Goal: Task Accomplishment & Management: Use online tool/utility

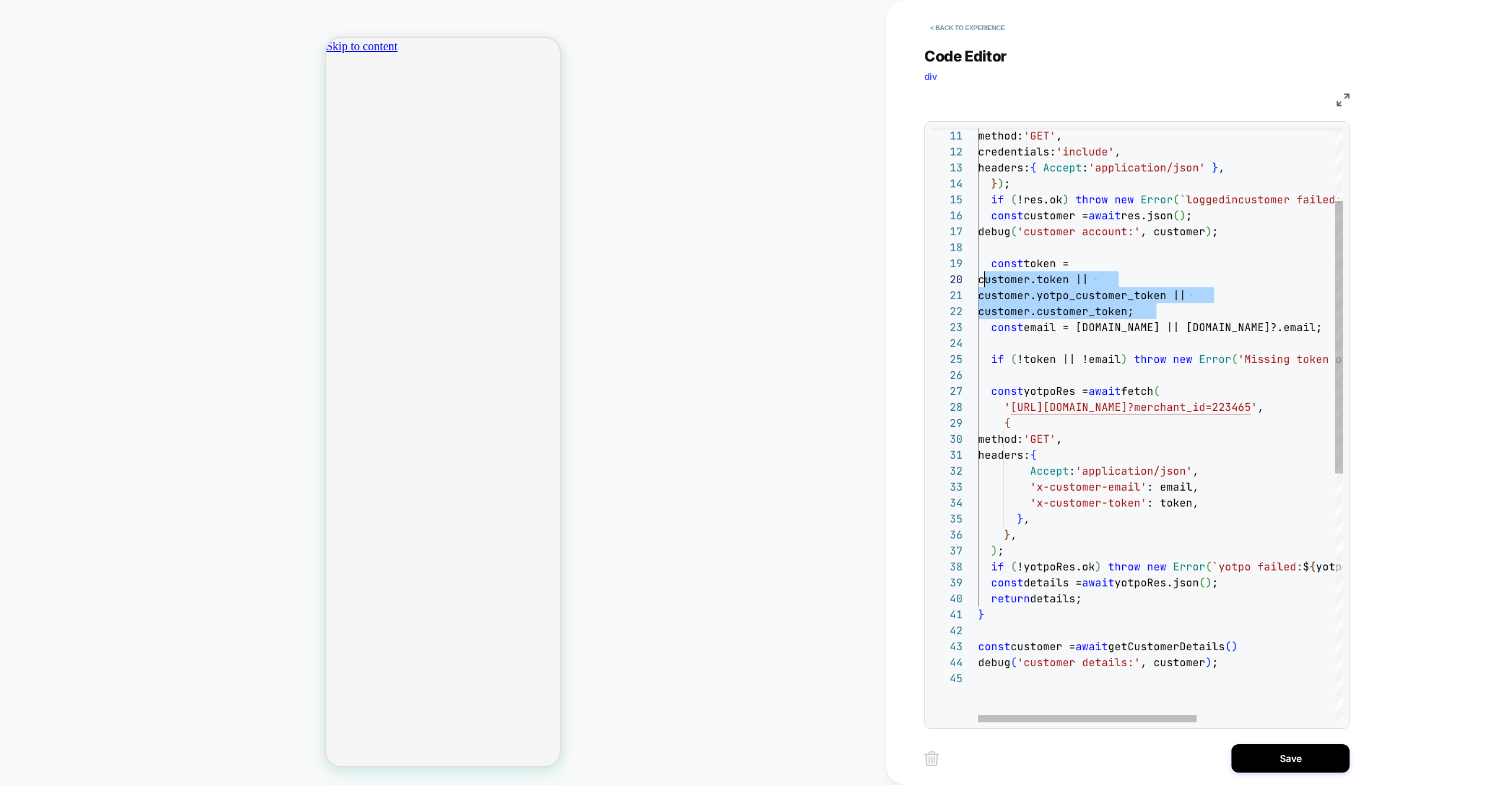
type textarea "**********"
click at [1169, 557] on div "method: 'GET' , credentials: 'include' , headers: { Accept : 'application/json'…" at bounding box center [1276, 616] width 595 height 1297
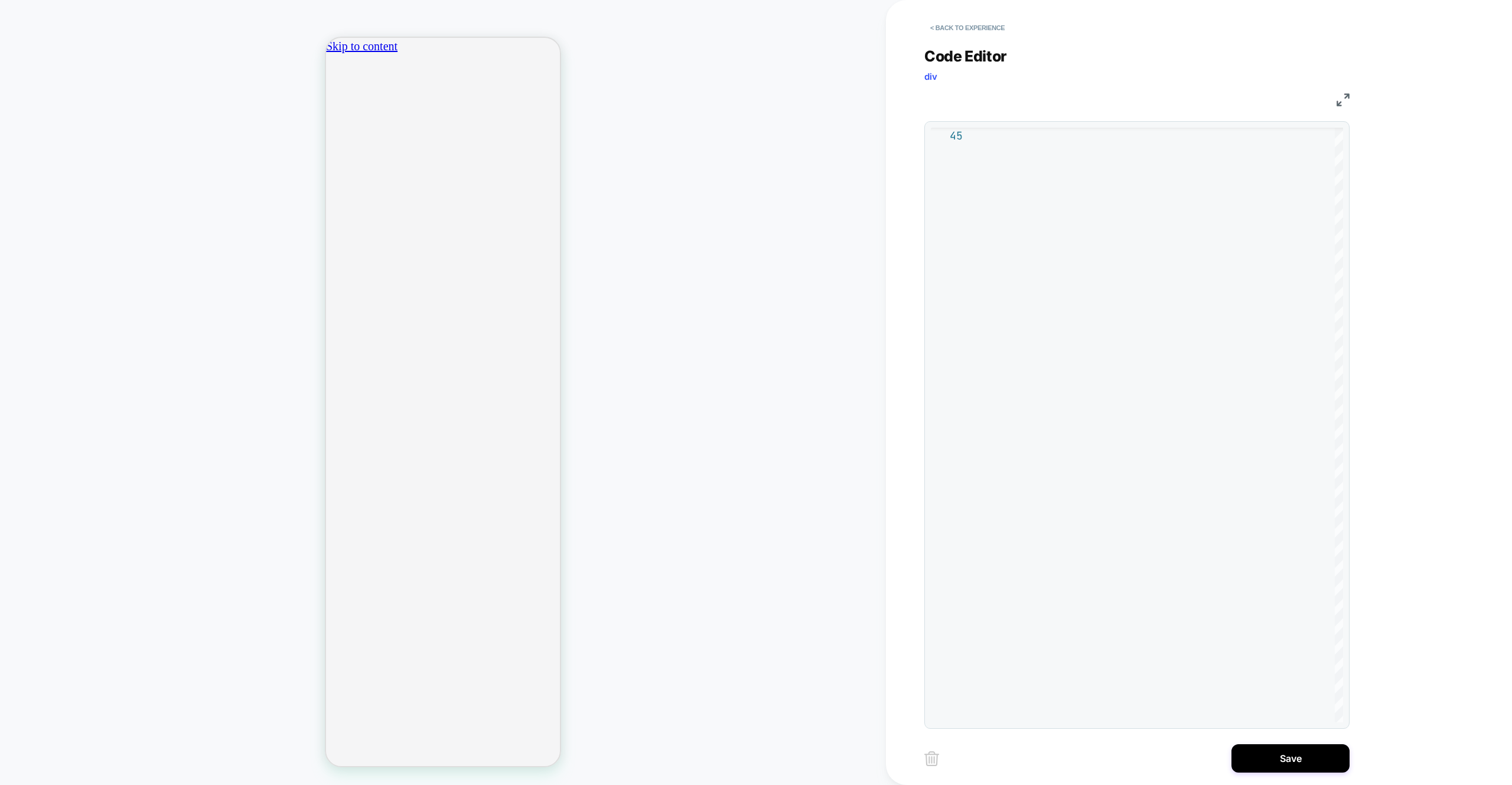
scroll to position [0, 208]
click at [991, 40] on div "**********" at bounding box center [1137, 380] width 426 height 696
click at [992, 33] on button "< Back to experience" at bounding box center [967, 27] width 86 height 19
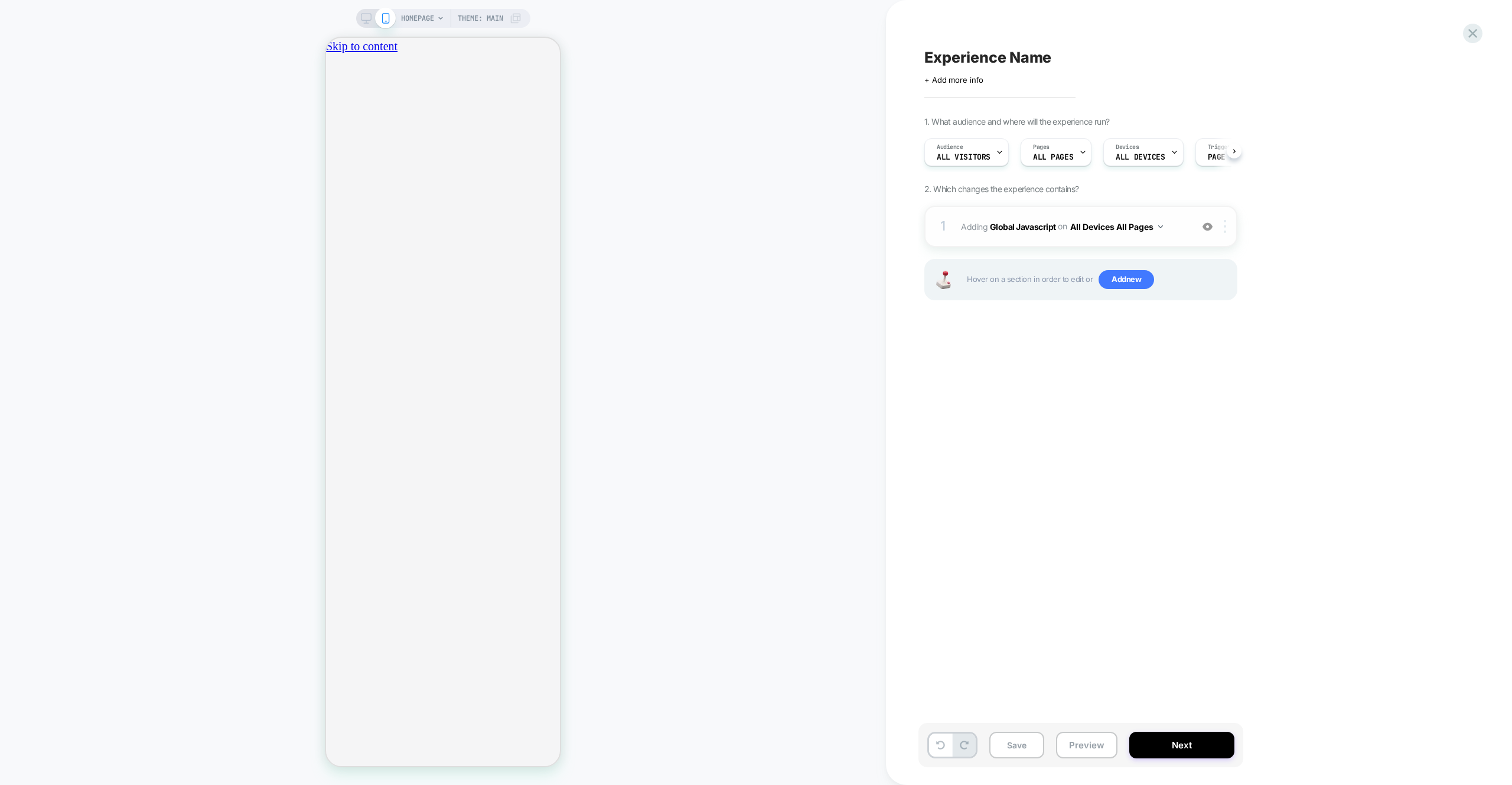
scroll to position [0, 1]
click at [1224, 228] on img at bounding box center [1225, 226] width 2 height 13
click at [1217, 350] on div "Delete" at bounding box center [1227, 353] width 105 height 32
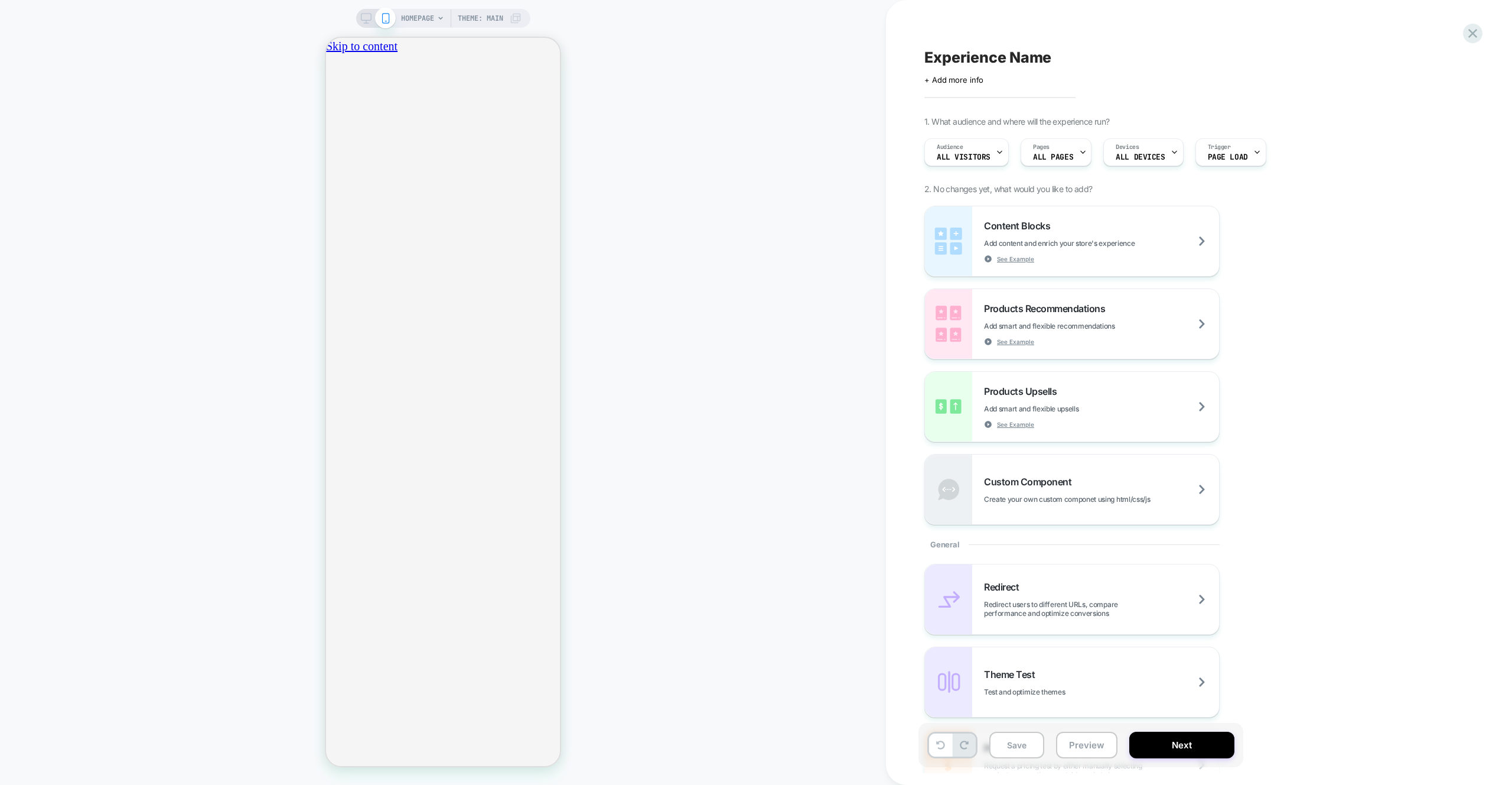
scroll to position [0, 416]
click at [670, 516] on div "HOMEPAGE Theme: MAIN" at bounding box center [443, 392] width 886 height 762
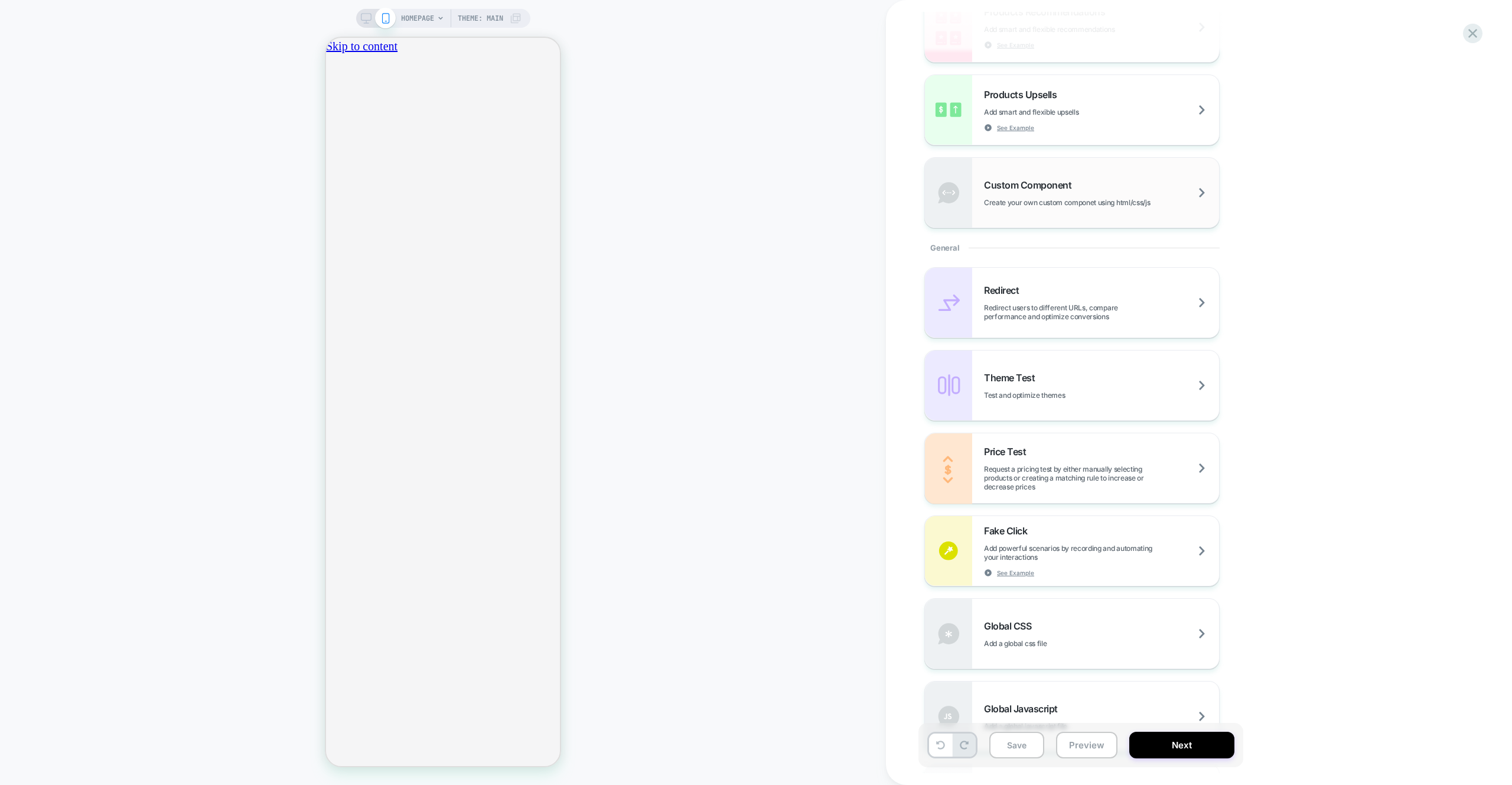
scroll to position [0, 208]
click at [1054, 184] on span "Custom Component" at bounding box center [1031, 185] width 94 height 12
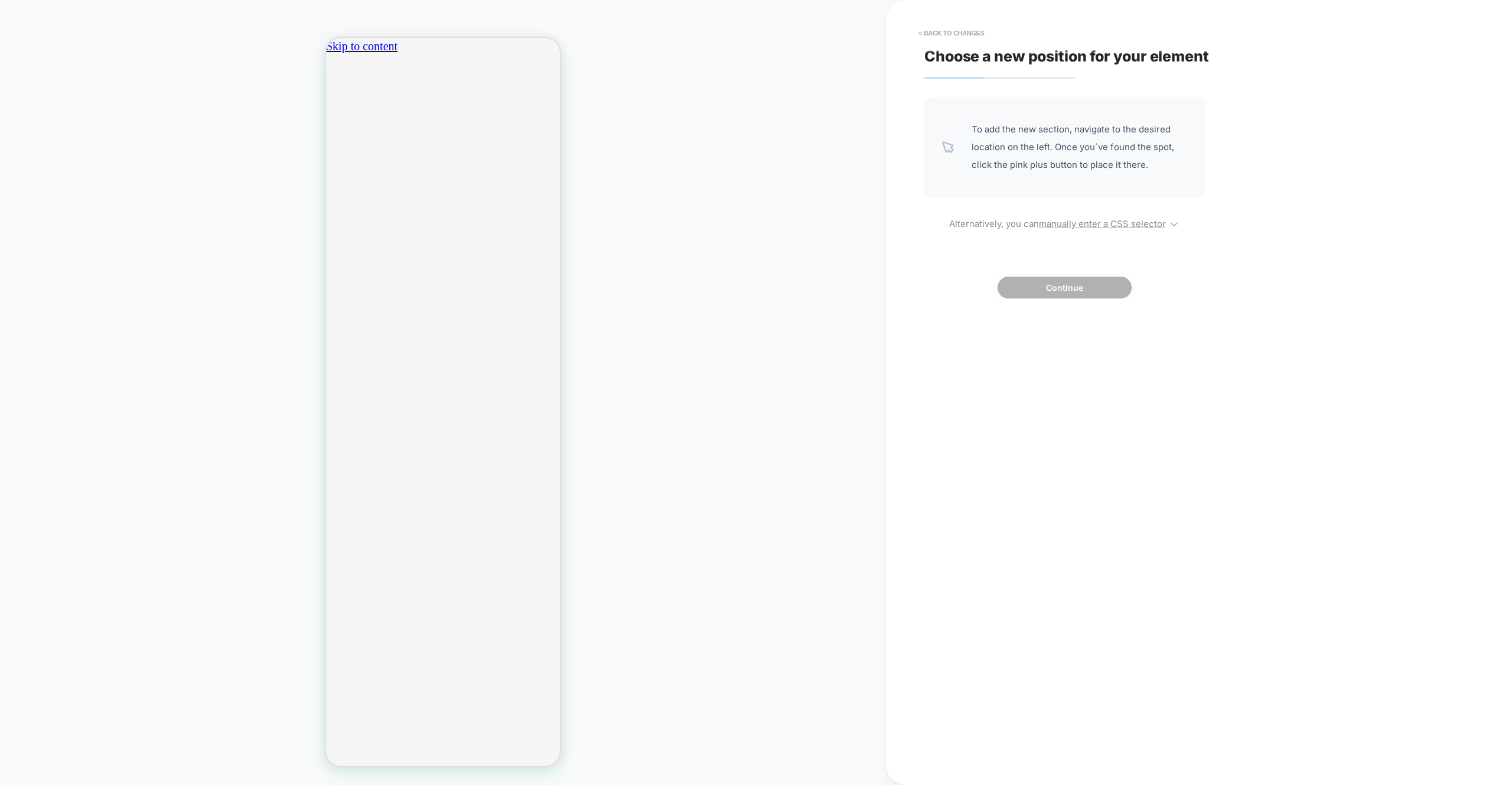
click at [1054, 231] on div "To add the new section, navigate to the desired location on the left. Once you`…" at bounding box center [1064, 197] width 280 height 201
click at [1054, 227] on u "manually enter a CSS selector" at bounding box center [1103, 223] width 127 height 11
select select "*******"
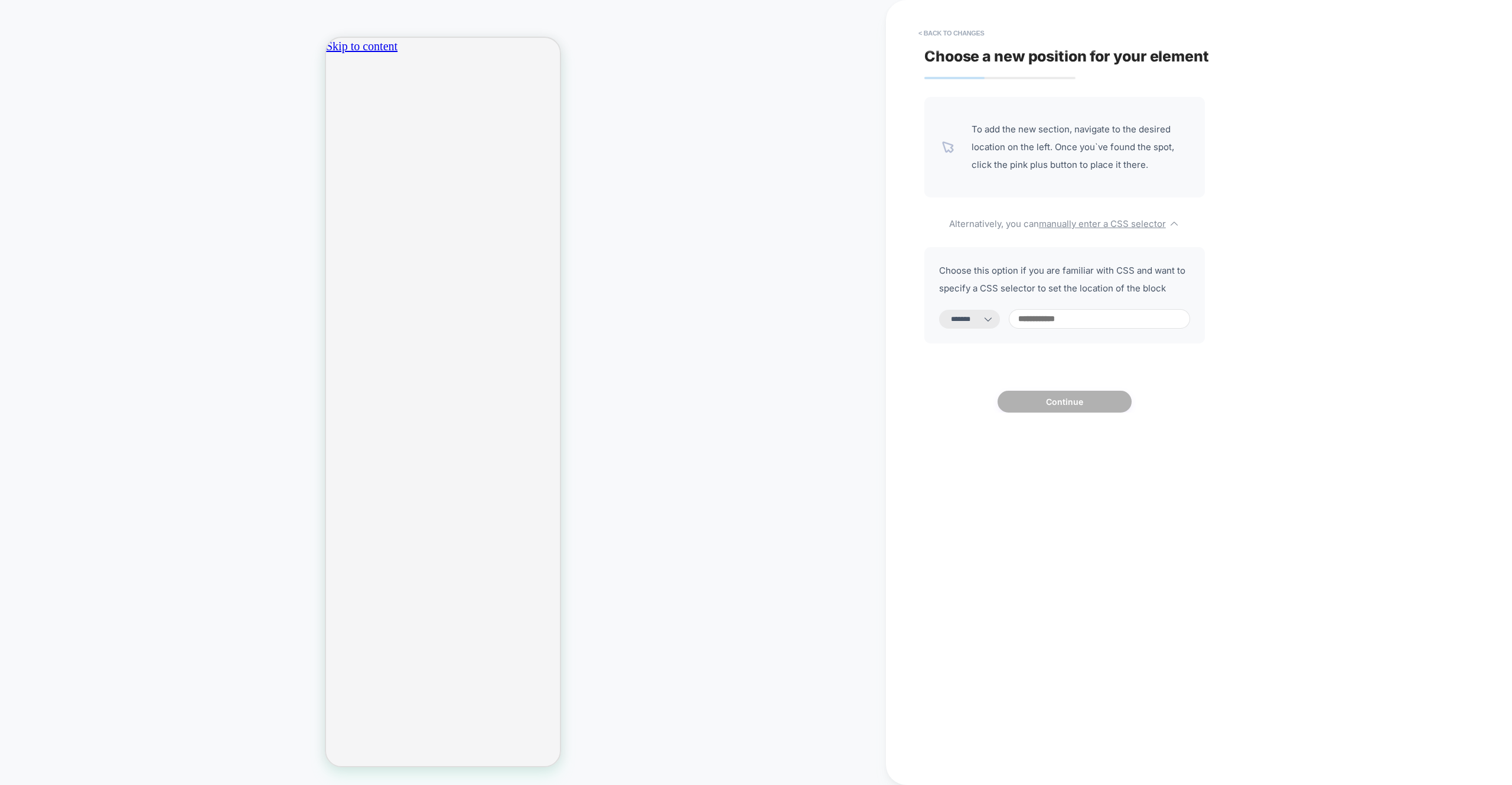
click at [1056, 305] on div "**********" at bounding box center [1064, 295] width 280 height 97
click at [1059, 315] on input at bounding box center [1100, 319] width 182 height 20
paste input "**********"
type input "**********"
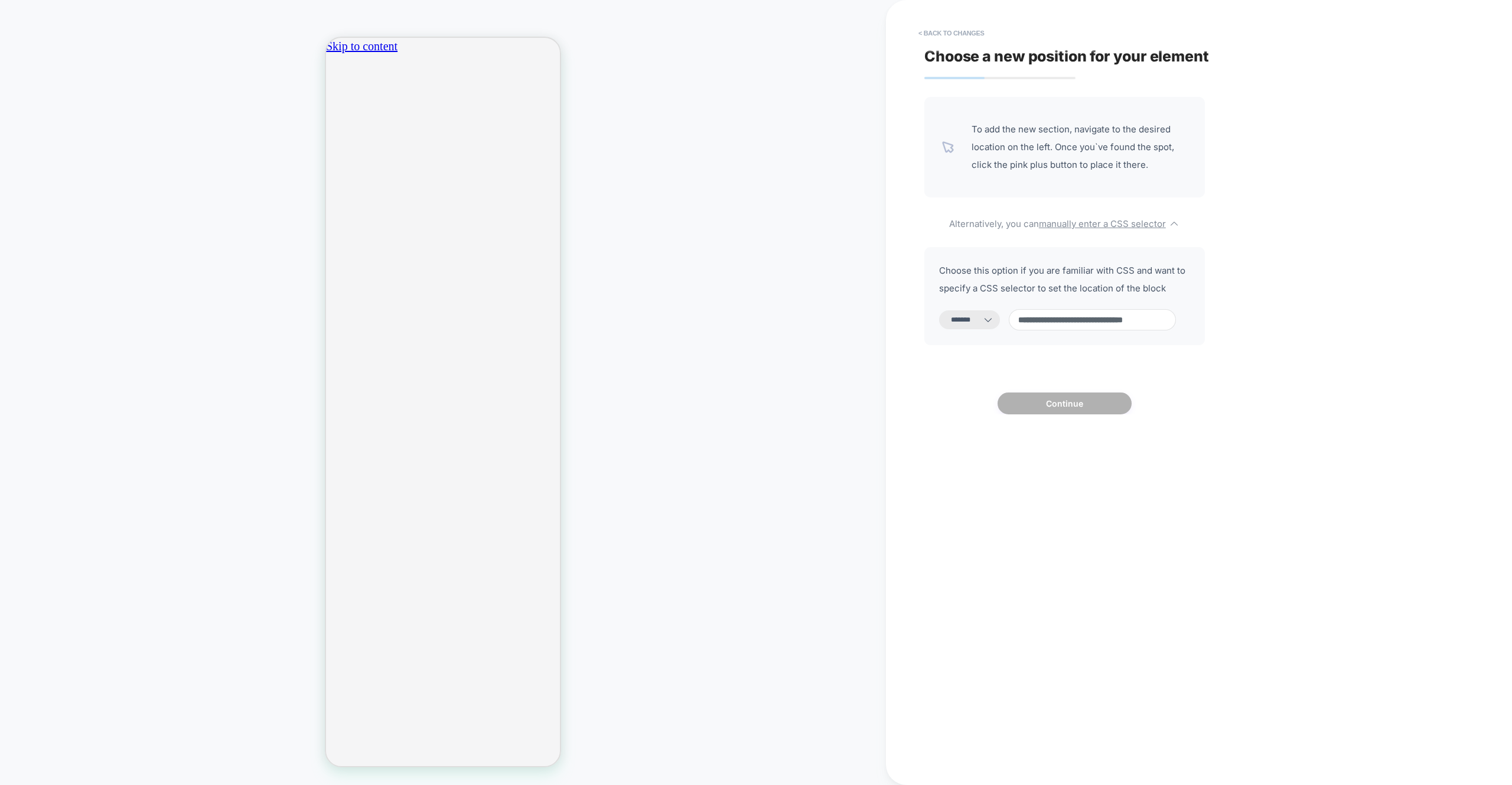
select select "*********"
type input "**********"
click at [995, 315] on icon at bounding box center [989, 317] width 12 height 12
click at [987, 324] on select "**********" at bounding box center [969, 316] width 61 height 19
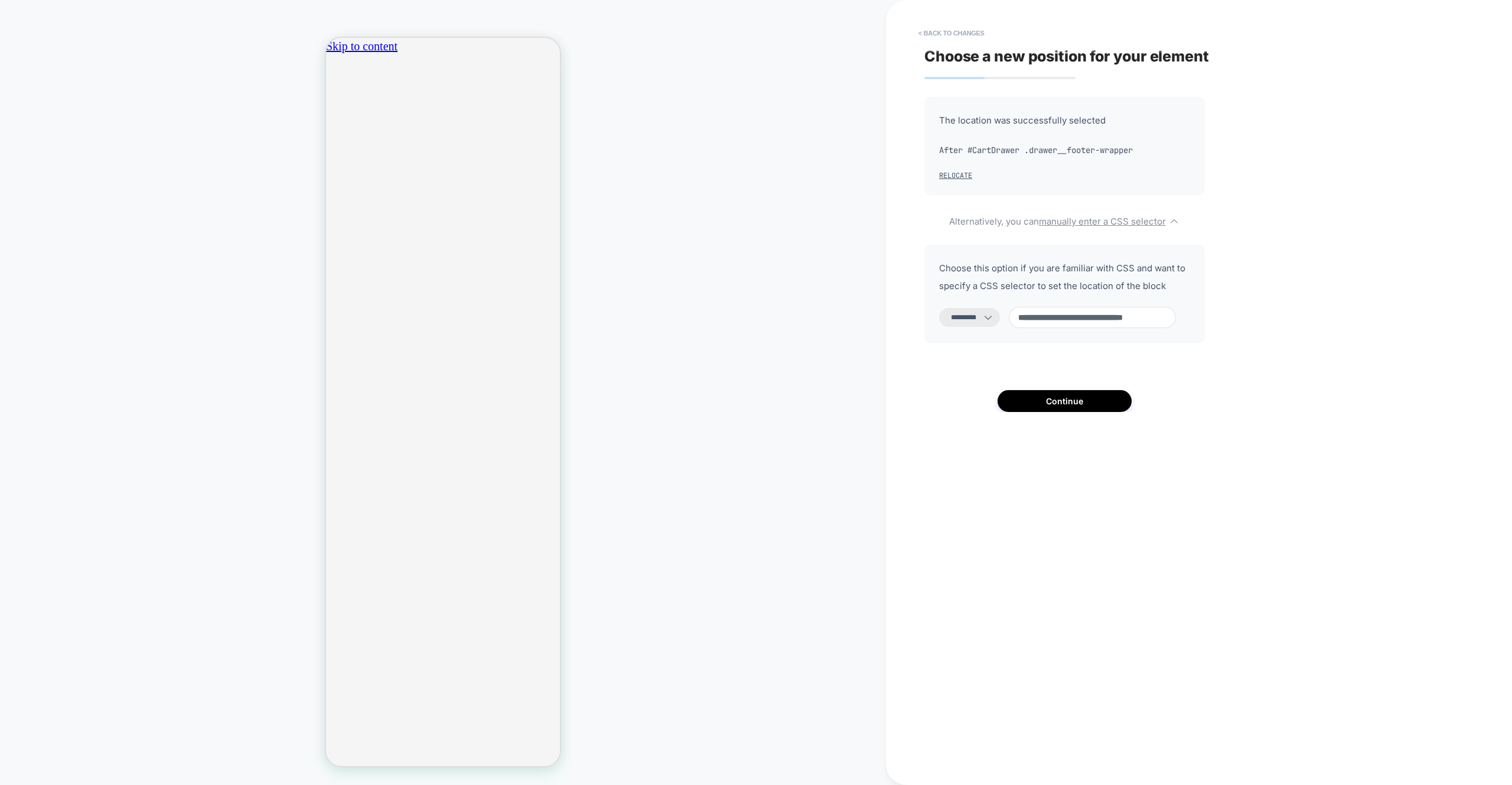
select select "**********"
click at [1050, 405] on button "Continue" at bounding box center [1064, 400] width 134 height 21
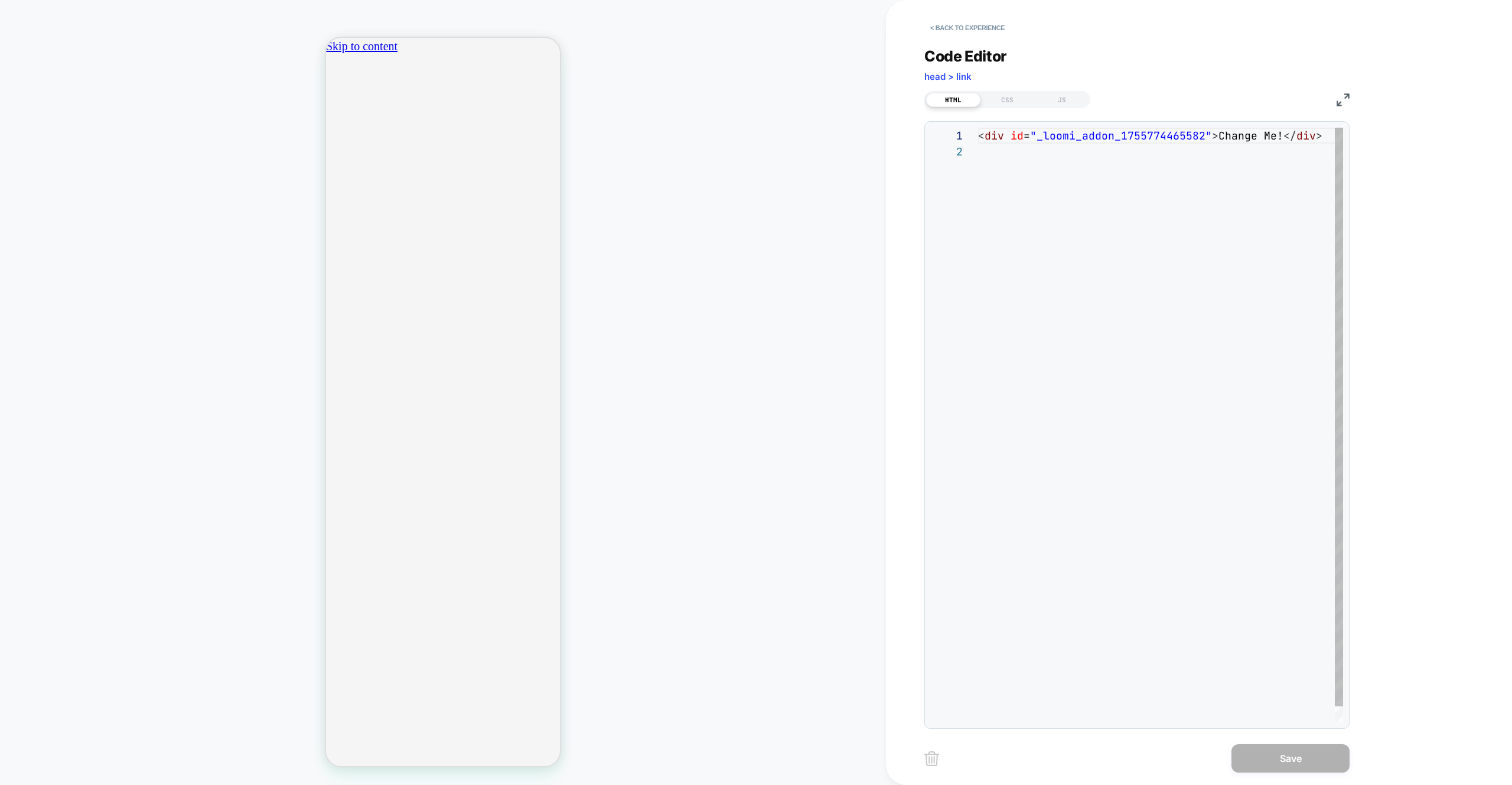
scroll to position [16, 0]
click at [1070, 131] on div "< div id = "_loomi_addon_1755774465582" > Change Me! </ div >" at bounding box center [1164, 433] width 372 height 610
click at [1069, 131] on div "< div id = "_loomi_addon_1755774465582" > Change Me! </ div >" at bounding box center [1164, 433] width 372 height 610
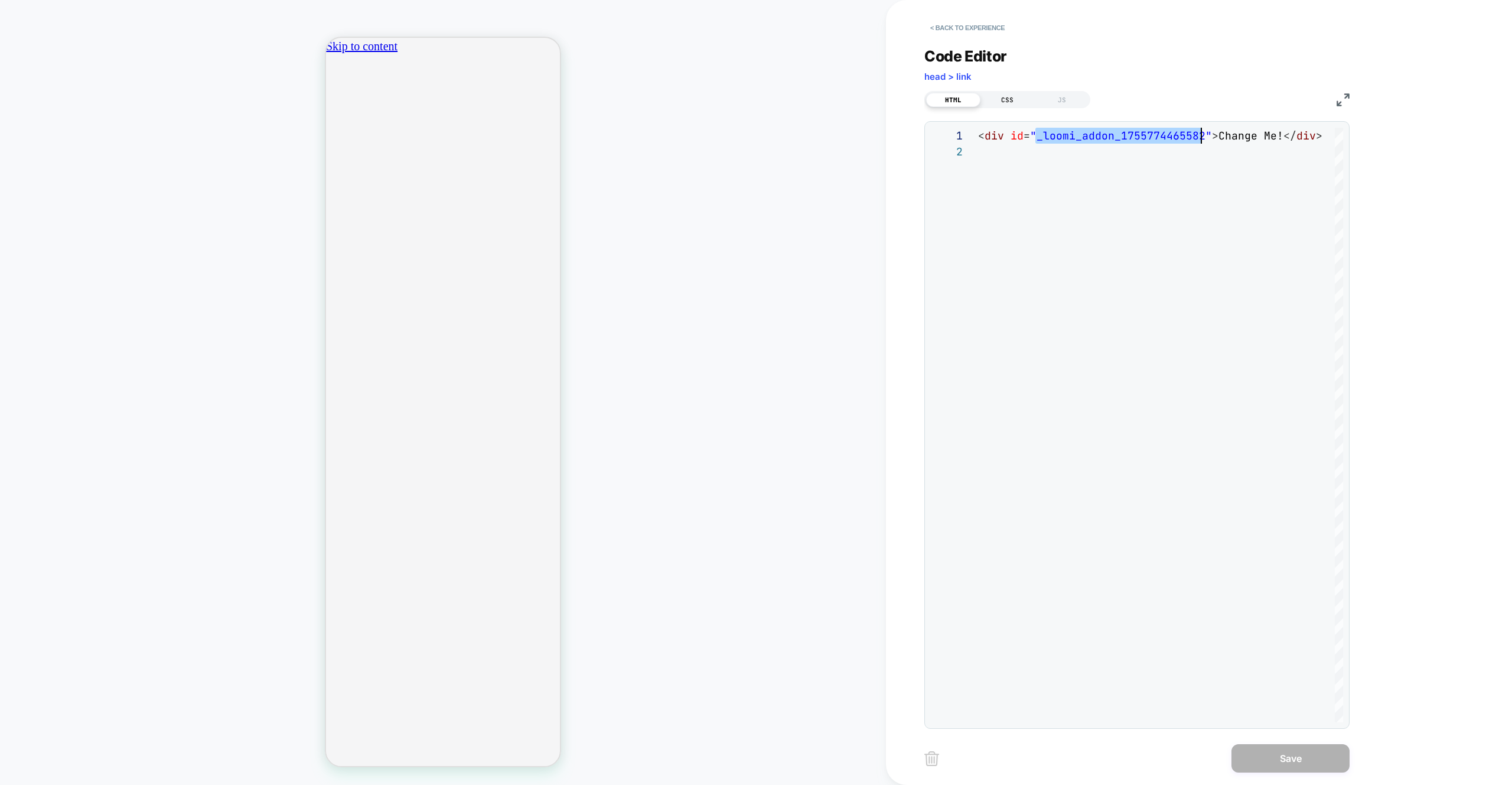
click at [1026, 103] on div "CSS" at bounding box center [1008, 100] width 55 height 15
click at [1083, 164] on div at bounding box center [1161, 425] width 365 height 595
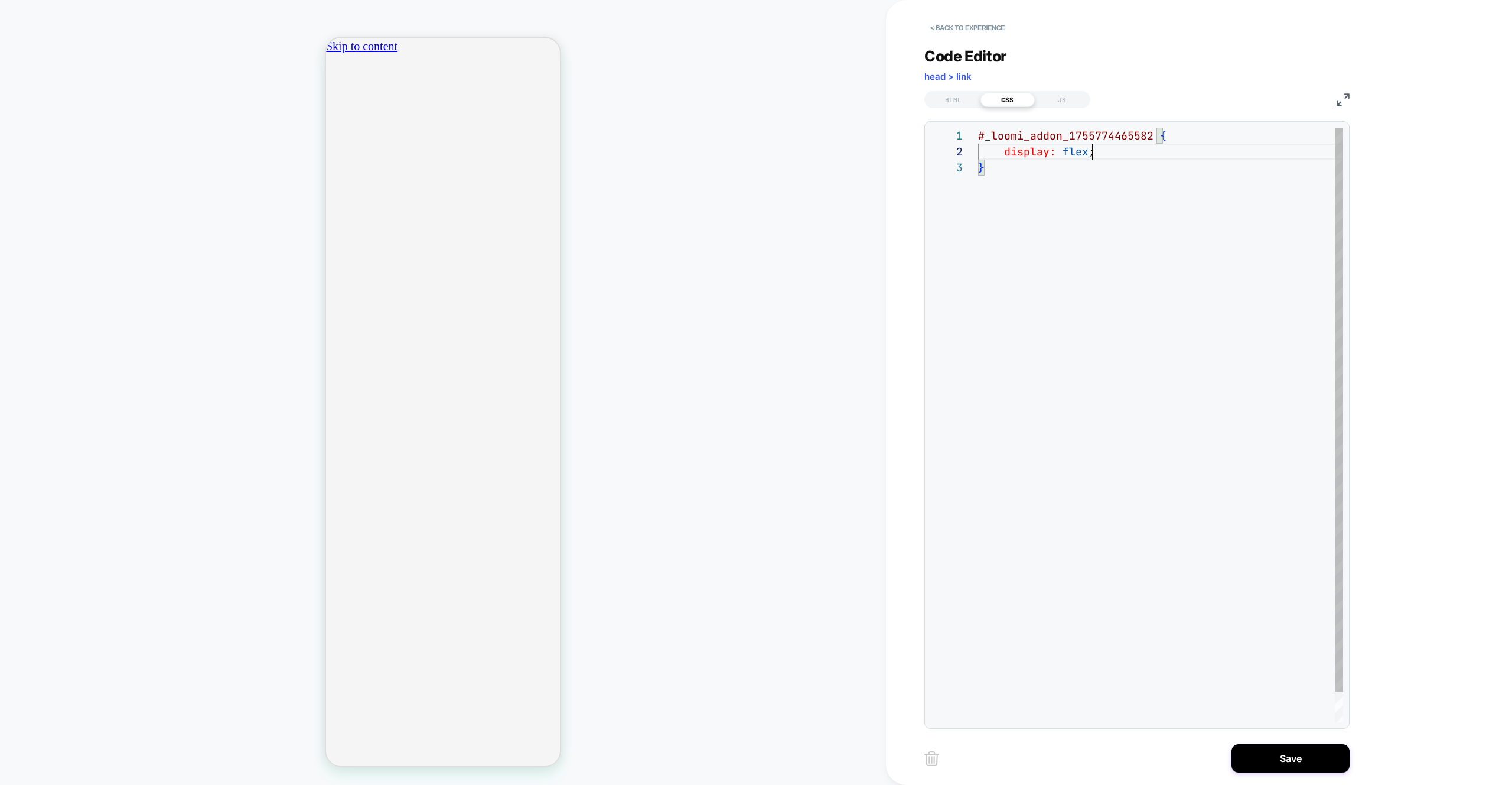
scroll to position [16, 114]
click at [1116, 152] on div "# _ loomi_addon_1755774465582 { display: flex ; }" at bounding box center [1161, 441] width 365 height 627
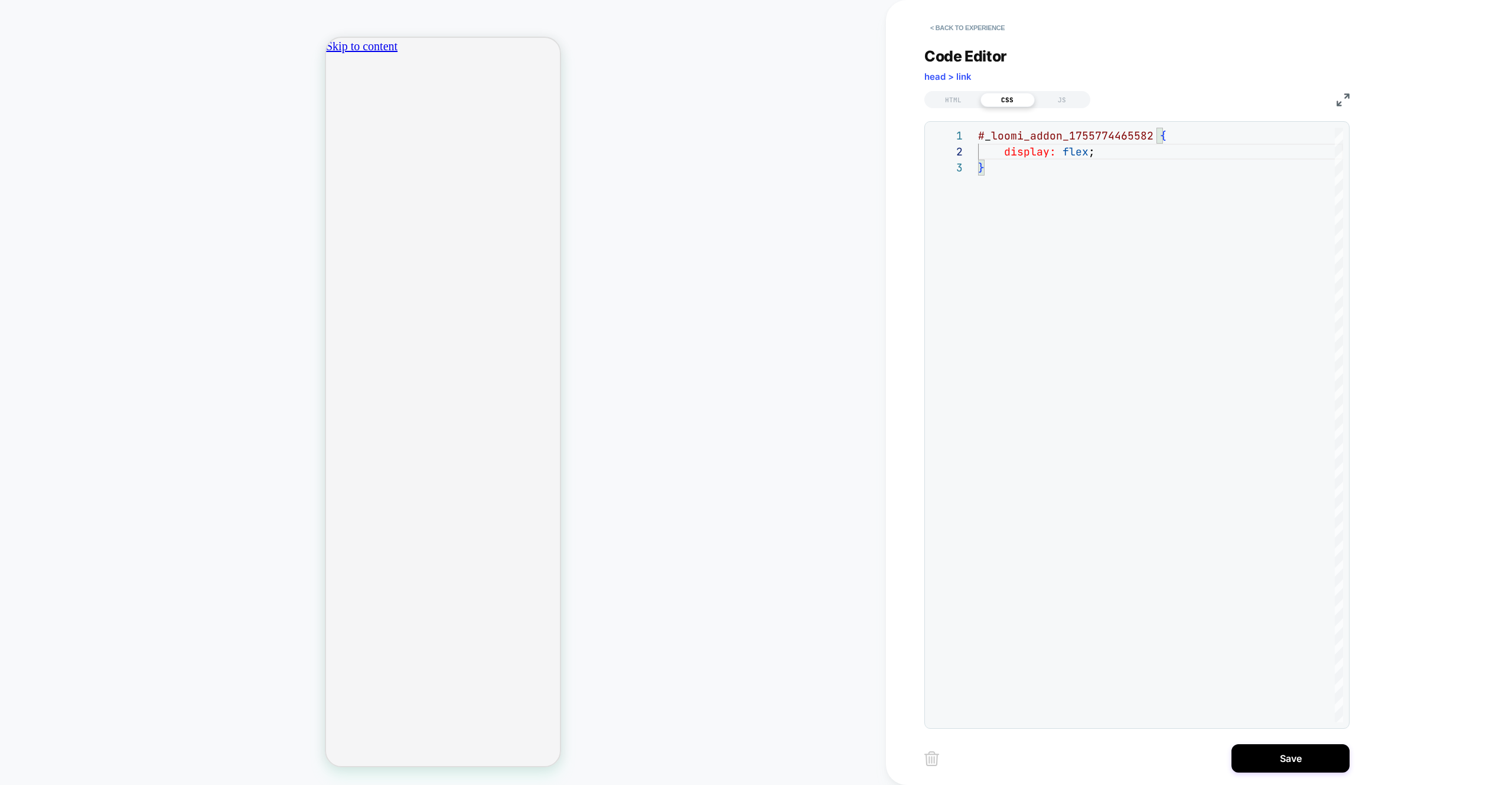
scroll to position [0, 208]
type textarea "**********"
click at [954, 96] on div "HTML" at bounding box center [954, 100] width 55 height 15
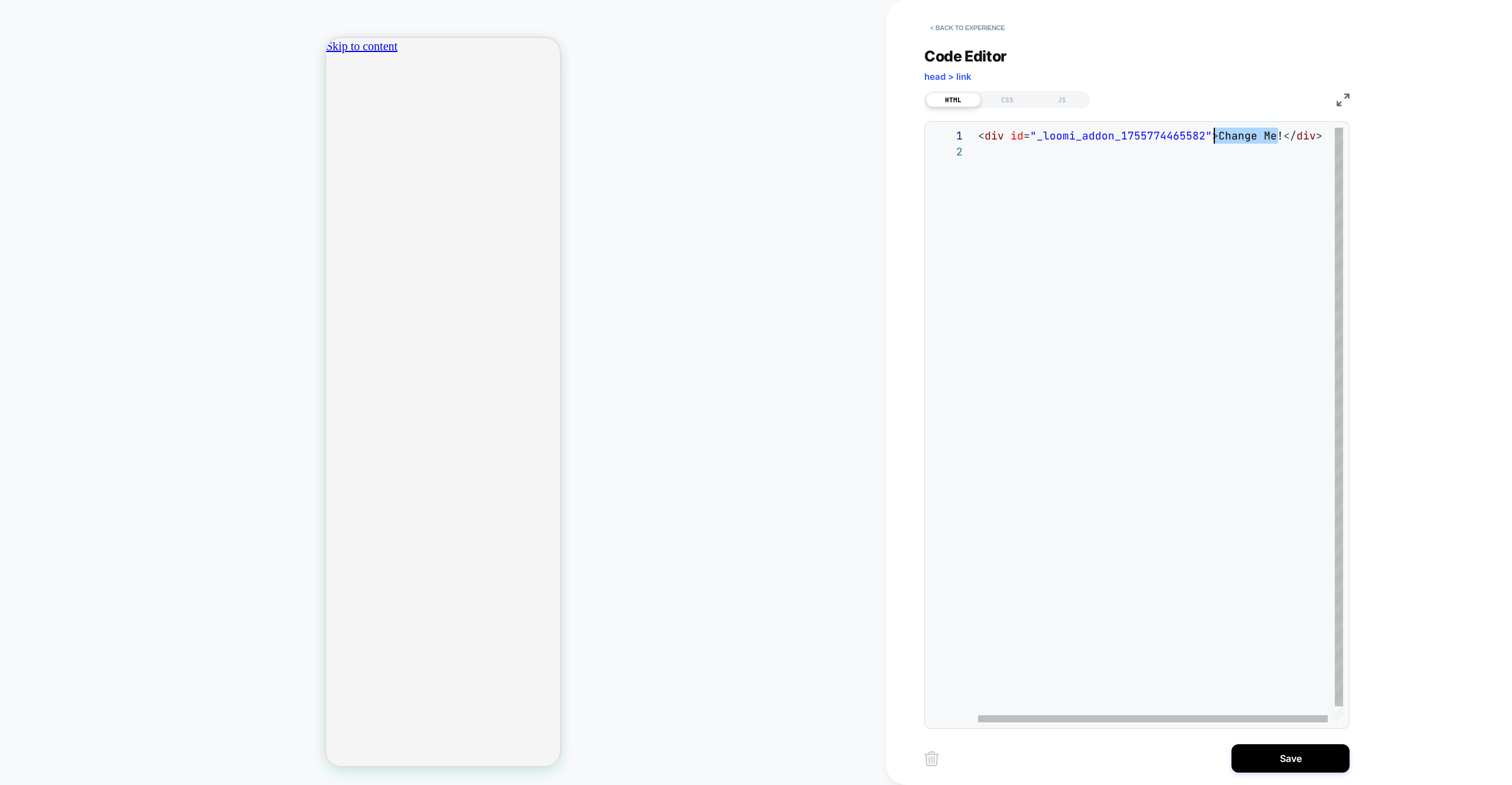
scroll to position [0, 0]
drag, startPoint x: 1276, startPoint y: 138, endPoint x: 1214, endPoint y: 142, distance: 62.1
click at [1215, 142] on div "< div id = "_loomi_addon_1755774465582" > Change Me! </ div >" at bounding box center [1164, 433] width 372 height 610
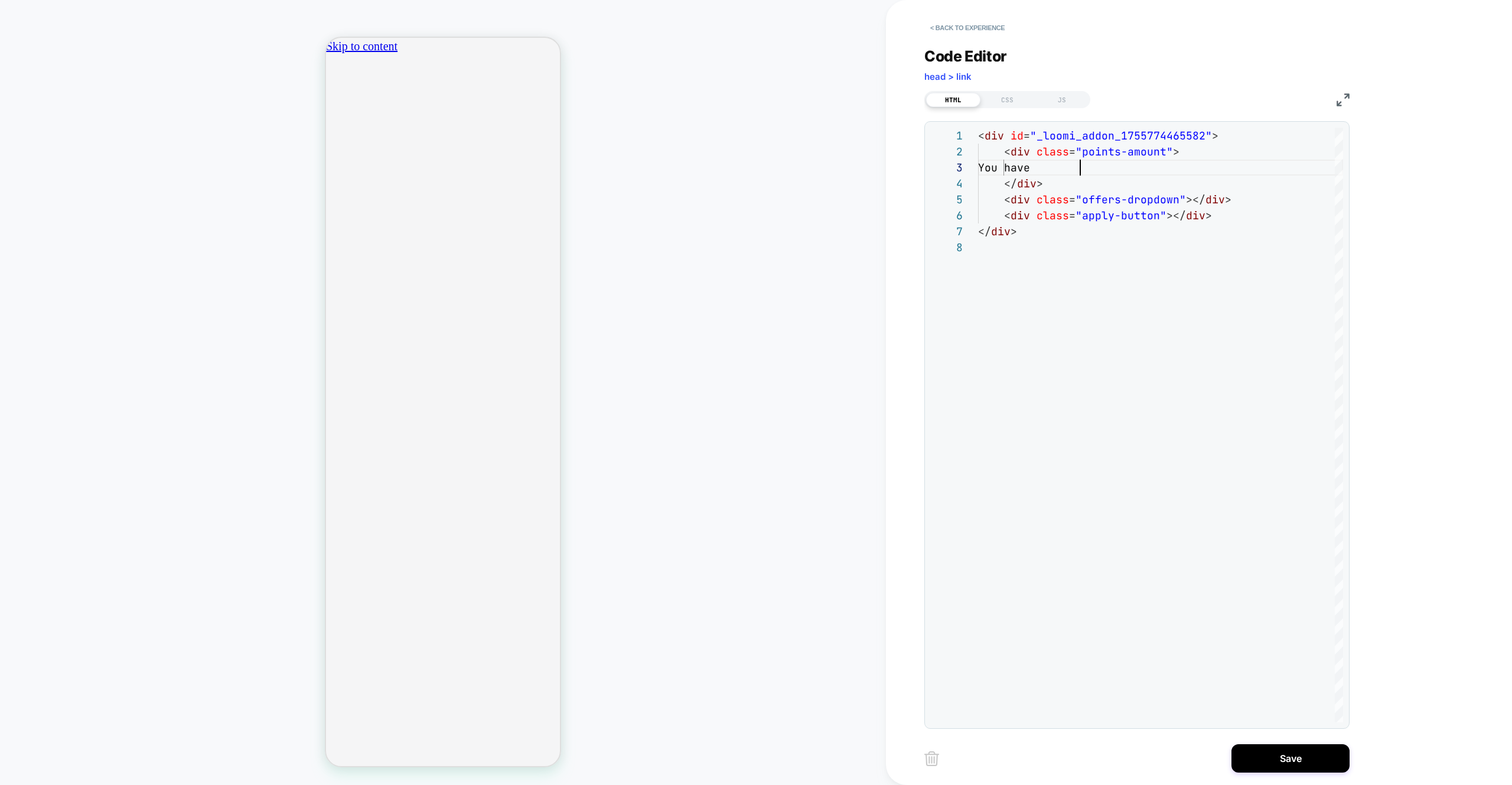
scroll to position [0, 208]
click at [1102, 165] on div "< div id = "_loomi_addon_1755774465582" > < div class = "points-amount" > < div…" at bounding box center [1161, 480] width 365 height 706
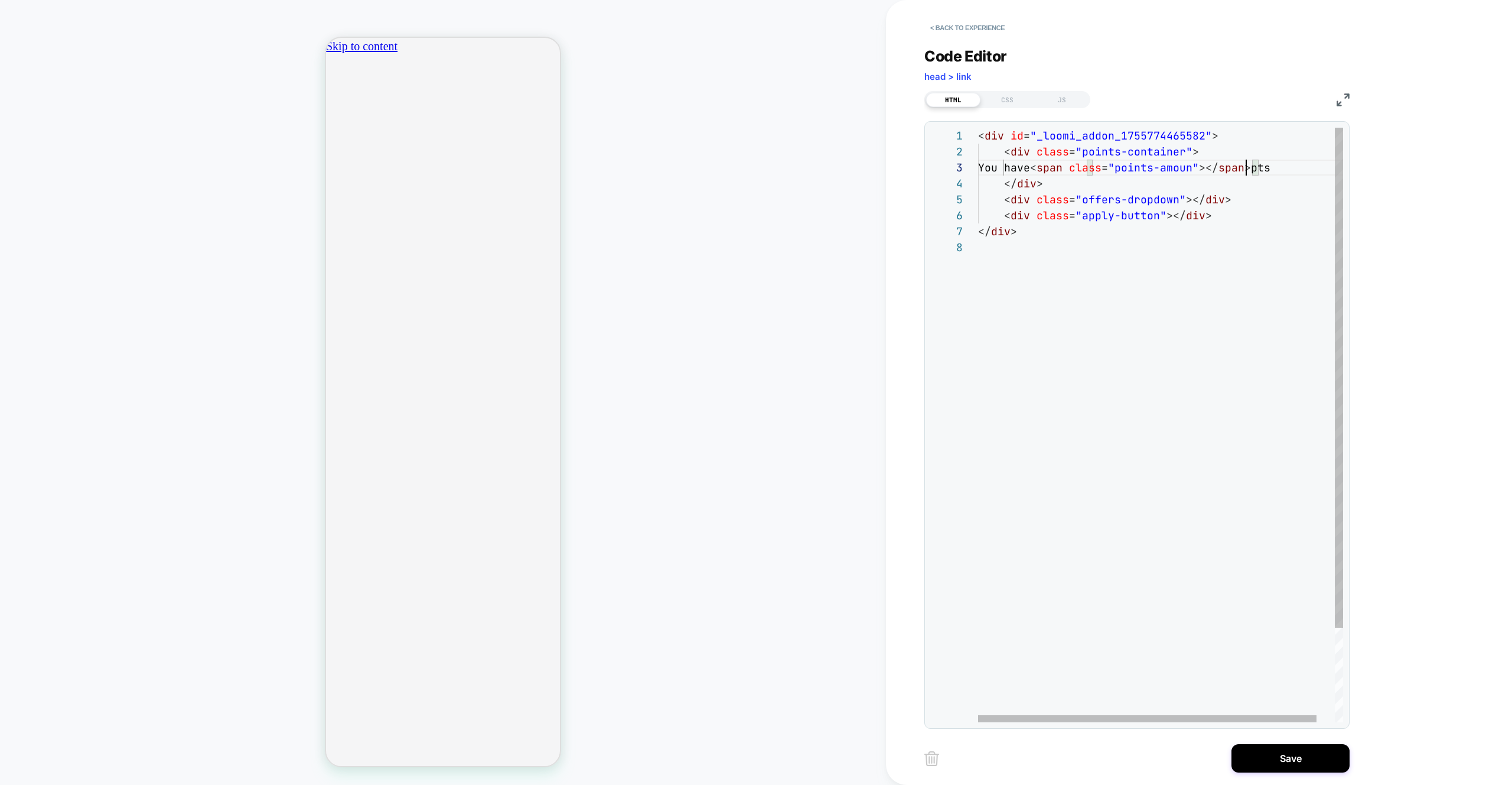
scroll to position [32, 274]
click at [1162, 186] on div "< div id = "_loomi_addon_1755774465582" > < div class = "points-container" > < …" at bounding box center [1173, 480] width 391 height 706
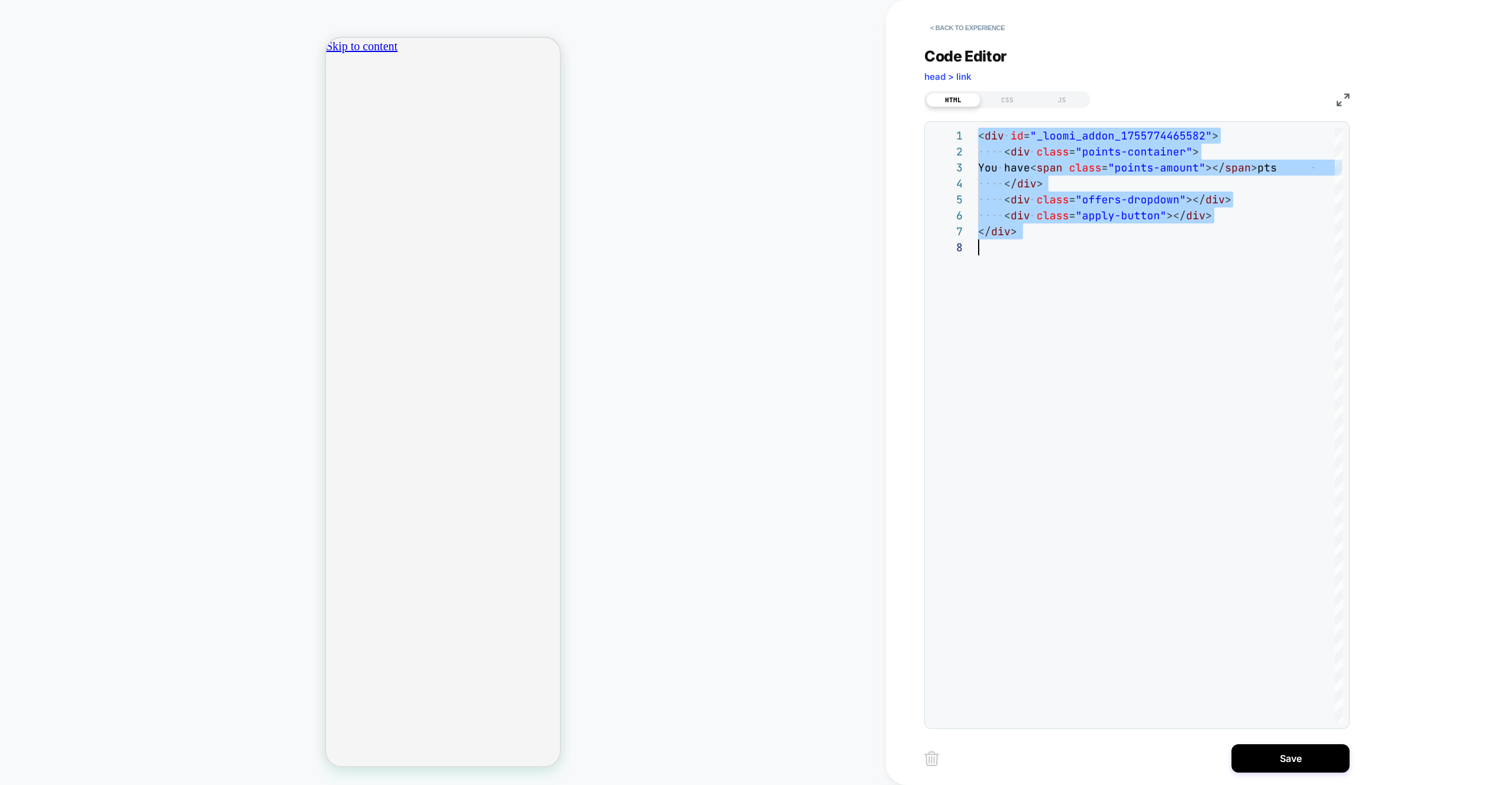
type textarea "**********"
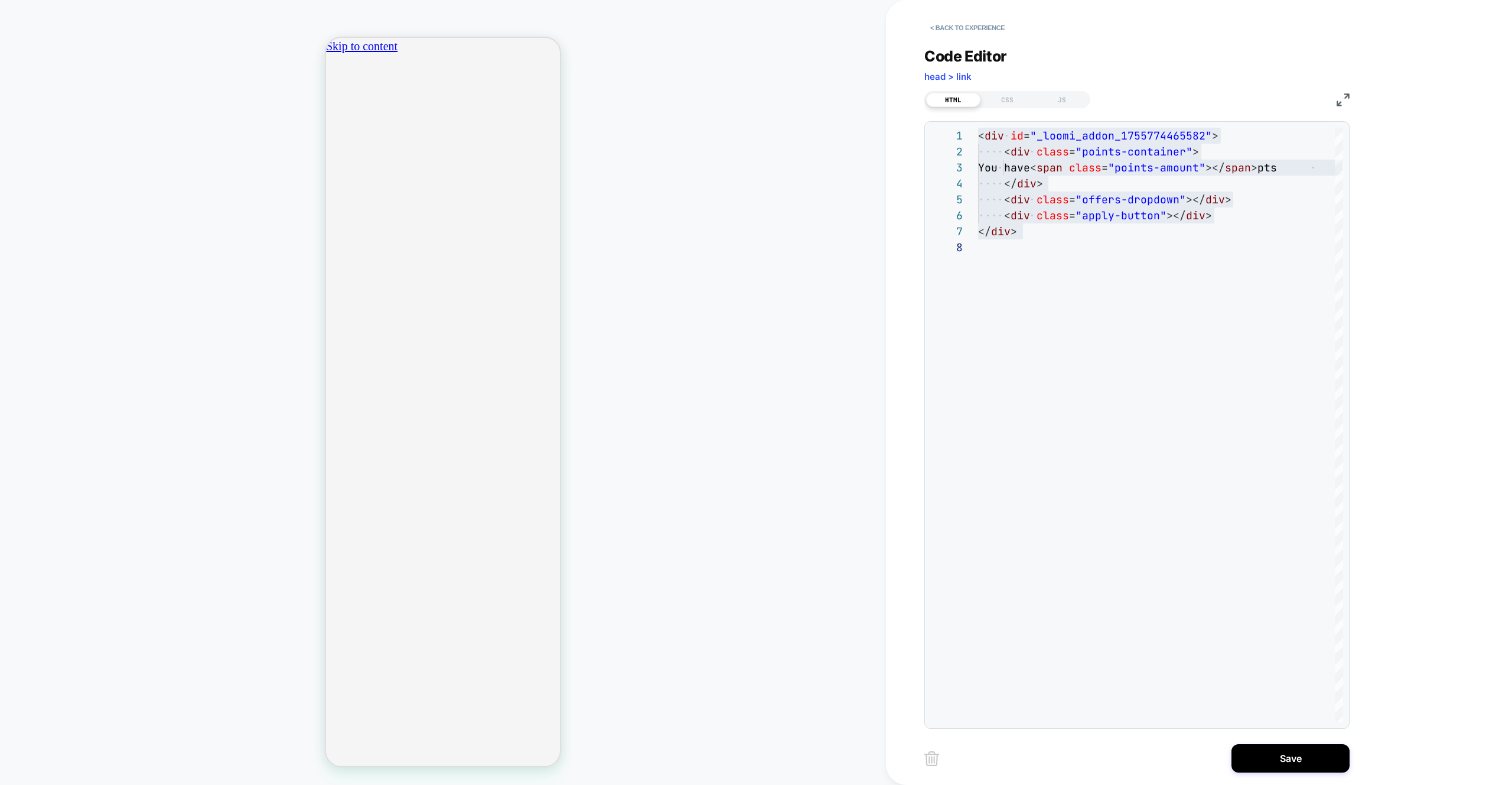
scroll to position [0, 208]
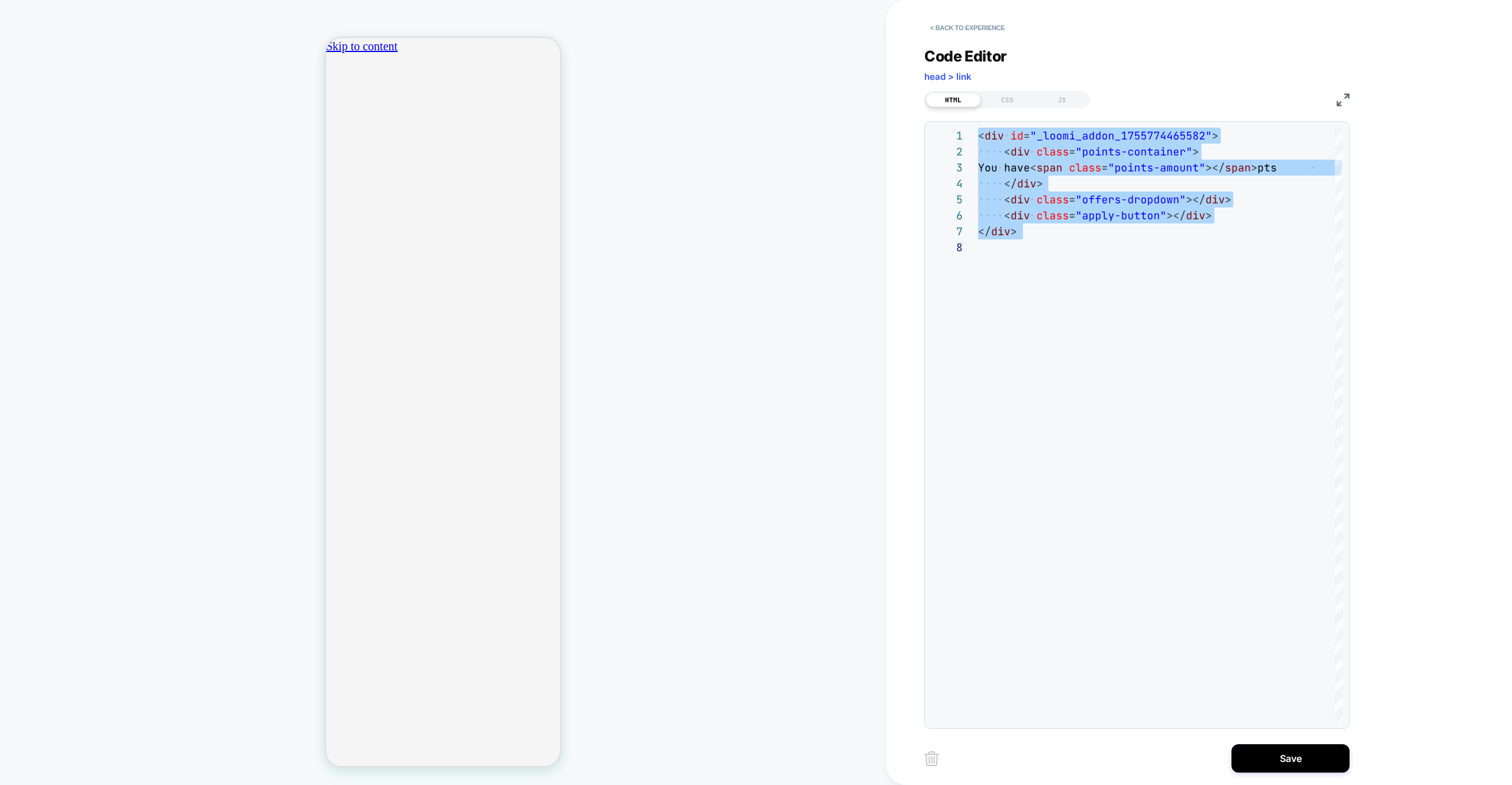
click at [1085, 135] on div "< div id = "_loomi_addon_1755774465582" > < div class = "points-container" > < …" at bounding box center [1173, 480] width 391 height 706
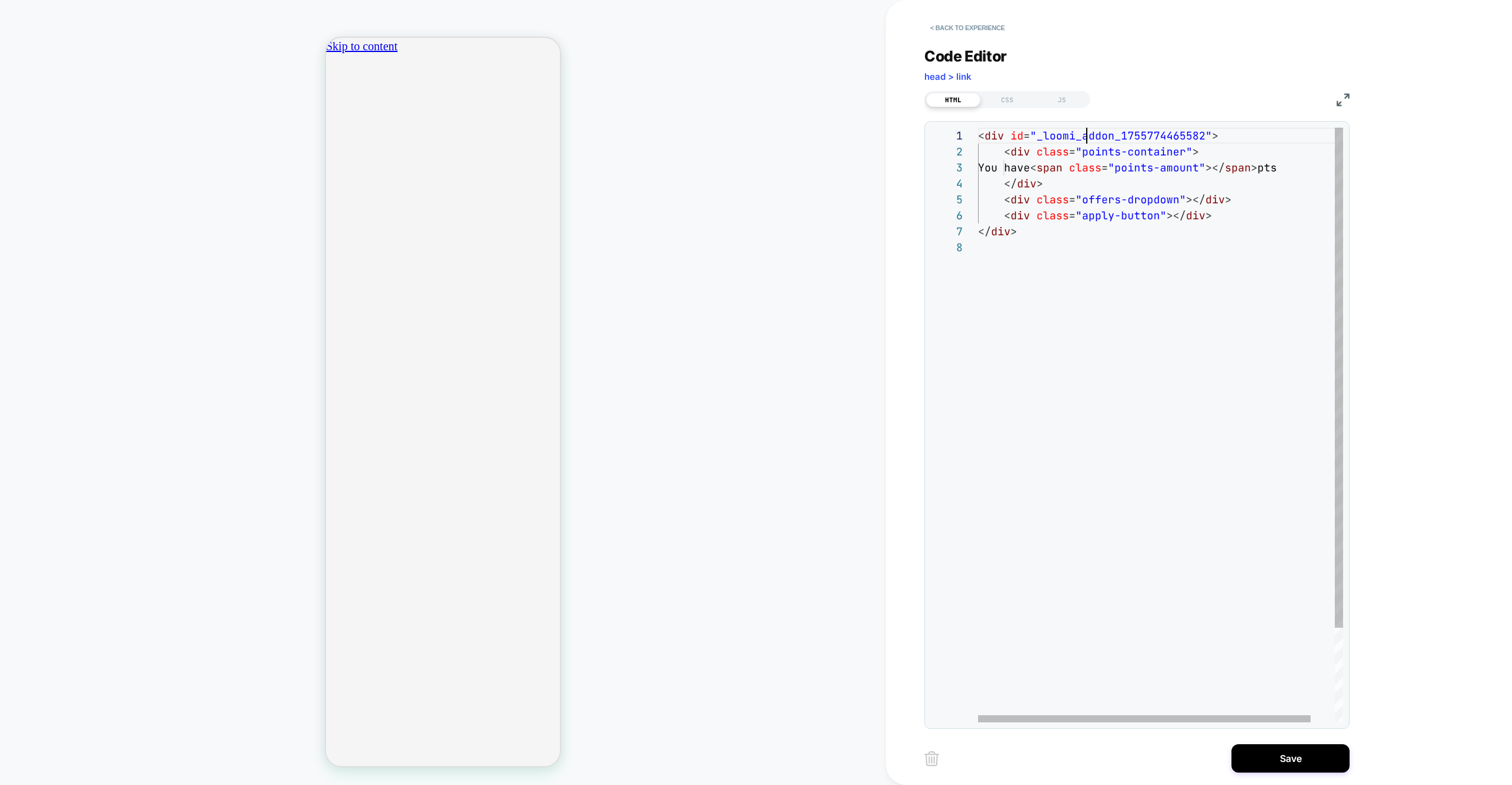
scroll to position [0, 224]
click at [1085, 135] on div "< div id = "_loomi_addon_1755774465582" > < div class = "points-container" > < …" at bounding box center [1173, 480] width 391 height 706
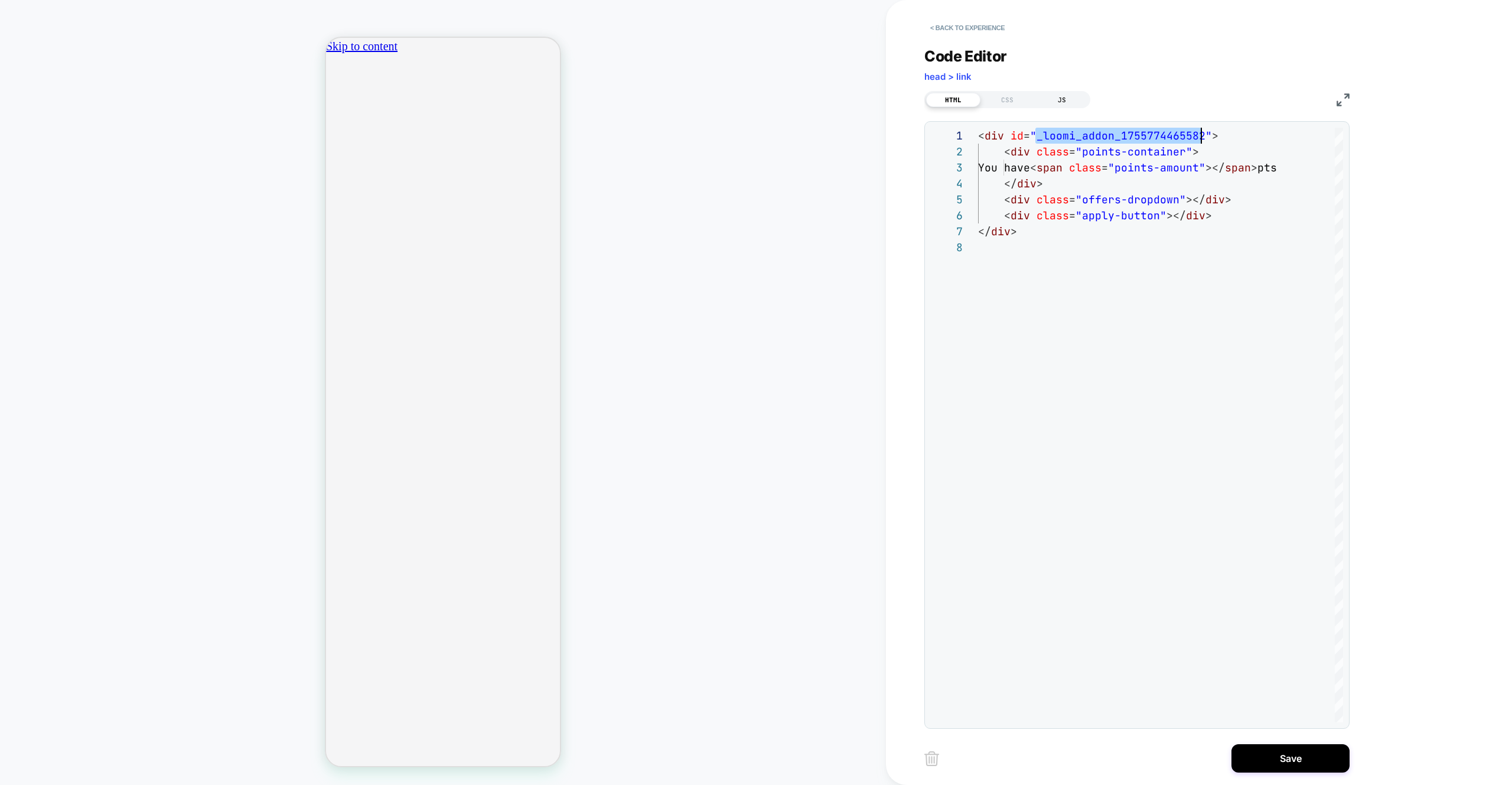
click at [1077, 97] on div "JS" at bounding box center [1062, 100] width 55 height 15
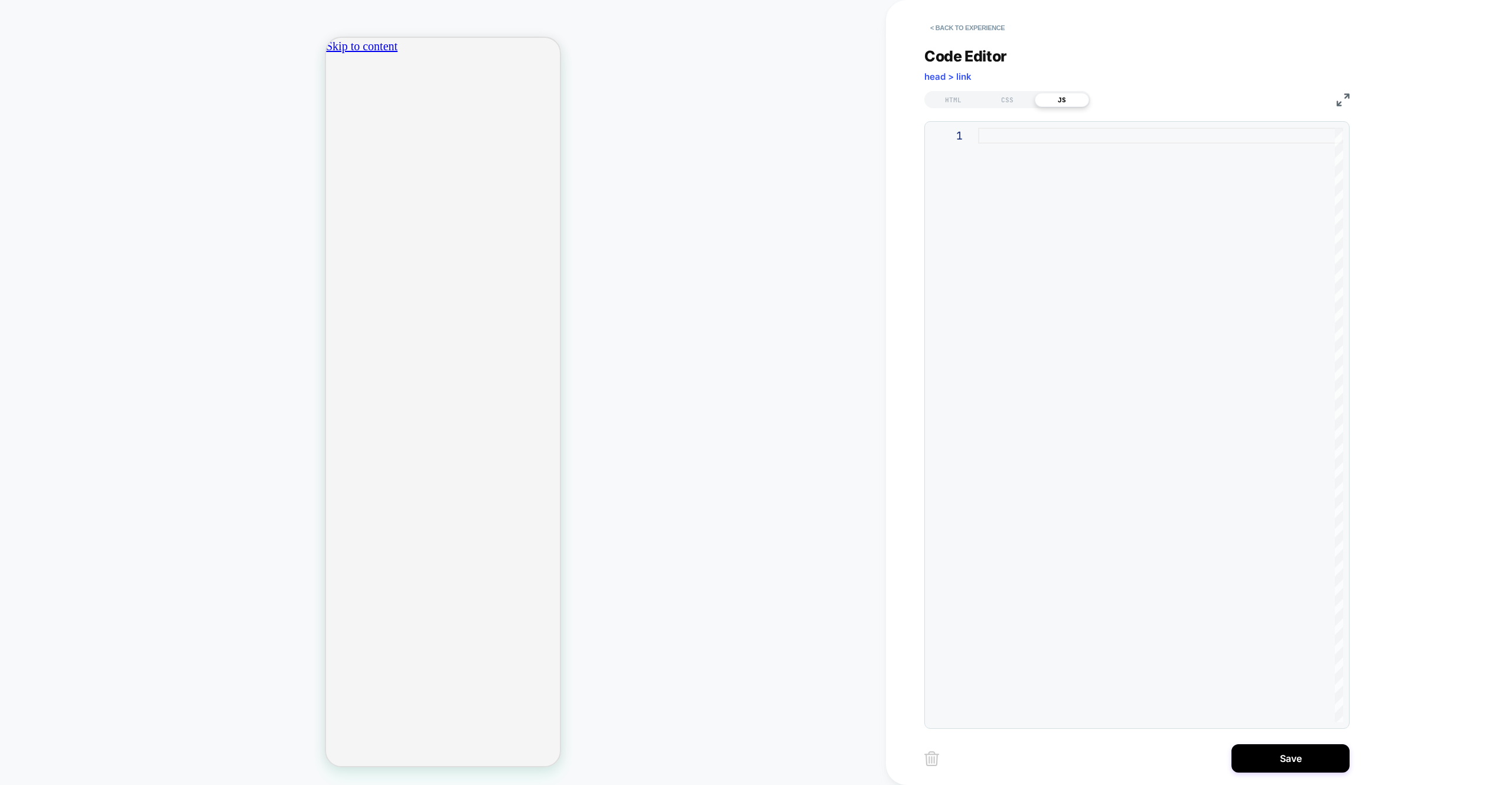
scroll to position [0, 416]
click at [1250, 746] on button "Save" at bounding box center [1290, 758] width 118 height 28
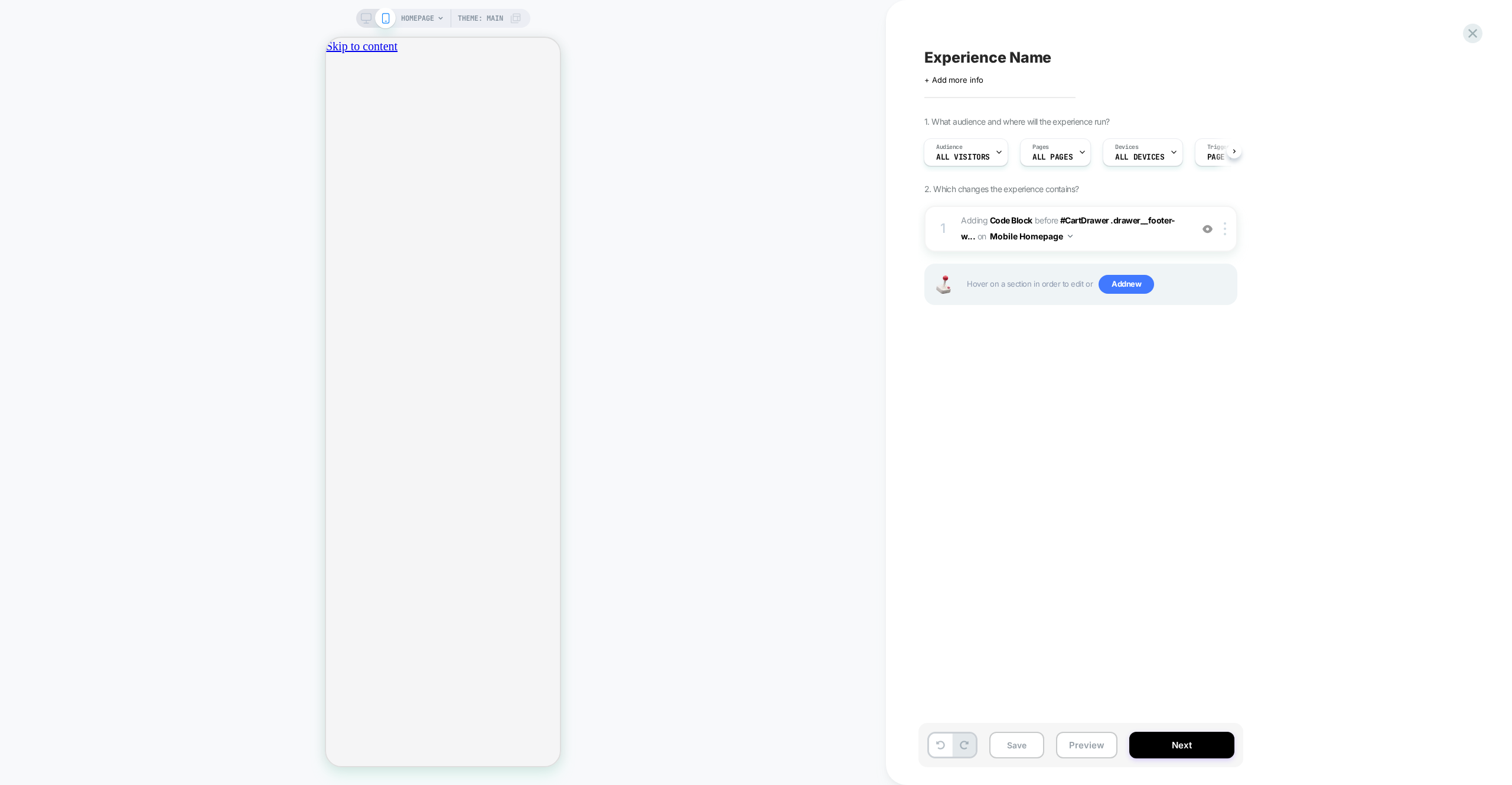
scroll to position [0, 0]
click at [1228, 228] on div at bounding box center [1227, 228] width 20 height 13
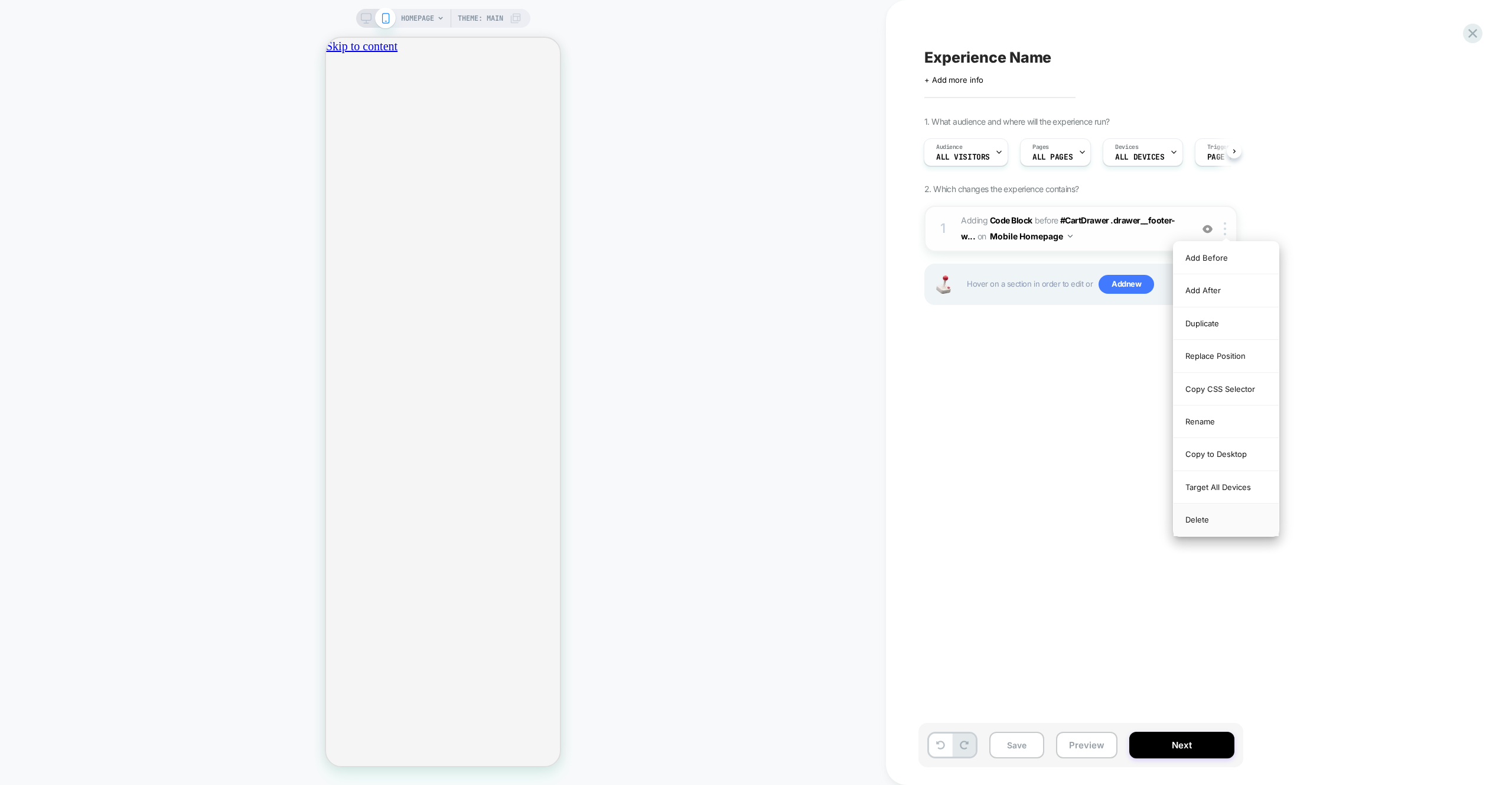
click at [1232, 493] on div "Target All Devices" at bounding box center [1227, 486] width 105 height 32
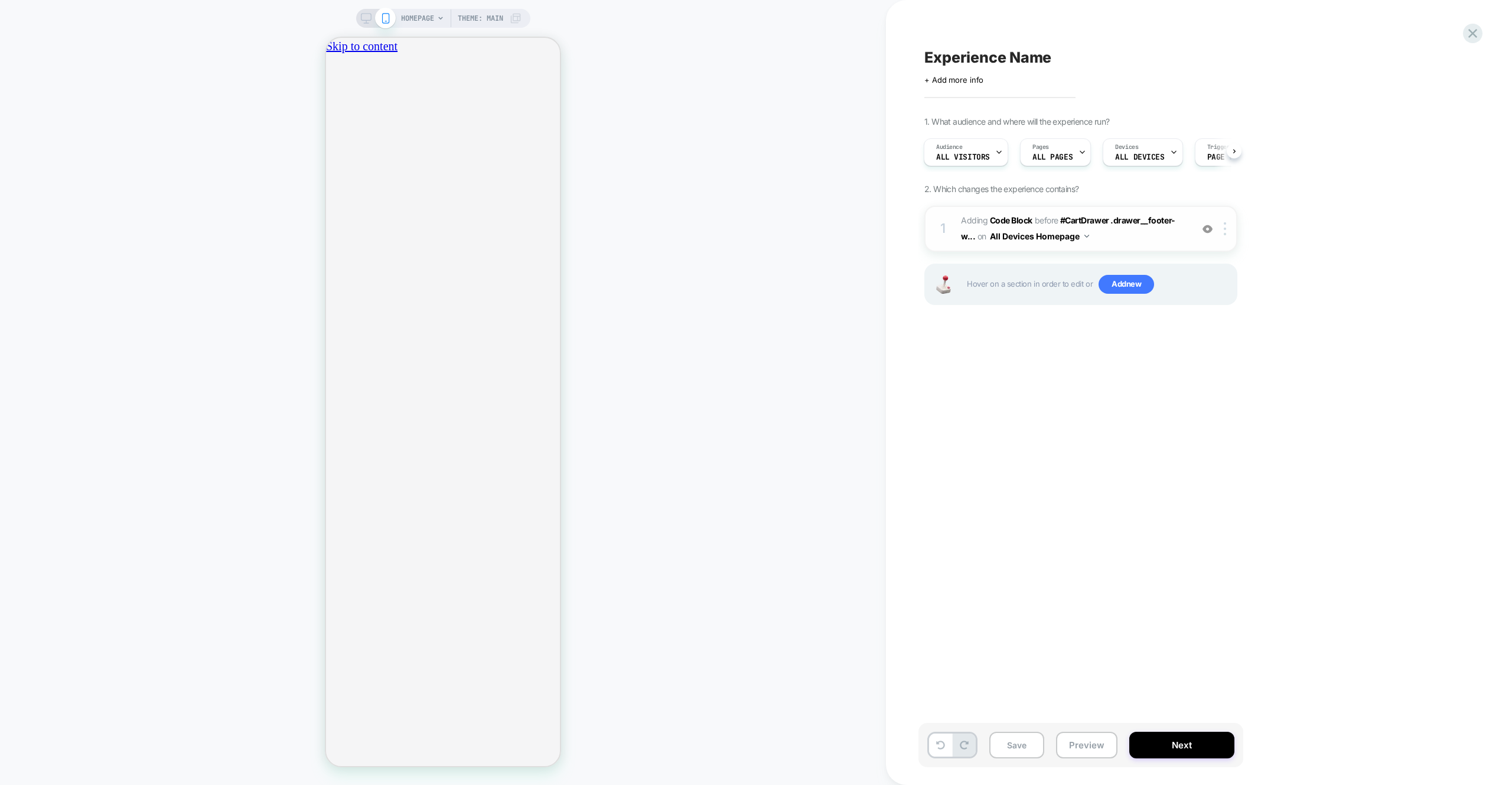
click at [1070, 237] on button "All Devices Homepage" at bounding box center [1040, 236] width 100 height 18
click at [1073, 416] on div "All Devices All Pages" at bounding box center [1040, 416] width 158 height 25
click at [1117, 243] on span "Adding Code Block BEFORE #CartDrawer .drawer__footer-w... #CartDrawer .drawer__…" at bounding box center [1074, 228] width 225 height 32
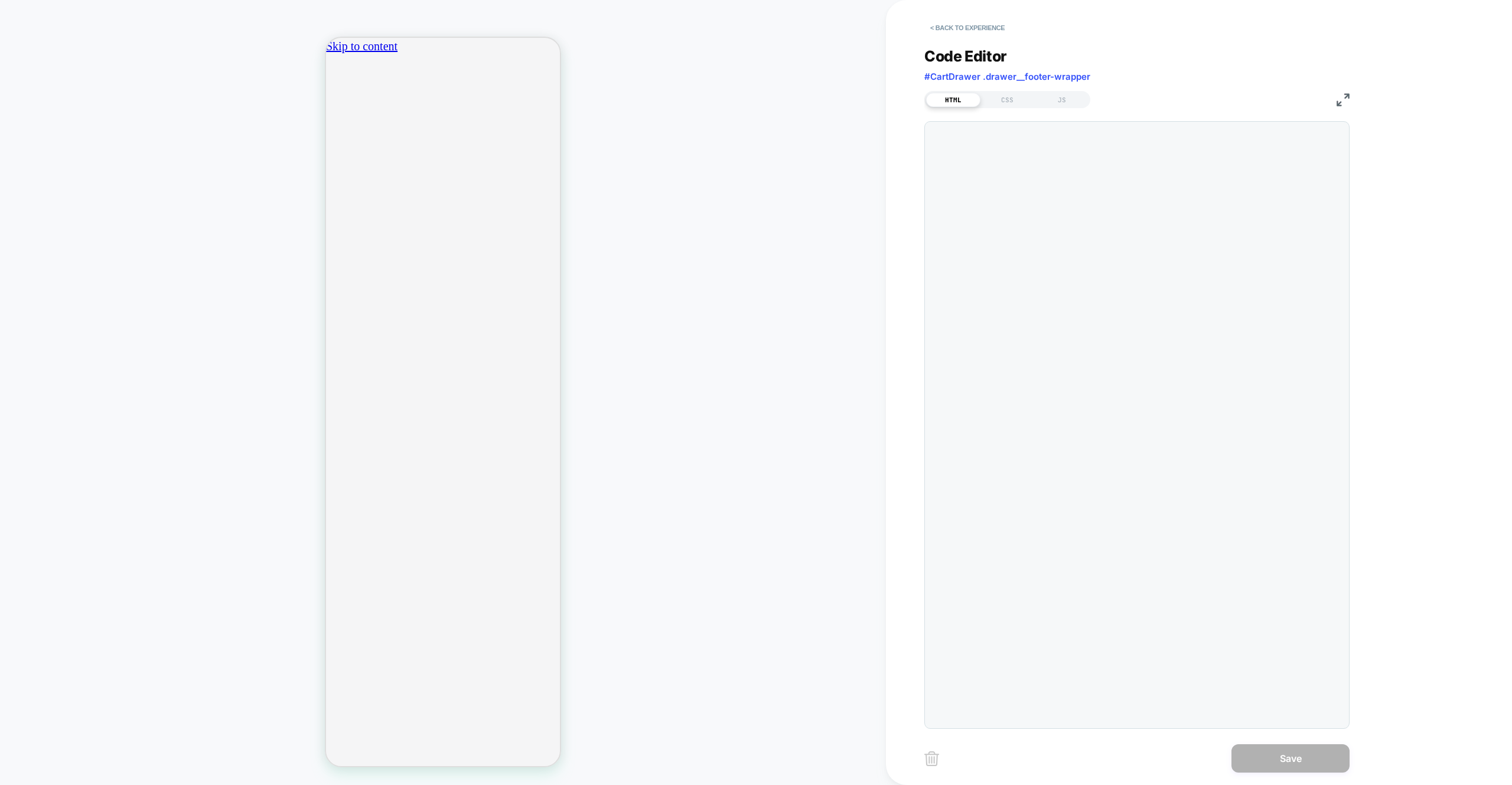
scroll to position [111, 0]
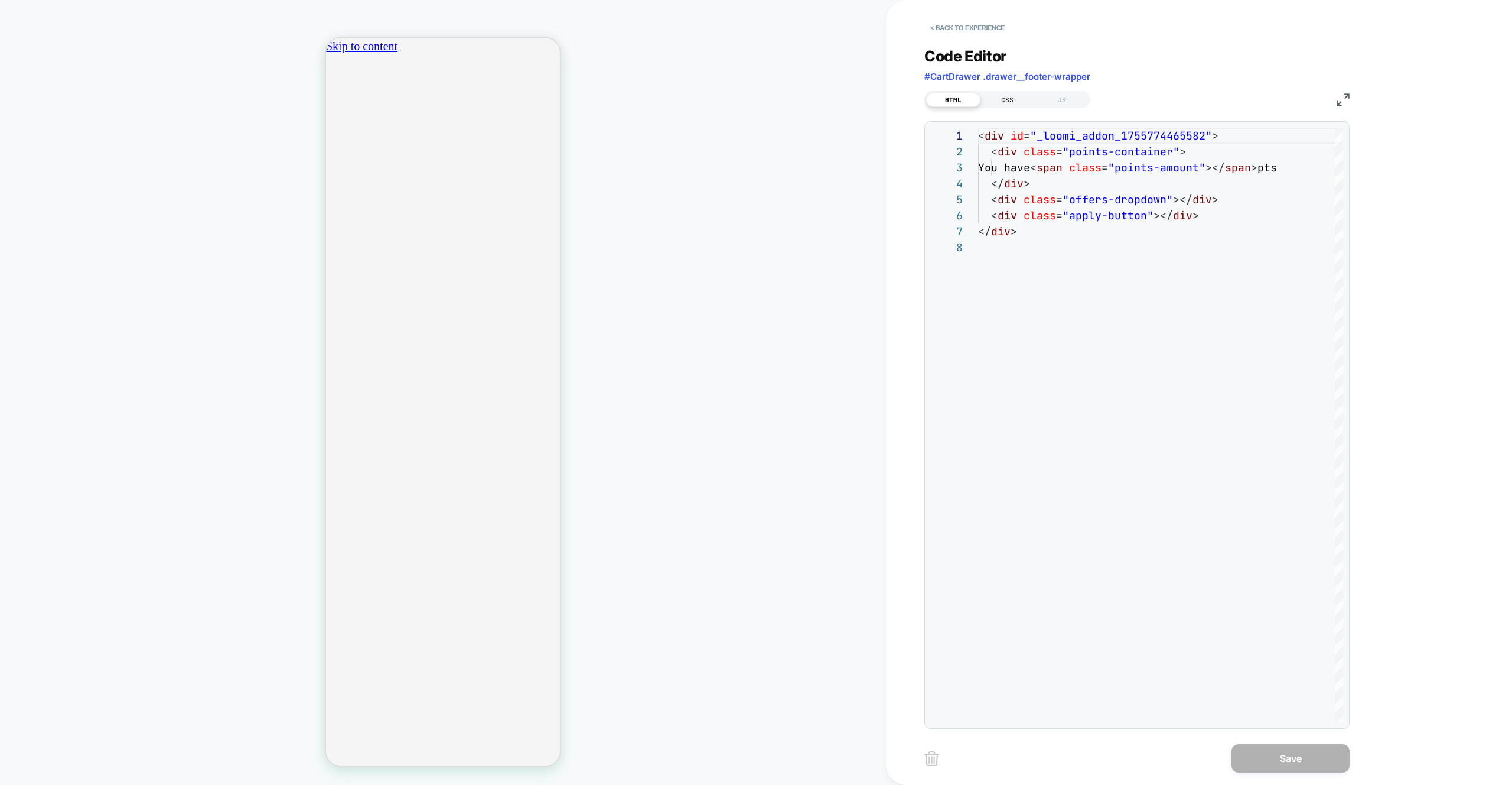
click at [1024, 104] on div "CSS" at bounding box center [1008, 100] width 55 height 15
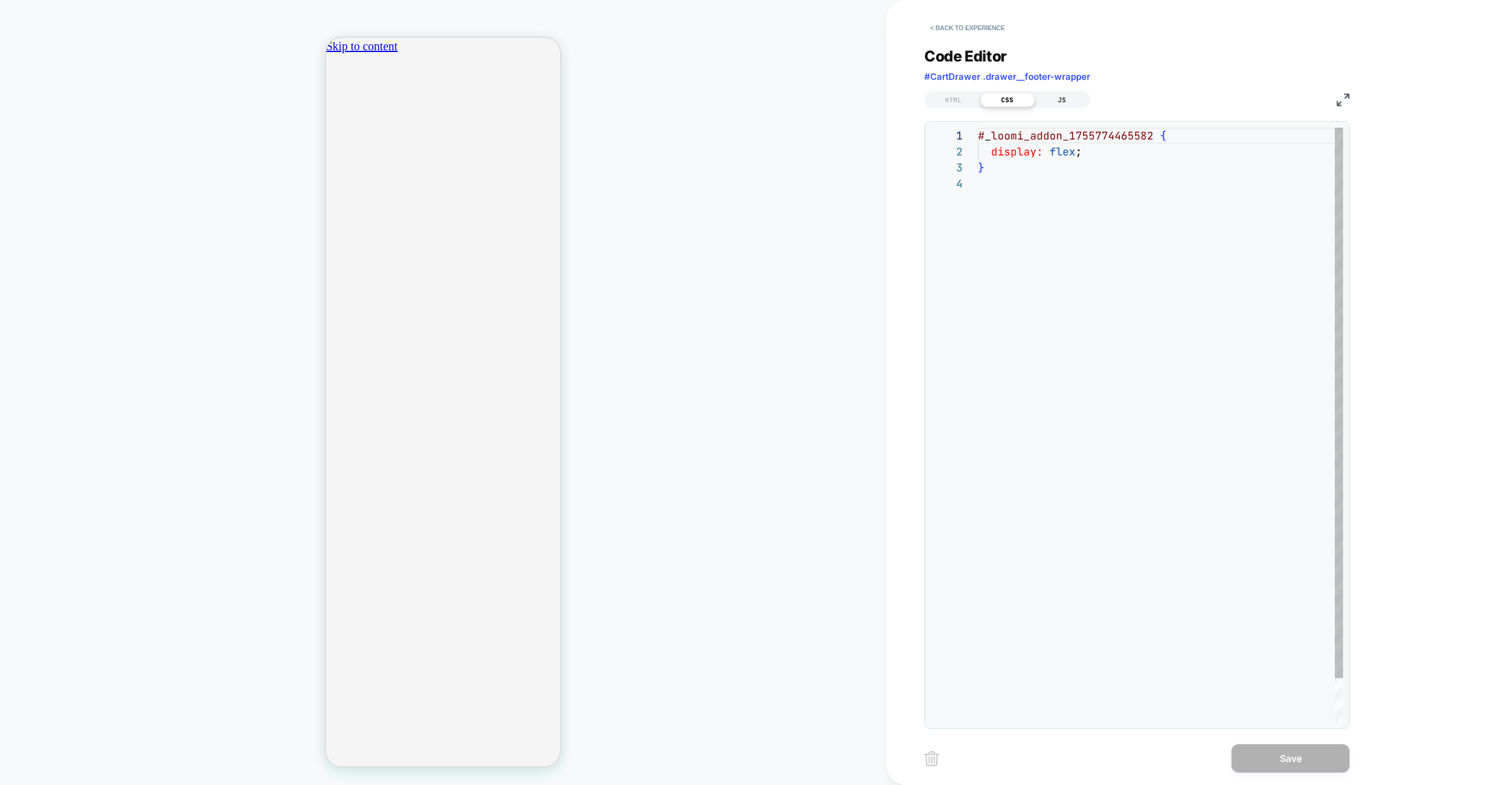
click at [1069, 103] on div "JS" at bounding box center [1062, 100] width 55 height 15
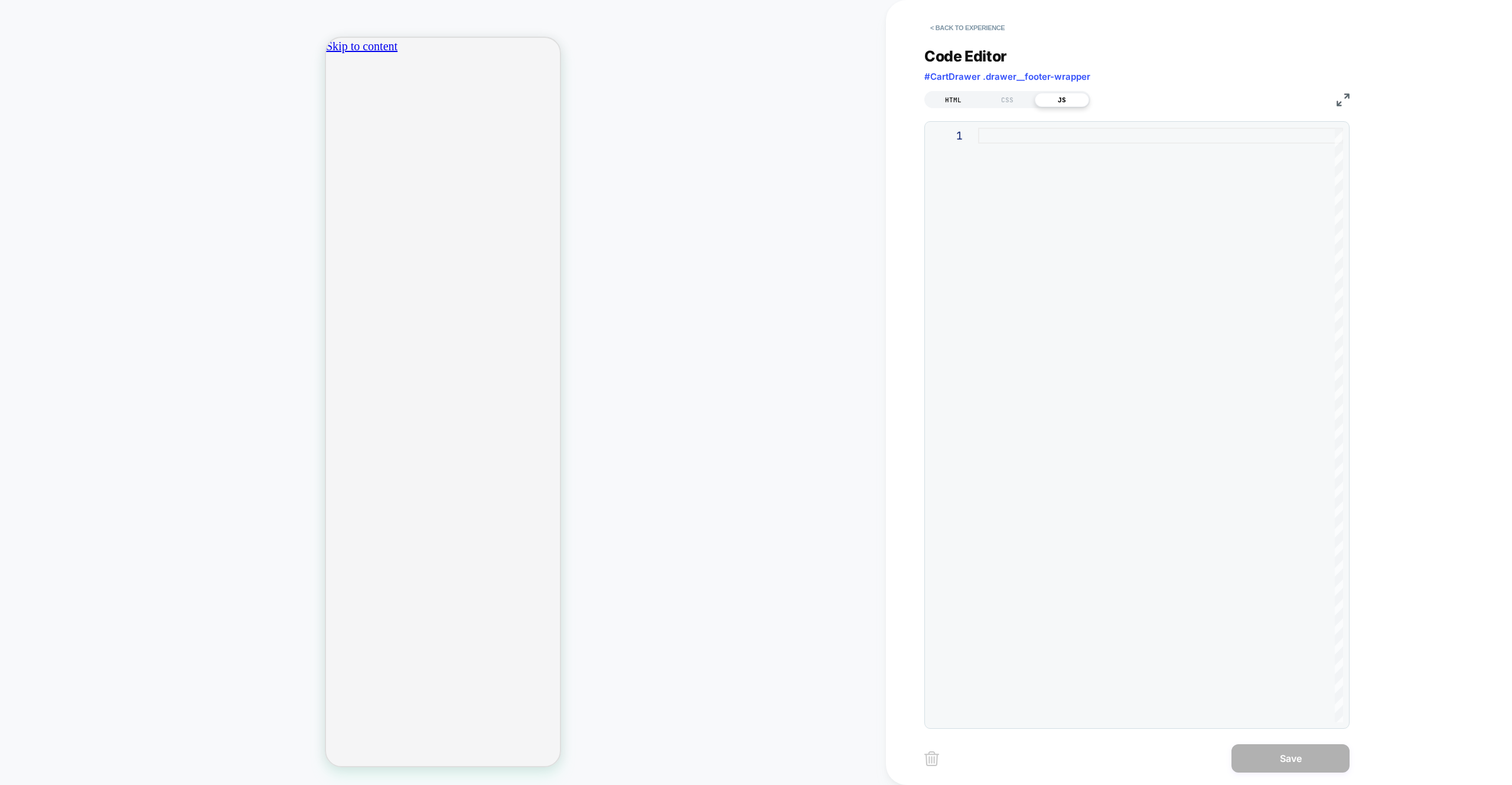
click at [966, 103] on div "HTML" at bounding box center [954, 100] width 55 height 15
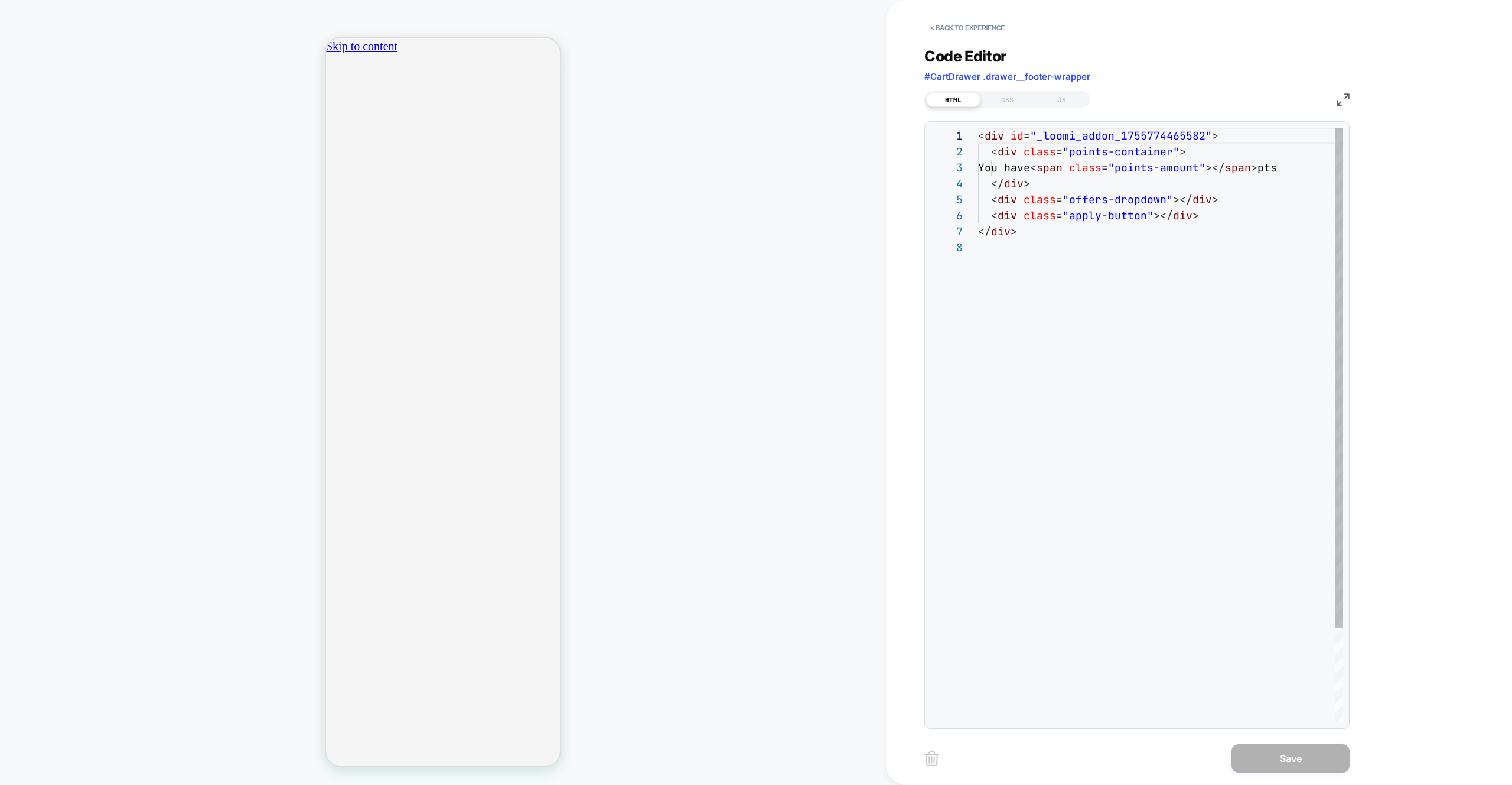
scroll to position [111, 0]
click at [1101, 136] on div "< div id = "_loomi_addon_1755774465582" > < div class = "points-container" > Yo…" at bounding box center [1161, 480] width 366 height 706
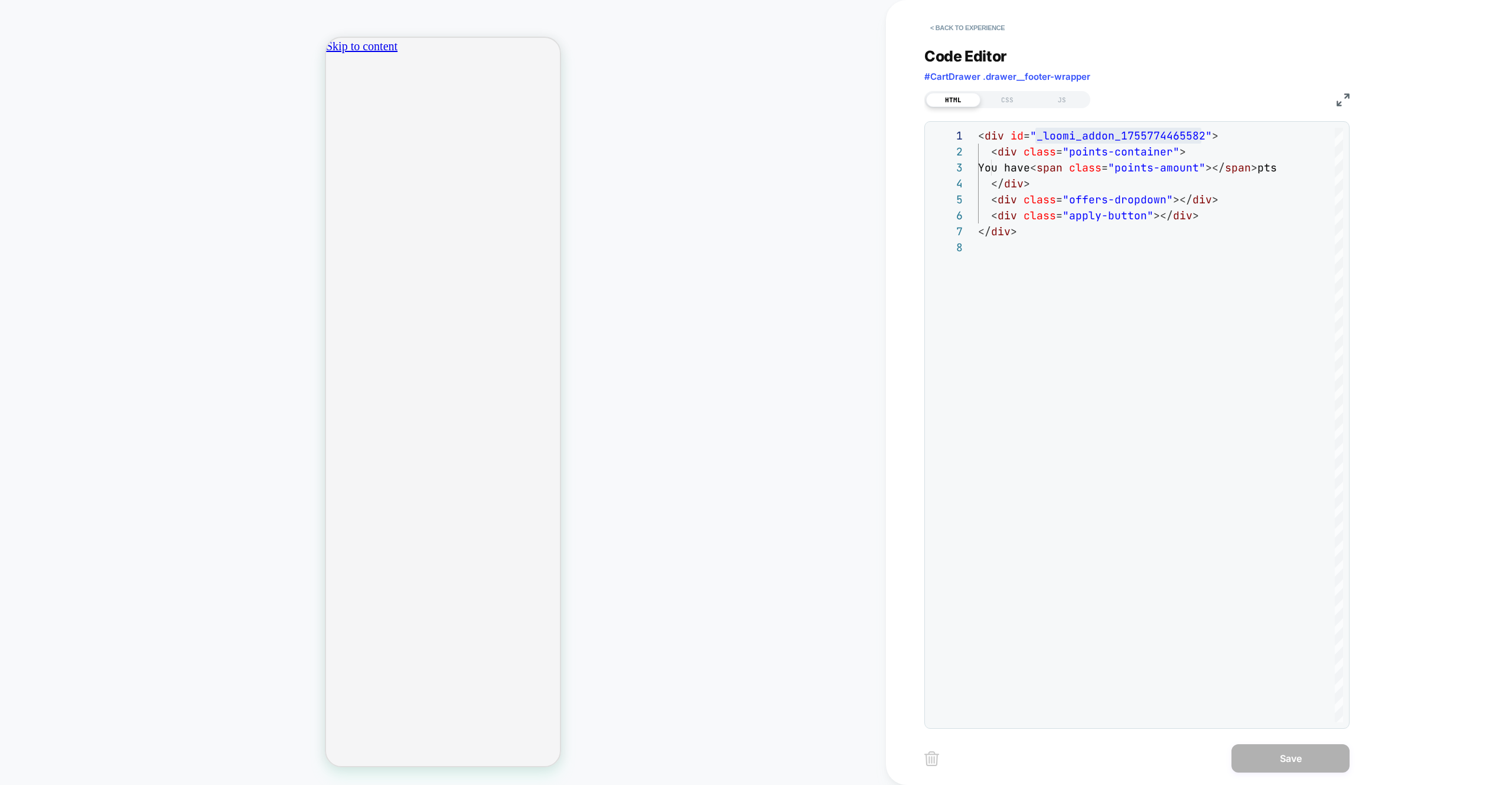
scroll to position [0, 416]
click at [1077, 105] on div "JS" at bounding box center [1062, 100] width 55 height 15
click at [1069, 103] on div "JS" at bounding box center [1062, 100] width 55 height 15
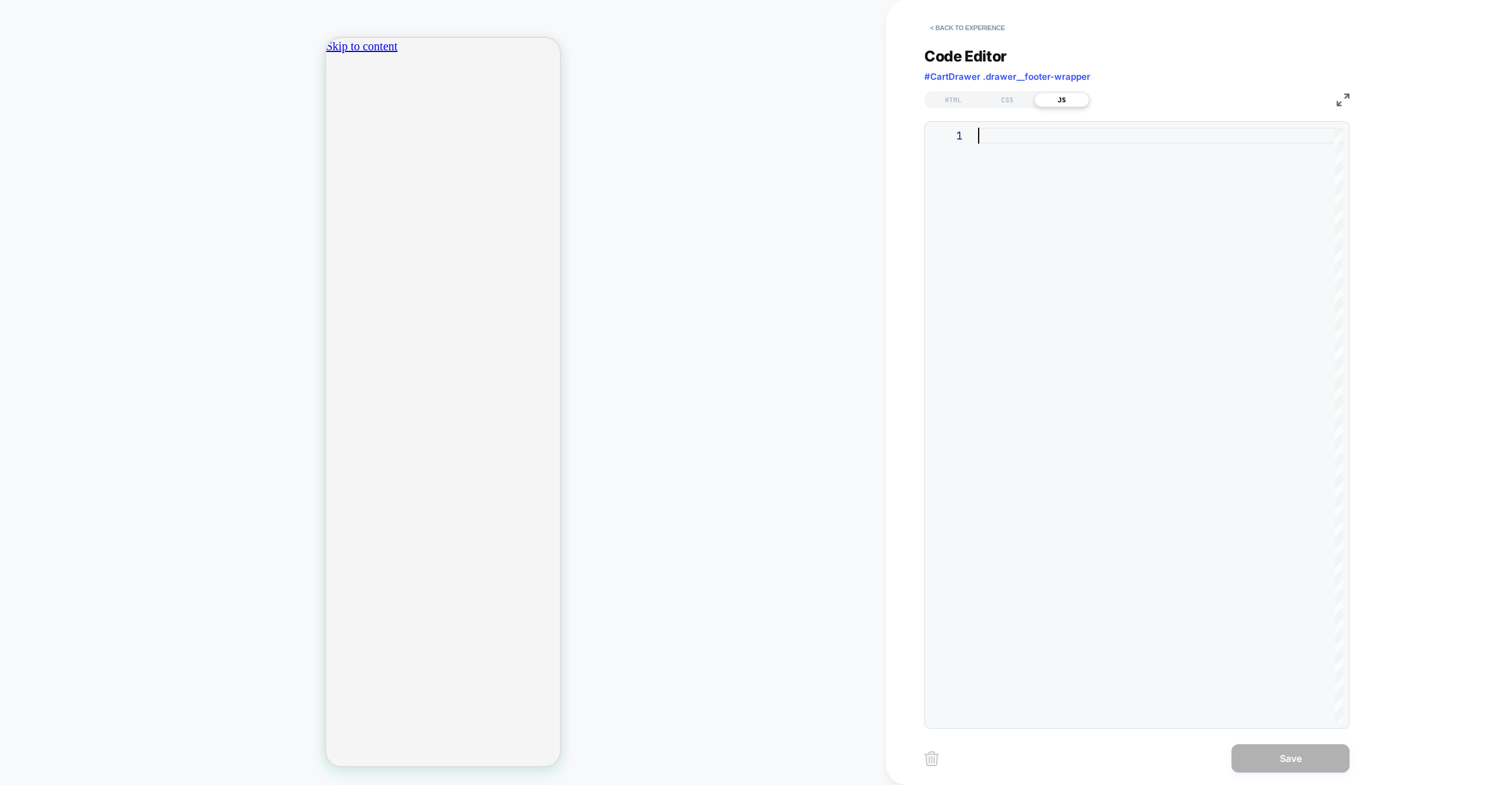
drag, startPoint x: 1140, startPoint y: 197, endPoint x: 1216, endPoint y: 364, distance: 183.5
click at [1140, 197] on div at bounding box center [1161, 425] width 365 height 595
type textarea "**********"
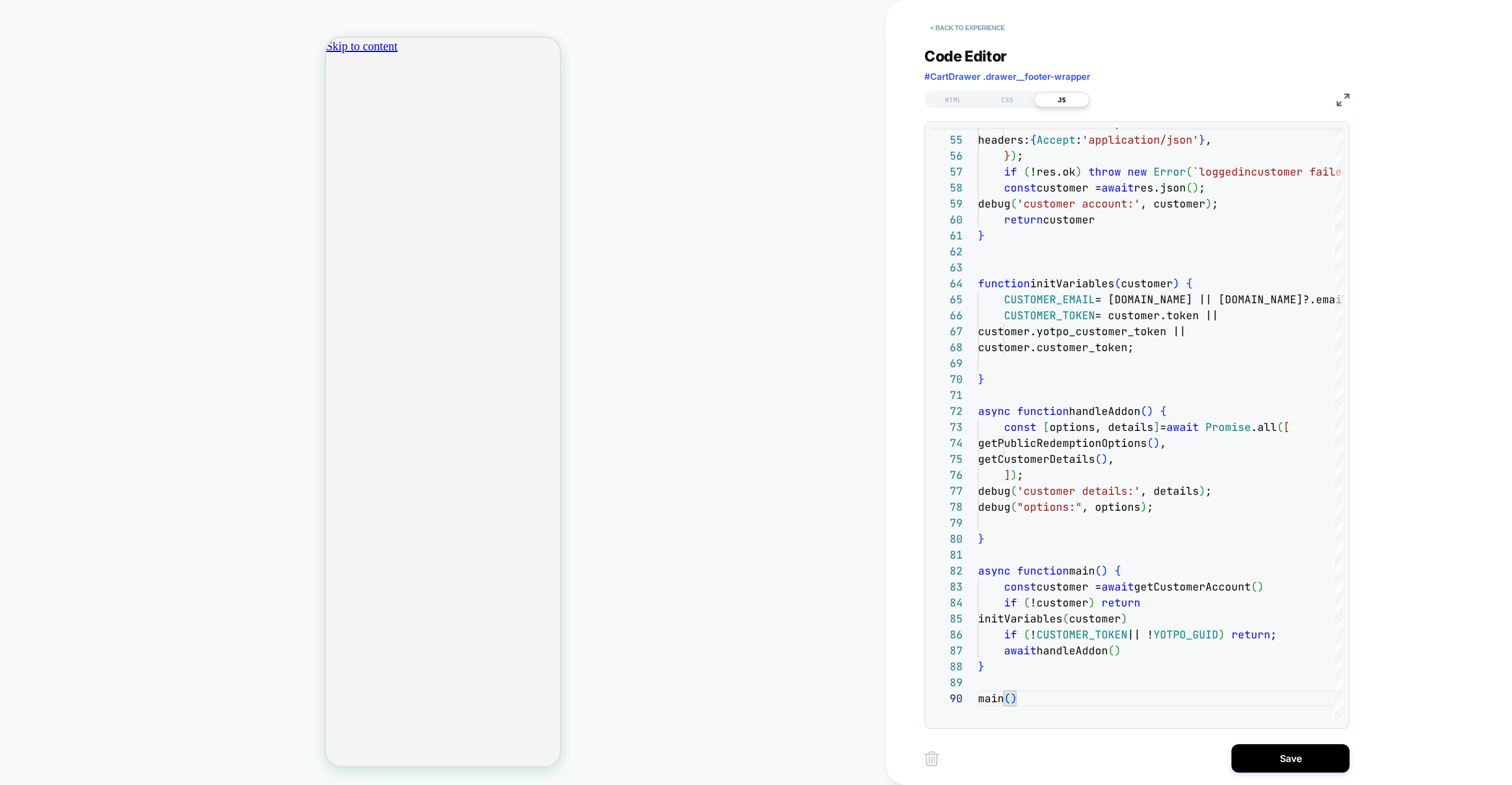
scroll to position [0, 208]
click at [997, 88] on div "HTML CSS JS" at bounding box center [1137, 98] width 426 height 21
click at [999, 96] on div "CSS" at bounding box center [1008, 100] width 55 height 15
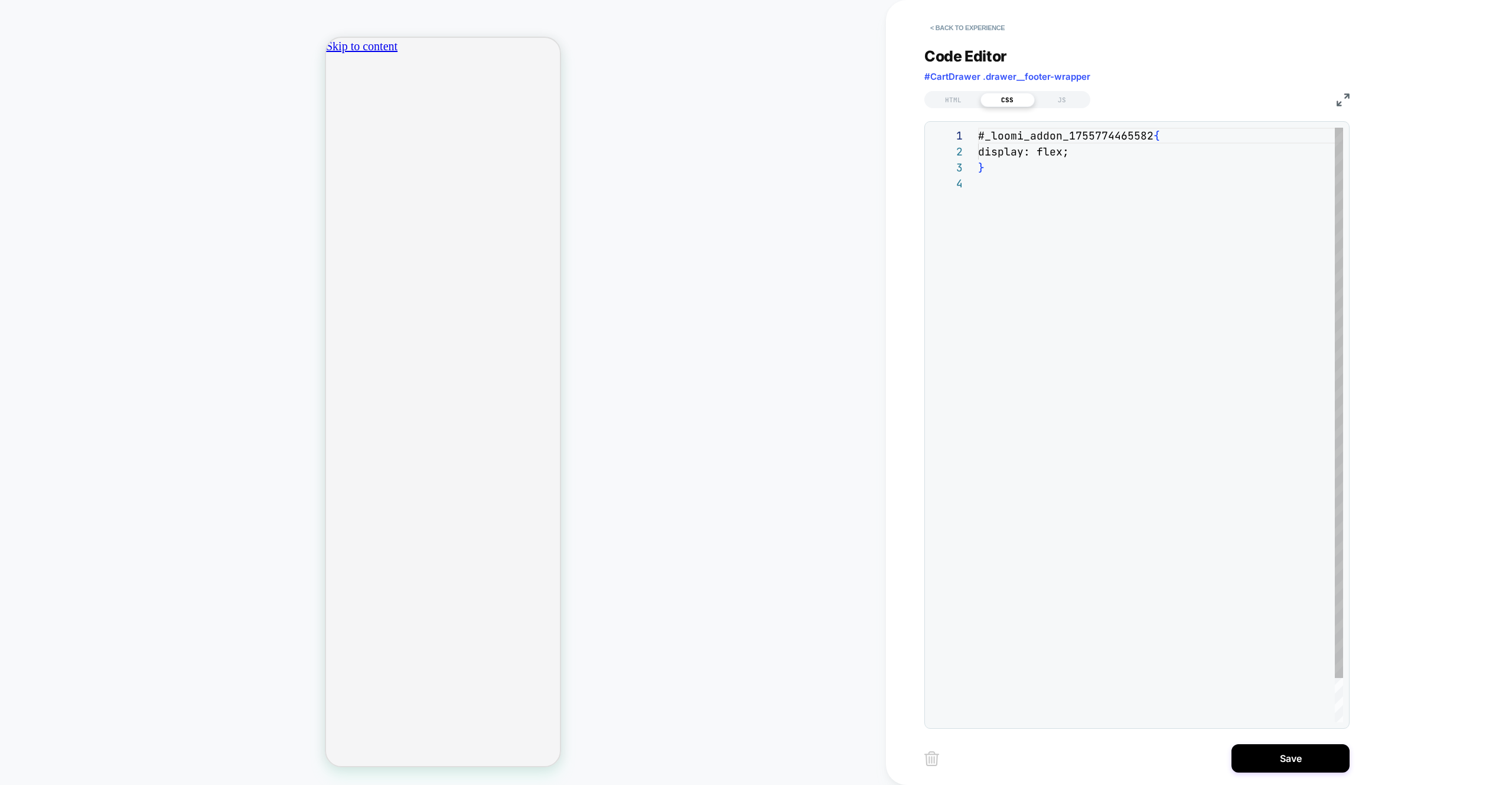
scroll to position [48, 0]
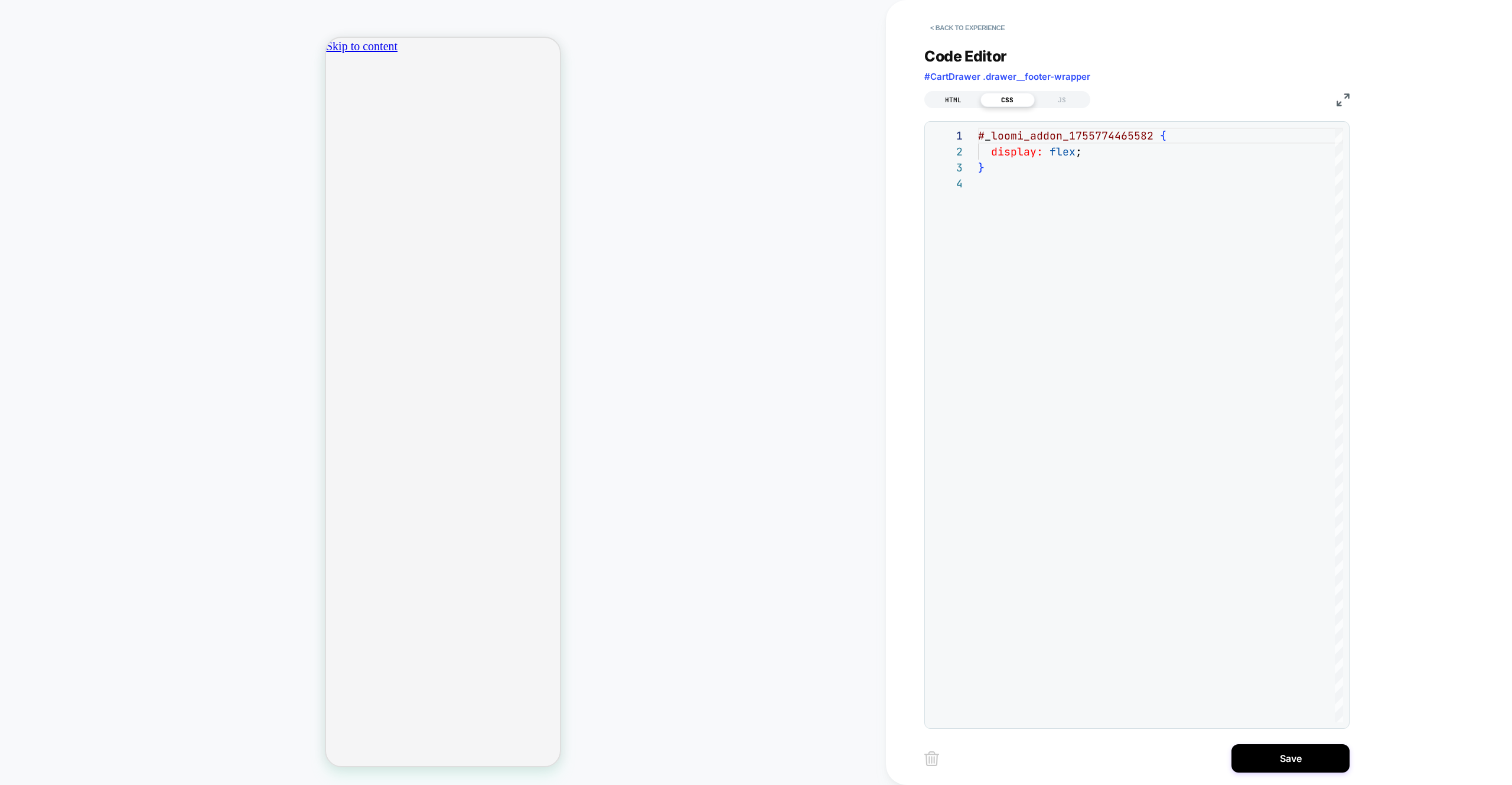
drag, startPoint x: 980, startPoint y: 100, endPoint x: 963, endPoint y: 99, distance: 17.0
click at [981, 100] on div "CSS" at bounding box center [1008, 100] width 55 height 15
click at [963, 99] on div "HTML" at bounding box center [954, 100] width 55 height 15
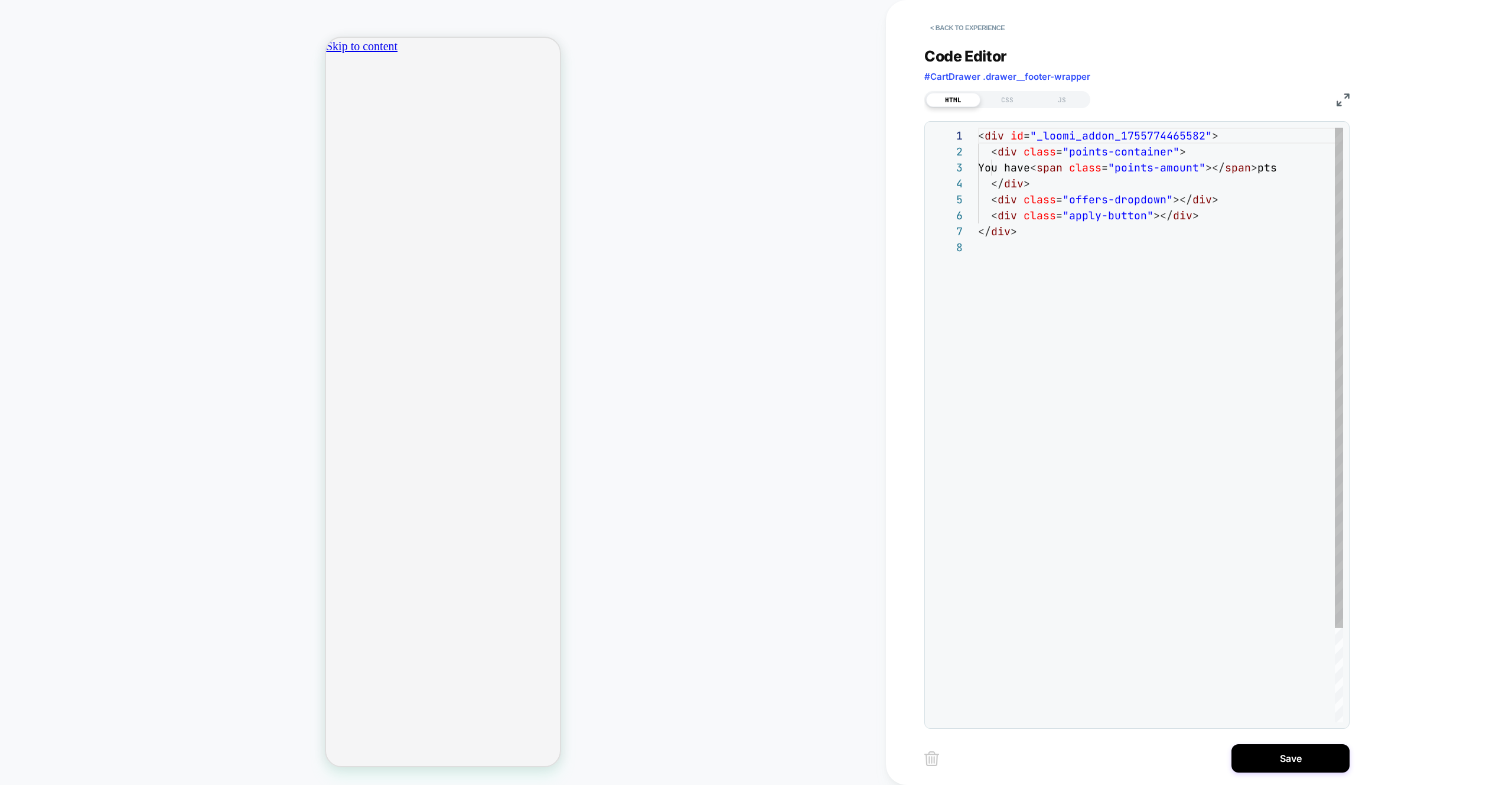
scroll to position [111, 0]
drag, startPoint x: 1129, startPoint y: 170, endPoint x: 1161, endPoint y: 187, distance: 36.2
click at [1102, 170] on span "class" at bounding box center [1084, 168] width 32 height 14
click at [1165, 189] on div "< div id = "_loomi_addon_1755774465582" > < div class = "points-container" > Yo…" at bounding box center [1161, 480] width 366 height 706
click at [1169, 199] on div "< div id = "_loomi_addon_1755774465582" > < div class = "points-container" > Yo…" at bounding box center [1161, 480] width 366 height 706
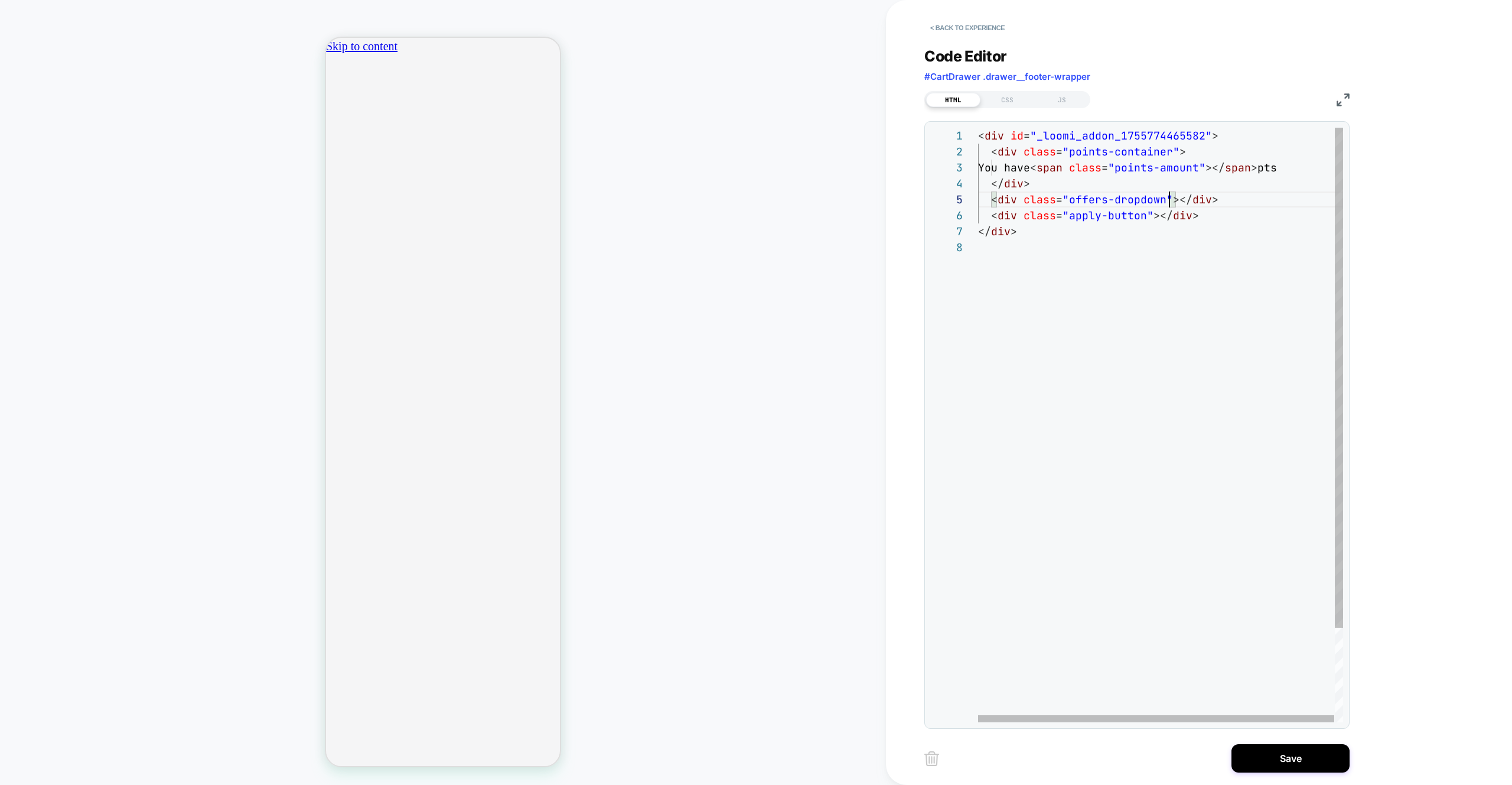
click at [1172, 200] on div "< div id = "_loomi_addon_1755774465582" > < div class = "points-container" > Yo…" at bounding box center [1161, 480] width 366 height 706
click at [1074, 212] on div "< div id = "_loomi_addon_1755774465582" > < div class = "points-container" > Yo…" at bounding box center [1161, 505] width 366 height 754
click at [1035, 222] on div "< div id = "_loomi_addon_1755774465582" > < div class = "points-container" > Yo…" at bounding box center [1161, 505] width 366 height 754
click at [1046, 220] on div "< div id = "_loomi_addon_1755774465582" > < div class = "points-container" > Yo…" at bounding box center [1161, 505] width 366 height 754
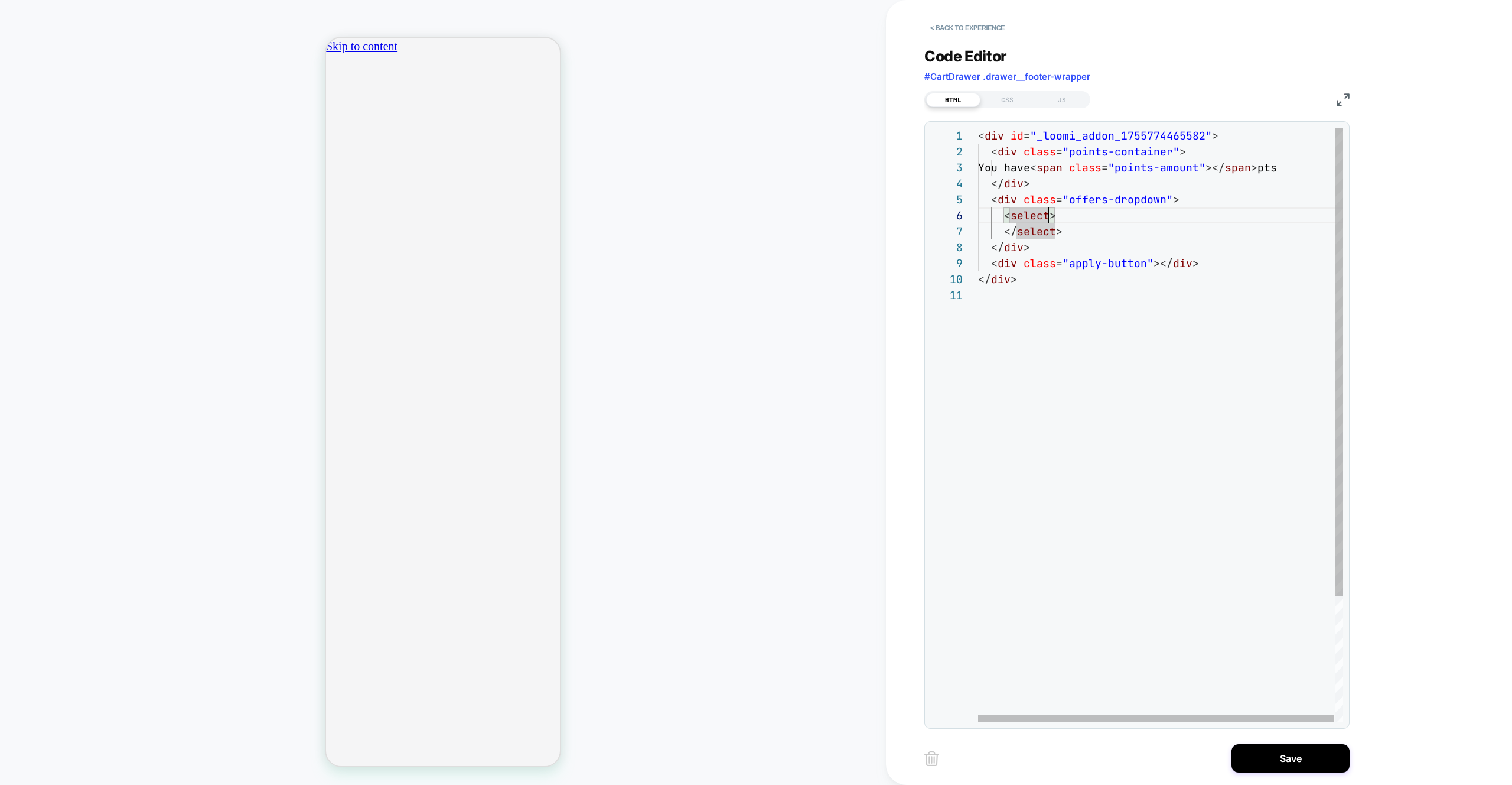
click at [1053, 219] on div "< div id = "_loomi_addon_1755774465582" > < div class = "points-container" > Yo…" at bounding box center [1161, 505] width 366 height 754
click at [1069, 238] on div "< div id = "_loomi_addon_1755774465582" > < div class = "points-container" > Yo…" at bounding box center [1161, 505] width 366 height 754
drag, startPoint x: 1087, startPoint y: 249, endPoint x: 1127, endPoint y: 254, distance: 40.3
click at [1087, 249] on div "< div id = "_loomi_addon_1755774465582" > < div class = "points-container" > Yo…" at bounding box center [1161, 505] width 366 height 754
click at [1155, 262] on span "></" at bounding box center [1164, 264] width 20 height 14
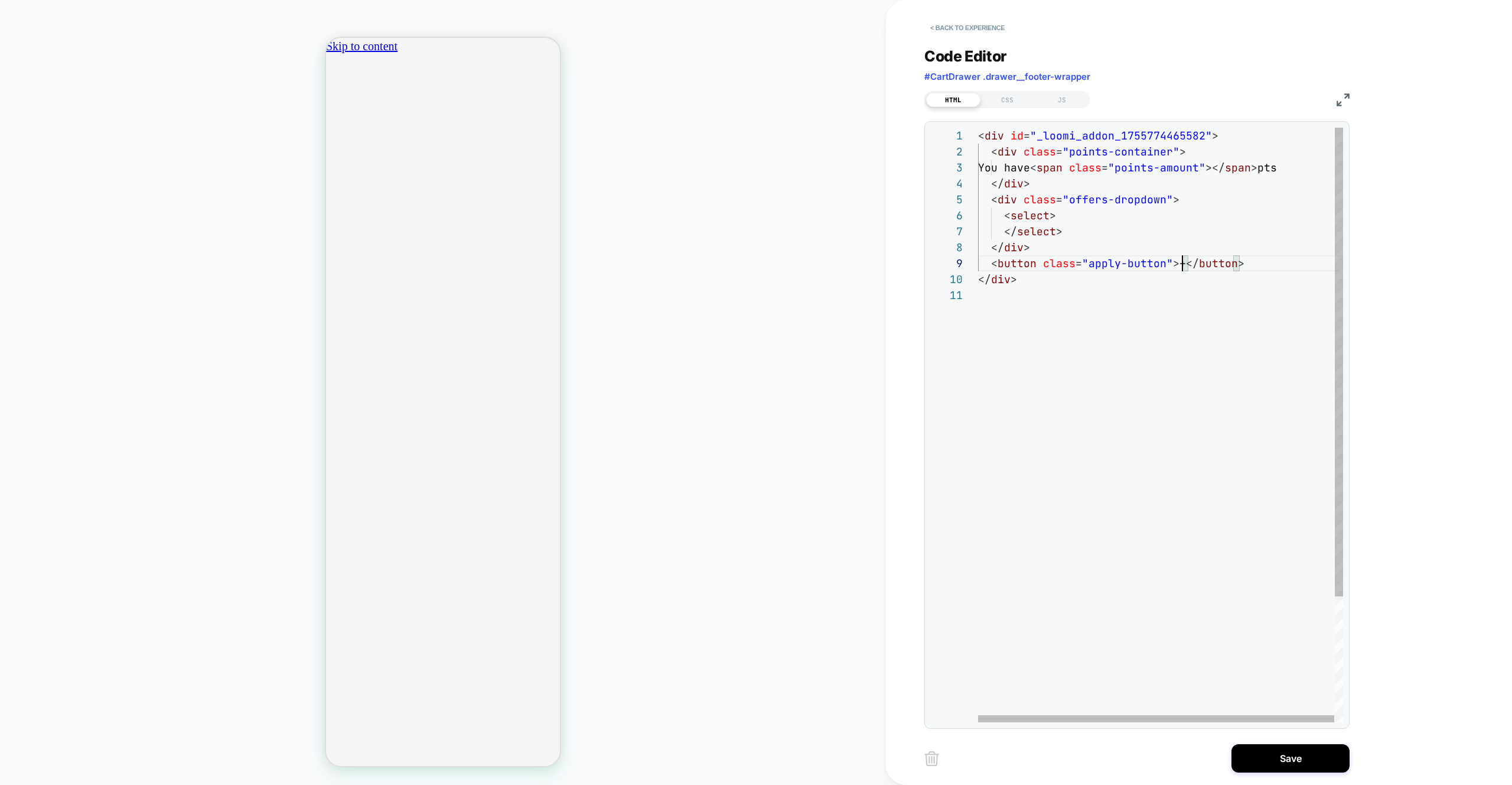
scroll to position [0, 416]
click at [1136, 268] on div "< div id = "_loomi_addon_1755774465582" > < div class = "points-container" > Yo…" at bounding box center [1161, 505] width 366 height 754
click at [1093, 266] on div "< div id = "_loomi_addon_1755774465582" > < div class = "points-container" > Yo…" at bounding box center [1161, 505] width 366 height 754
drag, startPoint x: 1089, startPoint y: 266, endPoint x: 1163, endPoint y: 269, distance: 74.1
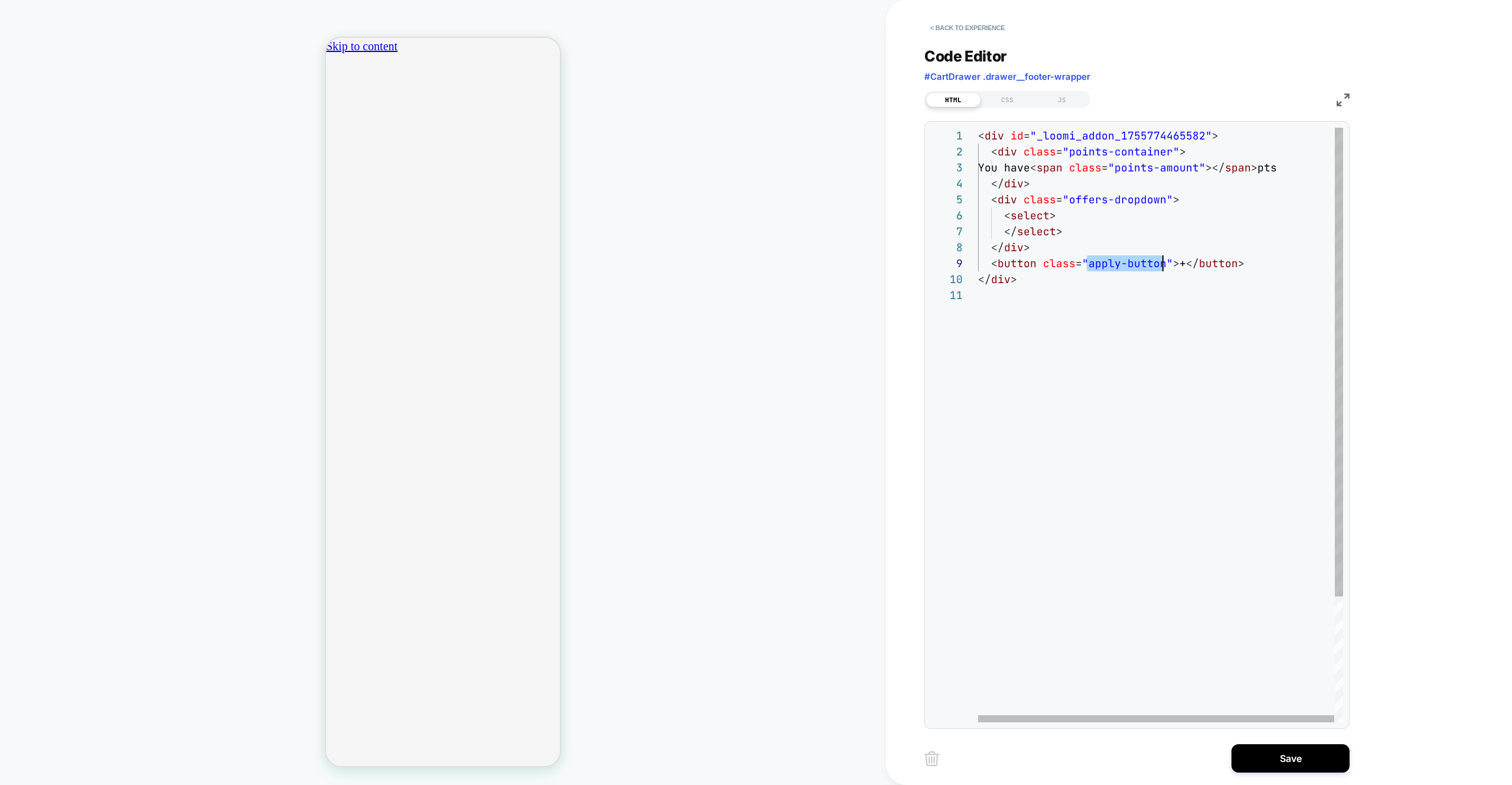
click at [1163, 269] on div "< div id = "_loomi_addon_1755774465582" > < div class = "points-container" > Yo…" at bounding box center [1161, 505] width 366 height 754
click at [1137, 131] on div "< div id = "_loomi_addon_1755774465582" > < div class = "points-container" > Yo…" at bounding box center [1161, 505] width 366 height 754
drag, startPoint x: 1137, startPoint y: 131, endPoint x: 1046, endPoint y: 116, distance: 92.2
click at [1137, 131] on div "< div id = "_loomi_addon_1755774465582" > < div class = "points-container" > Yo…" at bounding box center [1161, 505] width 366 height 754
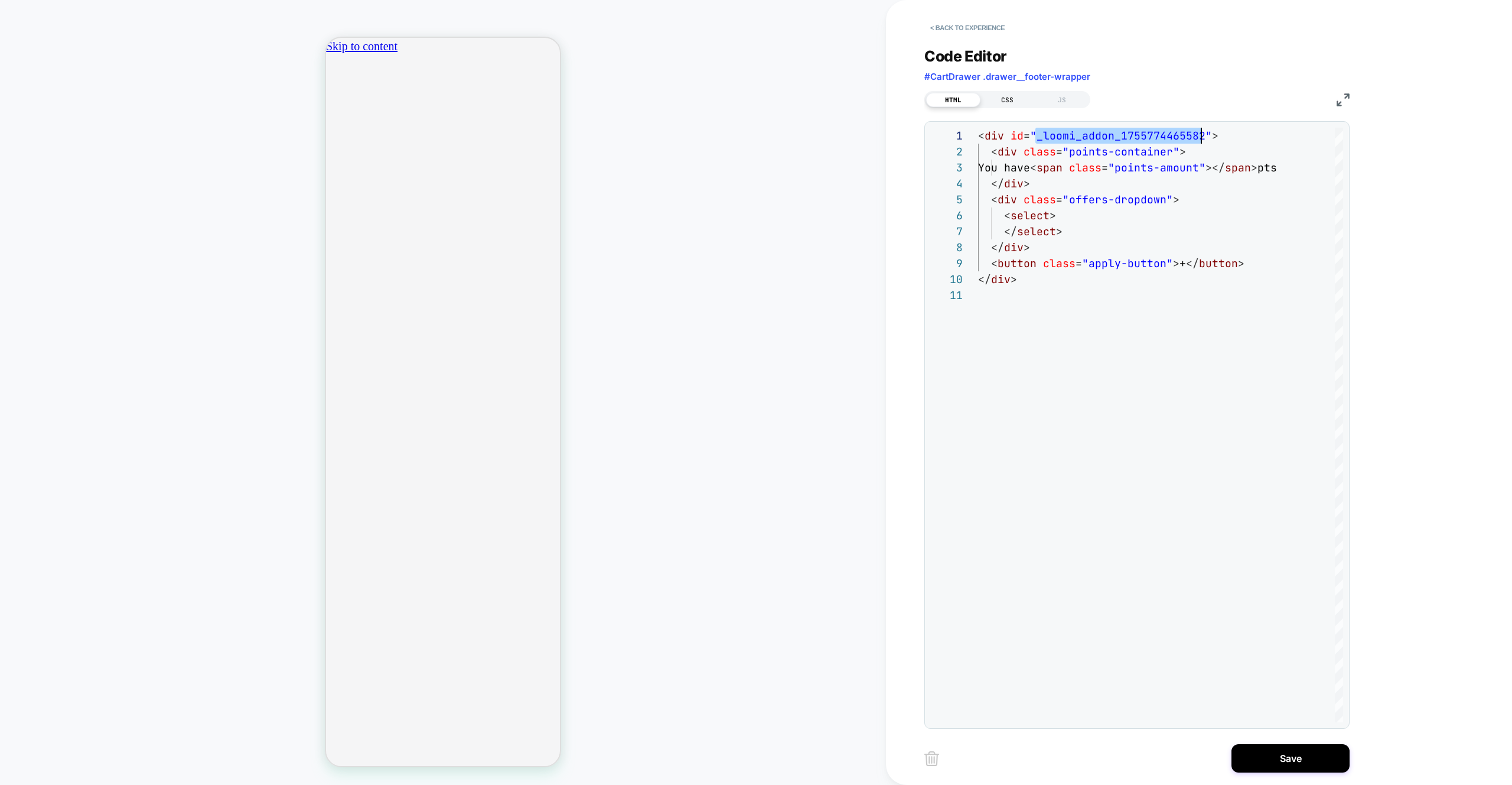
type textarea "**********"
click at [990, 93] on div "CSS" at bounding box center [1008, 100] width 55 height 15
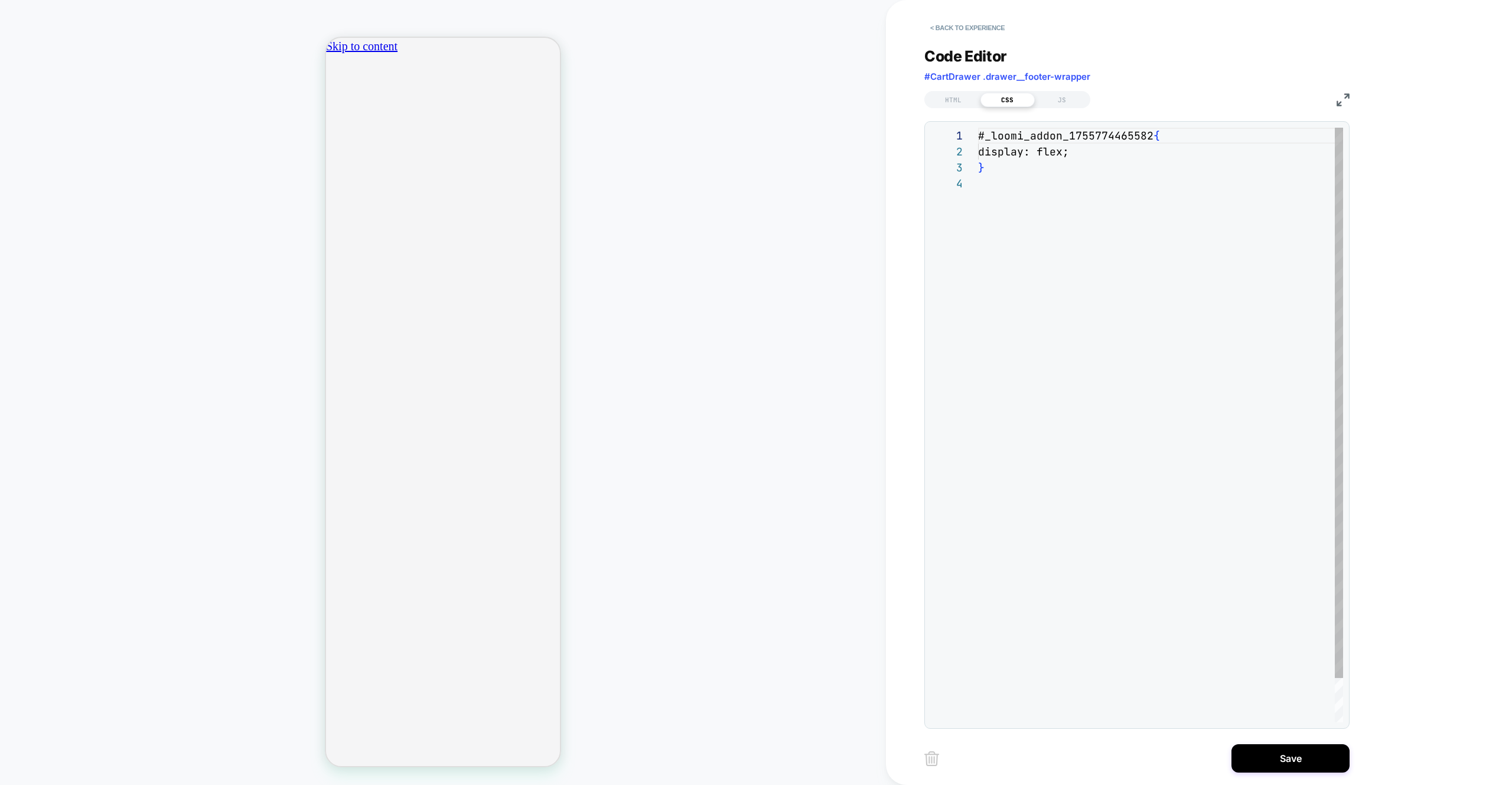
scroll to position [48, 0]
drag, startPoint x: 1041, startPoint y: 125, endPoint x: 1072, endPoint y: 152, distance: 41.1
click at [1072, 152] on div "# _ loomi_addon_1755774465582 { display: flex ; }" at bounding box center [1161, 449] width 365 height 642
click at [1057, 173] on div "# _ loomi_addon_1755774465582 { display: flex ; }" at bounding box center [1161, 449] width 365 height 642
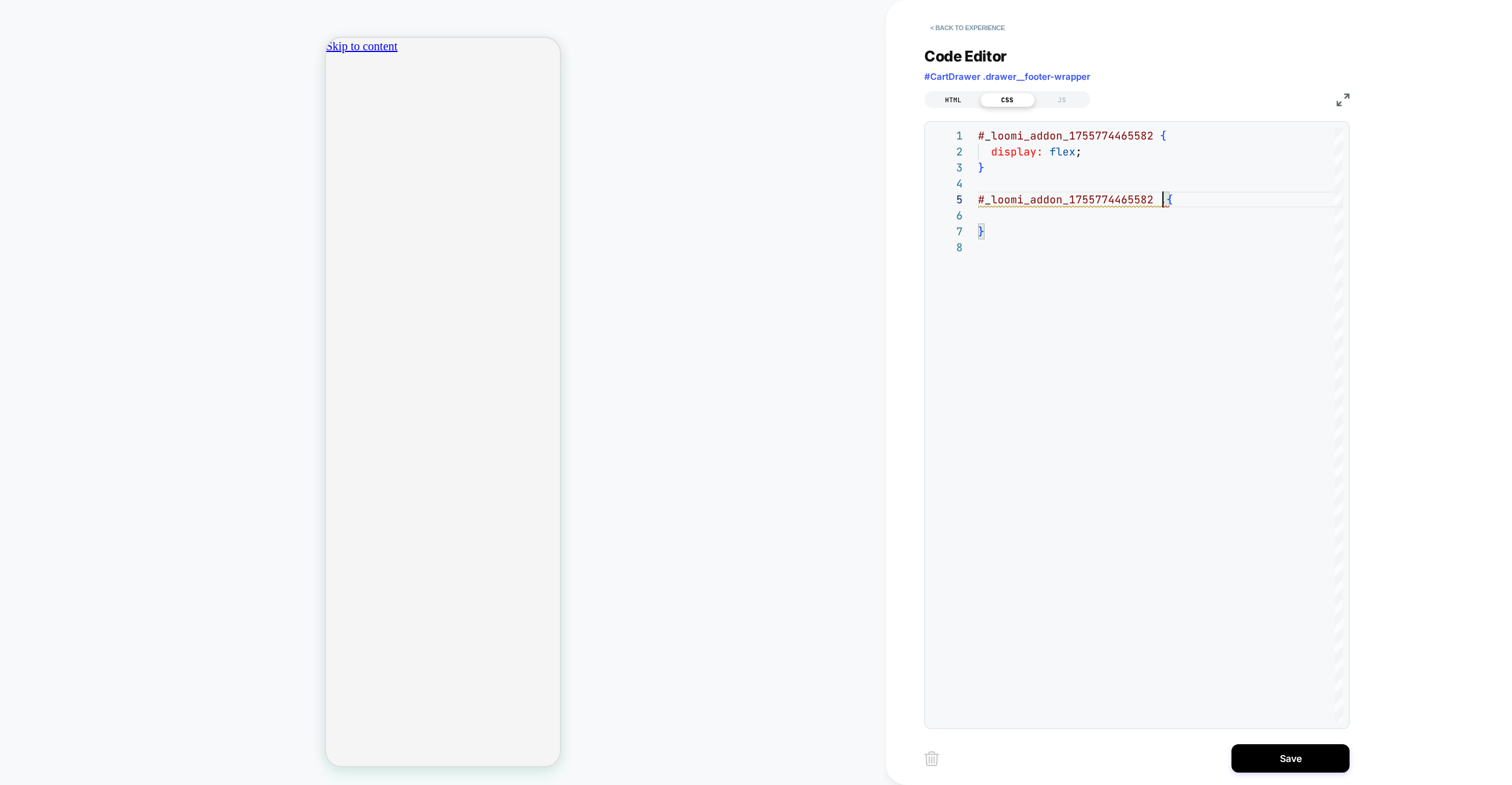
type textarea "**********"
click at [955, 100] on div "HTML" at bounding box center [954, 100] width 55 height 15
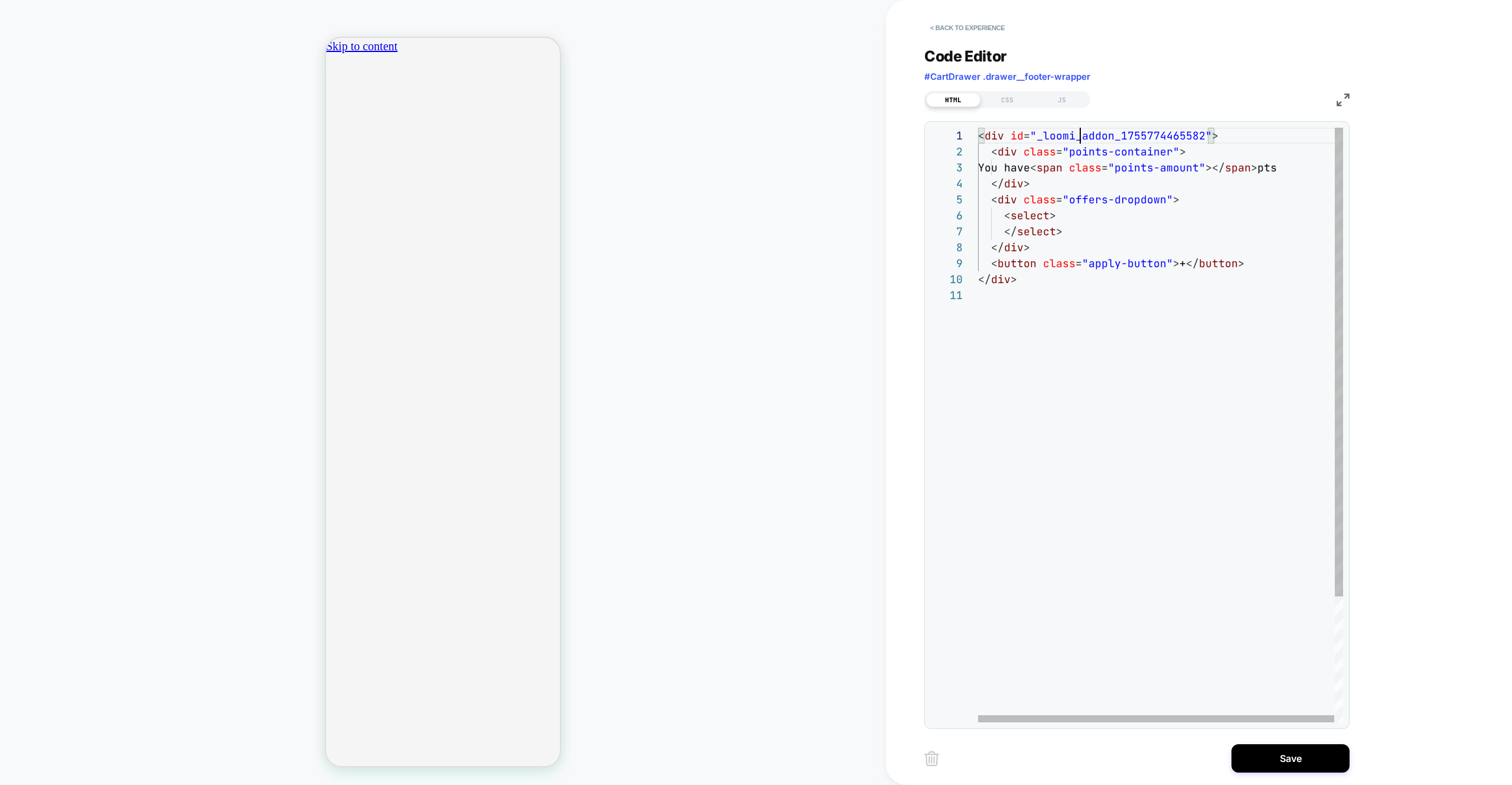
click at [1081, 134] on div "< div id = "_loomi_addon_1755774465582" > < div class = "points-container" > Yo…" at bounding box center [1161, 505] width 366 height 754
click at [1102, 162] on div "< div id = "_loomi_addon_1755774465582" > < div class = "points-container" > Yo…" at bounding box center [1161, 505] width 366 height 754
drag, startPoint x: 1065, startPoint y: 152, endPoint x: 1152, endPoint y: 150, distance: 87.0
click at [1170, 153] on div "< div id = "_loomi_addon_1755774465582" > < div class = "points-container" > Yo…" at bounding box center [1161, 505] width 366 height 754
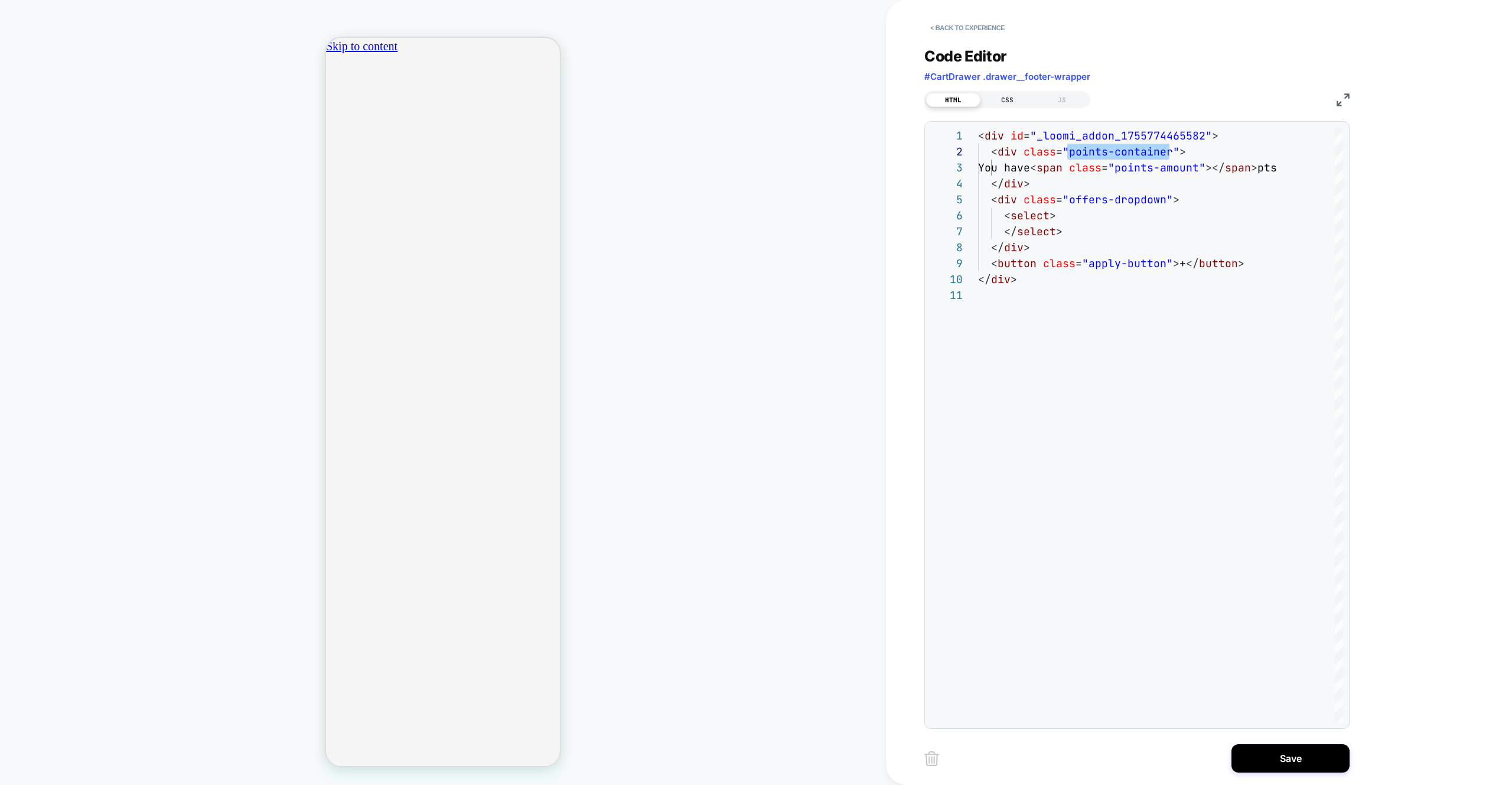
click at [1001, 100] on div "CSS" at bounding box center [1008, 100] width 55 height 15
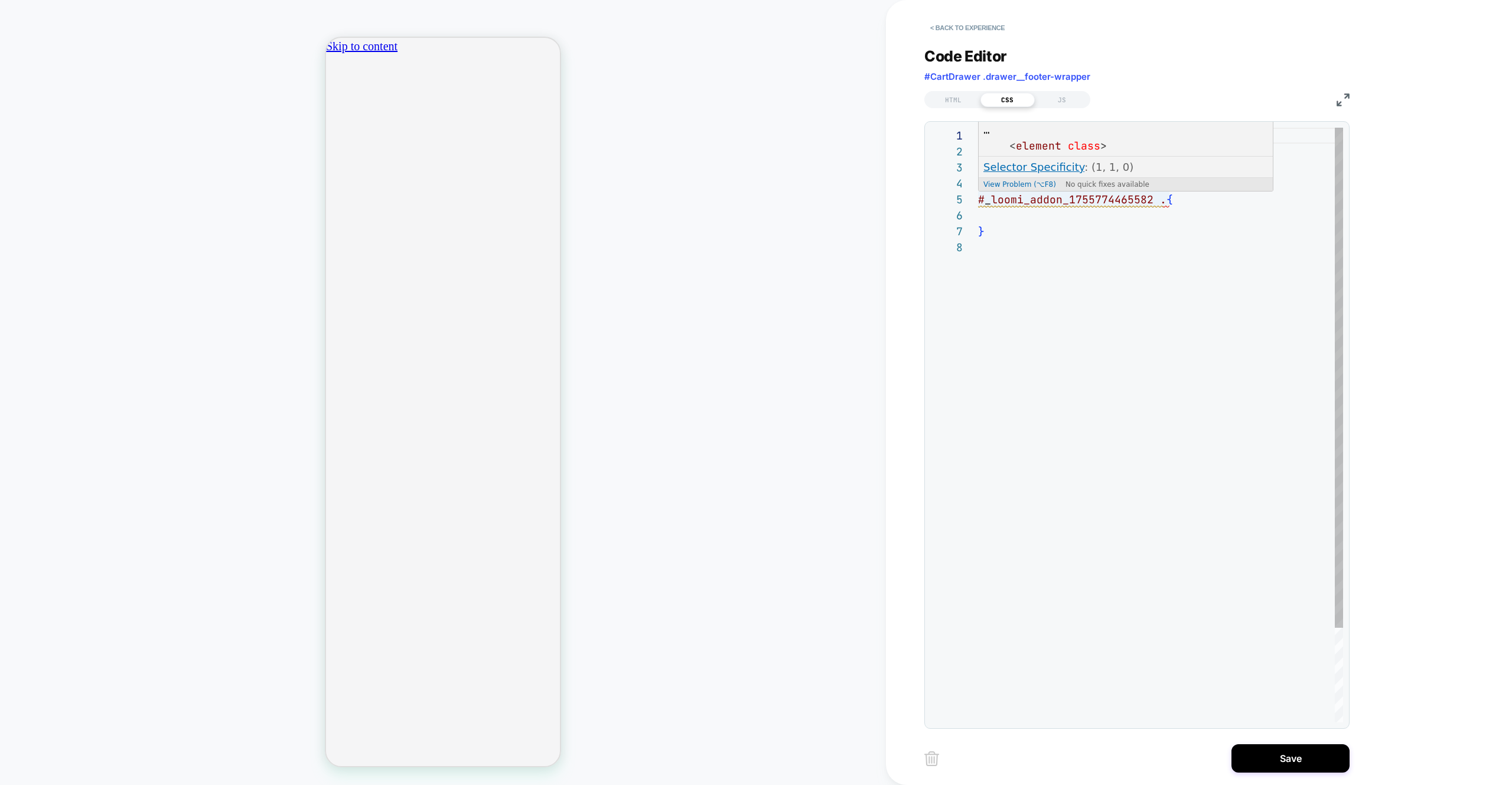
drag, startPoint x: 1164, startPoint y: 203, endPoint x: 1180, endPoint y: 206, distance: 16.3
click at [1164, 203] on div "# _ loomi_addon_1755774465582 { display: flex ; } # _ loomi_addon_1755774465582…" at bounding box center [1161, 480] width 365 height 706
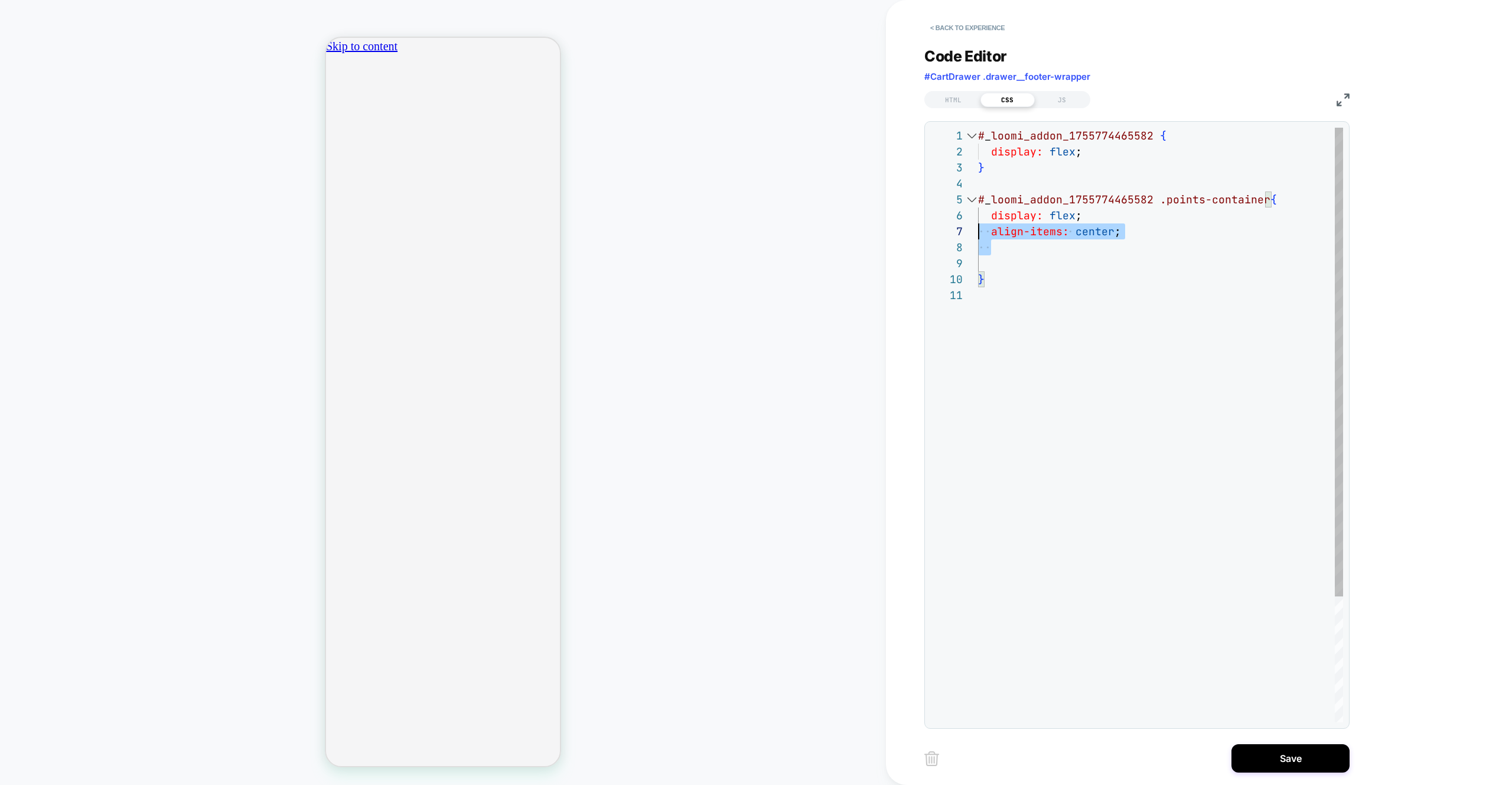
drag, startPoint x: 1140, startPoint y: 239, endPoint x: 966, endPoint y: 211, distance: 176.2
click at [978, 235] on div "# _ loomi_addon_1755774465582 { display: flex ; } # _ loomi_addon_1755774465582…" at bounding box center [1161, 505] width 365 height 754
click at [1087, 165] on div "# _ loomi_addon_1755774465582 { display: flex ; } # _ loomi_addon_1755774465582…" at bounding box center [1161, 505] width 365 height 754
click at [1100, 155] on div "# _ loomi_addon_1755774465582 { display: flex ; } # _ loomi_addon_1755774465582…" at bounding box center [1161, 505] width 365 height 754
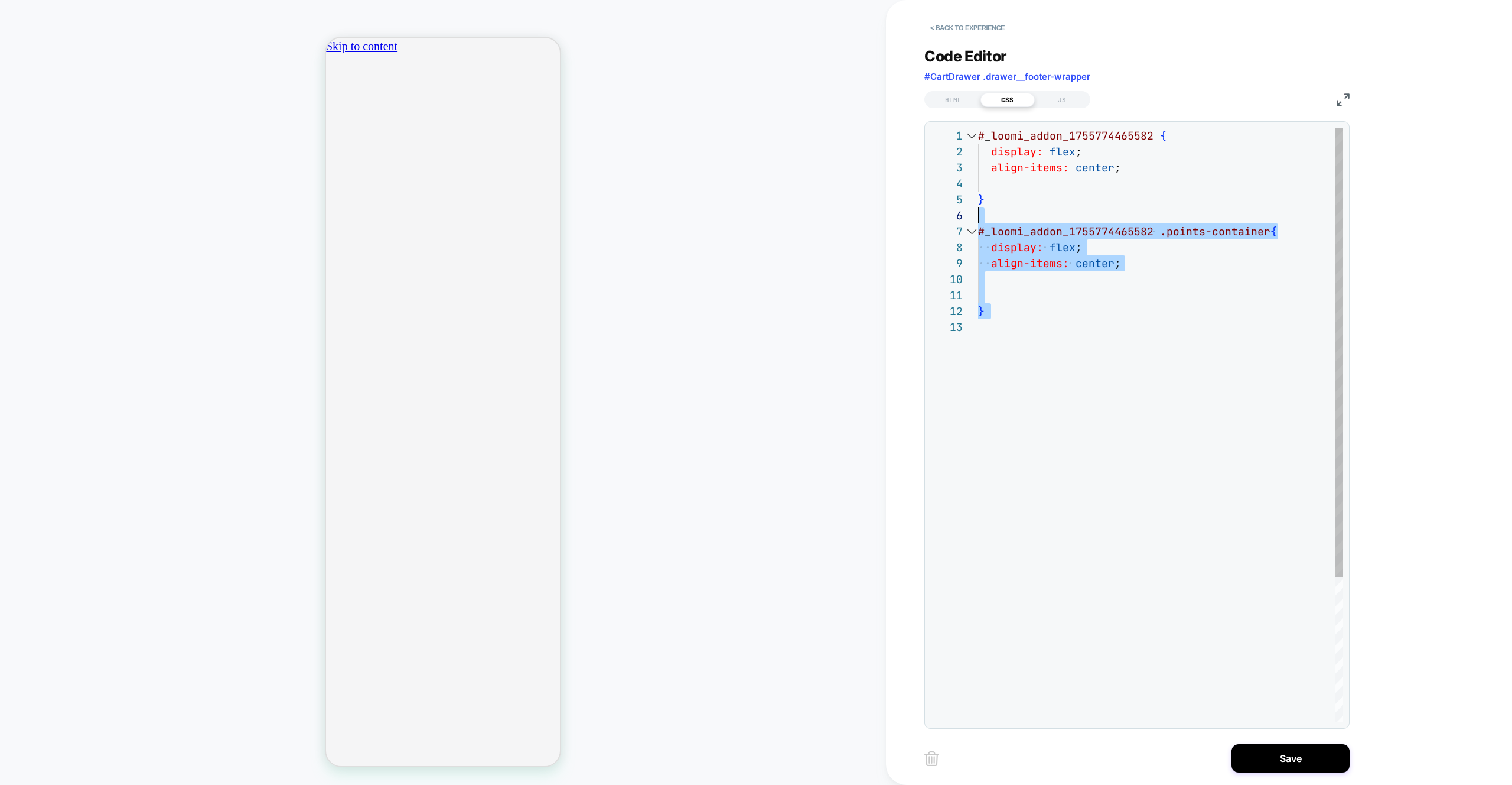
drag, startPoint x: 1050, startPoint y: 320, endPoint x: 971, endPoint y: 219, distance: 128.2
click at [970, 221] on div "**********" at bounding box center [1137, 425] width 412 height 595
click at [1014, 363] on div "# _ loomi_addon_1755774465582 { display: flex ; } # _ loomi_addon_1755774465582…" at bounding box center [1161, 520] width 365 height 786
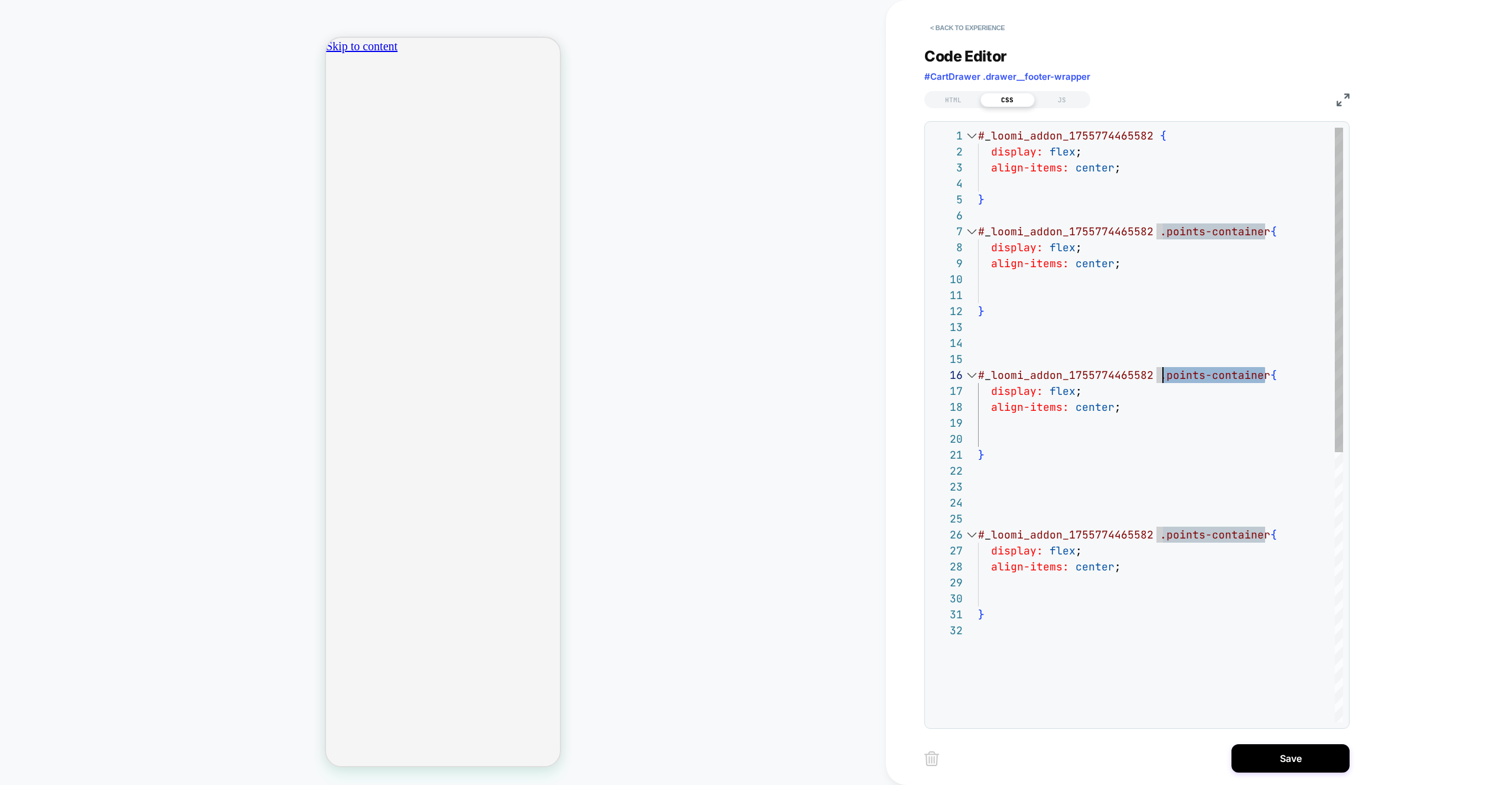
drag, startPoint x: 1265, startPoint y: 375, endPoint x: 1163, endPoint y: 370, distance: 102.1
click at [1163, 370] on div "# _ loomi_addon_1755774465582 { display: flex ; } # _ loomi_addon_1755774465582…" at bounding box center [1161, 672] width 365 height 1089
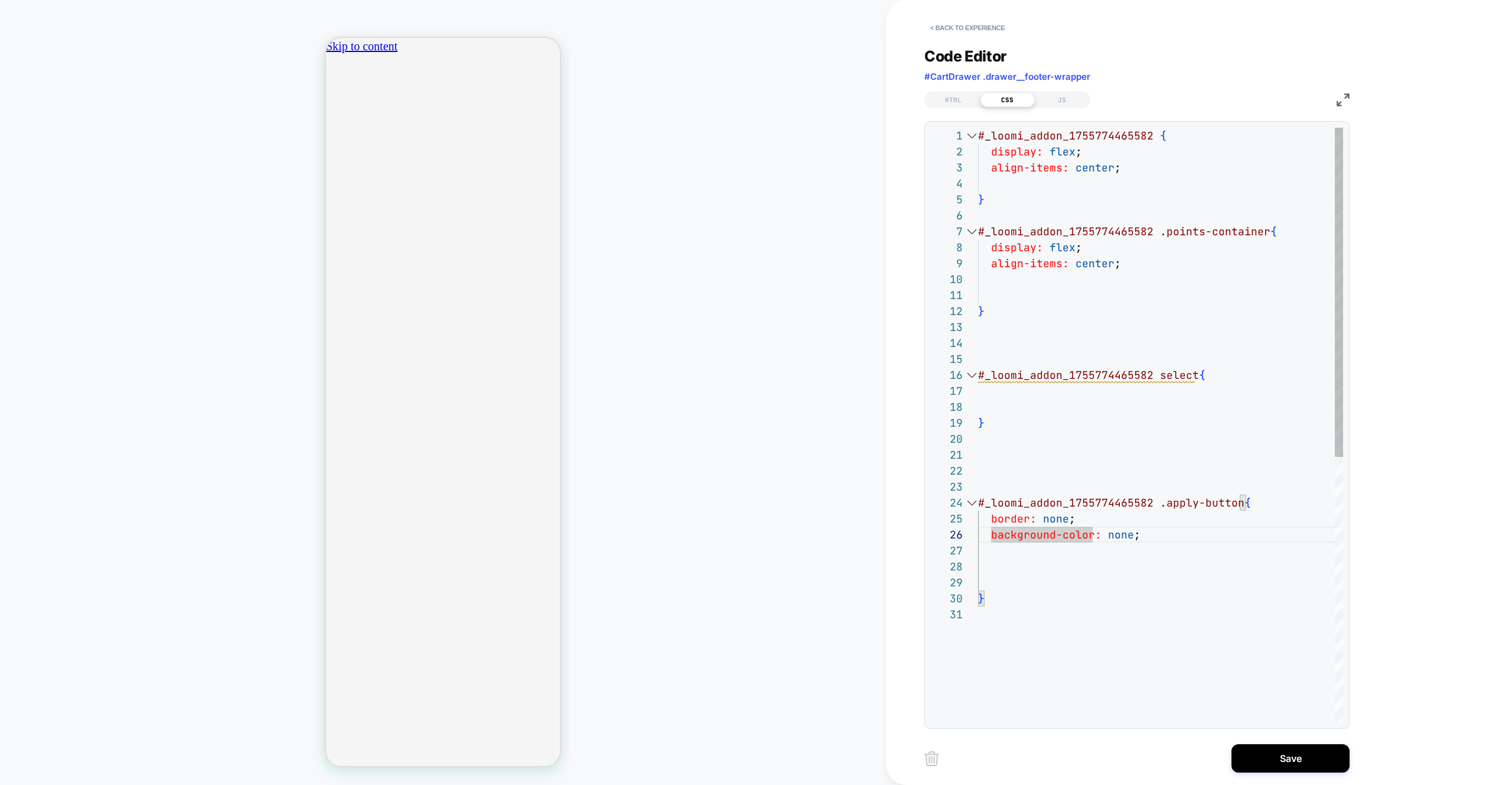
click at [1121, 532] on div "# _ loomi_addon_1755774465582 { display: flex ; } # _ loomi_addon_1755774465582…" at bounding box center [1161, 664] width 365 height 1073
click at [1026, 382] on div "# _ loomi_addon_1755774465582 { display: flex ; } # _ loomi_addon_1755774465582…" at bounding box center [1161, 688] width 365 height 1121
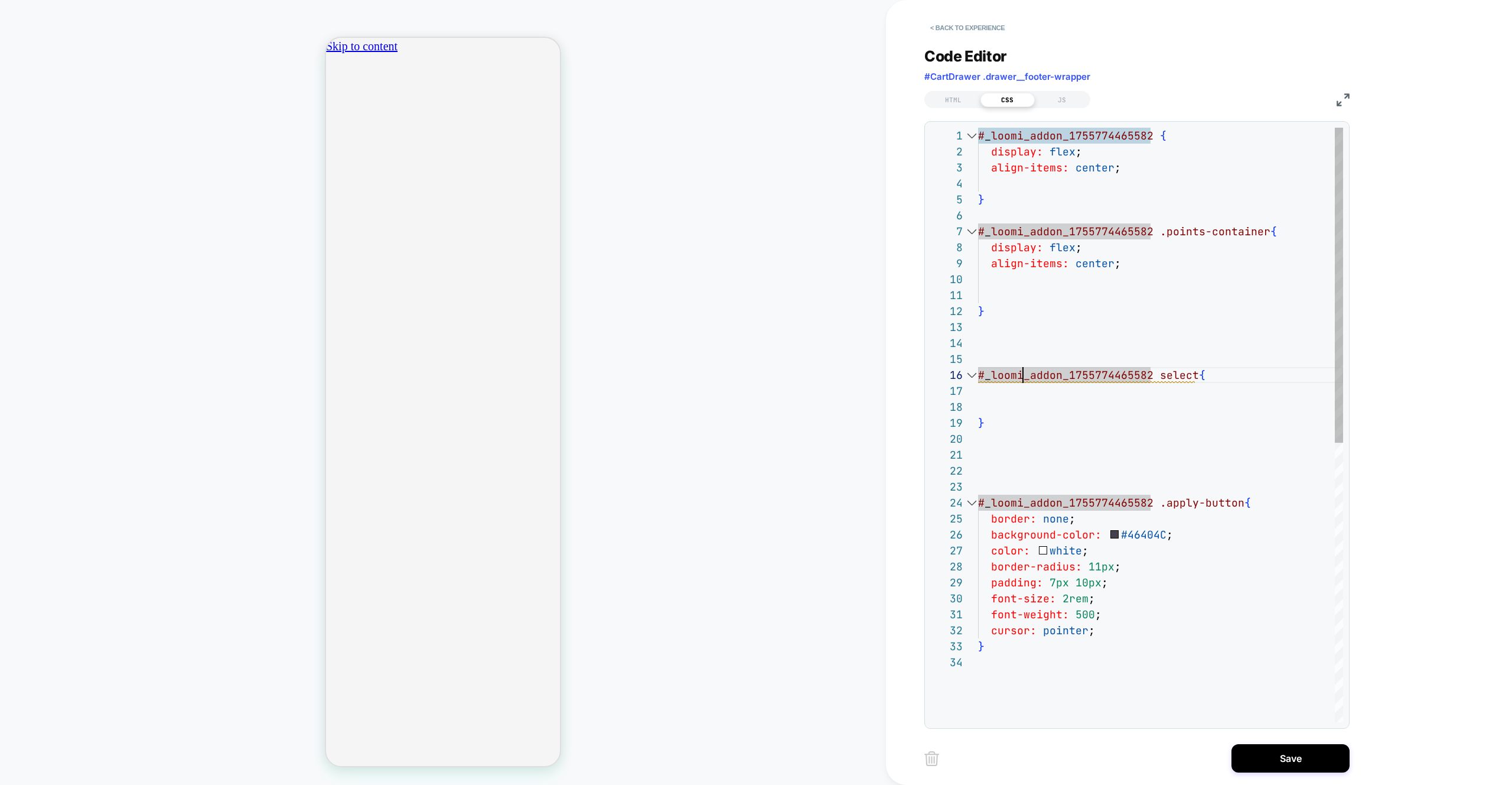
click at [1023, 388] on div "# _ loomi_addon_1755774465582 { display: flex ; } # _ loomi_addon_1755774465582…" at bounding box center [1161, 688] width 365 height 1121
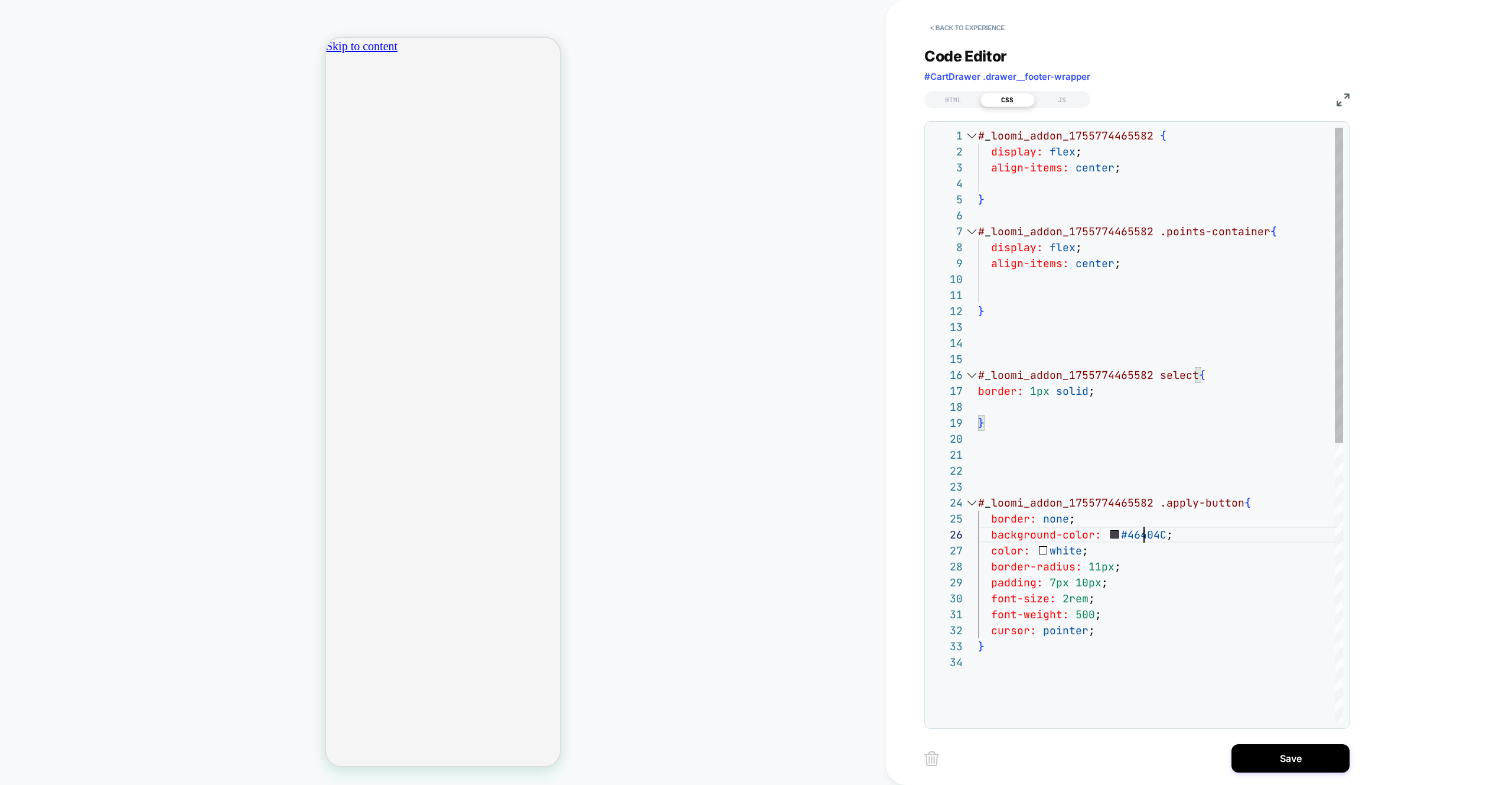
click at [1146, 532] on div "# _ loomi_addon_1755774465582 { display: flex ; } # _ loomi_addon_1755774465582…" at bounding box center [1161, 688] width 365 height 1121
click at [1091, 398] on div "# _ loomi_addon_1755774465582 { display: flex ; } # _ loomi_addon_1755774465582…" at bounding box center [1161, 688] width 365 height 1121
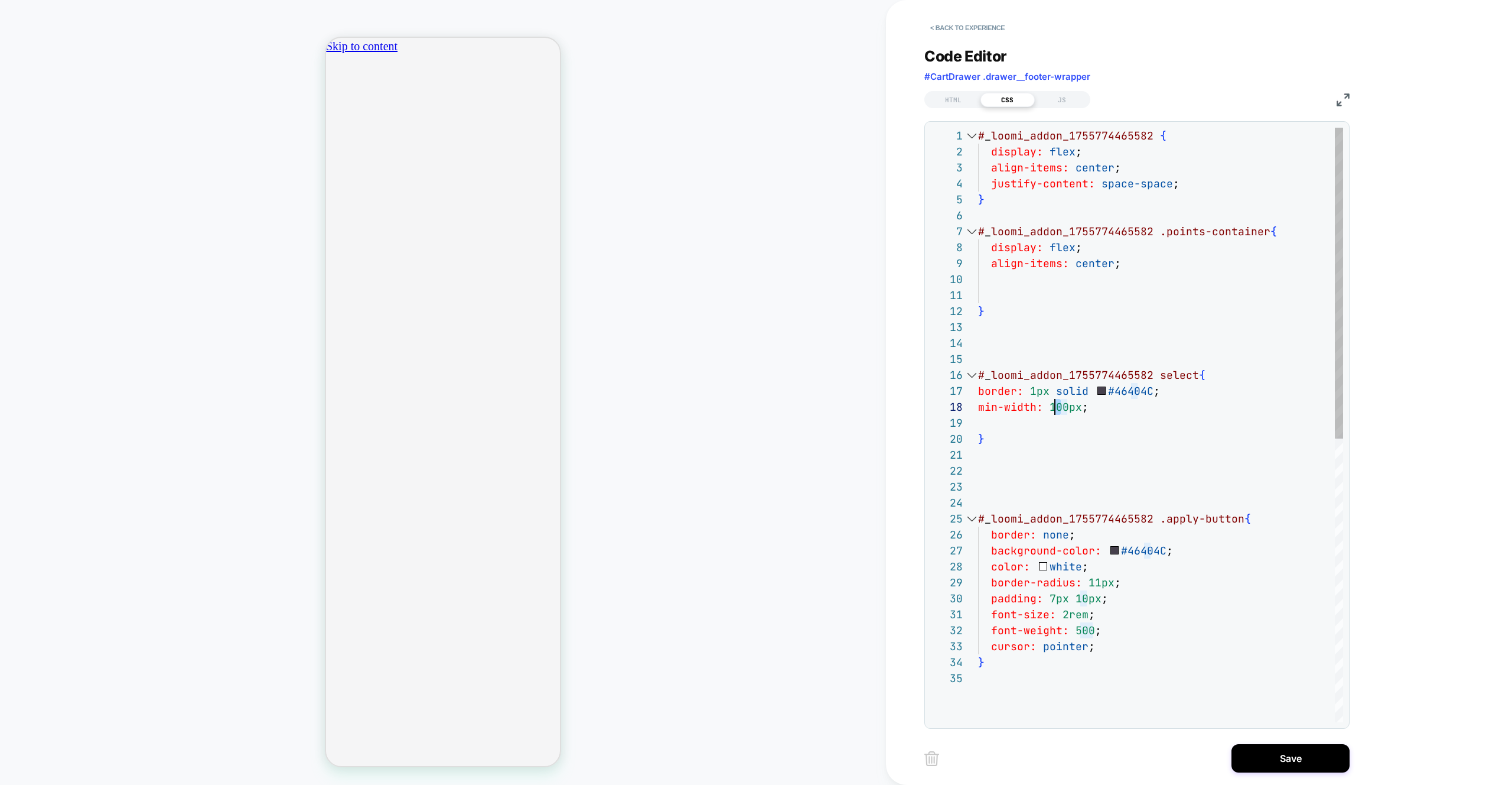
click at [1054, 409] on div "# _ loomi_addon_1755774465582 { display: flex ; } # _ loomi_addon_1755774465582…" at bounding box center [1161, 696] width 365 height 1136
click at [1059, 276] on div "# _ loomi_addon_1755774465582 { display: flex ; } # _ loomi_addon_1755774465582…" at bounding box center [1161, 696] width 365 height 1136
click at [1110, 407] on div "# _ loomi_addon_1755774465582 { display: flex ; } # _ loomi_addon_1755774465582…" at bounding box center [1161, 696] width 365 height 1136
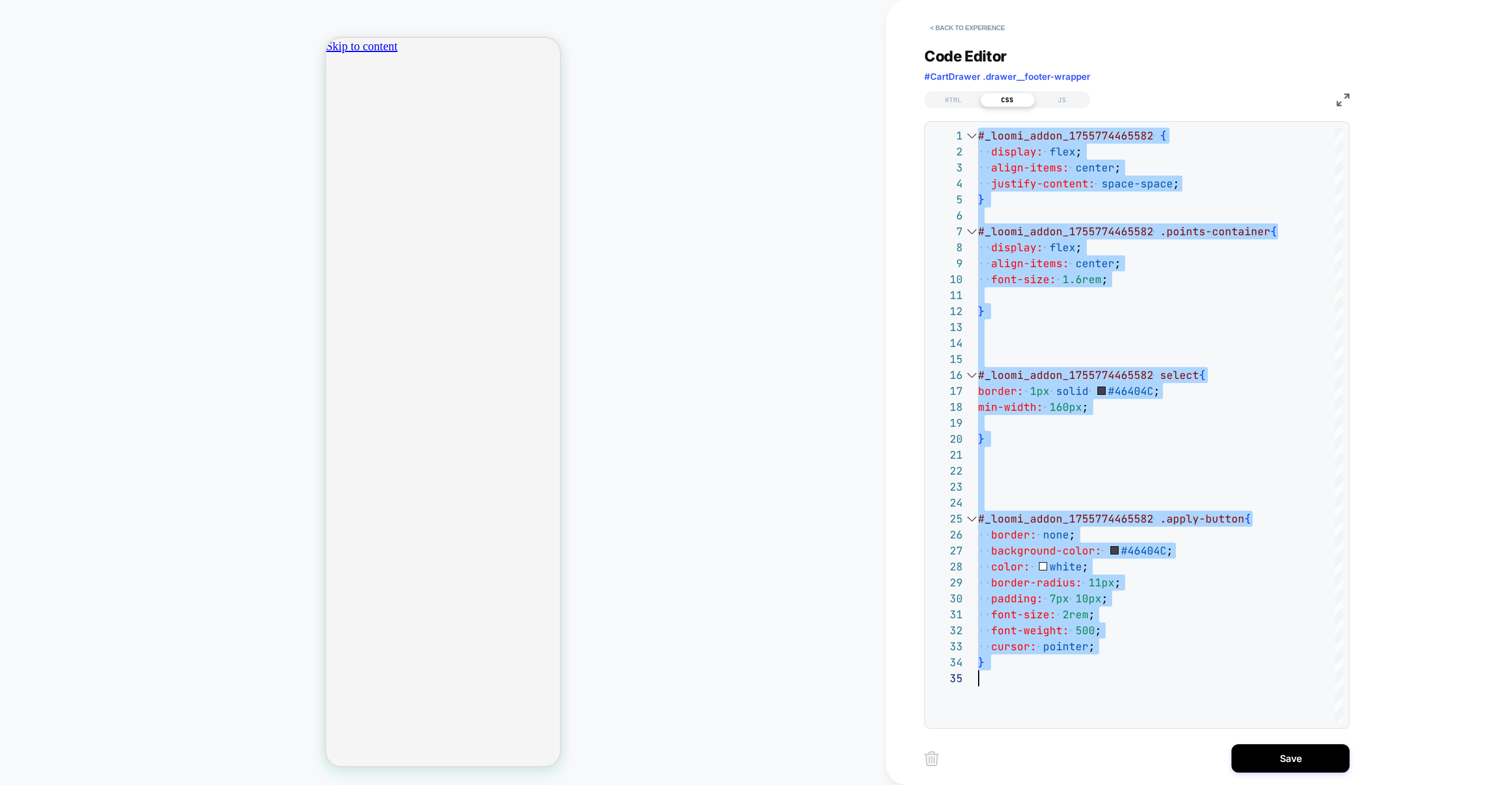
type textarea "**********"
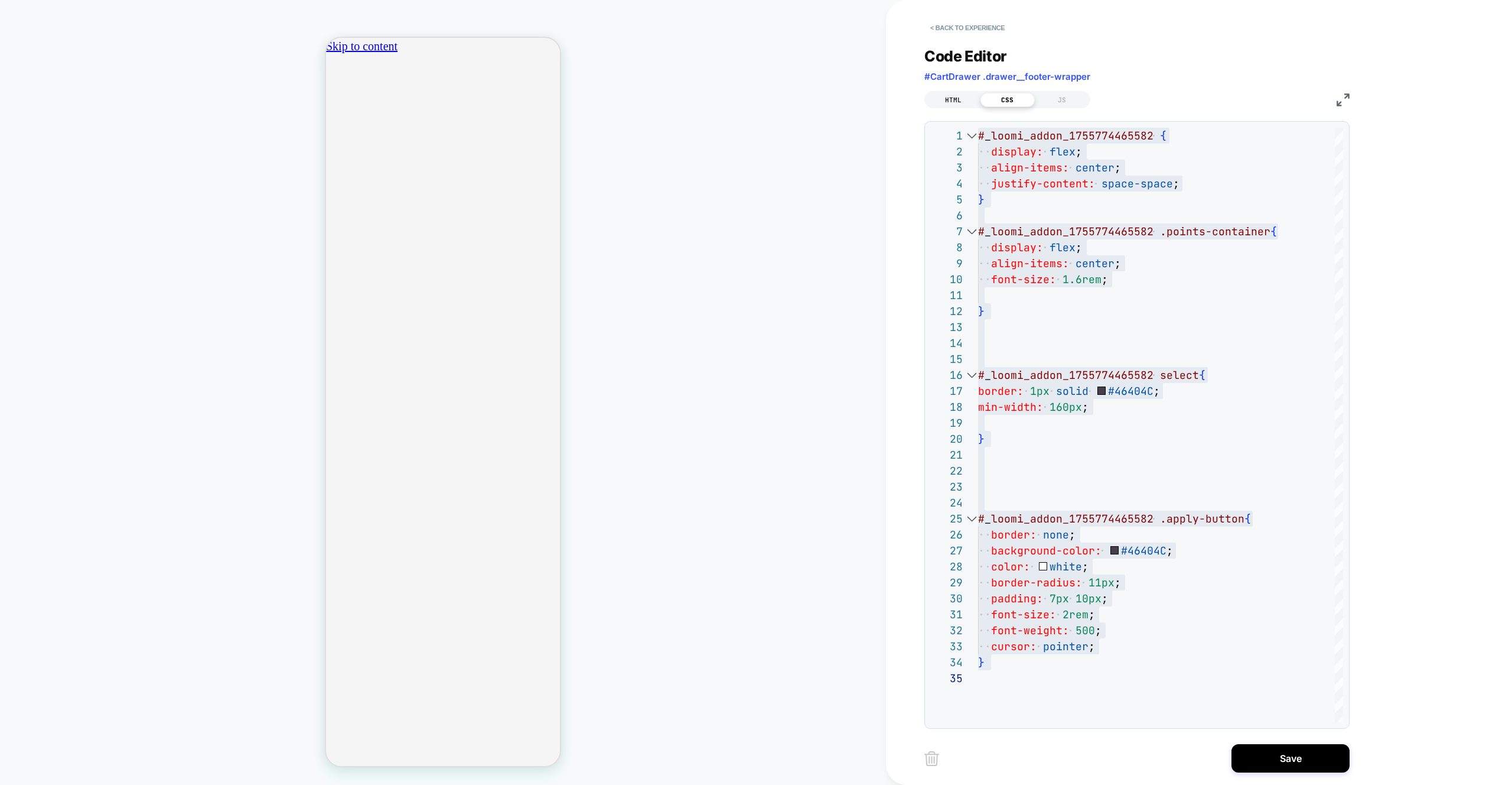
click at [973, 96] on div "HTML" at bounding box center [954, 100] width 55 height 15
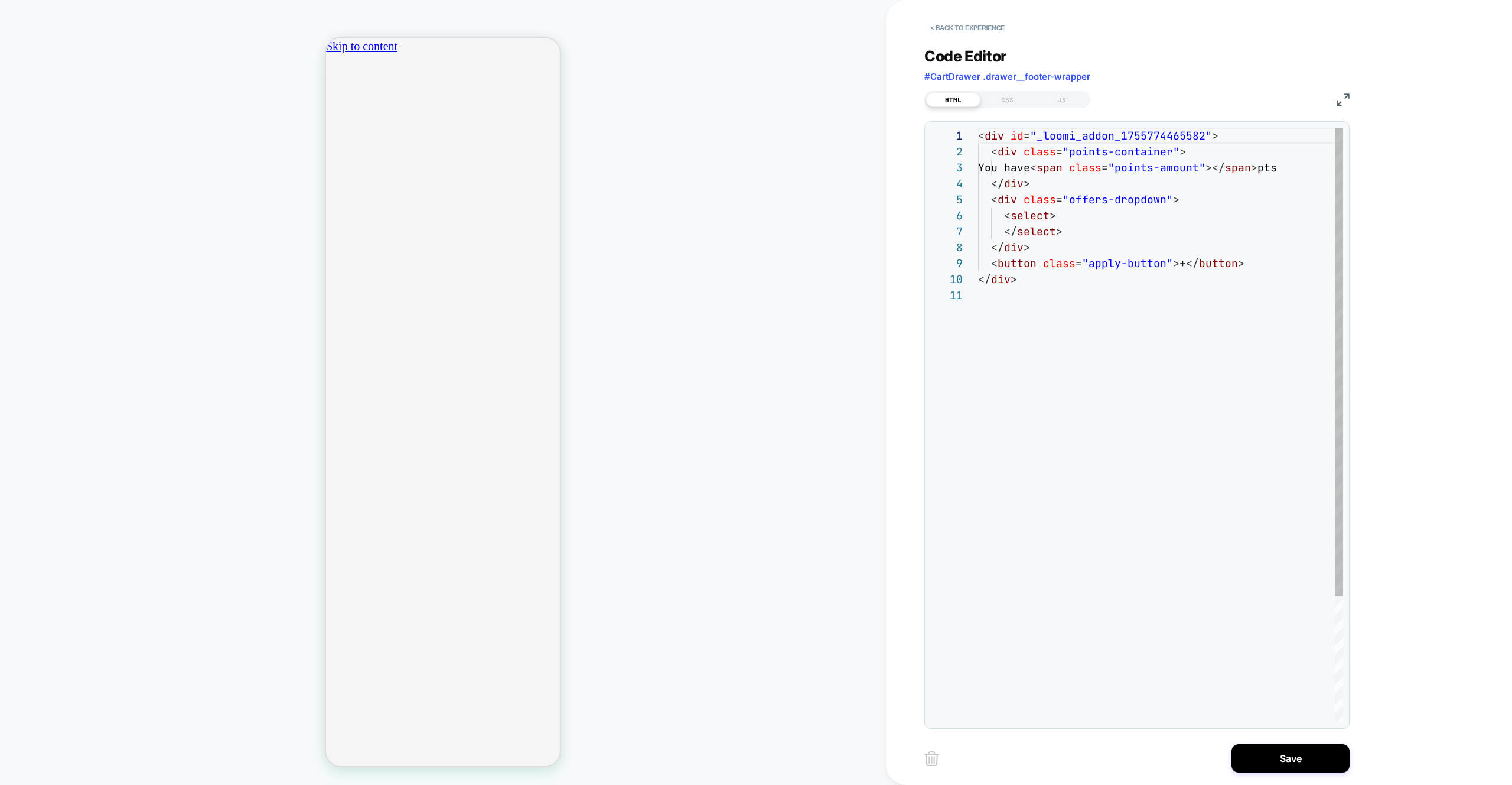
drag, startPoint x: 1037, startPoint y: 118, endPoint x: 1130, endPoint y: 76, distance: 102.0
click at [1215, 170] on div "< div id = "_loomi_addon_1755774465582" > < div class = "points-container" > Yo…" at bounding box center [1161, 505] width 365 height 754
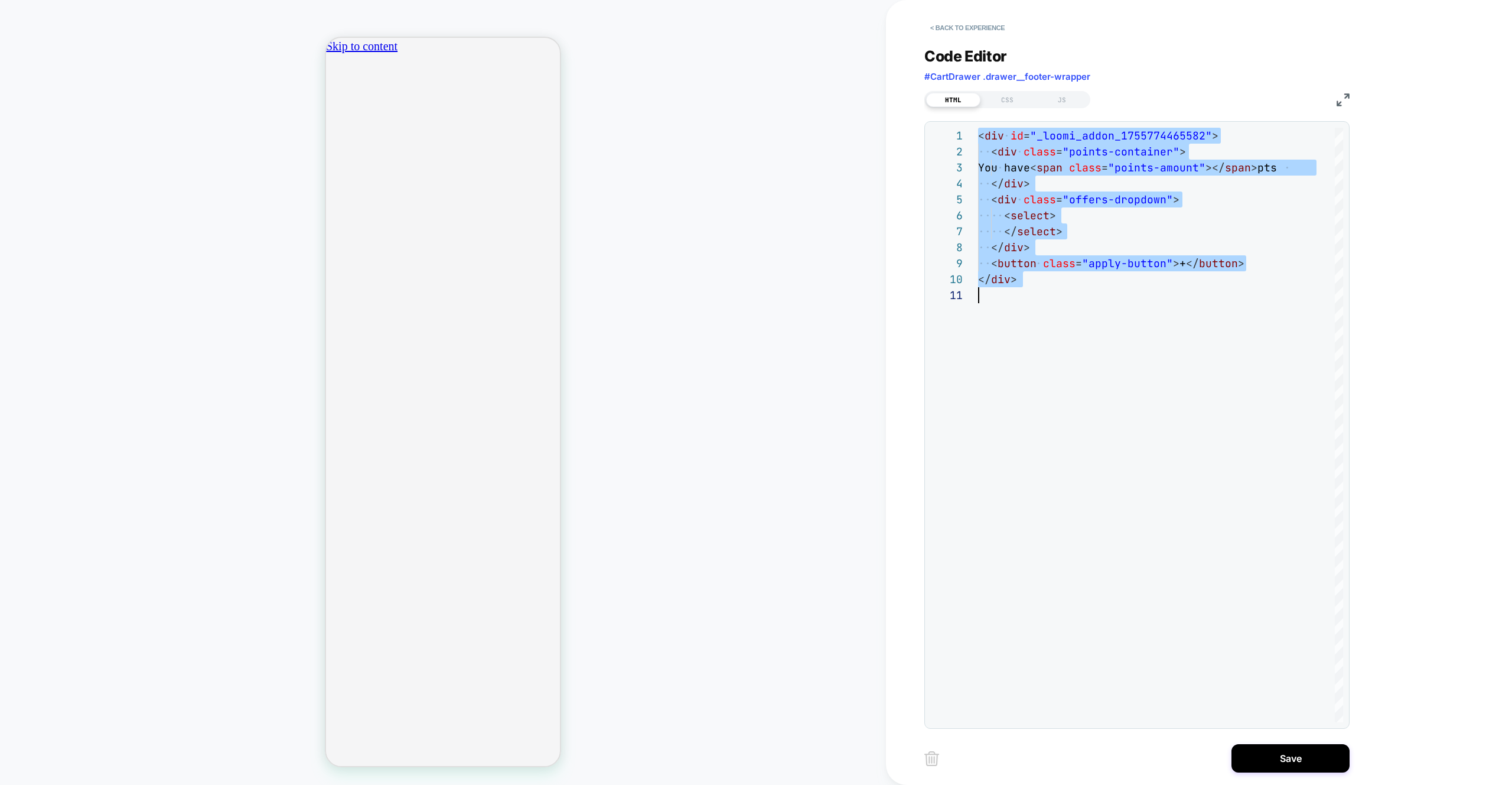
scroll to position [0, 0]
click at [1014, 97] on div "CSS" at bounding box center [1008, 100] width 55 height 15
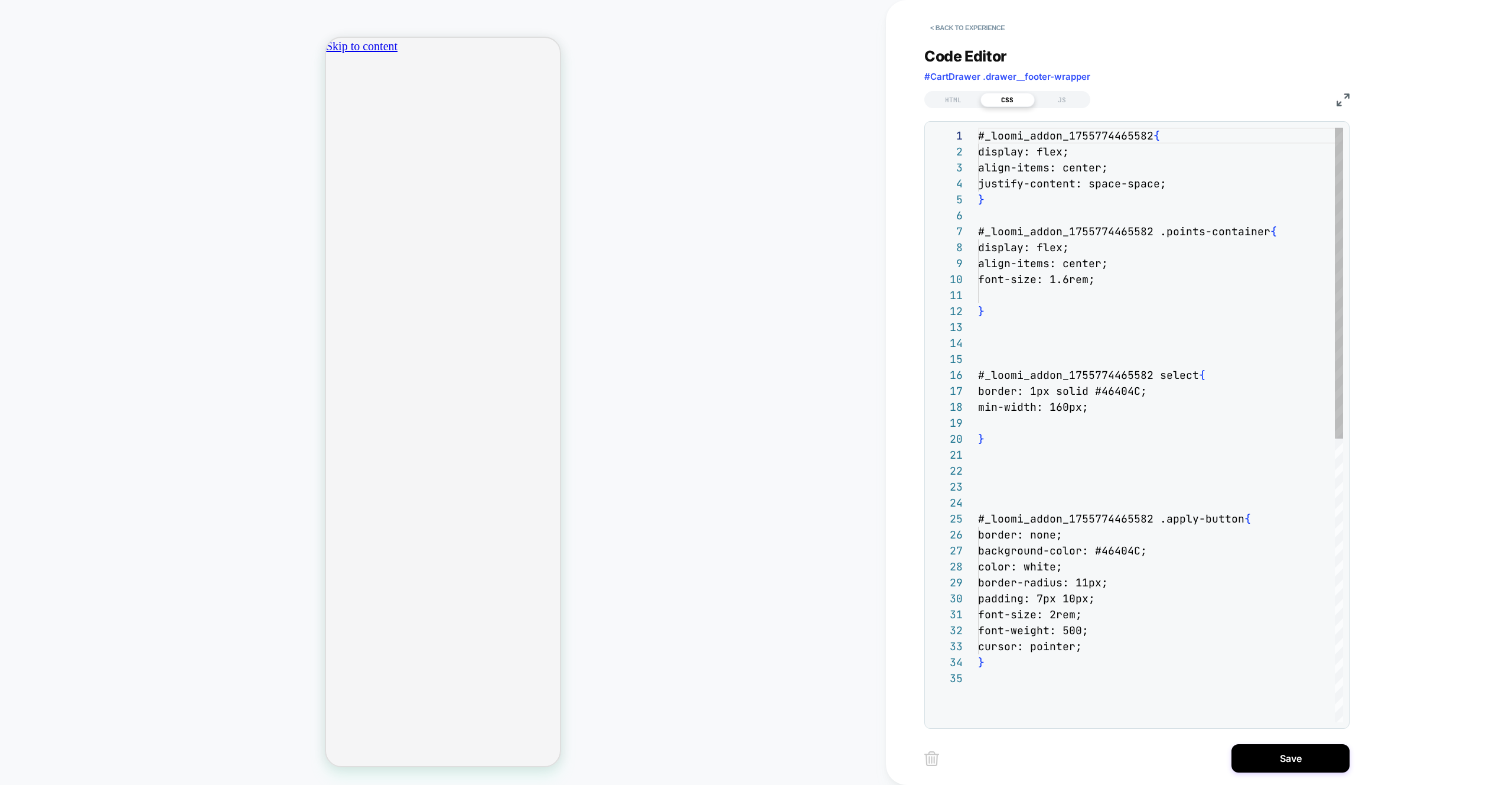
scroll to position [159, 0]
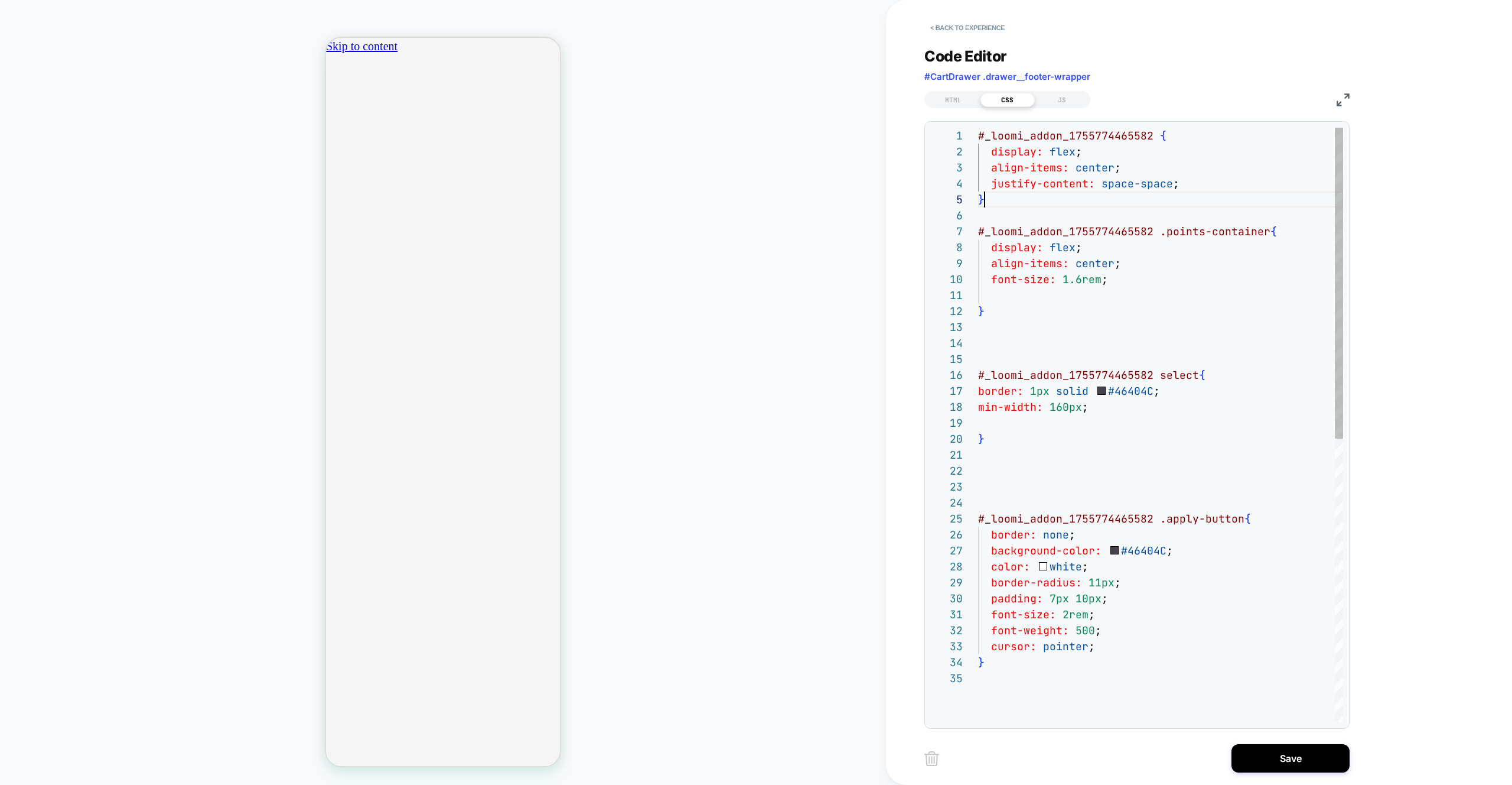
click at [1166, 201] on div "# _ loomi_addon_1755774465582 { display: flex ; align-items: center ; justify-c…" at bounding box center [1161, 696] width 365 height 1136
type textarea "**********"
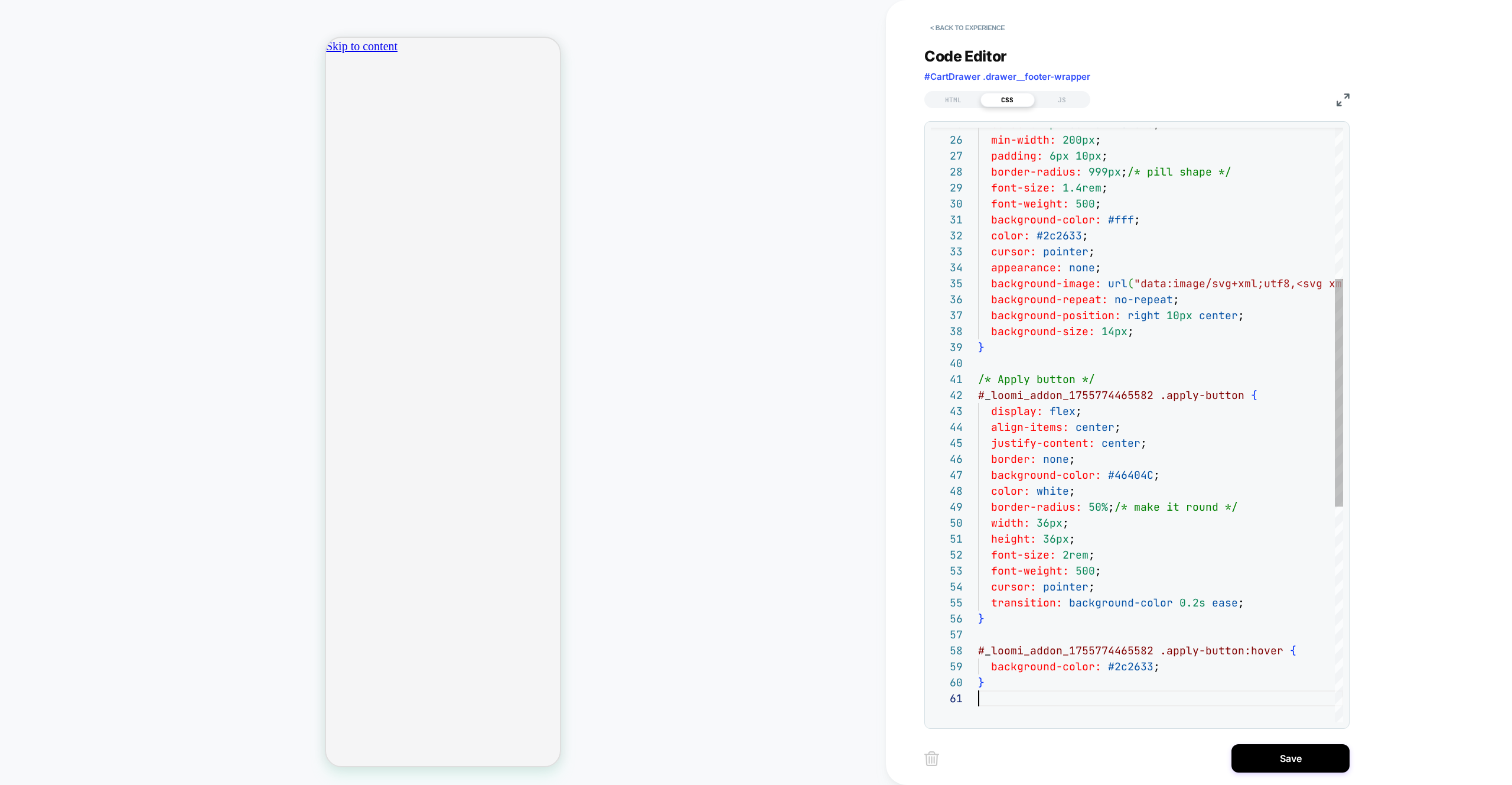
click at [1166, 201] on div "border: 1px solid #46404C ; min-width: 200px ; padding: 6px 10px ; border-radiu…" at bounding box center [1161, 508] width 365 height 1551
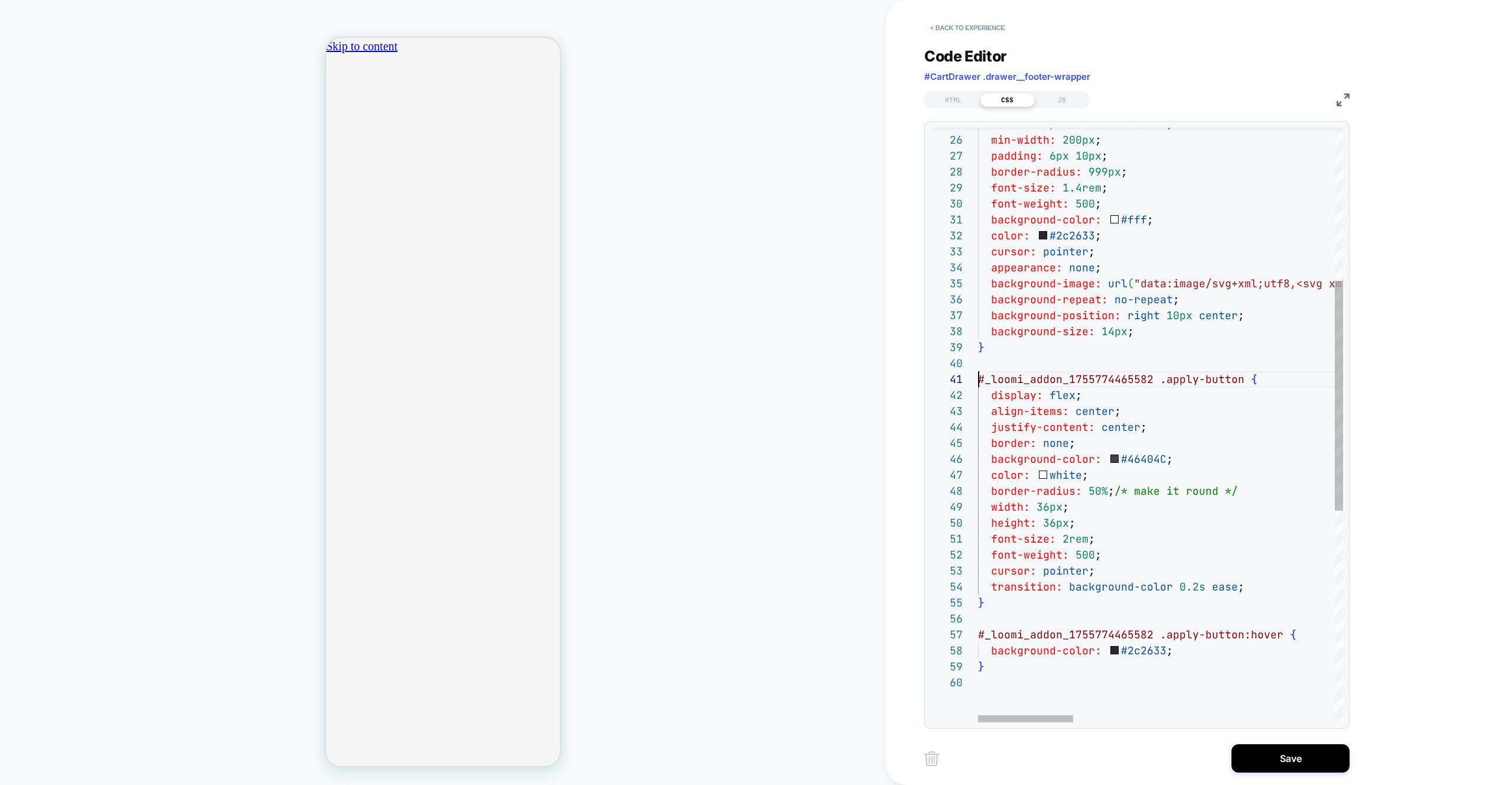
scroll to position [0, 0]
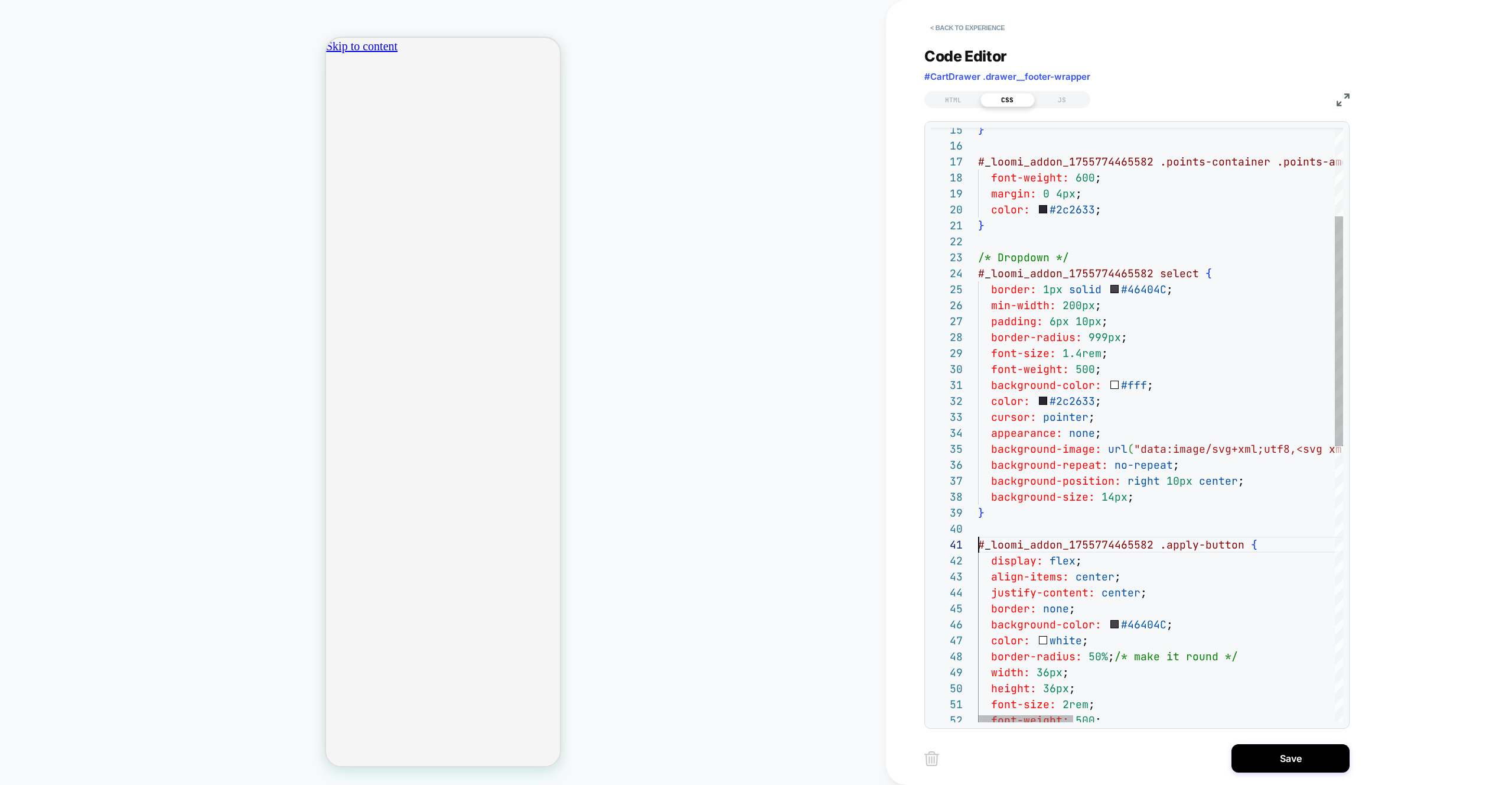
drag, startPoint x: 1106, startPoint y: 657, endPoint x: 1114, endPoint y: 656, distance: 8.1
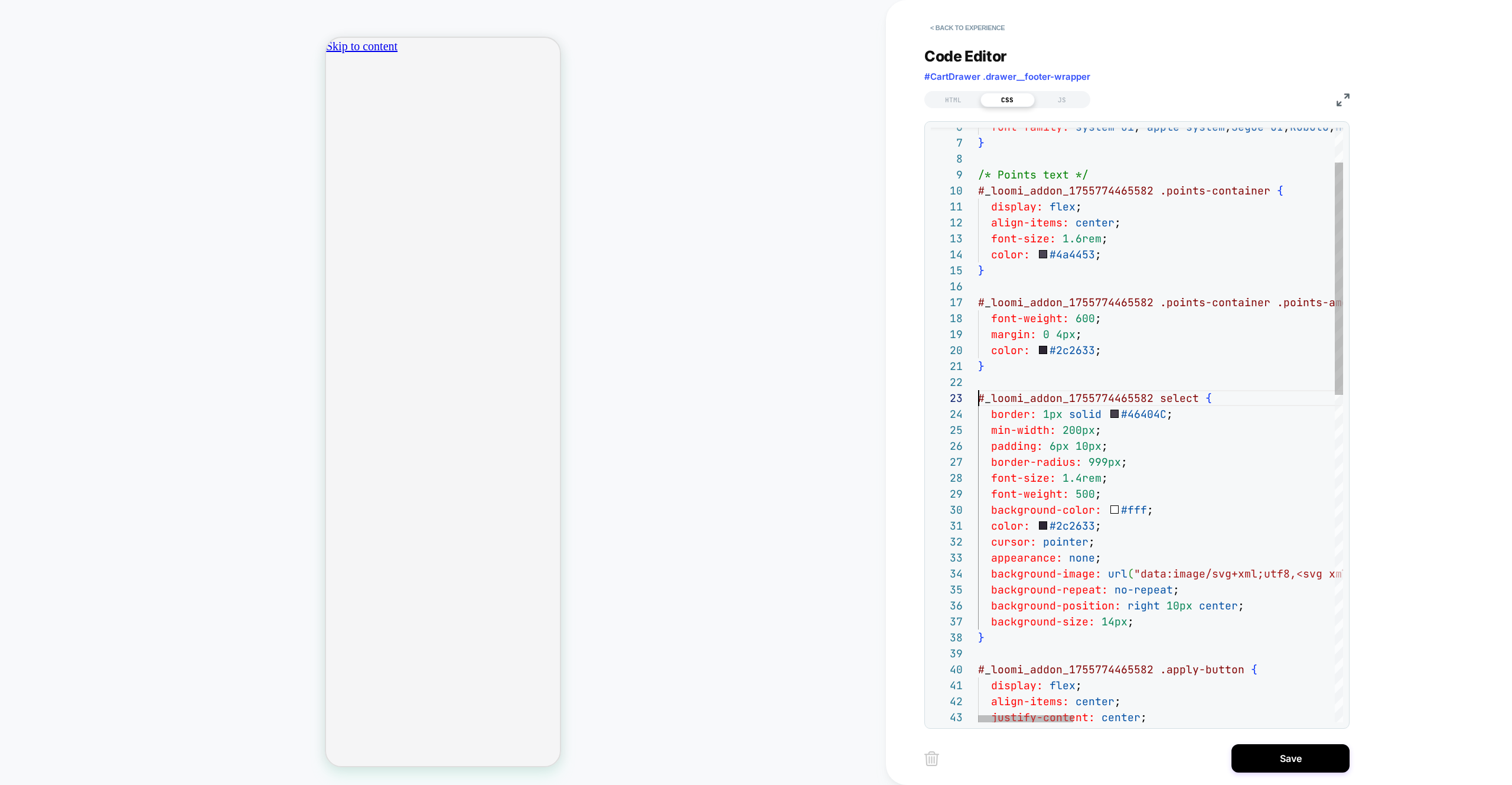
scroll to position [32, 0]
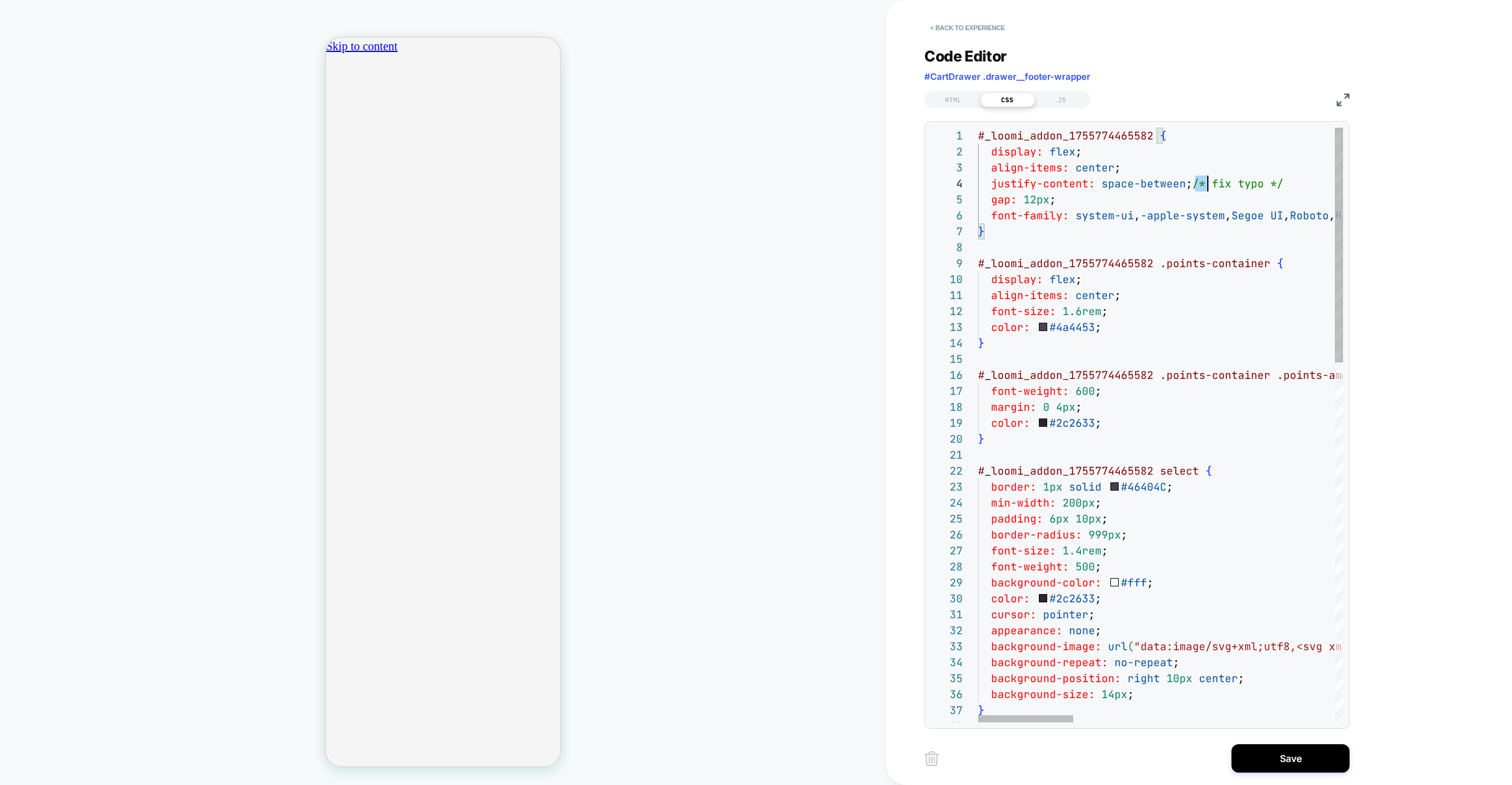
scroll to position [48, 306]
drag, startPoint x: 1195, startPoint y: 186, endPoint x: 1289, endPoint y: 187, distance: 94.0
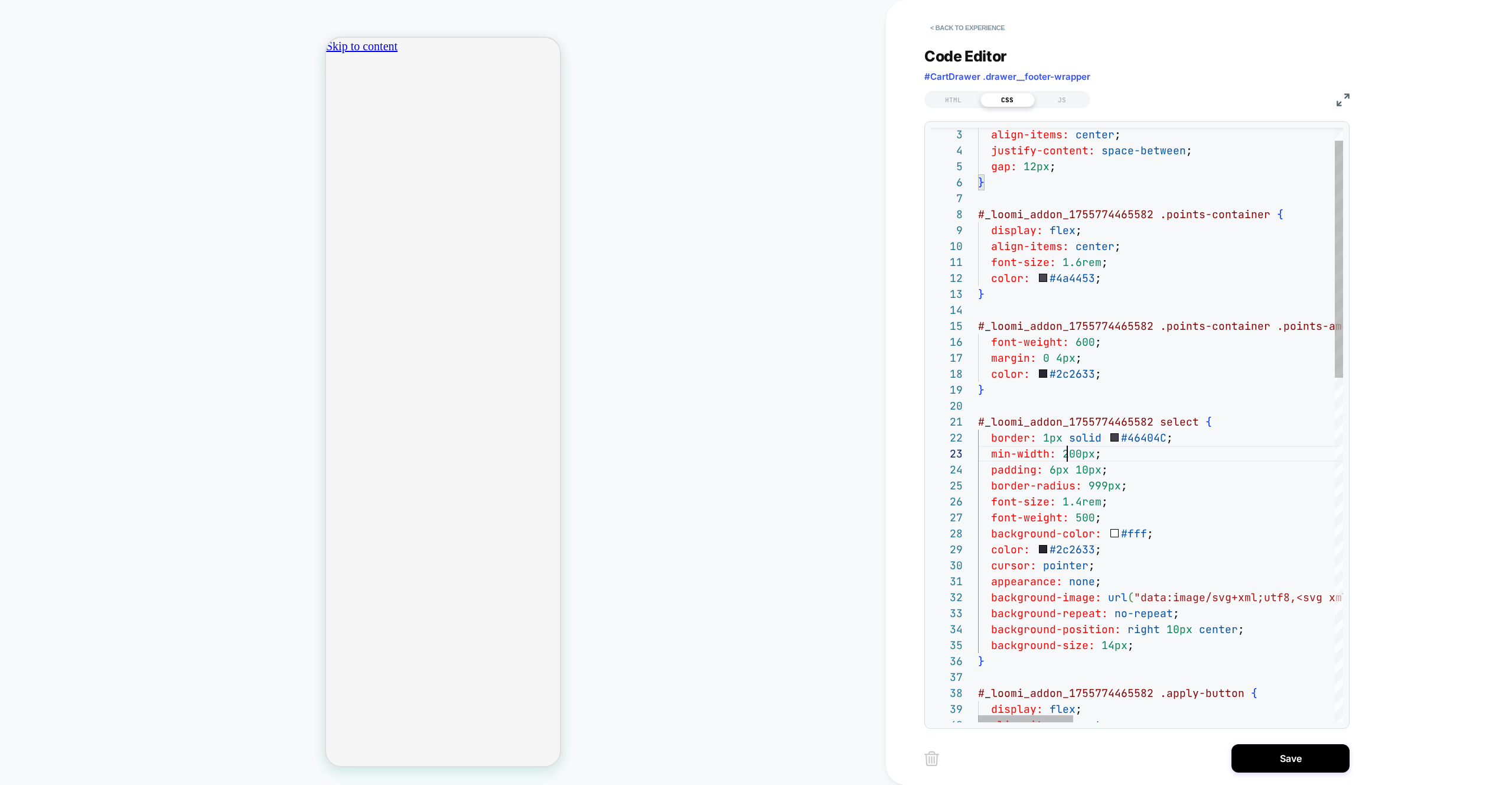
drag, startPoint x: 1065, startPoint y: 454, endPoint x: 1126, endPoint y: 453, distance: 61.0
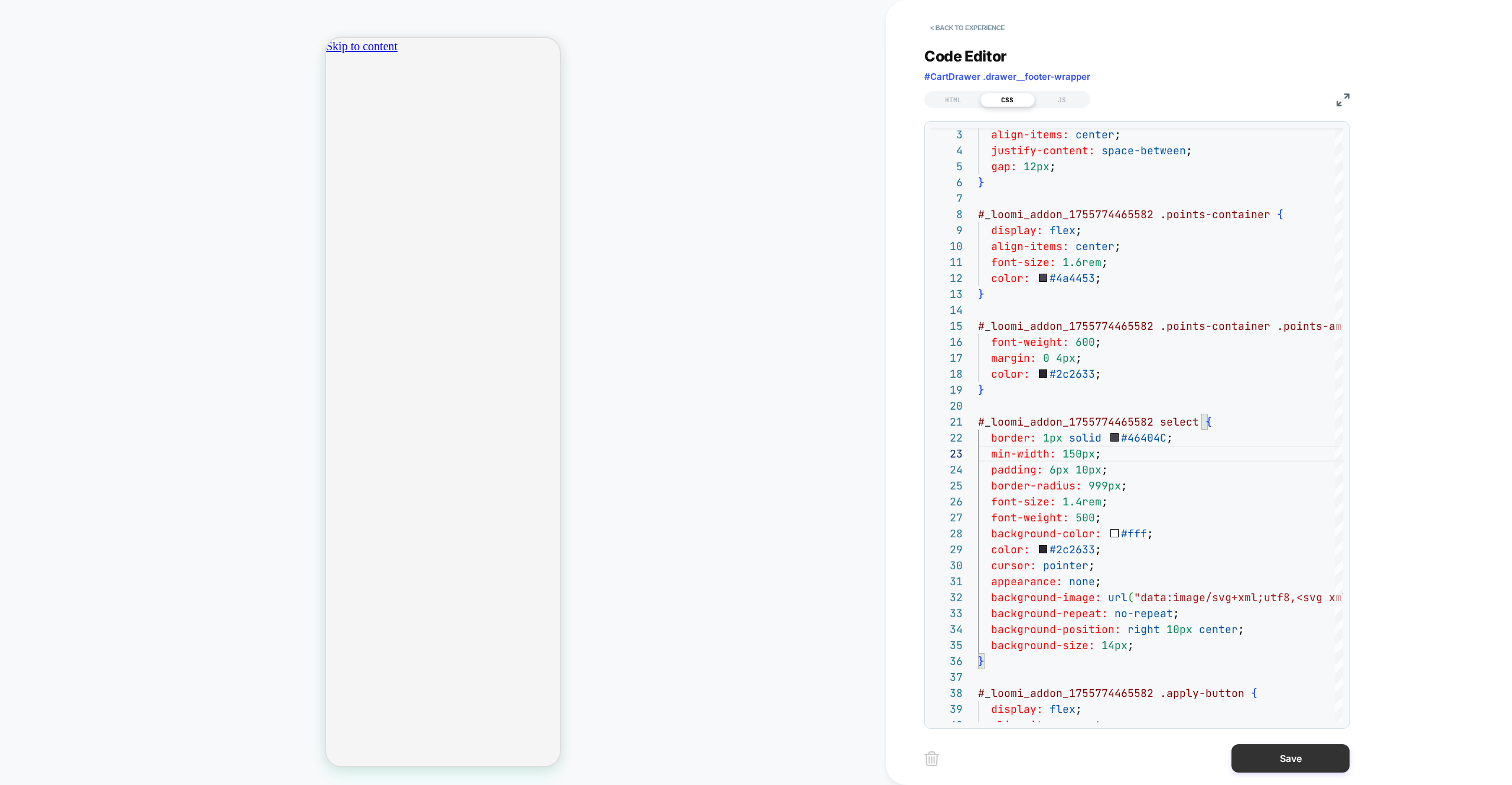
type textarea "**********"
click at [1253, 751] on button "Save" at bounding box center [1290, 758] width 118 height 28
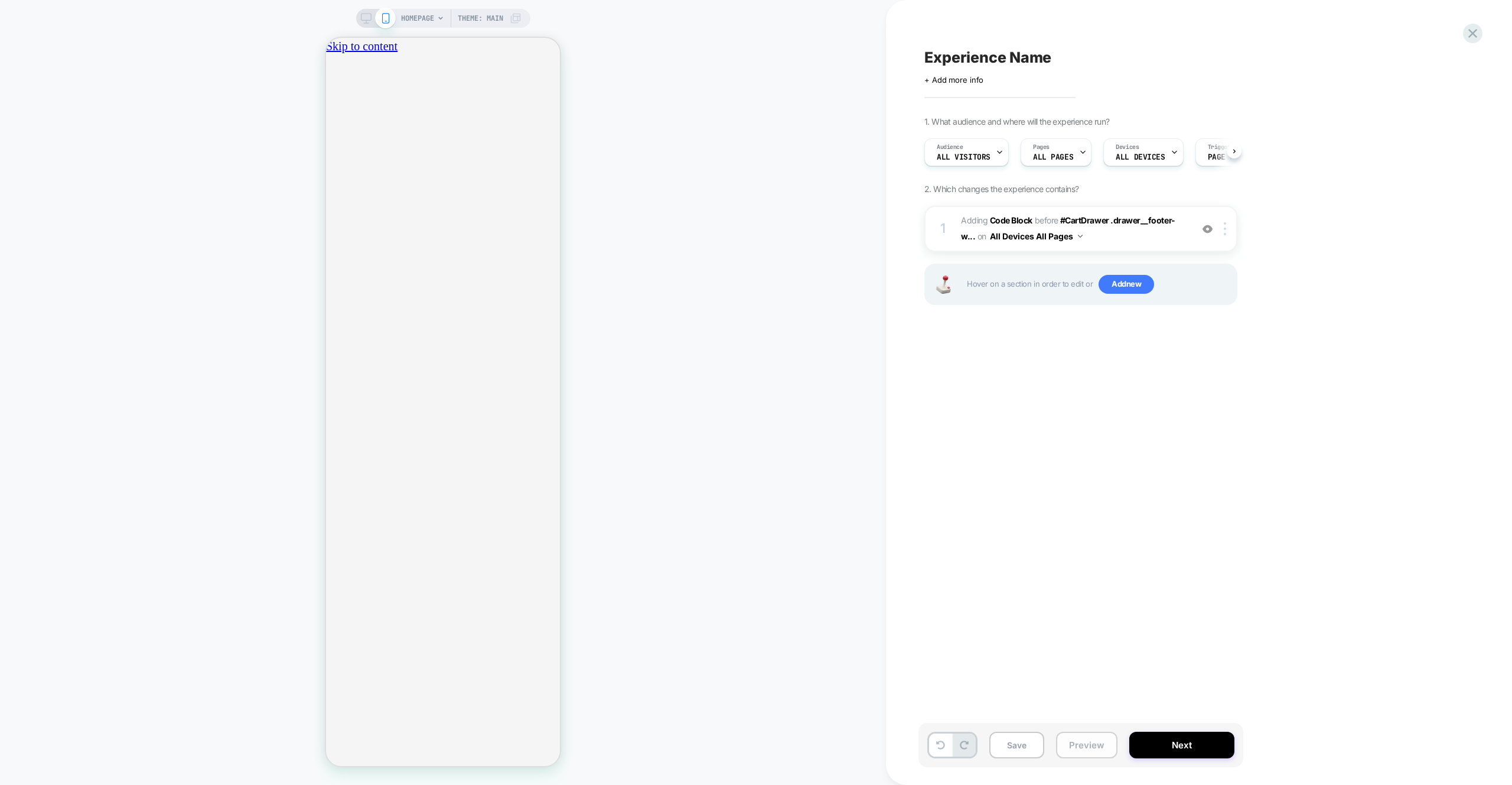
scroll to position [0, 1]
click at [1082, 742] on button "Preview" at bounding box center [1086, 744] width 61 height 26
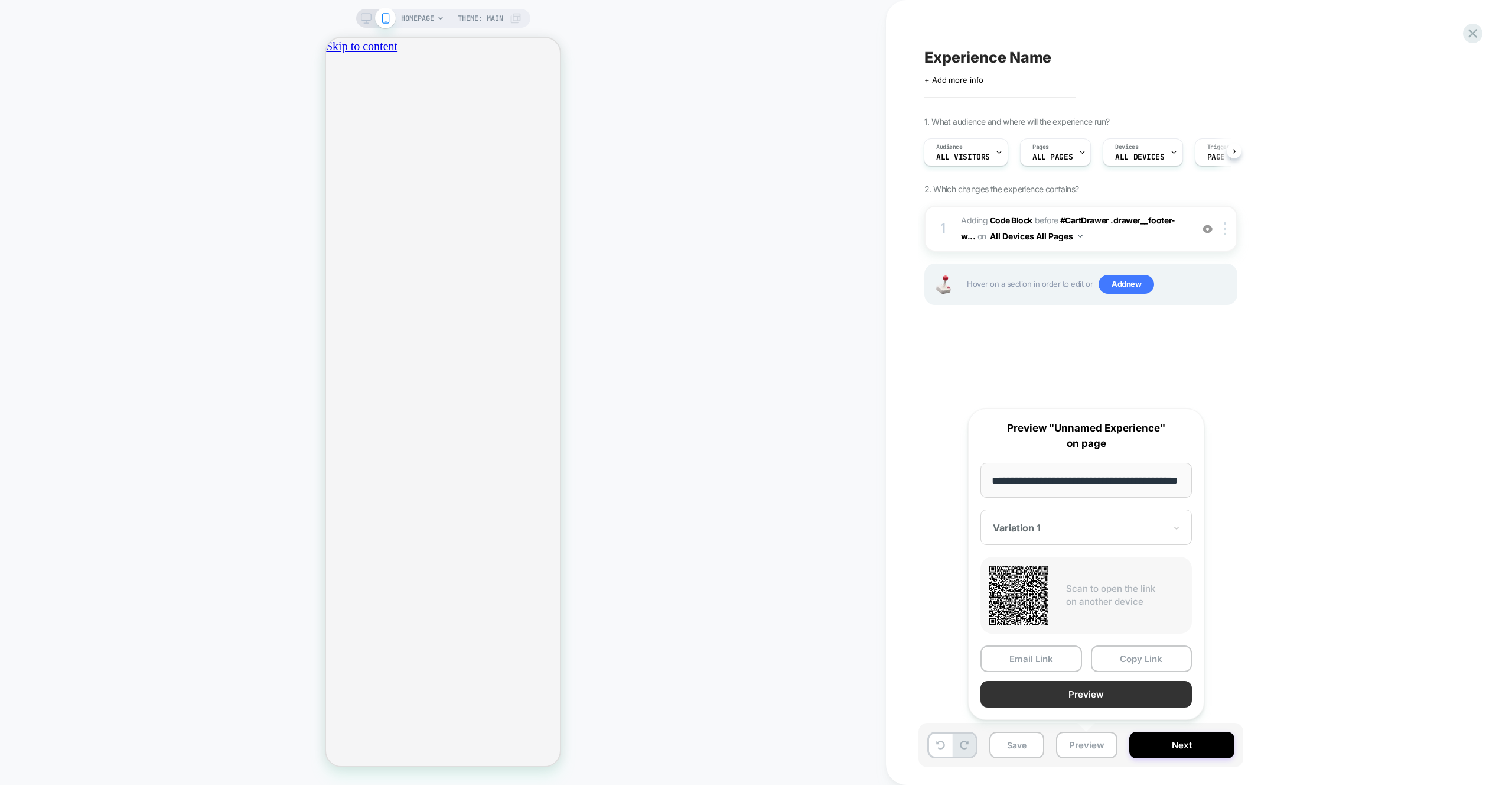
click at [1087, 692] on button "Preview" at bounding box center [1086, 693] width 212 height 26
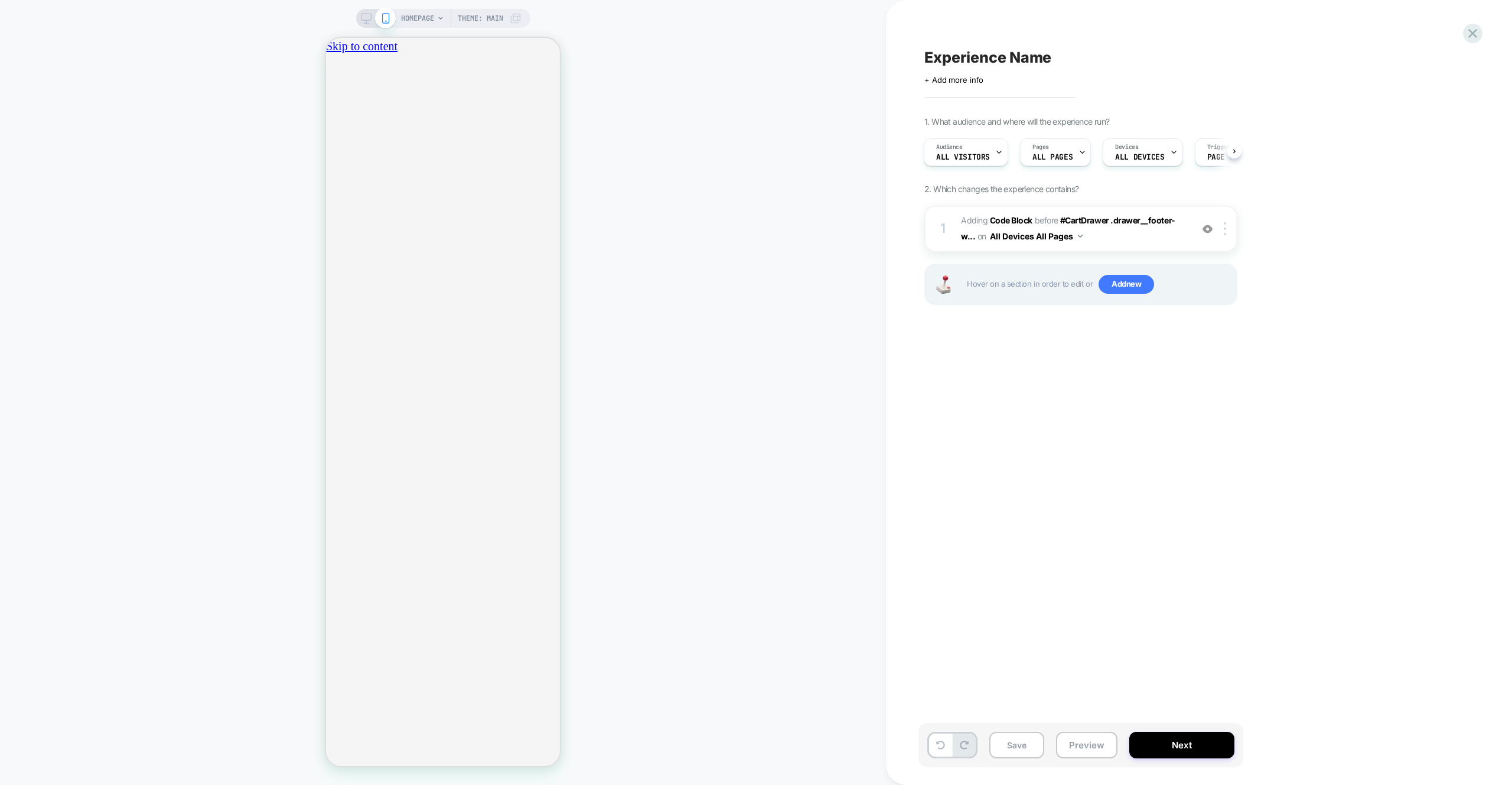
scroll to position [0, 416]
click at [1141, 237] on span "Adding Code Block BEFORE #CartDrawer .drawer__footer-w... #CartDrawer .drawer__…" at bounding box center [1074, 228] width 225 height 32
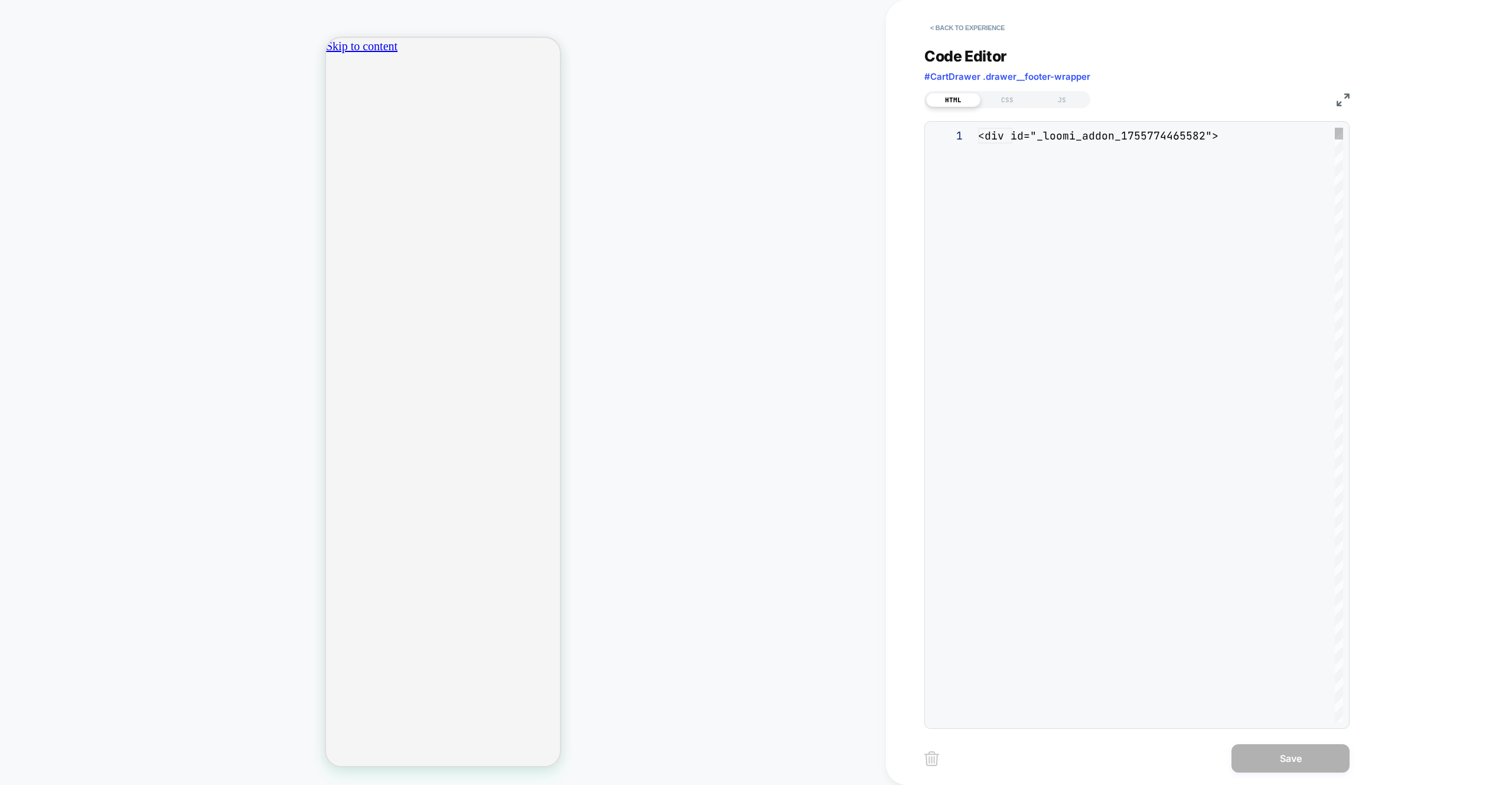
scroll to position [144, 0]
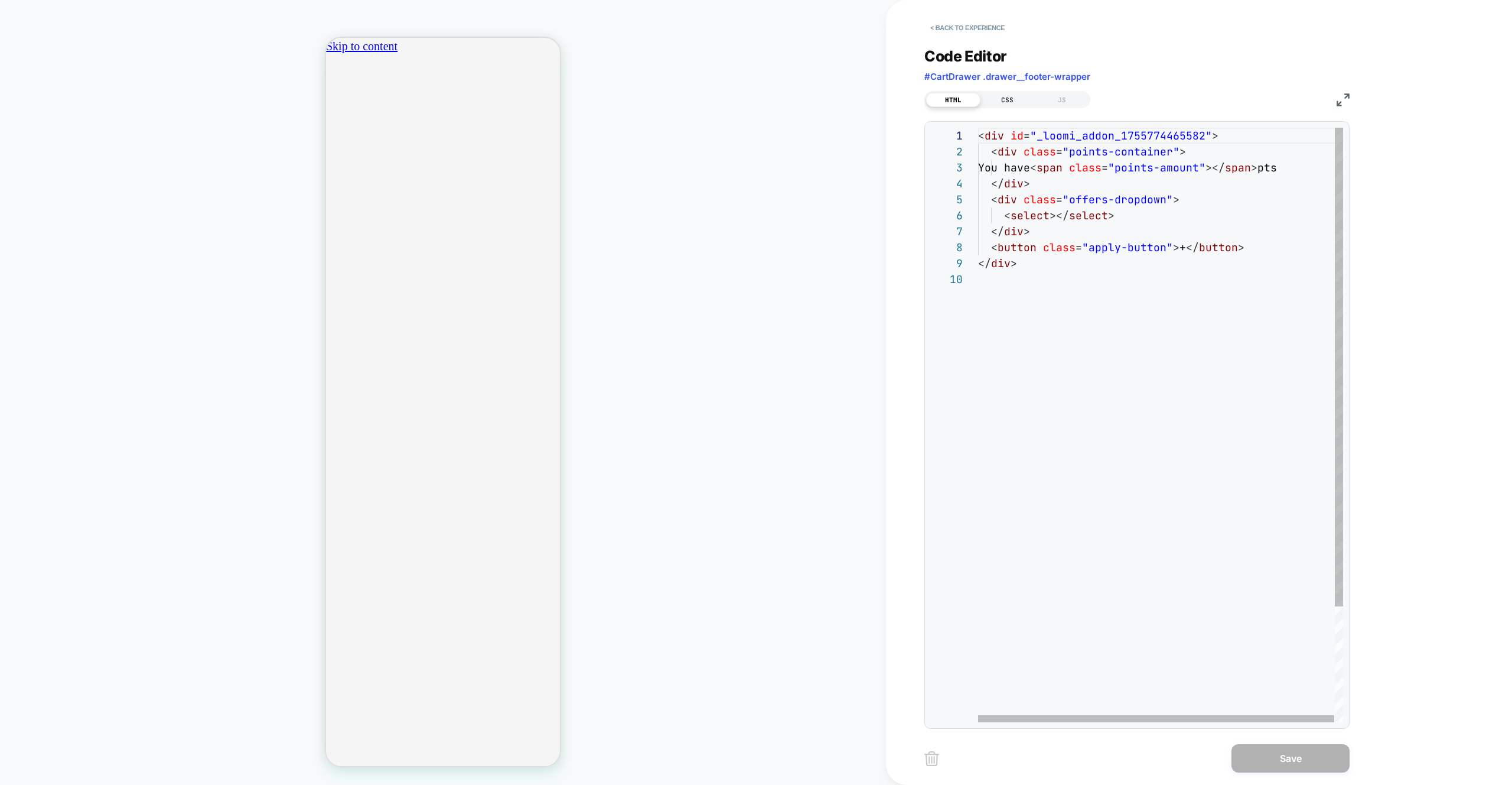
click at [998, 102] on div "CSS" at bounding box center [1008, 100] width 55 height 15
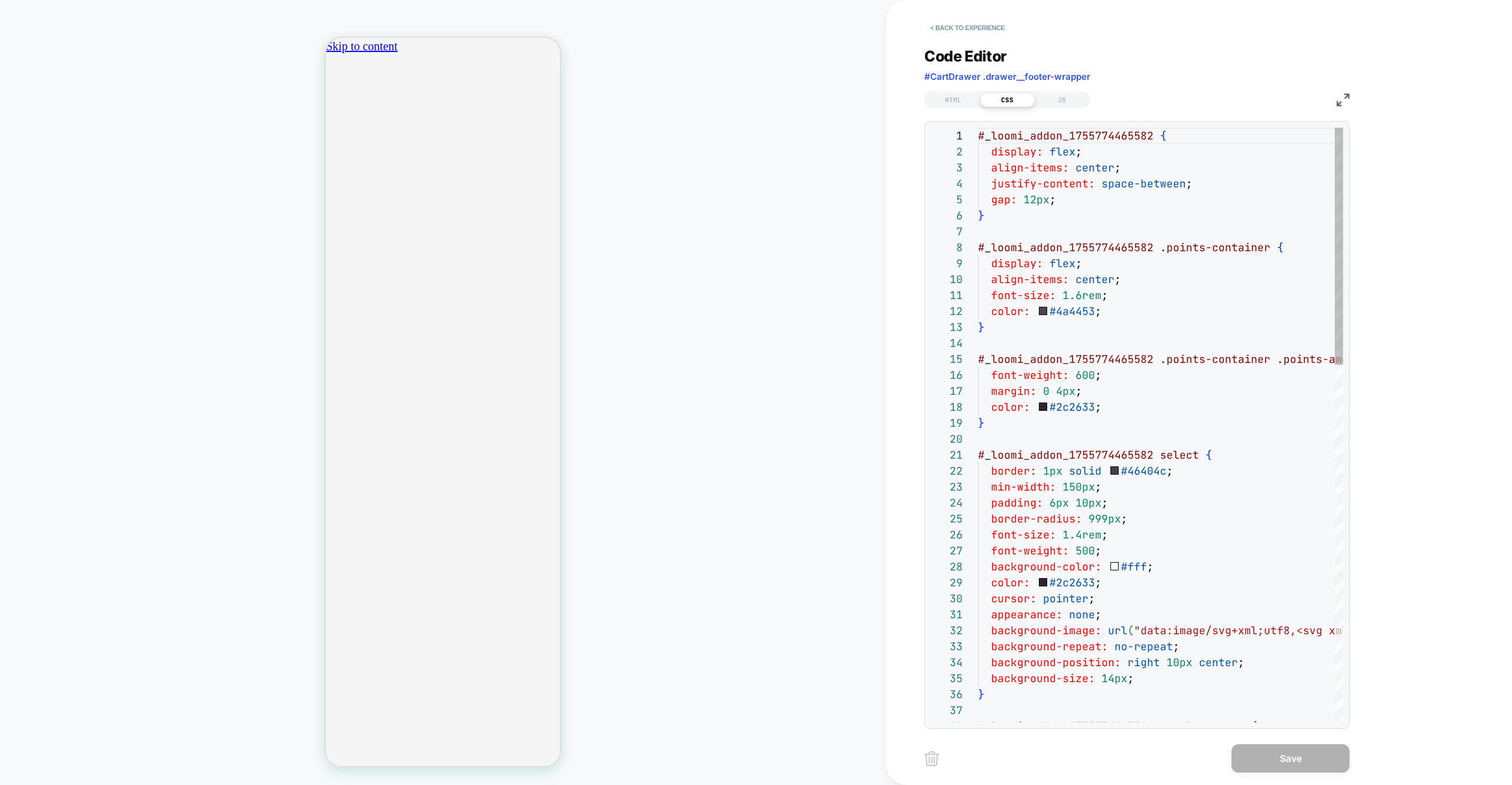
scroll to position [159, 0]
click at [967, 102] on div "HTML" at bounding box center [954, 100] width 55 height 15
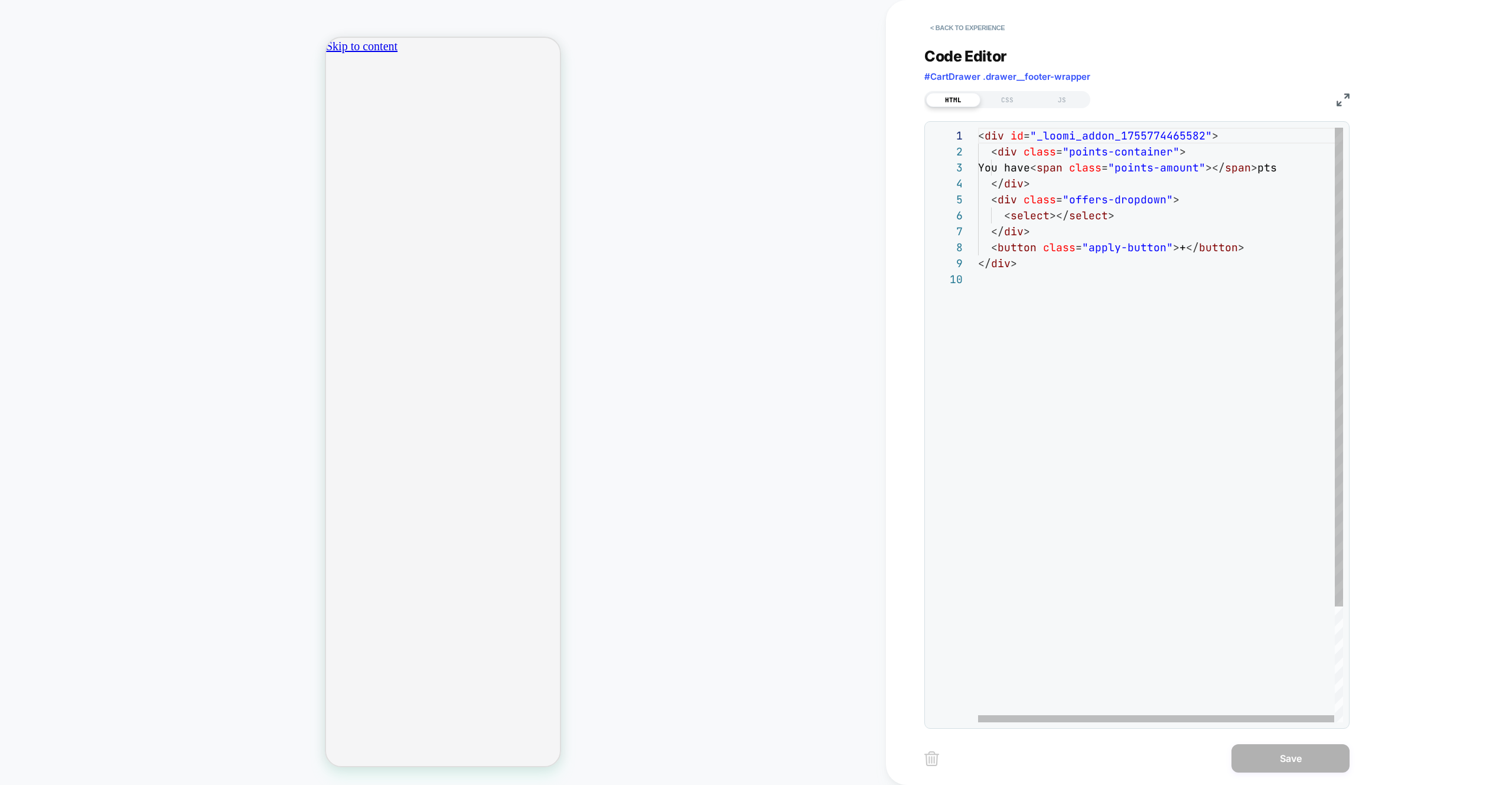
scroll to position [0, 0]
click at [1068, 133] on div "< div id = "_loomi_addon_1755774465582" > < div class = "points-container" > Yo…" at bounding box center [1161, 497] width 366 height 738
drag, startPoint x: 1068, startPoint y: 133, endPoint x: 1054, endPoint y: 122, distance: 17.8
click at [1068, 133] on div "< div id = "_loomi_addon_1755774465582" > < div class = "points-container" > Yo…" at bounding box center [1161, 497] width 366 height 738
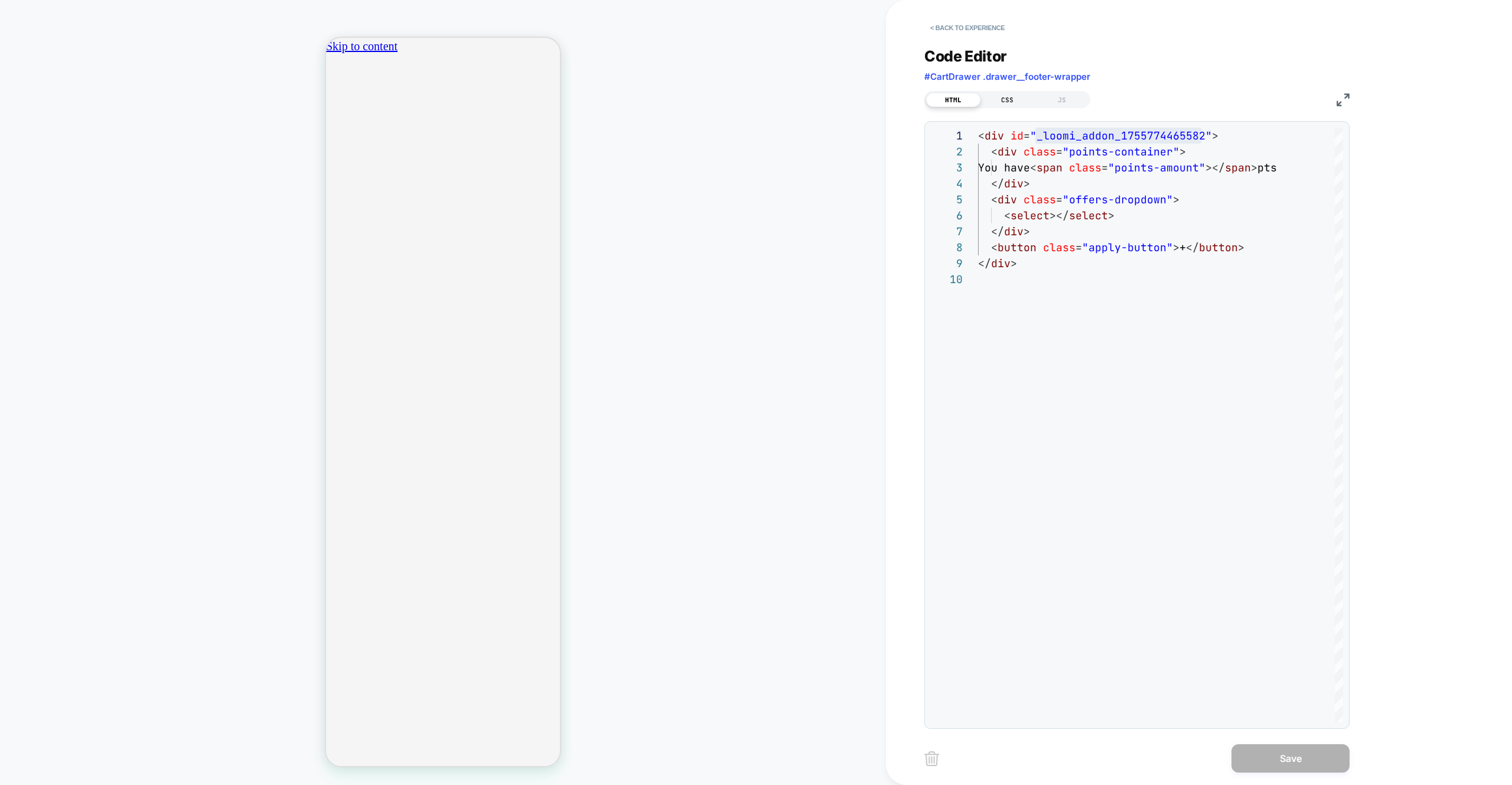
click at [1011, 95] on div "CSS" at bounding box center [1008, 100] width 55 height 15
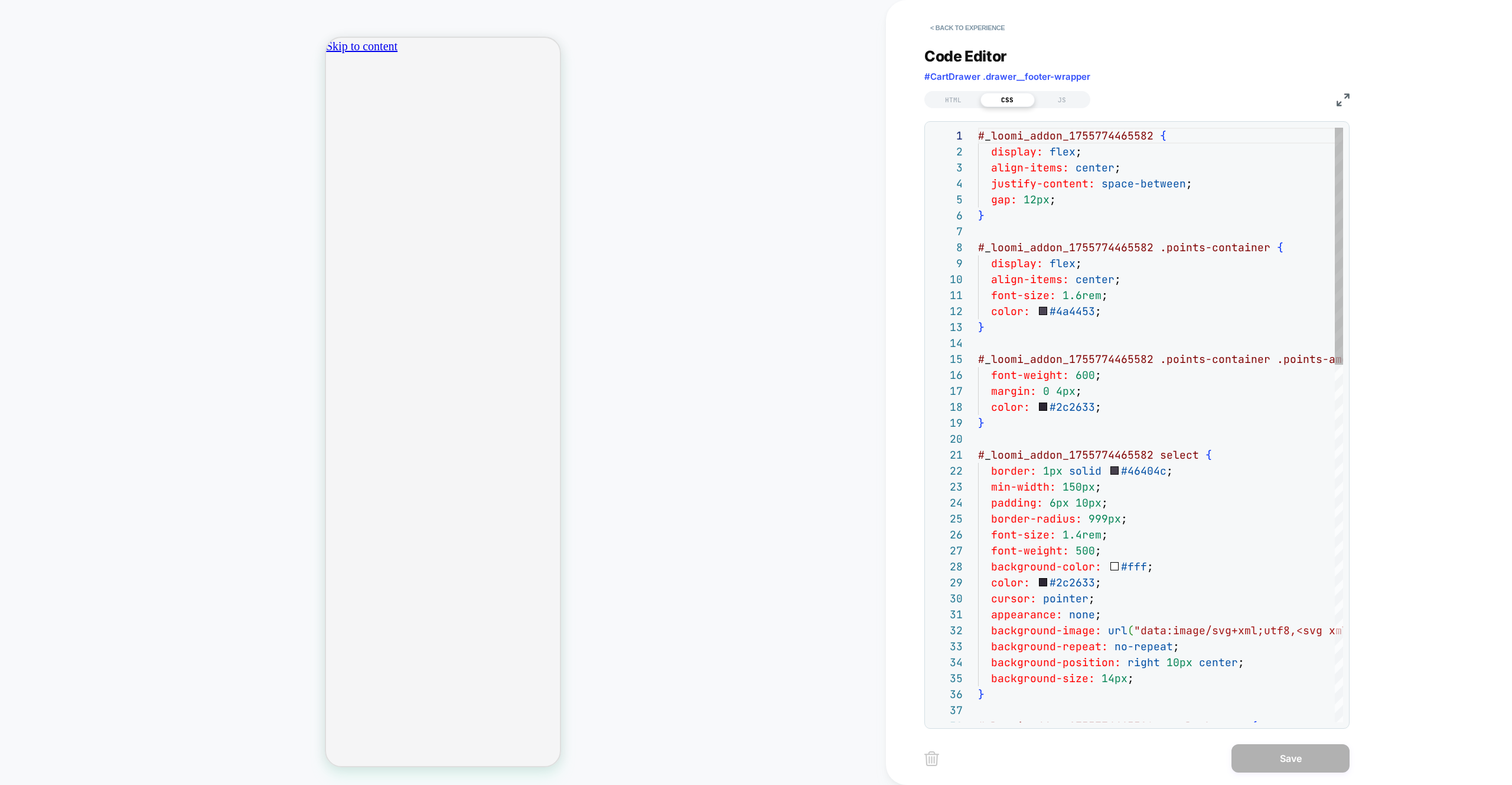
scroll to position [159, 0]
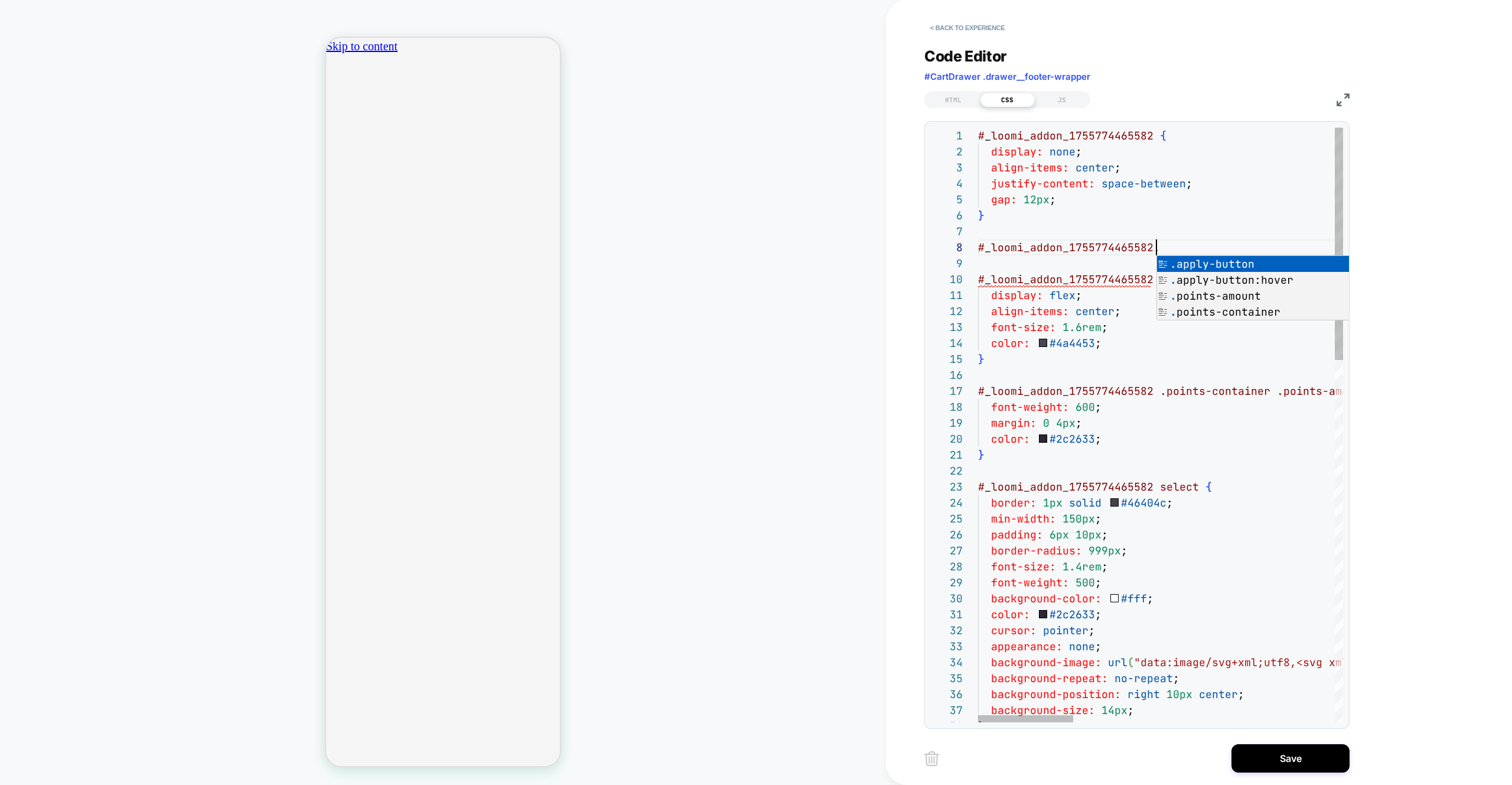
scroll to position [0, 416]
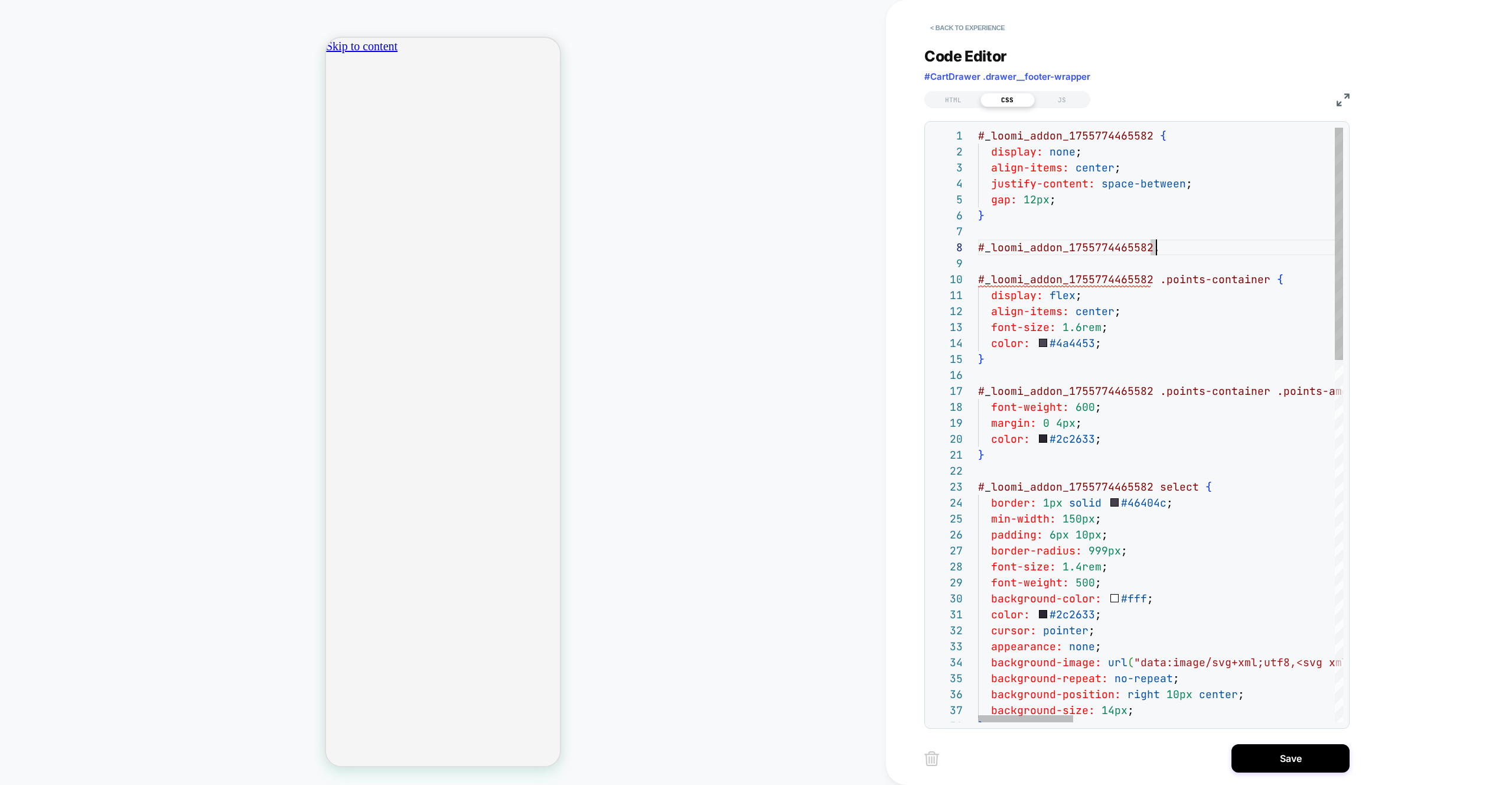
scroll to position [0, 0]
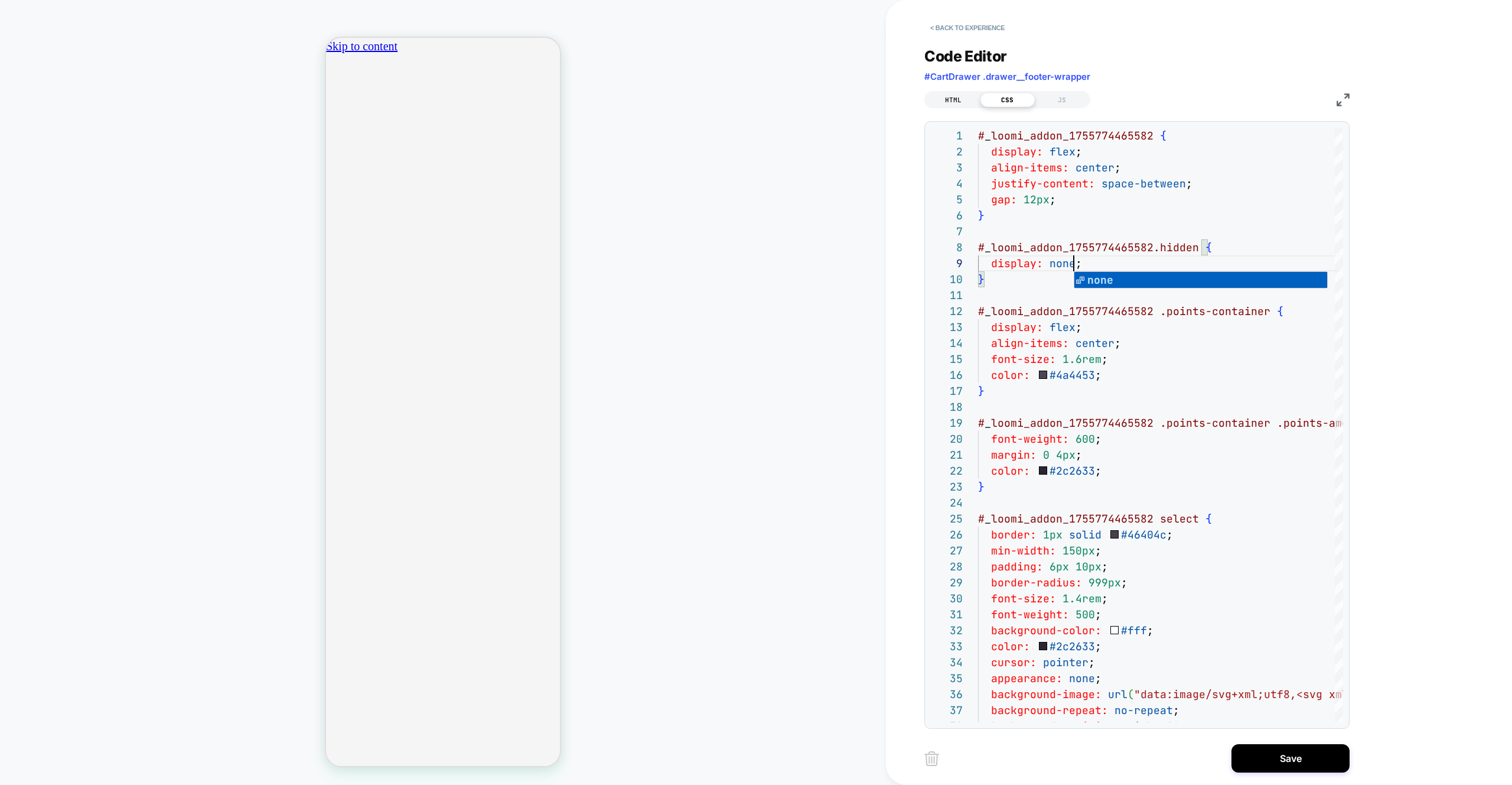
type textarea "**********"
drag, startPoint x: 960, startPoint y: 98, endPoint x: 993, endPoint y: 105, distance: 33.7
click at [960, 98] on div "HTML" at bounding box center [954, 100] width 55 height 15
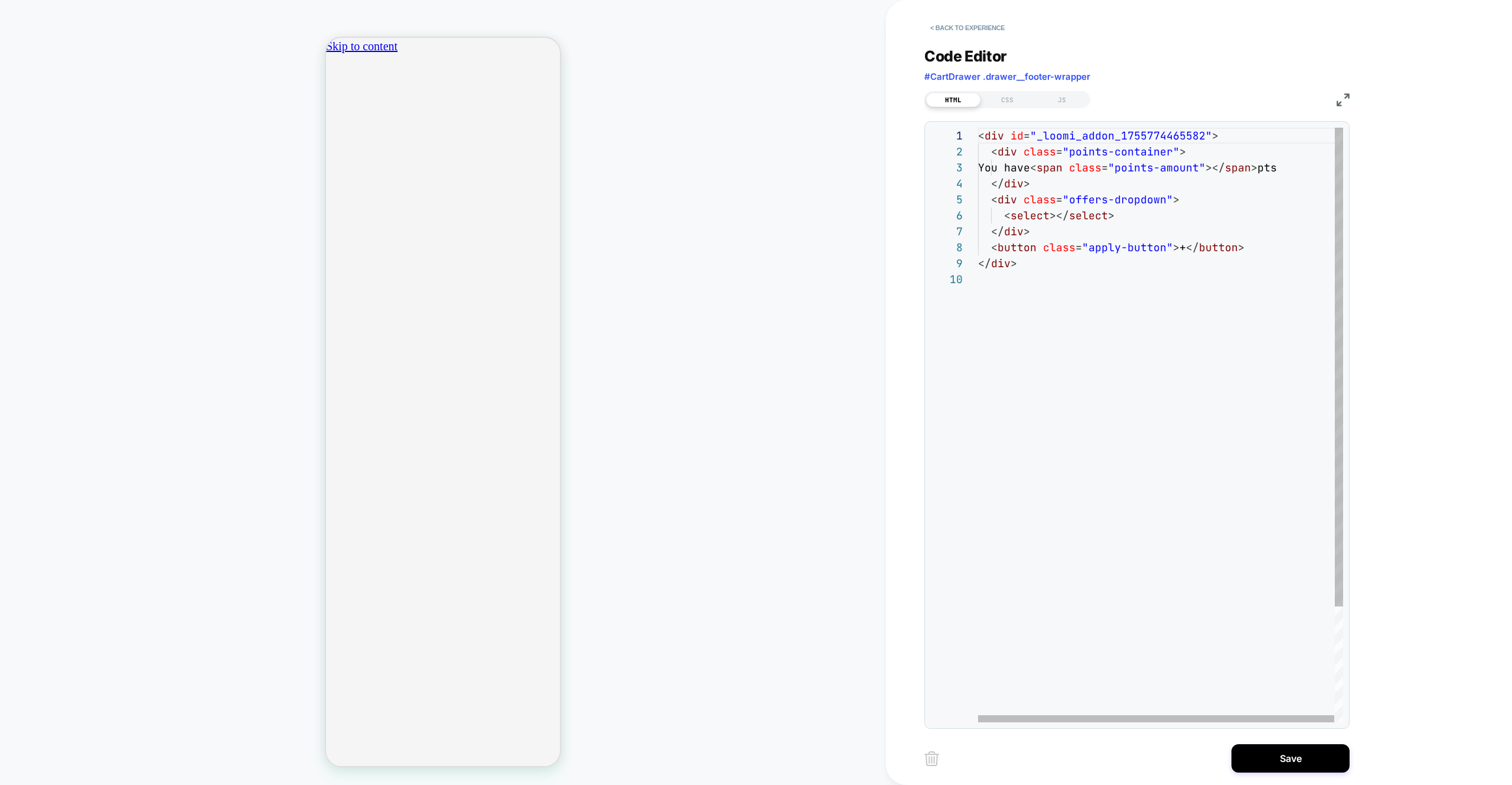
click at [1204, 139] on div "< div id = "_loomi_addon_1755774465582" > < div class = "points-container" > Yo…" at bounding box center [1161, 497] width 366 height 738
click at [1124, 425] on div "< div id = "_loomi_addon_1755774465582 hidden" > < div class = "points-containe…" at bounding box center [1161, 497] width 366 height 738
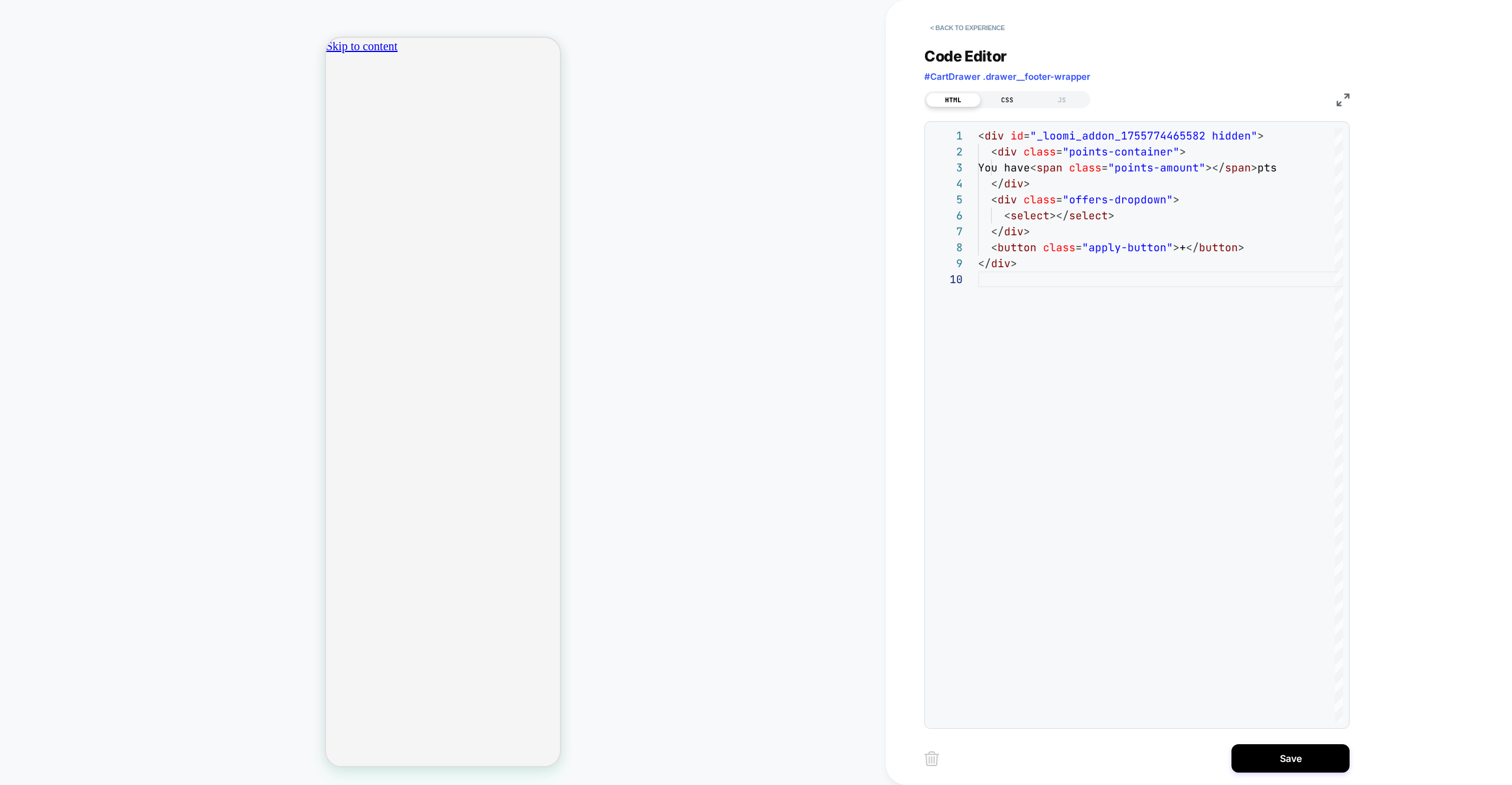
type textarea "**********"
click at [1013, 91] on div "HTML CSS JS" at bounding box center [1007, 100] width 166 height 18
click at [1014, 96] on div "CSS" at bounding box center [1008, 100] width 55 height 15
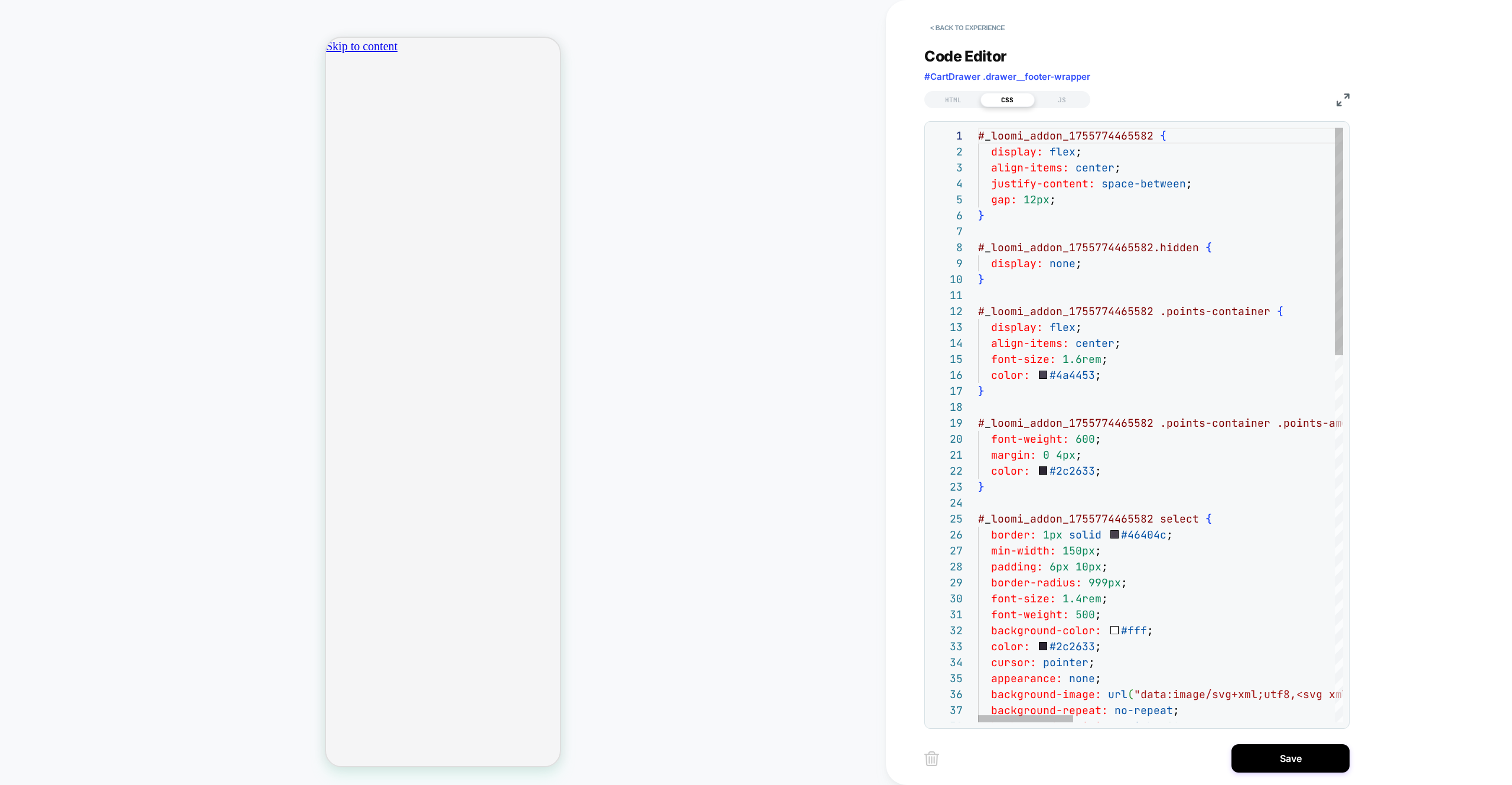
type textarea "**********"
click at [982, 89] on div "HTML CSS JS" at bounding box center [1137, 98] width 426 height 21
click at [976, 94] on div "HTML" at bounding box center [954, 100] width 55 height 15
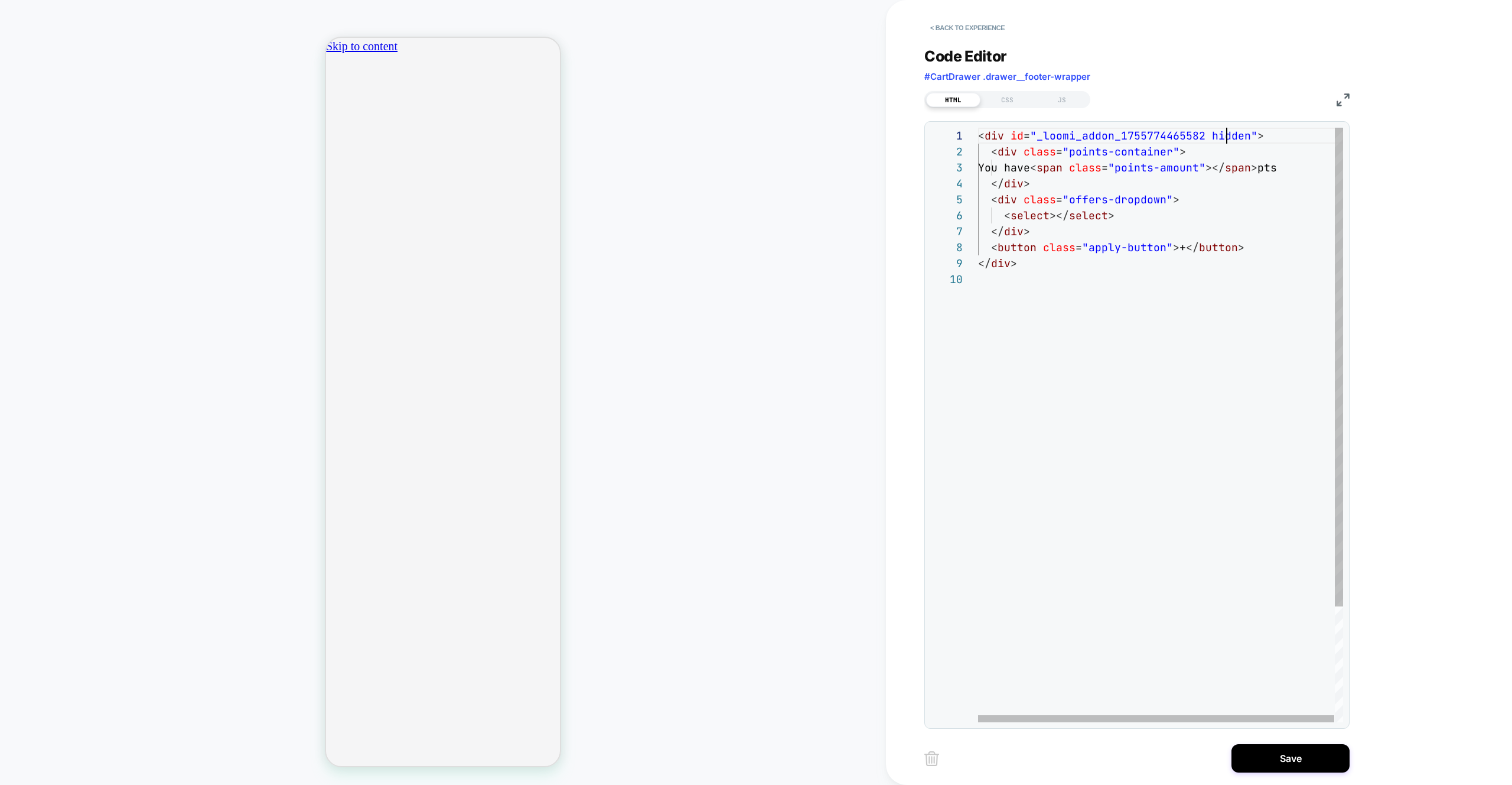
click at [1227, 137] on div "< div id = "_loomi_addon_1755774465582 hidden" > < div class = "points-containe…" at bounding box center [1161, 497] width 366 height 738
click at [1227, 137] on span ""_loomi_addon_1755774465582 hidden"" at bounding box center [1144, 136] width 227 height 14
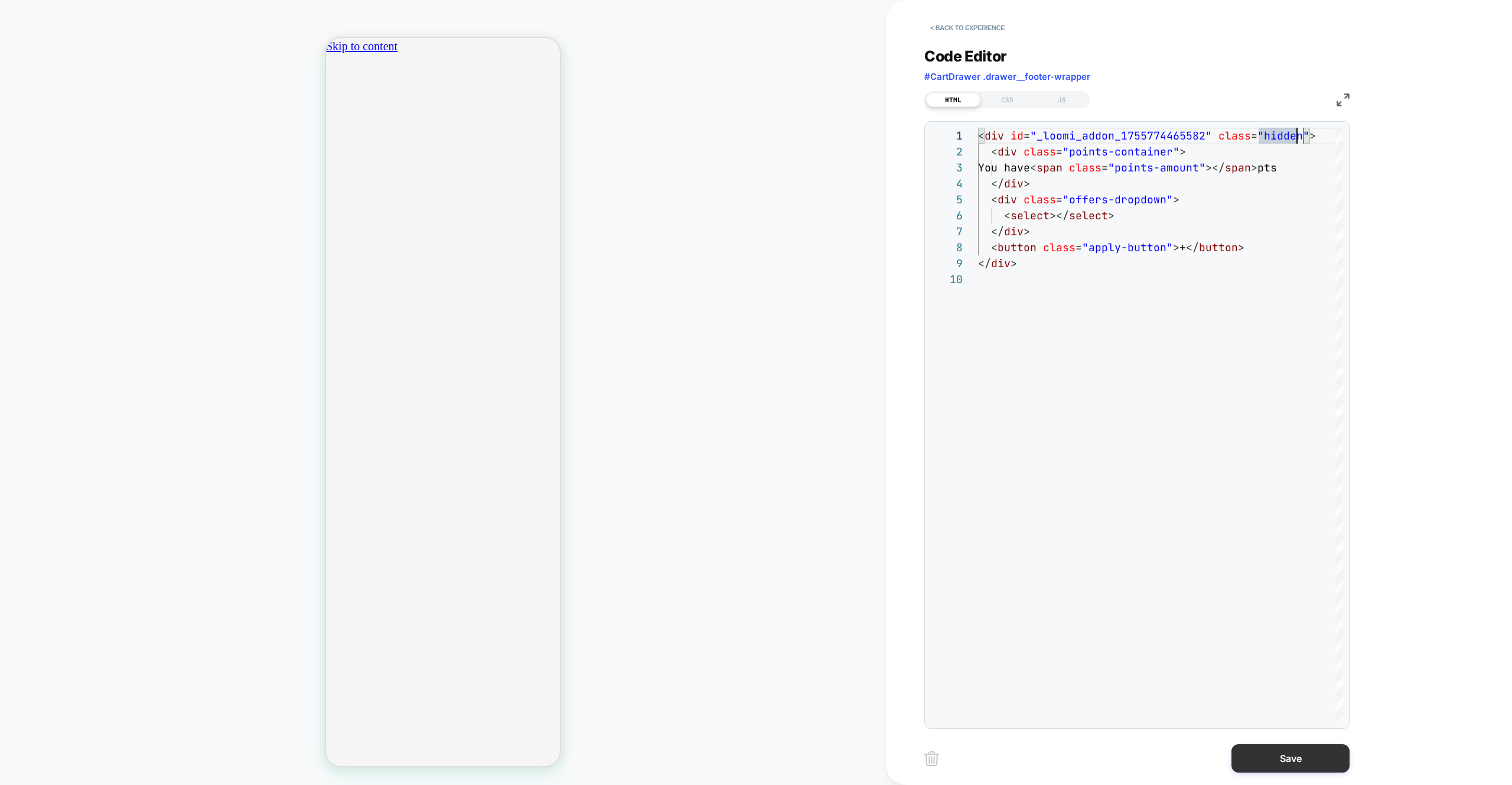
type textarea "**********"
click at [1293, 751] on button "Save" at bounding box center [1290, 758] width 118 height 28
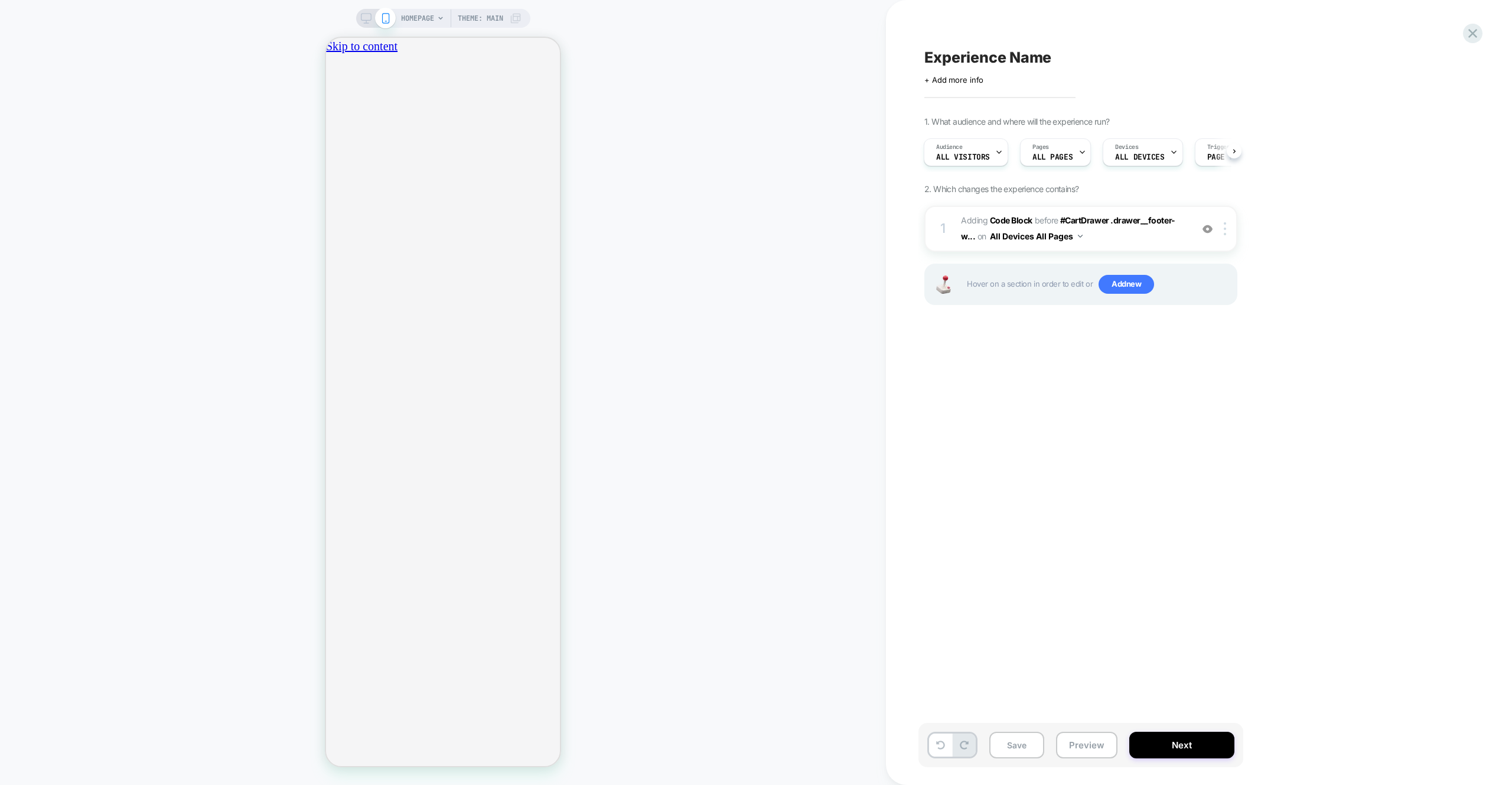
scroll to position [0, 416]
click at [1159, 232] on span "Adding Code Block BEFORE #CartDrawer .drawer__footer-w... #CartDrawer .drawer__…" at bounding box center [1074, 228] width 225 height 32
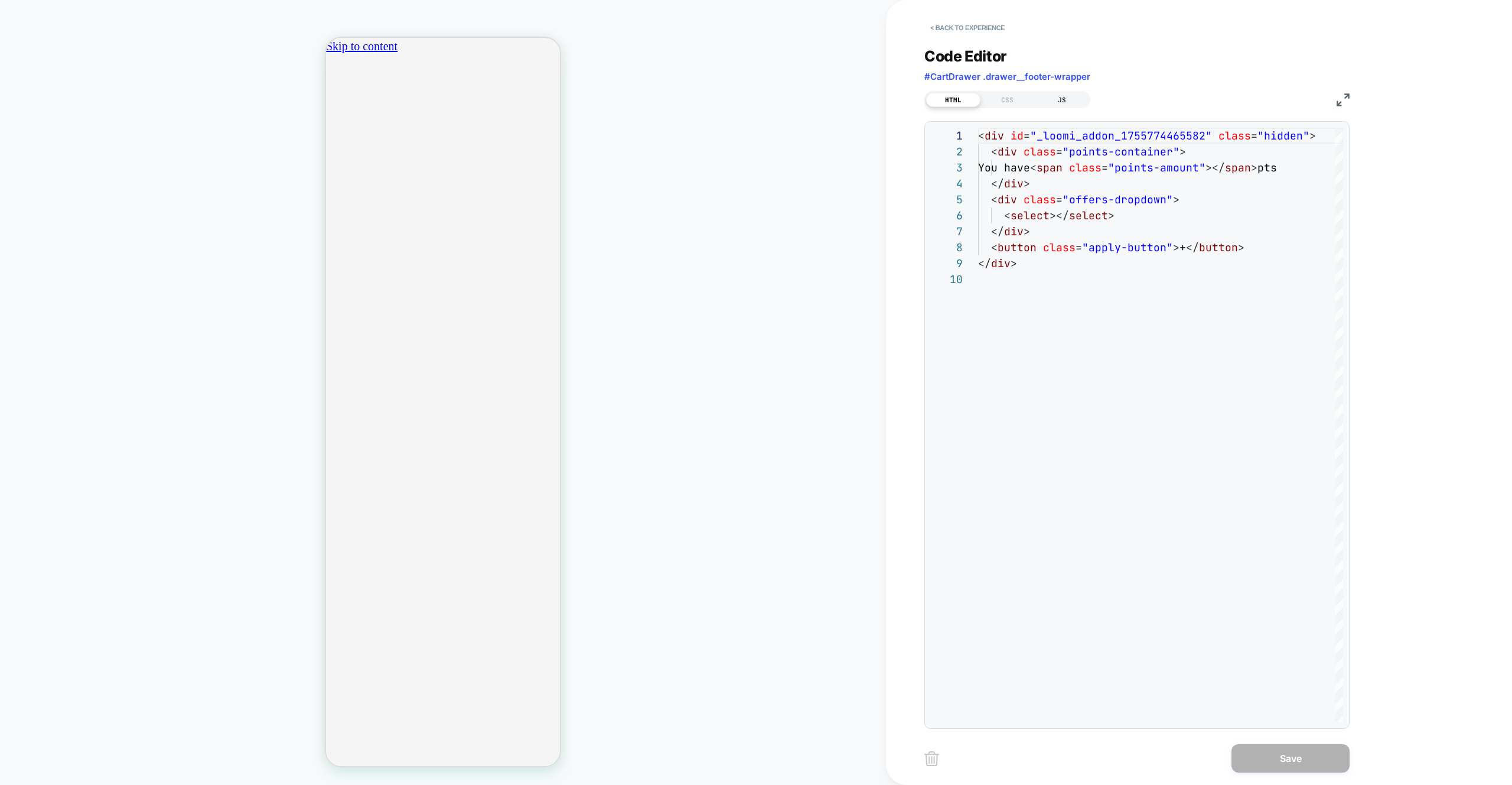
scroll to position [144, 0]
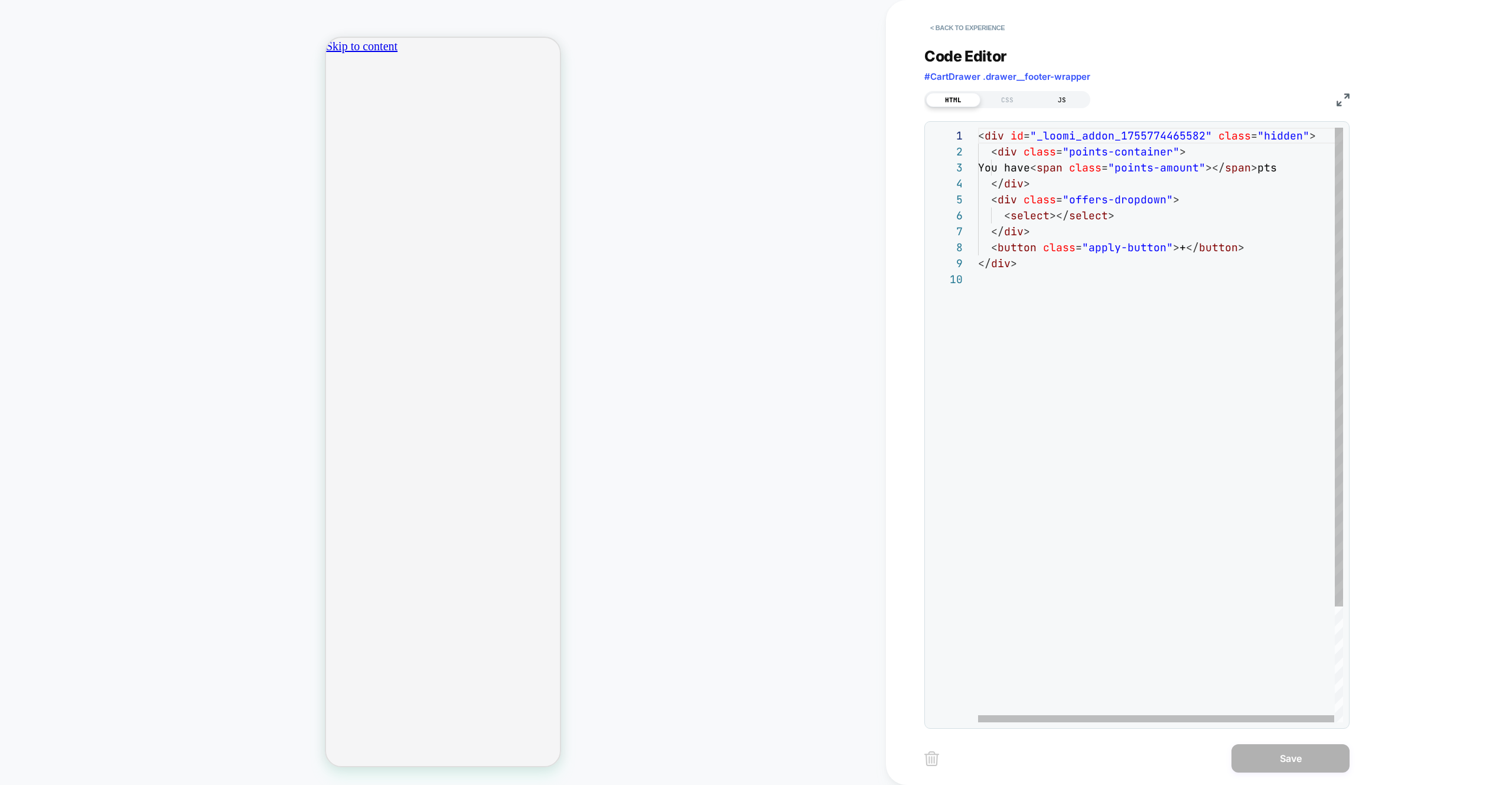
click at [1070, 101] on div "JS" at bounding box center [1062, 100] width 55 height 15
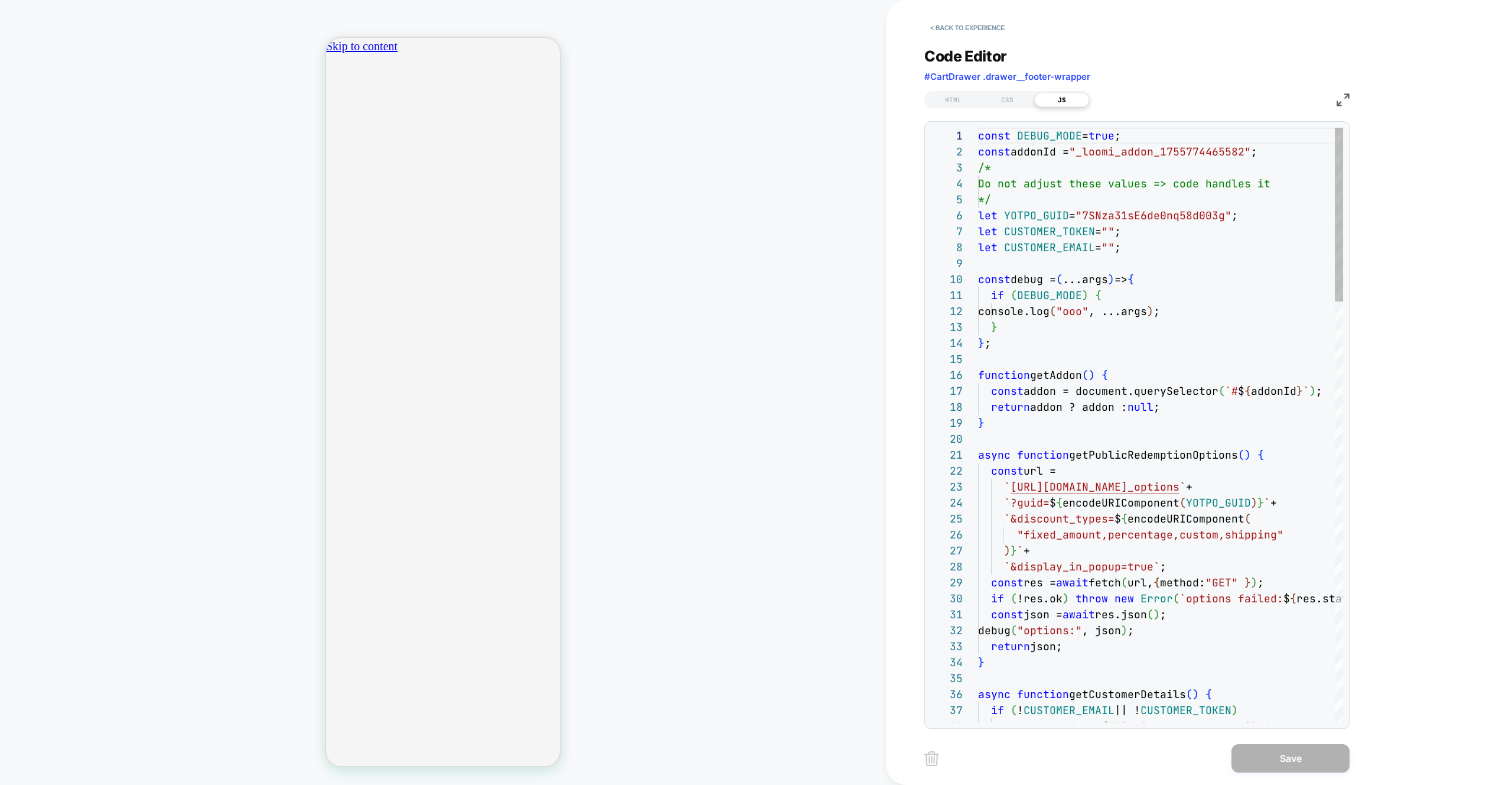
drag, startPoint x: 1078, startPoint y: 106, endPoint x: 1192, endPoint y: 285, distance: 212.2
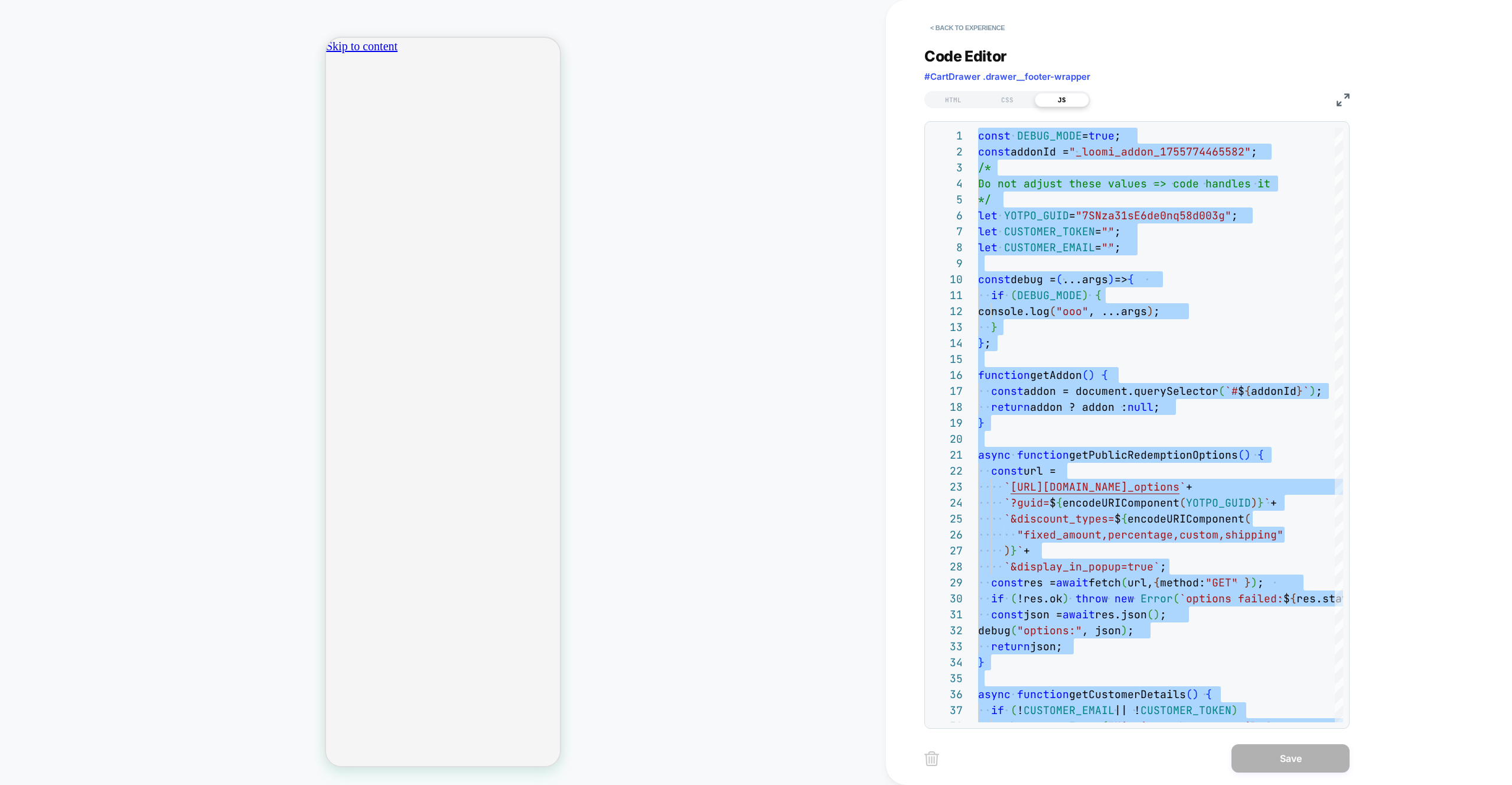
type textarea "**********"
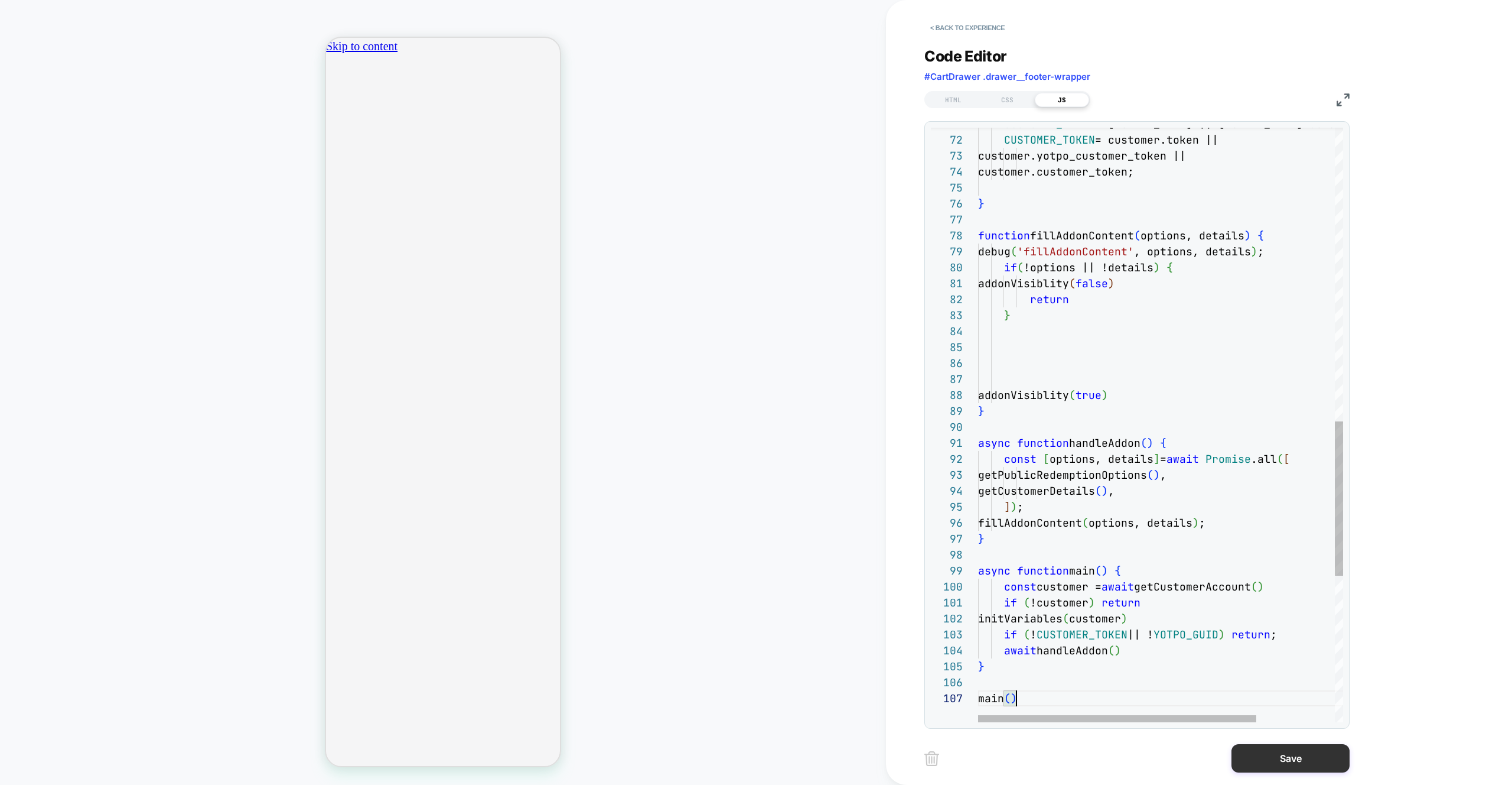
click at [1293, 765] on button "Save" at bounding box center [1290, 758] width 118 height 28
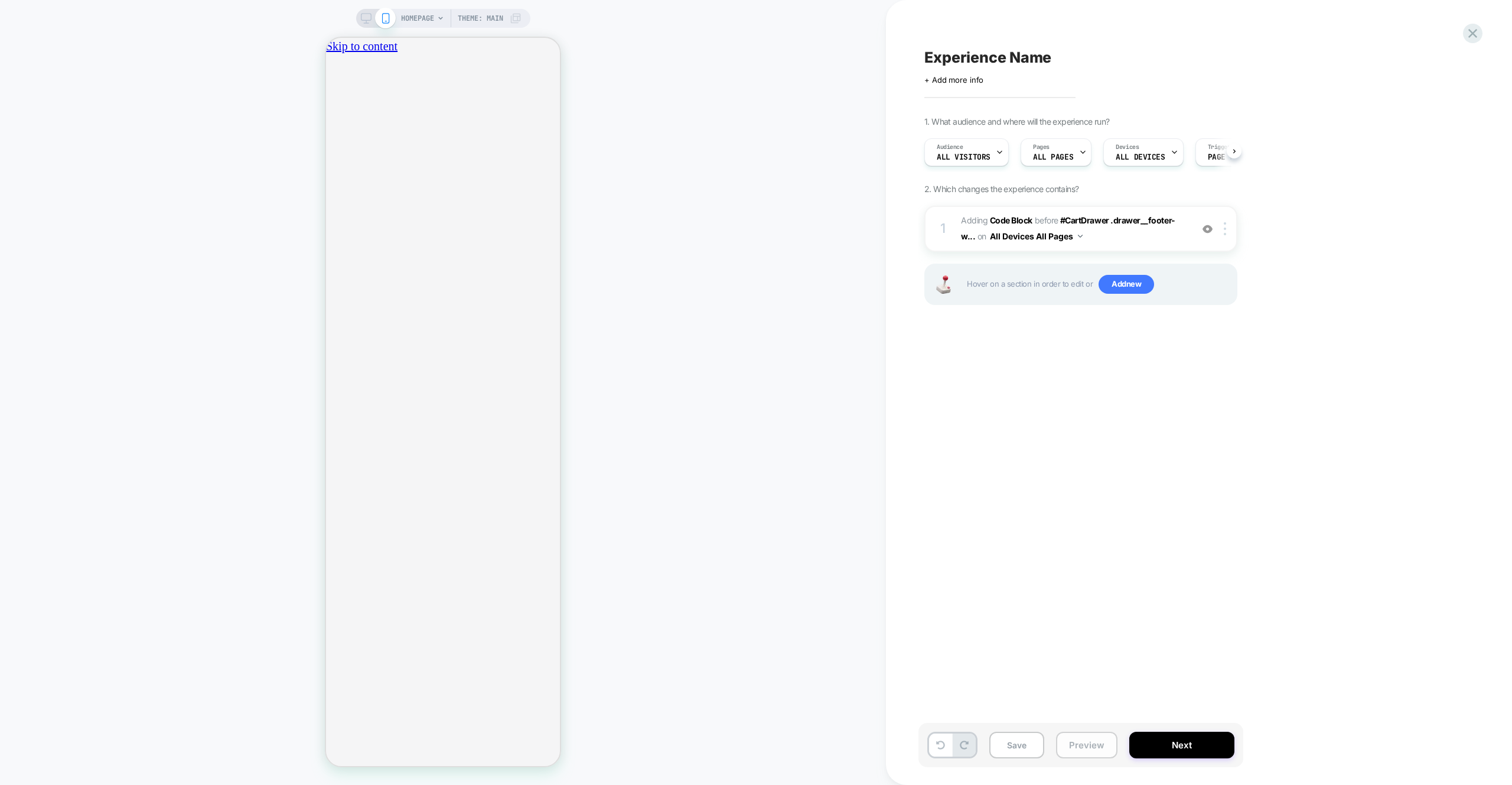
scroll to position [0, 0]
drag, startPoint x: 1083, startPoint y: 745, endPoint x: 1083, endPoint y: 733, distance: 12.0
click at [1083, 745] on button "Preview" at bounding box center [1086, 744] width 61 height 26
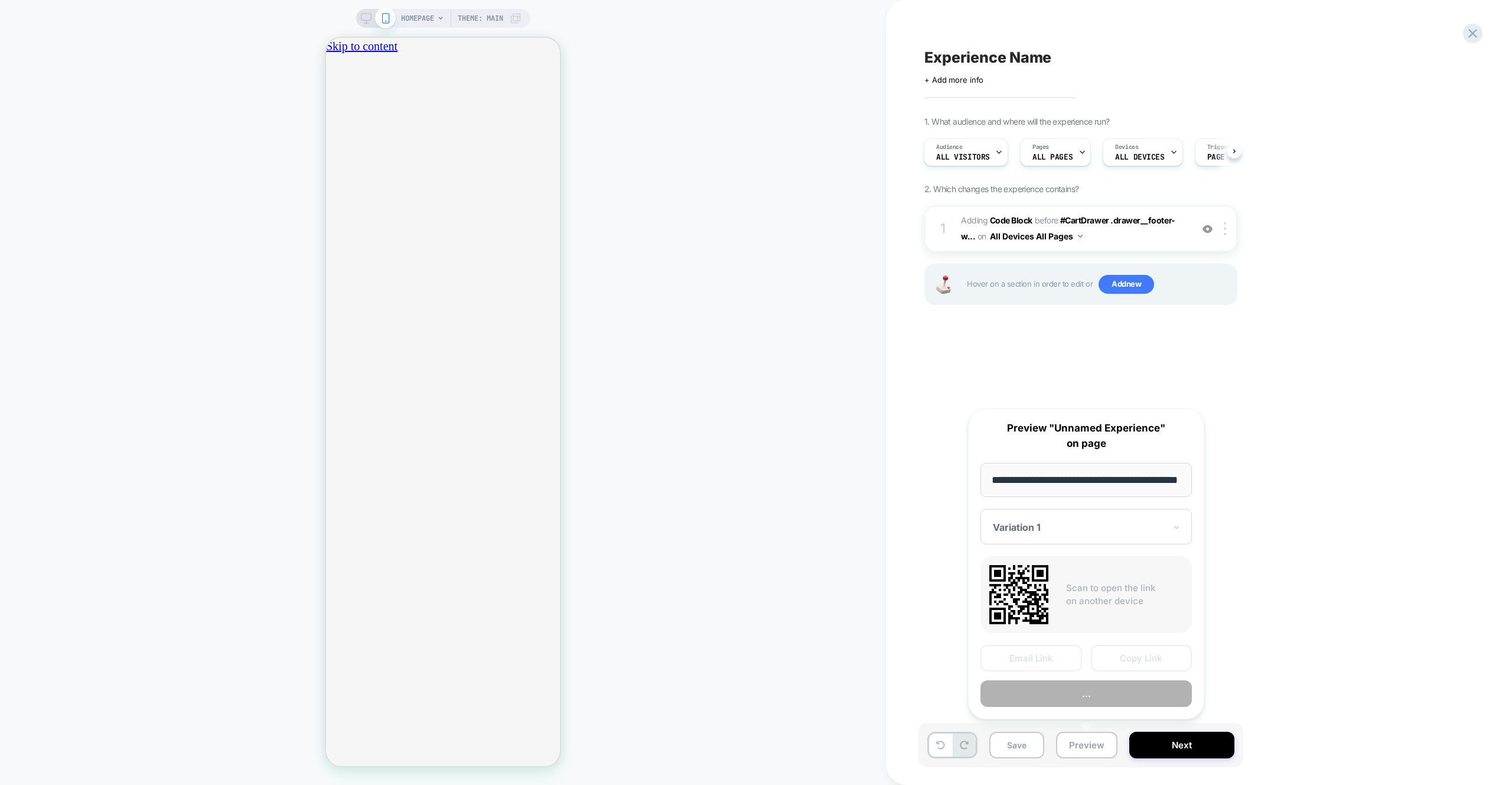
scroll to position [0, 36]
click at [1085, 702] on button "Preview" at bounding box center [1086, 693] width 212 height 26
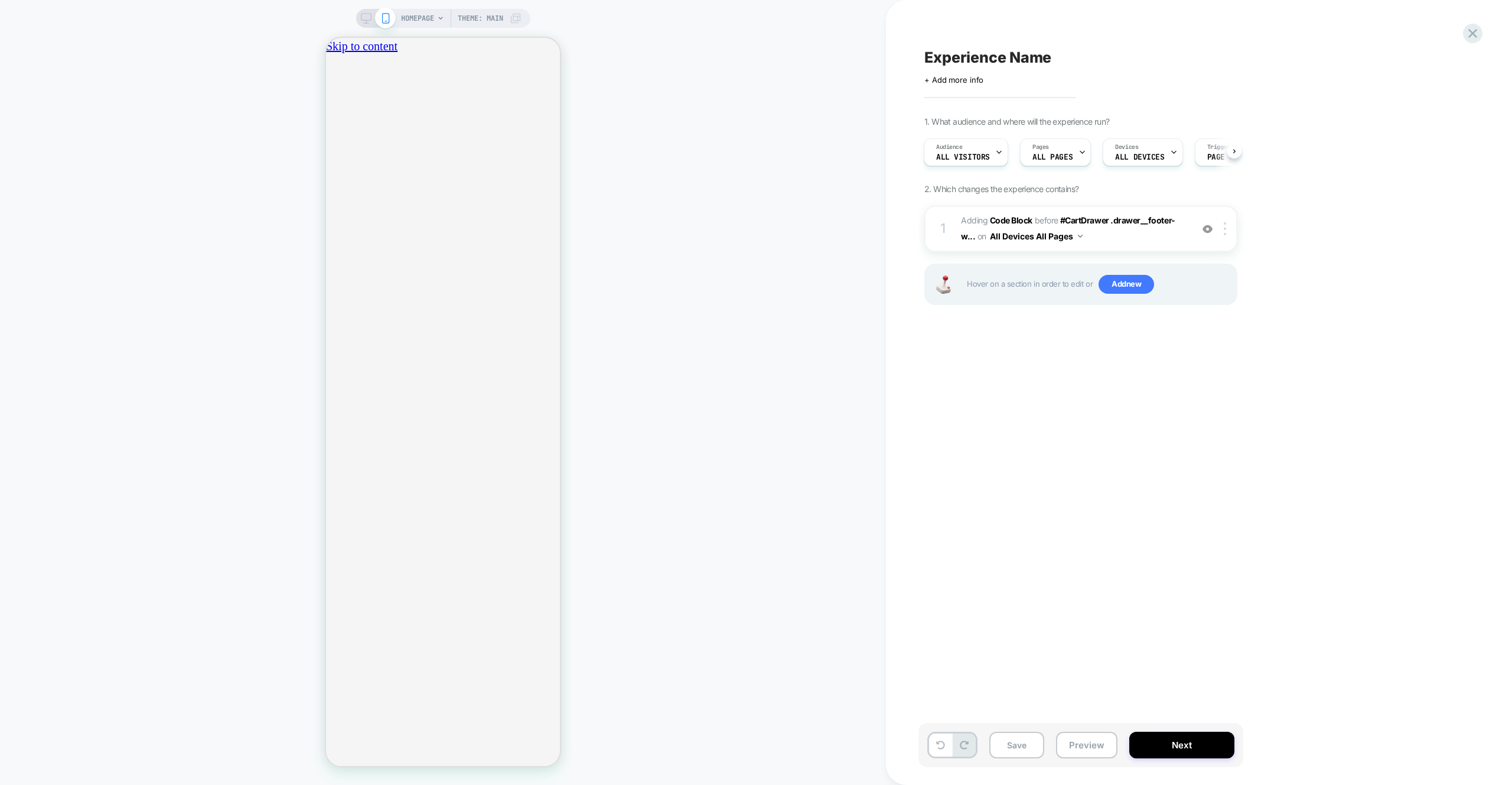
scroll to position [0, 0]
click at [1163, 249] on div "1 Adding Code Block BEFORE #CartDrawer .drawer__footer-w... #CartDrawer .drawer…" at bounding box center [1081, 228] width 313 height 46
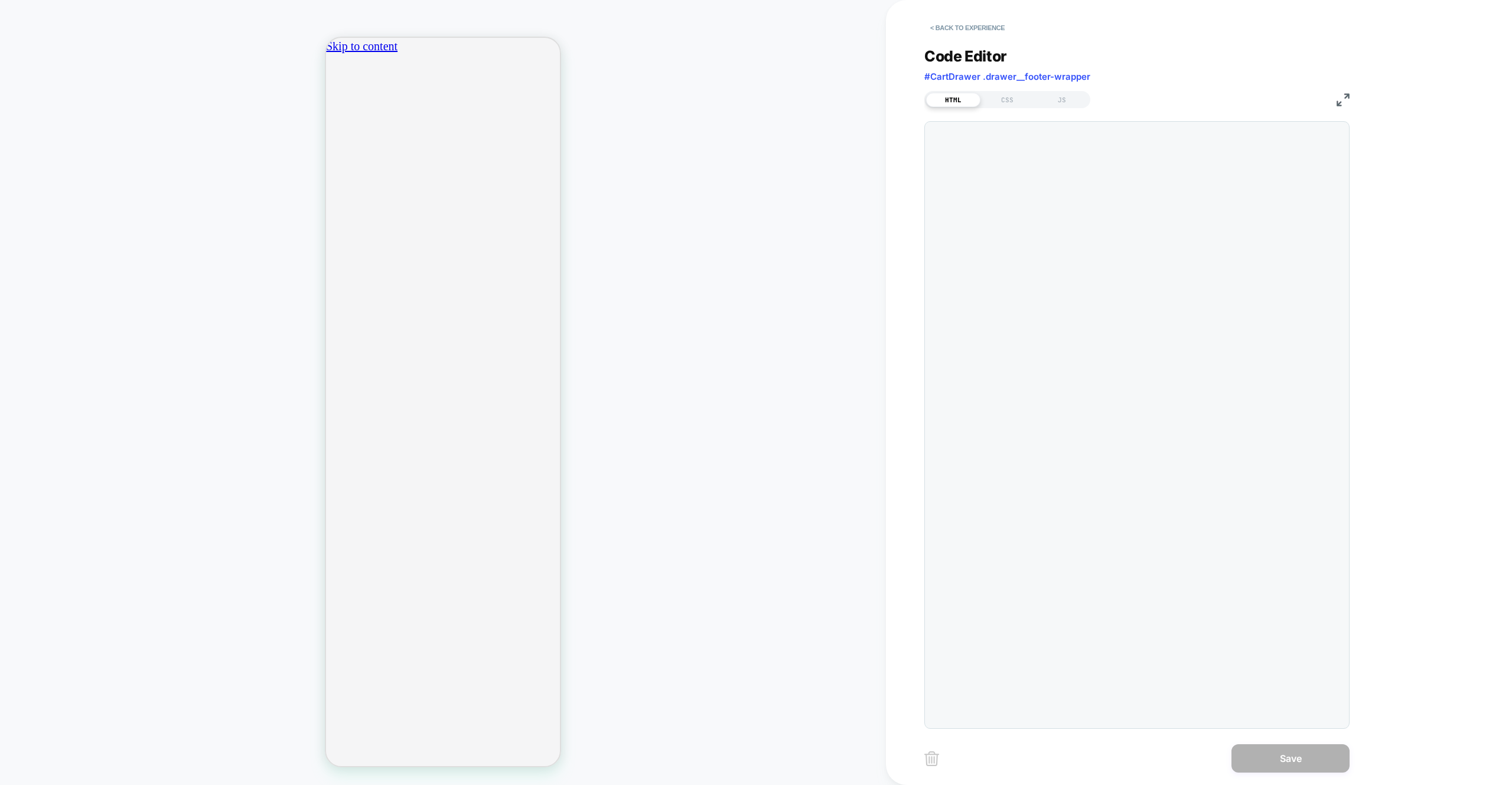
scroll to position [144, 0]
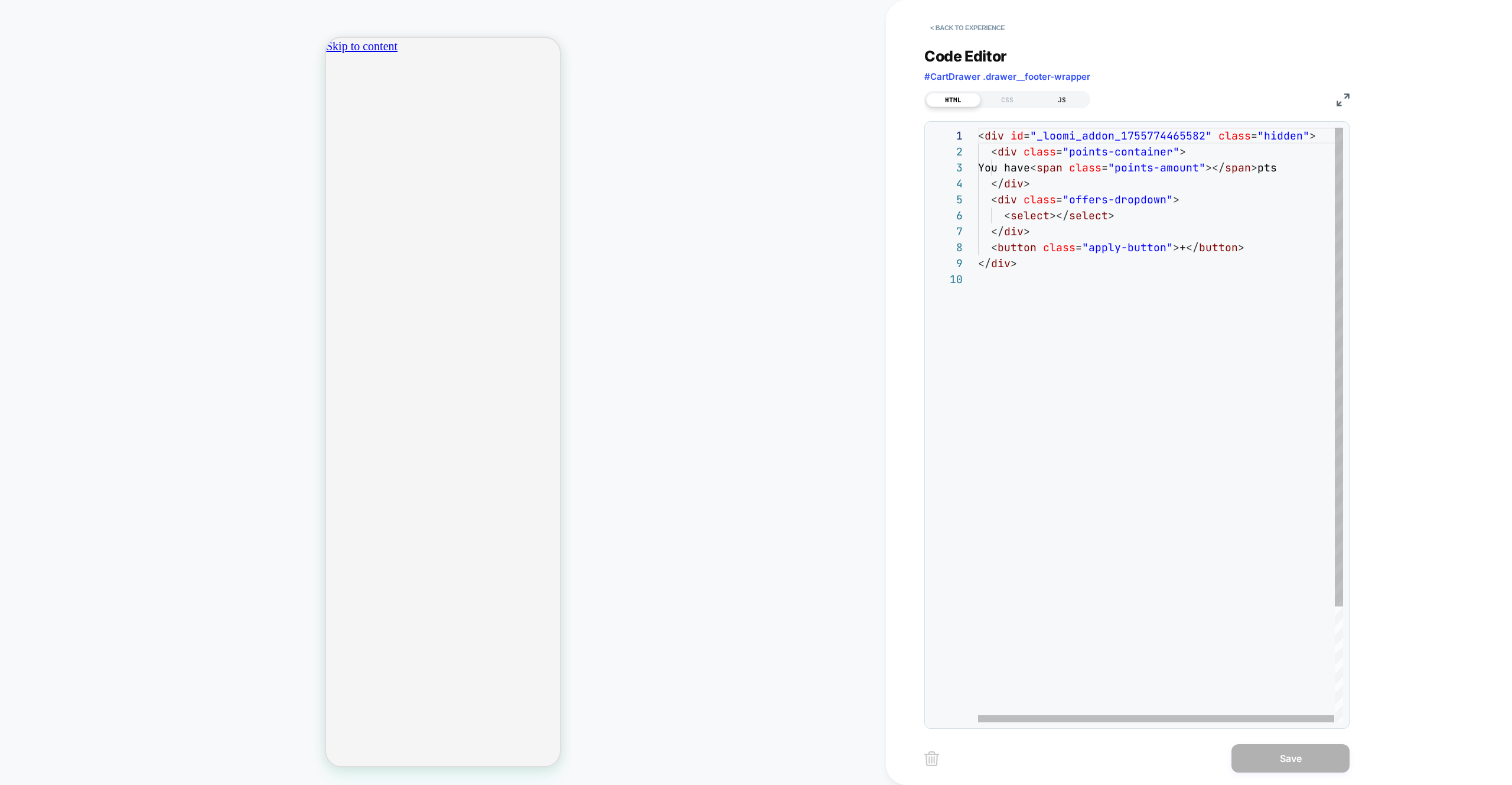
click at [1049, 102] on div "JS" at bounding box center [1062, 100] width 55 height 15
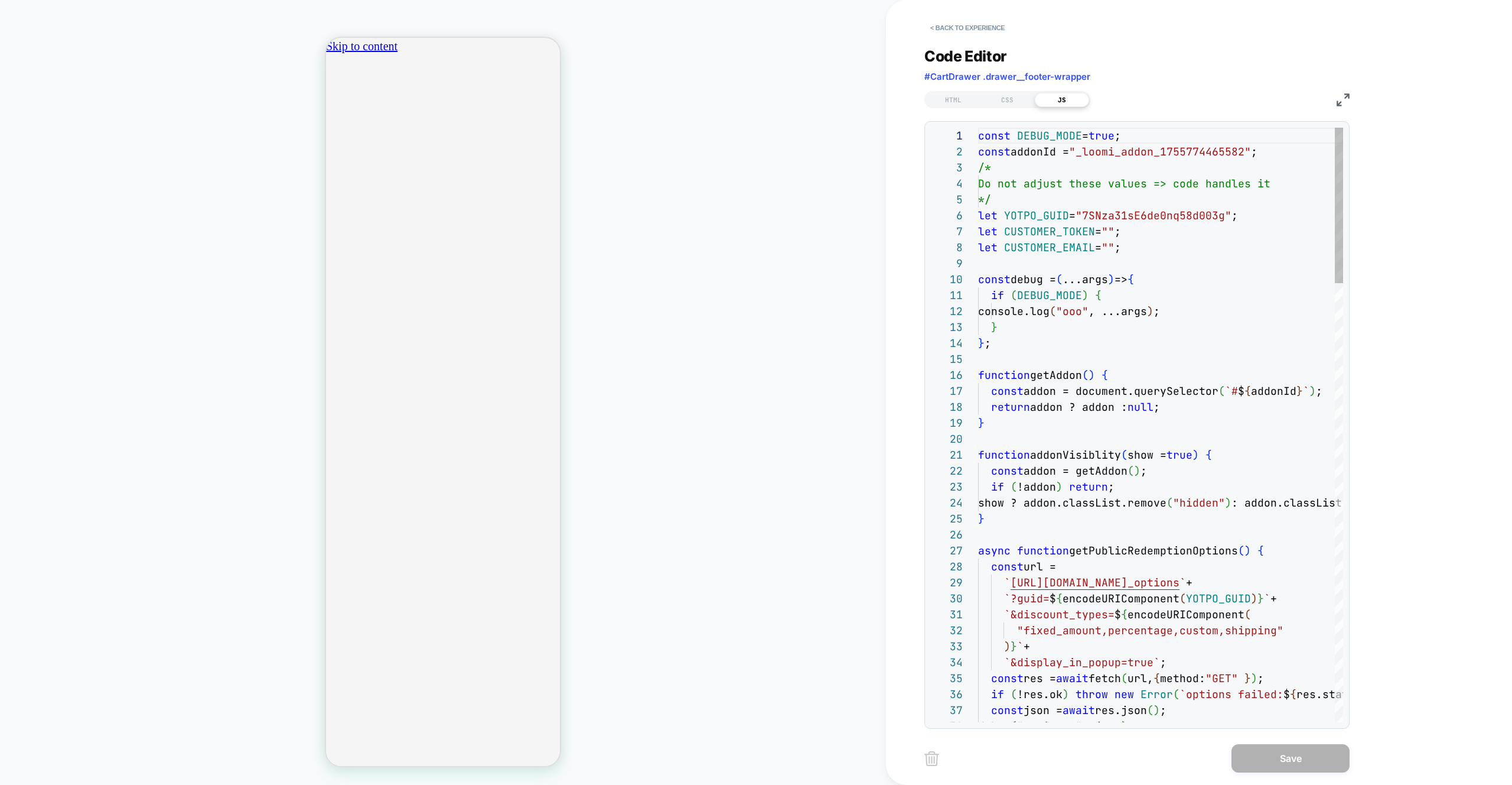
type textarea "**********"
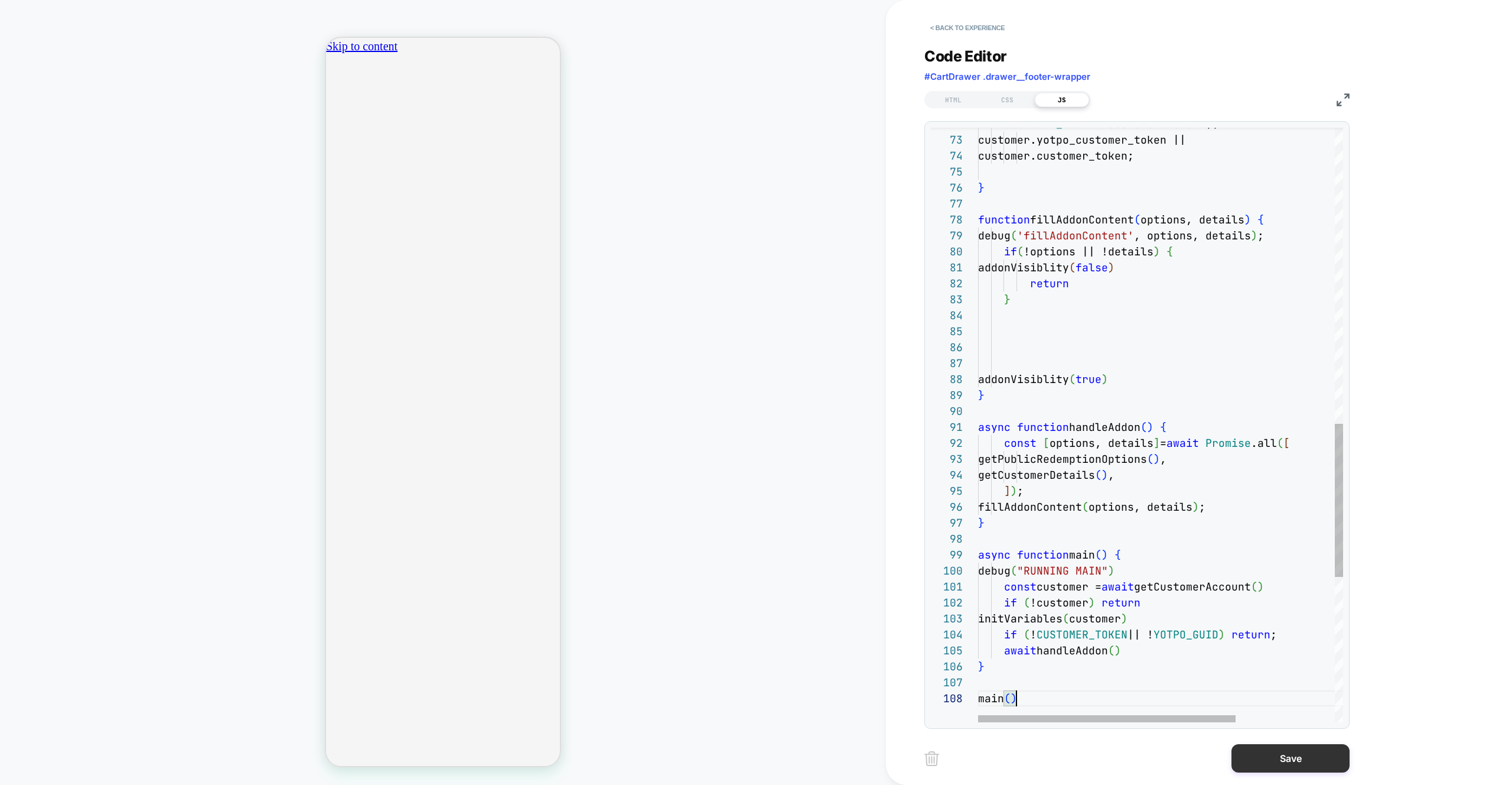
scroll to position [111, 38]
click at [1261, 752] on button "Save" at bounding box center [1290, 758] width 118 height 28
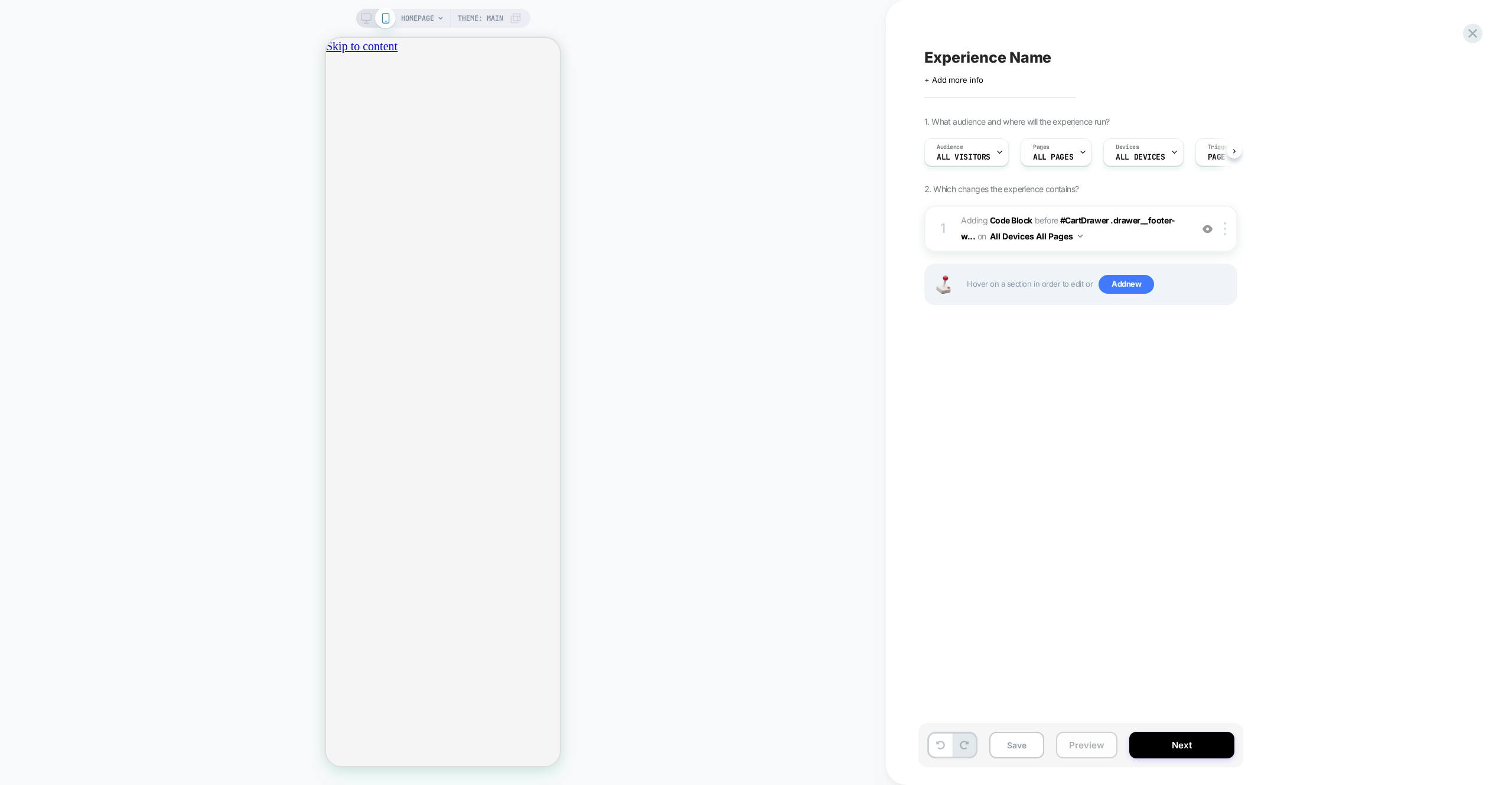
drag, startPoint x: 1090, startPoint y: 742, endPoint x: 1090, endPoint y: 734, distance: 8.0
click at [1090, 741] on button "Preview" at bounding box center [1086, 744] width 61 height 26
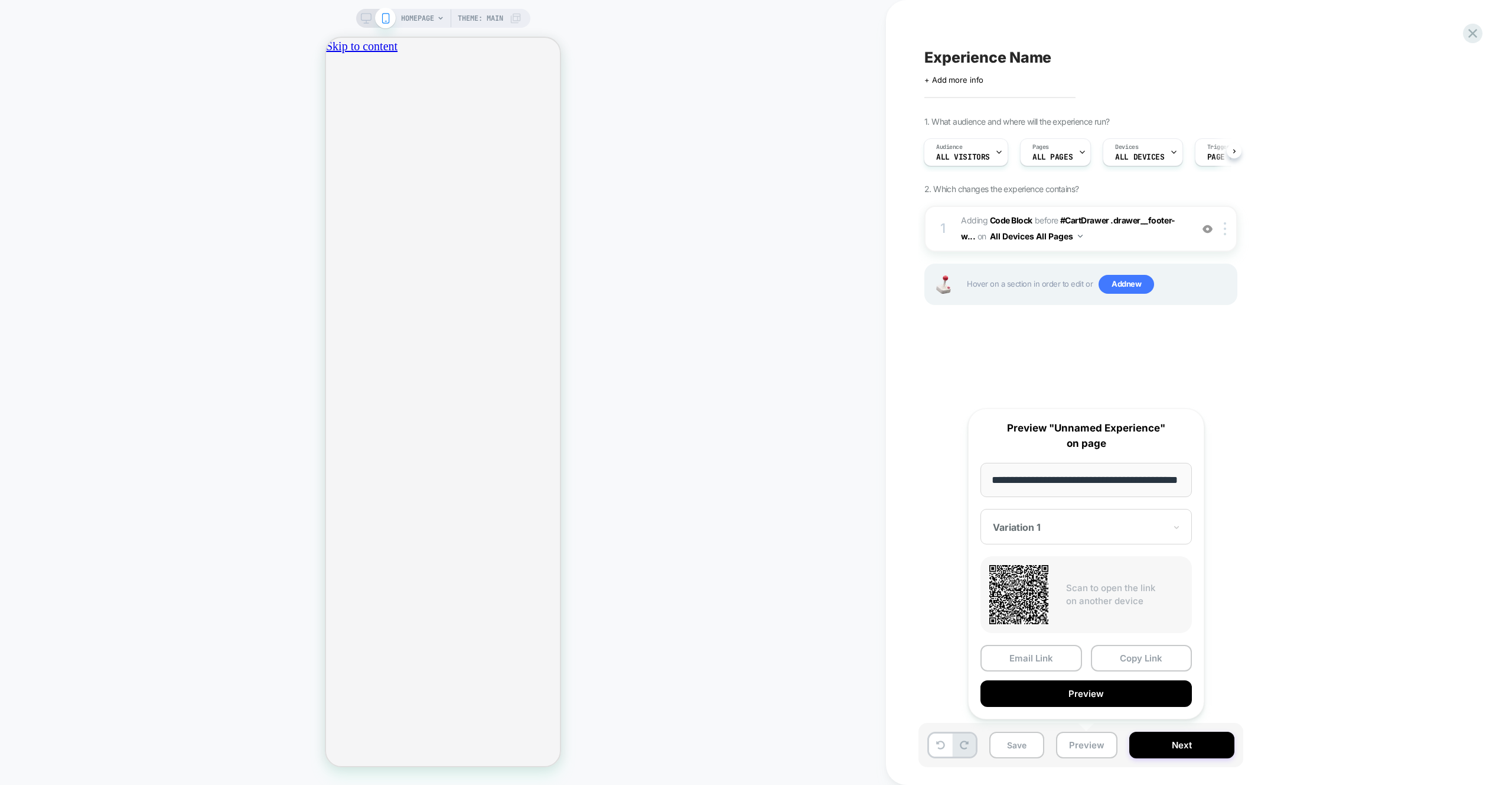
scroll to position [0, 36]
click at [1093, 693] on button "Preview" at bounding box center [1086, 693] width 212 height 26
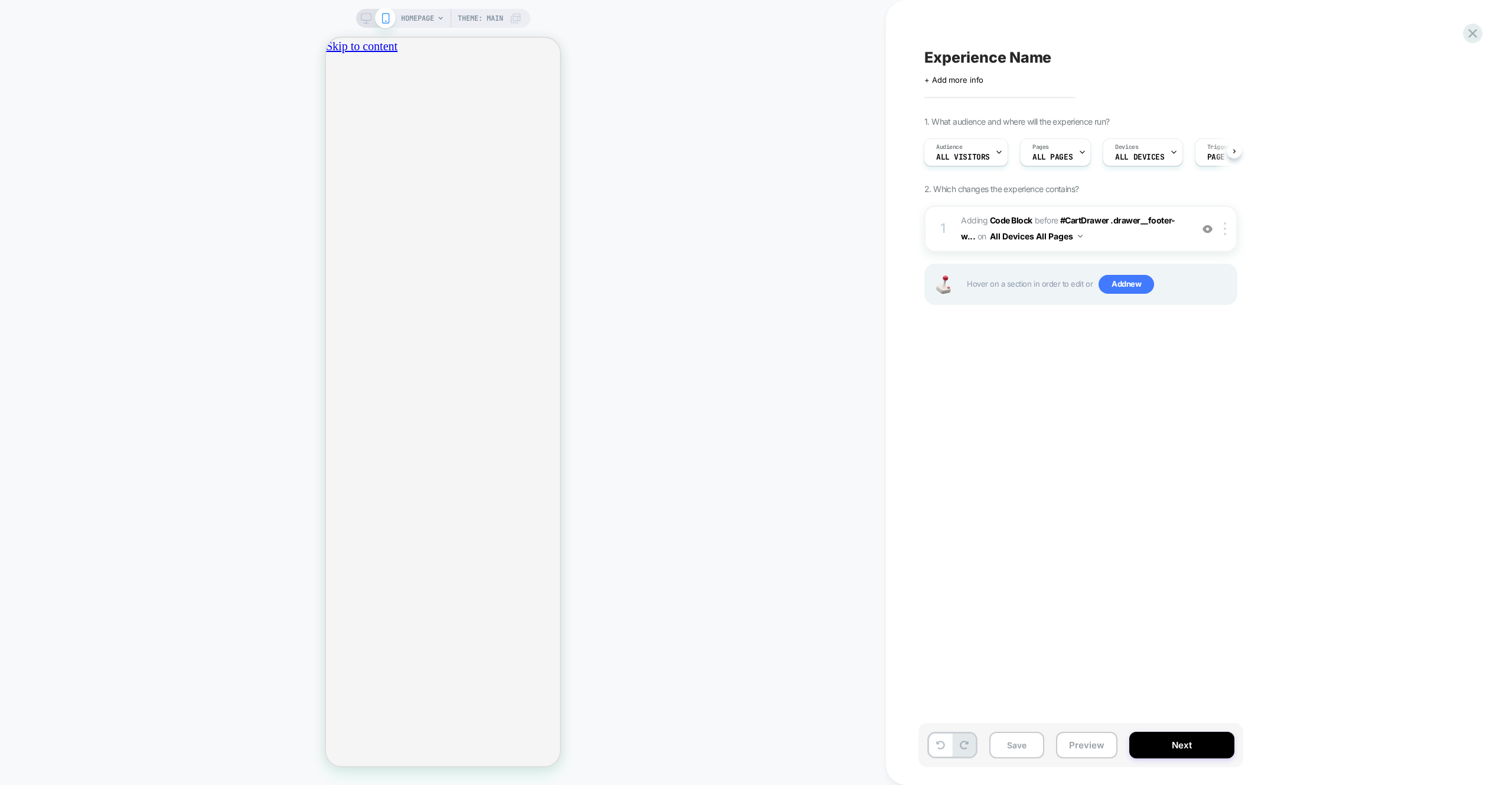
scroll to position [0, 0]
click at [1138, 242] on span "Adding Code Block BEFORE #CartDrawer .drawer__footer-w... #CartDrawer .drawer__…" at bounding box center [1074, 228] width 225 height 32
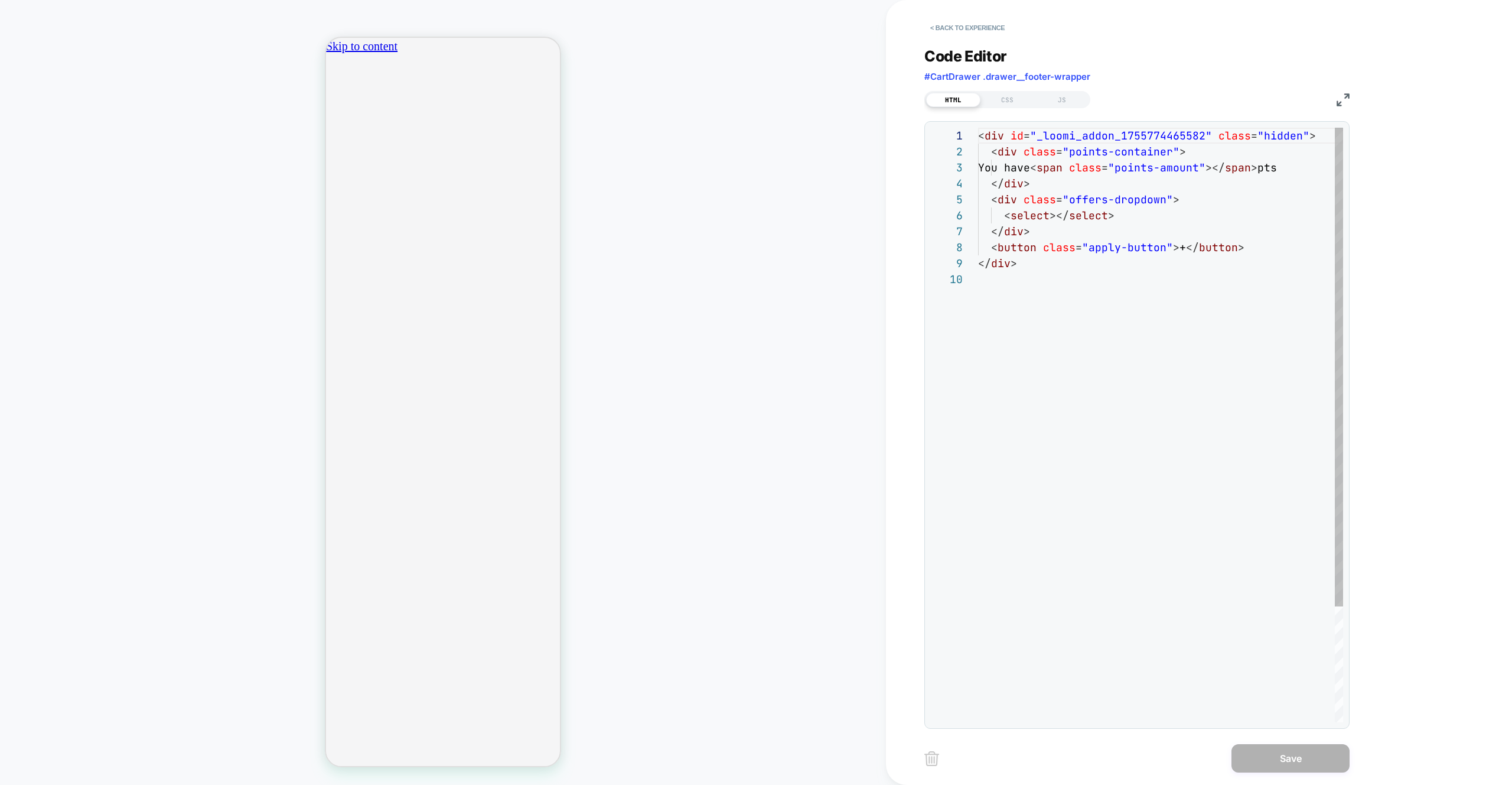
scroll to position [144, 0]
click at [1119, 194] on div "< div id = "_loomi_addon_1755774465582" class = "hidden" > < div class = "point…" at bounding box center [1161, 497] width 366 height 738
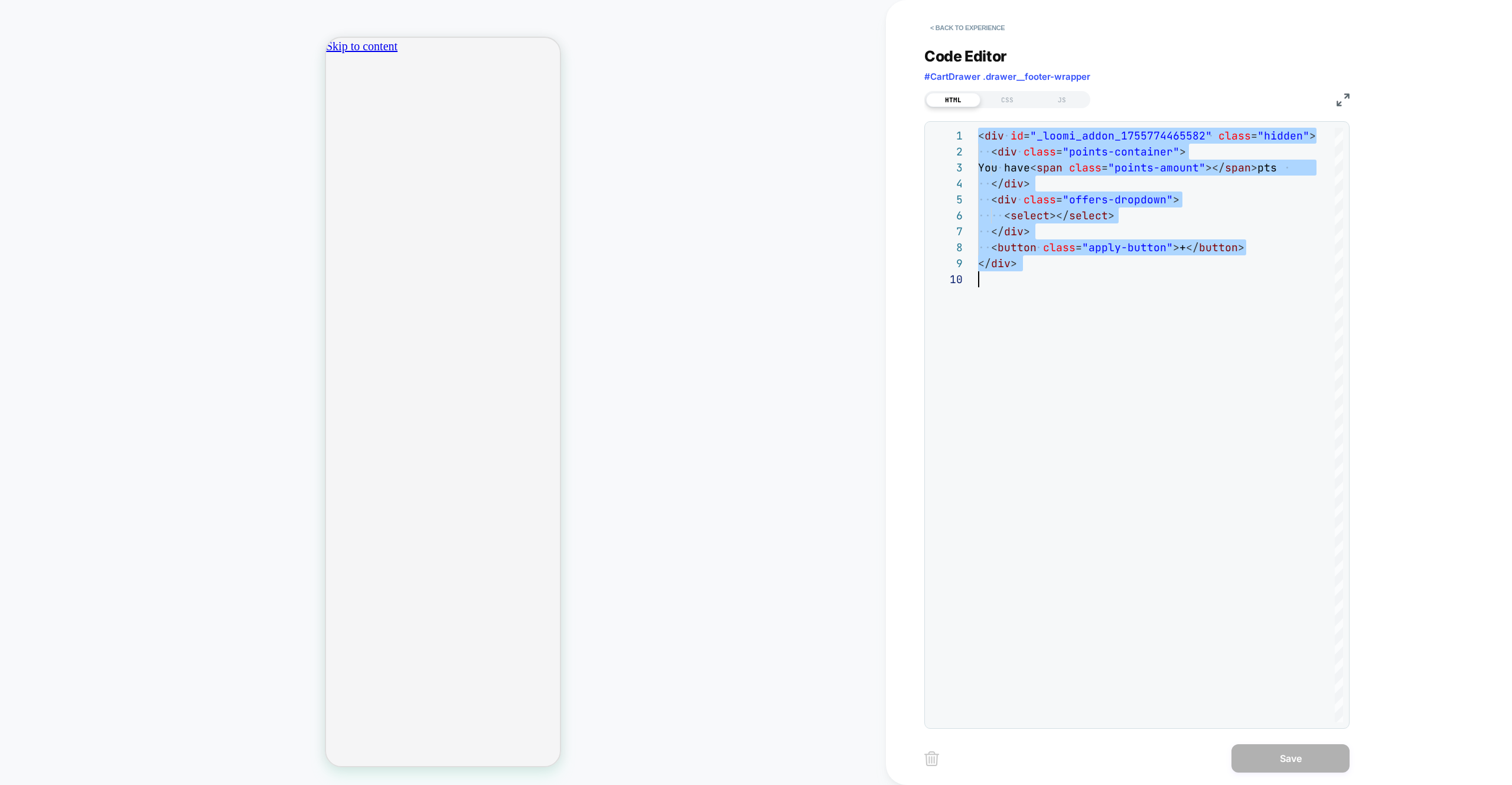
scroll to position [0, 0]
click at [1053, 97] on div "JS" at bounding box center [1062, 100] width 55 height 15
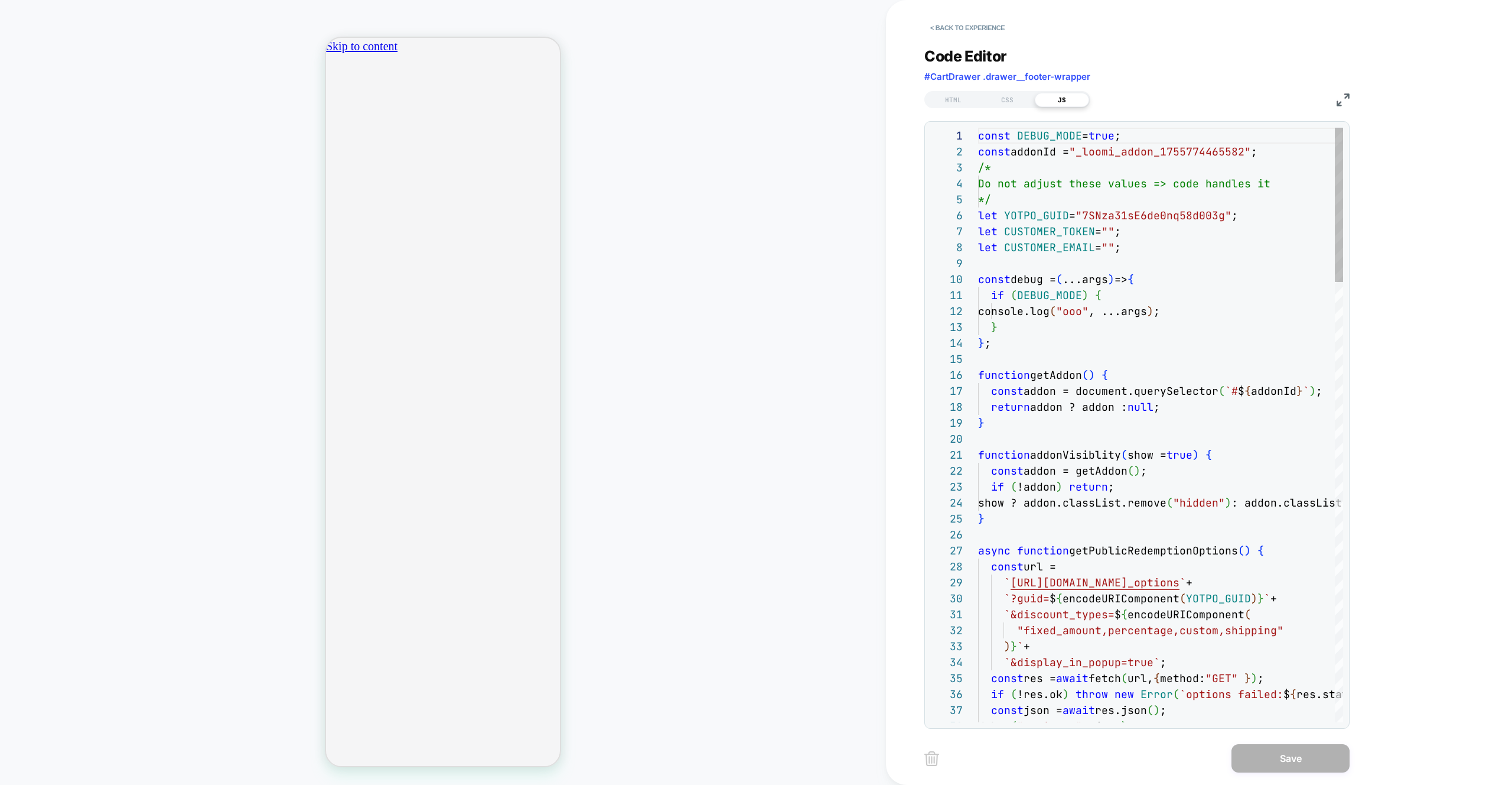
scroll to position [159, 0]
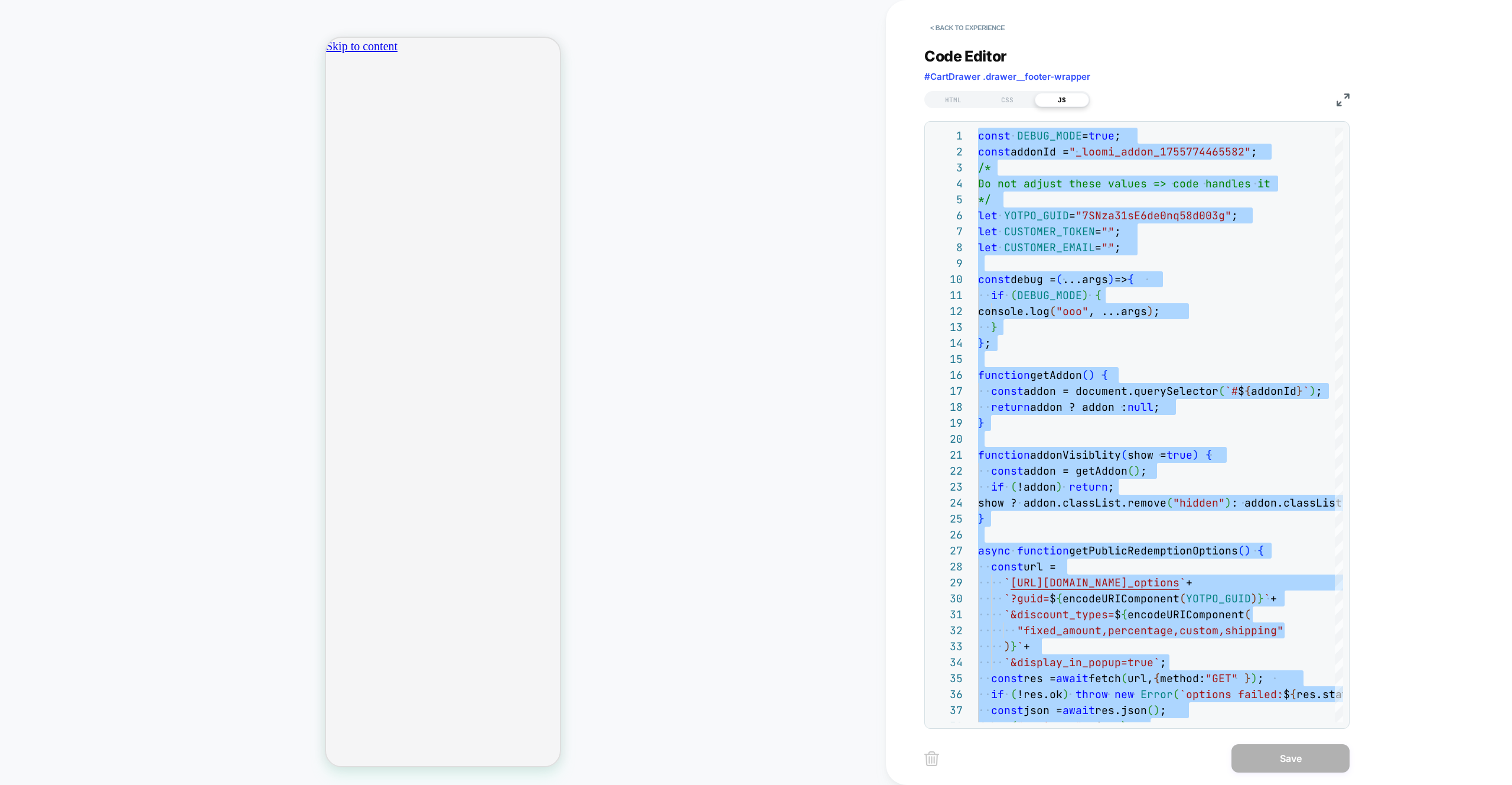
type textarea "**********"
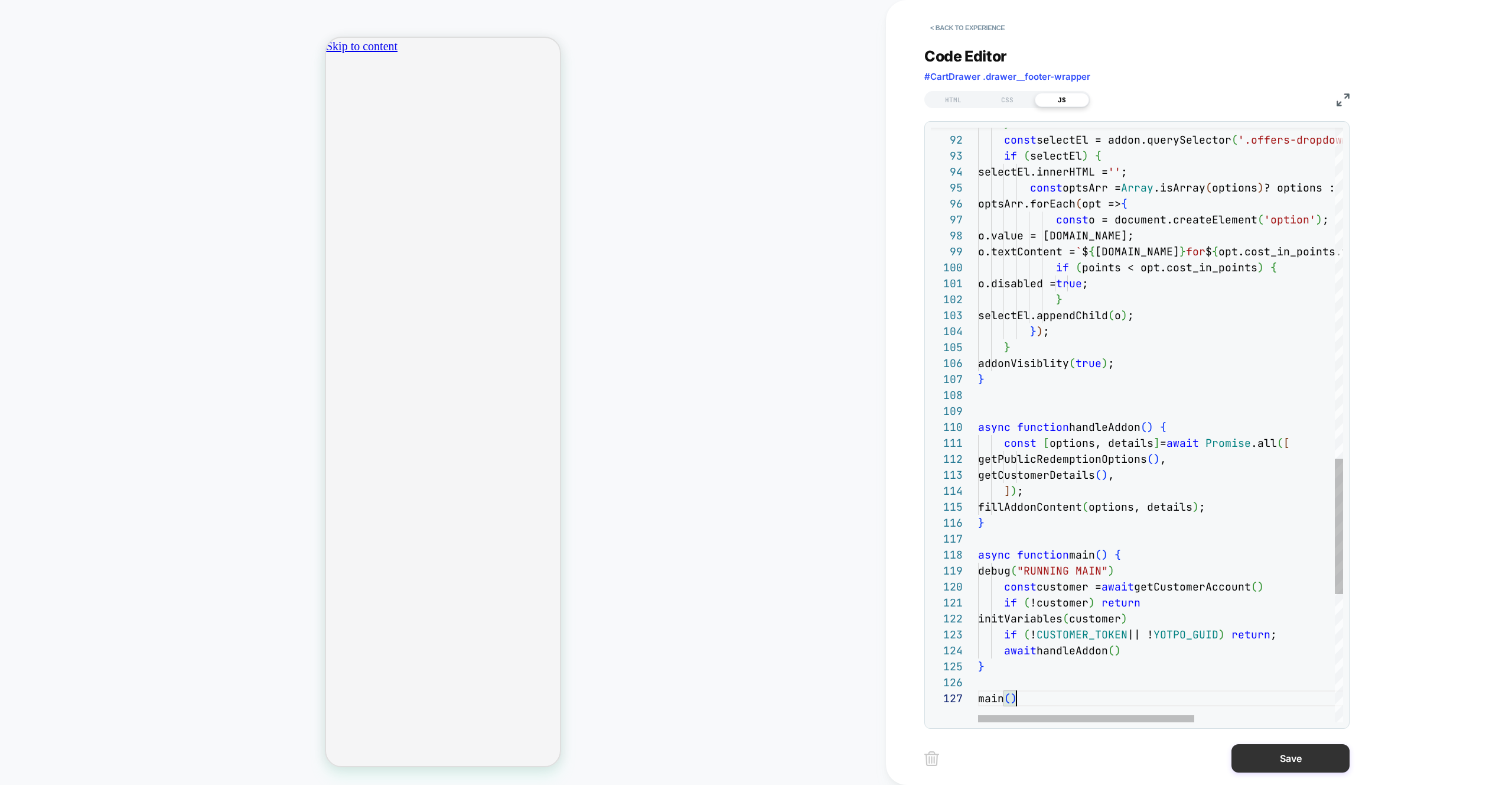
scroll to position [0, 208]
click at [1261, 757] on button "Save" at bounding box center [1290, 758] width 118 height 28
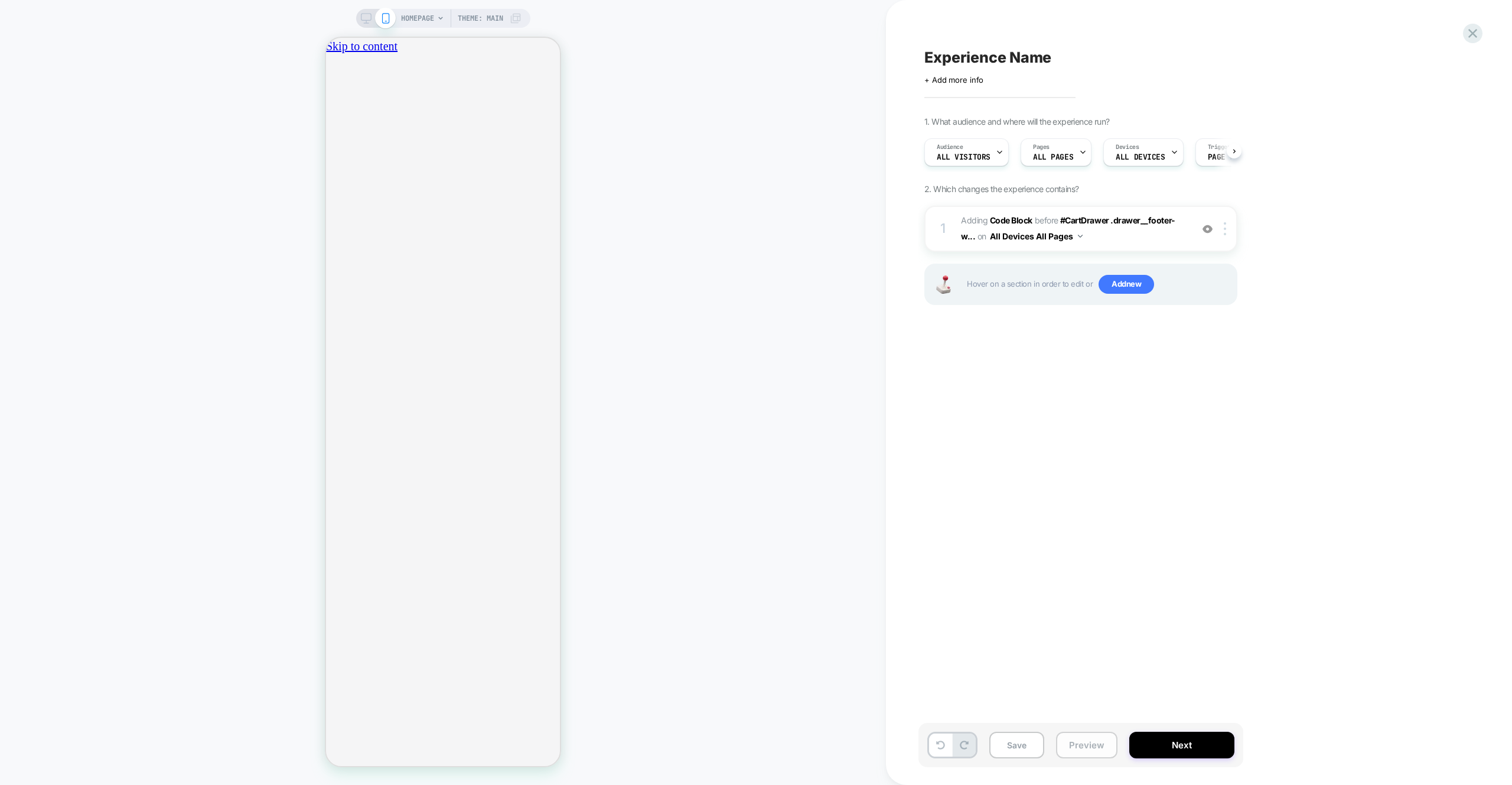
click at [1123, 750] on div "Save Preview Next" at bounding box center [1081, 744] width 325 height 44
click at [1111, 749] on button "Preview" at bounding box center [1086, 744] width 61 height 26
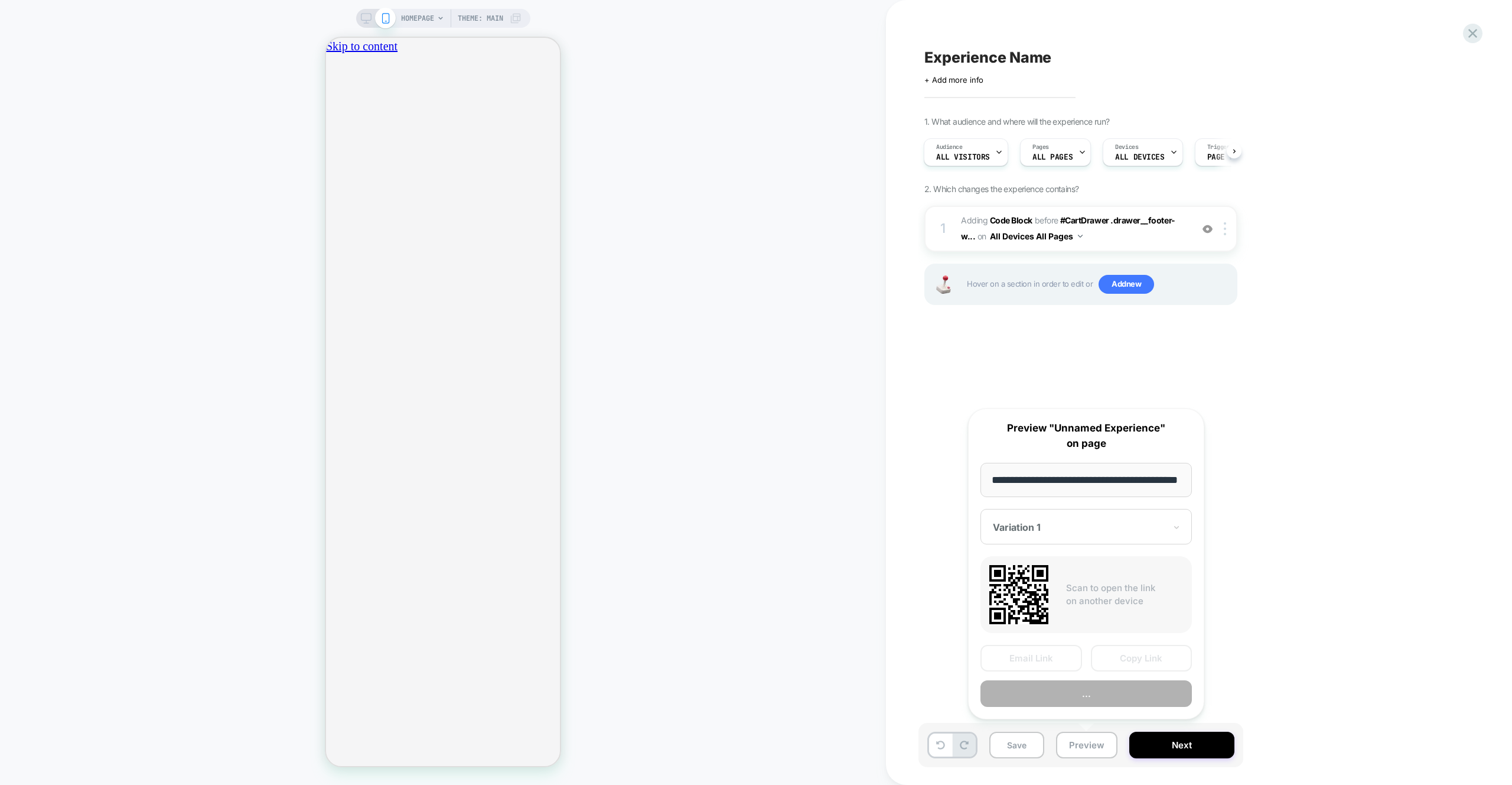
scroll to position [0, 0]
click at [1106, 690] on button "..." at bounding box center [1086, 693] width 212 height 26
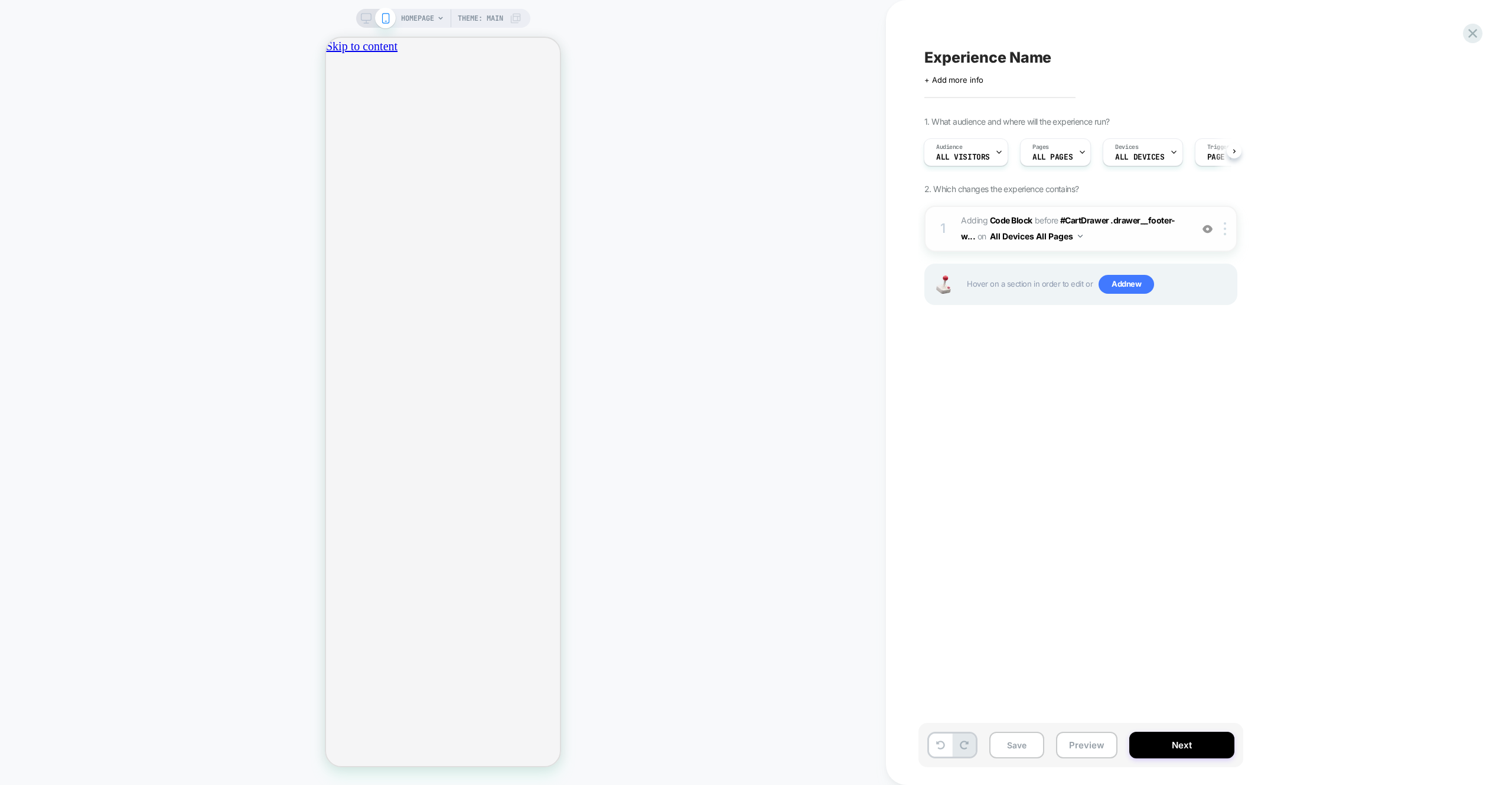
click at [1157, 246] on div "1 Adding Code Block BEFORE #CartDrawer .drawer__footer-w... #CartDrawer .drawer…" at bounding box center [1081, 228] width 313 height 46
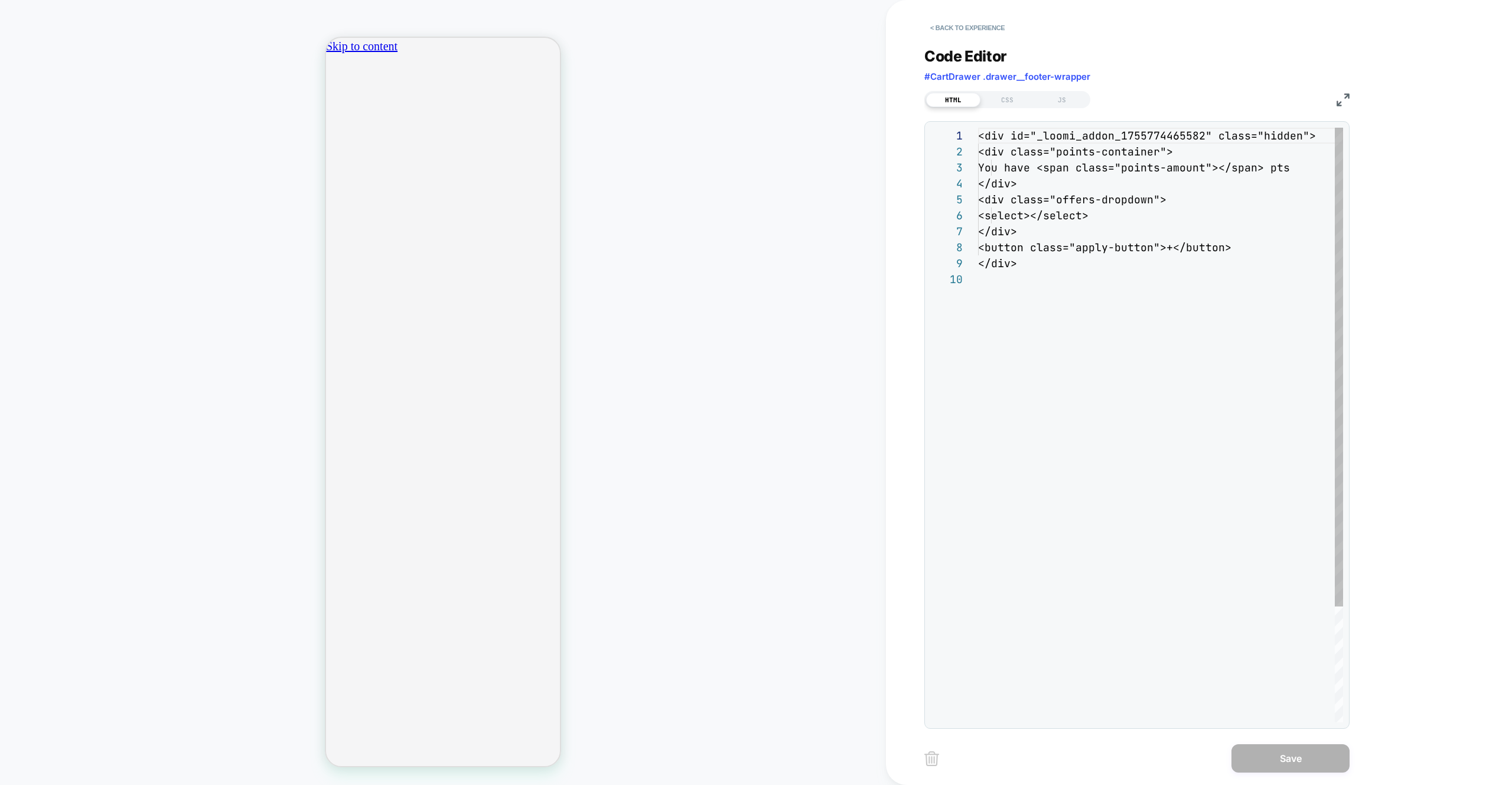
scroll to position [144, 0]
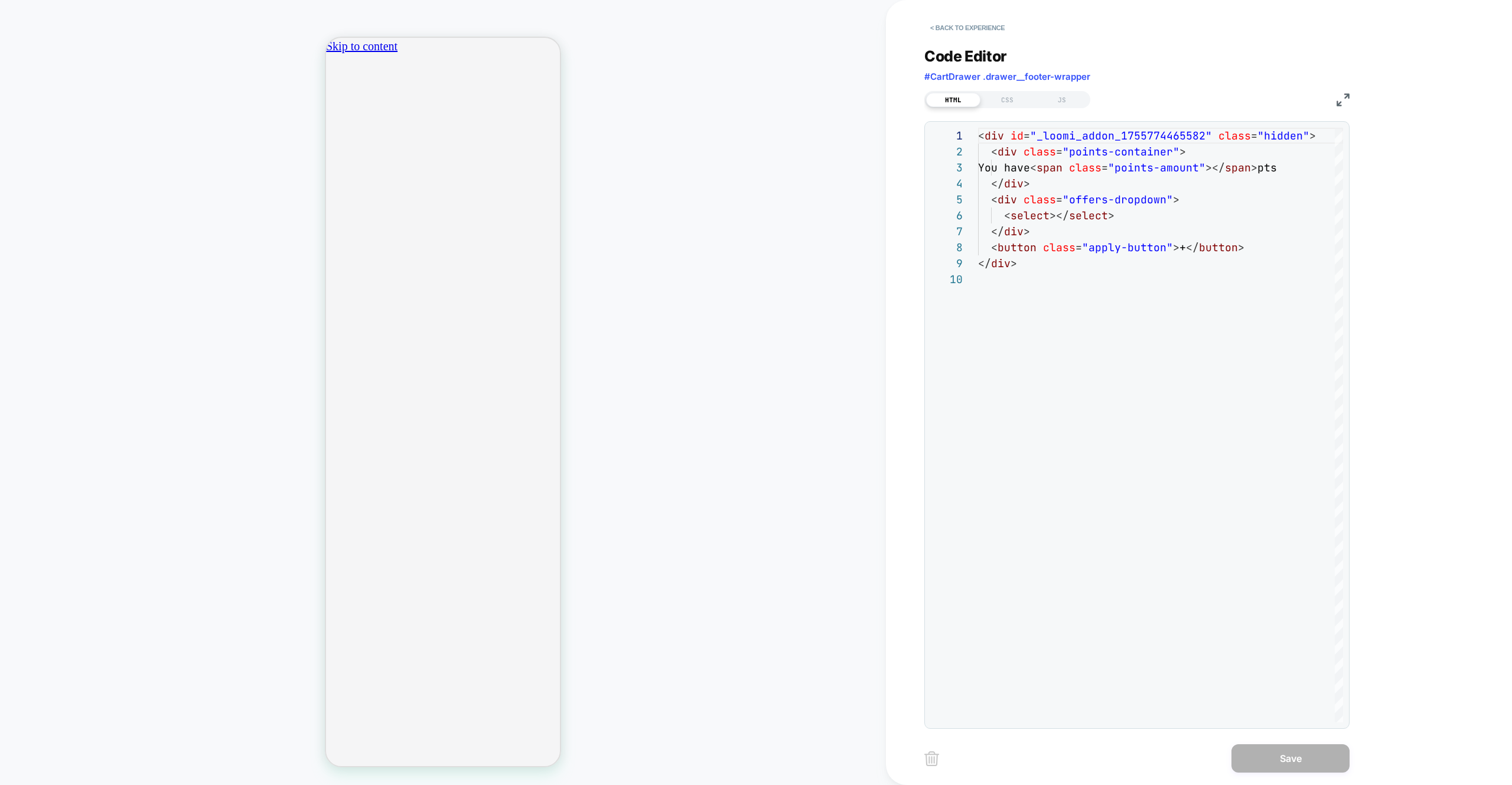
drag, startPoint x: 1082, startPoint y: 101, endPoint x: 1103, endPoint y: 125, distance: 31.9
click at [1082, 101] on div "JS" at bounding box center [1062, 100] width 55 height 15
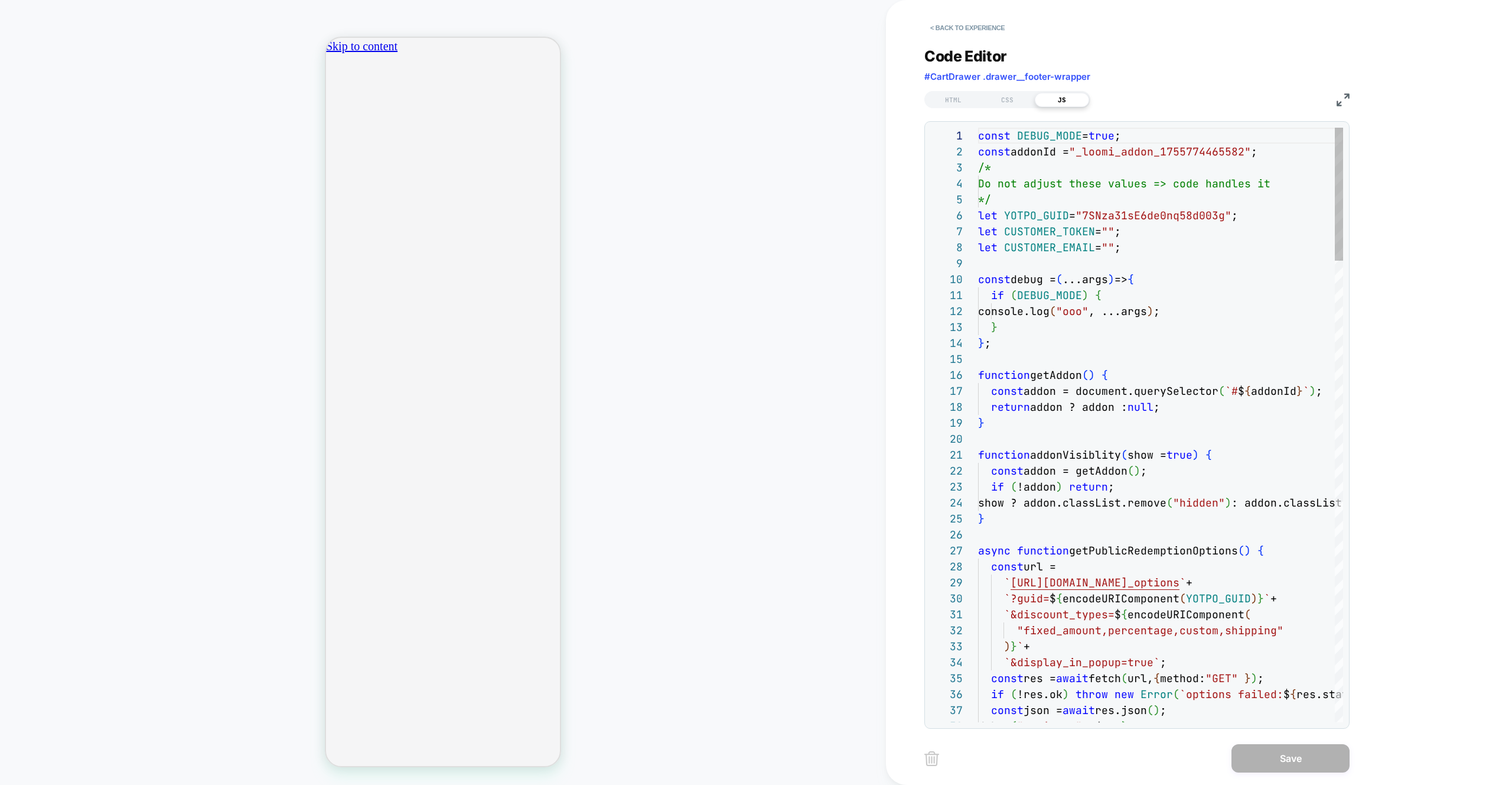
scroll to position [159, 0]
type textarea "**********"
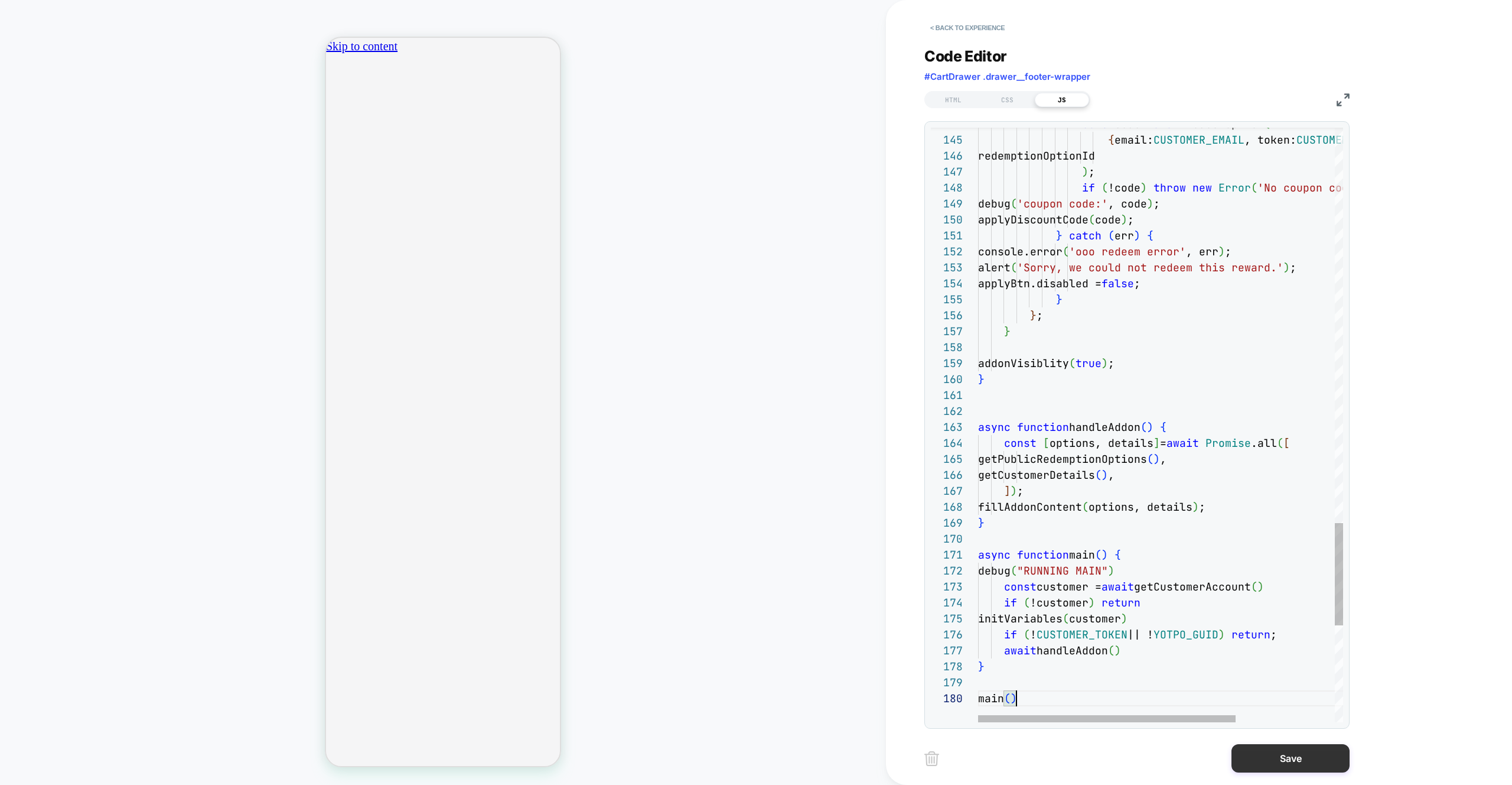
scroll to position [144, 38]
drag, startPoint x: 1292, startPoint y: 764, endPoint x: 1285, endPoint y: 764, distance: 7.0
click at [1292, 765] on button "Save" at bounding box center [1290, 758] width 118 height 28
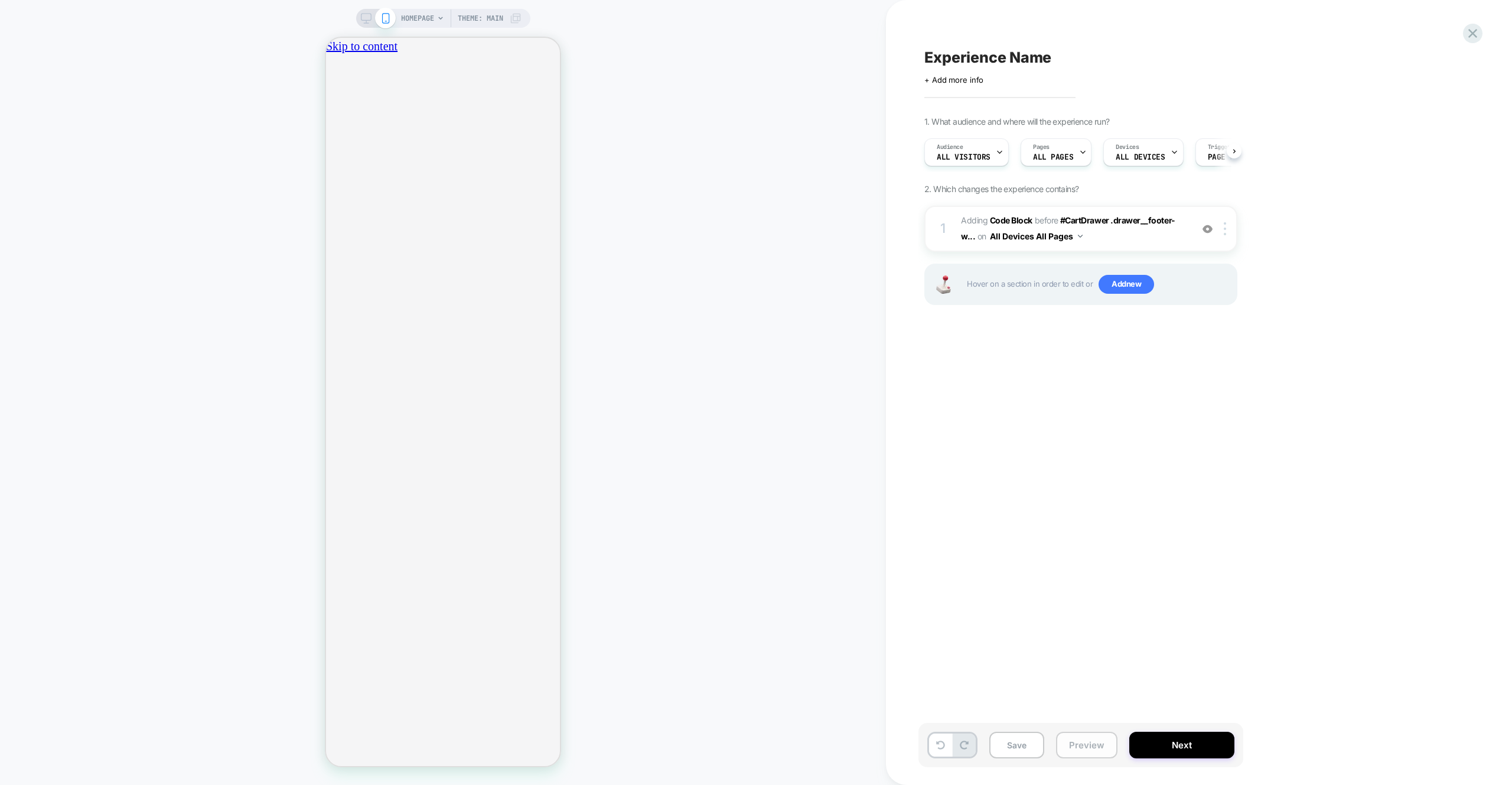
click at [1085, 742] on button "Preview" at bounding box center [1086, 744] width 61 height 26
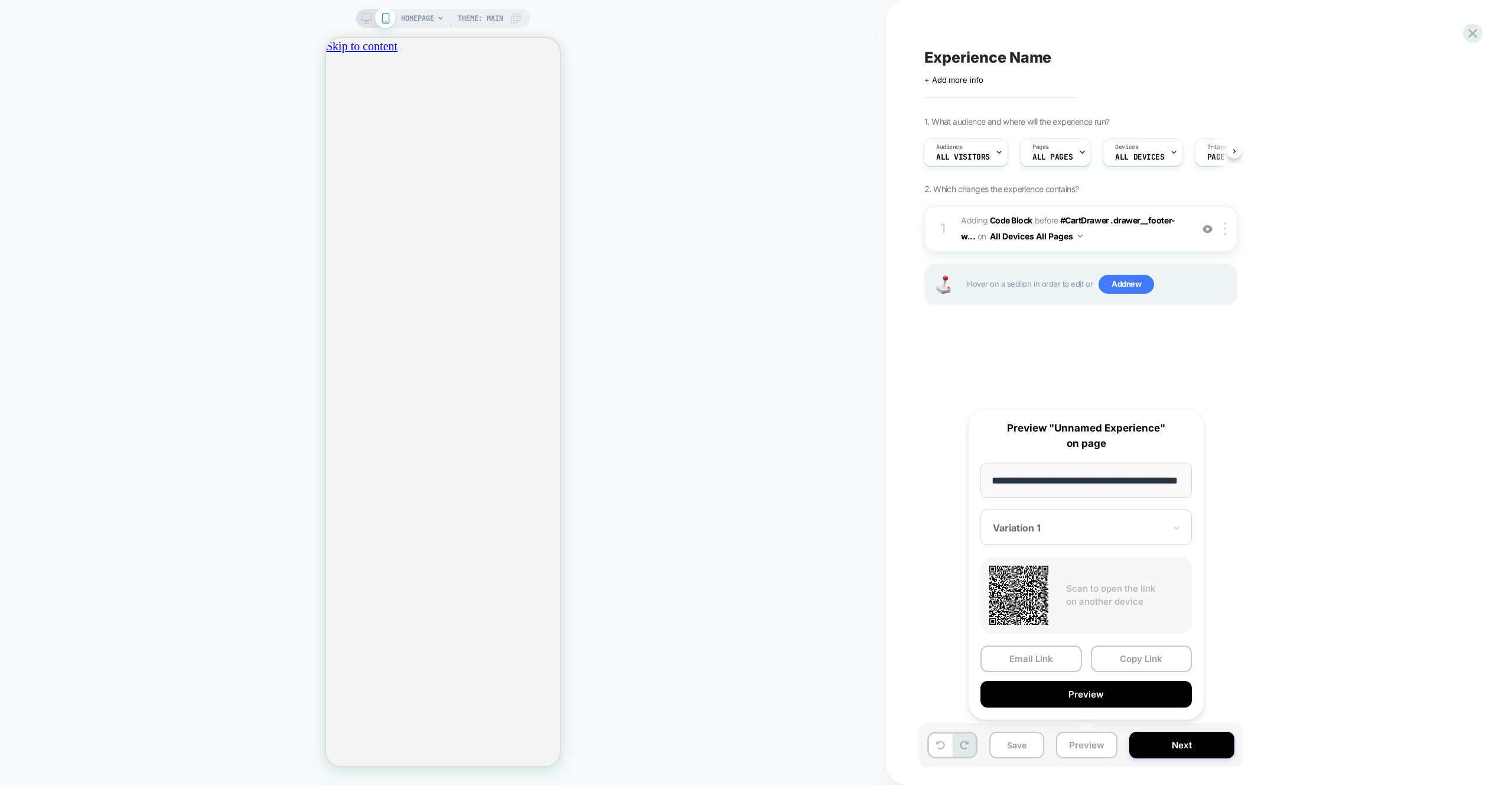
scroll to position [0, 0]
click at [1096, 697] on button "Preview" at bounding box center [1086, 693] width 212 height 26
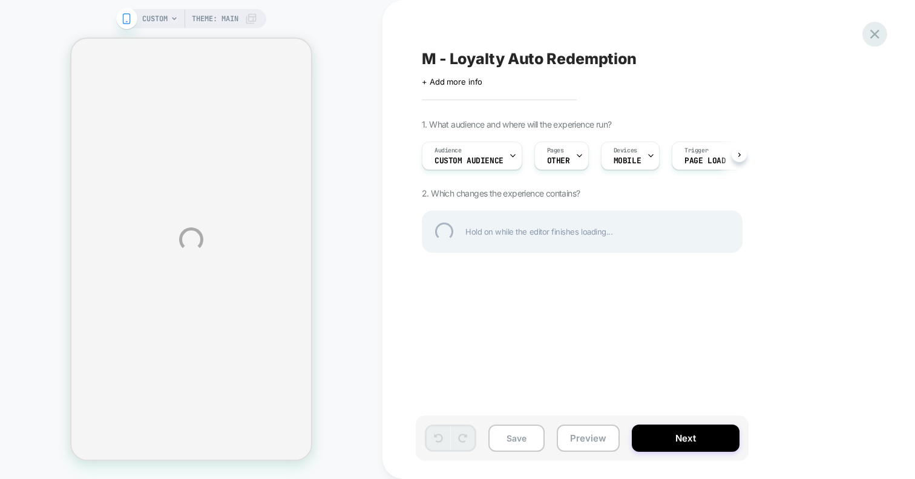
click at [872, 32] on div at bounding box center [874, 34] width 25 height 25
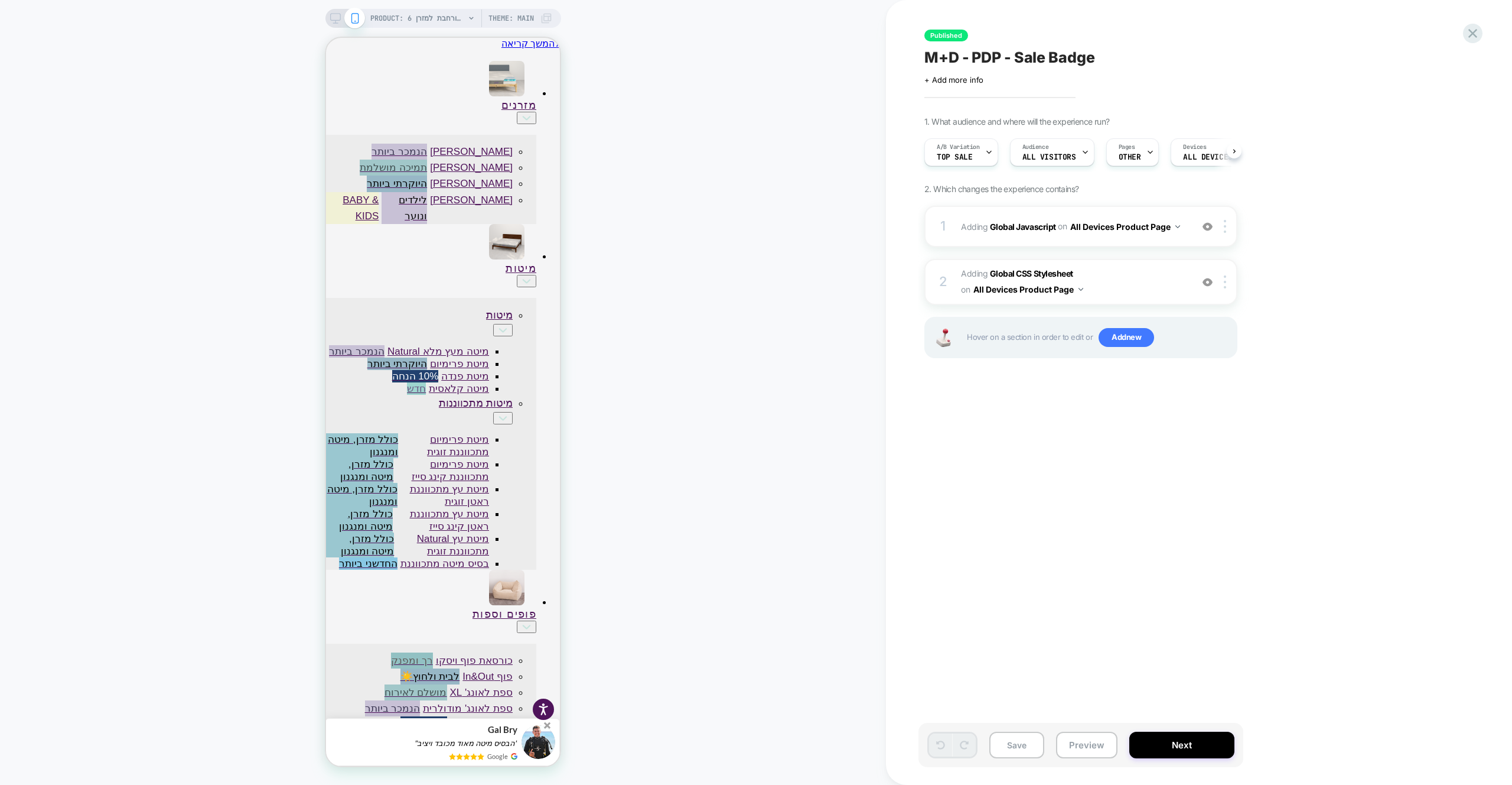
scroll to position [0, 1]
click at [1135, 245] on div "1 Adding Global Javascript on All Devices Product Page Add Before Add After Tar…" at bounding box center [1081, 227] width 313 height 41
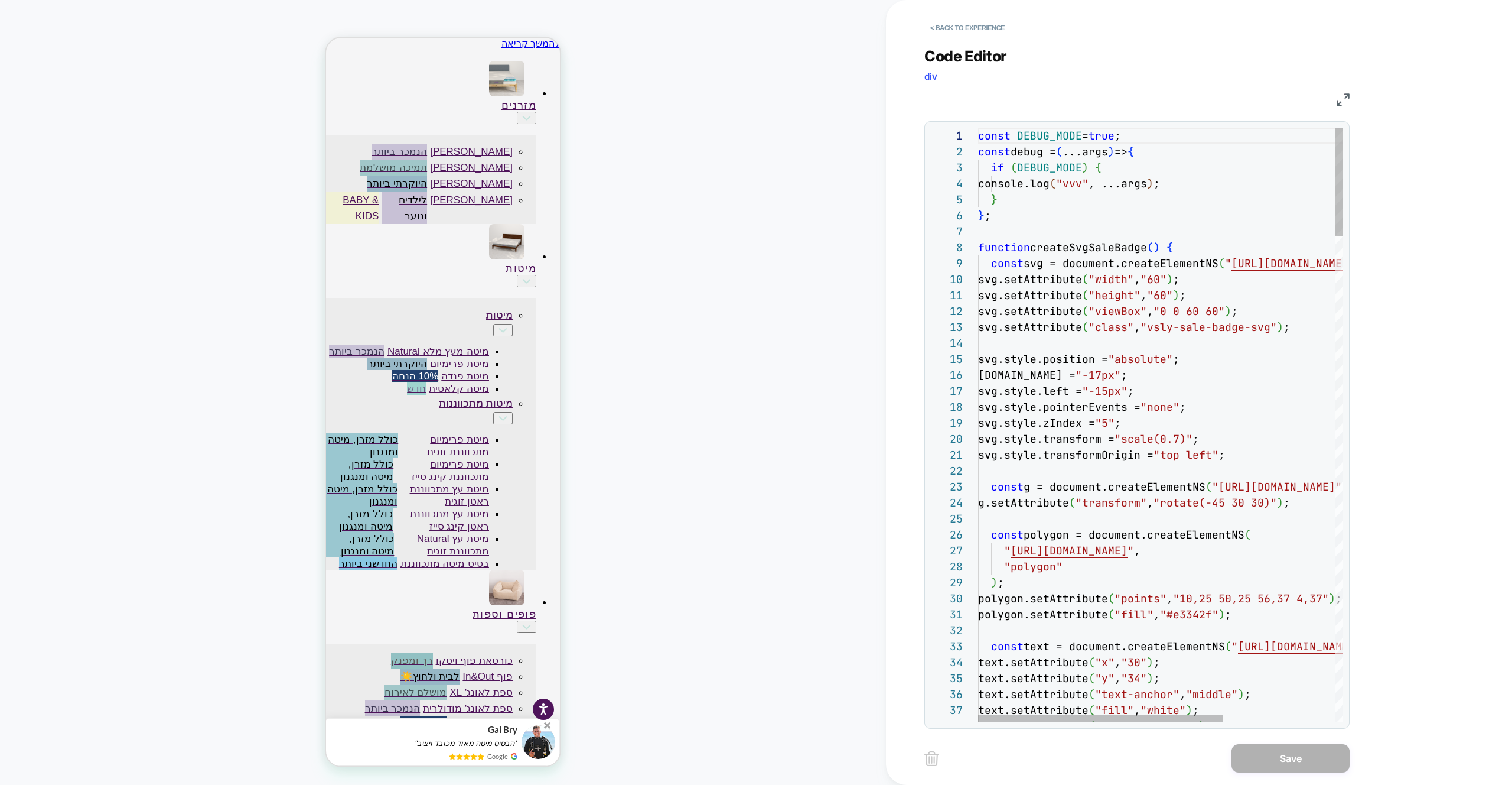
scroll to position [63, 19]
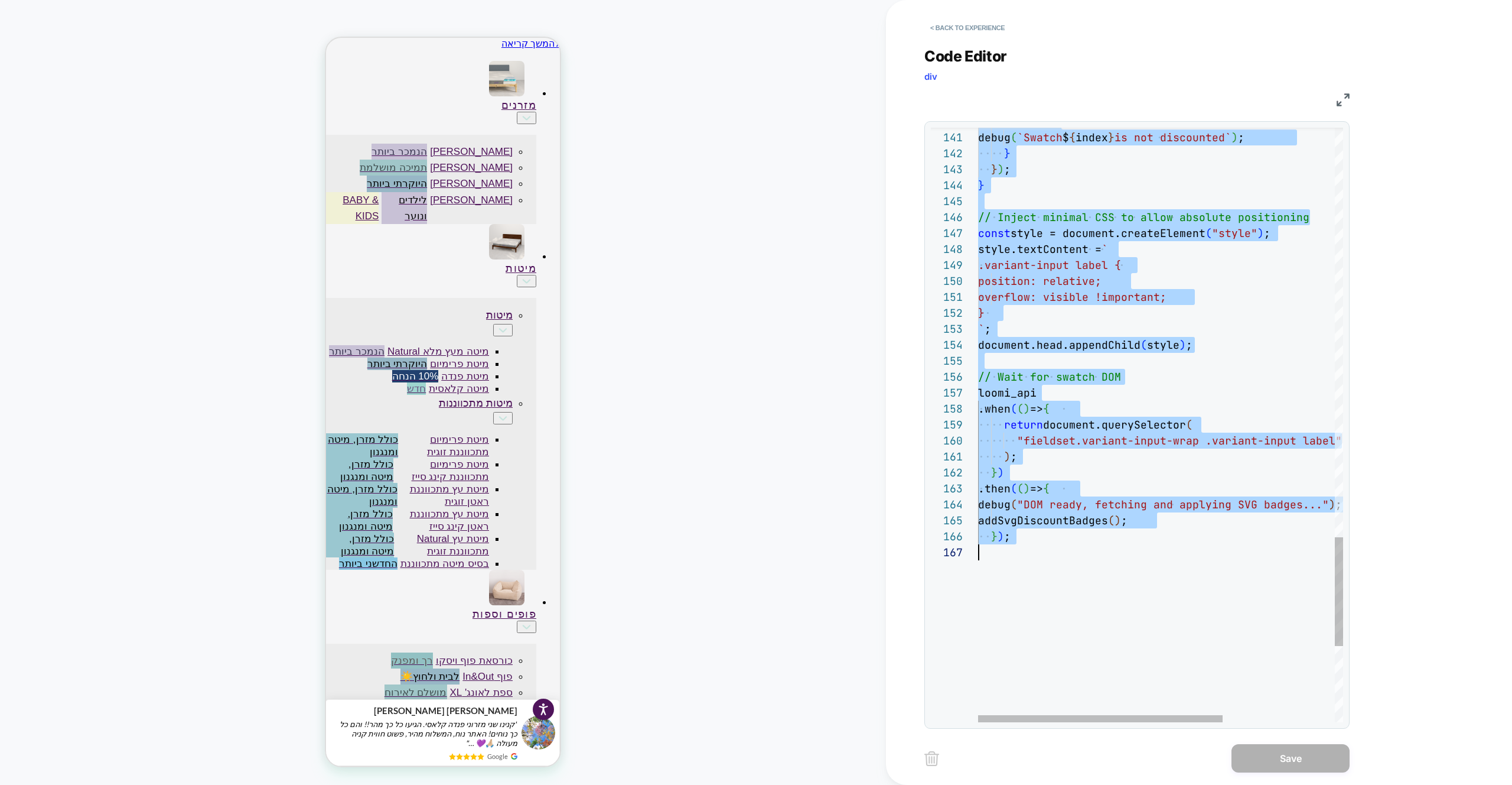
type textarea "**********"
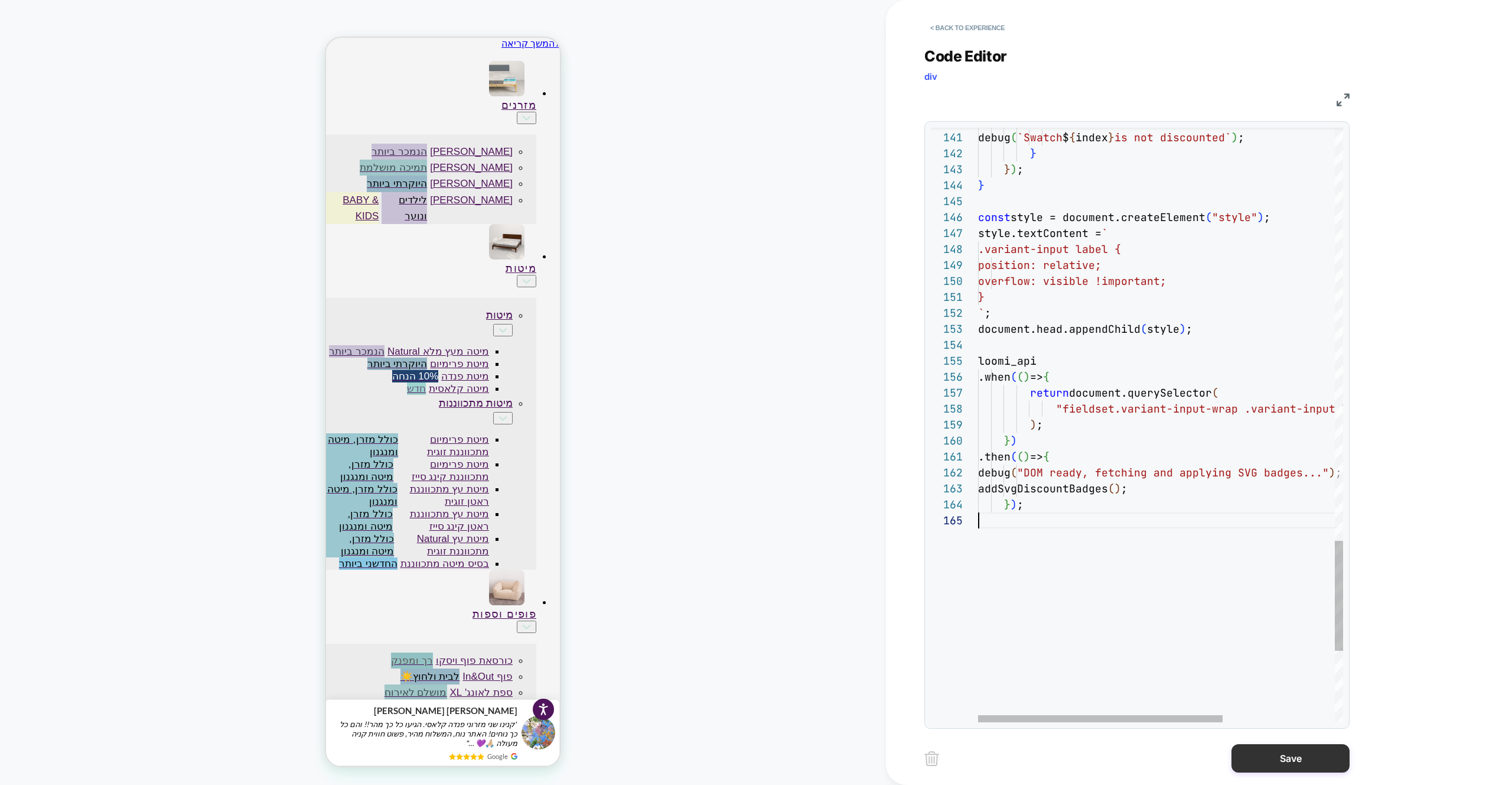
click at [1271, 760] on button "Save" at bounding box center [1290, 758] width 118 height 28
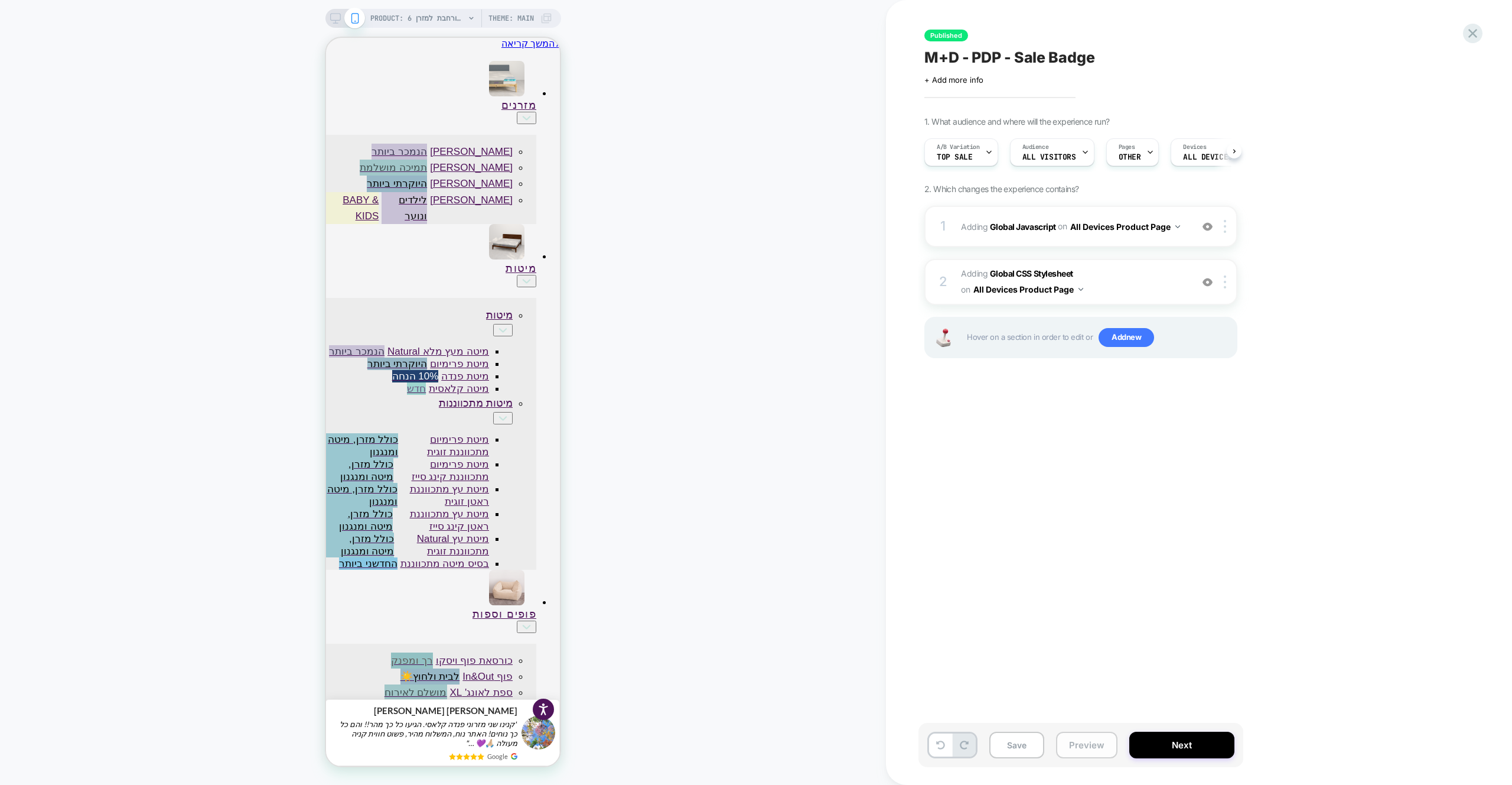
scroll to position [0, 1]
click at [1064, 742] on button "Preview" at bounding box center [1086, 744] width 61 height 26
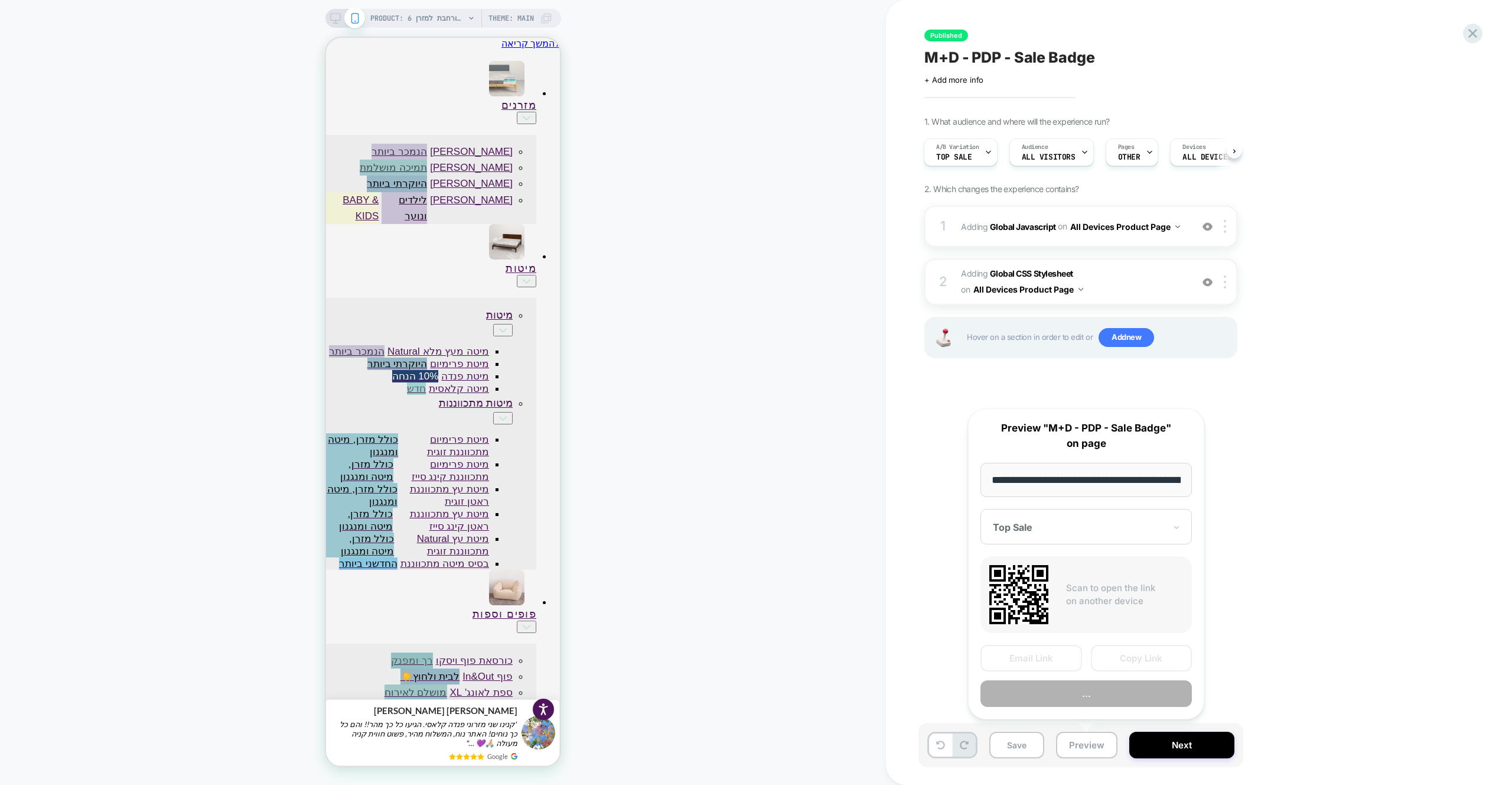
scroll to position [0, 599]
click at [1076, 711] on div "**********" at bounding box center [1086, 563] width 236 height 311
click at [1077, 707] on button "Preview" at bounding box center [1086, 693] width 212 height 26
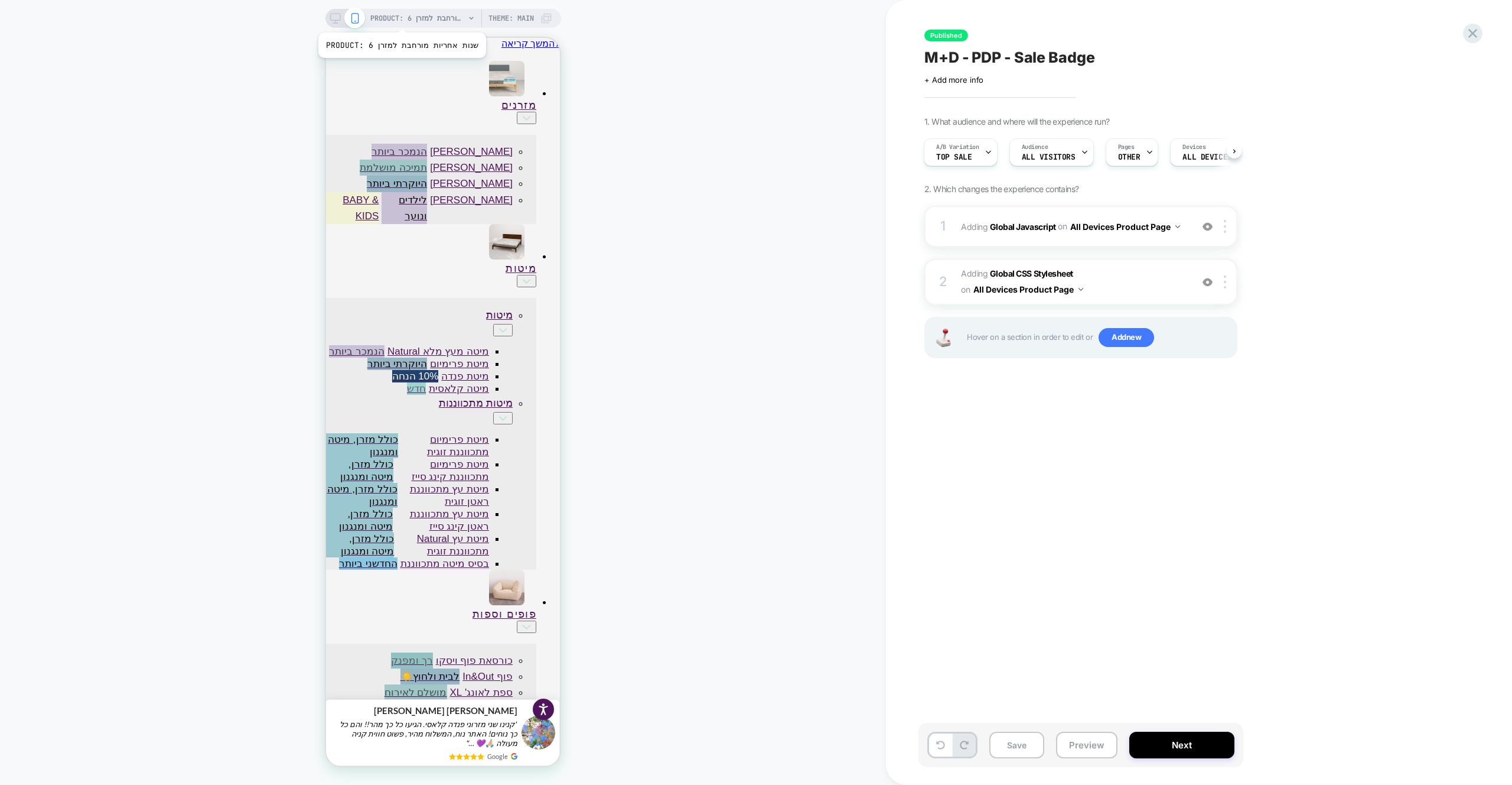
click at [403, 21] on span "PRODUCT: 6 שנות אחריות מורחבת למזרן" at bounding box center [417, 18] width 95 height 19
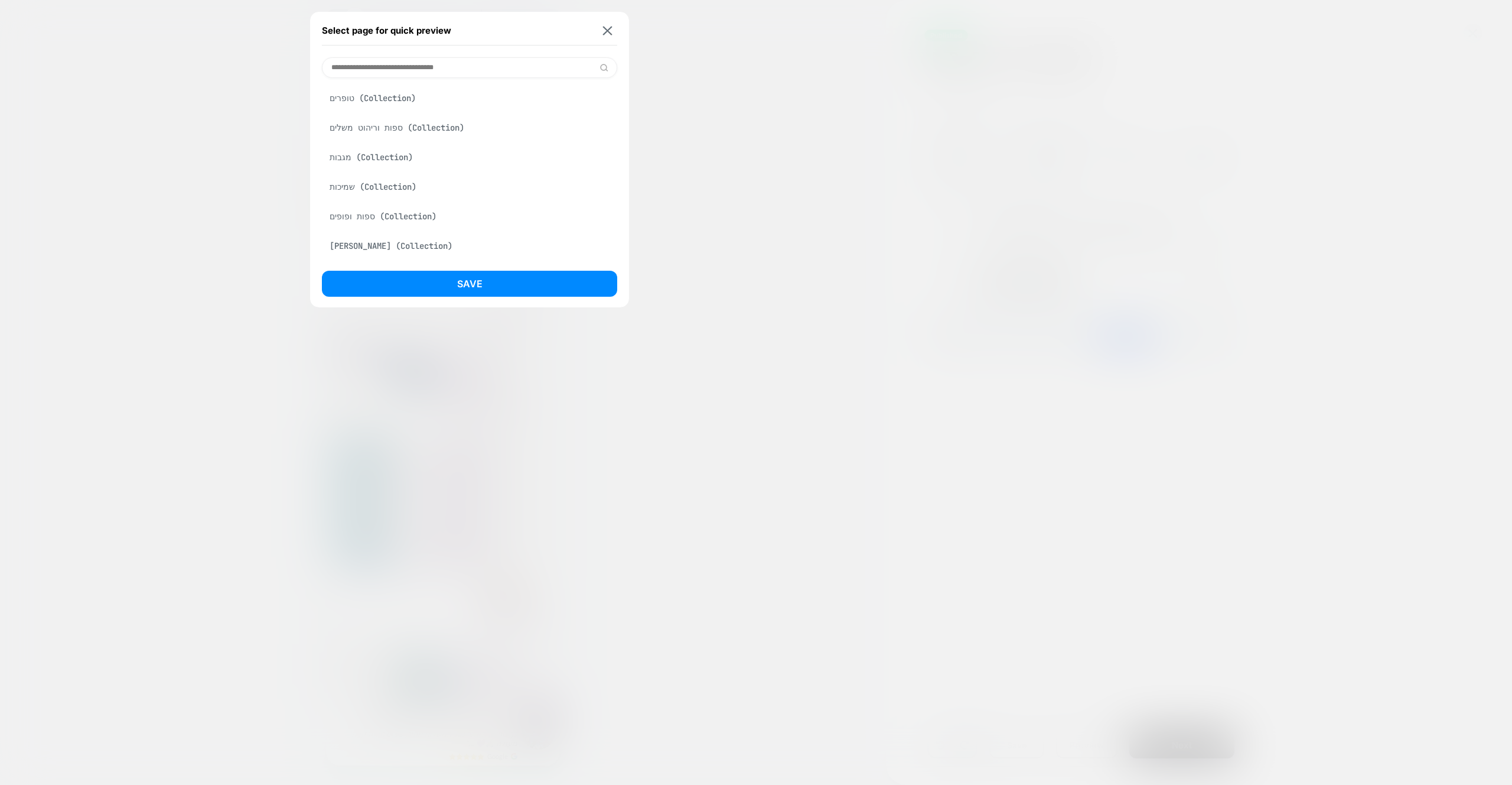
click at [408, 78] on div "טופרים (Collection) ספות וריהוט משלים (Collection) מגבות (Collection) שמיכות (C…" at bounding box center [470, 168] width 296 height 181
click at [408, 73] on input at bounding box center [470, 67] width 296 height 21
type input "*"
click at [376, 63] on input at bounding box center [470, 67] width 296 height 21
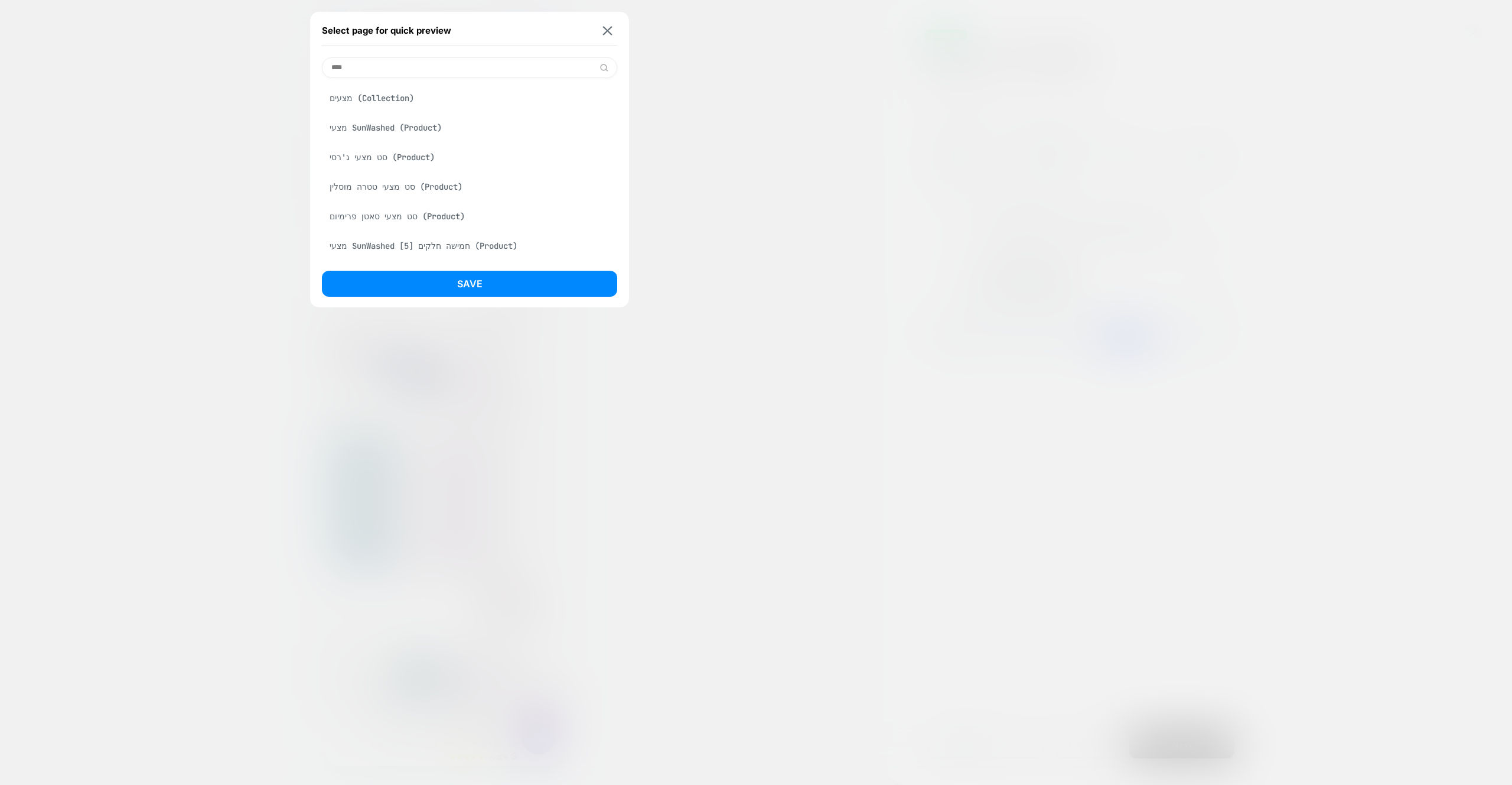
type input "****"
click at [393, 122] on div "מצעי SunWashed (Product)" at bounding box center [470, 127] width 296 height 22
click at [452, 285] on button "Save" at bounding box center [470, 283] width 296 height 26
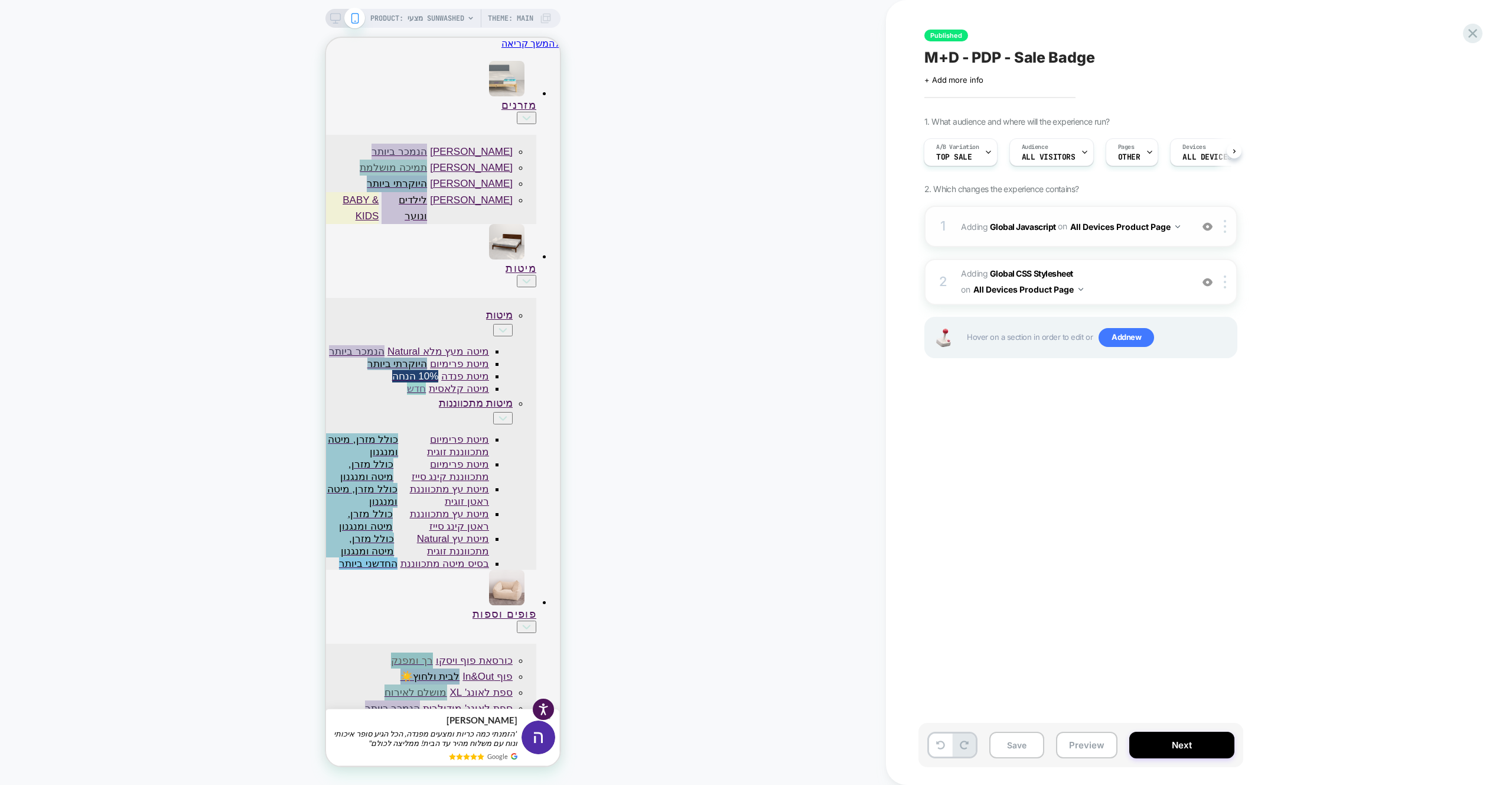
click at [986, 238] on div "1 Adding Global Javascript on All Devices Product Page Add Before Add After Tar…" at bounding box center [1081, 227] width 313 height 41
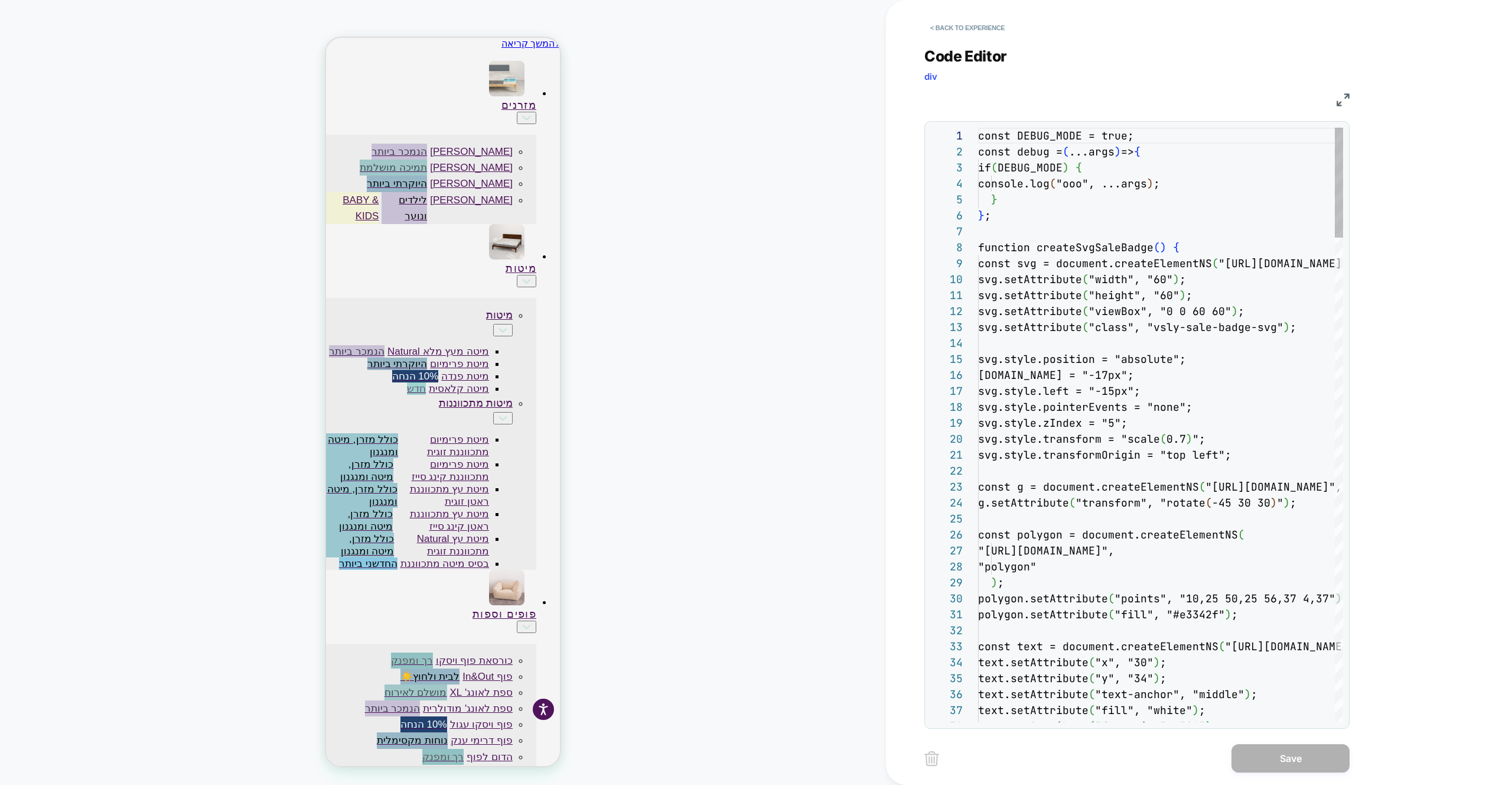
scroll to position [128, 96]
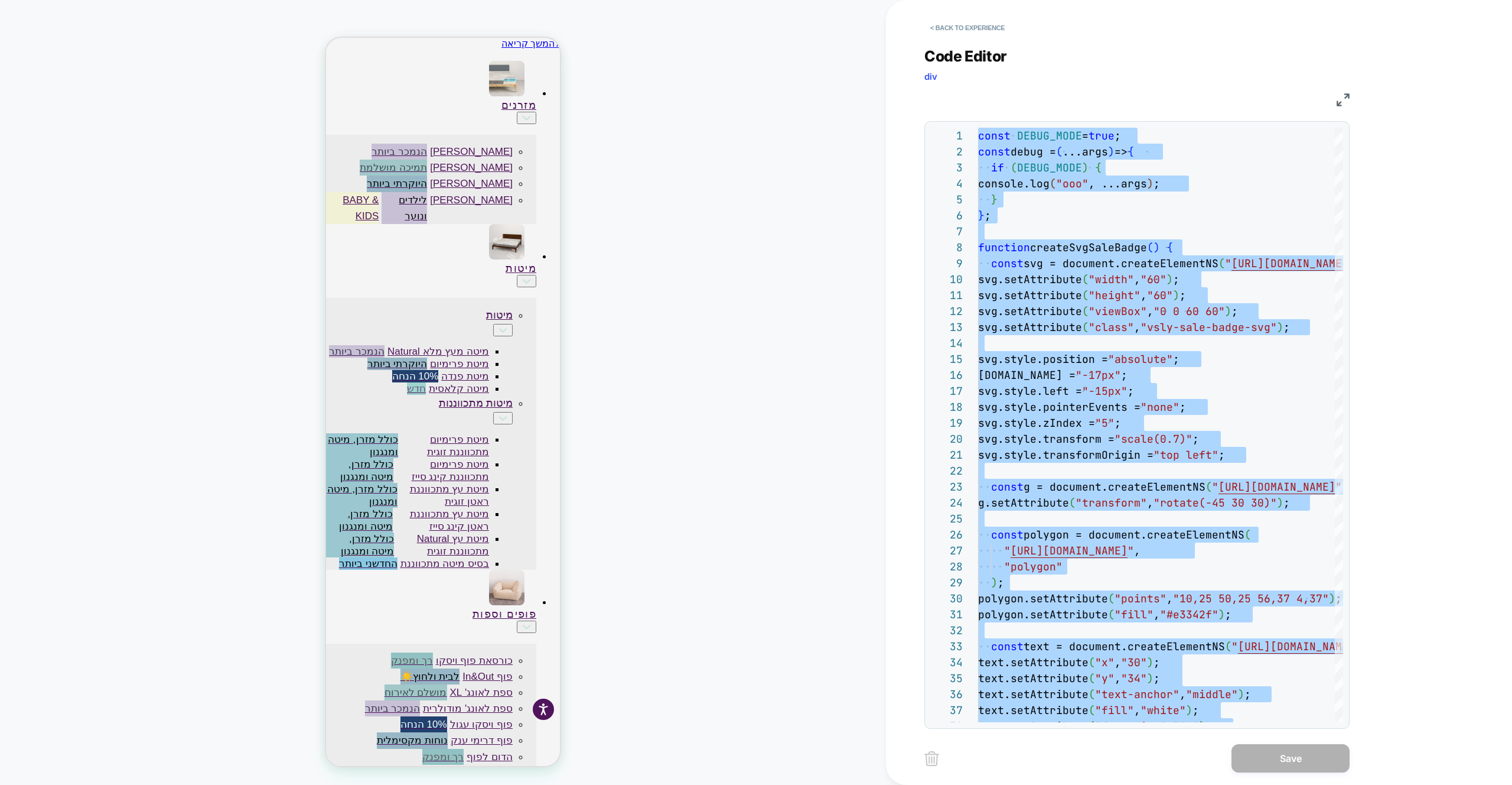
type textarea "**********"
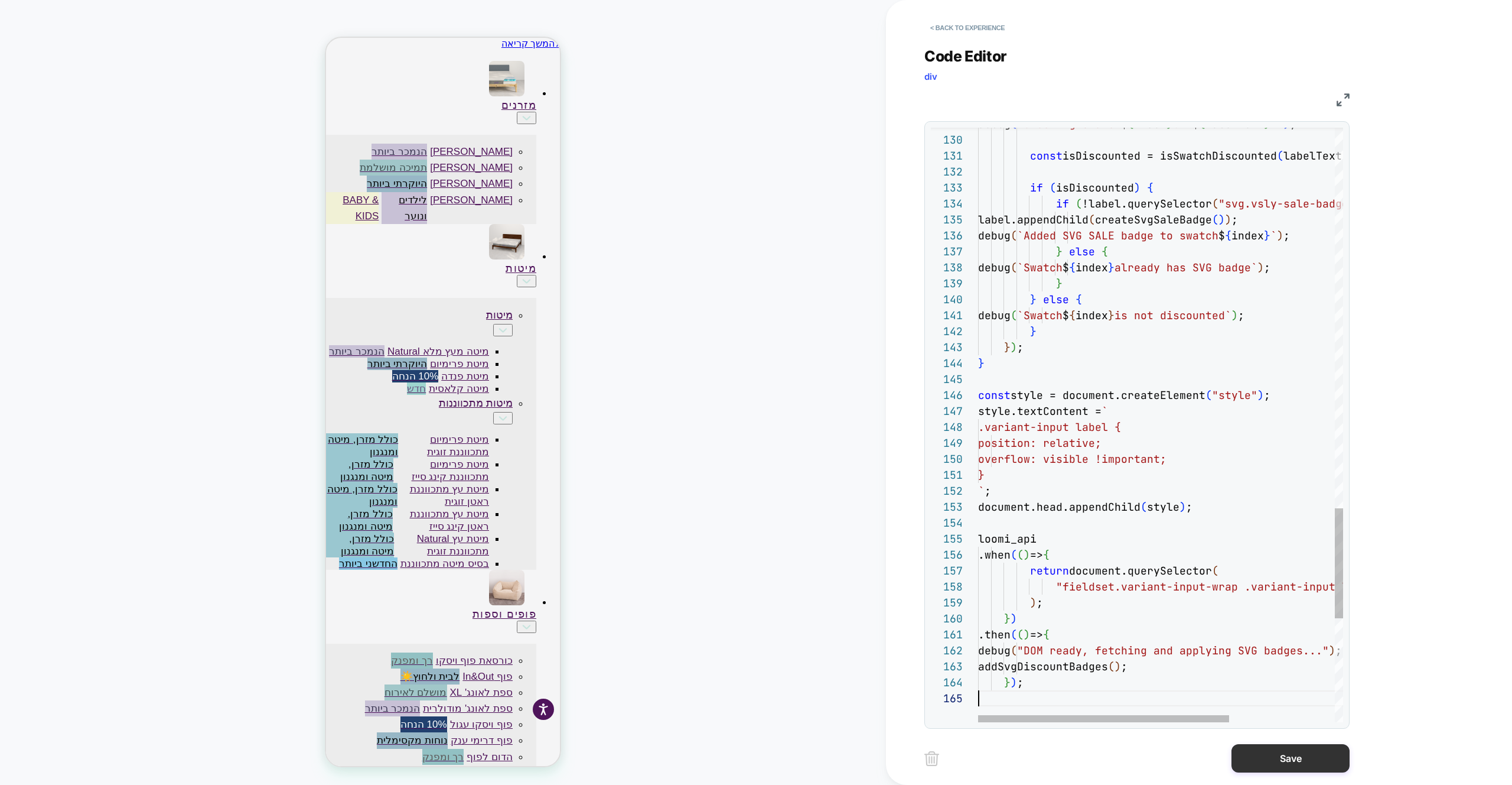
click at [1252, 759] on button "Save" at bounding box center [1290, 758] width 118 height 28
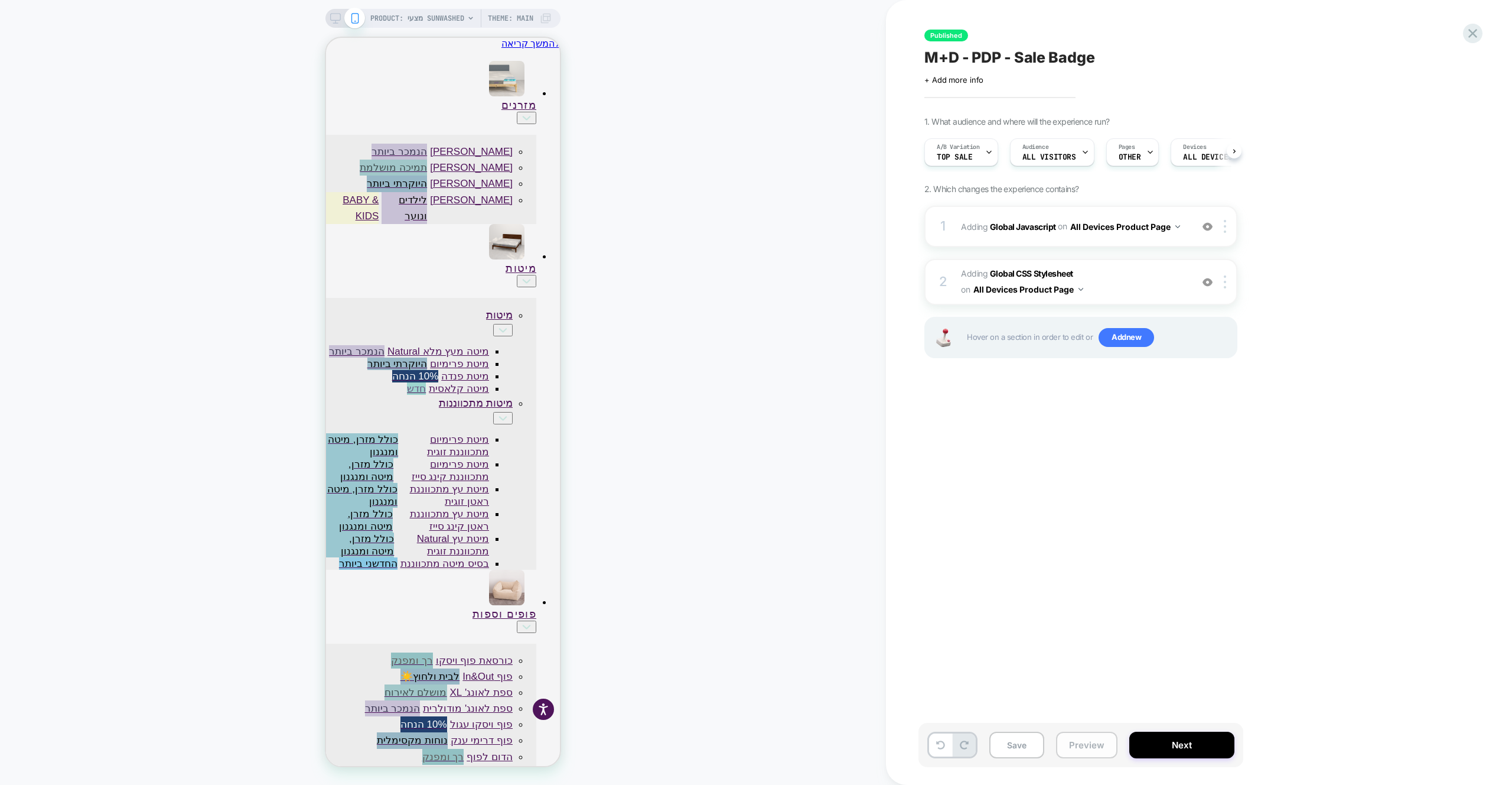
scroll to position [0, 1]
click at [1087, 748] on button "Preview" at bounding box center [1086, 744] width 61 height 26
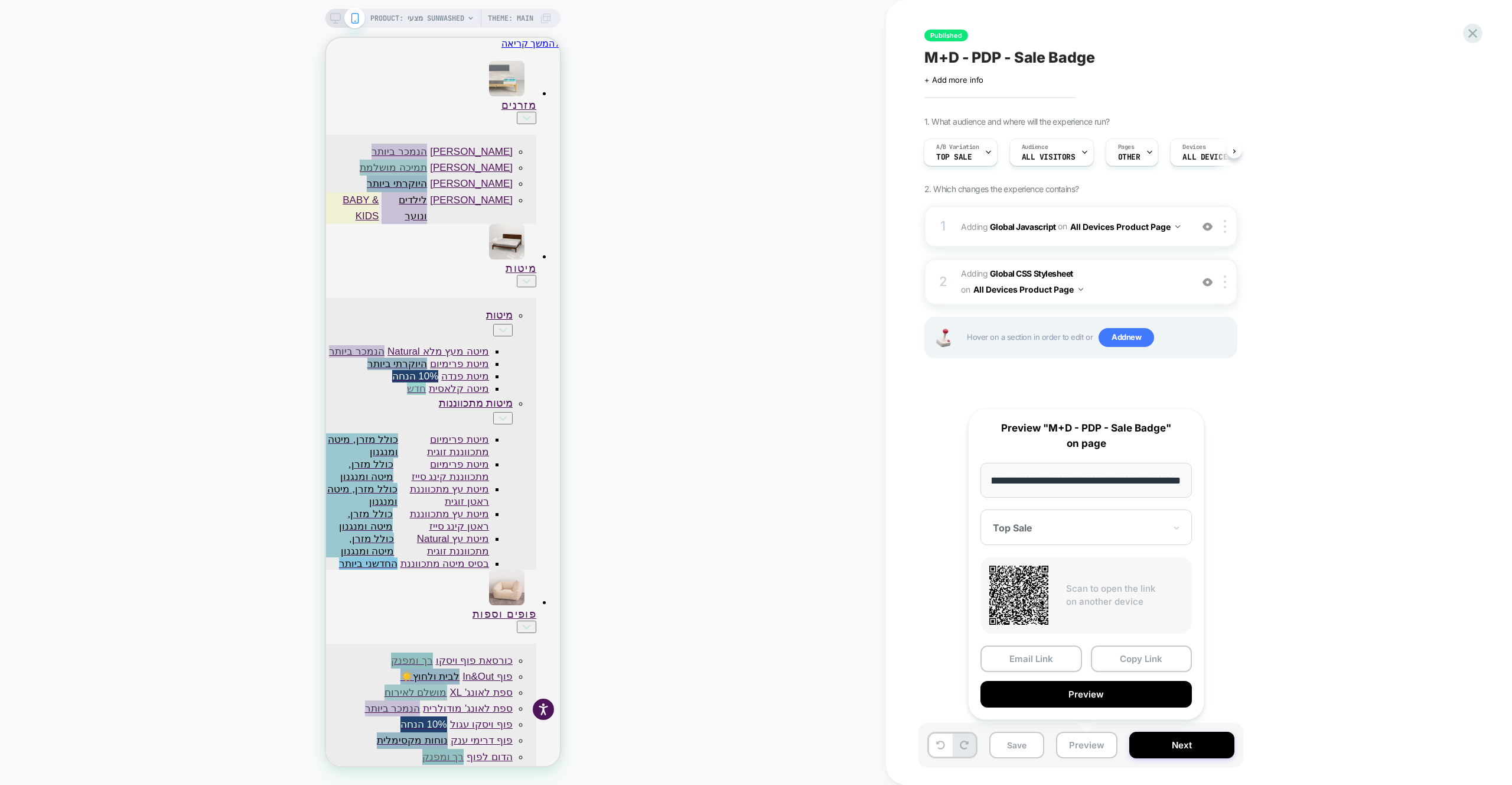
scroll to position [0, 0]
click at [1084, 696] on button "Preview" at bounding box center [1086, 693] width 212 height 26
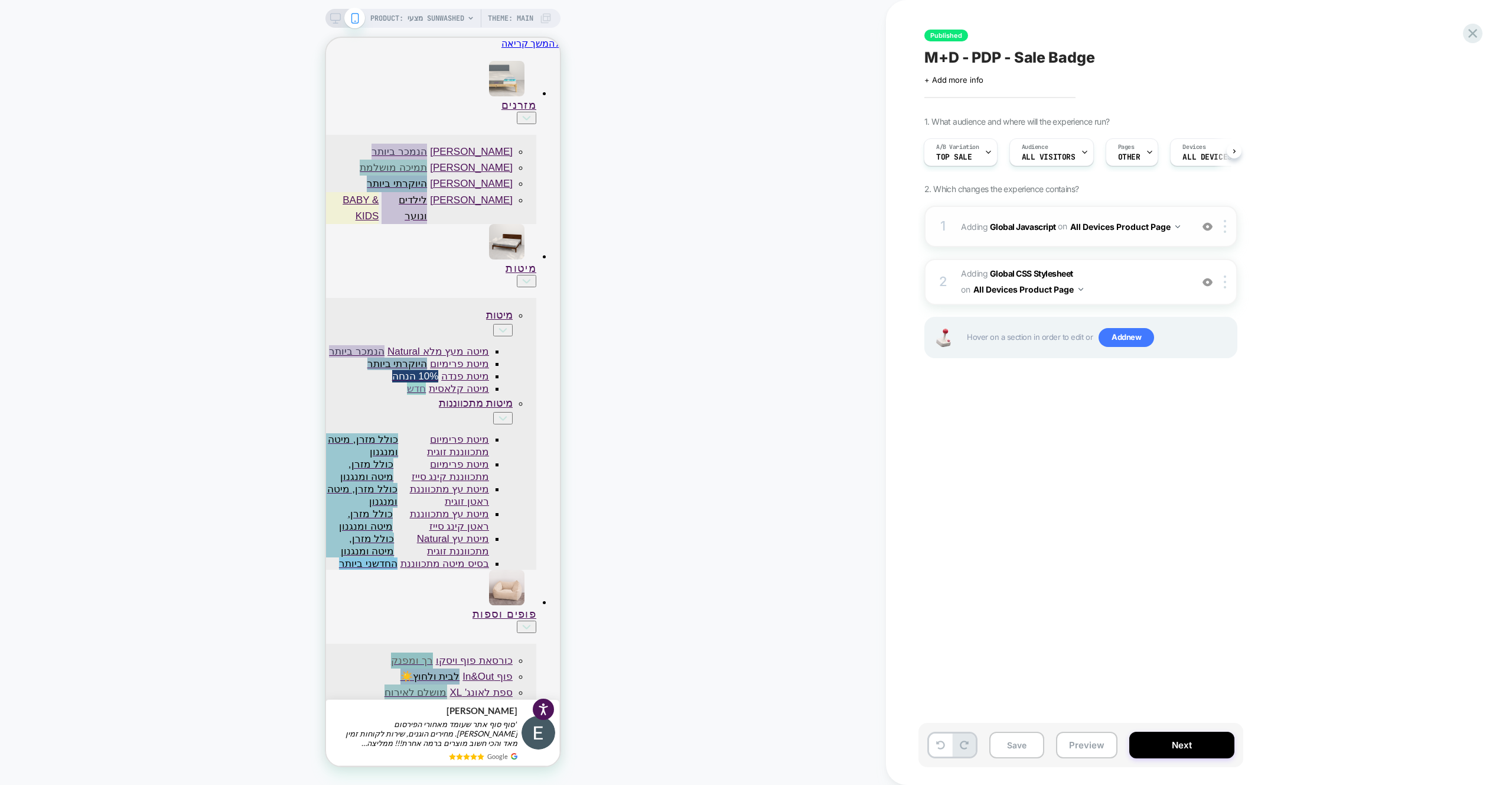
click at [1156, 239] on div "1 Adding Global Javascript on All Devices Product Page Add Before Add After Tar…" at bounding box center [1081, 227] width 313 height 41
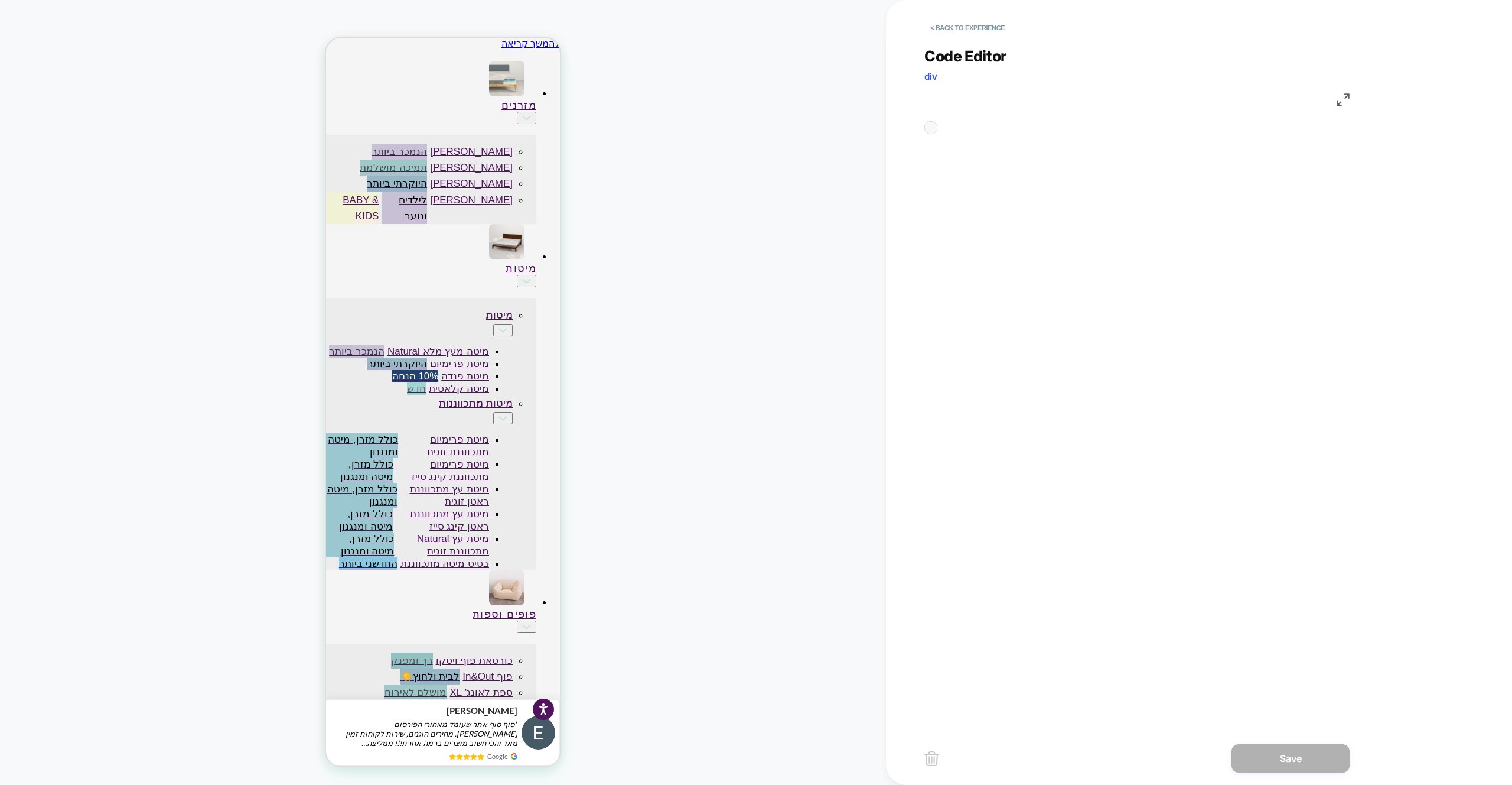
scroll to position [159, 0]
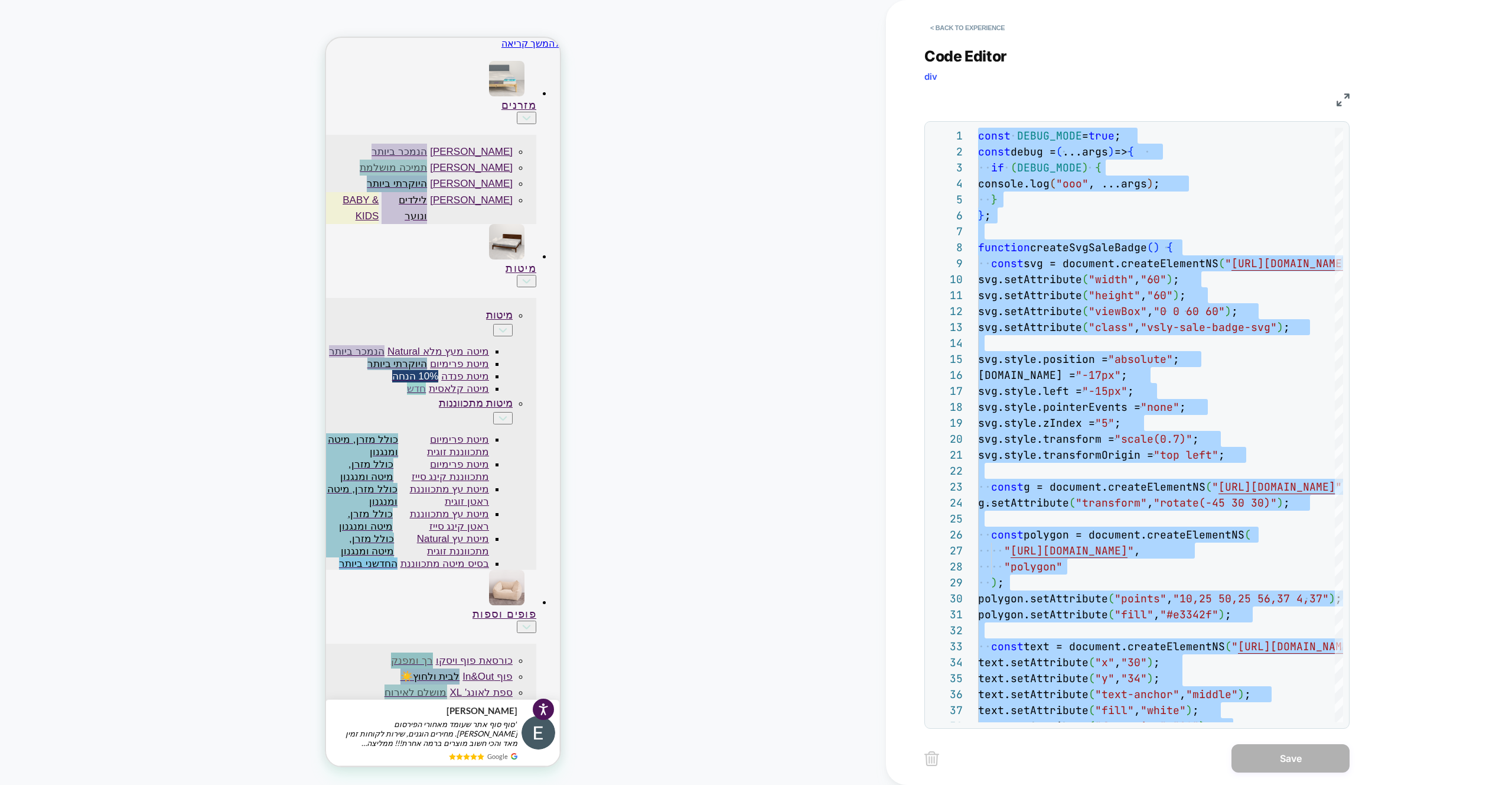
type textarea "**********"
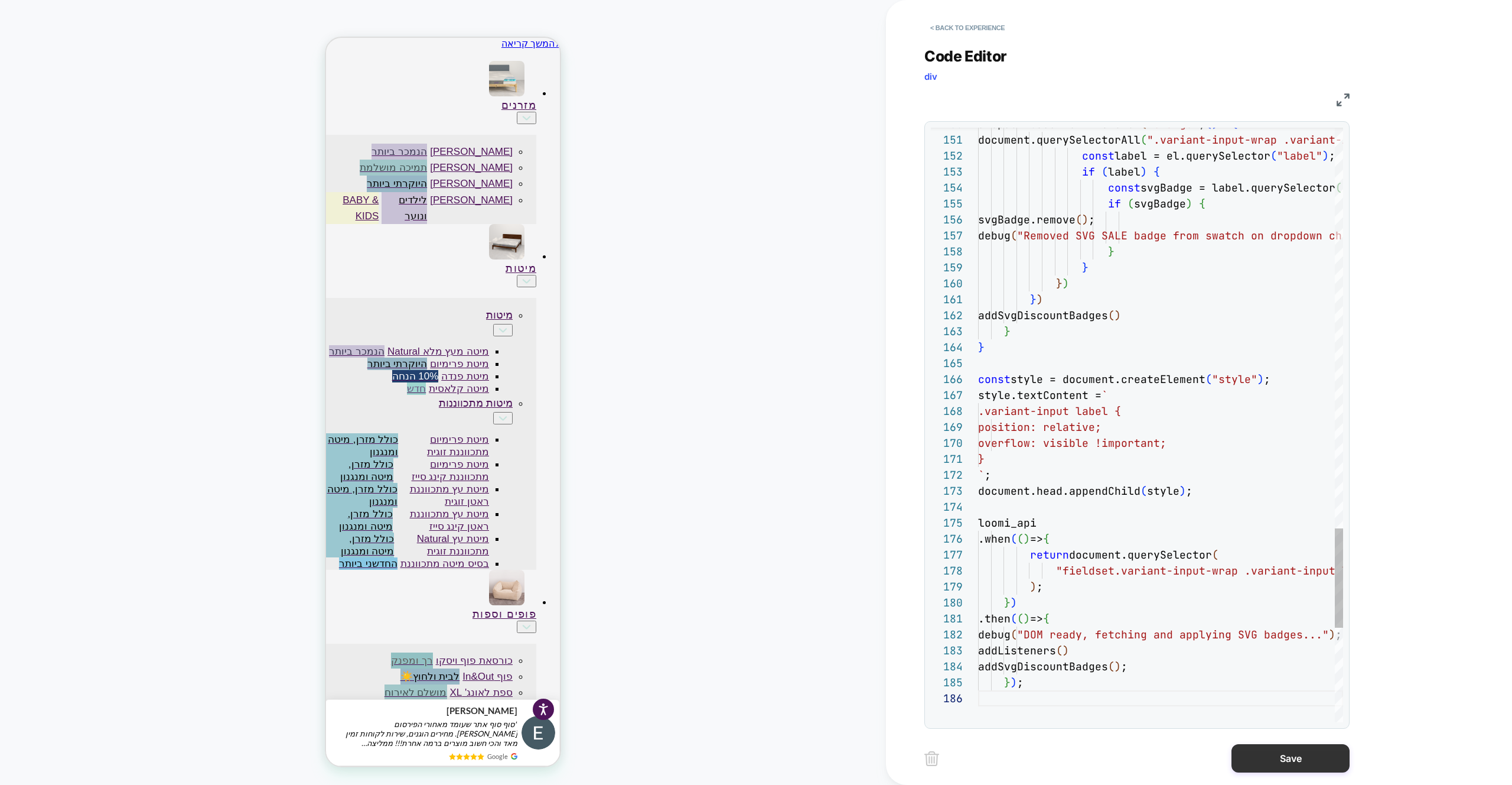
click at [1267, 765] on button "Save" at bounding box center [1290, 758] width 118 height 28
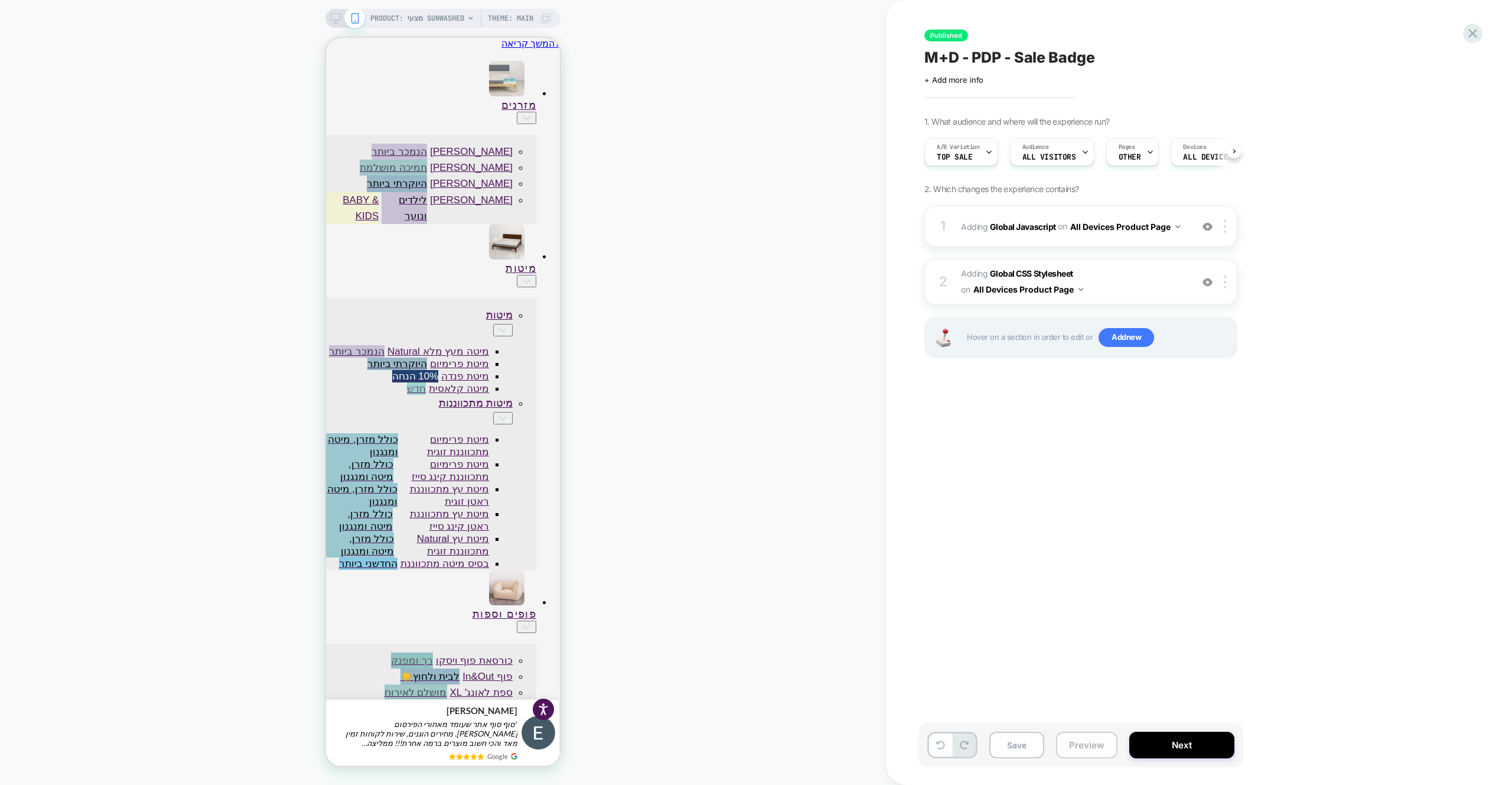
drag, startPoint x: 1105, startPoint y: 743, endPoint x: 1105, endPoint y: 734, distance: 9.0
click at [1105, 743] on button "Preview" at bounding box center [1086, 744] width 61 height 26
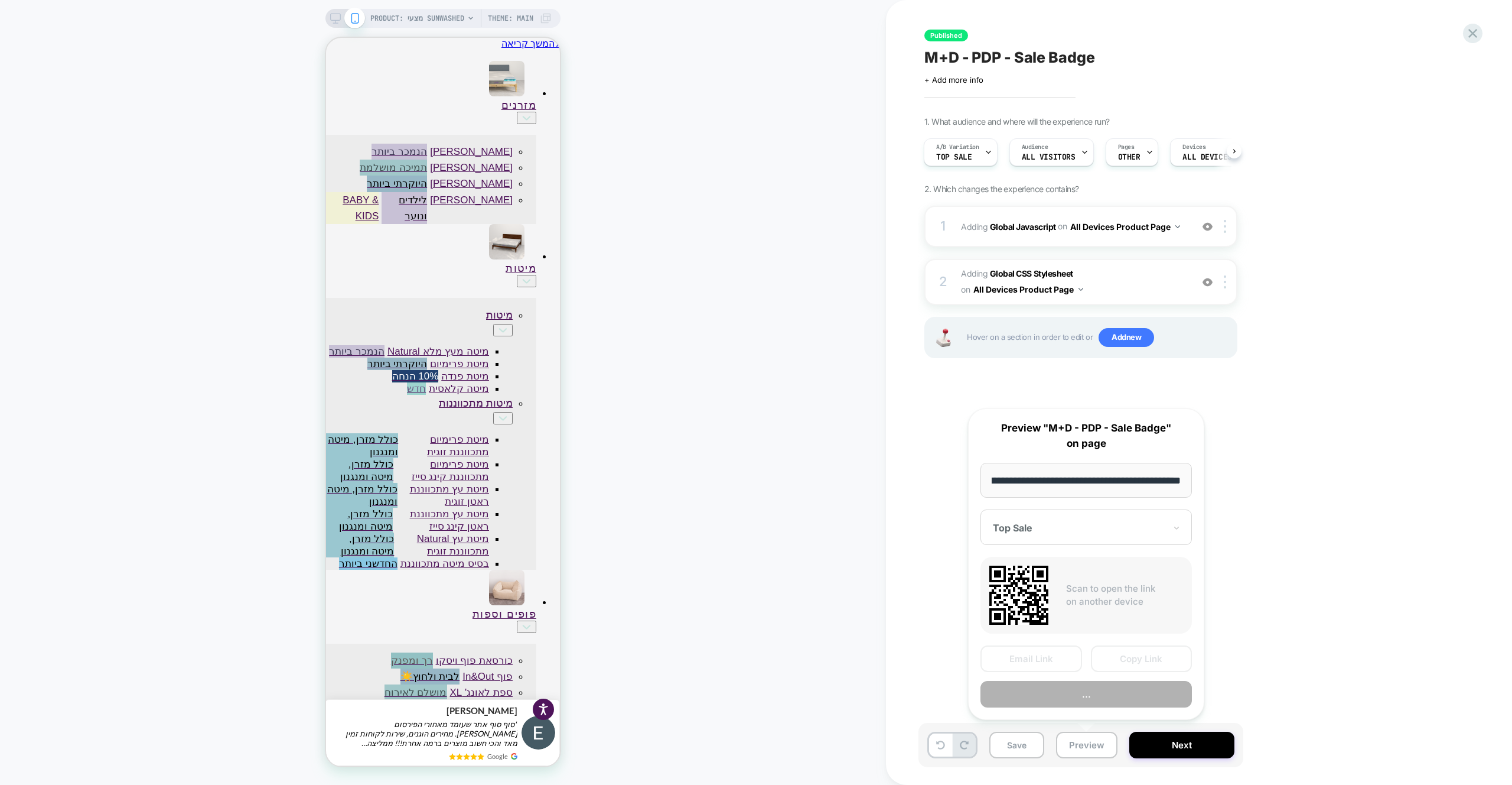
scroll to position [0, 0]
click at [1103, 694] on button "Preview" at bounding box center [1086, 693] width 212 height 26
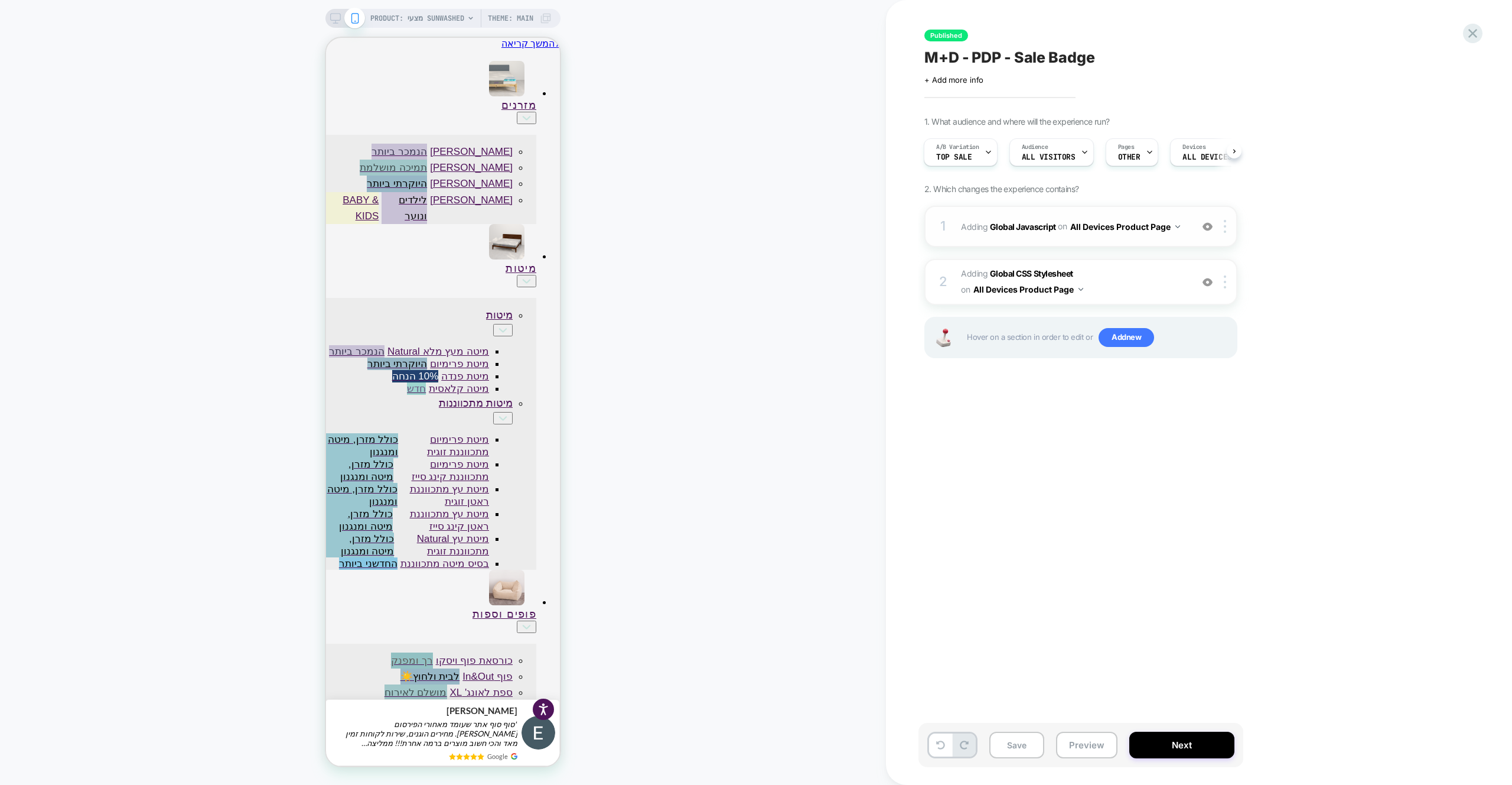
click at [1149, 240] on div "1 Adding Global Javascript on All Devices Product Page Add Before Add After Tar…" at bounding box center [1081, 227] width 313 height 41
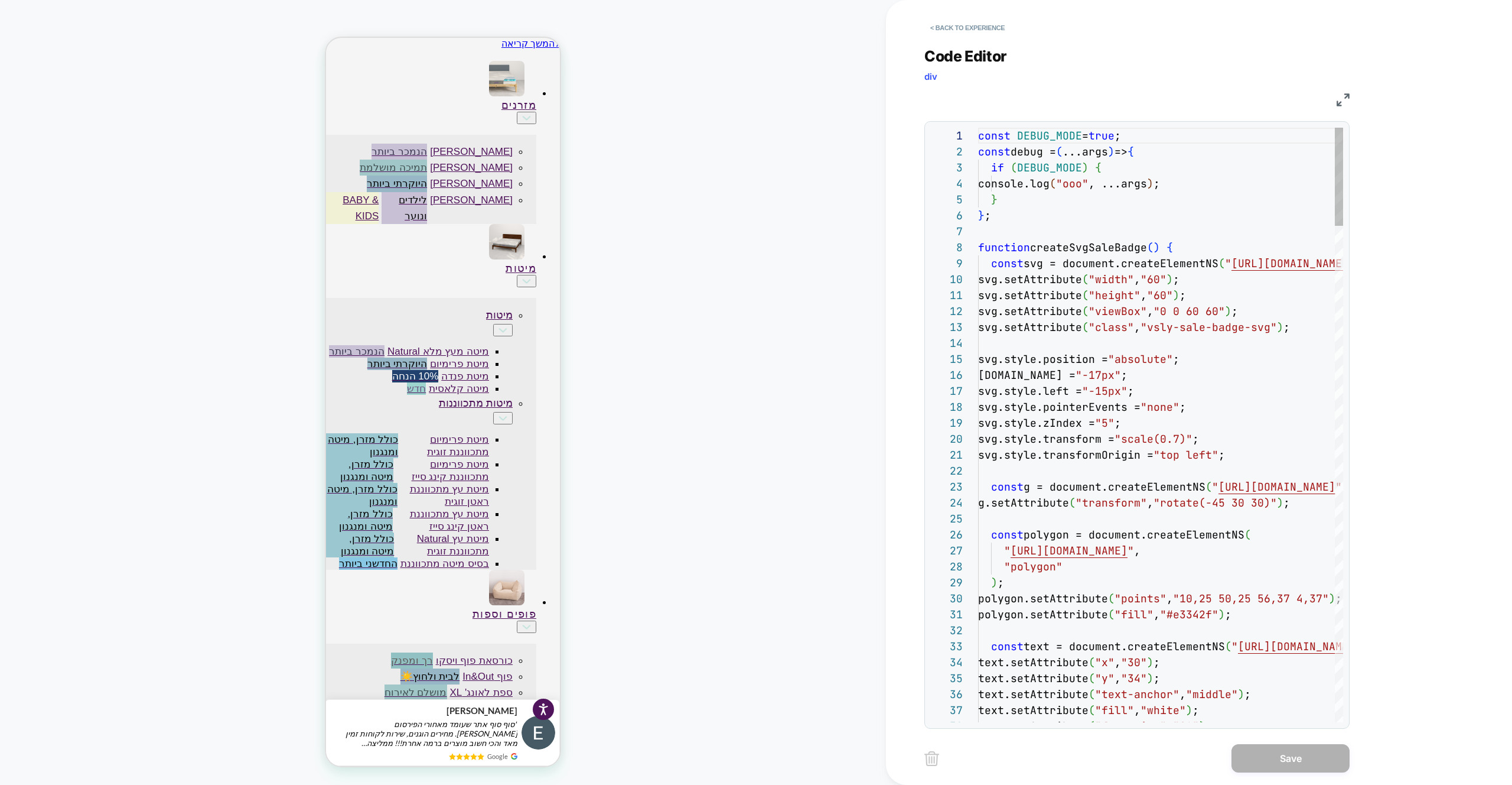
type textarea "**********"
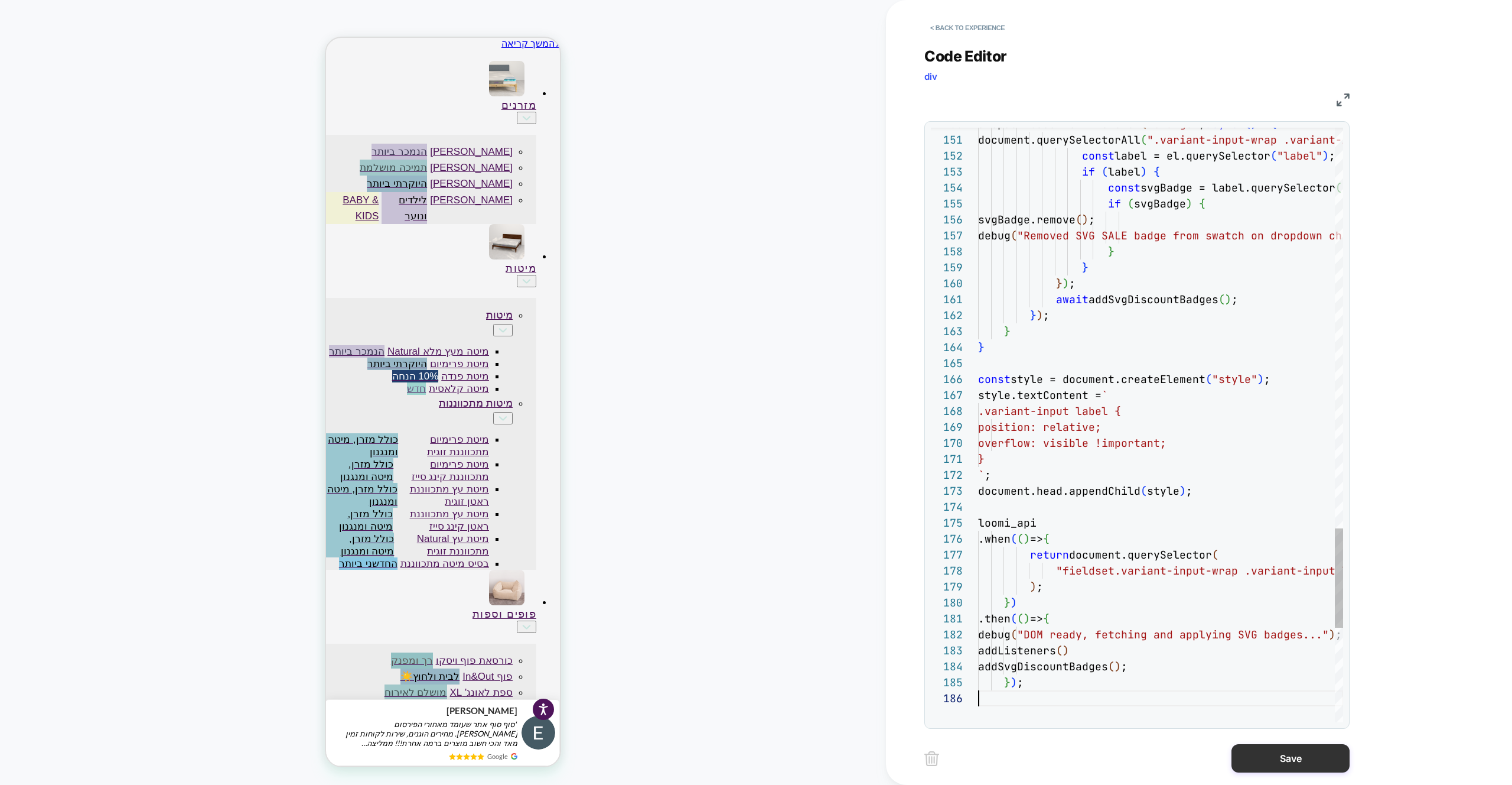
scroll to position [80, 0]
click at [1303, 760] on button "Save" at bounding box center [1290, 758] width 118 height 28
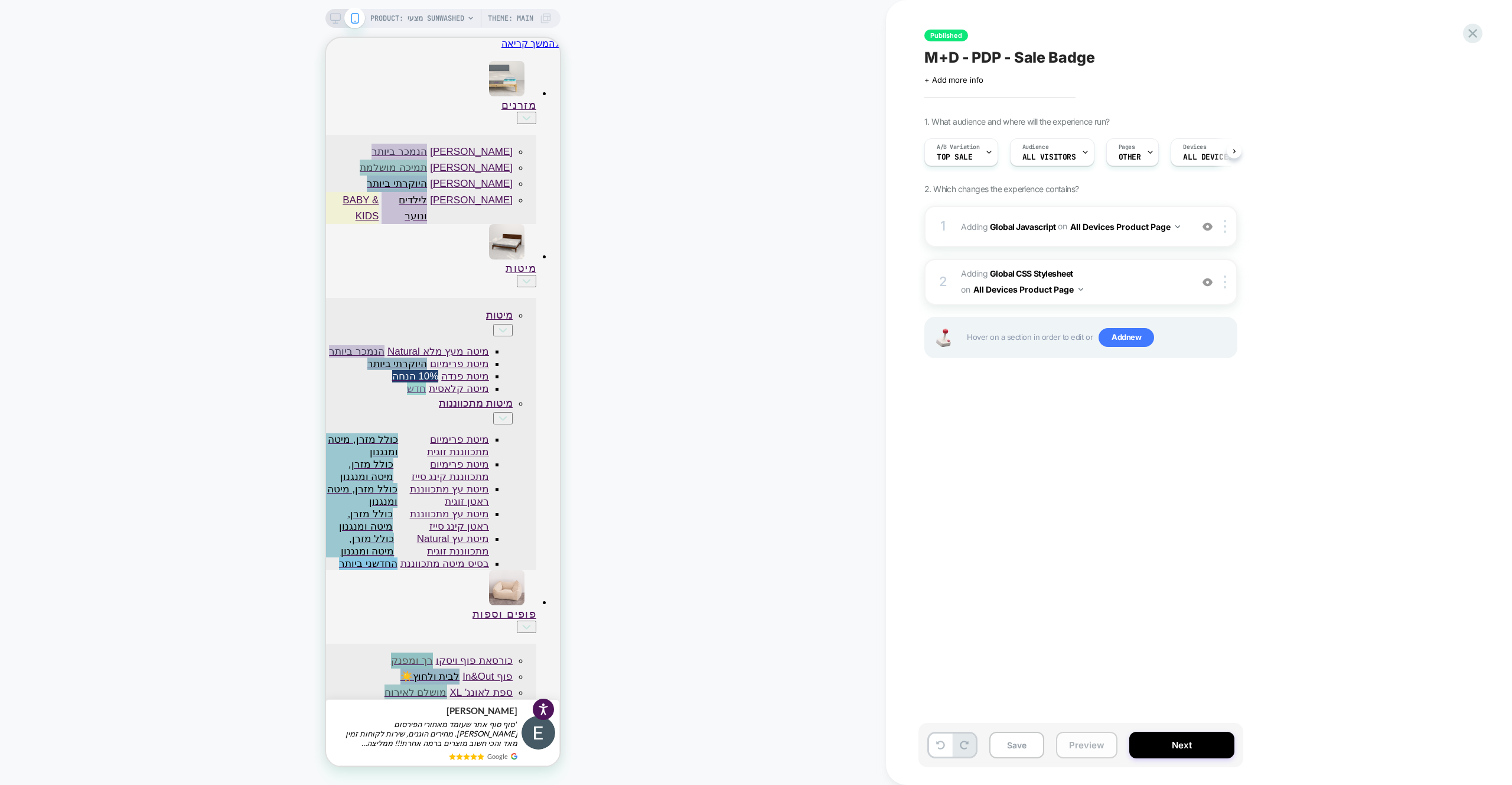
drag, startPoint x: 1110, startPoint y: 751, endPoint x: 1108, endPoint y: 736, distance: 15.1
click at [1110, 751] on button "Preview" at bounding box center [1086, 744] width 61 height 26
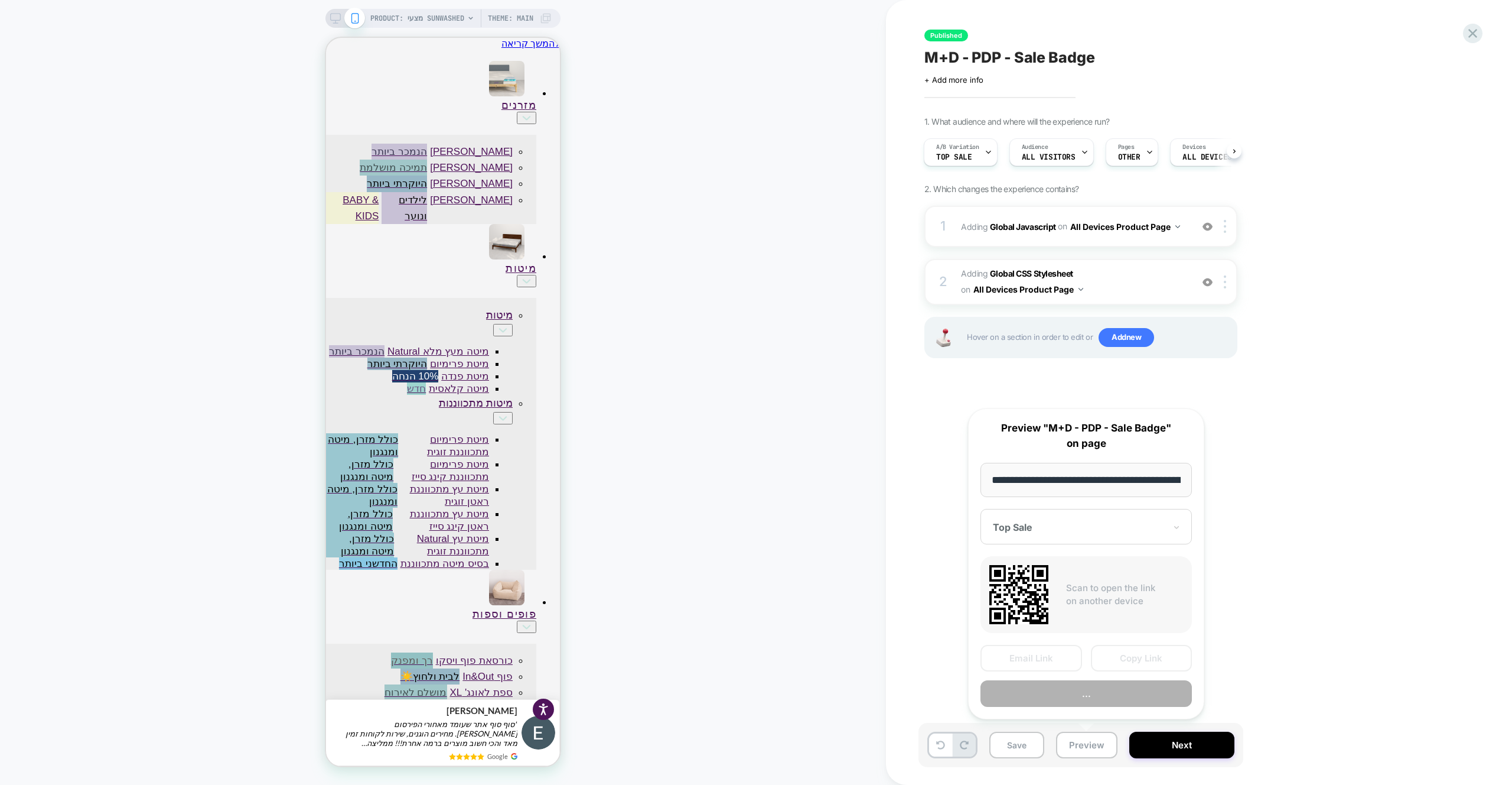
scroll to position [0, 387]
click at [1108, 714] on div "**********" at bounding box center [1086, 563] width 236 height 311
click at [1110, 694] on button "Preview" at bounding box center [1086, 693] width 212 height 26
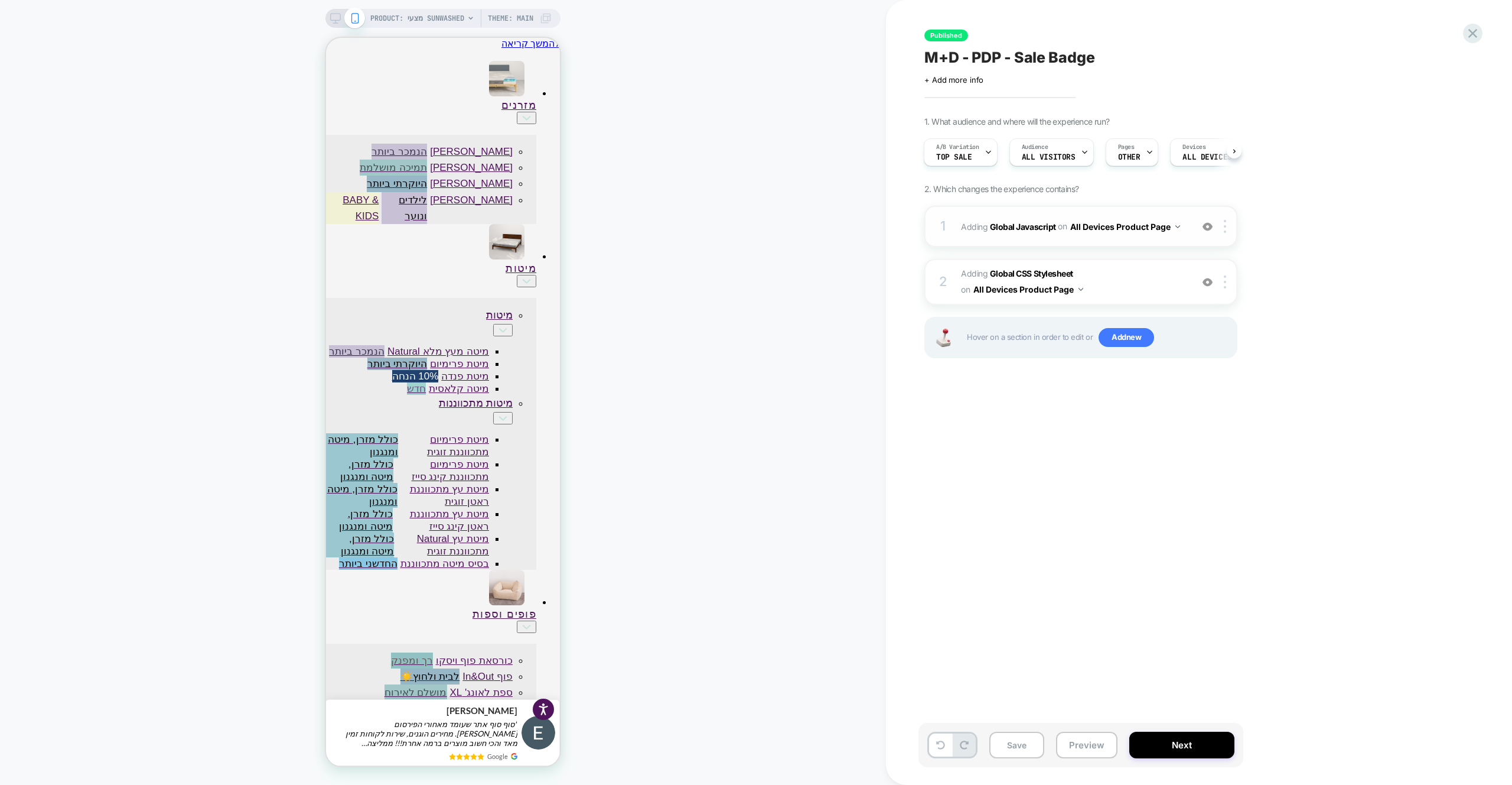
click at [1136, 237] on div "1 Adding Global Javascript on All Devices Product Page Add Before Add After Tar…" at bounding box center [1081, 227] width 313 height 41
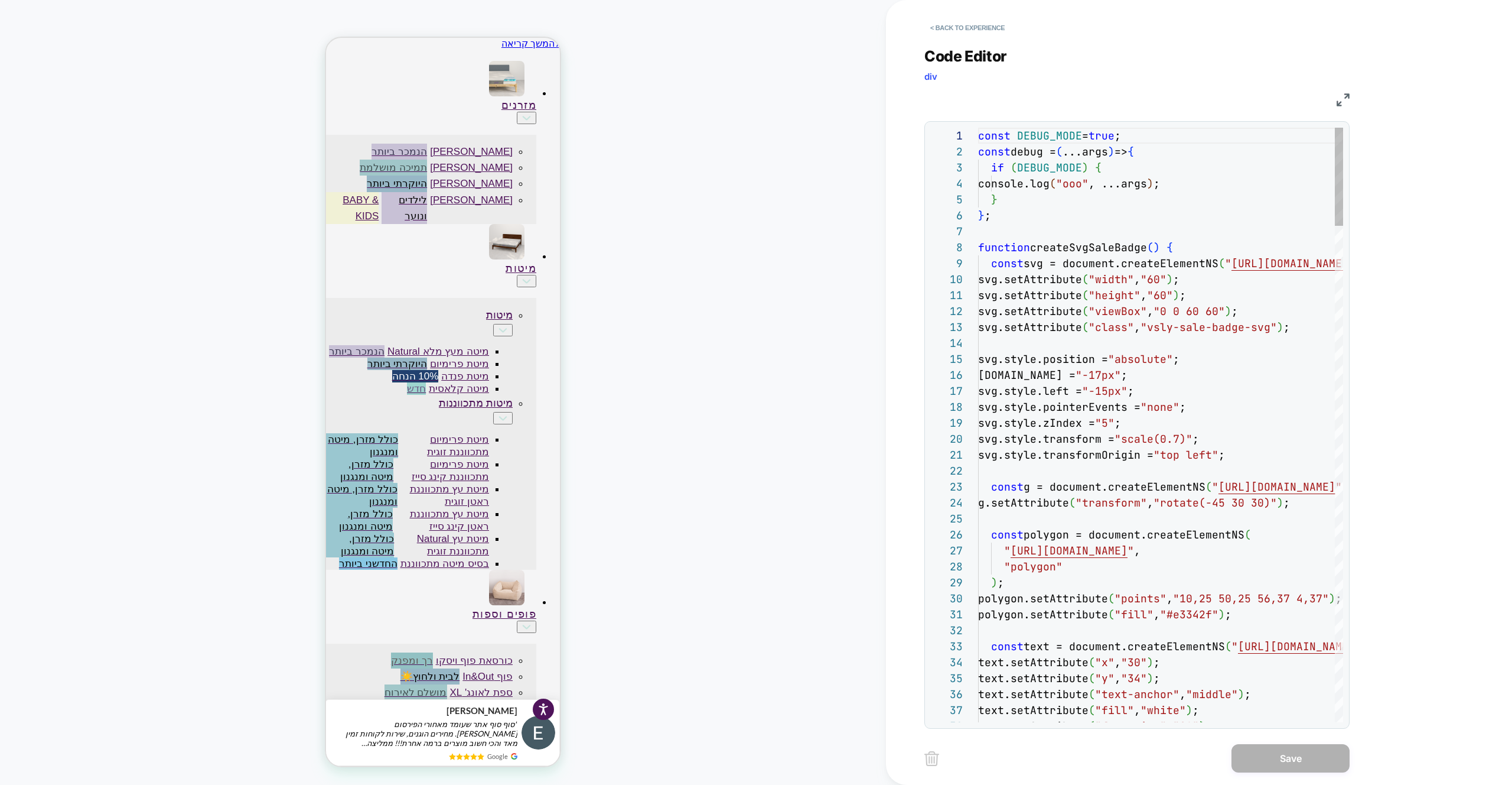
scroll to position [128, 224]
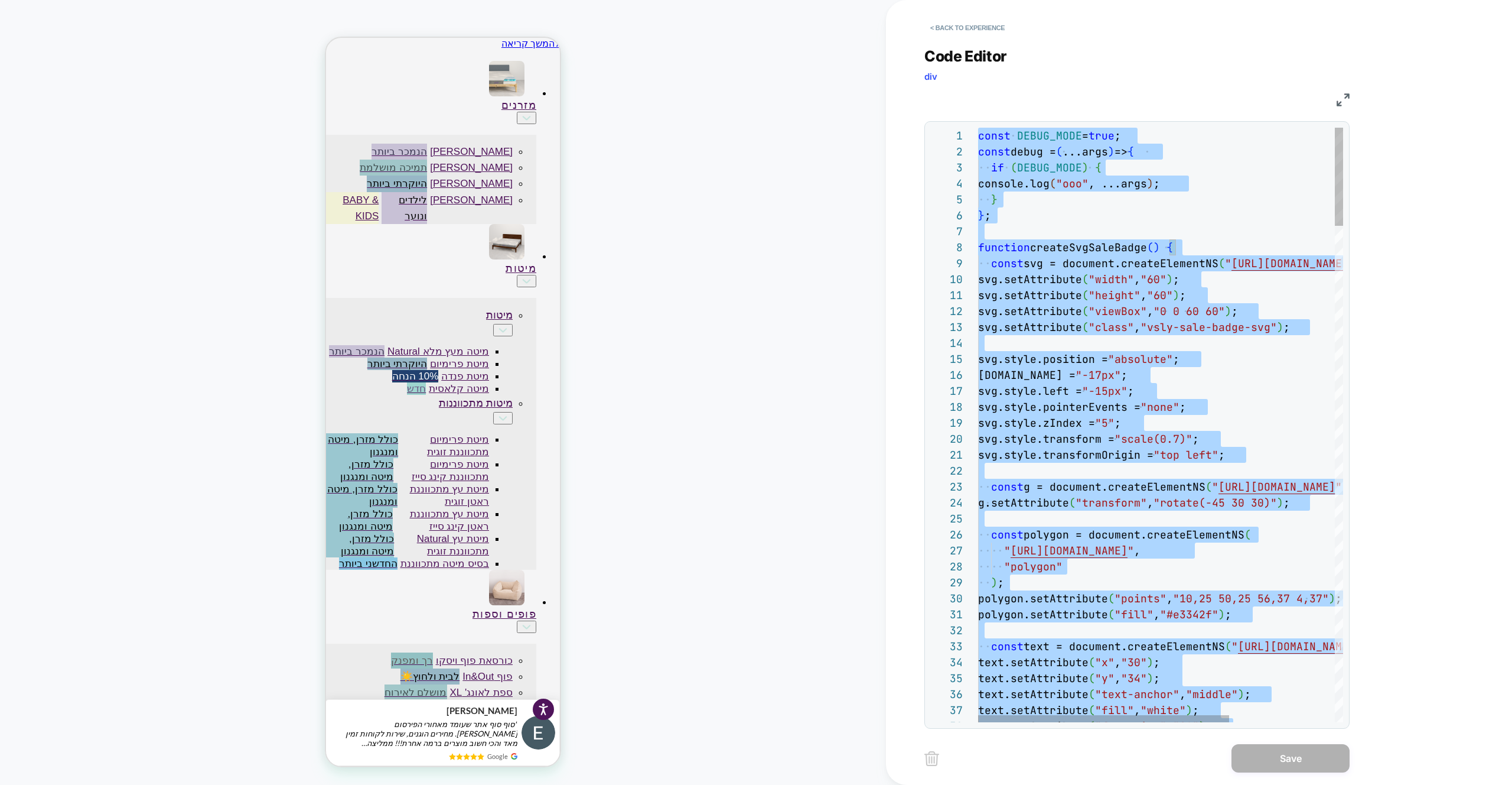
type textarea "**********"
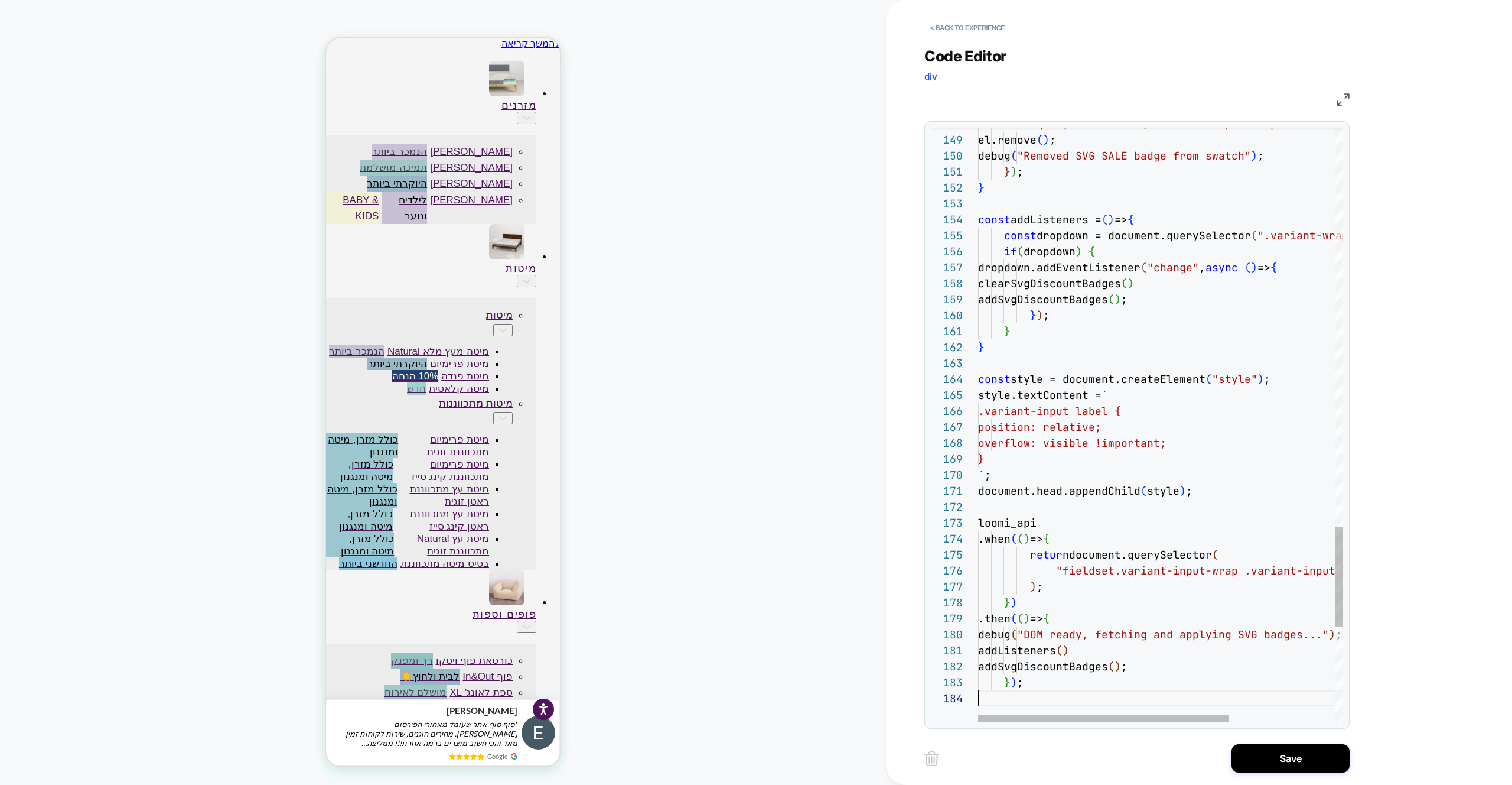
scroll to position [48, 0]
click at [1278, 774] on div "< Back to experience Code Editor div JS 148 149 150 151 152 153 154 155 156 157…" at bounding box center [1146, 392] width 443 height 785
drag, startPoint x: 1262, startPoint y: 764, endPoint x: 1241, endPoint y: 764, distance: 21.0
click at [1262, 764] on button "Save" at bounding box center [1290, 758] width 118 height 28
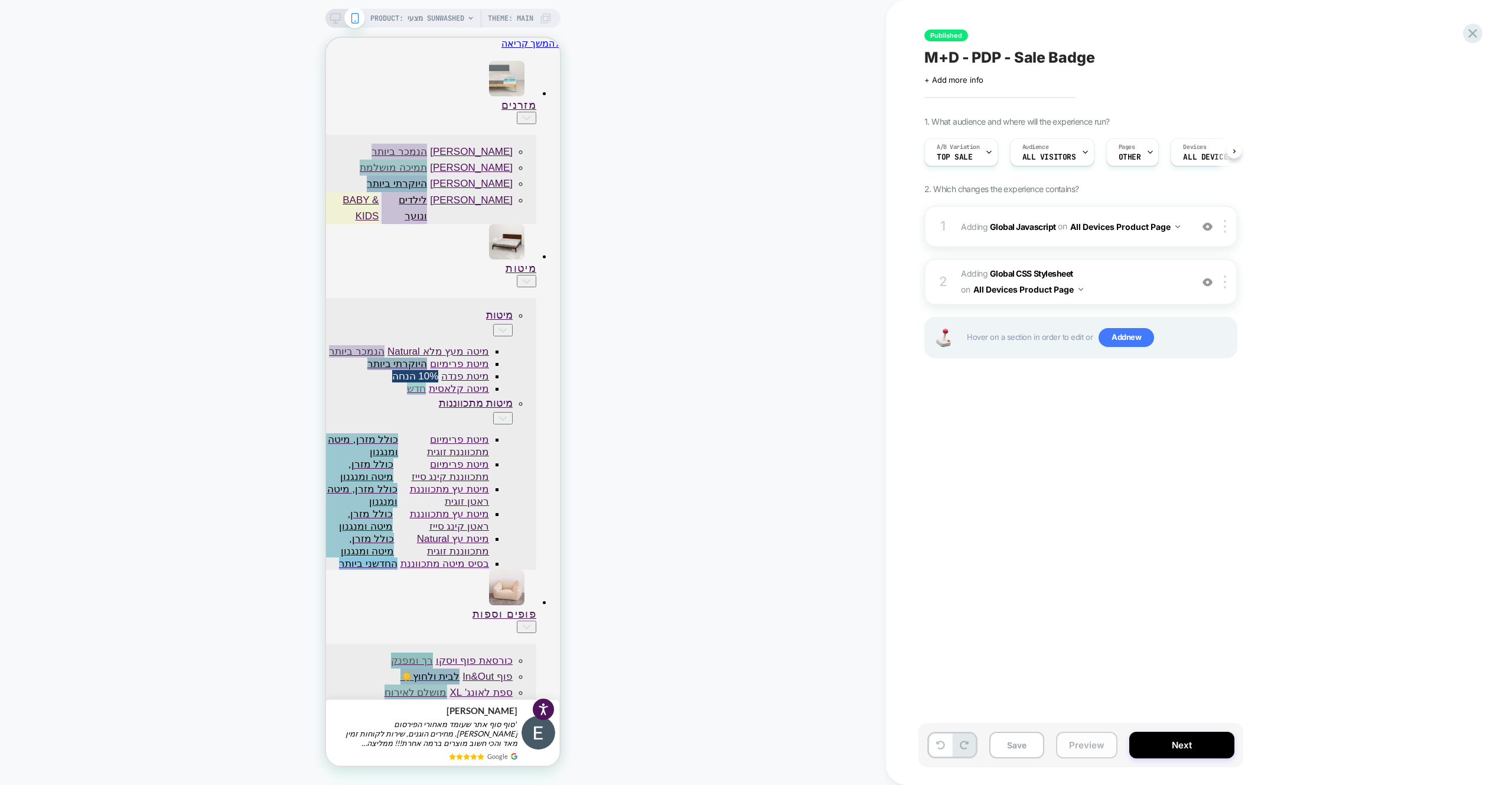
drag, startPoint x: 1099, startPoint y: 751, endPoint x: 1098, endPoint y: 740, distance: 11.0
click at [1099, 751] on button "Preview" at bounding box center [1086, 744] width 61 height 26
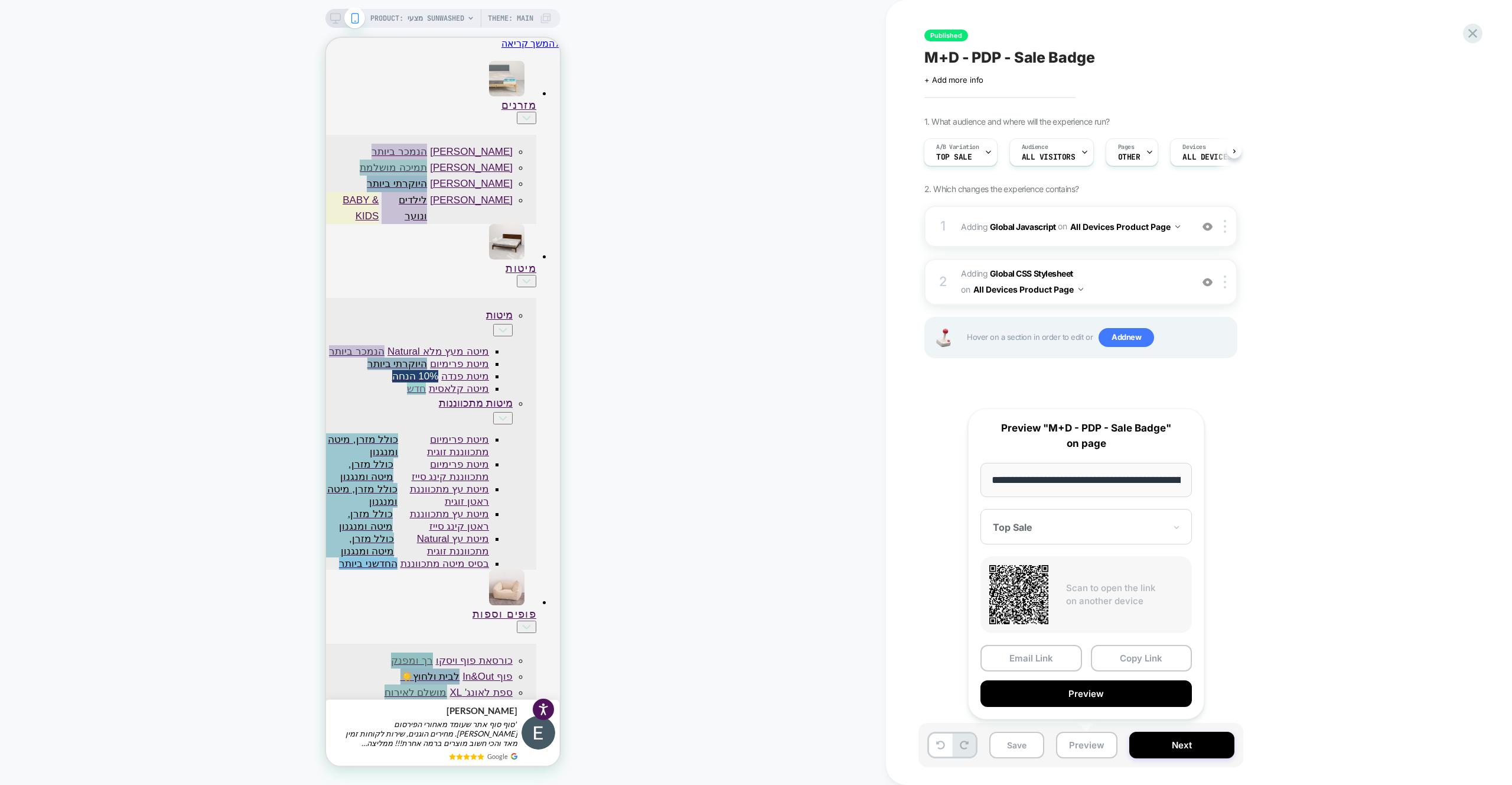
click at [1098, 707] on button "Preview" at bounding box center [1086, 693] width 212 height 26
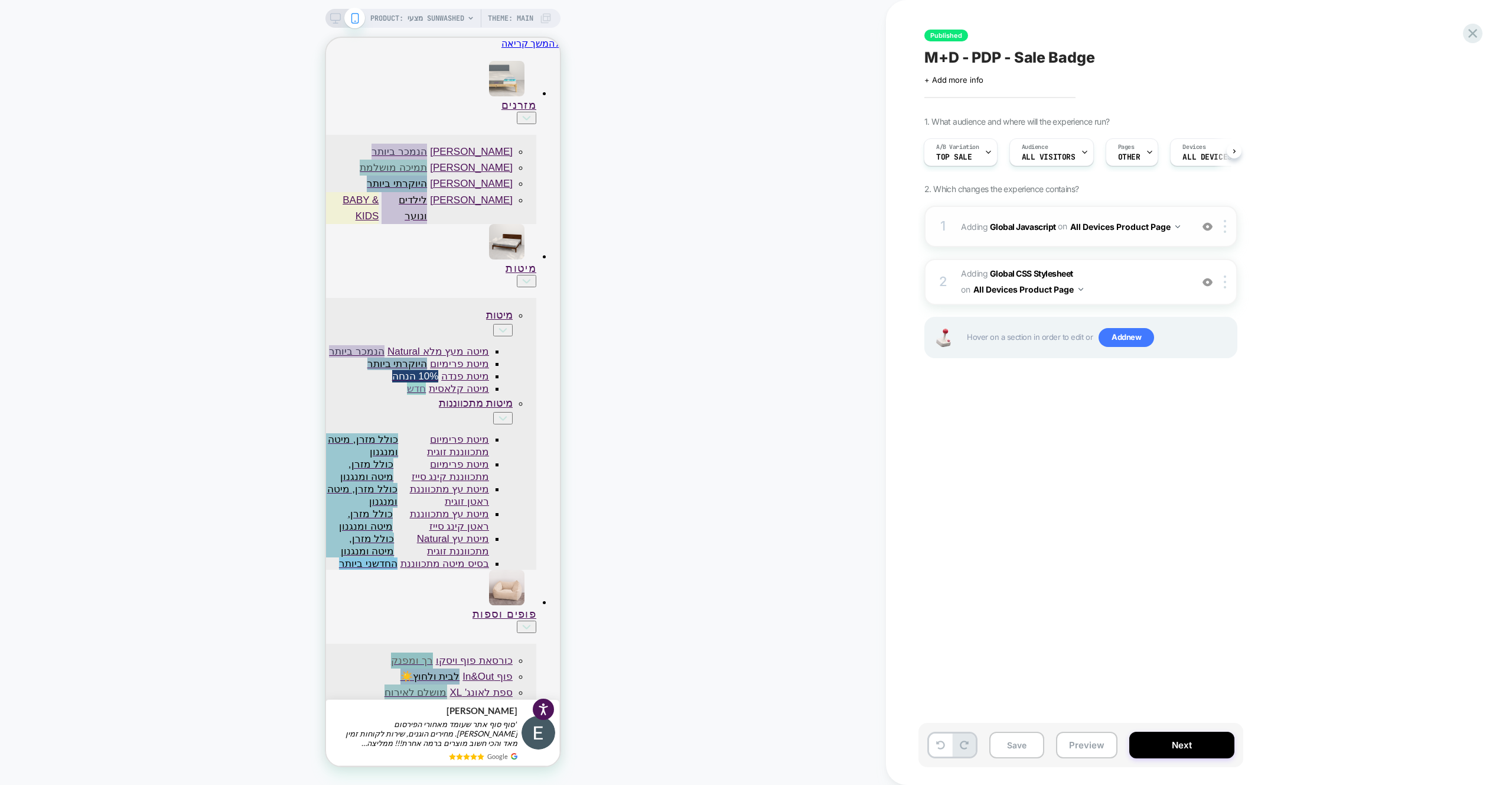
click at [1135, 241] on div "1 Adding Global Javascript on All Devices Product Page Add Before Add After Tar…" at bounding box center [1081, 227] width 313 height 41
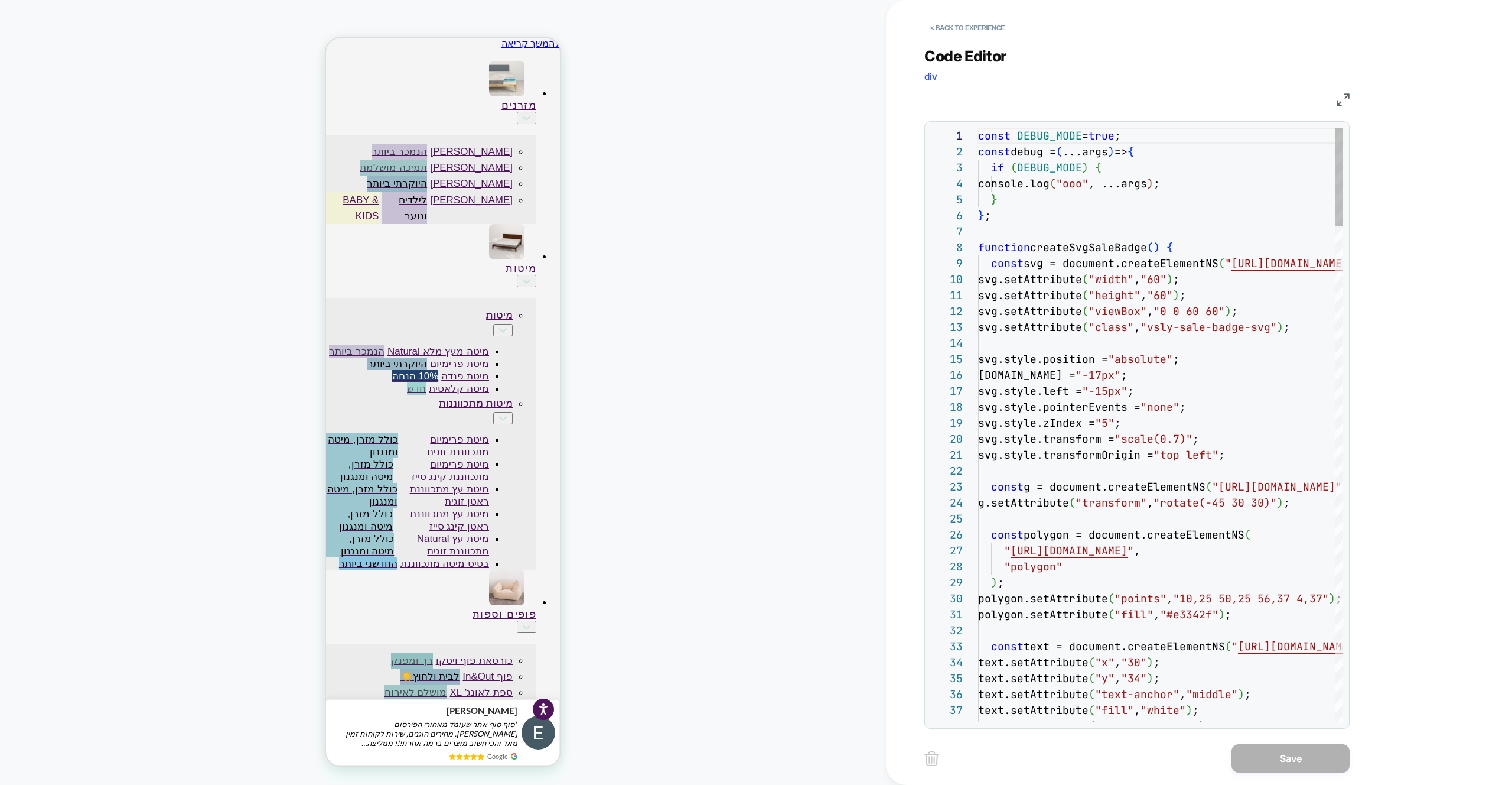
scroll to position [128, 249]
type textarea "**********"
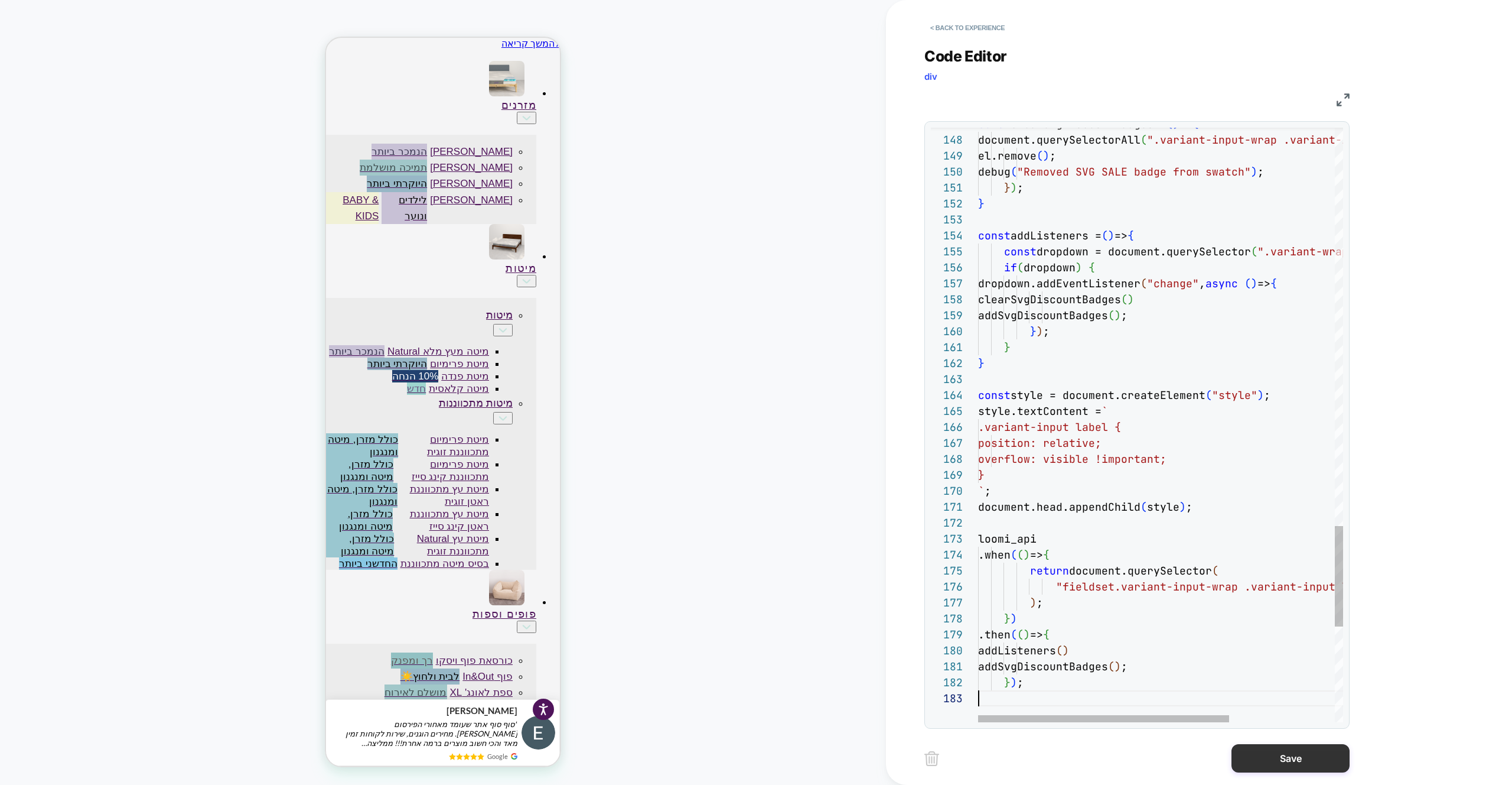
scroll to position [32, 0]
click at [1304, 761] on button "Save" at bounding box center [1290, 758] width 118 height 28
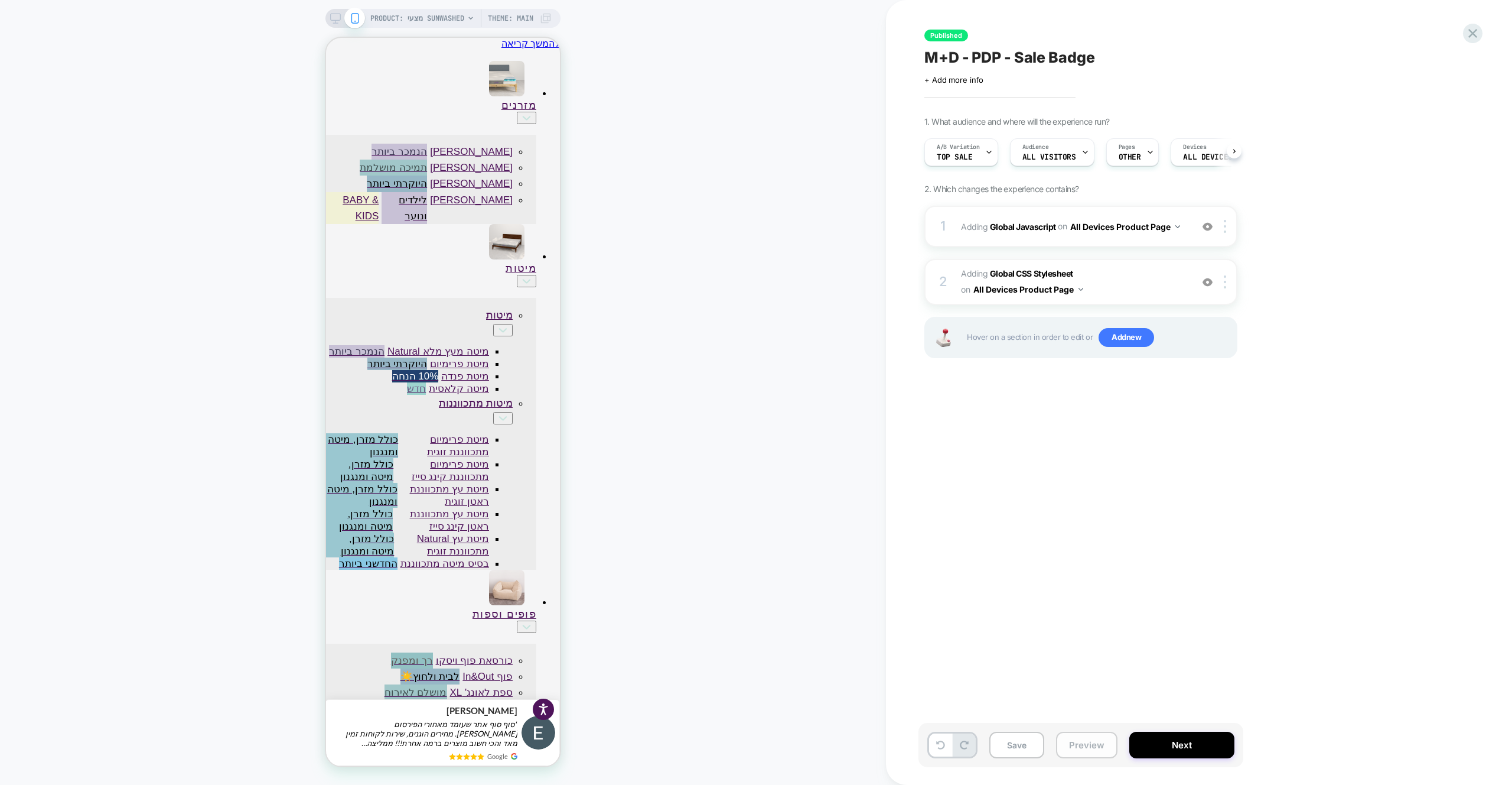
click at [1103, 743] on button "Preview" at bounding box center [1086, 744] width 61 height 26
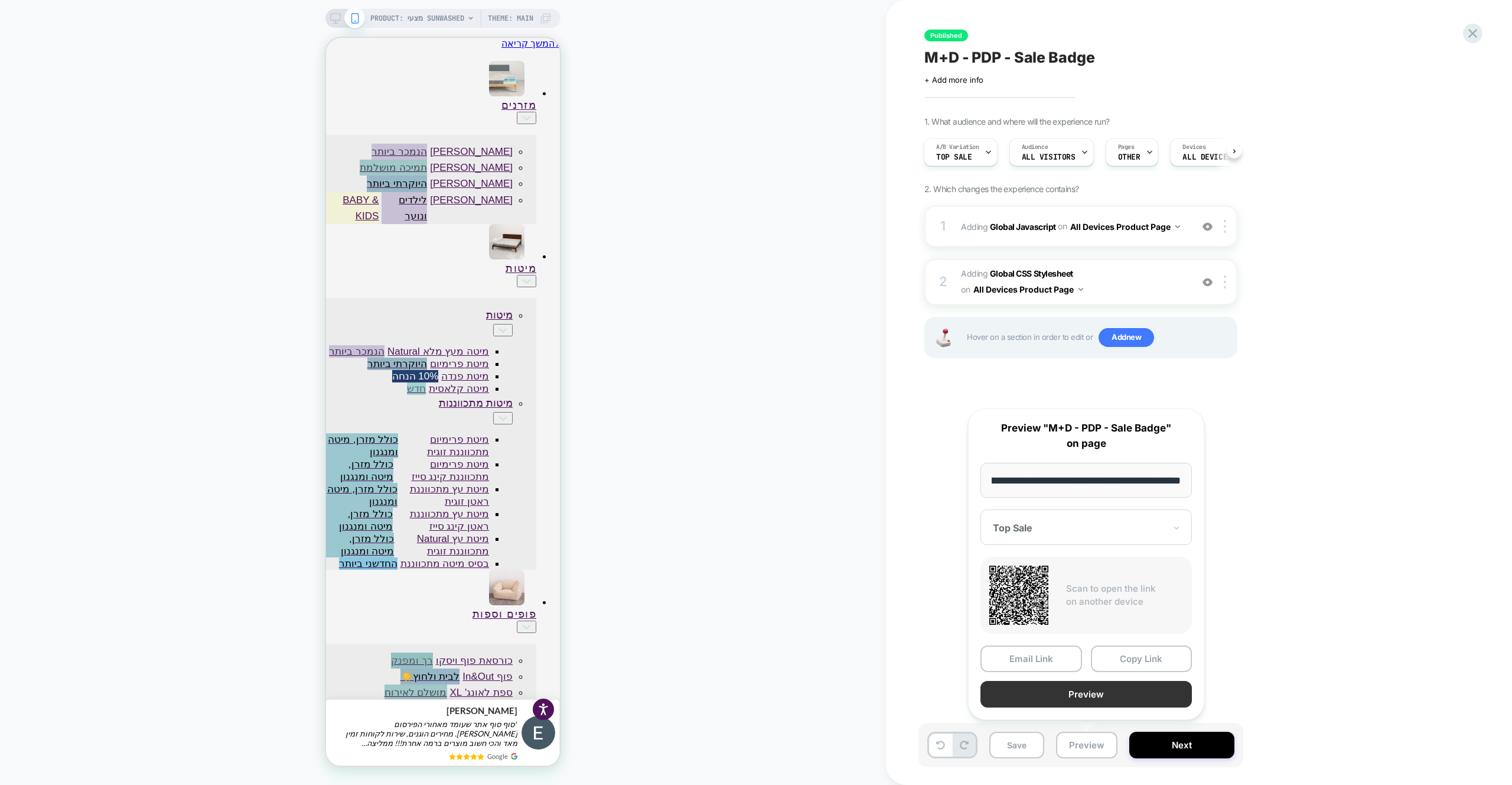
scroll to position [0, 0]
click at [1103, 689] on button "Preview" at bounding box center [1086, 693] width 212 height 26
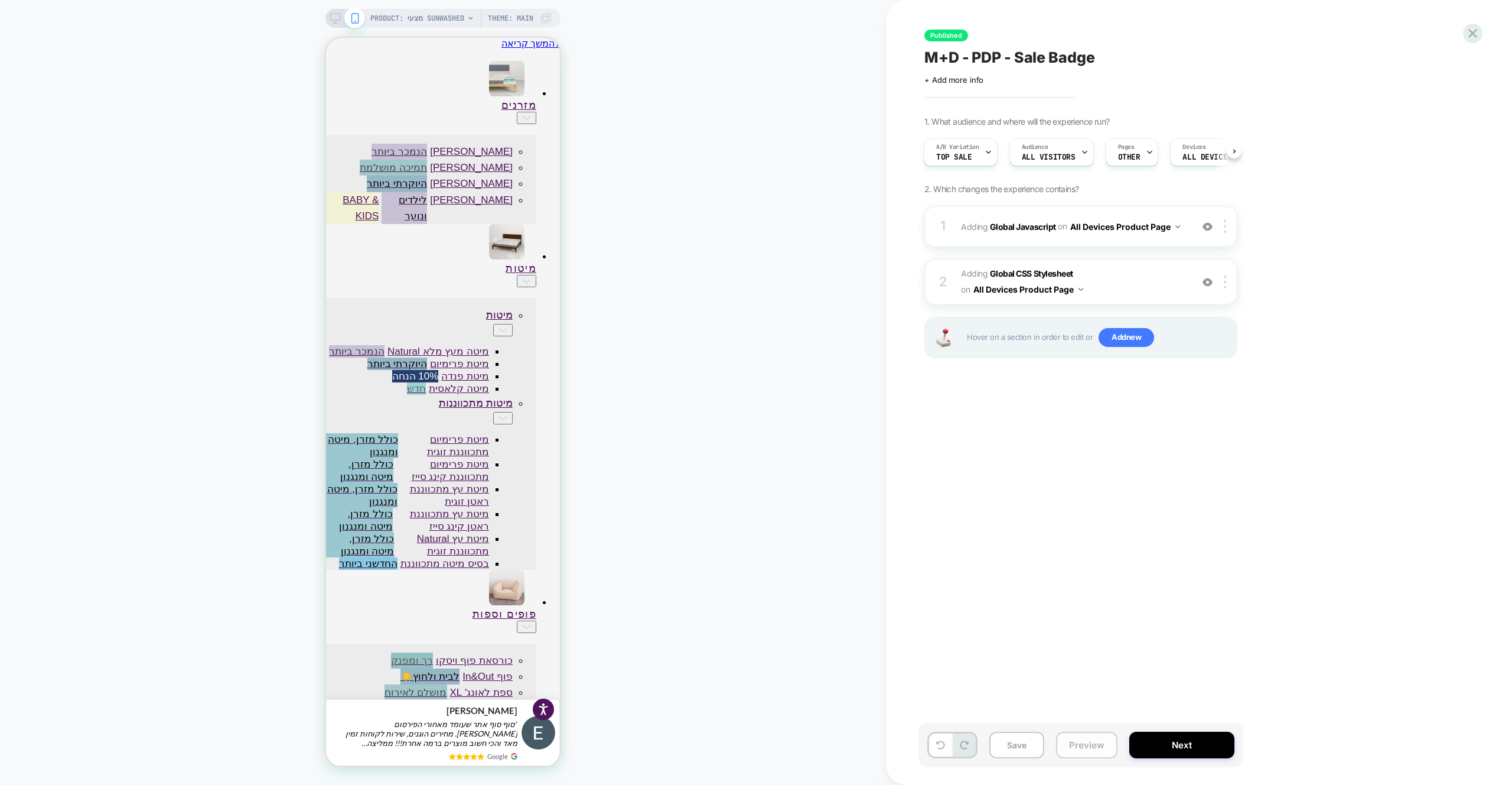
click at [1085, 740] on button "Preview" at bounding box center [1086, 744] width 61 height 26
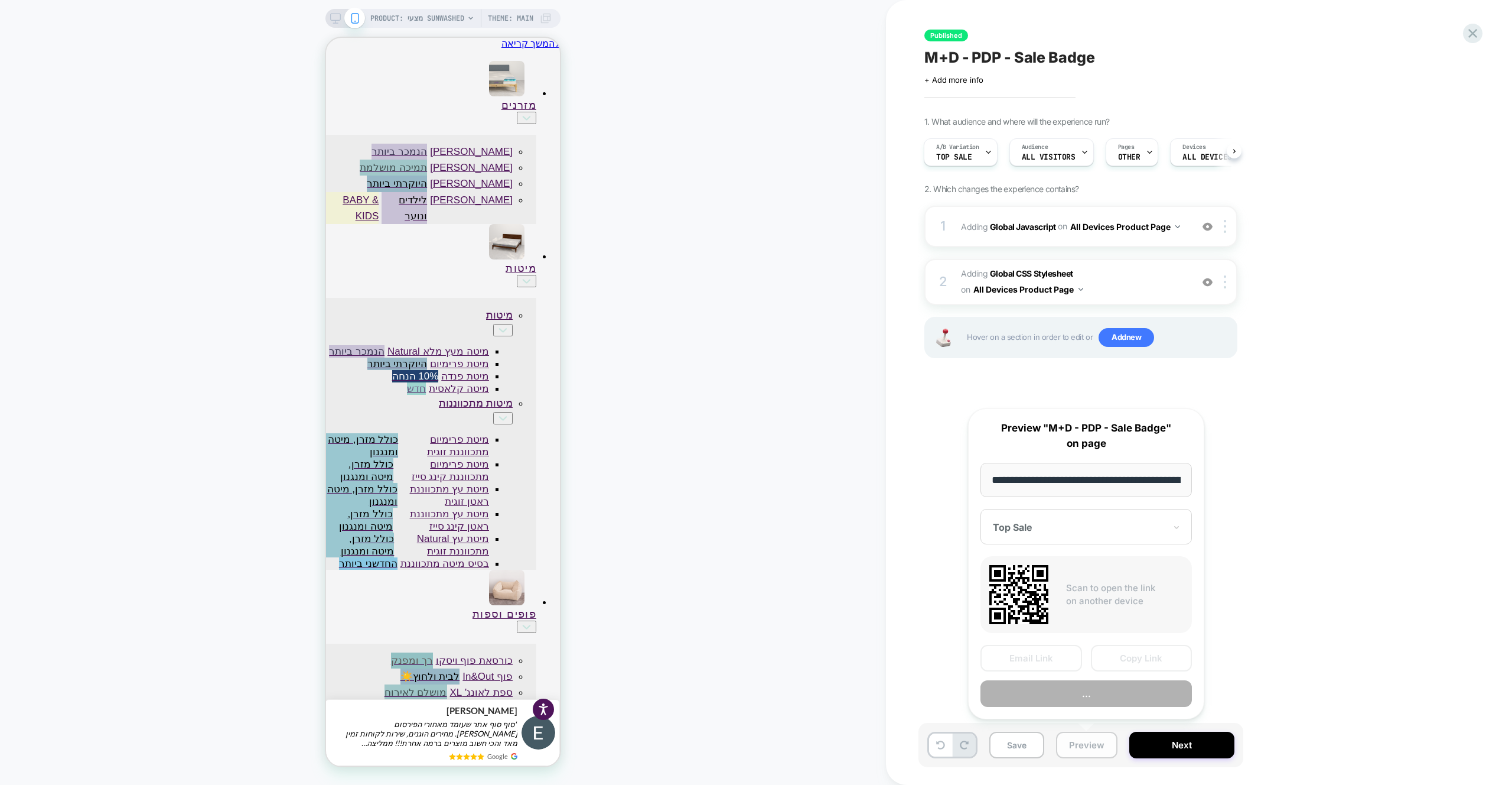
scroll to position [0, 387]
click at [1088, 697] on button "Preview" at bounding box center [1086, 693] width 212 height 26
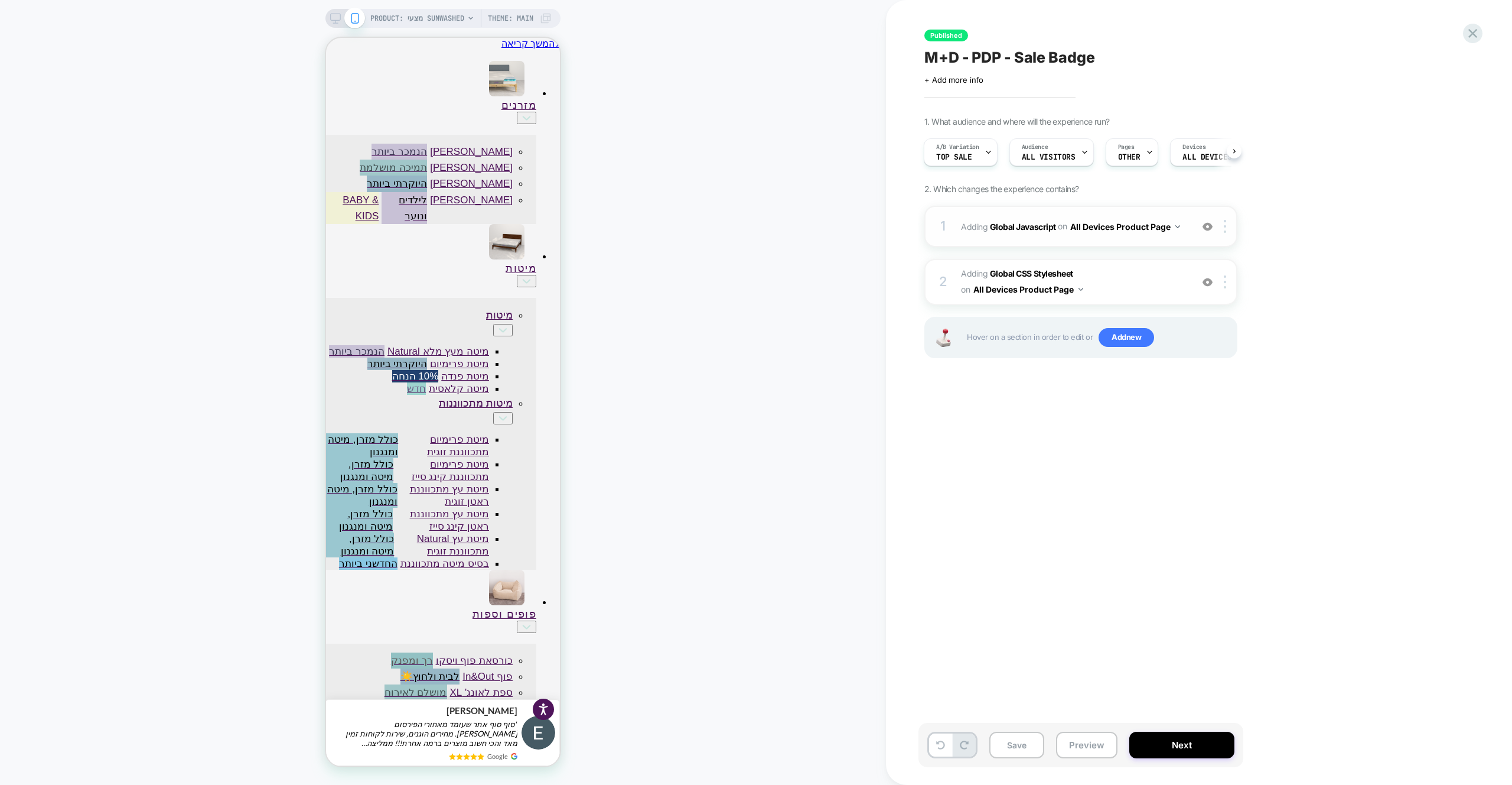
click at [1150, 241] on div "1 Adding Global Javascript on All Devices Product Page Add Before Add After Tar…" at bounding box center [1081, 227] width 313 height 41
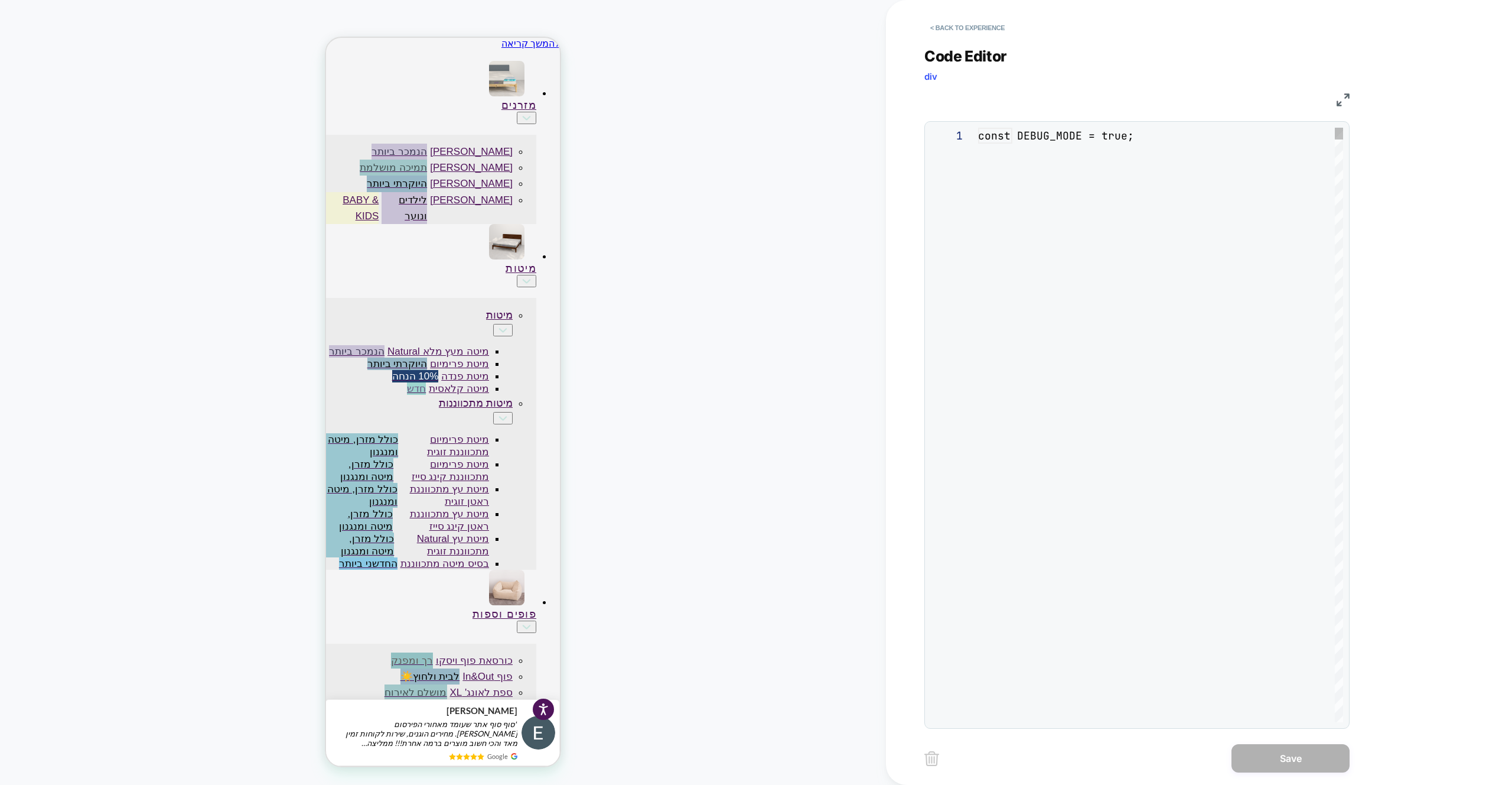
scroll to position [159, 0]
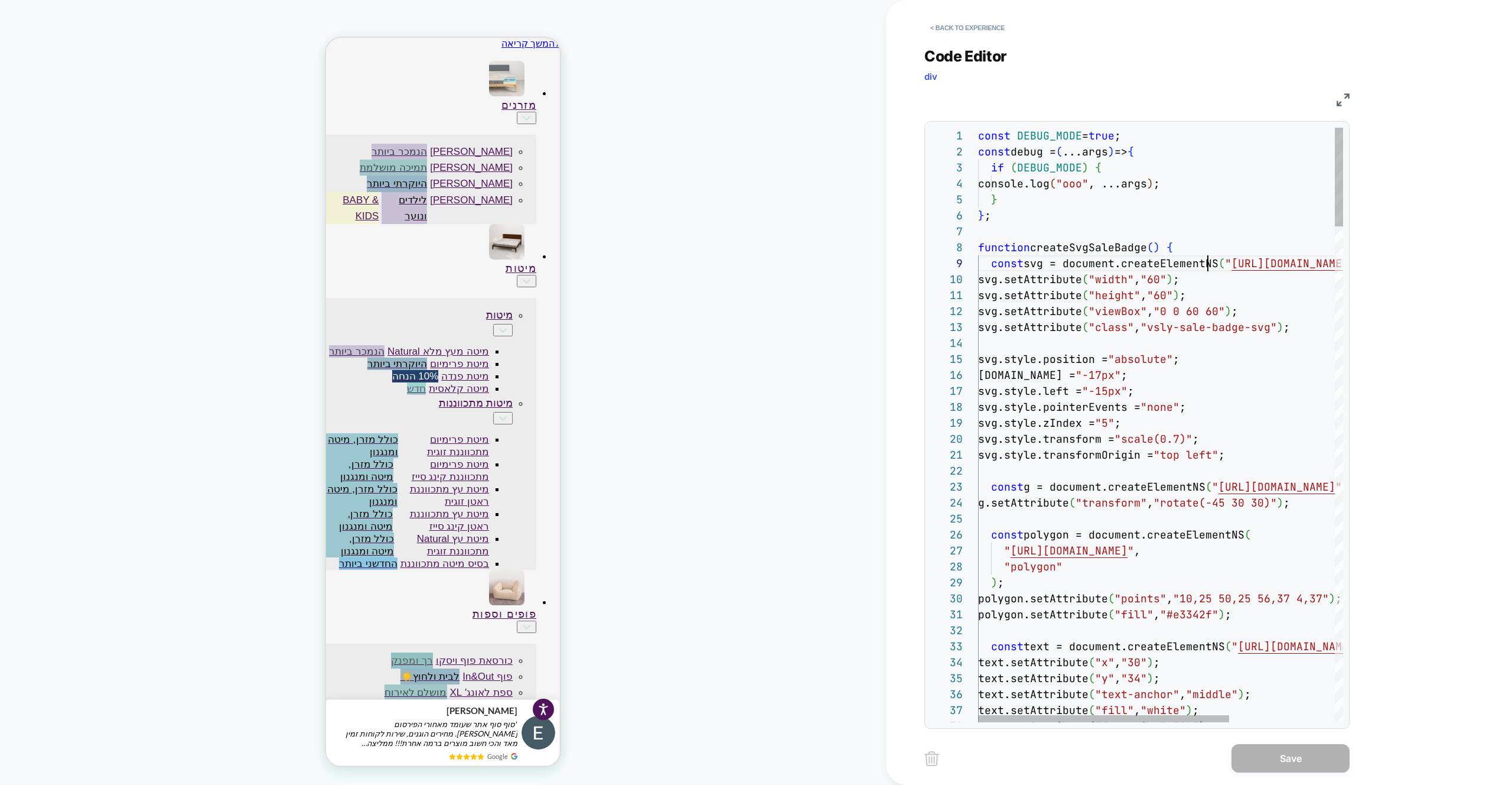
scroll to position [128, 229]
type textarea "**********"
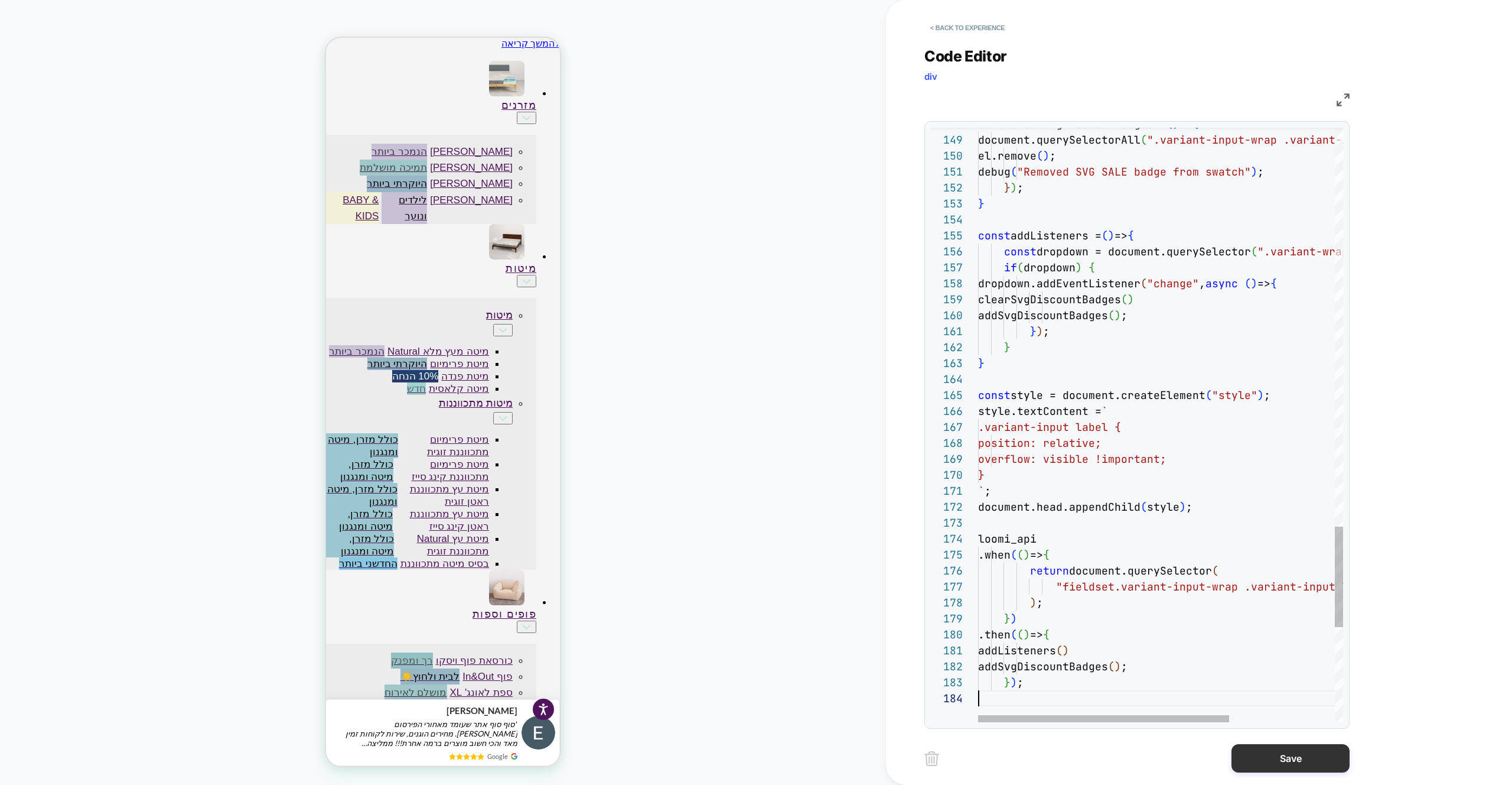
scroll to position [48, 0]
click at [1305, 759] on button "Save" at bounding box center [1290, 758] width 118 height 28
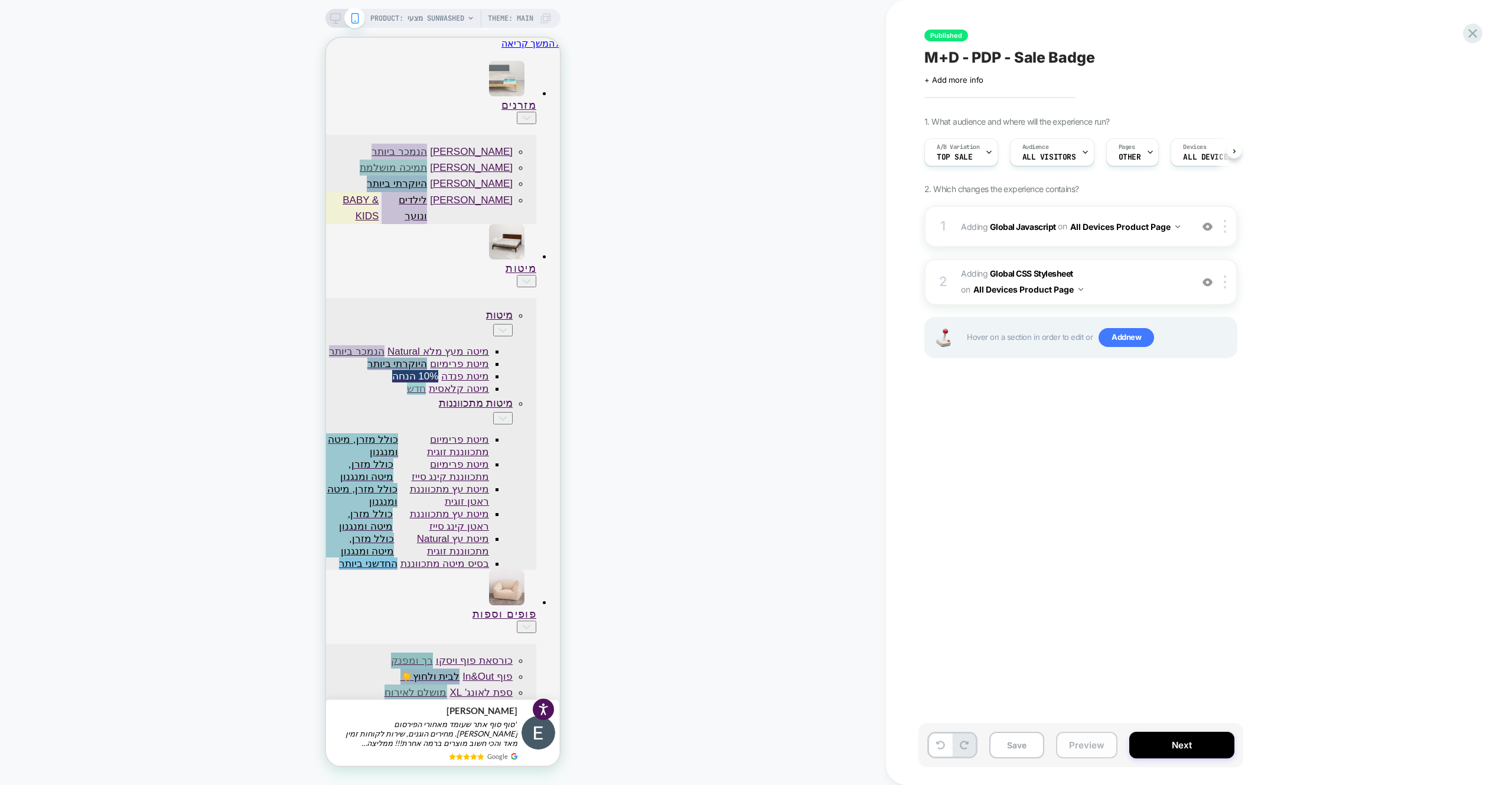
click at [1087, 745] on button "Preview" at bounding box center [1086, 744] width 61 height 26
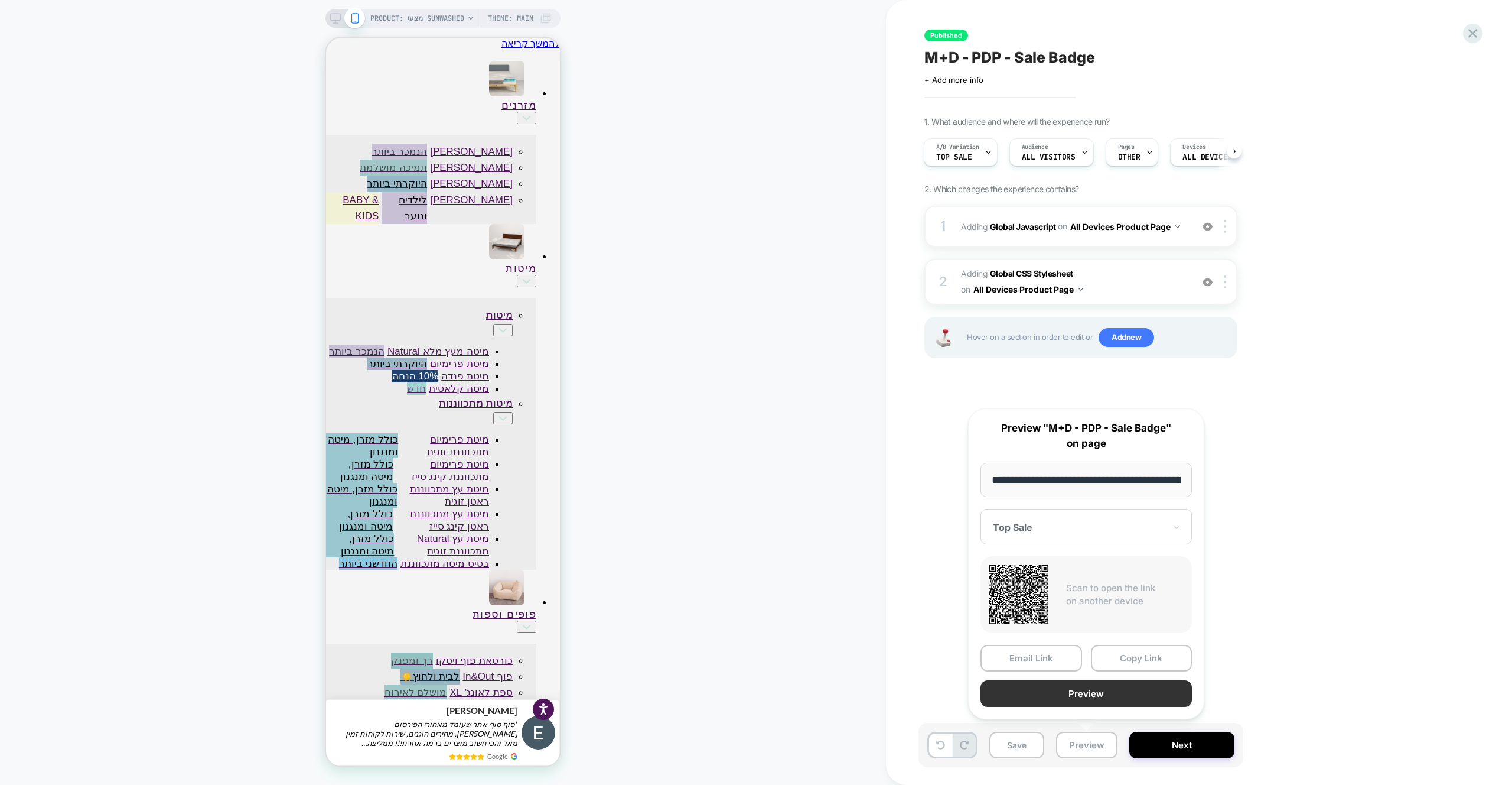
scroll to position [0, 387]
click at [1090, 697] on button "Preview" at bounding box center [1086, 693] width 212 height 26
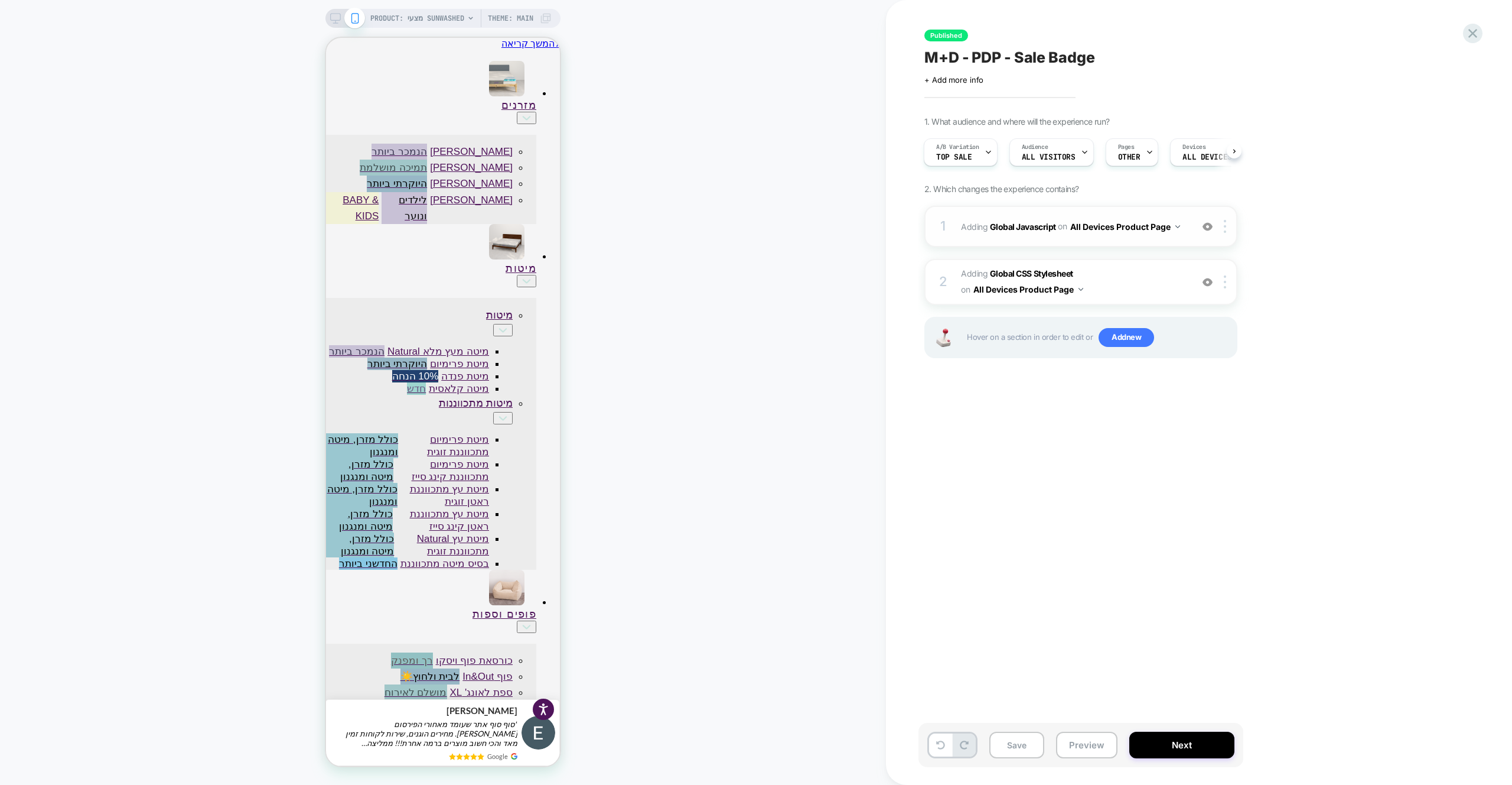
click at [1135, 227] on button "All Devices Product Page" at bounding box center [1125, 227] width 110 height 18
click at [1136, 213] on div "1 Adding Global Javascript on All Devices Product Page Add Before Add After Tar…" at bounding box center [1081, 227] width 313 height 41
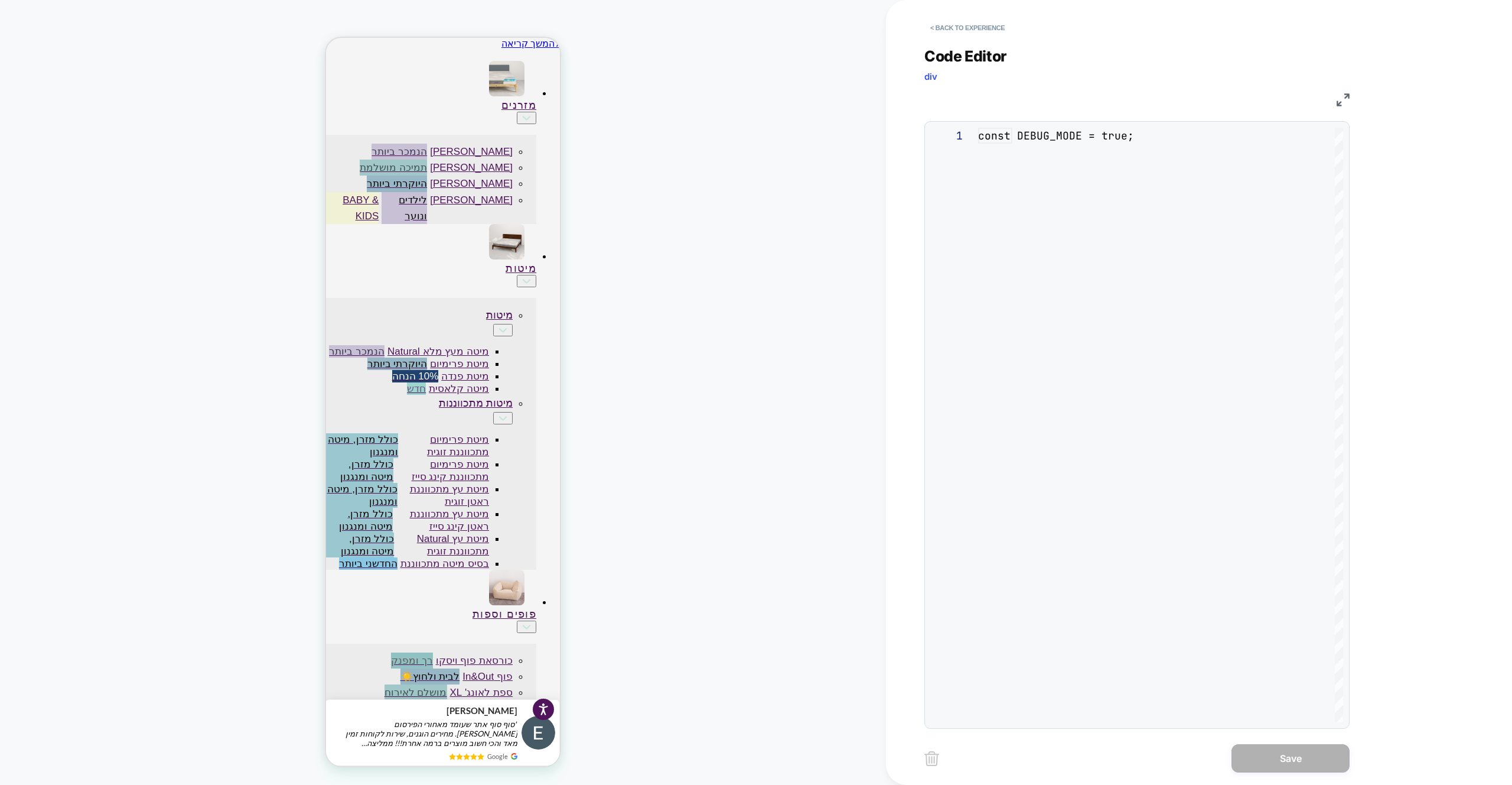
scroll to position [159, 0]
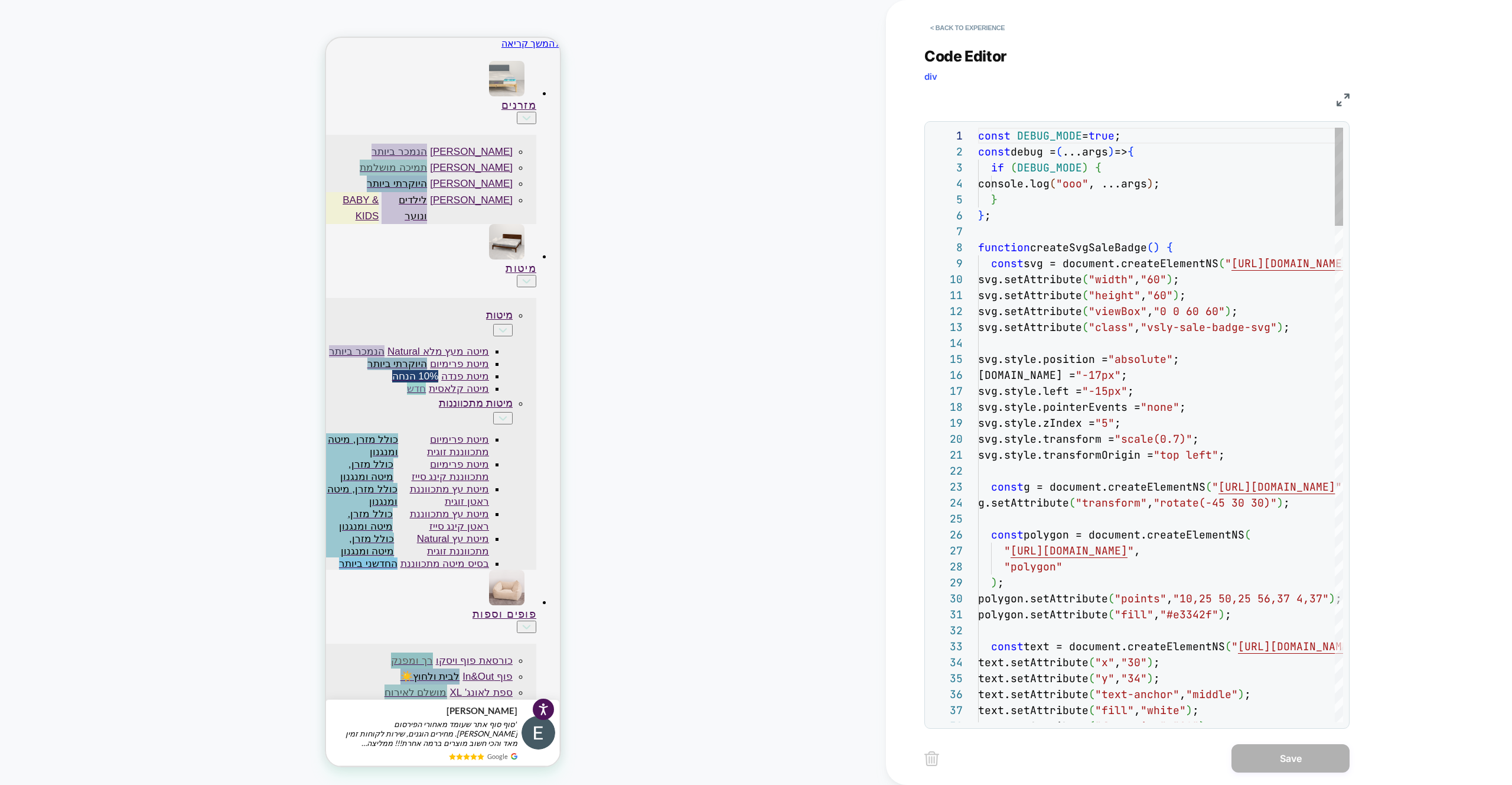
drag, startPoint x: 1150, startPoint y: 213, endPoint x: 1212, endPoint y: 376, distance: 174.4
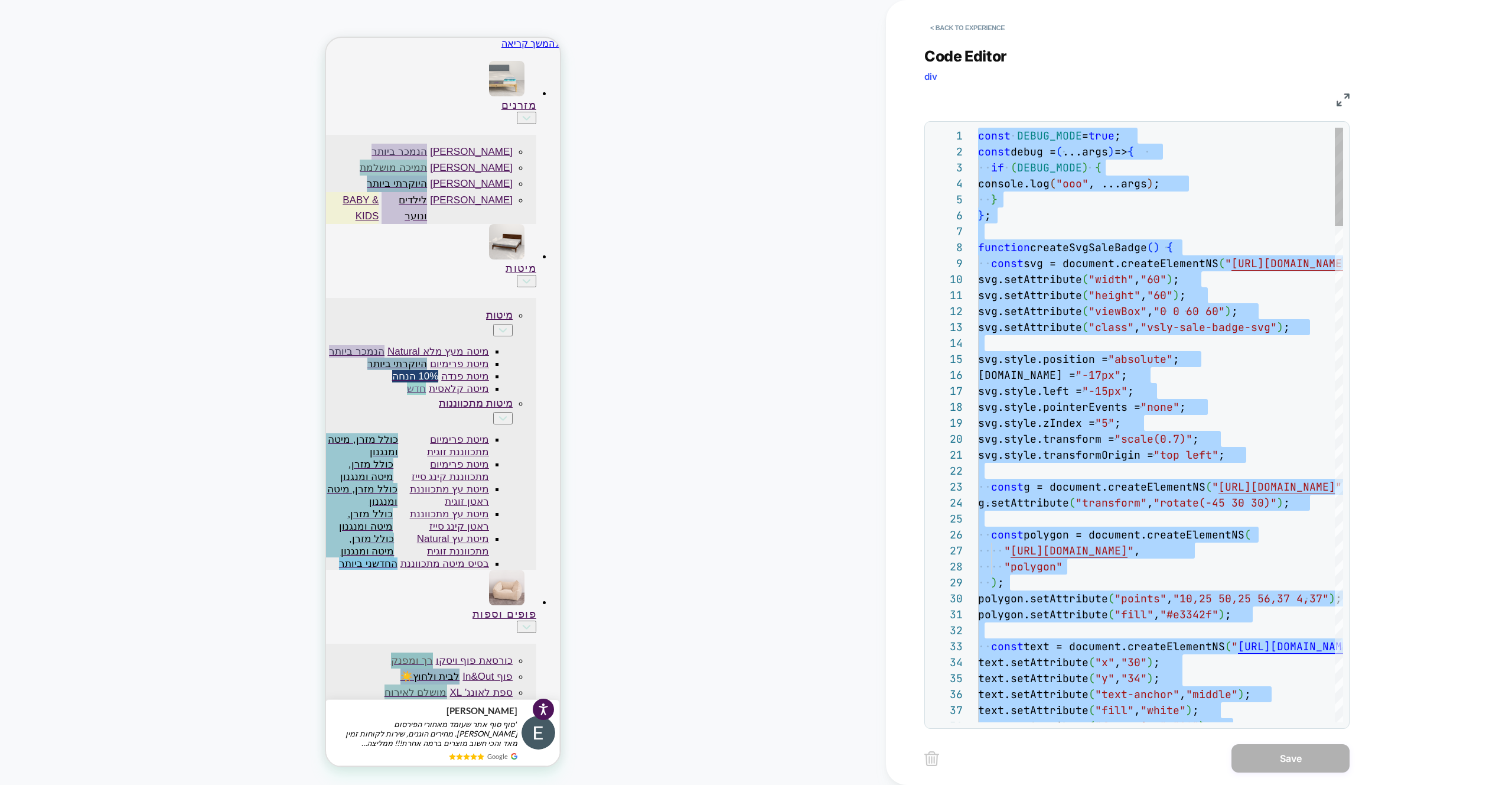
type textarea "**********"
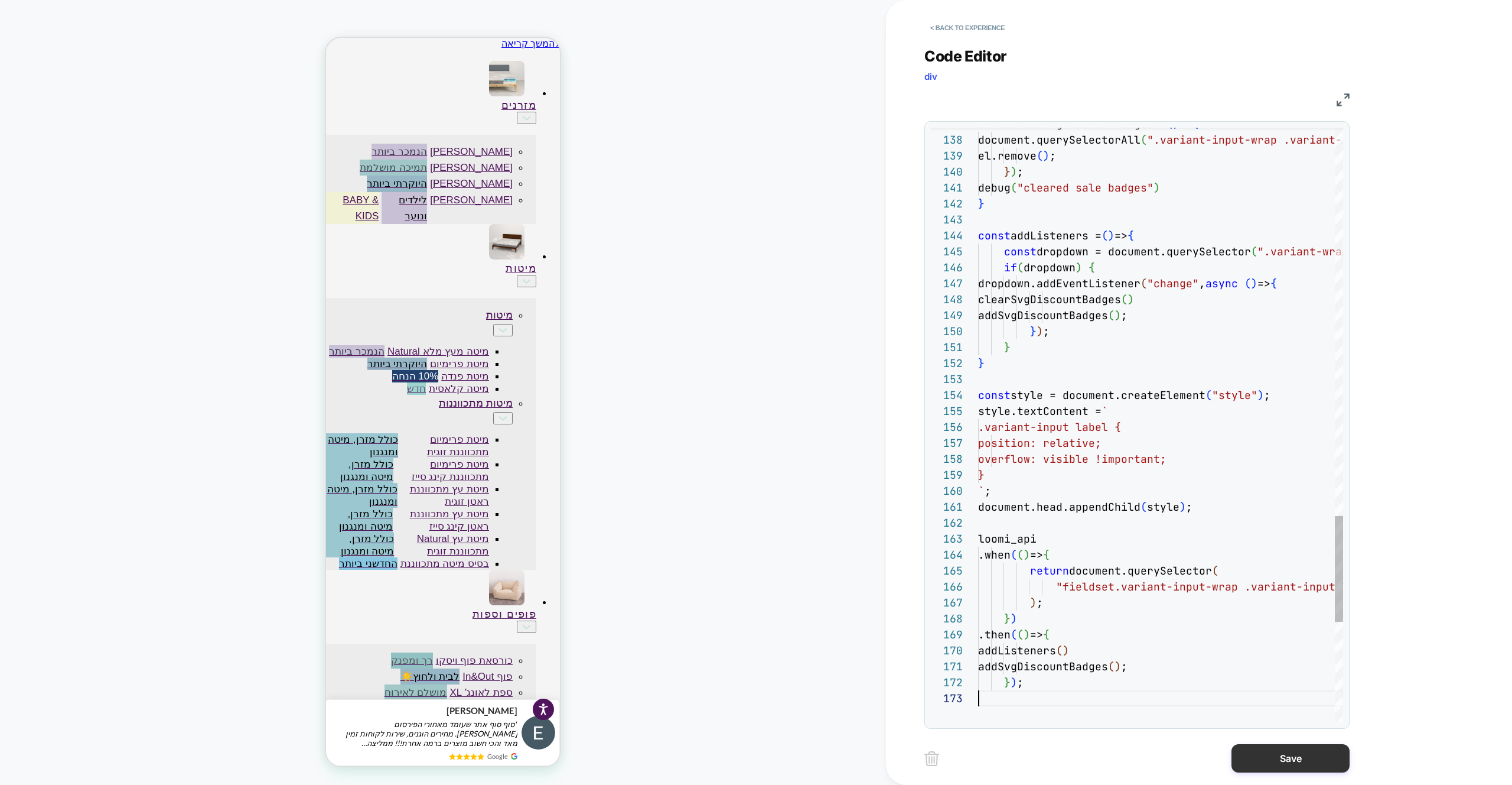
click at [1274, 762] on button "Save" at bounding box center [1290, 758] width 118 height 28
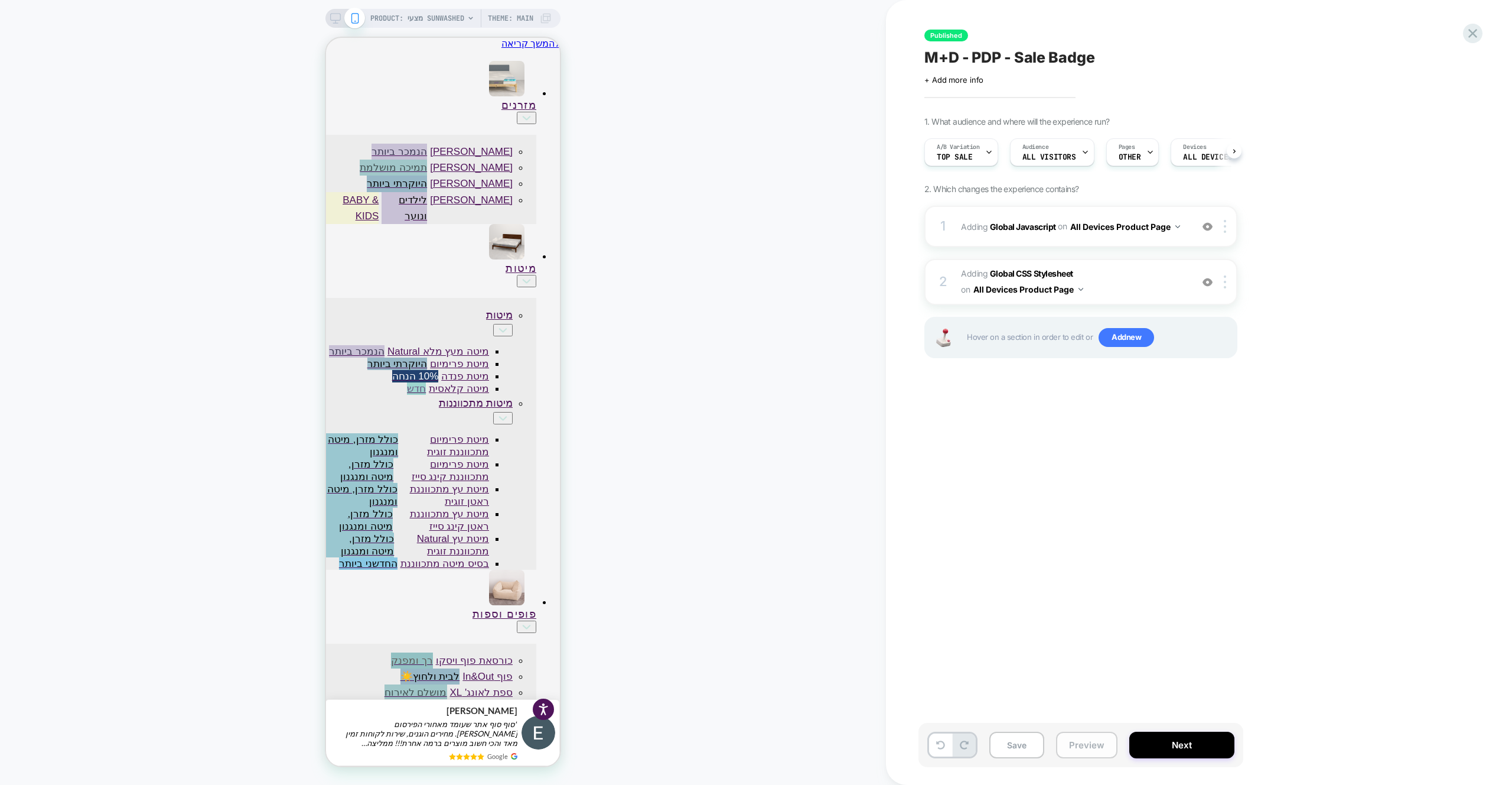
click at [1085, 749] on button "Preview" at bounding box center [1086, 744] width 61 height 26
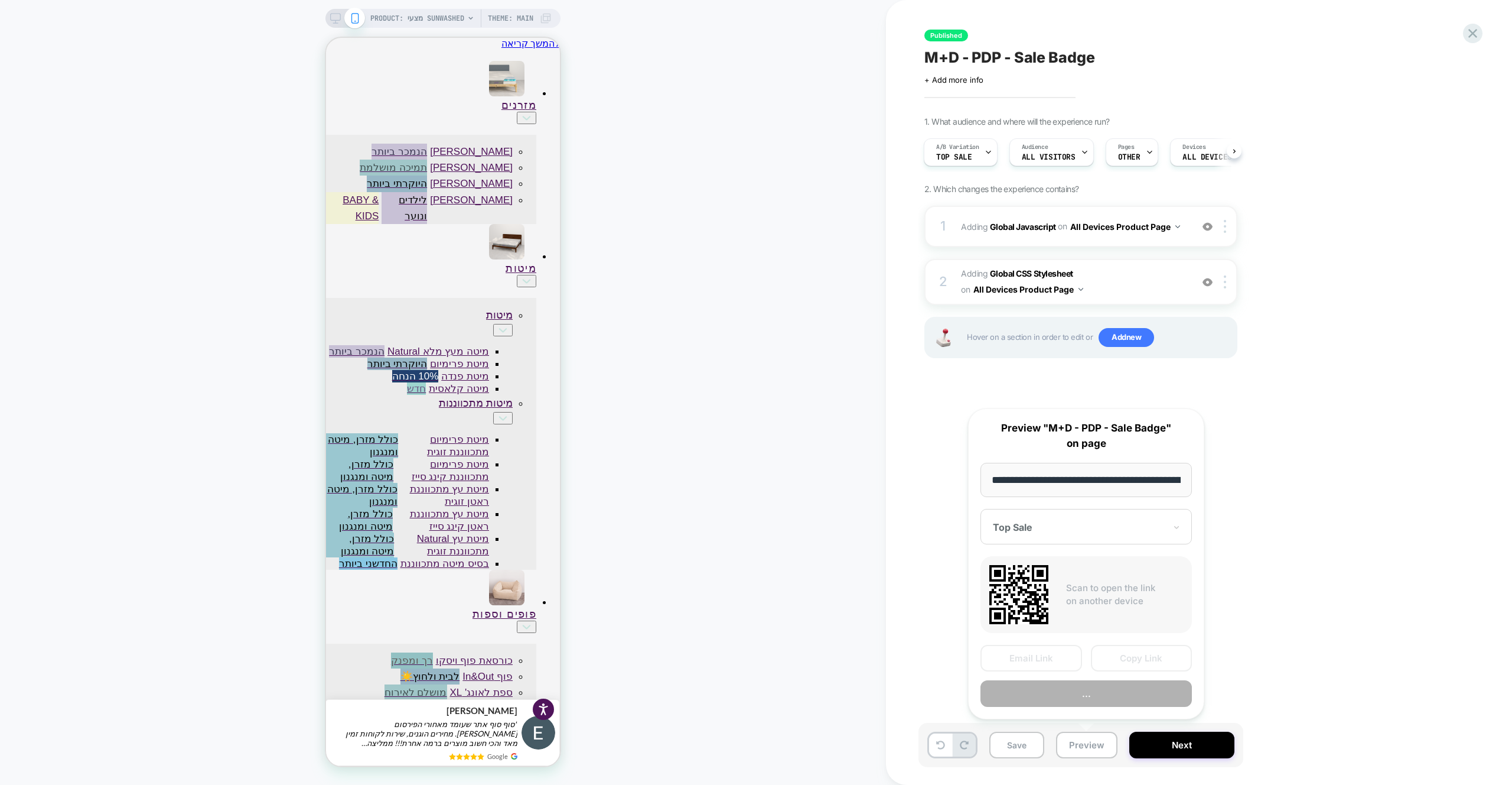
scroll to position [0, 387]
click at [1084, 701] on button "..." at bounding box center [1086, 693] width 212 height 26
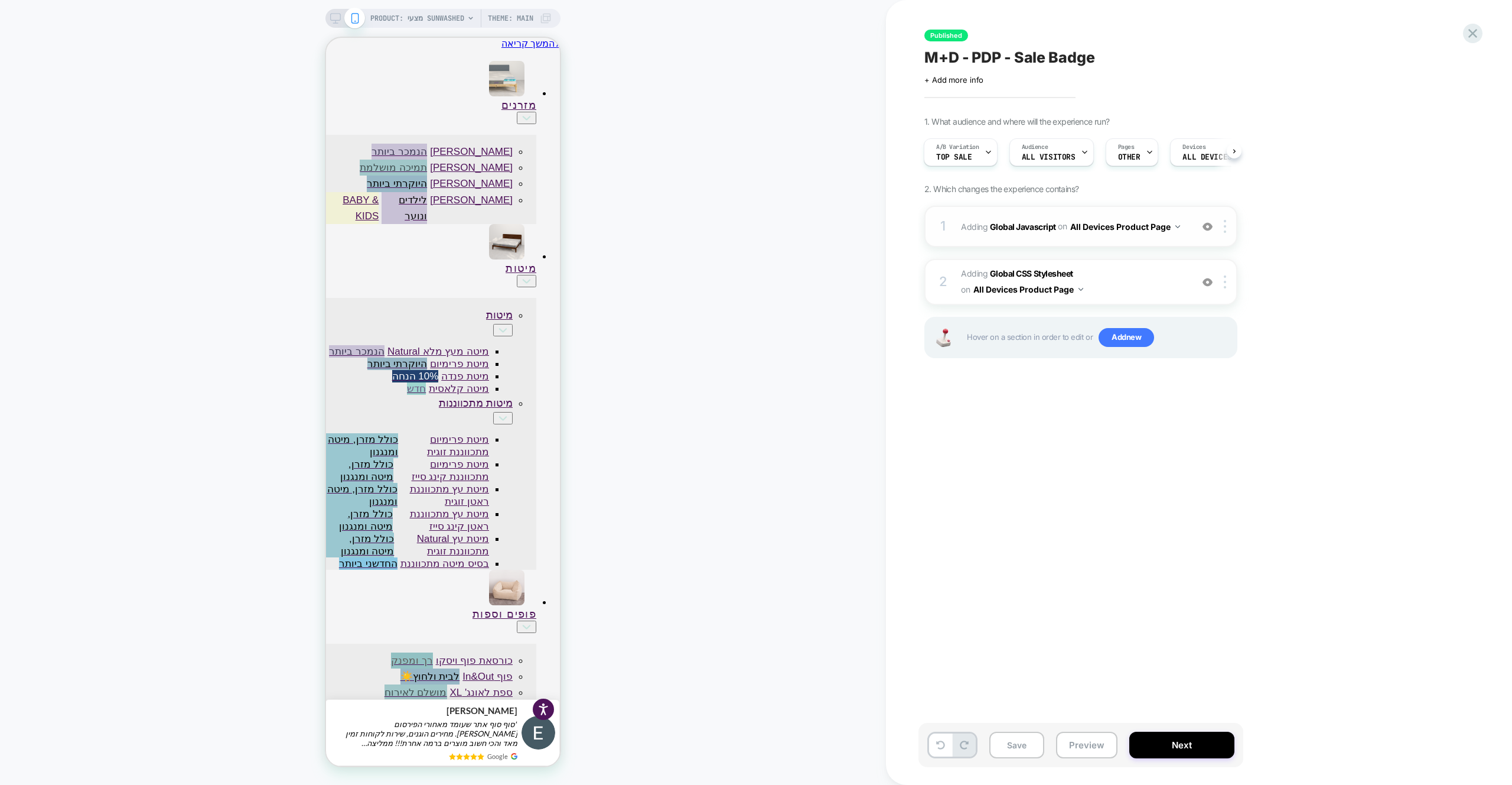
click at [1136, 246] on div "1 Adding Global Javascript on All Devices Product Page Add Before Add After Tar…" at bounding box center [1081, 227] width 313 height 41
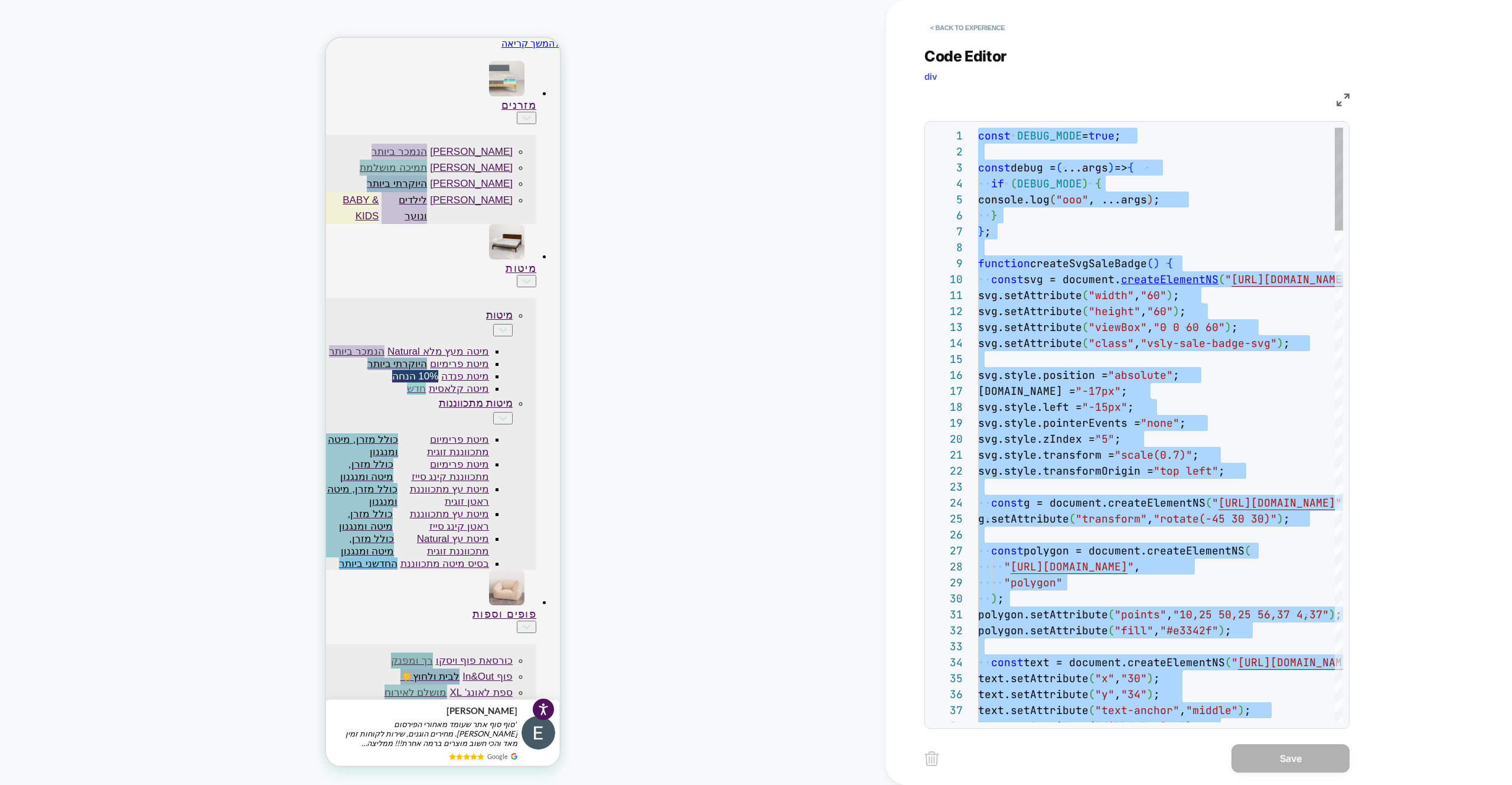
type textarea "**********"
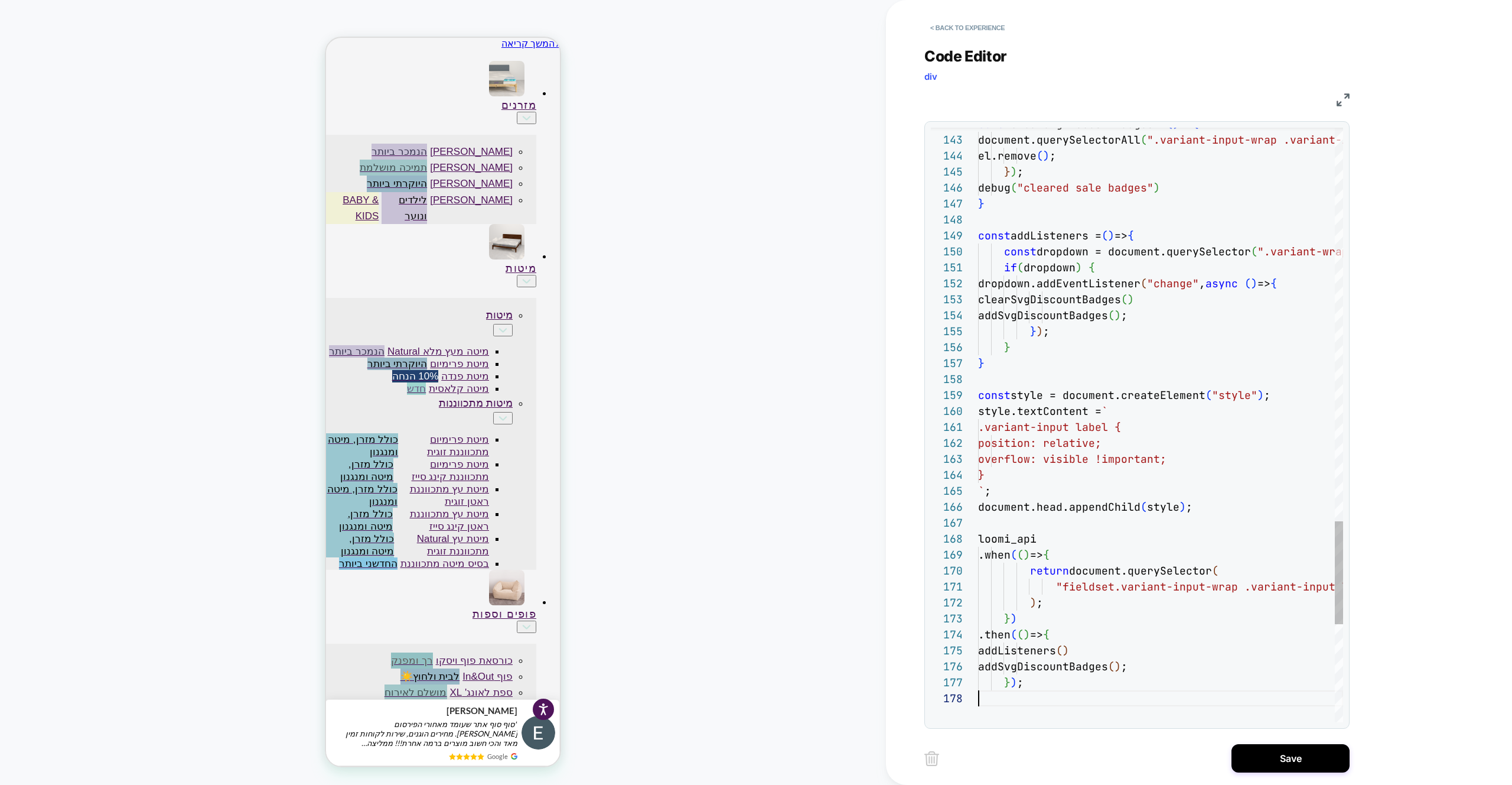
drag, startPoint x: 1268, startPoint y: 708, endPoint x: 1281, endPoint y: 704, distance: 13.6
click at [1286, 778] on div "< Back to experience Code Editor div JS 142 143 144 145 146 147 148 149 150 151…" at bounding box center [1146, 392] width 443 height 785
click at [1281, 772] on div "Save" at bounding box center [1137, 758] width 426 height 29
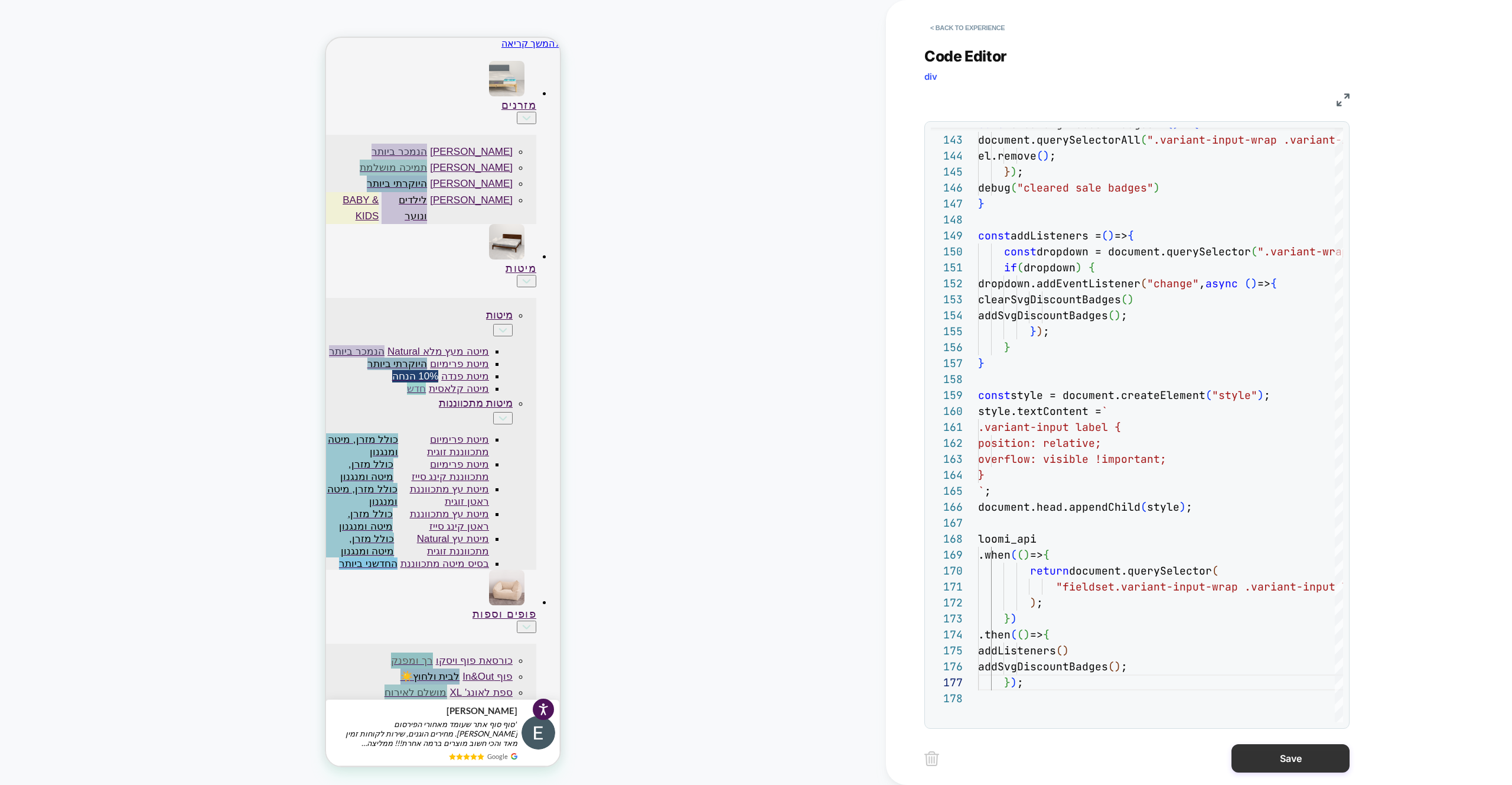
click at [1258, 754] on button "Save" at bounding box center [1290, 758] width 118 height 28
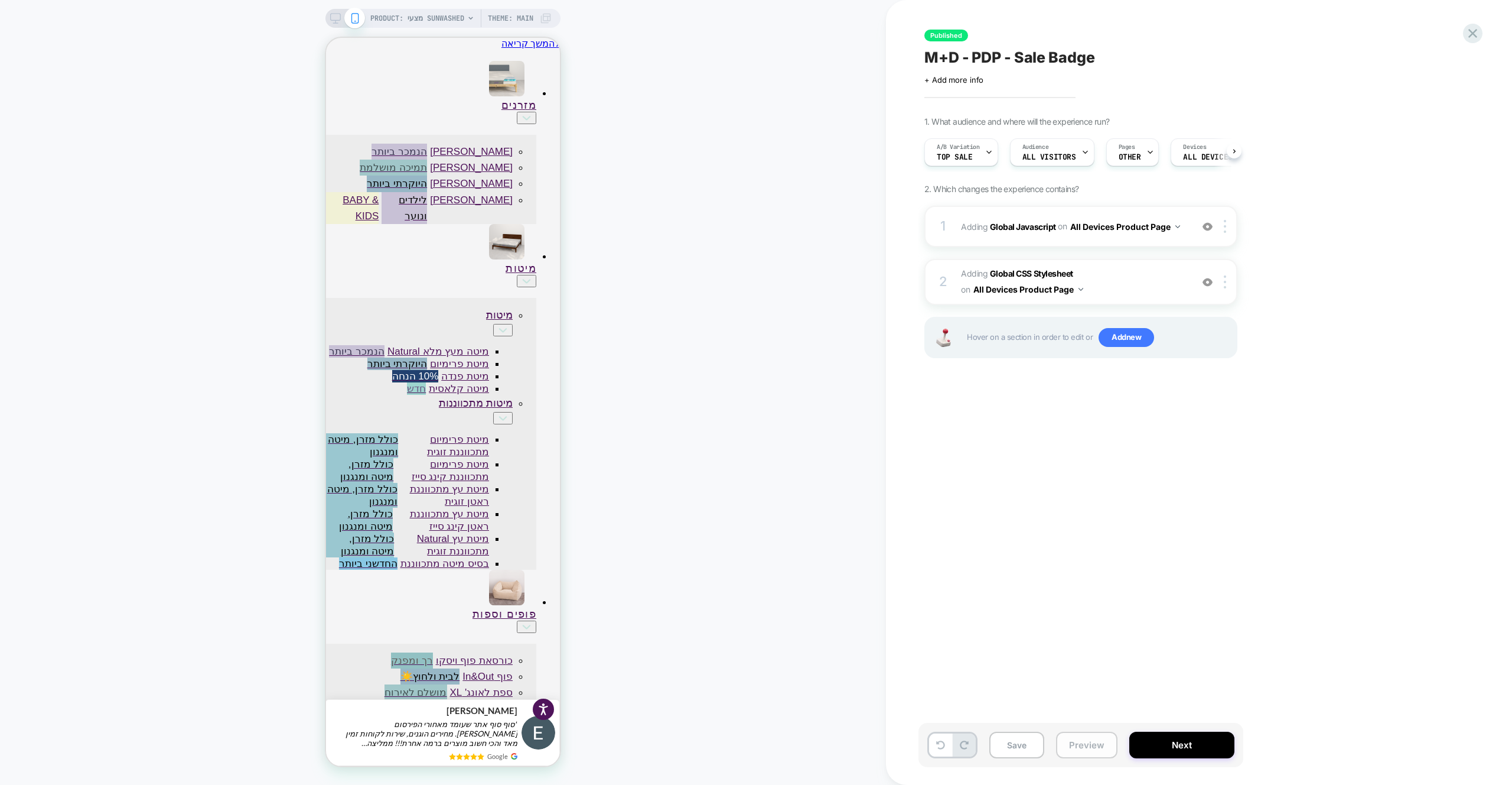
drag, startPoint x: 1085, startPoint y: 748, endPoint x: 1088, endPoint y: 736, distance: 12.4
click at [1085, 748] on button "Preview" at bounding box center [1086, 744] width 61 height 26
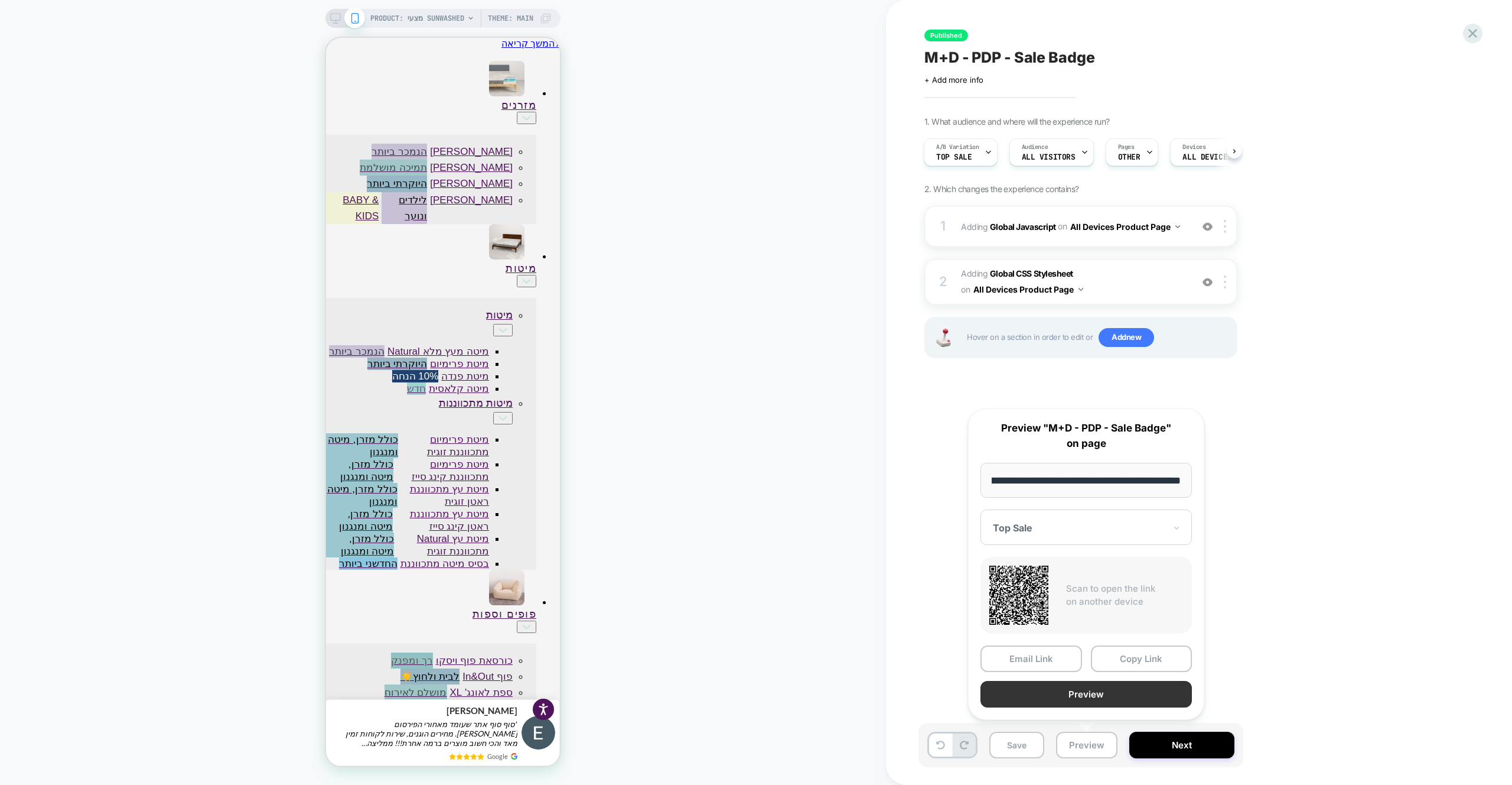
scroll to position [0, 0]
click at [1092, 689] on button "Preview" at bounding box center [1086, 693] width 212 height 26
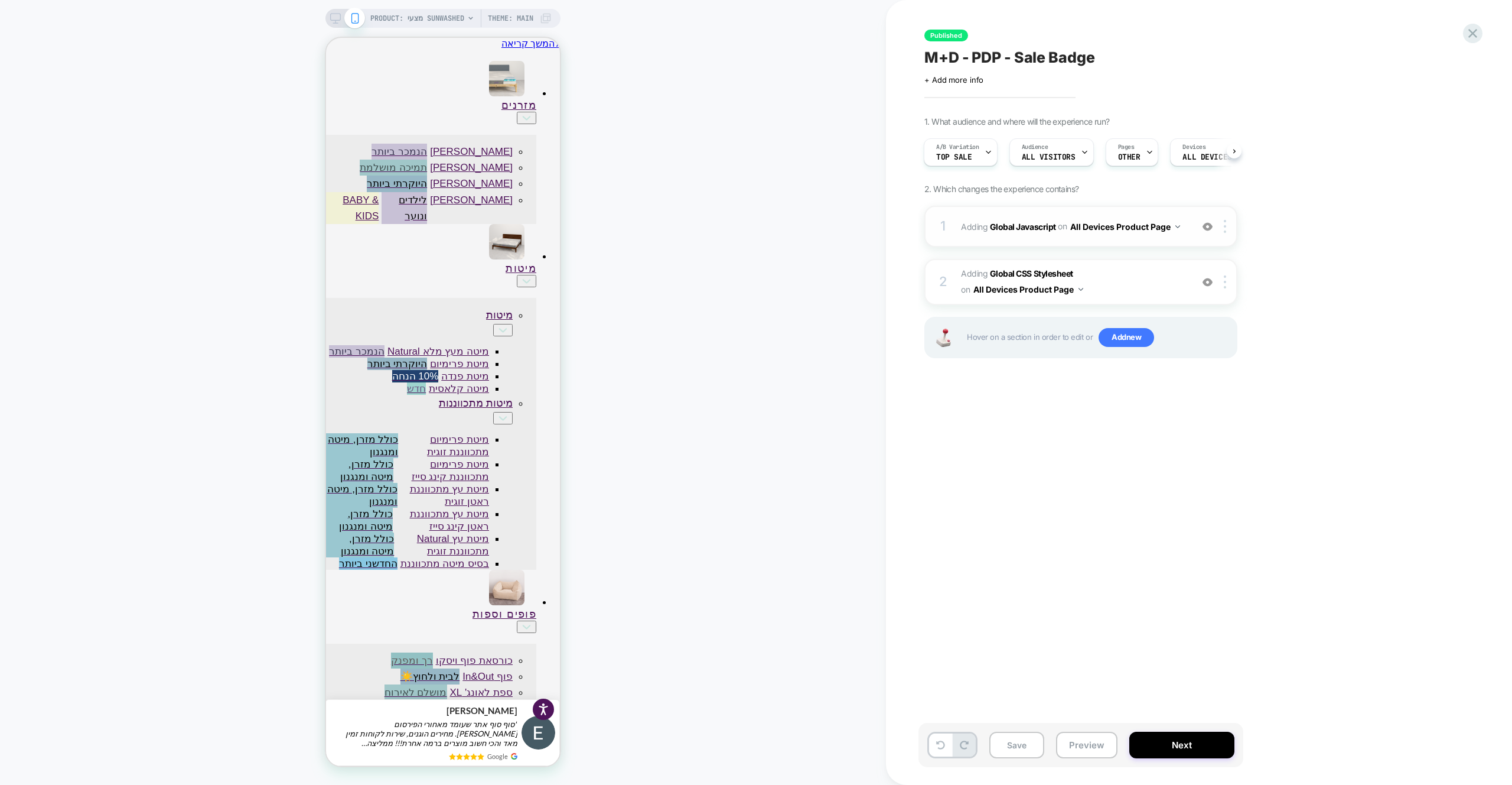
click at [1148, 245] on div "1 Adding Global Javascript on All Devices Product Page Add Before Add After Tar…" at bounding box center [1081, 227] width 313 height 41
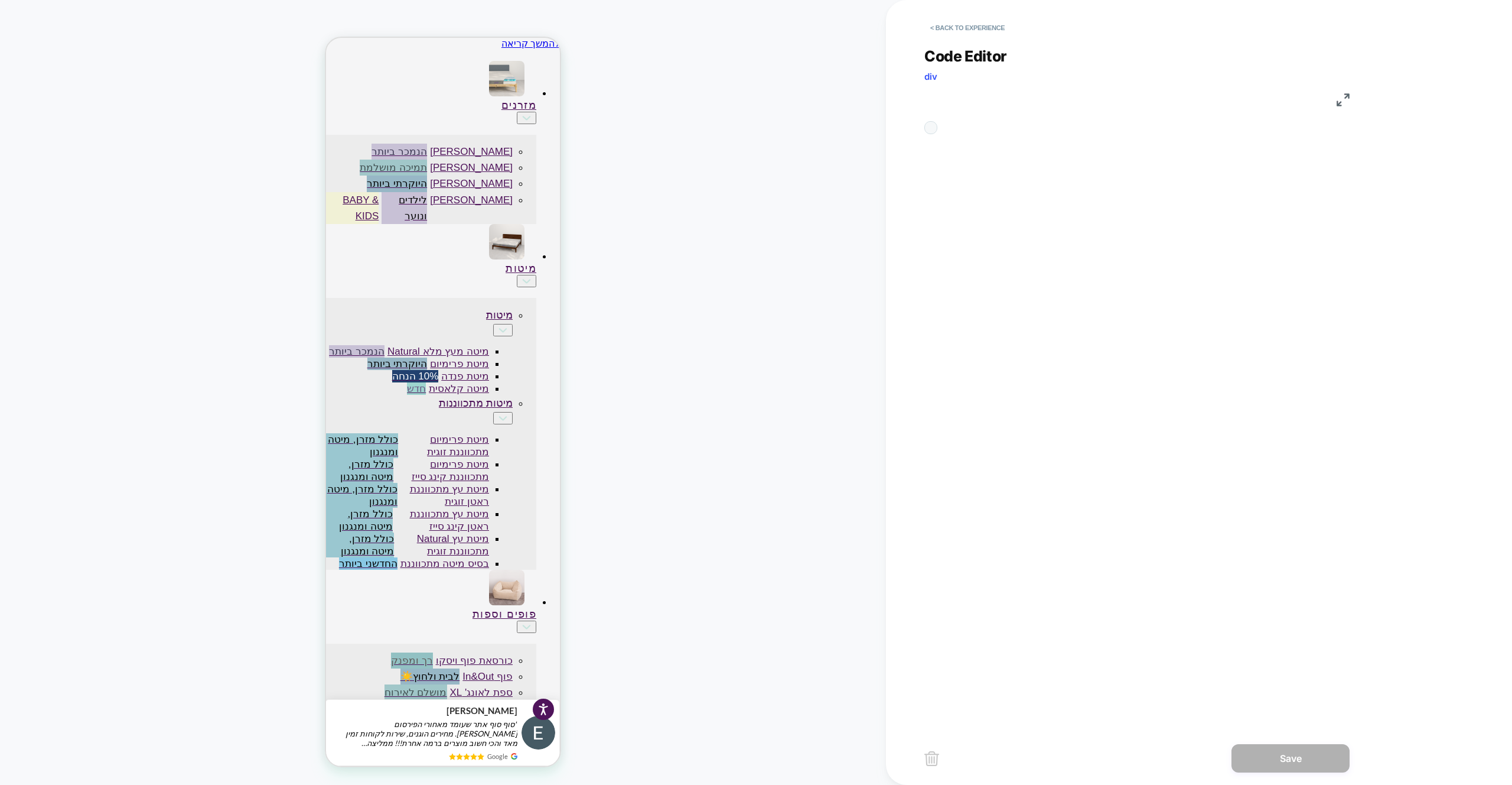
scroll to position [159, 0]
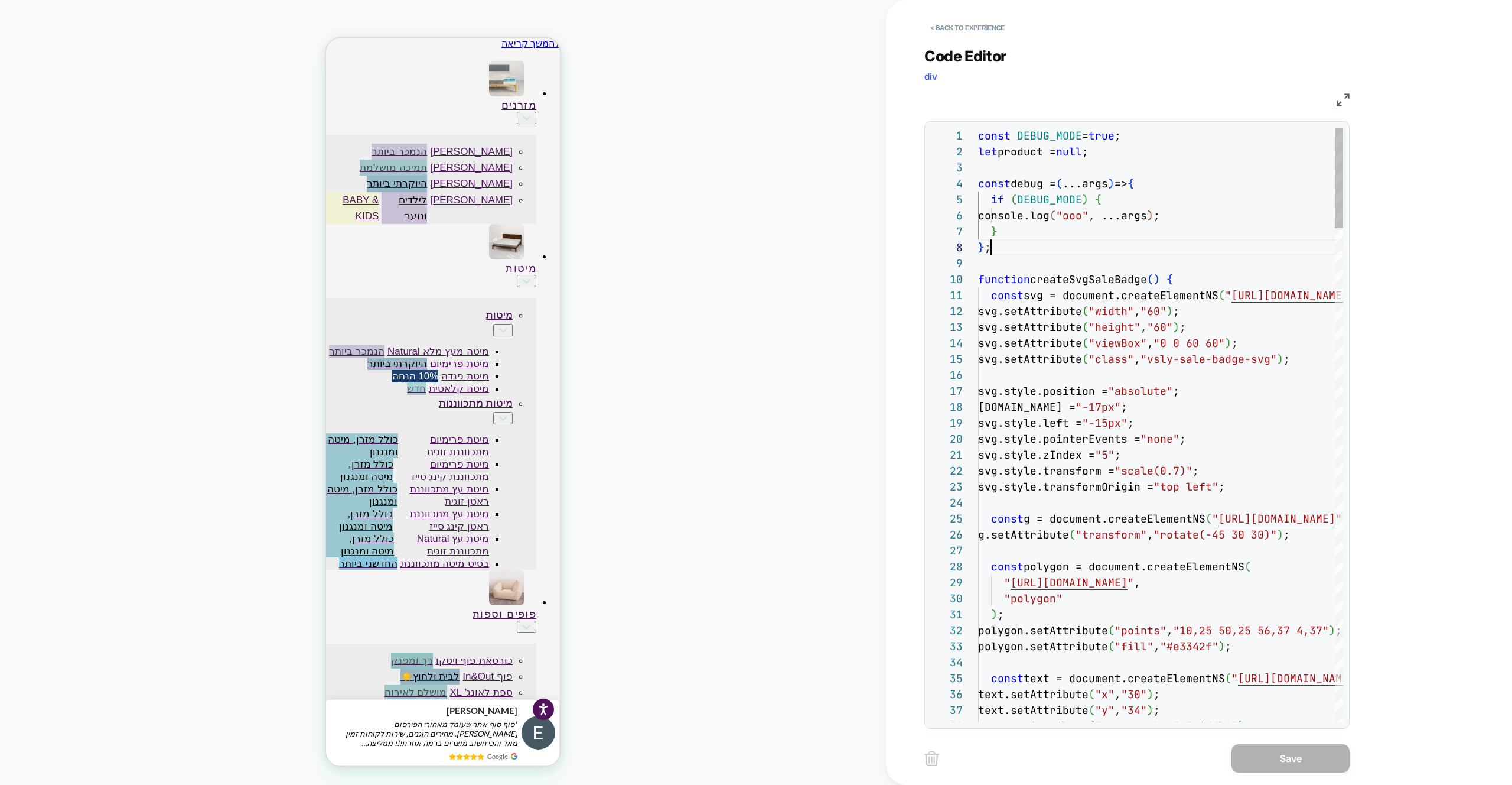
type textarea "**********"
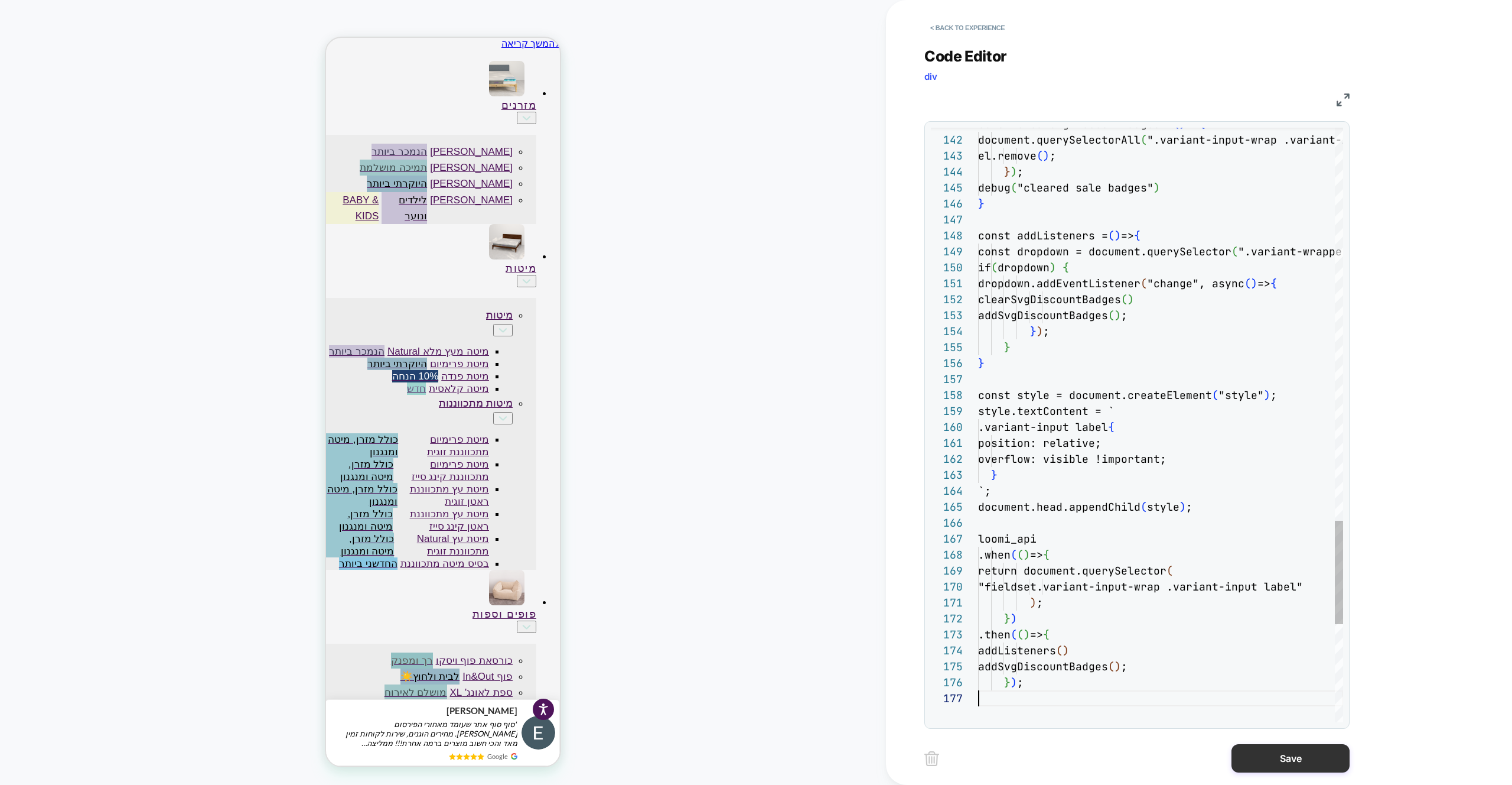
scroll to position [96, 0]
click at [1328, 761] on button "Save" at bounding box center [1290, 758] width 118 height 28
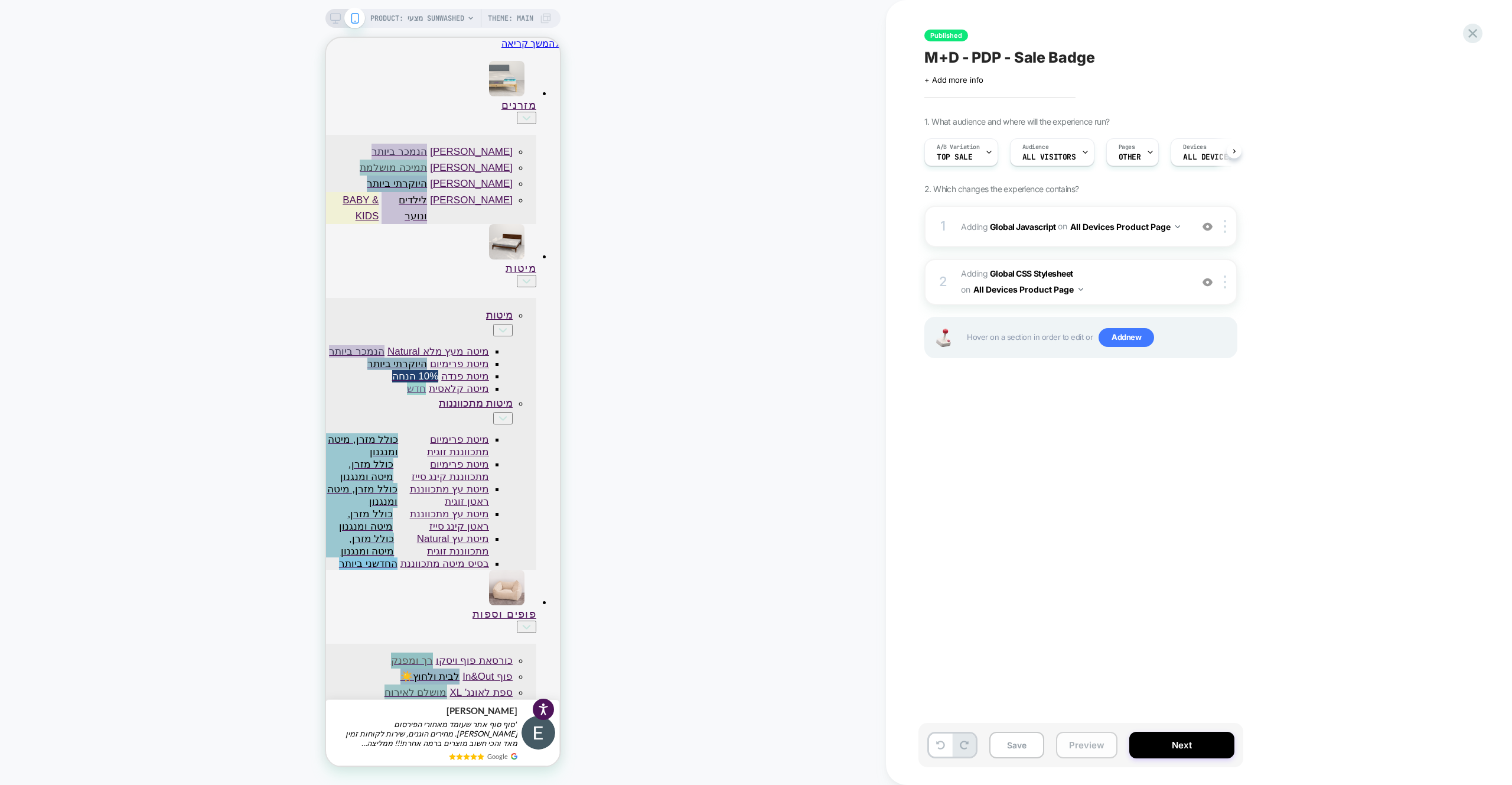
click at [1074, 746] on button "Preview" at bounding box center [1086, 744] width 61 height 26
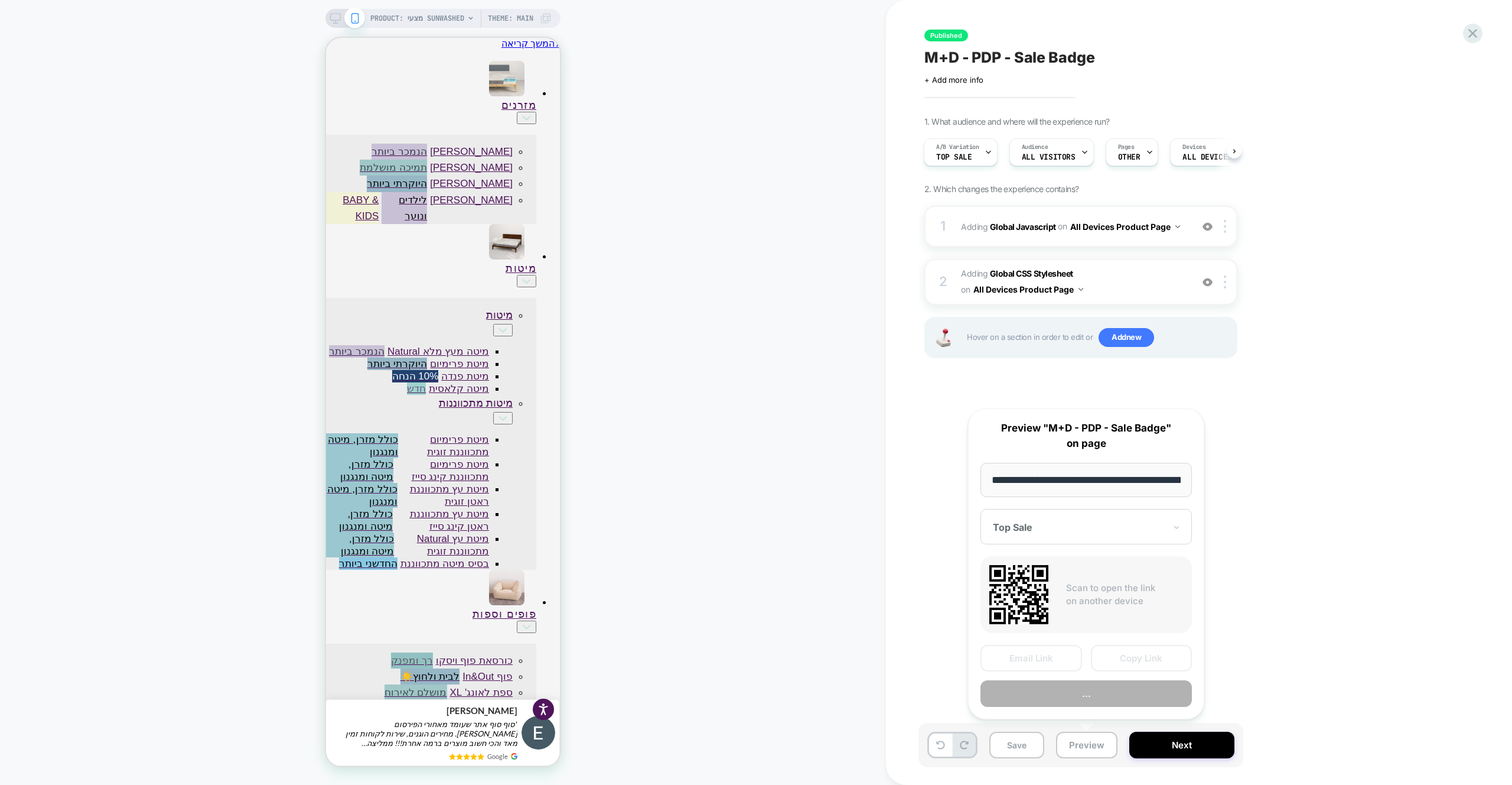
scroll to position [0, 387]
click at [1084, 691] on button "Preview" at bounding box center [1086, 693] width 212 height 26
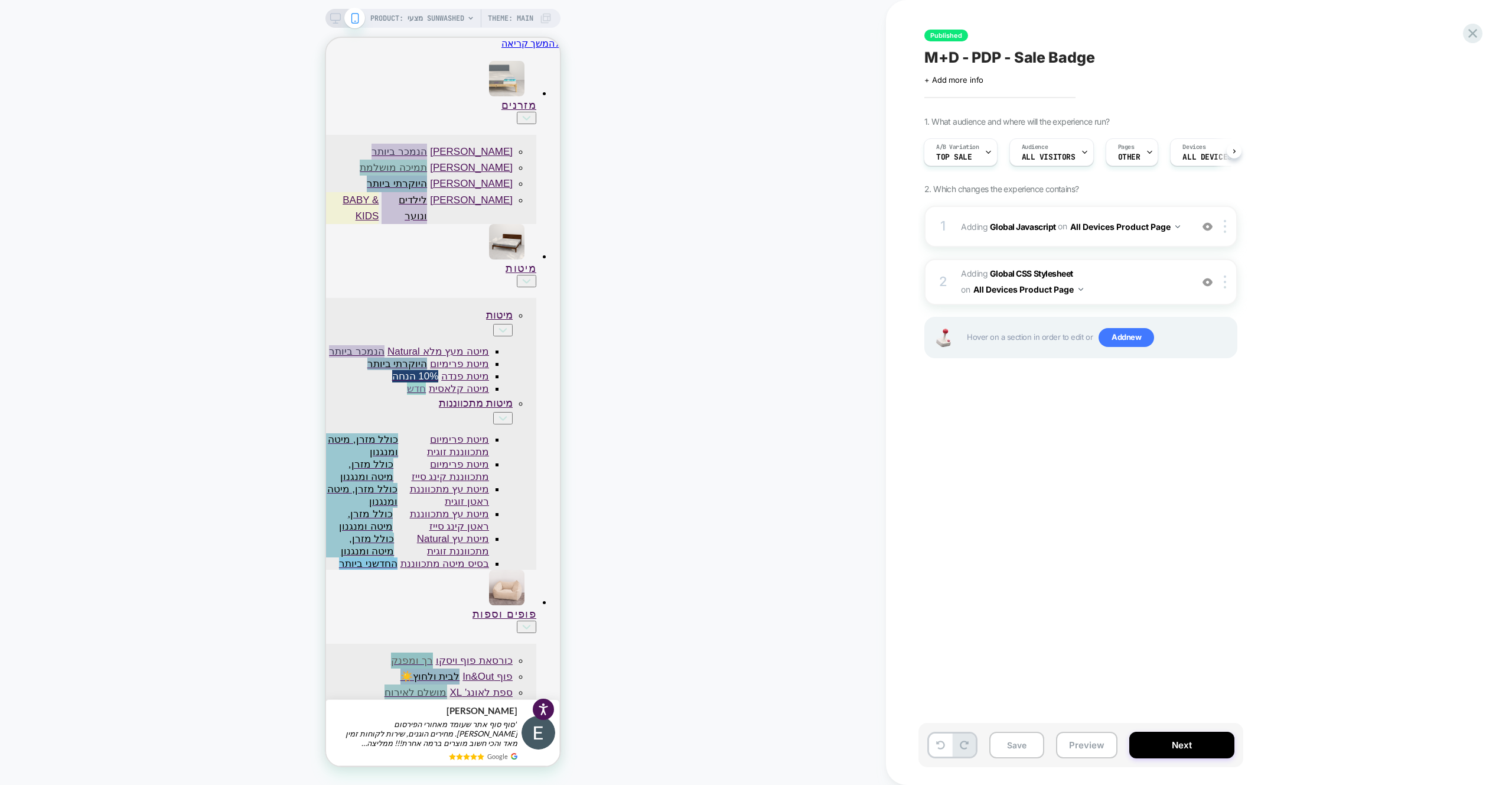
scroll to position [0, 1]
click at [1095, 237] on div "1 Adding Global Javascript on All Devices Product Page Add Before Add After Tar…" at bounding box center [1081, 227] width 313 height 41
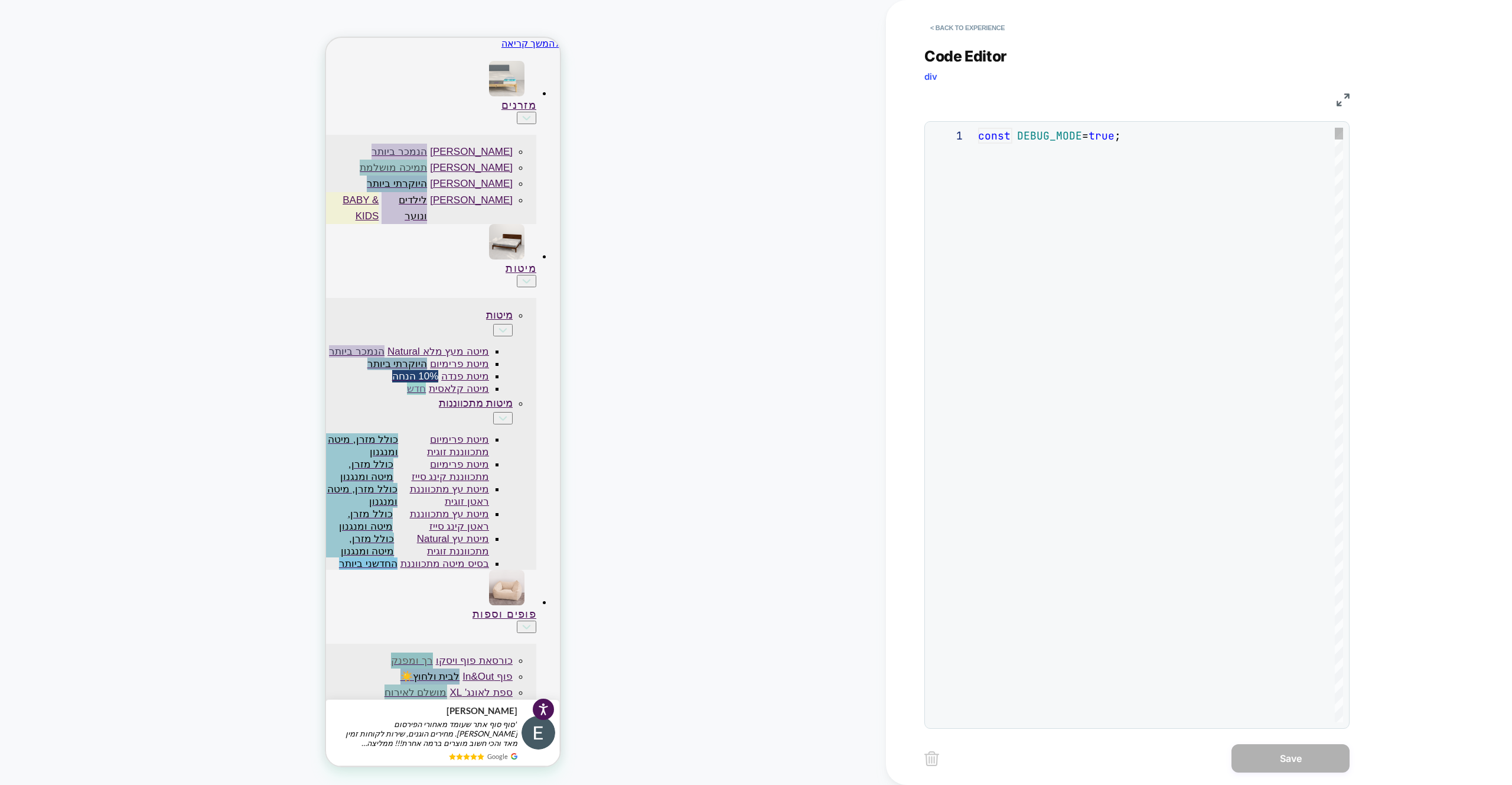
scroll to position [96, 19]
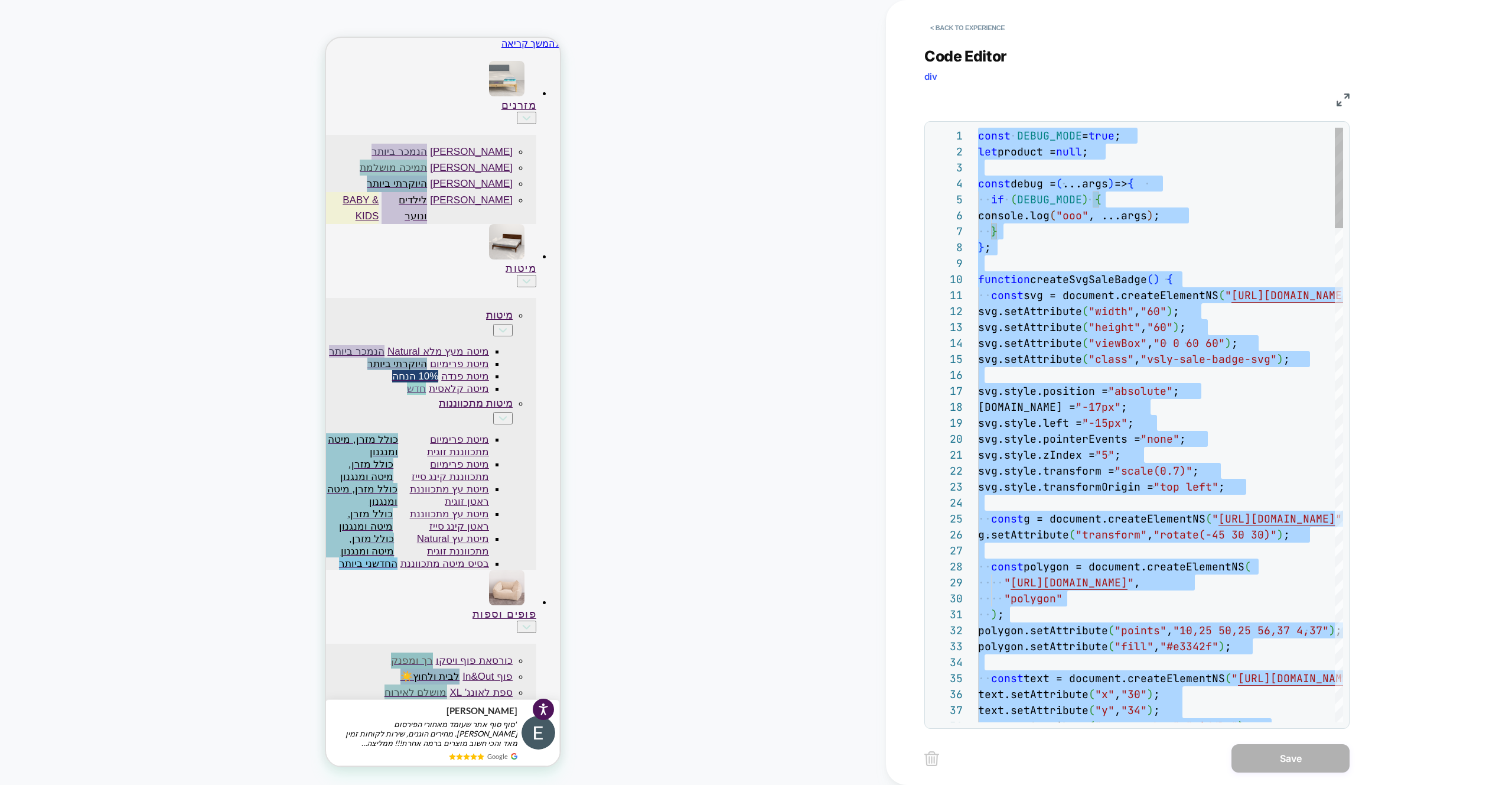
type textarea "**********"
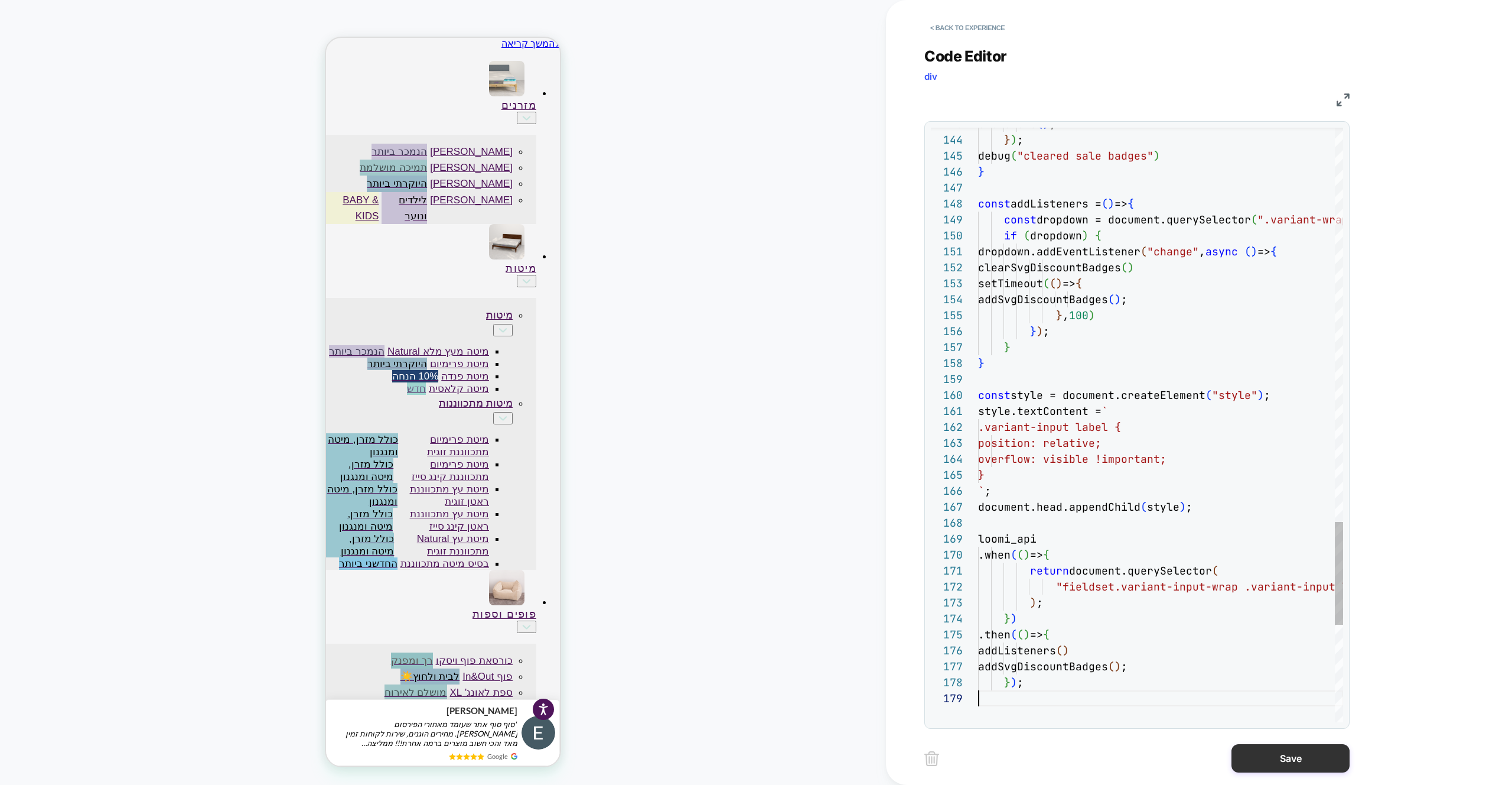
scroll to position [128, 0]
click at [1332, 758] on button "Save" at bounding box center [1290, 758] width 118 height 28
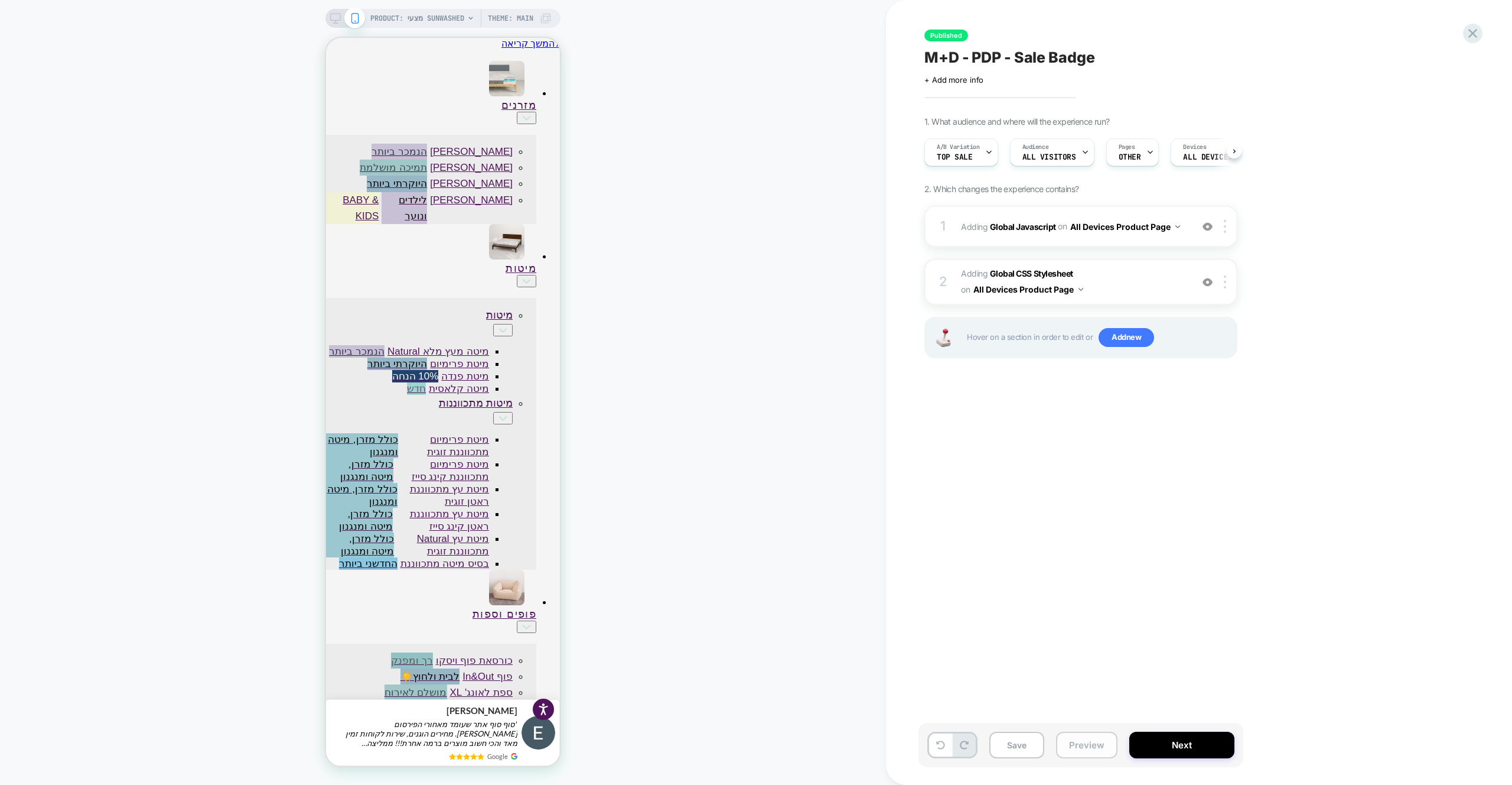
click at [1076, 748] on button "Preview" at bounding box center [1086, 744] width 61 height 26
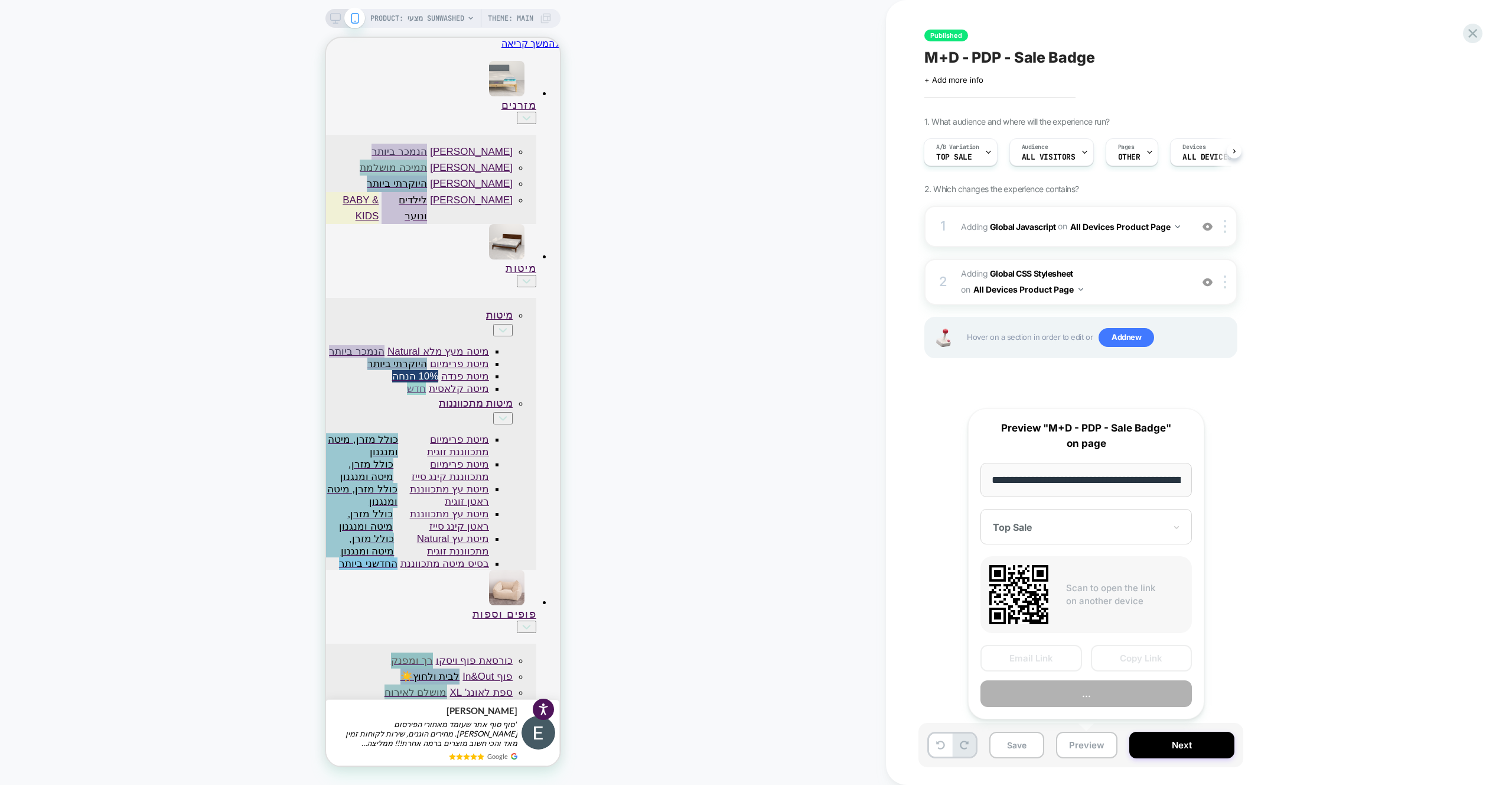
scroll to position [0, 387]
click at [1082, 697] on button "Preview" at bounding box center [1086, 693] width 212 height 26
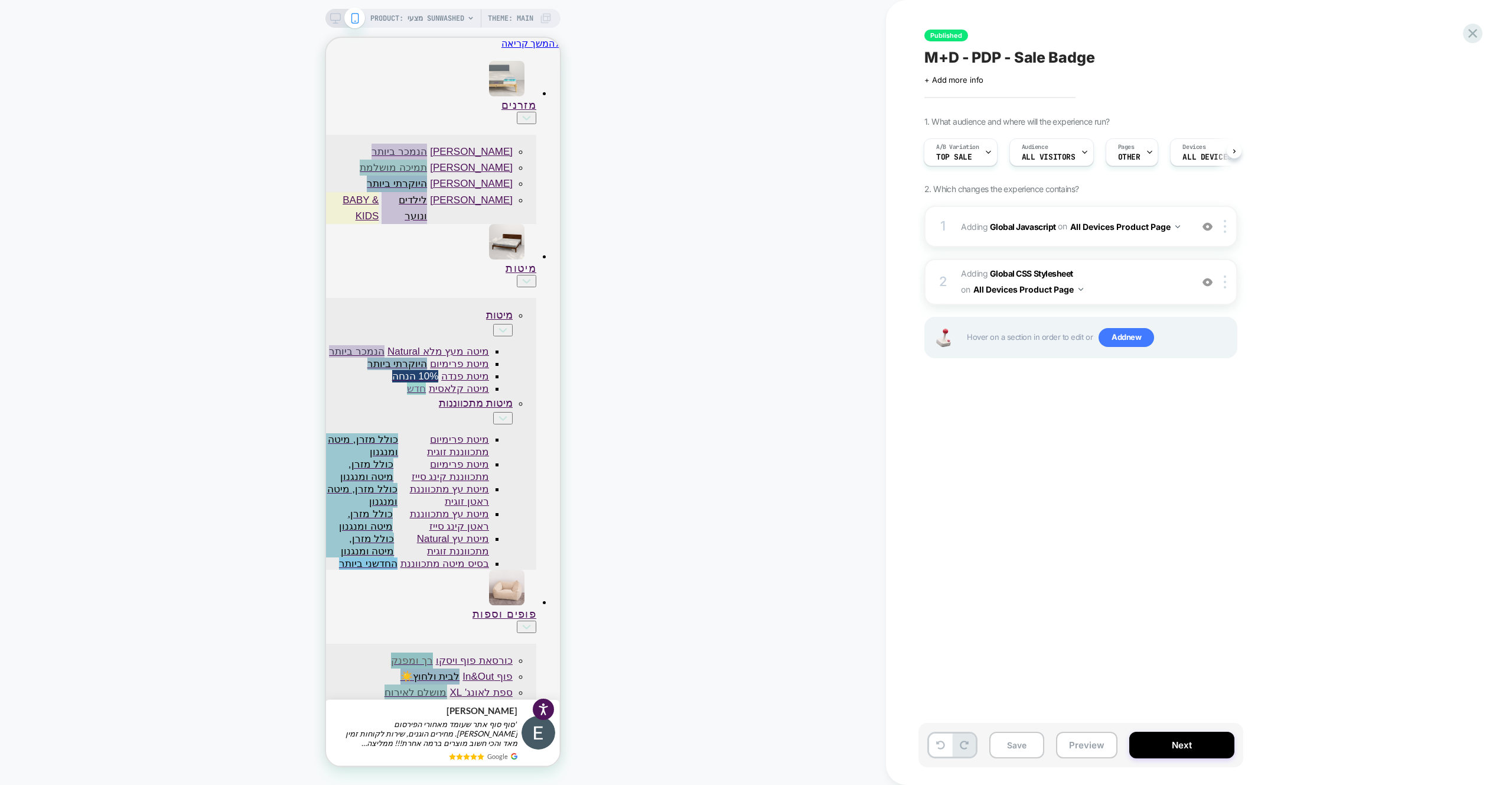
click at [1171, 248] on div "1 Adding Global Javascript on All Devices Product Page Add Before Add After Tar…" at bounding box center [1081, 297] width 313 height 182
click at [1171, 243] on div "1 Adding Global Javascript on All Devices Product Page Add Before Add After Tar…" at bounding box center [1081, 227] width 313 height 41
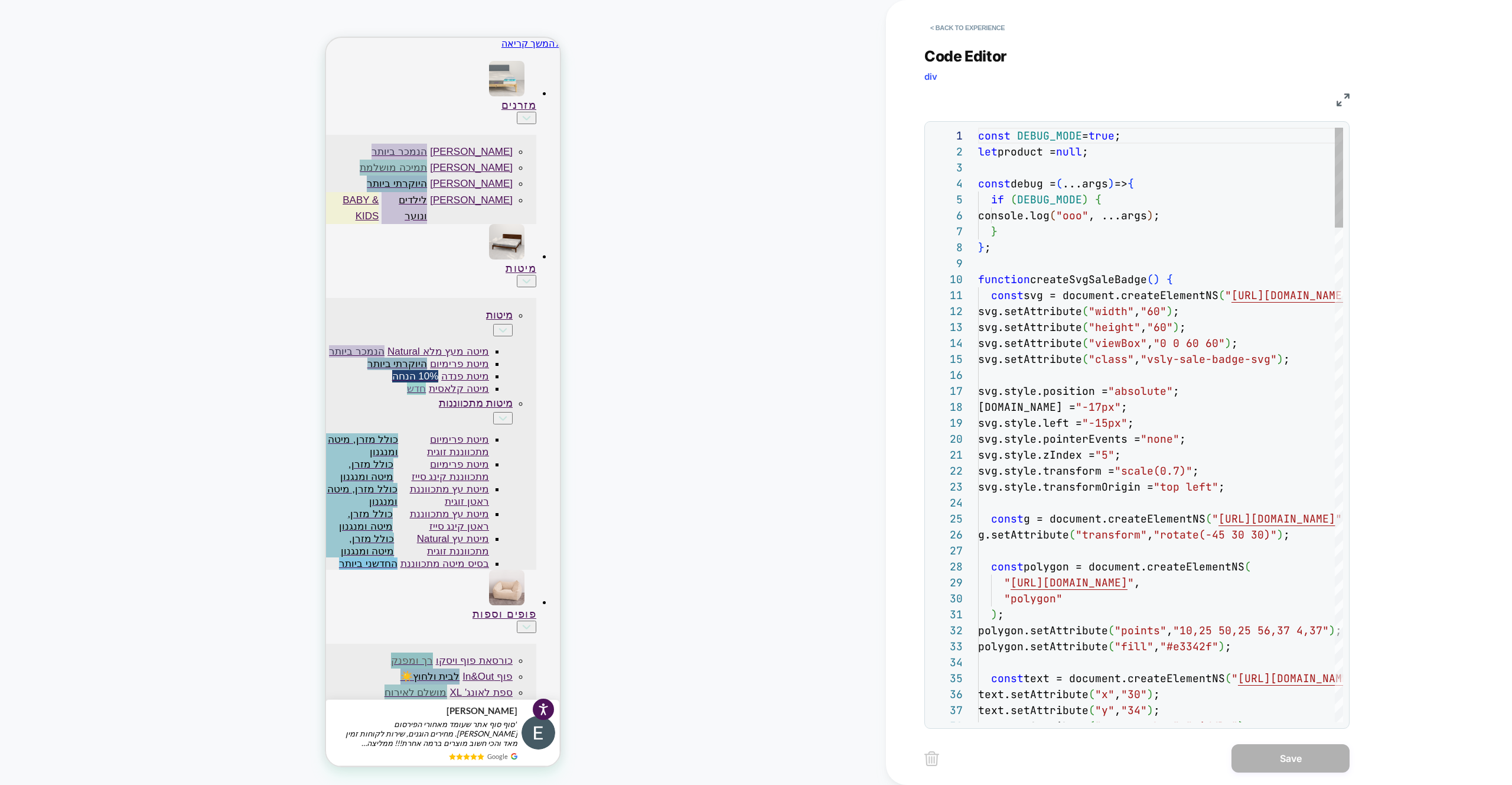
type textarea "**********"
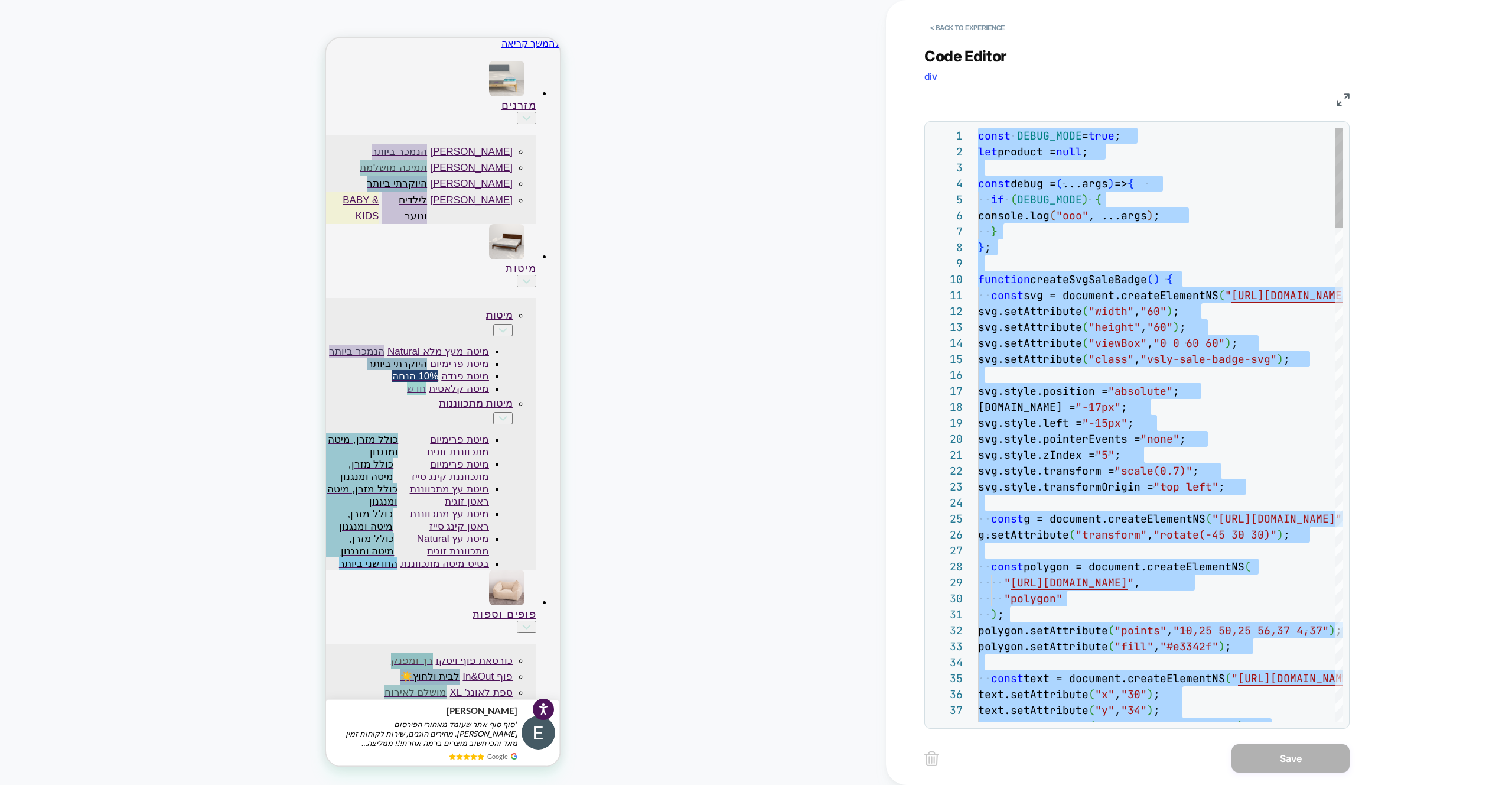
scroll to position [0, 0]
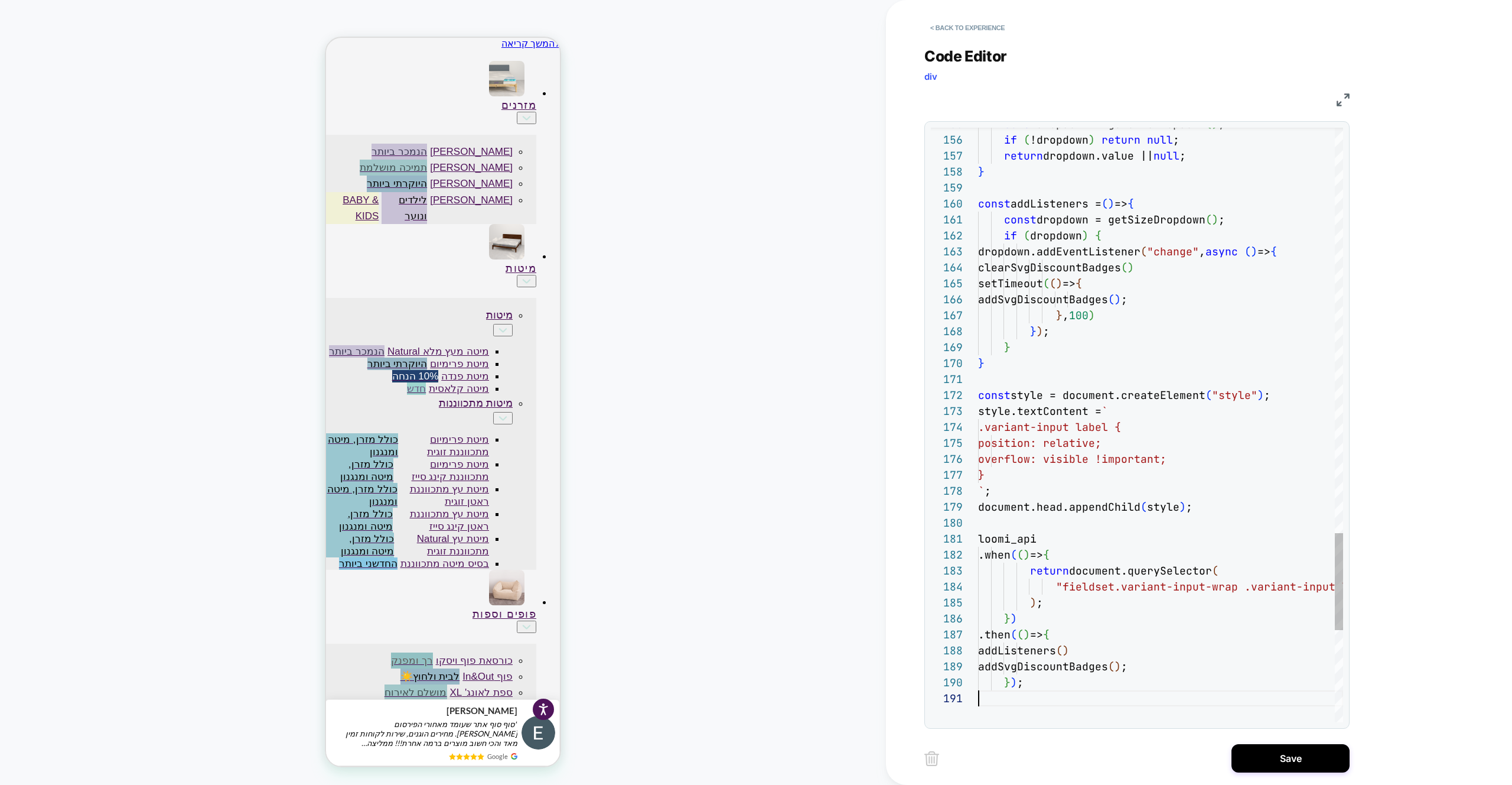
drag, startPoint x: 1351, startPoint y: 763, endPoint x: 1305, endPoint y: 764, distance: 46.0
click at [1351, 763] on div "< Back to experience Code Editor div JS 155 156 157 158 159 160 161 162 163 164…" at bounding box center [1146, 392] width 443 height 785
click at [1250, 765] on button "Save" at bounding box center [1290, 758] width 118 height 28
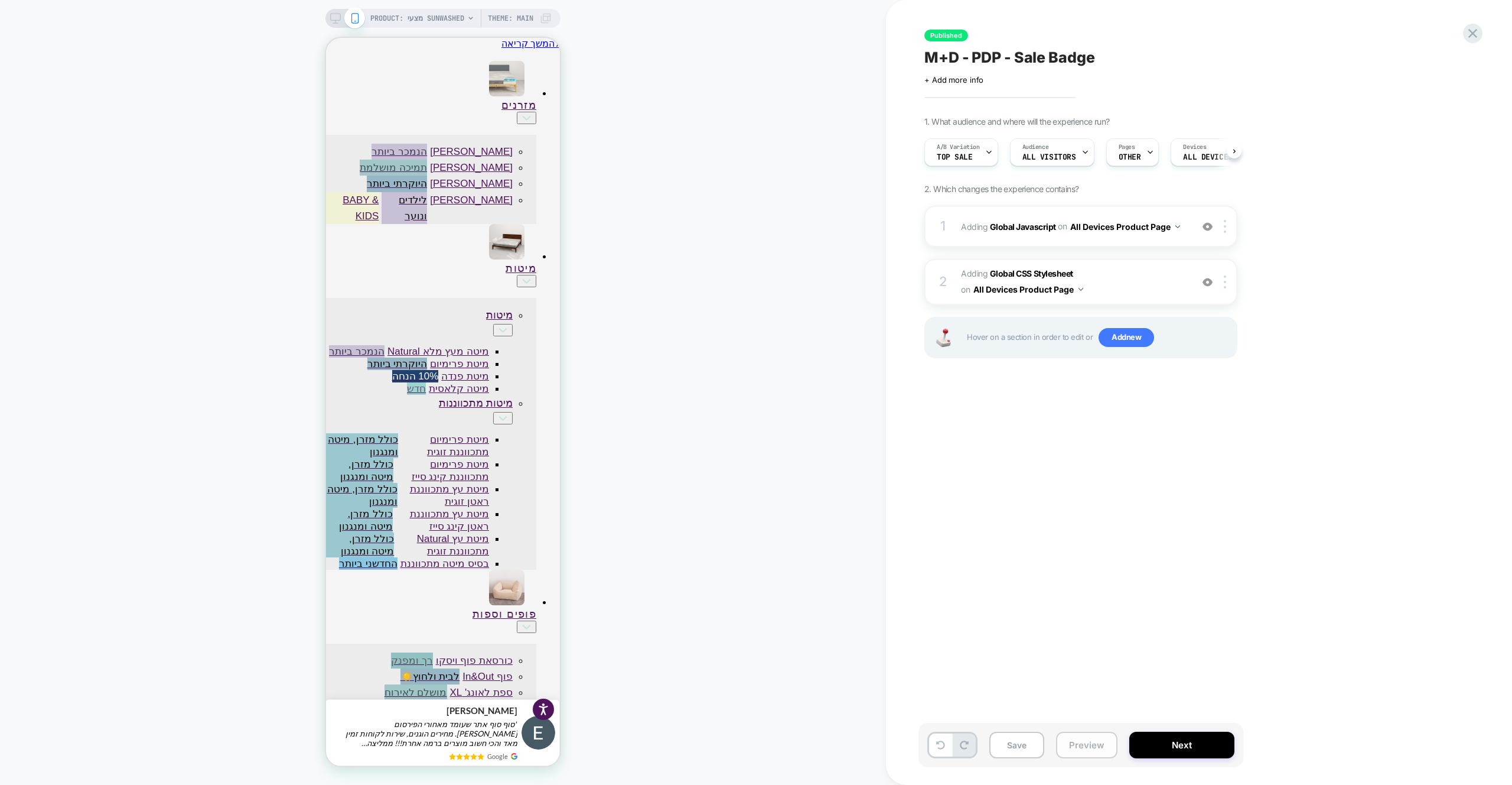
click at [1073, 741] on button "Preview" at bounding box center [1086, 744] width 61 height 26
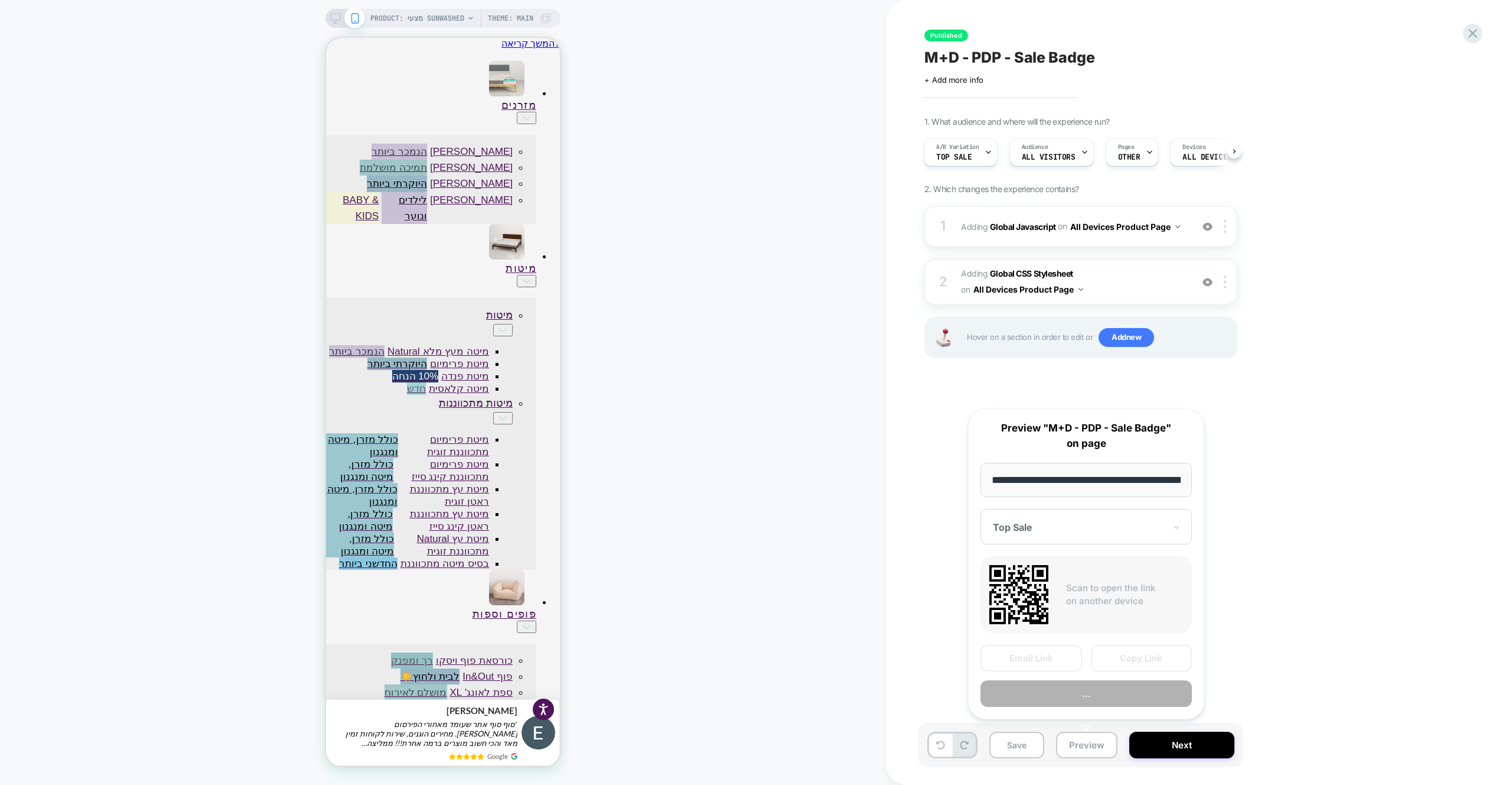
scroll to position [0, 387]
click at [1093, 688] on button "Preview" at bounding box center [1086, 693] width 212 height 26
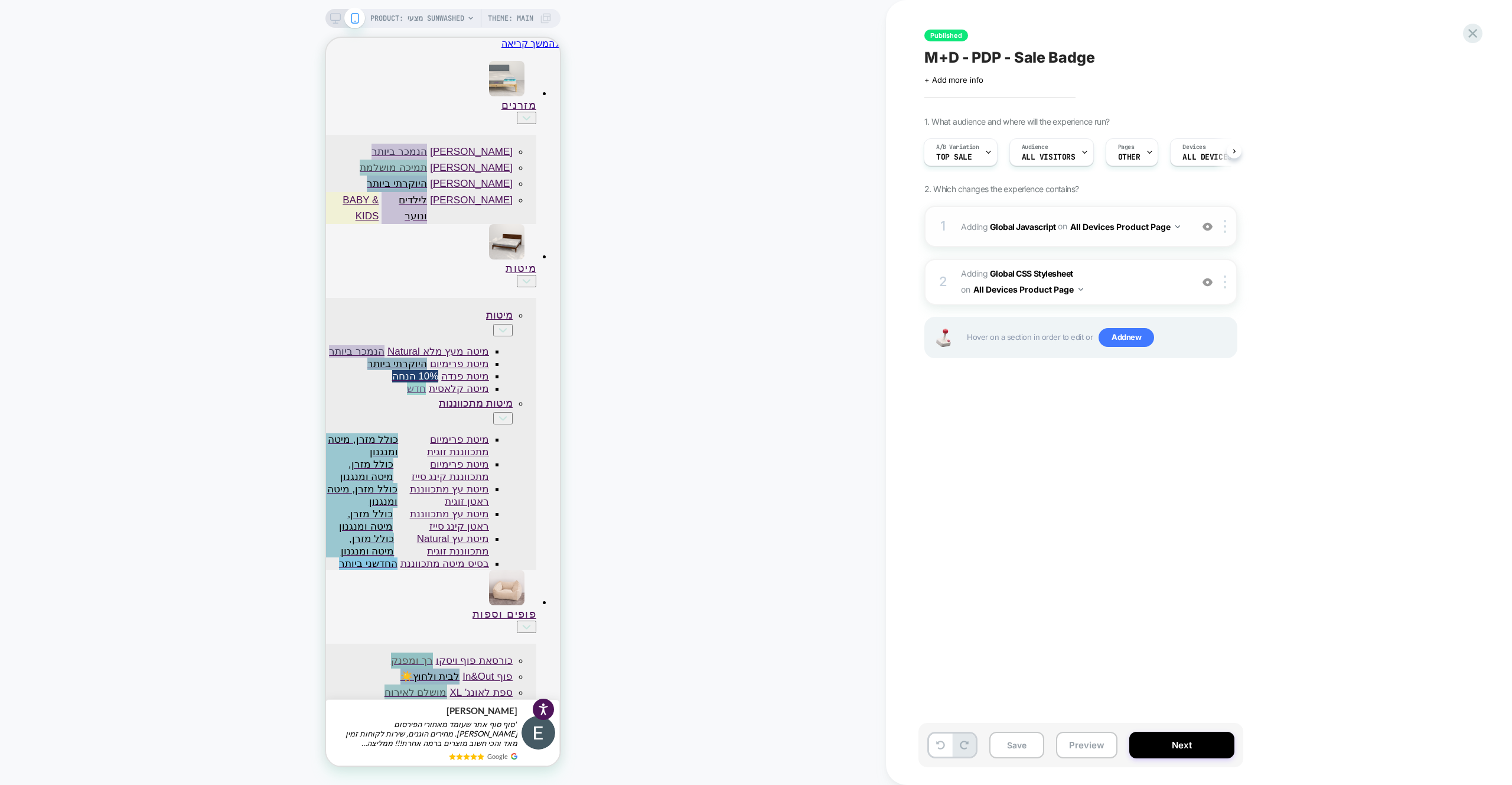
click at [1086, 240] on div "1 Adding Global Javascript on All Devices Product Page Add Before Add After Tar…" at bounding box center [1081, 227] width 313 height 41
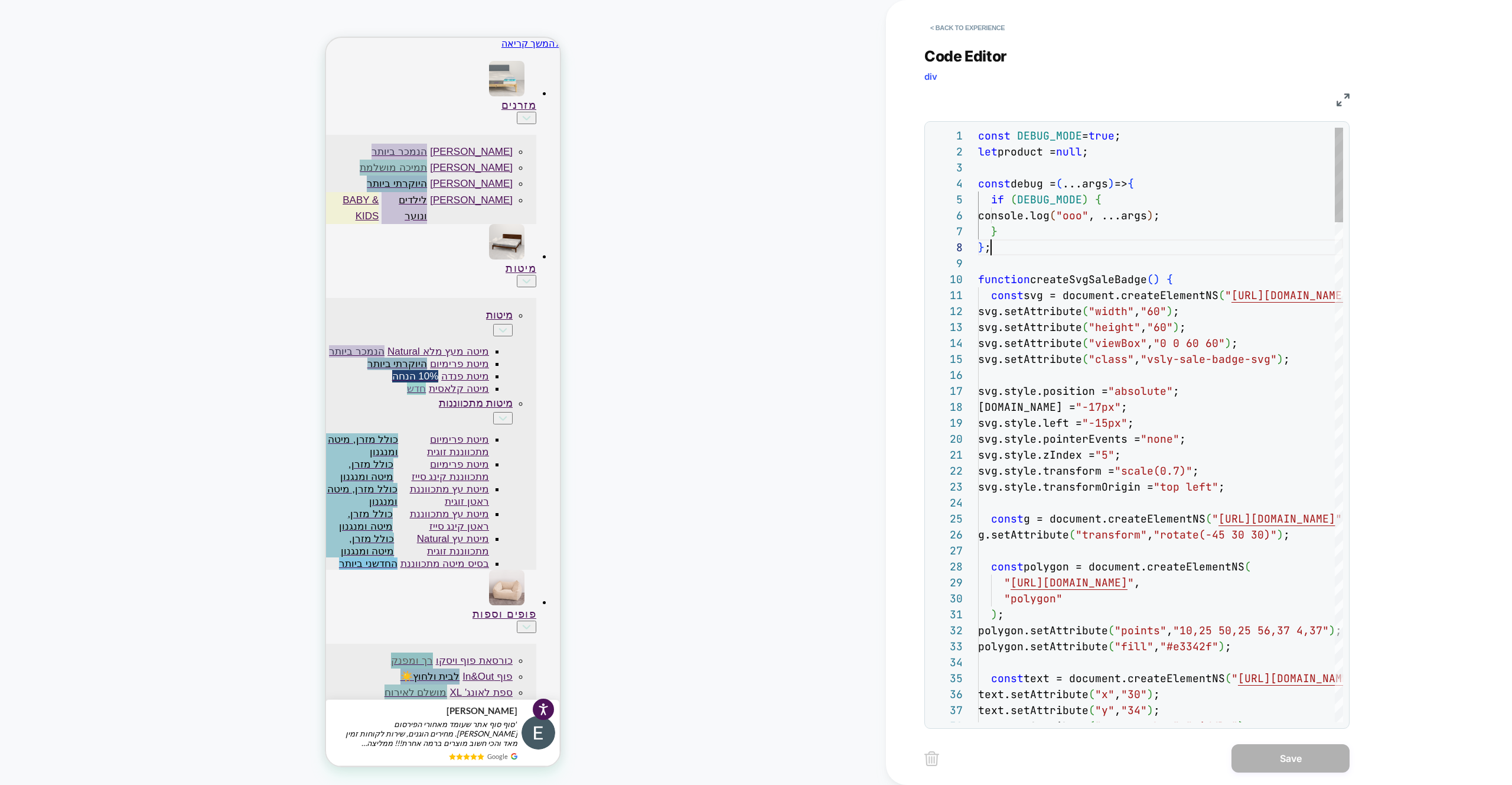
type textarea "**********"
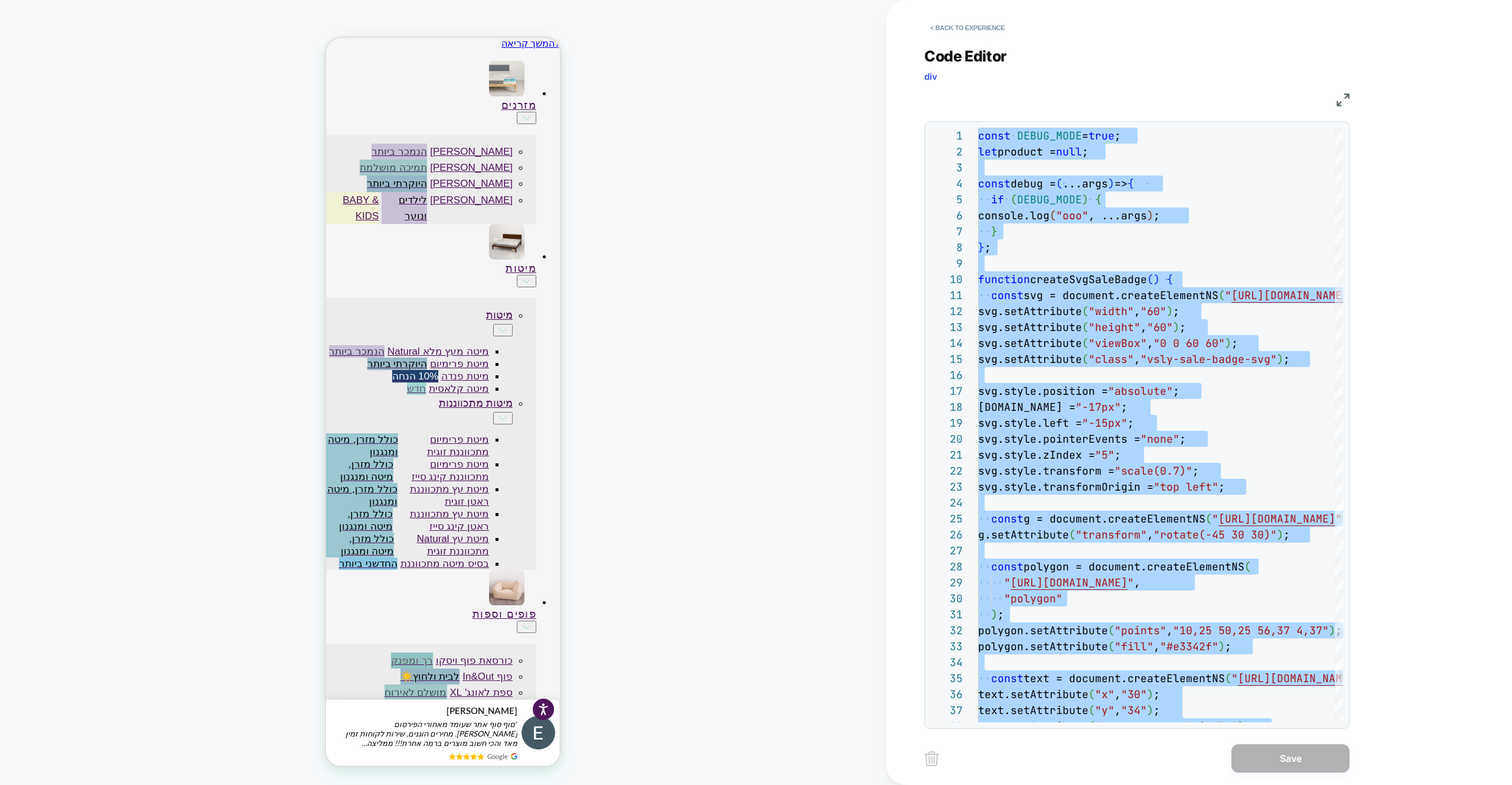
scroll to position [0, 0]
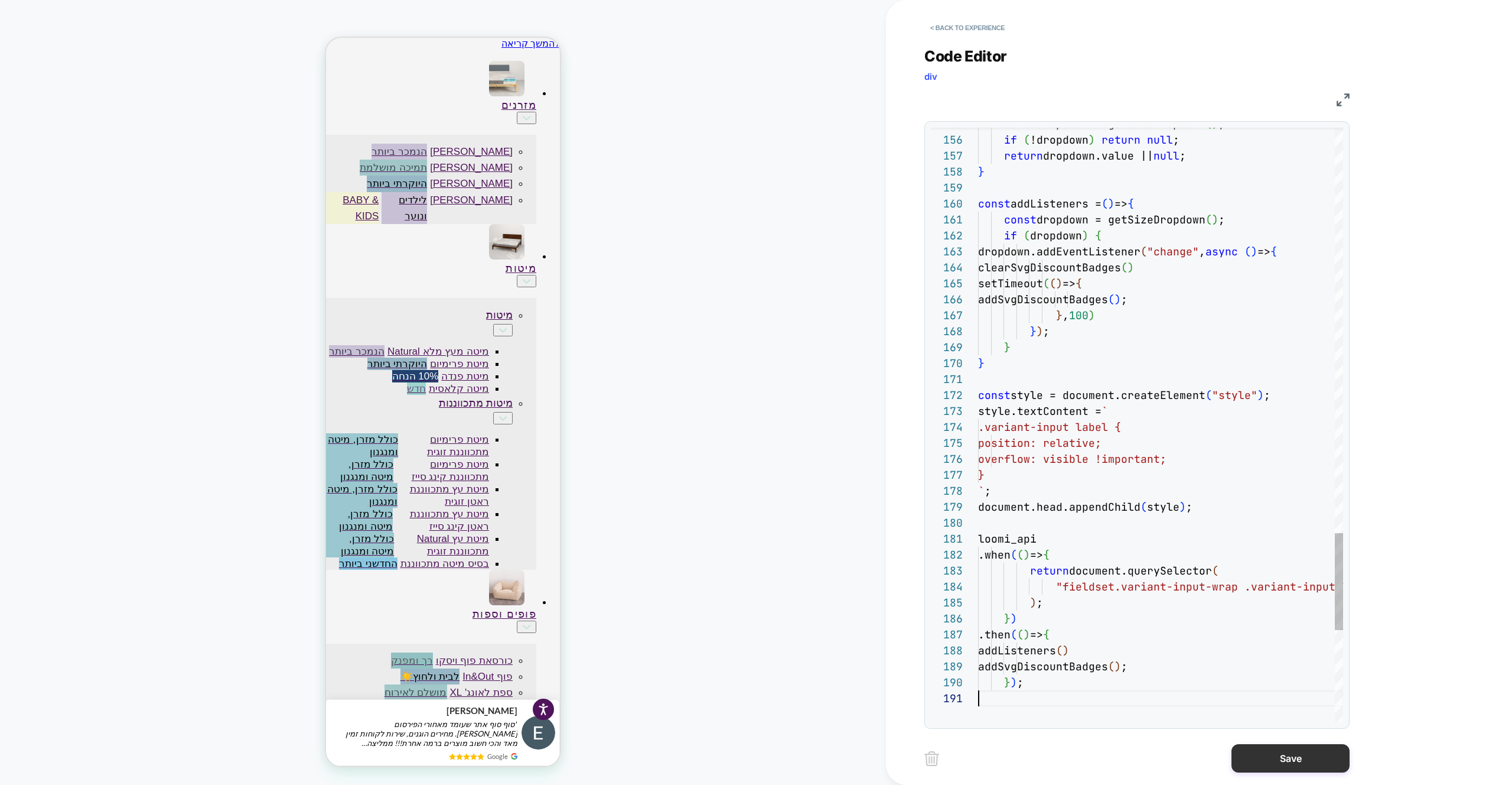
click at [1277, 749] on button "Save" at bounding box center [1290, 758] width 118 height 28
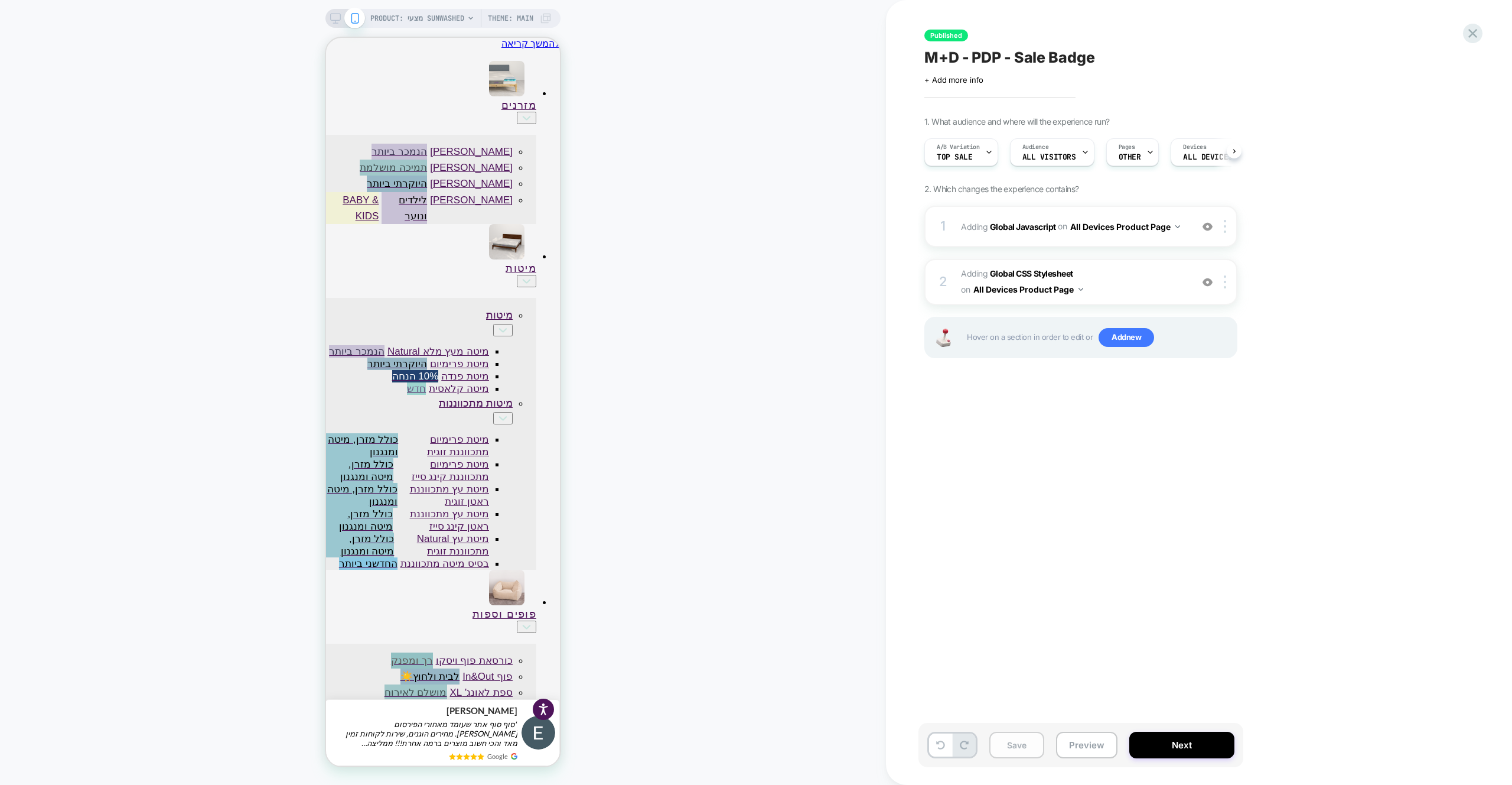
scroll to position [0, 1]
click at [1021, 739] on button "Save" at bounding box center [1017, 744] width 55 height 26
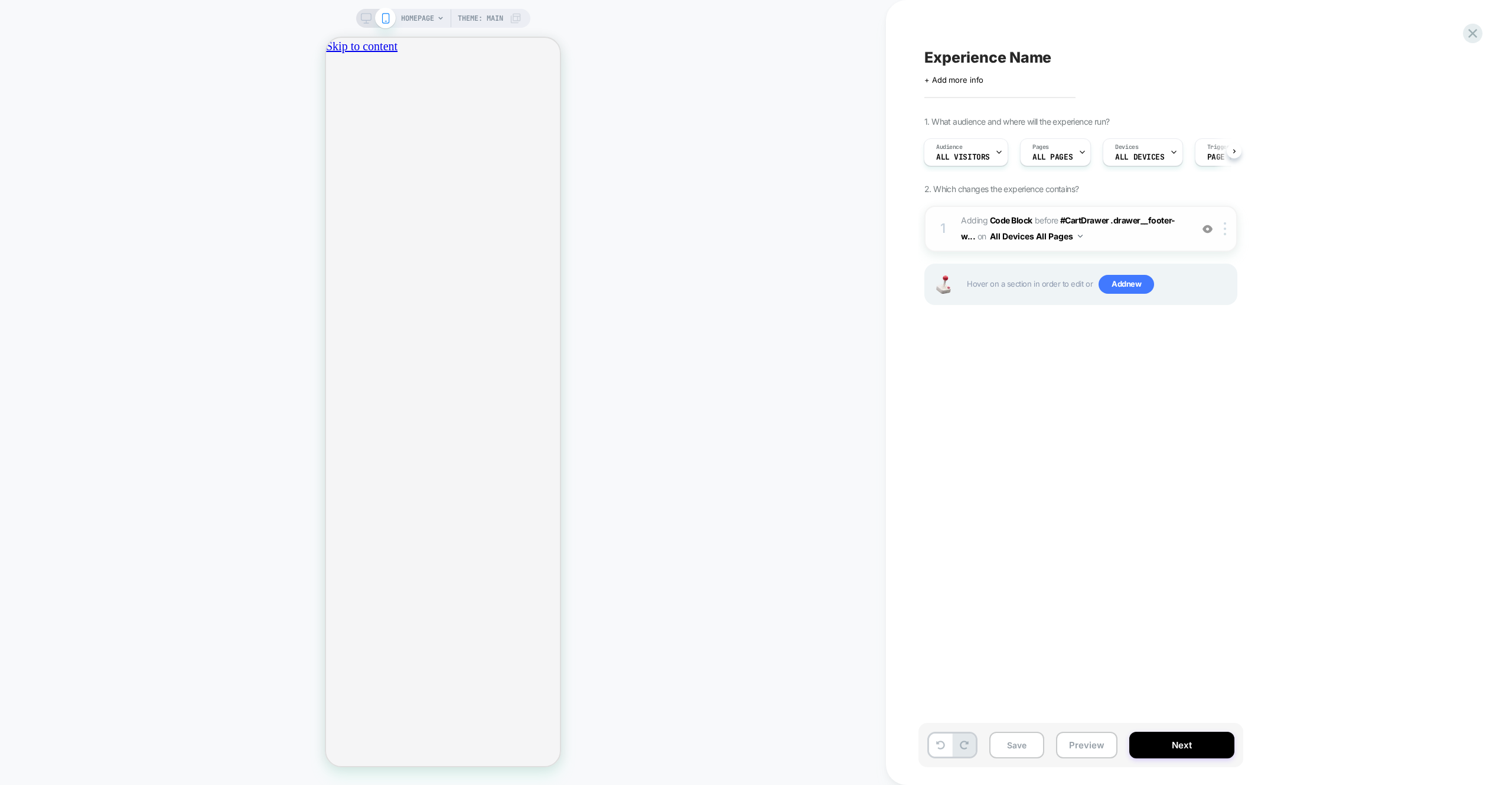
click at [1122, 253] on div "1 Adding Code Block BEFORE #CartDrawer .drawer__footer-w... #CartDrawer .drawer…" at bounding box center [1081, 270] width 313 height 129
click at [1116, 246] on div "1 Adding Code Block BEFORE #CartDrawer .drawer__footer-w... #CartDrawer .drawer…" at bounding box center [1081, 228] width 313 height 46
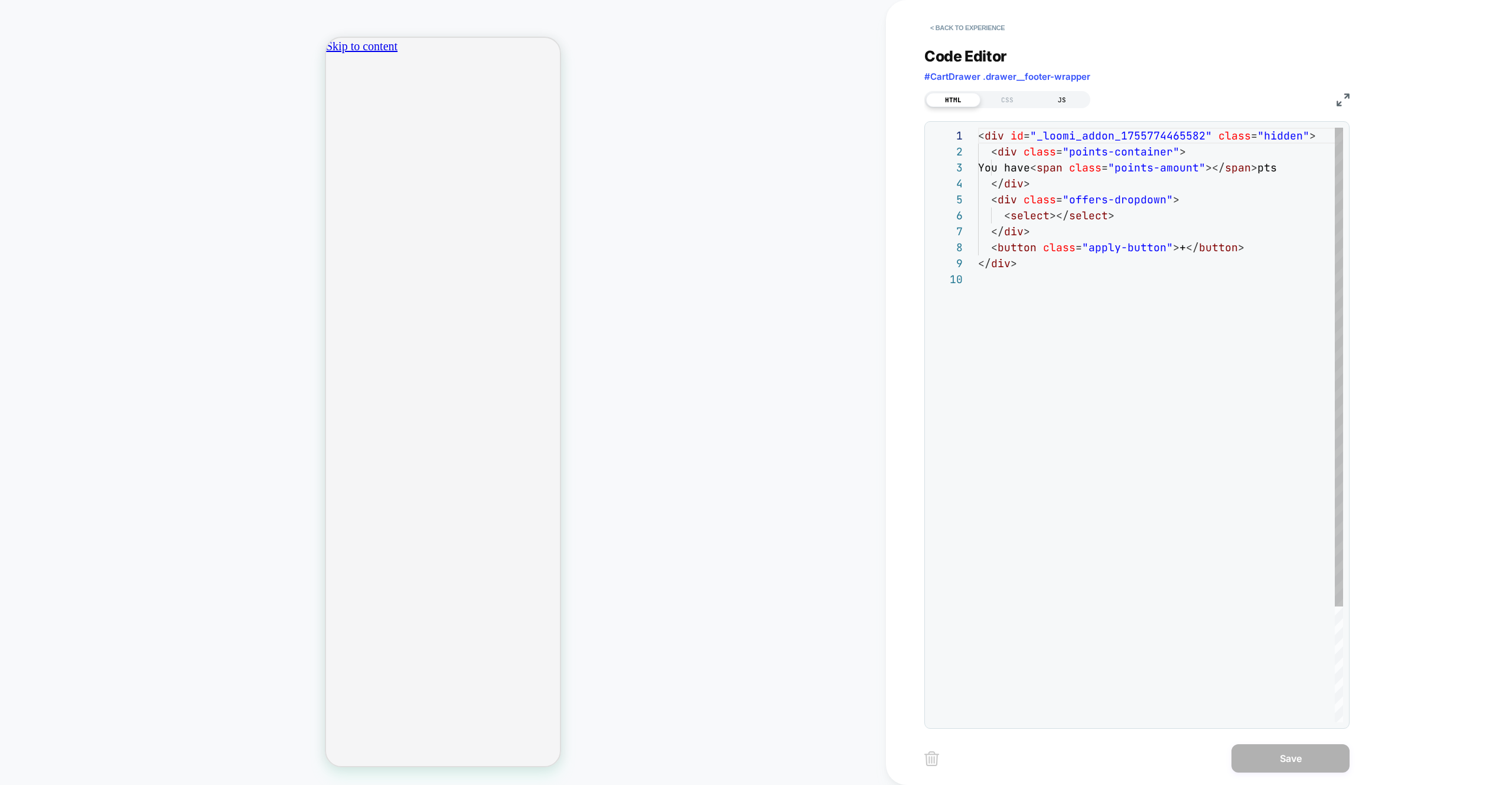
scroll to position [144, 0]
click at [1024, 101] on div "CSS" at bounding box center [1008, 100] width 55 height 15
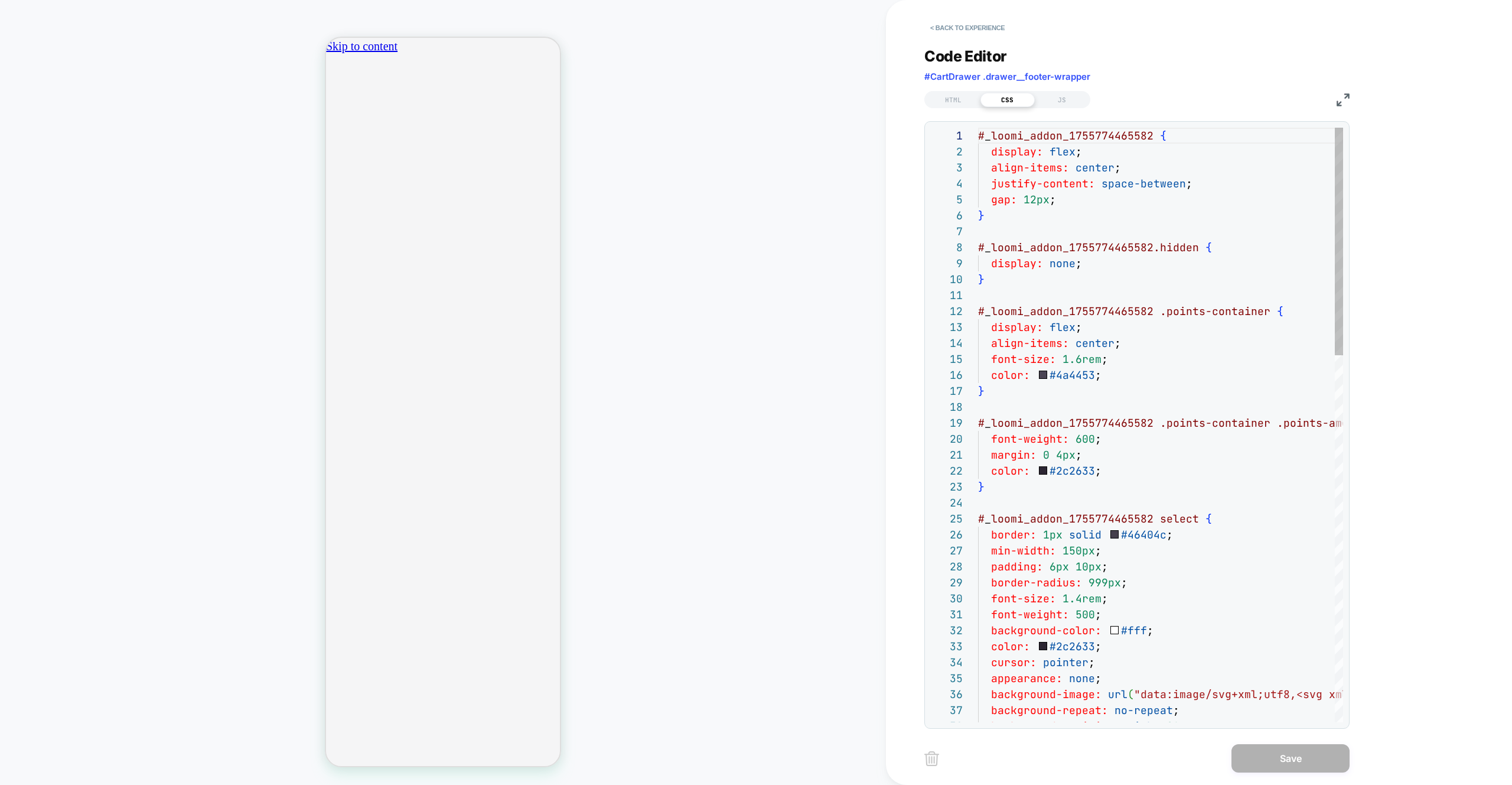
scroll to position [159, 0]
drag, startPoint x: 1076, startPoint y: 203, endPoint x: 1101, endPoint y: 340, distance: 139.3
type textarea "**********"
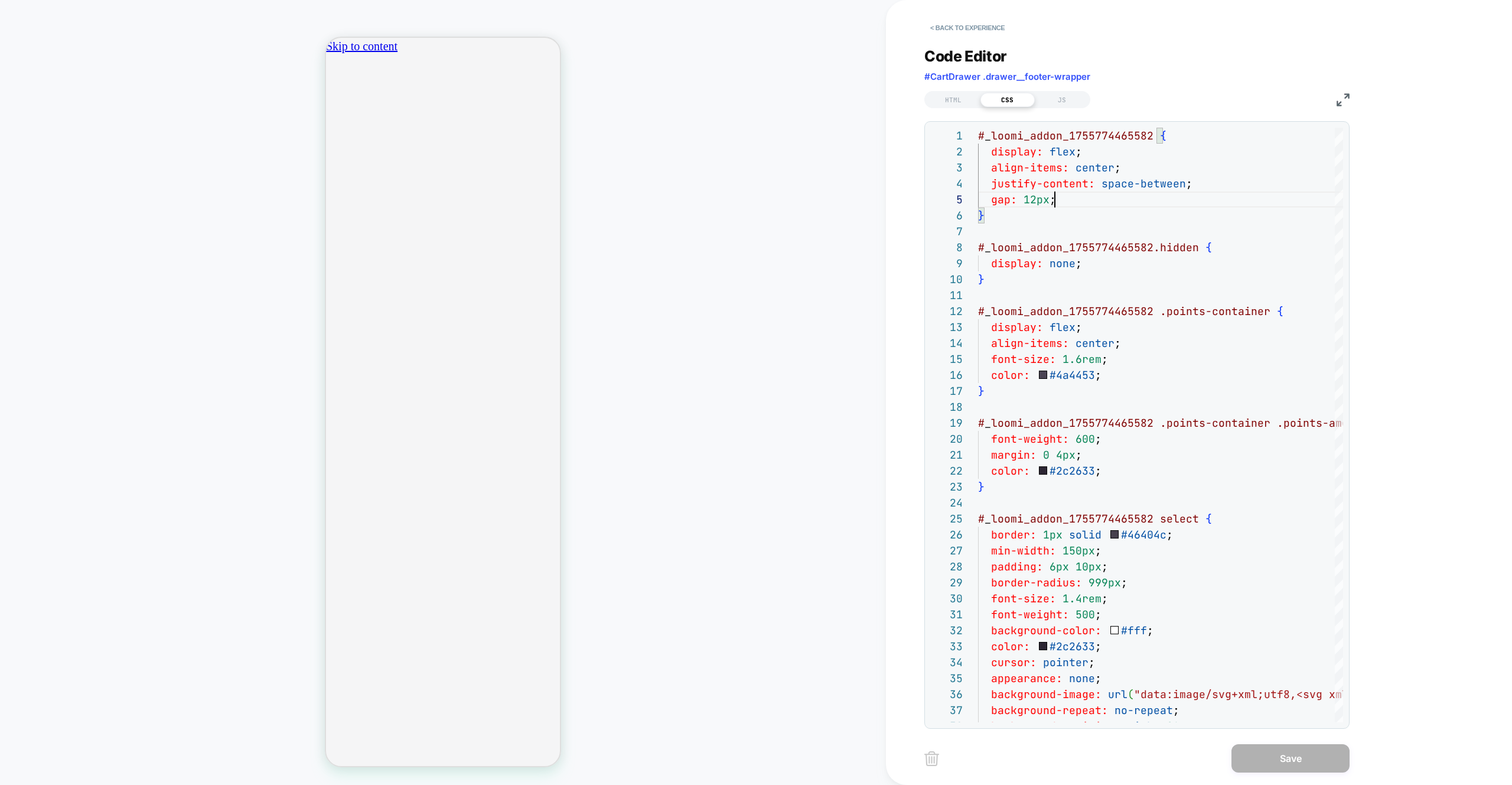
scroll to position [63, 0]
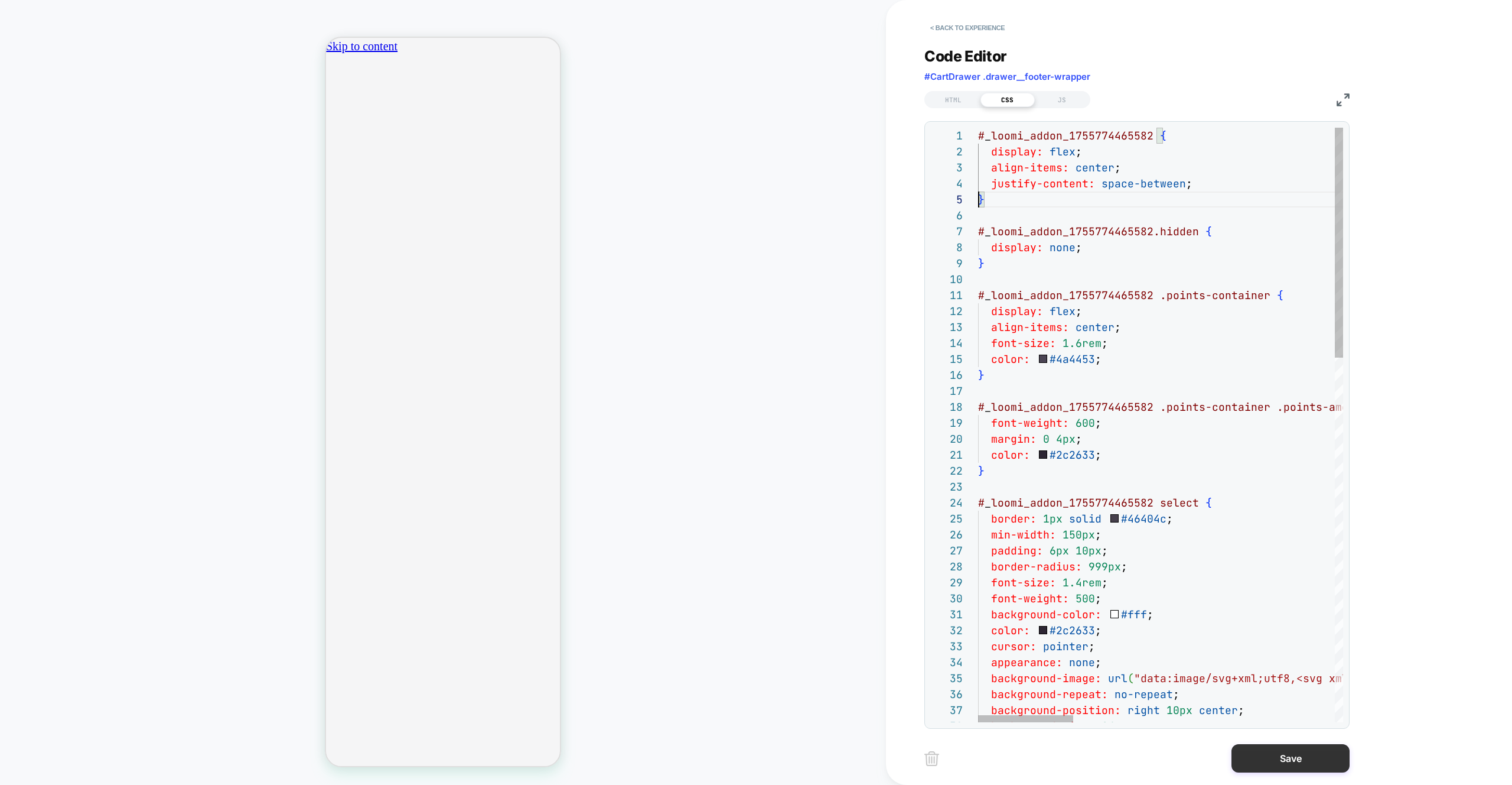
click at [1239, 763] on button "Save" at bounding box center [1290, 758] width 118 height 28
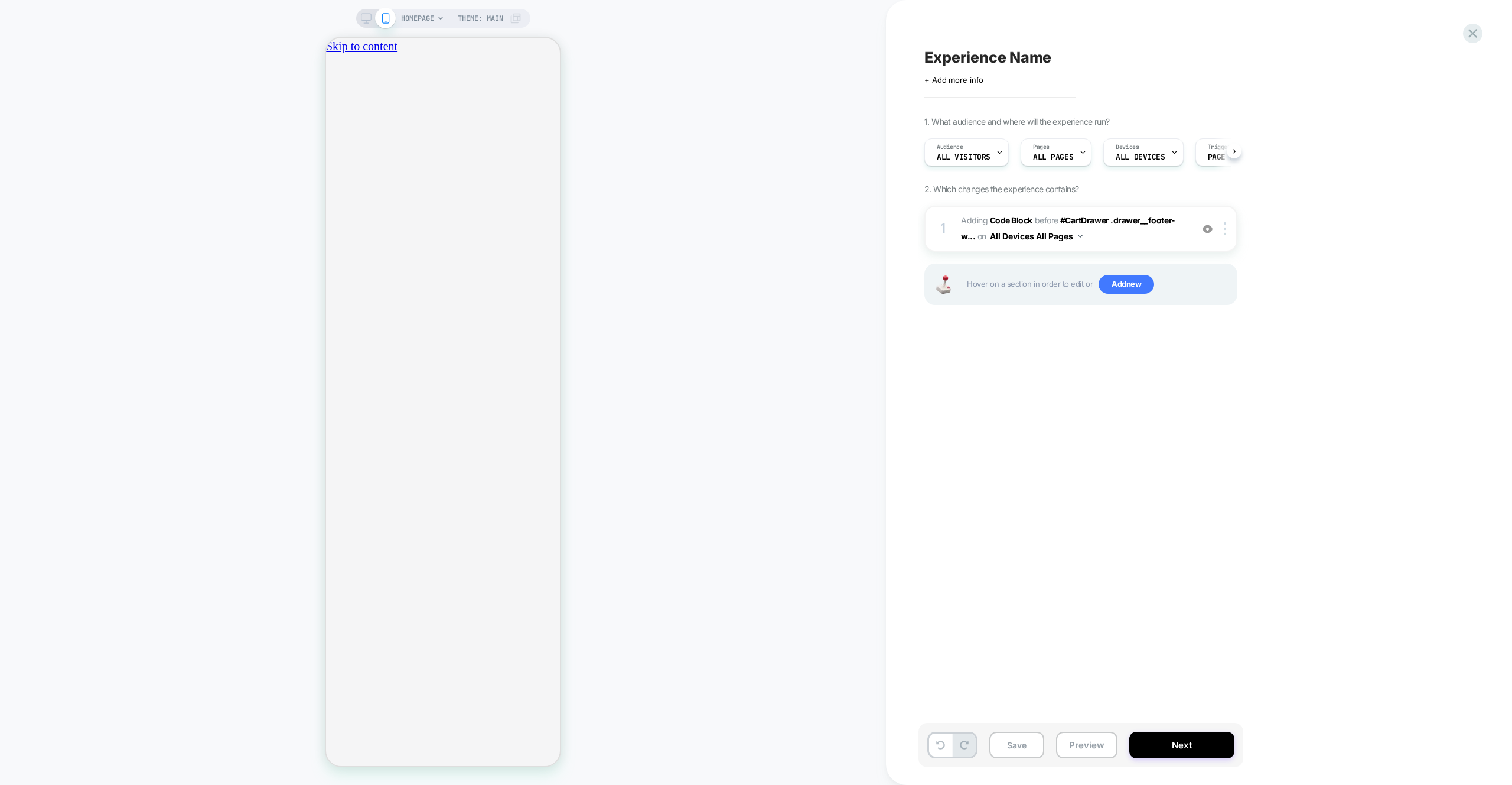
click at [1089, 762] on div "Save Preview Next" at bounding box center [1081, 744] width 325 height 44
click at [1089, 757] on button "Preview" at bounding box center [1086, 744] width 61 height 26
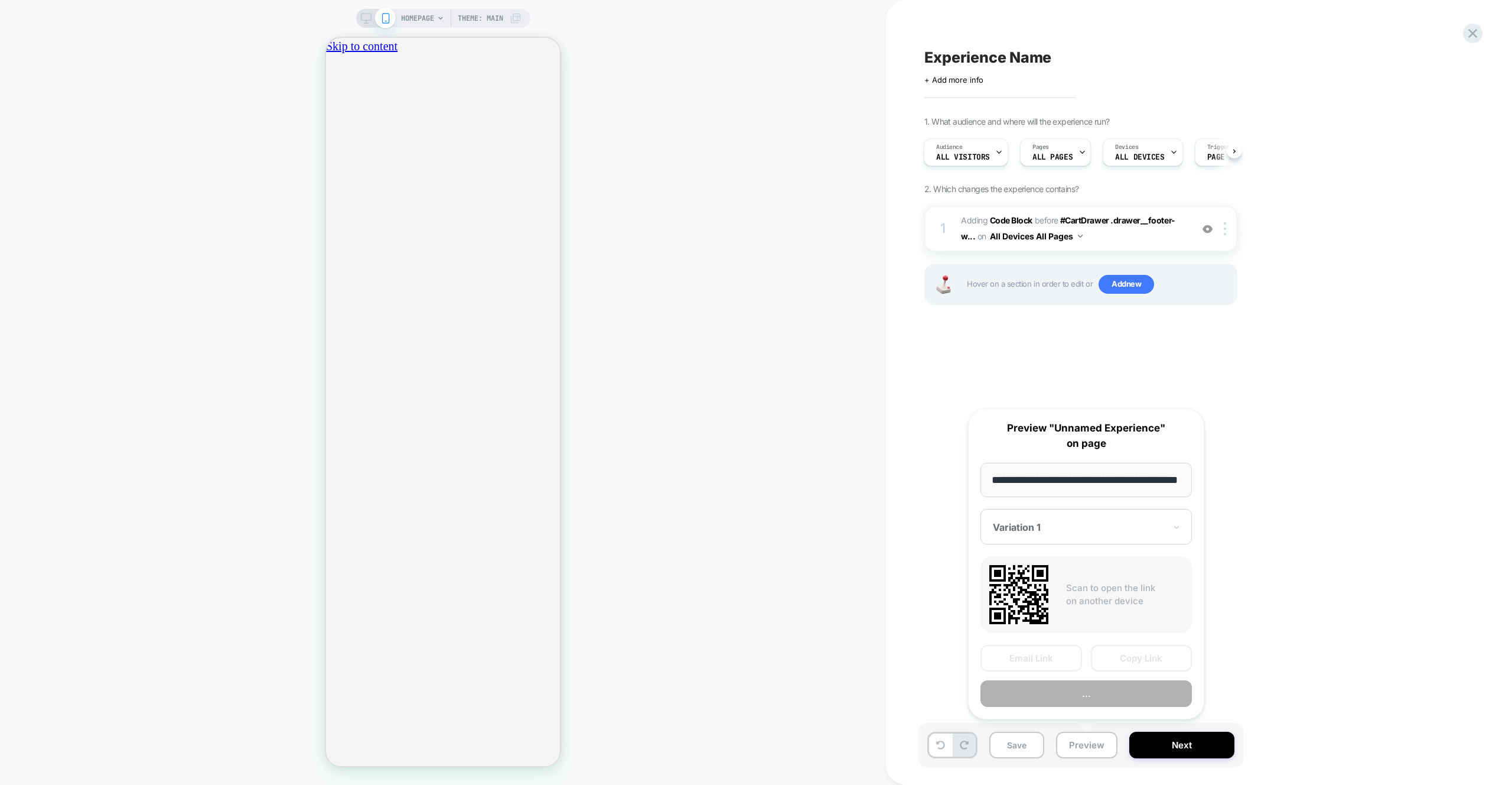
scroll to position [0, 36]
click at [1100, 695] on button "Preview" at bounding box center [1086, 693] width 212 height 26
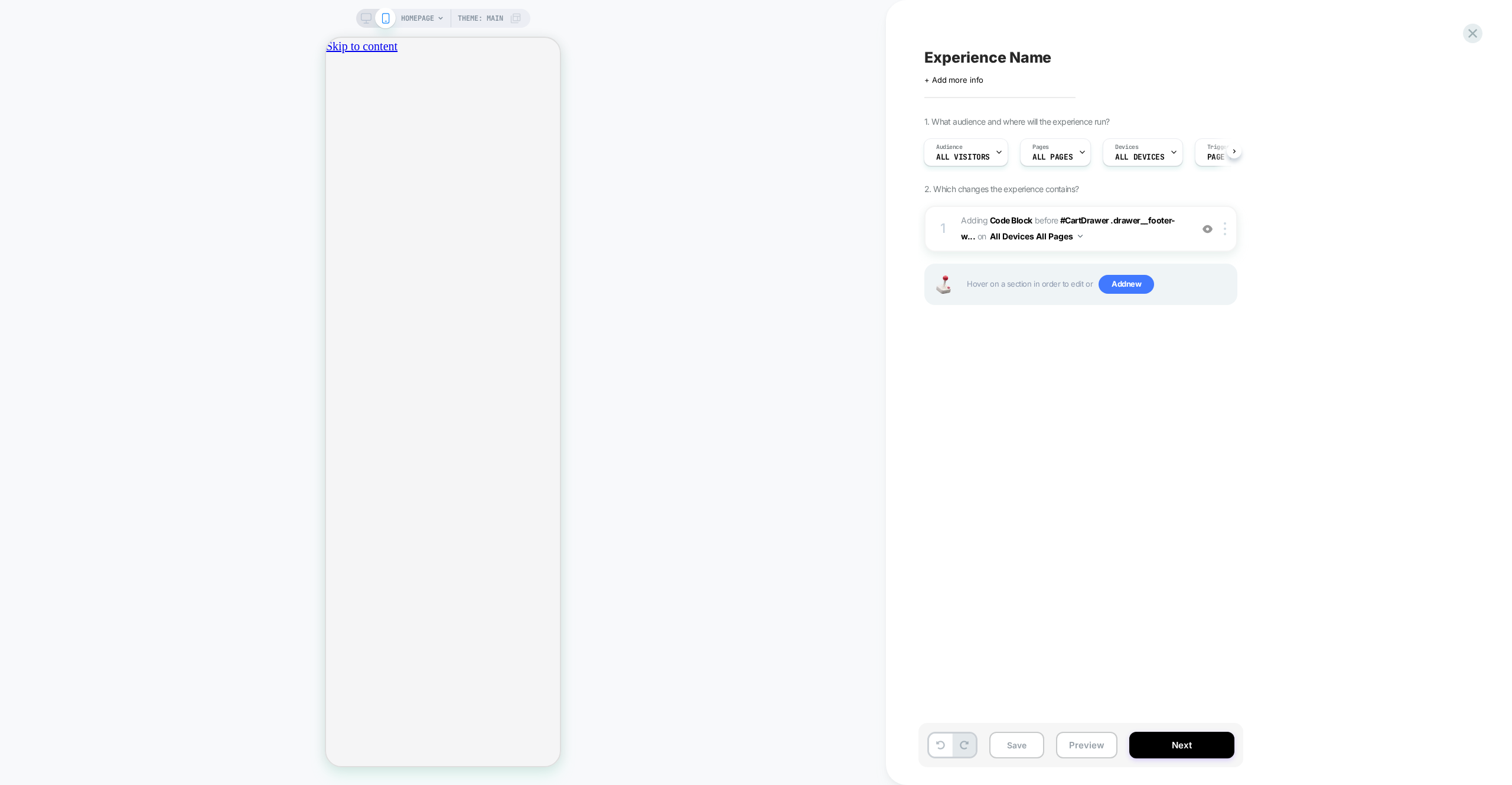
scroll to position [0, 2]
click at [1112, 246] on div "1 Adding Code Block BEFORE #CartDrawer .drawer__footer-w... #CartDrawer .drawer…" at bounding box center [1081, 228] width 313 height 46
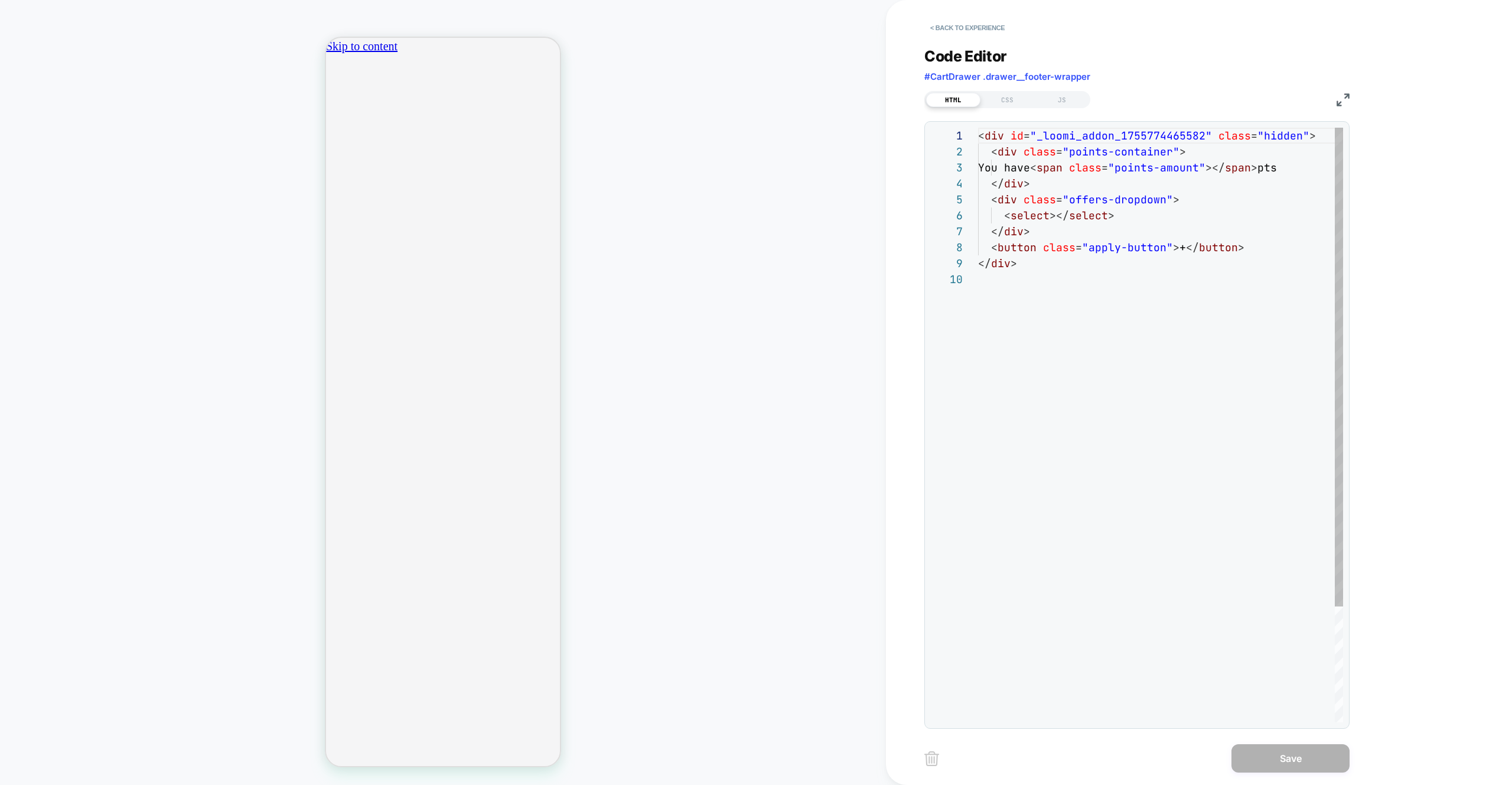
scroll to position [144, 0]
click at [1008, 101] on div "CSS" at bounding box center [1008, 100] width 55 height 15
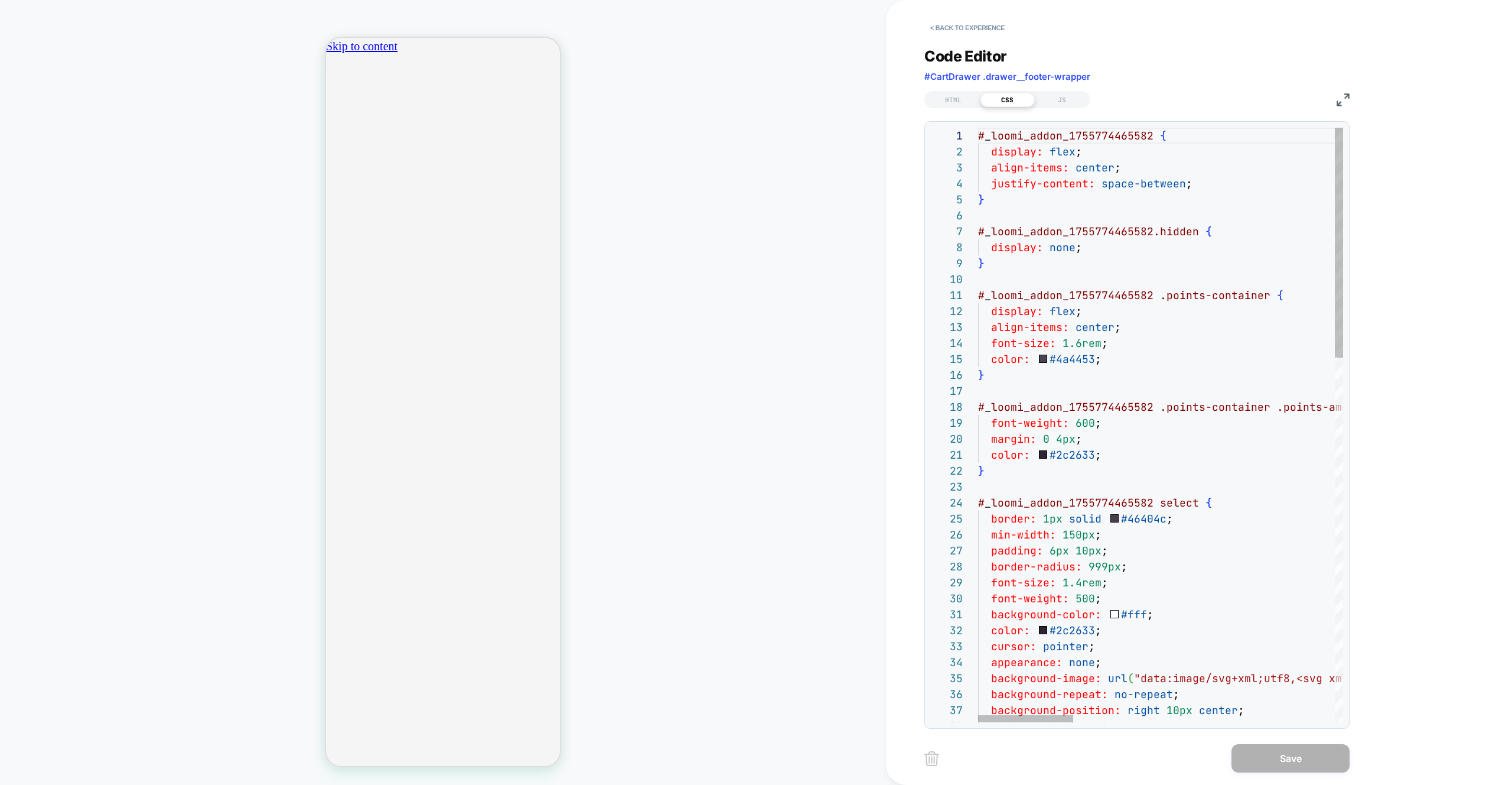
scroll to position [0, 416]
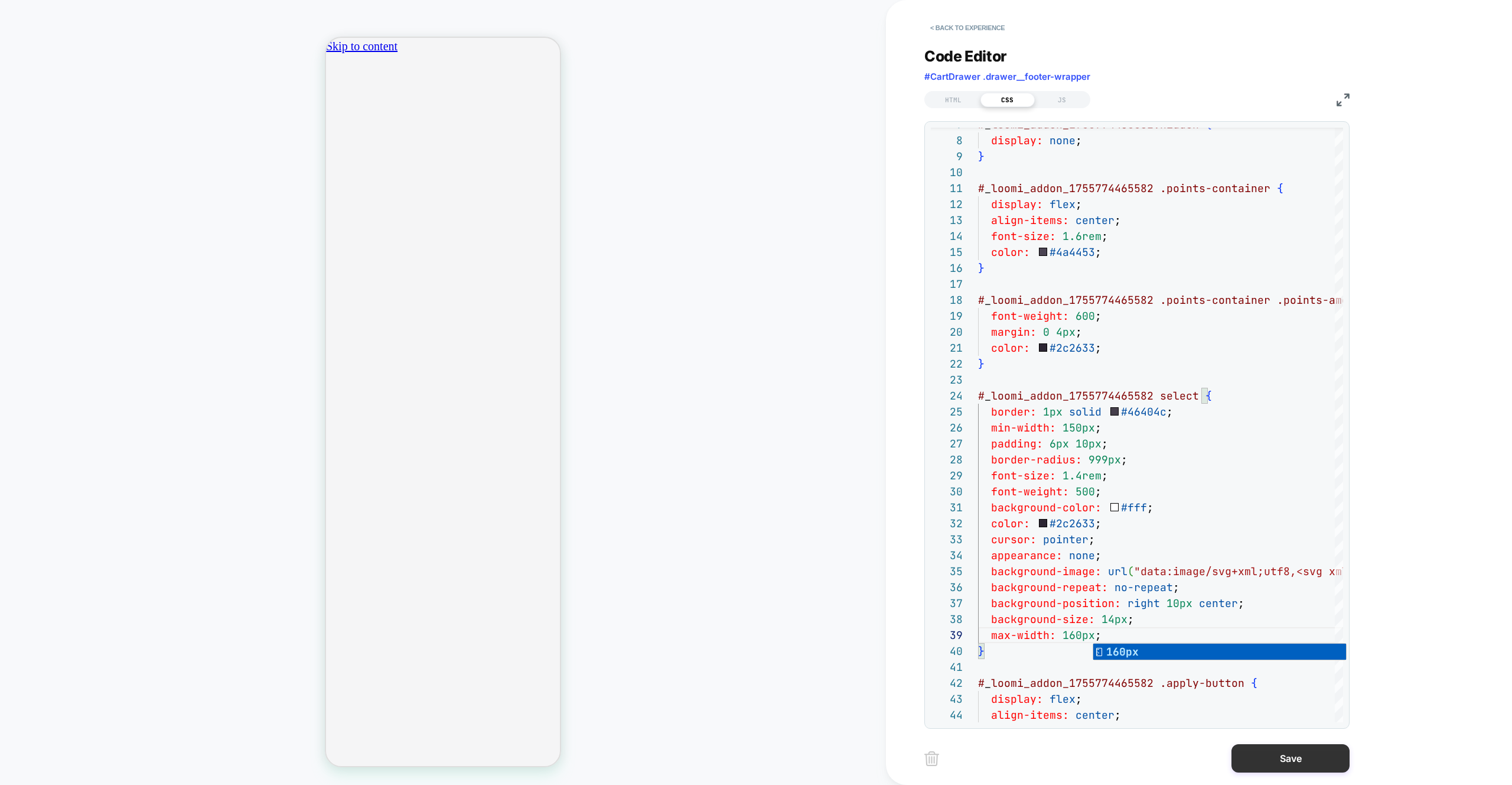
scroll to position [0, 0]
type textarea "**********"
drag, startPoint x: 1310, startPoint y: 760, endPoint x: 1270, endPoint y: 760, distance: 40.0
click at [1310, 760] on button "Save" at bounding box center [1290, 758] width 118 height 28
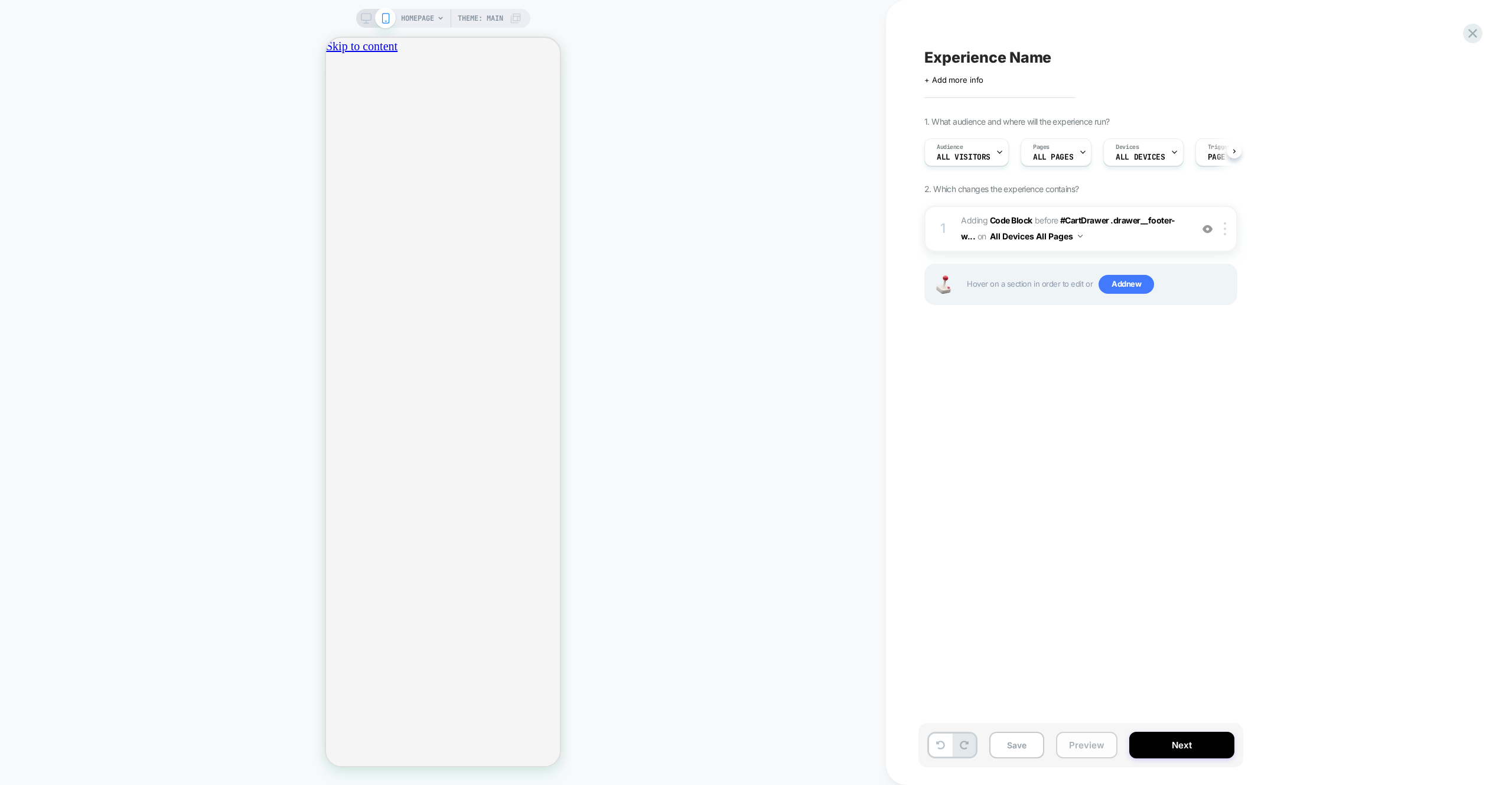
drag, startPoint x: 1092, startPoint y: 750, endPoint x: 1096, endPoint y: 734, distance: 16.5
click at [1092, 750] on button "Preview" at bounding box center [1086, 744] width 61 height 26
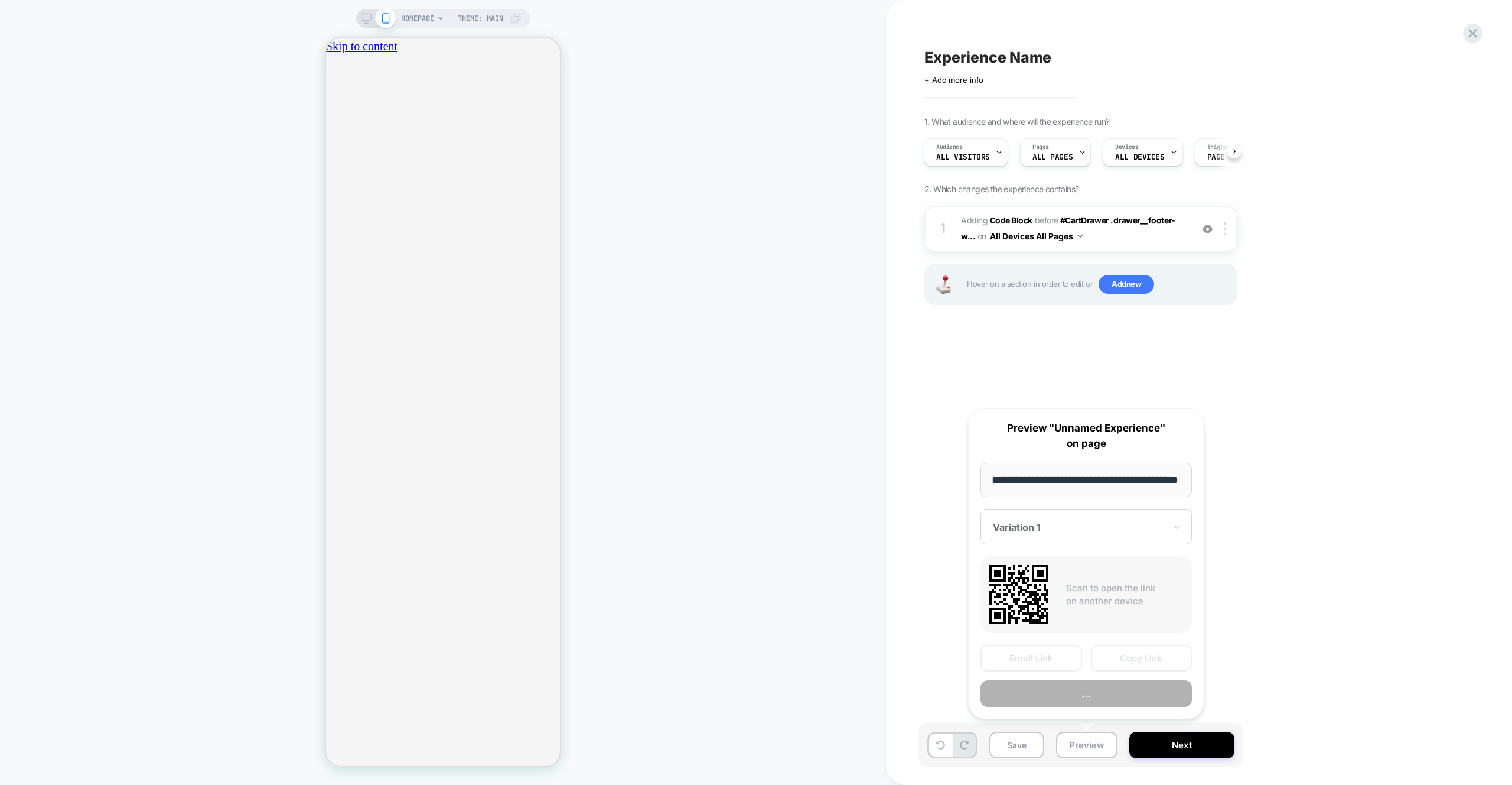
scroll to position [0, 36]
click at [1108, 700] on button "Preview" at bounding box center [1086, 693] width 212 height 26
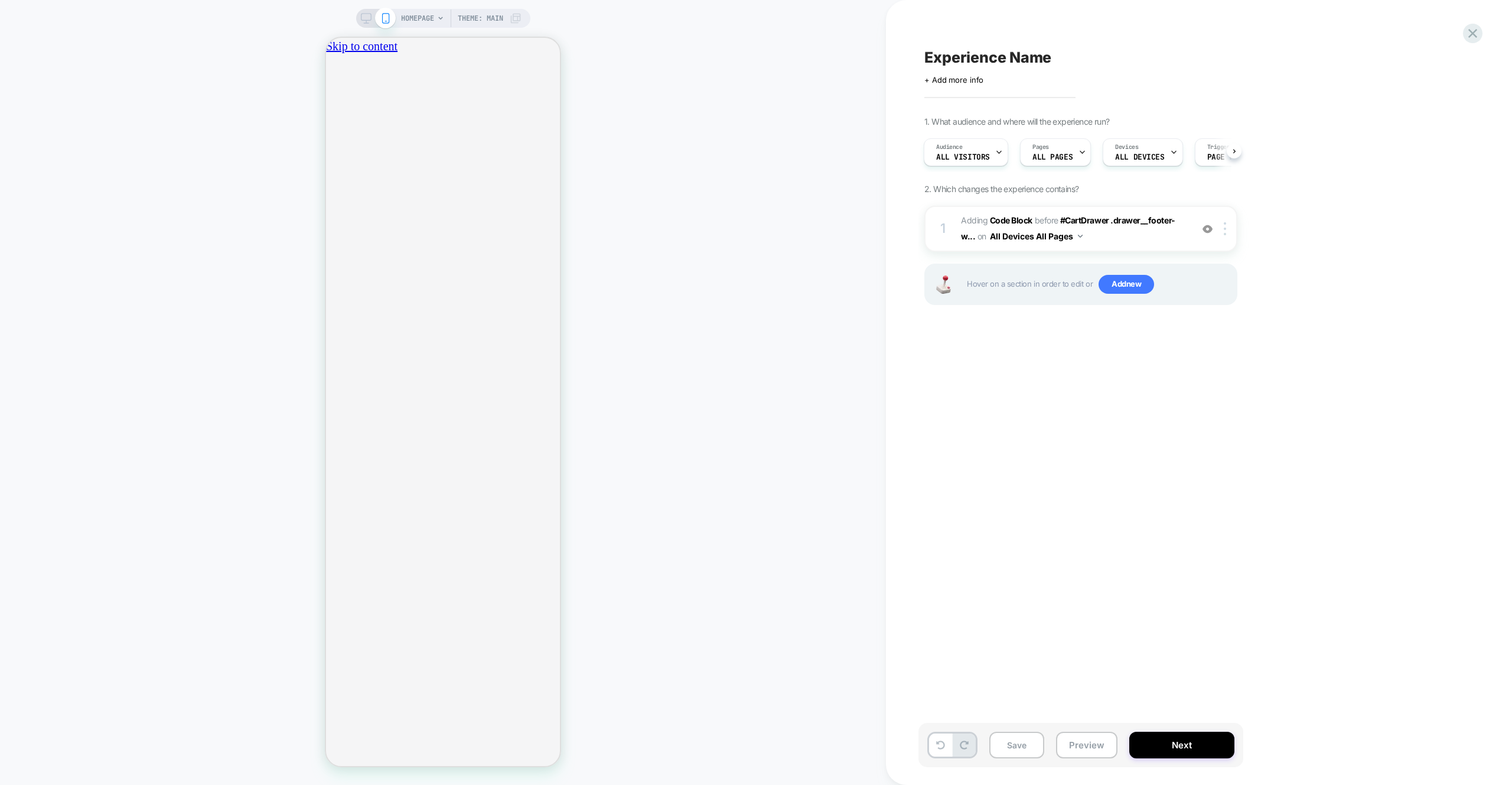
scroll to position [0, 416]
click at [1160, 226] on span "Adding Code Block BEFORE #CartDrawer .drawer__footer-w... #CartDrawer .drawer__…" at bounding box center [1074, 228] width 225 height 32
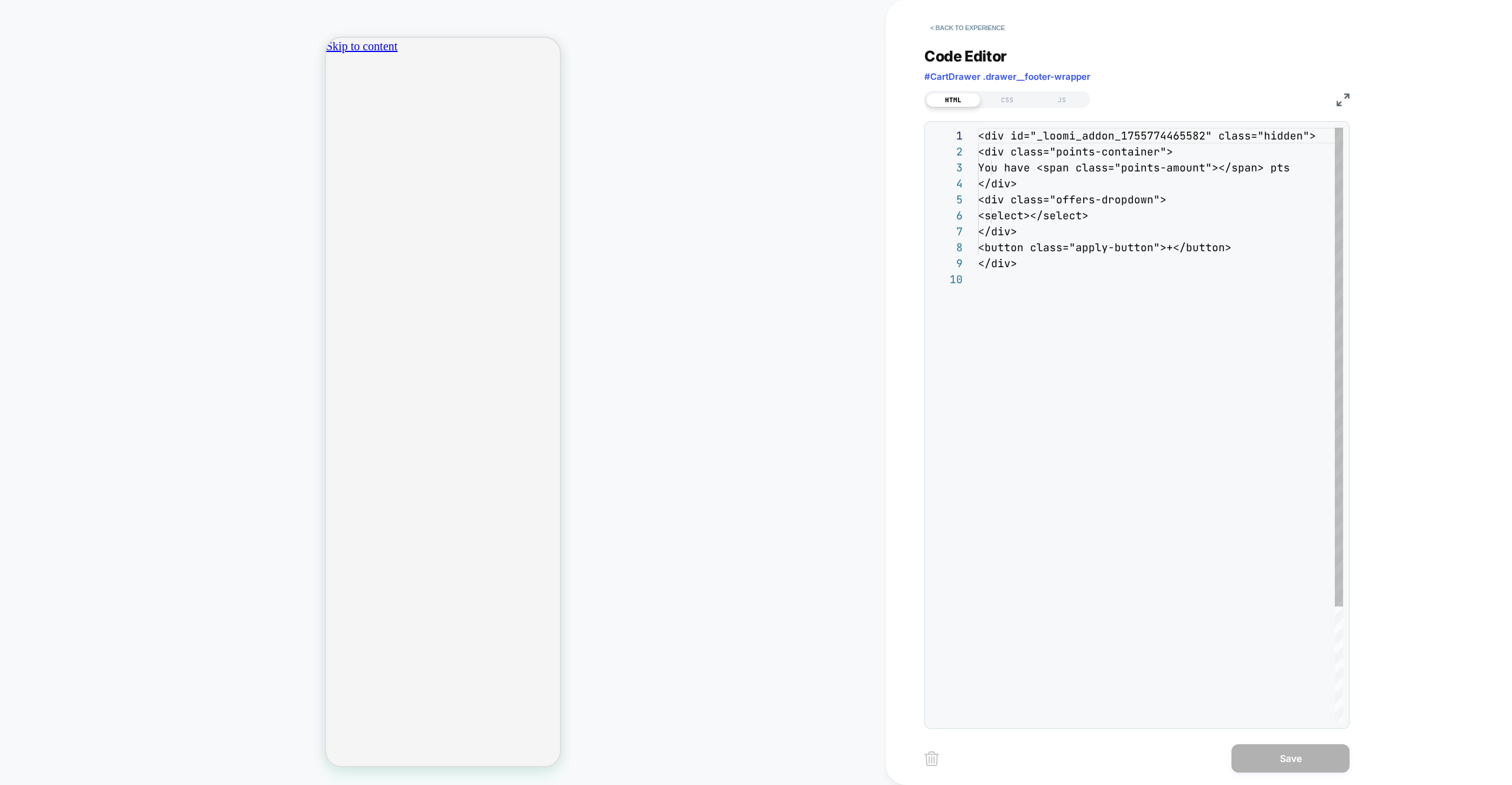
scroll to position [144, 0]
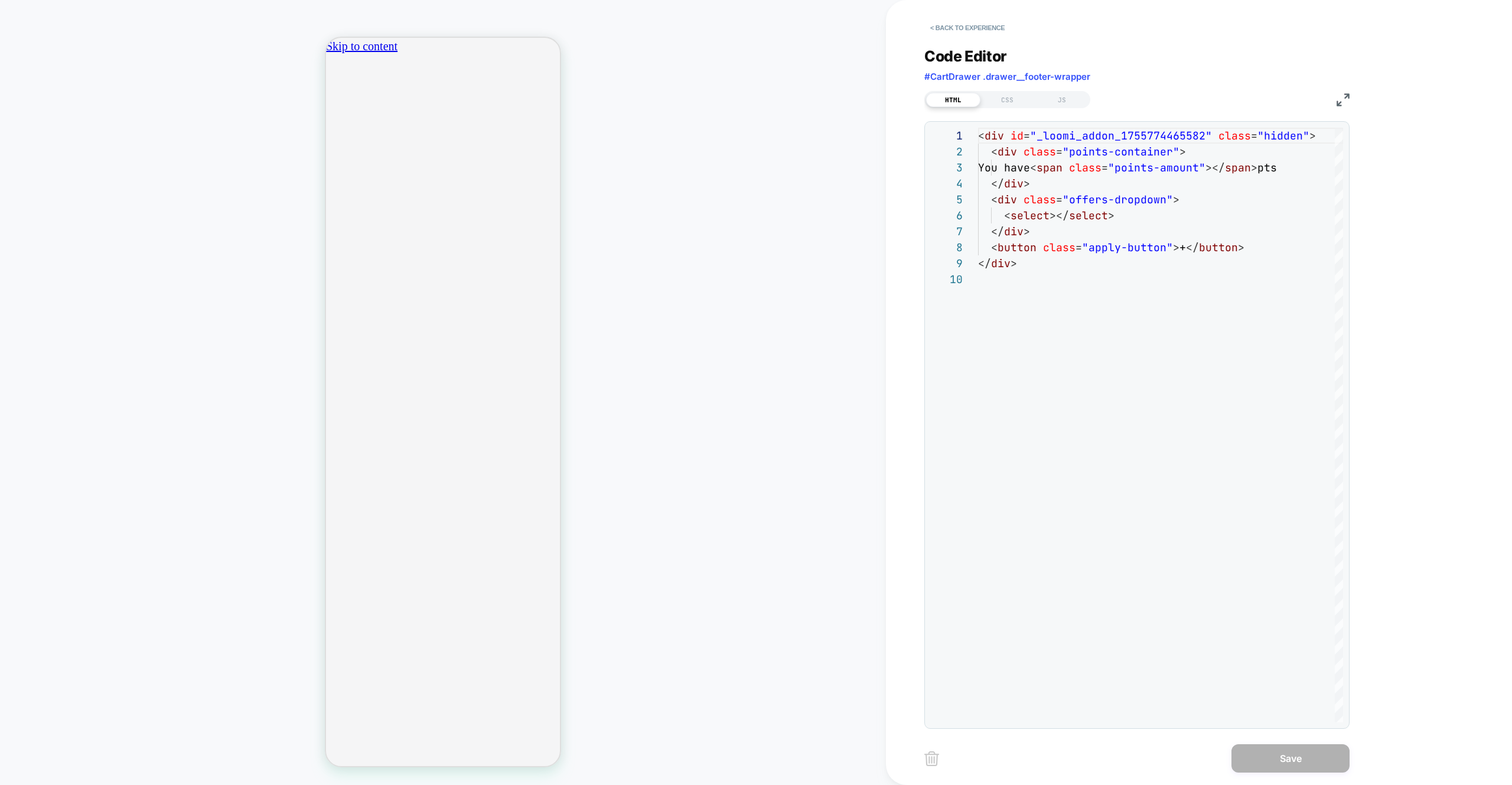
drag, startPoint x: 1013, startPoint y: 99, endPoint x: 1029, endPoint y: 122, distance: 28.0
click at [1013, 99] on div "CSS" at bounding box center [1008, 100] width 55 height 15
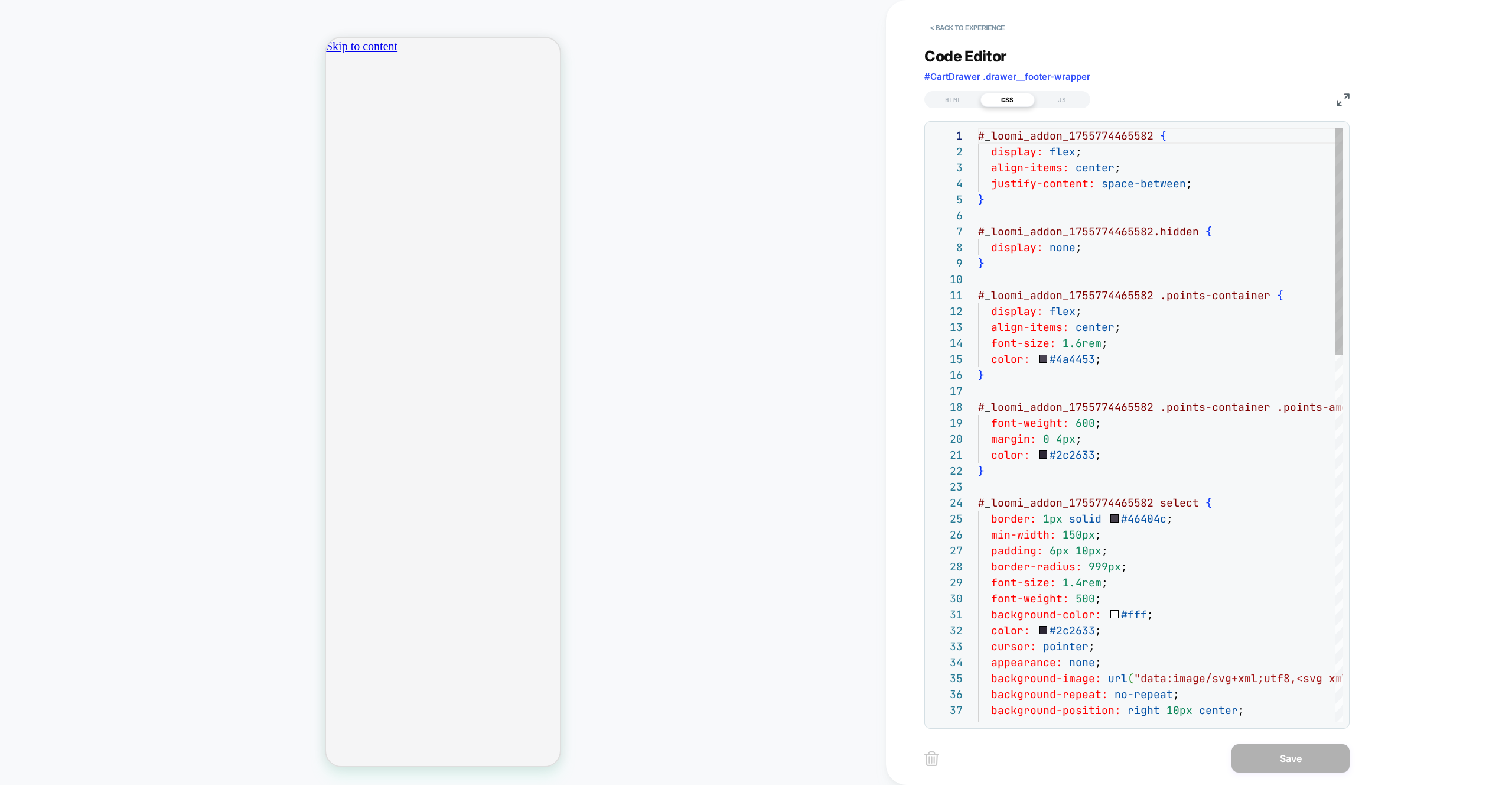
scroll to position [159, 0]
drag, startPoint x: 1074, startPoint y: 351, endPoint x: 1235, endPoint y: 781, distance: 459.2
type textarea "**********"
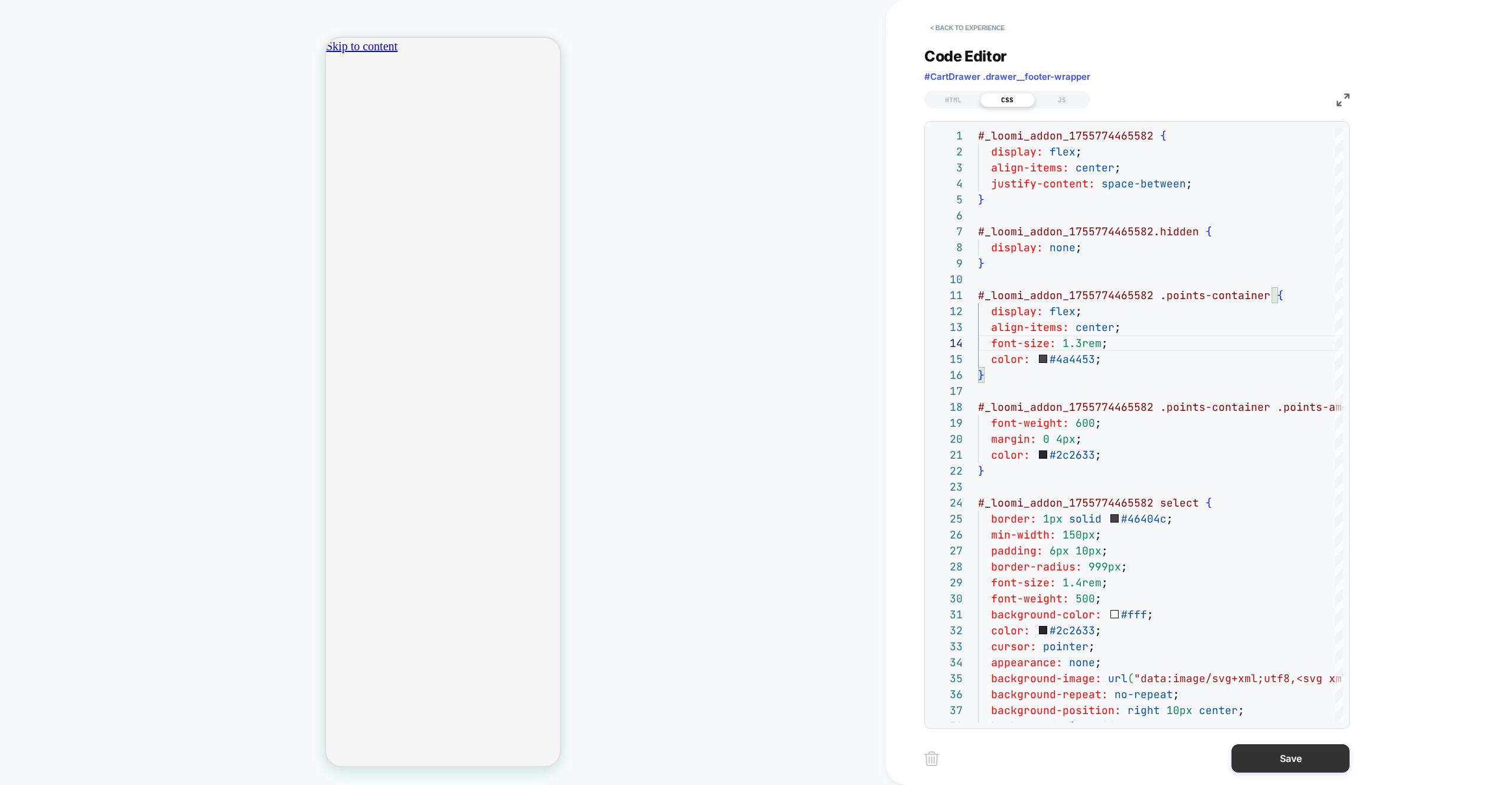
drag, startPoint x: 1275, startPoint y: 762, endPoint x: 1266, endPoint y: 760, distance: 9.2
click at [1275, 762] on button "Save" at bounding box center [1290, 758] width 118 height 28
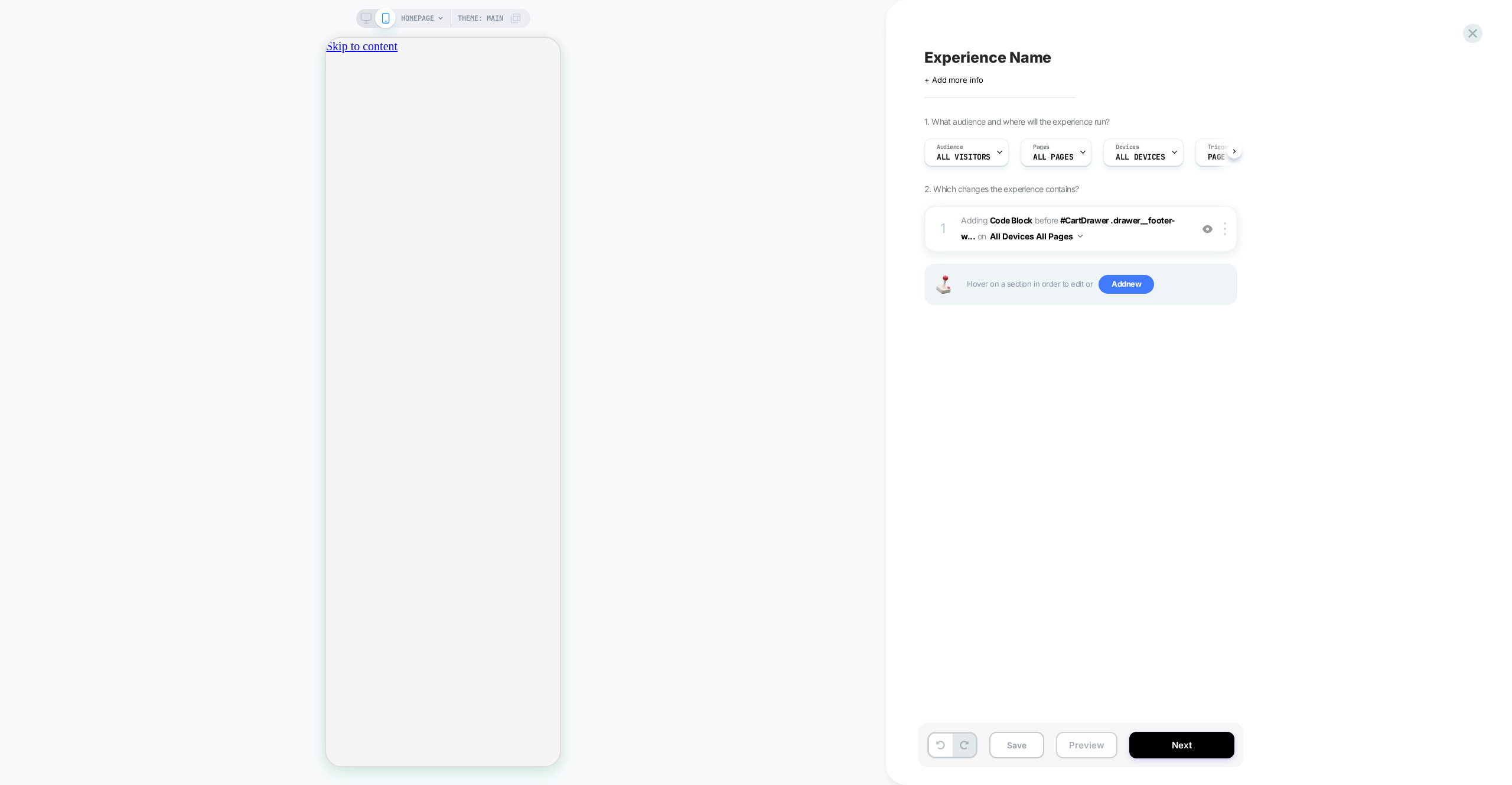
scroll to position [0, 0]
click at [1104, 743] on button "Preview" at bounding box center [1086, 744] width 61 height 26
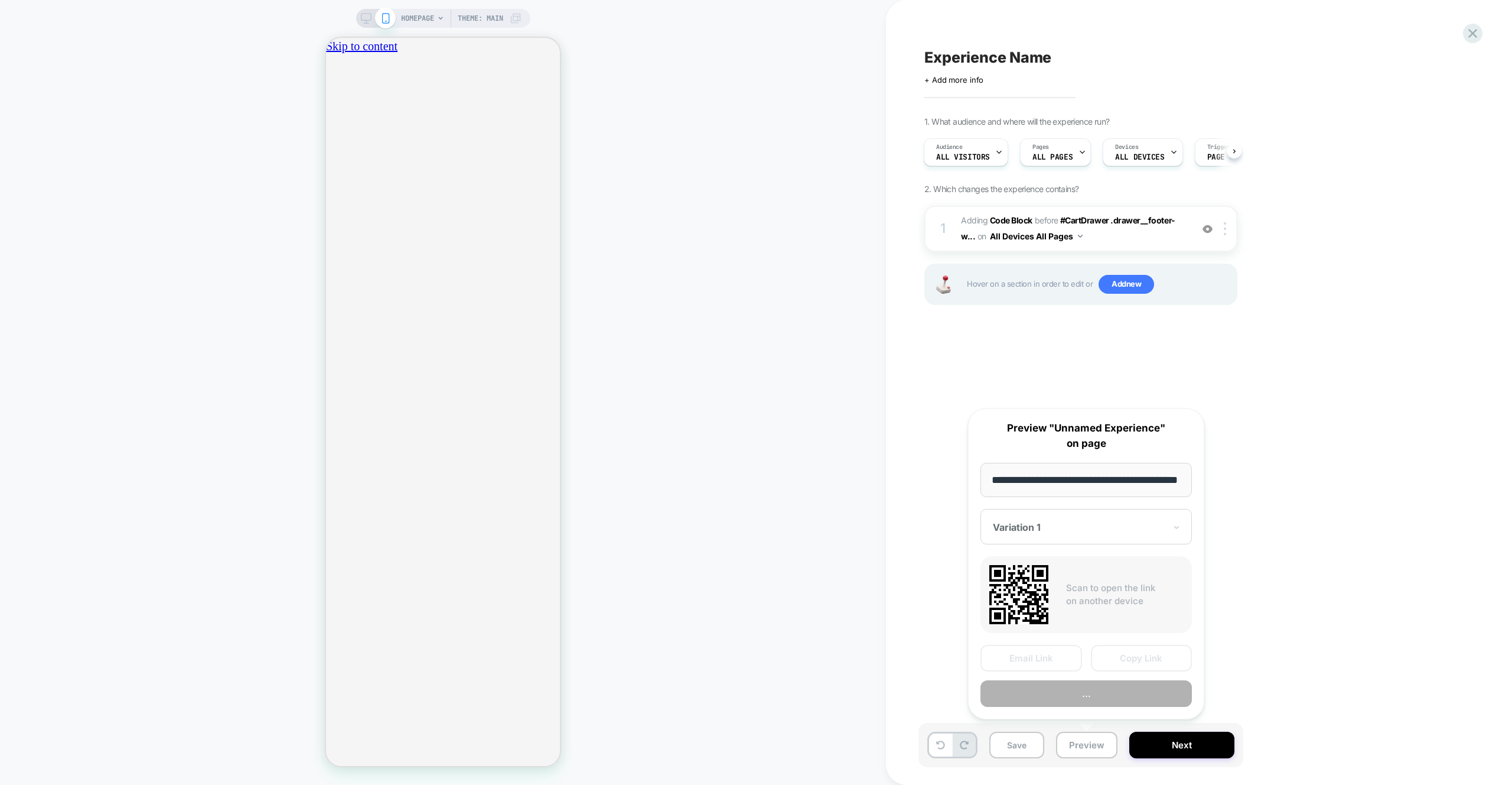
scroll to position [0, 36]
click at [1104, 705] on button "..." at bounding box center [1086, 693] width 212 height 26
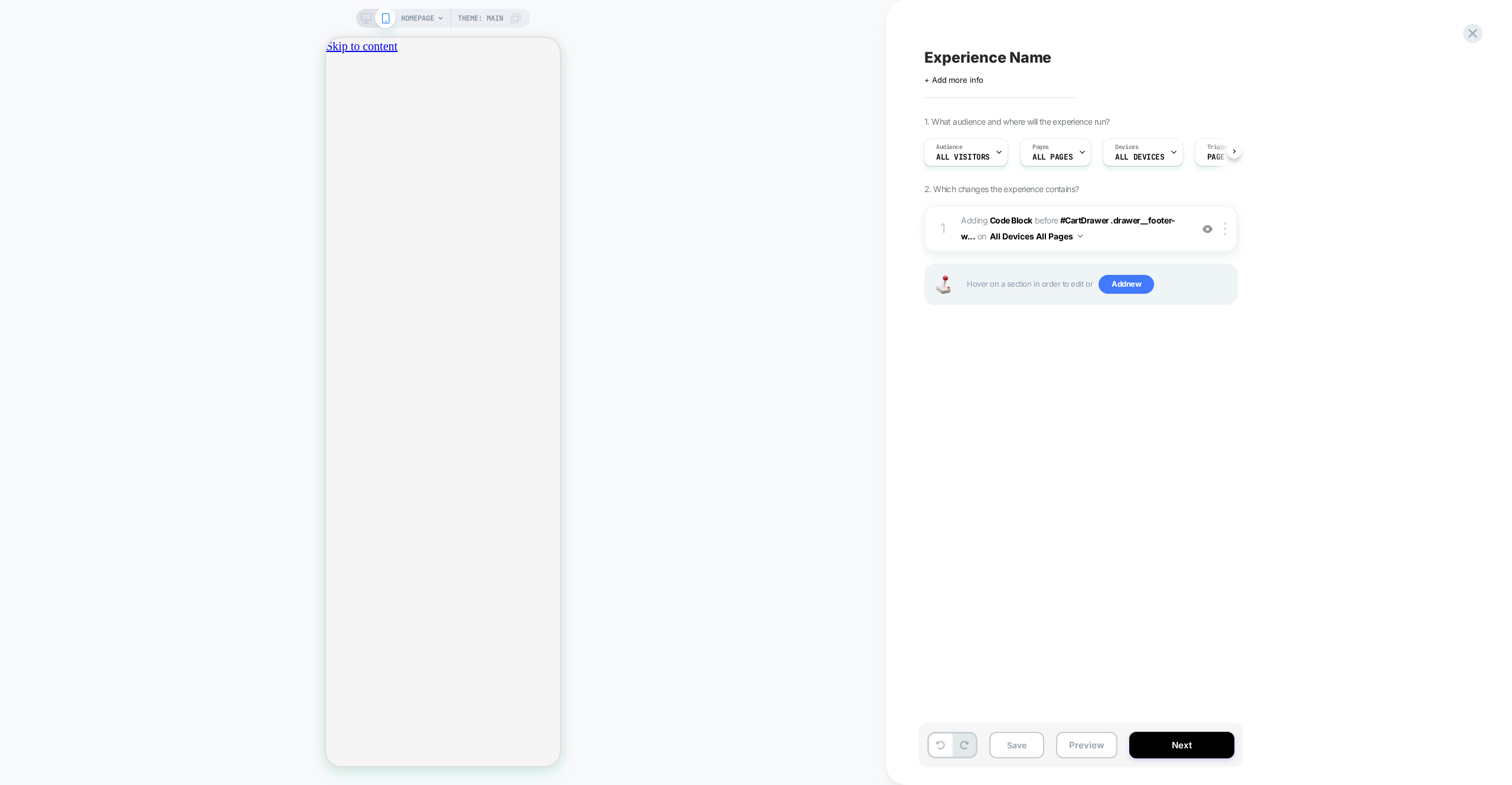
scroll to position [0, 0]
click at [1130, 247] on div "1 Adding Code Block BEFORE #CartDrawer .drawer__footer-w... #CartDrawer .drawer…" at bounding box center [1081, 228] width 313 height 46
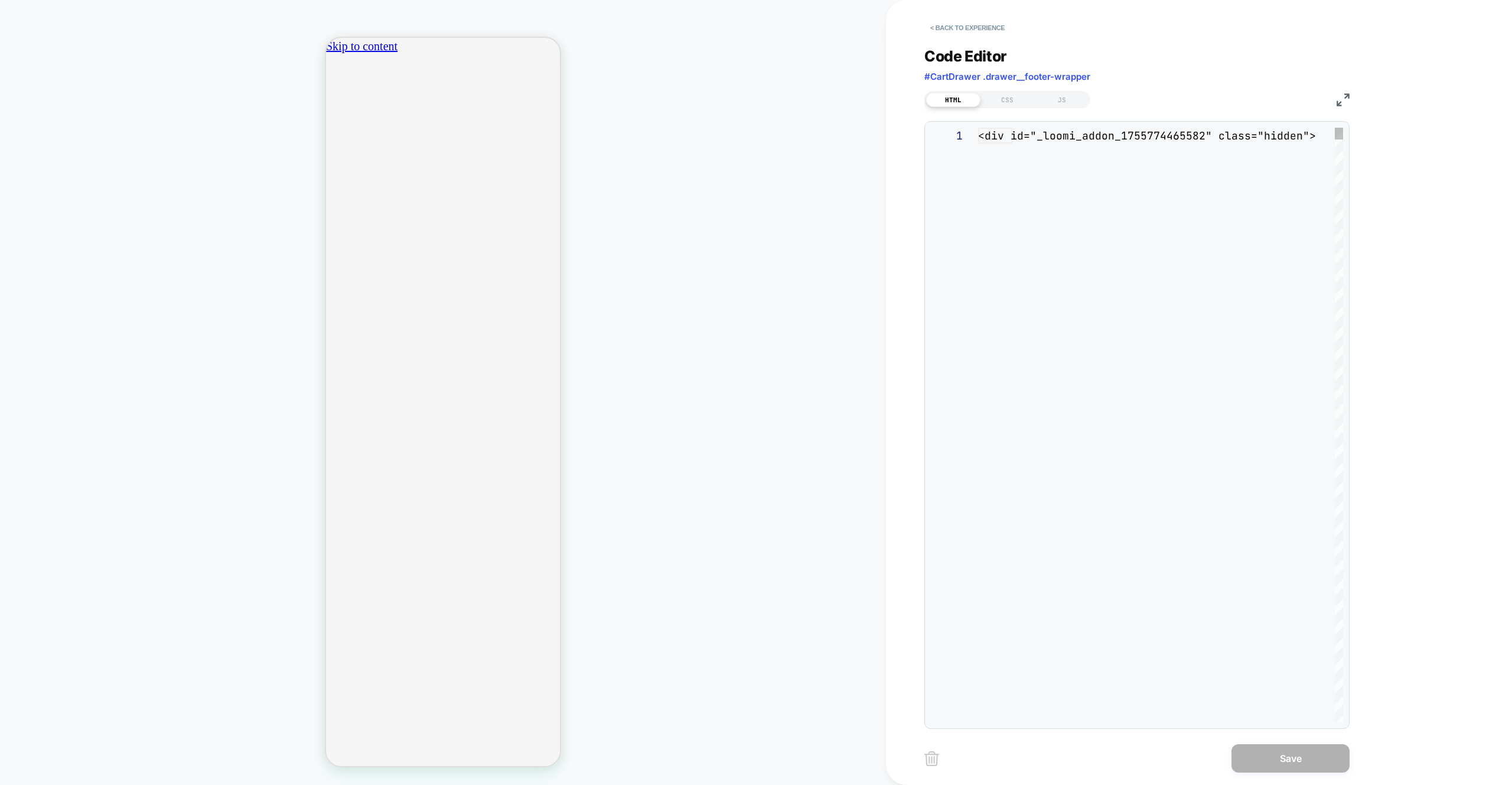
scroll to position [144, 0]
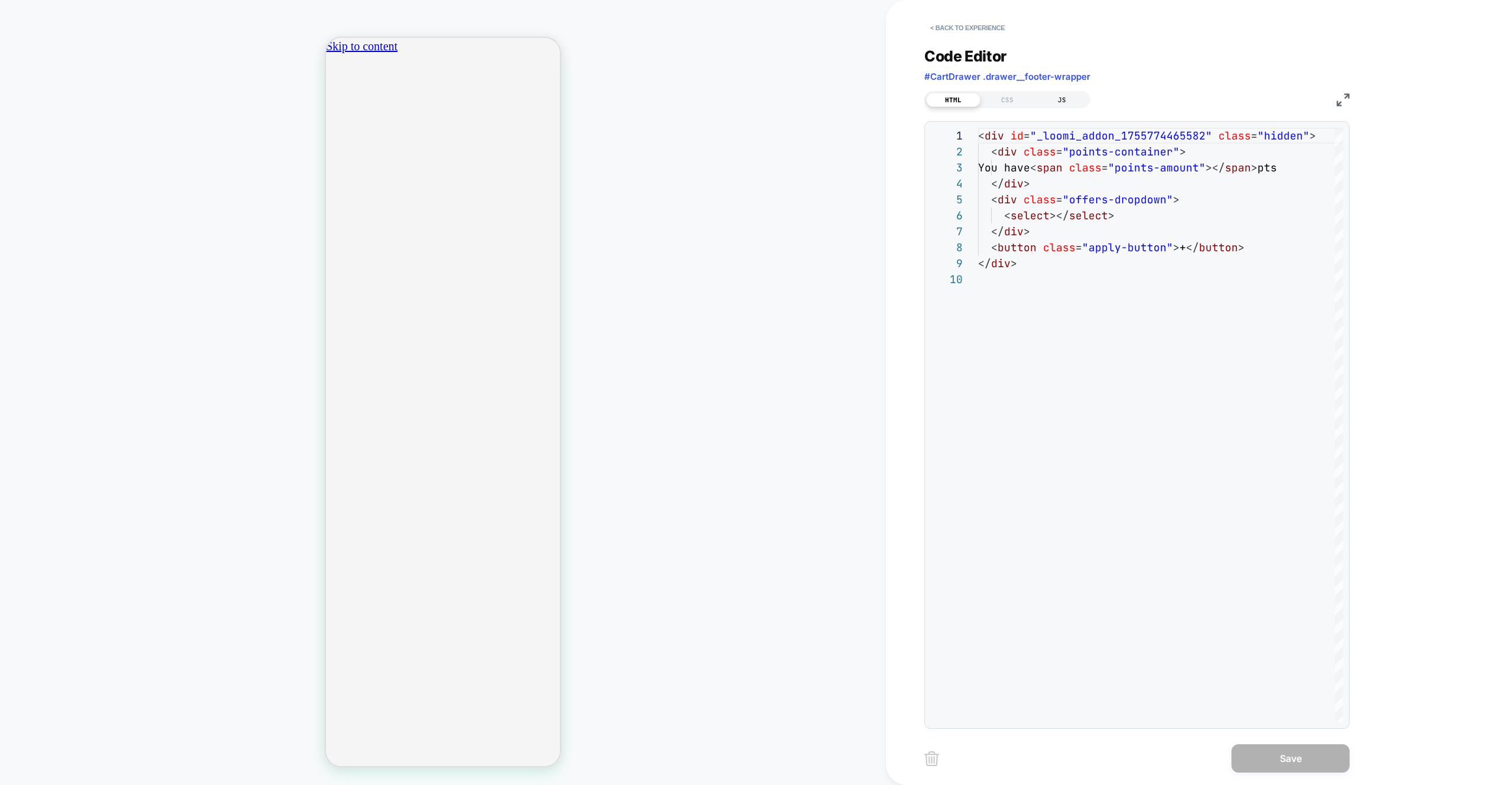
click at [1071, 103] on div "JS" at bounding box center [1062, 100] width 55 height 15
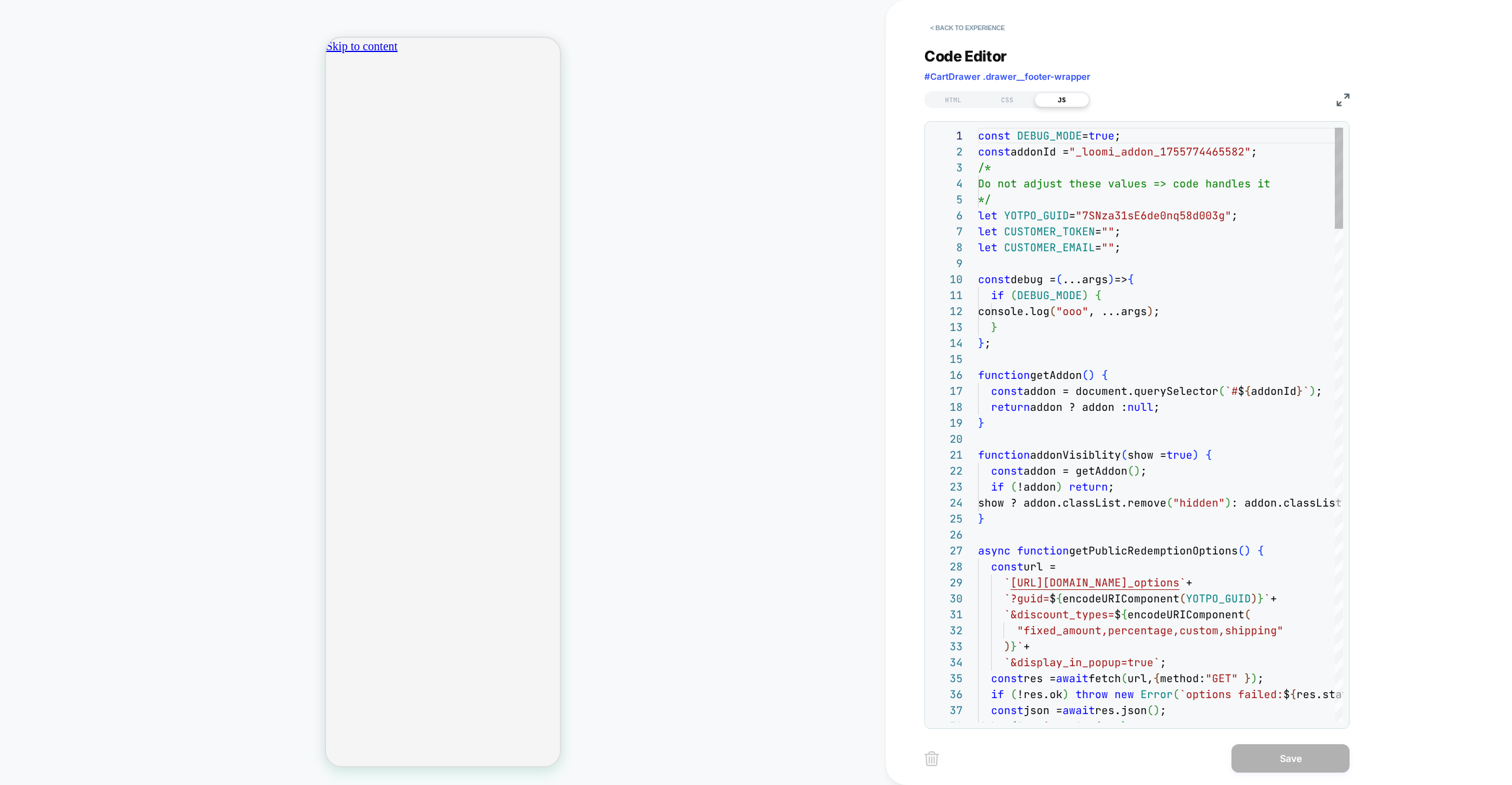
scroll to position [159, 0]
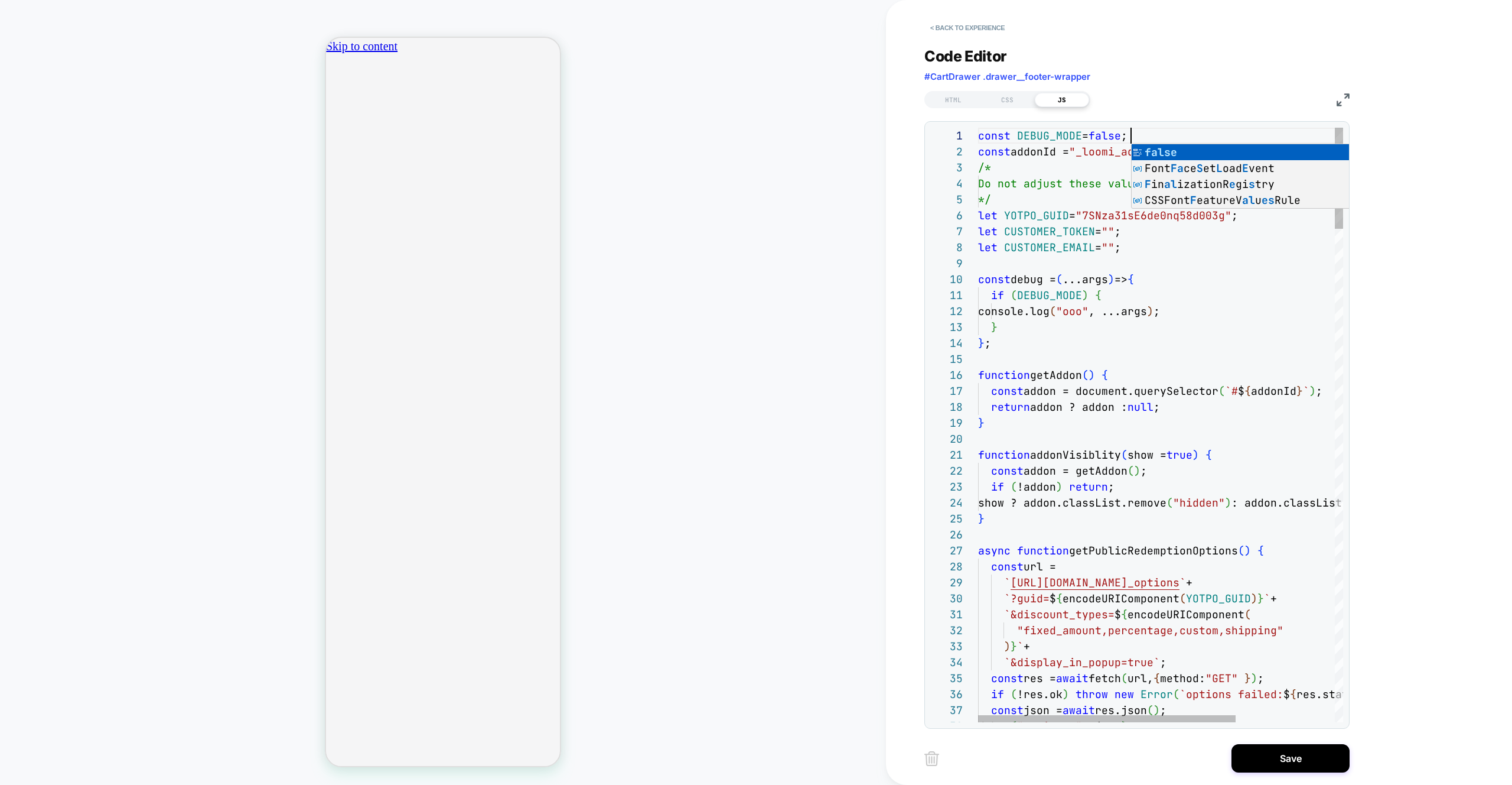
scroll to position [0, 153]
type textarea "**********"
click at [1292, 751] on button "Save" at bounding box center [1290, 758] width 118 height 28
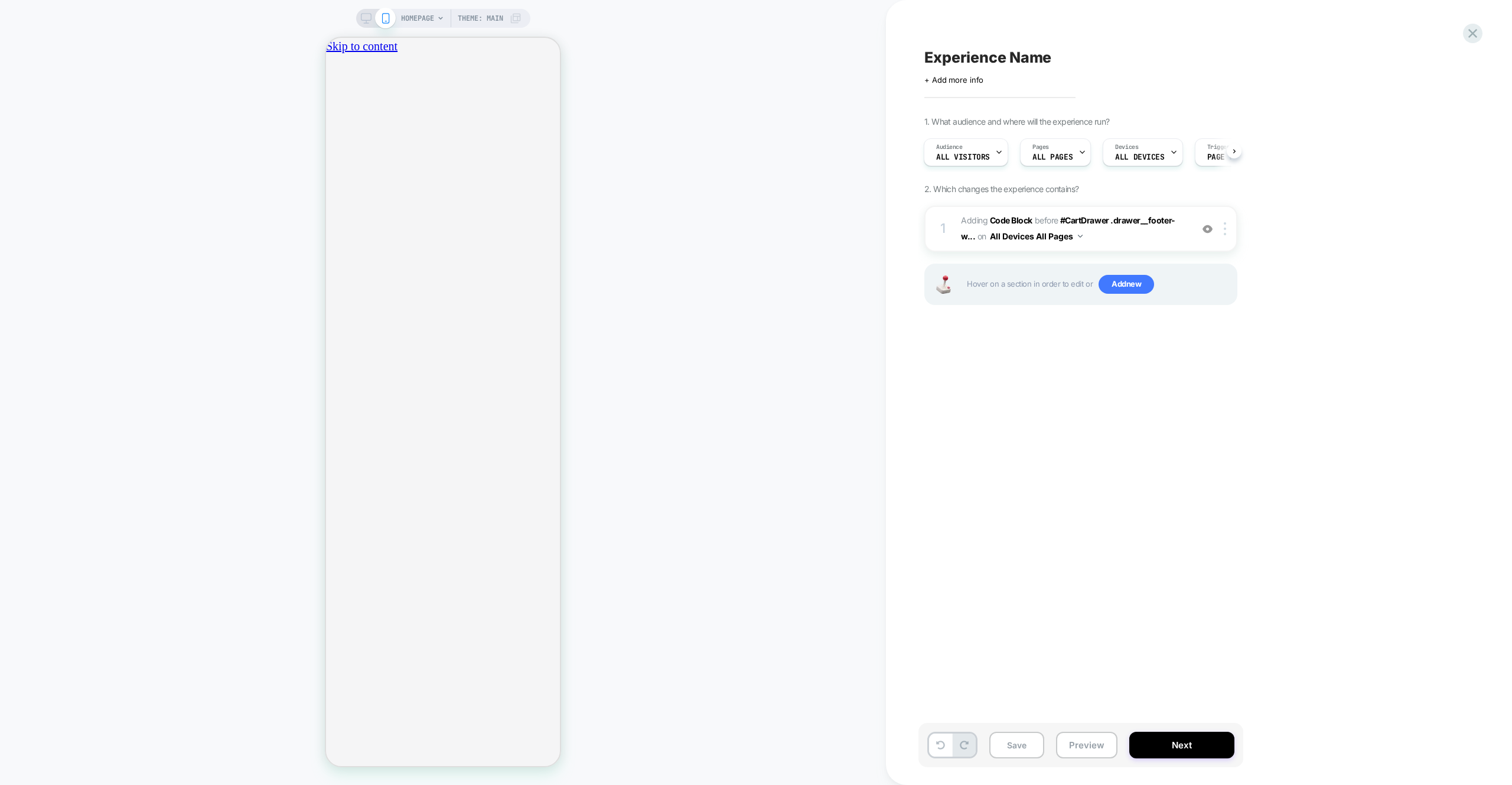
scroll to position [0, 416]
click at [993, 52] on span "Experience Name" at bounding box center [988, 58] width 127 height 18
type textarea "*"
click at [971, 56] on textarea "**********" at bounding box center [1042, 58] width 235 height 18
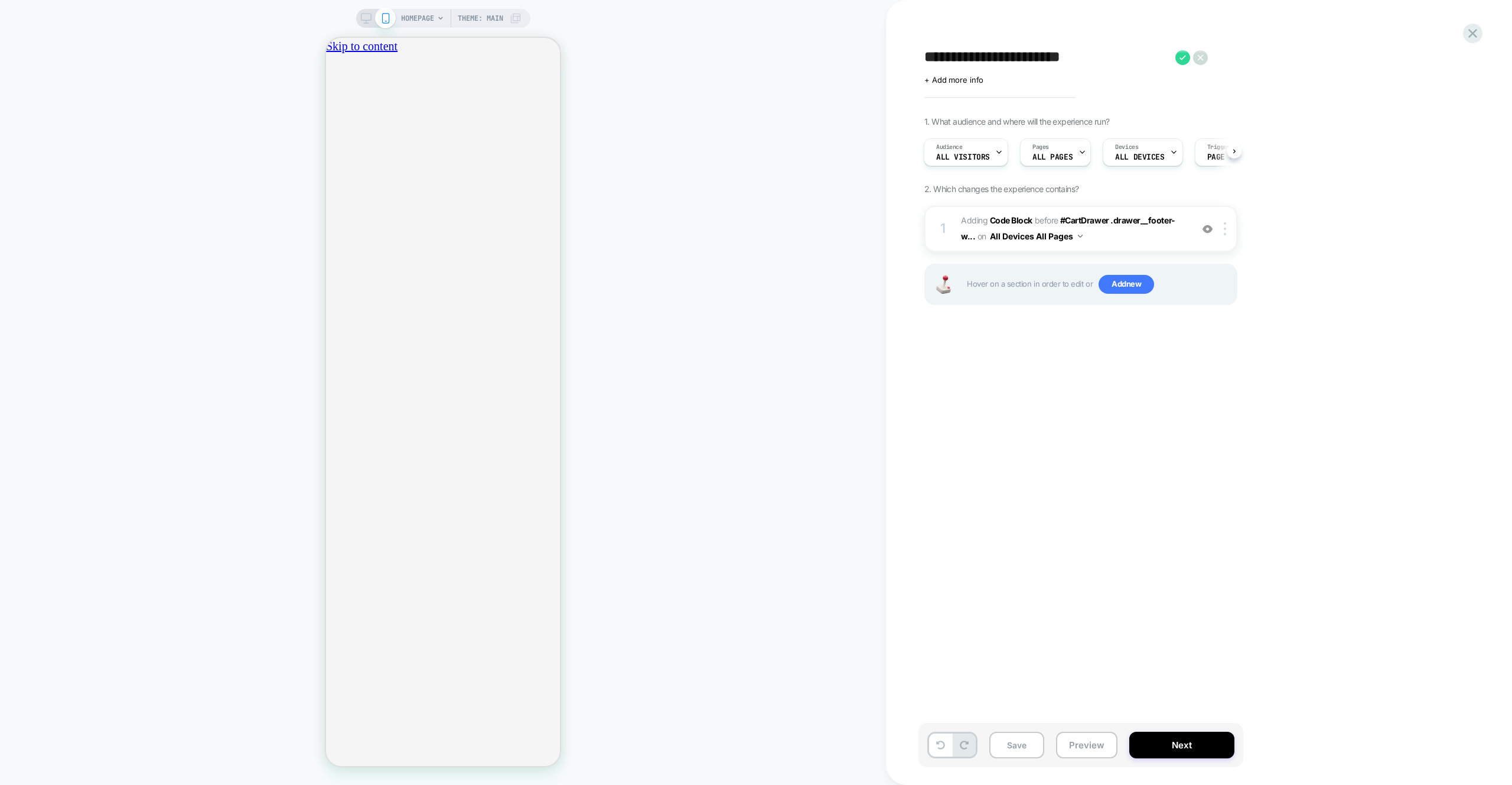
scroll to position [0, 208]
click at [970, 56] on textarea "**********" at bounding box center [1046, 58] width 245 height 18
click at [1108, 66] on div "Click to edit experience details + Add more info" at bounding box center [1053, 75] width 259 height 19
click at [1110, 62] on textarea "**********" at bounding box center [1046, 58] width 245 height 18
click at [1107, 56] on textarea "**********" at bounding box center [1046, 58] width 245 height 18
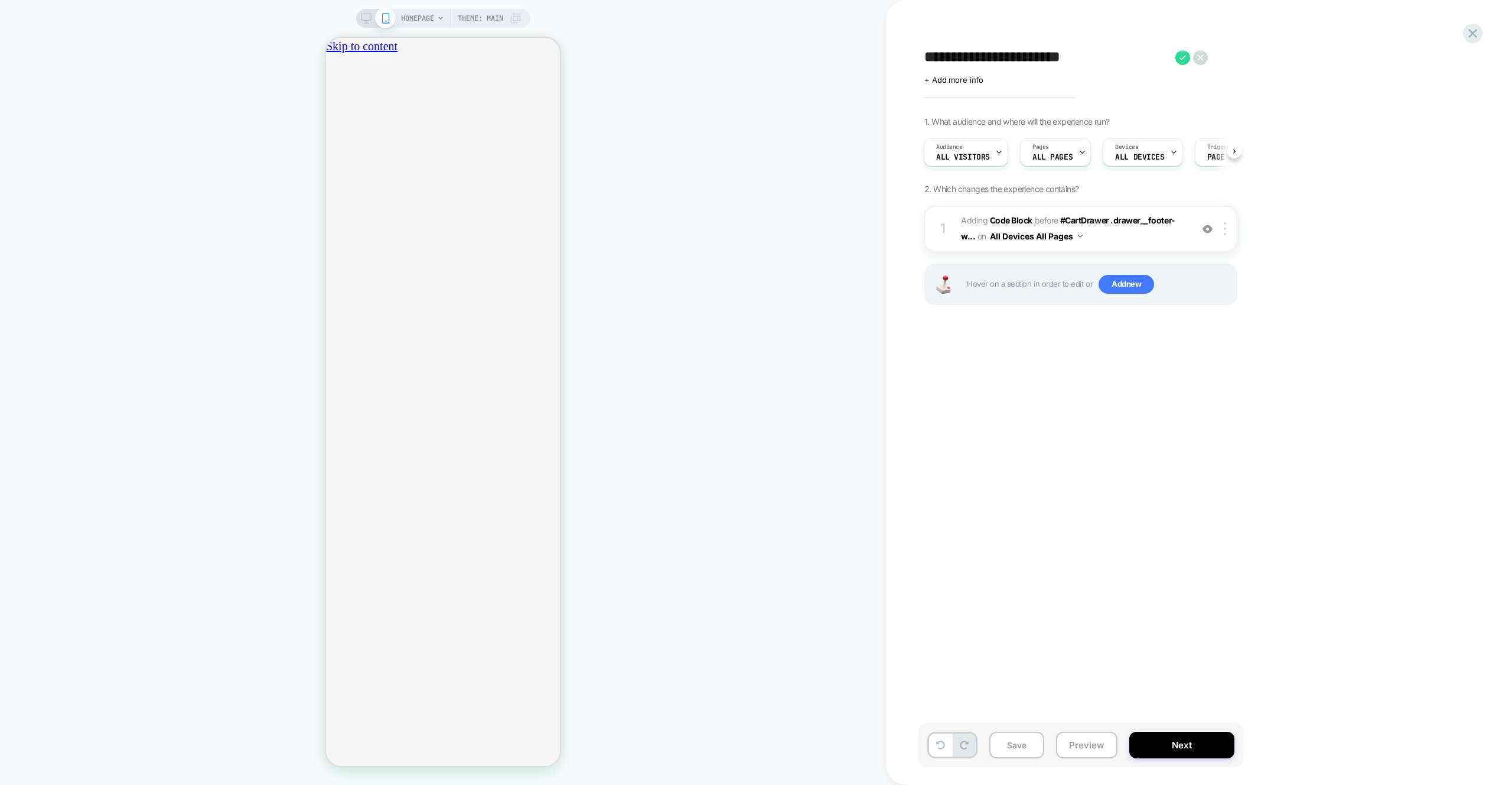
scroll to position [0, 416]
type textarea "**********"
click at [1244, 57] on icon at bounding box center [1244, 57] width 15 height 15
click at [1014, 734] on button "Save" at bounding box center [1017, 744] width 55 height 26
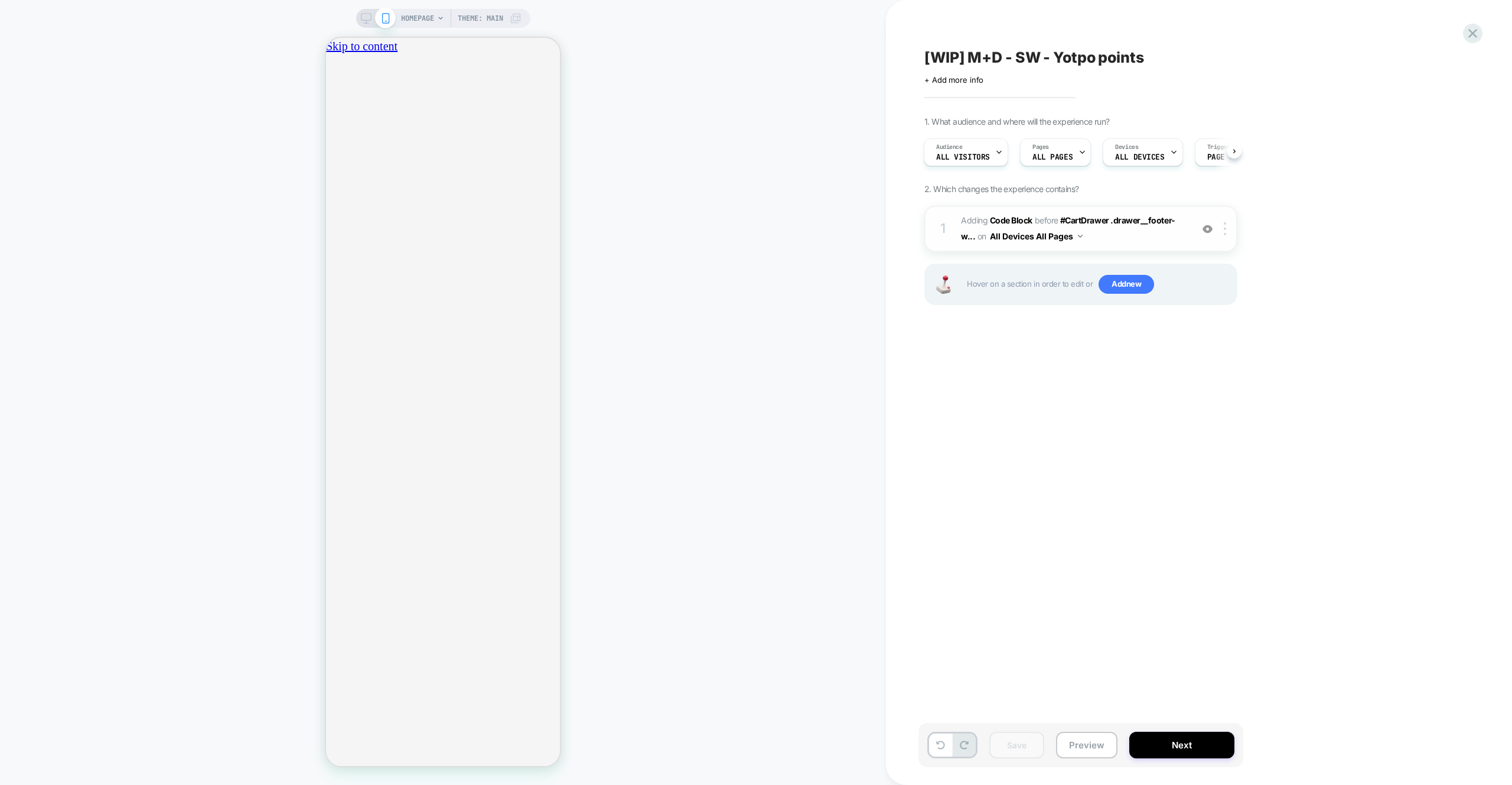
click at [1133, 251] on div "1 Adding Code Block BEFORE #CartDrawer .drawer__footer-w... #CartDrawer .drawer…" at bounding box center [1081, 228] width 313 height 46
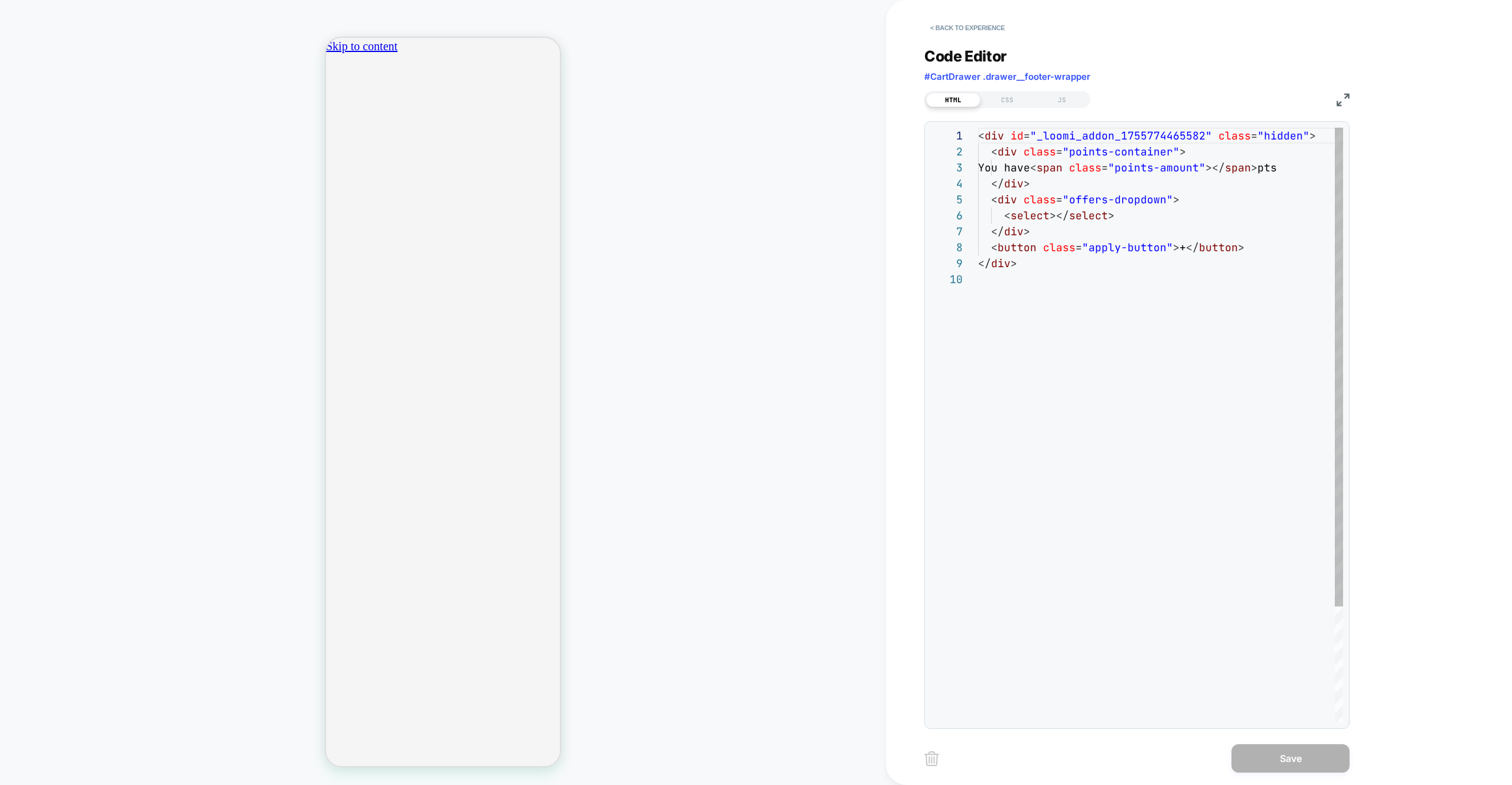
scroll to position [144, 0]
click at [1073, 91] on div "HTML CSS JS" at bounding box center [1007, 100] width 166 height 18
click at [1074, 98] on div "JS" at bounding box center [1062, 100] width 55 height 15
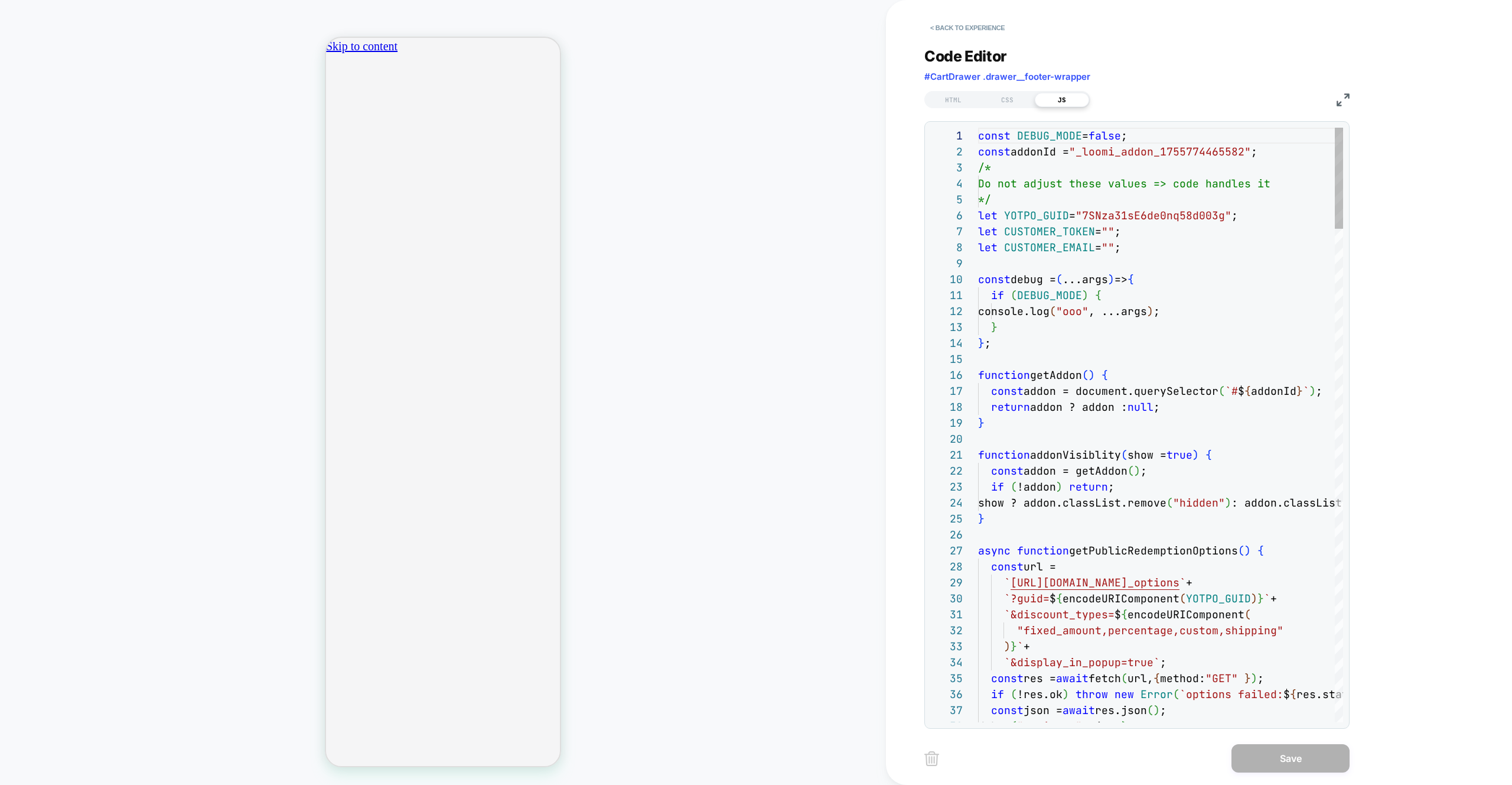
scroll to position [159, 0]
click at [961, 24] on button "< Back to experience" at bounding box center [967, 27] width 86 height 19
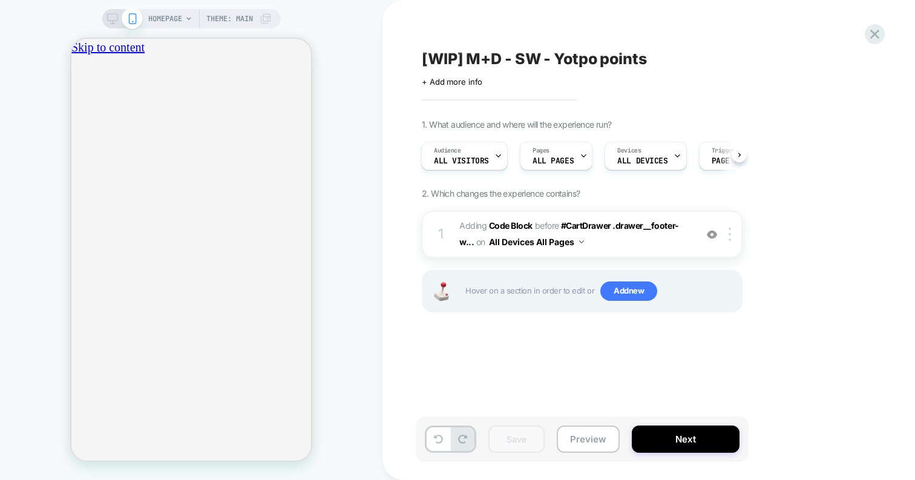
scroll to position [0, 0]
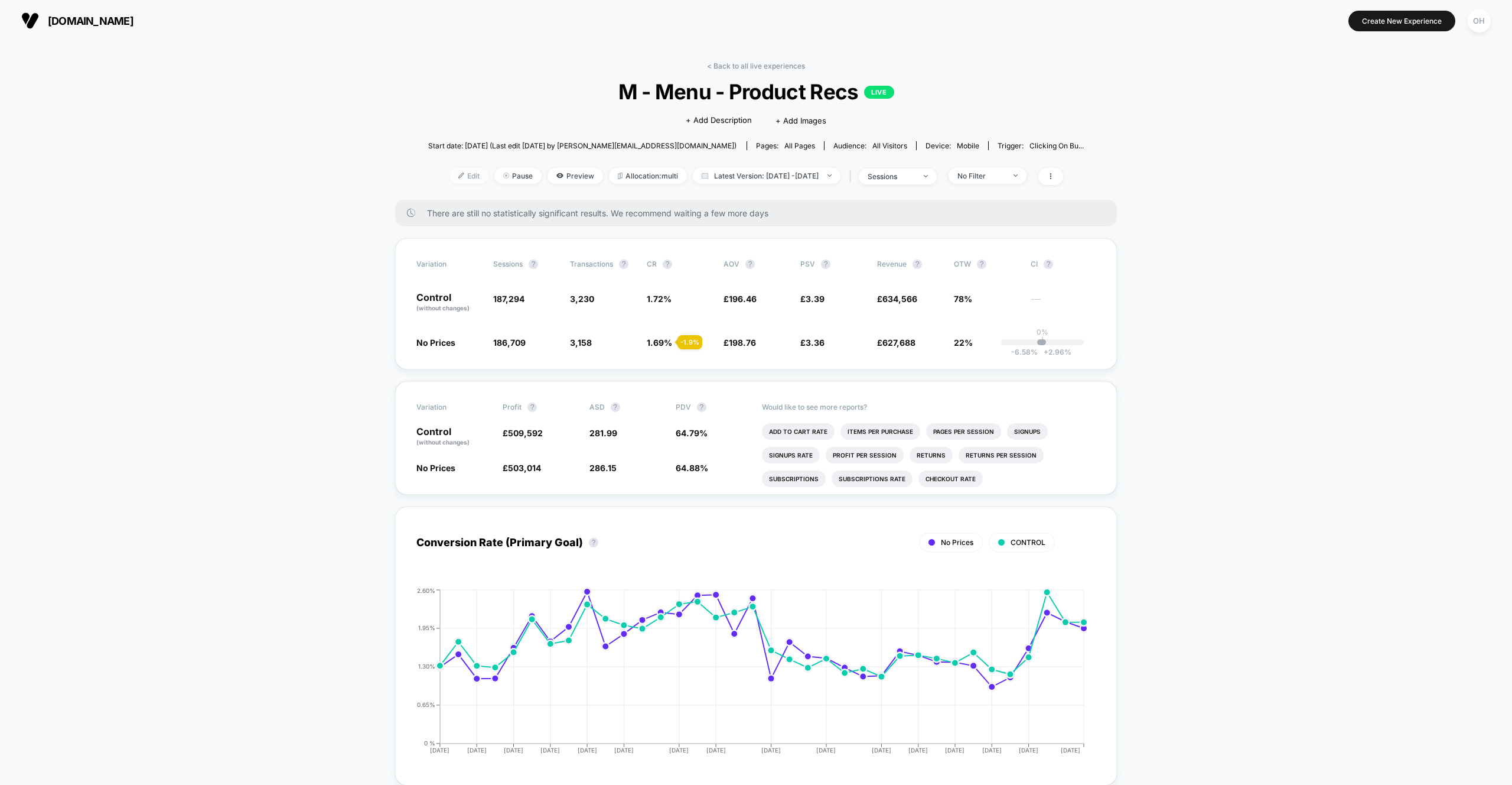
click at [450, 176] on span "Edit" at bounding box center [470, 176] width 39 height 16
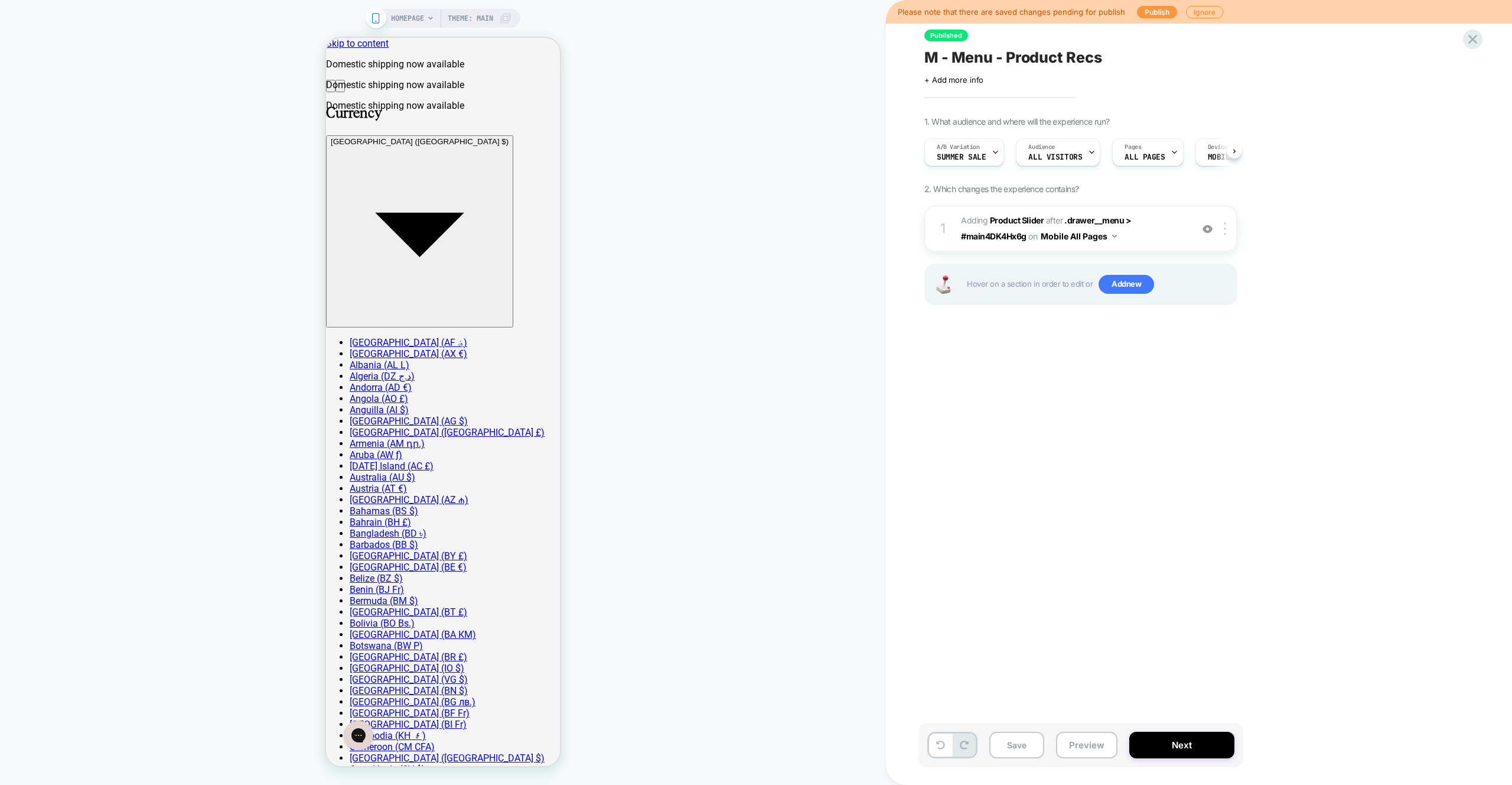
scroll to position [0, 1]
click at [1048, 641] on div "Published M - Menu - Product Recs Click to edit experience details + Add more i…" at bounding box center [1140, 392] width 443 height 762
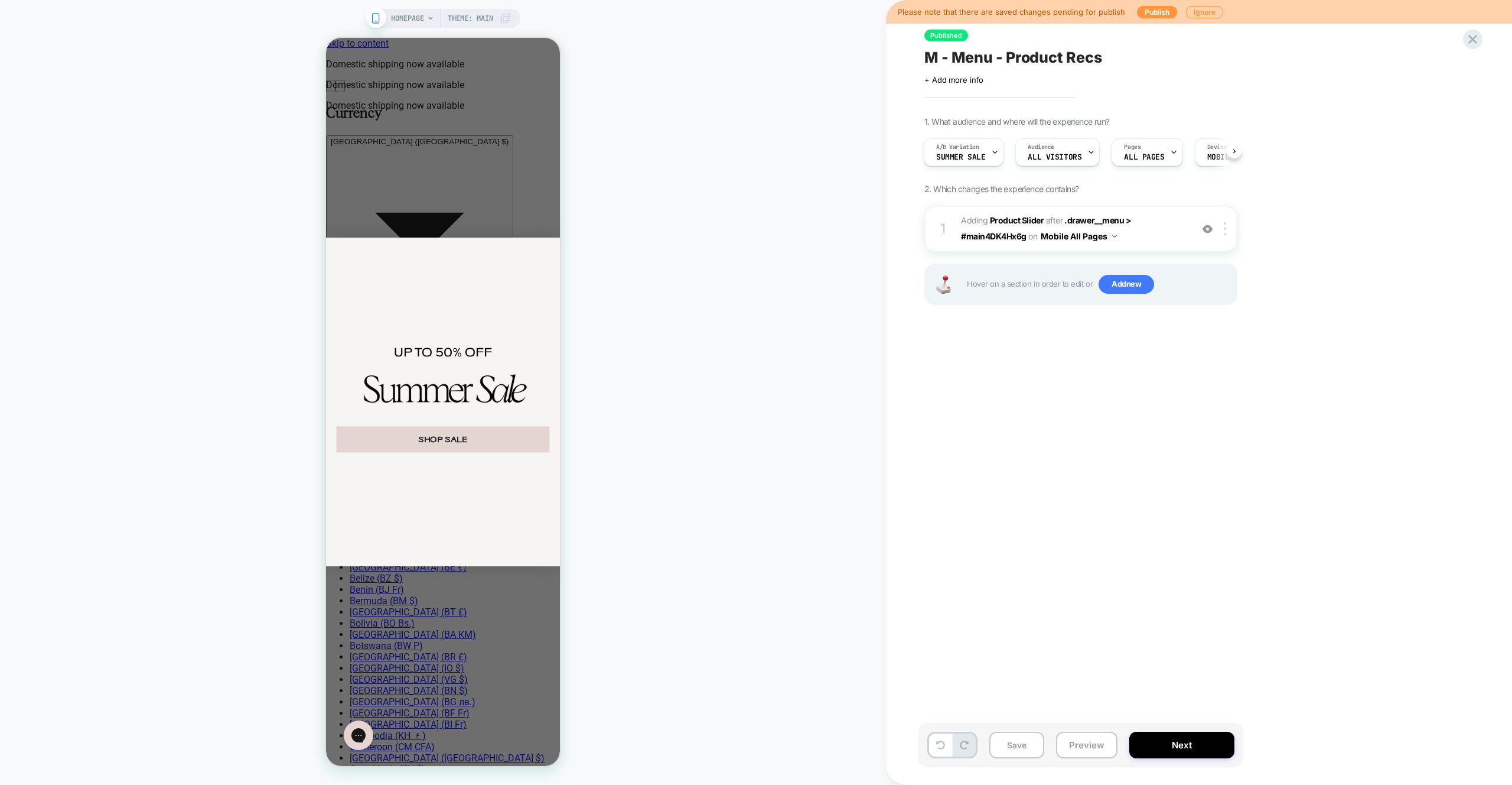
drag, startPoint x: 1083, startPoint y: 751, endPoint x: 1087, endPoint y: 717, distance: 34.2
click at [1083, 751] on button "Preview" at bounding box center [1086, 744] width 61 height 26
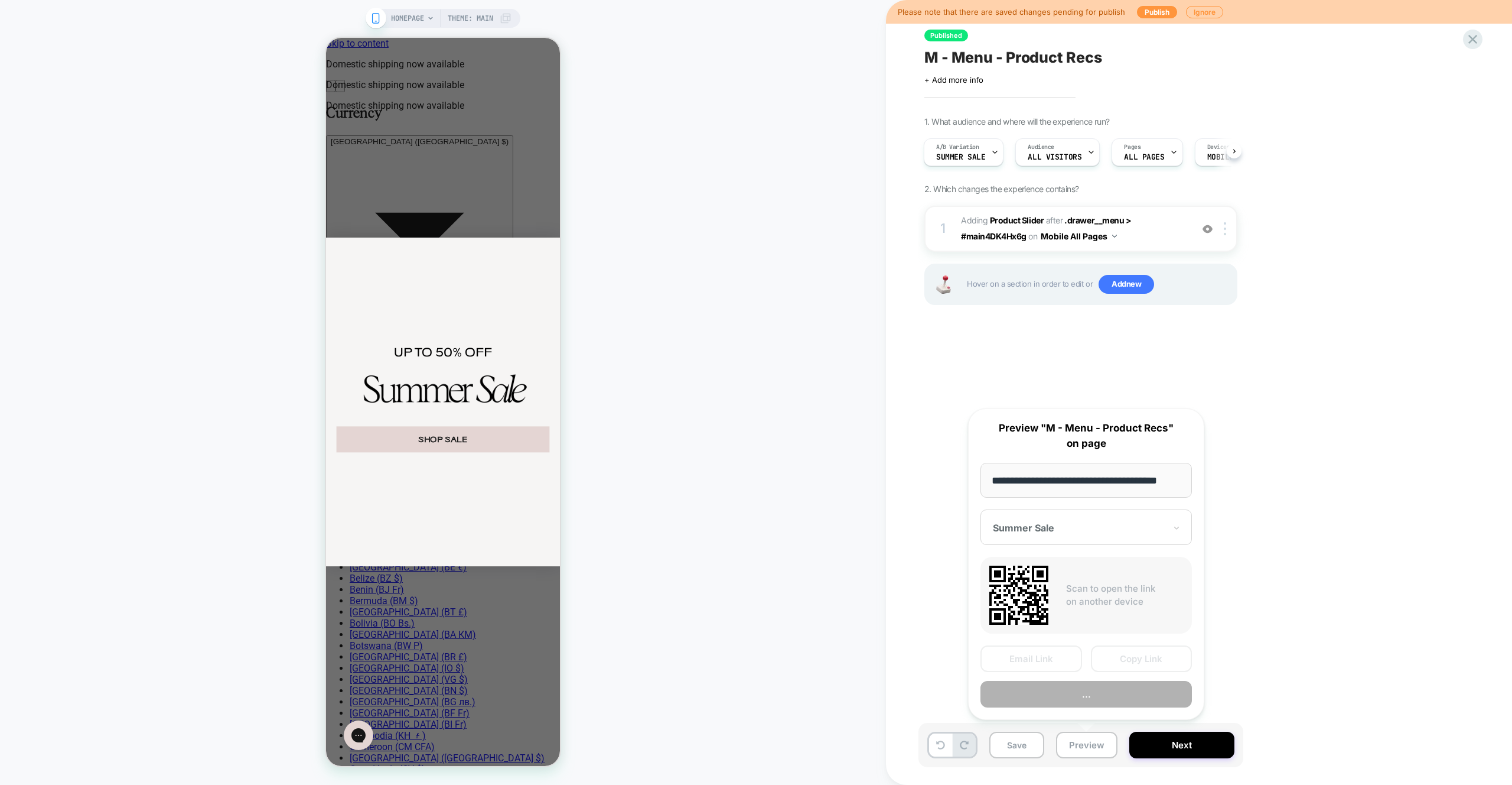
scroll to position [0, 0]
click at [1088, 698] on button "..." at bounding box center [1086, 693] width 212 height 26
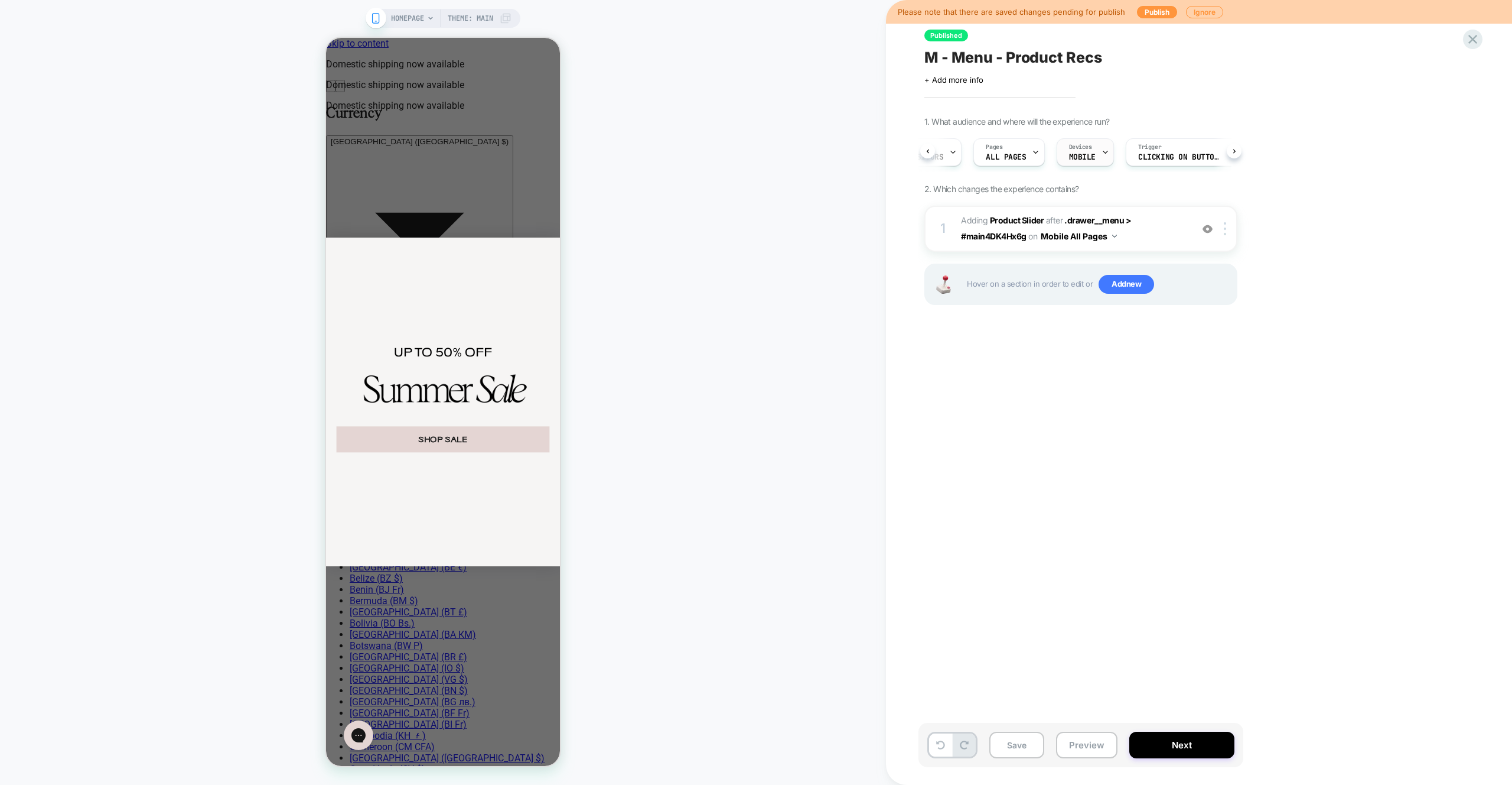
scroll to position [0, 184]
click at [1188, 154] on div "Trigger Clicking on button[data-drawer-toggle='hamburger'][aria-contr..." at bounding box center [1138, 152] width 113 height 27
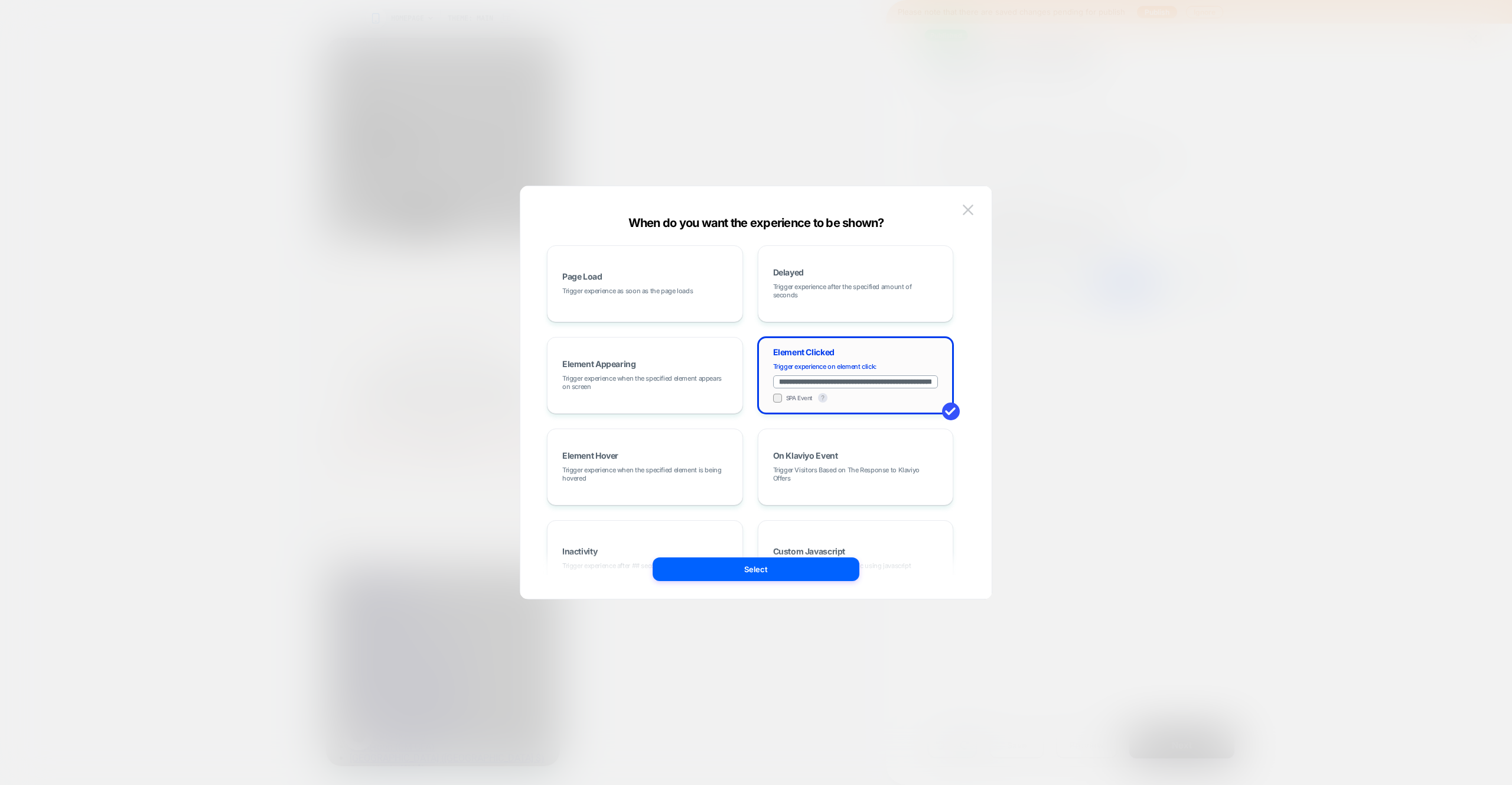
scroll to position [0, 95]
click at [960, 213] on button at bounding box center [968, 210] width 18 height 18
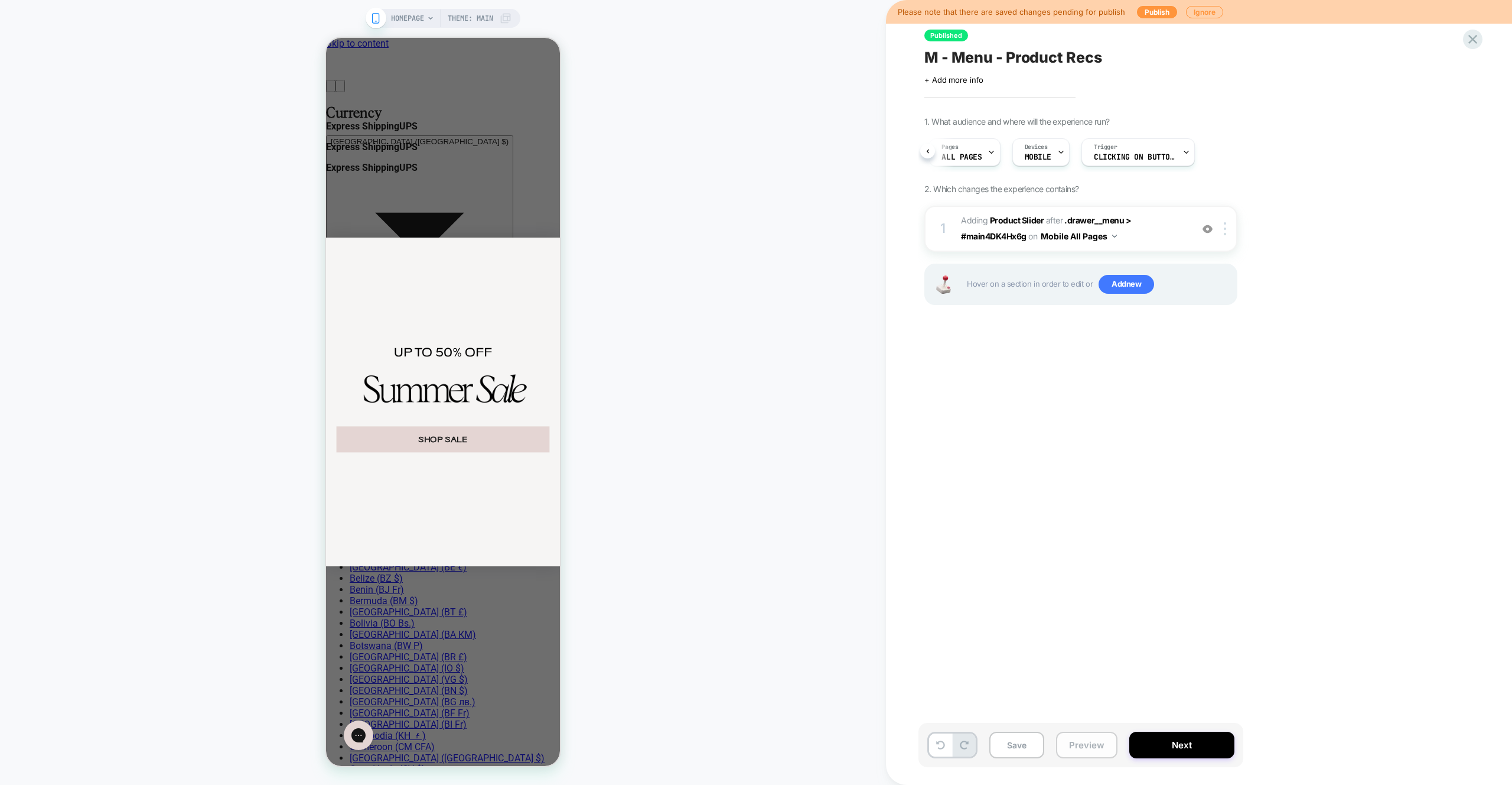
click at [1098, 744] on button "Preview" at bounding box center [1086, 744] width 61 height 26
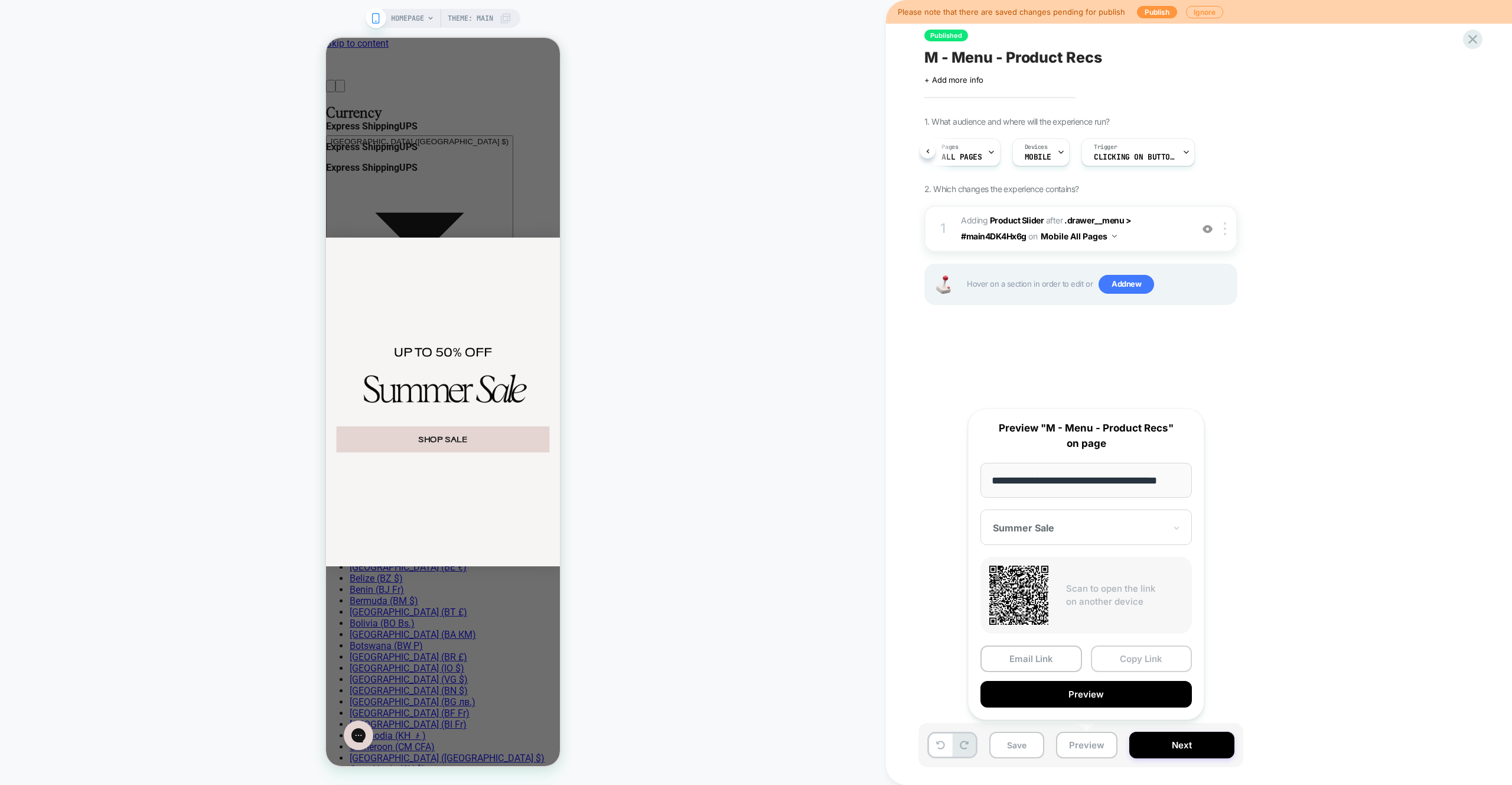
scroll to position [0, 0]
click at [1124, 663] on button "Copy Link" at bounding box center [1142, 658] width 102 height 26
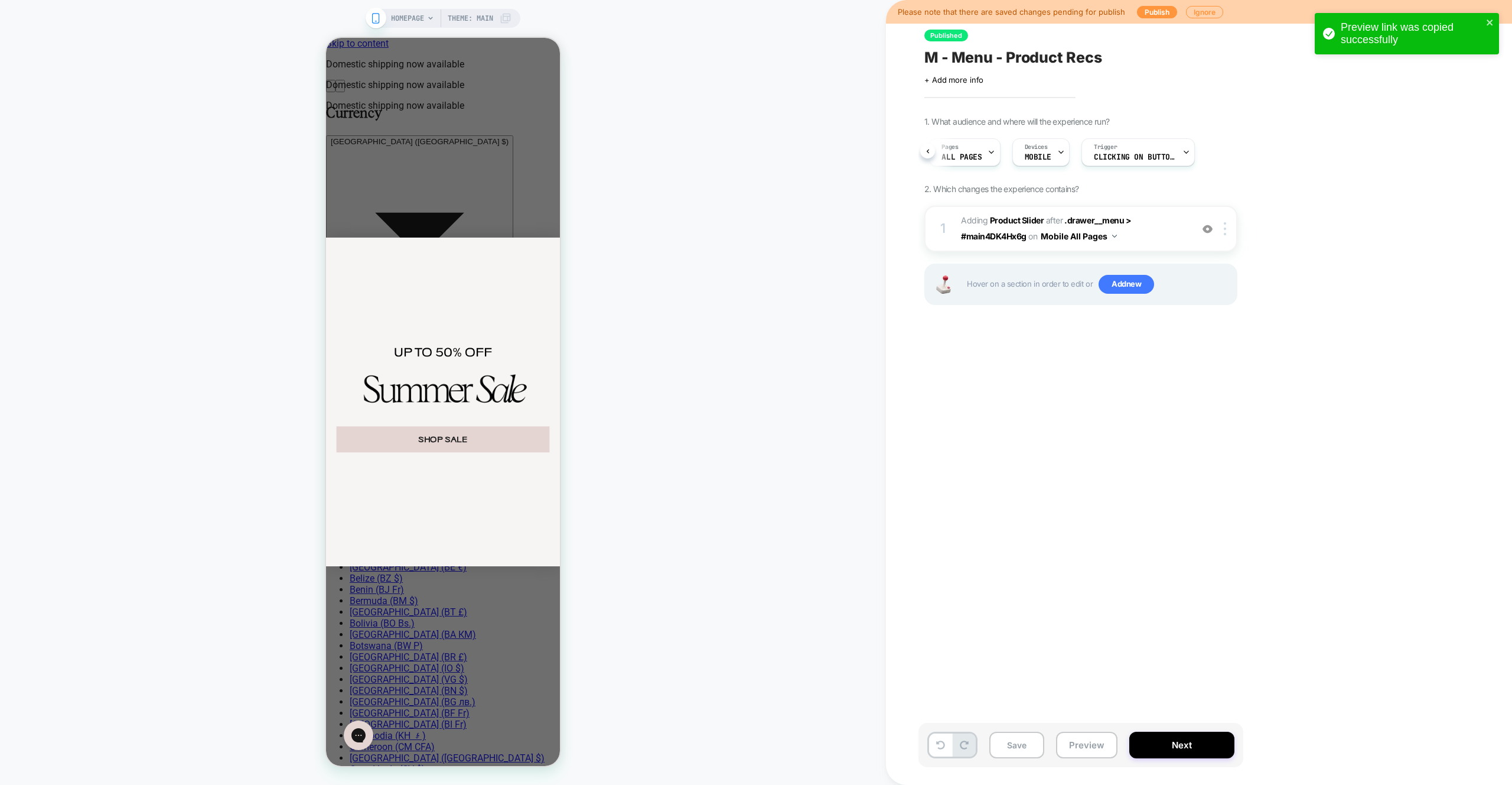
click at [1279, 69] on div "M - Menu - Product Recs Click to edit experience details + Add more info" at bounding box center [1140, 65] width 431 height 37
click at [1492, 20] on icon "close" at bounding box center [1491, 22] width 8 height 10
click at [1464, 94] on div "Please note that there are saved changes pending for publish Publish Ignore Pub…" at bounding box center [1200, 392] width 627 height 785
click at [1474, 44] on div "Preview link was copied successfully" at bounding box center [1408, 36] width 189 height 52
click at [1470, 40] on icon at bounding box center [1473, 39] width 16 height 16
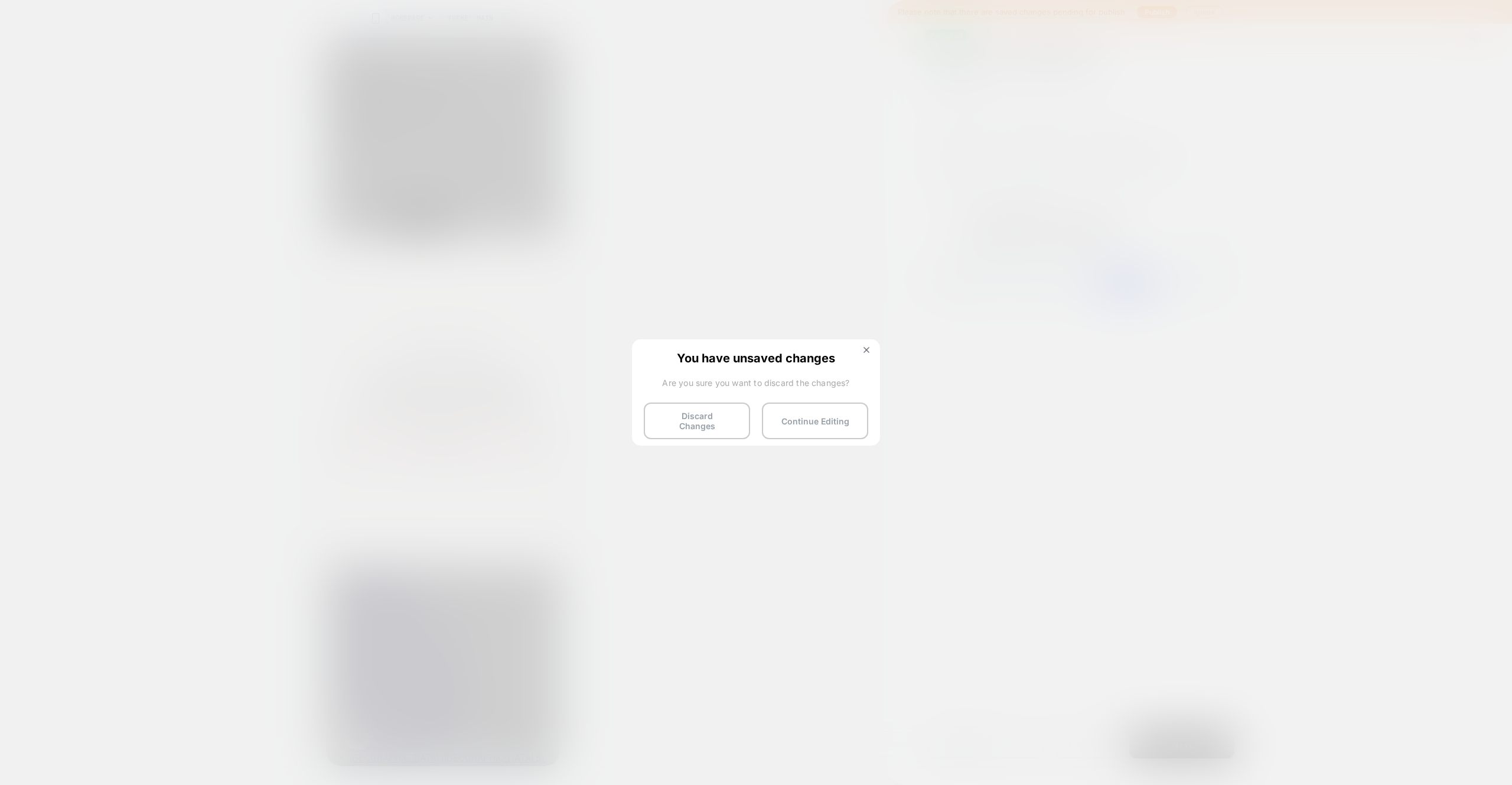
click at [662, 433] on div "You have unsaved changes Are you sure you want to discard the changes? Discard …" at bounding box center [756, 391] width 248 height 104
click at [664, 431] on button "Discard Changes" at bounding box center [697, 421] width 106 height 37
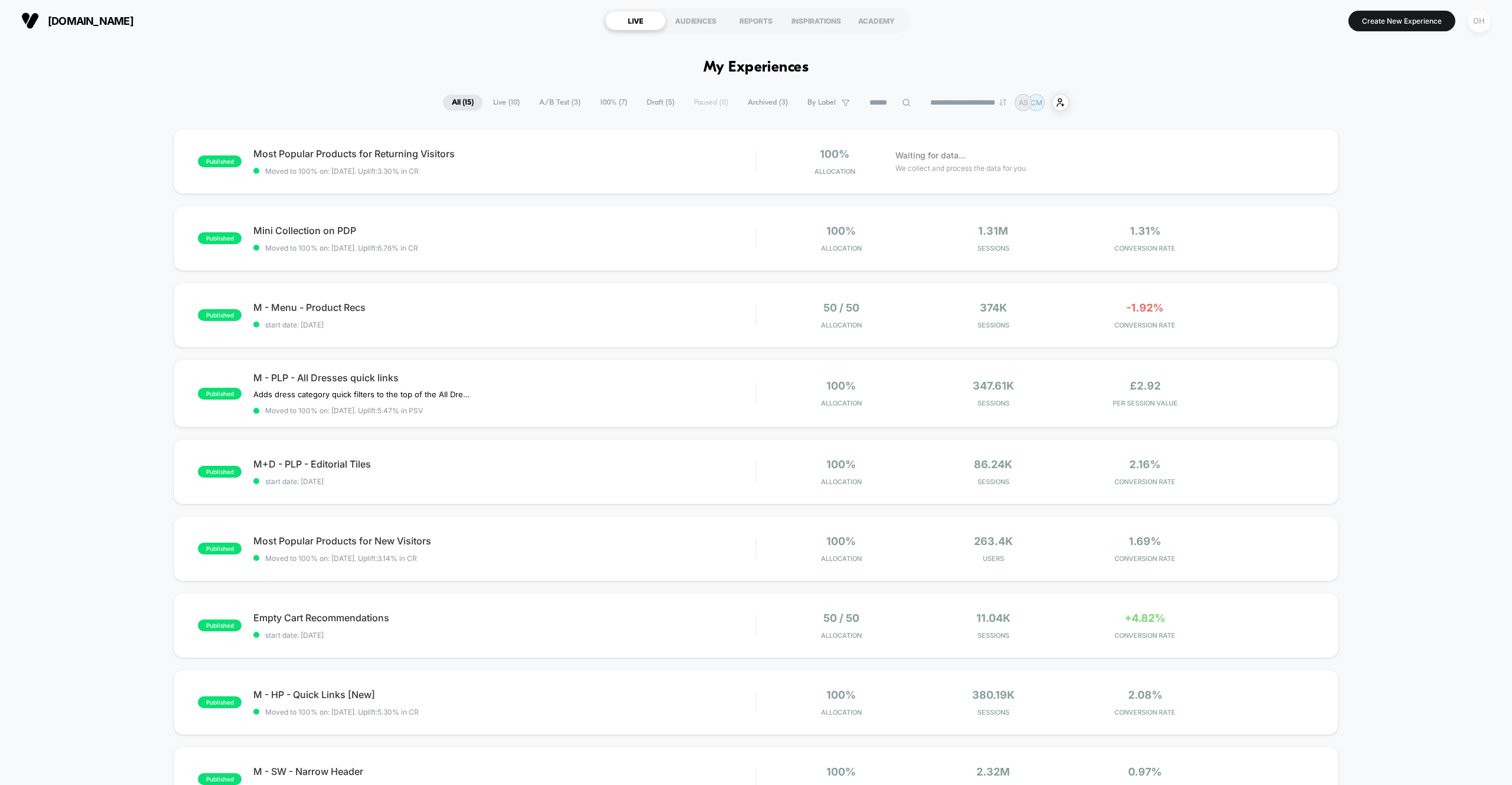
click at [1480, 26] on div "OH" at bounding box center [1480, 21] width 23 height 23
click at [1379, 158] on span "Account Settings" at bounding box center [1418, 162] width 120 height 10
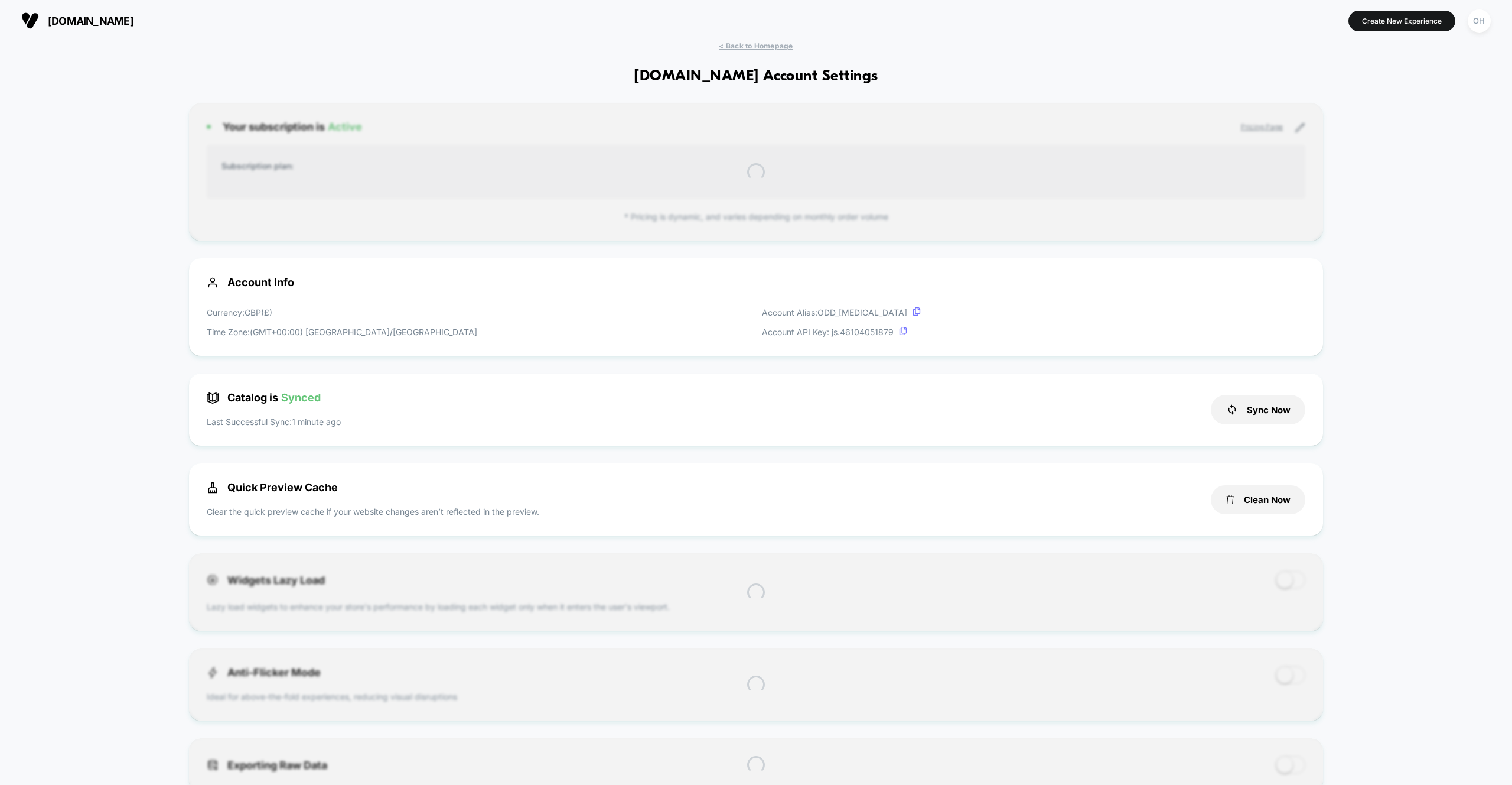
scroll to position [159, 0]
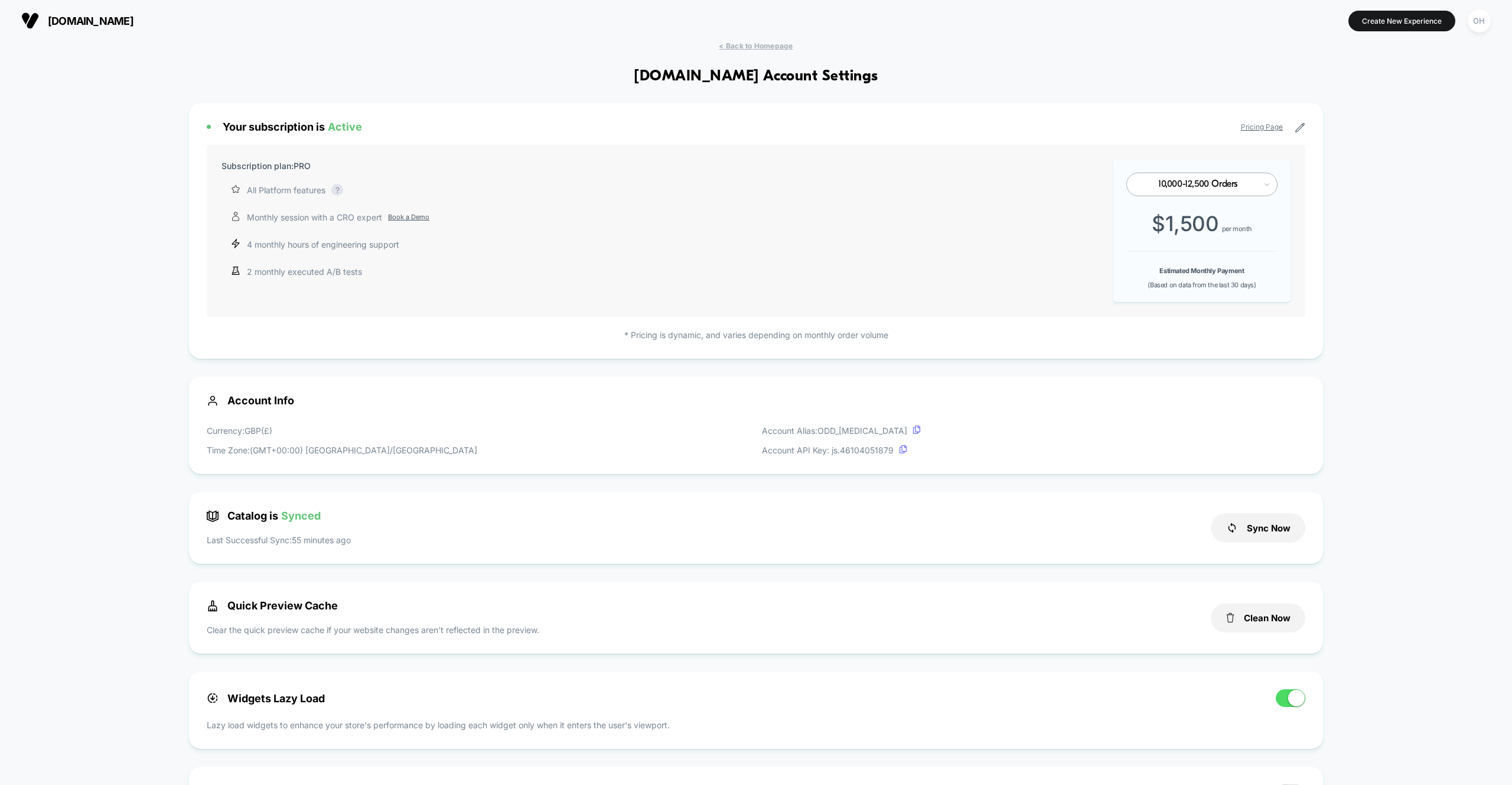
click at [1351, 599] on div "< Back to Homepage [DOMAIN_NAME] Account Settings Your subscription is Active P…" at bounding box center [756, 792] width 1512 height 1503
click at [1269, 524] on div "Catalog is Synced Last Successful Sync: 55 minutes ago Sync Now" at bounding box center [756, 528] width 1134 height 72
drag, startPoint x: 1393, startPoint y: 534, endPoint x: 1387, endPoint y: 534, distance: 6.0
click at [1393, 534] on div "< Back to Homepage [DOMAIN_NAME] Account Settings Your subscription is Active P…" at bounding box center [756, 792] width 1512 height 1503
click at [1274, 526] on button "Sync Now" at bounding box center [1258, 527] width 95 height 29
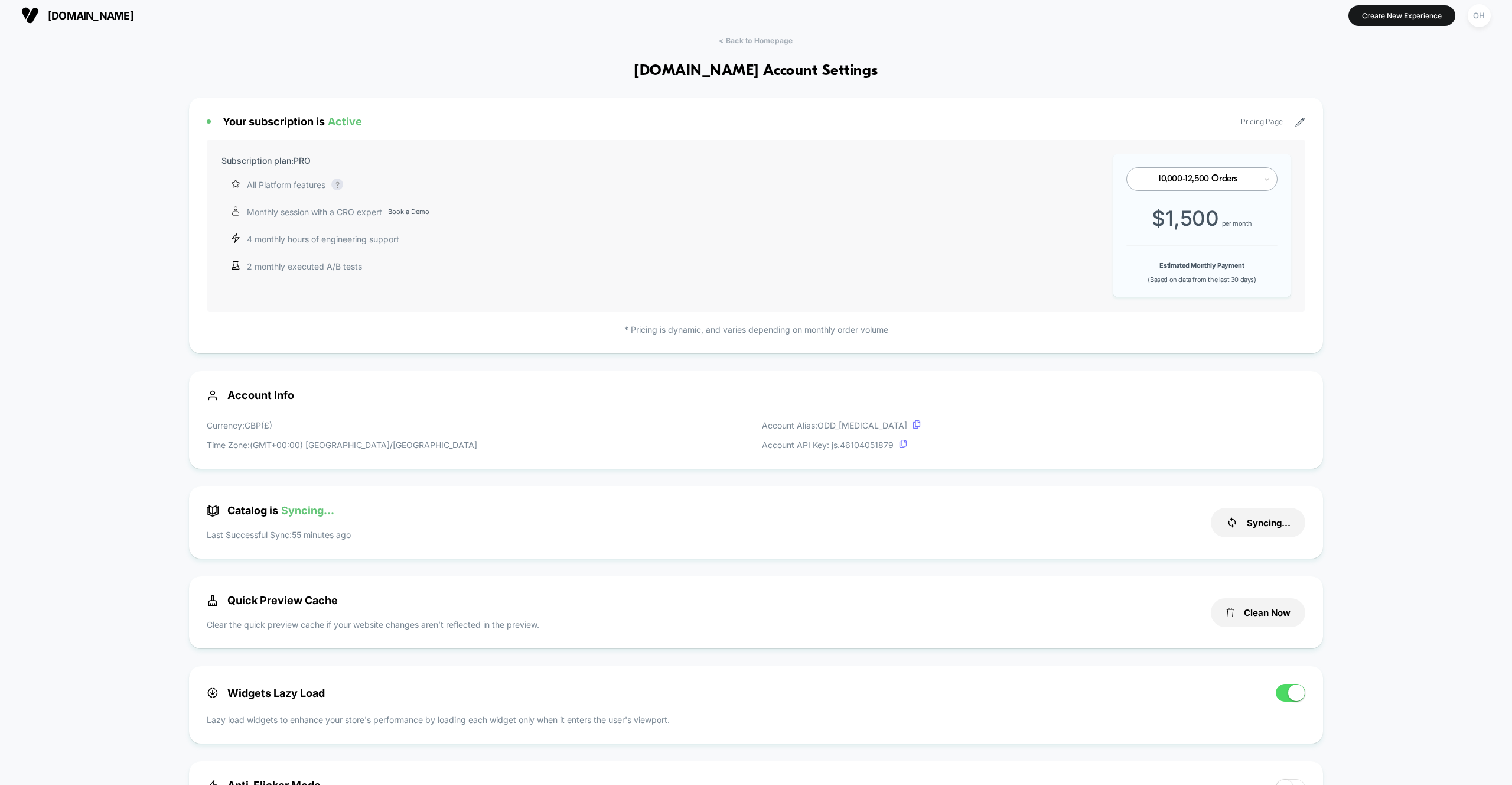
scroll to position [7, 0]
click at [1379, 529] on div "< Back to Homepage [DOMAIN_NAME] Account Settings Your subscription is Active P…" at bounding box center [756, 786] width 1512 height 1503
click at [759, 43] on span "< Back to Homepage" at bounding box center [756, 40] width 74 height 9
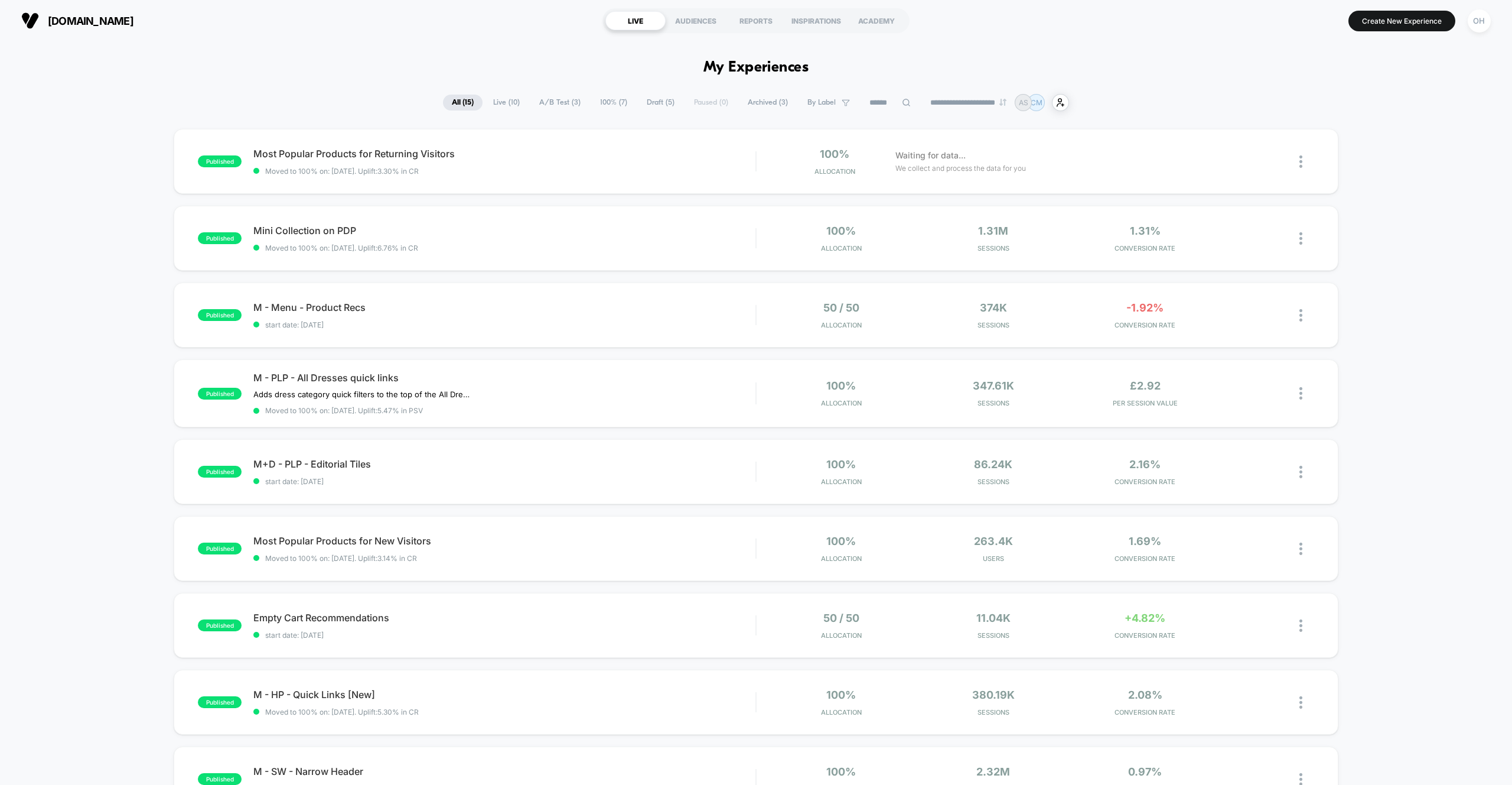
click at [1468, 21] on div "OH" at bounding box center [1480, 21] width 23 height 23
click at [1374, 108] on div "Or Hodeda [EMAIL_ADDRESS][DOMAIN_NAME] Connected Stores" at bounding box center [1409, 82] width 176 height 73
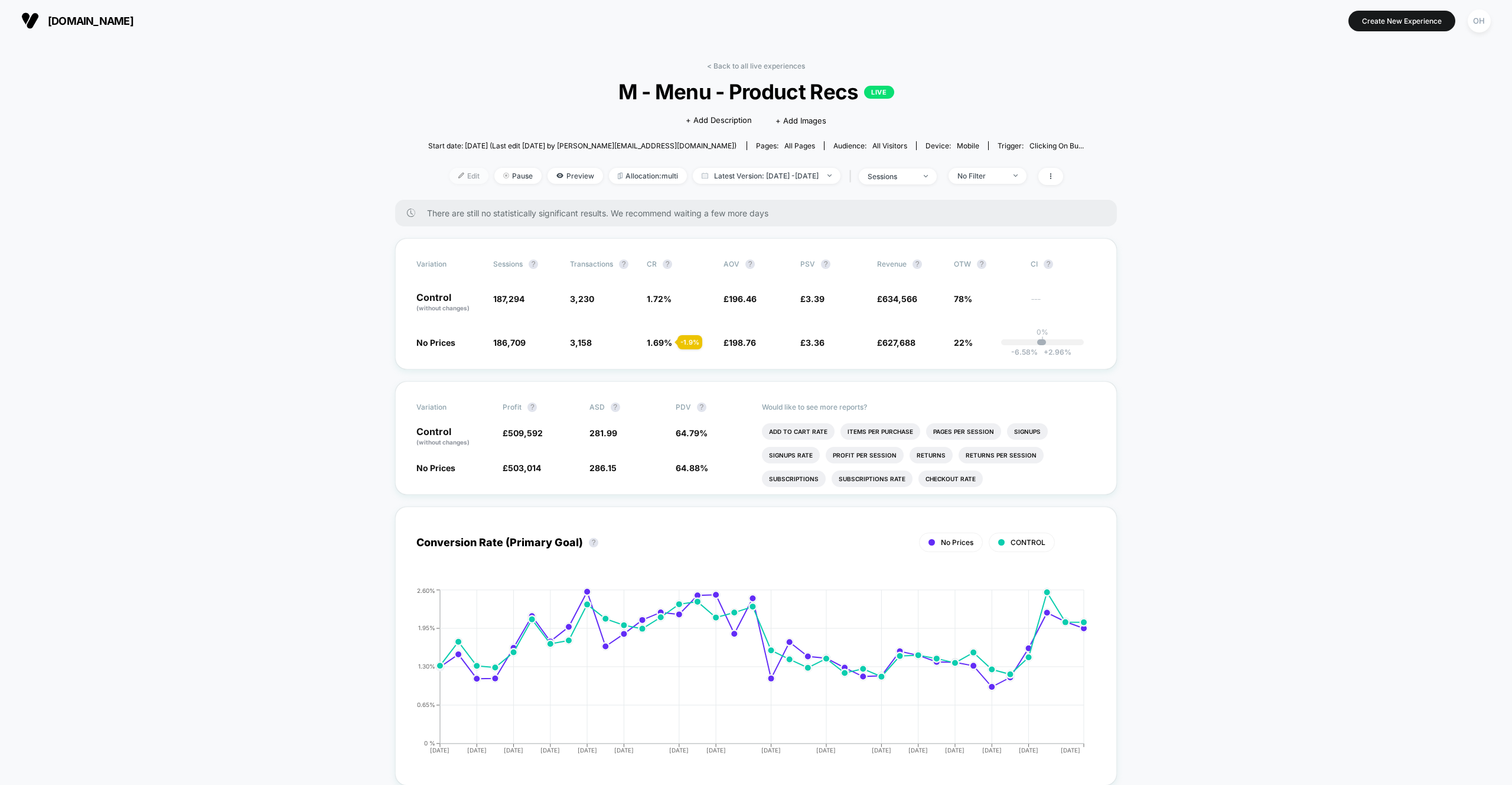
click at [463, 181] on span "Edit" at bounding box center [470, 176] width 39 height 16
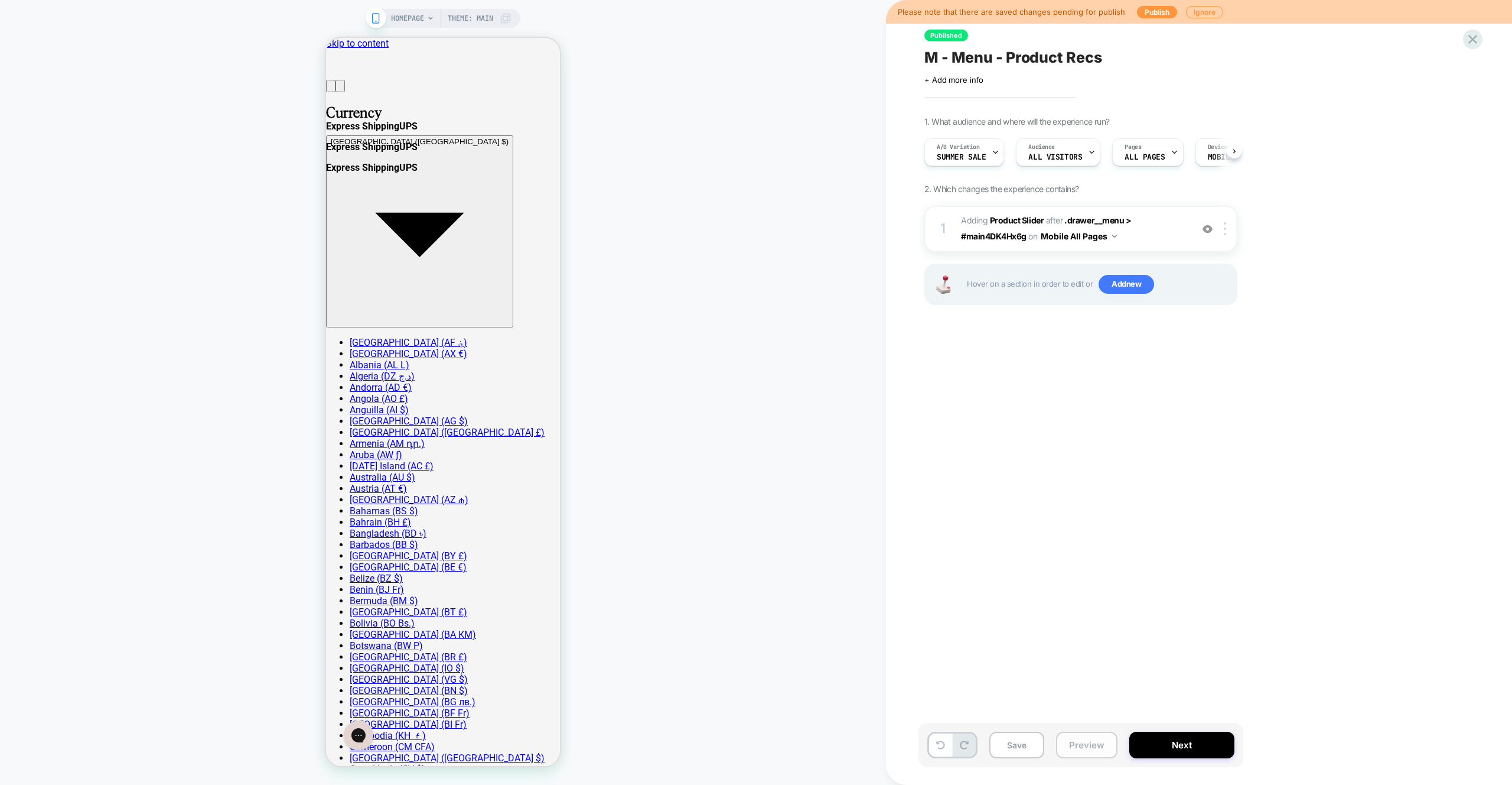
scroll to position [0, 1]
click at [1080, 733] on button "Preview" at bounding box center [1086, 744] width 61 height 26
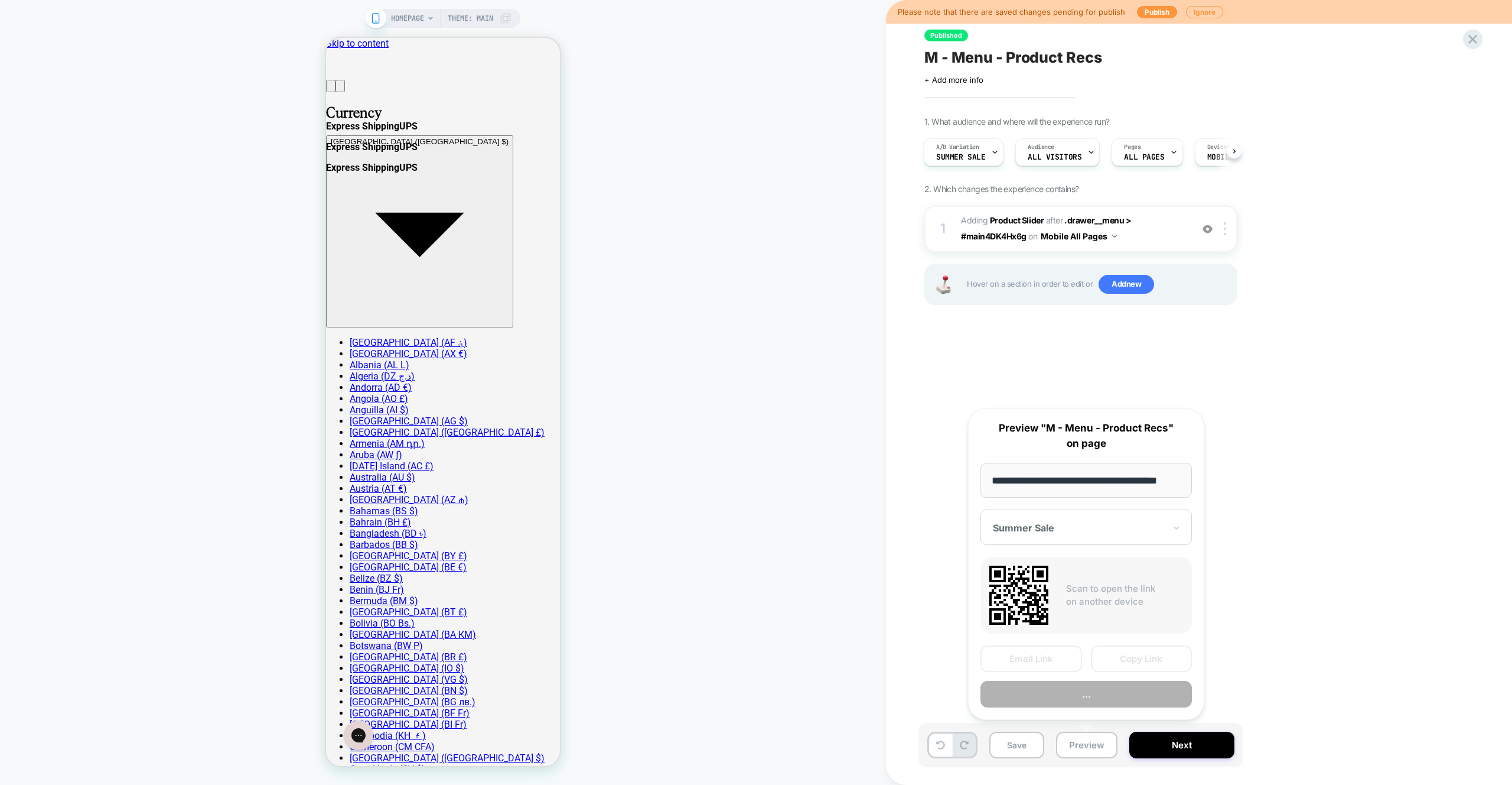
scroll to position [0, 0]
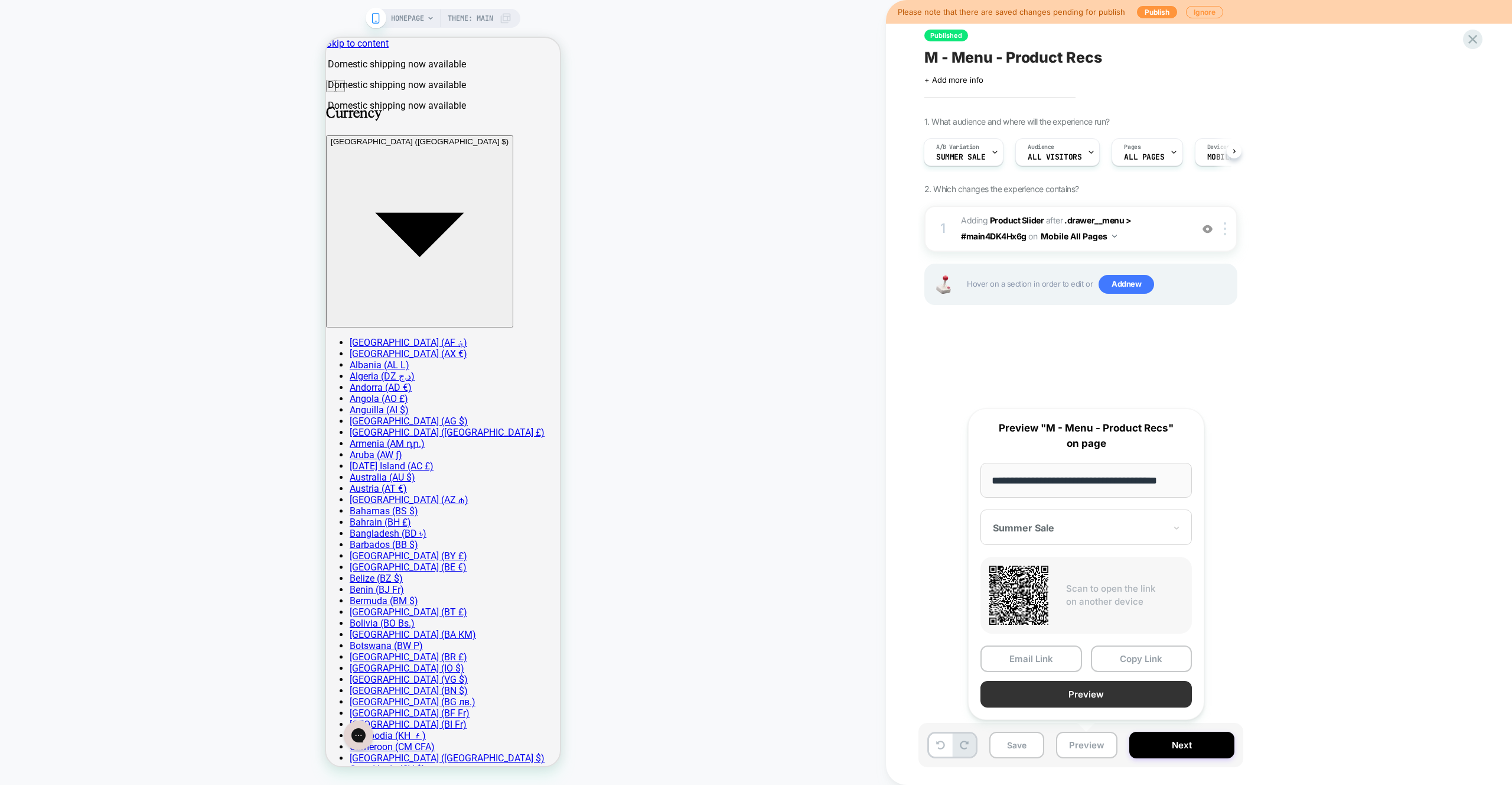
click at [1085, 697] on button "Preview" at bounding box center [1086, 693] width 212 height 26
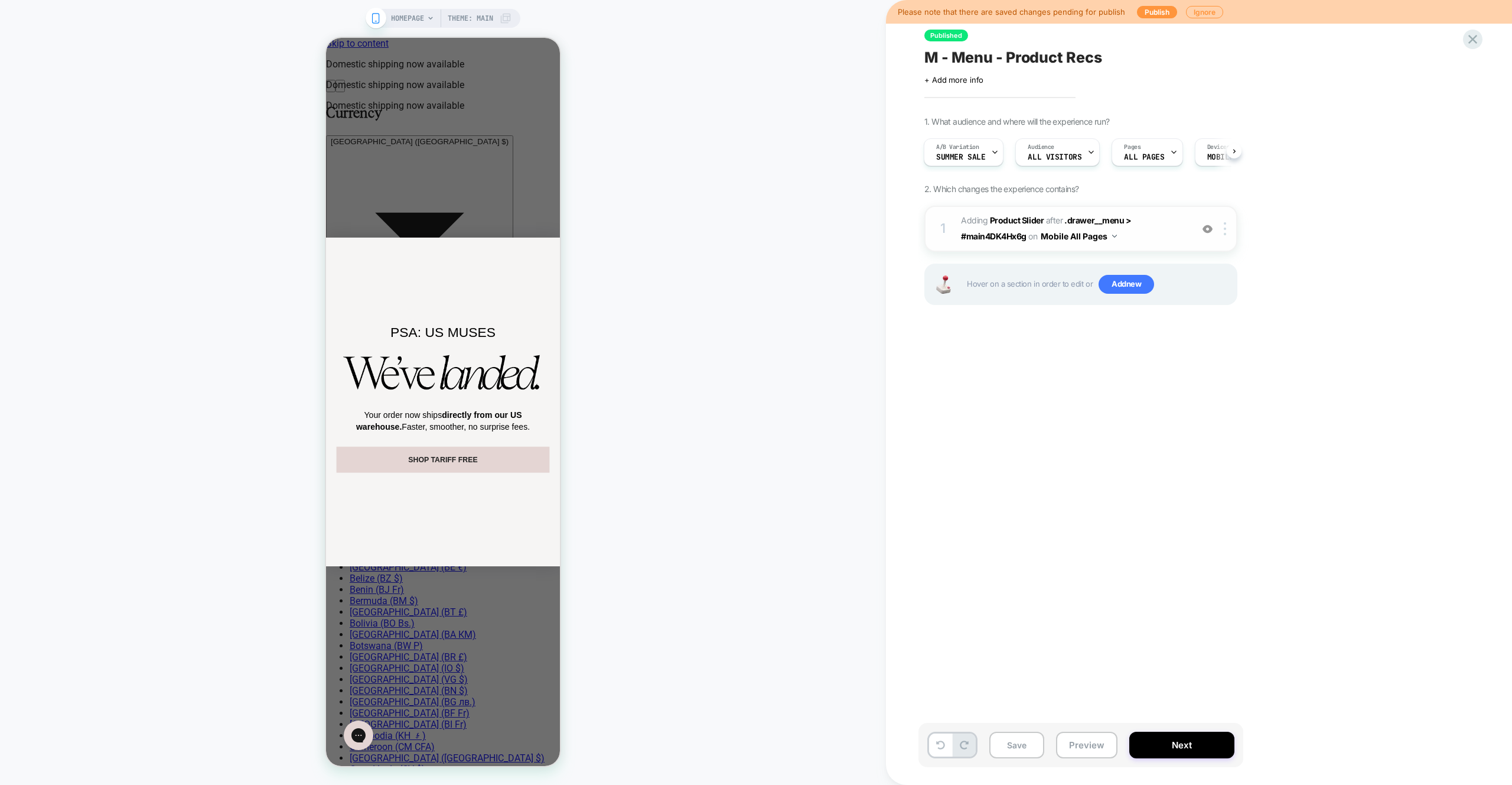
click at [1165, 227] on span "#_loomi_addon_1748513949468 Adding Product Slider AFTER .drawer__menu > #main4D…" at bounding box center [1074, 228] width 225 height 32
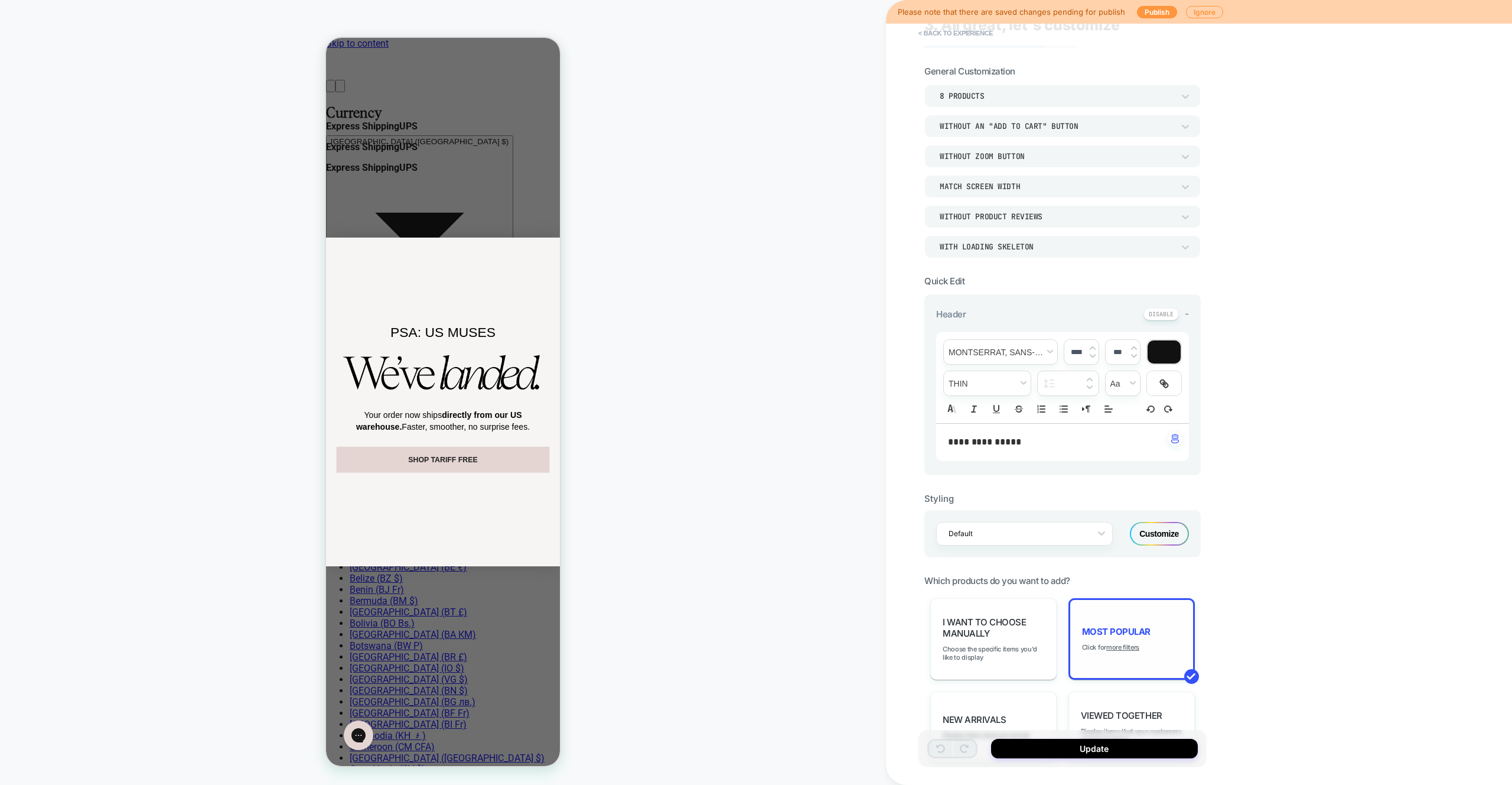
scroll to position [32, 0]
click at [964, 40] on button "< Back to experience" at bounding box center [956, 32] width 86 height 19
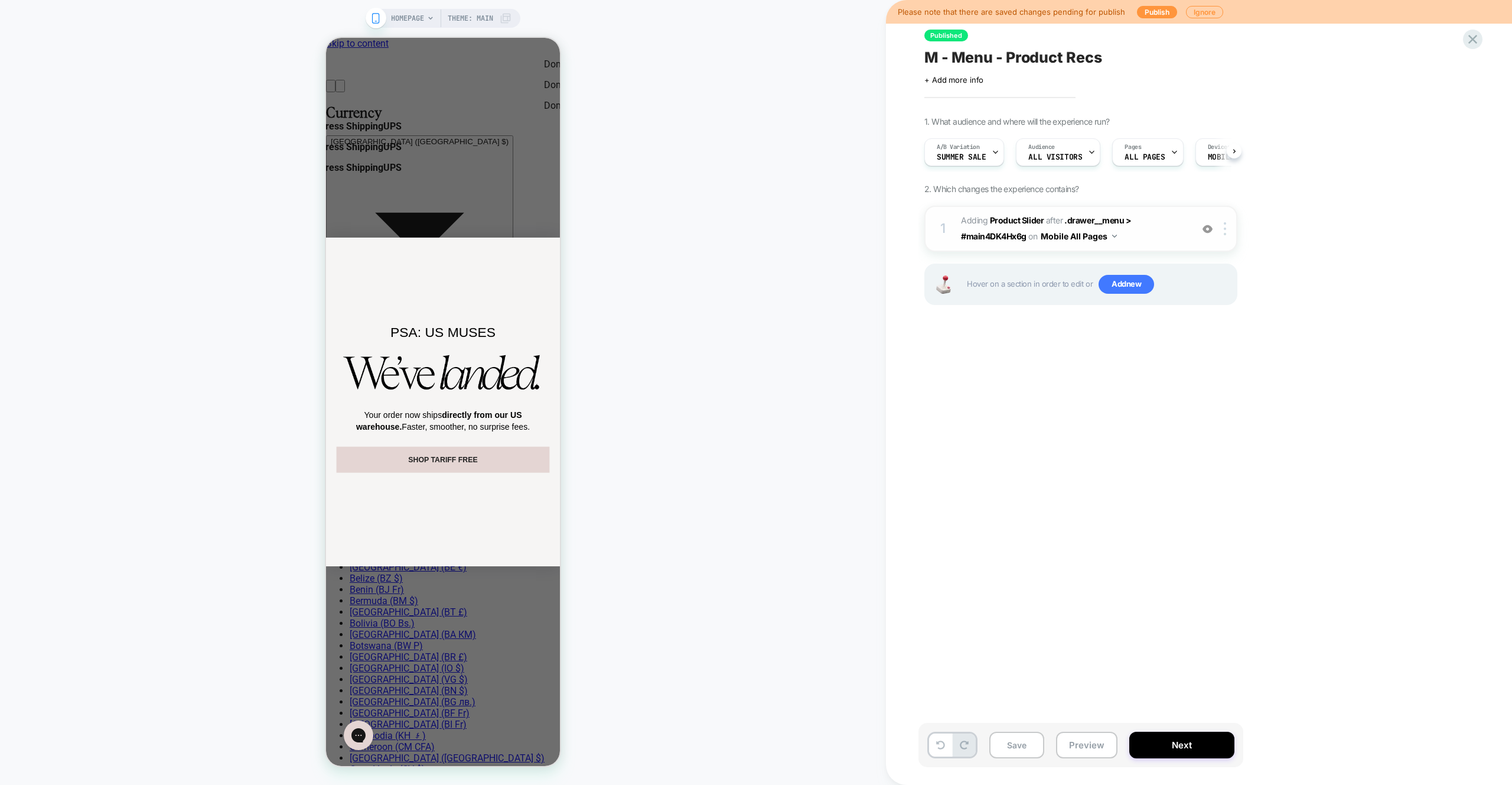
scroll to position [0, 1]
click at [1174, 229] on span "#_loomi_addon_1748513949468 Adding Product Slider AFTER .drawer__menu > #main4D…" at bounding box center [1074, 228] width 225 height 32
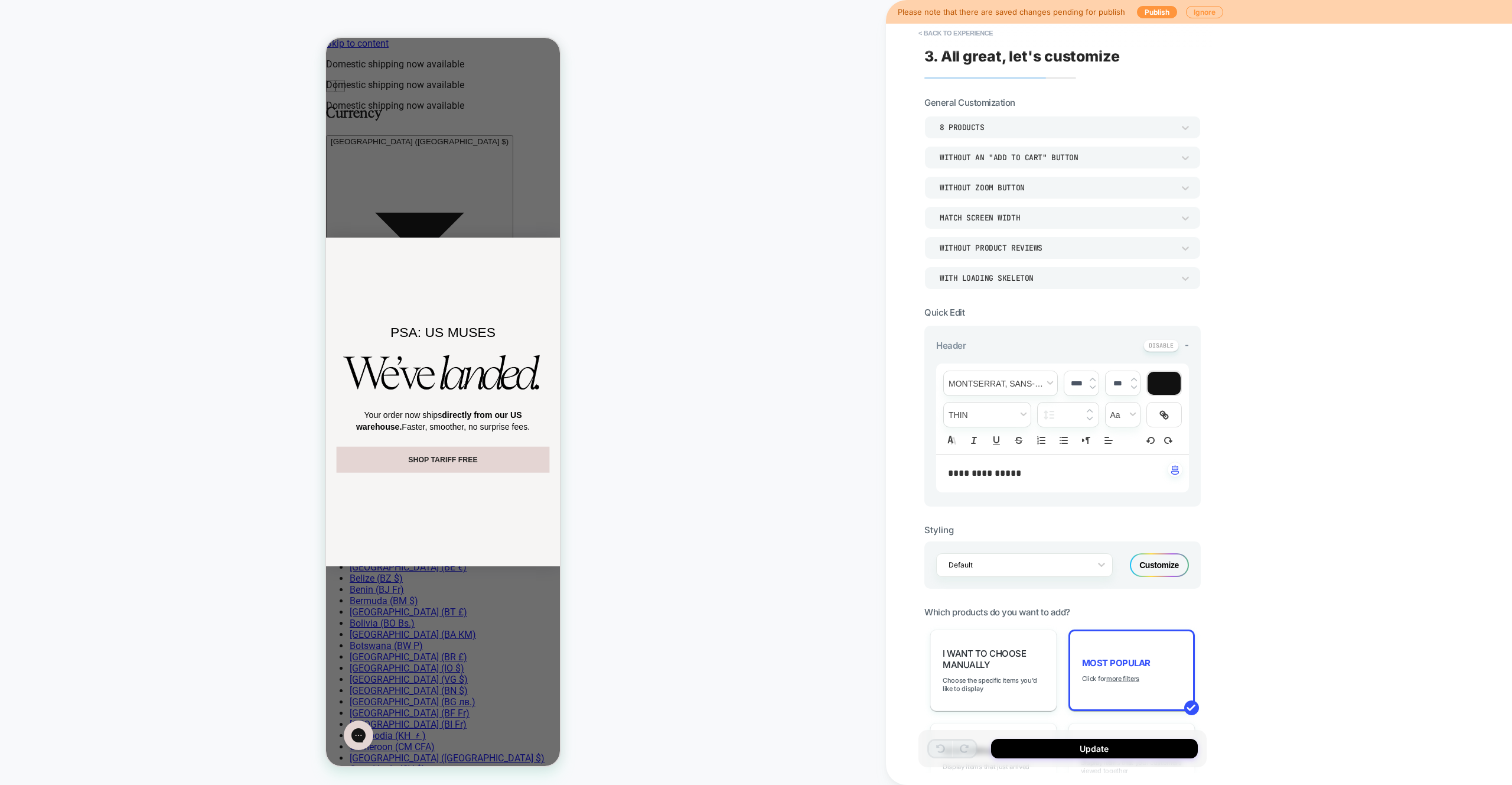
click at [1174, 560] on div "Customize" at bounding box center [1160, 565] width 60 height 23
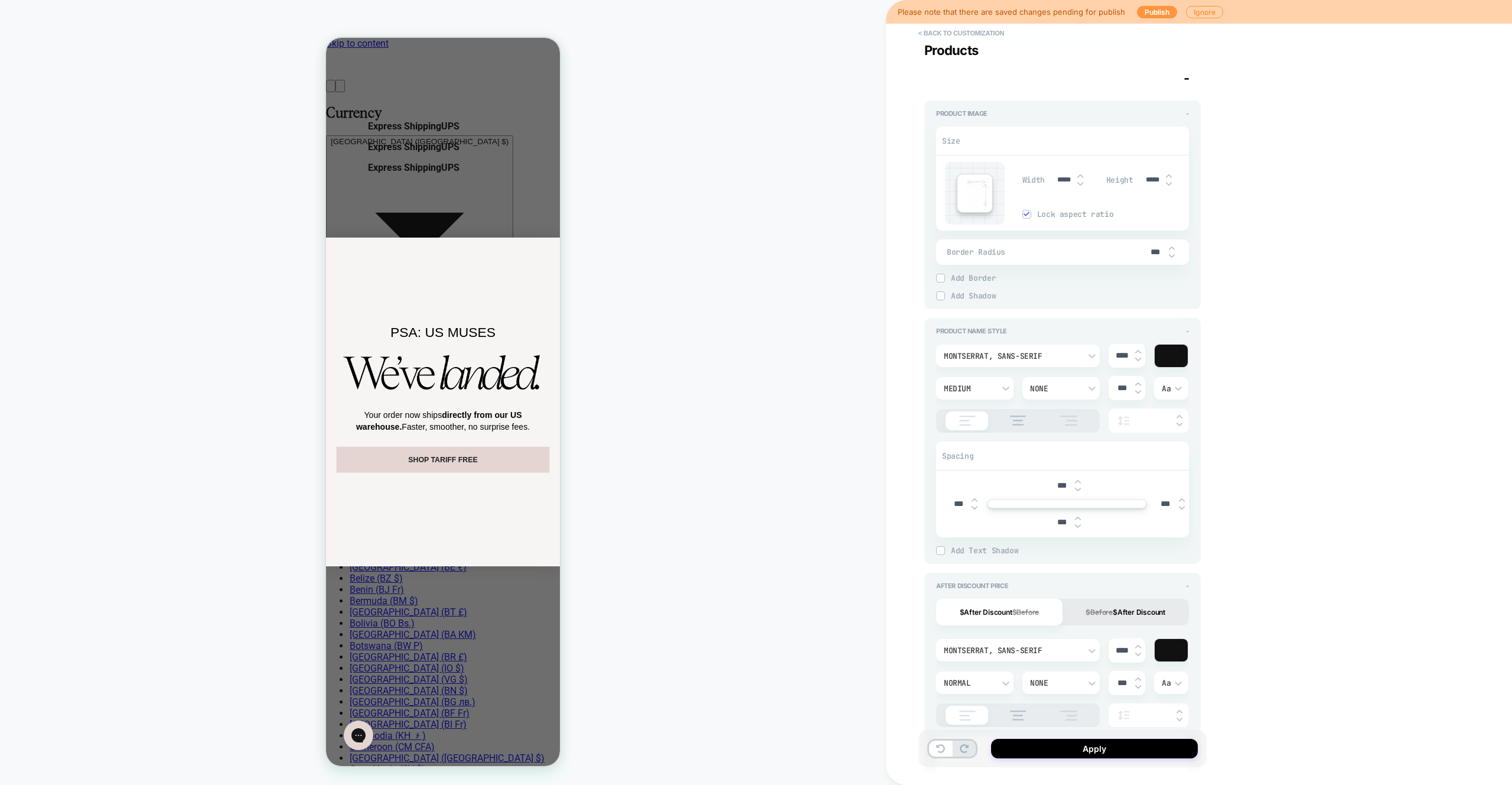
scroll to position [704, 0]
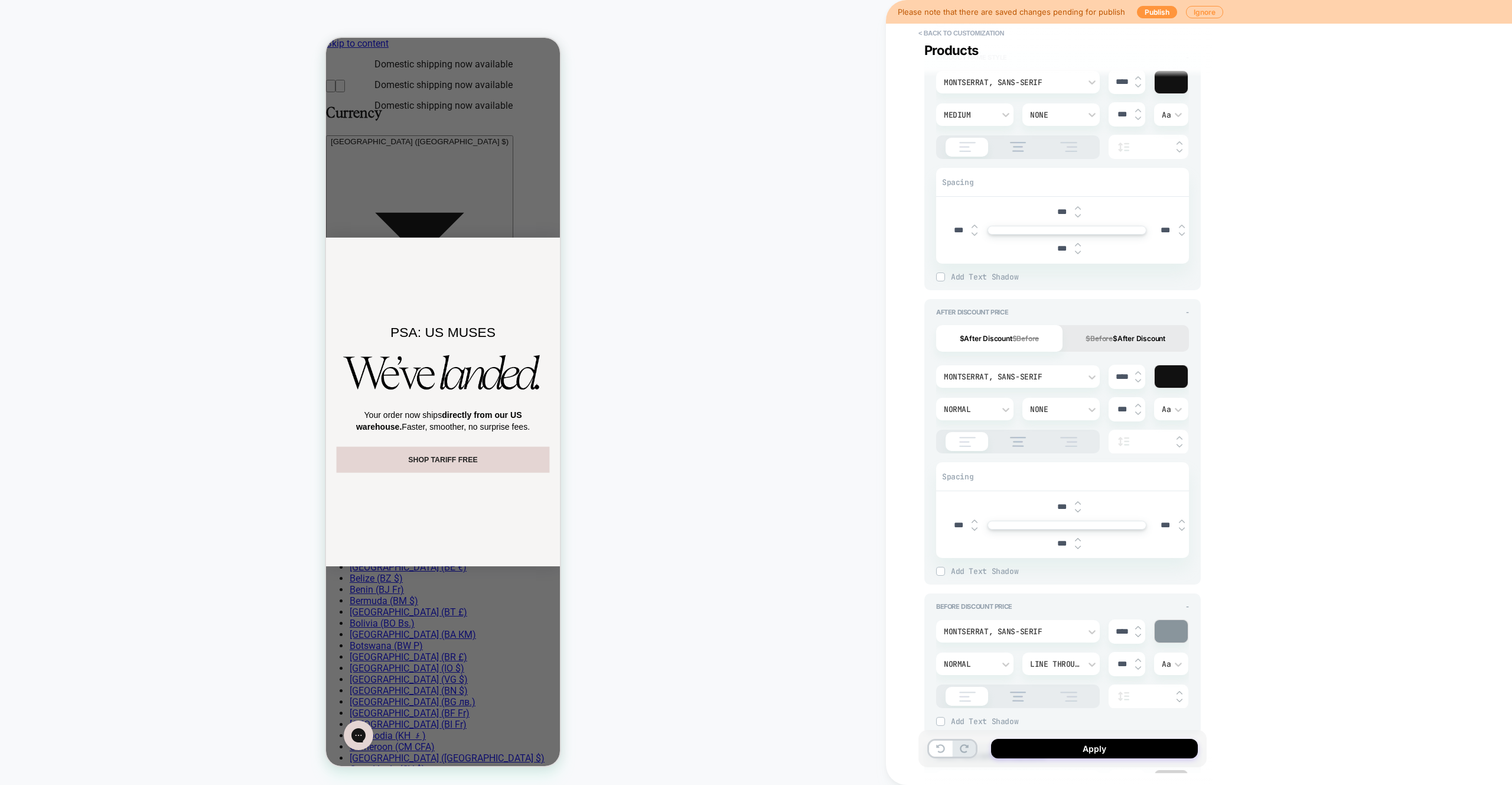
click at [1141, 335] on button "$Before $After Discount" at bounding box center [1126, 338] width 127 height 26
click at [1031, 336] on s "$Before" at bounding box center [1026, 338] width 27 height 9
type textarea "*"
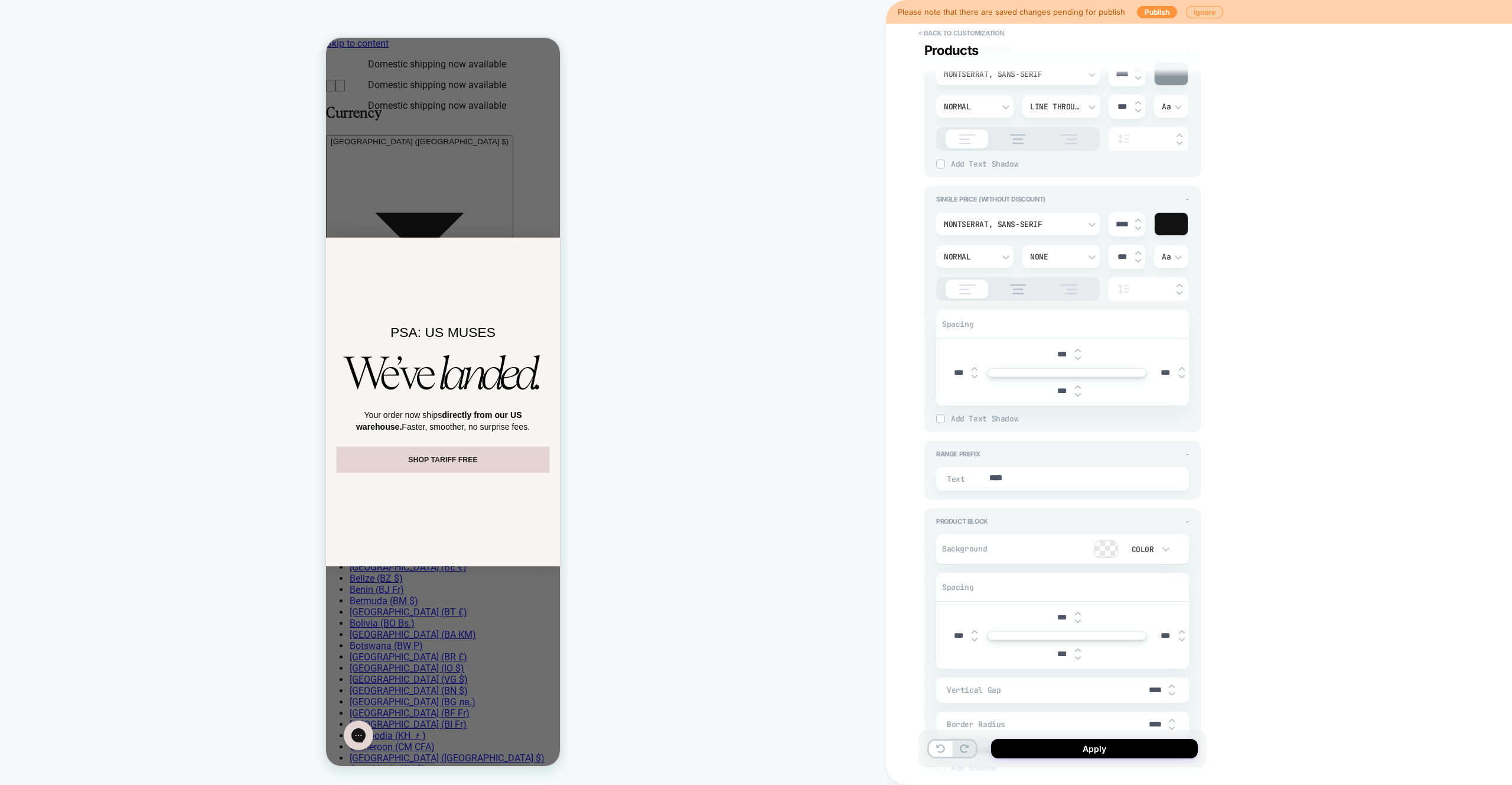
scroll to position [1467, 0]
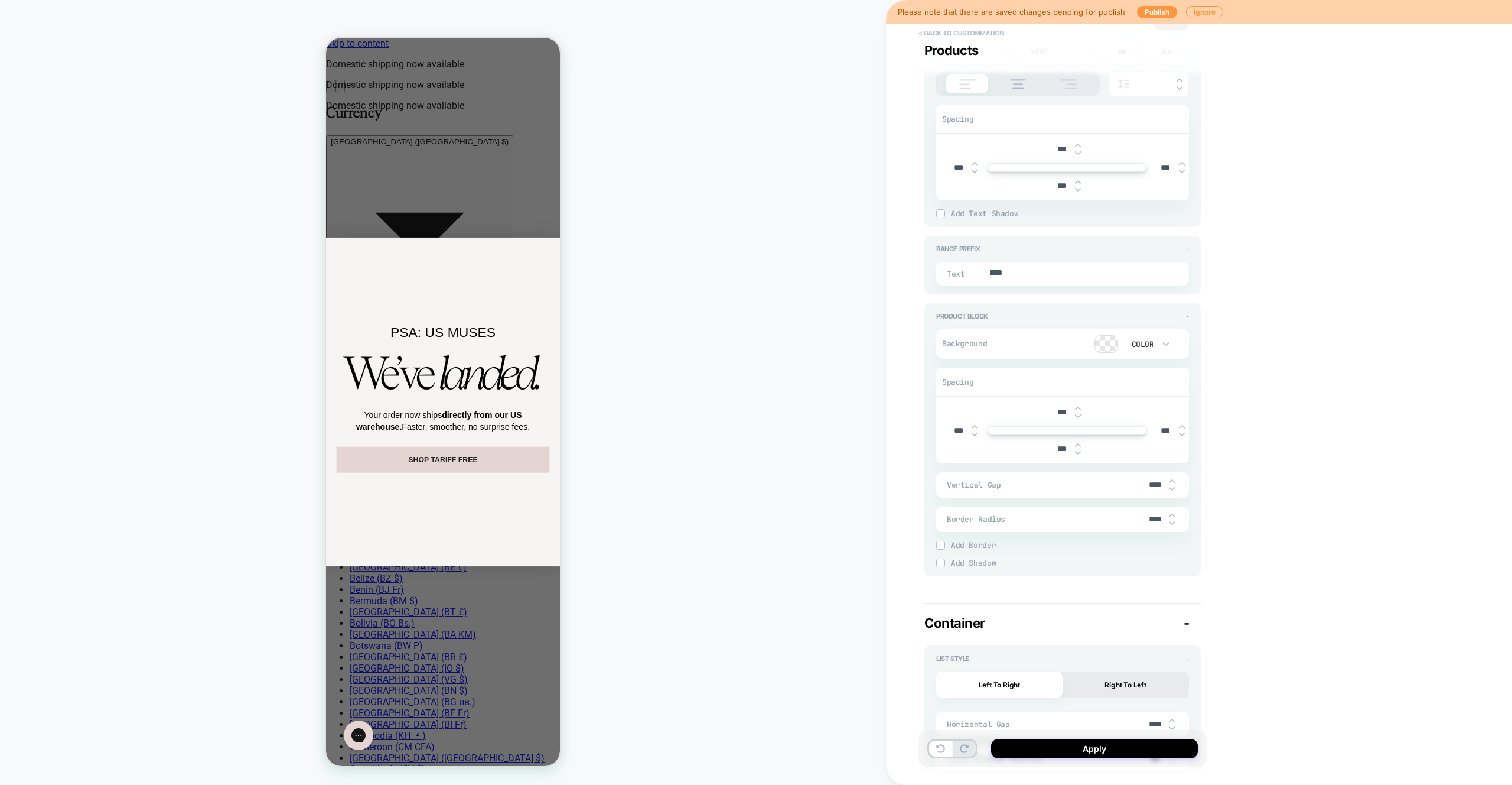
click at [976, 30] on button "< Back to customization" at bounding box center [961, 32] width 98 height 19
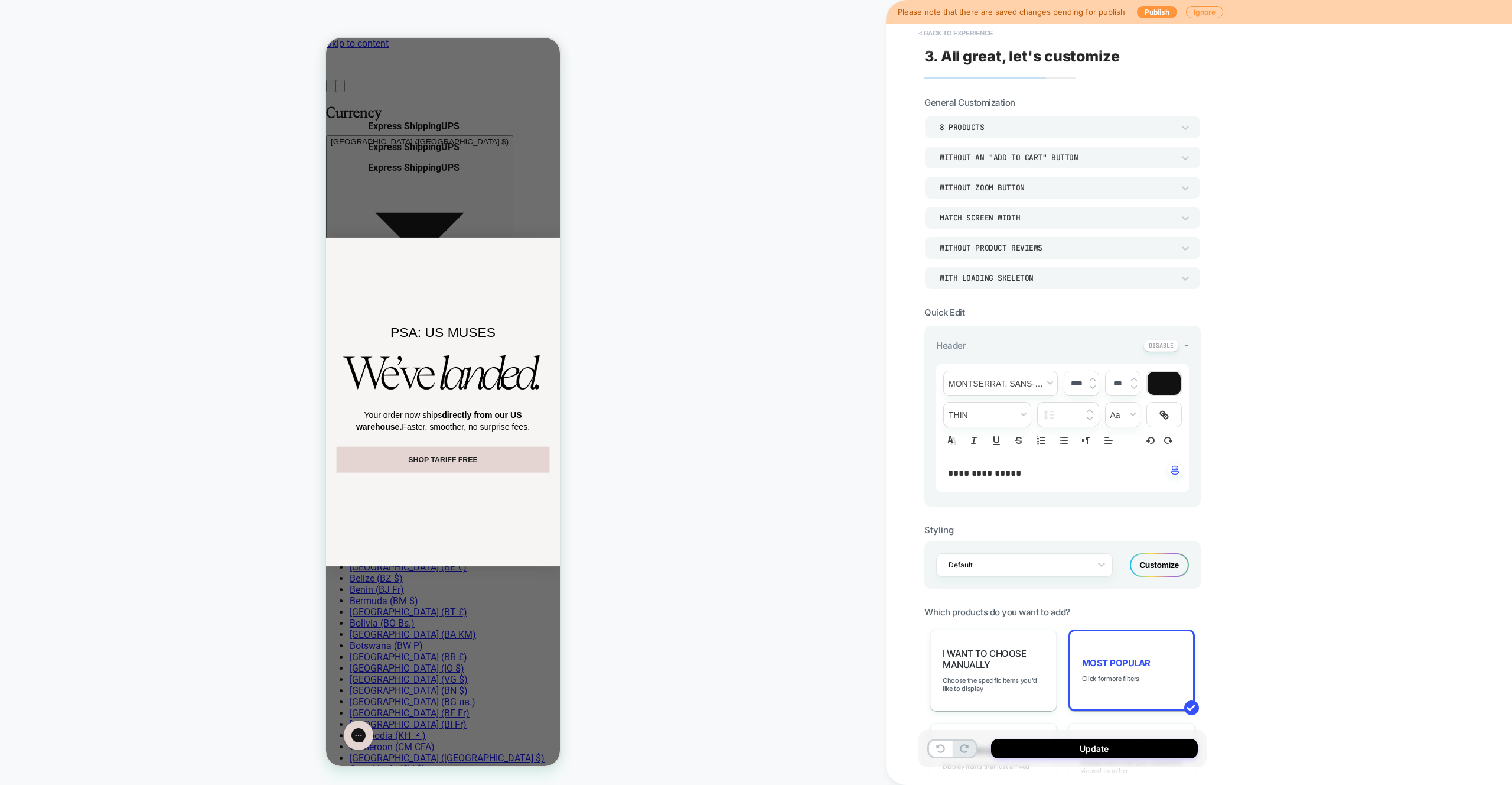
click at [969, 34] on button "< Back to experience" at bounding box center [956, 32] width 86 height 19
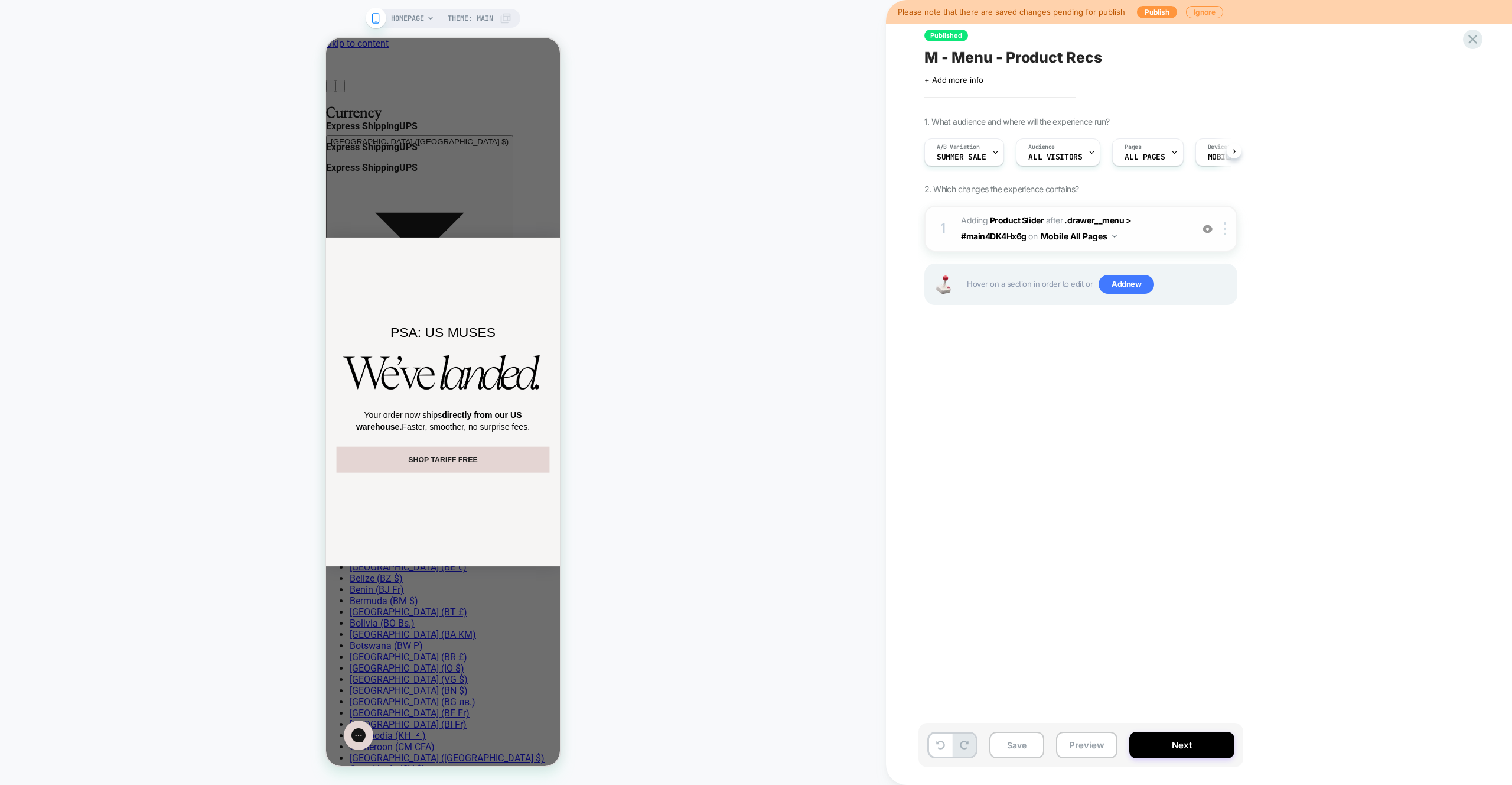
scroll to position [0, 1]
click at [1226, 227] on img at bounding box center [1225, 228] width 2 height 13
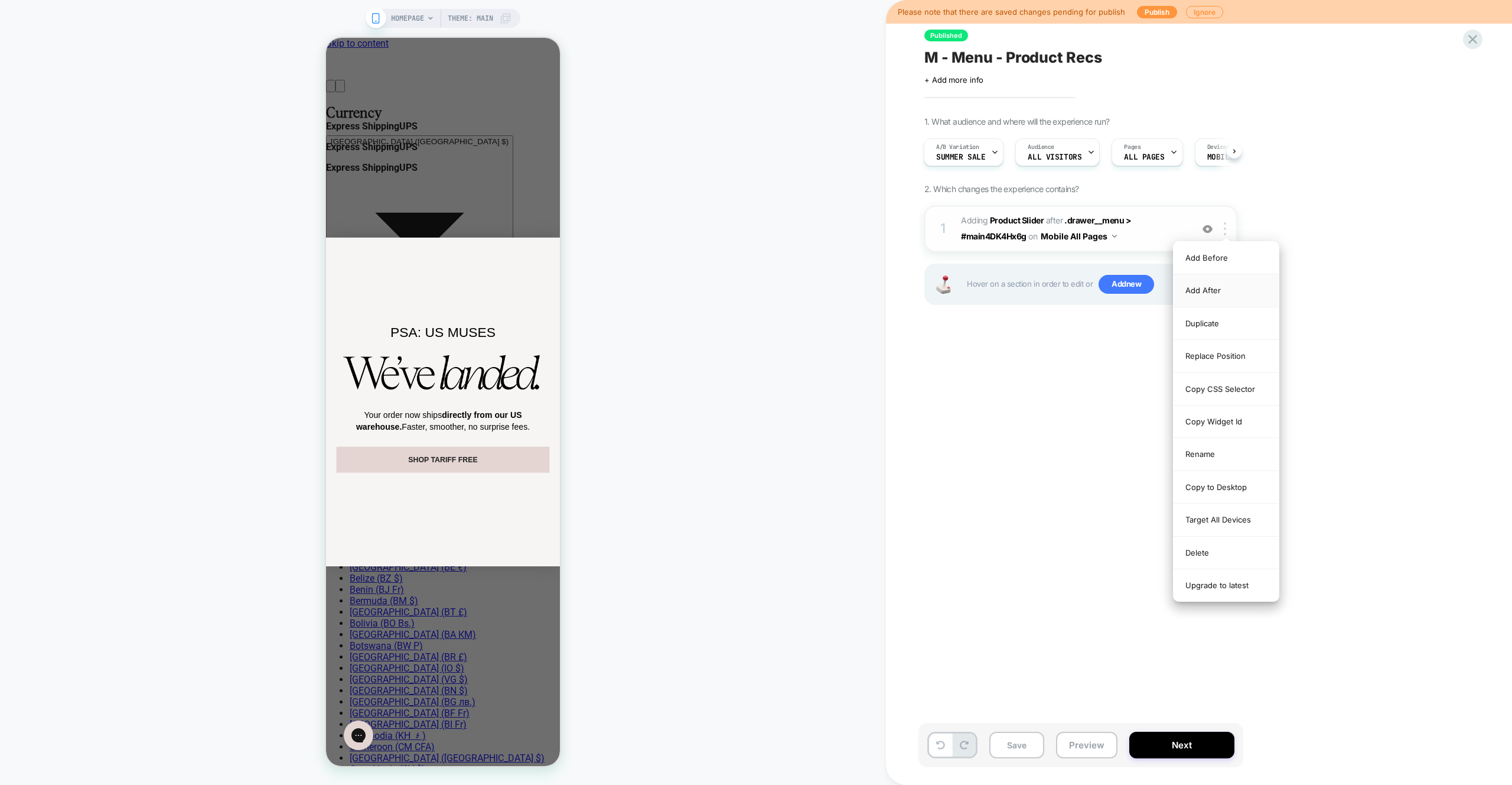
click at [1217, 285] on div "Add After" at bounding box center [1227, 290] width 105 height 32
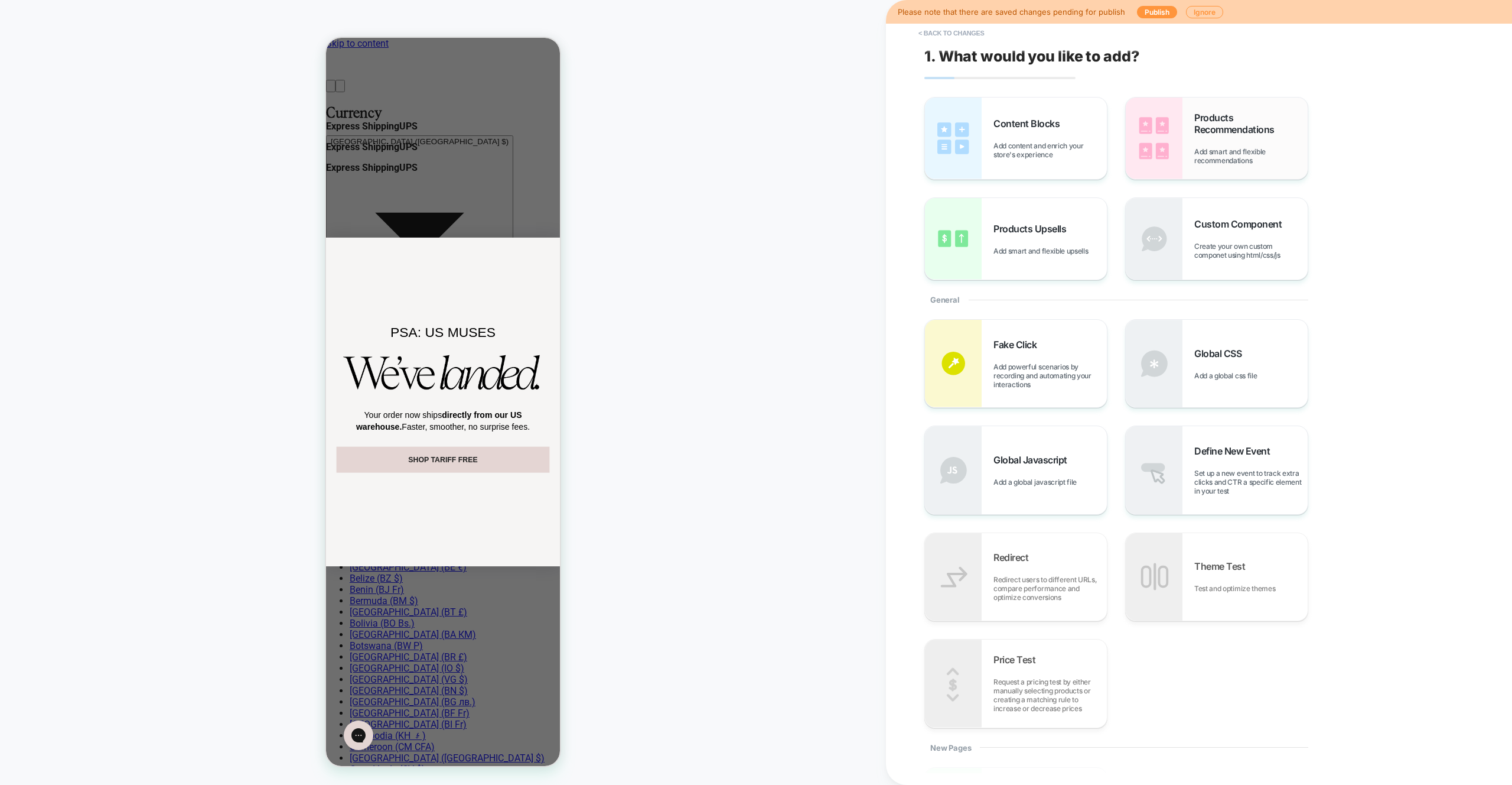
click at [1171, 167] on img at bounding box center [1155, 139] width 57 height 82
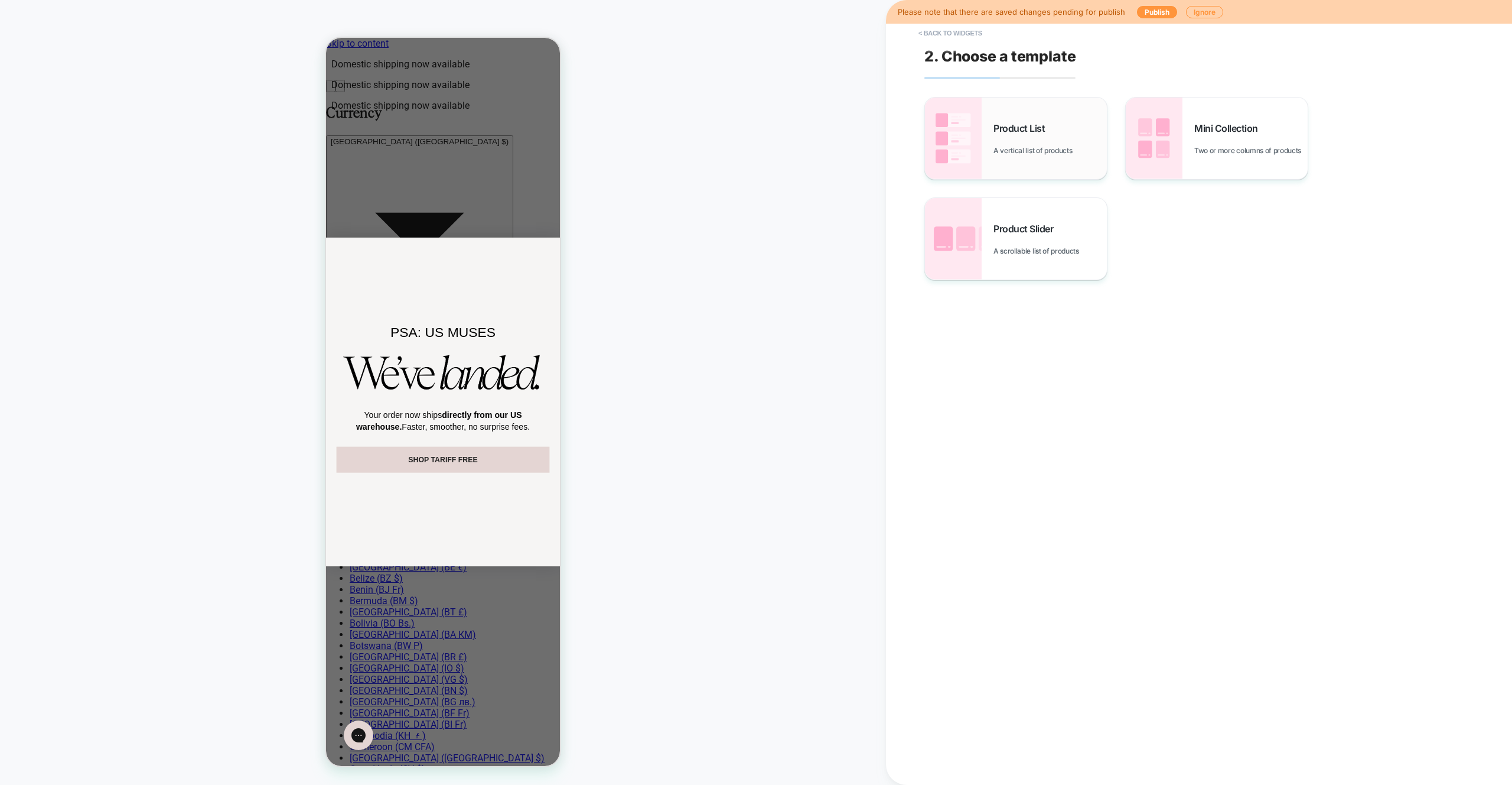
click at [1001, 167] on div "Product List A vertical list of products" at bounding box center [1016, 139] width 182 height 82
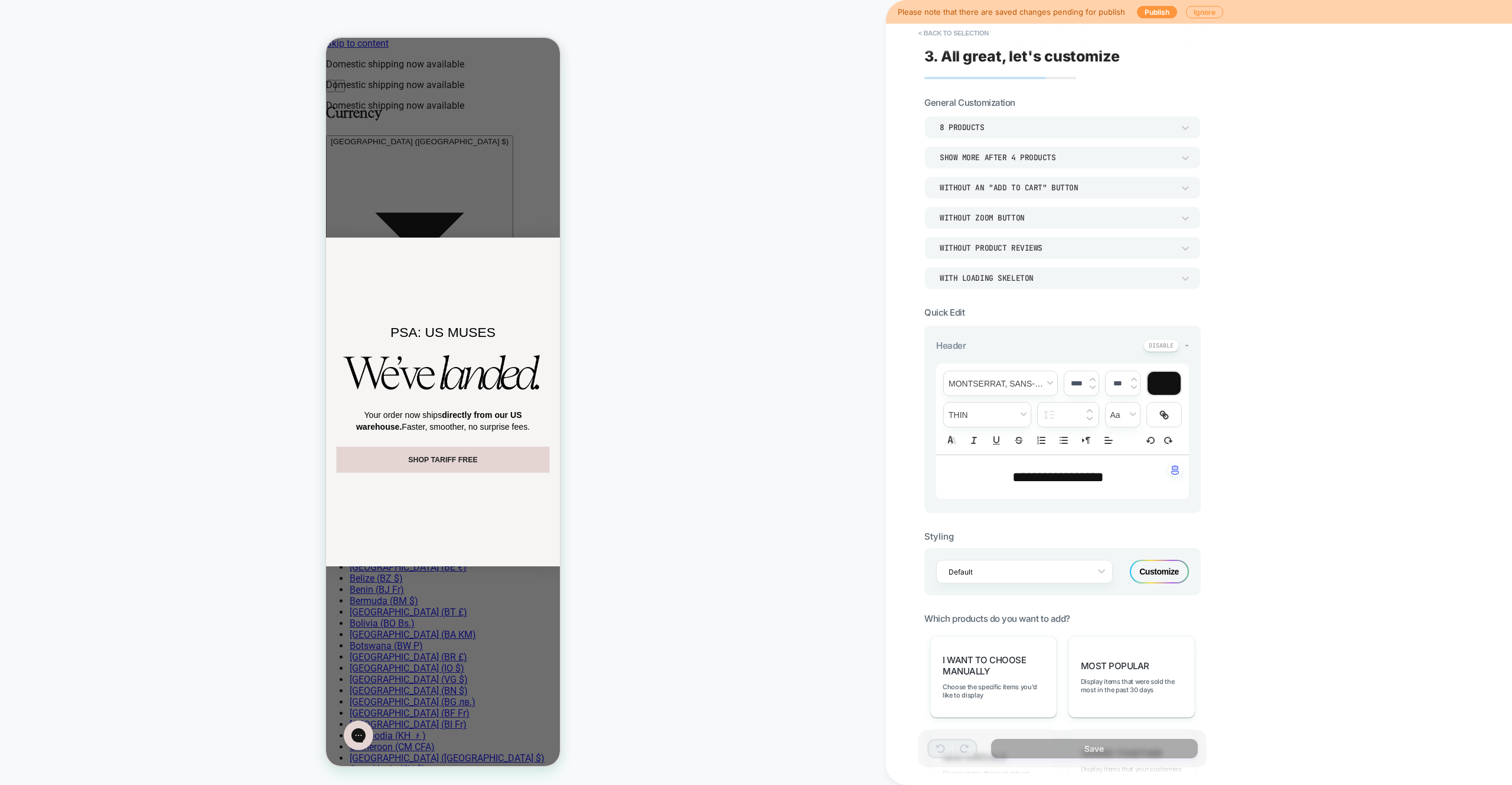
drag, startPoint x: 1150, startPoint y: 696, endPoint x: 1146, endPoint y: 746, distance: 50.2
click at [1150, 696] on div "Most Popular Display items that were sold the most in the past 30 days" at bounding box center [1132, 677] width 127 height 82
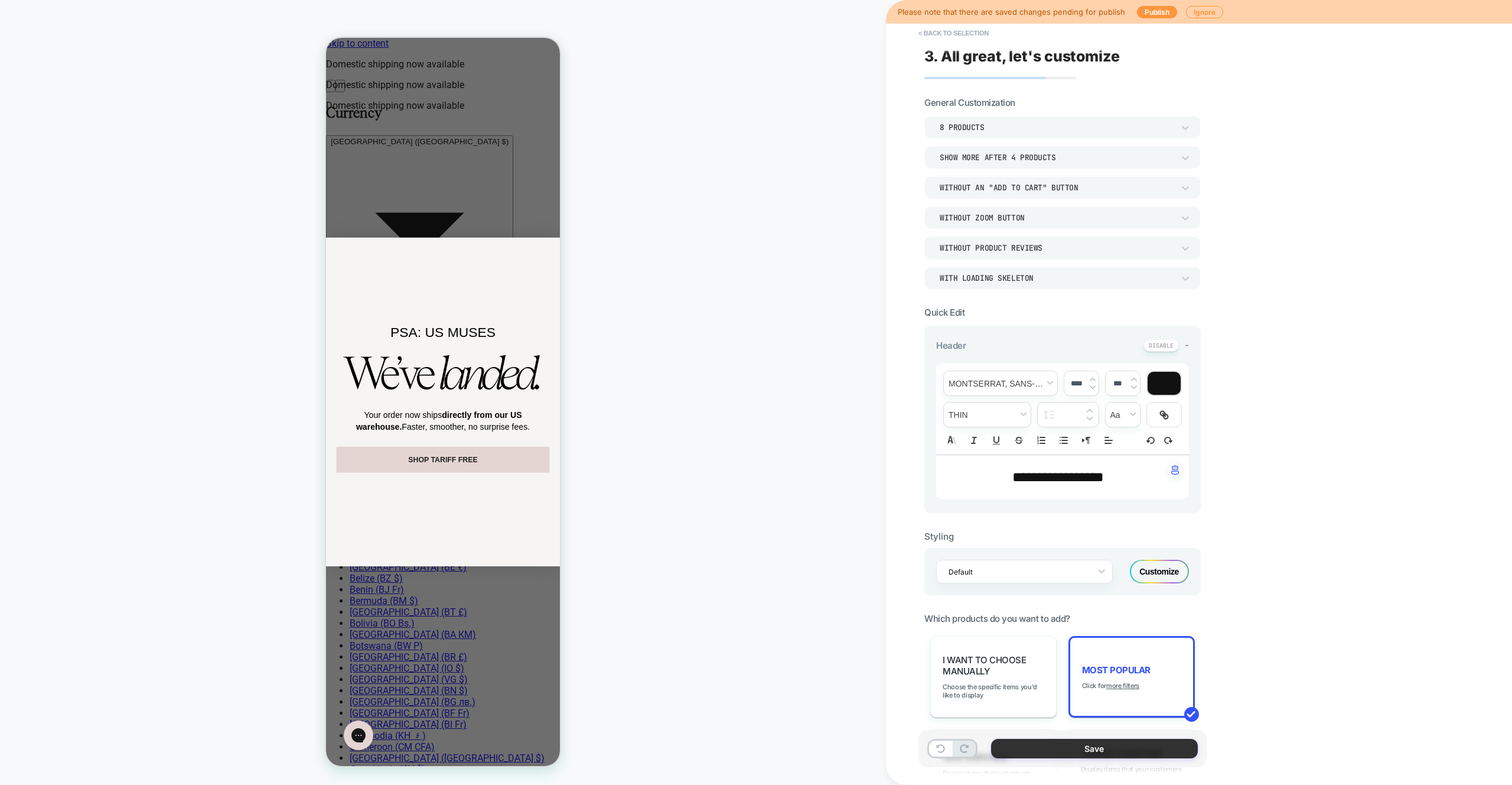
click at [1148, 743] on button "Save" at bounding box center [1095, 749] width 207 height 20
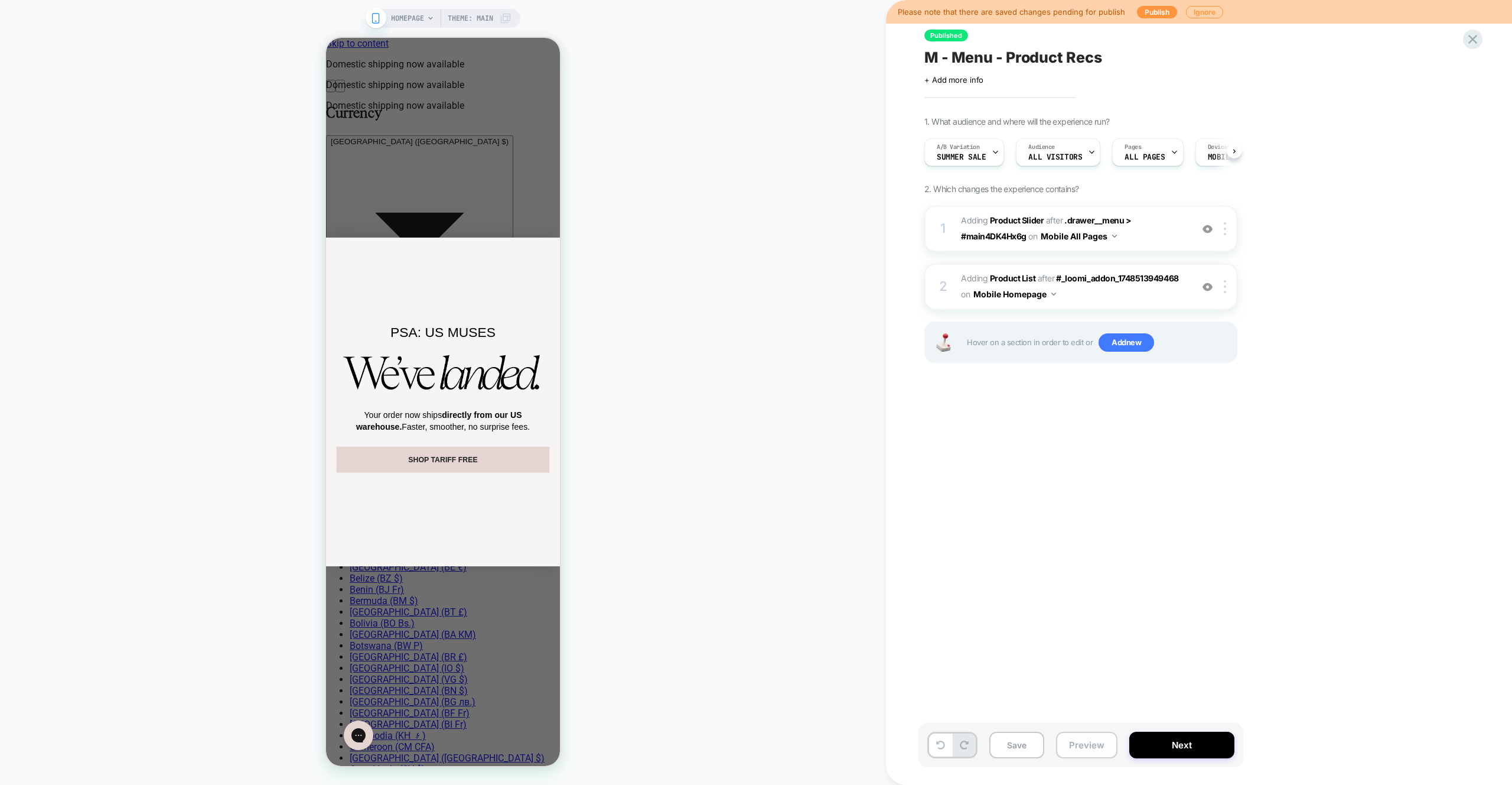
click at [1098, 747] on button "Preview" at bounding box center [1086, 744] width 61 height 26
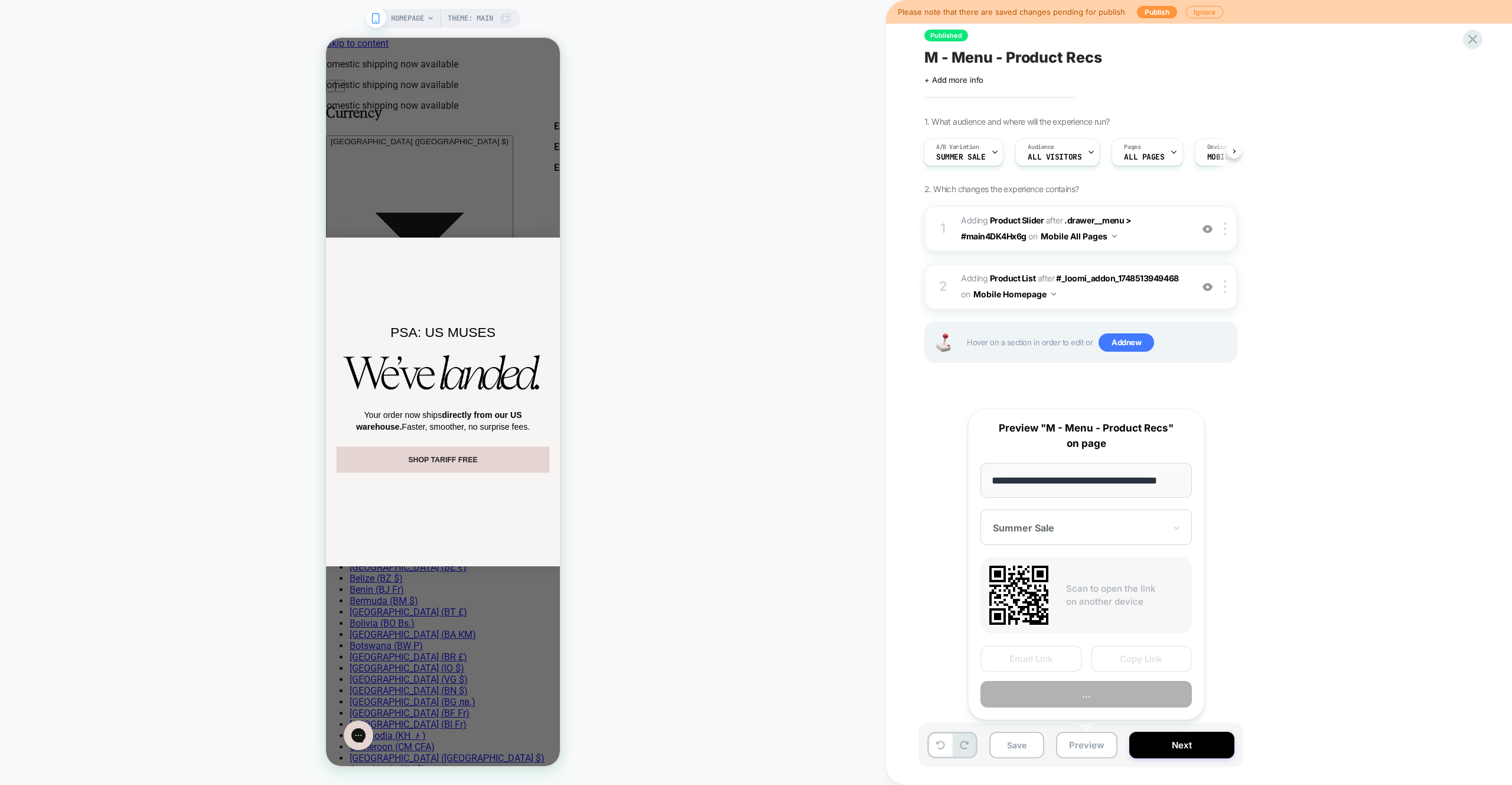
scroll to position [0, 0]
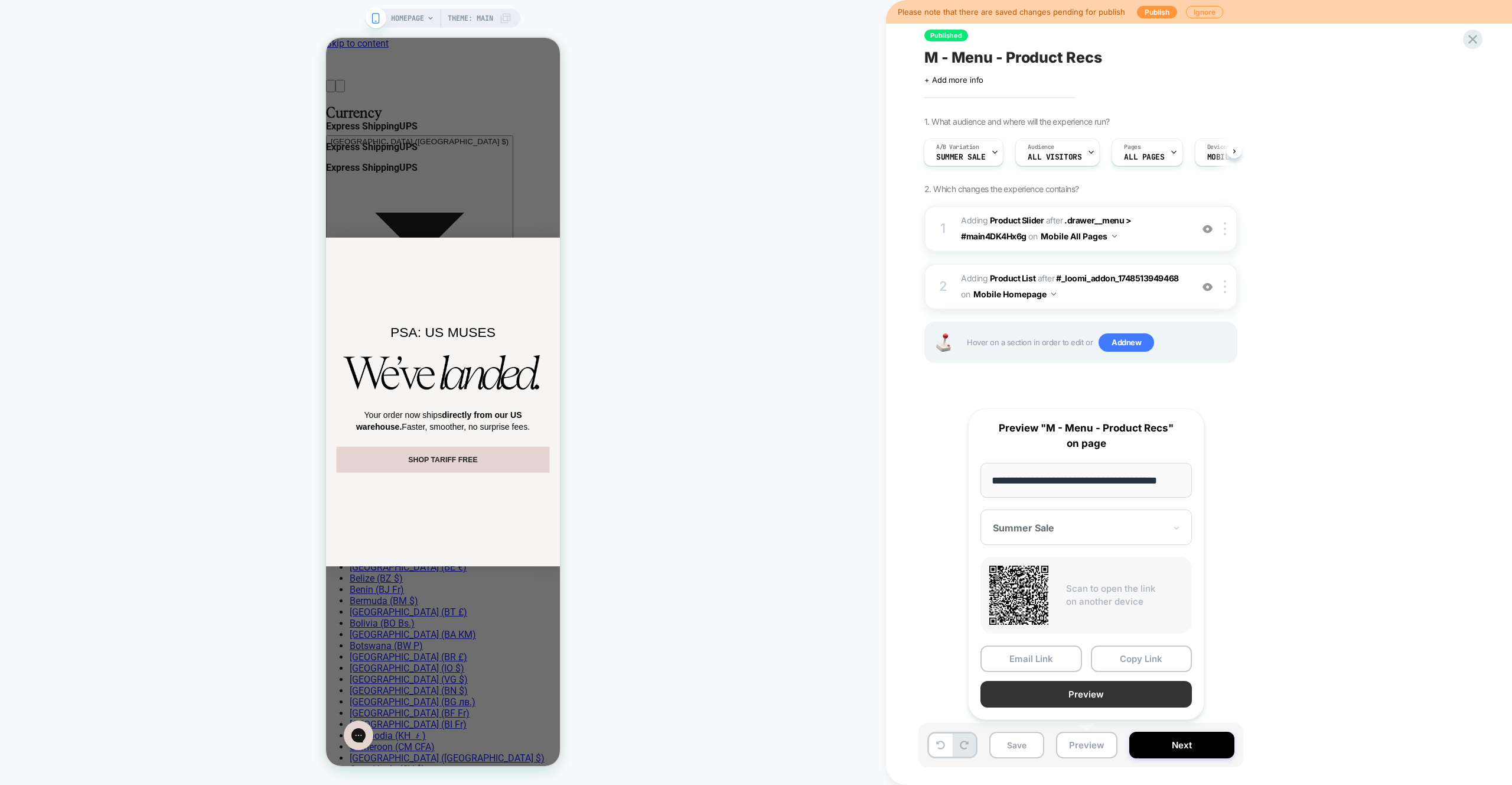
click at [1110, 687] on button "Preview" at bounding box center [1086, 693] width 212 height 26
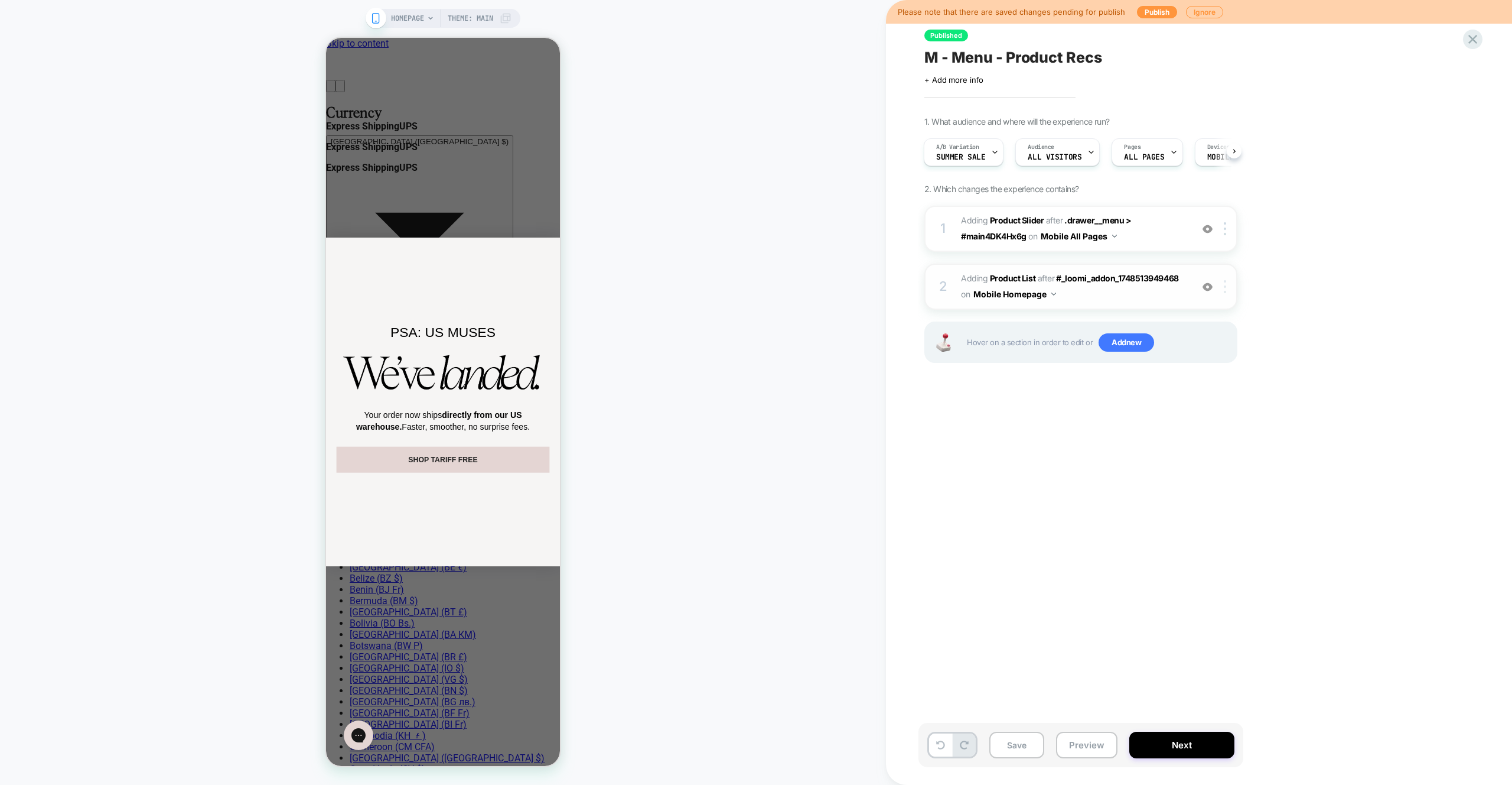
click at [1227, 291] on div at bounding box center [1227, 286] width 20 height 13
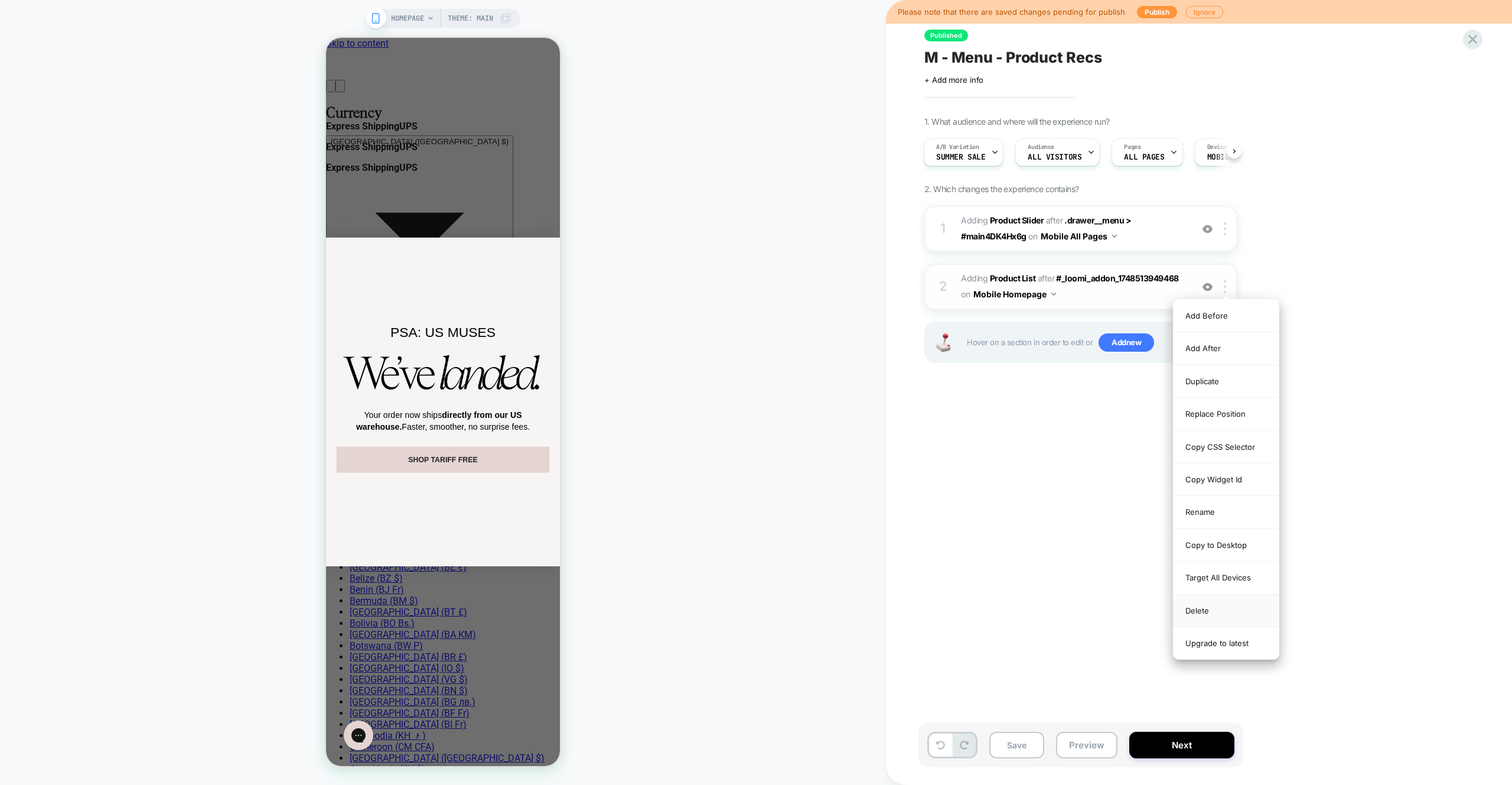
click at [1220, 612] on div "Delete" at bounding box center [1227, 610] width 105 height 32
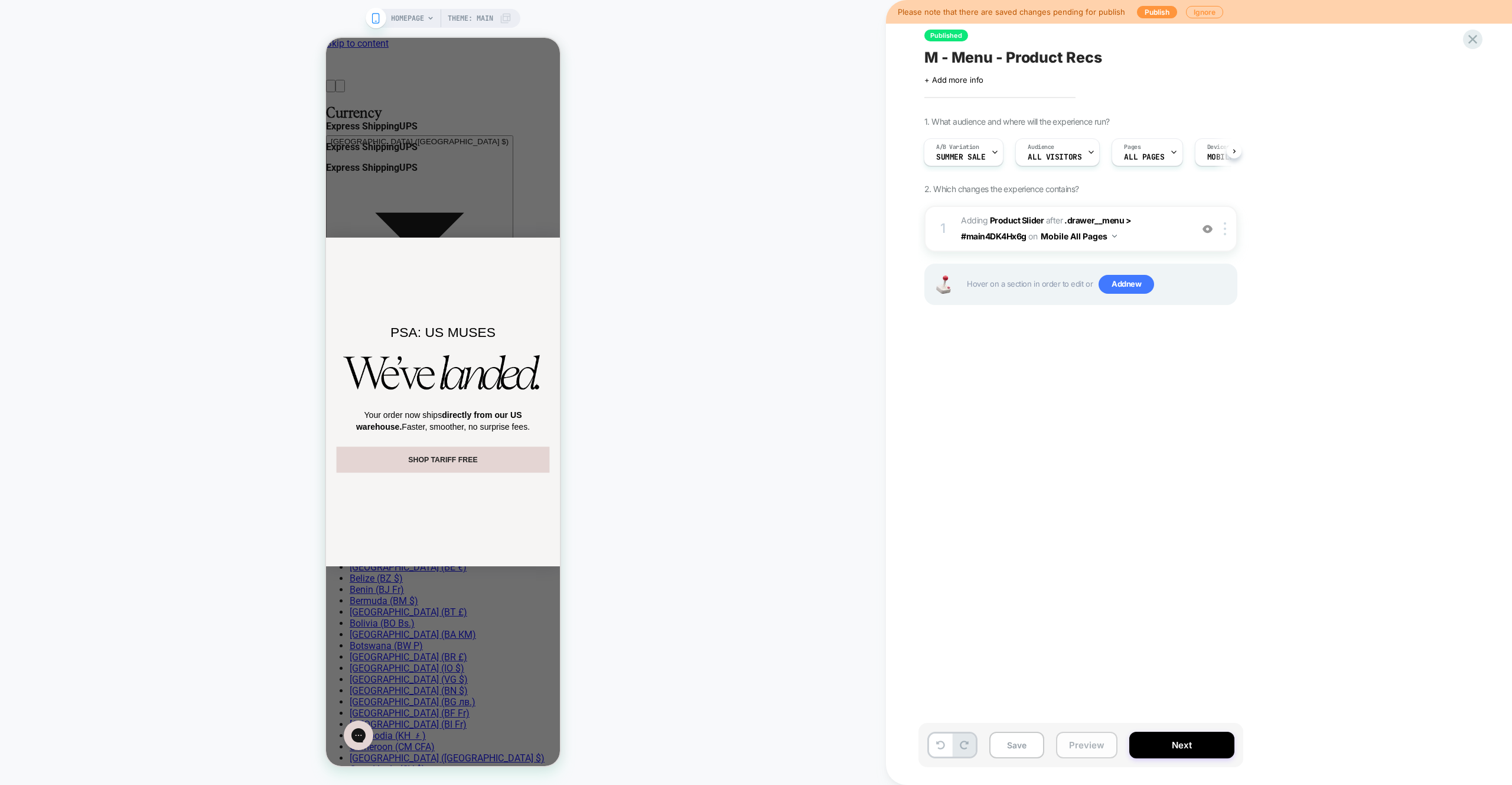
click at [1102, 736] on button "Preview" at bounding box center [1086, 744] width 61 height 26
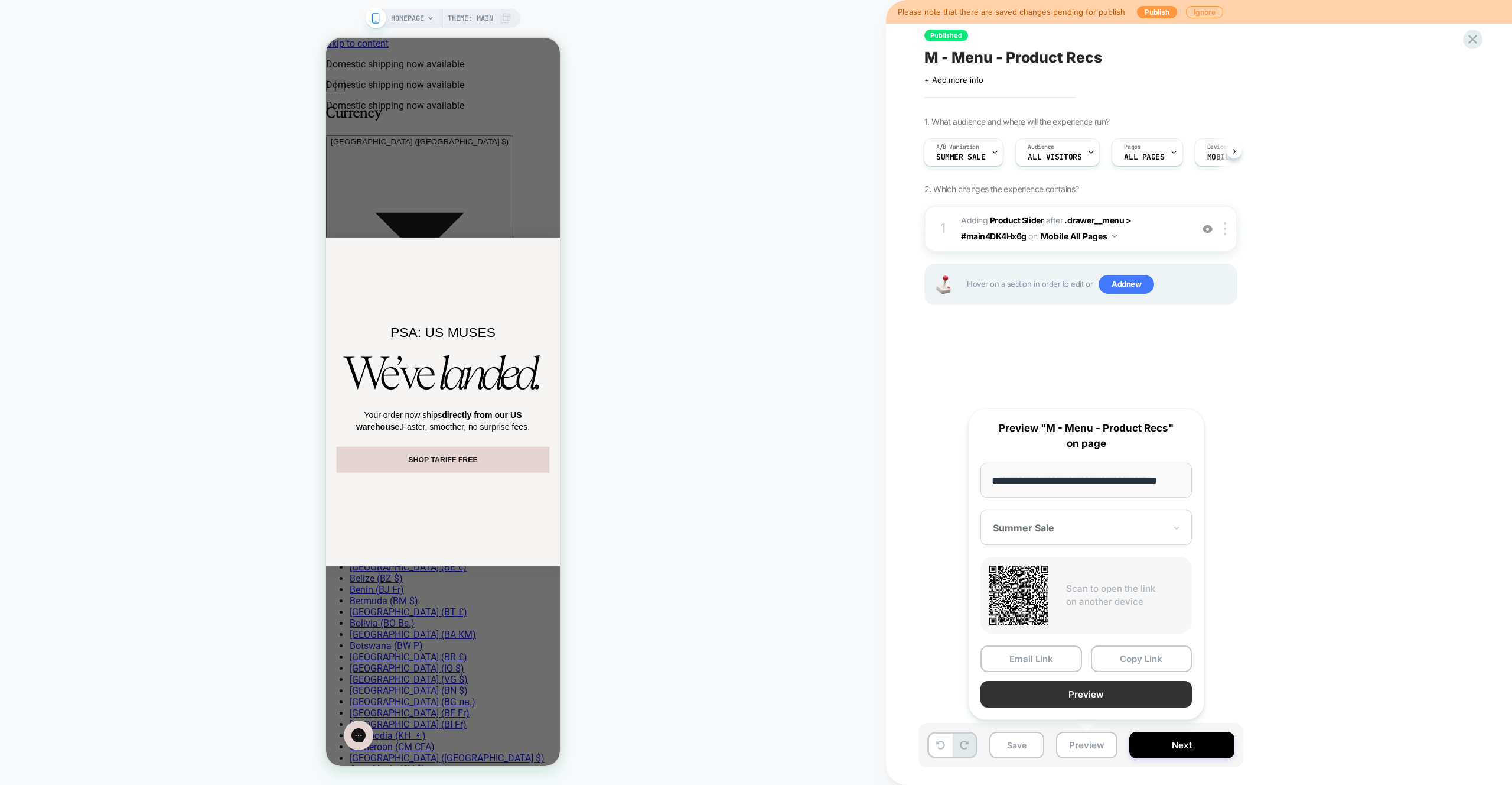
click at [1108, 689] on button "Preview" at bounding box center [1086, 693] width 212 height 26
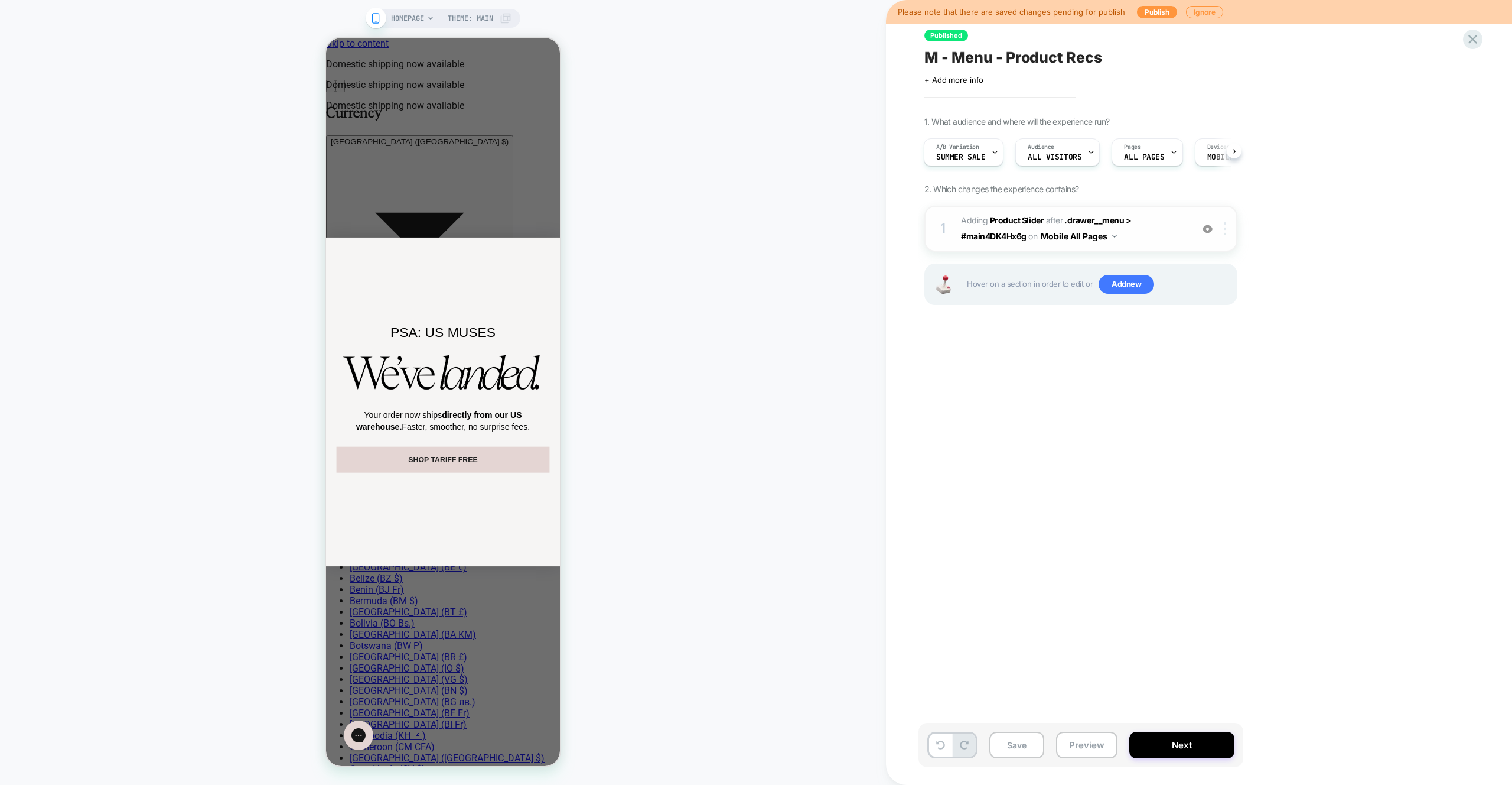
click at [1221, 226] on div at bounding box center [1227, 228] width 20 height 13
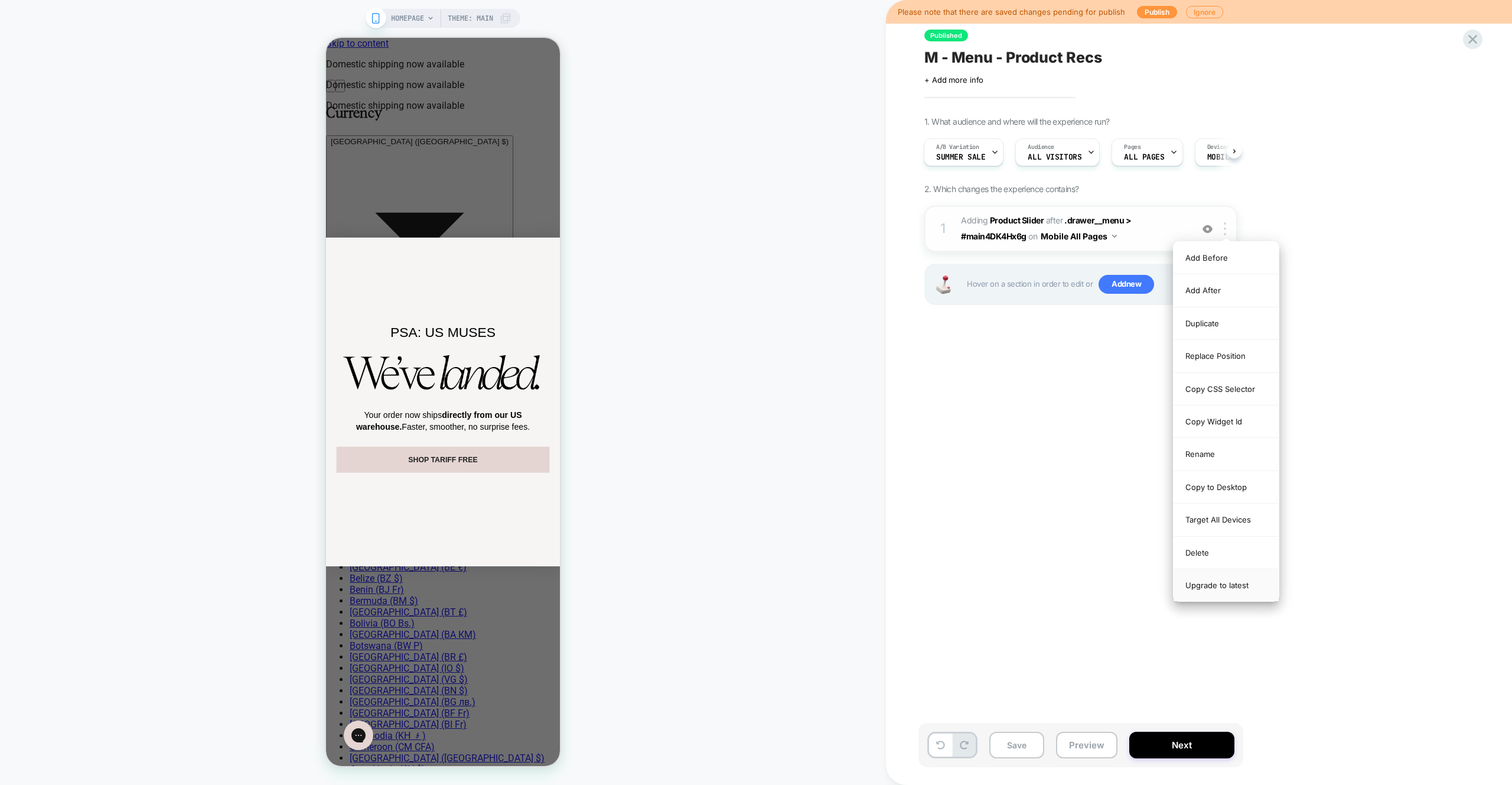
click at [1241, 583] on div "Upgrade to latest" at bounding box center [1227, 585] width 105 height 32
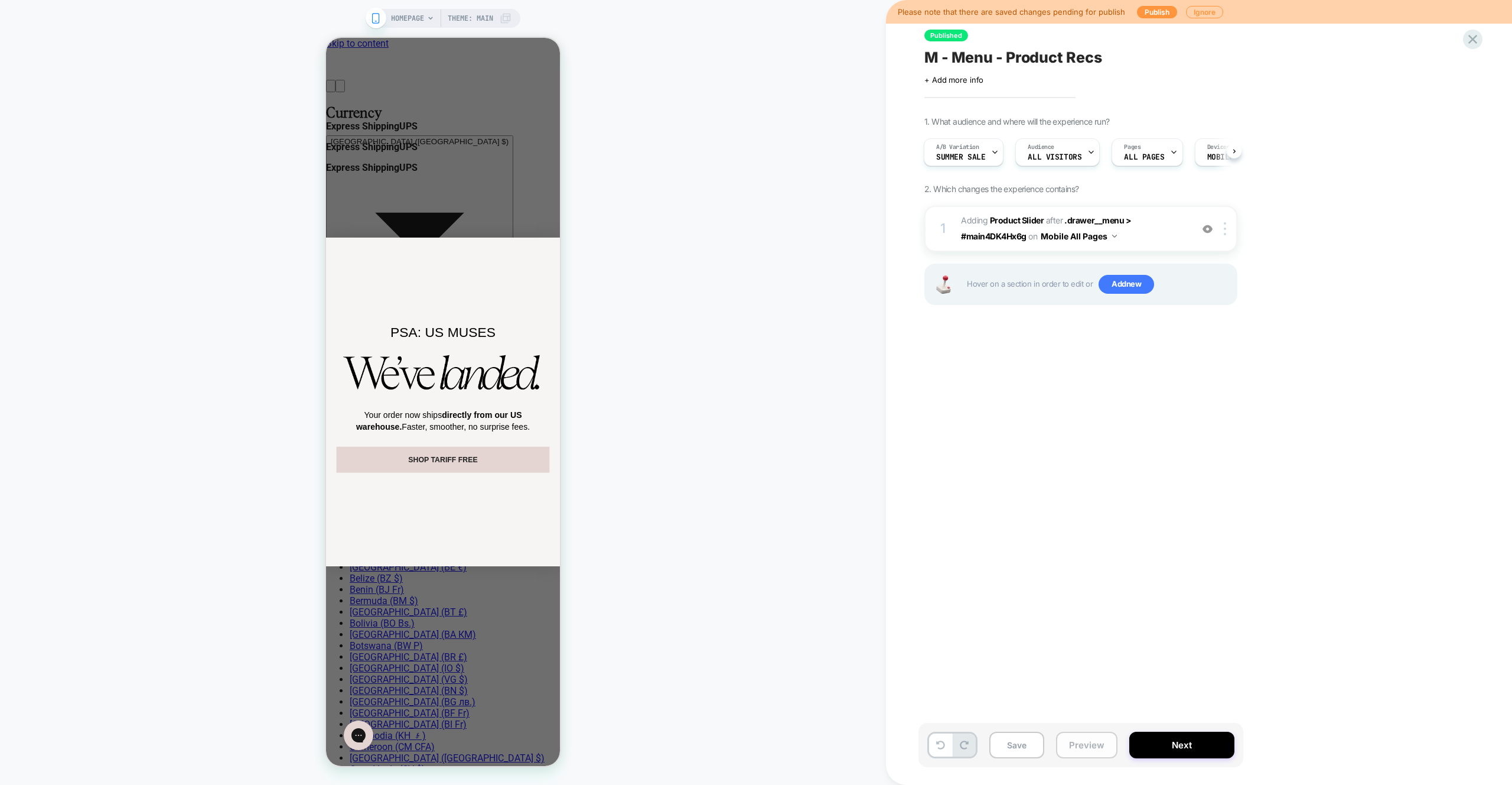
click at [1095, 746] on button "Preview" at bounding box center [1086, 744] width 61 height 26
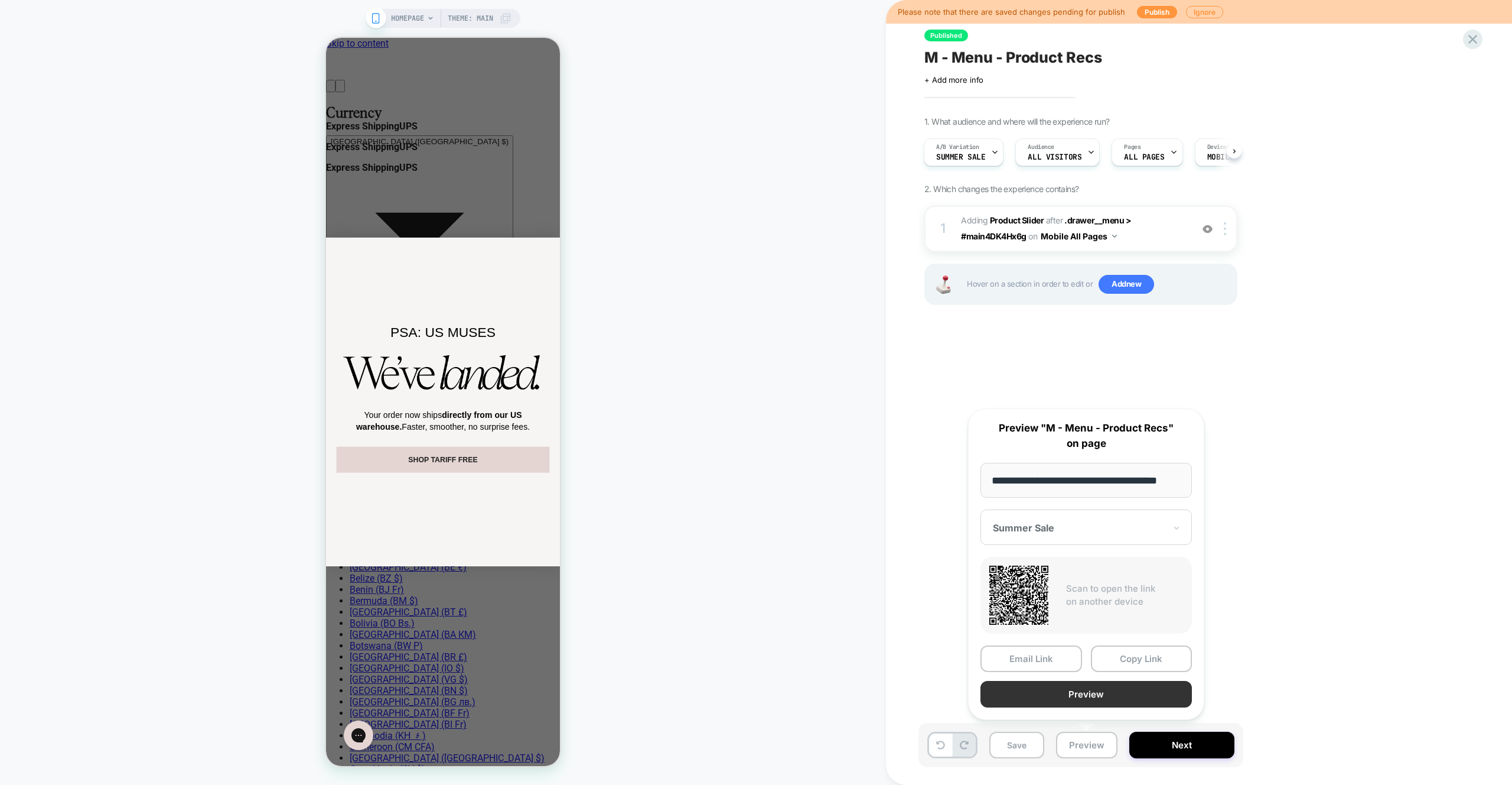
click at [1114, 686] on button "Preview" at bounding box center [1086, 693] width 212 height 26
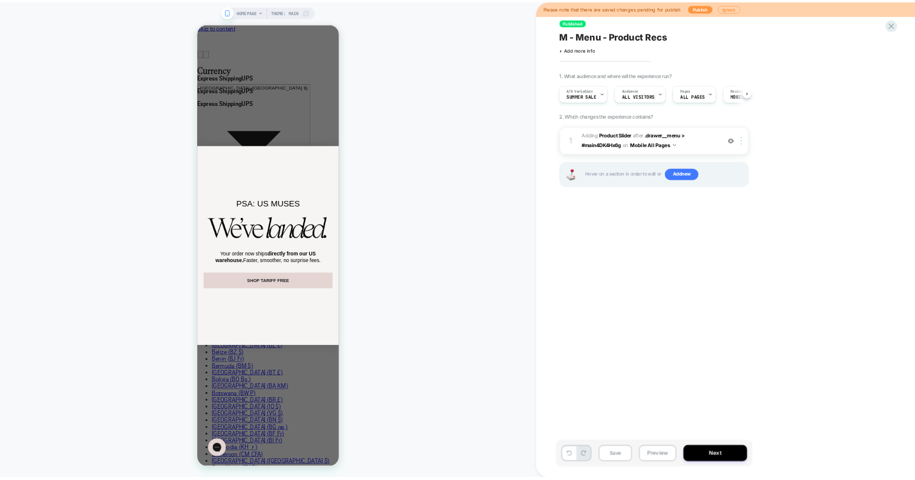
scroll to position [0, 1]
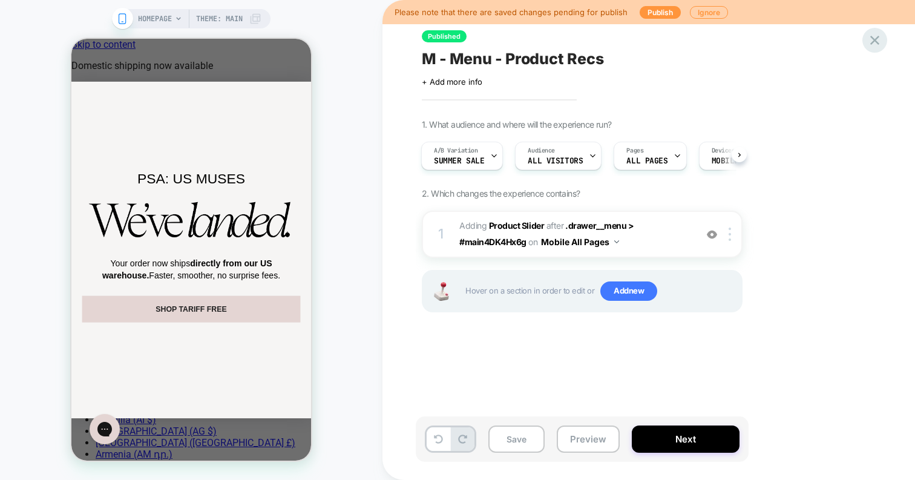
click at [879, 35] on icon at bounding box center [875, 40] width 16 height 16
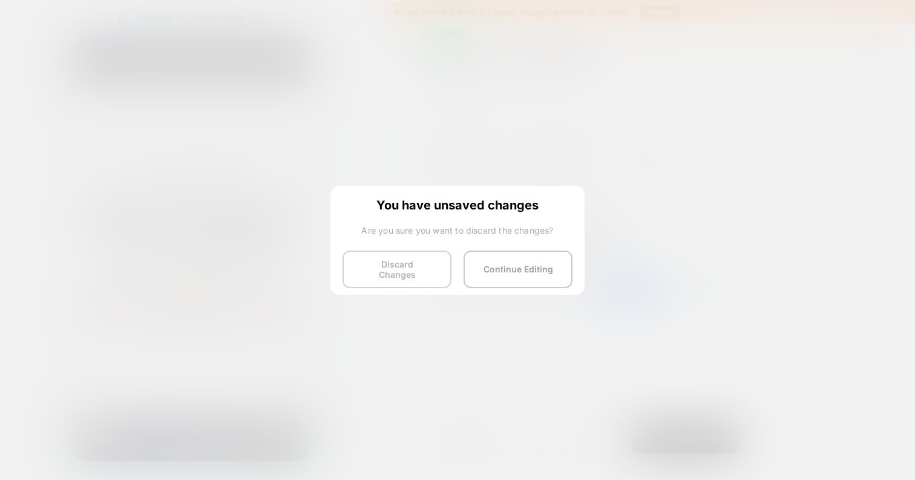
click at [375, 264] on button "Discard Changes" at bounding box center [397, 270] width 109 height 38
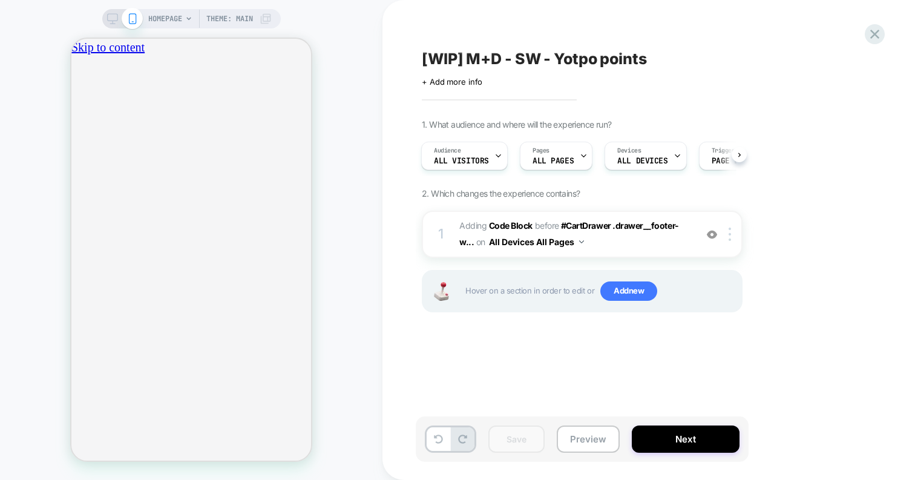
scroll to position [0, 426]
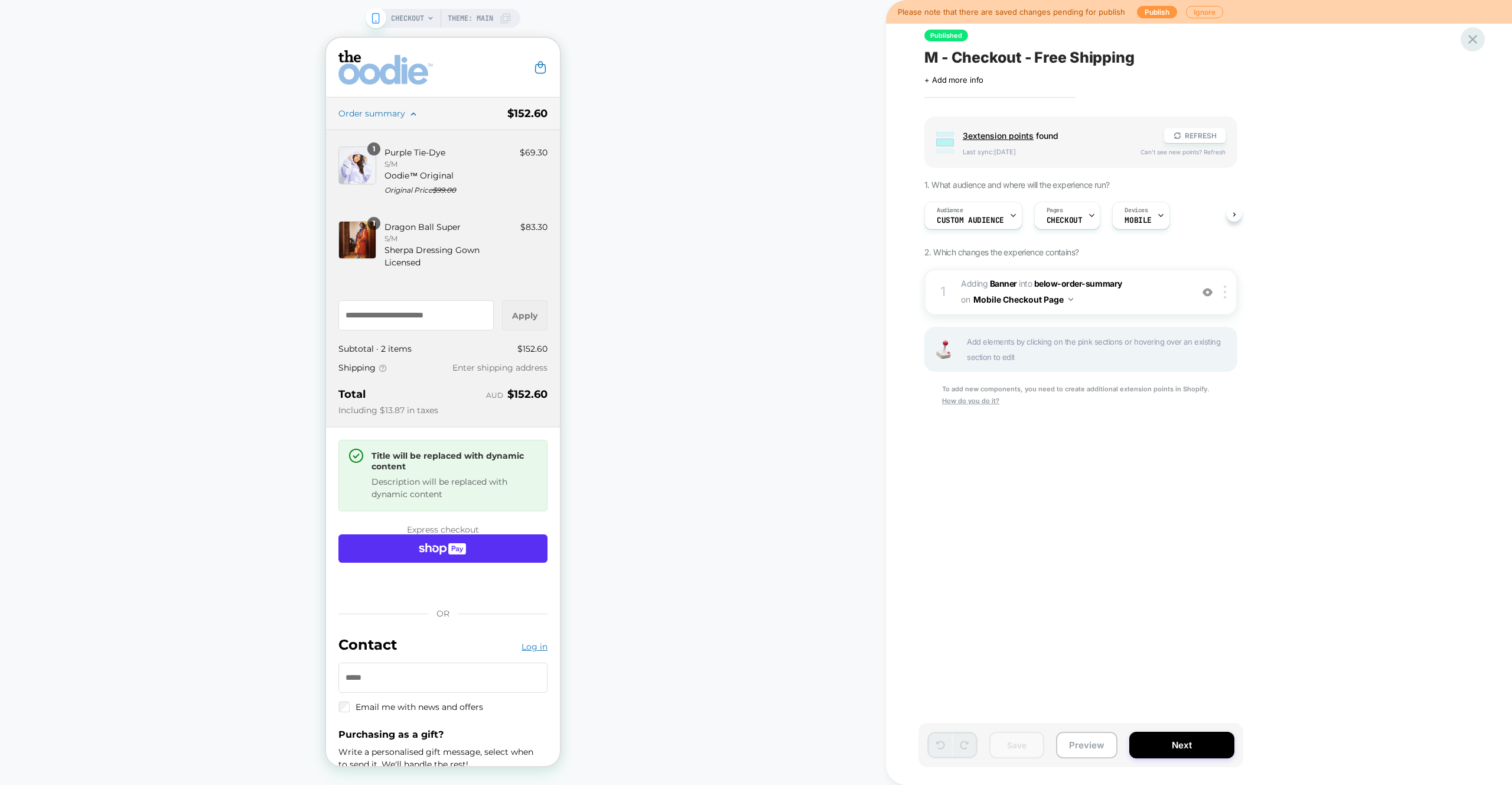
click at [1467, 37] on icon at bounding box center [1473, 39] width 16 height 16
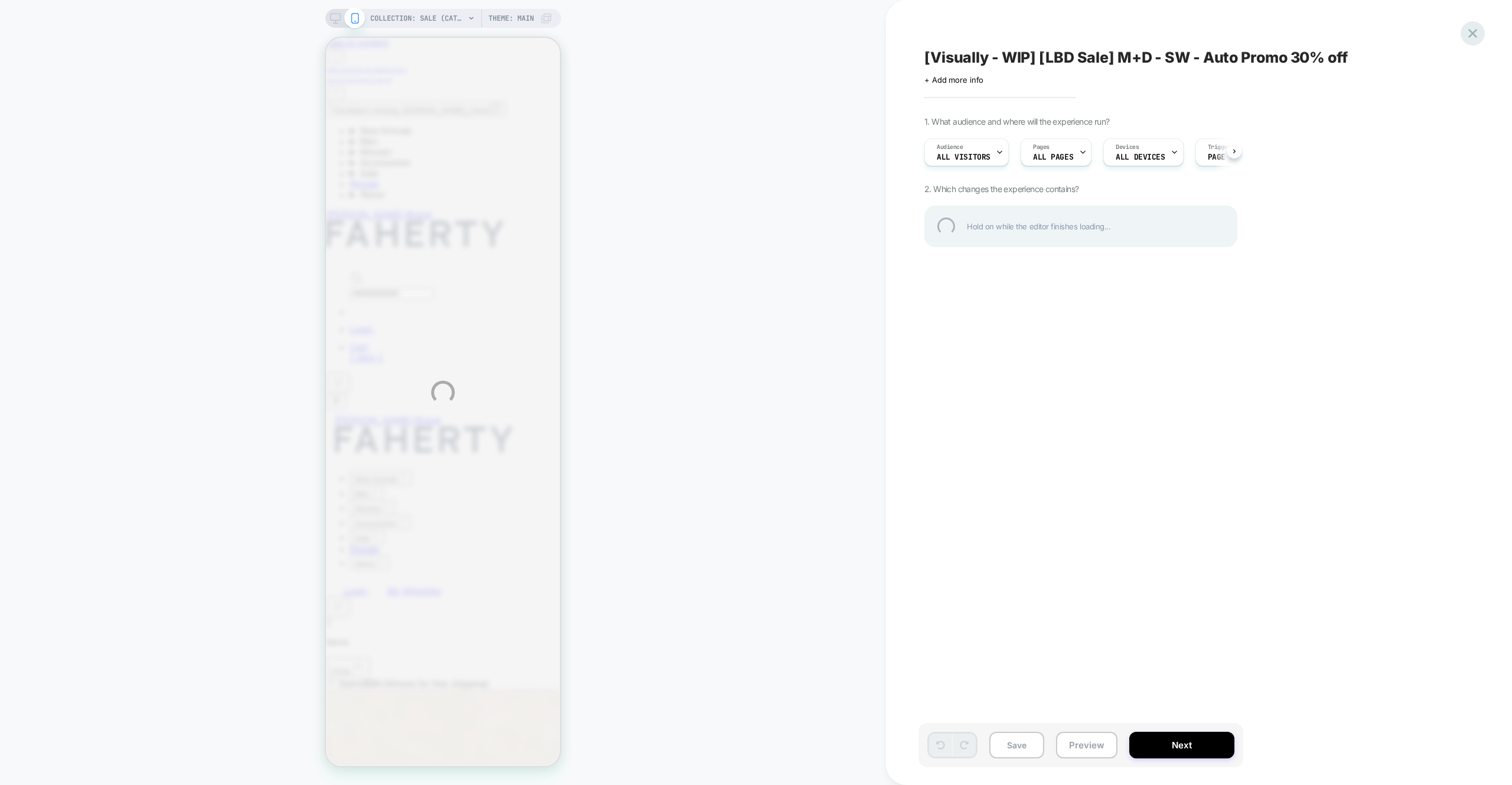
click at [1477, 31] on div at bounding box center [1473, 33] width 24 height 24
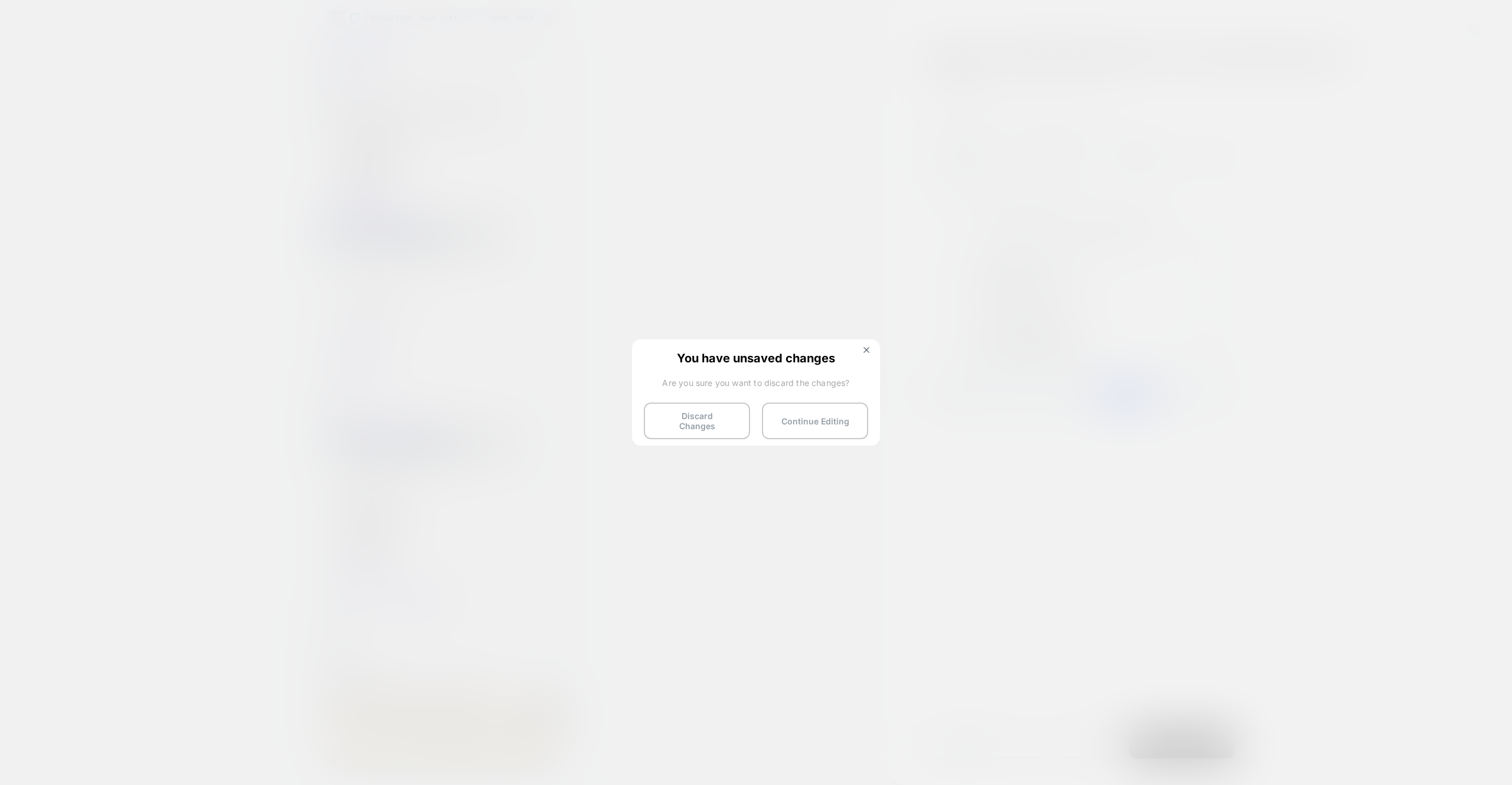
click at [738, 424] on button "Discard Changes" at bounding box center [697, 421] width 106 height 37
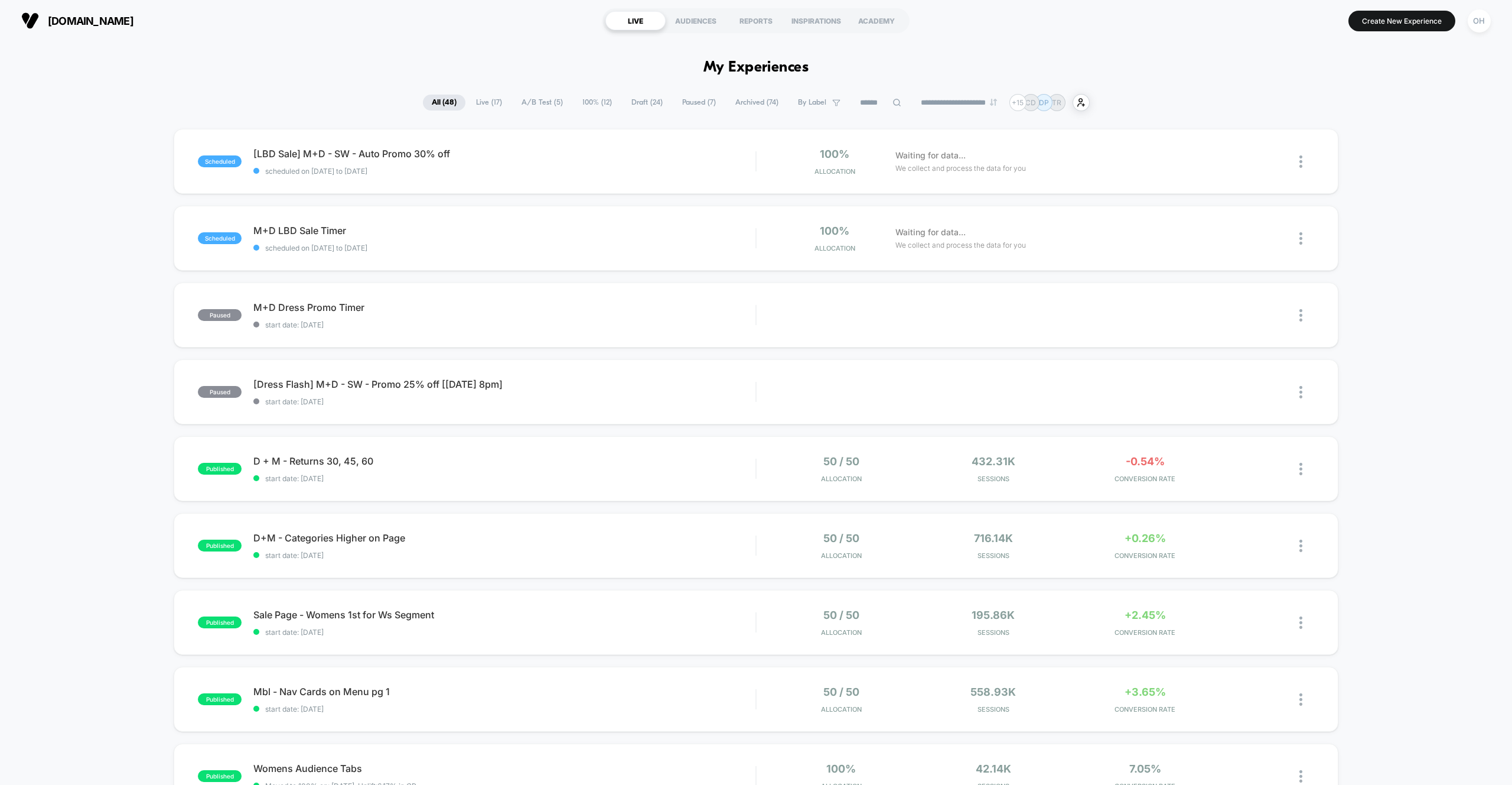
click at [636, 103] on span "Draft ( 24 )" at bounding box center [647, 103] width 49 height 16
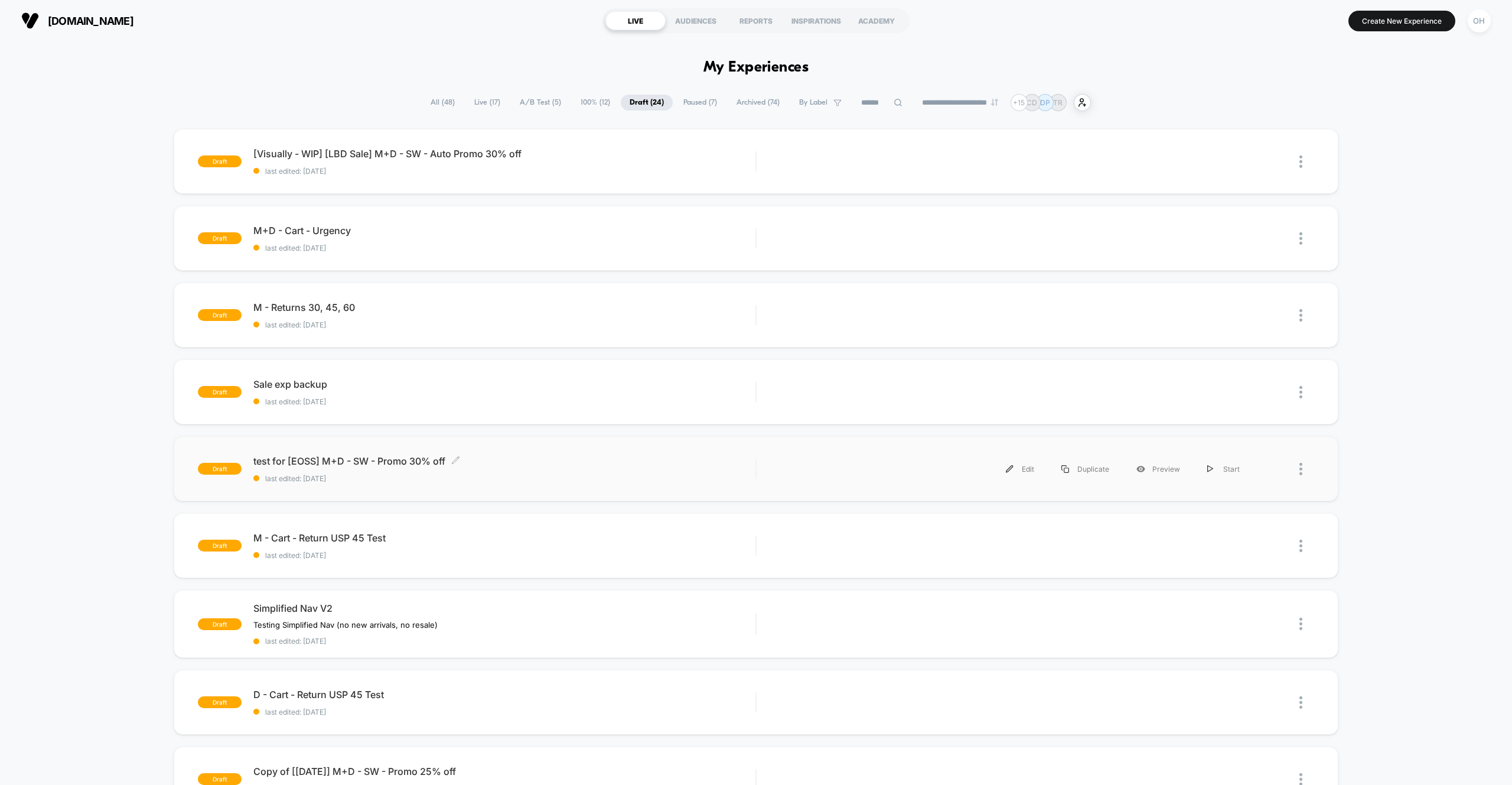
click at [600, 477] on span "last edited: [DATE]" at bounding box center [505, 477] width 502 height 9
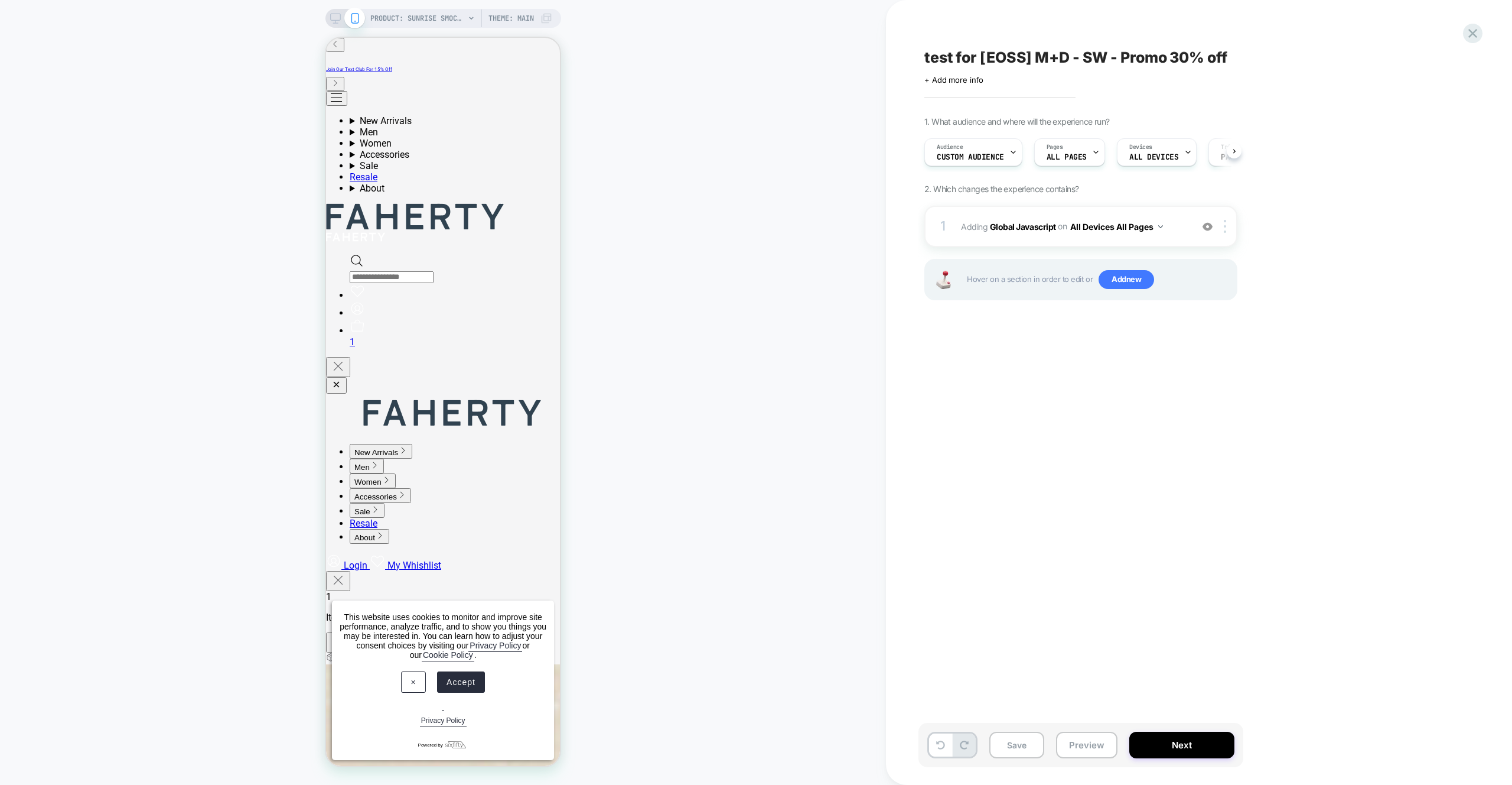
scroll to position [0, 1]
click at [973, 163] on div "Audience Custom Audience" at bounding box center [969, 151] width 91 height 26
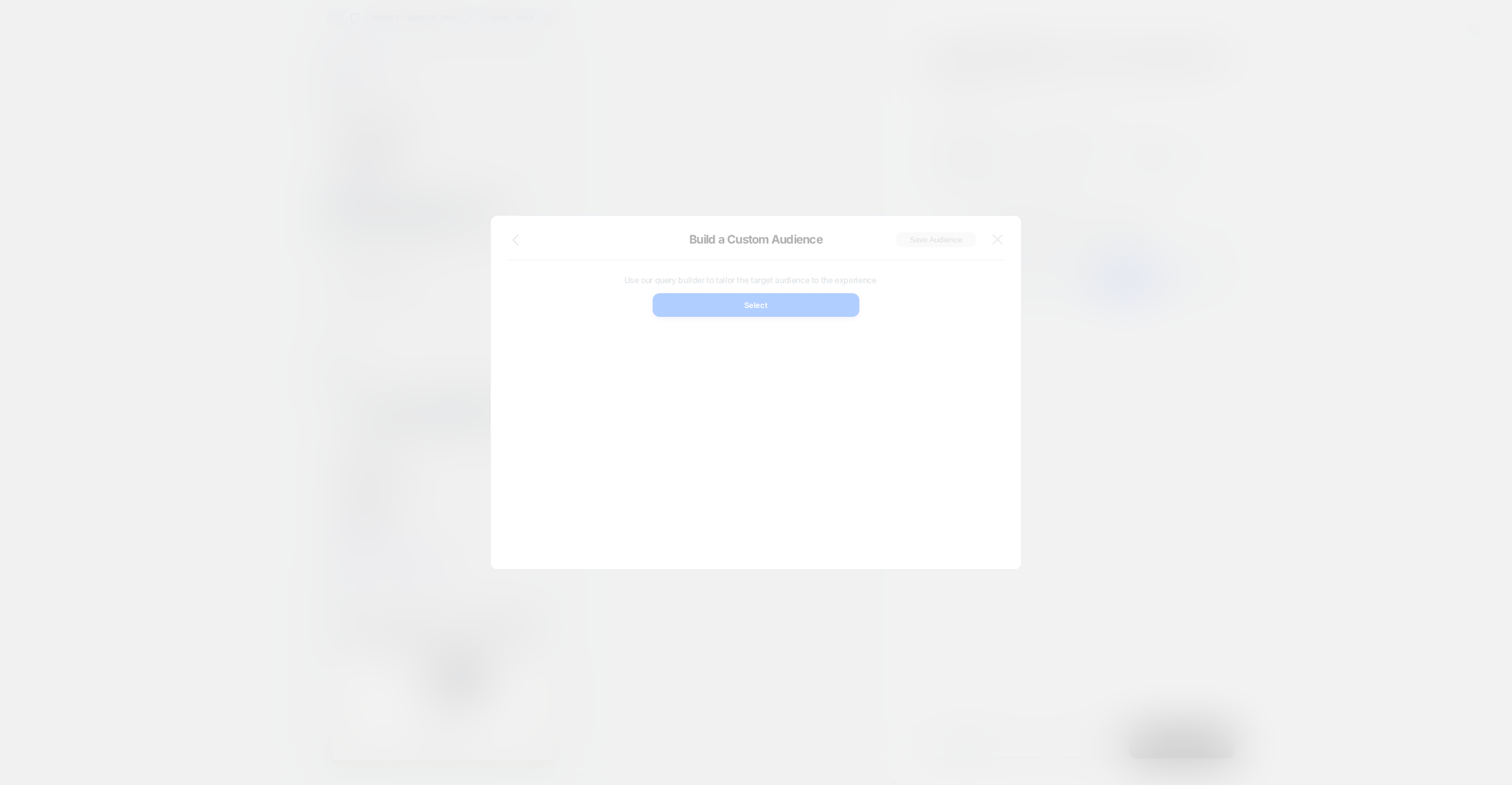
scroll to position [0, 0]
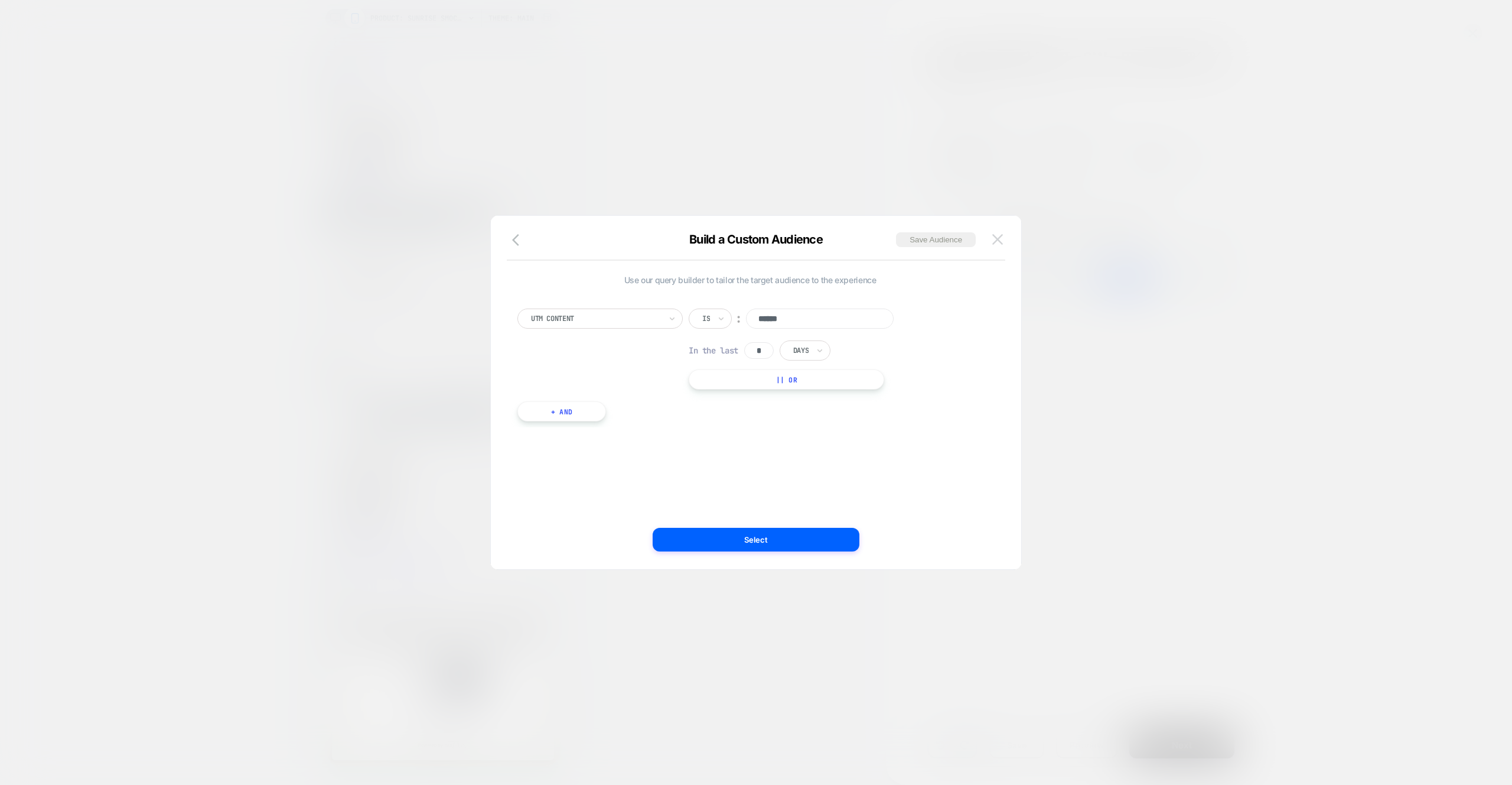
click at [994, 245] on button at bounding box center [998, 239] width 18 height 18
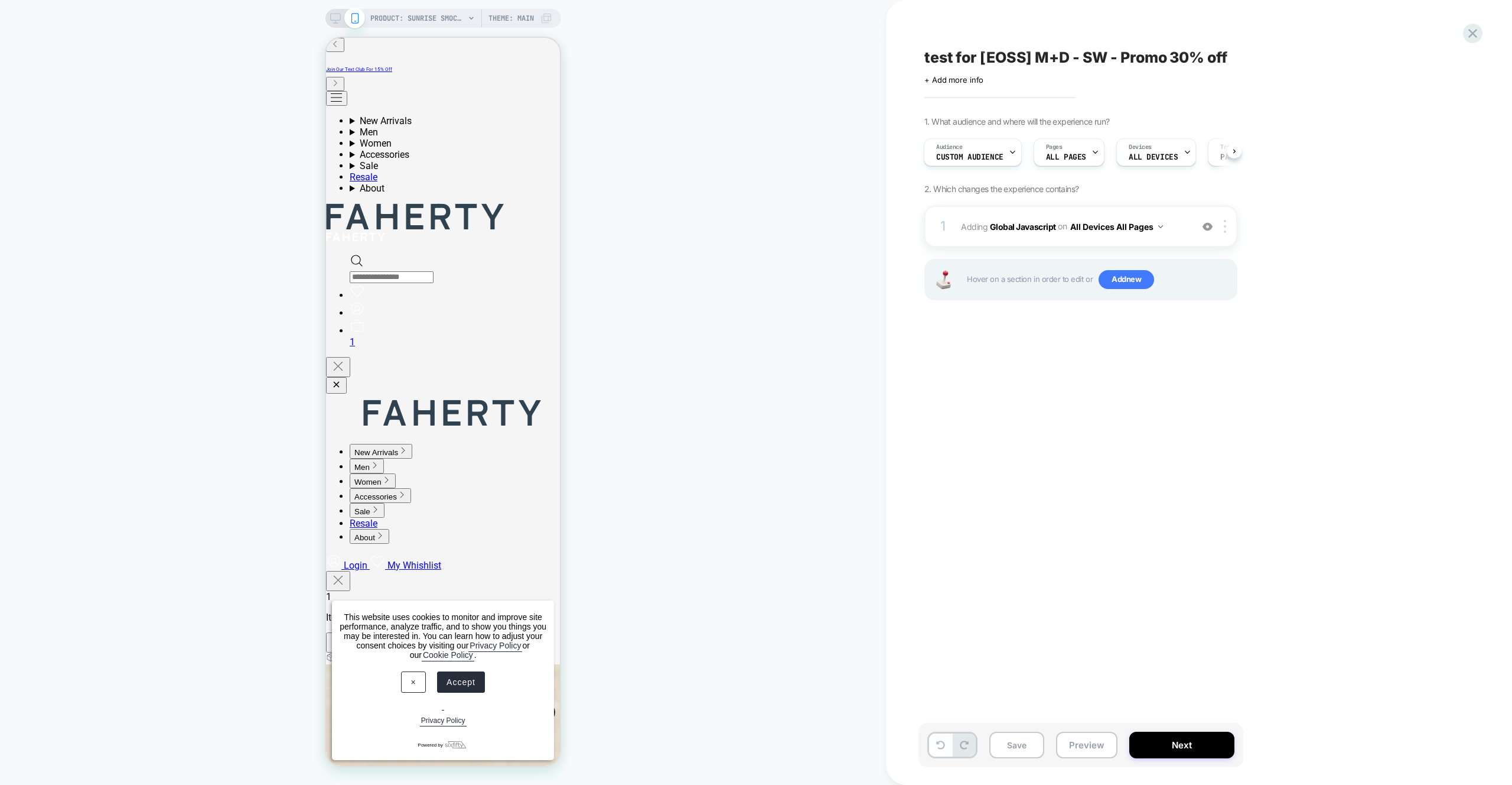
click at [1105, 726] on div "Save Preview Next" at bounding box center [1081, 744] width 325 height 44
click at [1104, 738] on button "Preview" at bounding box center [1086, 744] width 61 height 26
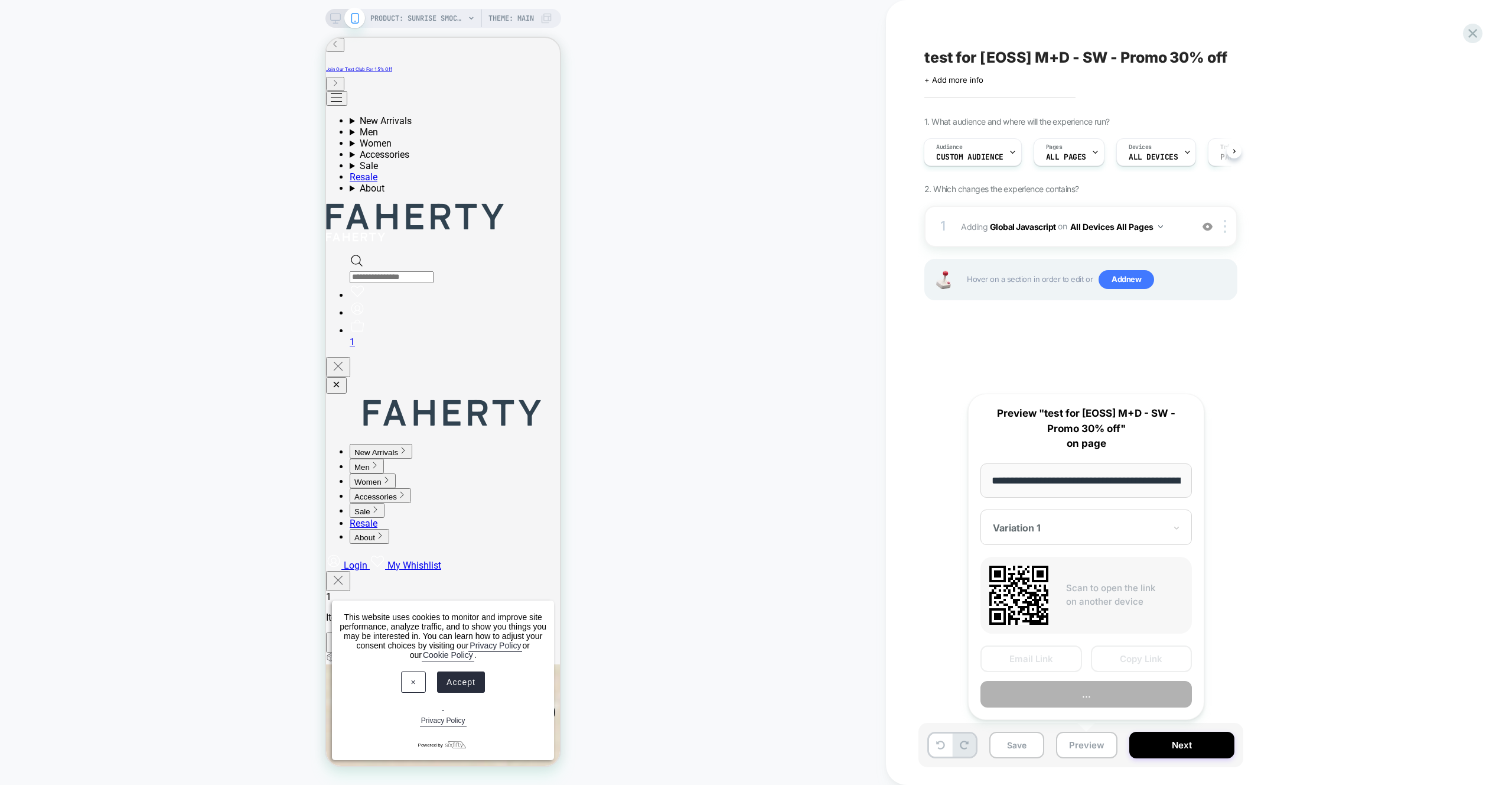
scroll to position [0, 242]
click at [1118, 667] on button "Copy Link" at bounding box center [1142, 659] width 102 height 26
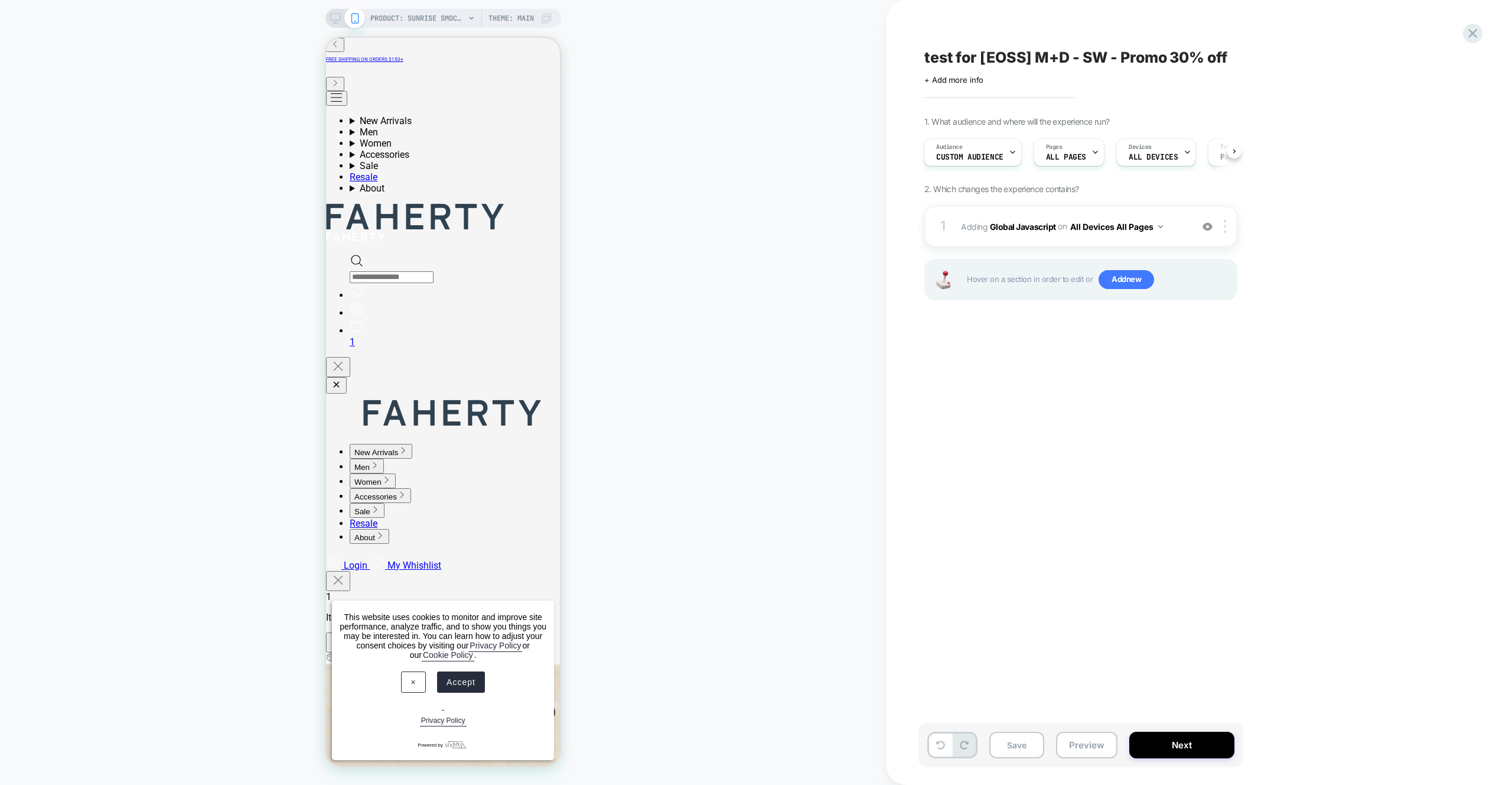
click at [682, 52] on div "PRODUCT: Sunrise Smocked Dress - Maui Tropics PRODUCT: Sunrise Smocked Dress - …" at bounding box center [443, 392] width 886 height 762
click at [1465, 38] on icon at bounding box center [1473, 33] width 16 height 16
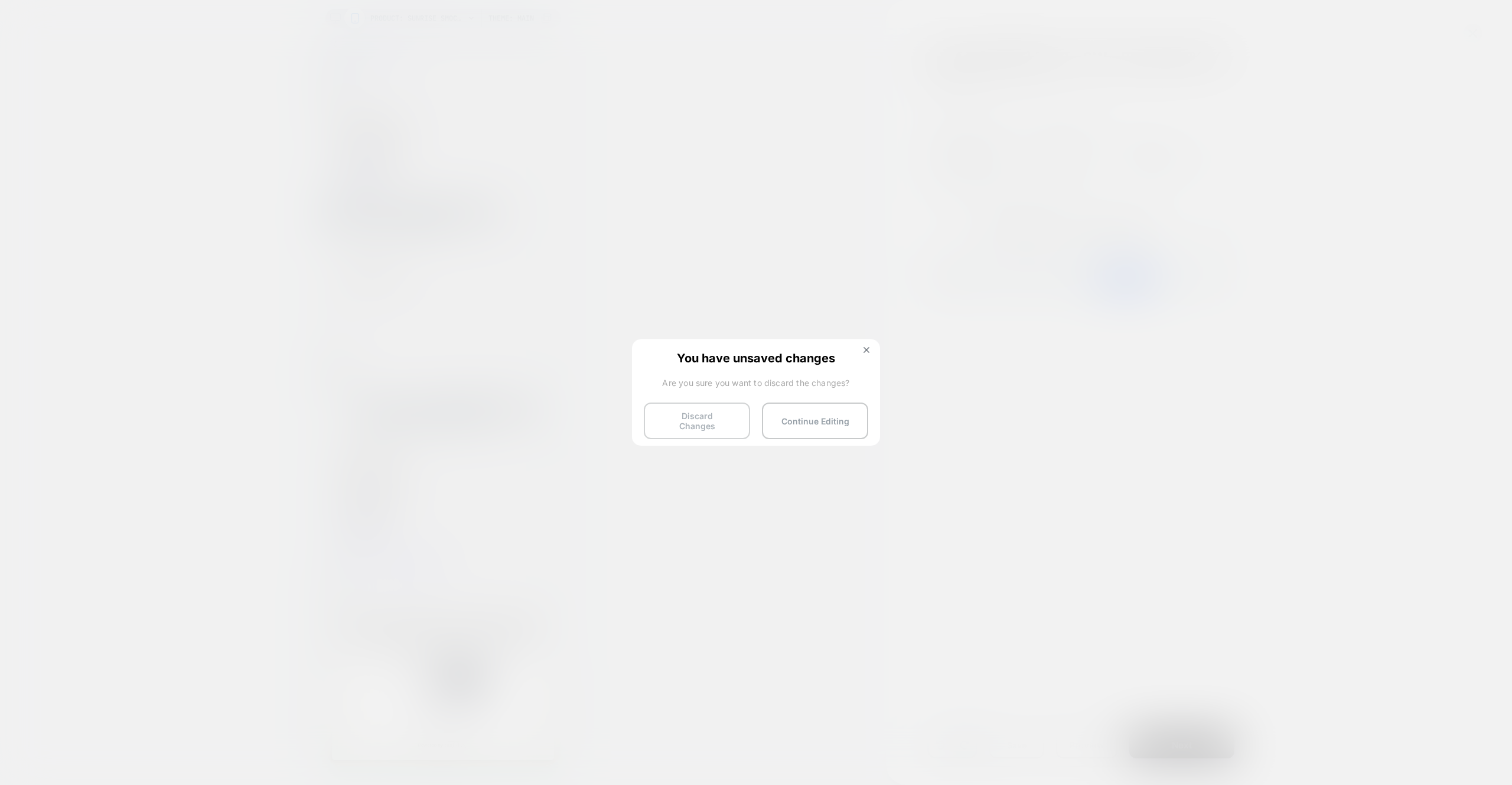
click at [723, 419] on button "Discard Changes" at bounding box center [697, 421] width 106 height 37
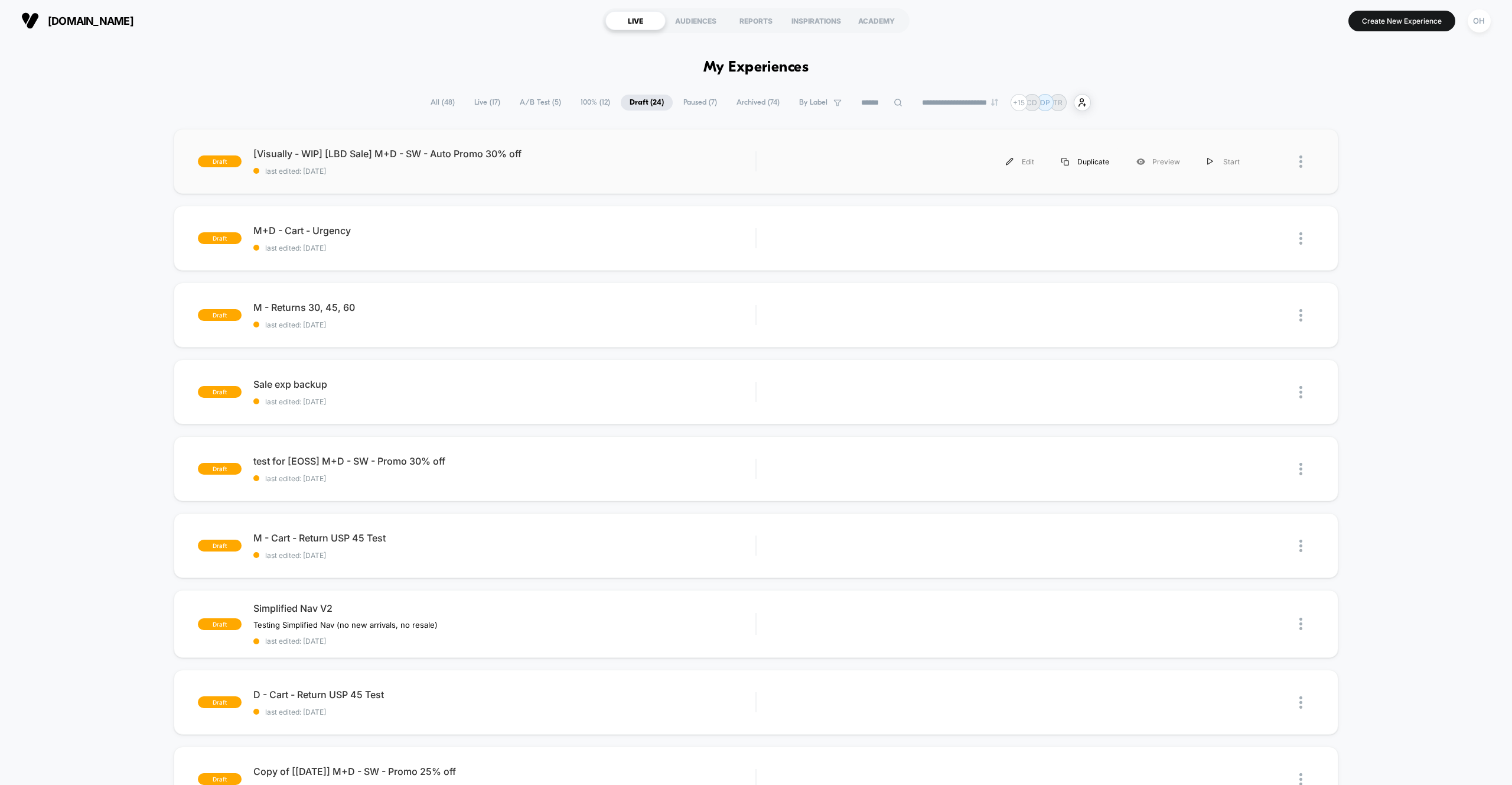
click at [1084, 157] on div "Duplicate" at bounding box center [1085, 161] width 75 height 26
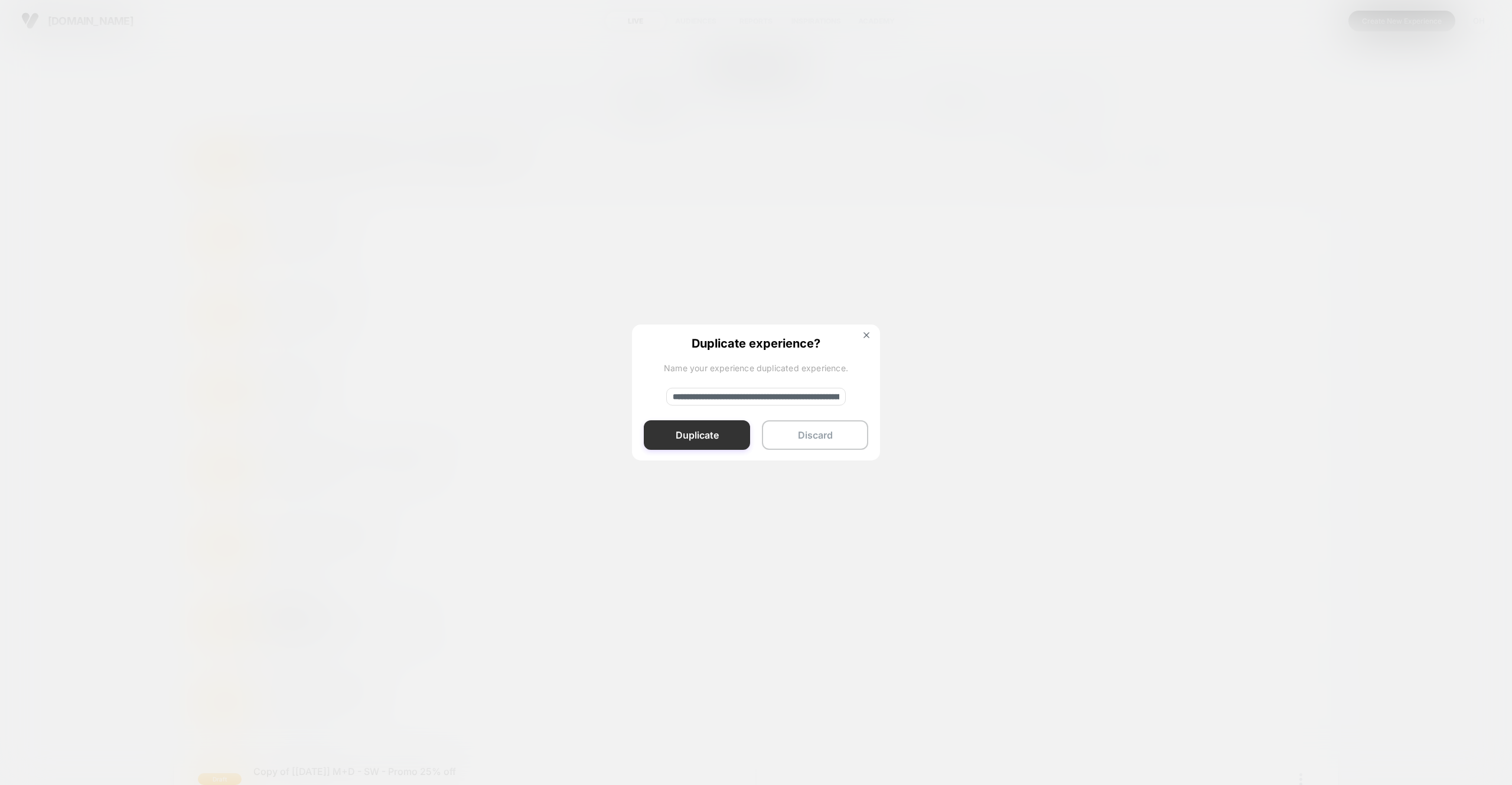
click at [712, 429] on button "Duplicate" at bounding box center [697, 434] width 106 height 29
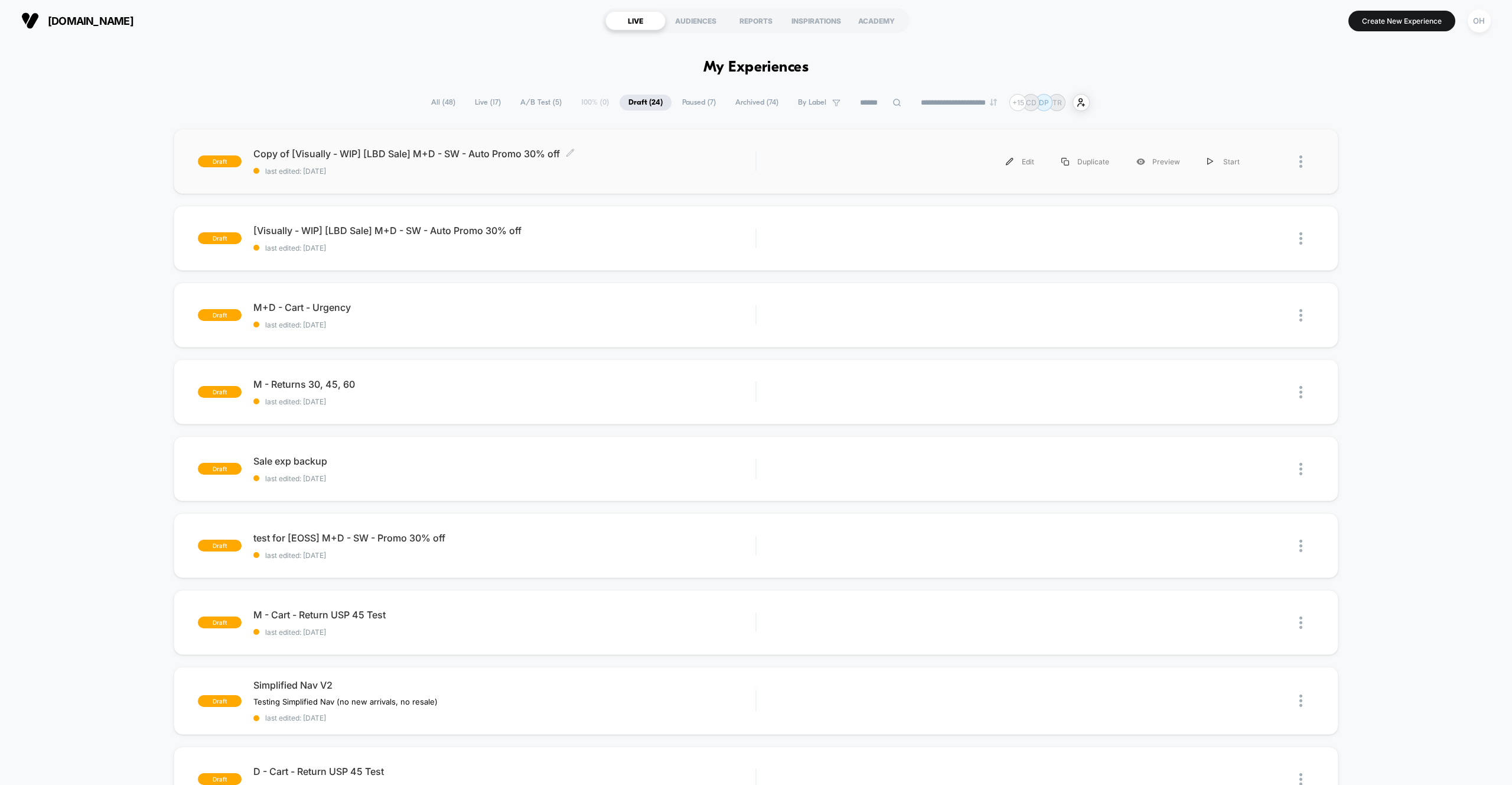
click at [669, 170] on span "last edited: [DATE]" at bounding box center [505, 171] width 502 height 9
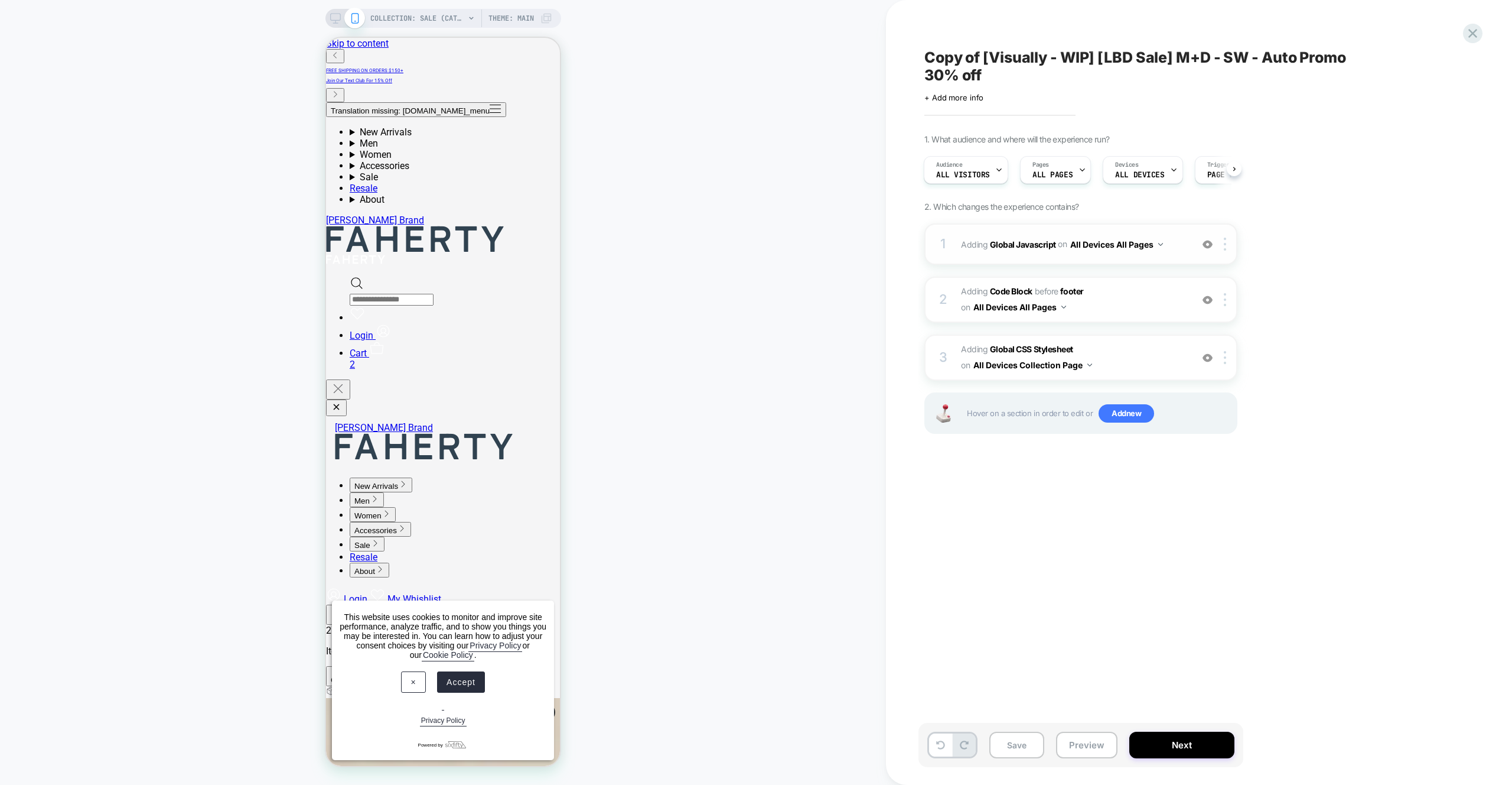
click at [1152, 231] on div "1 Adding Global Javascript on All Devices All Pages Add Before Add After Target…" at bounding box center [1081, 244] width 313 height 41
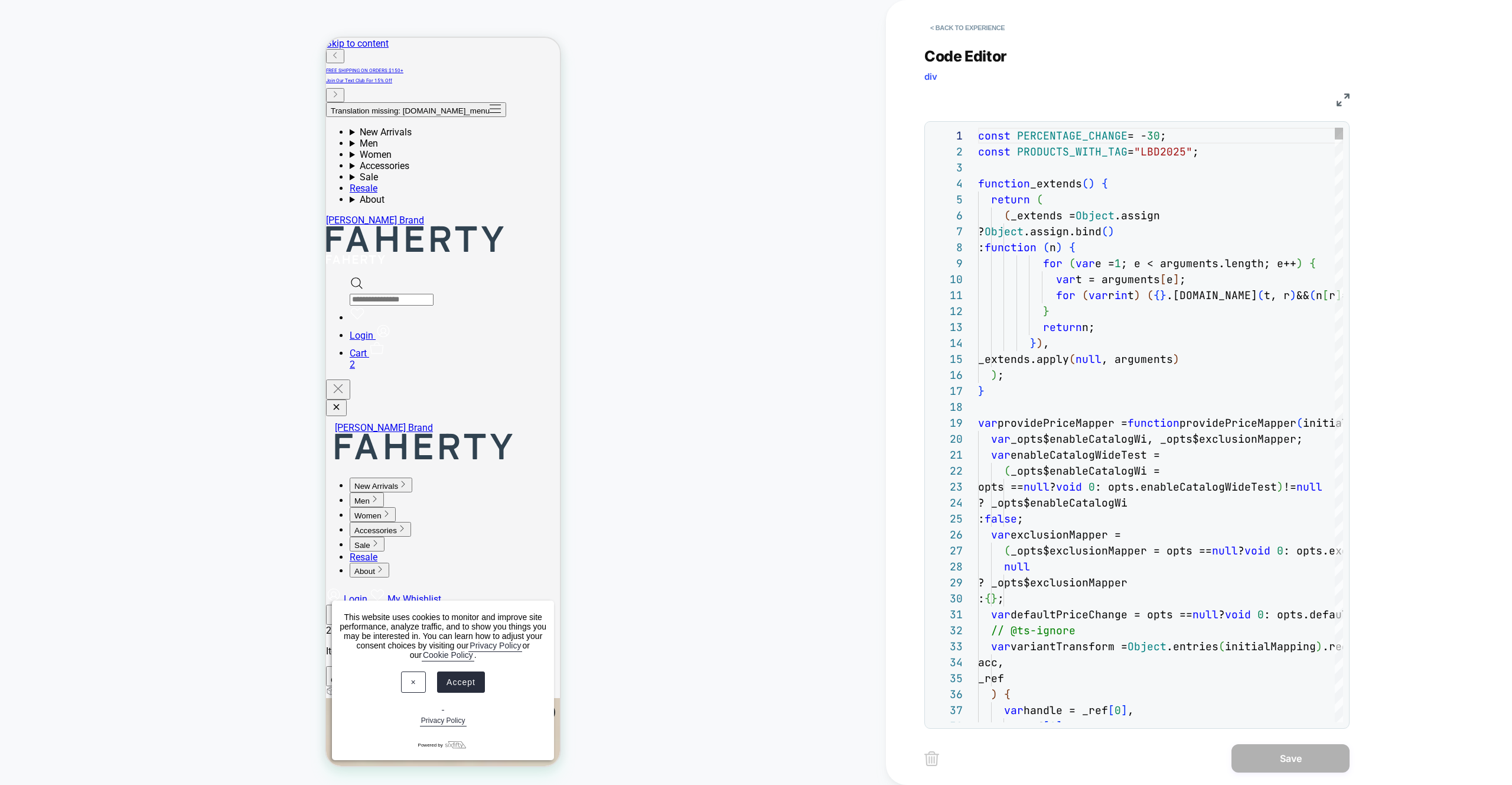
scroll to position [159, 0]
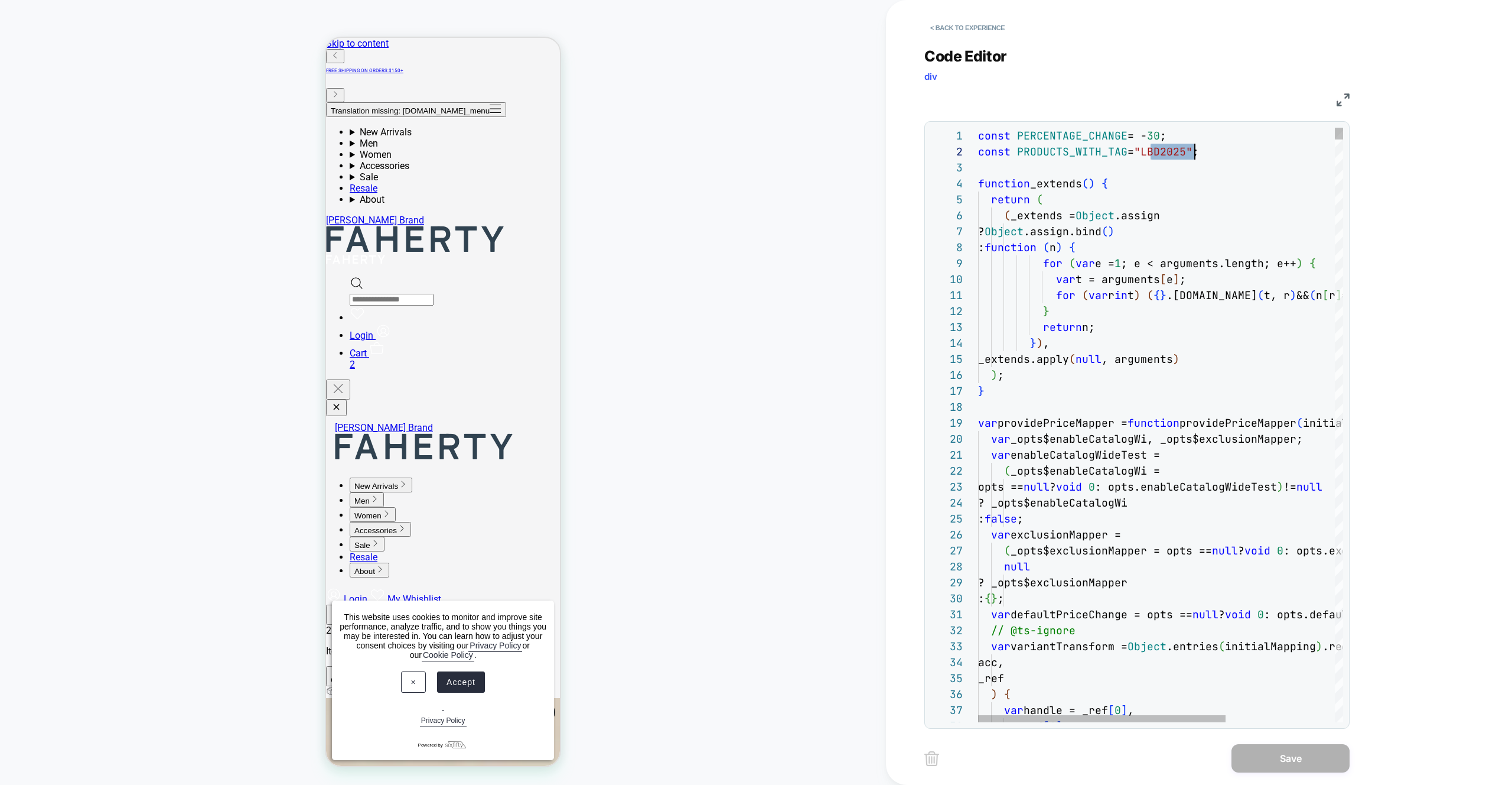
scroll to position [32, 0]
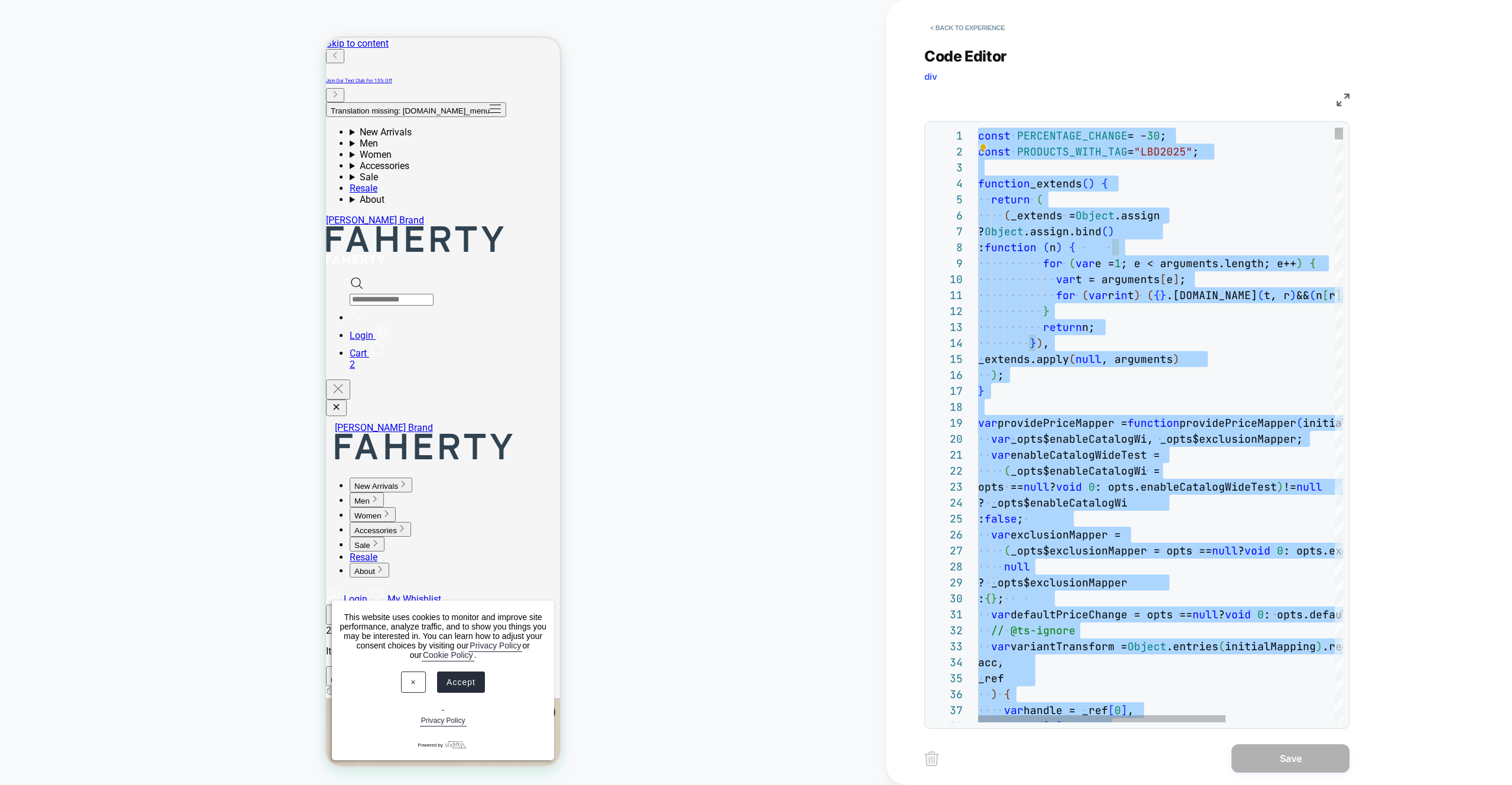
type textarea "*****"
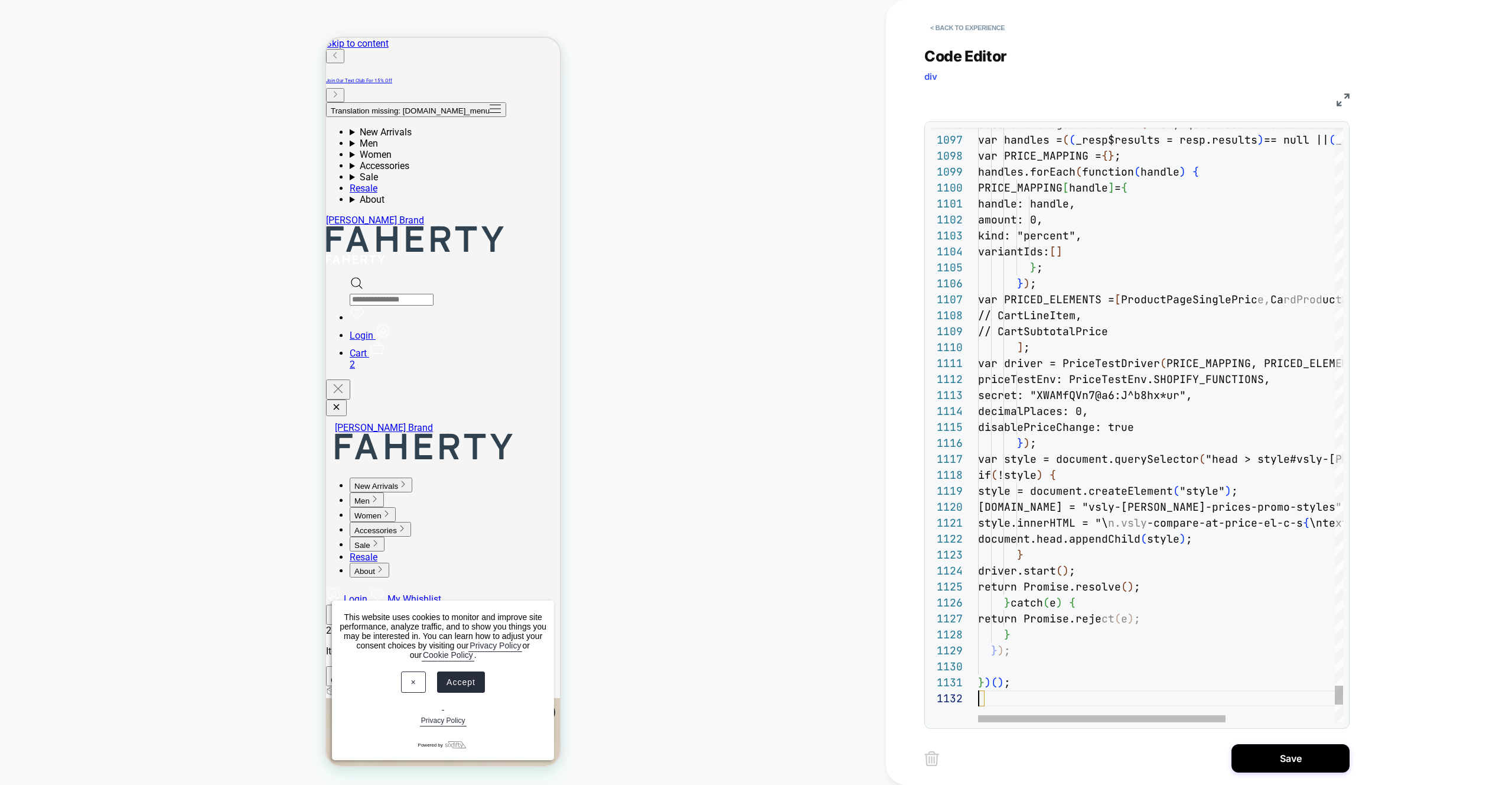
scroll to position [16, 0]
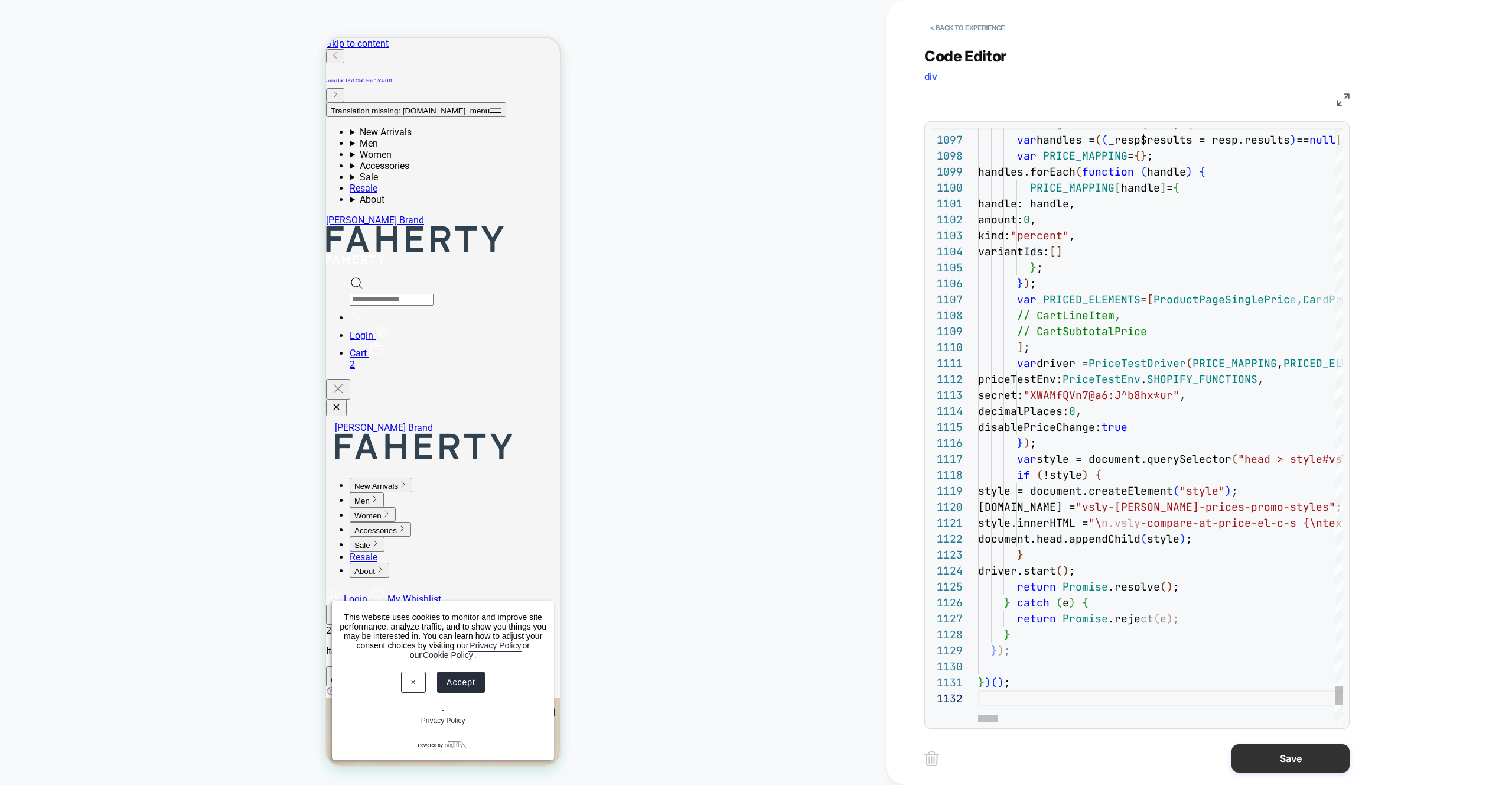
click at [1262, 758] on button "Save" at bounding box center [1290, 758] width 118 height 28
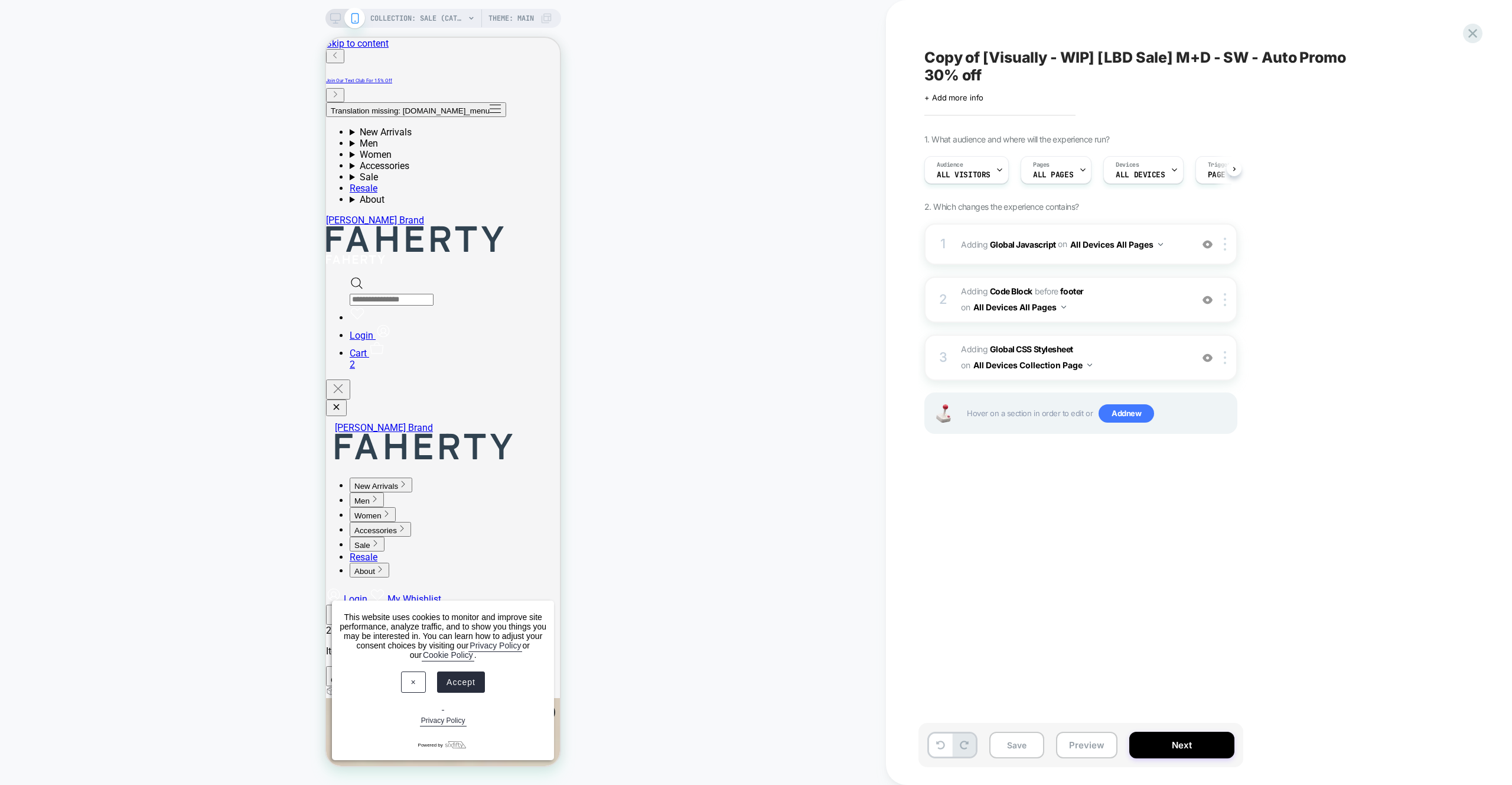
scroll to position [0, 1]
drag, startPoint x: 945, startPoint y: 744, endPoint x: 1031, endPoint y: 684, distance: 104.9
click at [945, 744] on icon at bounding box center [940, 744] width 9 height 9
click at [1169, 230] on div "1 Adding Global Javascript on All Devices All Pages Add Before Add After Target…" at bounding box center [1081, 244] width 313 height 41
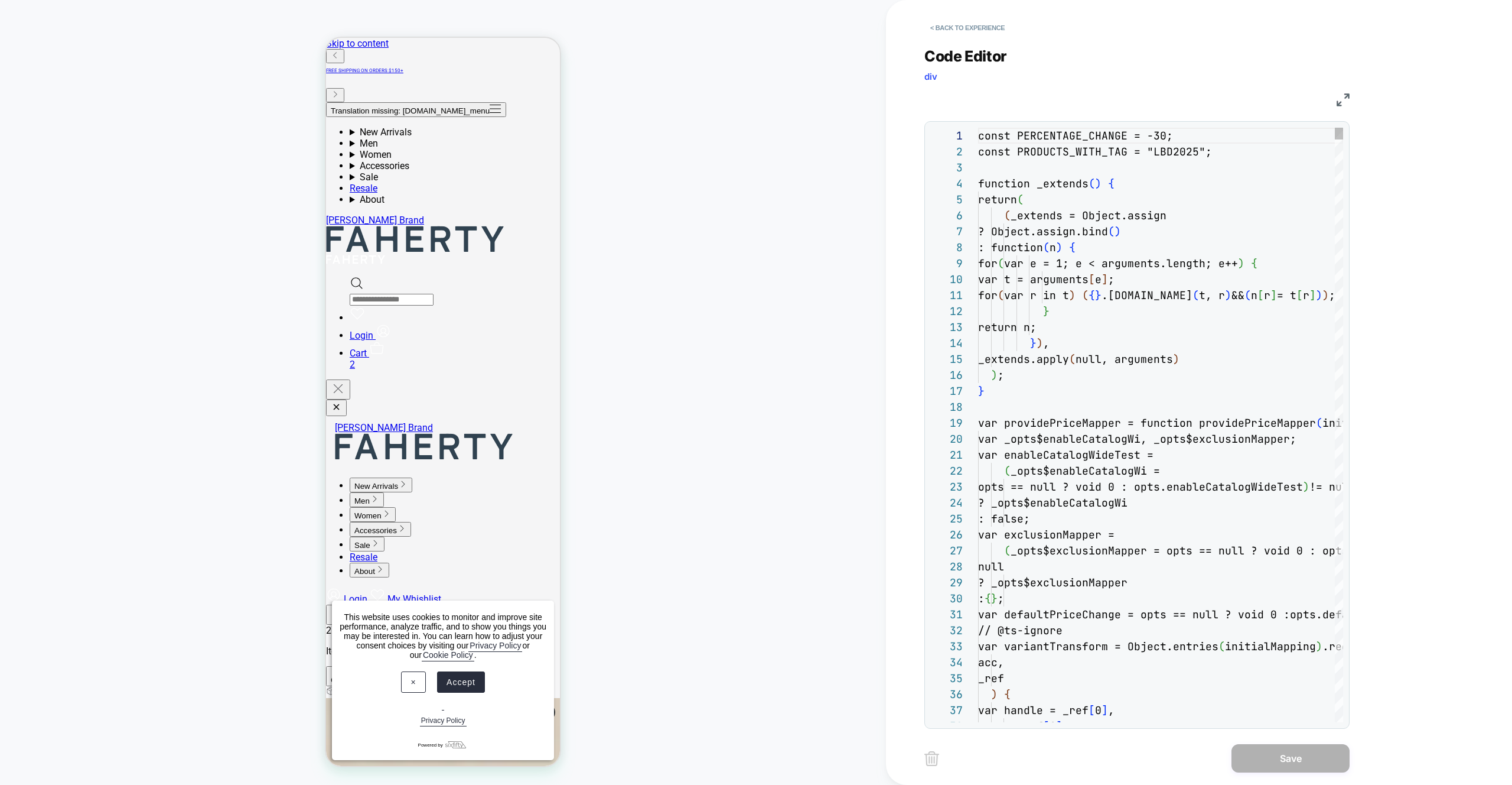
scroll to position [159, 0]
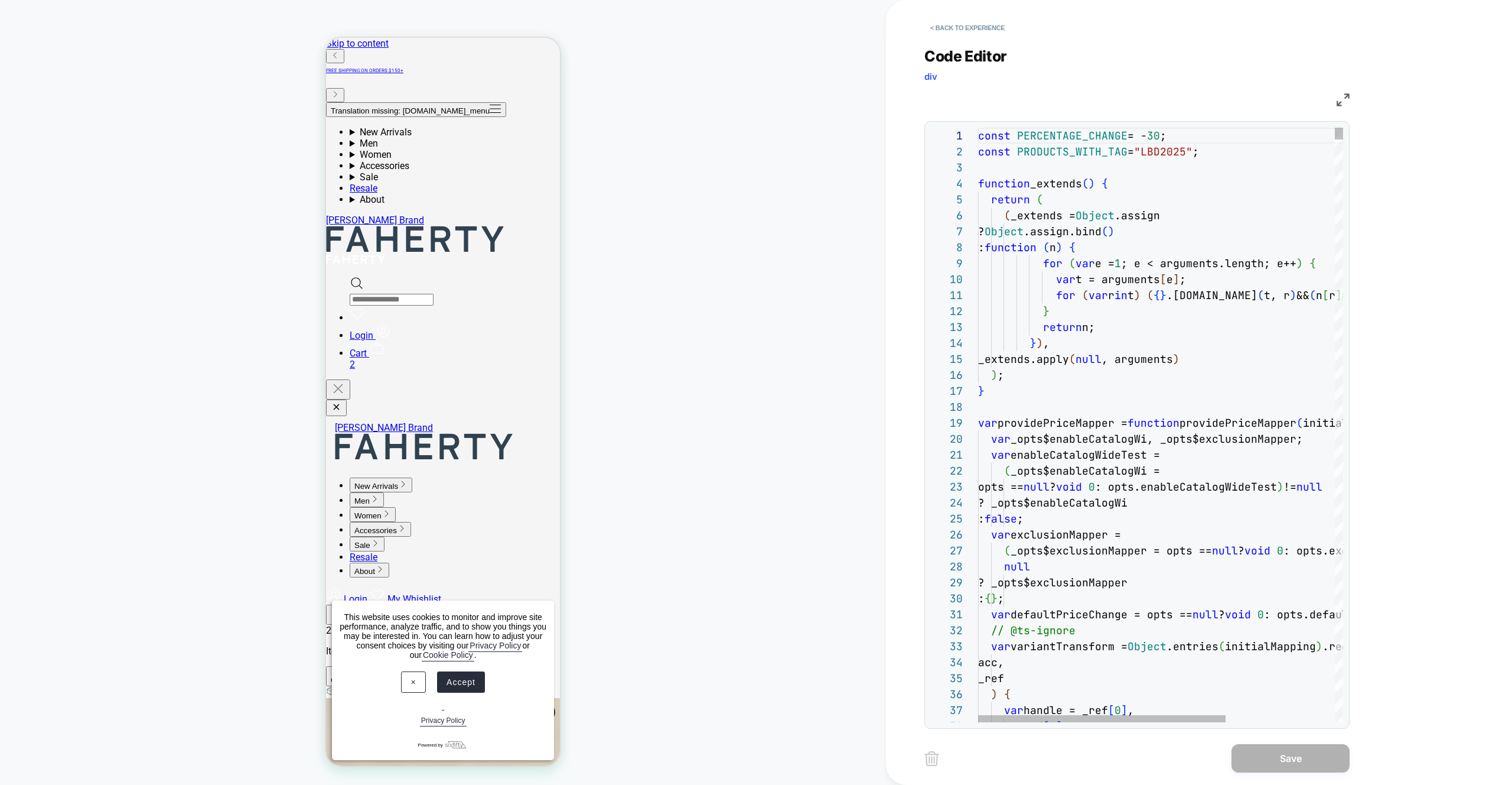
drag, startPoint x: 1182, startPoint y: 153, endPoint x: 1192, endPoint y: 151, distance: 10.2
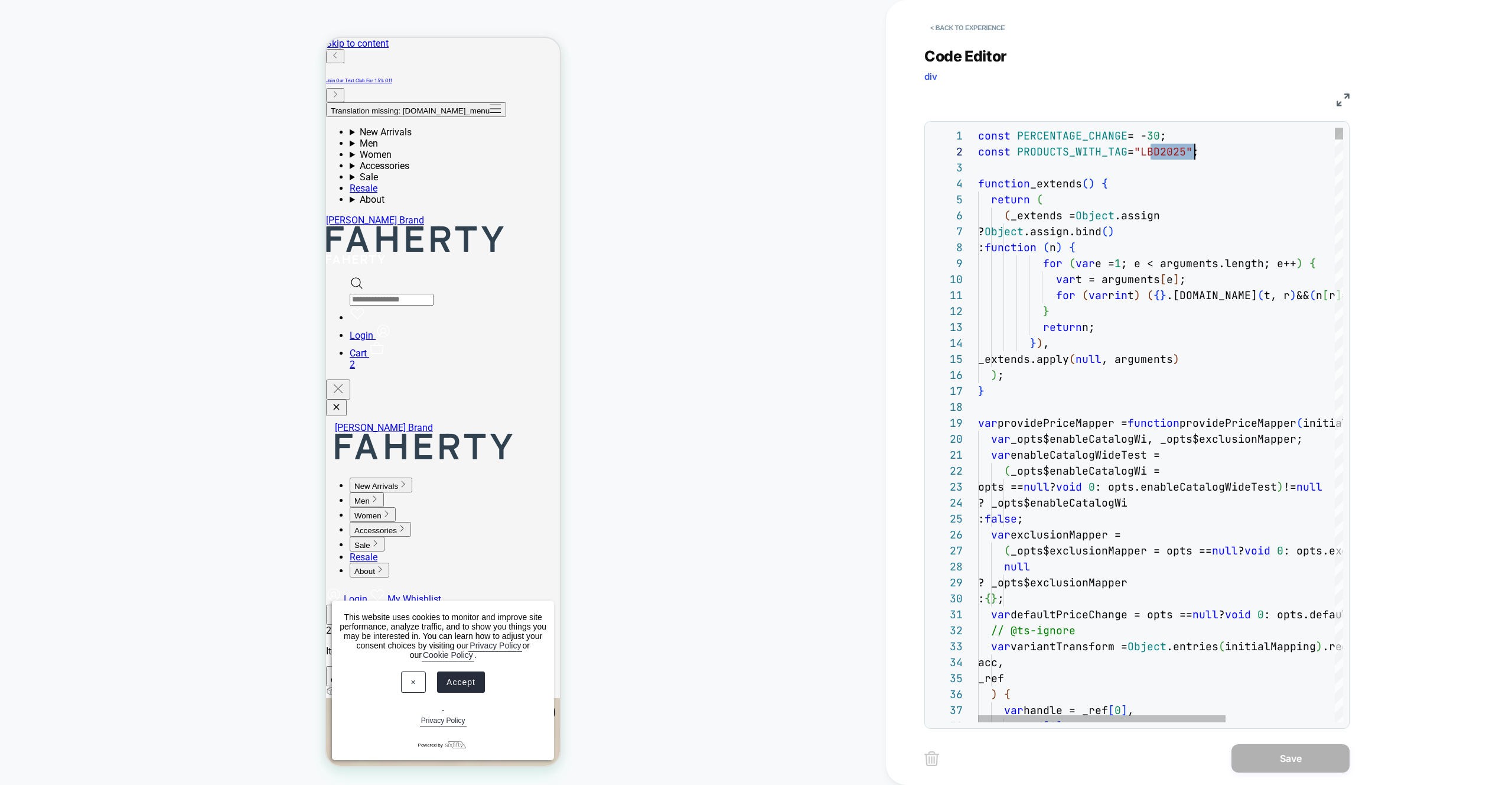
scroll to position [96, 7]
type textarea "*****"
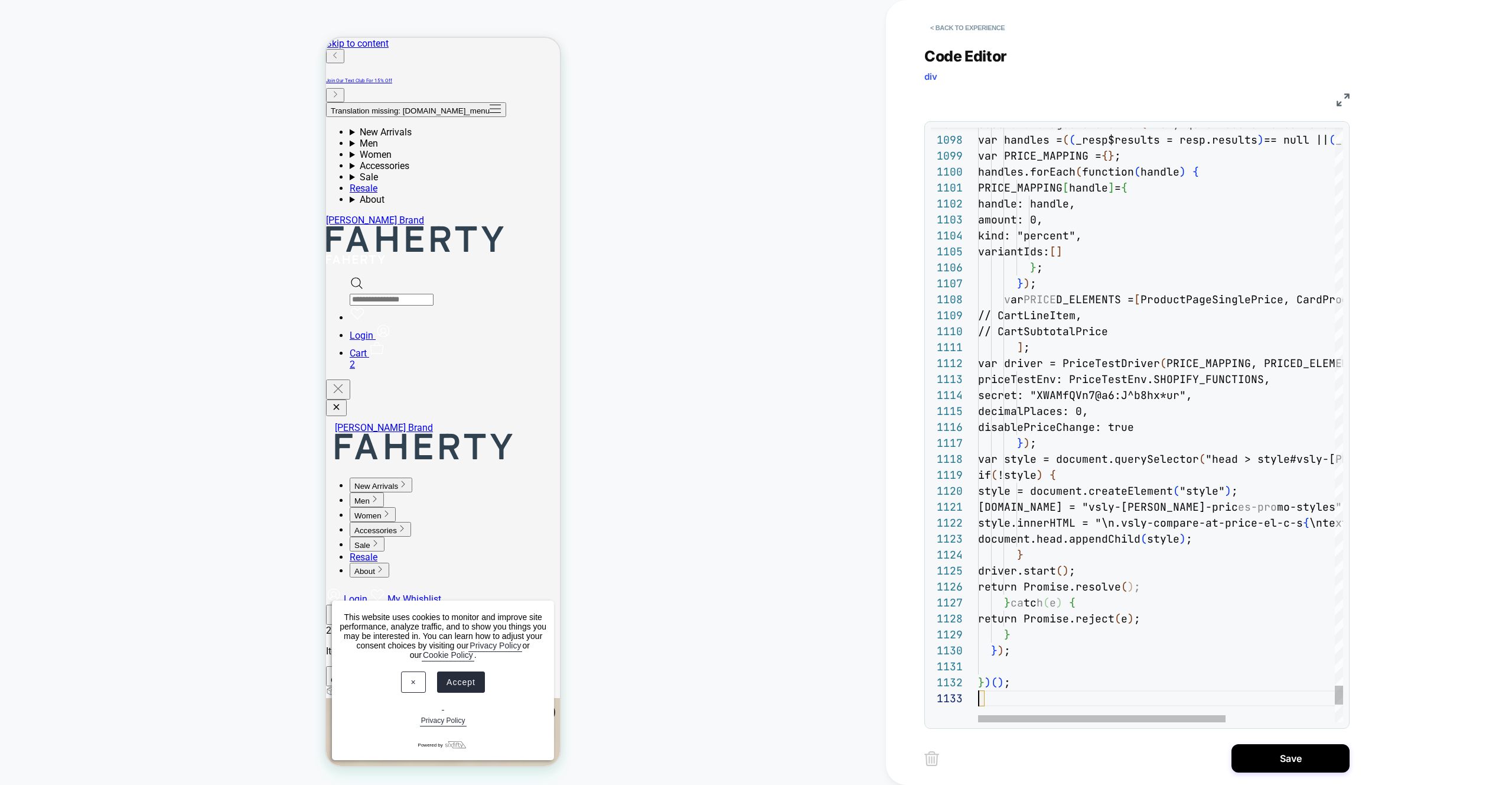
scroll to position [32, 0]
click at [1310, 742] on div "< Back to experience Code Editor div JS 1097 1098 1099 1100 1101 1102 1103 1104…" at bounding box center [1146, 392] width 443 height 785
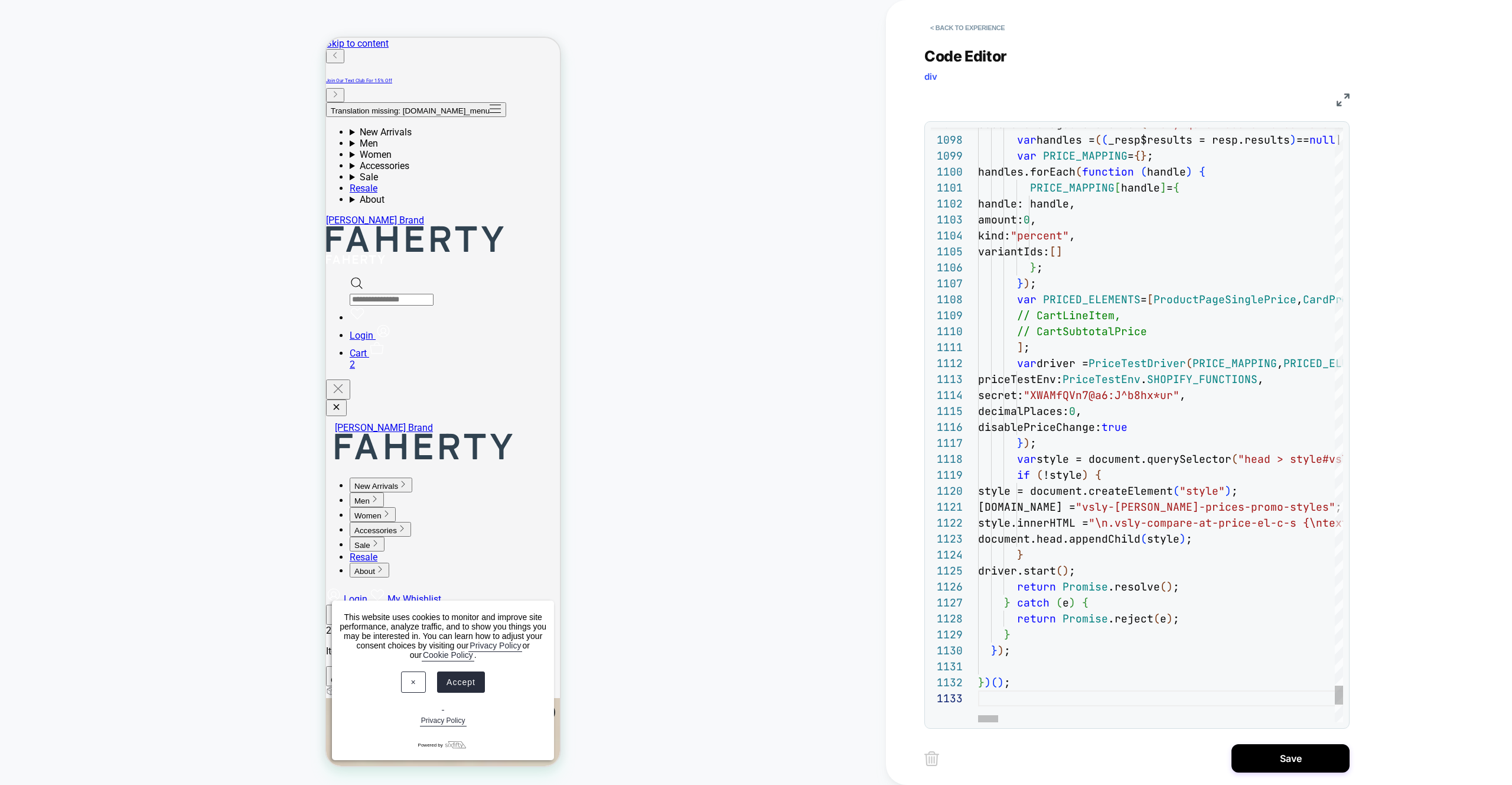
drag, startPoint x: 1275, startPoint y: 749, endPoint x: 1079, endPoint y: 747, distance: 196.0
click at [1275, 749] on button "Save" at bounding box center [1290, 758] width 118 height 28
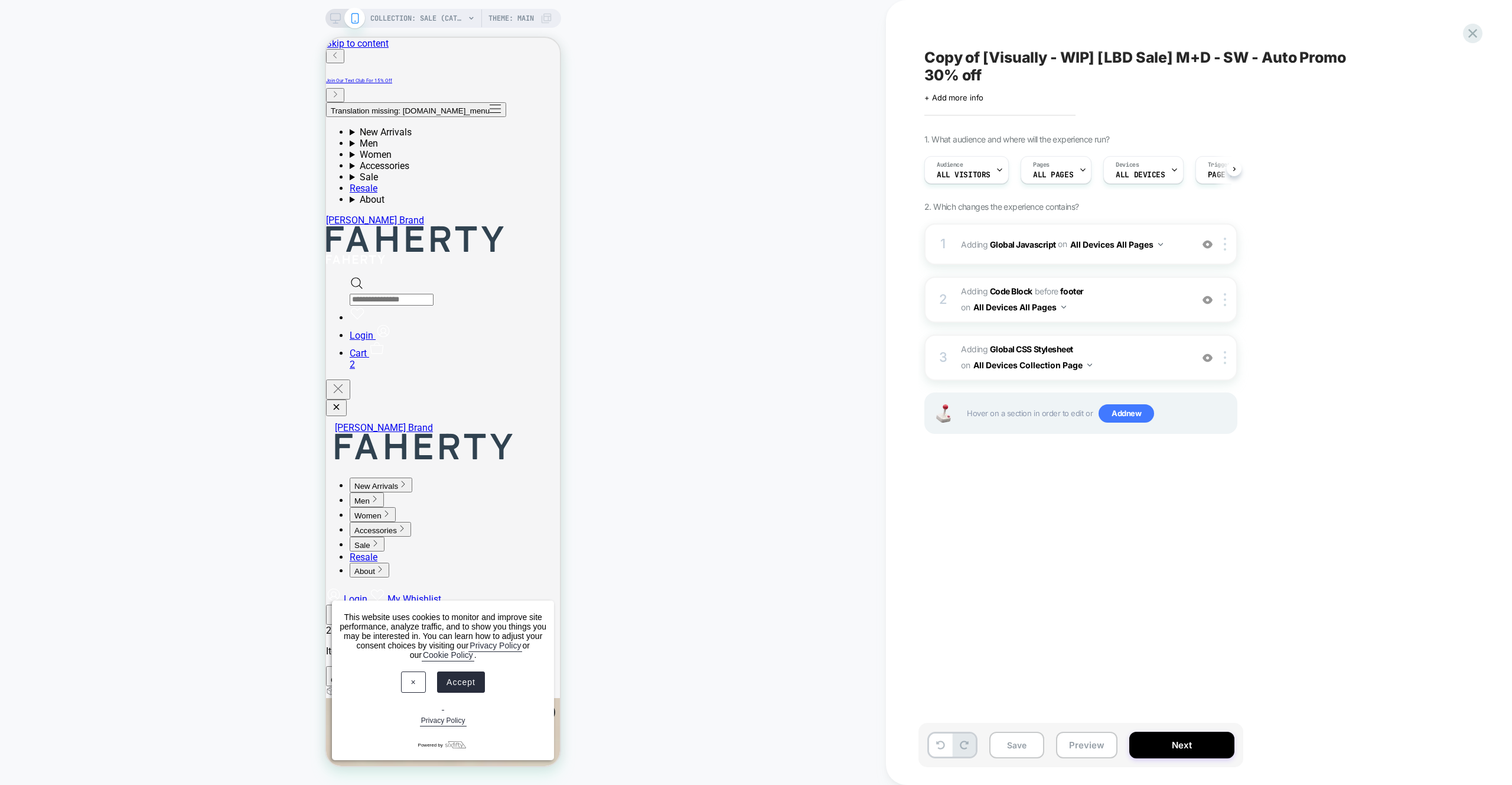
scroll to position [0, 1]
click at [1079, 747] on button "Preview" at bounding box center [1086, 744] width 61 height 26
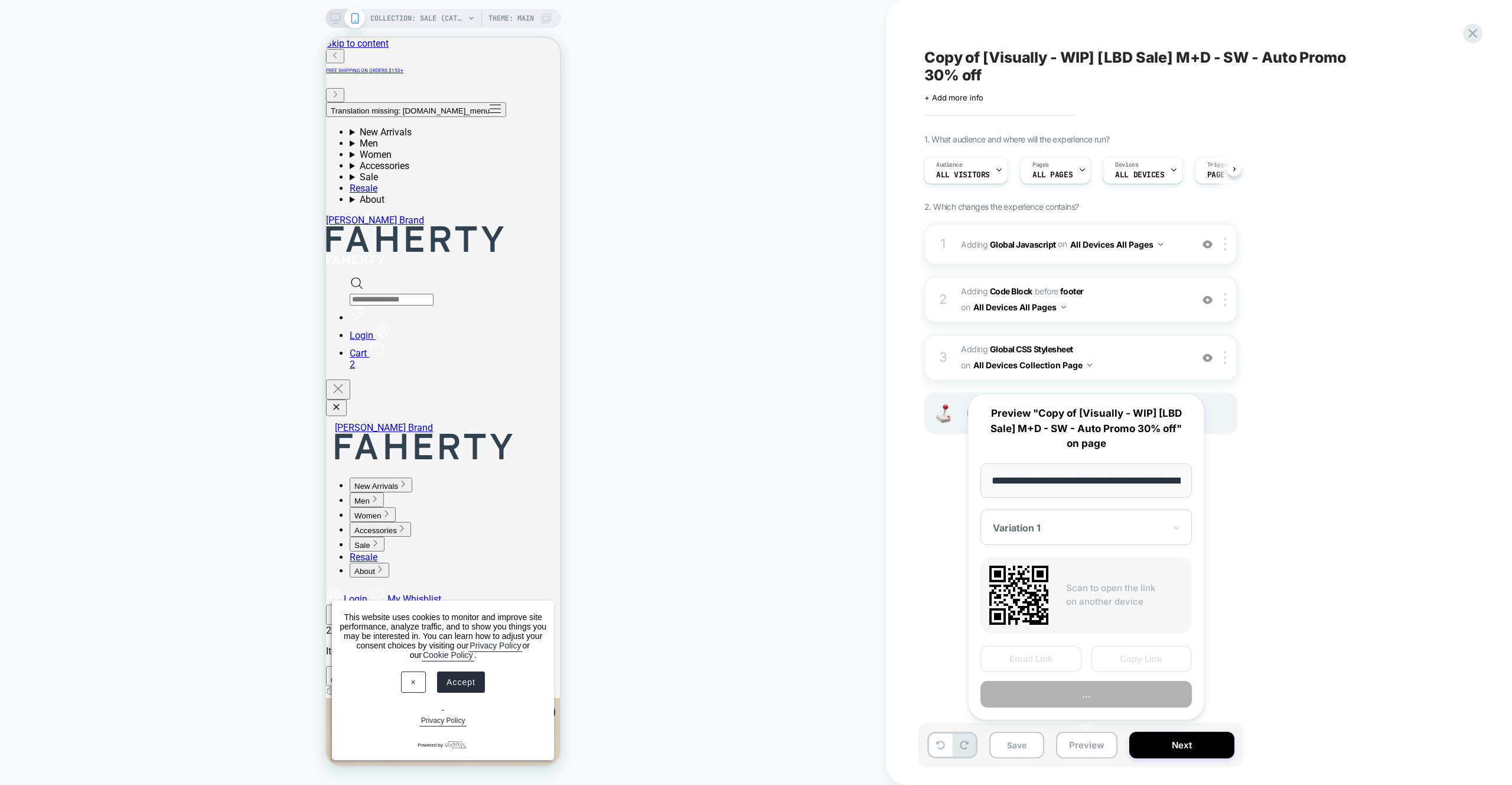
scroll to position [0, 100]
click at [1121, 659] on button "Copy Link" at bounding box center [1142, 659] width 102 height 26
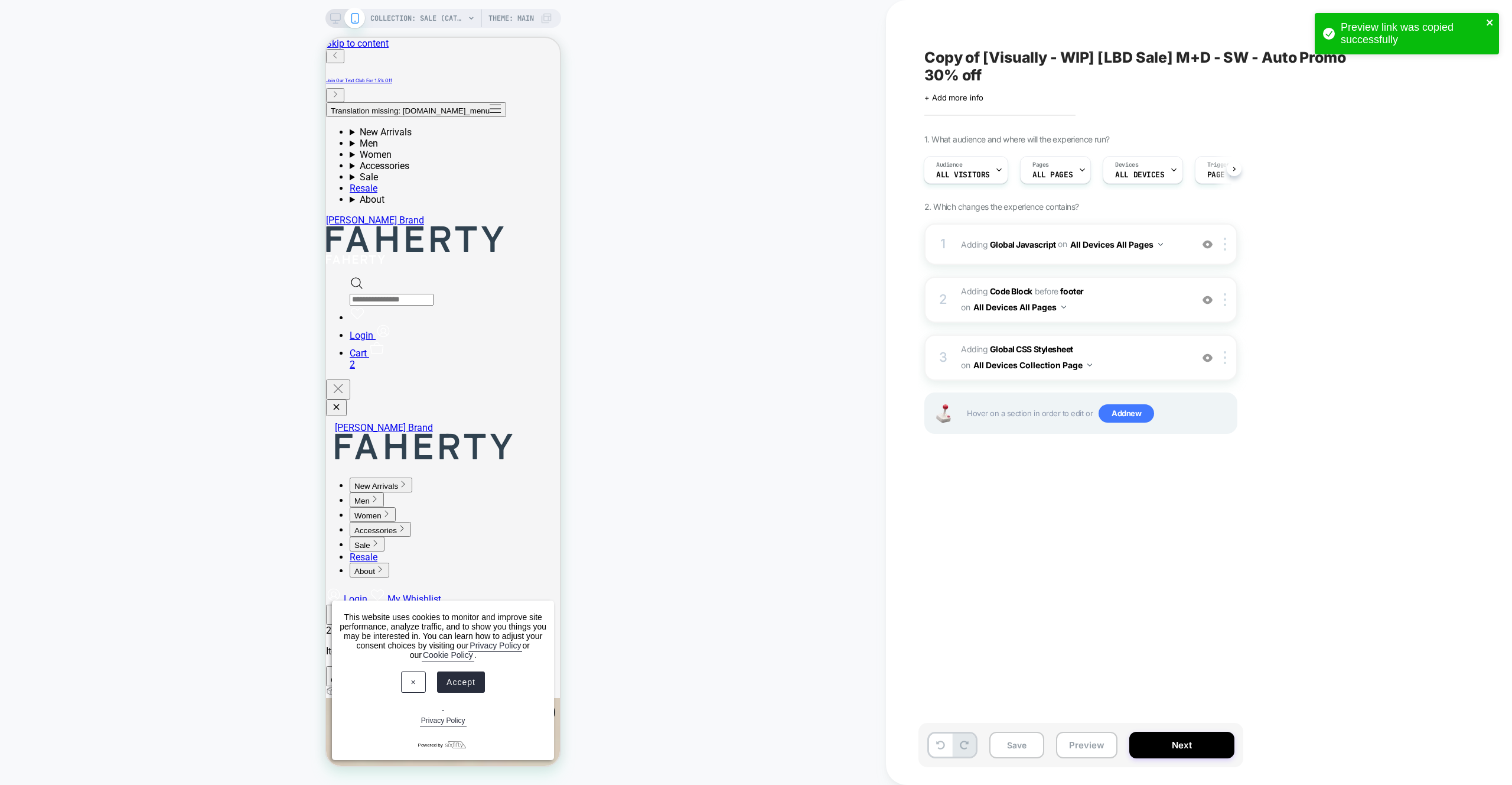
click at [1487, 22] on icon "close" at bounding box center [1491, 22] width 8 height 10
click at [1477, 32] on div "Preview link was copied successfully" at bounding box center [1408, 36] width 189 height 52
click at [1472, 33] on icon at bounding box center [1473, 33] width 9 height 9
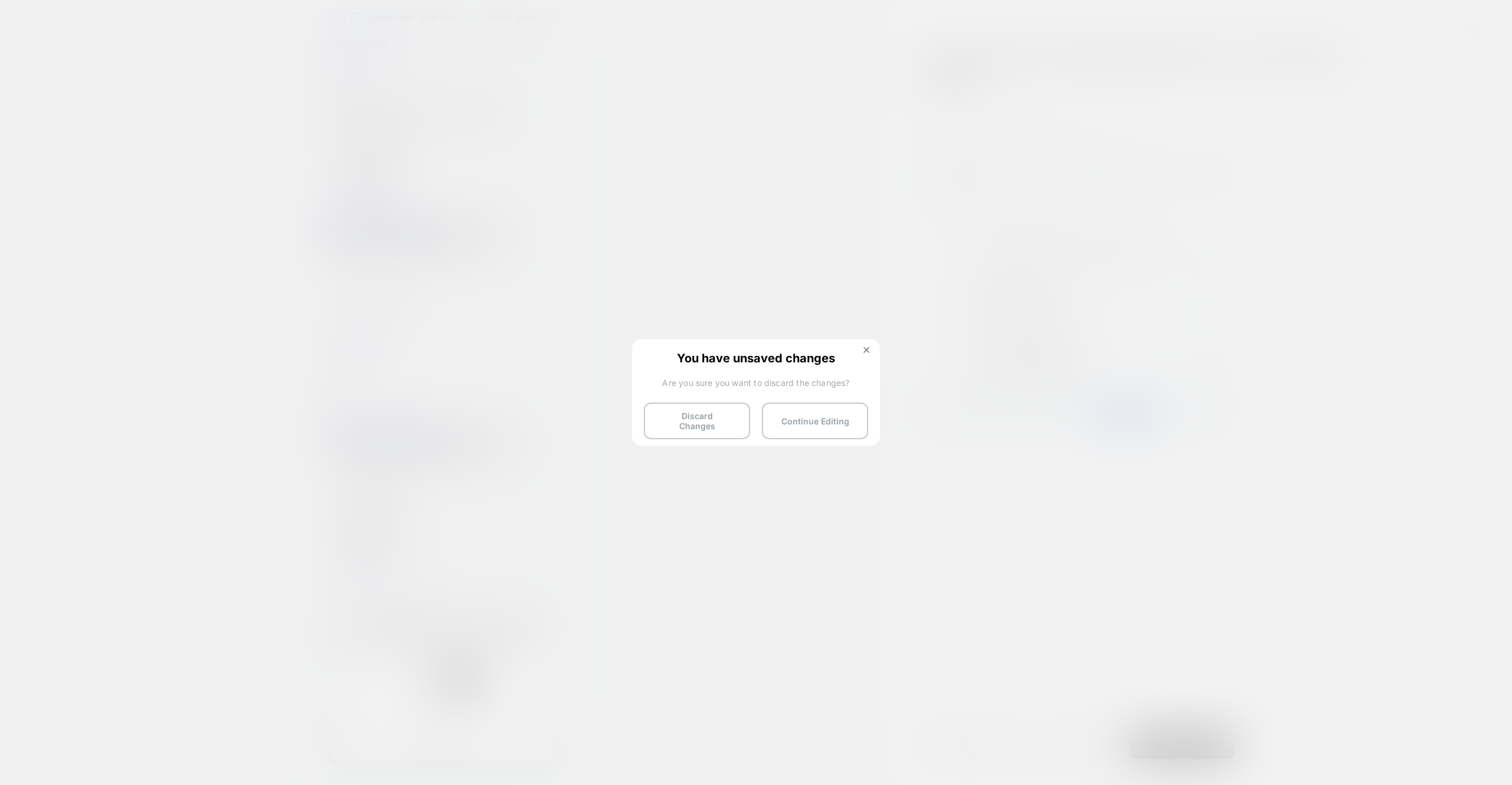
click at [667, 425] on button "Discard Changes" at bounding box center [697, 421] width 106 height 37
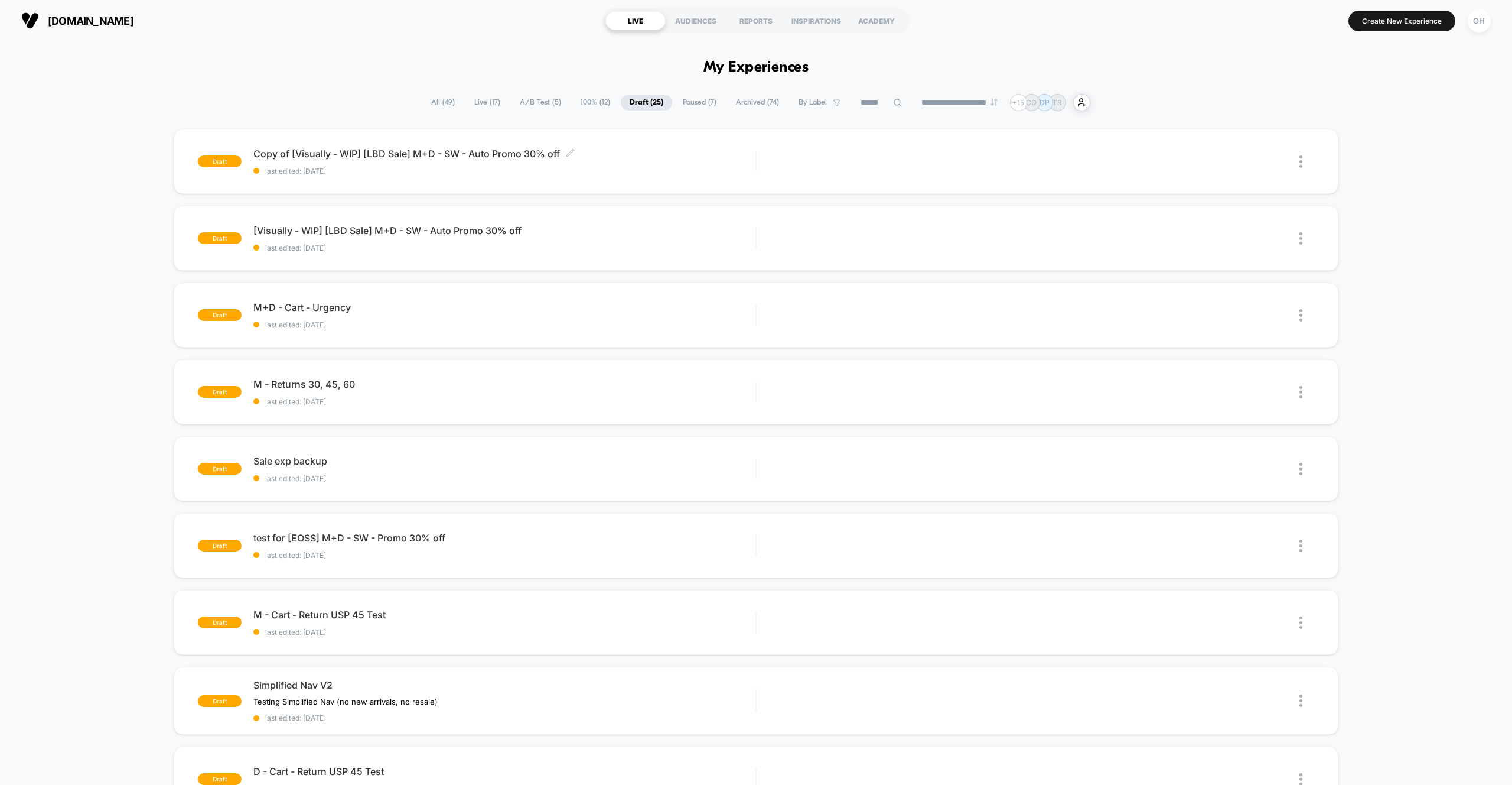
click at [628, 167] on span "last edited: 8/21/2025" at bounding box center [505, 171] width 502 height 9
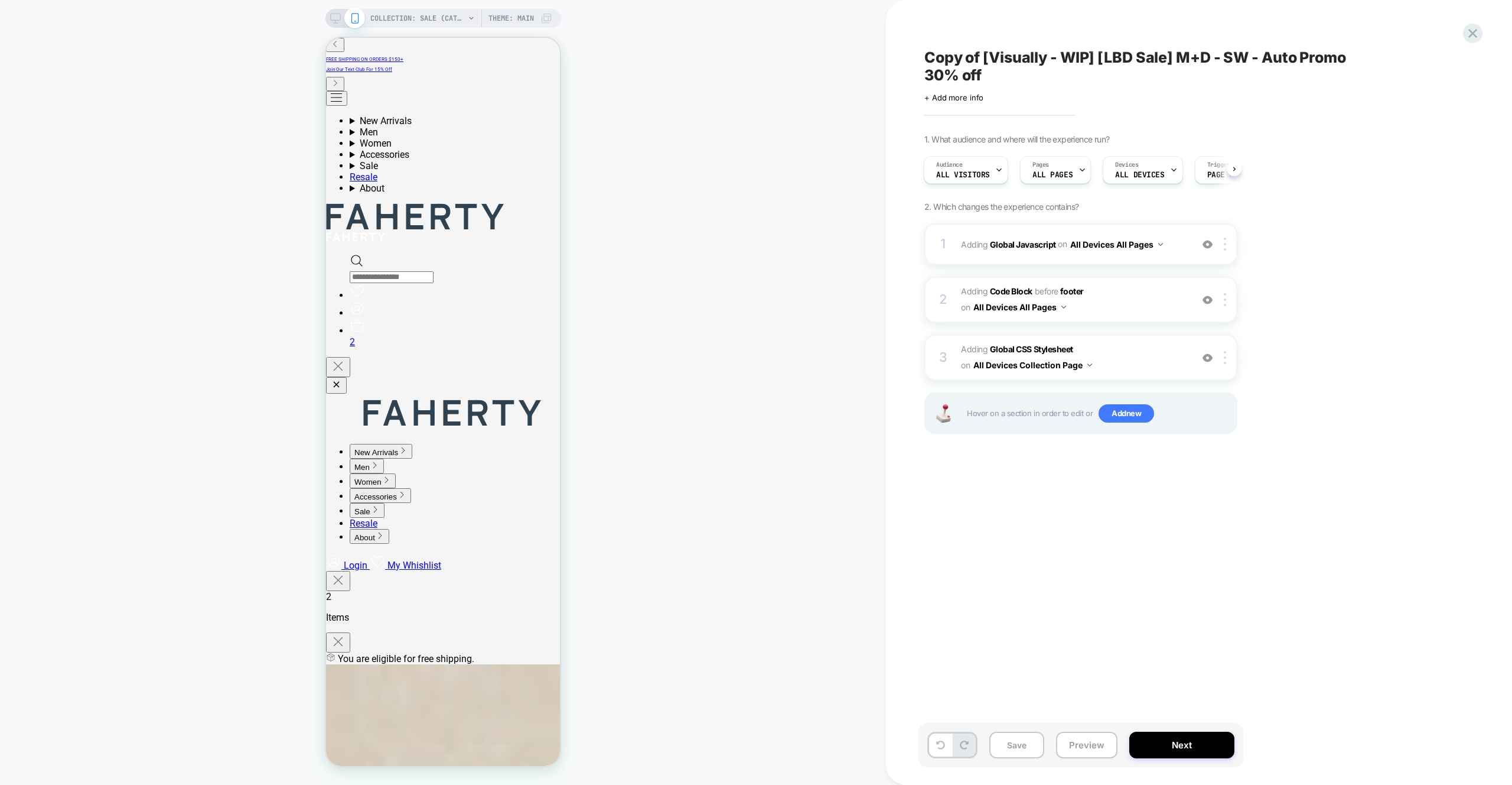
scroll to position [0, 187]
click at [1100, 745] on button "Preview" at bounding box center [1086, 744] width 61 height 26
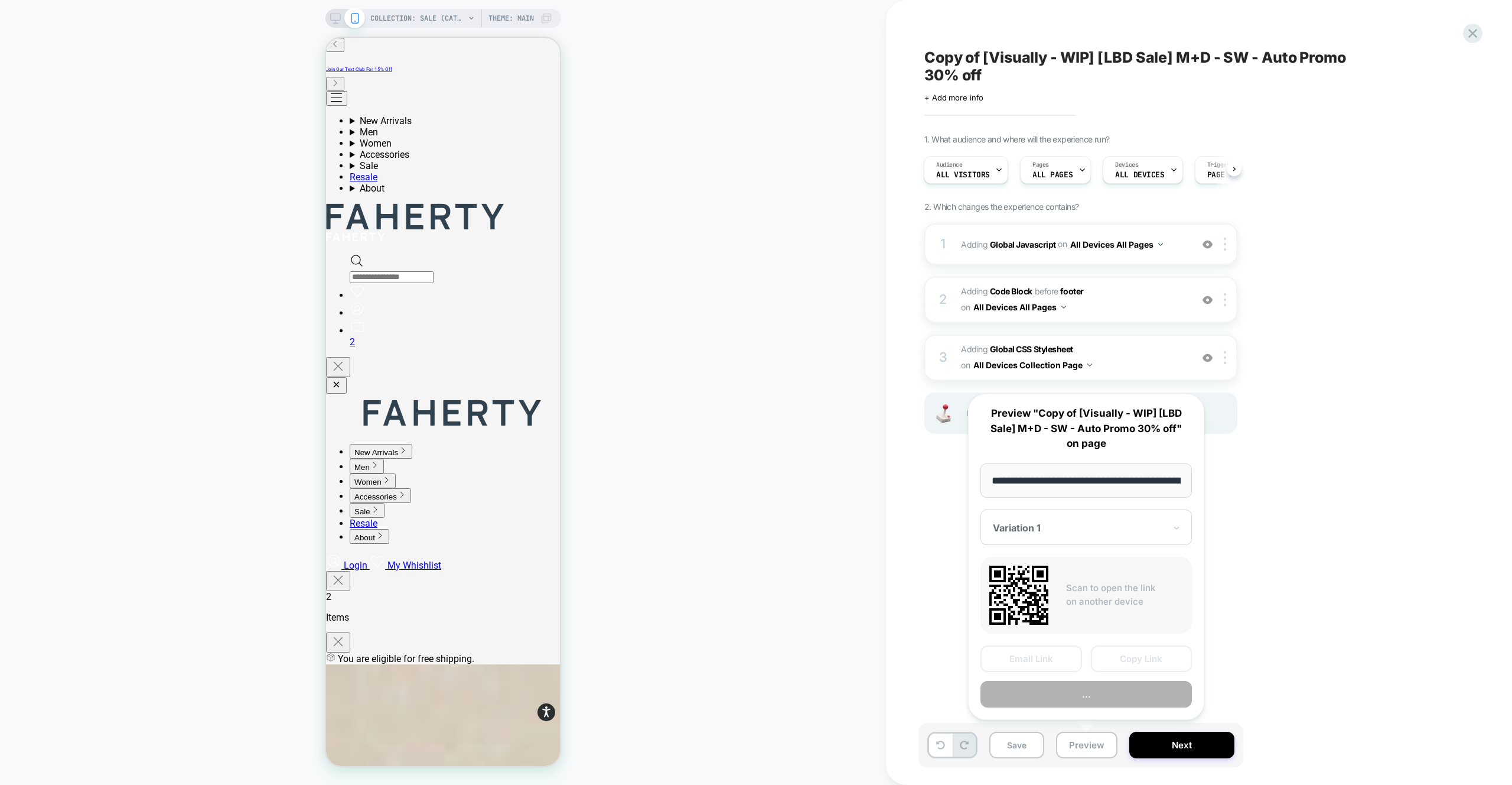
scroll to position [0, 100]
click at [1116, 670] on button "Copy Link" at bounding box center [1142, 659] width 102 height 26
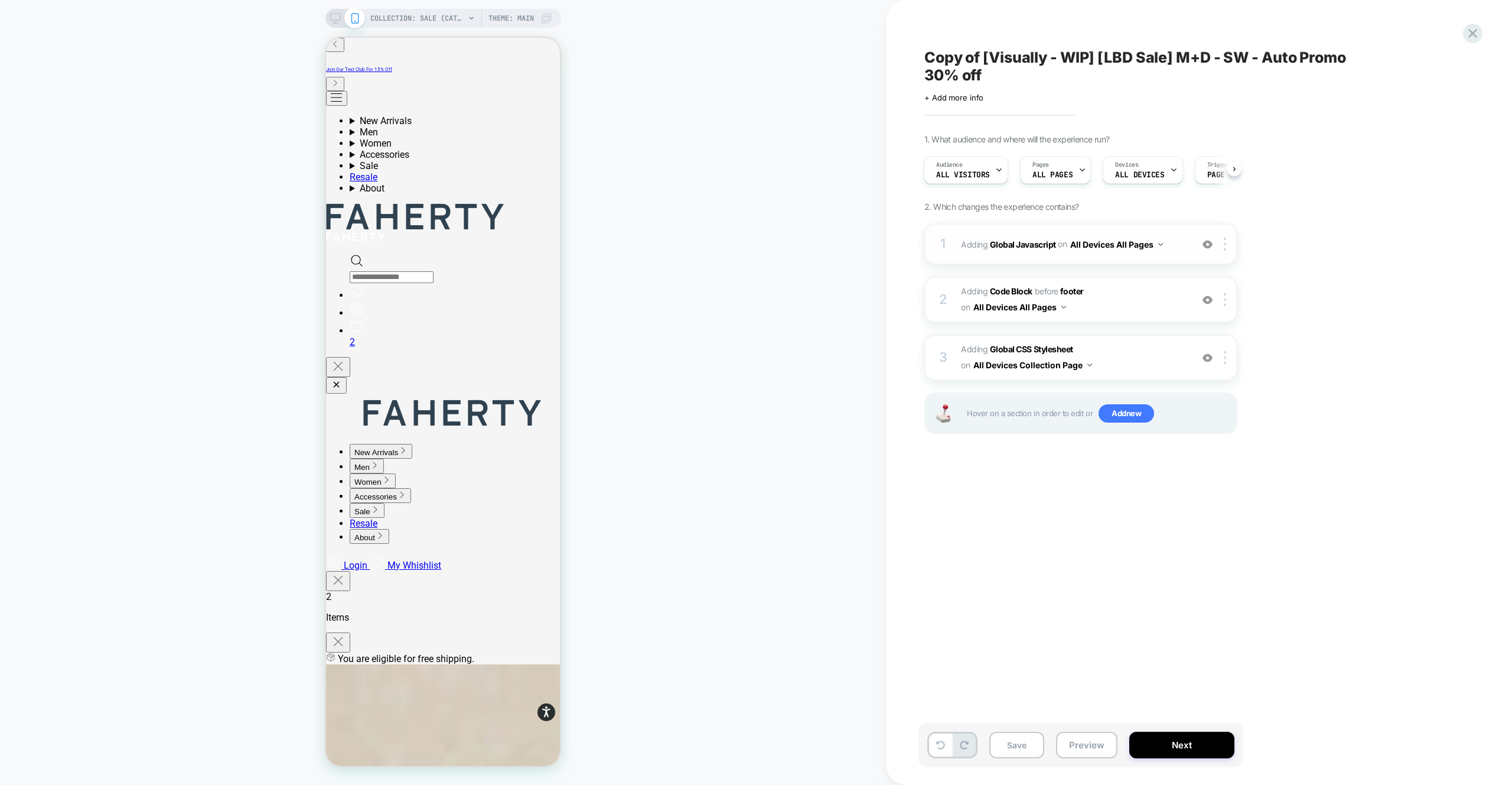
click at [1002, 235] on span "Adding Global Javascript on All Devices All Pages" at bounding box center [1074, 244] width 225 height 18
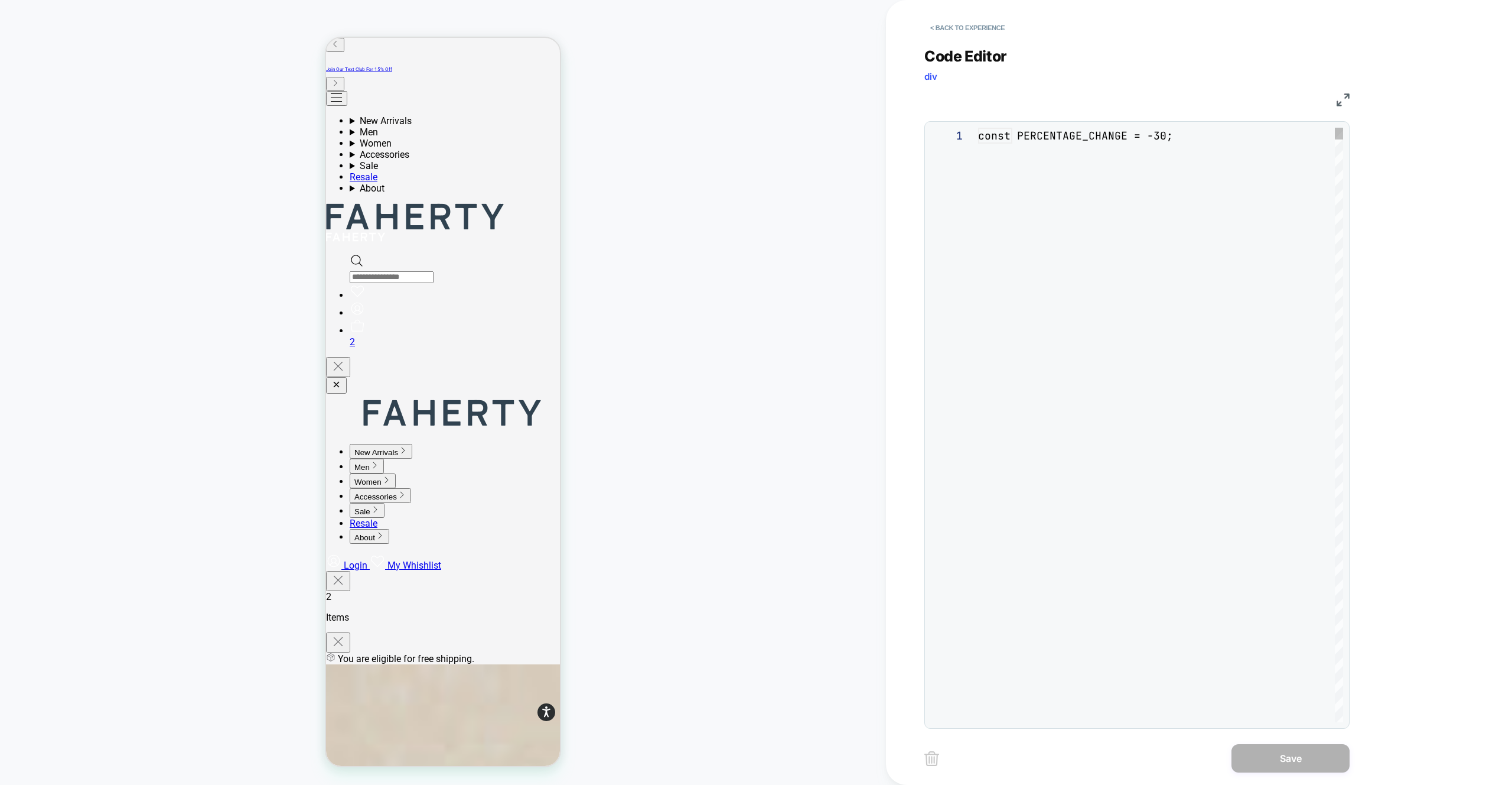
scroll to position [159, 0]
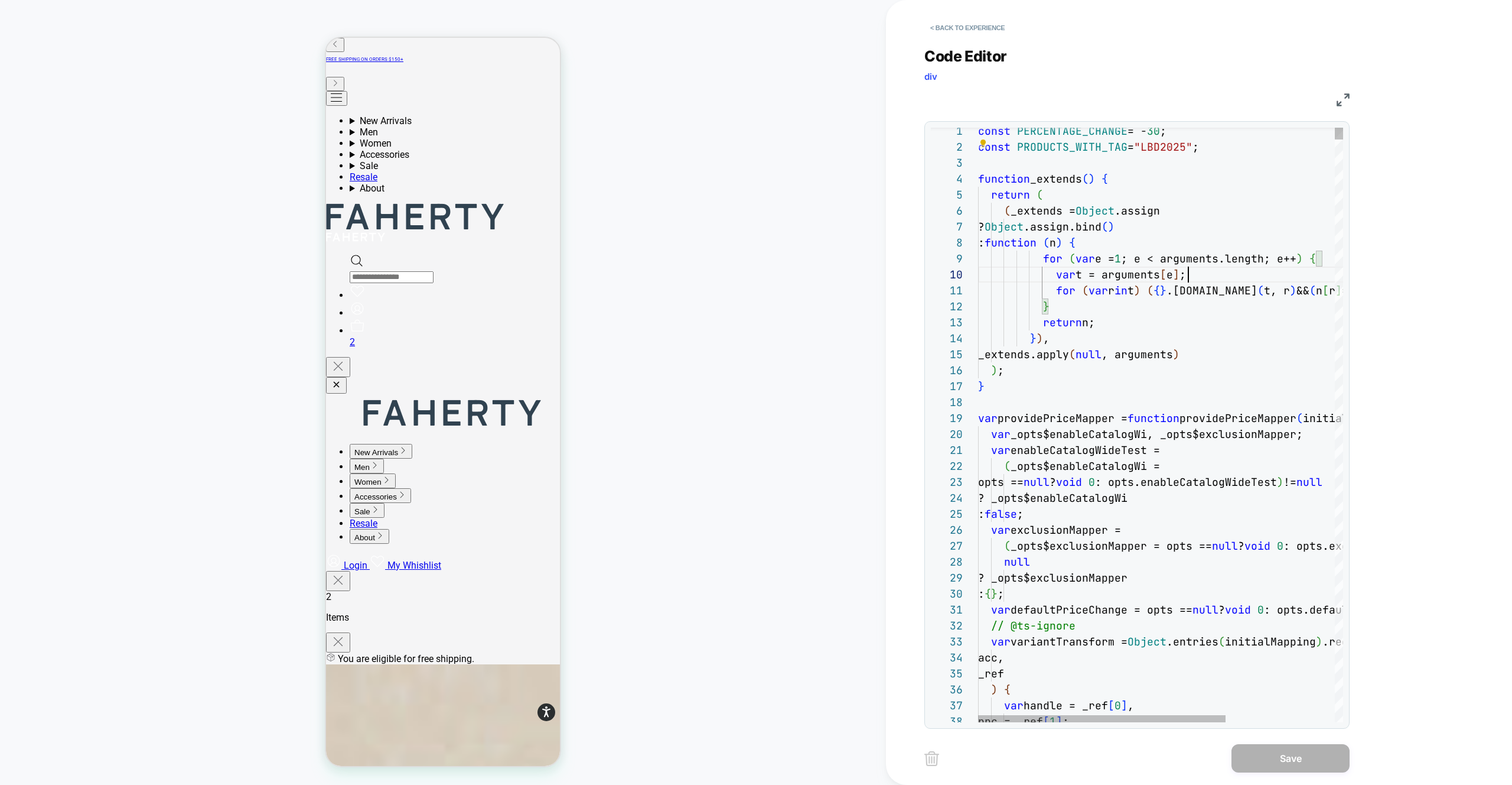
type textarea "**********"
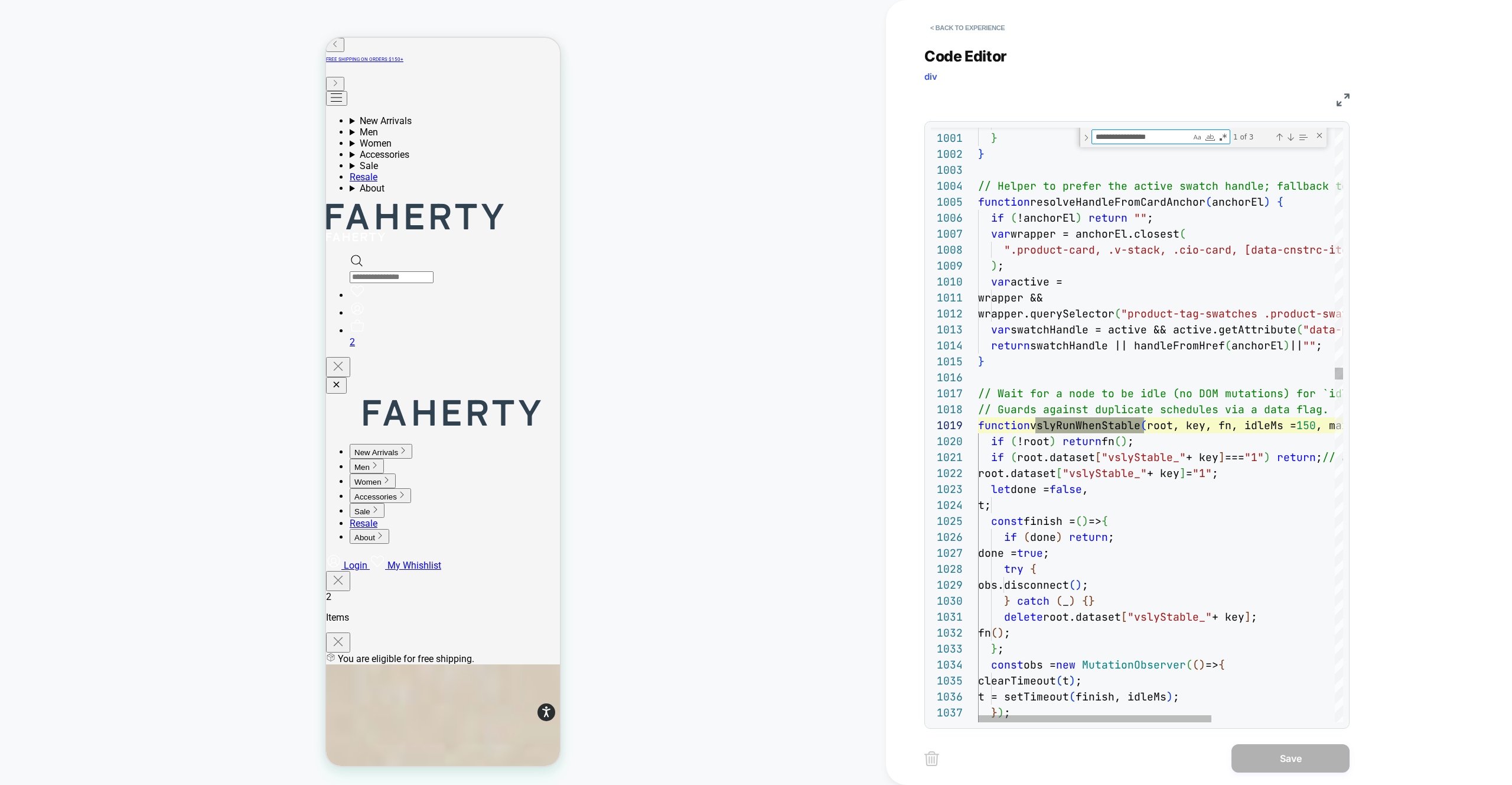
scroll to position [159, 166]
type textarea "**********"
click at [1341, 102] on img at bounding box center [1343, 100] width 13 height 13
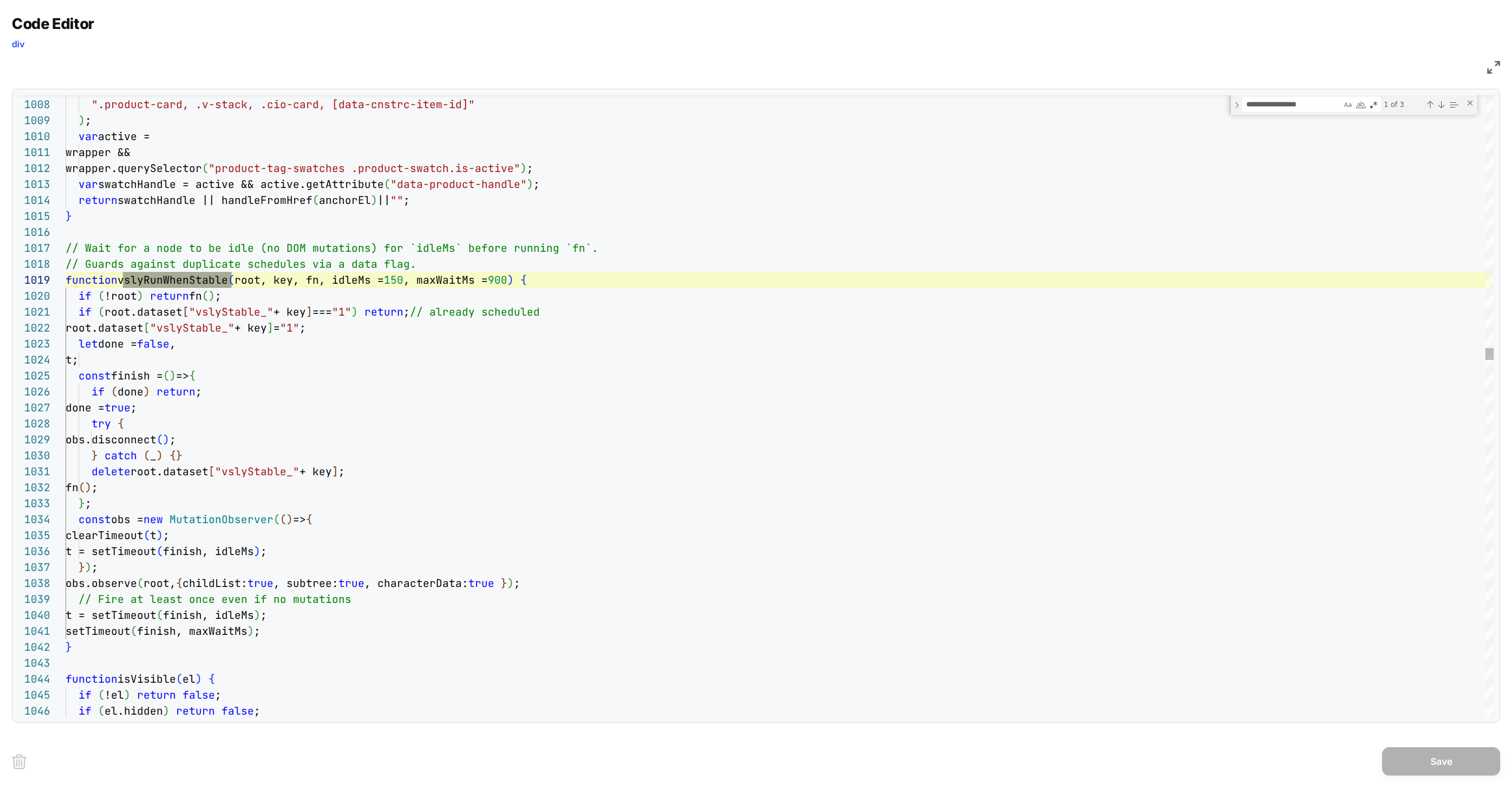
scroll to position [144, 114]
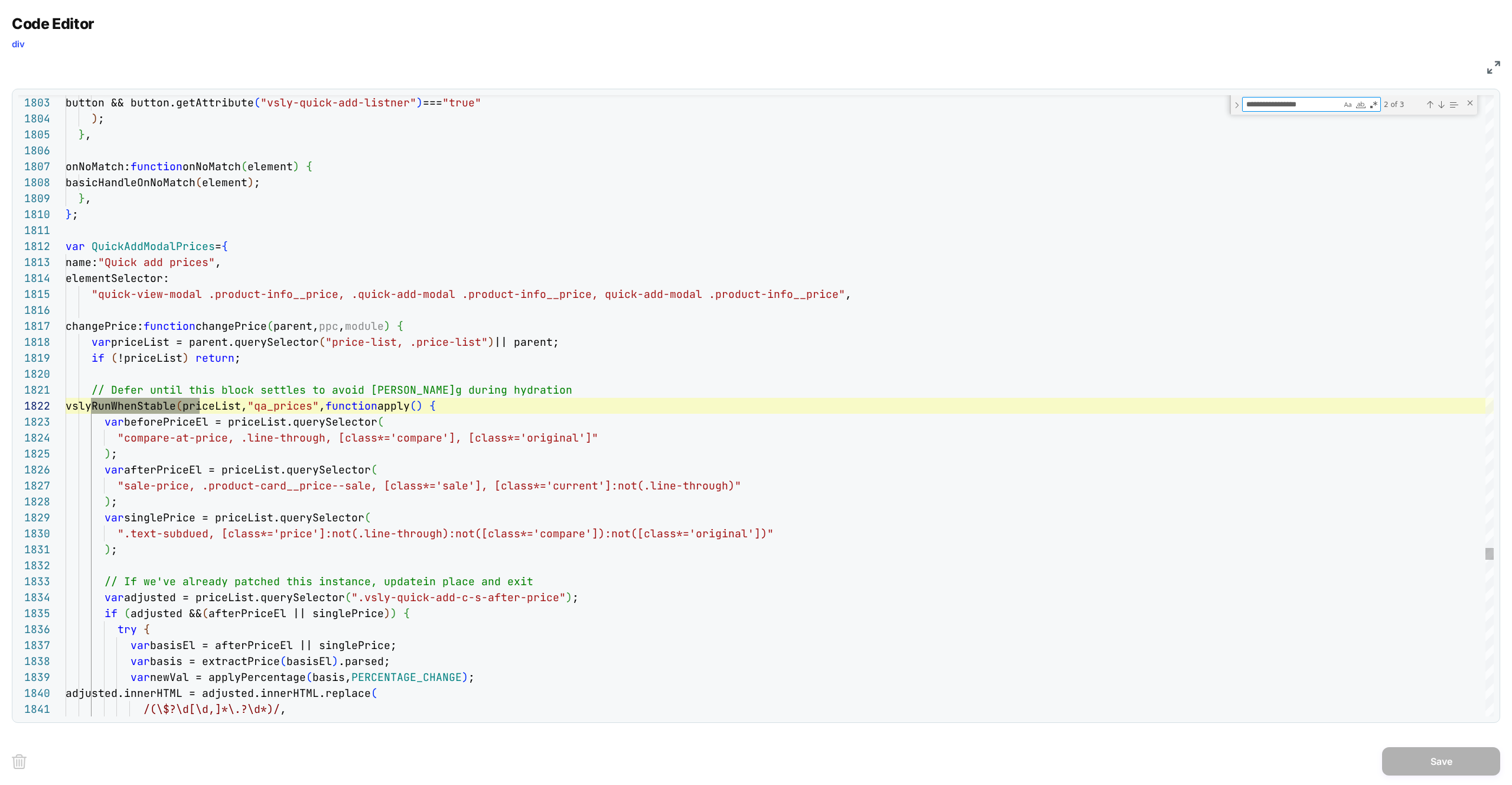
scroll to position [159, 134]
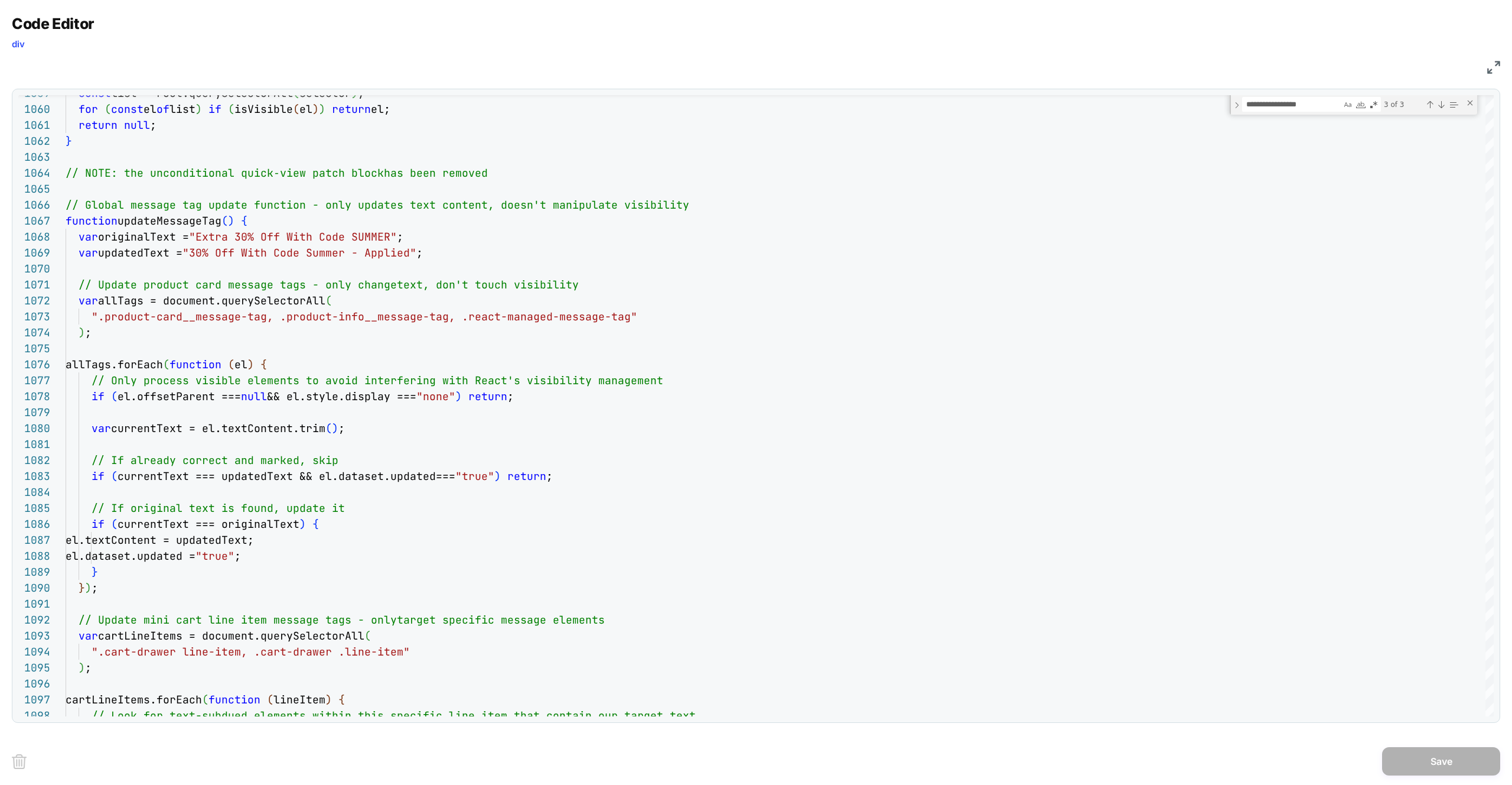
type textarea "**********"
paste textarea "Find"
type textarea "**********"
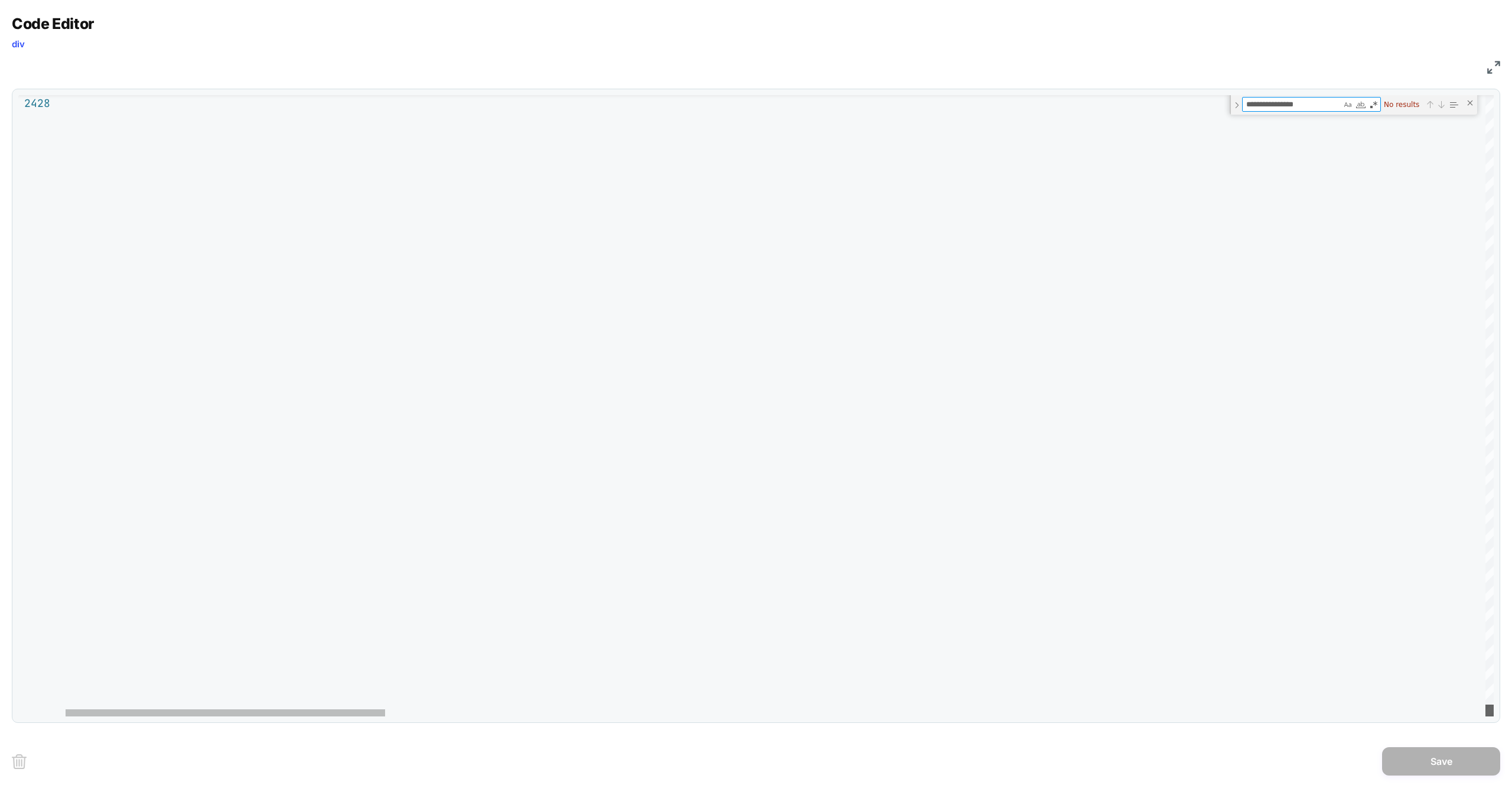
click at [1486, 717] on div at bounding box center [1490, 710] width 8 height 12
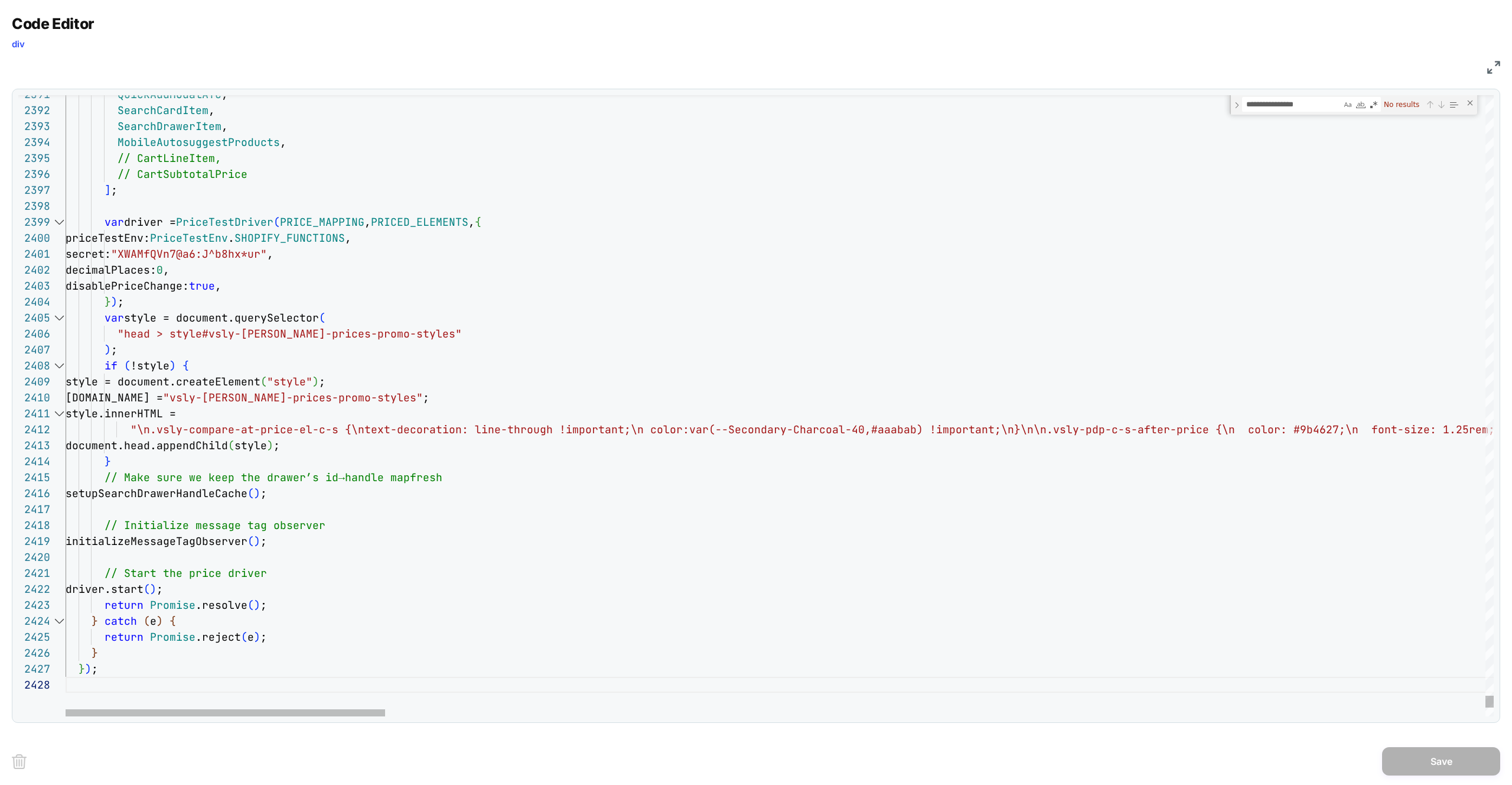
type textarea "**********"
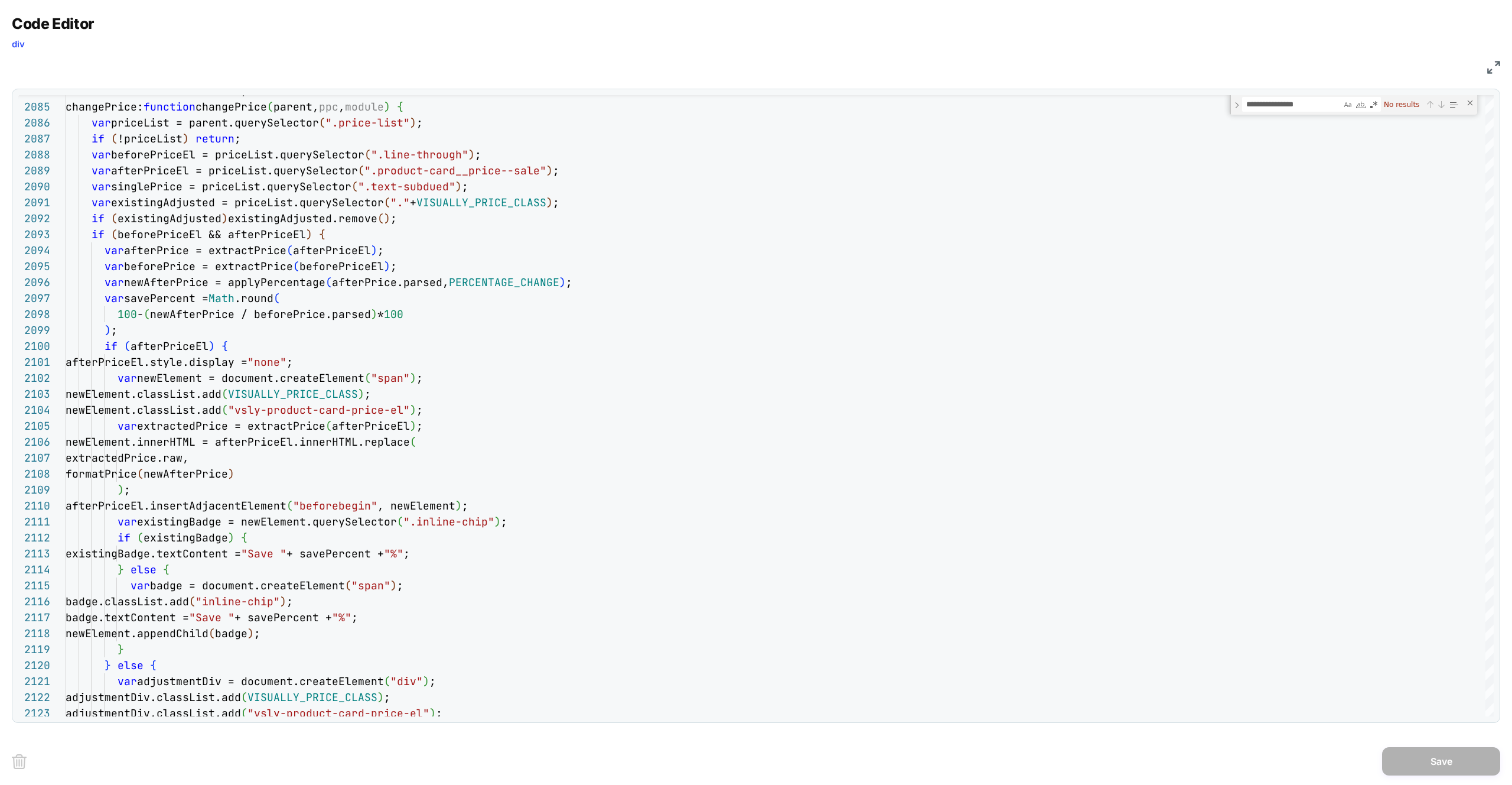
click at [1499, 77] on div "Code Editor div JS 2122 2123 2116 2117 2118 2119 2120 2121 2110 2111 2112 2113 …" at bounding box center [756, 368] width 1489 height 708
click at [1495, 74] on div "JS" at bounding box center [756, 65] width 1489 height 21
click at [1492, 71] on img at bounding box center [1493, 66] width 13 height 13
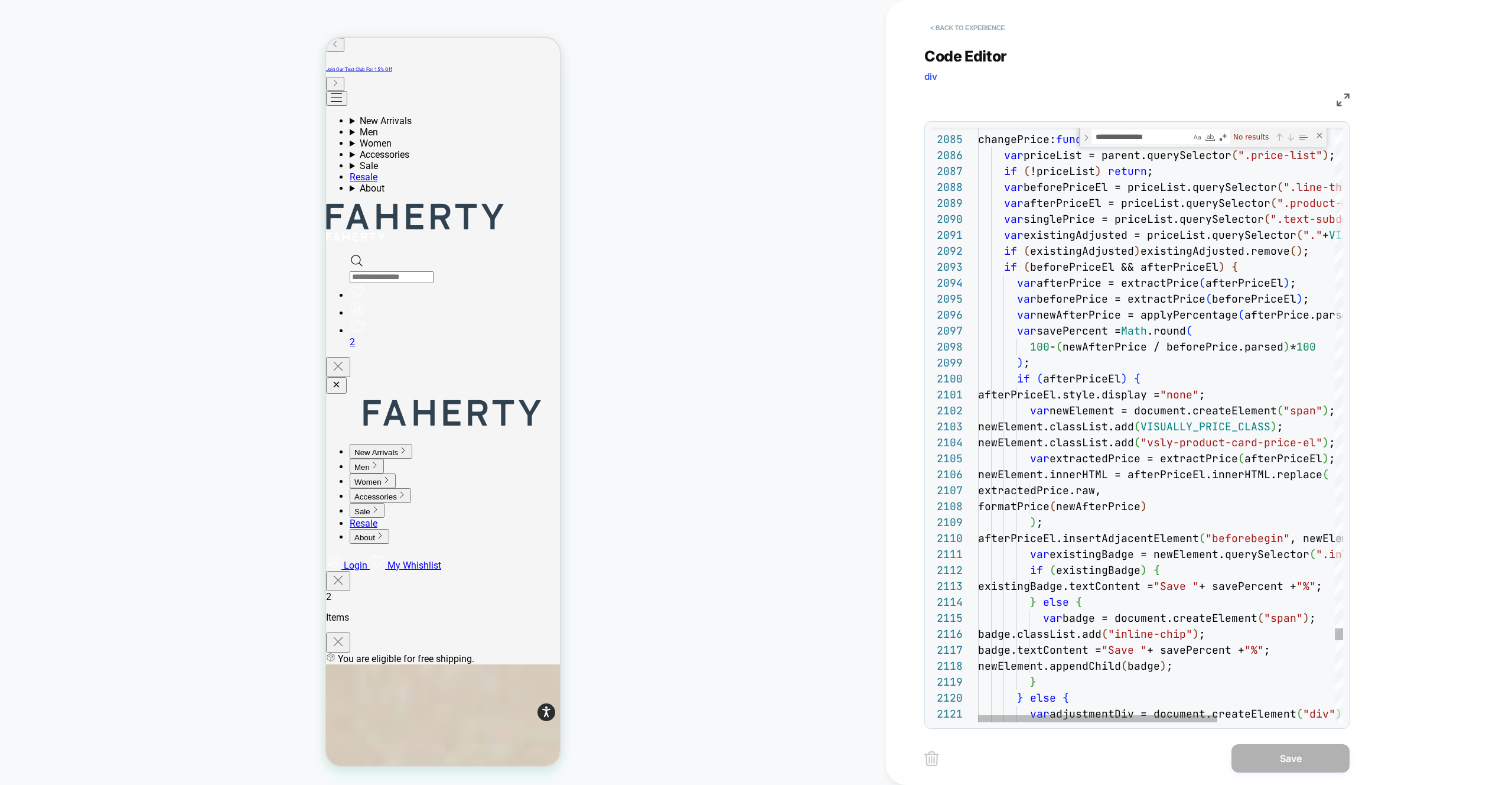
click at [976, 27] on button "< Back to experience" at bounding box center [967, 27] width 86 height 19
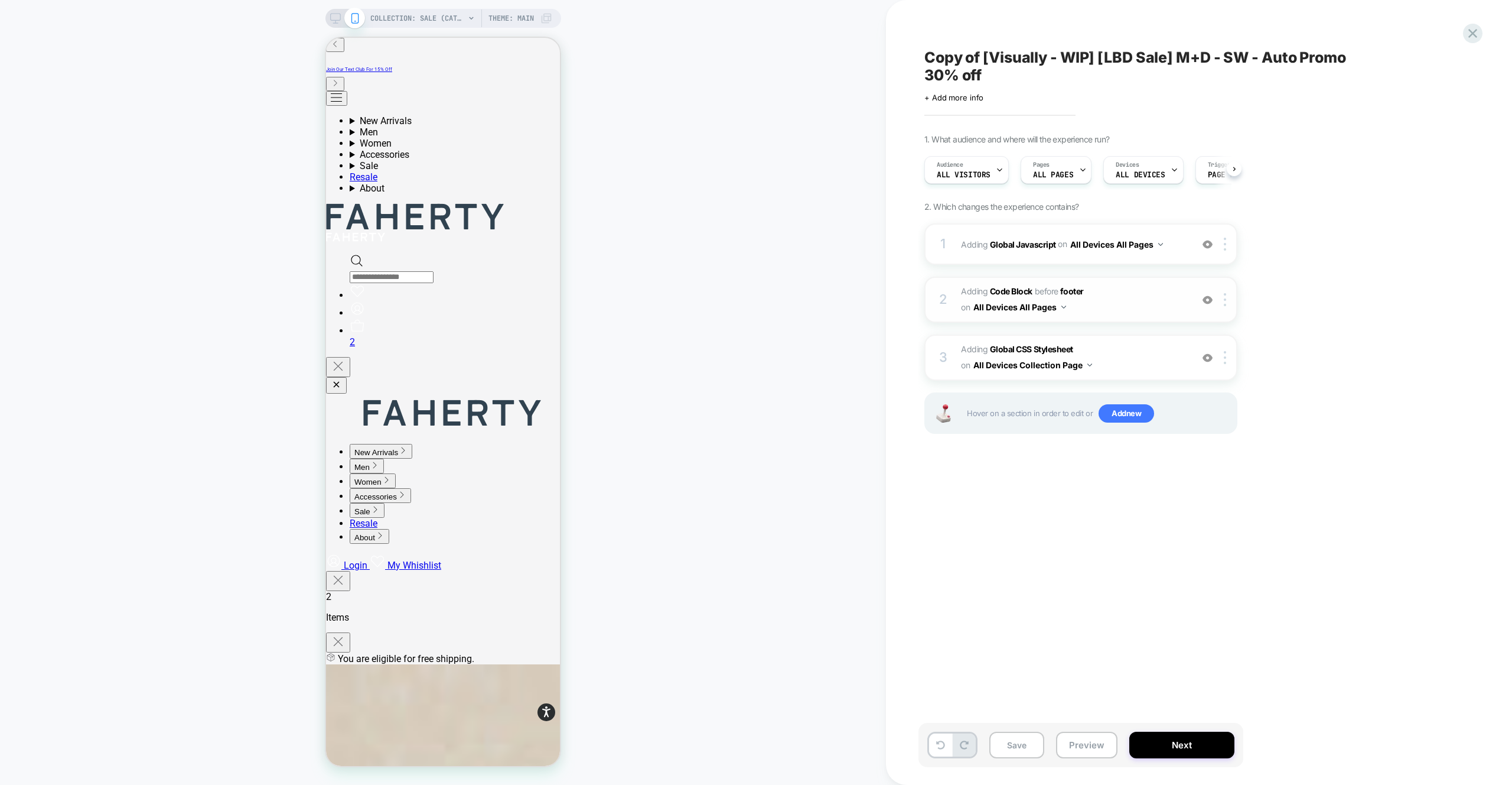
scroll to position [0, 1]
click at [1174, 262] on div "1 Adding Global Javascript on All Devices All Pages Add Before Add After Target…" at bounding box center [1081, 244] width 313 height 41
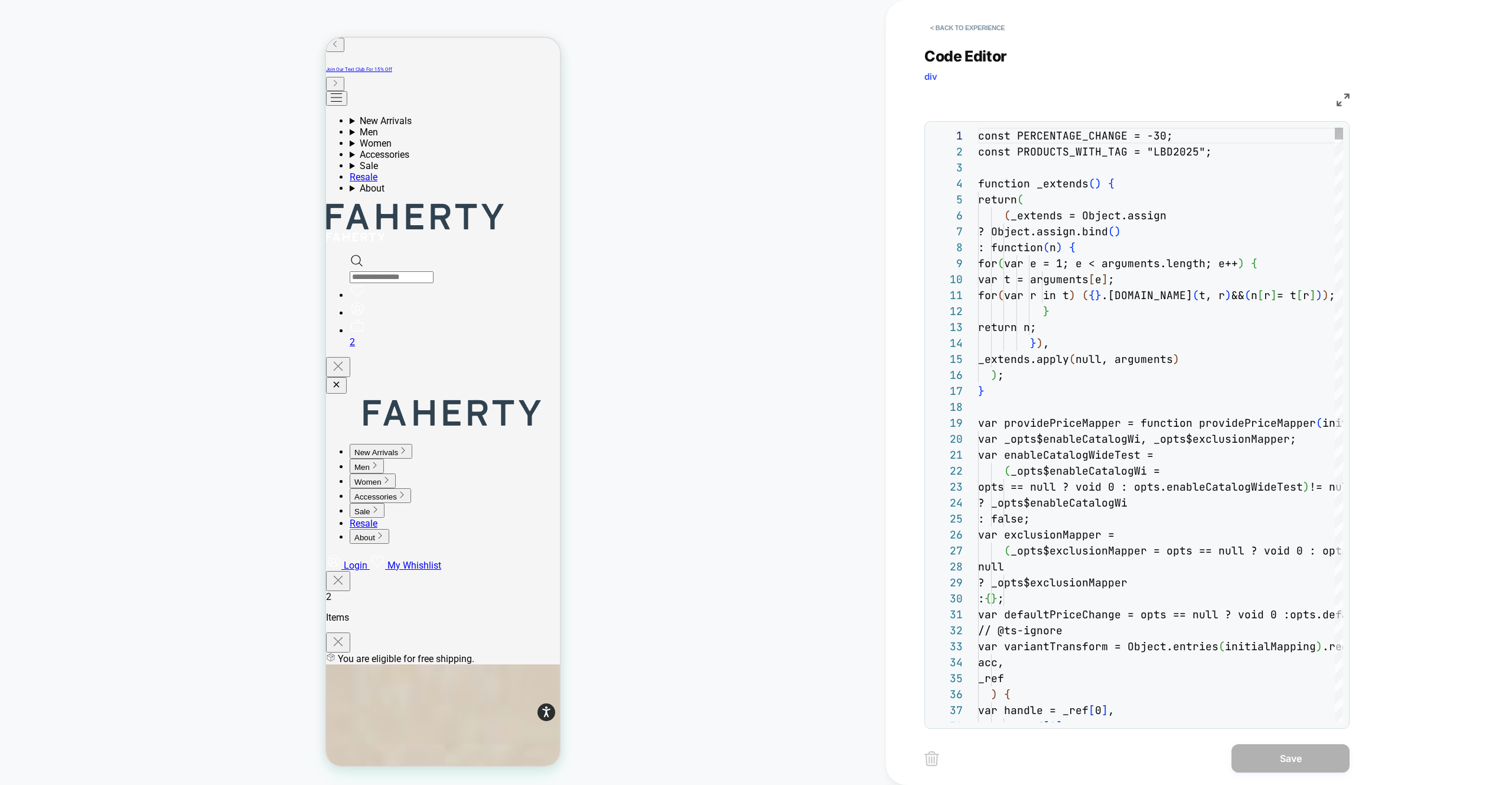
scroll to position [159, 0]
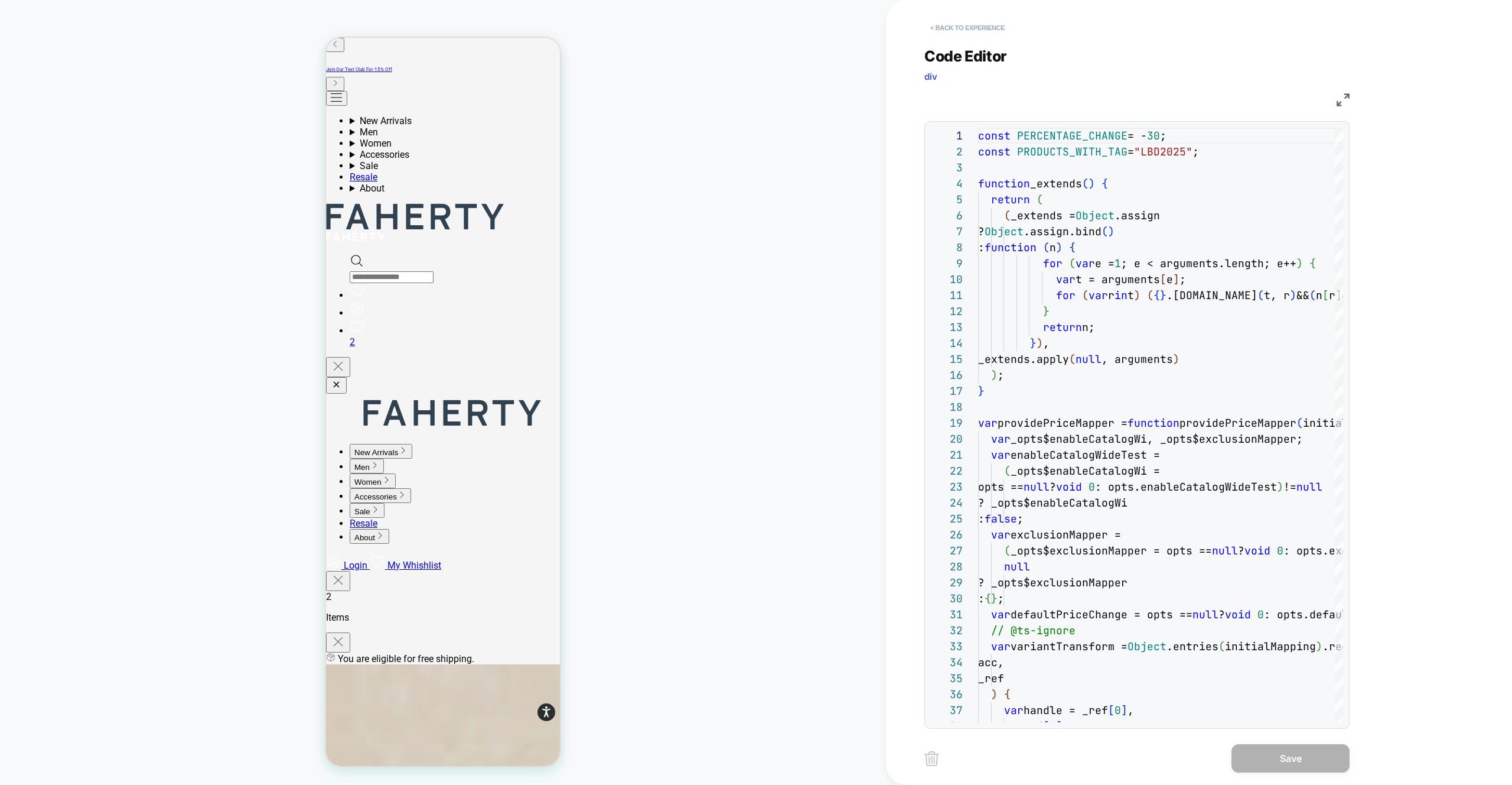
click at [959, 24] on button "< Back to experience" at bounding box center [967, 27] width 86 height 19
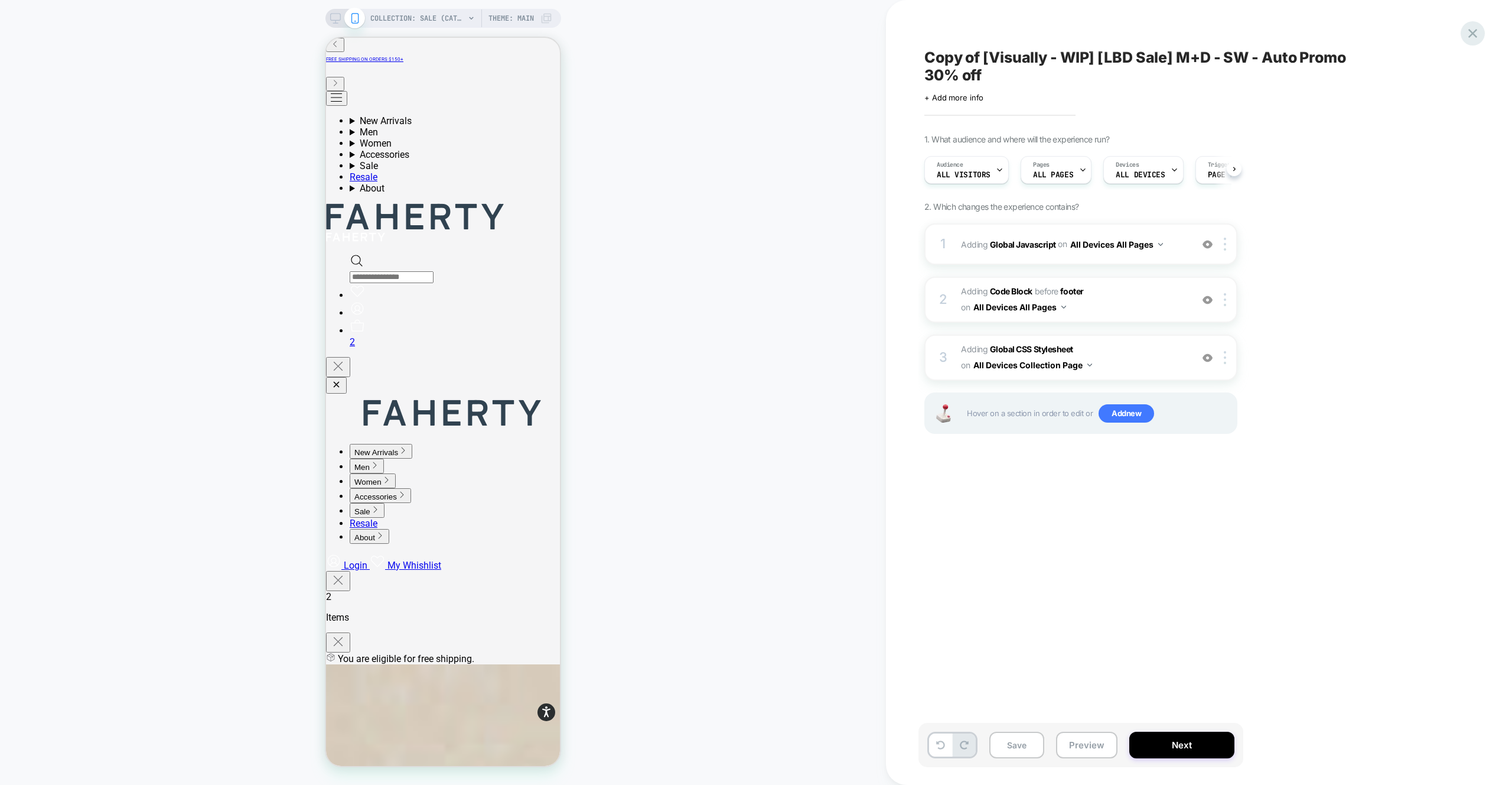
scroll to position [0, 1]
click at [1472, 32] on icon at bounding box center [1473, 33] width 9 height 9
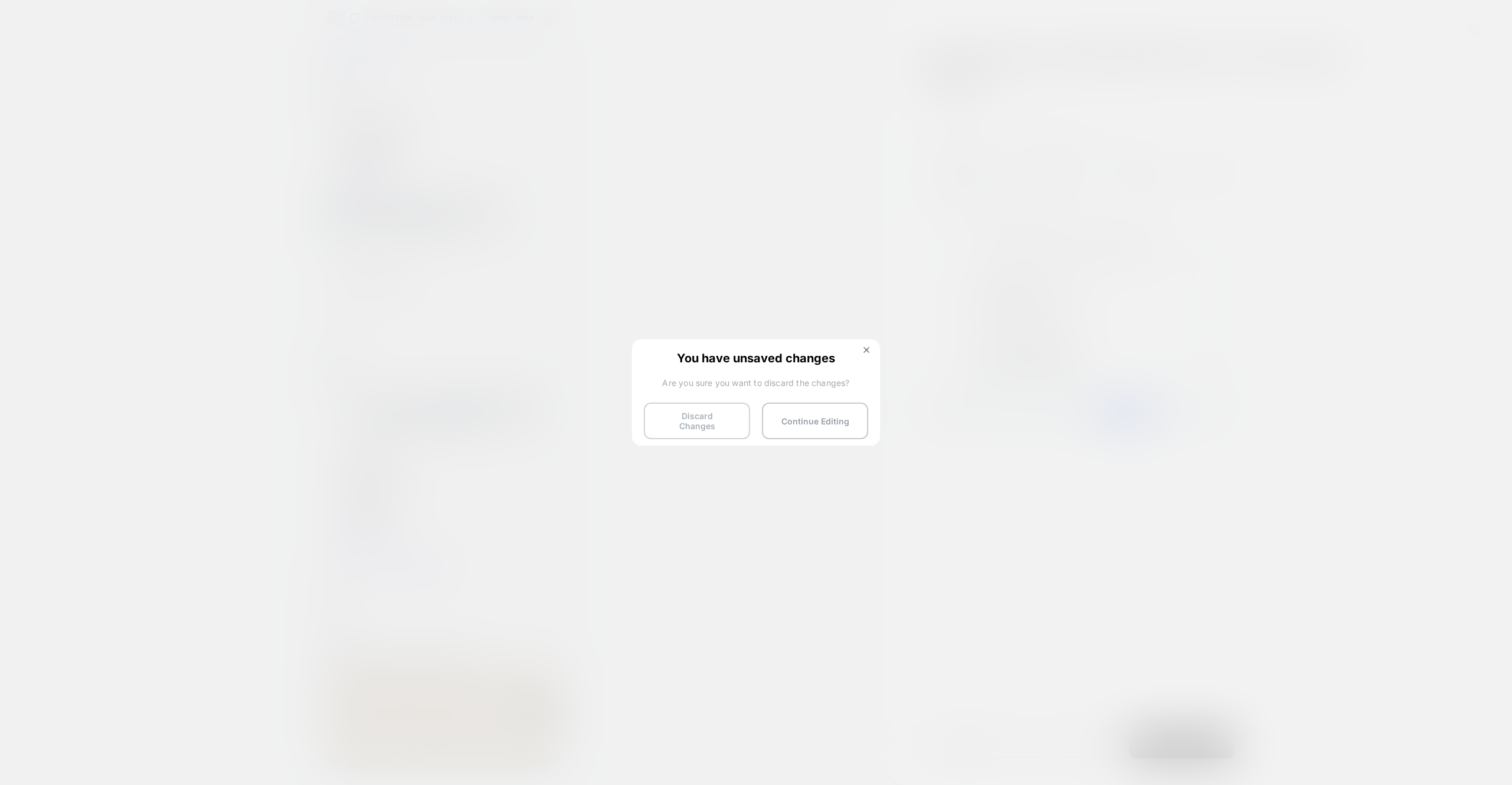
click at [709, 419] on button "Discard Changes" at bounding box center [697, 421] width 106 height 37
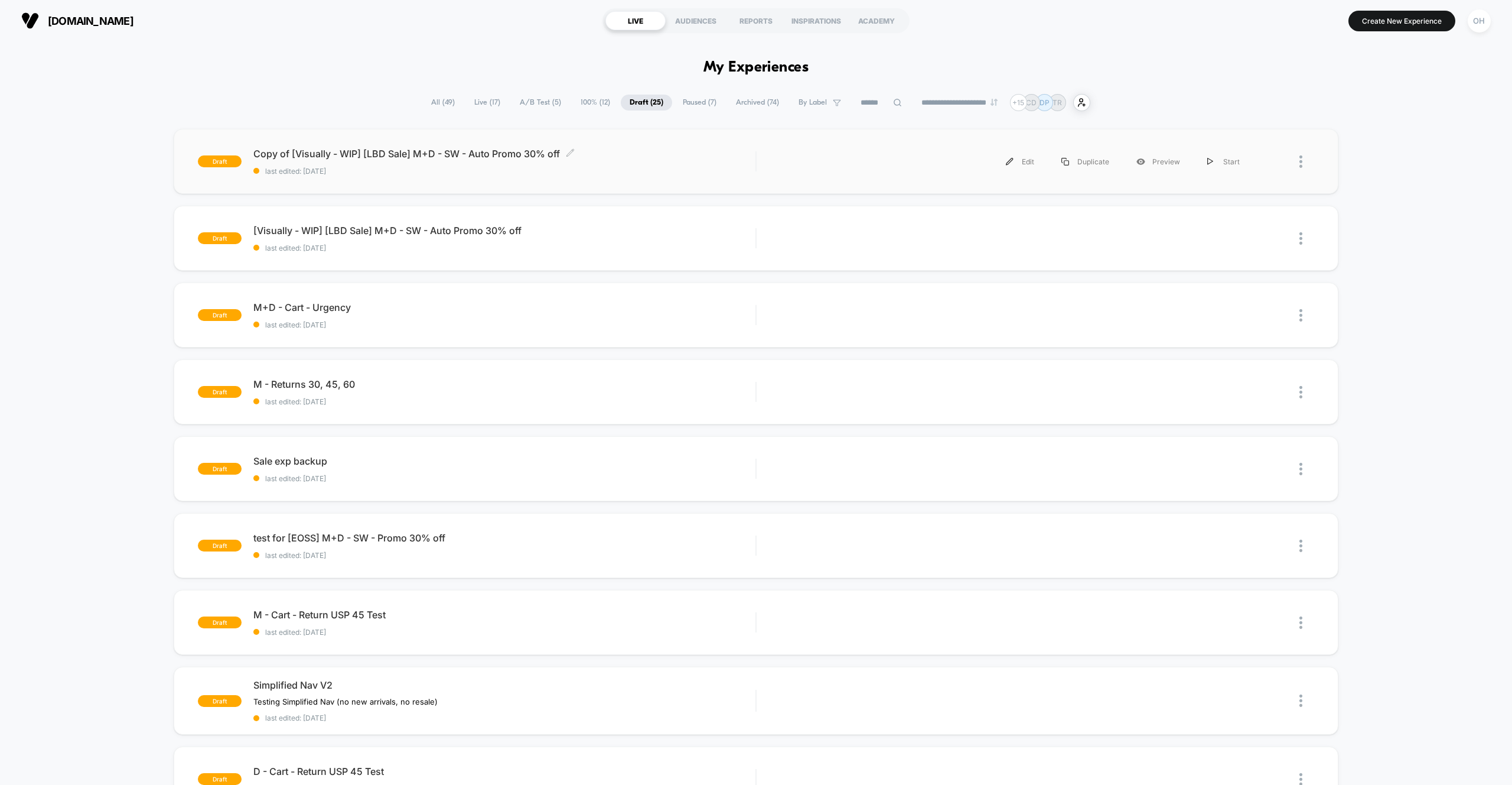
click at [624, 173] on span "last edited: 8/21/2025" at bounding box center [505, 171] width 502 height 9
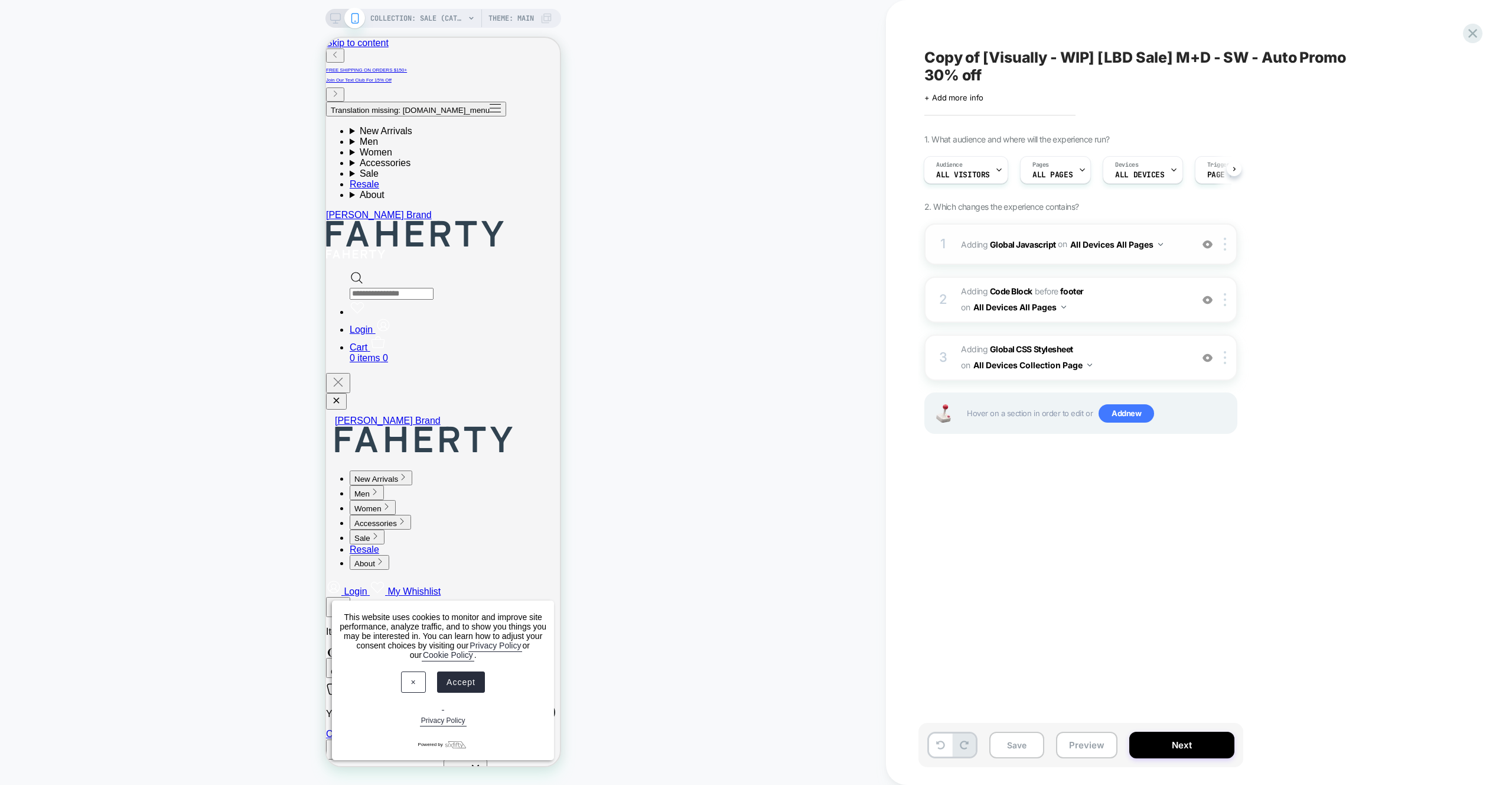
click at [1174, 232] on div "1 Adding Global Javascript on All Devices All Pages Add Before Add After Target…" at bounding box center [1081, 244] width 313 height 41
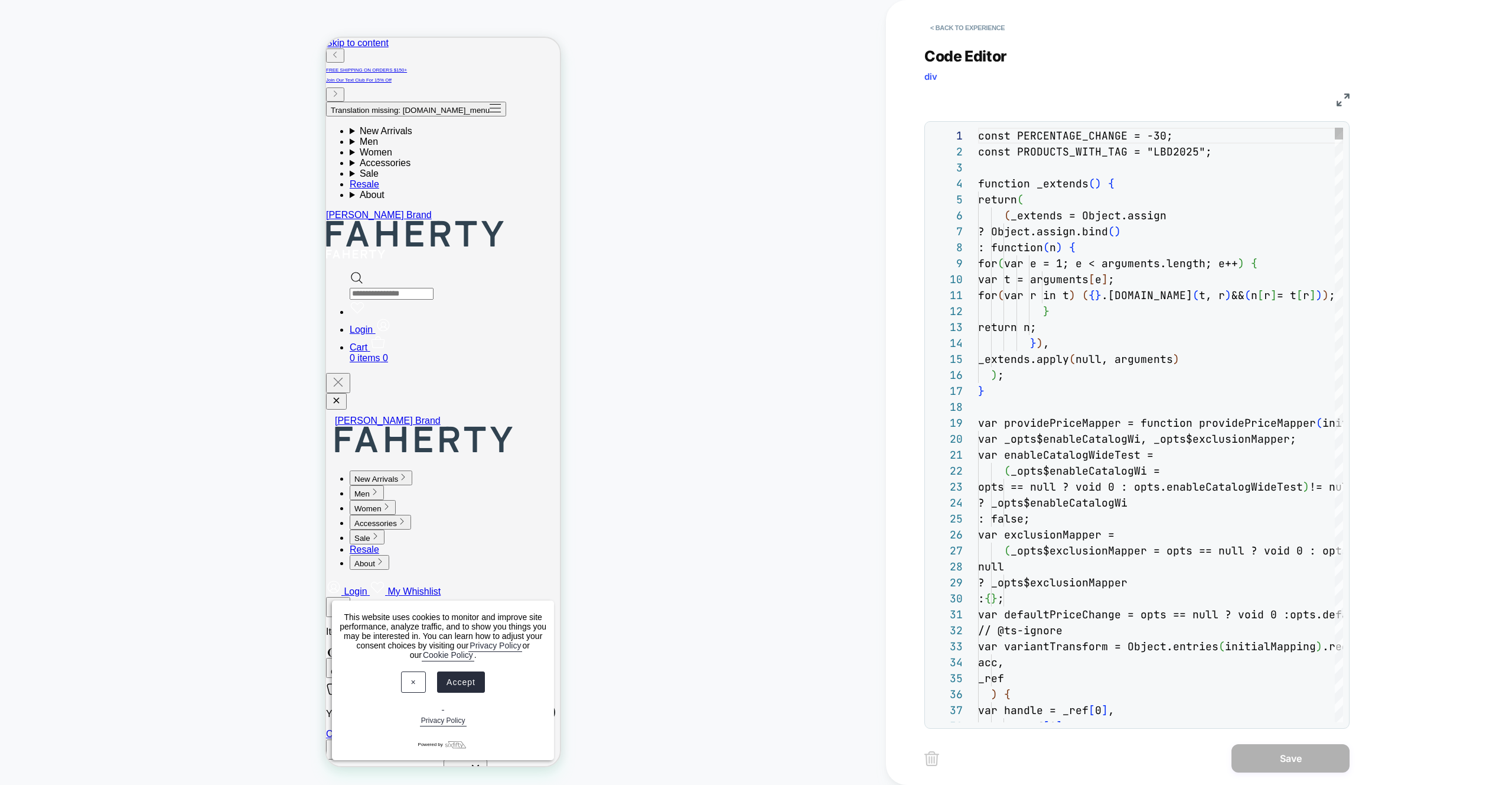
scroll to position [159, 0]
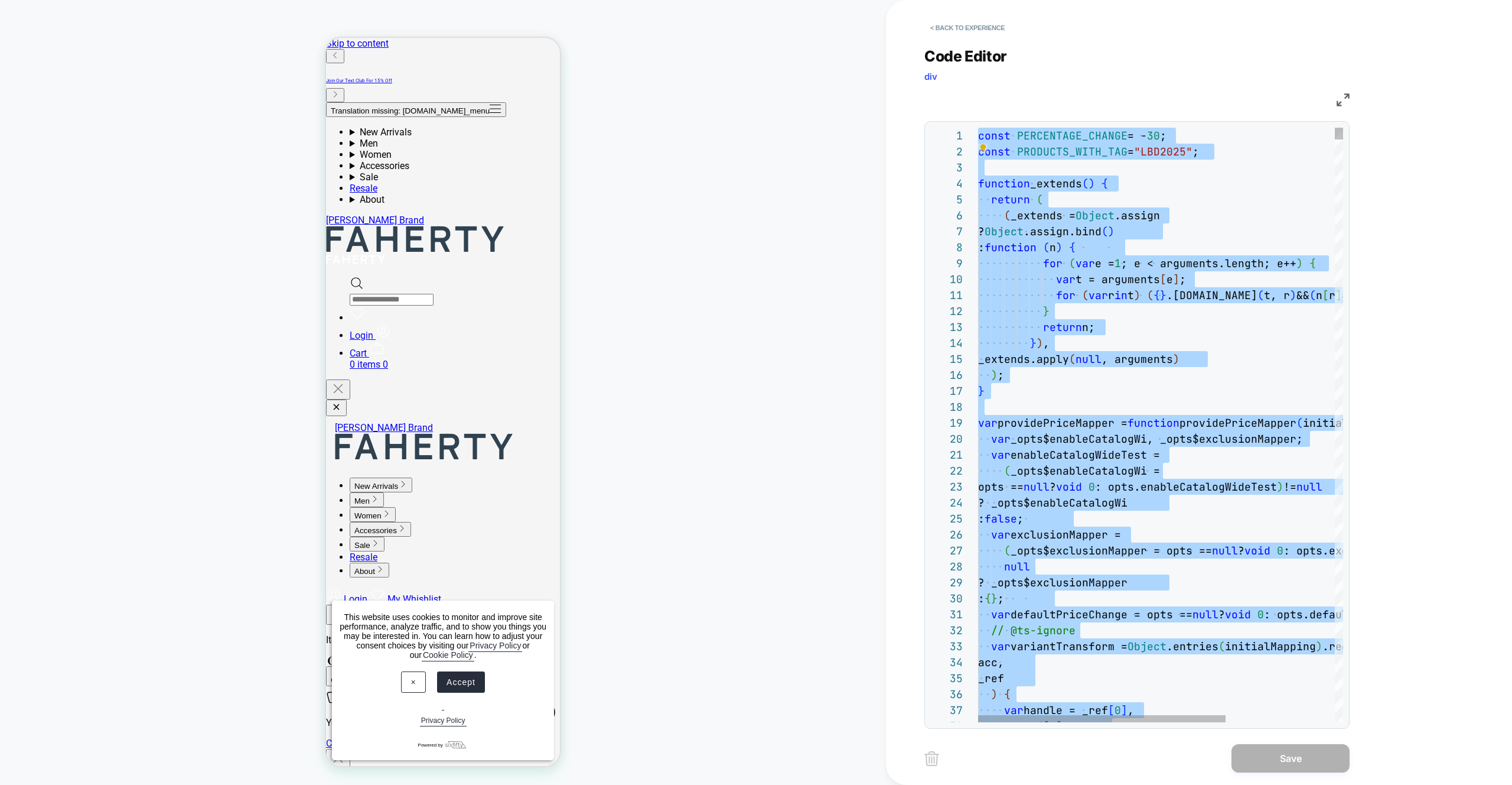
type textarea "**********"
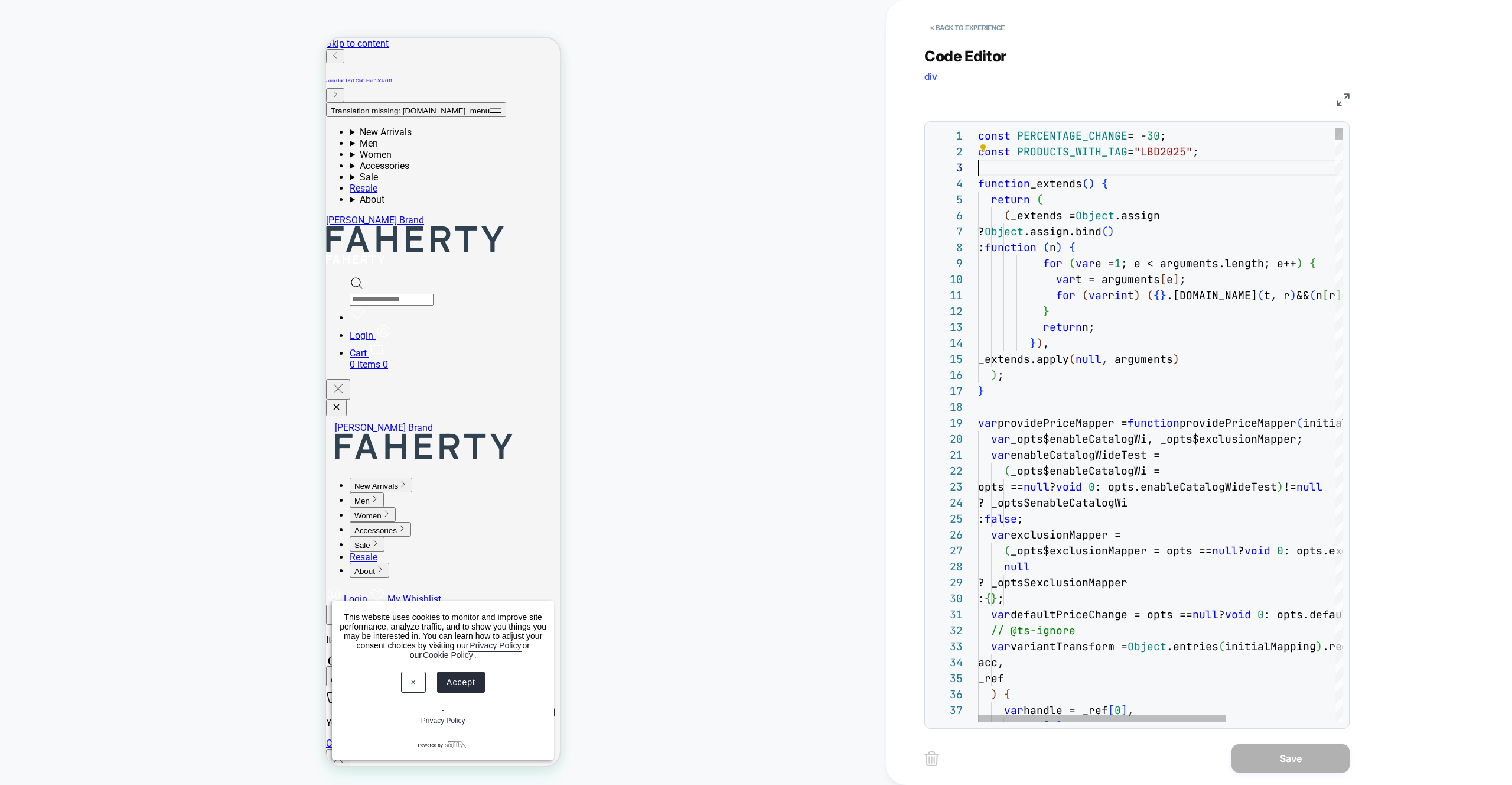
click at [934, 5] on div "< Back to experience" at bounding box center [1238, 18] width 627 height 35
click at [951, 24] on button "< Back to experience" at bounding box center [967, 27] width 86 height 19
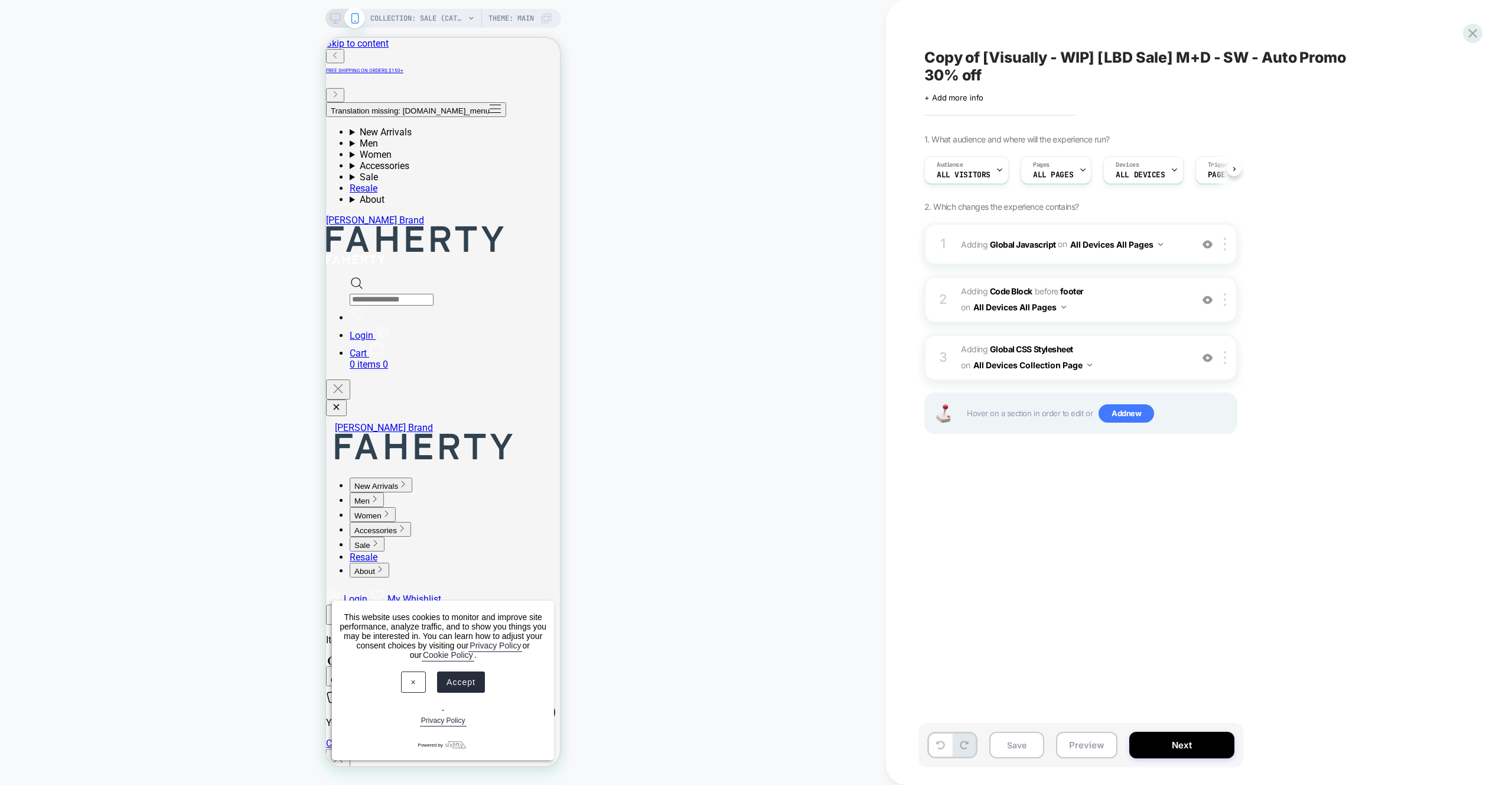
scroll to position [0, 1]
click at [1088, 749] on button "Preview" at bounding box center [1086, 744] width 61 height 26
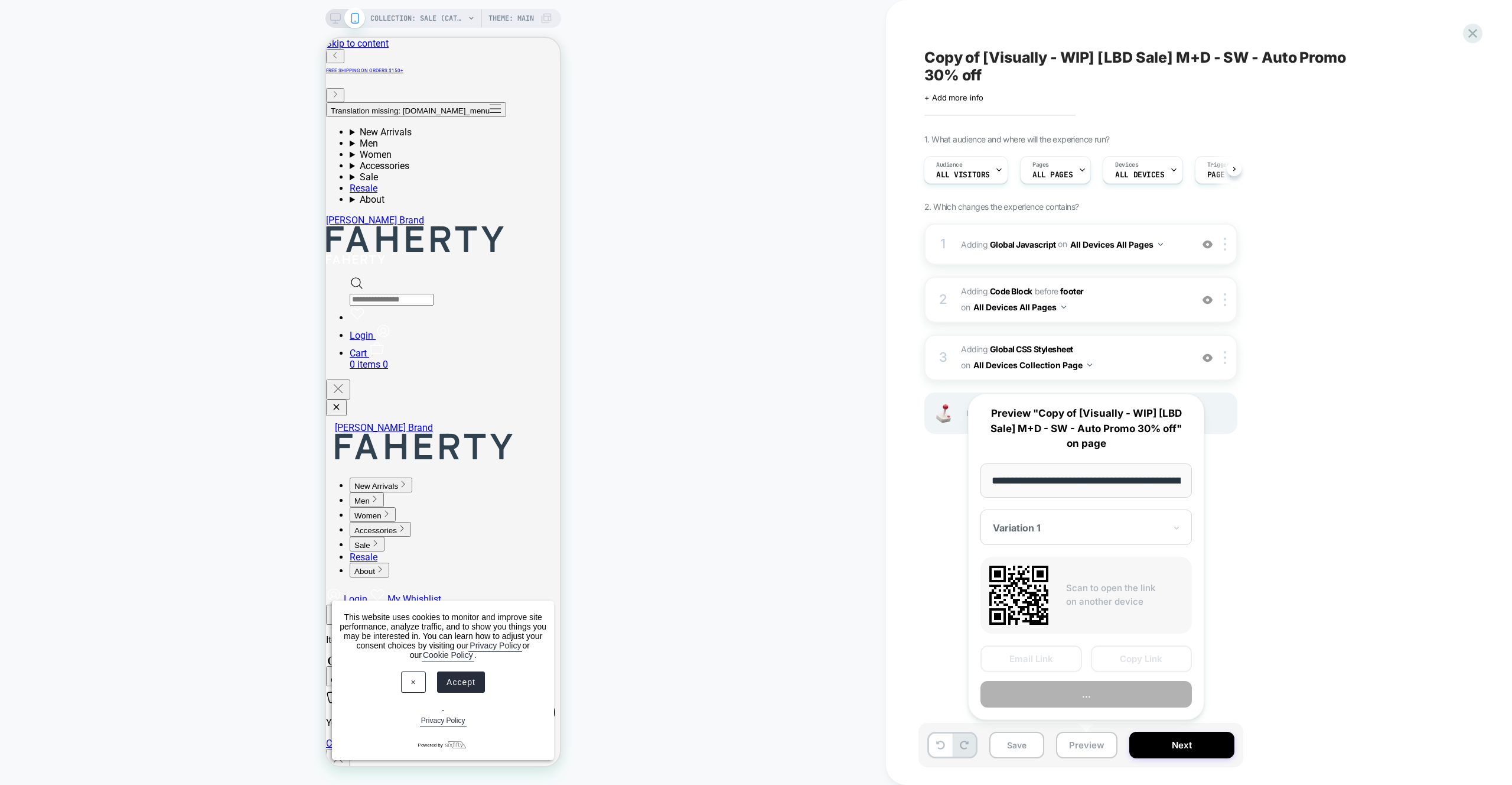
scroll to position [0, 100]
click at [1102, 692] on button "Preview" at bounding box center [1086, 694] width 212 height 26
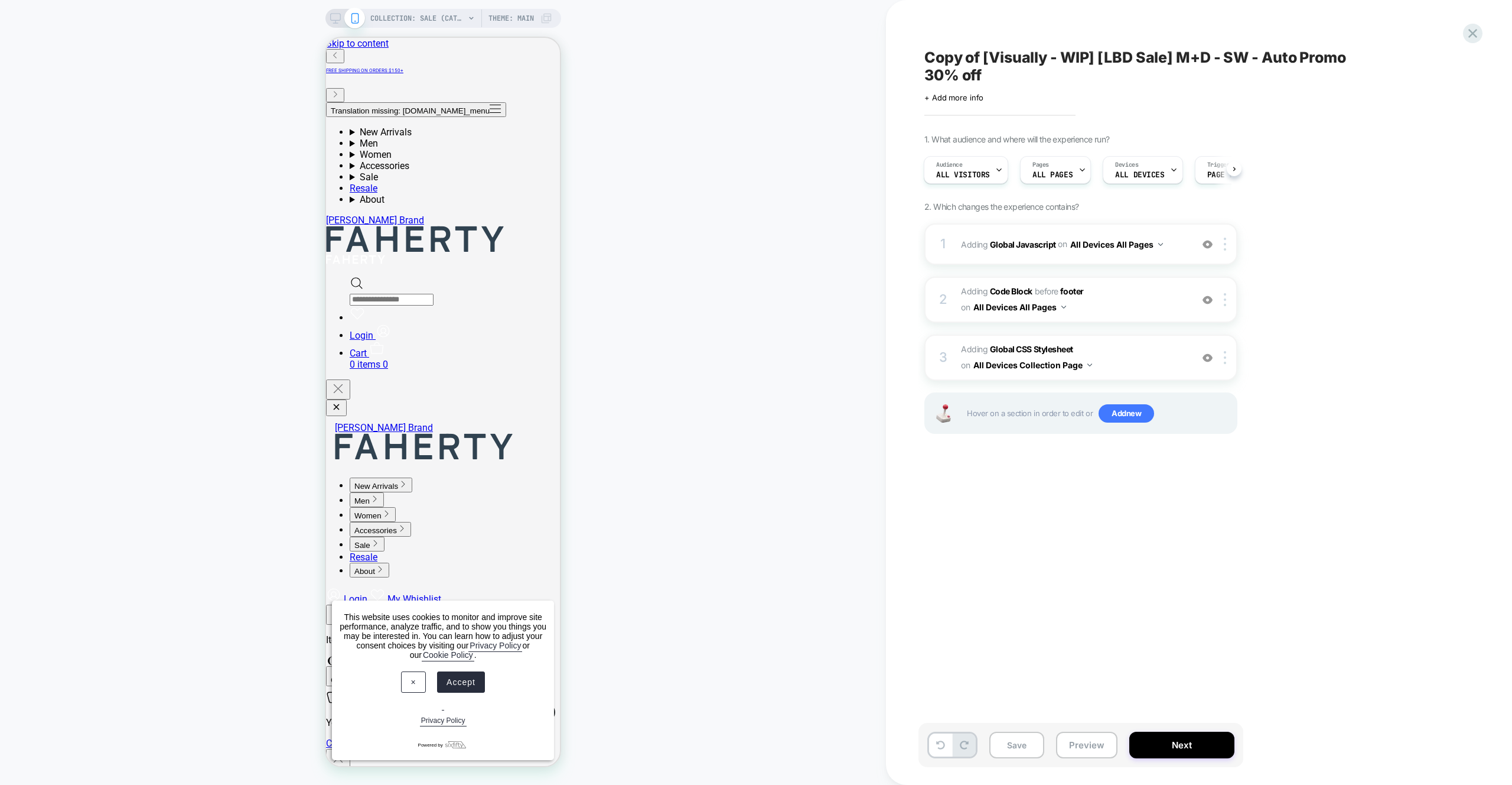
scroll to position [0, 1]
click at [1143, 366] on span "Adding Global CSS Stylesheet on All Devices Collection Page" at bounding box center [1074, 357] width 225 height 32
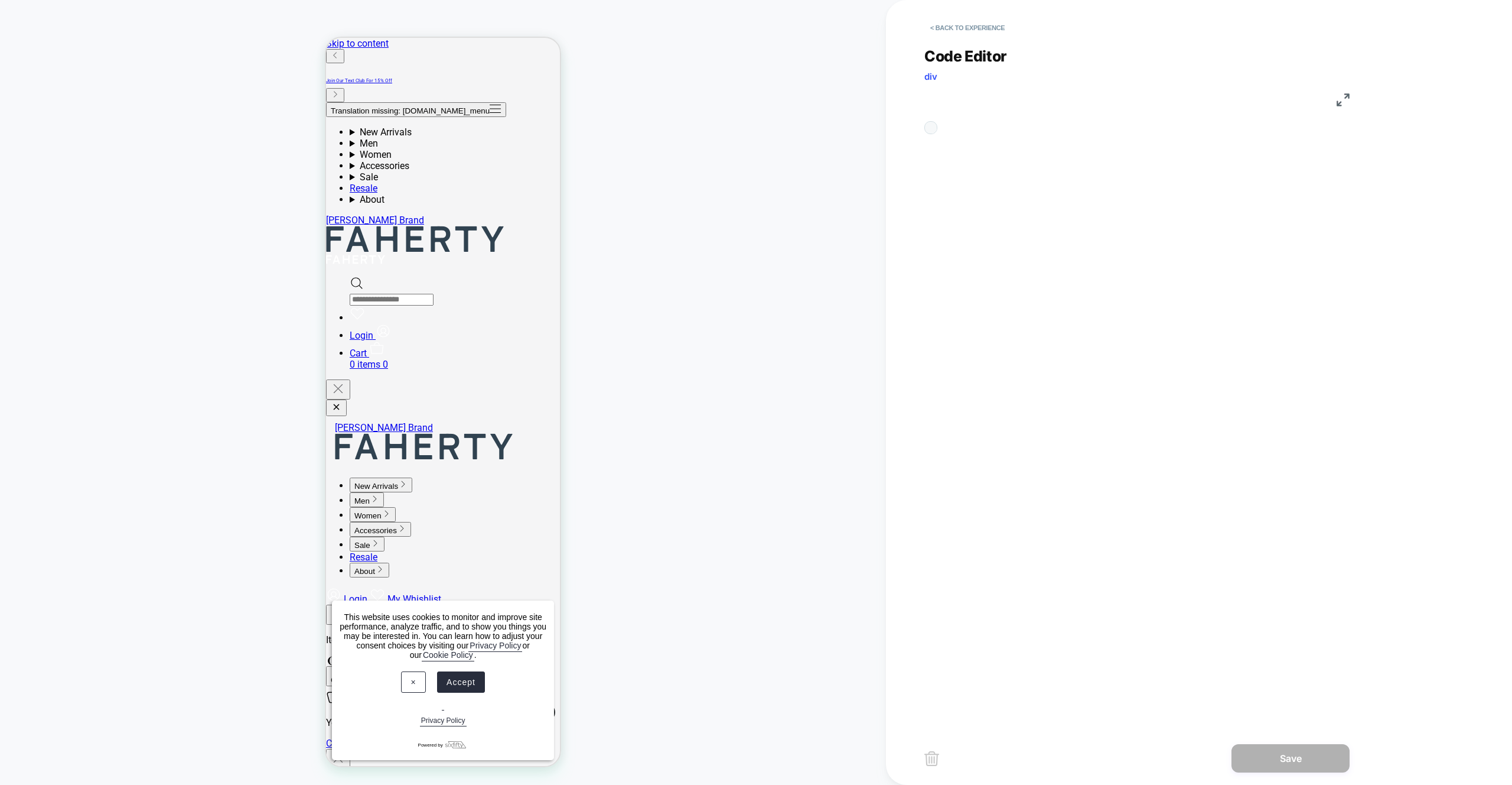
scroll to position [48, 0]
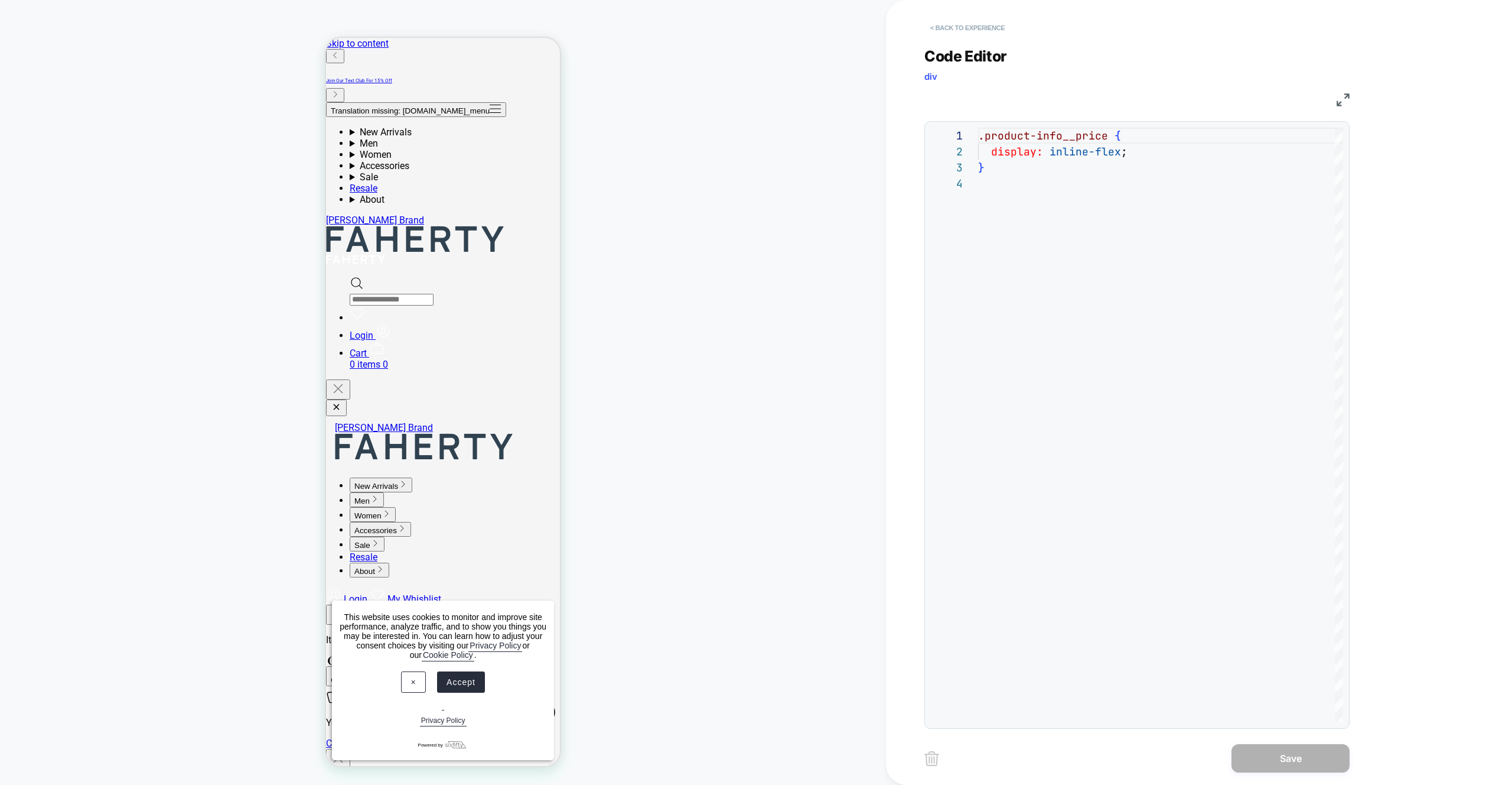
click at [997, 33] on button "< Back to experience" at bounding box center [967, 27] width 86 height 19
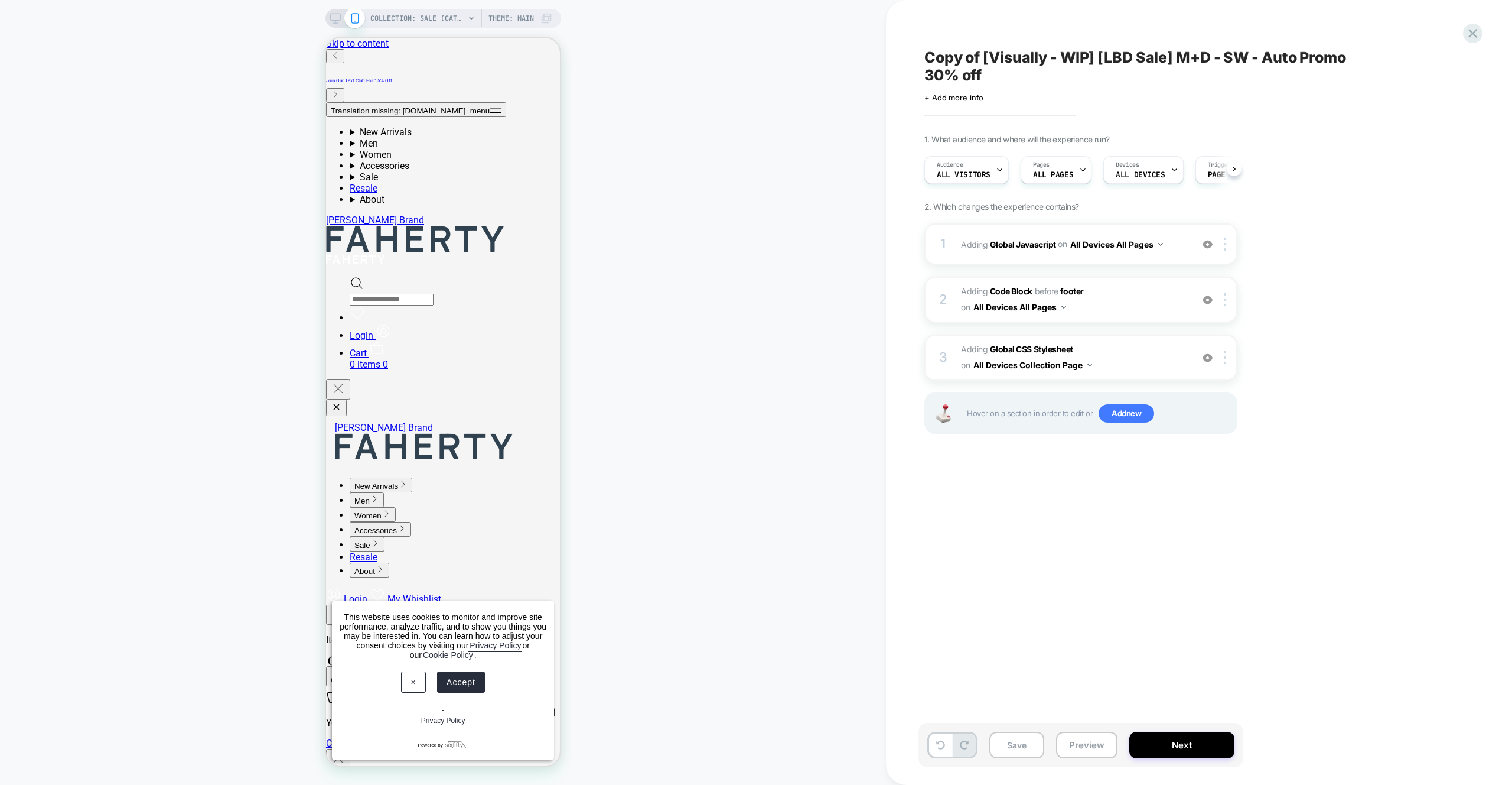
scroll to position [0, 1]
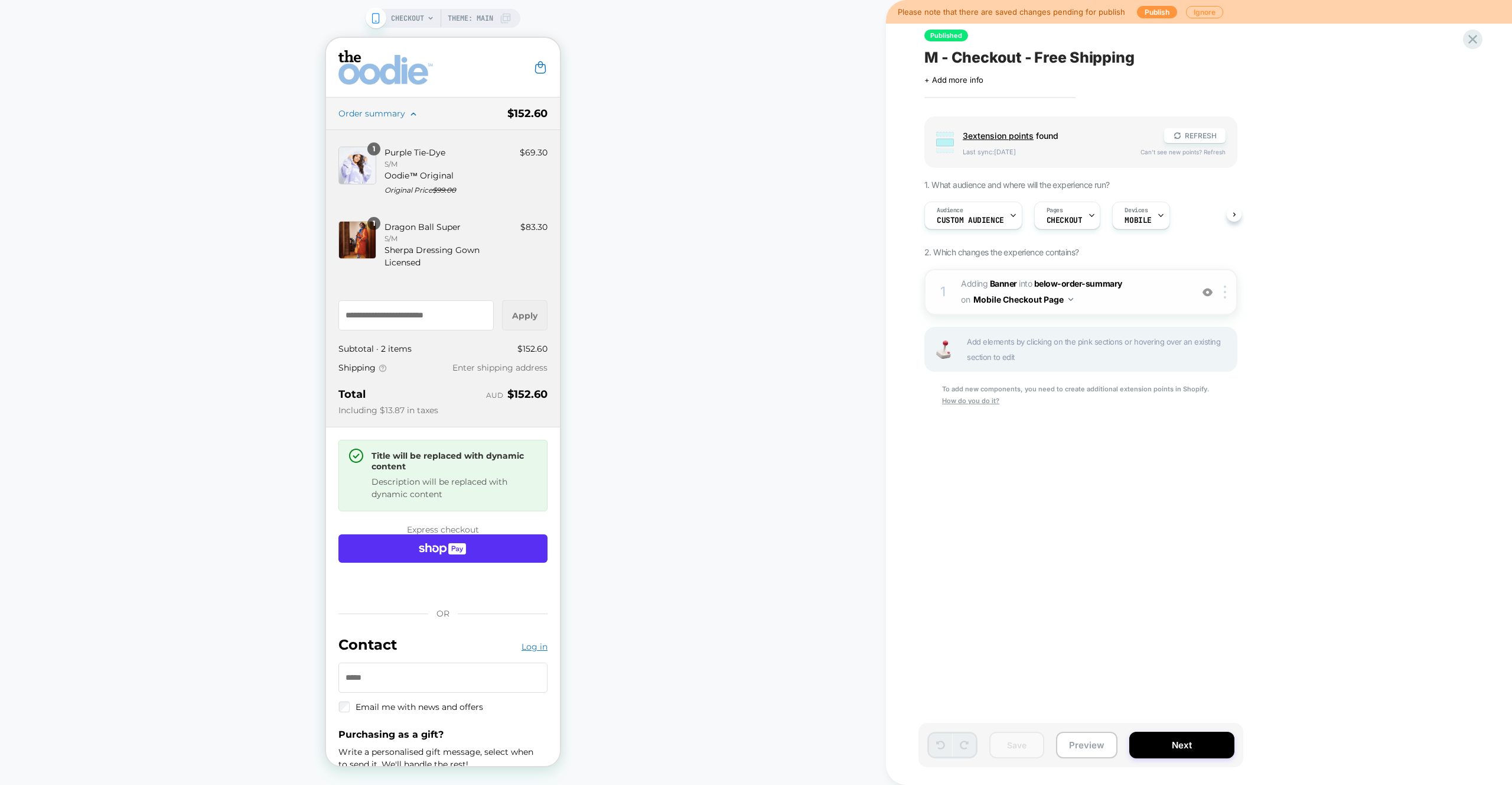
click at [1156, 299] on span "#_loomi_addon_1745470629090 Adding Banner INTO below-order-summary below-order-…" at bounding box center [1074, 292] width 225 height 32
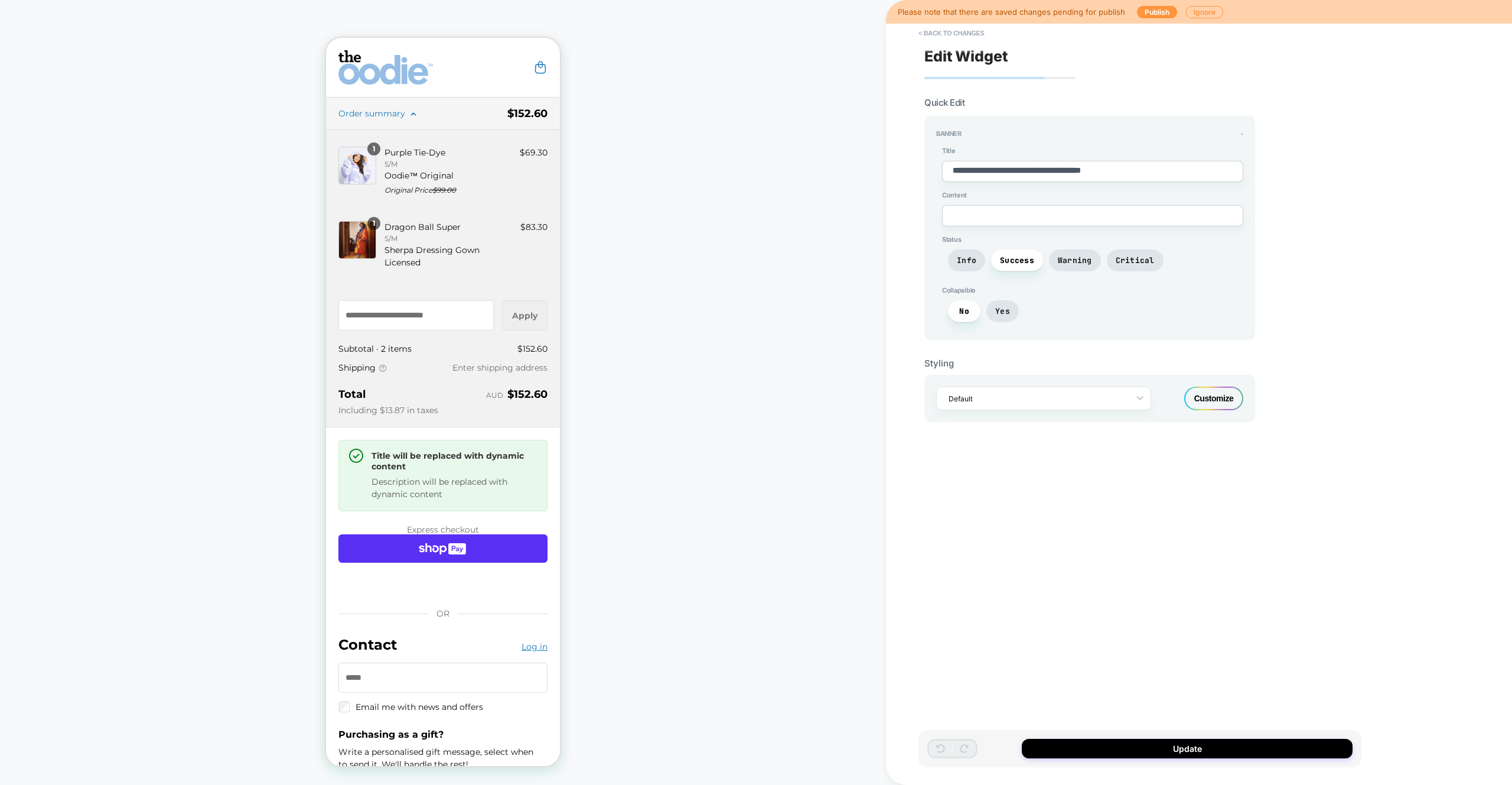
click at [1222, 404] on div "Customize" at bounding box center [1214, 398] width 60 height 23
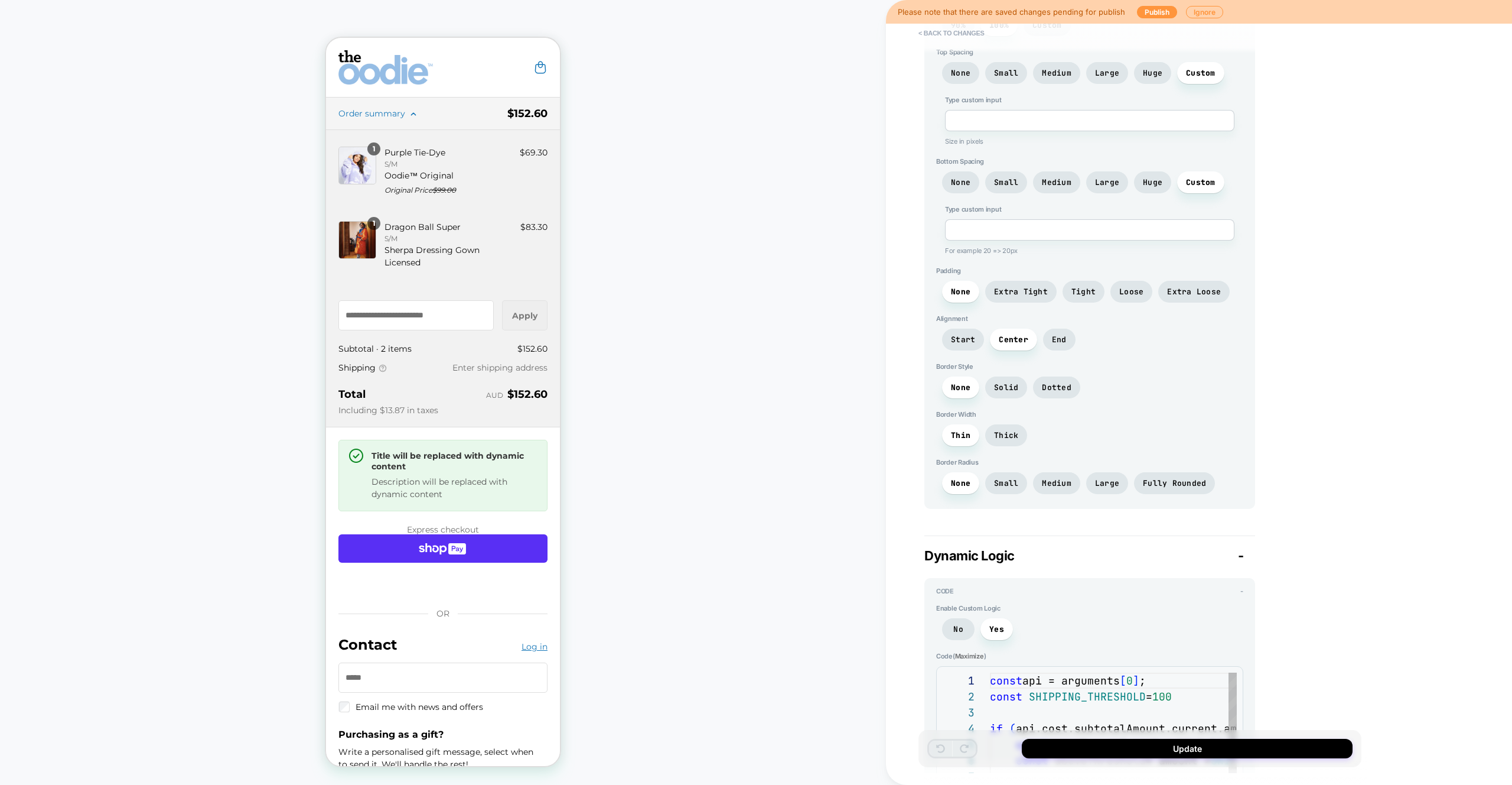
scroll to position [719, 0]
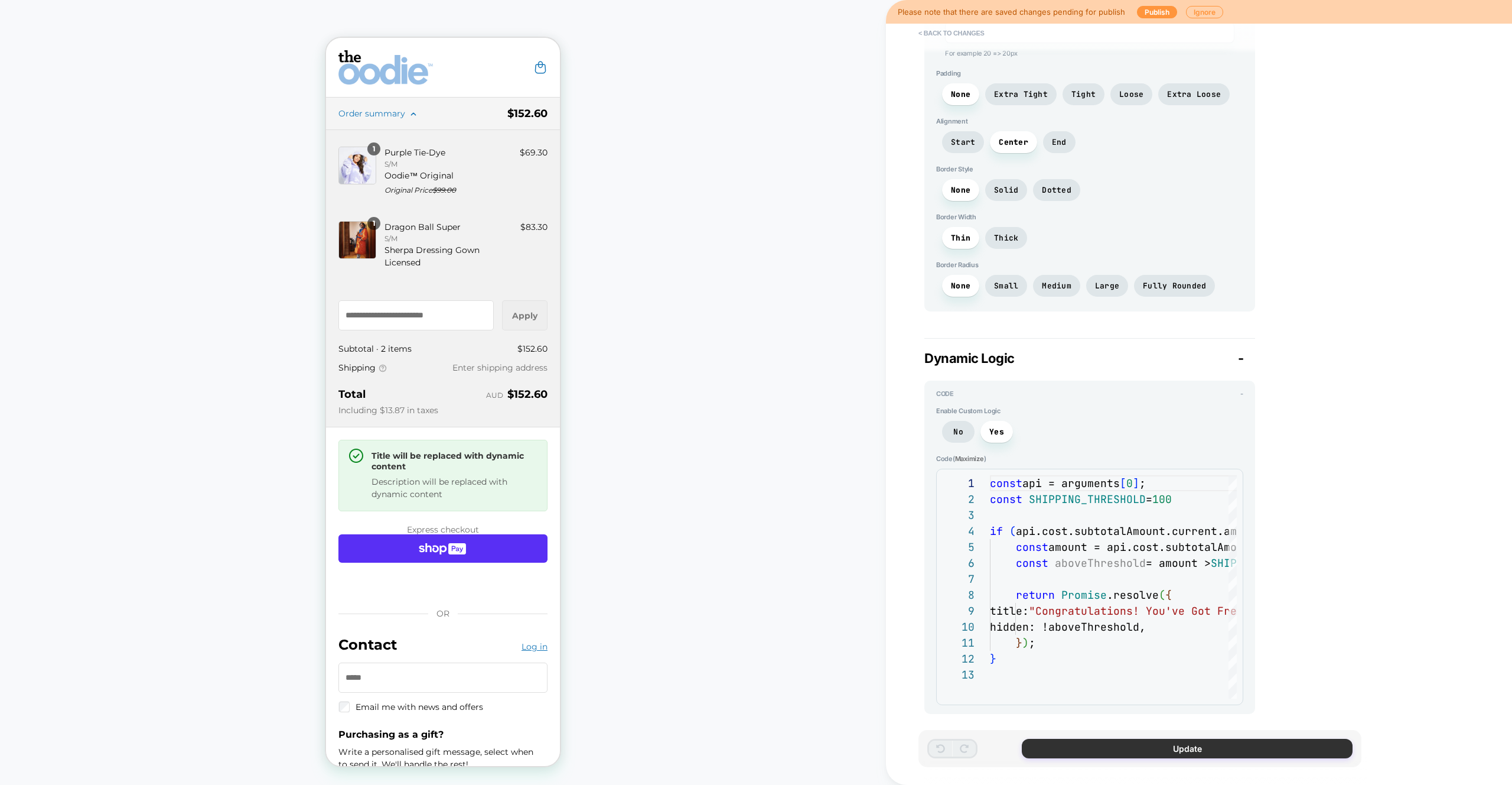
click at [1182, 752] on button "Update" at bounding box center [1187, 749] width 331 height 20
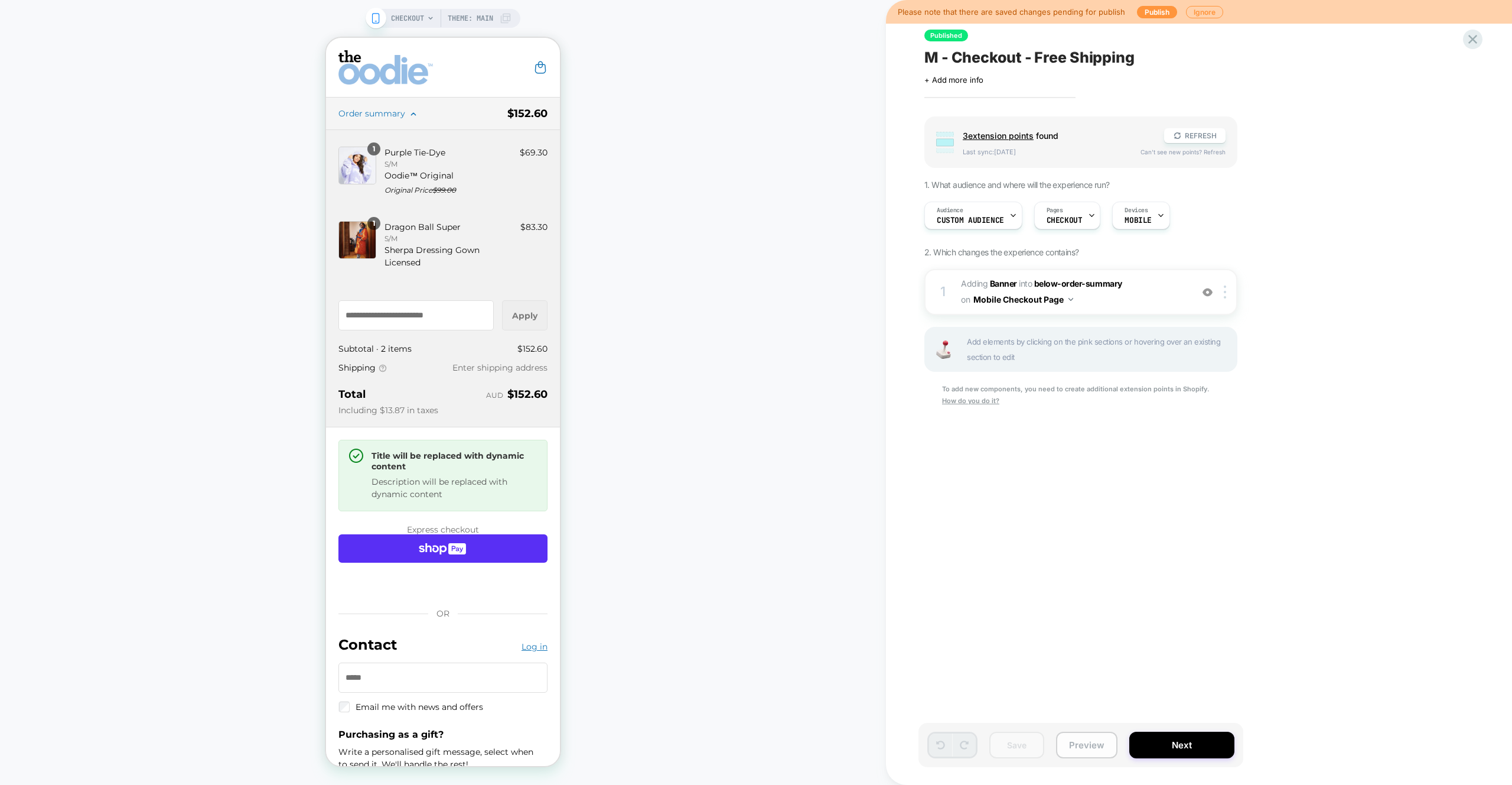
drag, startPoint x: 1096, startPoint y: 750, endPoint x: 1102, endPoint y: 733, distance: 18.0
click at [1096, 750] on button "Preview" at bounding box center [1086, 744] width 61 height 26
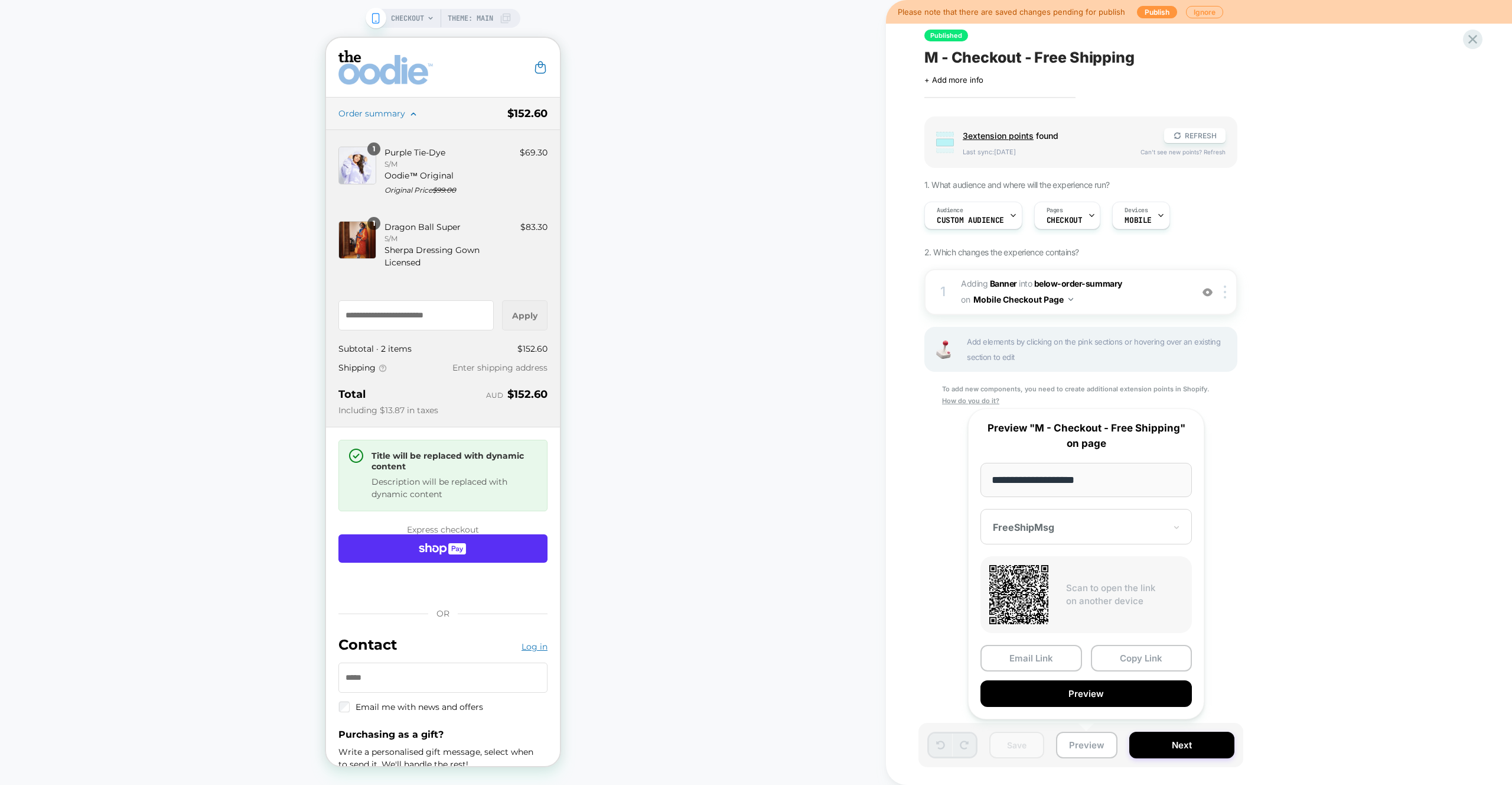
click at [1136, 665] on button "Copy Link" at bounding box center [1142, 657] width 102 height 26
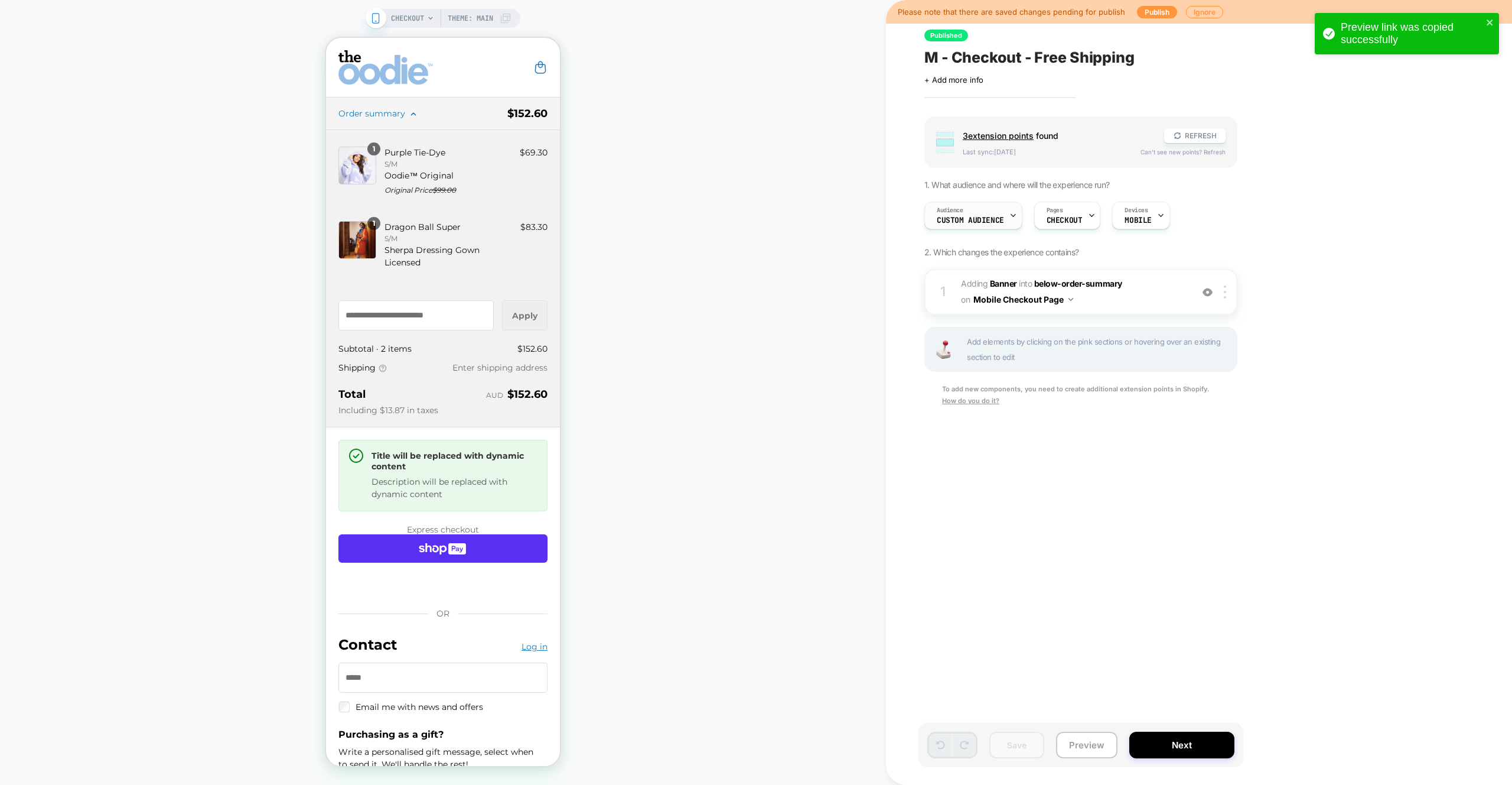
click at [992, 213] on div "Audience Custom Audience" at bounding box center [970, 215] width 91 height 26
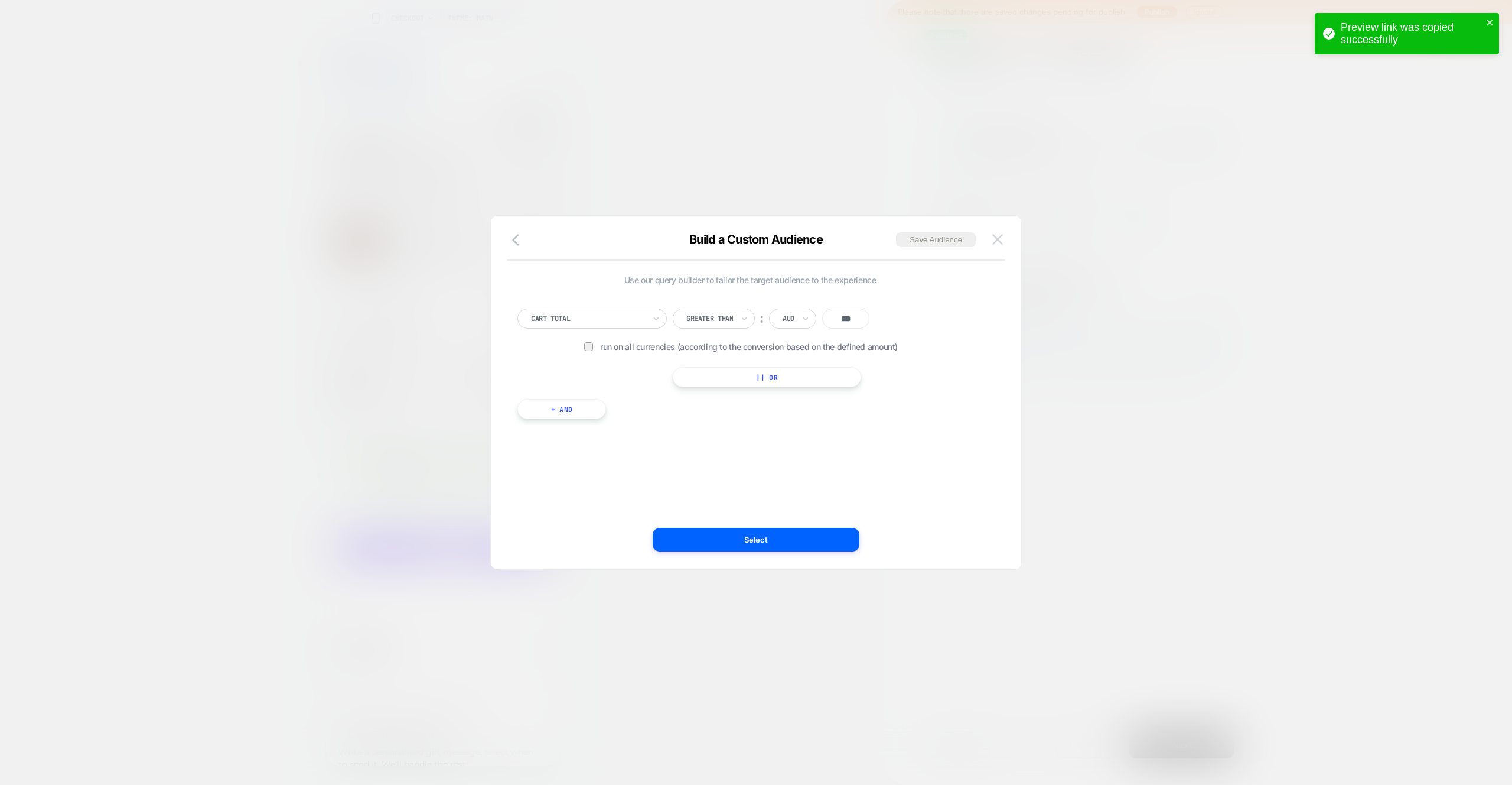
click at [1001, 237] on img at bounding box center [998, 239] width 11 height 10
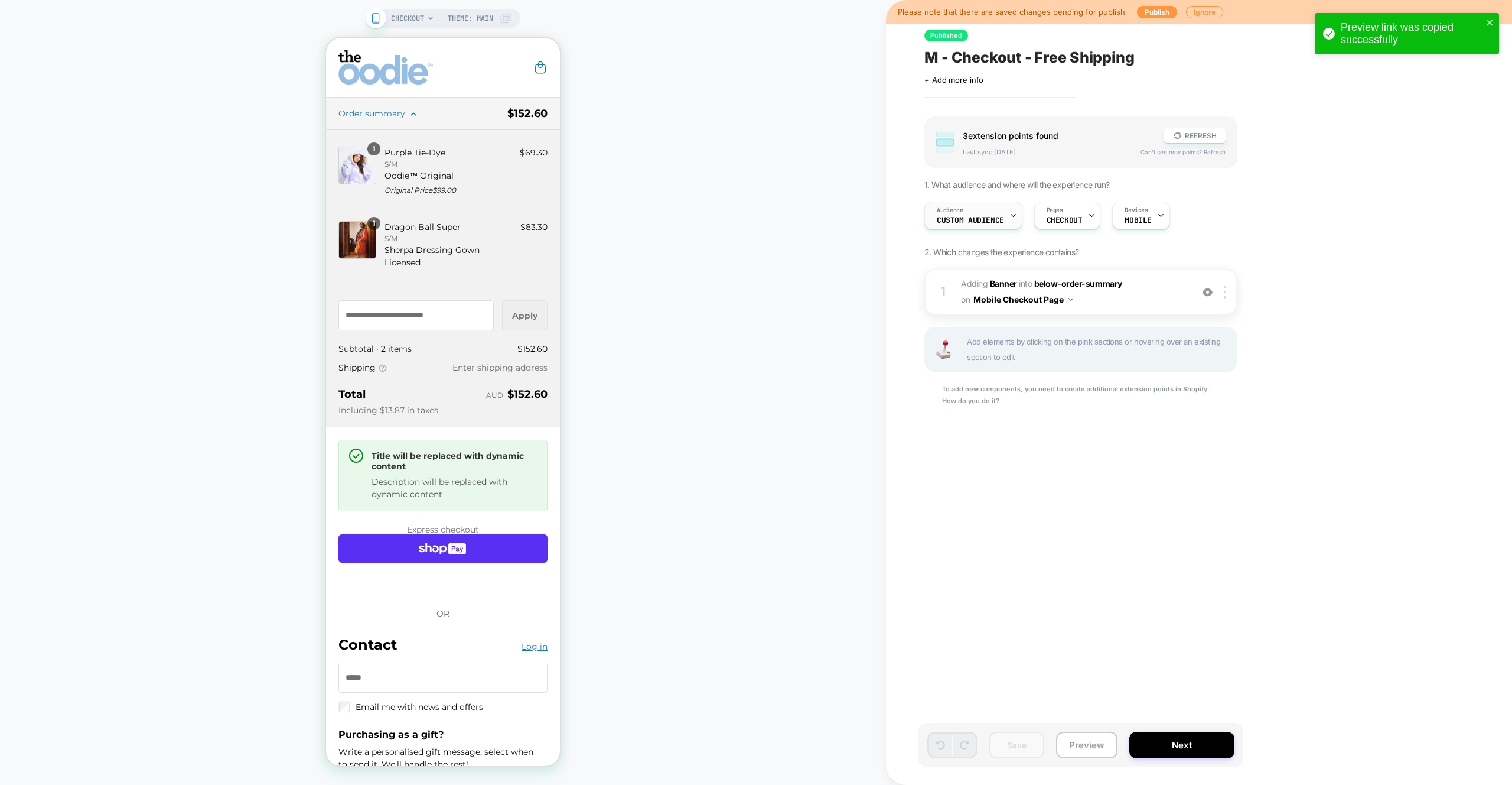
click at [959, 226] on div "Audience Custom Audience" at bounding box center [970, 215] width 91 height 26
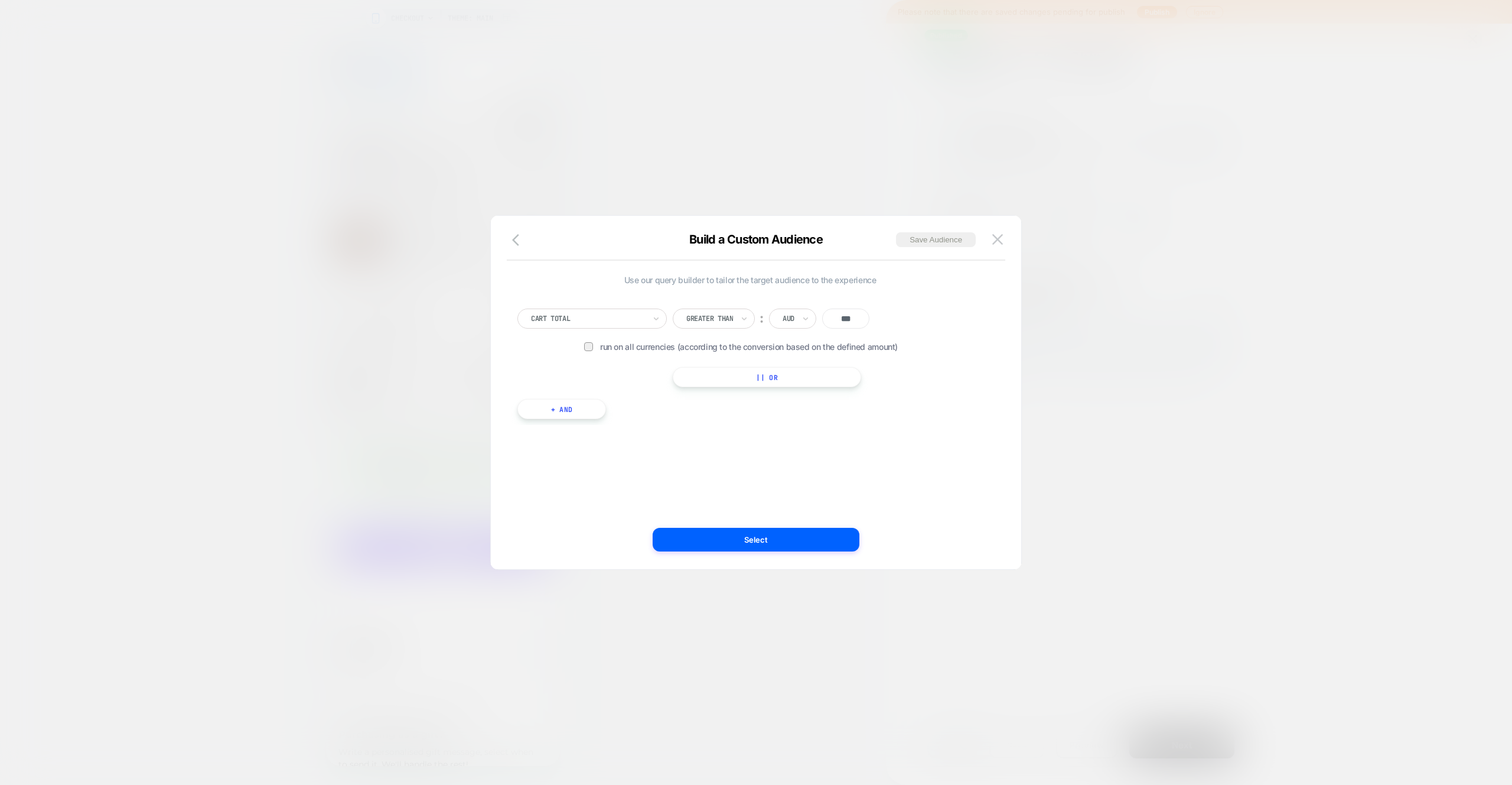
click at [589, 412] on button "+ And" at bounding box center [561, 409] width 89 height 21
click at [586, 431] on div "Predefined Audience Is ︰ Cart Abandoners || Or" at bounding box center [764, 436] width 436 height 52
click at [589, 425] on div at bounding box center [617, 420] width 114 height 11
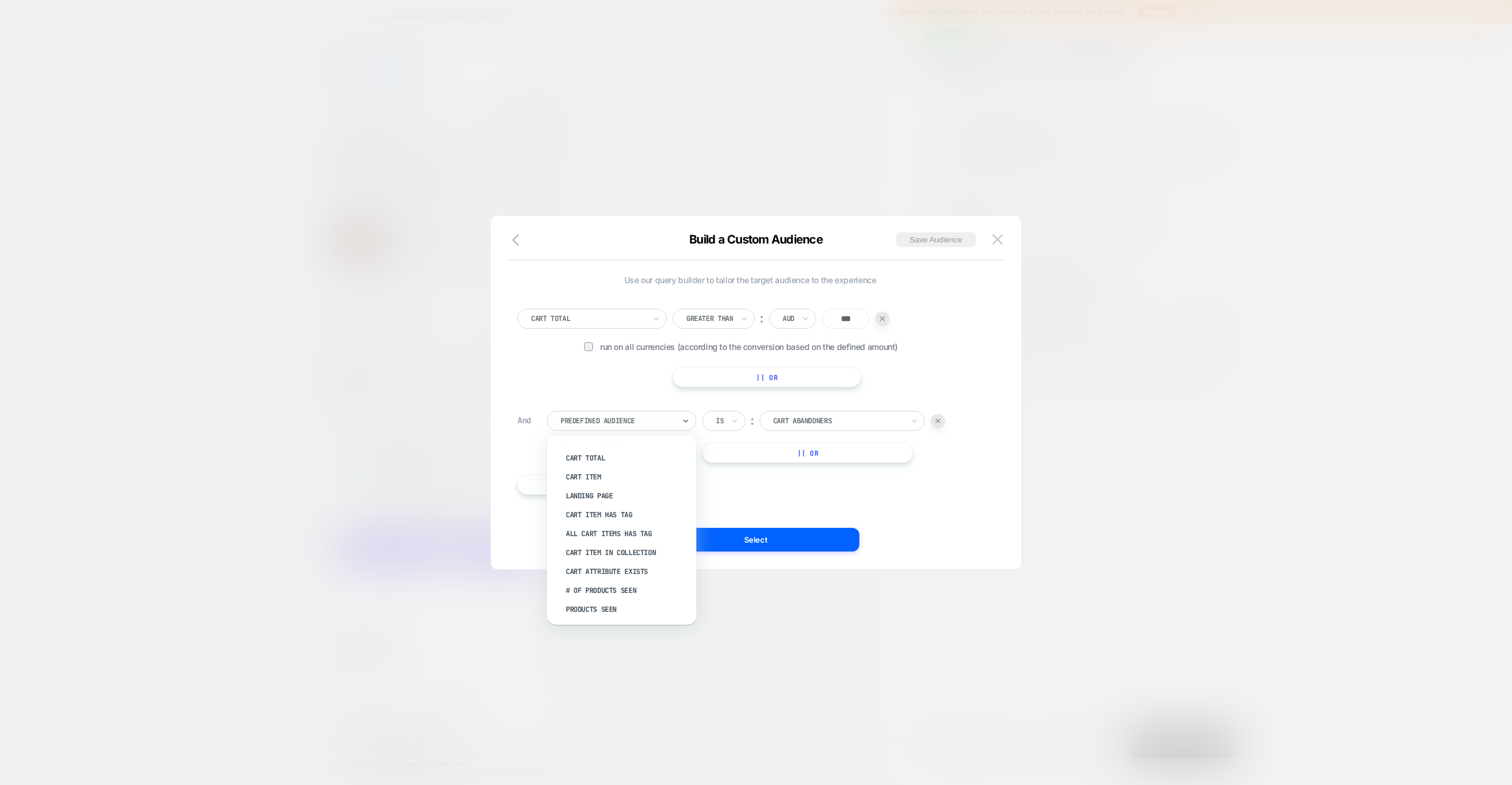
scroll to position [164, 0]
click at [933, 420] on div at bounding box center [938, 421] width 15 height 15
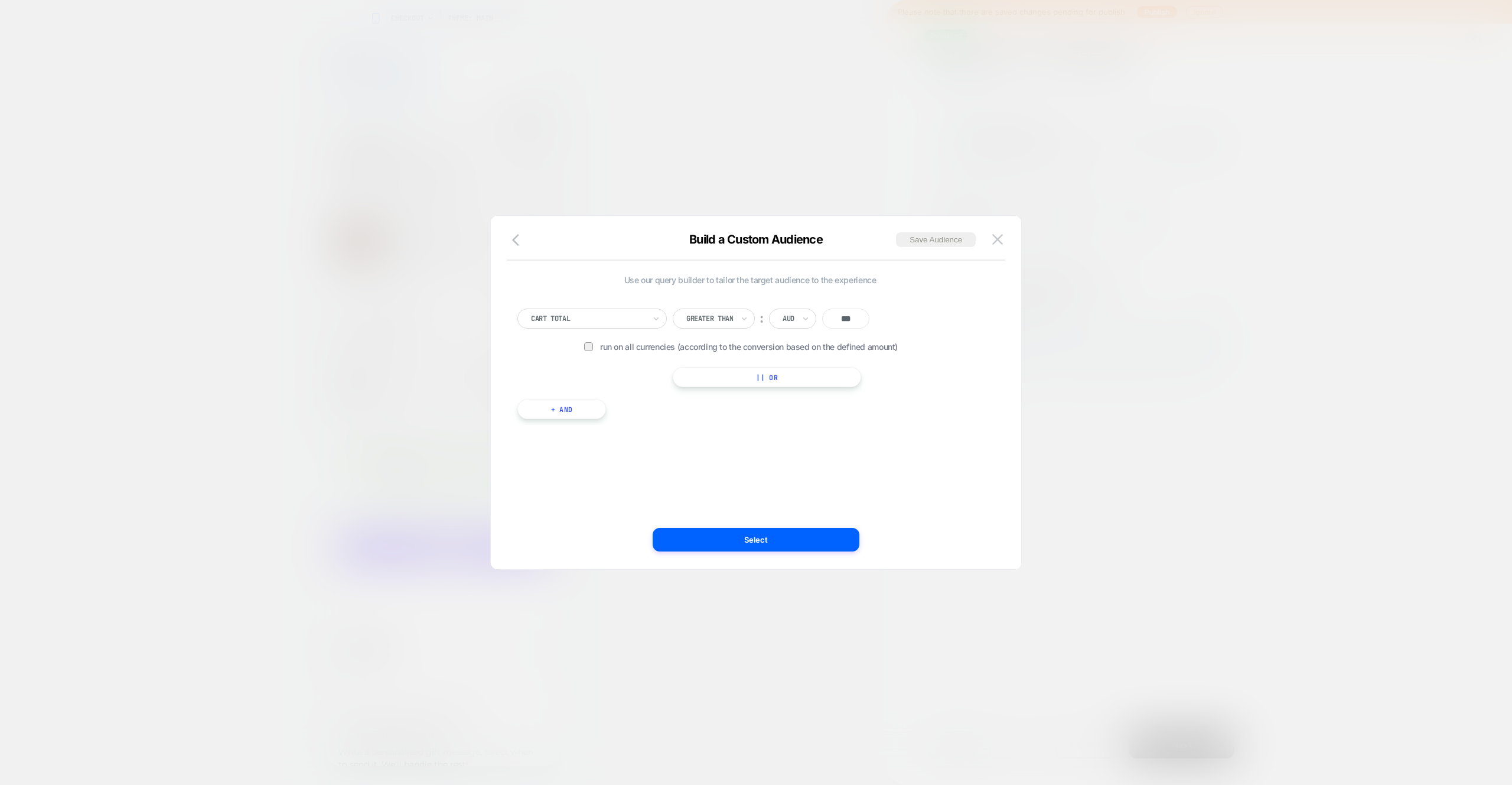
click at [1001, 238] on img at bounding box center [998, 239] width 11 height 10
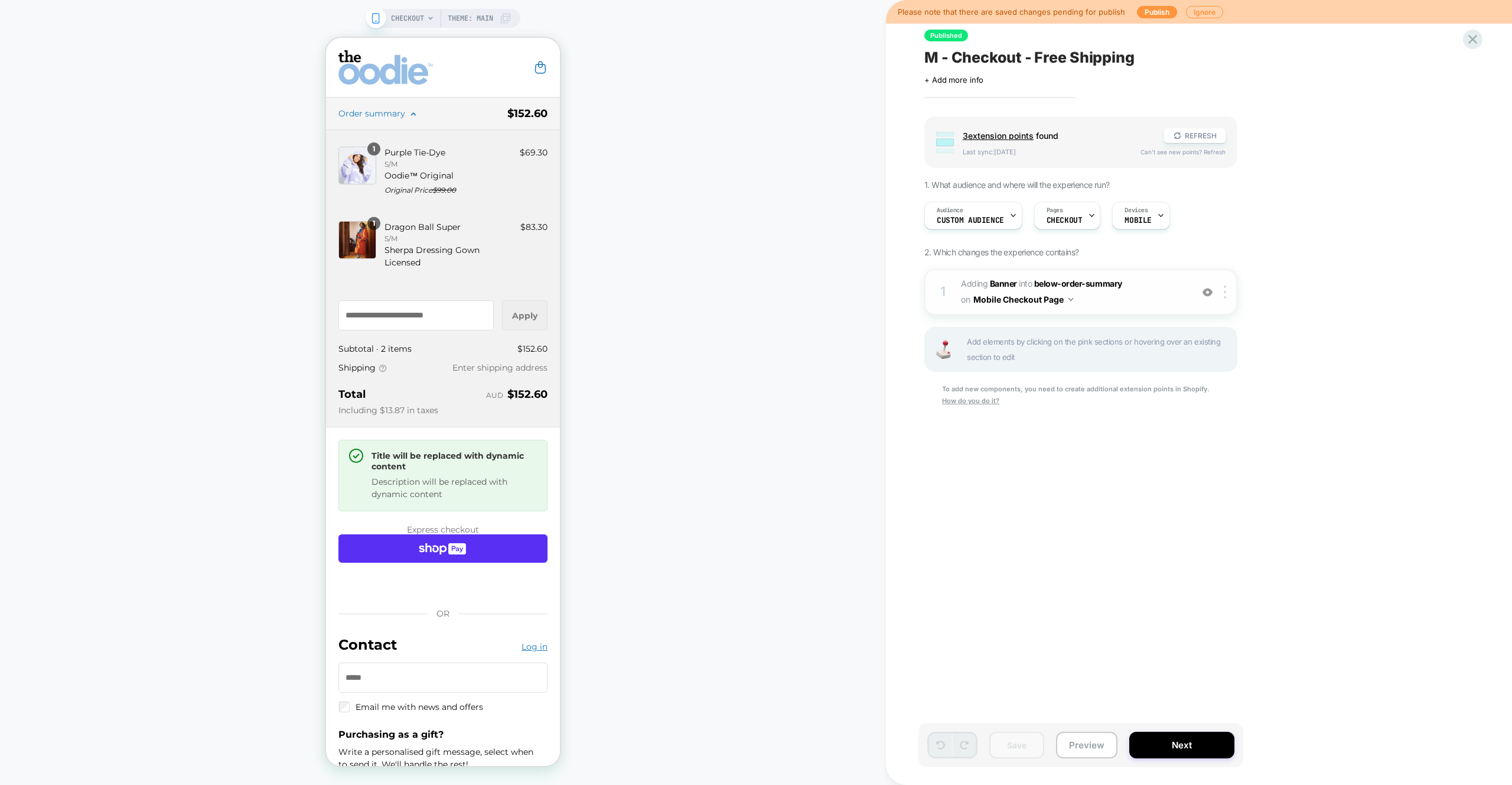
click at [1127, 293] on span "#_loomi_addon_1745470629090 Adding Banner INTO below-order-summary below-order-…" at bounding box center [1074, 292] width 225 height 32
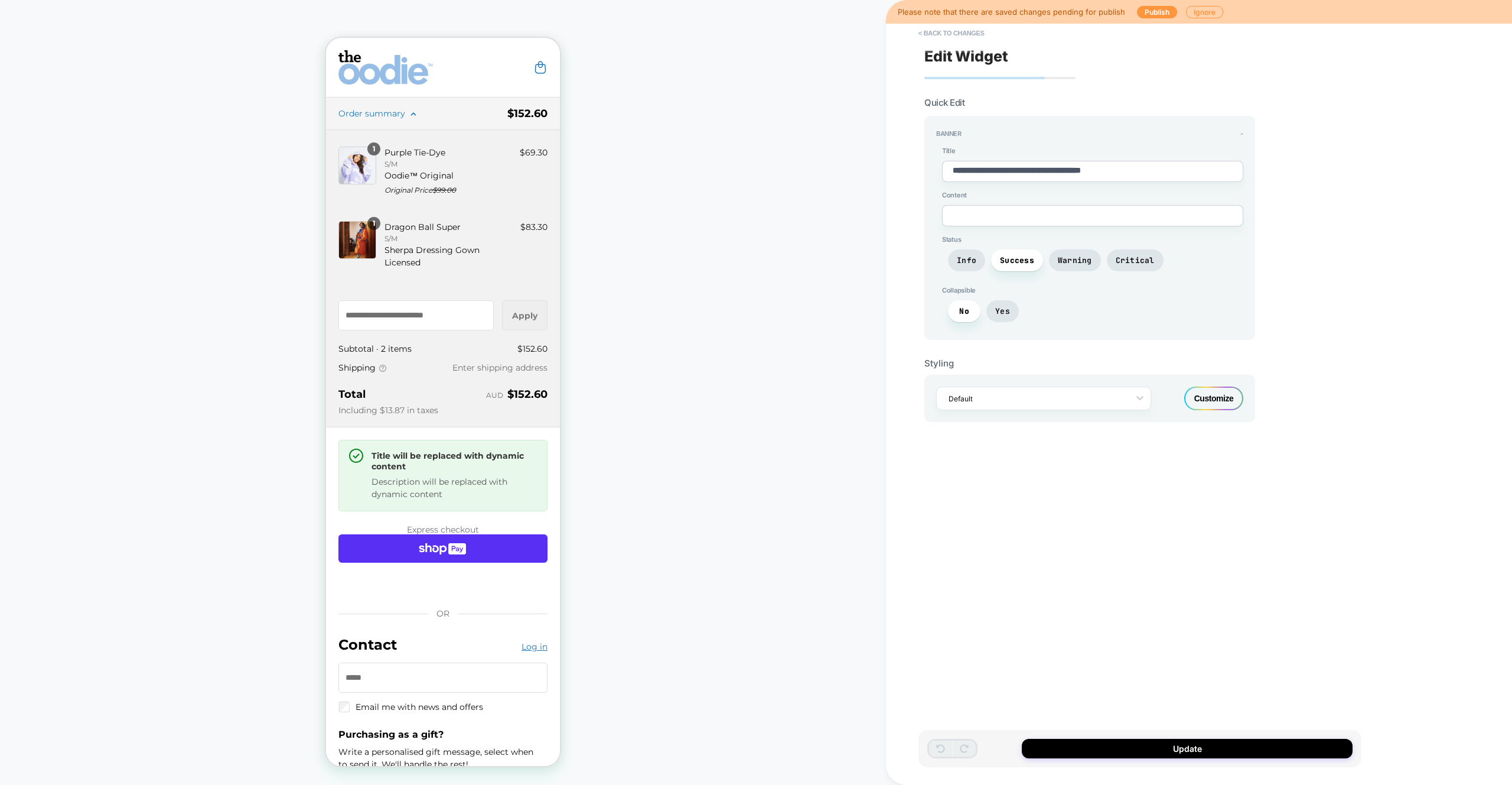
click at [1215, 397] on div "Customize" at bounding box center [1214, 398] width 60 height 23
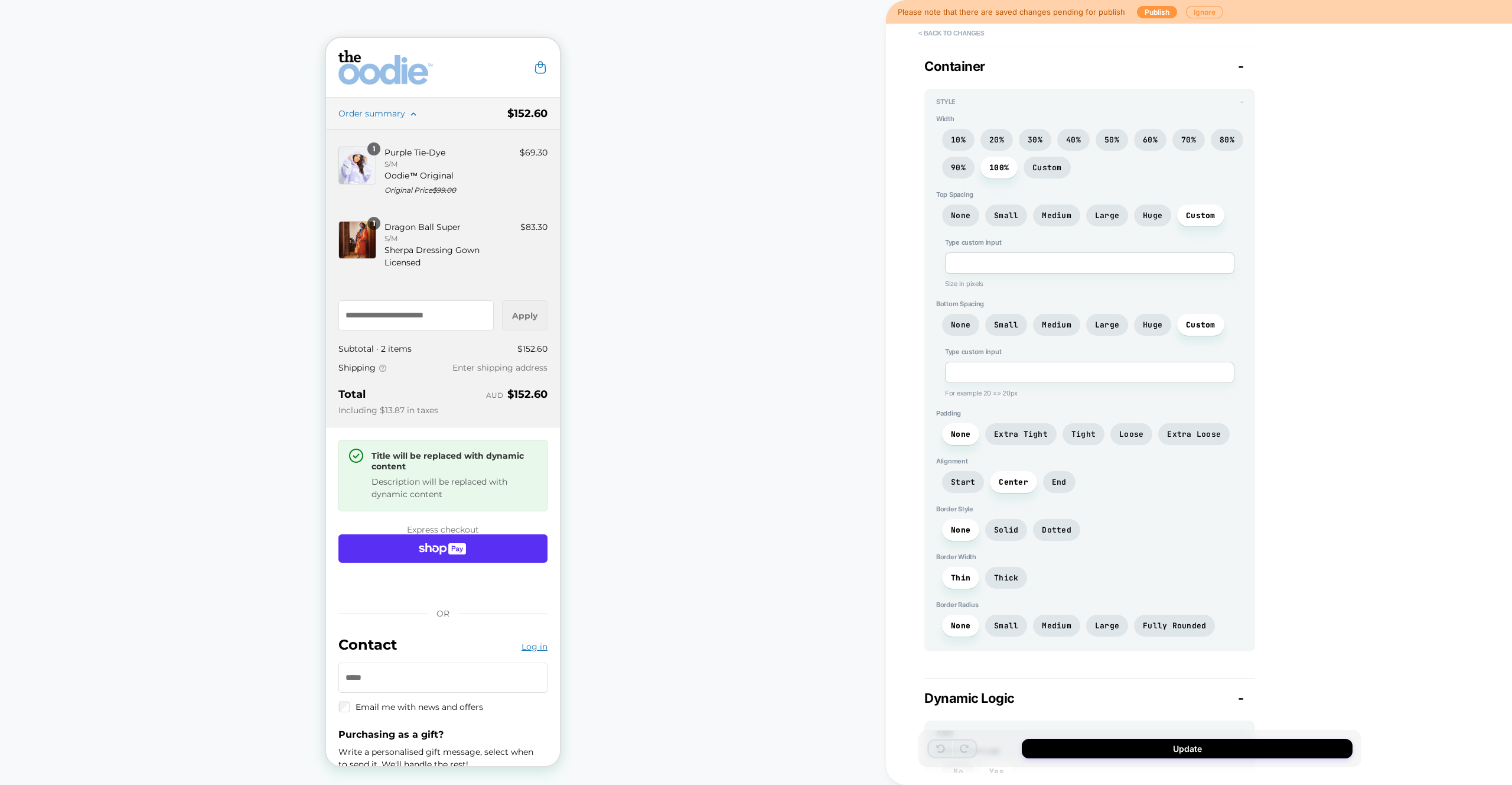
scroll to position [719, 0]
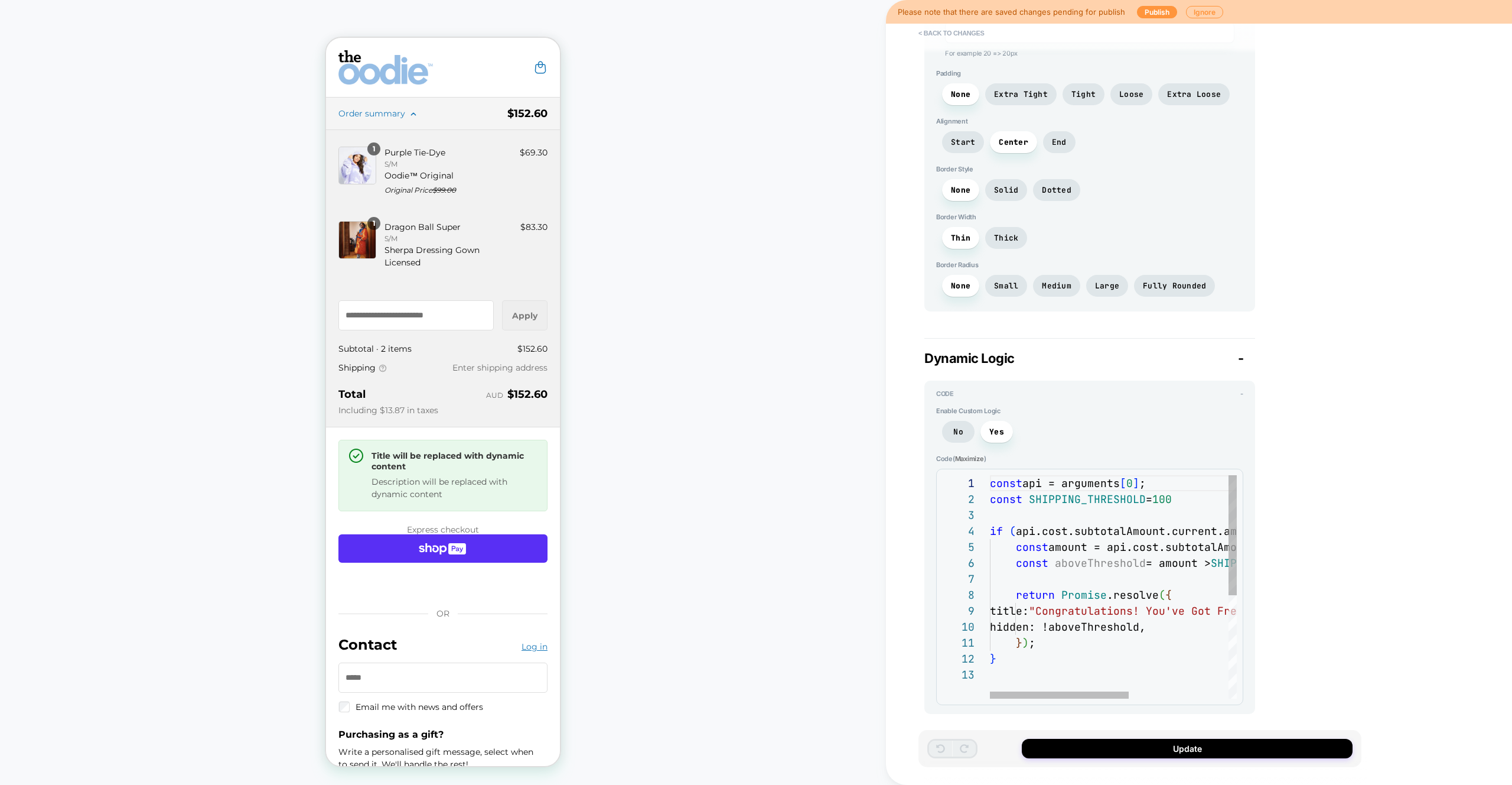
click at [1160, 507] on div "const api = arguments [ 0 ] ; const SHIPPING_THRESHOLD = 100 if ( api.cost.subt…" at bounding box center [1201, 682] width 423 height 415
click at [1101, 585] on div at bounding box center [1201, 579] width 423 height 16
type textarea "*"
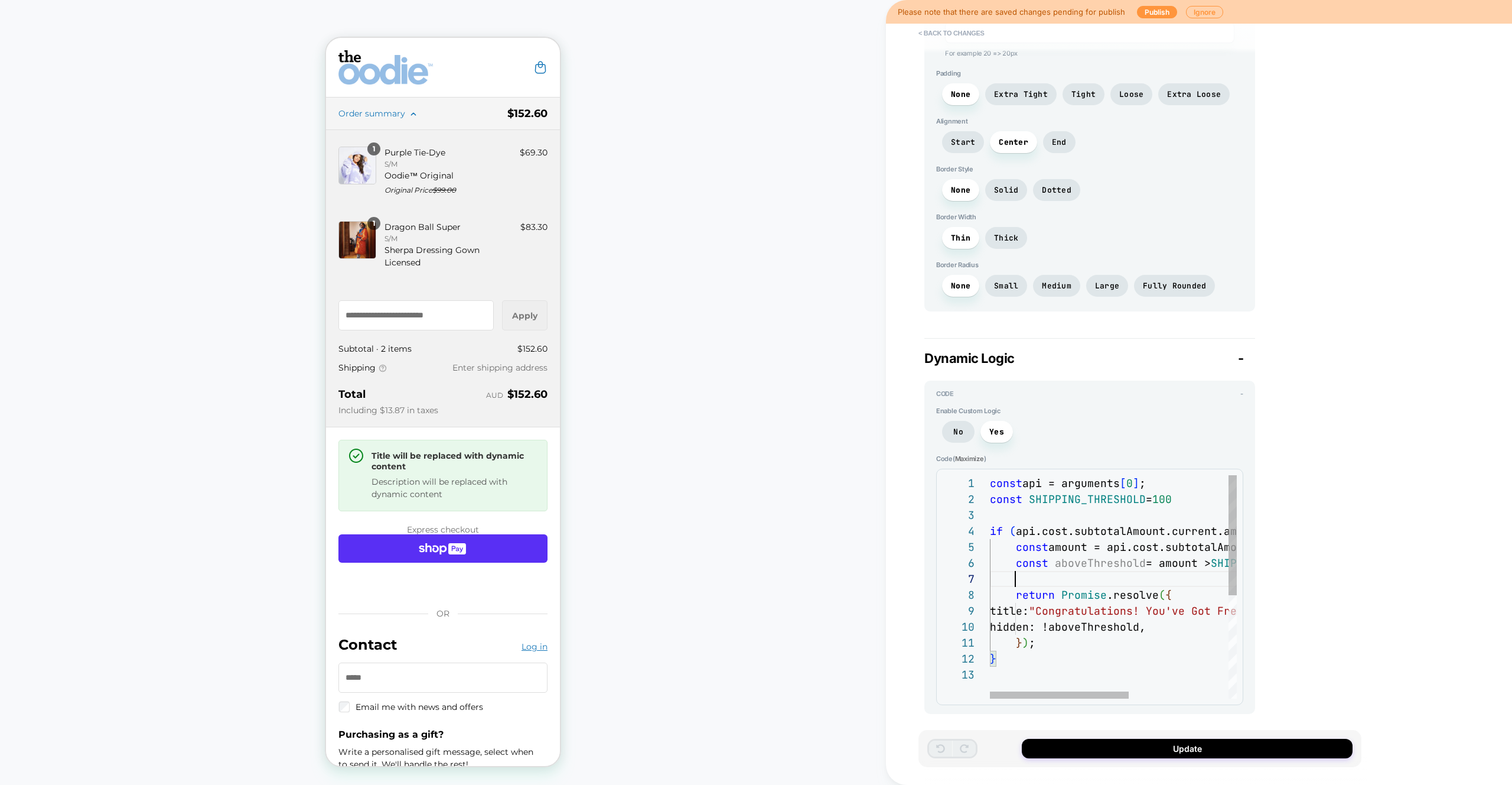
type textarea "**********"
type textarea "*"
type textarea "**********"
type textarea "*"
type textarea "**********"
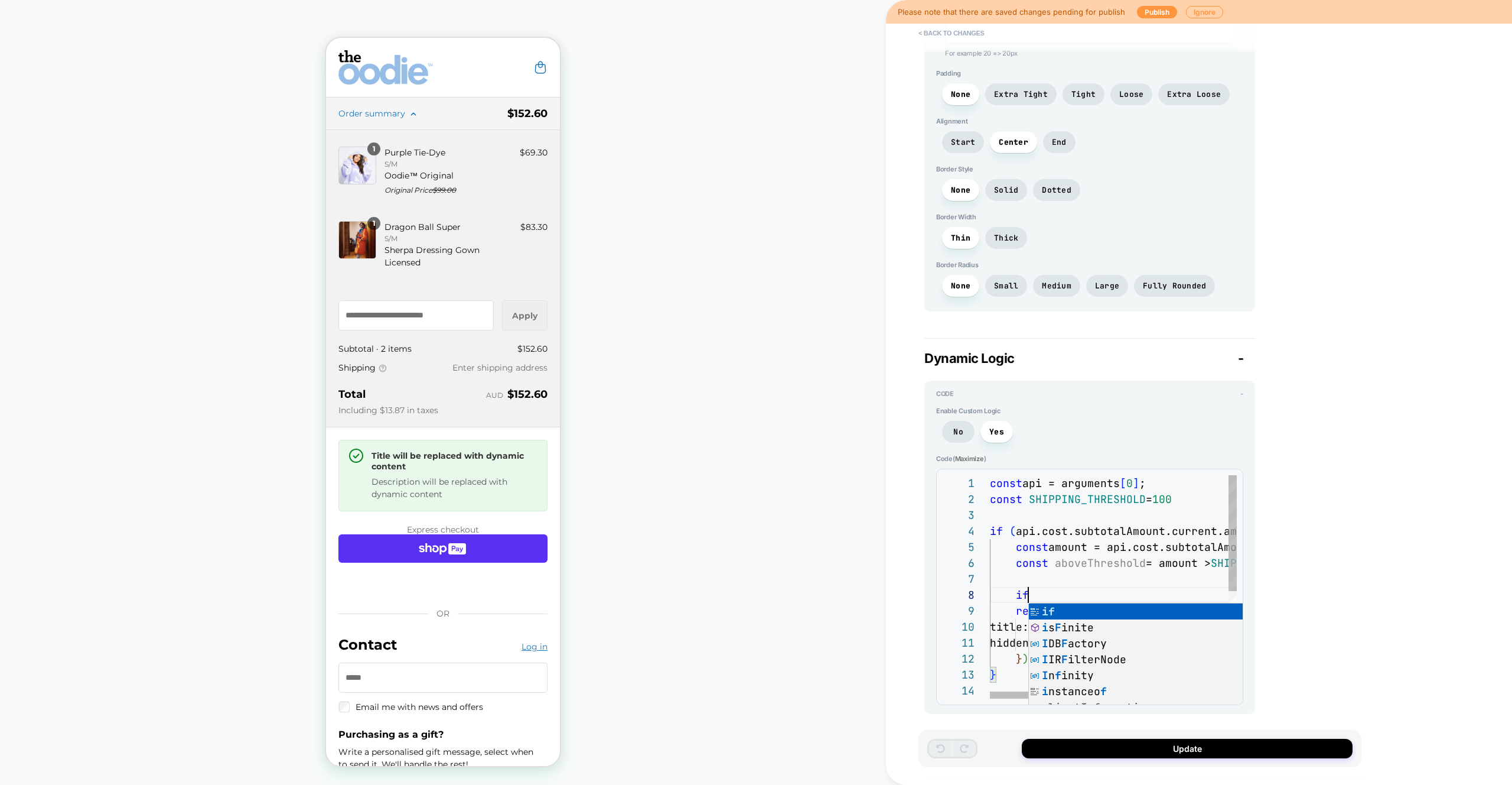
type textarea "*"
type textarea "**********"
click at [1071, 568] on div "const api = arguments [ 0 ] ; const SHIPPING_THRESHOLD = 100 if ( api.cost.subt…" at bounding box center [1201, 690] width 423 height 431
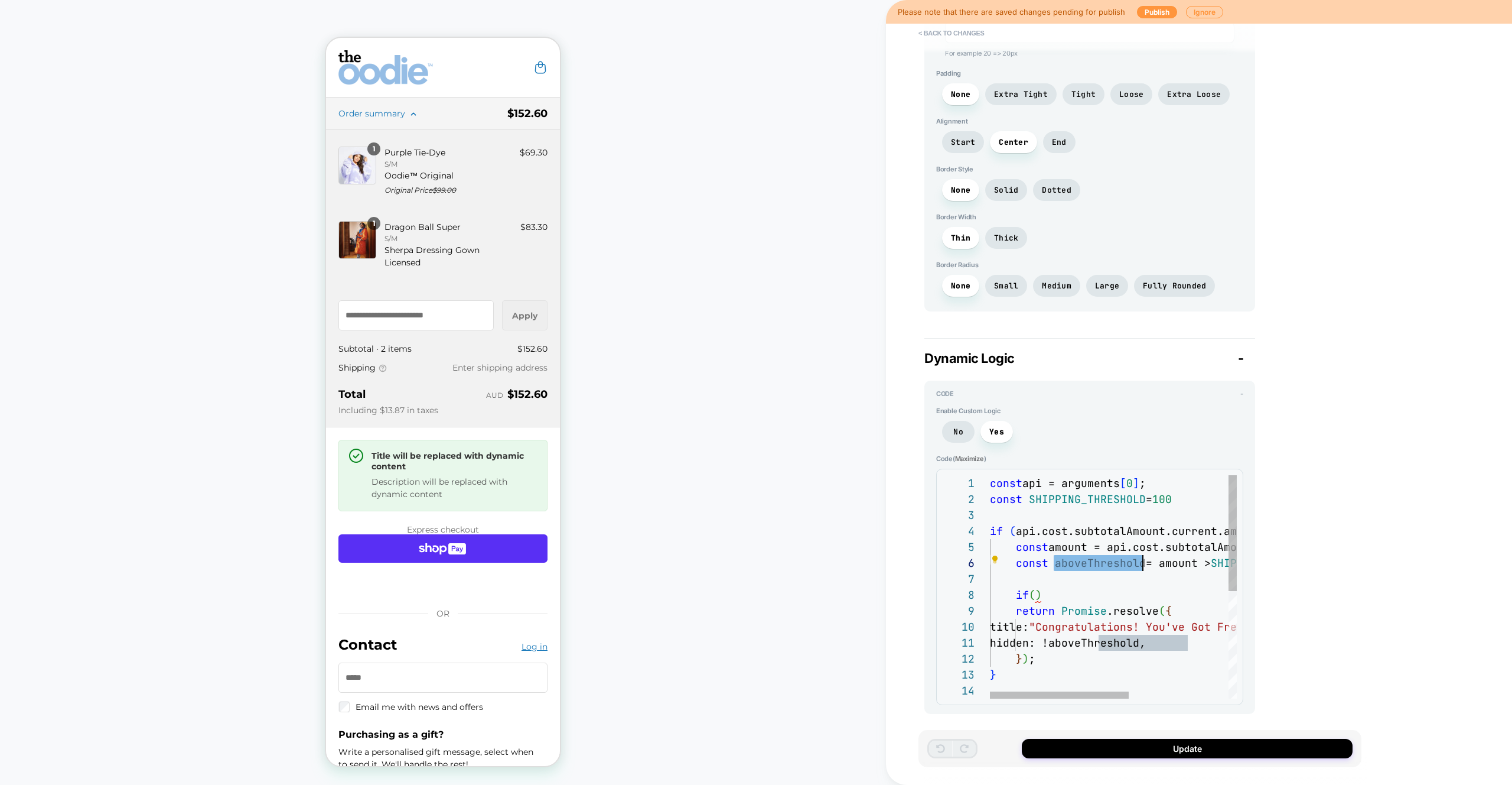
click at [1037, 599] on div "const api = arguments [ 0 ] ; const SHIPPING_THRESHOLD = 100 if ( api.cost.subt…" at bounding box center [1201, 690] width 423 height 431
type textarea "*"
type textarea "**********"
type textarea "*"
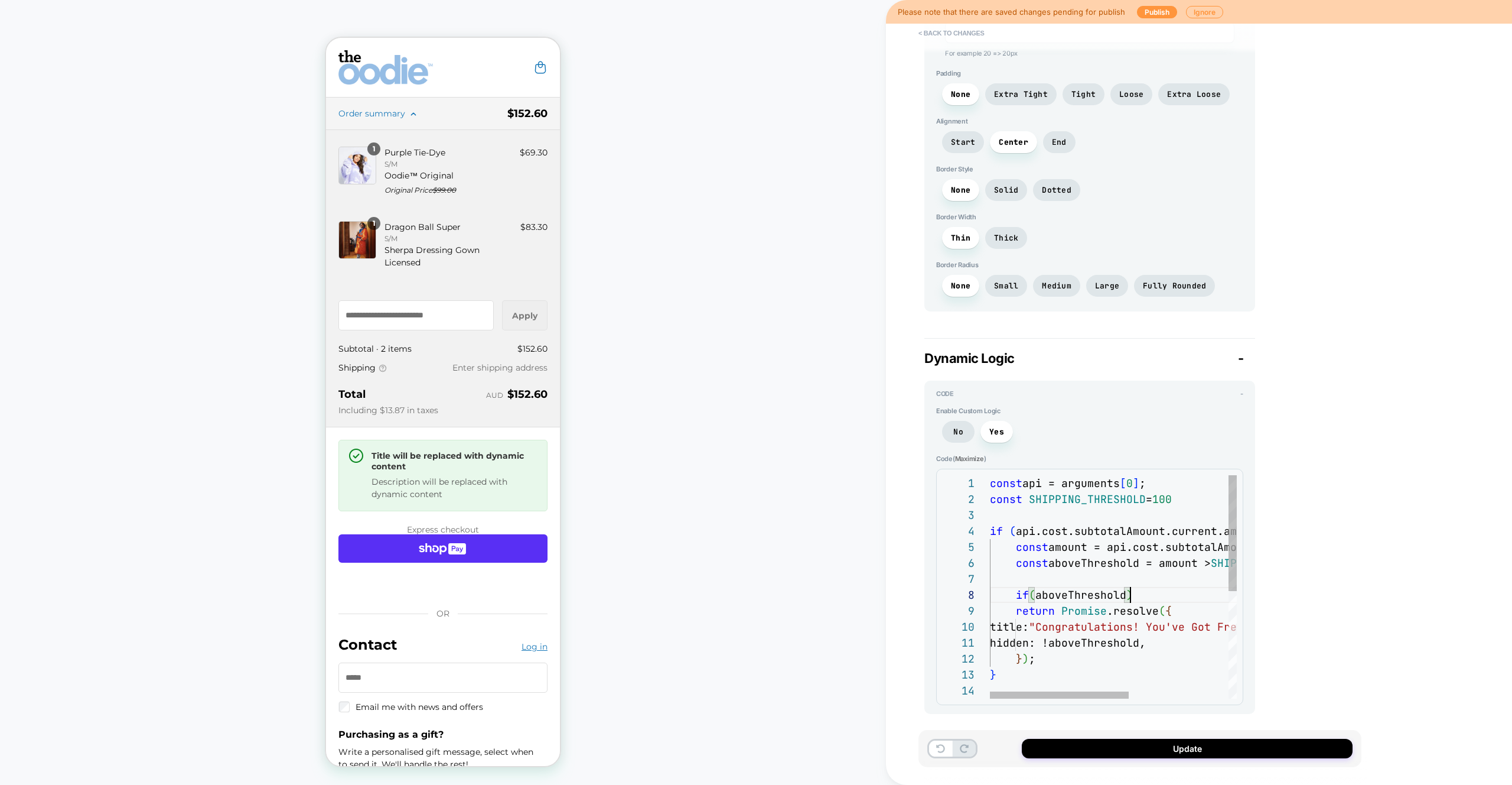
type textarea "**********"
type textarea "*"
type textarea "**********"
type textarea "*"
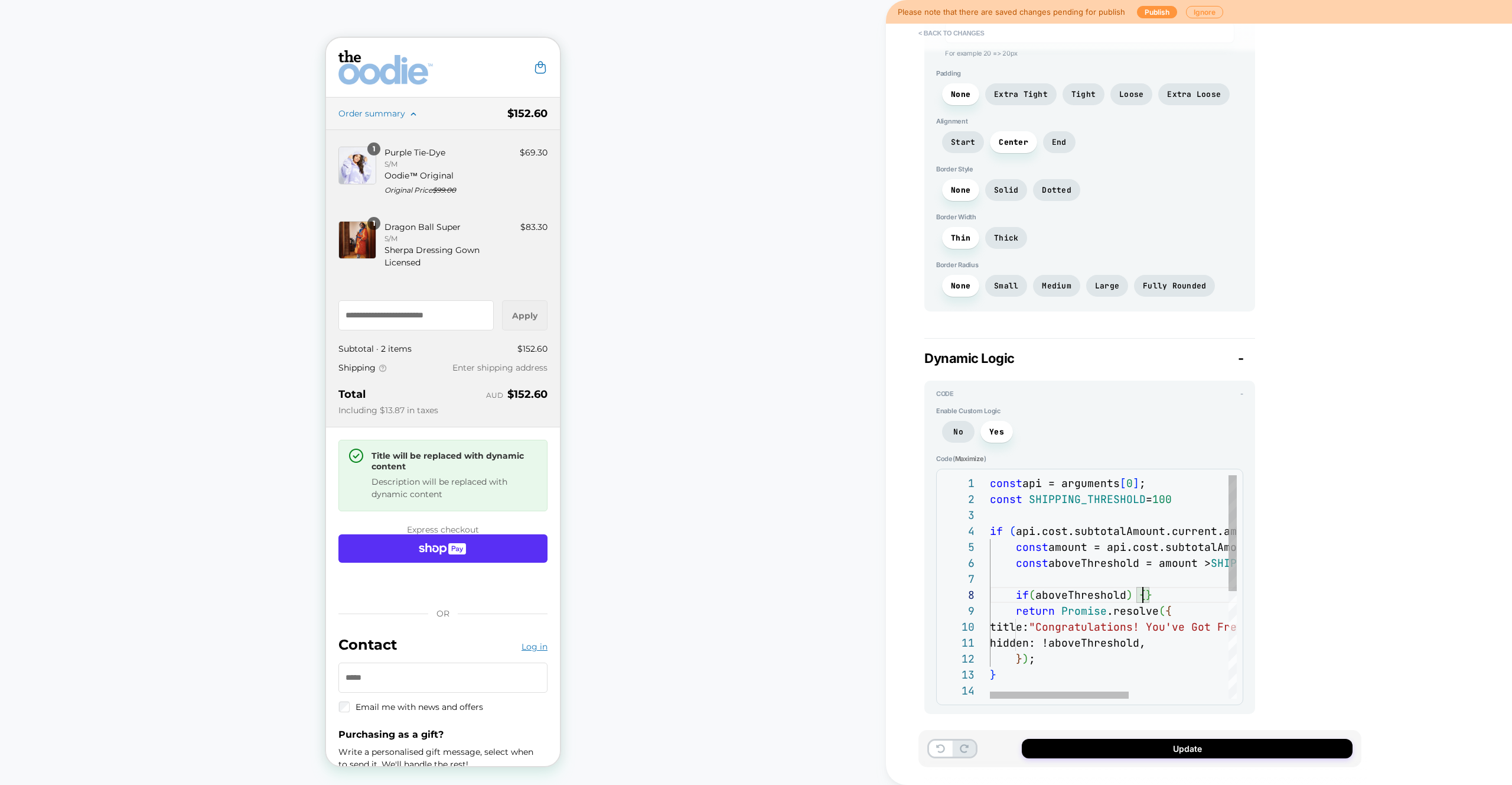
type textarea "**********"
type textarea "*"
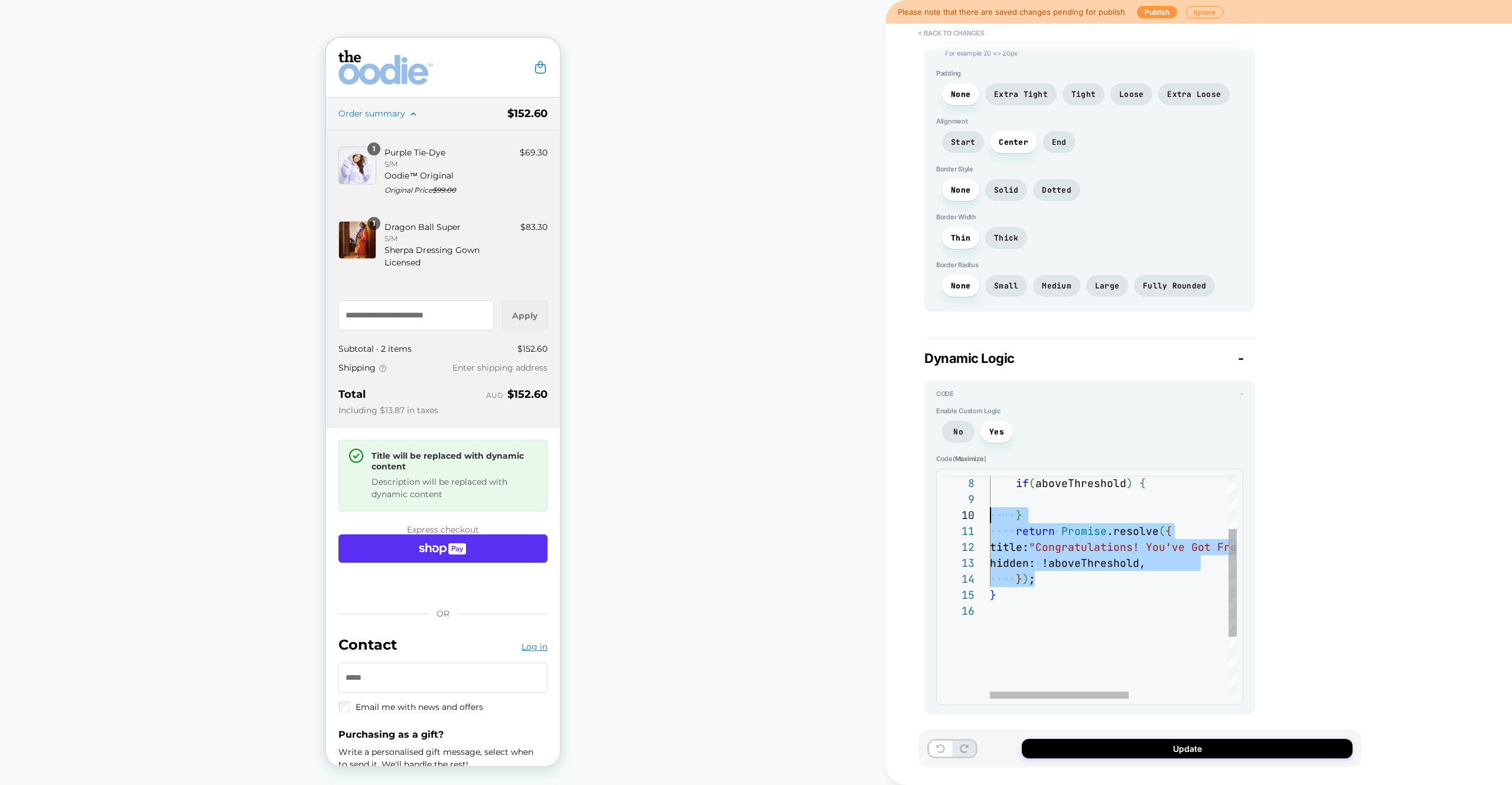
scroll to position [144, 0]
type textarea "**********"
drag, startPoint x: 1040, startPoint y: 578, endPoint x: 1057, endPoint y: 501, distance: 78.9
click at [990, 526] on div "return Promise .resolve ( { title: "Congratulations! You've Got Free Shipping! …" at bounding box center [1201, 595] width 423 height 463
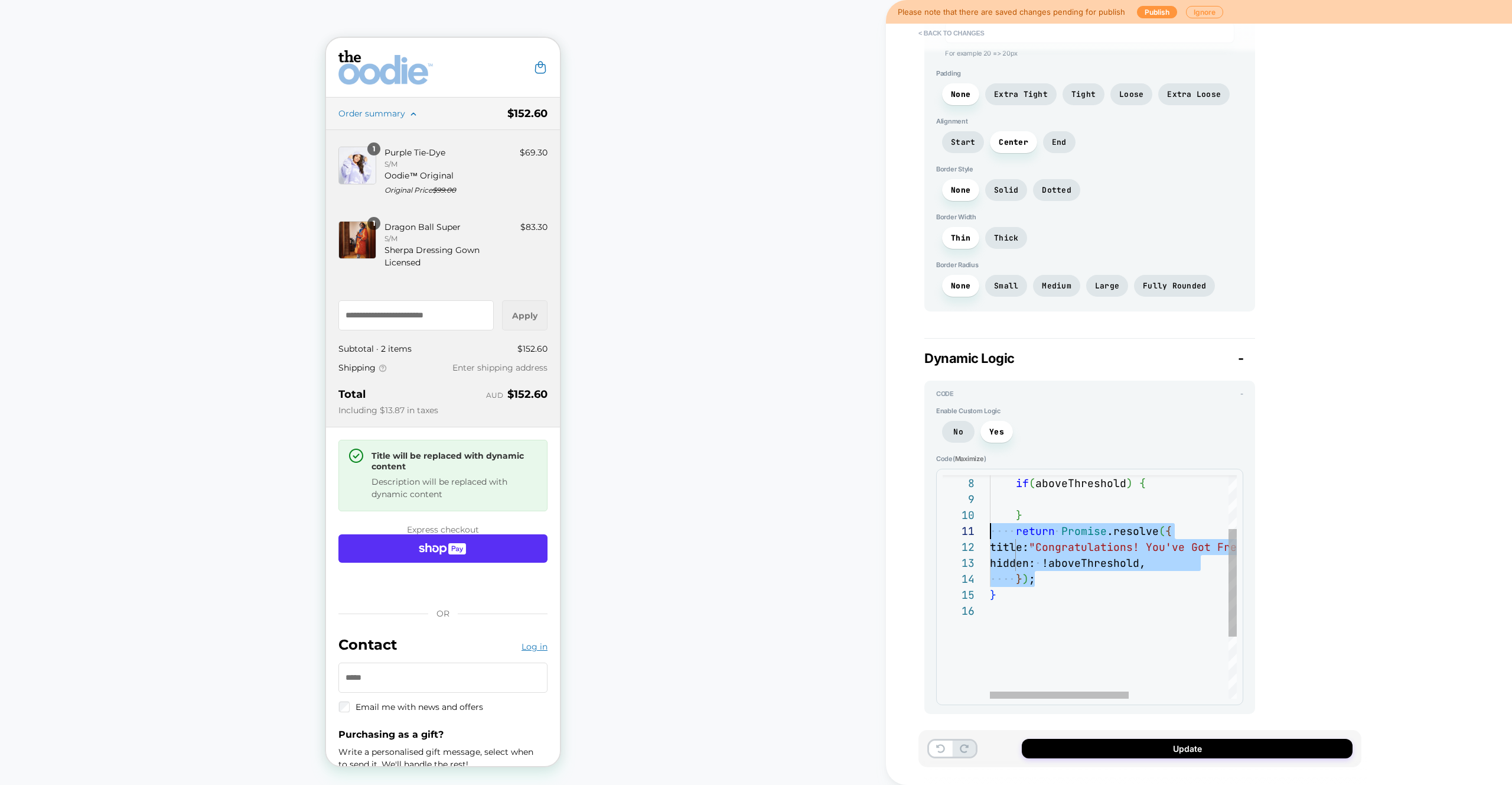
type textarea "*"
type textarea "**********"
click at [1073, 498] on div "} } if ( aboveThreshold ) {" at bounding box center [1201, 570] width 423 height 415
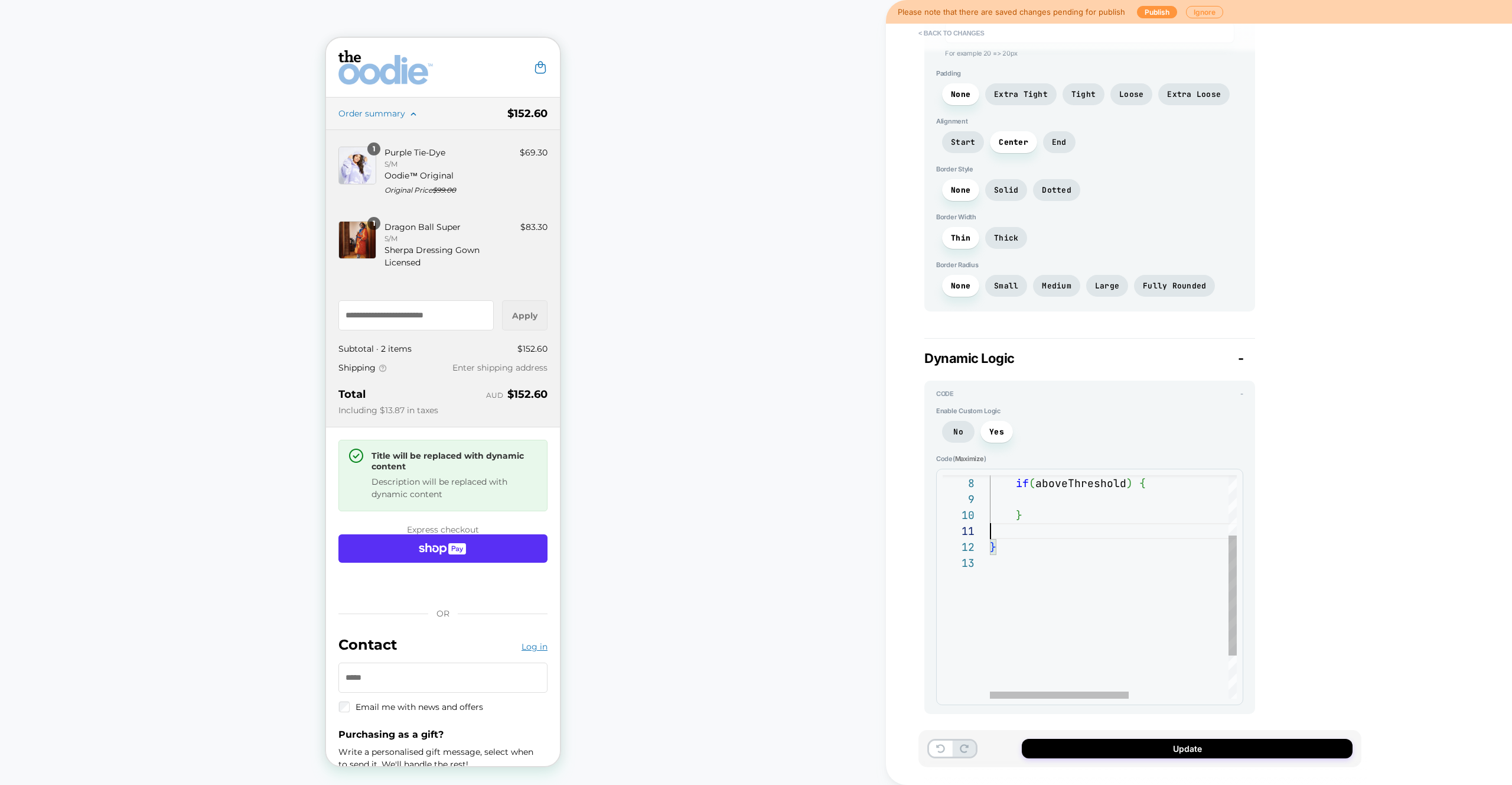
scroll to position [128, 0]
type textarea "*"
type textarea "**********"
click at [1032, 569] on div "}" at bounding box center [1201, 562] width 423 height 16
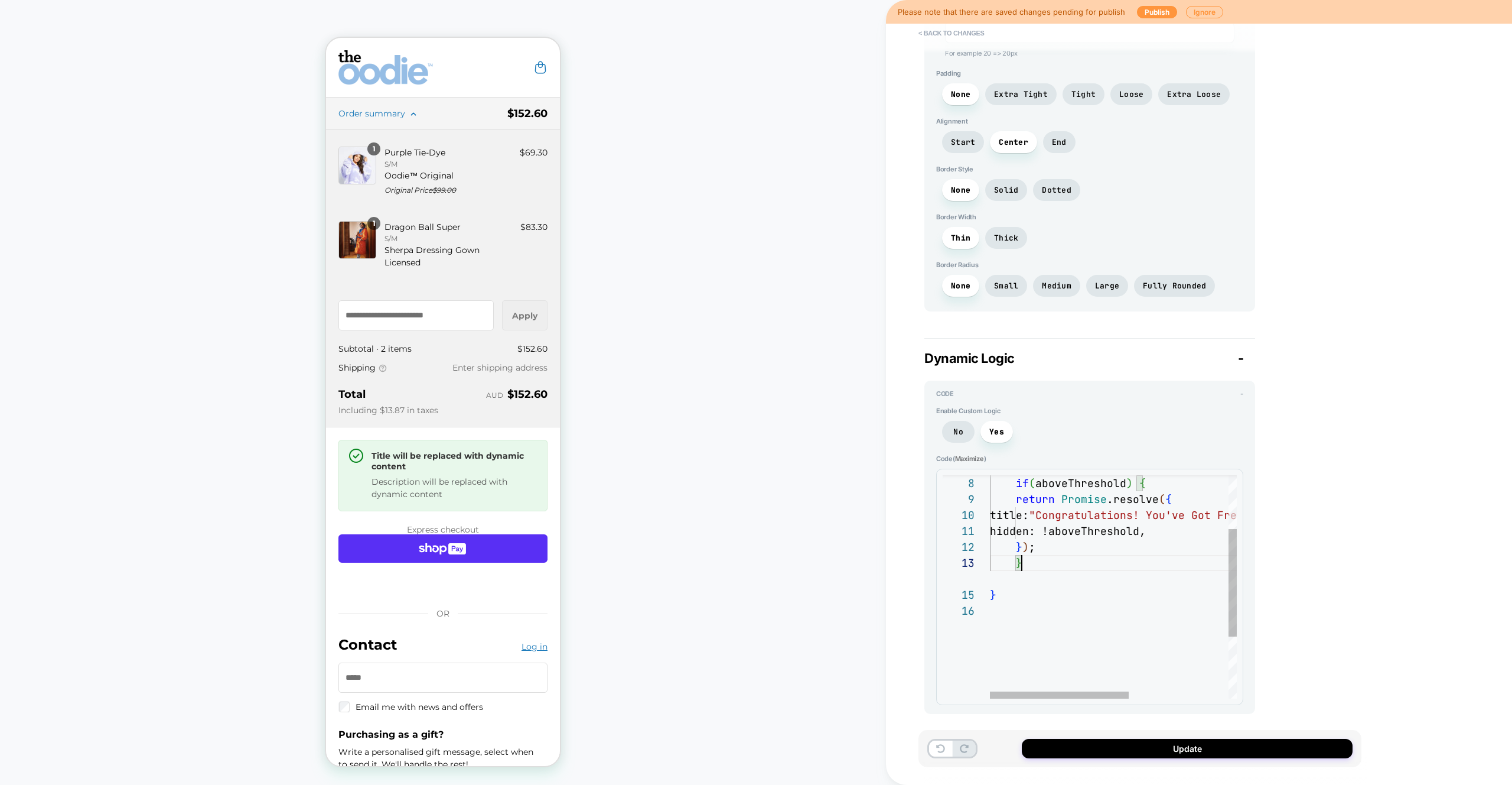
type textarea "*"
type textarea "**********"
drag, startPoint x: 1095, startPoint y: 528, endPoint x: 1221, endPoint y: 528, distance: 126.0
click at [1186, 529] on div "return Promise .resolve ( { if ( aboveThreshold ) { title: "Congratulations! Yo…" at bounding box center [1201, 587] width 423 height 447
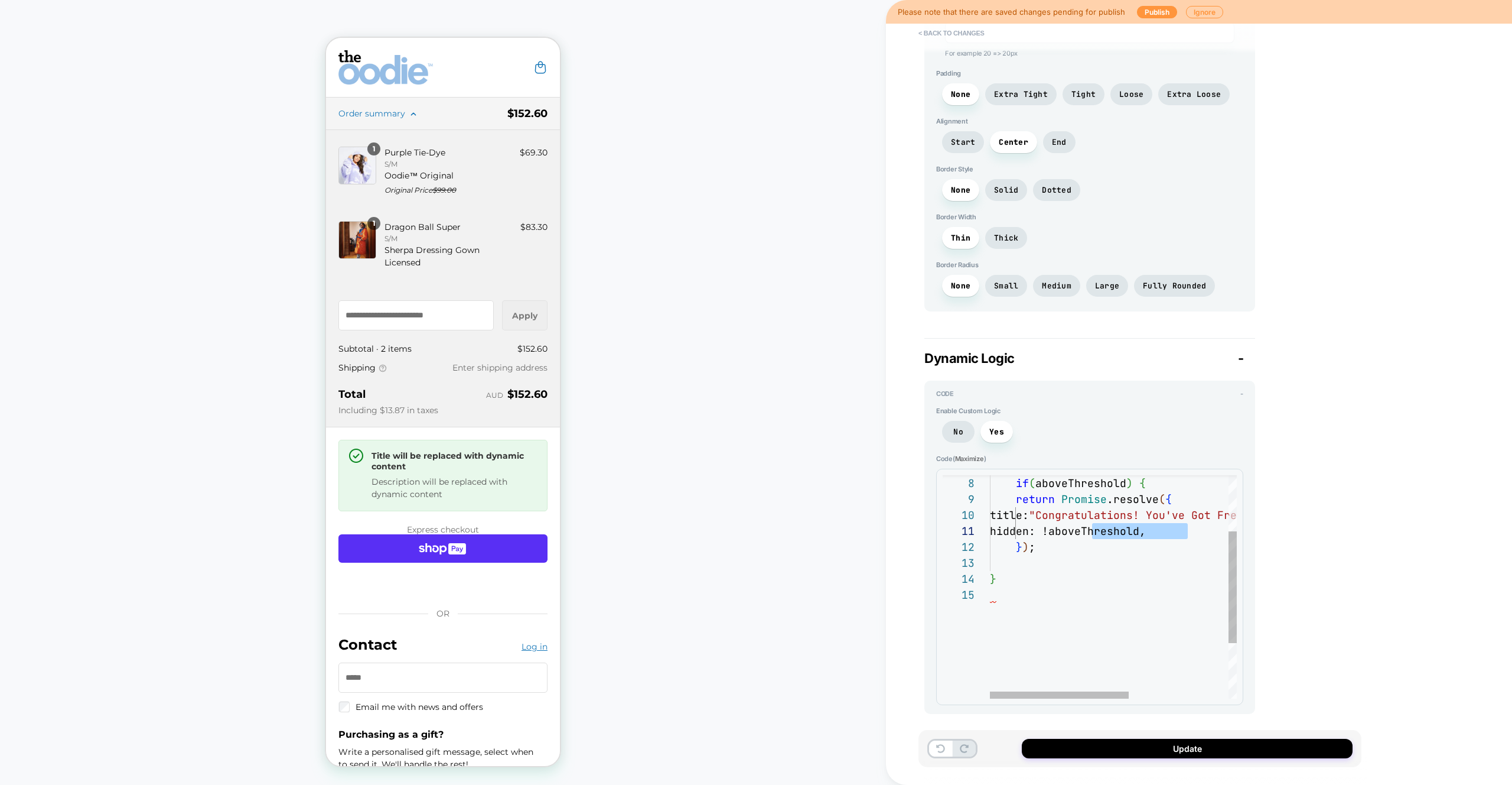
type textarea "*"
type textarea "**********"
type textarea "*"
type textarea "**********"
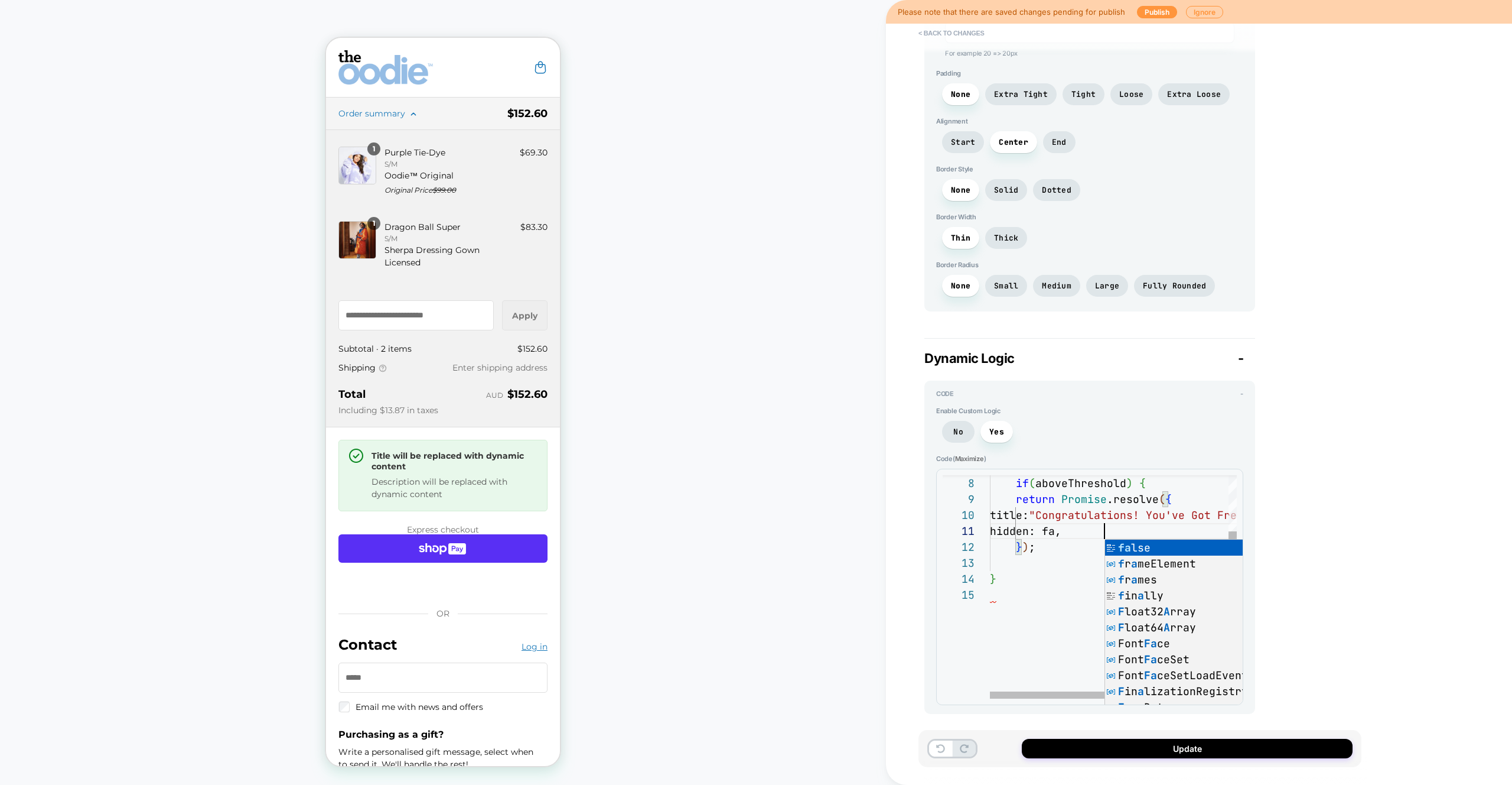
type textarea "*"
type textarea "**********"
type textarea "*"
type textarea "**********"
type textarea "*"
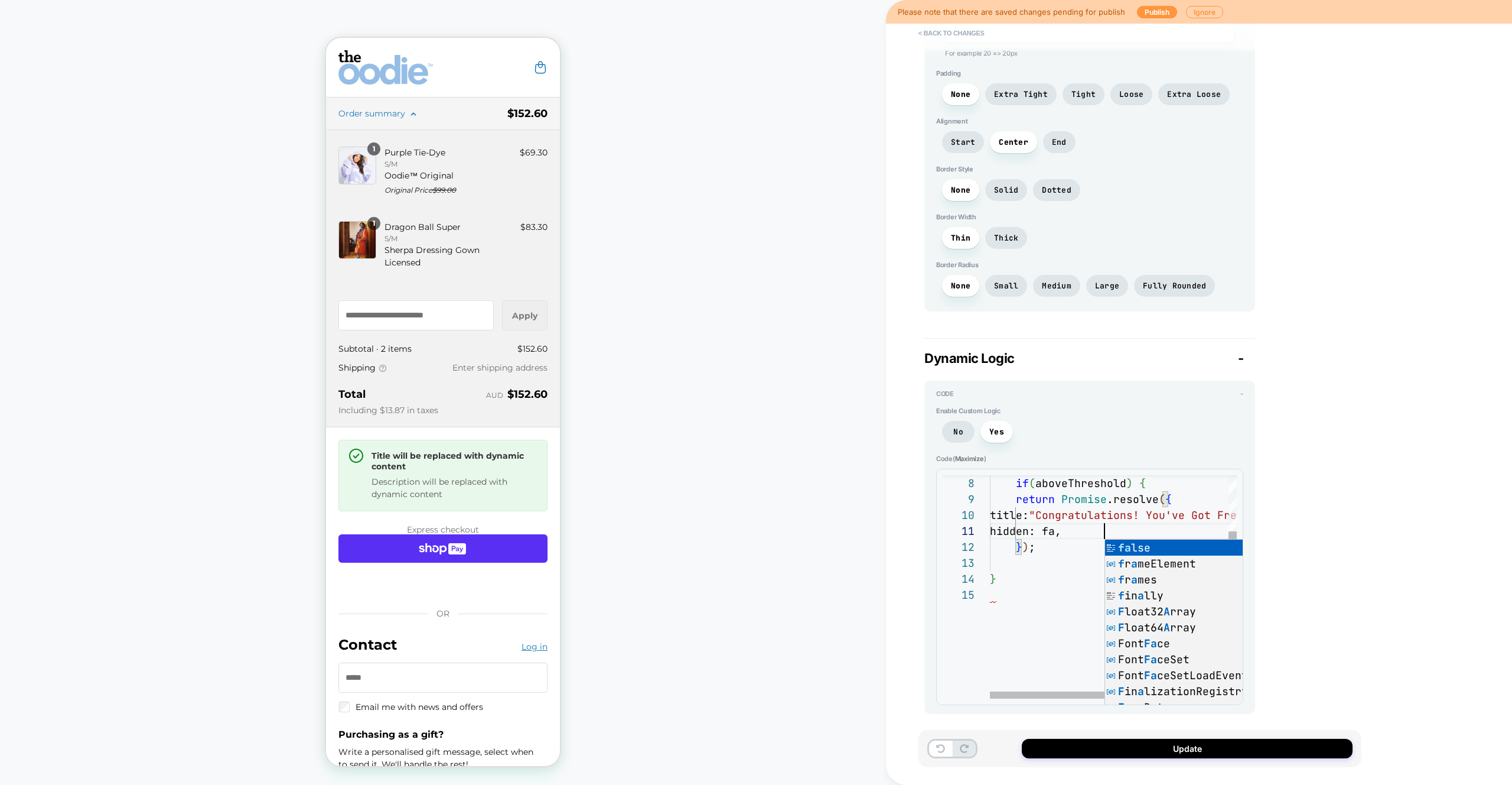
type textarea "**********"
type textarea "*"
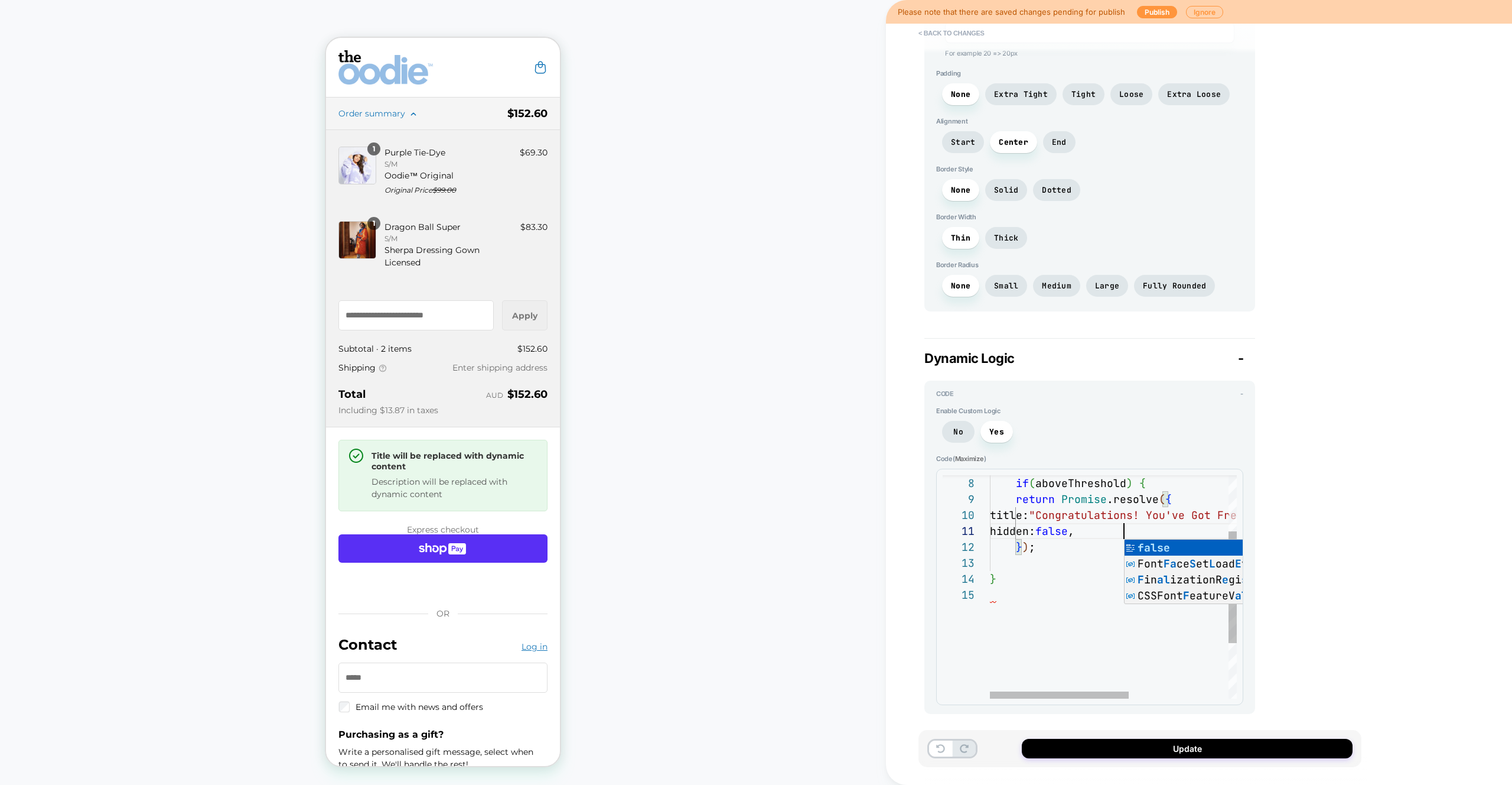
scroll to position [0, 134]
type textarea "**********"
click at [1225, 751] on button "Update" at bounding box center [1187, 749] width 331 height 20
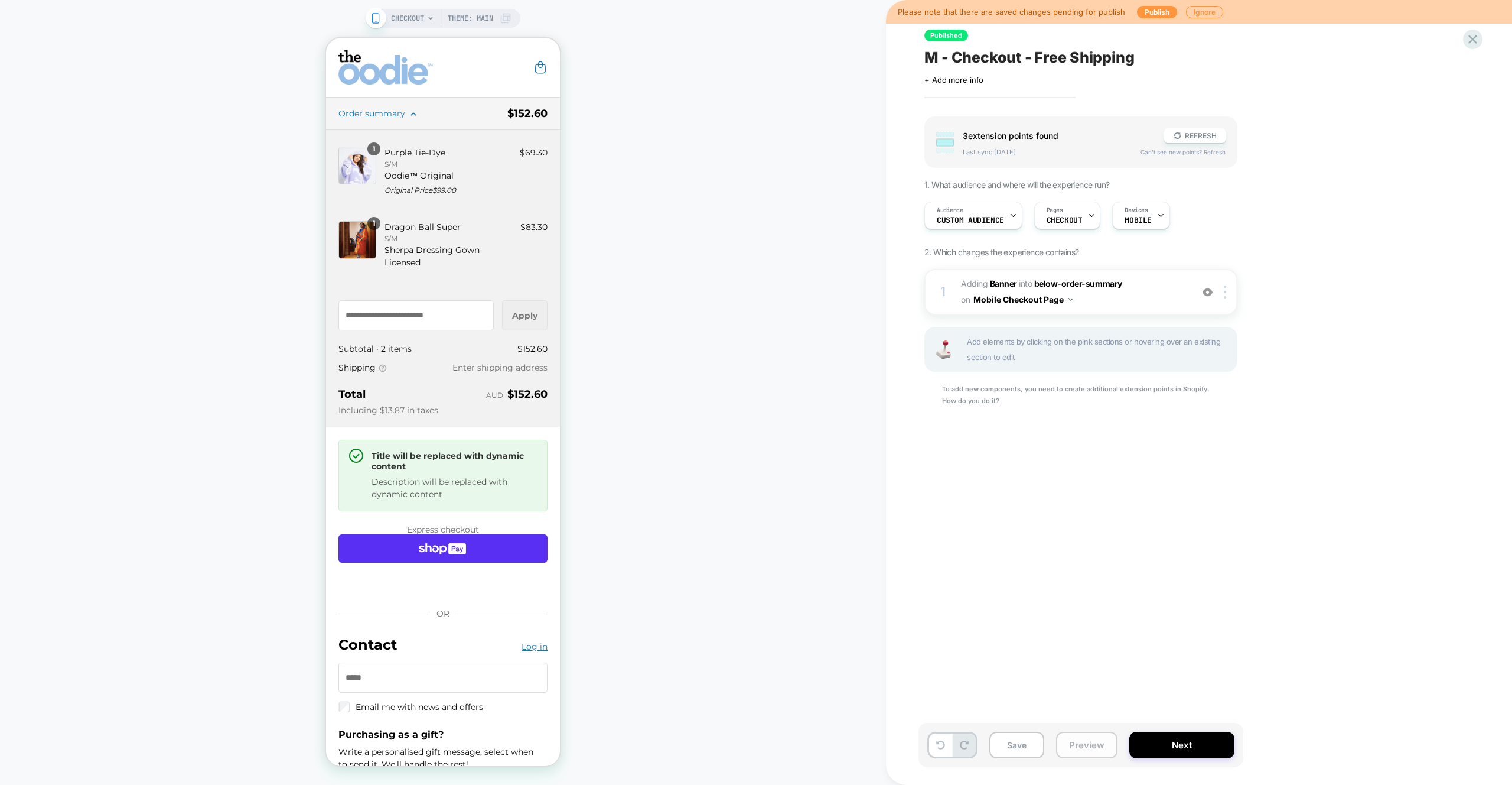
click at [1102, 753] on button "Preview" at bounding box center [1086, 744] width 61 height 26
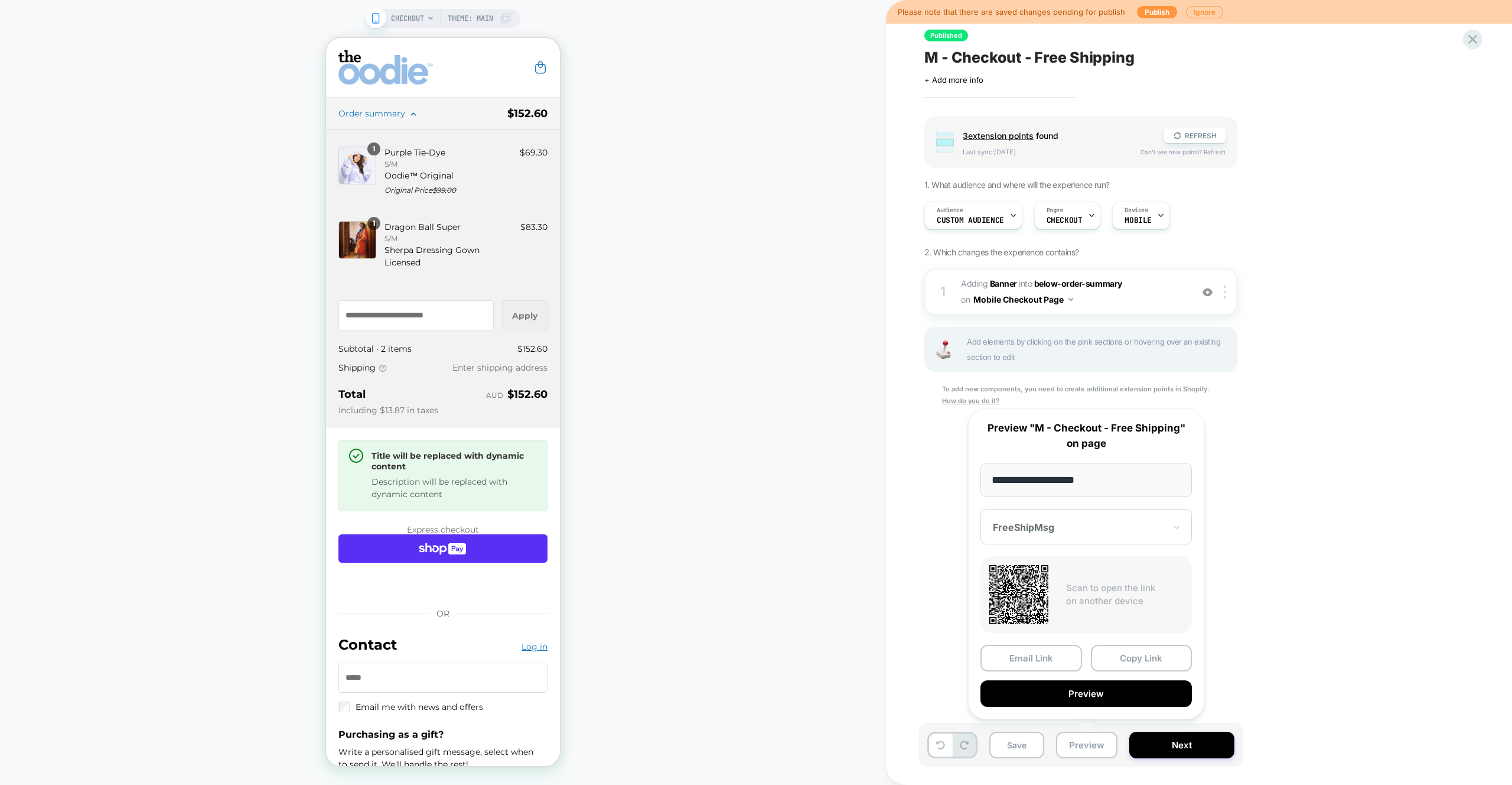
drag, startPoint x: 1148, startPoint y: 662, endPoint x: 706, endPoint y: 517, distance: 465.2
click at [1148, 662] on button "Copy Link" at bounding box center [1142, 657] width 102 height 26
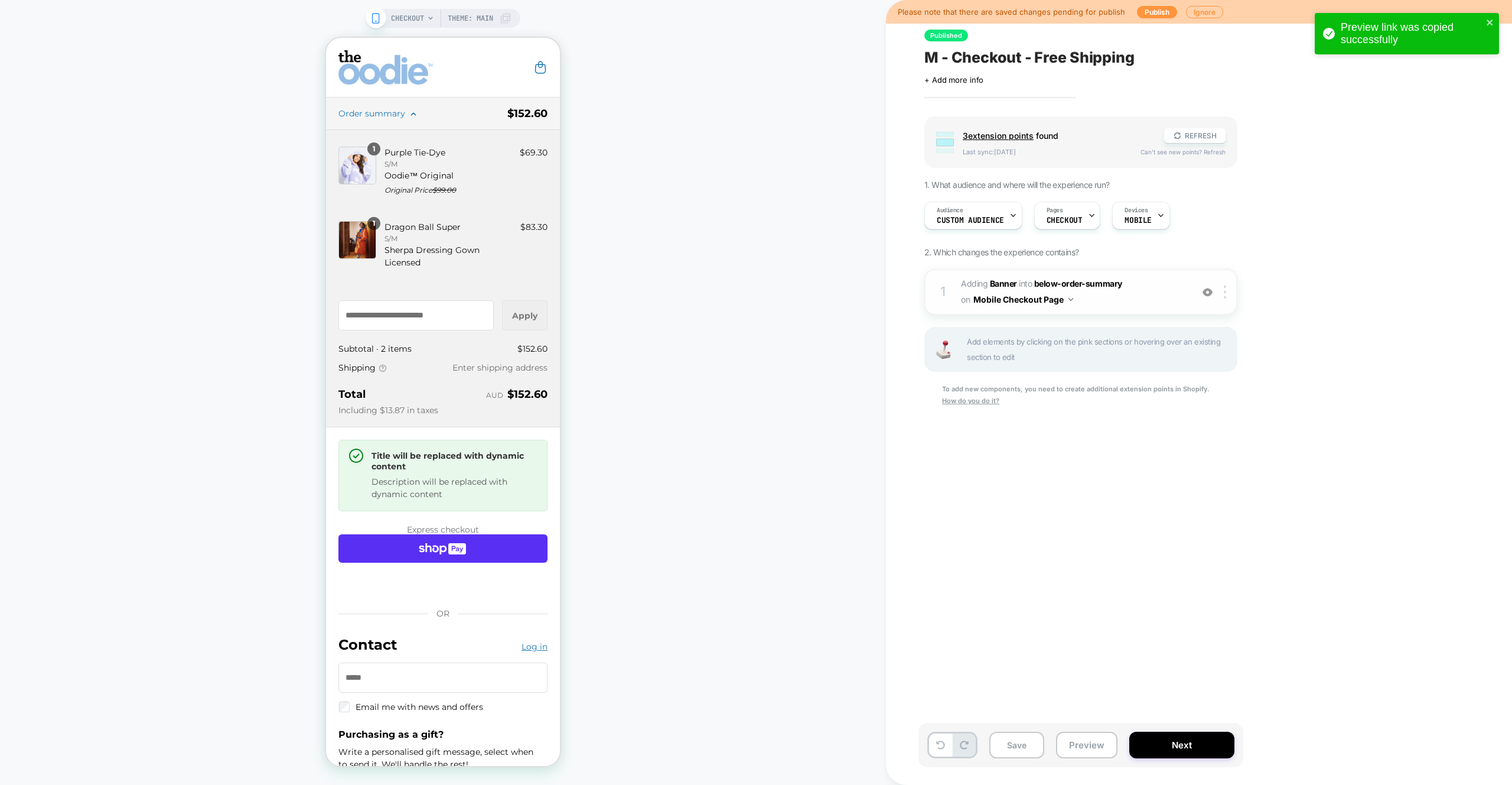
click at [1146, 290] on span "#_loomi_addon_1745470629090 Adding Banner INTO below-order-summary below-order-…" at bounding box center [1074, 292] width 225 height 32
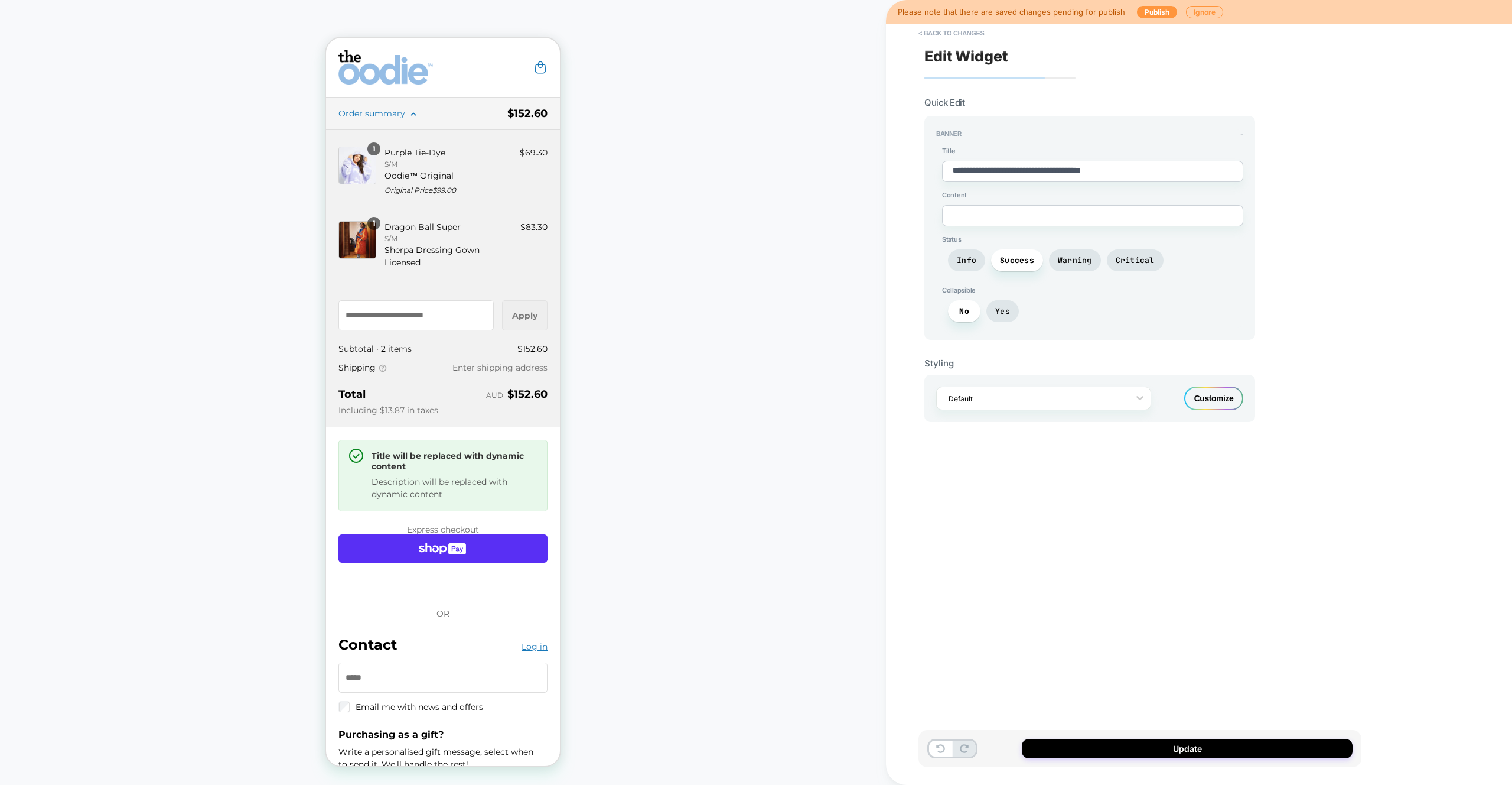
type textarea "*"
click at [1178, 172] on textarea "**********" at bounding box center [1092, 172] width 302 height 21
click at [1217, 751] on button "Update" at bounding box center [1187, 749] width 331 height 20
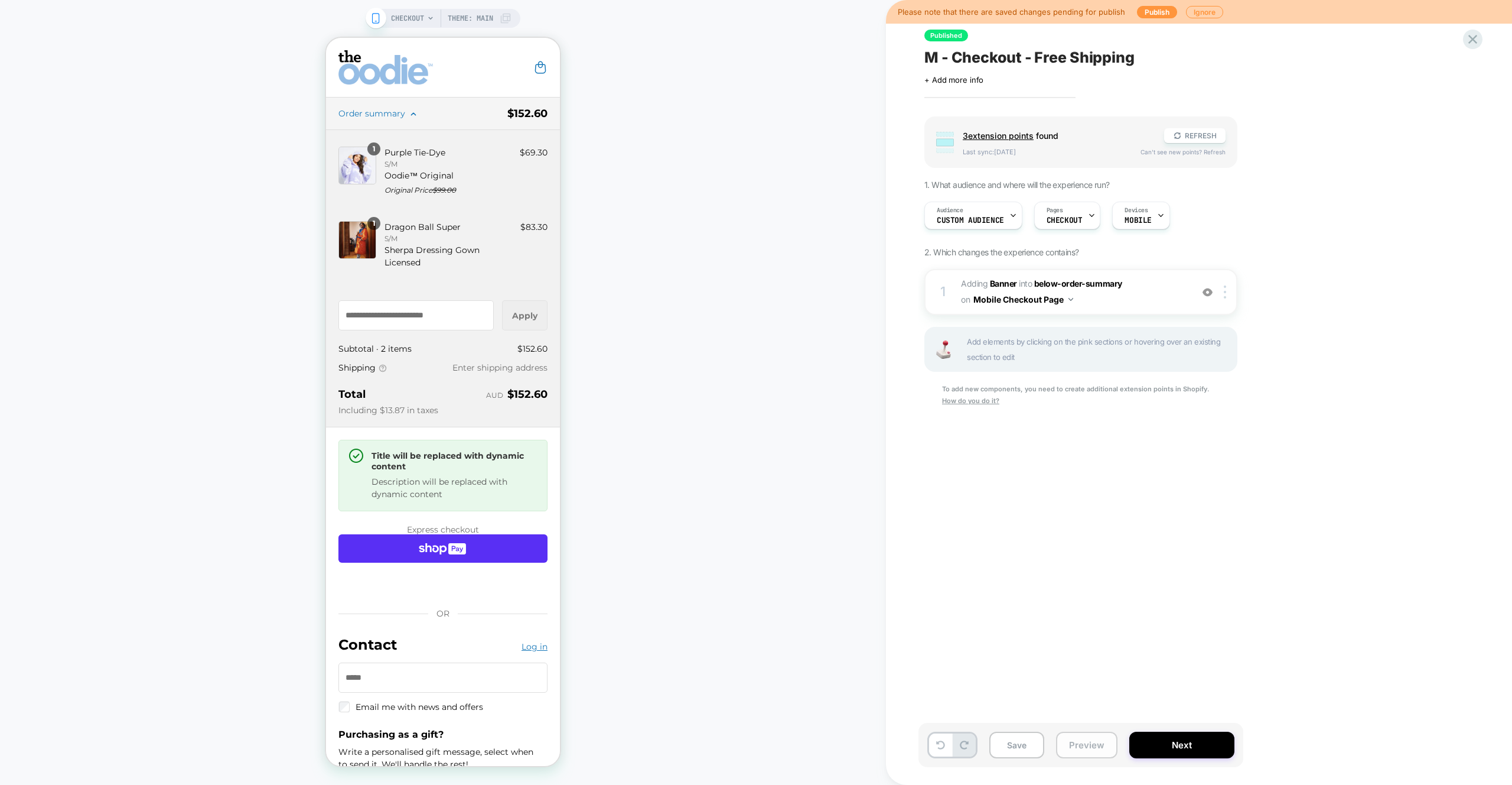
drag, startPoint x: 1090, startPoint y: 747, endPoint x: 1095, endPoint y: 741, distance: 7.8
click at [1090, 747] on button "Preview" at bounding box center [1086, 744] width 61 height 26
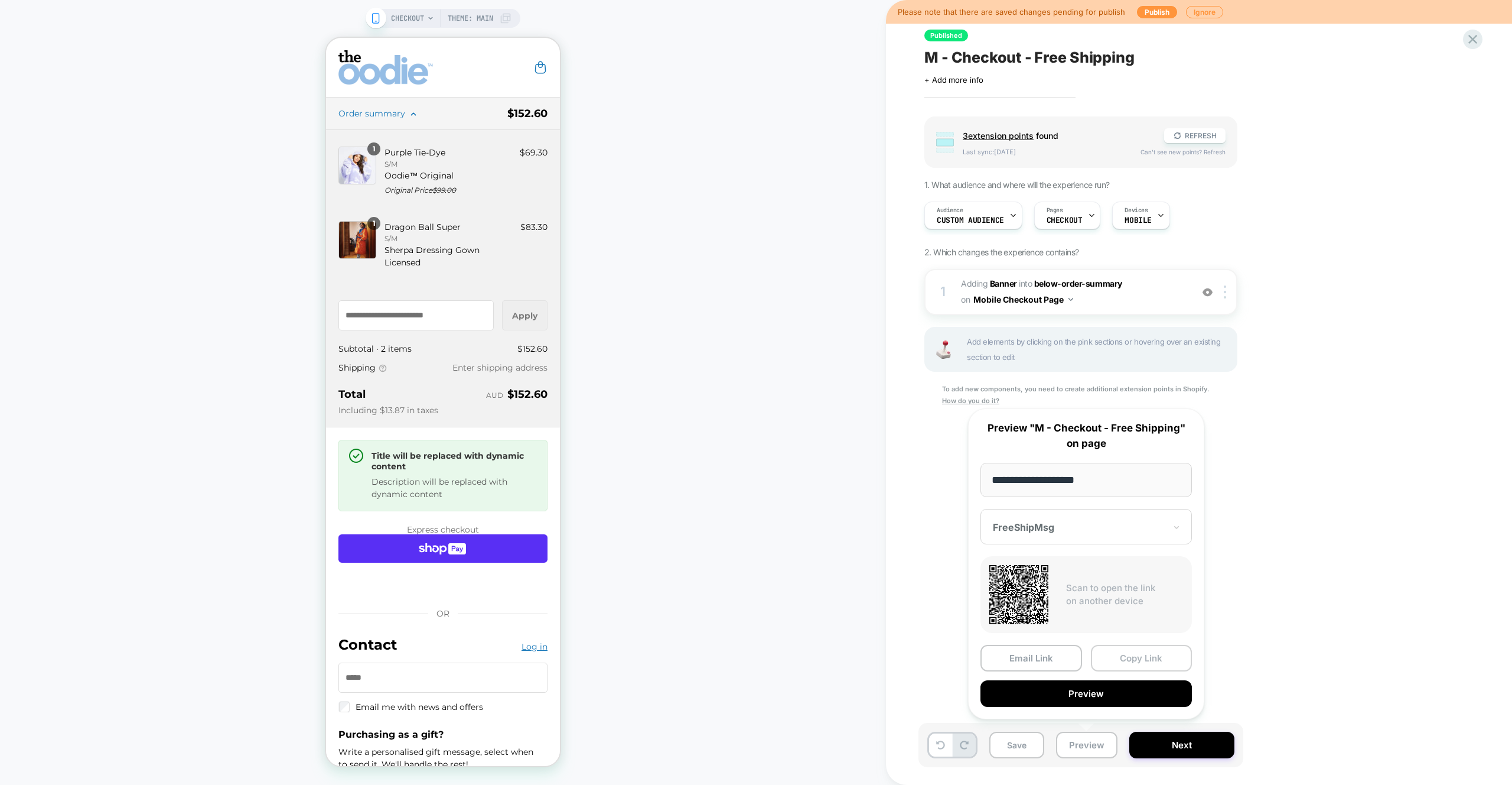
click at [1139, 656] on button "Copy Link" at bounding box center [1142, 657] width 102 height 26
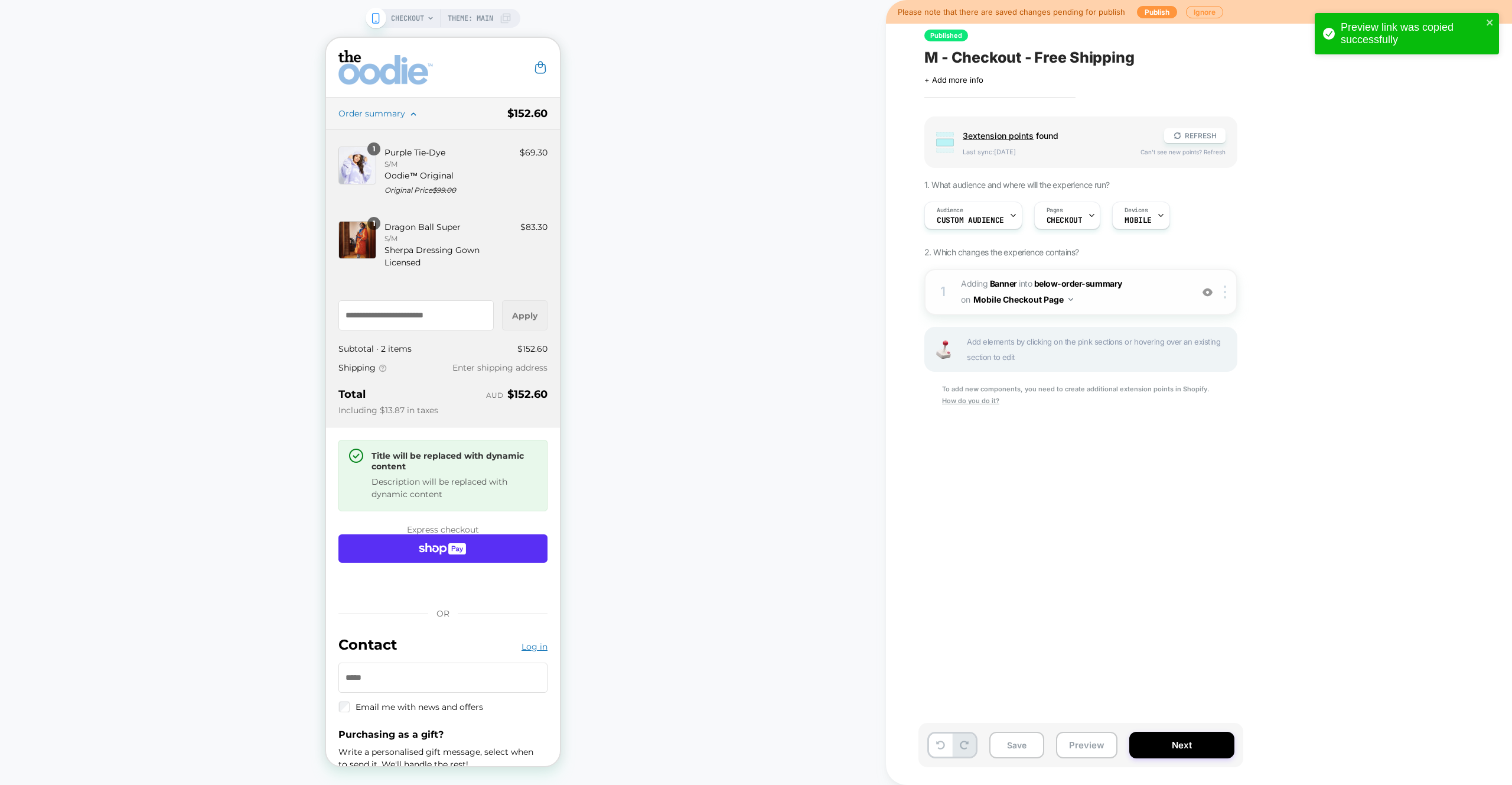
click at [1164, 288] on span "#_loomi_addon_1745470629090 Adding Banner INTO below-order-summary below-order-…" at bounding box center [1074, 292] width 225 height 32
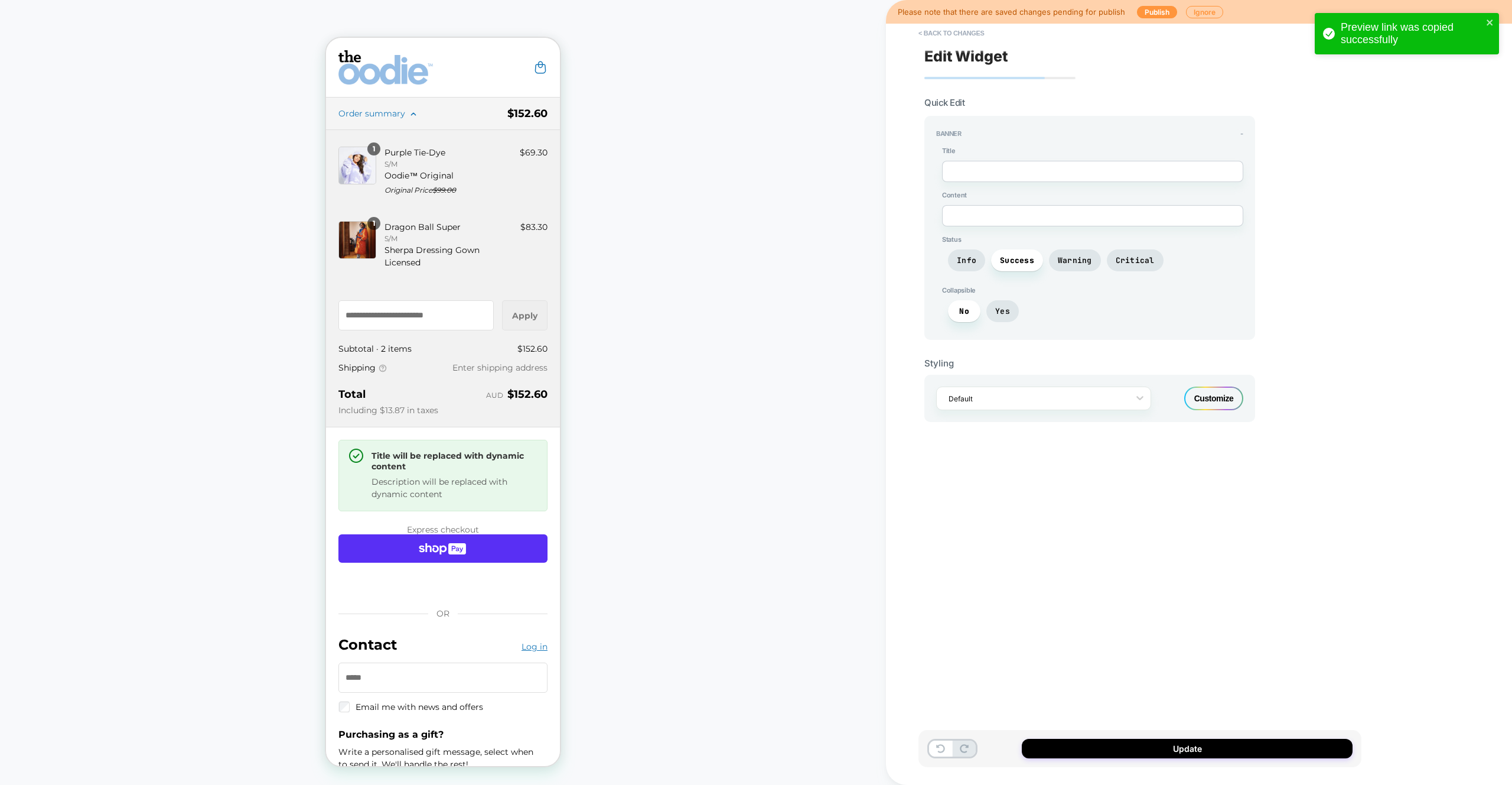
click at [1208, 397] on div "Customize" at bounding box center [1214, 398] width 60 height 23
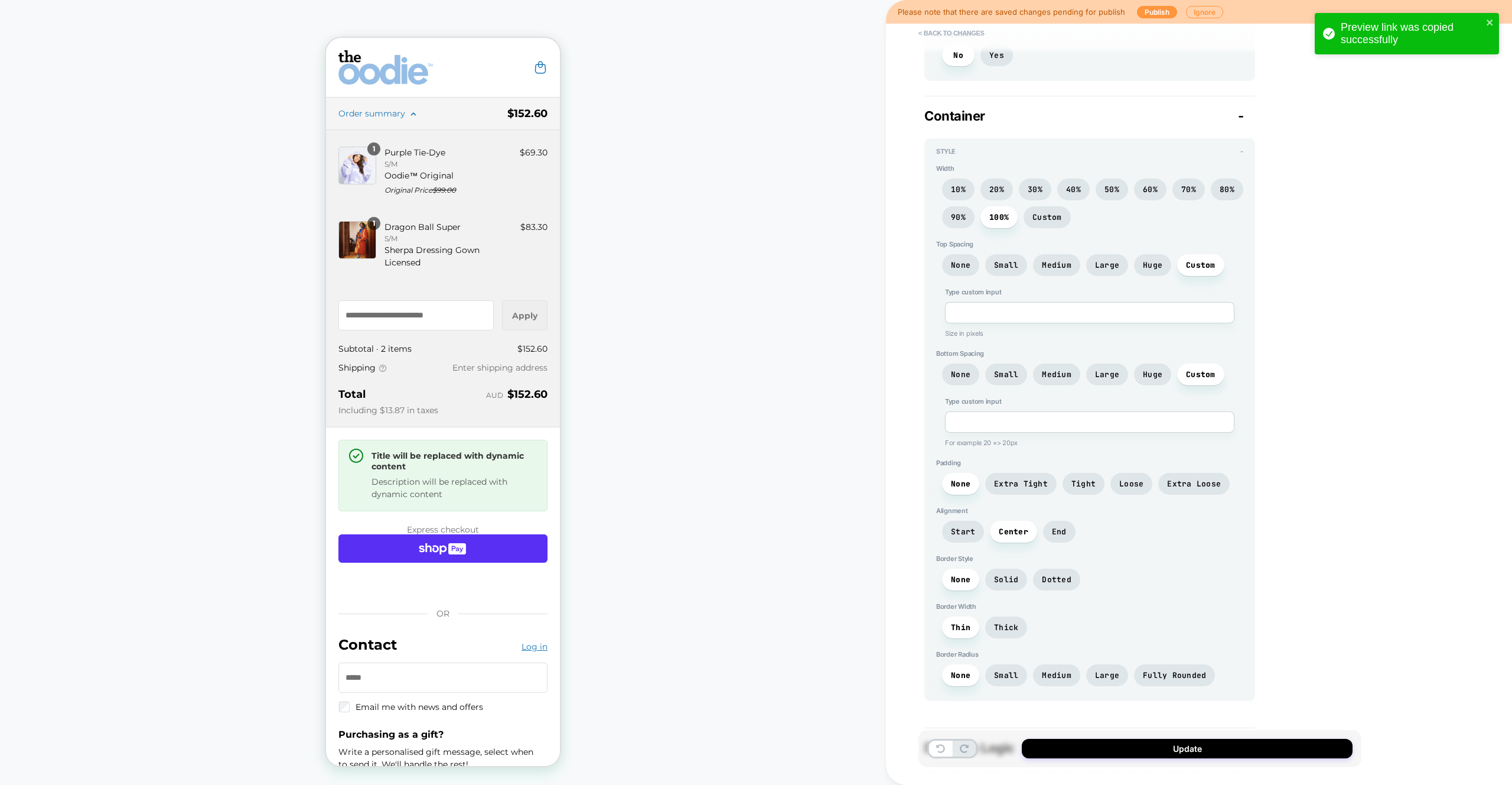
scroll to position [719, 0]
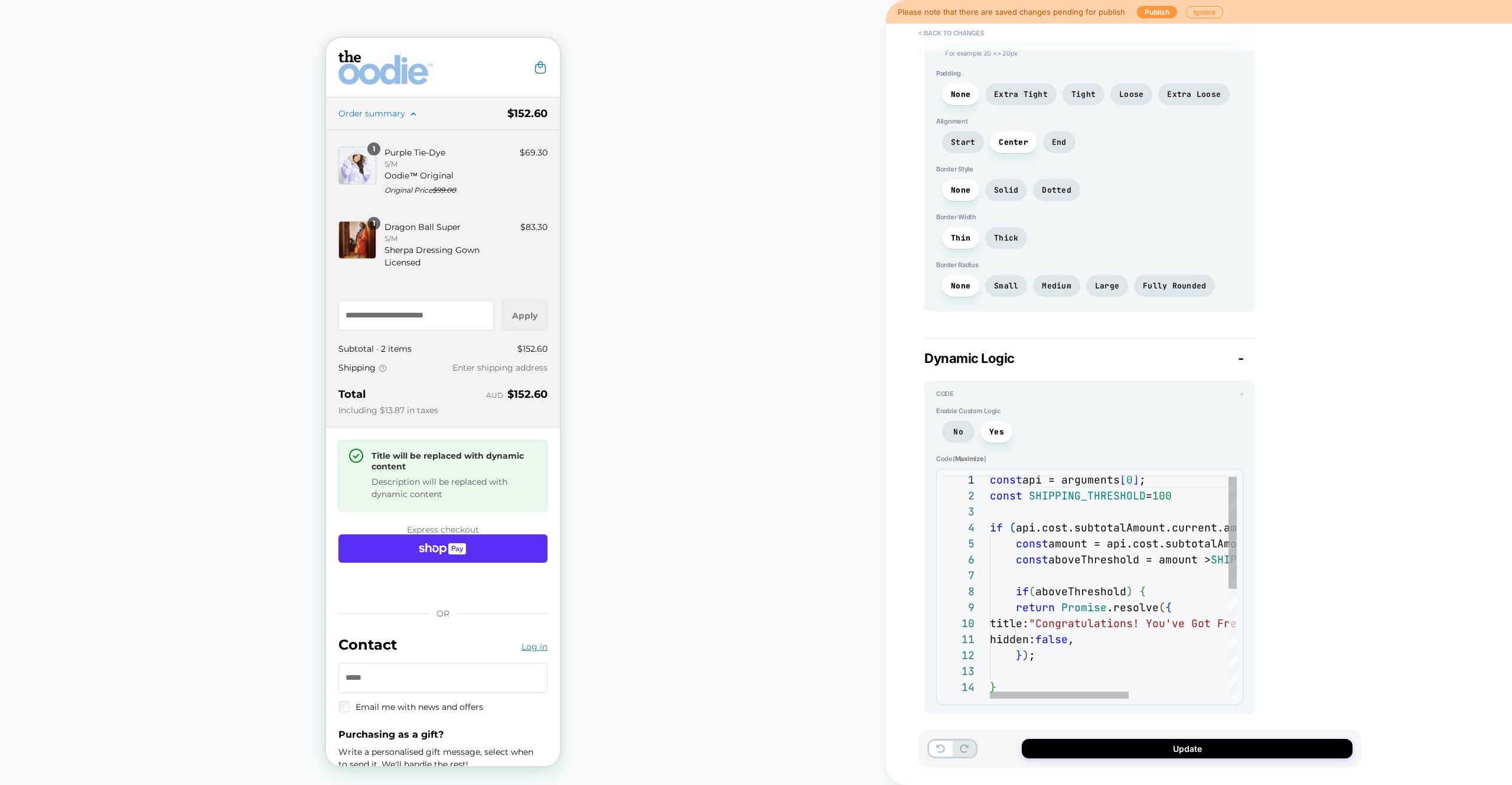
click at [1065, 660] on div "} hidden: false , } ) ; if ( aboveThreshold ) { return Promise .resolve ( { tit…" at bounding box center [1201, 695] width 423 height 447
click at [1080, 592] on div "} hidden: false , } ) ; if ( aboveThreshold ) { return Promise .resolve ( { tit…" at bounding box center [1201, 695] width 423 height 447
click at [1080, 592] on span "aboveThreshold" at bounding box center [1081, 592] width 91 height 14
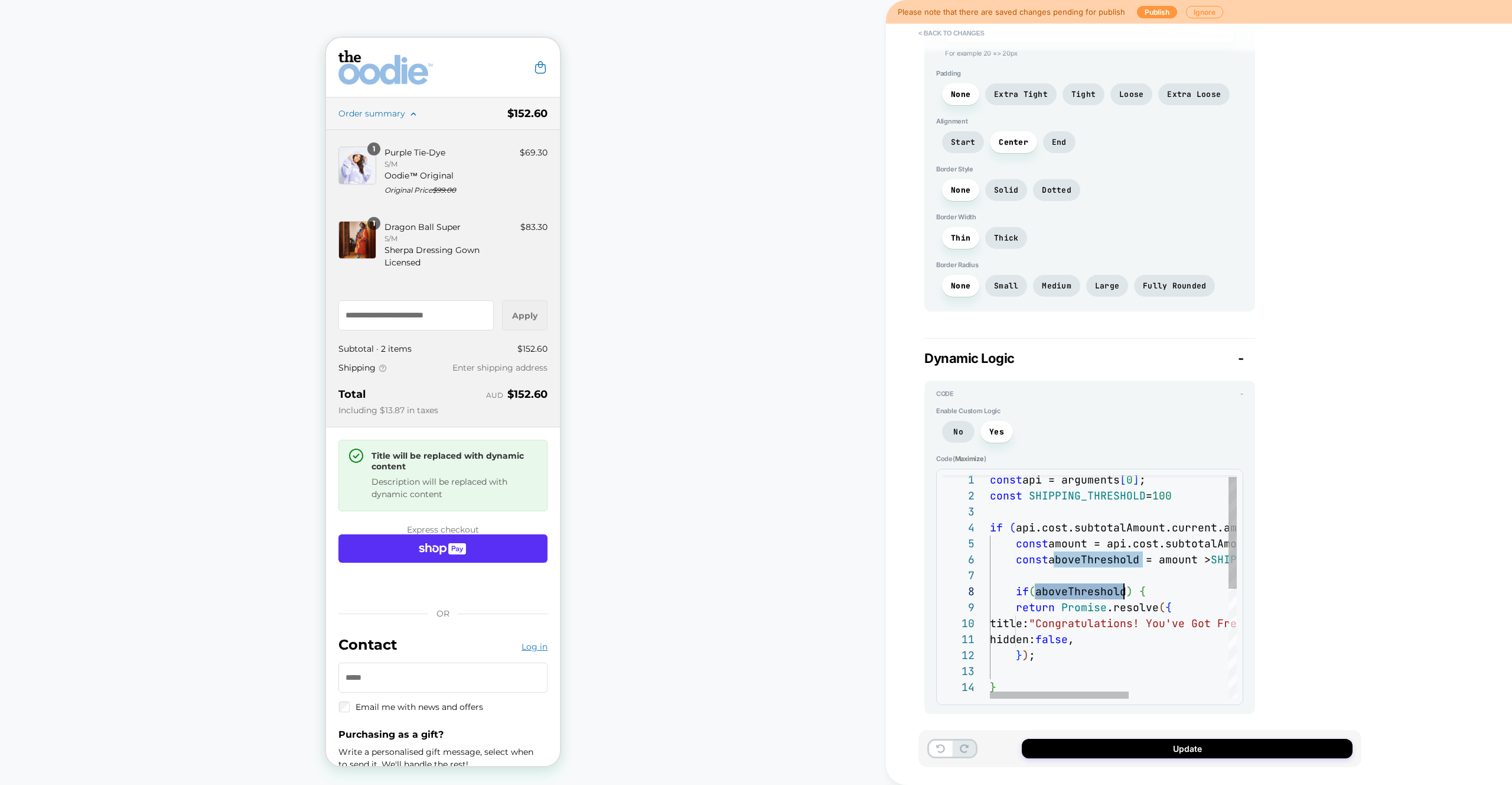
click at [1107, 643] on div "} hidden: false , } ) ; if ( aboveThreshold ) { return Promise .resolve ( { tit…" at bounding box center [1201, 695] width 423 height 447
click at [1106, 524] on div "} hidden: !aboveThreshold, } ) ; return Promise .resolve ( { title: "Congratula…" at bounding box center [1201, 690] width 423 height 431
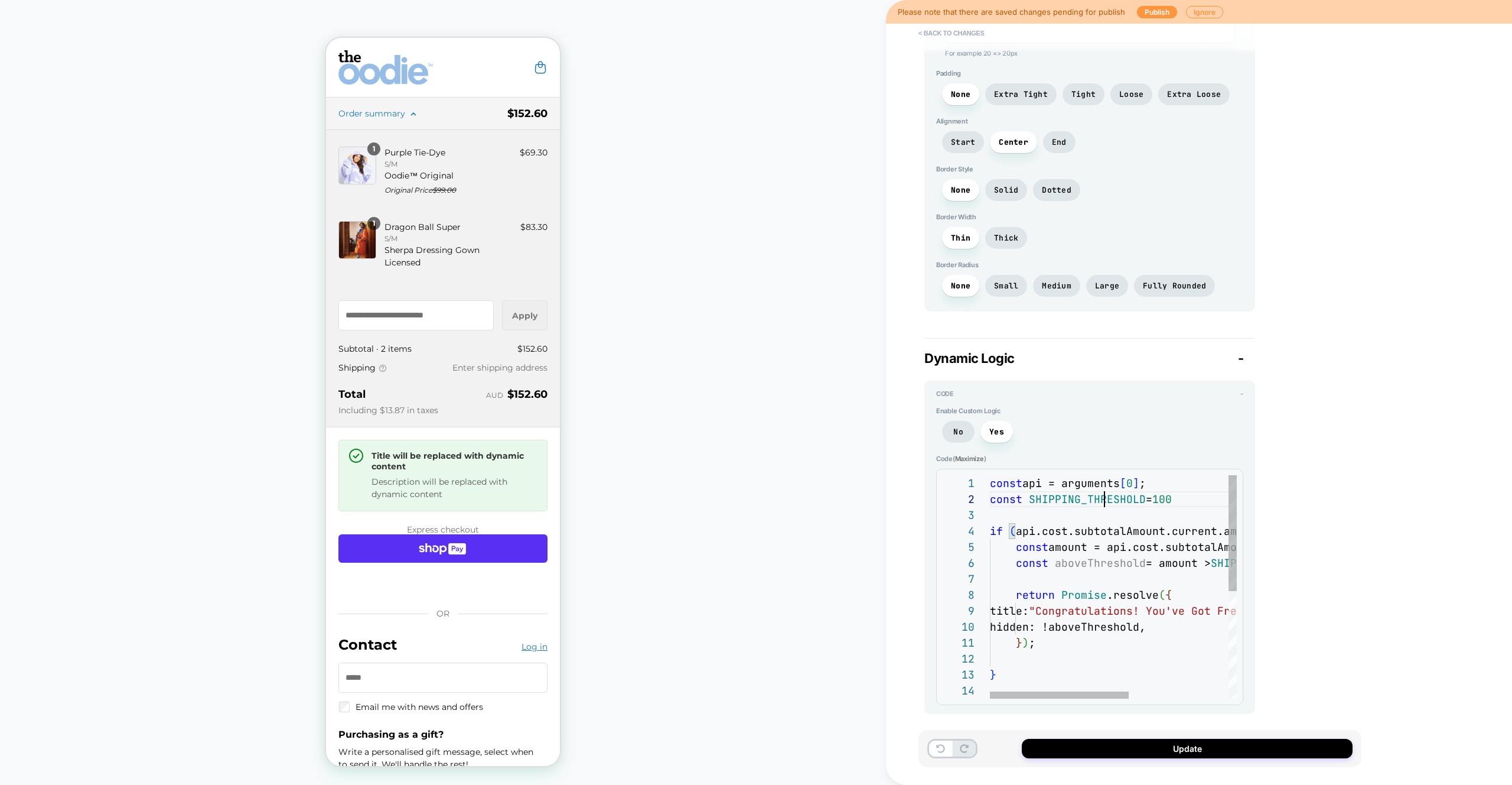
click at [1104, 501] on div "} hidden: !aboveThreshold, } ) ; return Promise .resolve ( { title: "Congratula…" at bounding box center [1201, 690] width 423 height 431
click at [1104, 516] on div "} hidden: !aboveThreshold, } ) ; return Promise .resolve ( { title: "Congratula…" at bounding box center [1201, 690] width 423 height 431
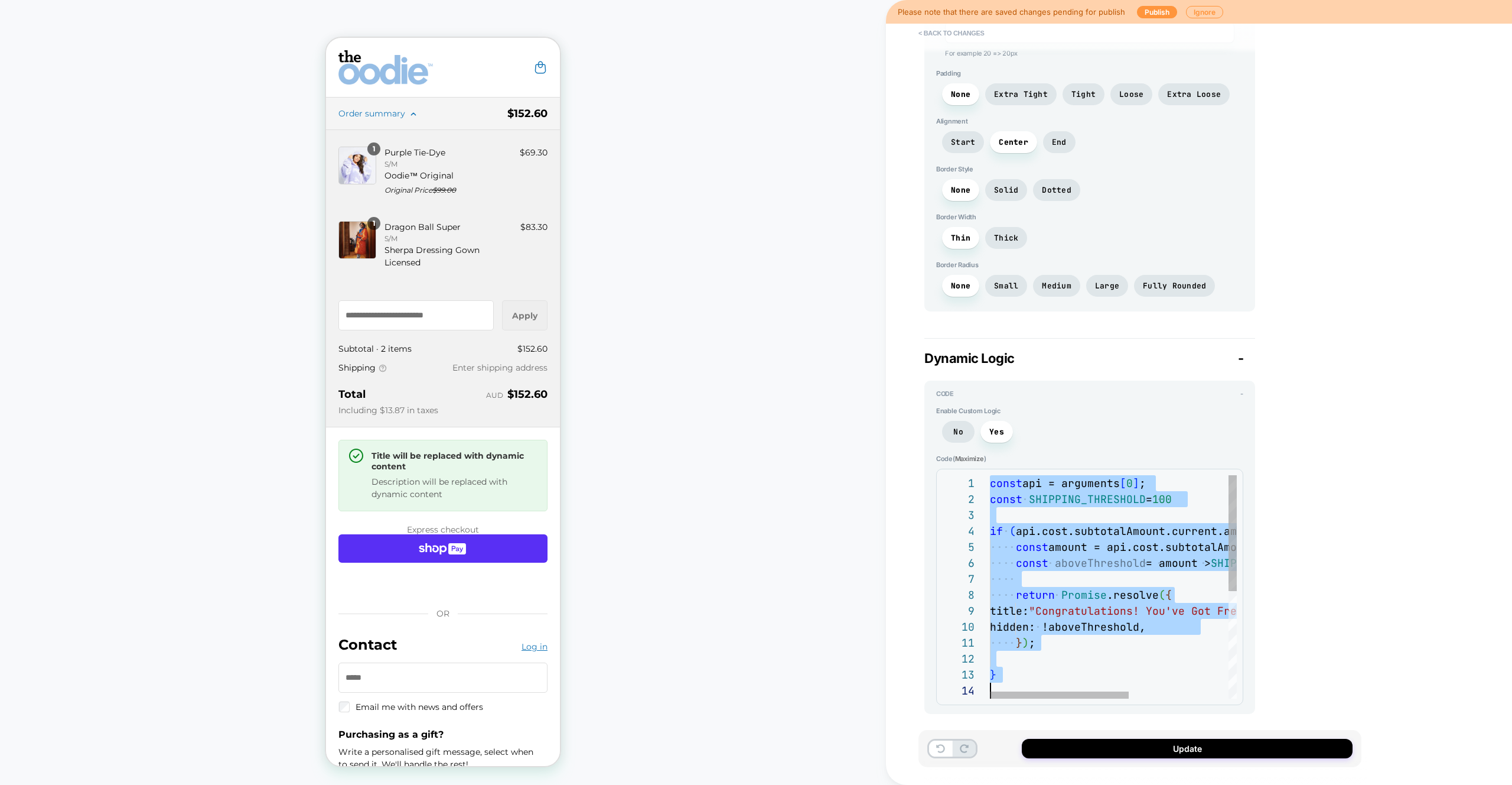
scroll to position [0, 0]
drag, startPoint x: 1111, startPoint y: 569, endPoint x: 1112, endPoint y: 563, distance: 6.1
click at [1111, 569] on div "} hidden: !aboveThreshold, } ) ; return Promise .resolve ( { title: "Congratula…" at bounding box center [1201, 690] width 423 height 431
click at [1097, 521] on div "} hidden: !aboveThreshold, } ) ; return Promise .resolve ( { title: "Congratula…" at bounding box center [1201, 690] width 423 height 431
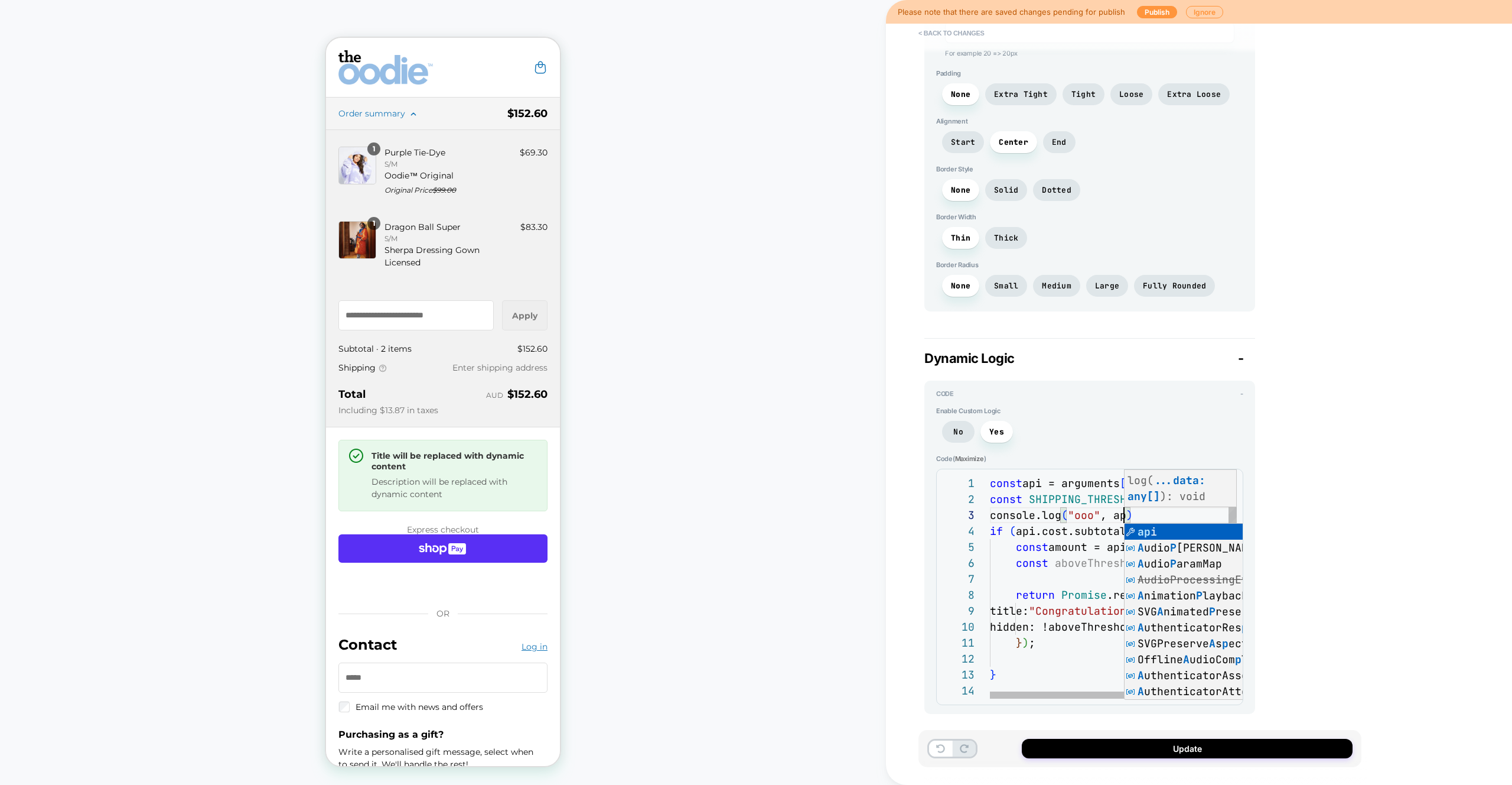
scroll to position [32, 141]
type textarea "**********"
click at [1124, 751] on button "Update" at bounding box center [1187, 749] width 331 height 20
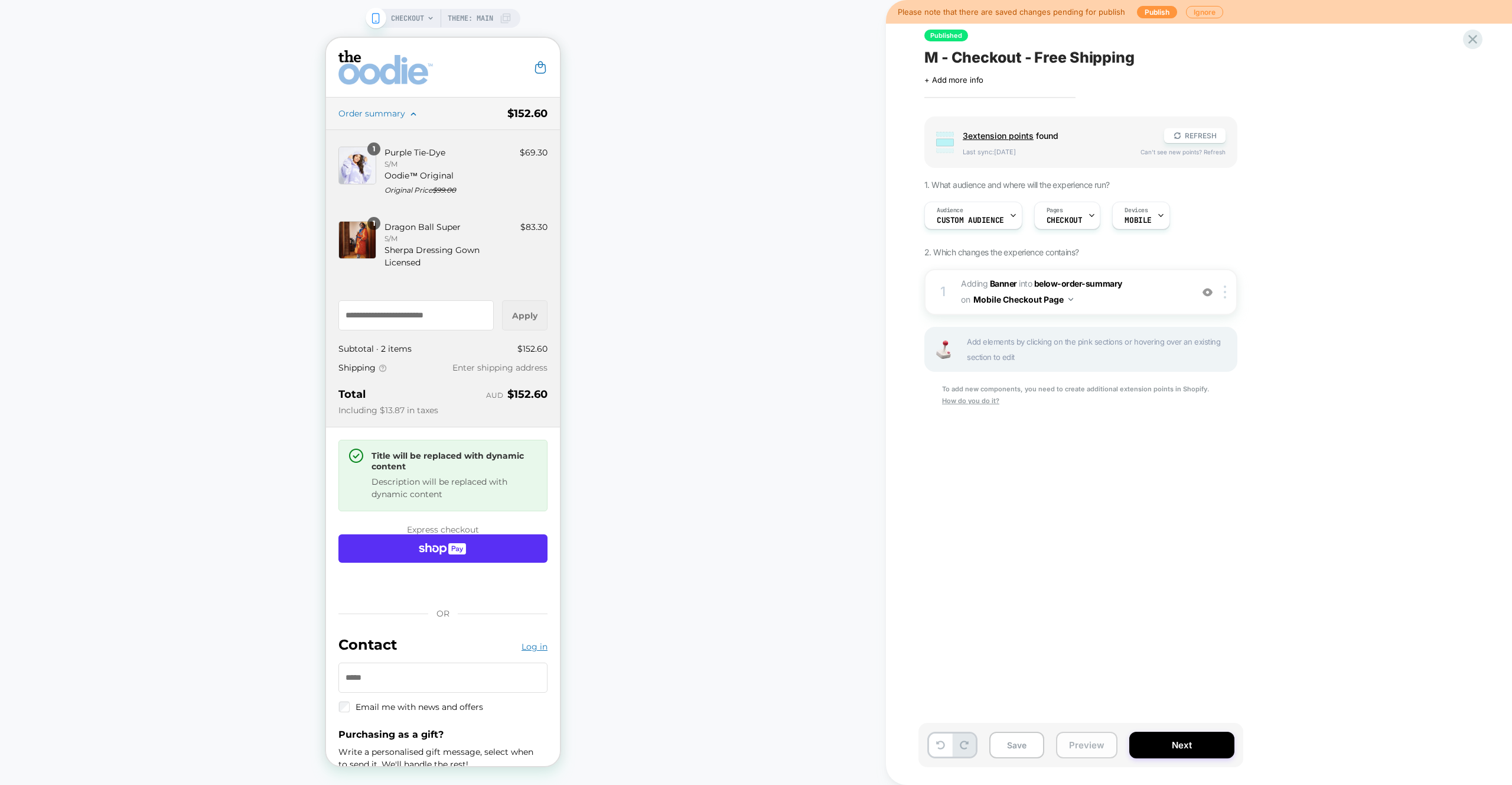
drag, startPoint x: 1075, startPoint y: 749, endPoint x: 1079, endPoint y: 742, distance: 8.1
click at [1075, 749] on button "Preview" at bounding box center [1086, 744] width 61 height 26
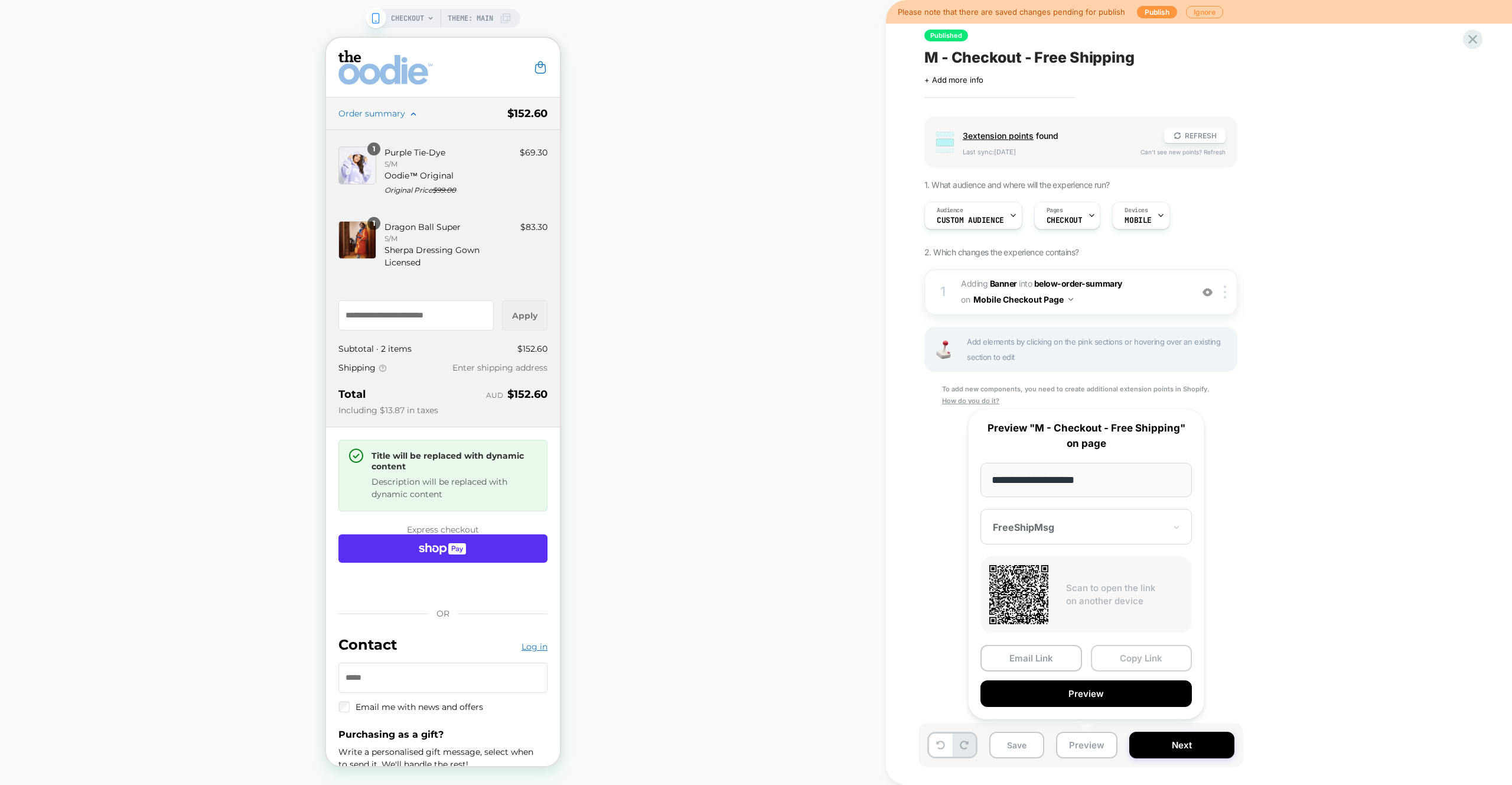
drag, startPoint x: 1131, startPoint y: 666, endPoint x: 174, endPoint y: 470, distance: 976.9
click at [1131, 666] on button "Copy Link" at bounding box center [1142, 657] width 102 height 26
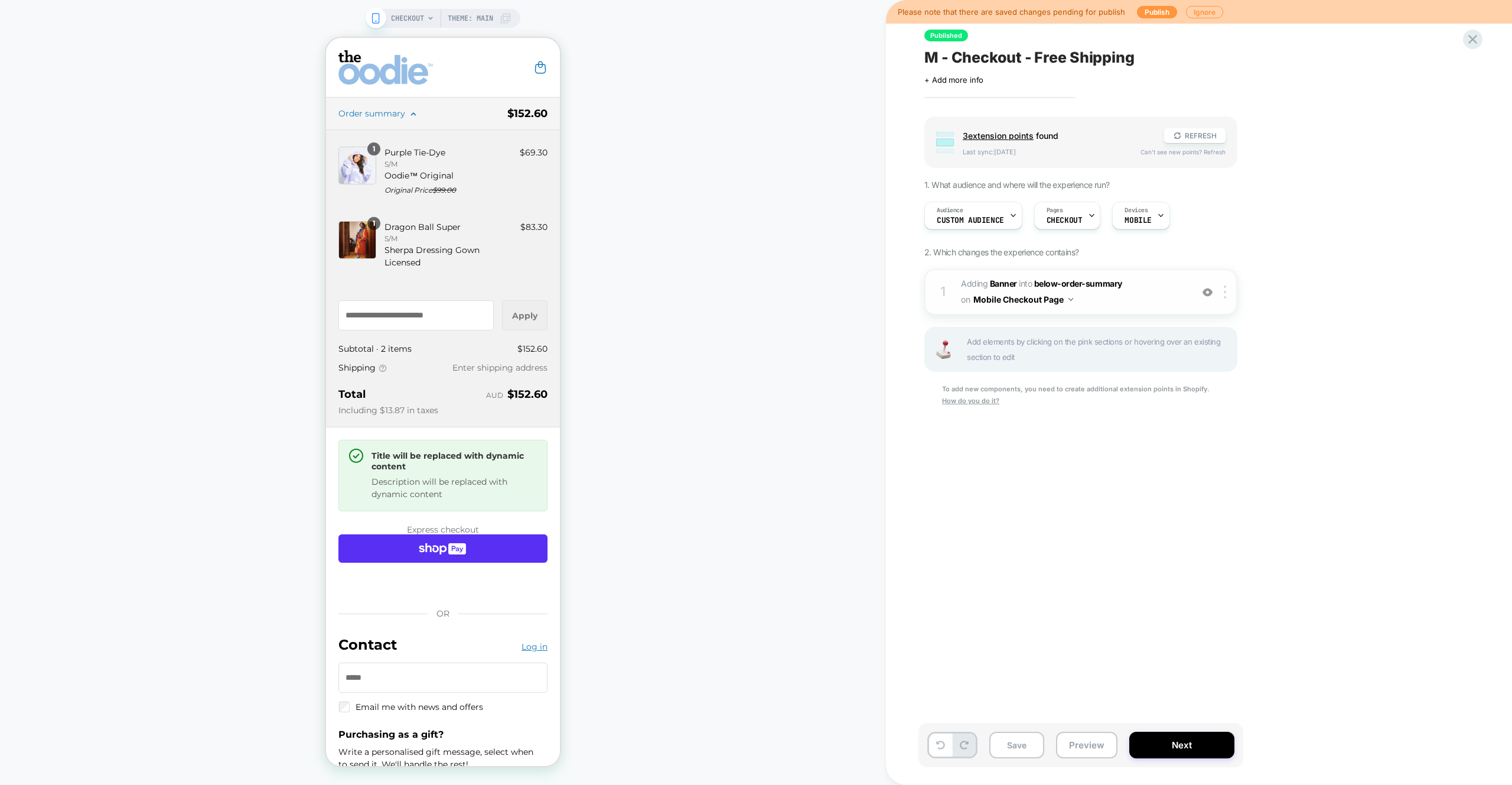
click at [1159, 295] on span "#_loomi_addon_1745470629090 Adding Banner INTO below-order-summary below-order-…" at bounding box center [1074, 292] width 225 height 32
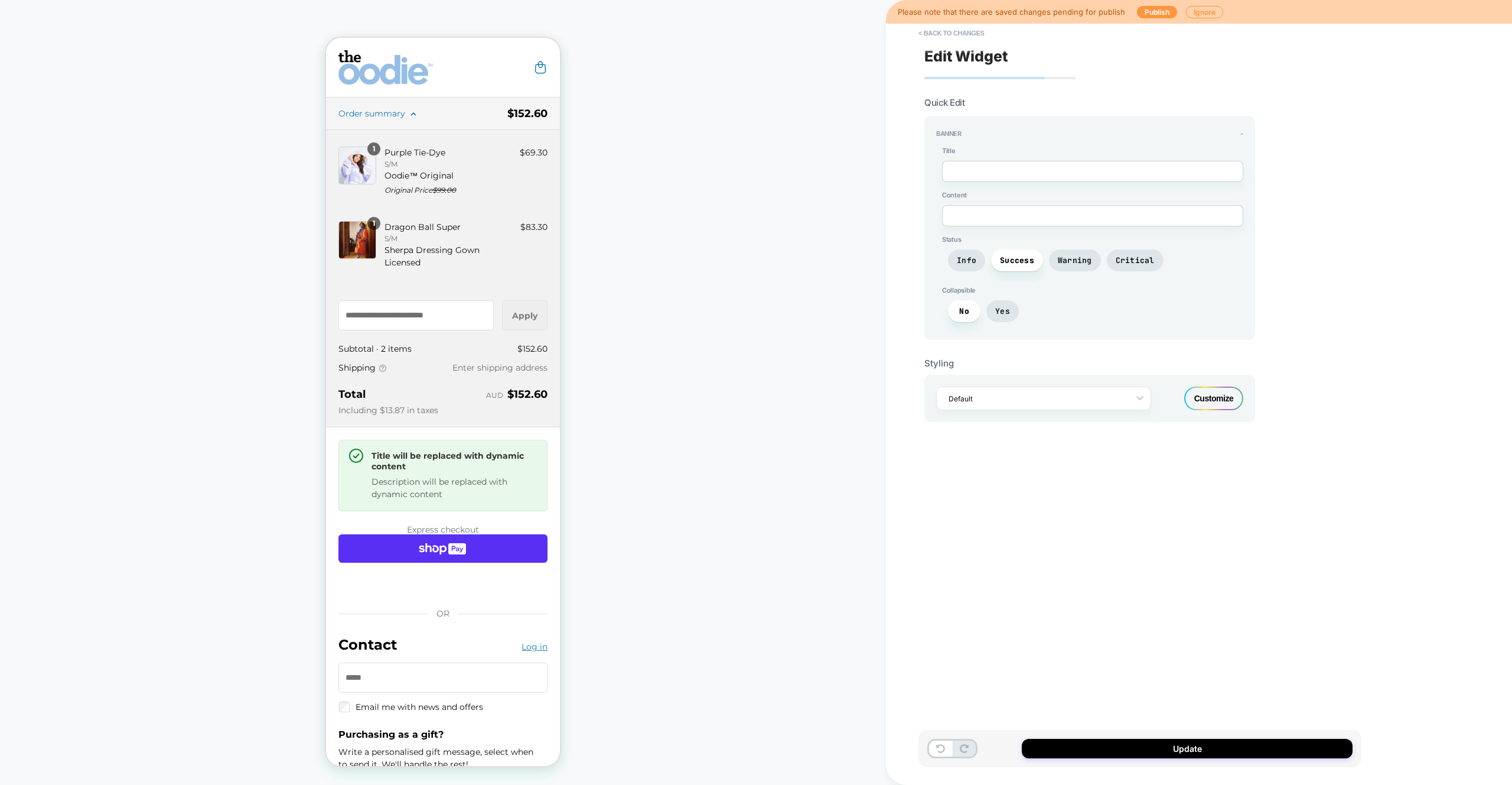
click at [1216, 387] on div "Customize" at bounding box center [1214, 398] width 60 height 23
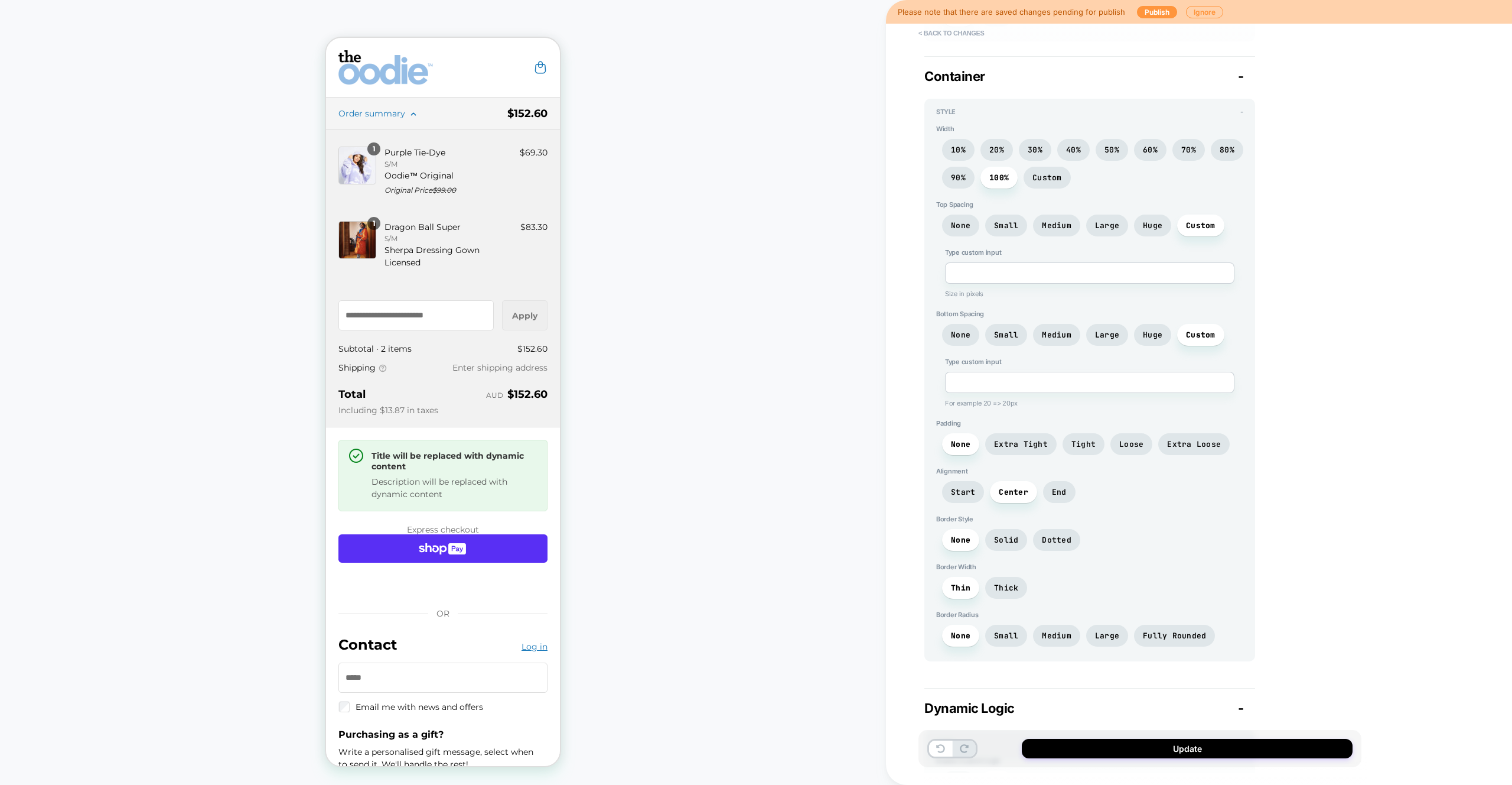
scroll to position [719, 0]
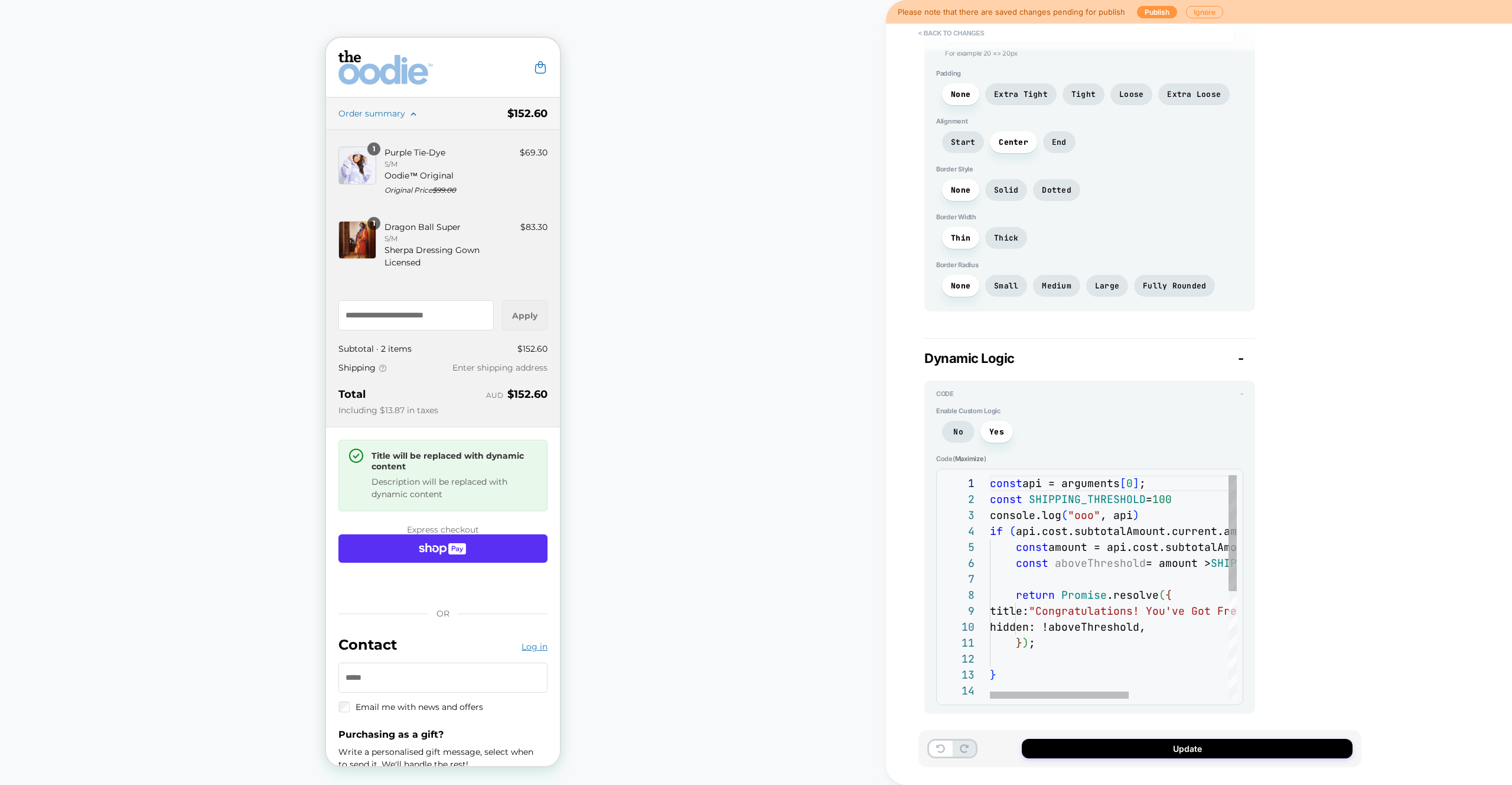
click at [1152, 586] on div "const api = arguments [ 0 ] ; const SHIPPING_THRESHOLD = 100 console.log ( "ooo…" at bounding box center [1201, 690] width 423 height 431
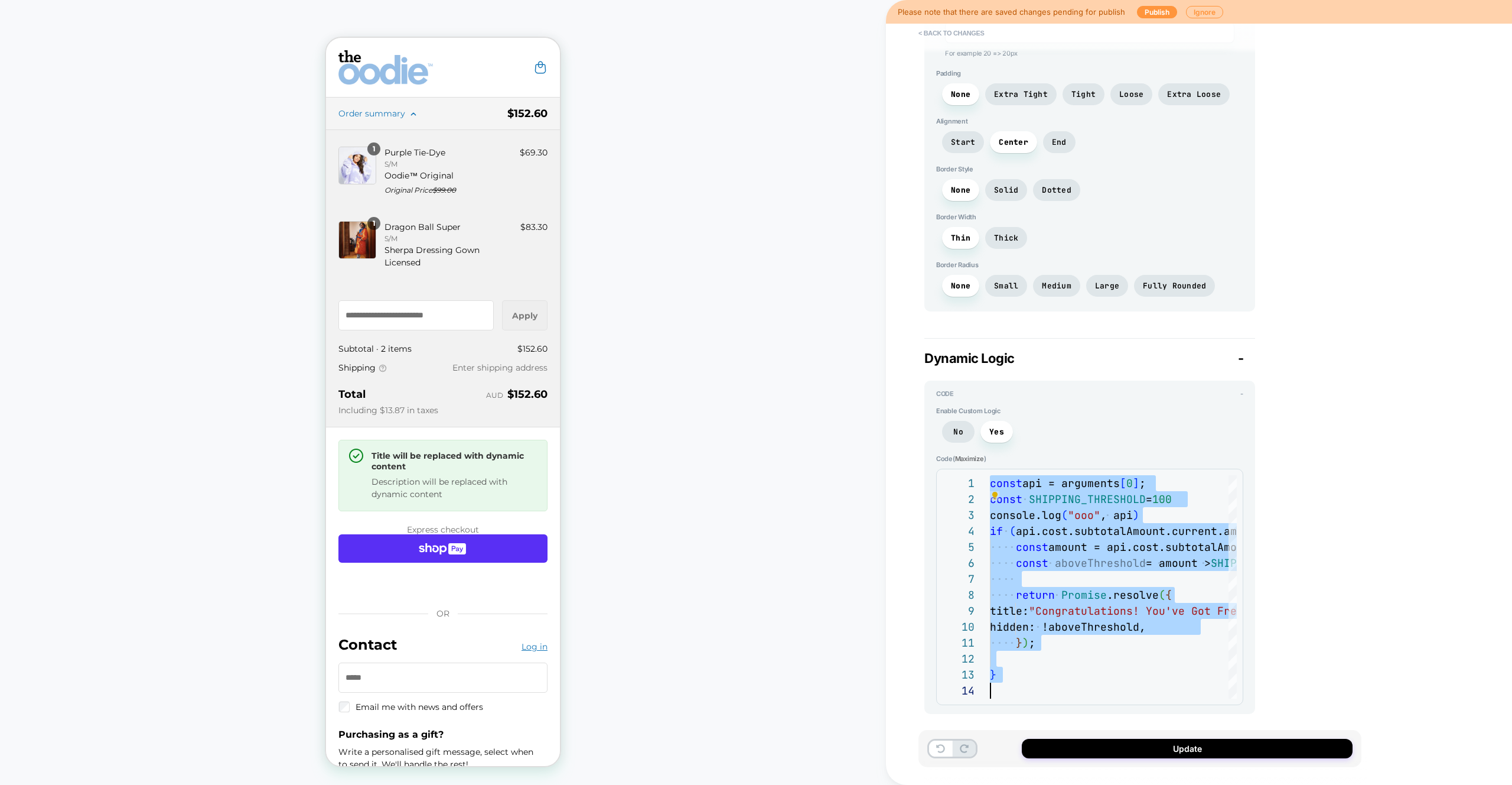
click at [1130, 595] on div "const api = arguments [ 0 ] ; const SHIPPING_THRESHOLD = 100 console.log ( "ooo…" at bounding box center [1201, 690] width 423 height 431
type textarea "**********"
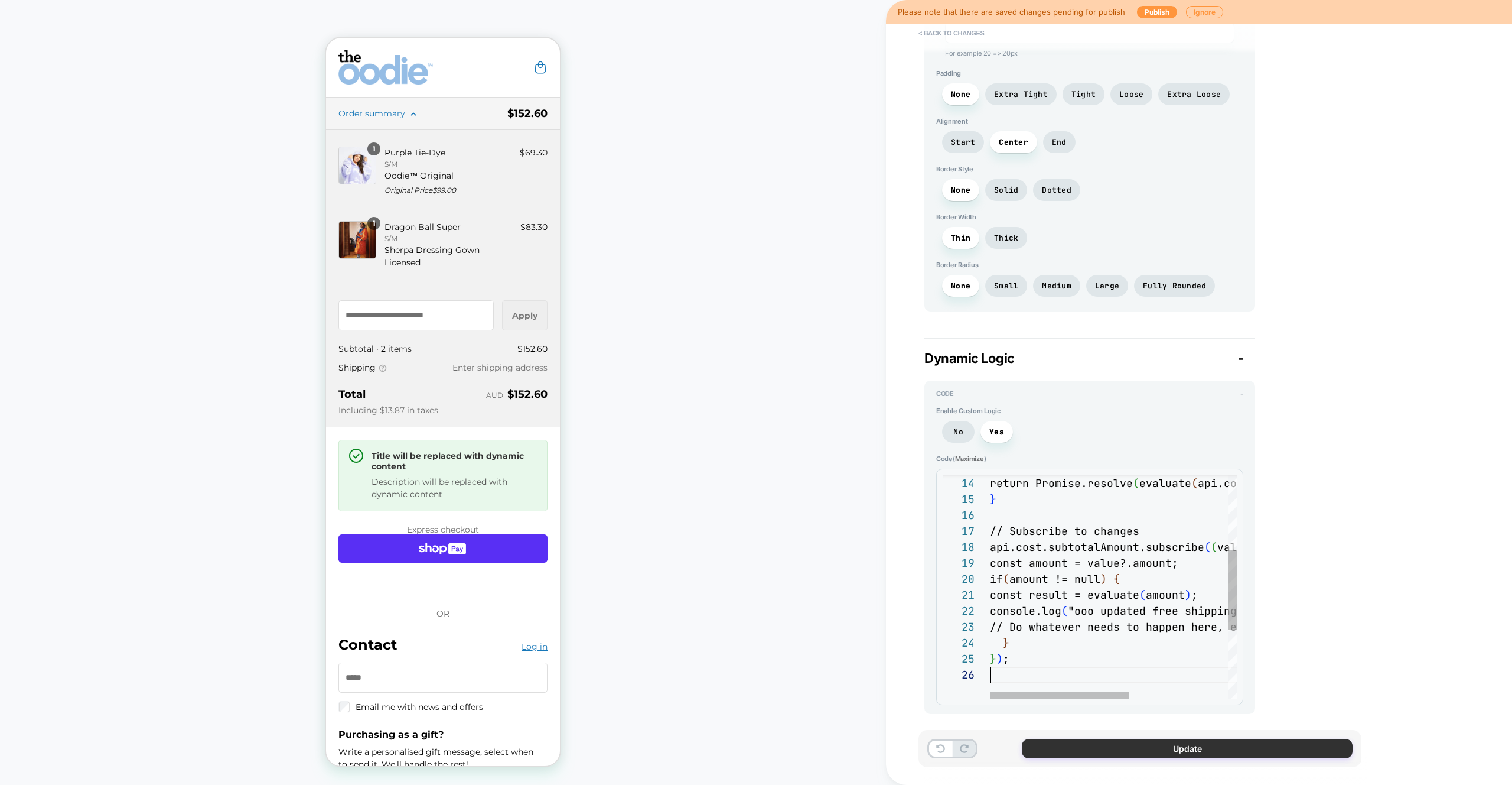
scroll to position [80, 0]
click at [1211, 751] on button "Update" at bounding box center [1187, 749] width 331 height 20
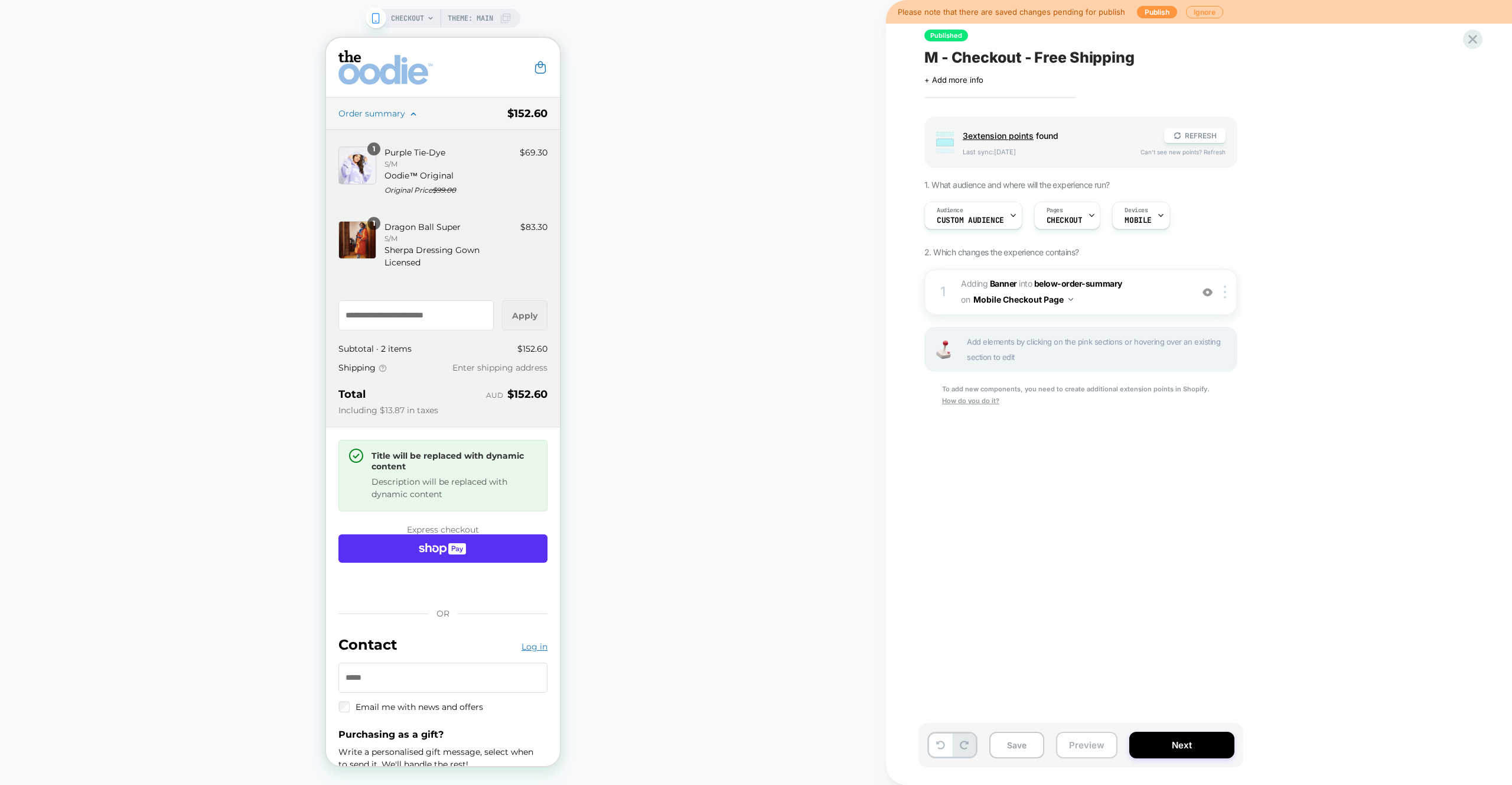
click at [1083, 745] on button "Preview" at bounding box center [1086, 744] width 61 height 26
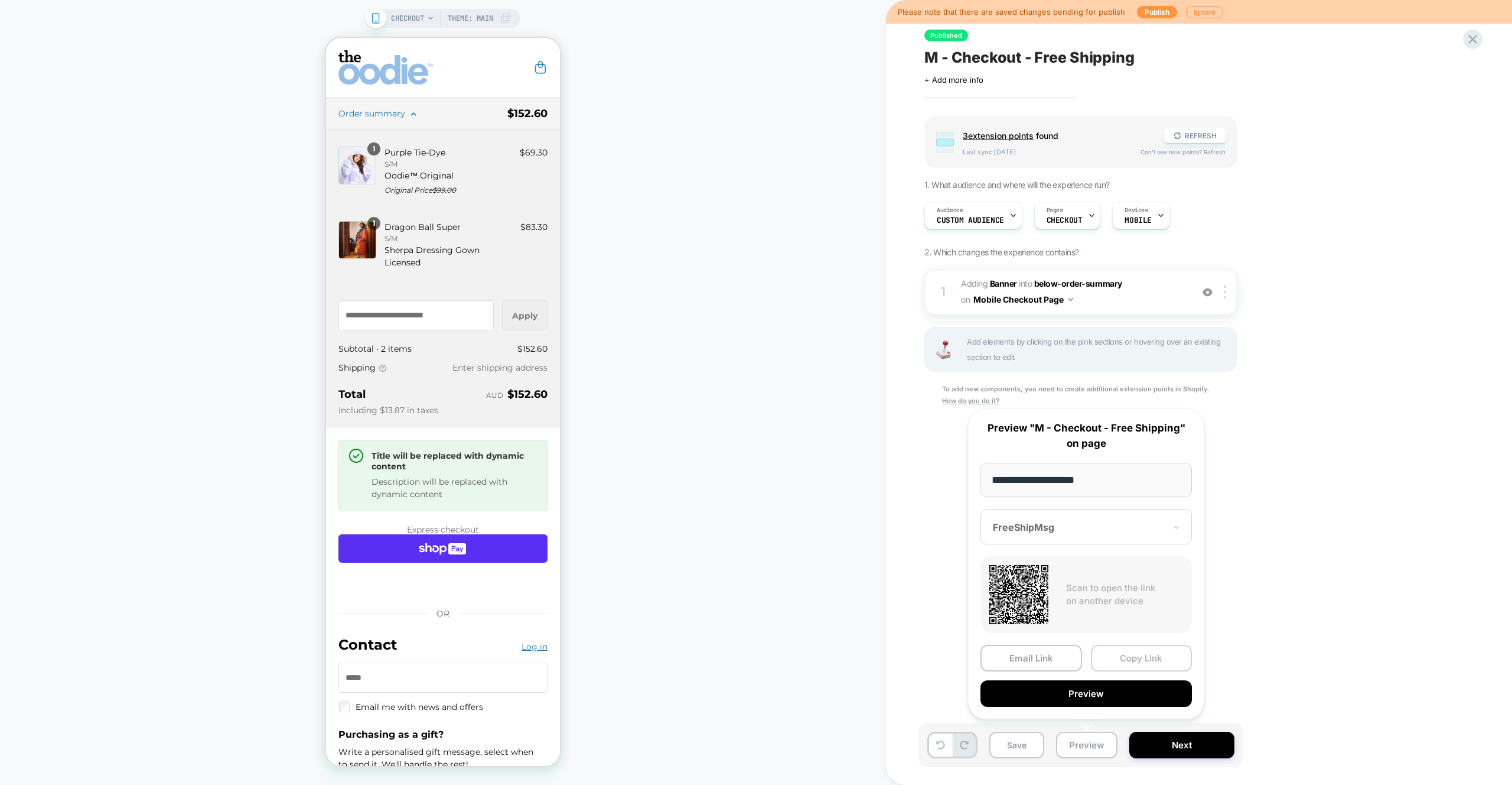
click at [1117, 665] on button "Copy Link" at bounding box center [1142, 657] width 102 height 26
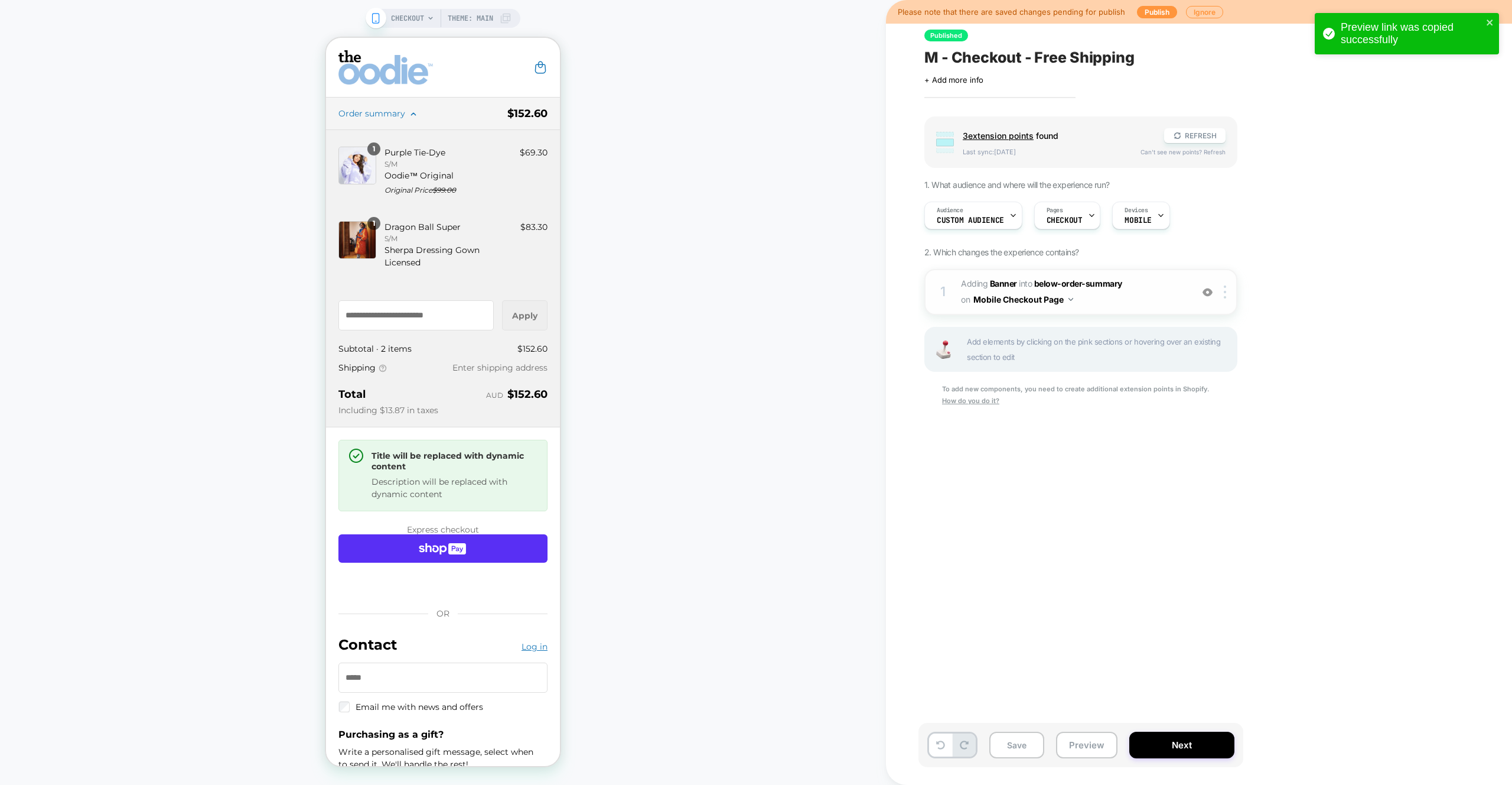
click at [1165, 282] on span "#_loomi_addon_1745470629090 Adding Banner INTO below-order-summary below-order-…" at bounding box center [1074, 292] width 225 height 32
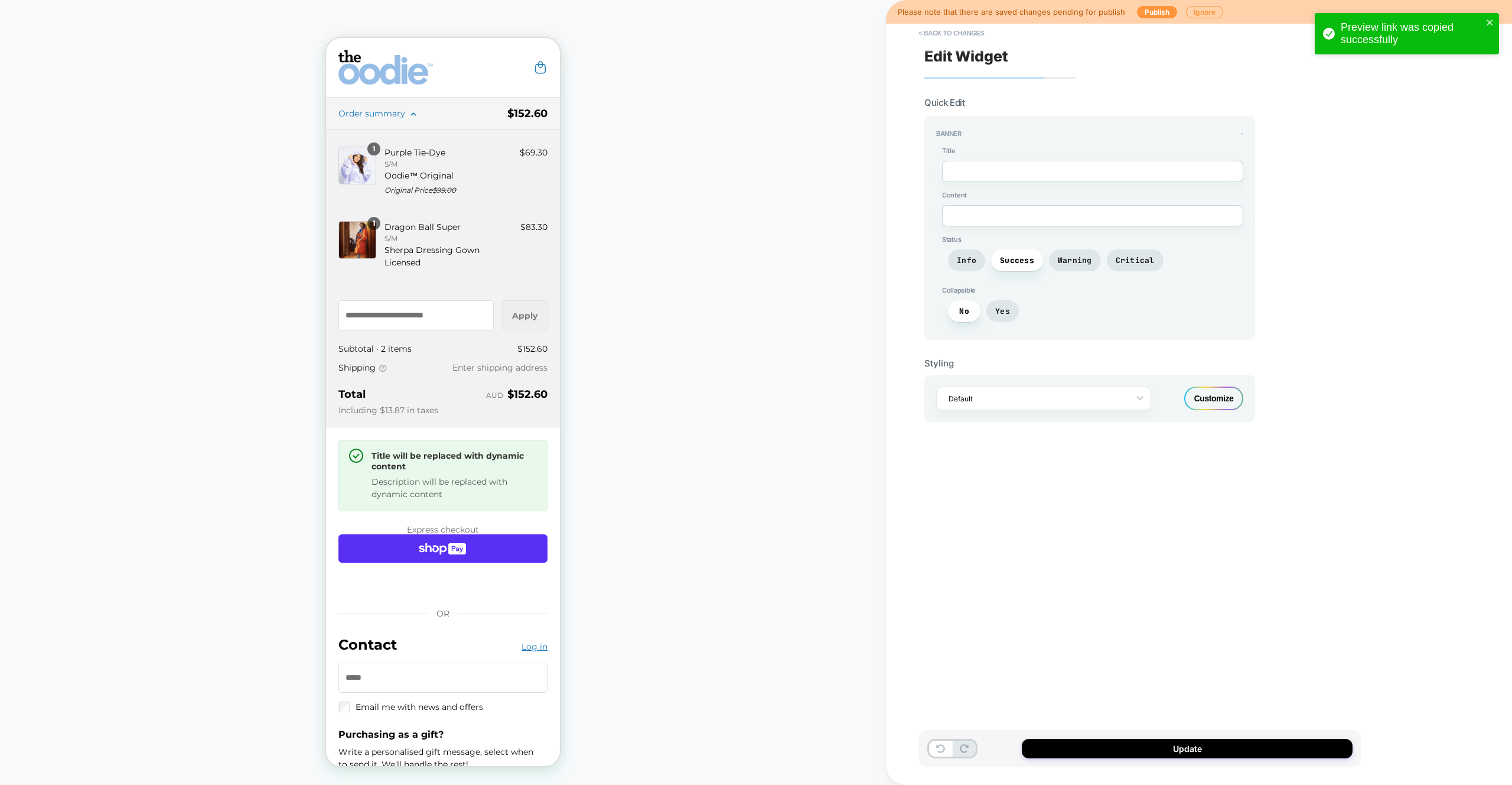
click at [1165, 282] on div "Title Content Status Info Success Warning Critical Collapsible No Yes" at bounding box center [1089, 237] width 307 height 182
click at [1213, 398] on div "Customize" at bounding box center [1214, 398] width 60 height 23
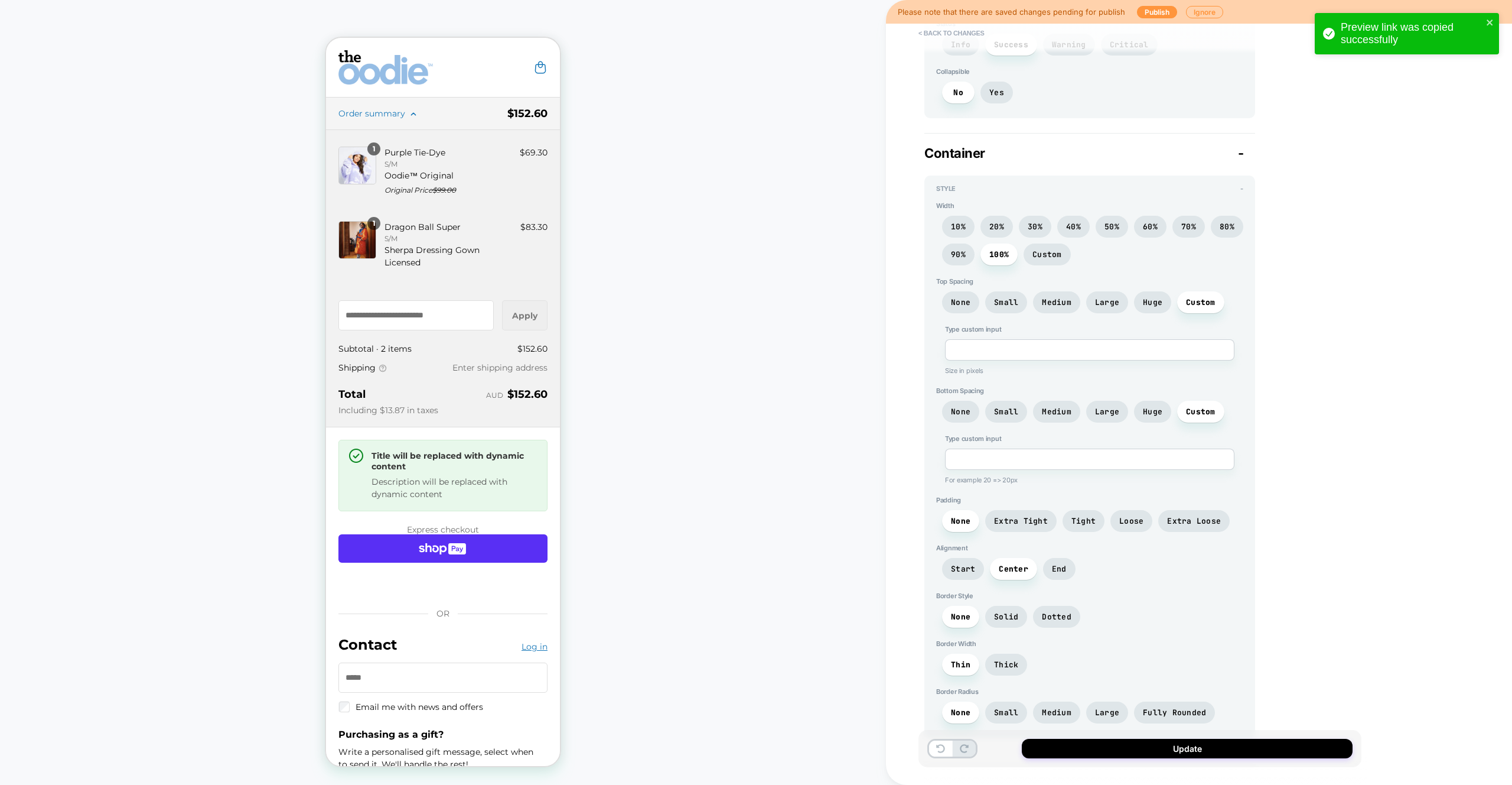
scroll to position [719, 0]
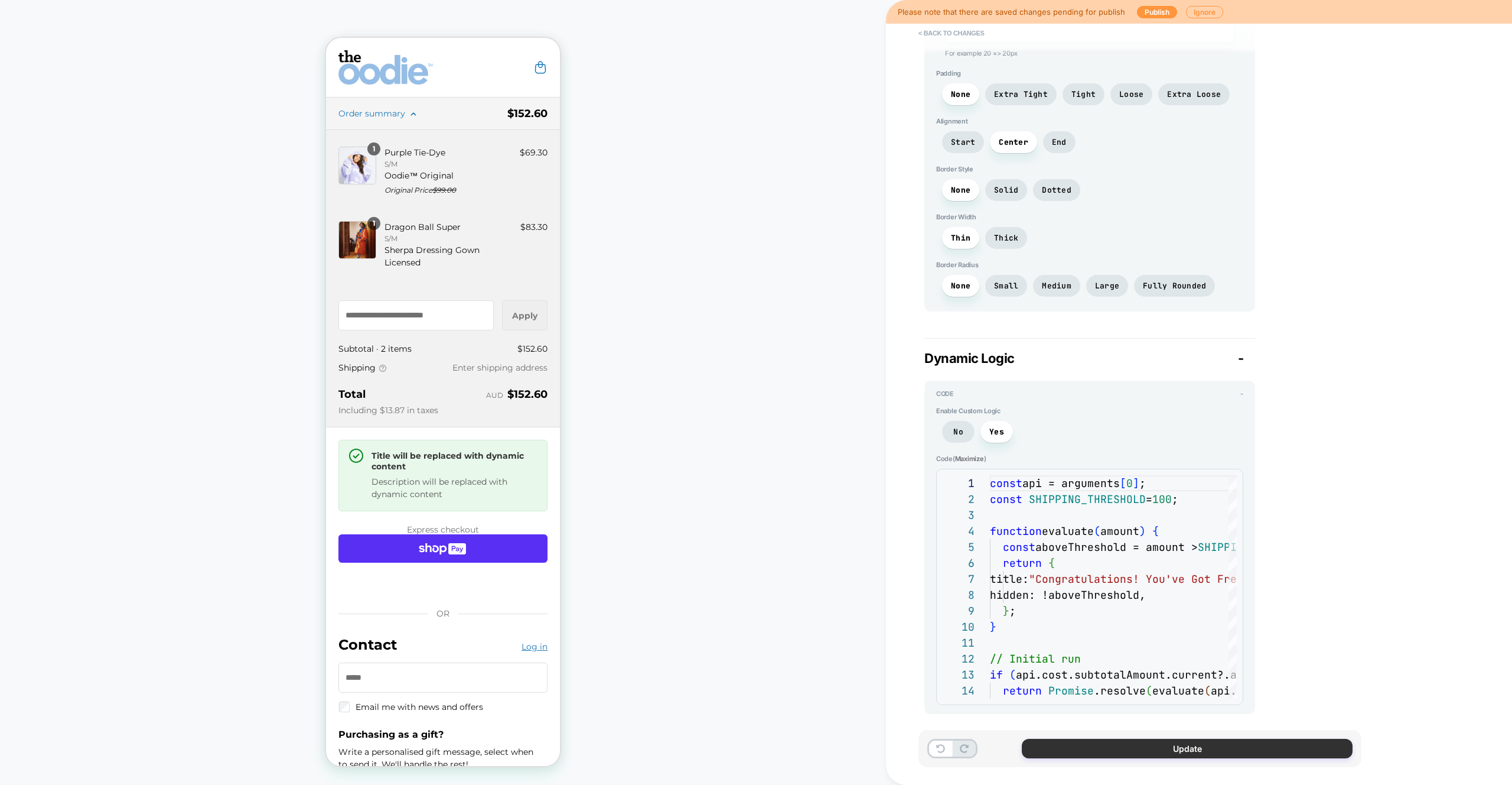
click at [1182, 756] on button "Update" at bounding box center [1187, 749] width 331 height 20
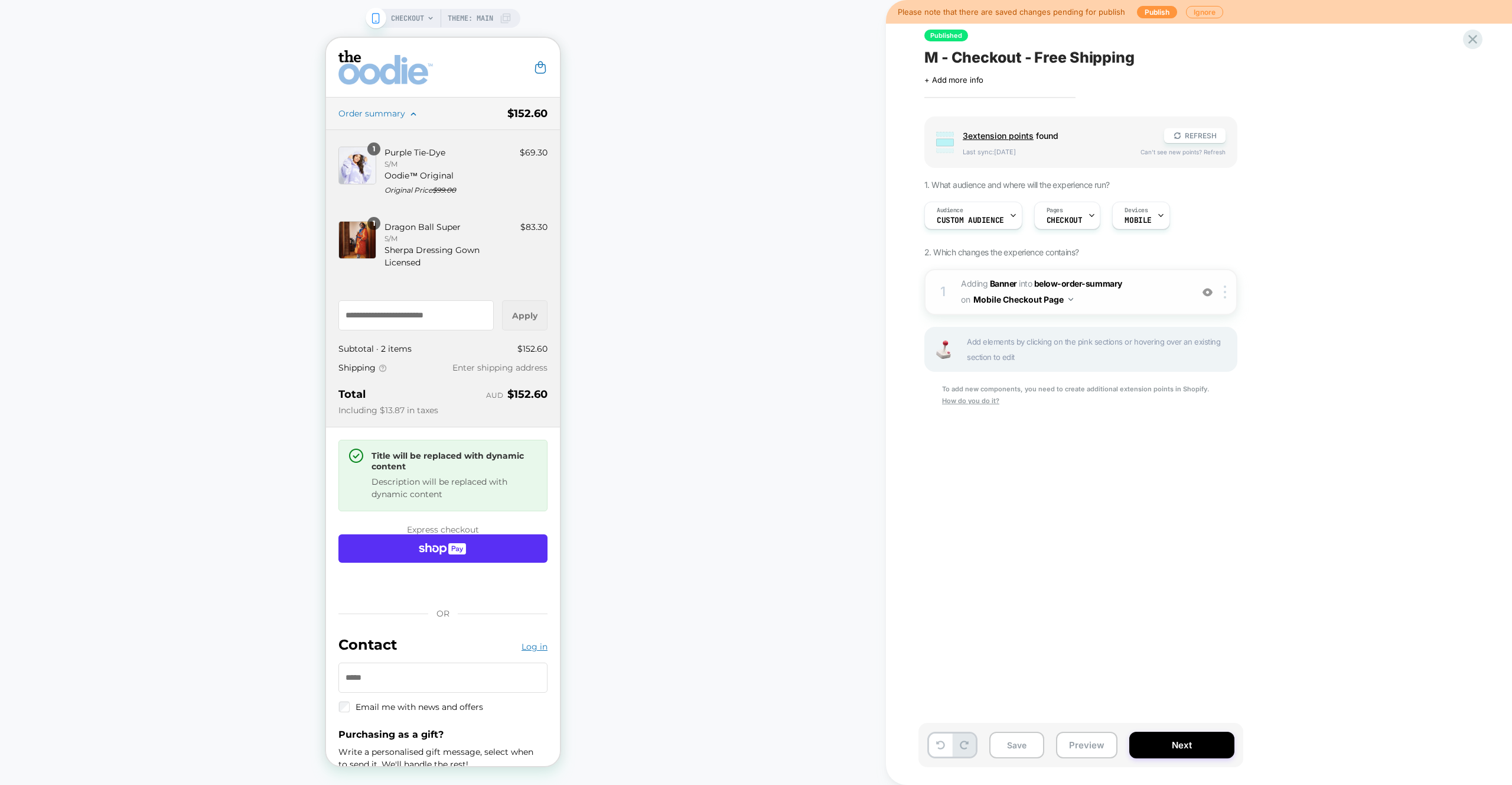
click at [1145, 294] on span "#_loomi_addon_1745470629090 Adding Banner INTO below-order-summary below-order-…" at bounding box center [1074, 292] width 225 height 32
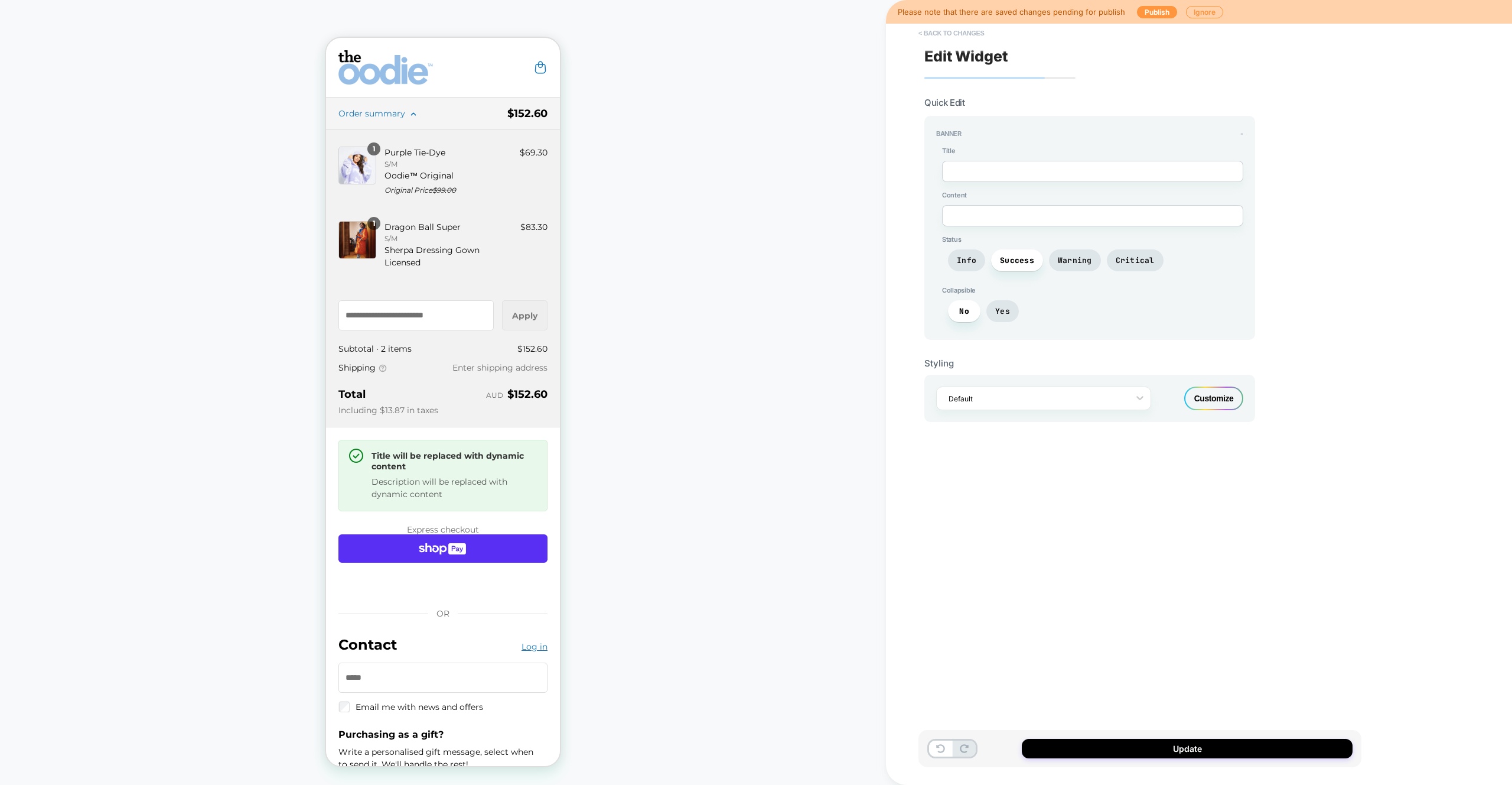
click at [956, 41] on button "< Back to changes" at bounding box center [952, 32] width 78 height 19
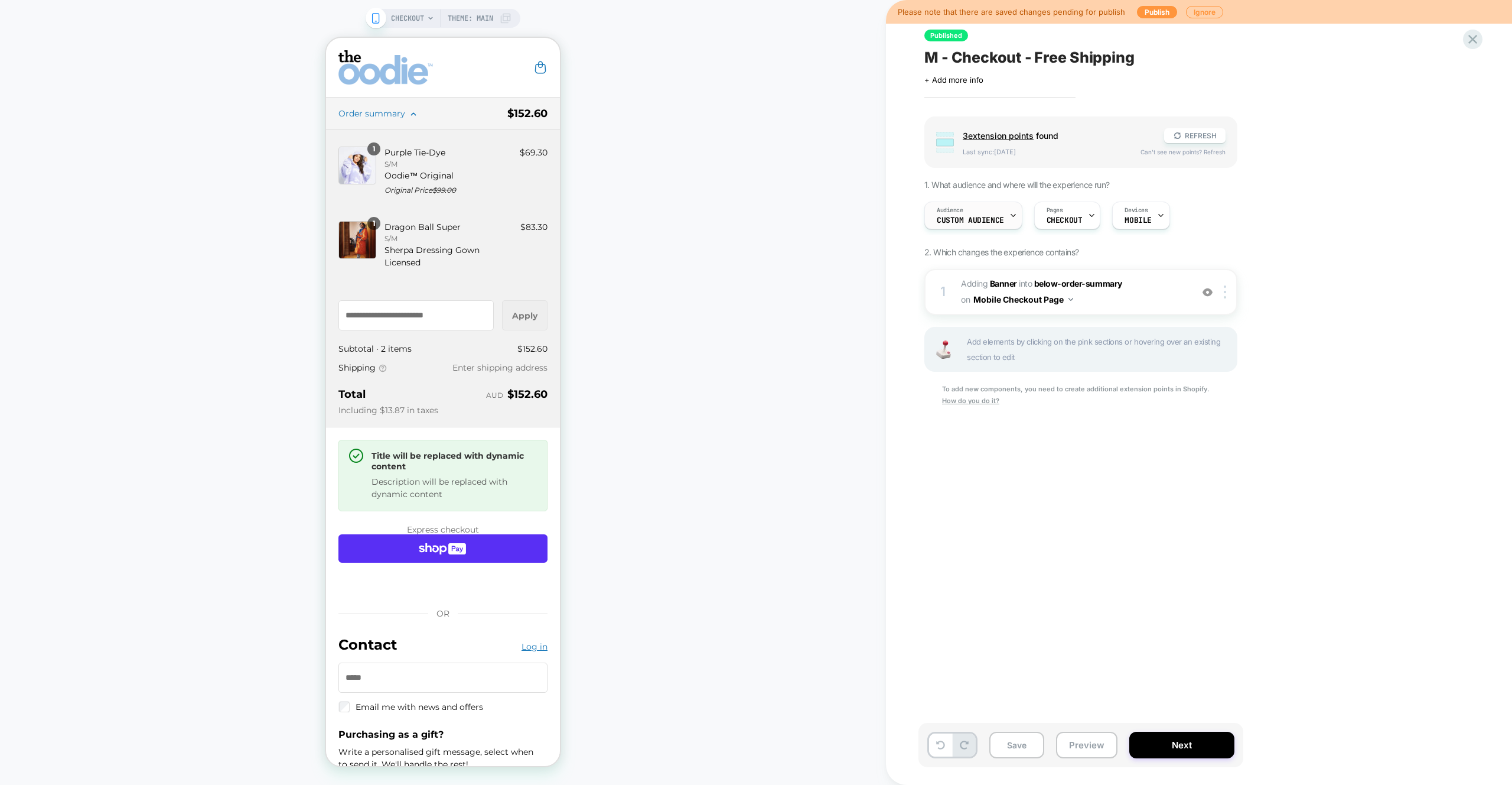
click at [986, 223] on span "Custom Audience" at bounding box center [970, 221] width 67 height 8
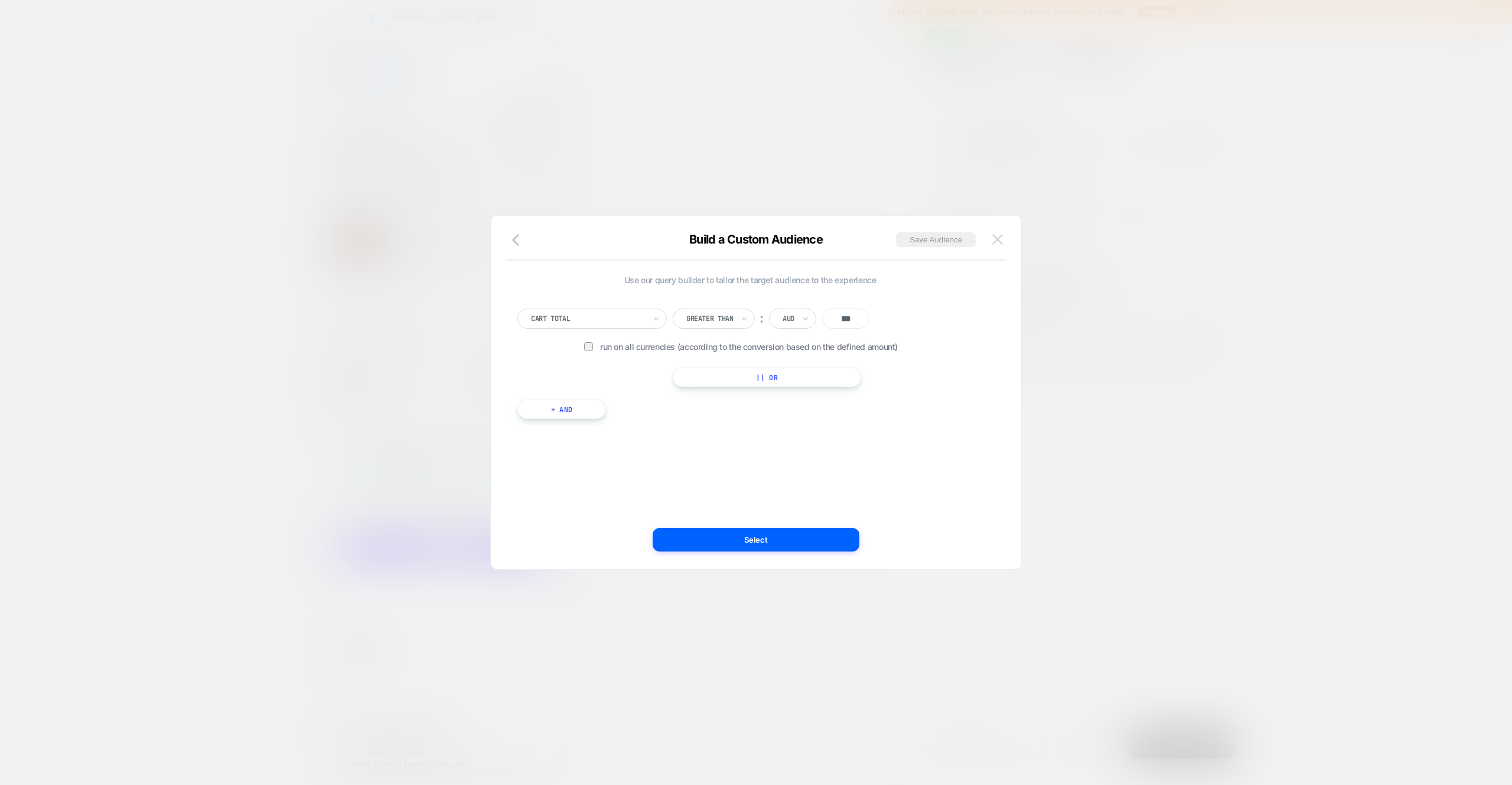
click at [998, 240] on img at bounding box center [998, 239] width 11 height 10
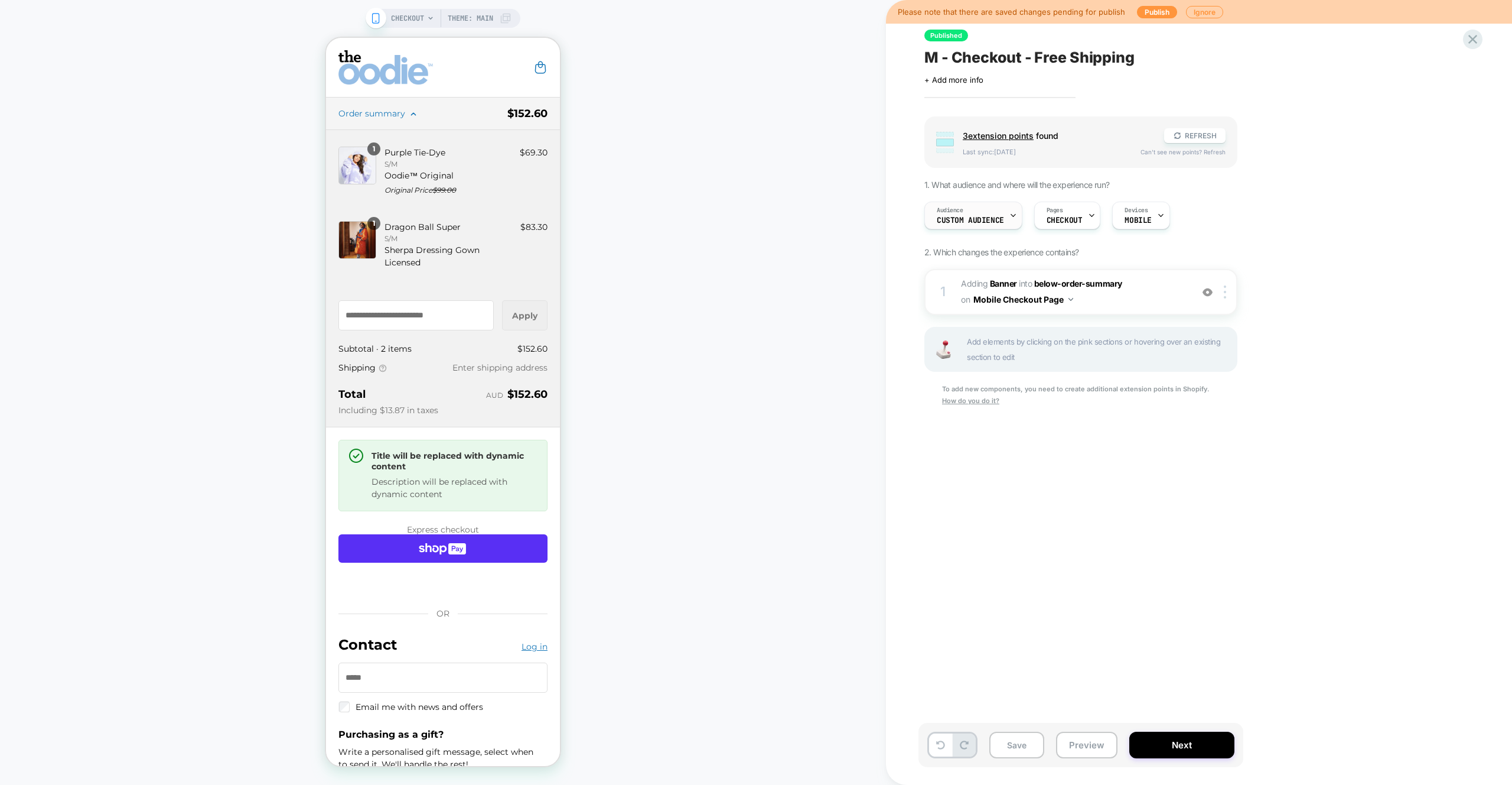
click at [981, 213] on div "Audience Custom Audience" at bounding box center [970, 215] width 91 height 26
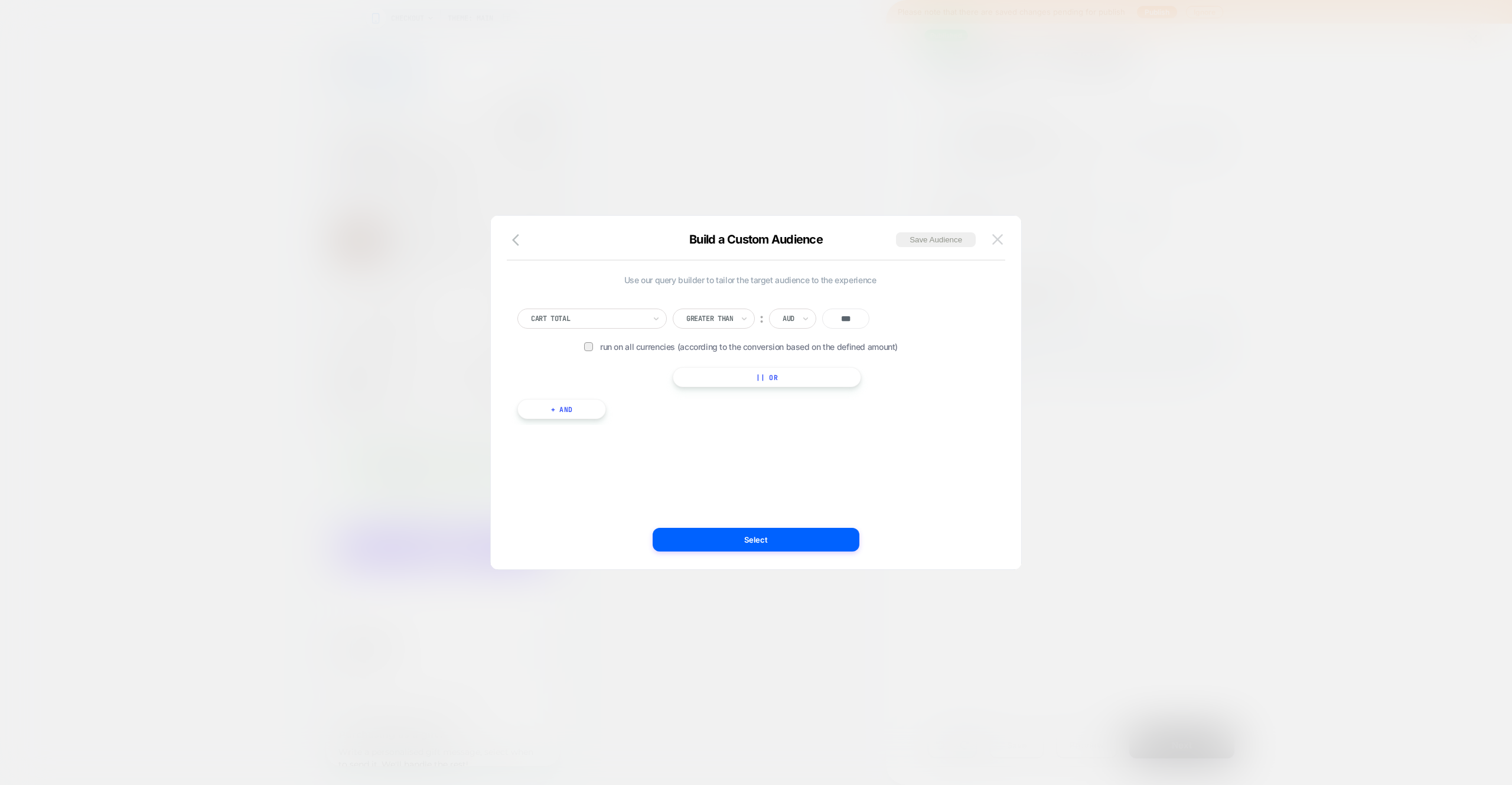
click at [1003, 243] on button at bounding box center [998, 239] width 18 height 18
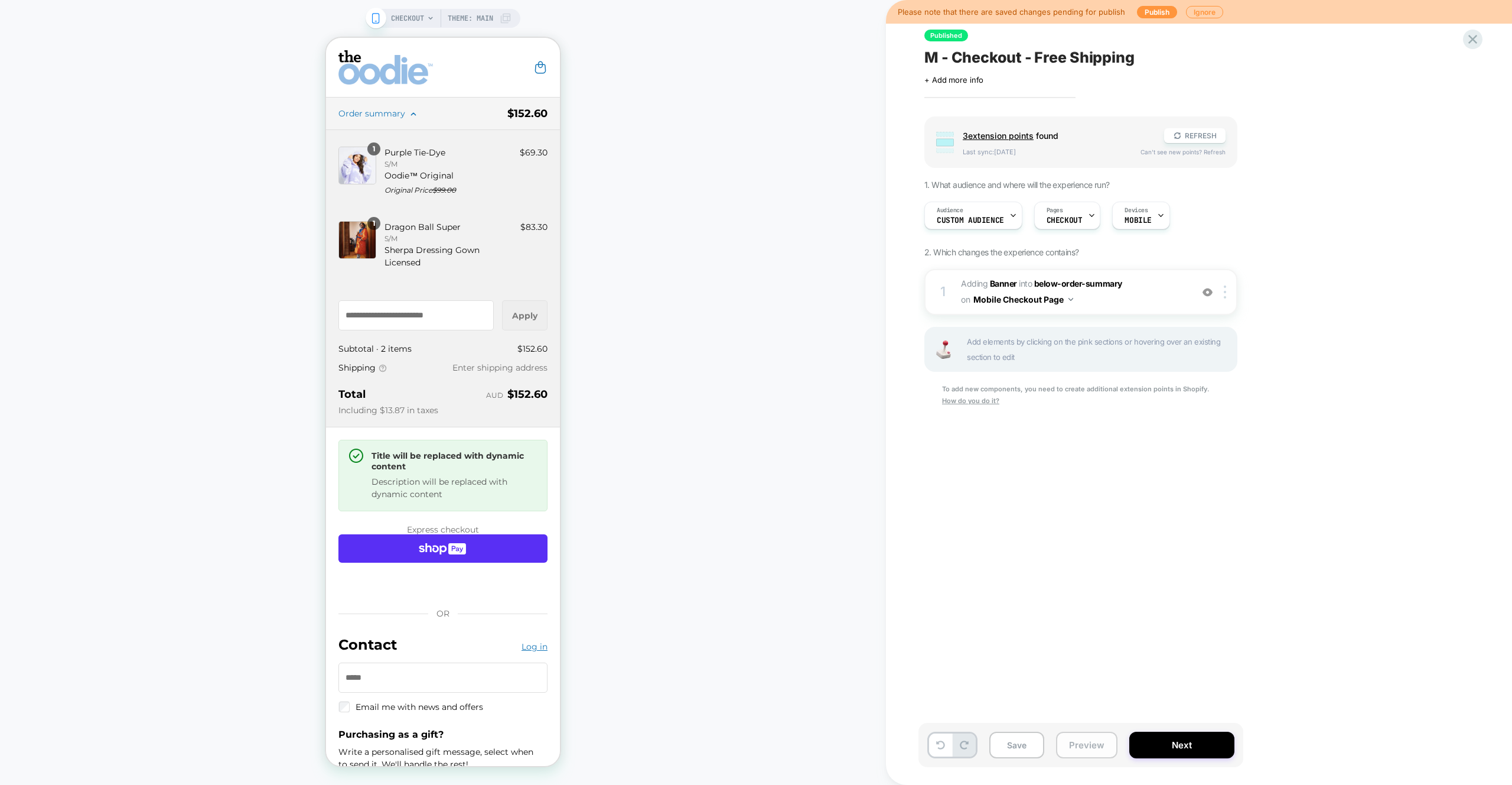
click at [1084, 749] on button "Preview" at bounding box center [1086, 744] width 61 height 26
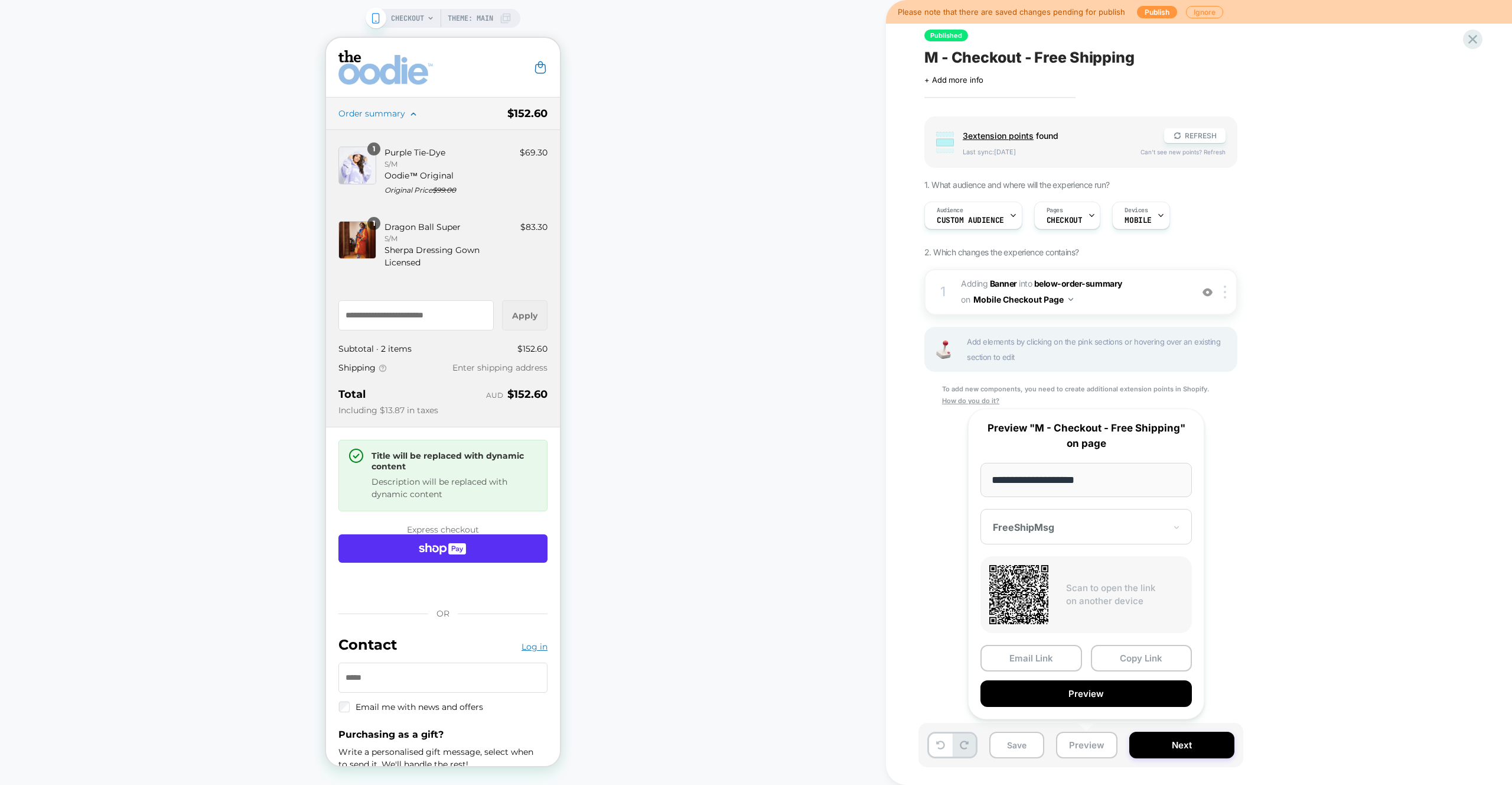
drag, startPoint x: 1118, startPoint y: 653, endPoint x: 987, endPoint y: 601, distance: 140.9
click at [1118, 653] on button "Copy Link" at bounding box center [1142, 657] width 102 height 26
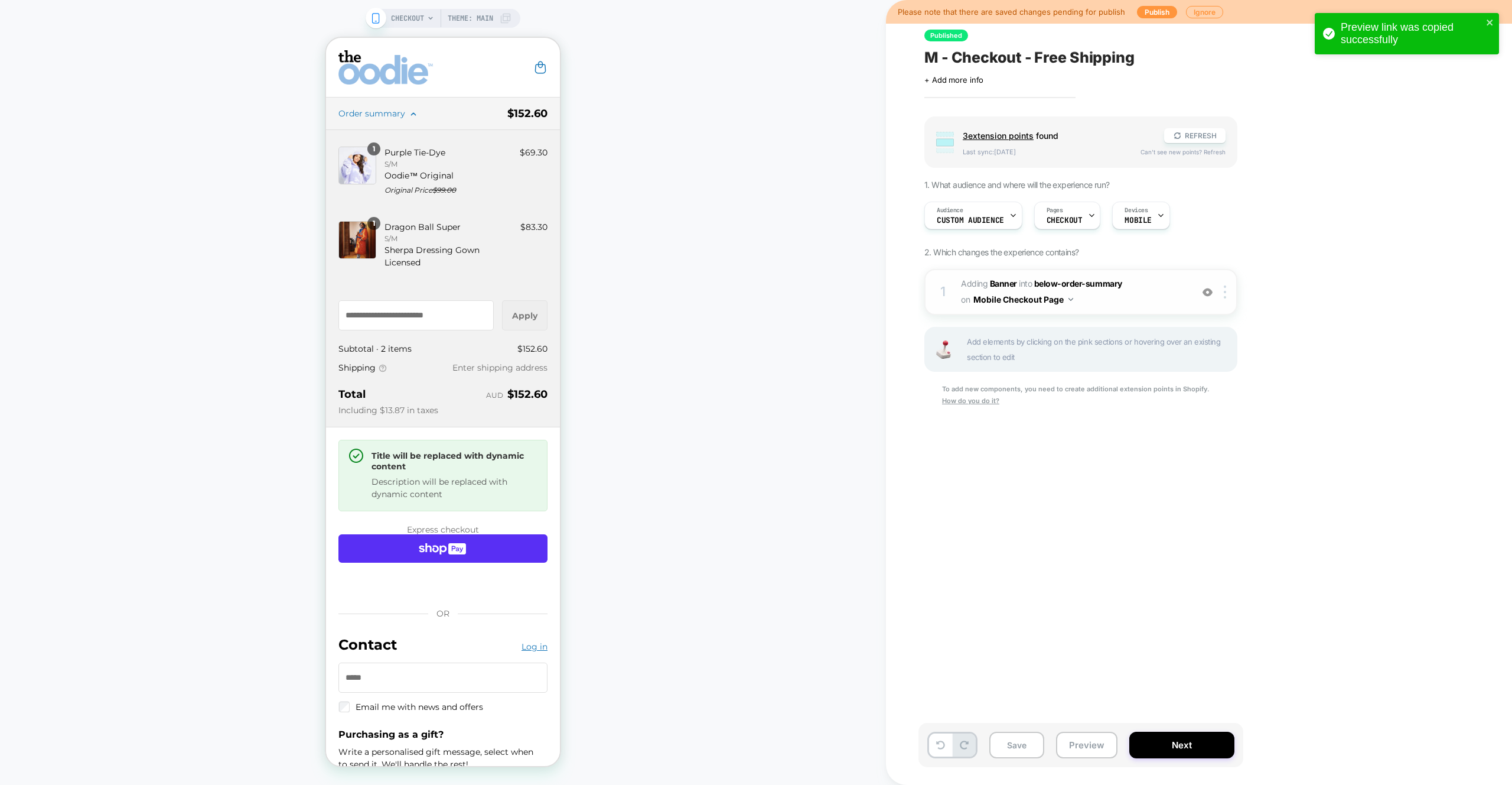
click at [1137, 293] on span "#_loomi_addon_1745470629090 Adding Banner INTO below-order-summary below-order-…" at bounding box center [1074, 292] width 225 height 32
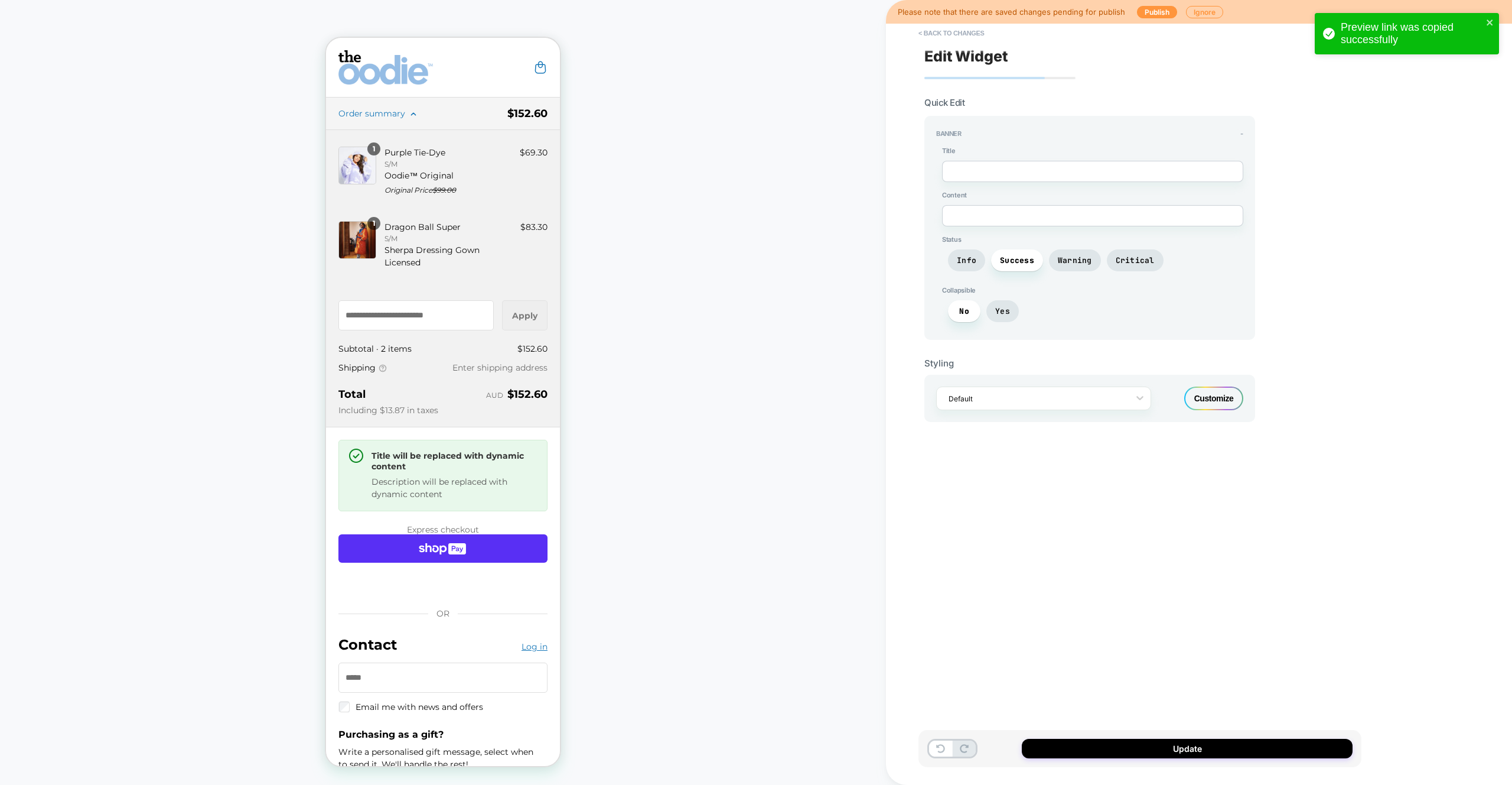
click at [1189, 397] on div "Customize" at bounding box center [1214, 398] width 60 height 23
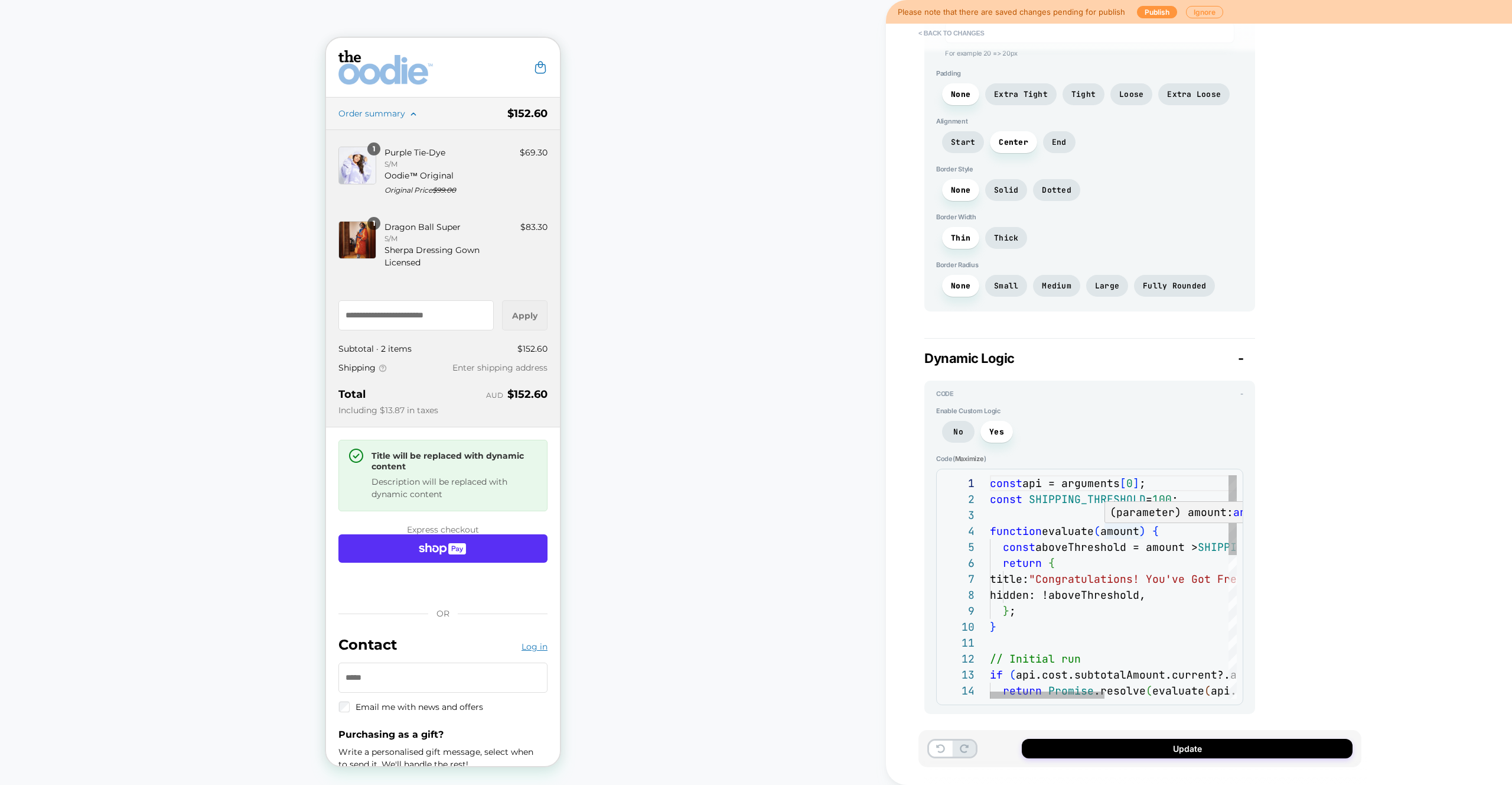
click at [1056, 523] on div "return Promise .resolve ( evaluate ( api.cost.subtotalAmount.current.amount ) )…" at bounding box center [1246, 786] width 512 height 622
click at [956, 434] on span "No" at bounding box center [959, 432] width 10 height 10
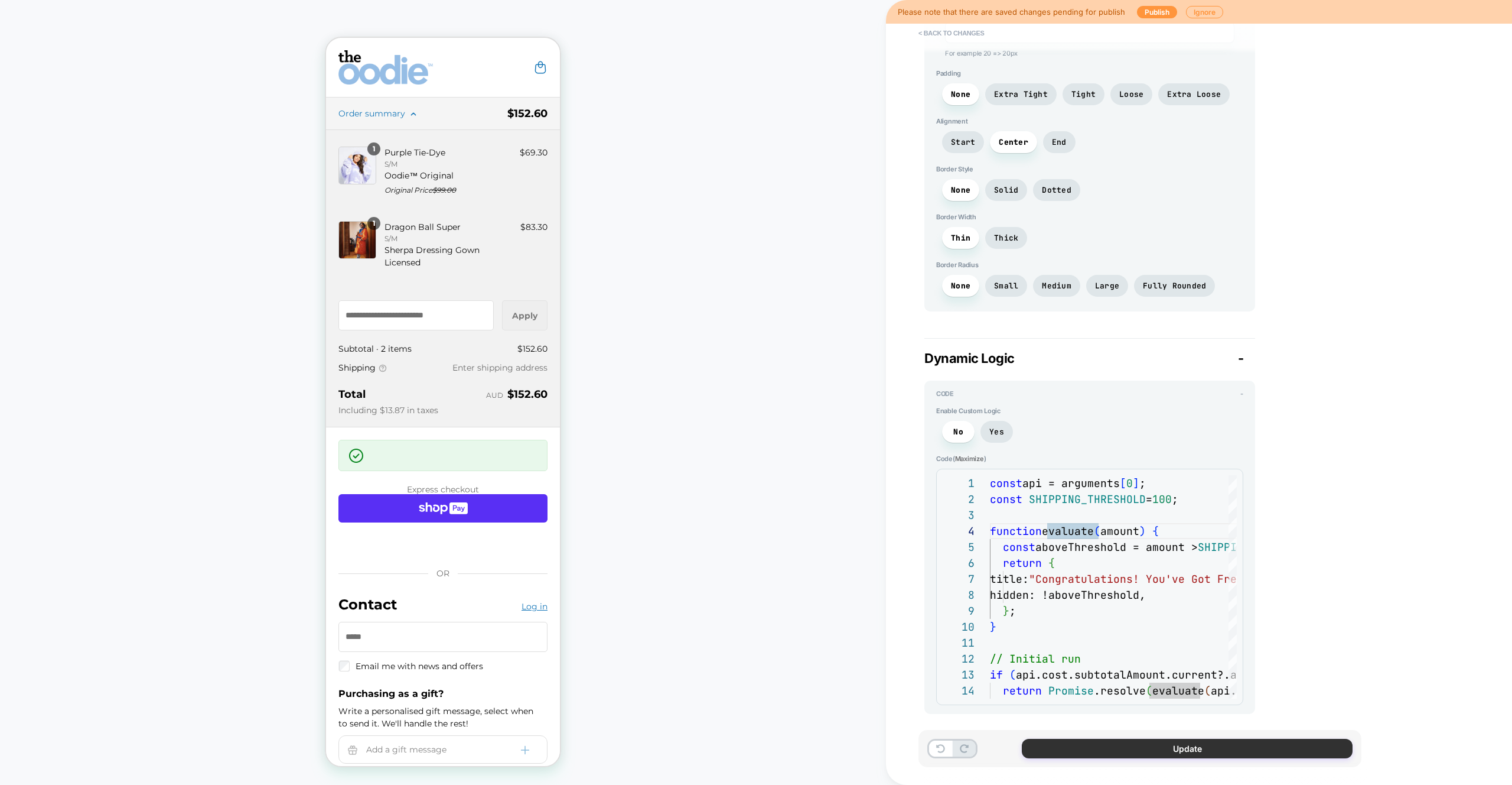
click at [1168, 754] on button "Update" at bounding box center [1187, 749] width 331 height 20
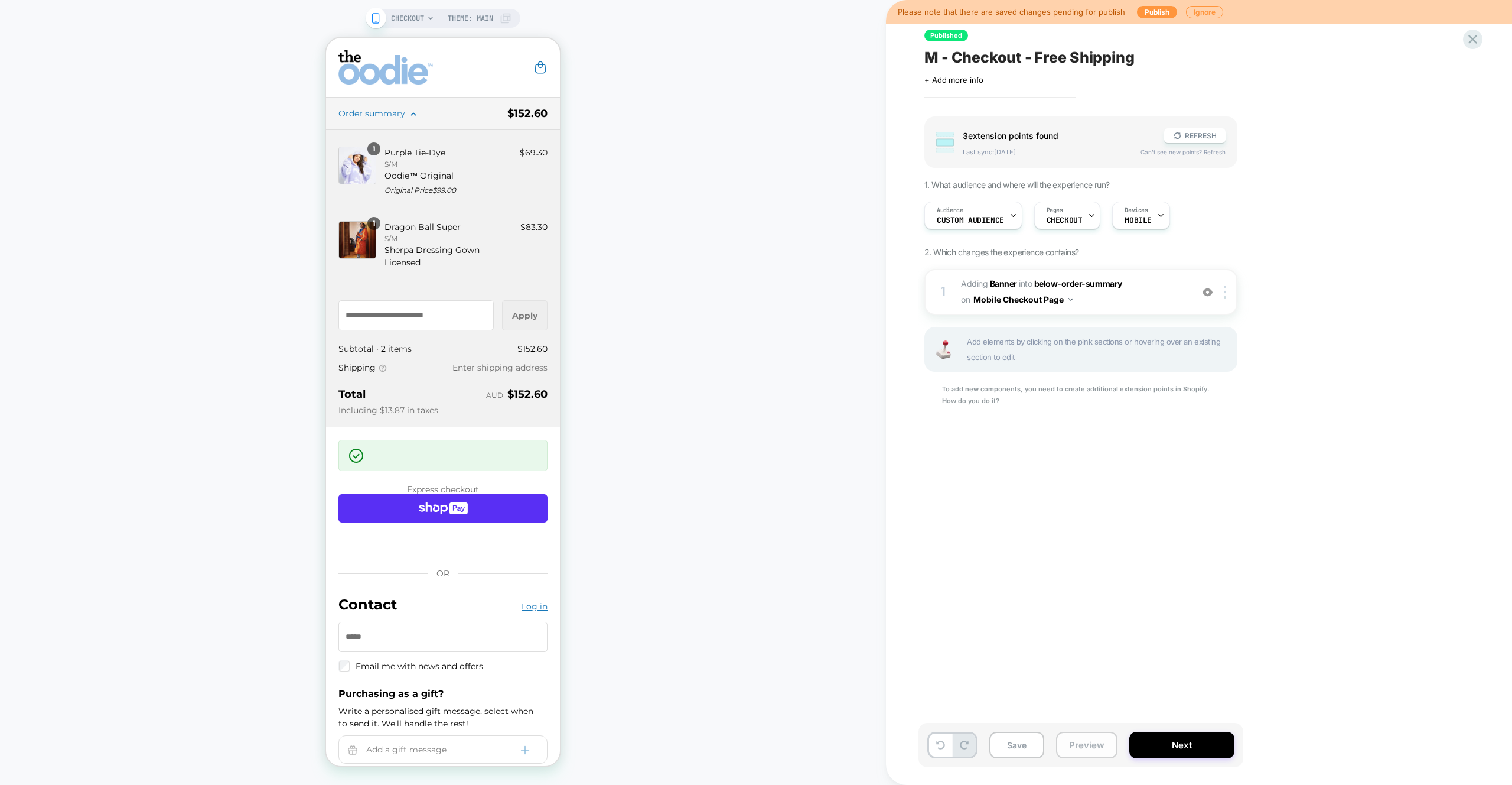
click at [1095, 745] on button "Preview" at bounding box center [1086, 744] width 61 height 26
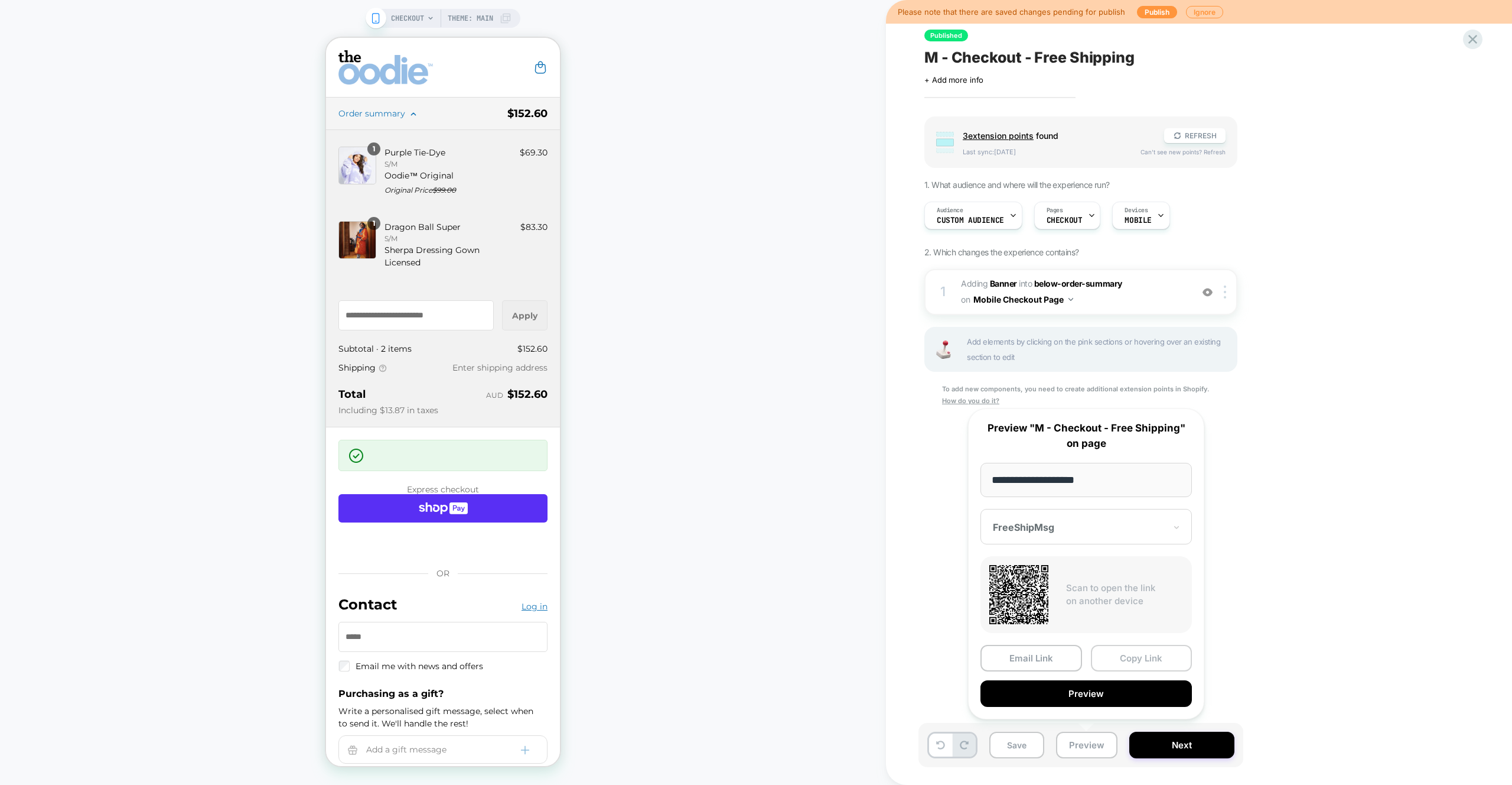
click at [1139, 667] on button "Copy Link" at bounding box center [1142, 657] width 102 height 26
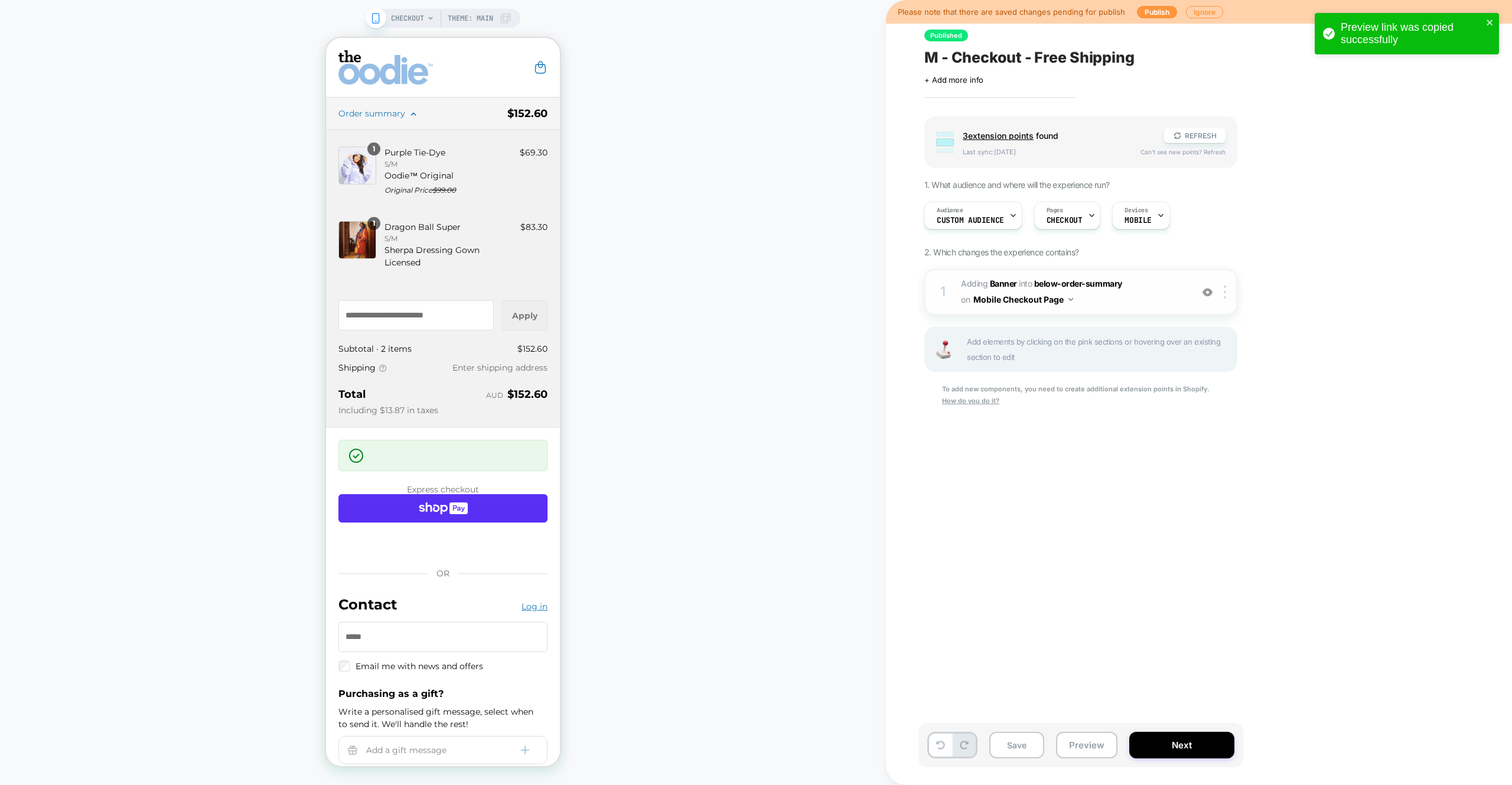
click at [1146, 293] on span "#_loomi_addon_1745470629090 Adding Banner INTO below-order-summary below-order-…" at bounding box center [1074, 292] width 225 height 32
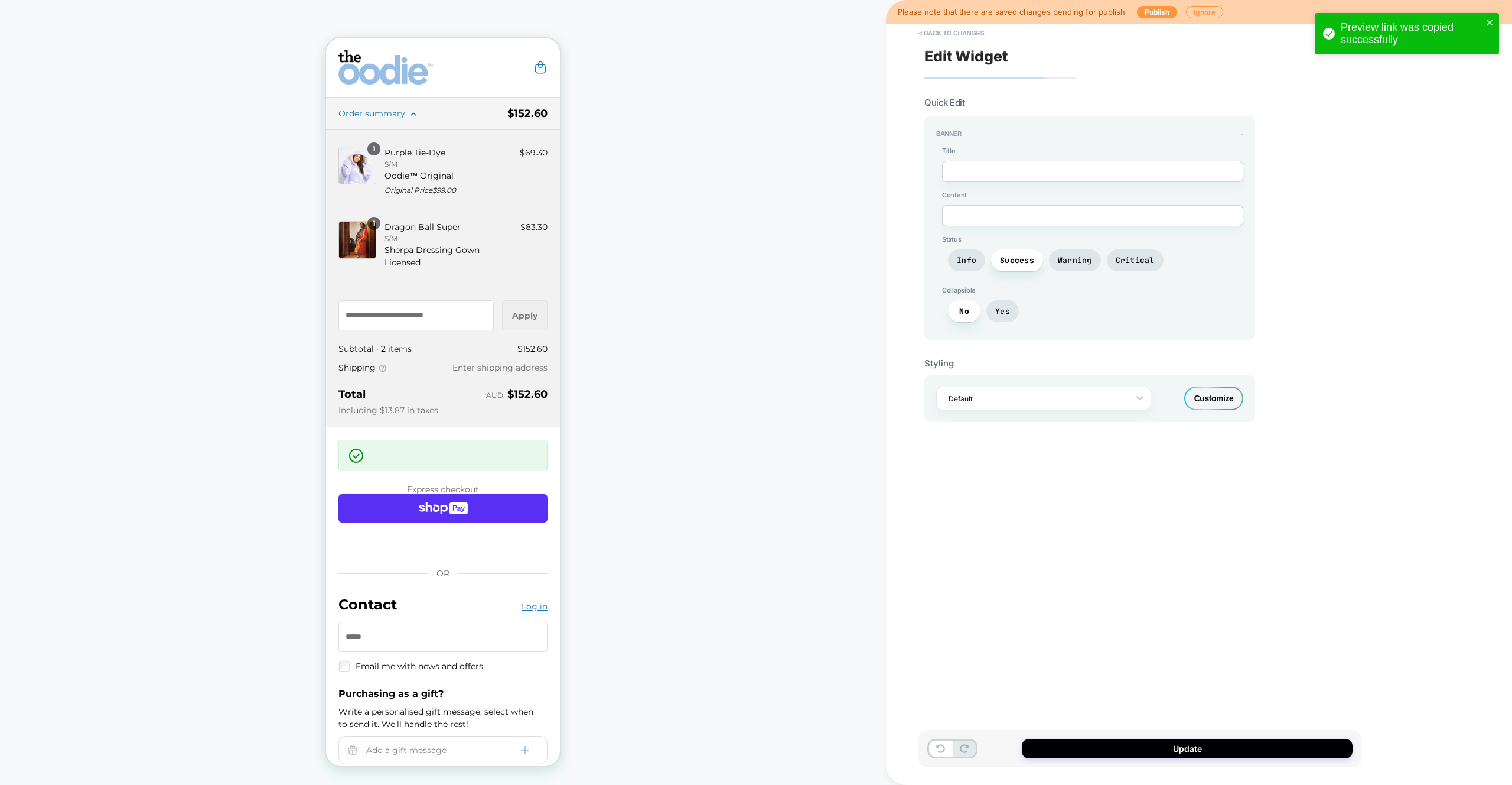
click at [1204, 398] on div "Customize" at bounding box center [1214, 398] width 60 height 23
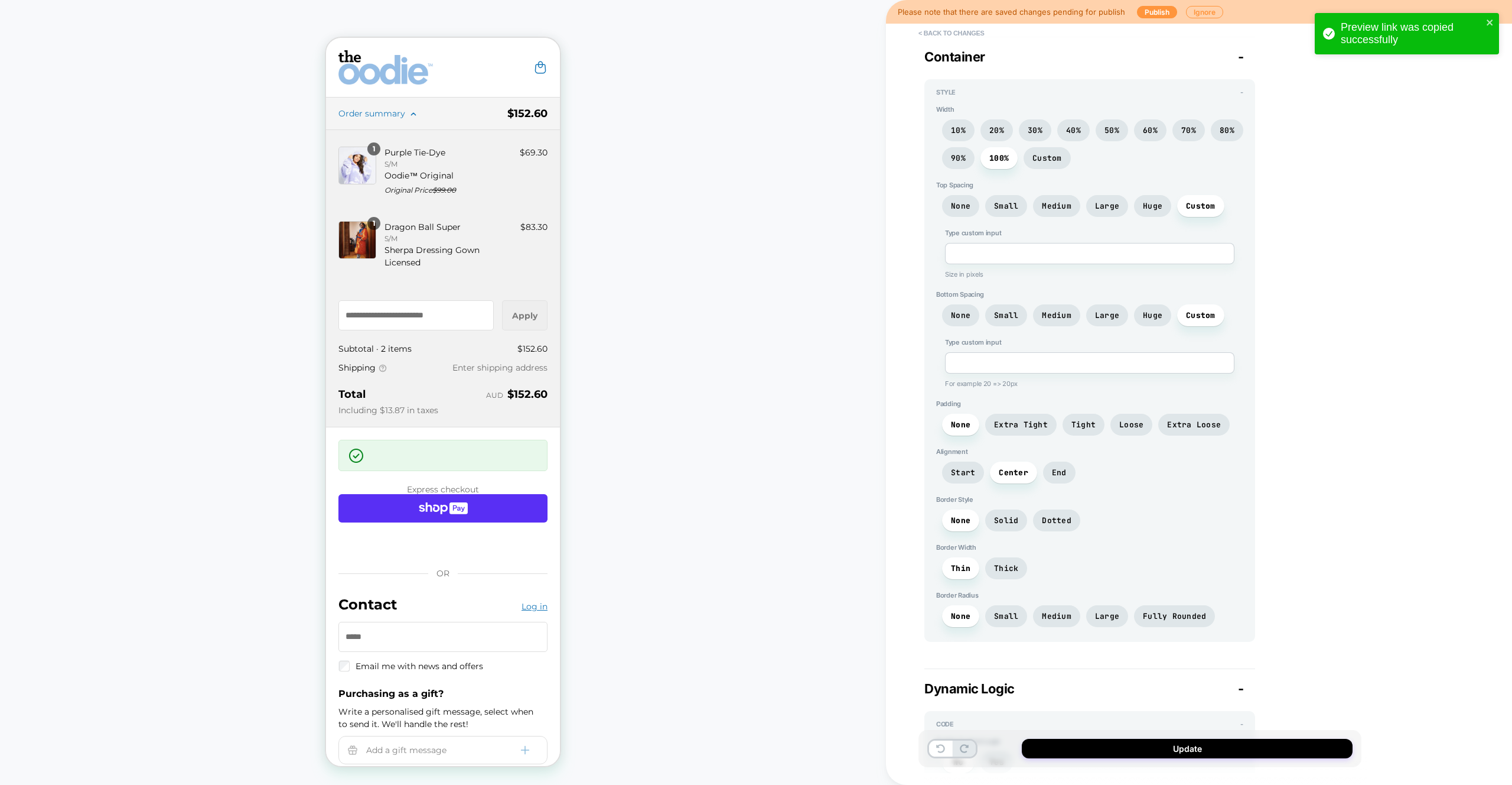
scroll to position [719, 0]
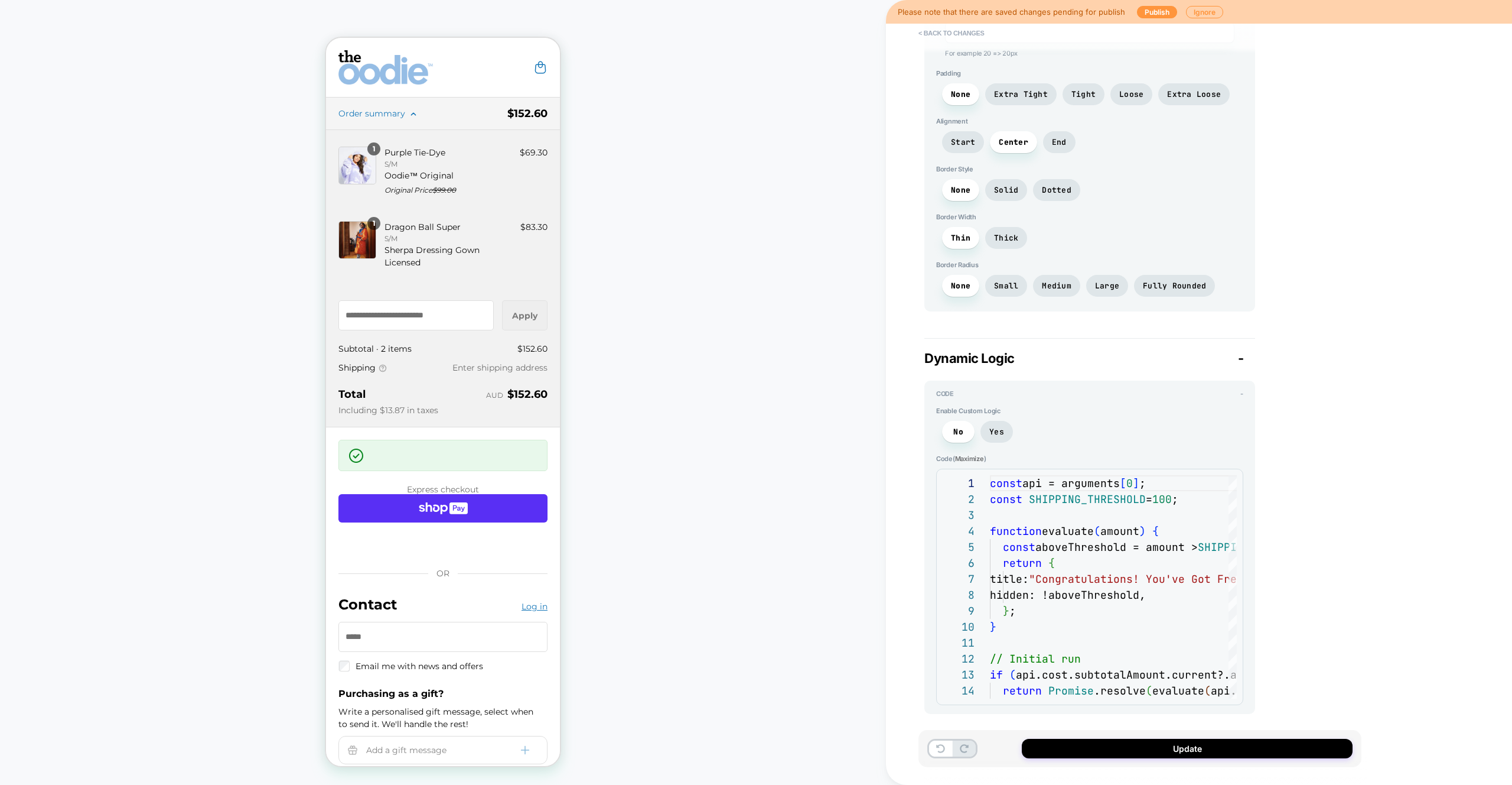
drag, startPoint x: 1210, startPoint y: 726, endPoint x: 1208, endPoint y: 735, distance: 9.2
click at [1210, 725] on div "Edit Widget Banner - Title - Title Content - Content Style - Status Info Succes…" at bounding box center [1140, 392] width 443 height 762
click at [1184, 748] on button "Update" at bounding box center [1187, 749] width 331 height 20
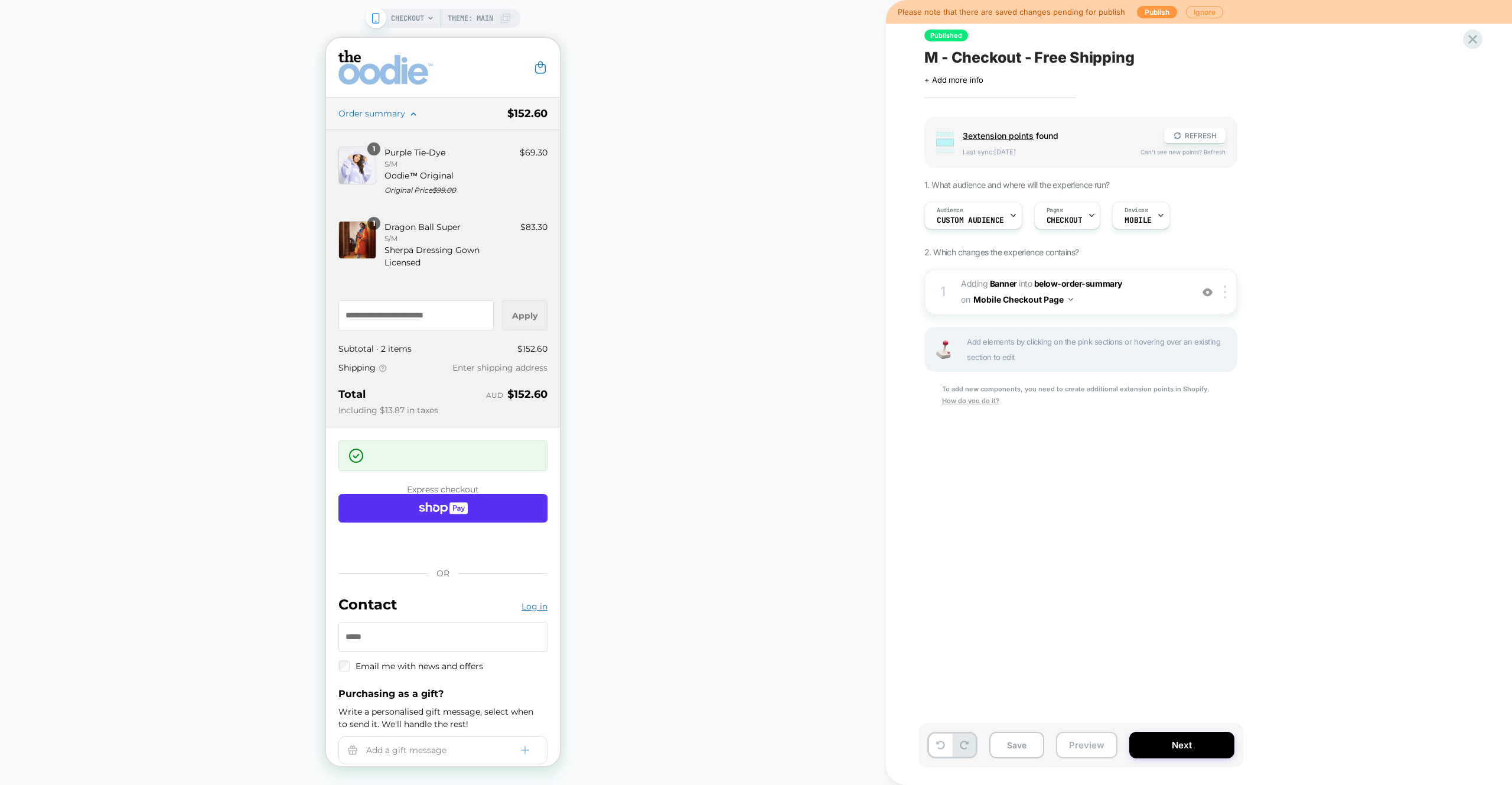
click at [1100, 739] on button "Preview" at bounding box center [1086, 744] width 61 height 26
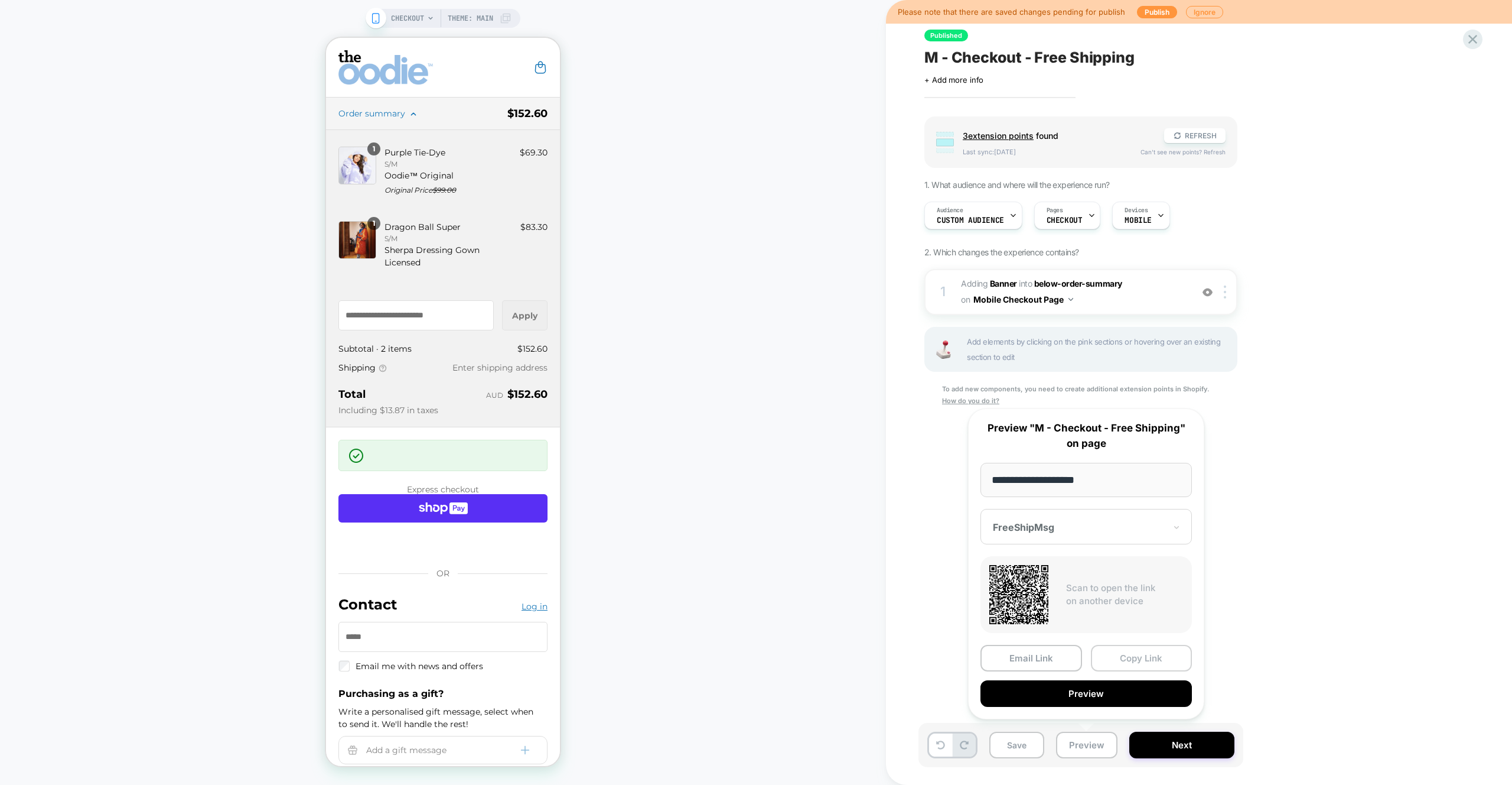
click at [1121, 658] on button "Copy Link" at bounding box center [1142, 657] width 102 height 26
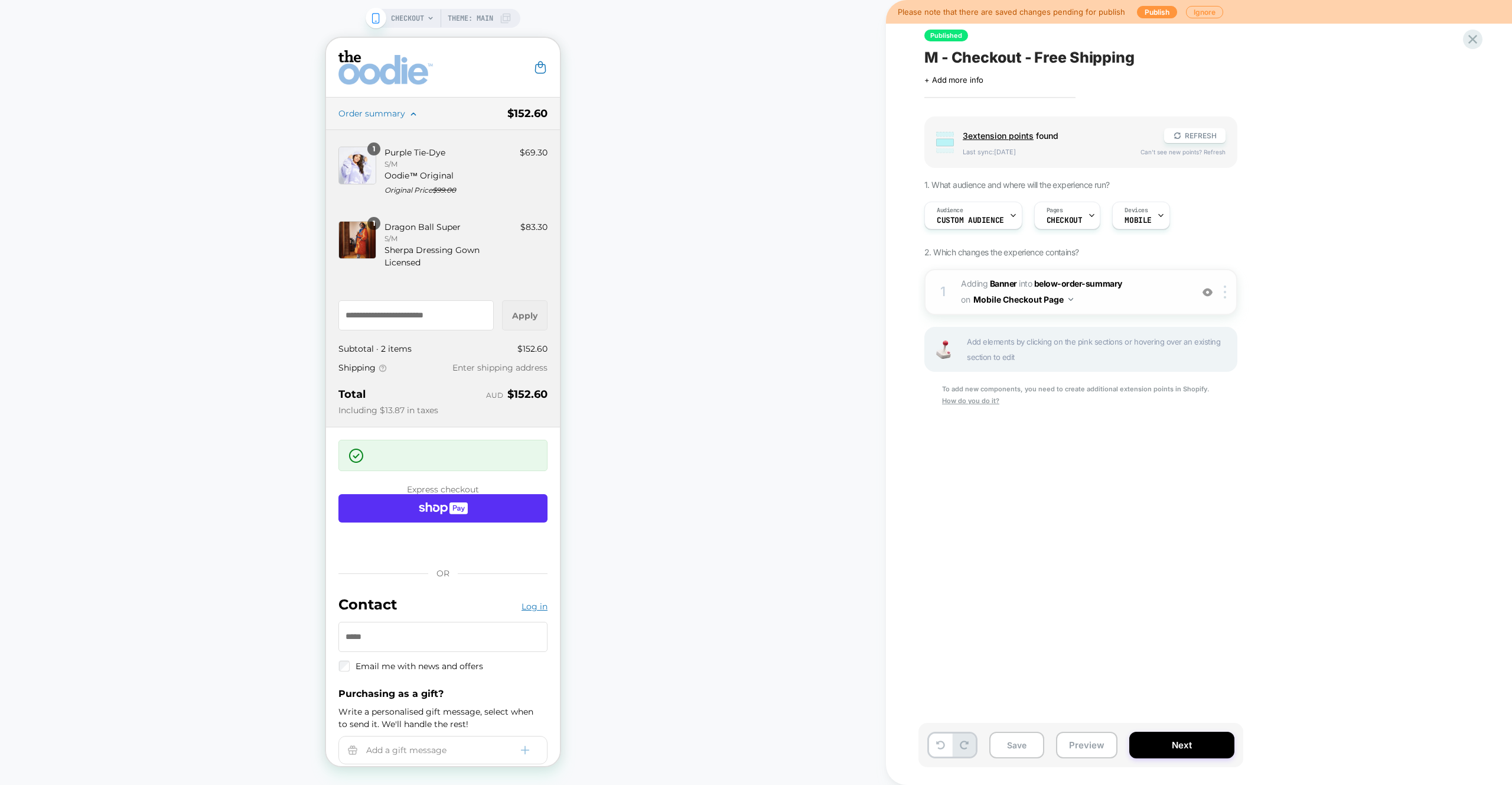
click at [1159, 293] on span "#_loomi_addon_1745470629090 Adding Banner INTO below-order-summary below-order-…" at bounding box center [1074, 292] width 225 height 32
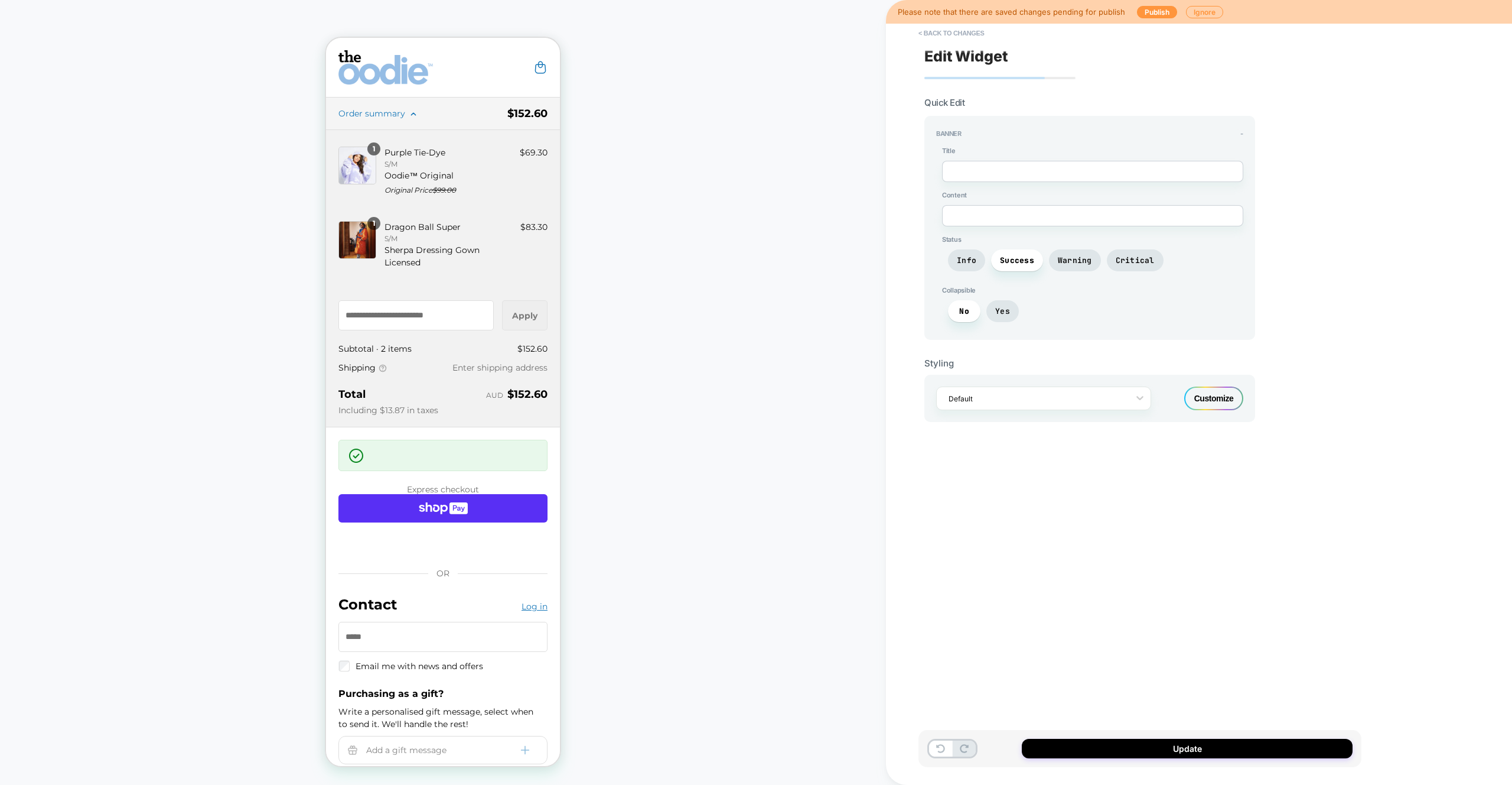
click at [1216, 389] on div "Customize" at bounding box center [1214, 398] width 60 height 23
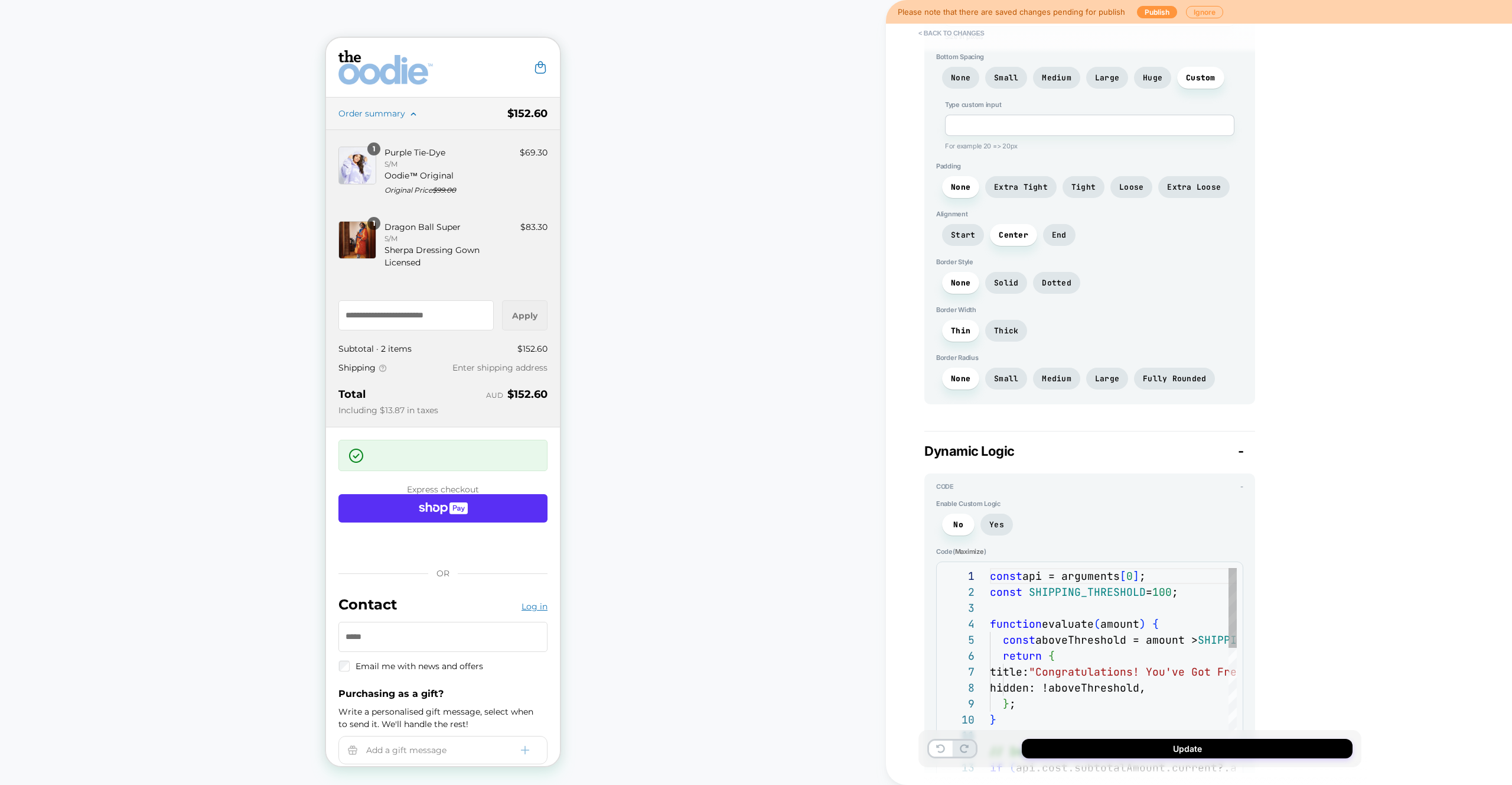
scroll to position [707, 0]
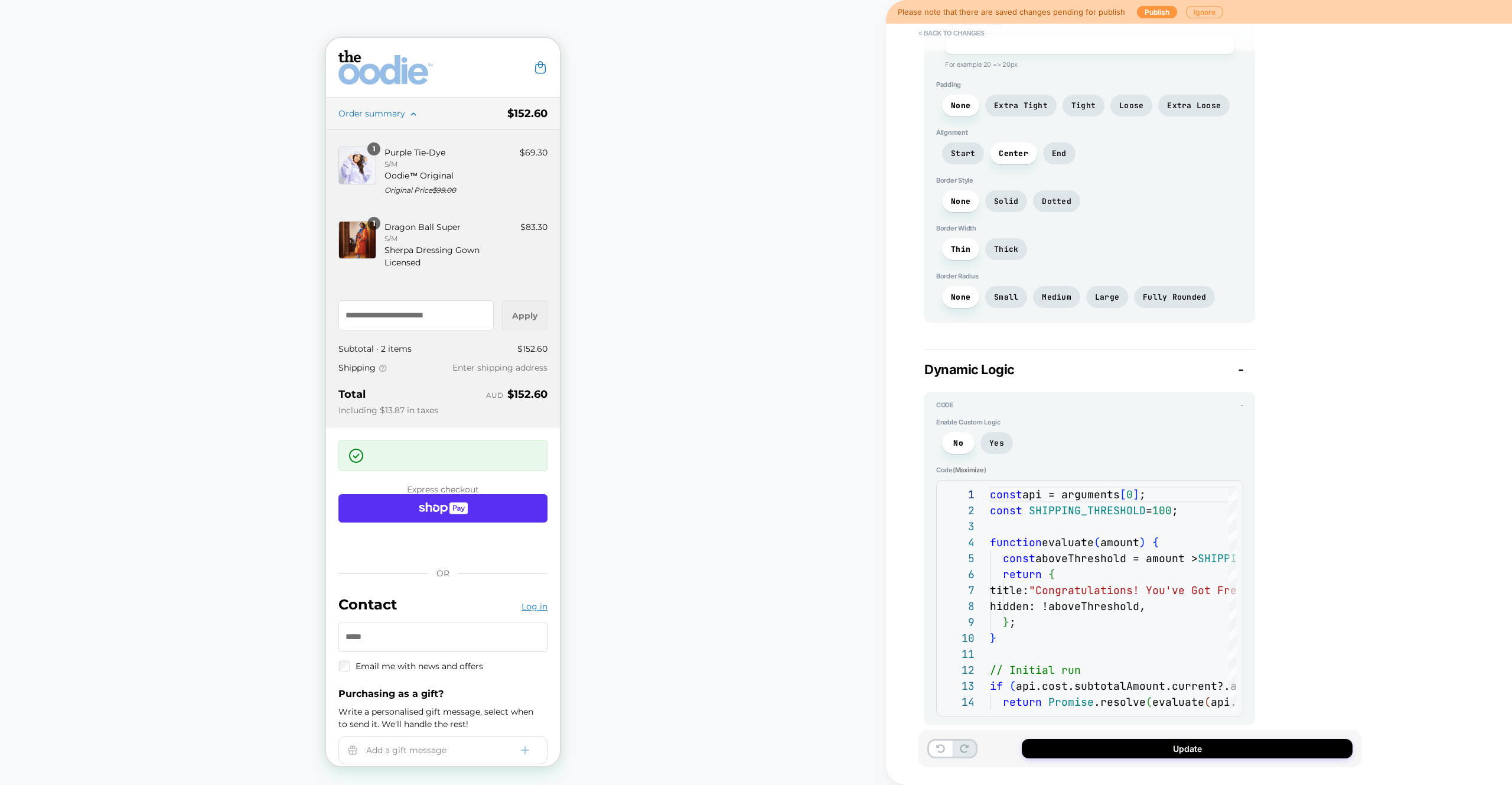
click at [977, 469] on span "Maximize" at bounding box center [970, 470] width 29 height 8
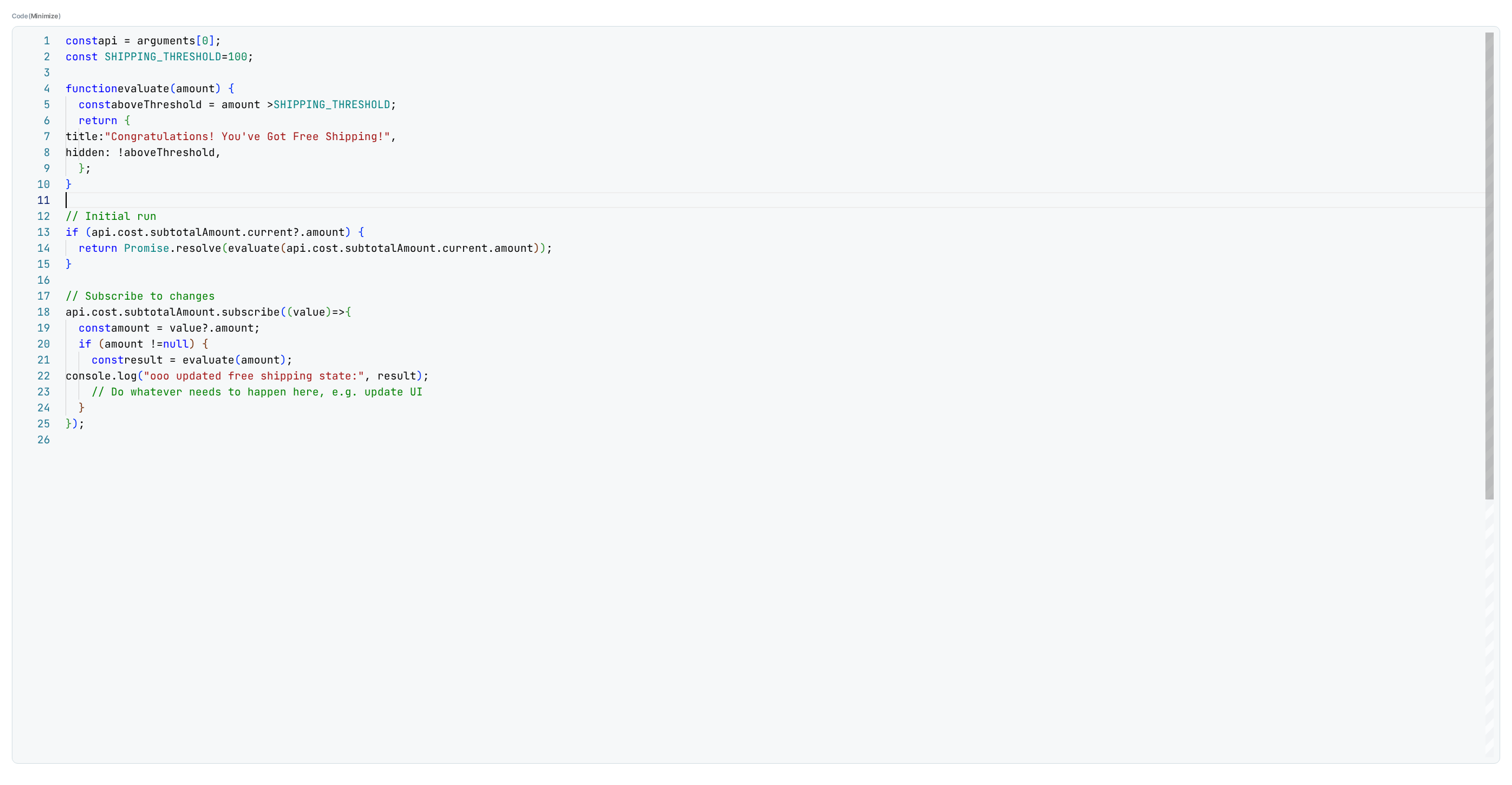
click at [246, 197] on div "const api = arguments [ 0 ] ; const SHIPPING_THRESHOLD = 100 ; function evaluat…" at bounding box center [779, 594] width 1428 height 1124
click at [397, 228] on div "const api = arguments [ 0 ] ; const SHIPPING_THRESHOLD = 100 ; function evaluat…" at bounding box center [779, 594] width 1428 height 1124
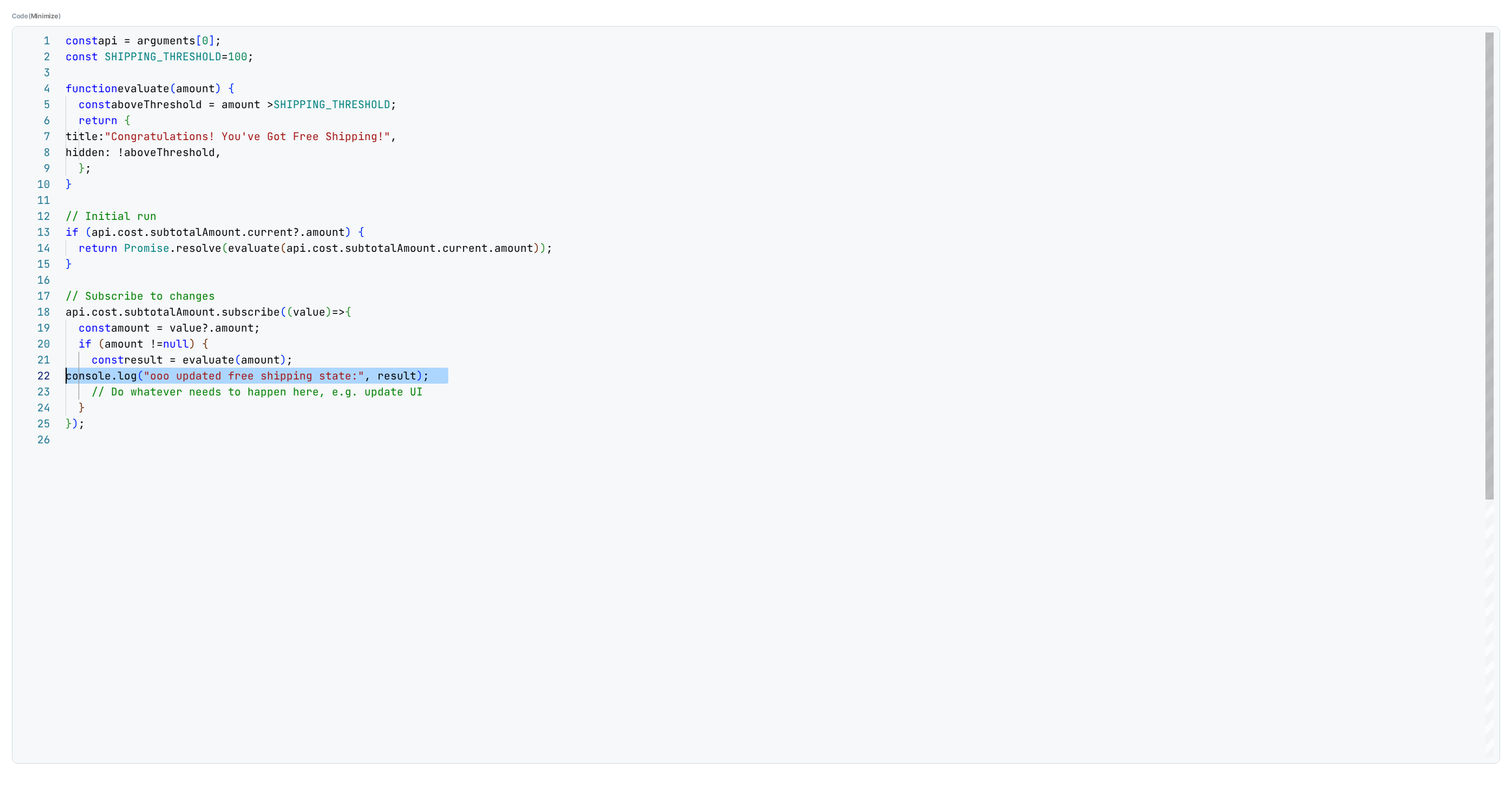
drag, startPoint x: 468, startPoint y: 374, endPoint x: 66, endPoint y: 378, distance: 402.0
click at [66, 378] on div "const api = arguments [ 0 ] ; const SHIPPING_THRESHOLD = 100 ; function evaluat…" at bounding box center [779, 594] width 1428 height 1124
click at [365, 233] on div "const api = arguments [ 0 ] ; const SHIPPING_THRESHOLD = 100 ; function evaluat…" at bounding box center [779, 594] width 1428 height 1124
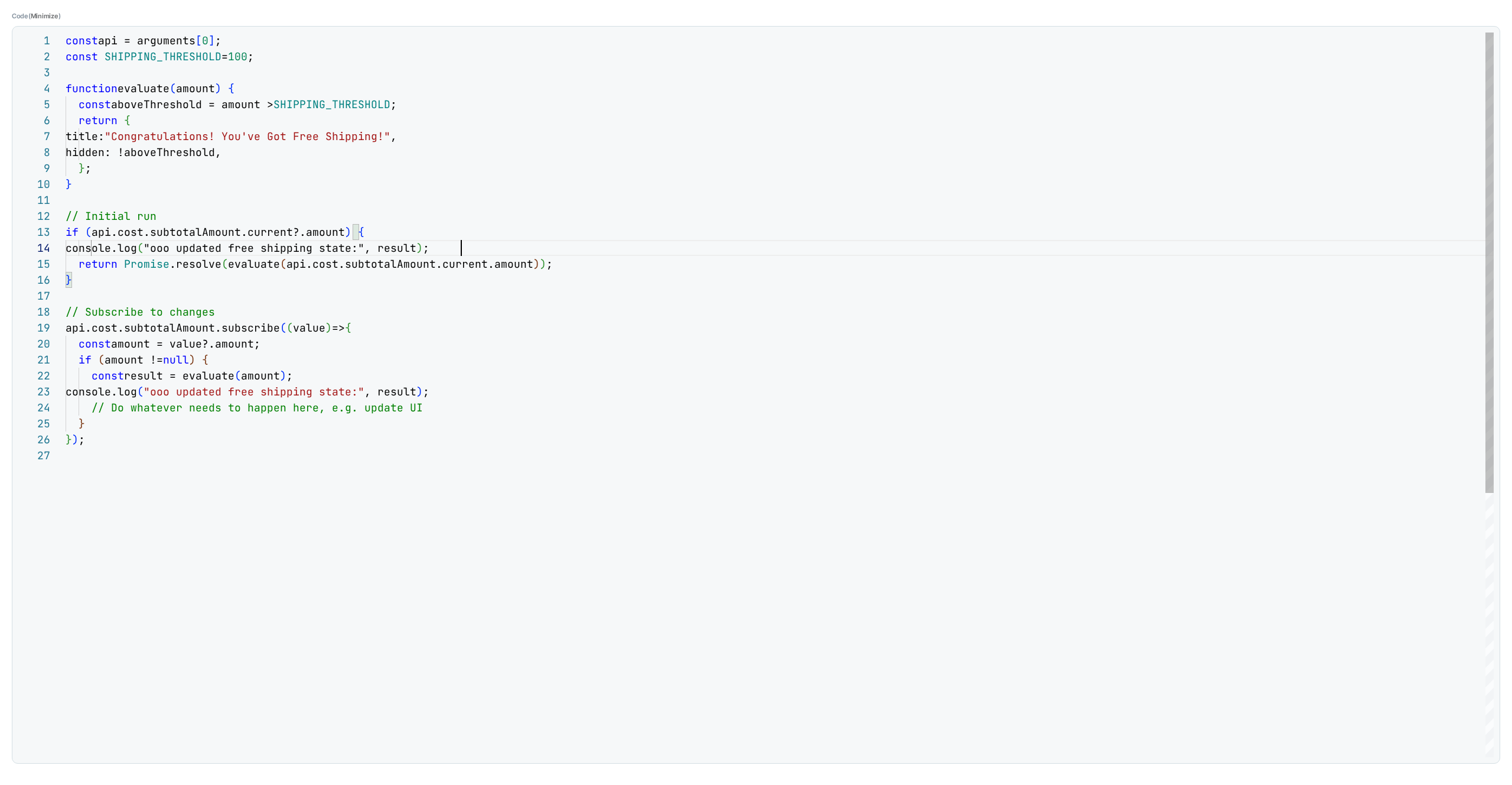
scroll to position [48, 396]
drag, startPoint x: 212, startPoint y: 244, endPoint x: 388, endPoint y: 243, distance: 176.0
click at [388, 243] on div "const api = arguments [ 0 ] ; const SHIPPING_THRESHOLD = 100 ; function evaluat…" at bounding box center [779, 601] width 1428 height 1139
type textarea "**********"
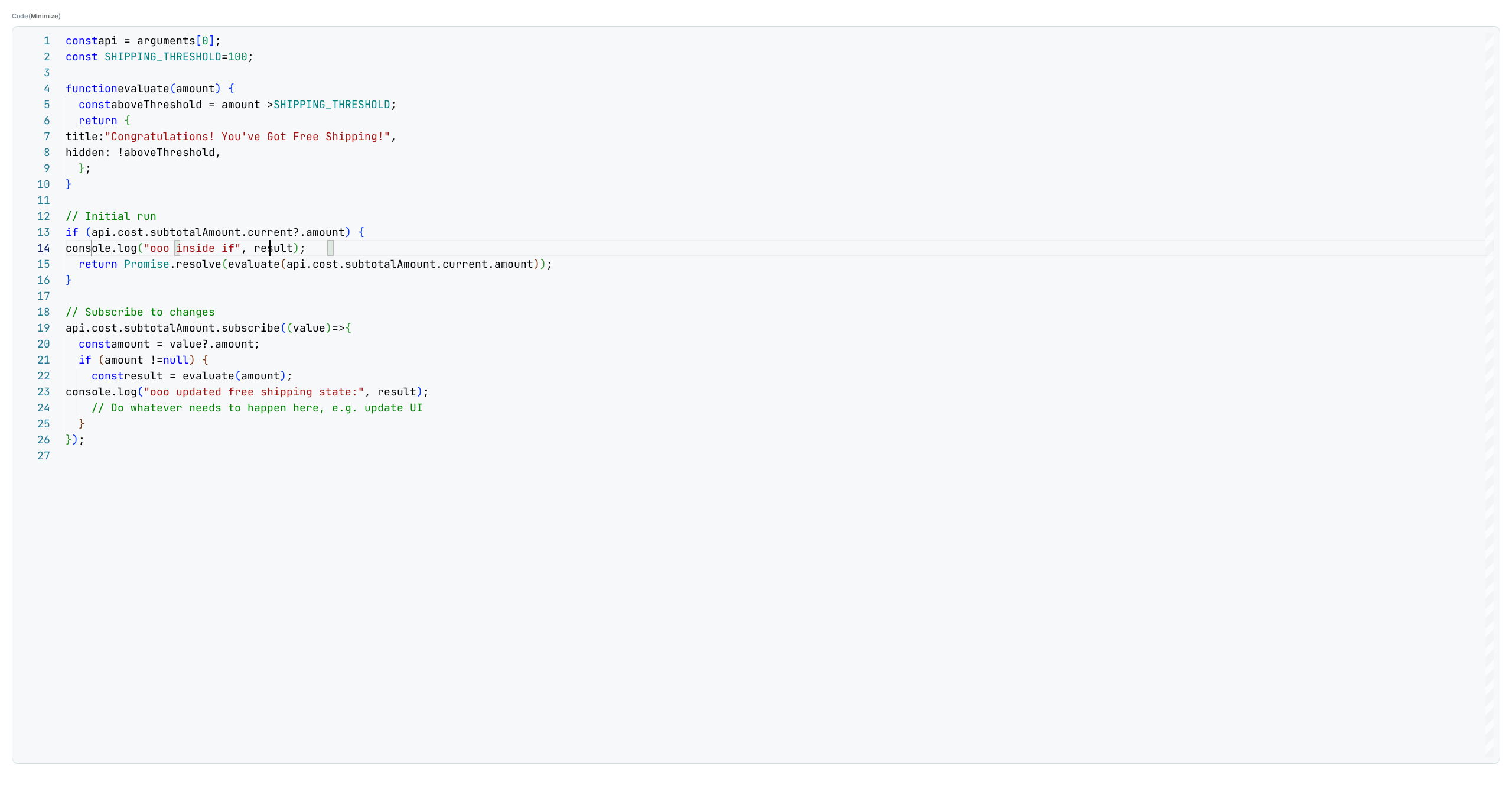
click at [38, 8] on div "Code ( Minimize ) 1 2 3 4 5 6 7 8 9 10 11 12 13 15 16 17 18 19 20 21 22 23 24 2…" at bounding box center [756, 392] width 1512 height 785
click at [39, 13] on span "Minimize" at bounding box center [44, 16] width 27 height 8
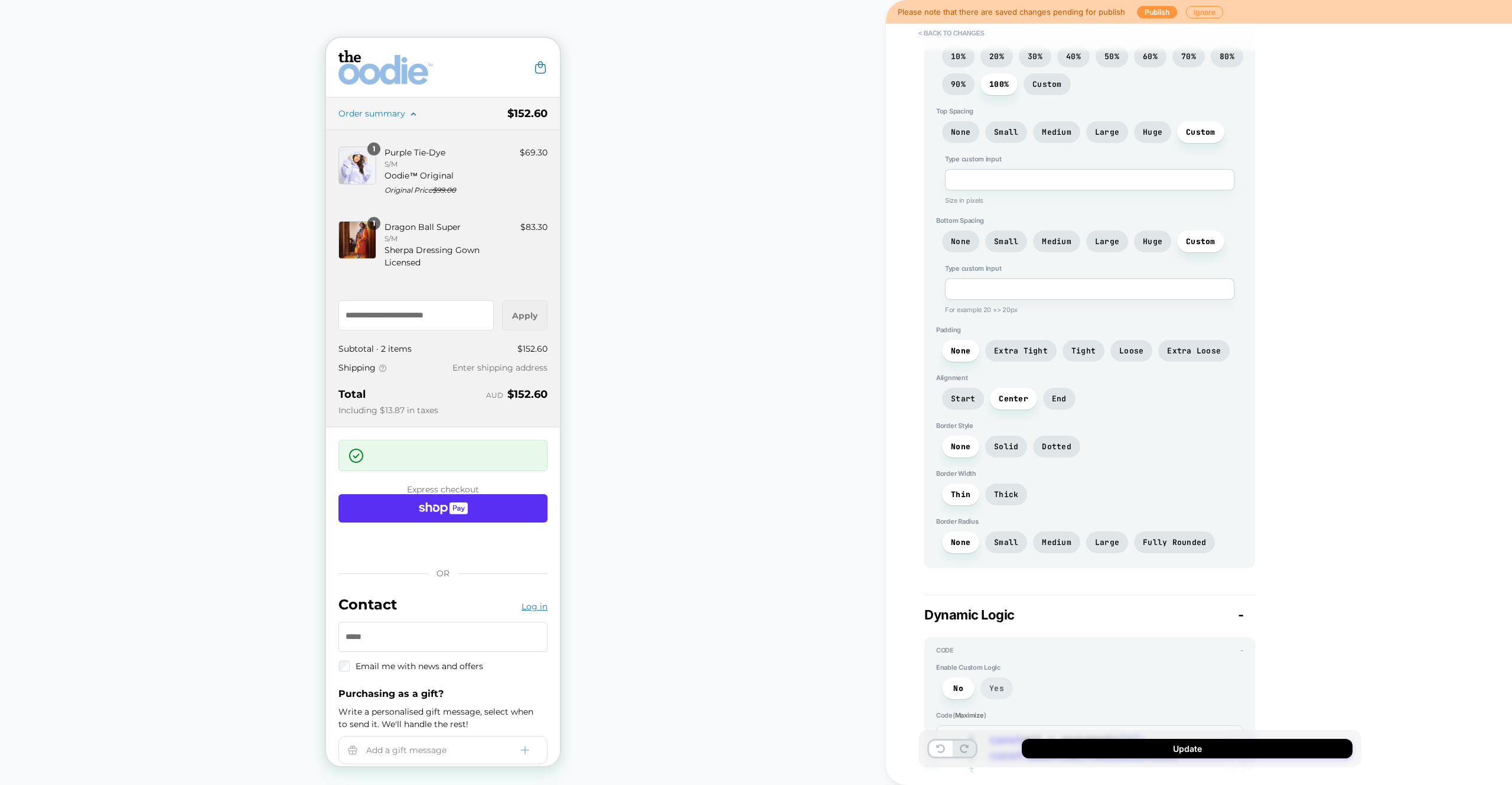
click at [1011, 691] on span "Yes" at bounding box center [997, 688] width 32 height 21
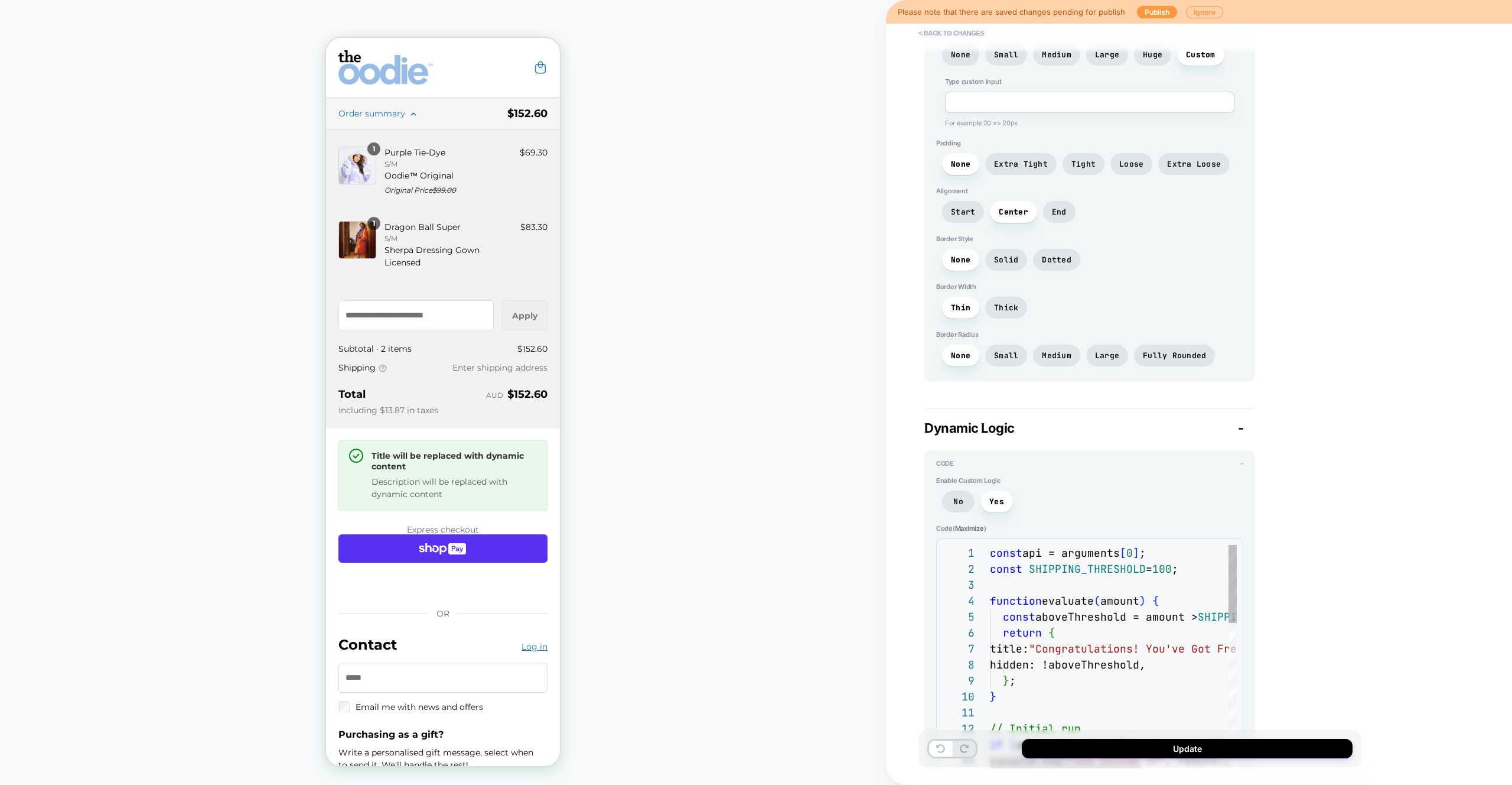
scroll to position [719, 0]
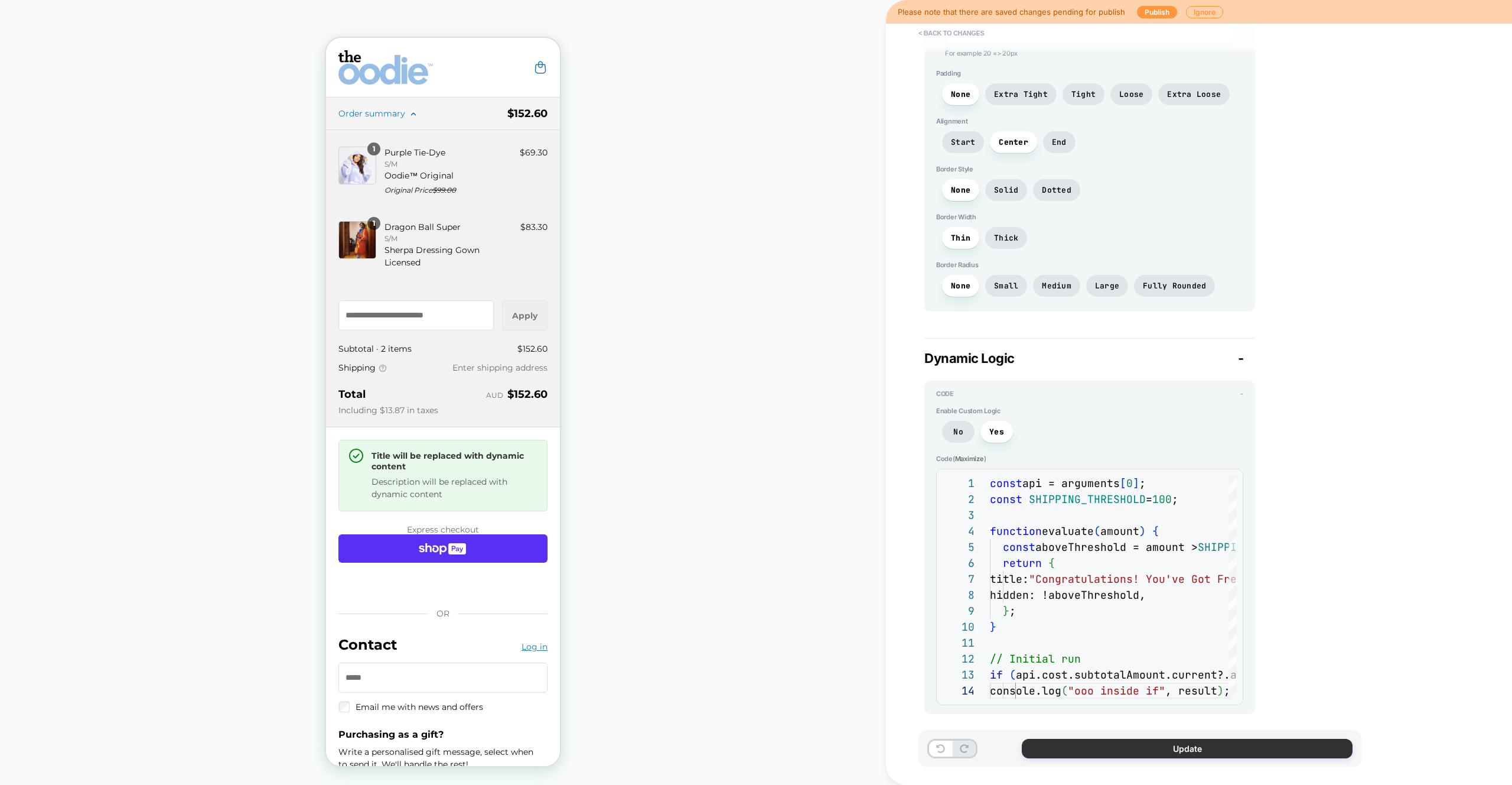
click at [1124, 751] on button "Update" at bounding box center [1187, 749] width 331 height 20
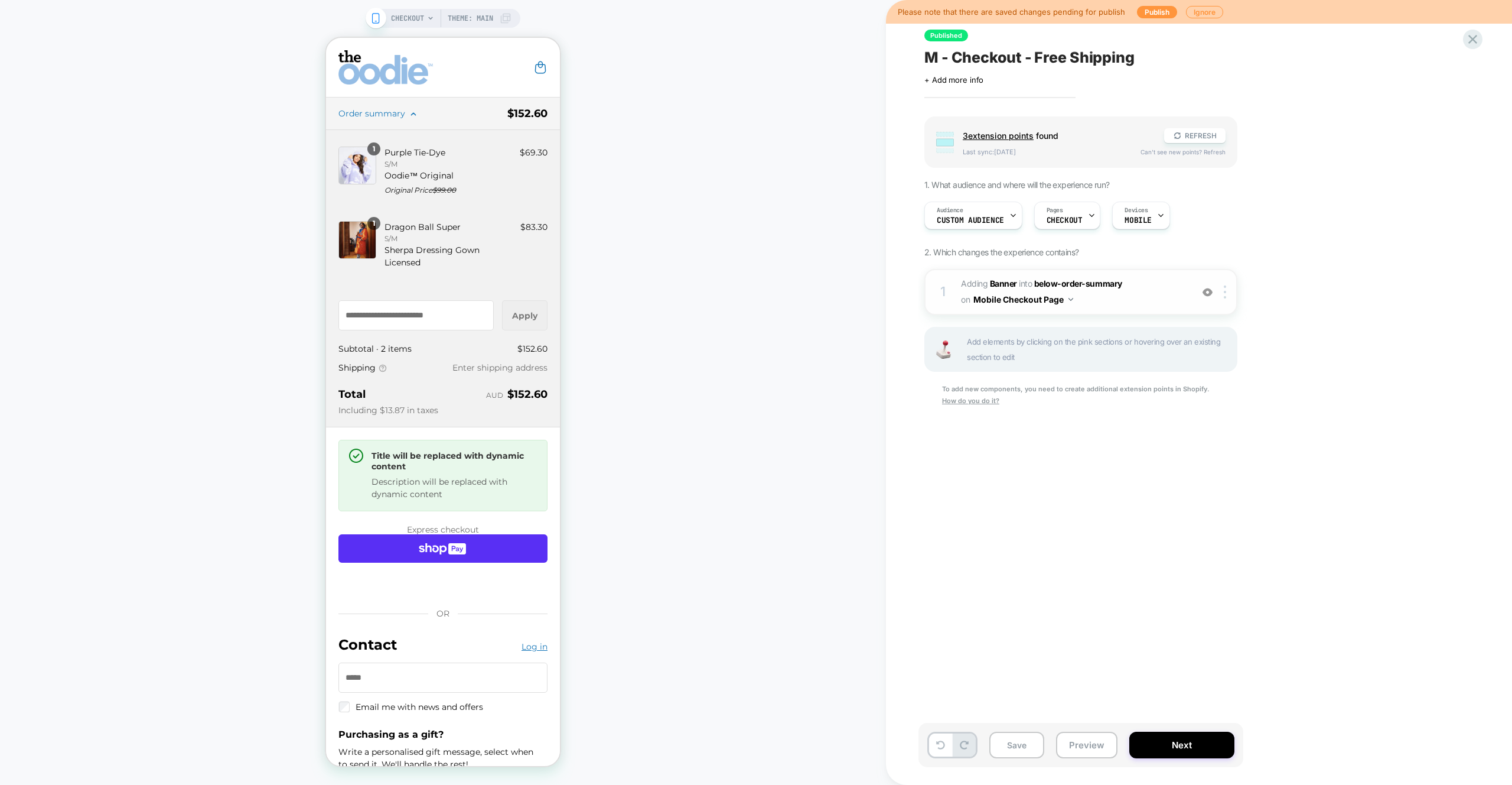
click at [1141, 312] on div "1 #_loomi_addon_1745470629090 Adding Banner INTO below-order-summary below-orde…" at bounding box center [1081, 291] width 313 height 46
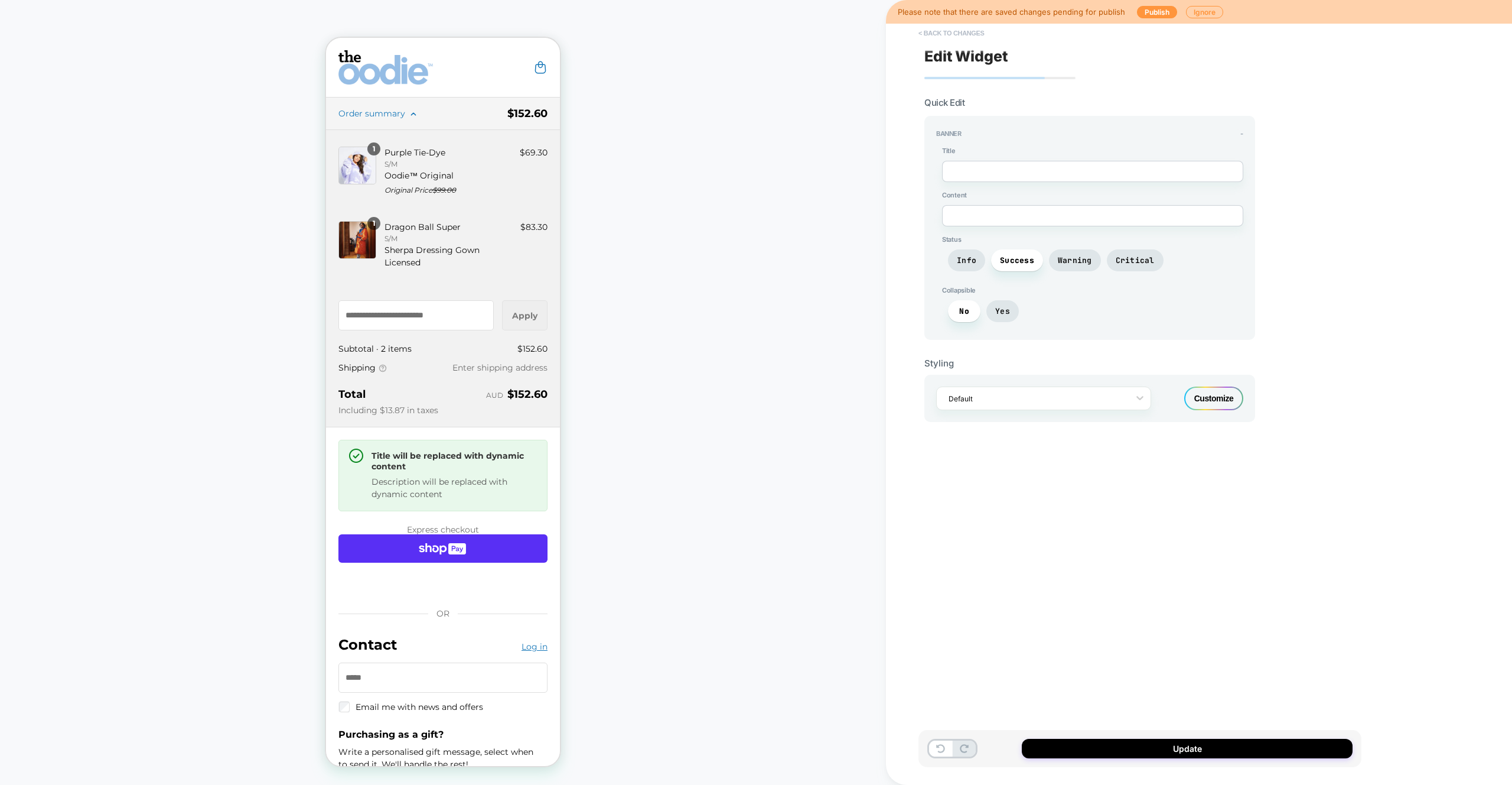
click at [947, 39] on button "< Back to changes" at bounding box center [952, 32] width 78 height 19
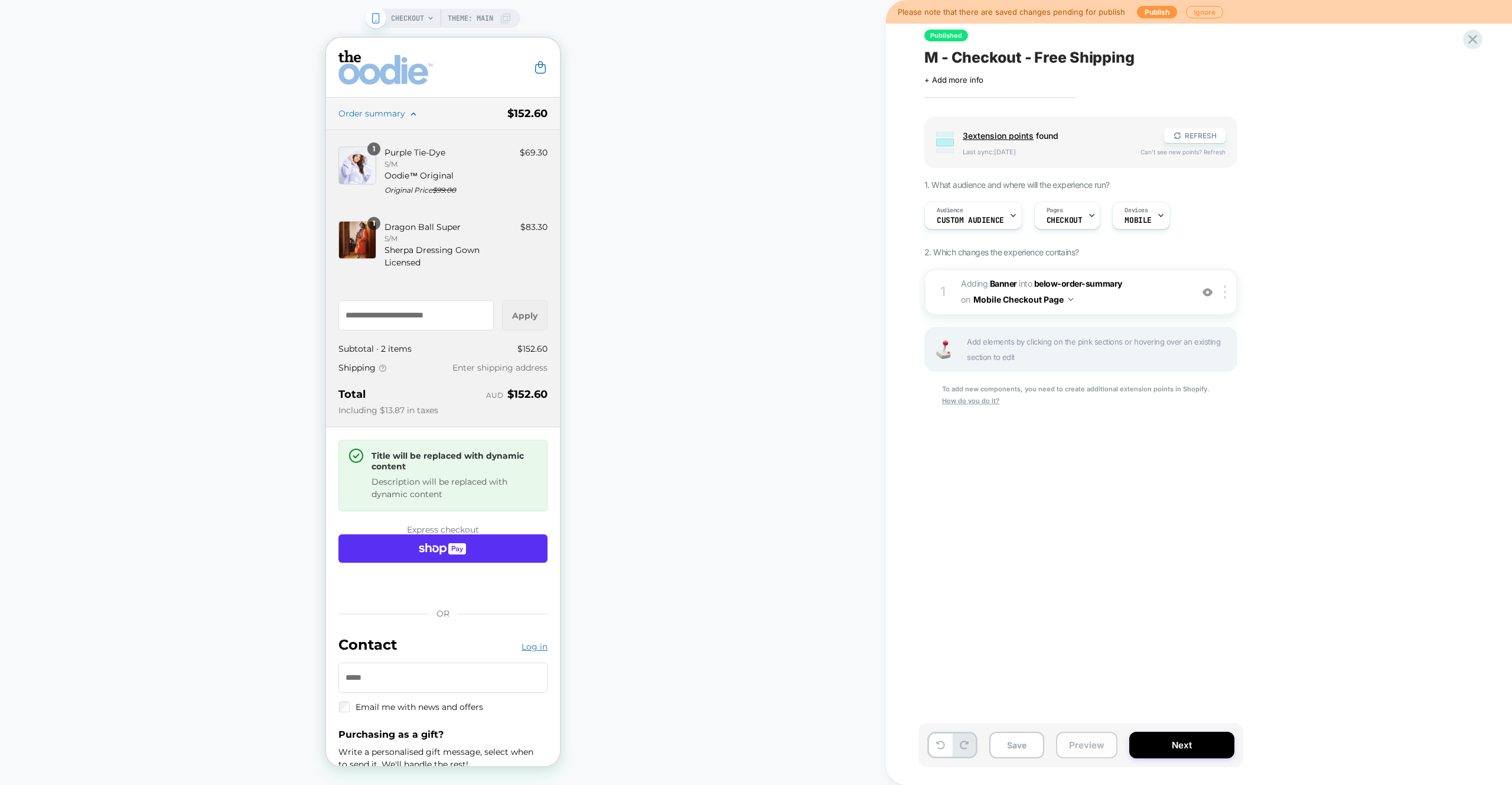
click at [1091, 748] on button "Preview" at bounding box center [1086, 744] width 61 height 26
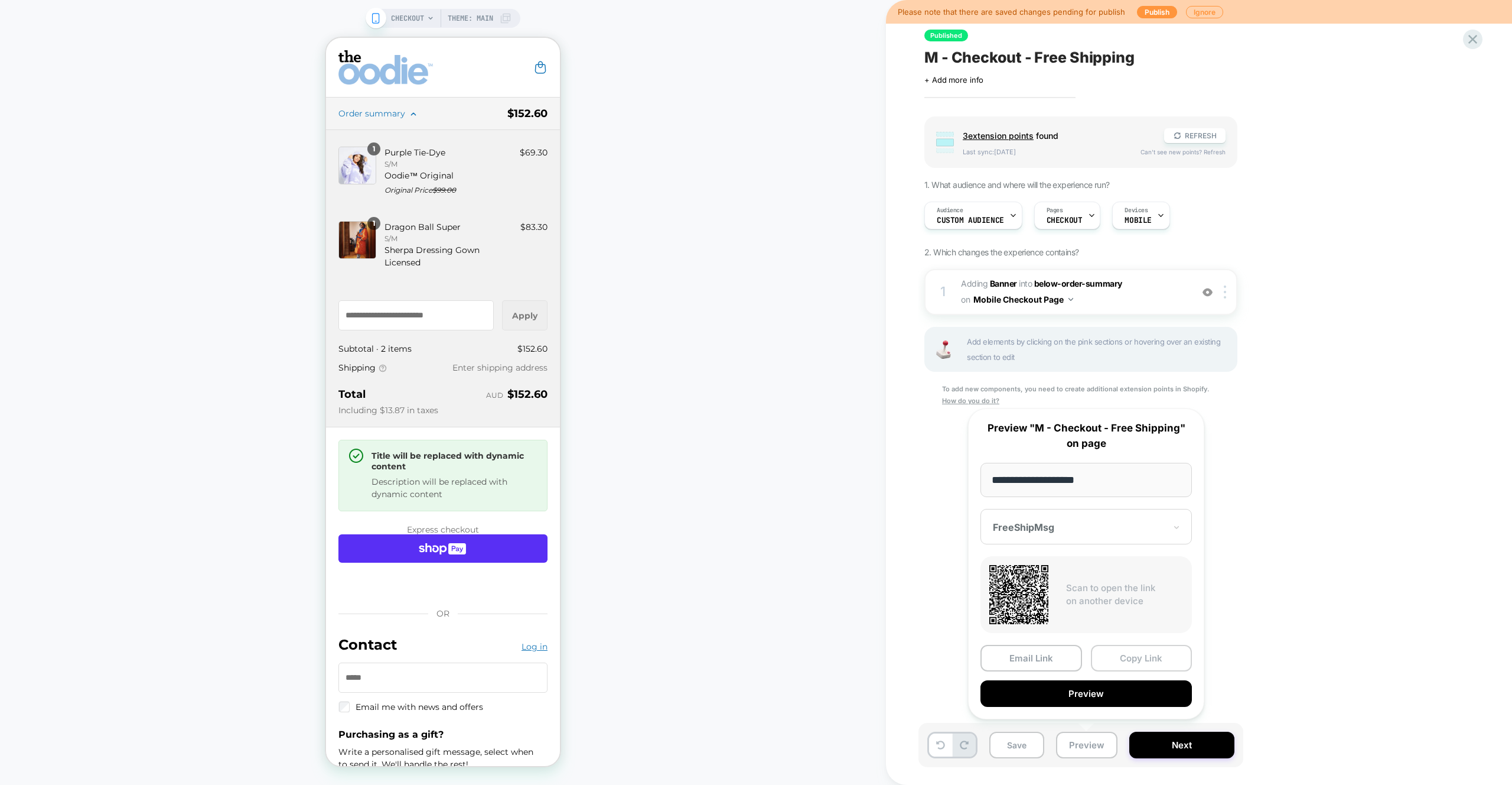
click at [1127, 656] on button "Copy Link" at bounding box center [1142, 657] width 102 height 26
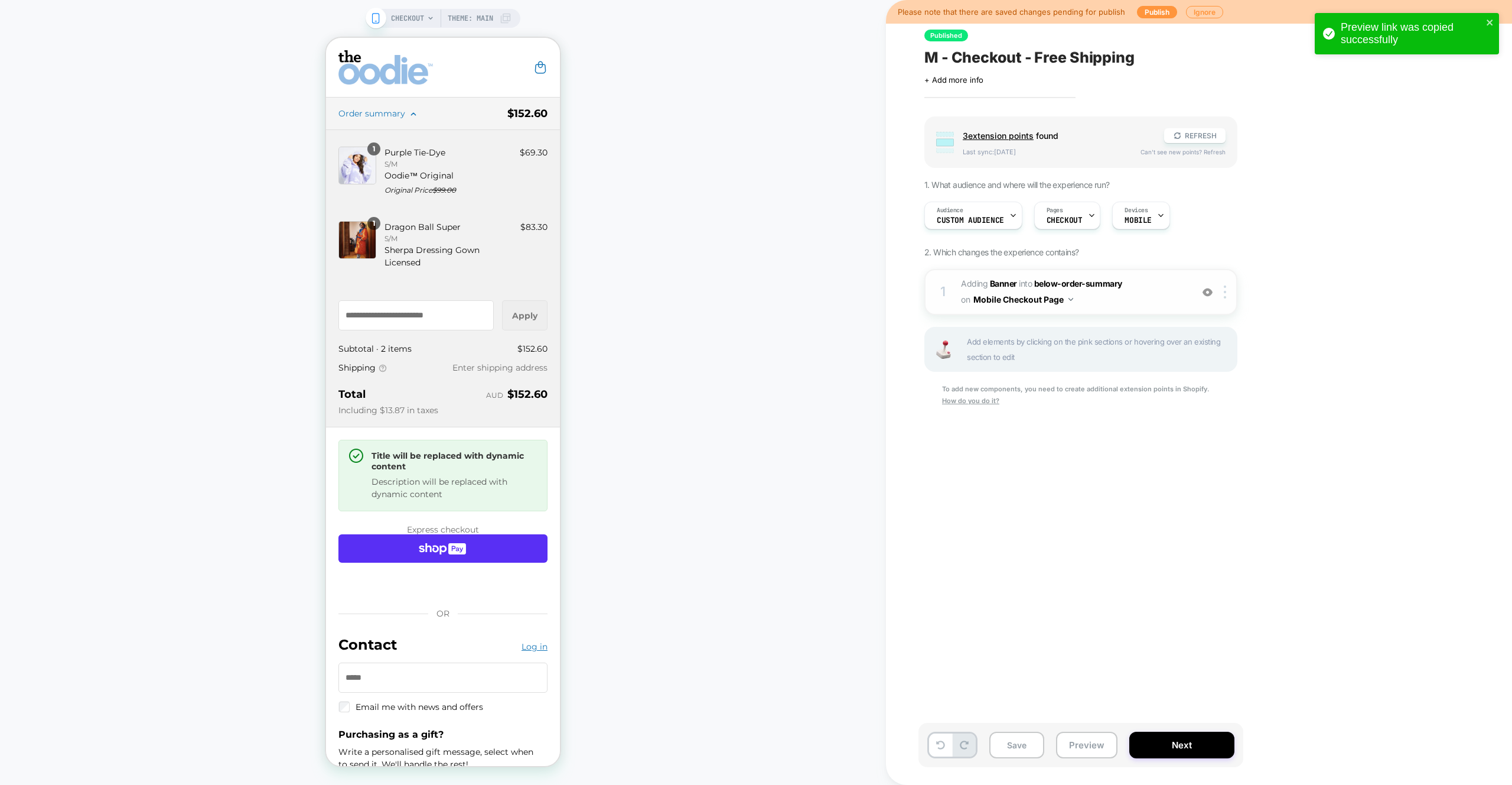
click at [1133, 281] on span "#_loomi_addon_1745470629090 Adding Banner INTO below-order-summary below-order-…" at bounding box center [1074, 292] width 225 height 32
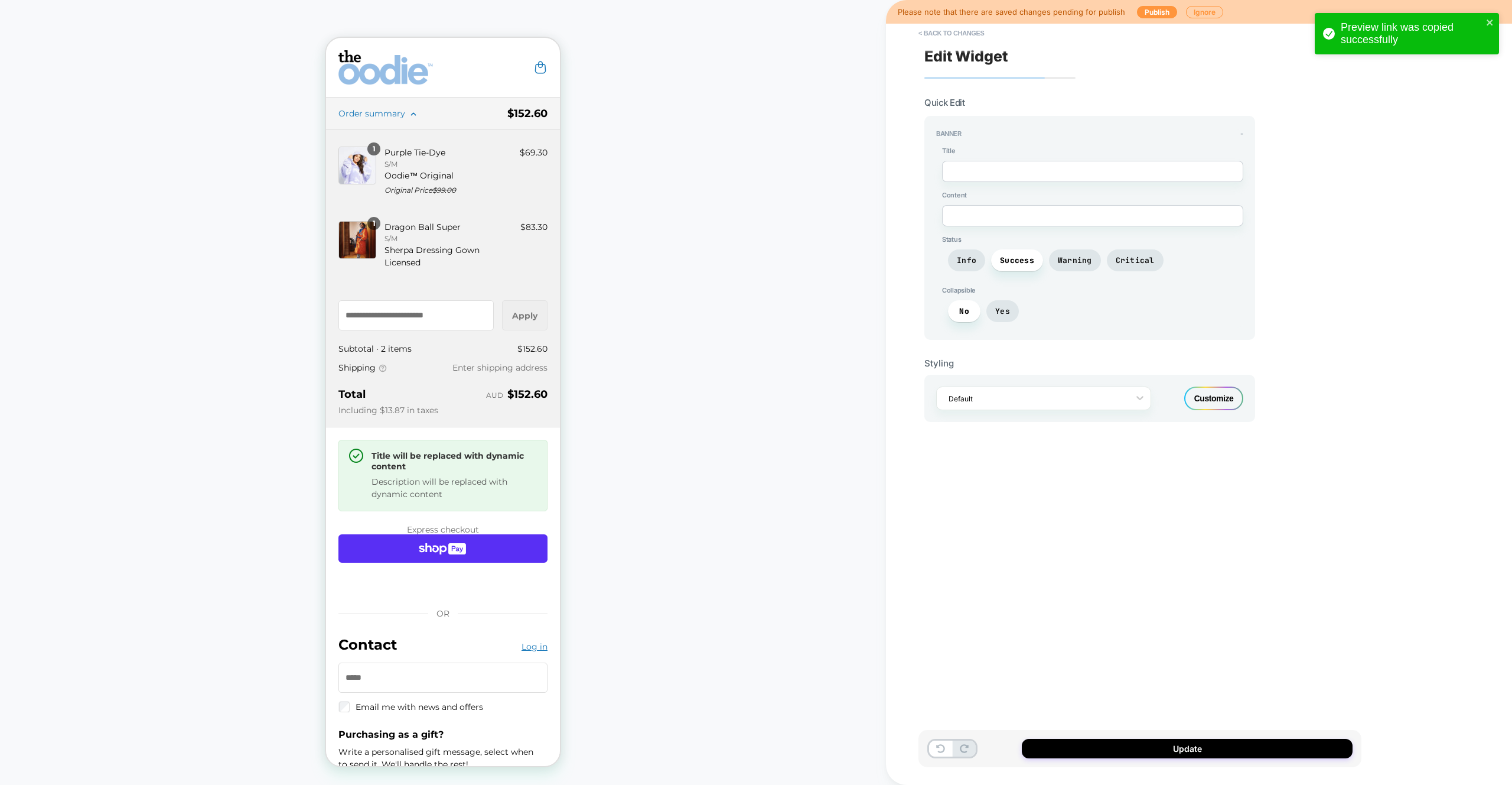
drag, startPoint x: 1216, startPoint y: 428, endPoint x: 1213, endPoint y: 402, distance: 26.2
click at [1216, 428] on div "Edit Widget Quick Edit Banner - Title Content Status Info Success Warning Criti…" at bounding box center [1140, 392] width 443 height 762
click at [1213, 401] on div "Customize" at bounding box center [1214, 398] width 60 height 23
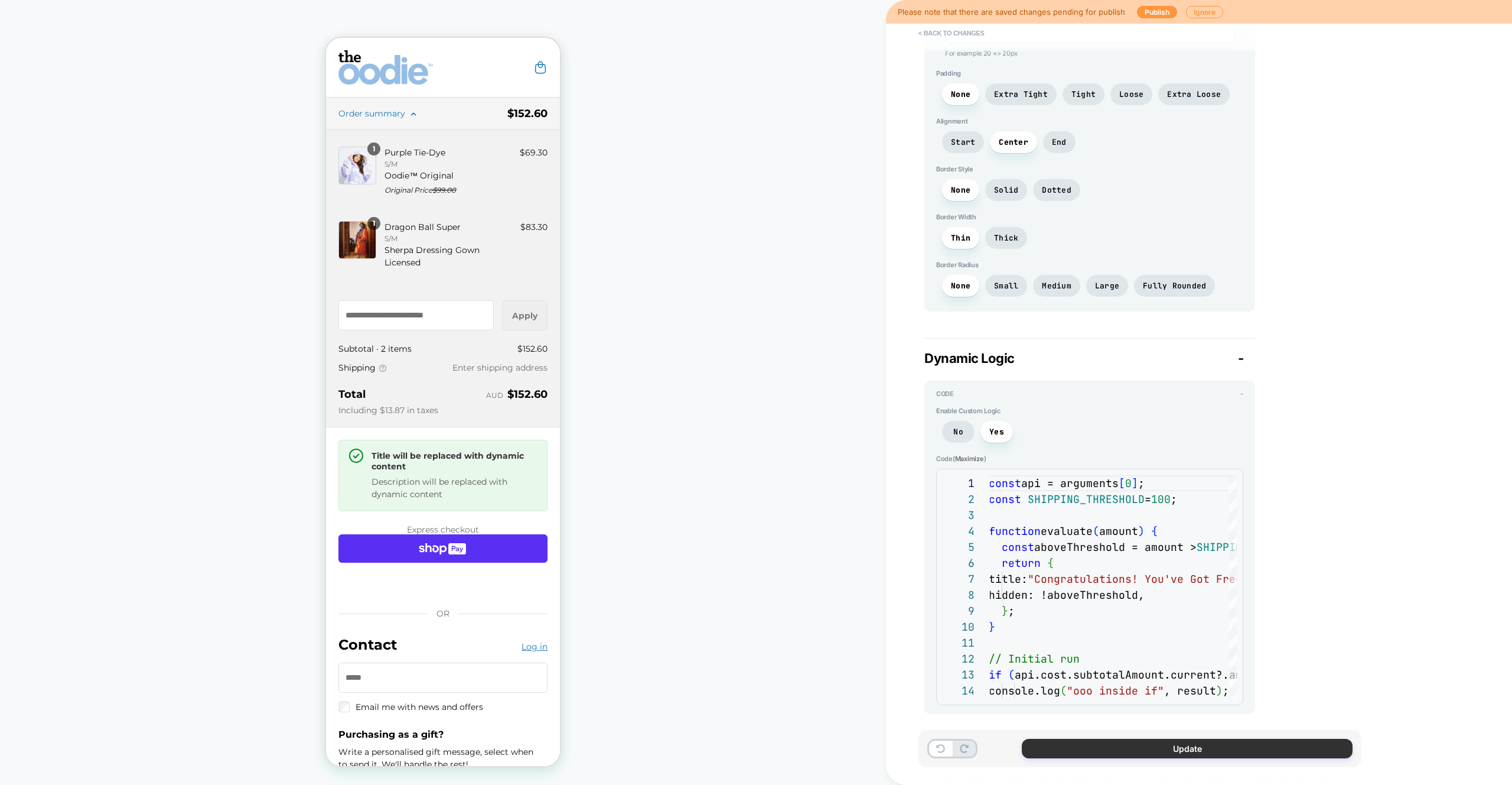
click at [1163, 748] on button "Update" at bounding box center [1187, 749] width 331 height 20
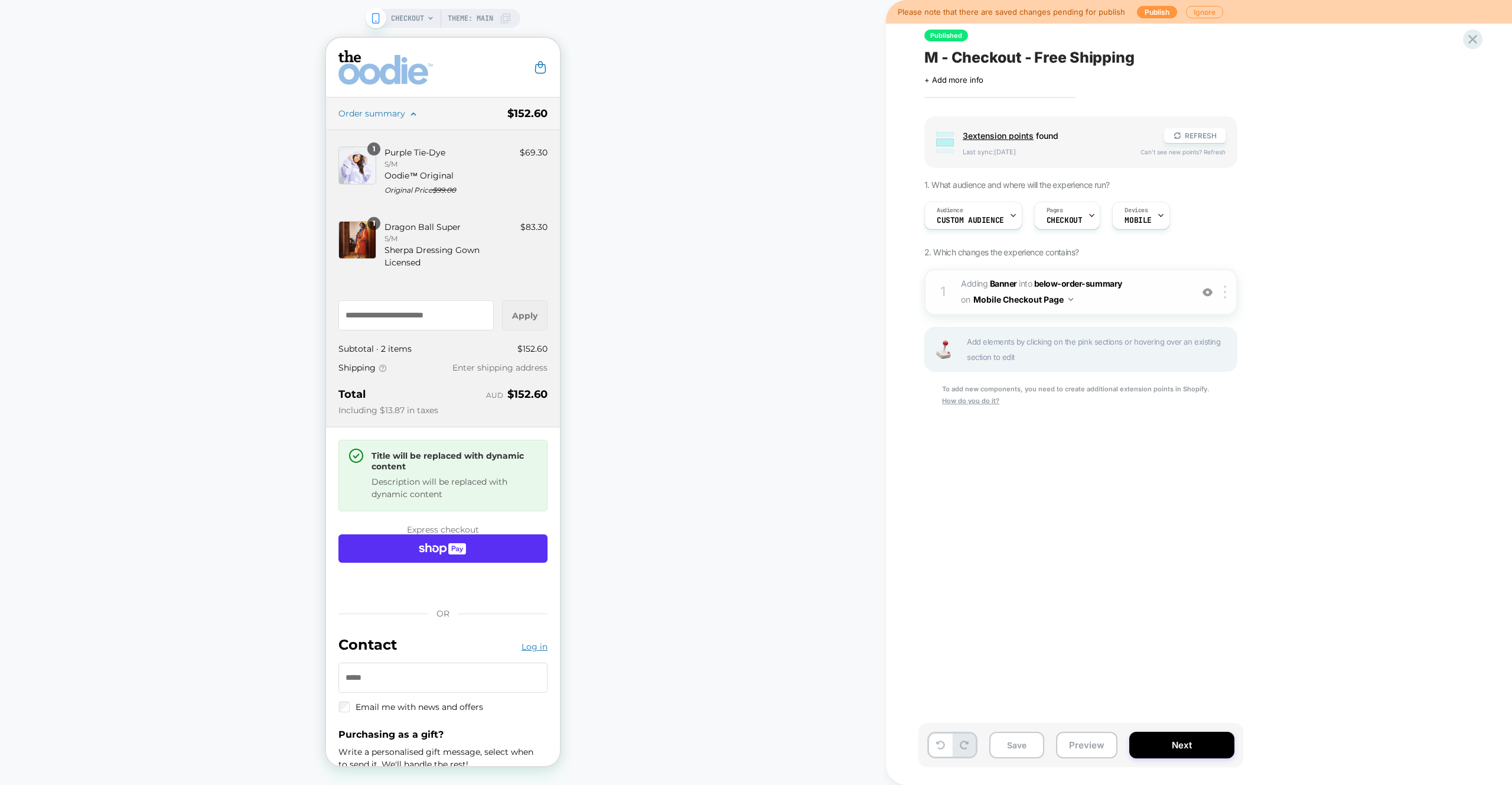
click at [1143, 277] on span "#_loomi_addon_1745470629090 Adding Banner INTO below-order-summary below-order-…" at bounding box center [1074, 292] width 225 height 32
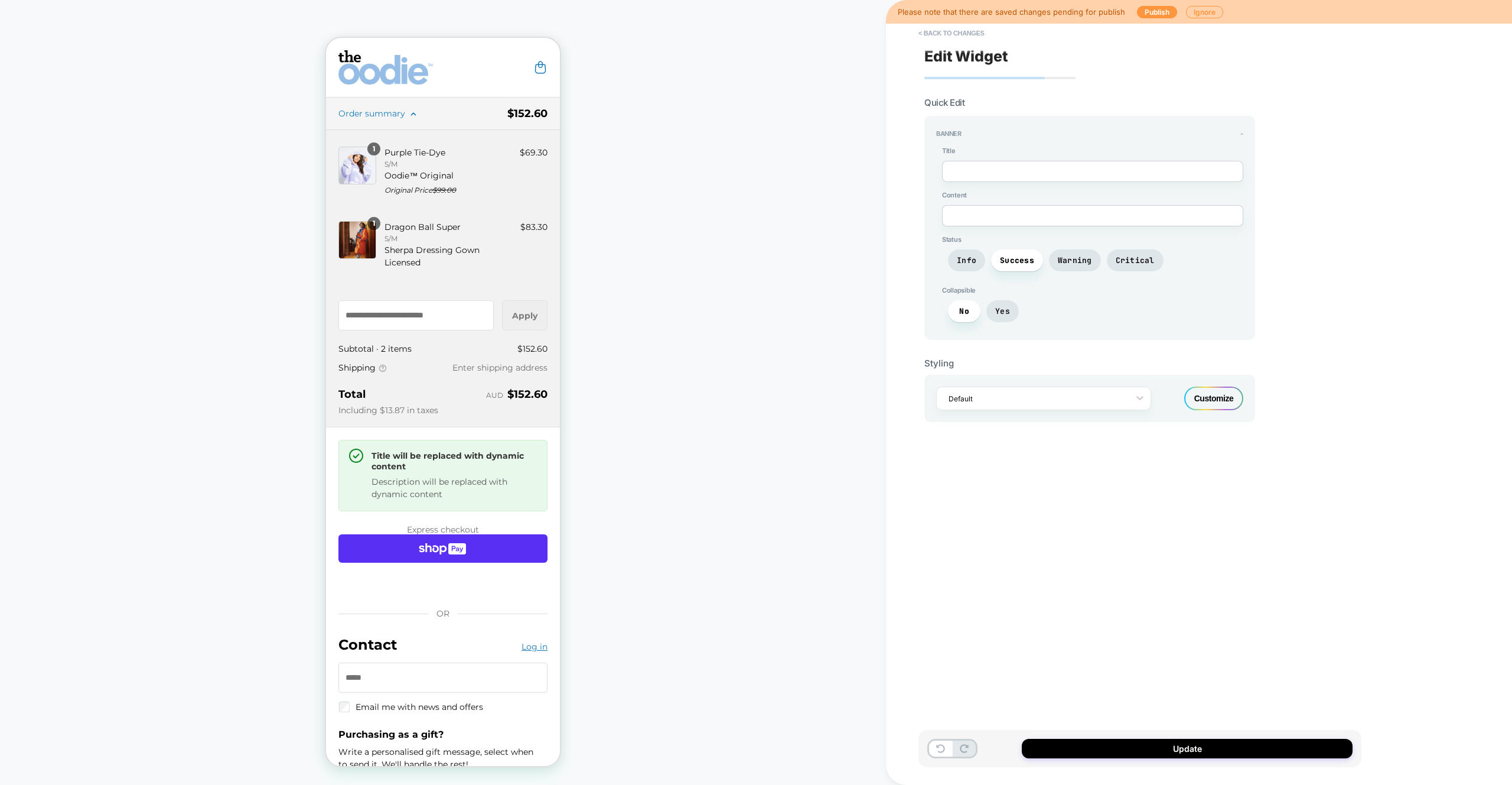
click at [1206, 392] on div "Customize" at bounding box center [1214, 398] width 60 height 23
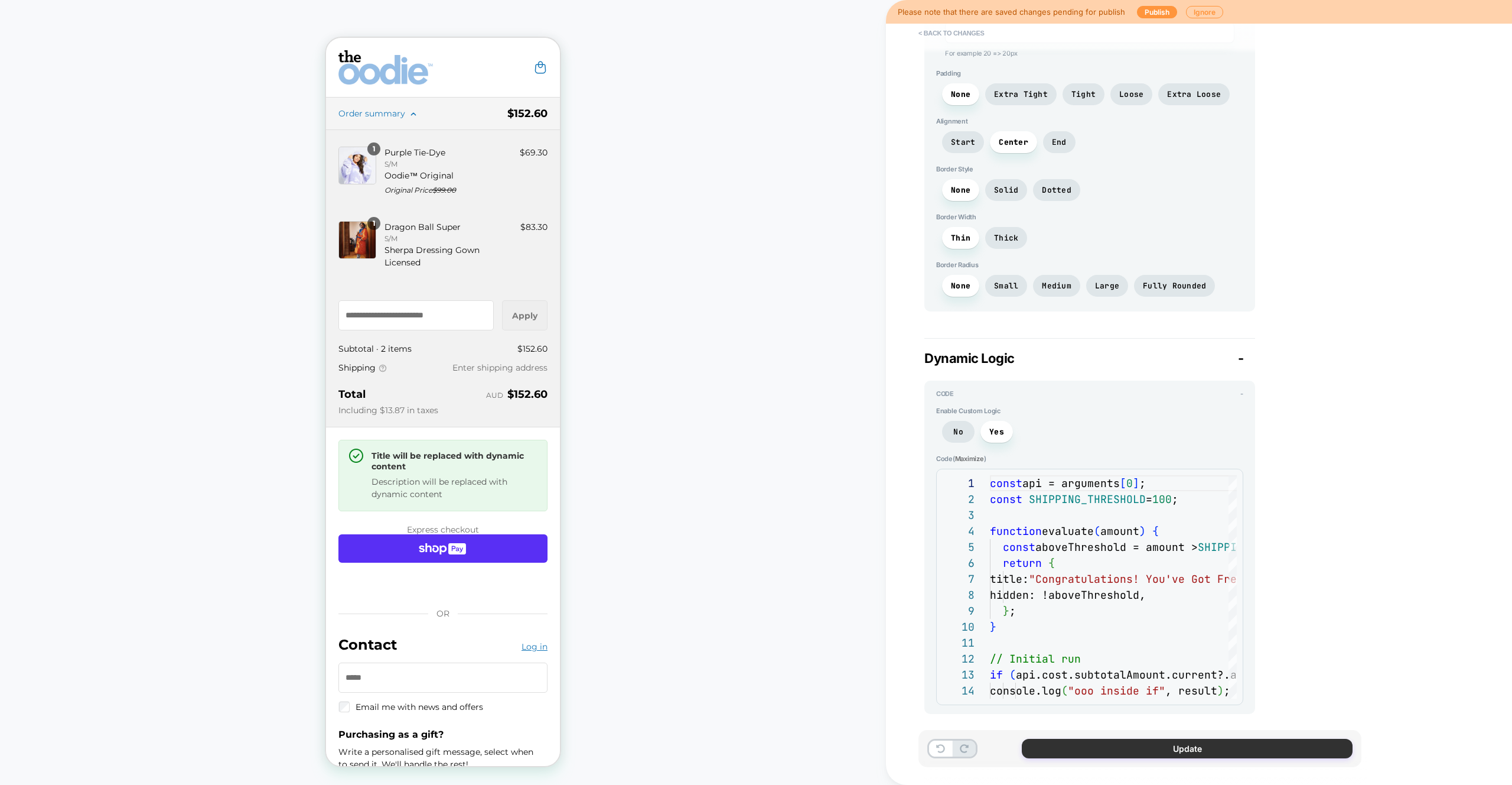
click at [1228, 745] on button "Update" at bounding box center [1187, 749] width 331 height 20
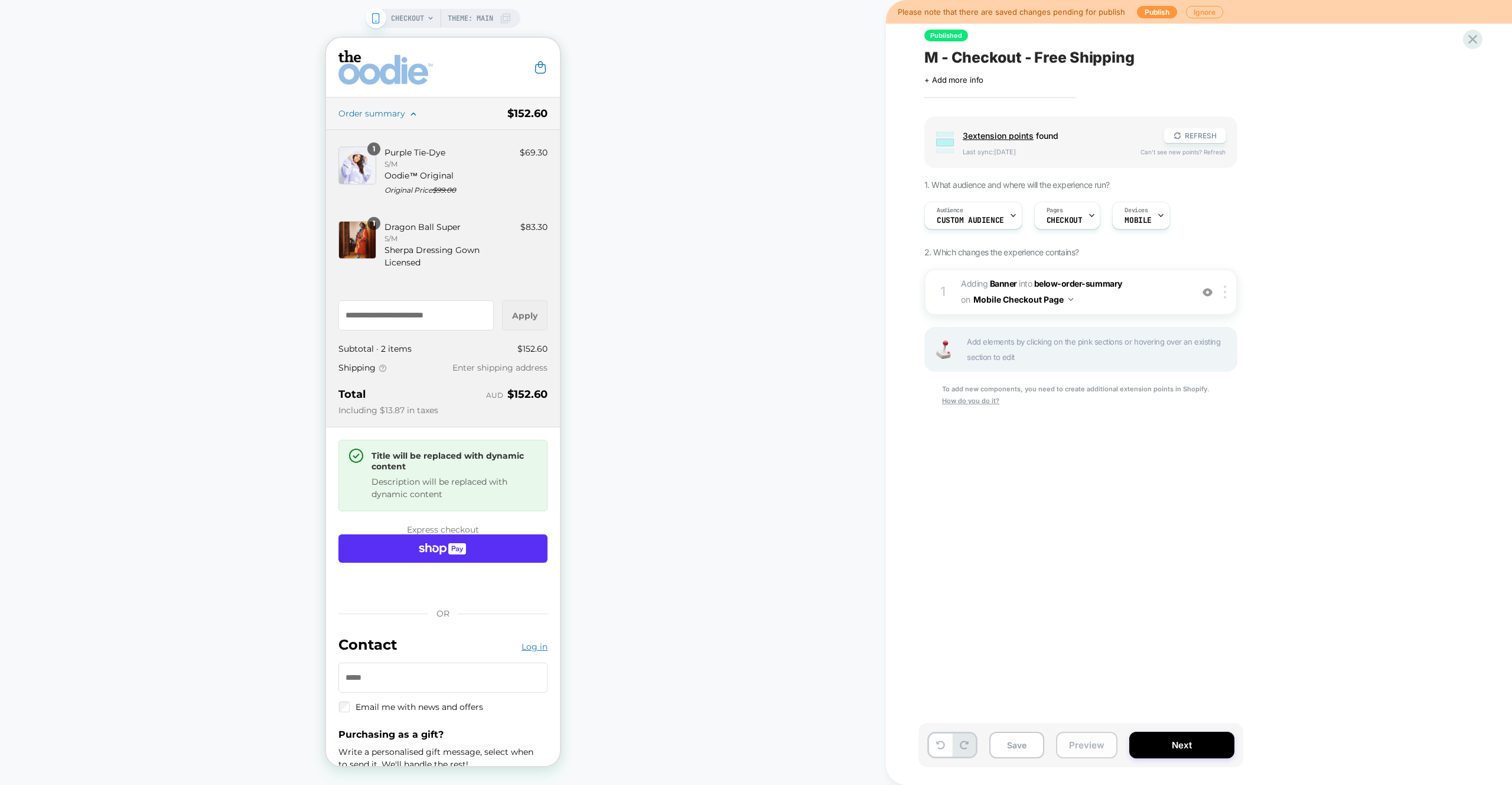
click at [1091, 747] on button "Preview" at bounding box center [1086, 744] width 61 height 26
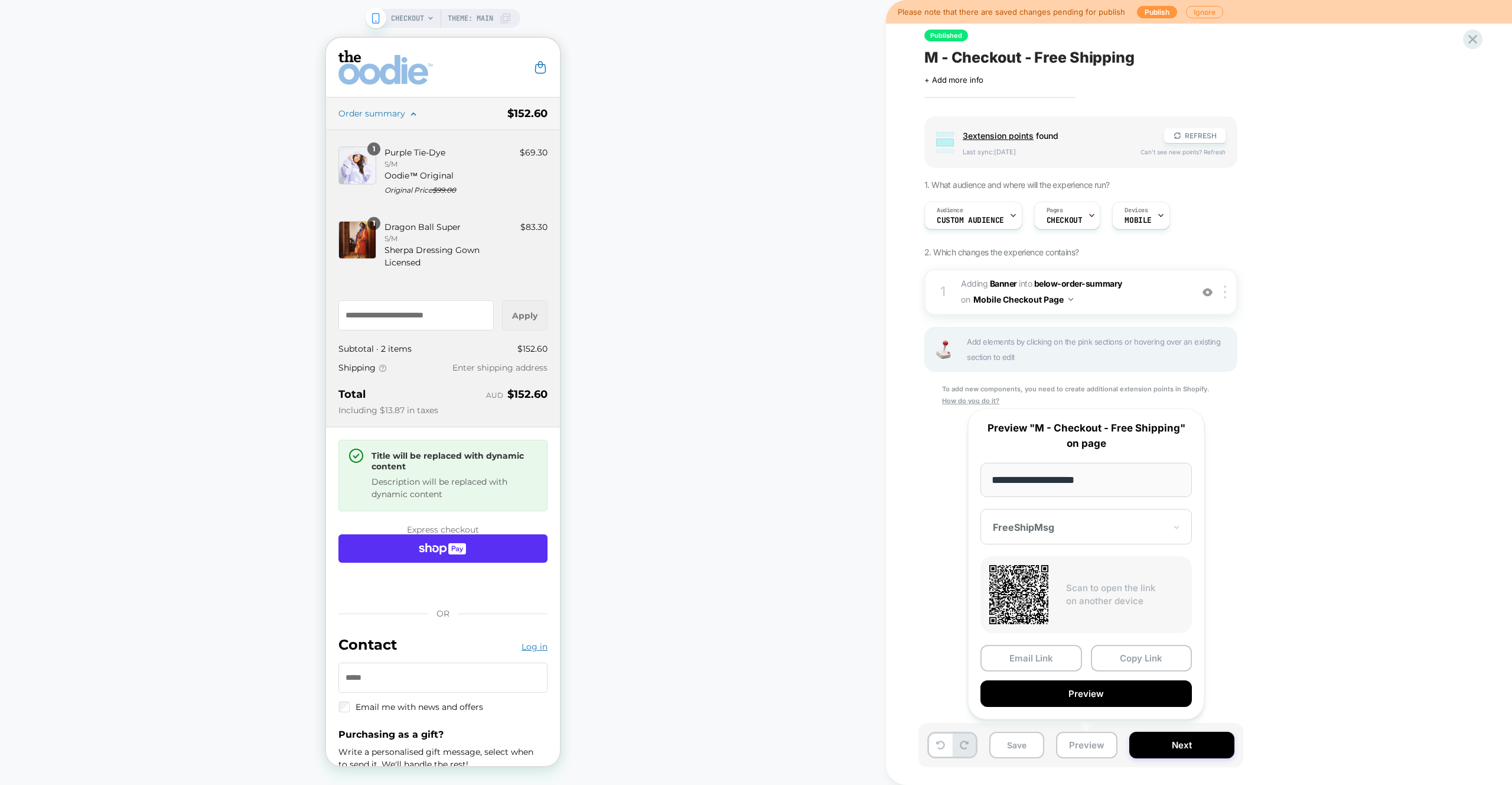
drag, startPoint x: 1139, startPoint y: 658, endPoint x: 873, endPoint y: 536, distance: 292.6
click at [1139, 658] on button "Copy Link" at bounding box center [1142, 657] width 102 height 26
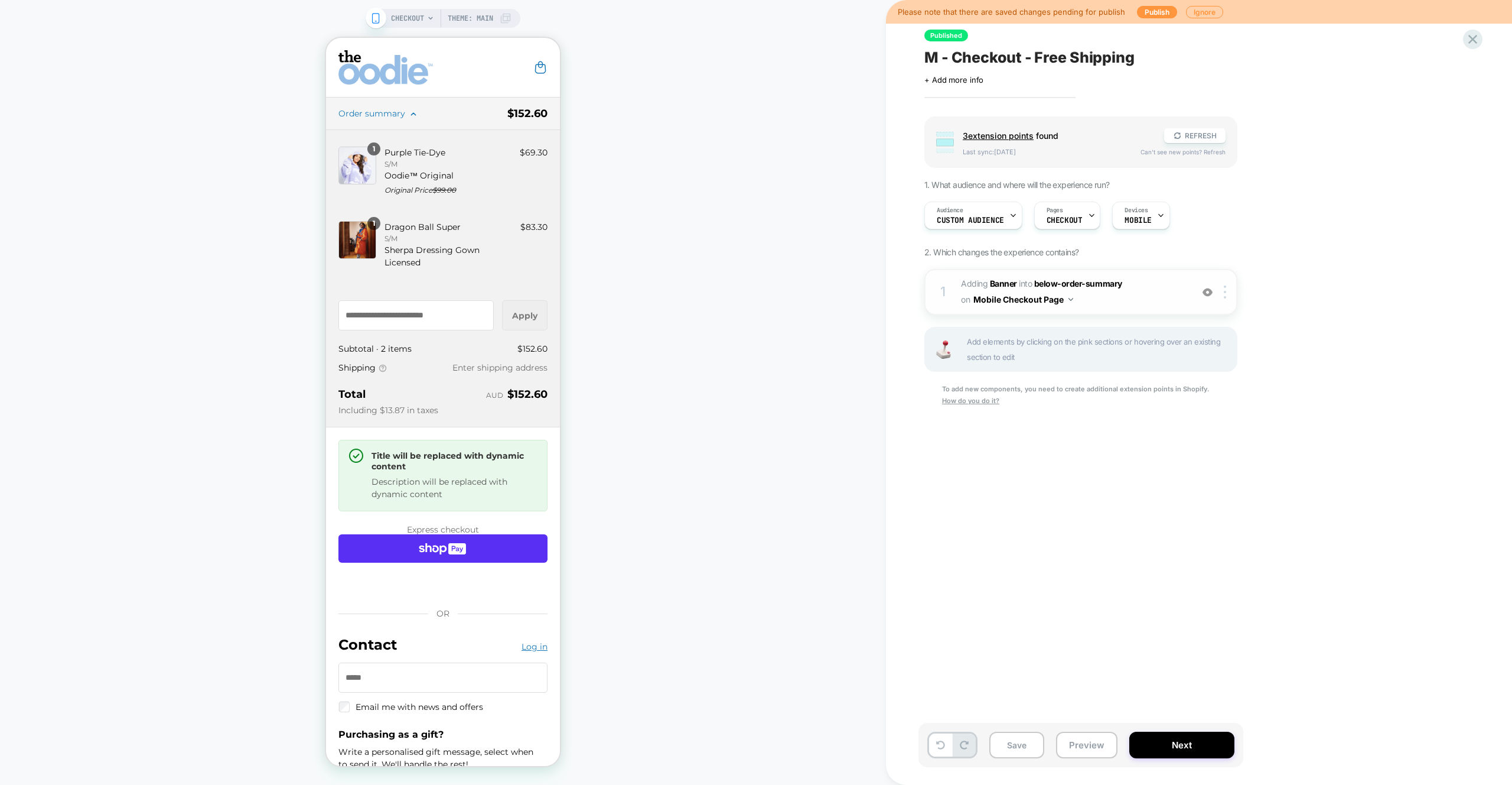
click at [1146, 291] on span "#_loomi_addon_1745470629090 Adding Banner INTO below-order-summary below-order-…" at bounding box center [1074, 292] width 225 height 32
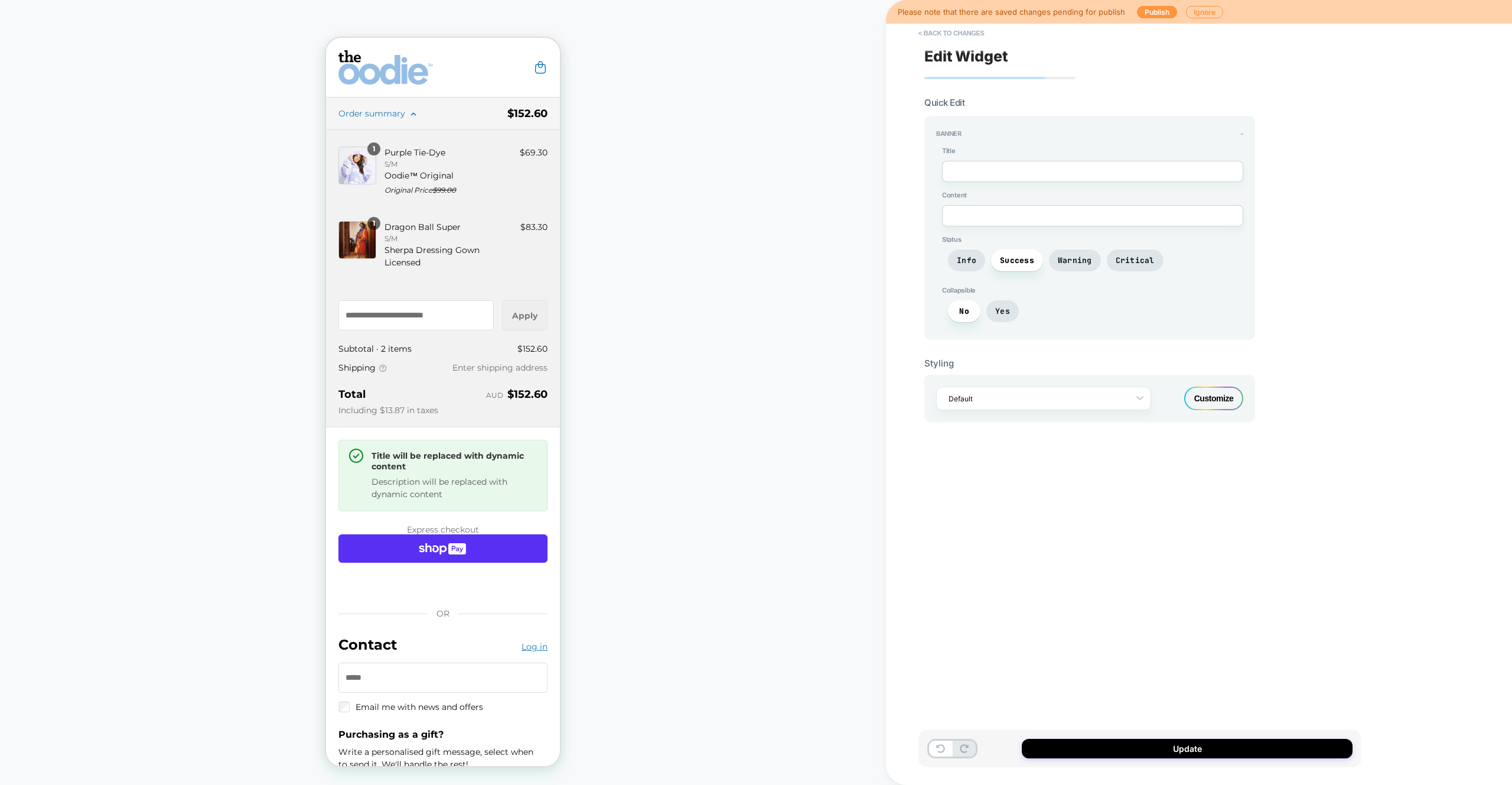
click at [1199, 398] on div "Customize" at bounding box center [1214, 398] width 60 height 23
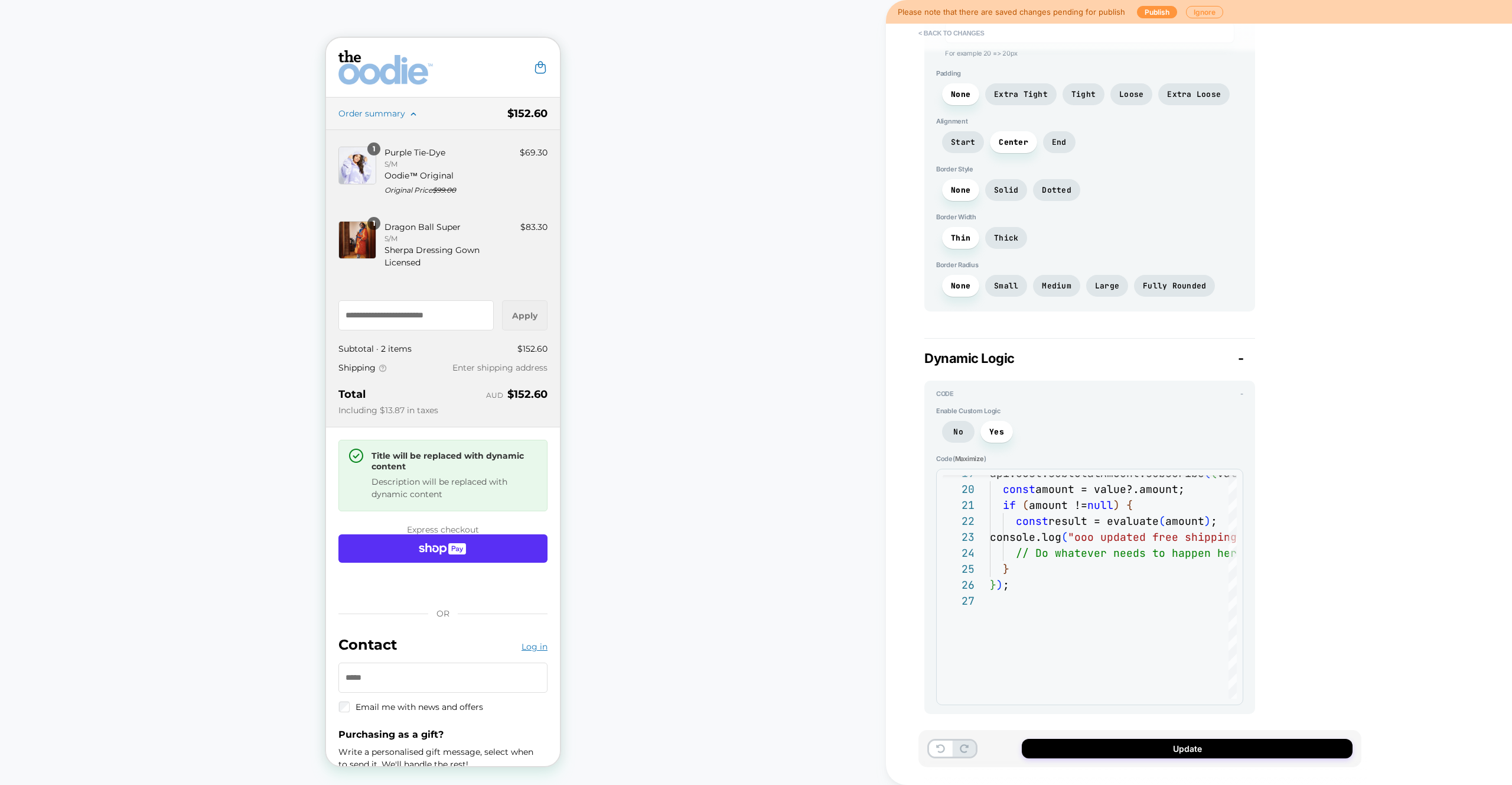
click at [969, 408] on span "Enable Custom Logic" at bounding box center [1089, 410] width 307 height 8
click at [966, 456] on span "Maximize" at bounding box center [970, 458] width 29 height 8
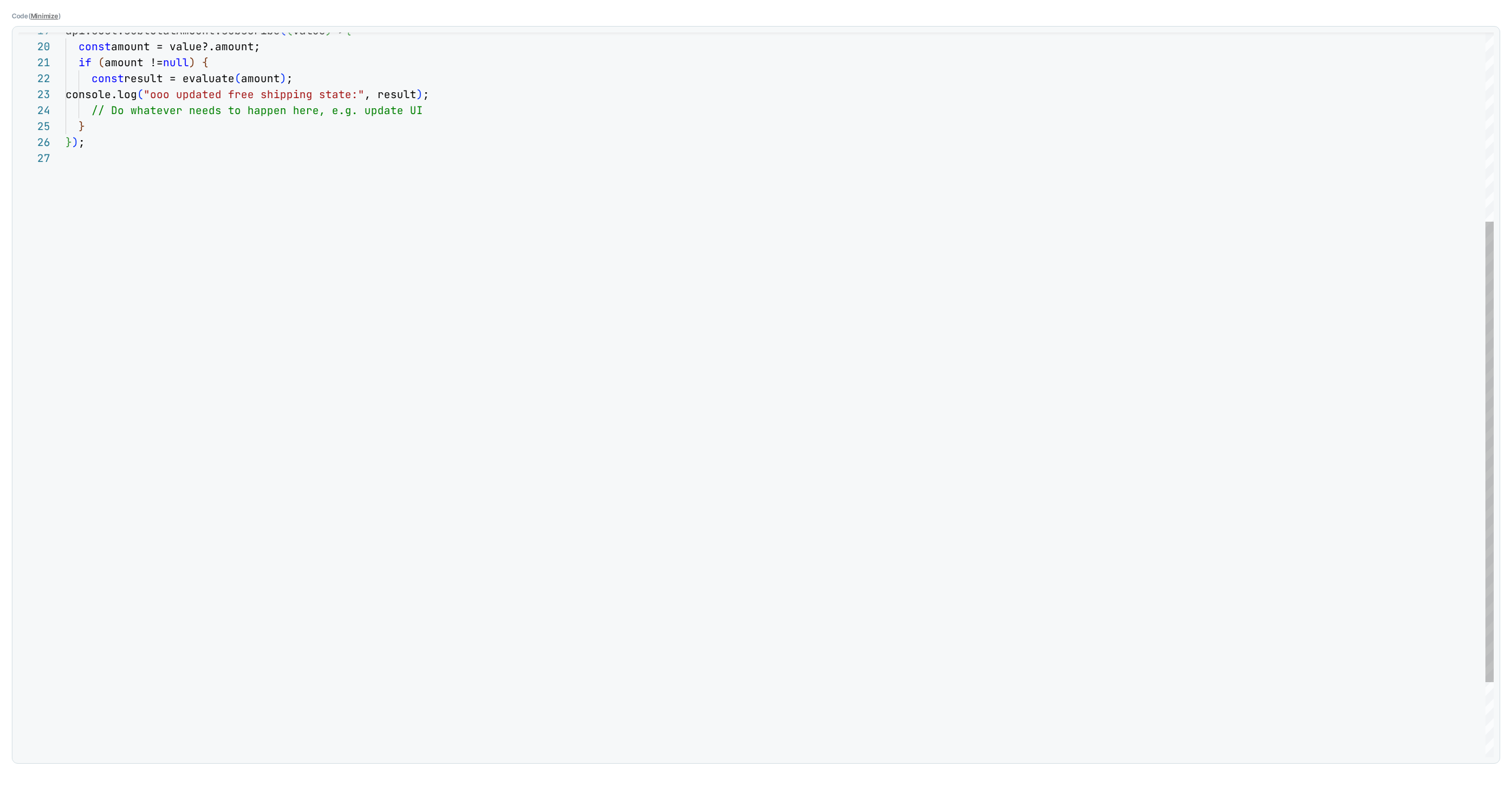
scroll to position [462, 0]
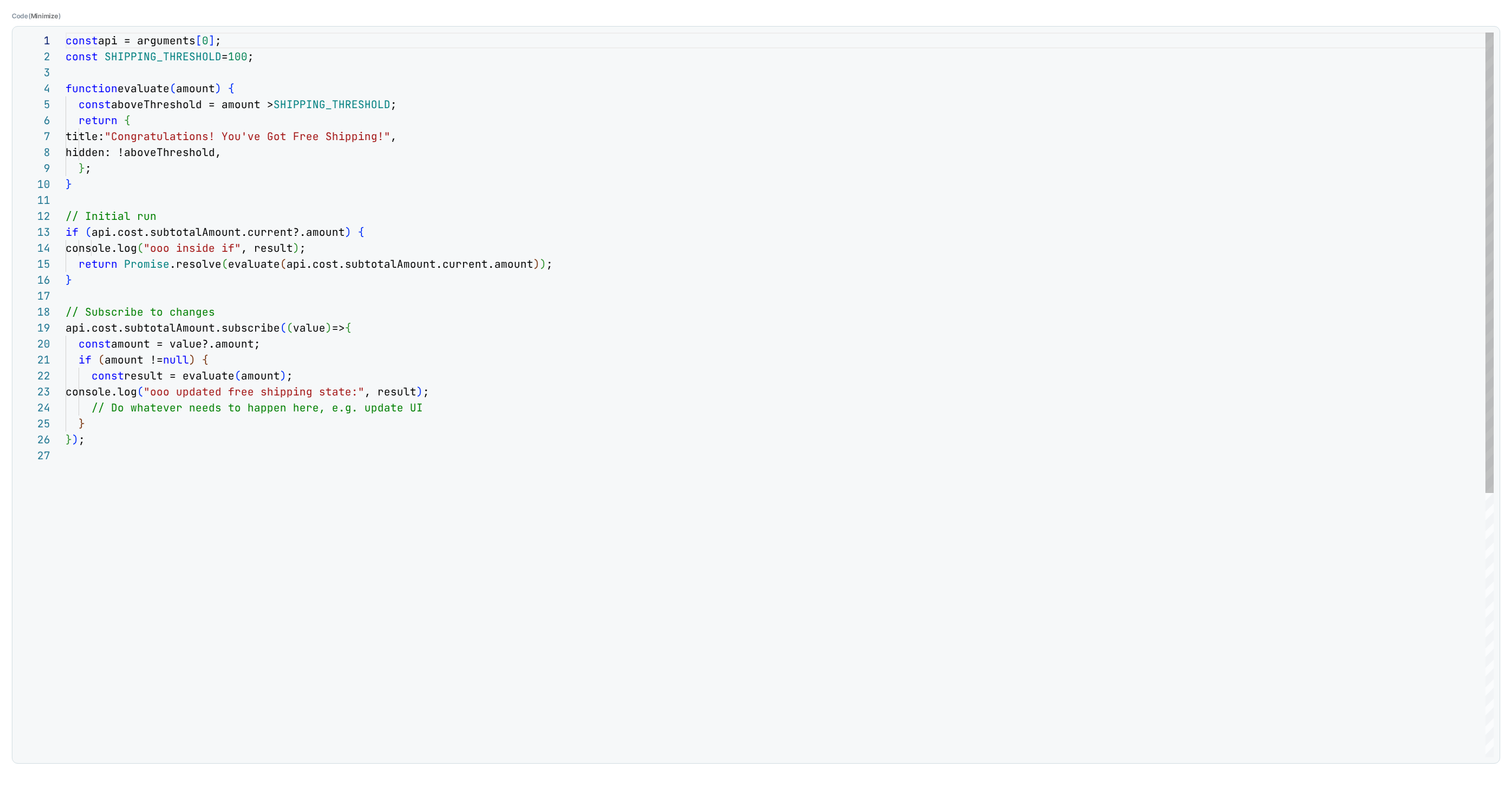
click at [433, 413] on div "api.cost.subtotalAmount.subscribe ( ( value ) => { const amount = value?.amount…" at bounding box center [779, 601] width 1428 height 1139
click at [232, 392] on div "api.cost.subtotalAmount.subscribe ( ( value ) => { const amount = value?.amount…" at bounding box center [779, 594] width 1428 height 1124
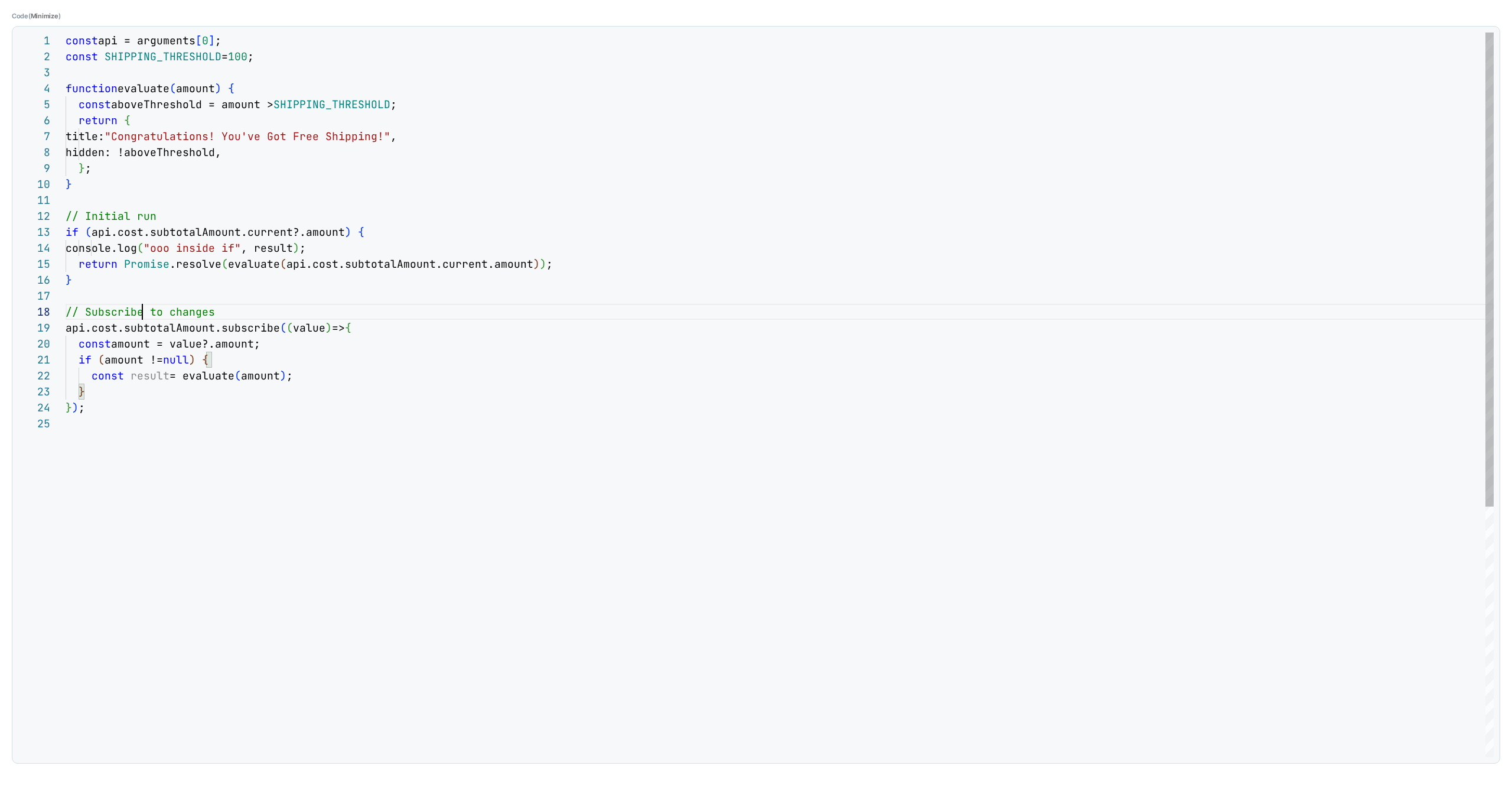
click at [141, 311] on div "api.cost.subtotalAmount.subscribe ( ( value ) => { const amount = value?.amount…" at bounding box center [779, 586] width 1428 height 1107
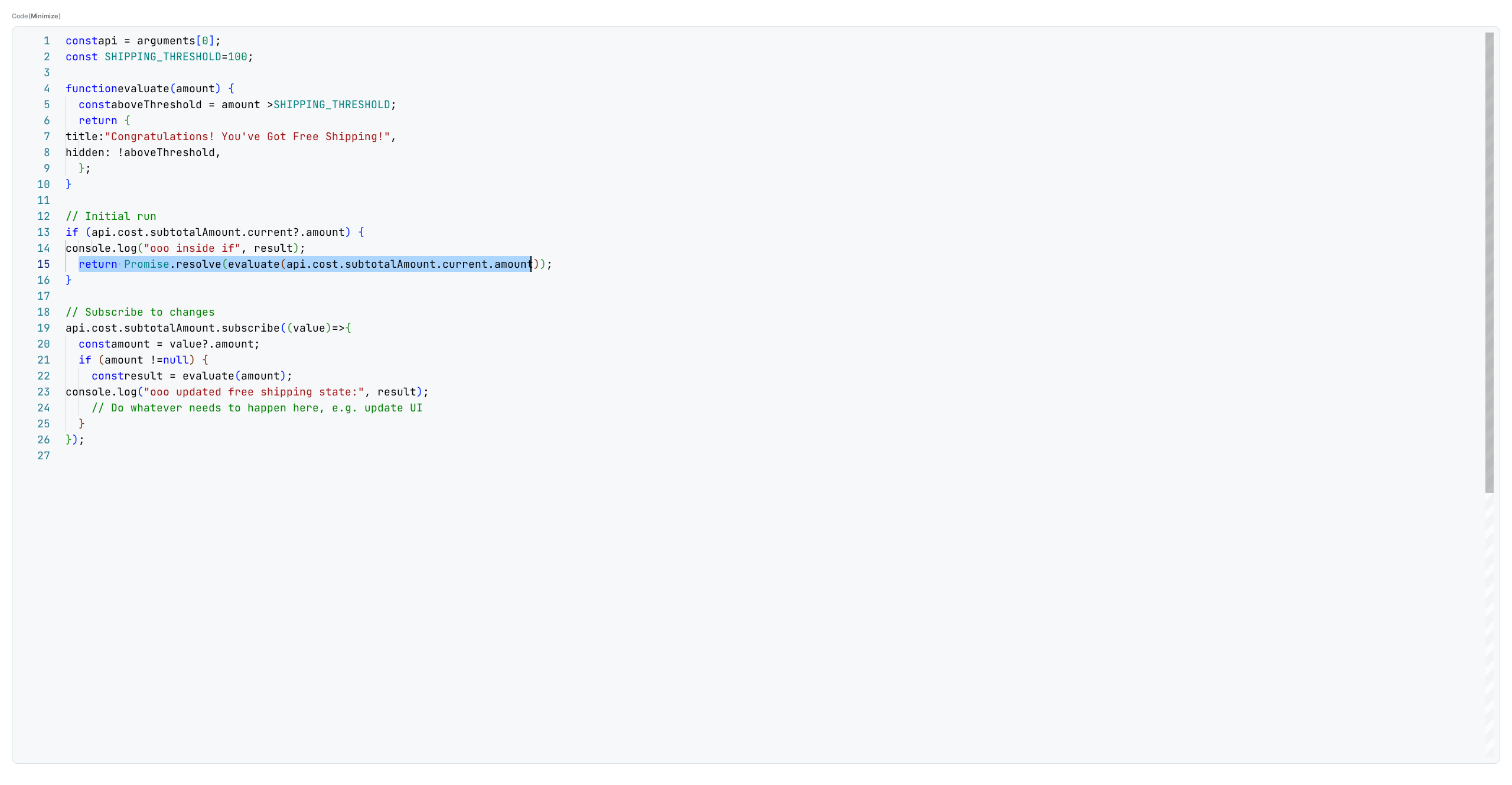
scroll to position [63, 478]
drag, startPoint x: 79, startPoint y: 265, endPoint x: 550, endPoint y: 262, distance: 471.0
click at [550, 262] on div "api.cost.subtotalAmount.subscribe ( ( value ) => { const amount = value?.amount…" at bounding box center [779, 601] width 1428 height 1139
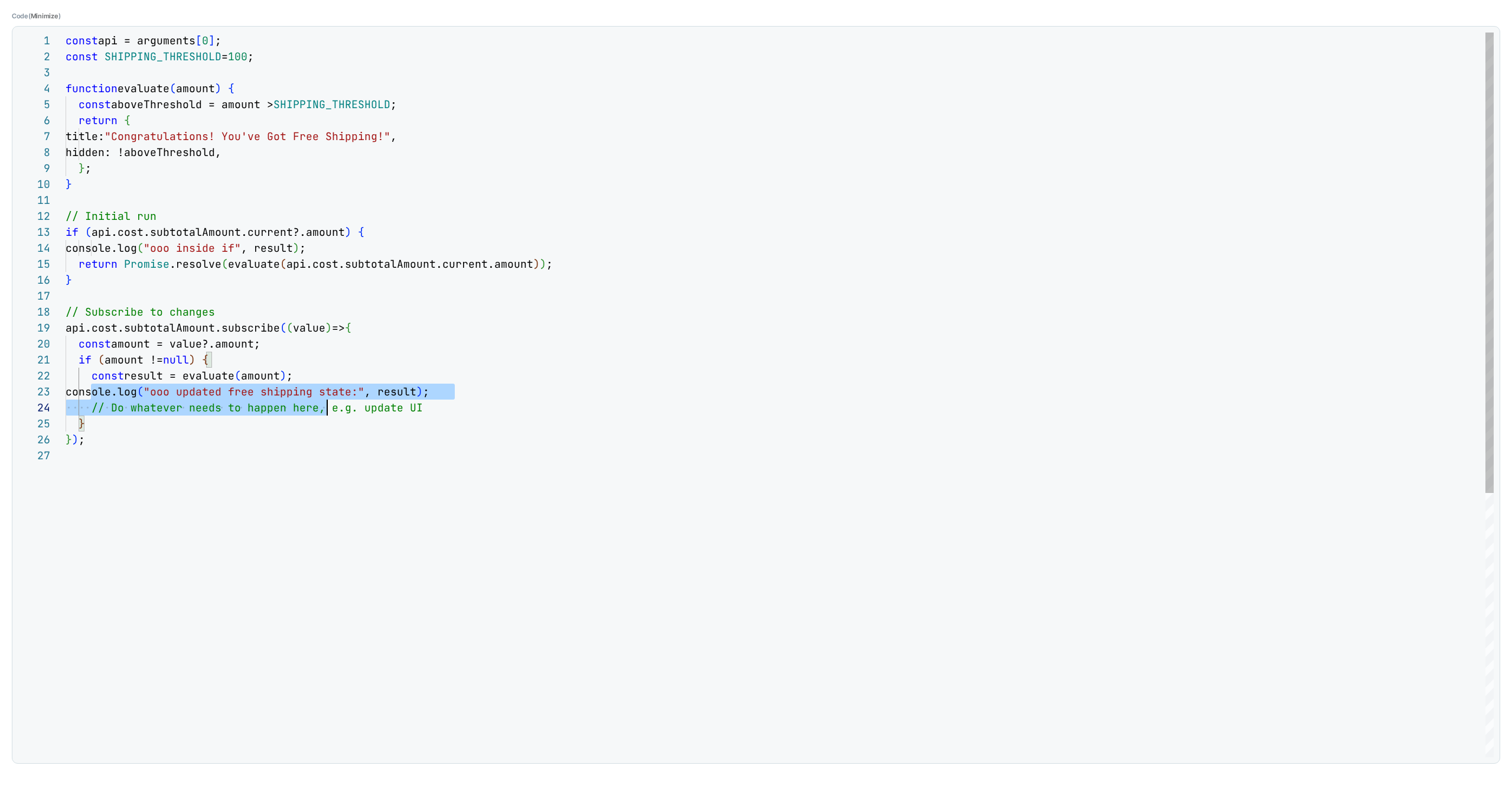
scroll to position [32, 351]
drag, startPoint x: 92, startPoint y: 392, endPoint x: 456, endPoint y: 405, distance: 364.2
click at [456, 405] on div "api.cost.subtotalAmount.subscribe ( ( value ) => { const amount = value?.amount…" at bounding box center [779, 601] width 1428 height 1139
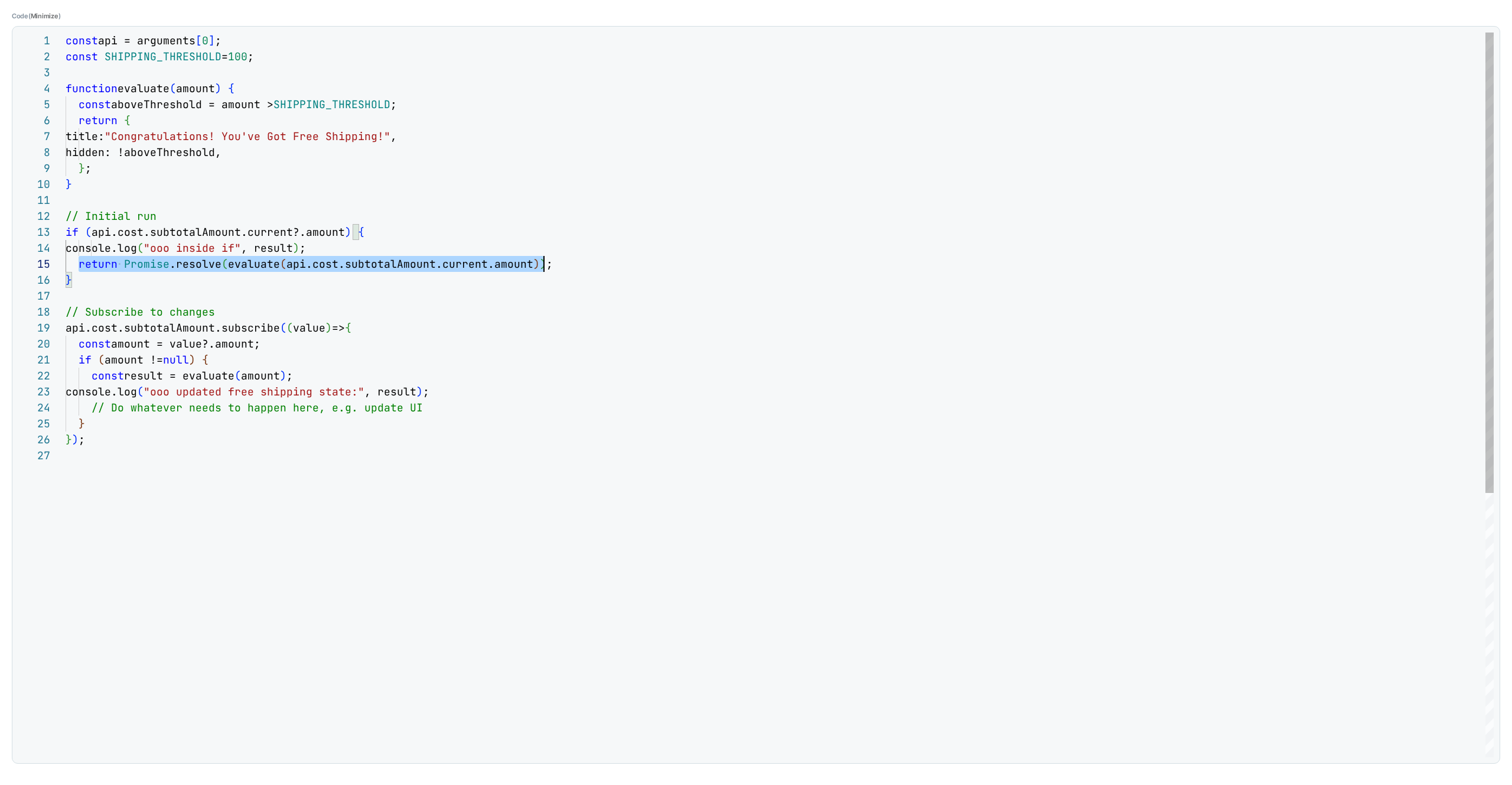
scroll to position [63, 478]
drag, startPoint x: 77, startPoint y: 265, endPoint x: 566, endPoint y: 266, distance: 489.0
click at [566, 266] on div "api.cost.subtotalAmount.subscribe ( ( value ) => { const amount = value?.amount…" at bounding box center [779, 601] width 1428 height 1139
type textarea "**********"
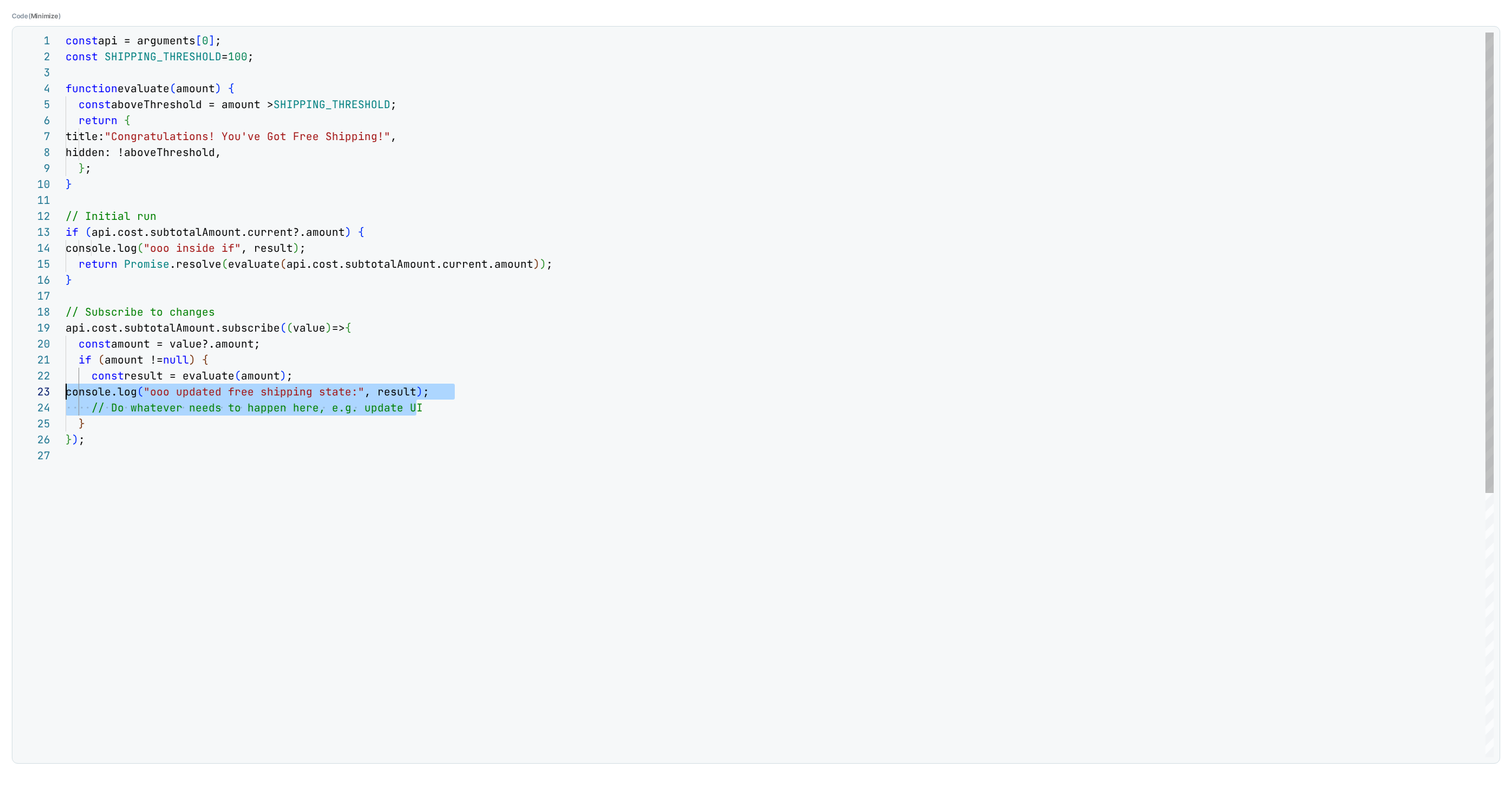
scroll to position [32, 0]
drag, startPoint x: 430, startPoint y: 408, endPoint x: 63, endPoint y: 389, distance: 367.5
click at [65, 386] on div "api.cost.subtotalAmount.subscribe ( ( value ) => { const amount = value?.amount…" at bounding box center [779, 601] width 1428 height 1139
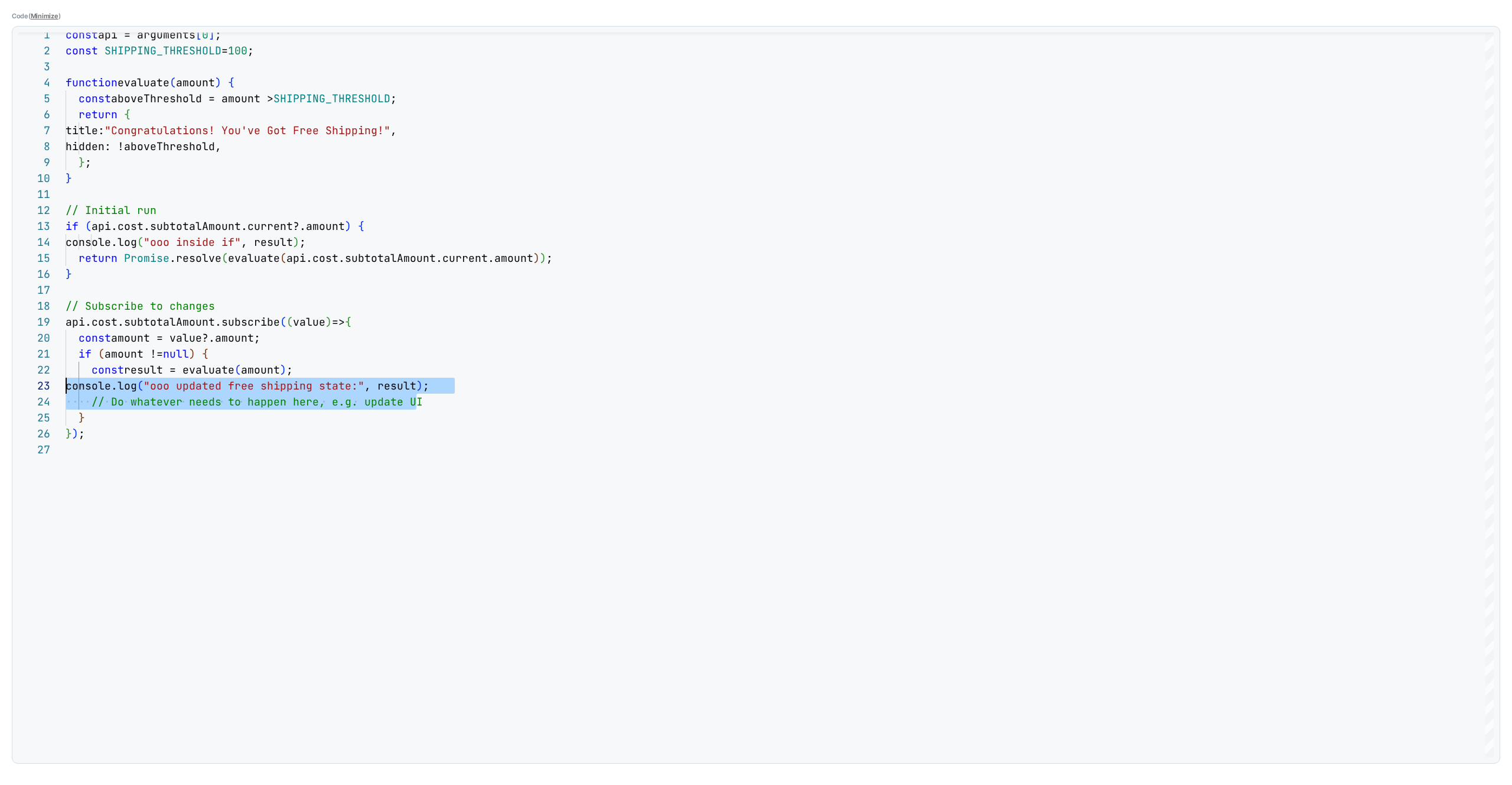
click at [45, 15] on span "Minimize" at bounding box center [44, 16] width 27 height 8
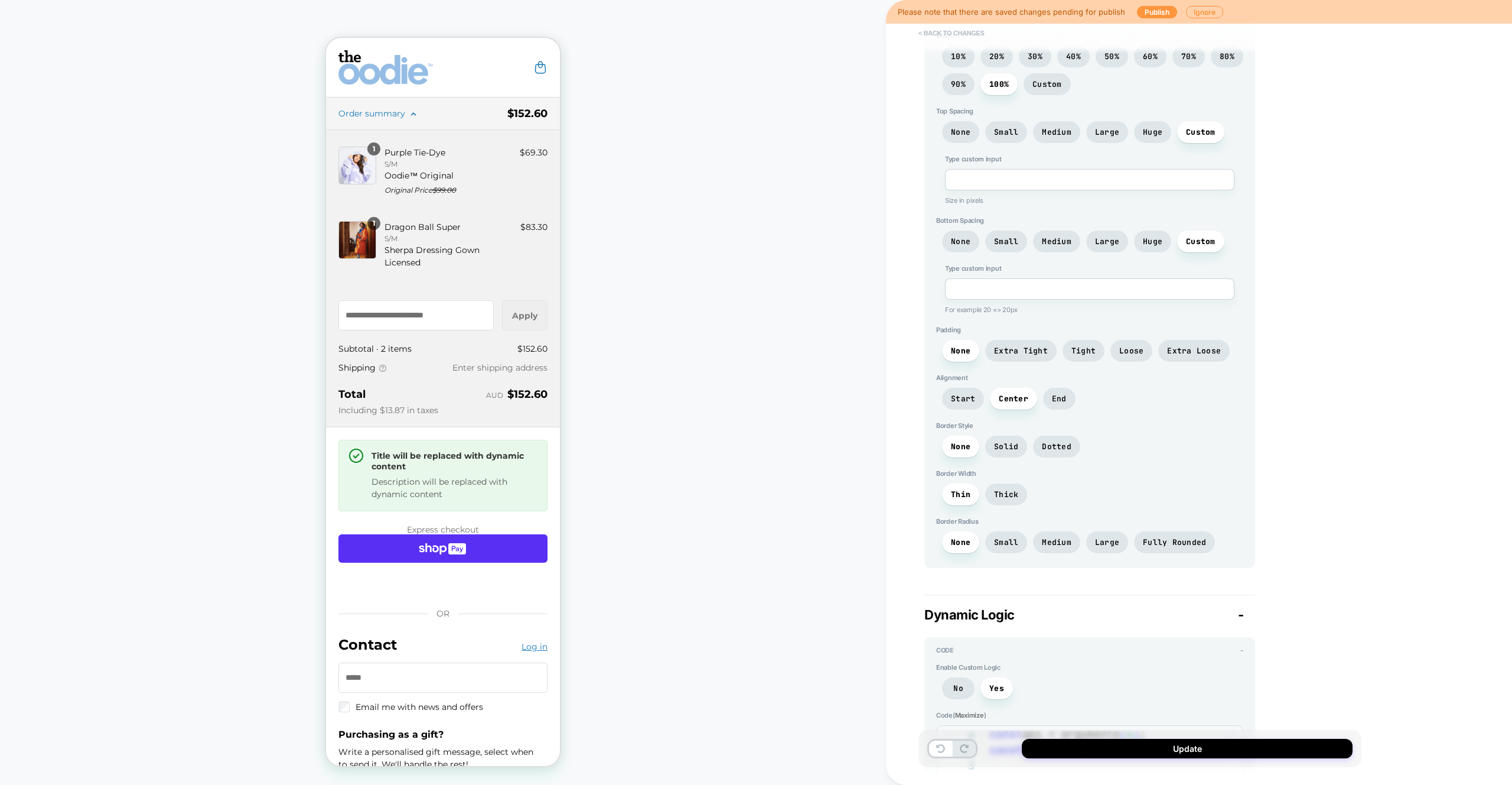
click at [922, 30] on button "< Back to changes" at bounding box center [952, 32] width 78 height 19
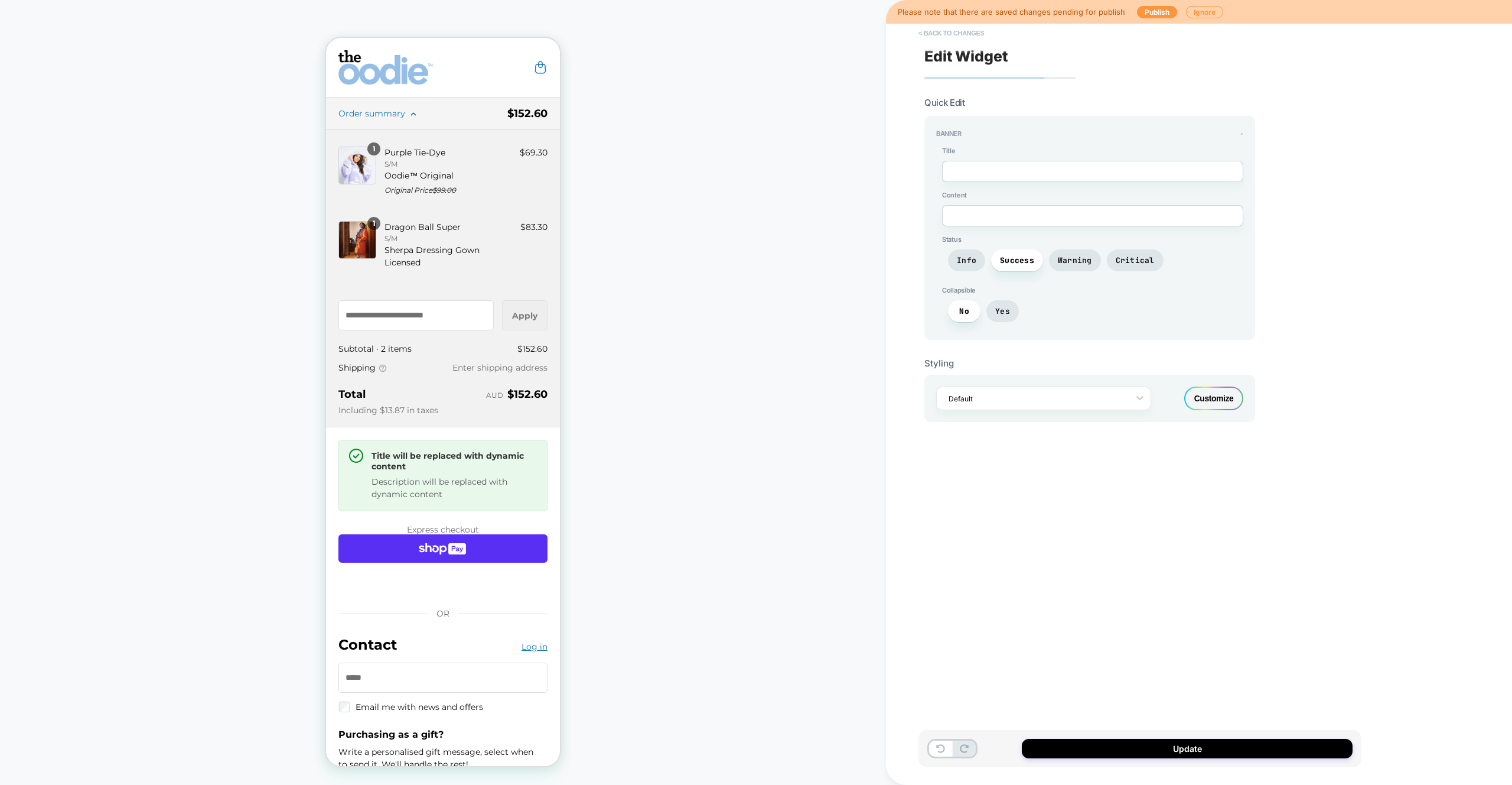
scroll to position [0, 0]
click at [972, 30] on button "< Back to changes" at bounding box center [952, 32] width 78 height 19
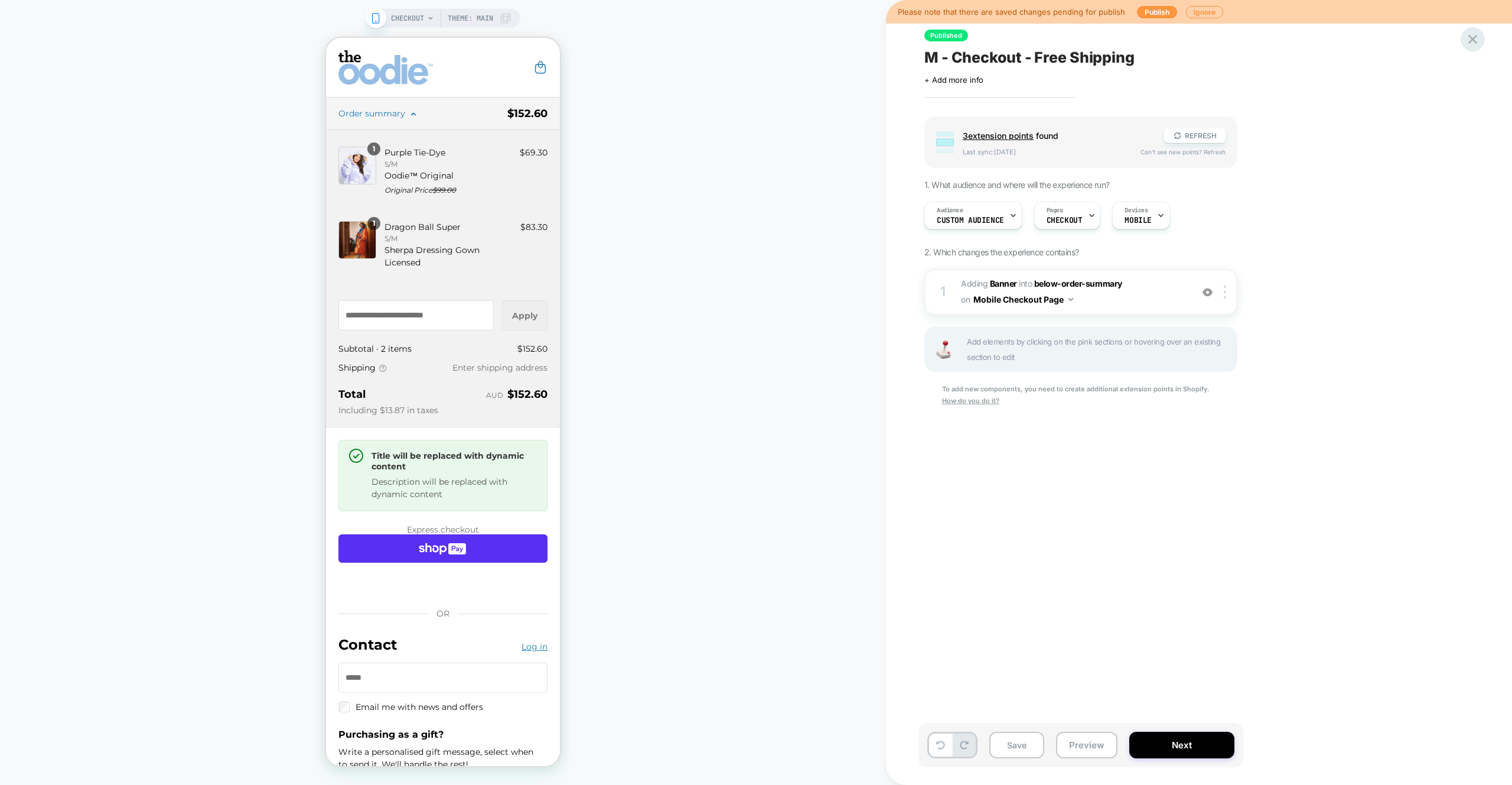
click at [1467, 31] on icon at bounding box center [1473, 39] width 16 height 16
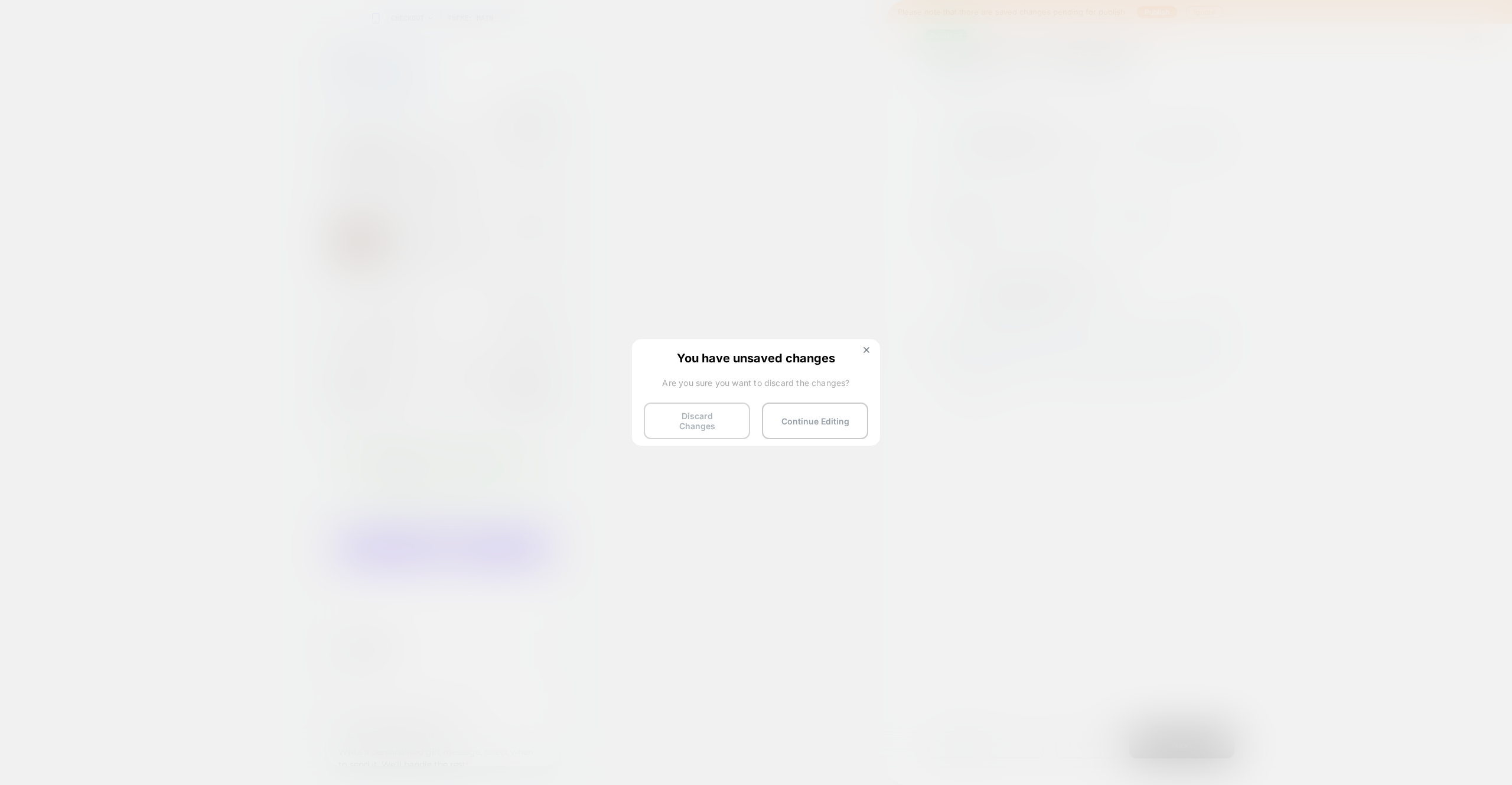
click at [702, 427] on button "Discard Changes" at bounding box center [697, 421] width 106 height 37
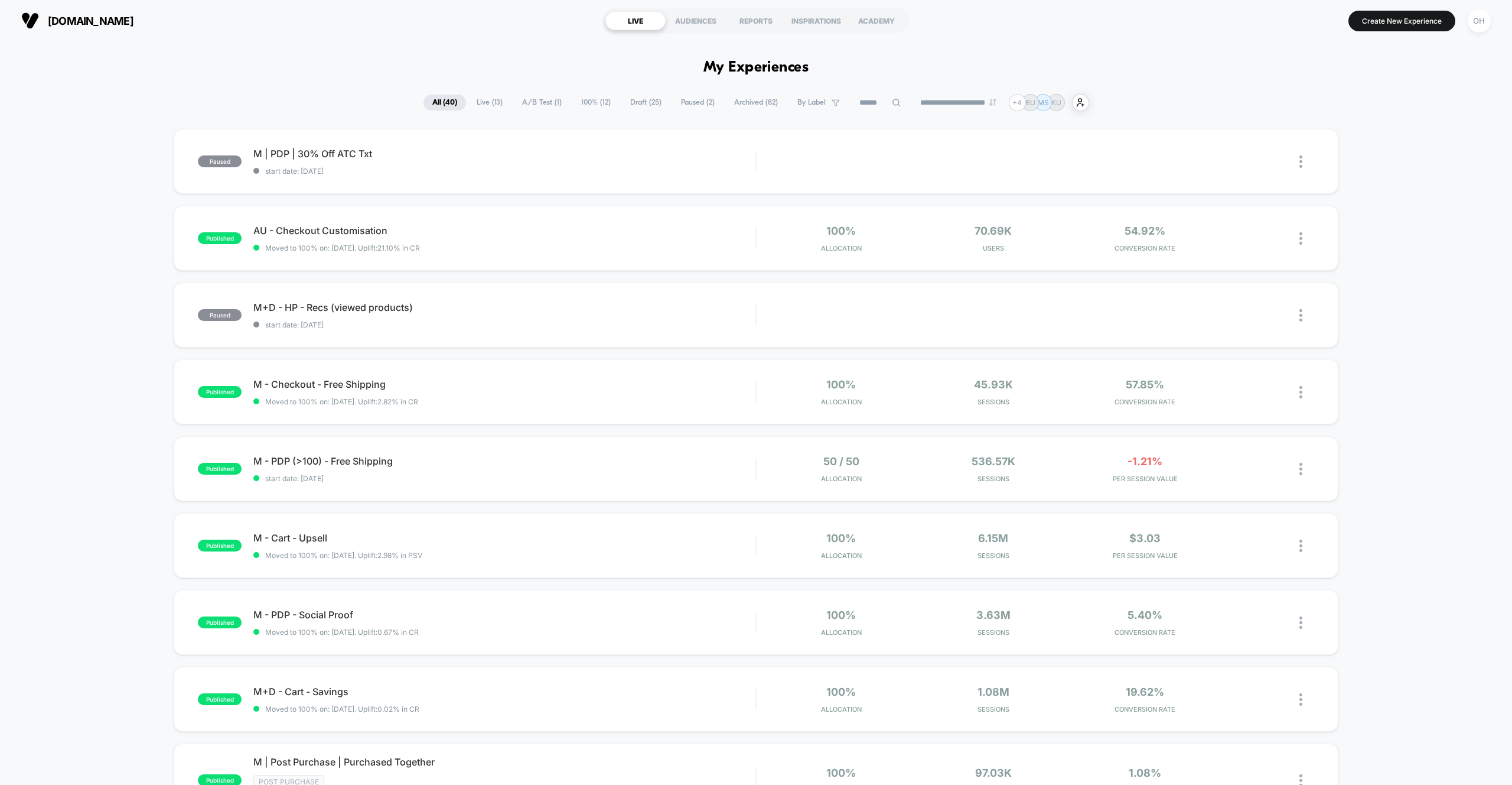
click at [622, 103] on span "Draft ( 25 )" at bounding box center [646, 103] width 49 height 16
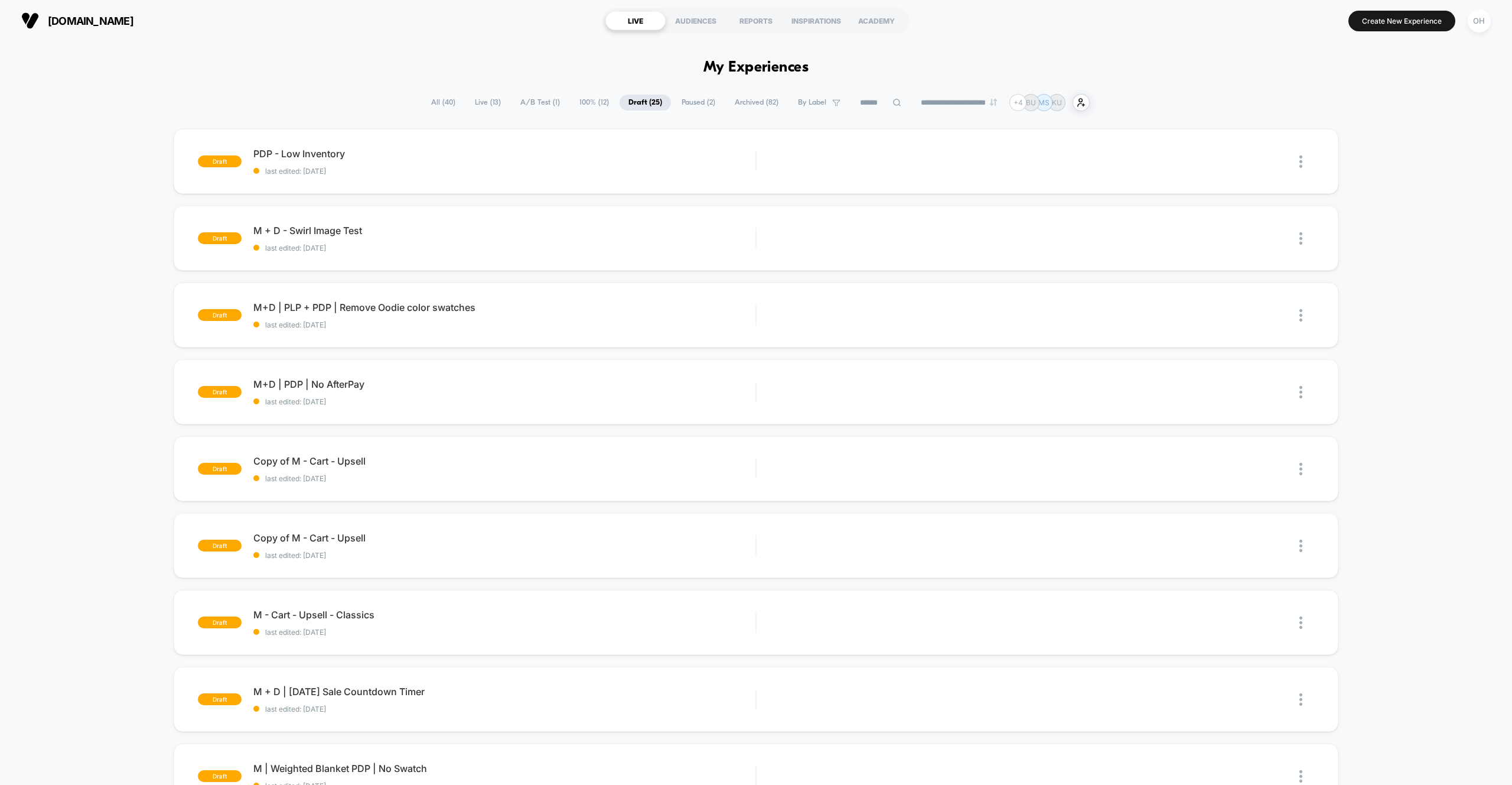
click at [521, 100] on span "A/B Test ( 1 )" at bounding box center [540, 103] width 58 height 16
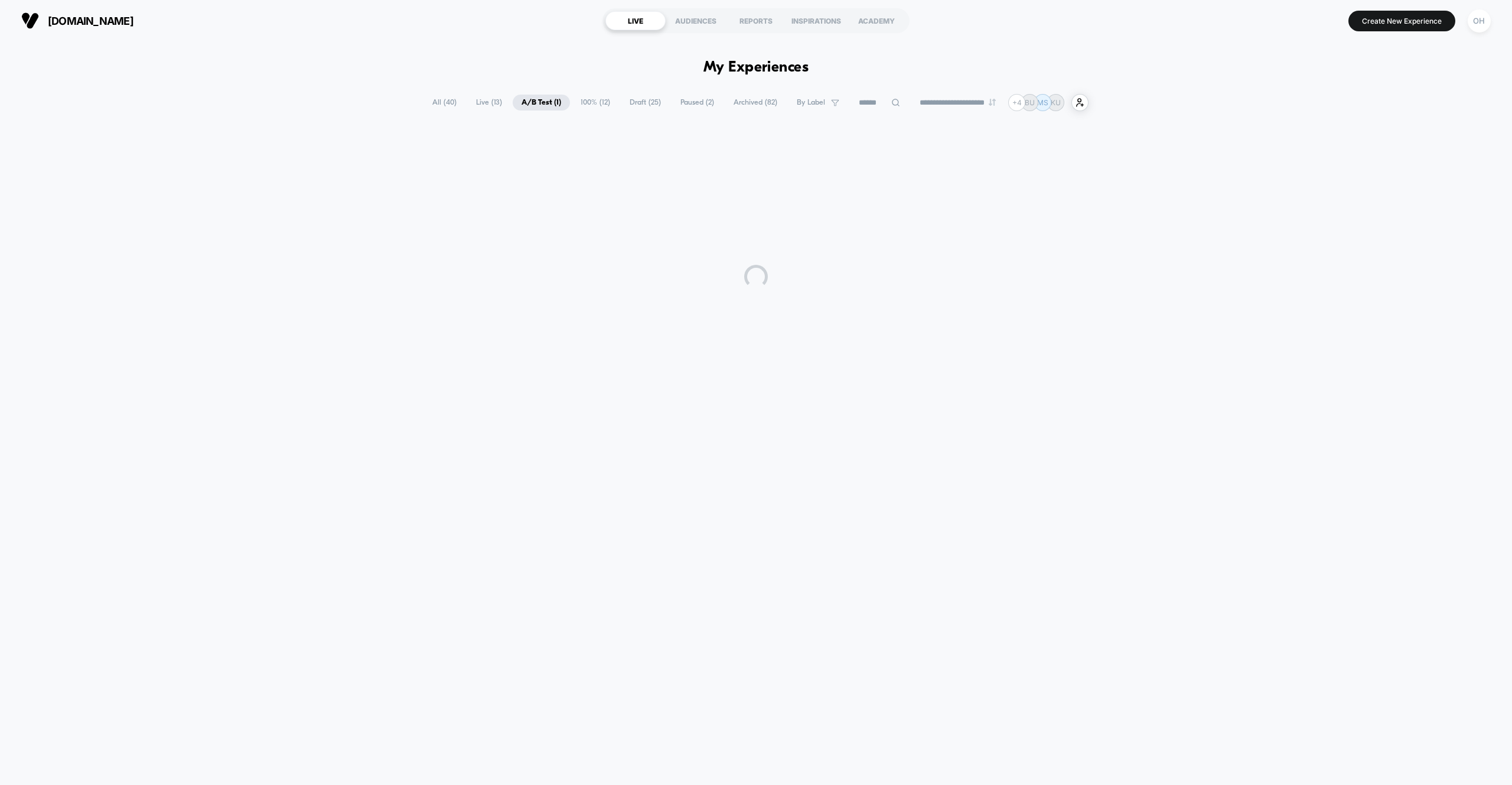
click at [448, 98] on span "All ( 40 )" at bounding box center [444, 103] width 42 height 16
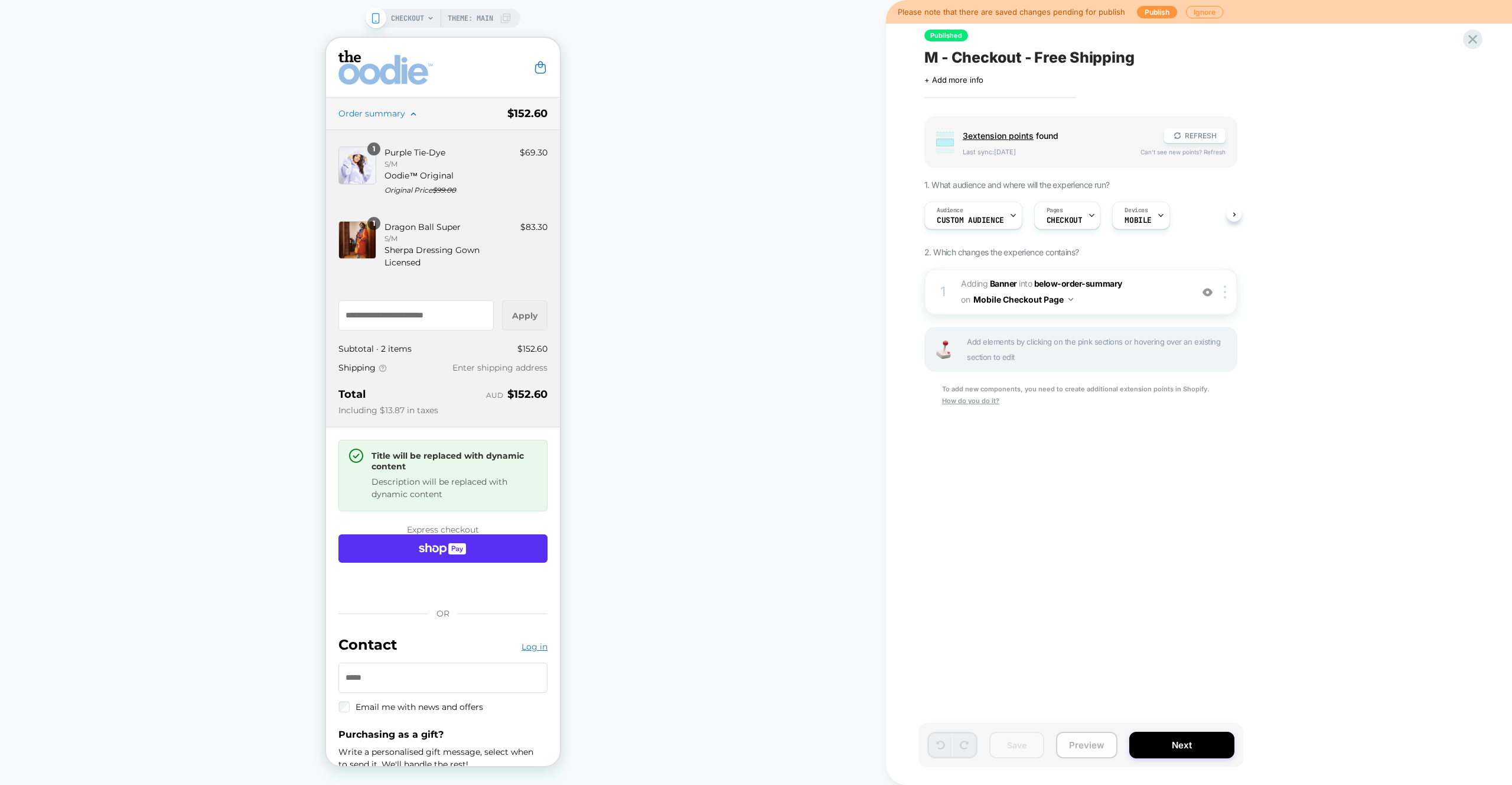
click at [1091, 744] on button "Preview" at bounding box center [1086, 744] width 61 height 26
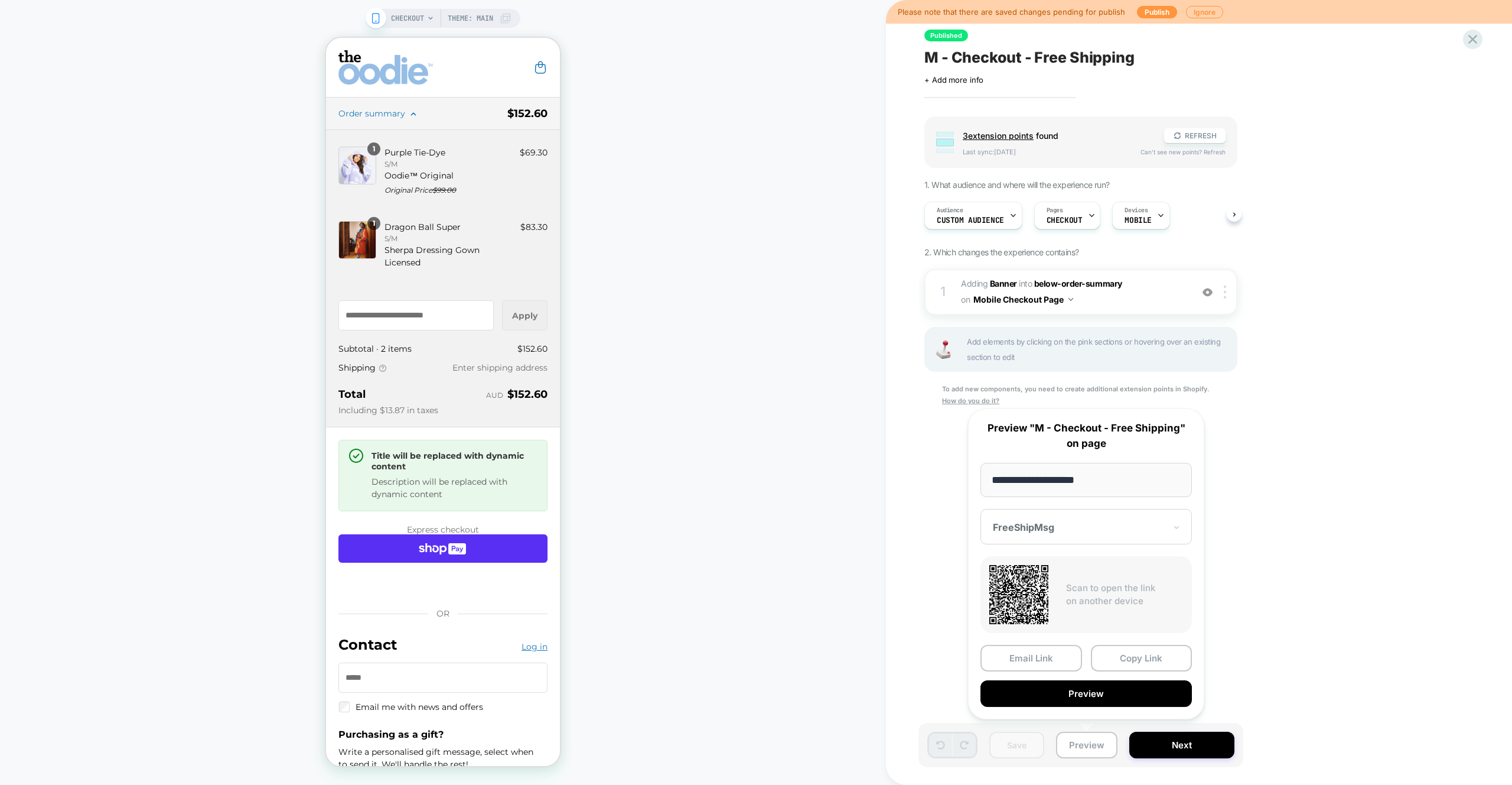
click at [1146, 655] on button "Copy Link" at bounding box center [1142, 657] width 102 height 26
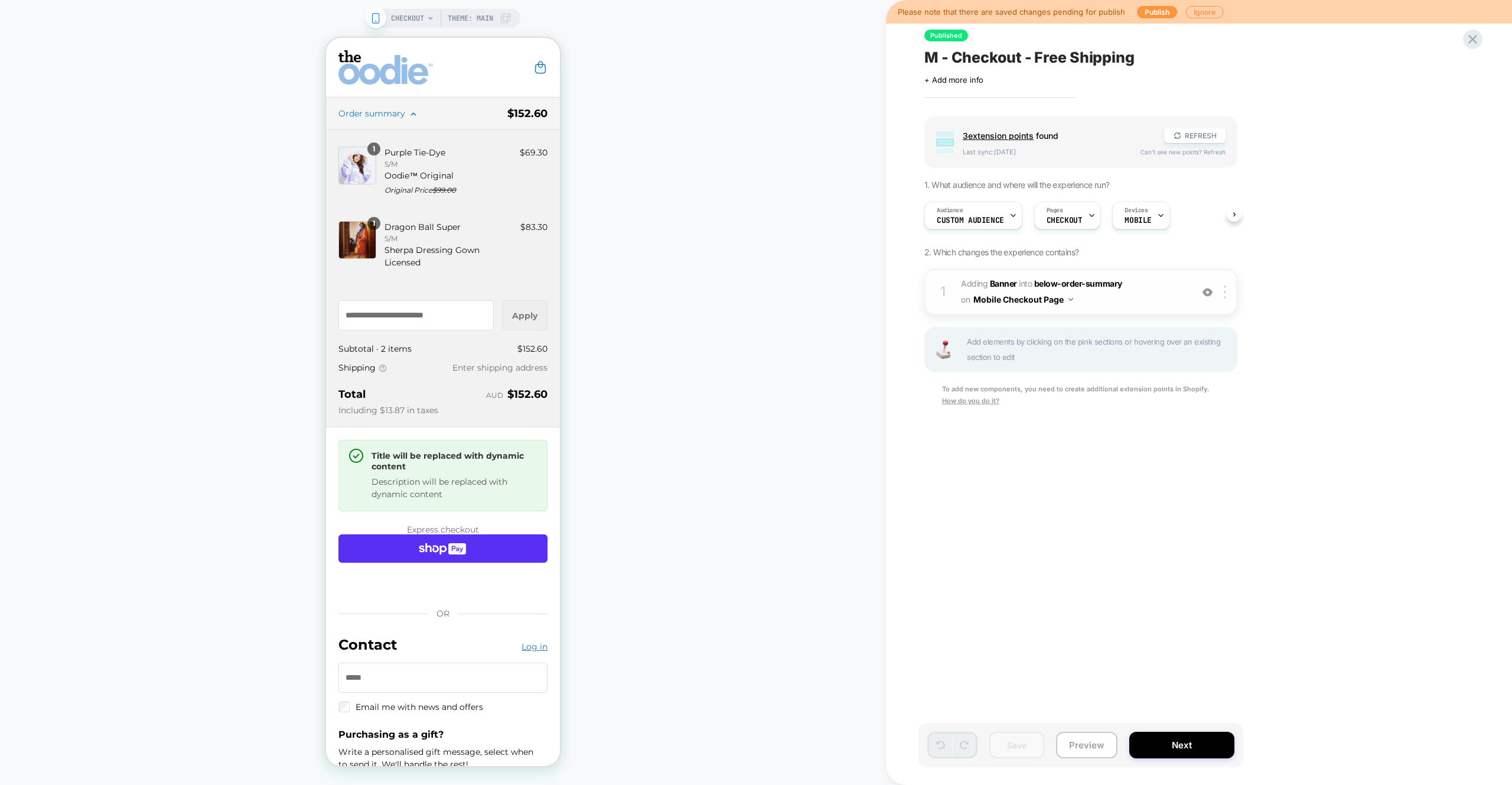
click at [1116, 306] on span "#_loomi_addon_1745470629090 Adding Banner INTO below-order-summary below-order-…" at bounding box center [1074, 292] width 225 height 32
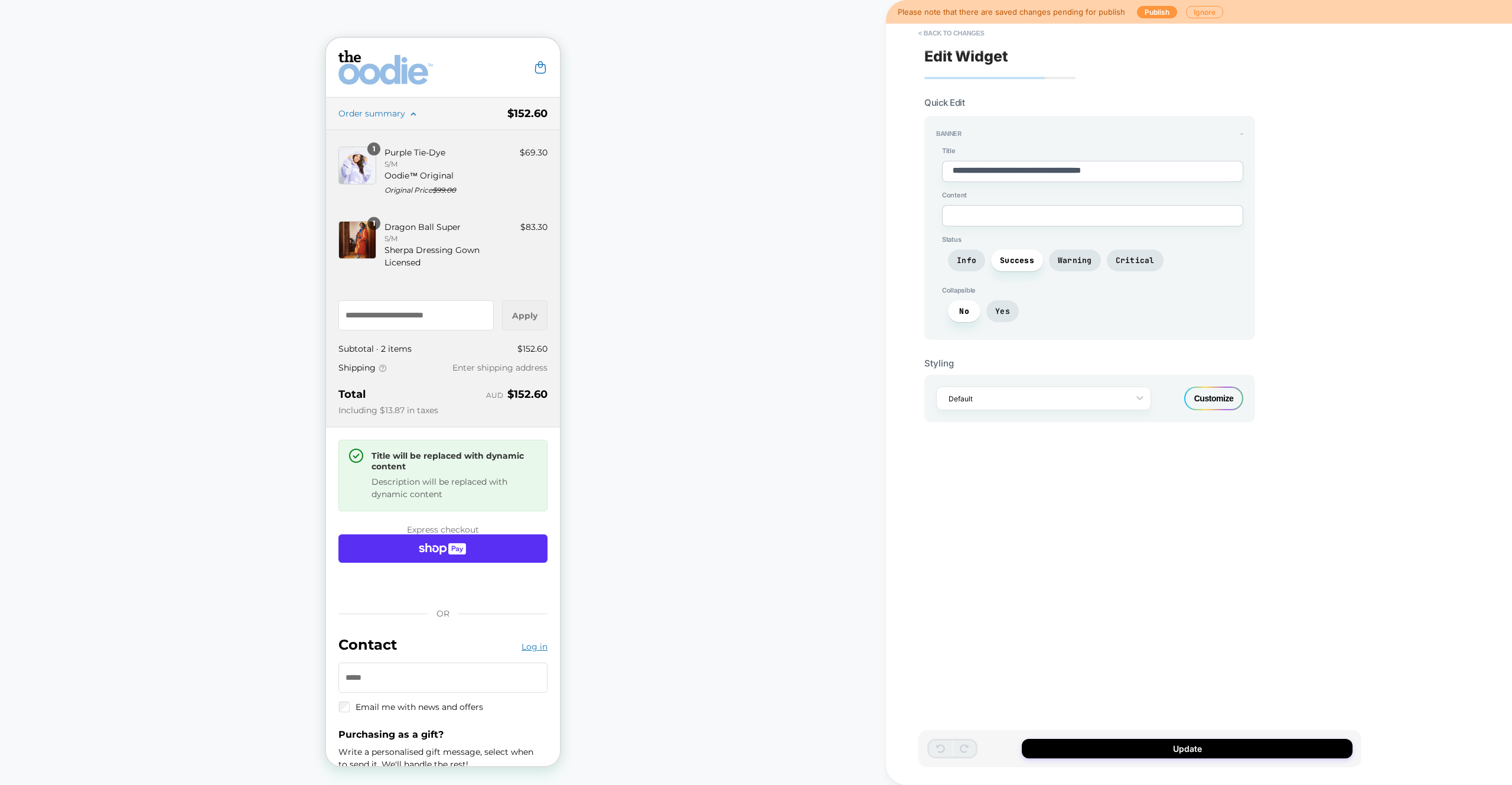
click at [1201, 400] on div "Customize" at bounding box center [1214, 398] width 60 height 23
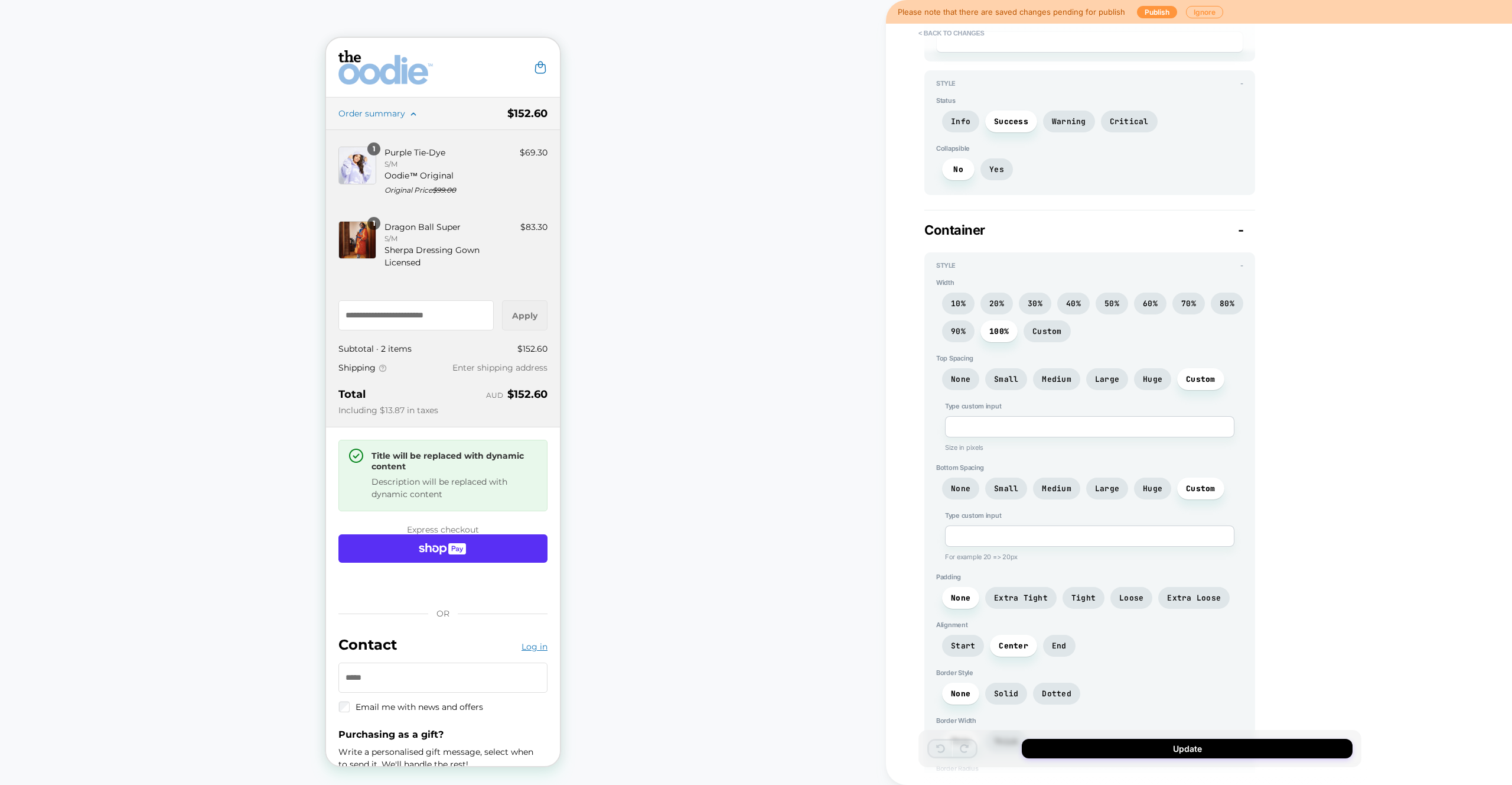
scroll to position [719, 0]
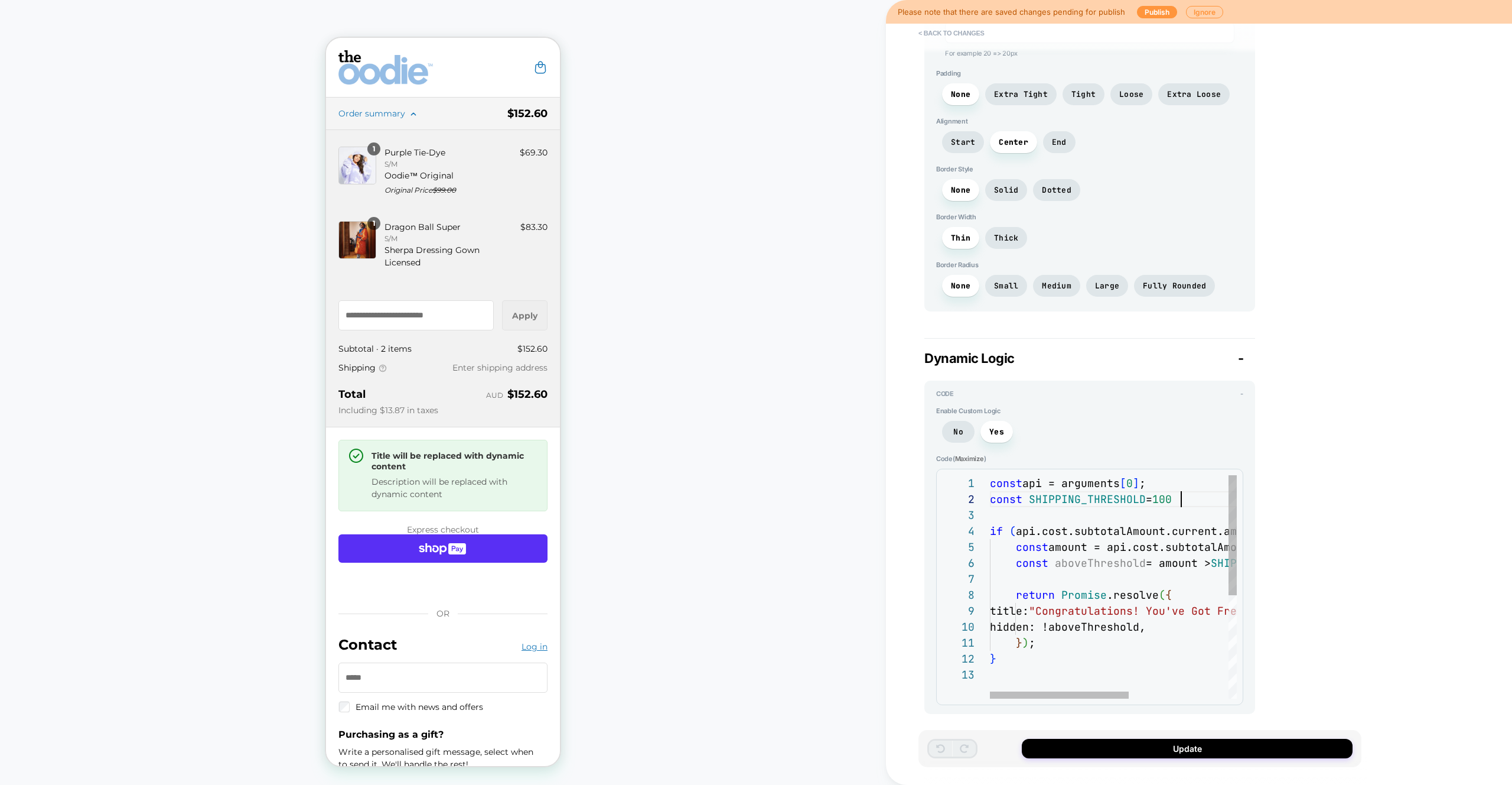
click at [1197, 496] on div "const api = arguments [ 0 ] ; const SHIPPING_THRESHOLD = 100 if ( api.cost.subt…" at bounding box center [1201, 682] width 423 height 415
type textarea "*"
type textarea "**********"
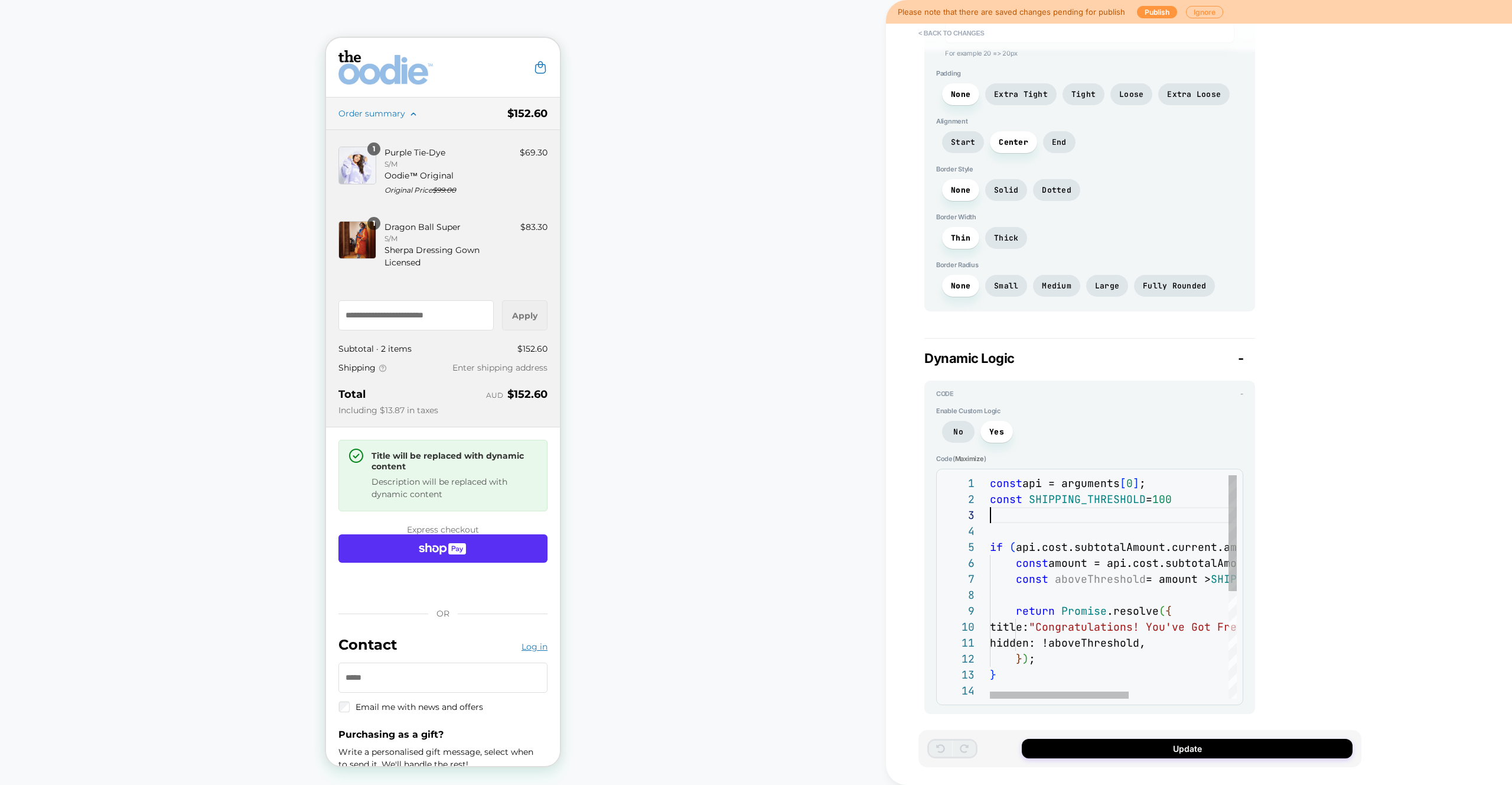
scroll to position [32, 0]
type textarea "*"
type textarea "**********"
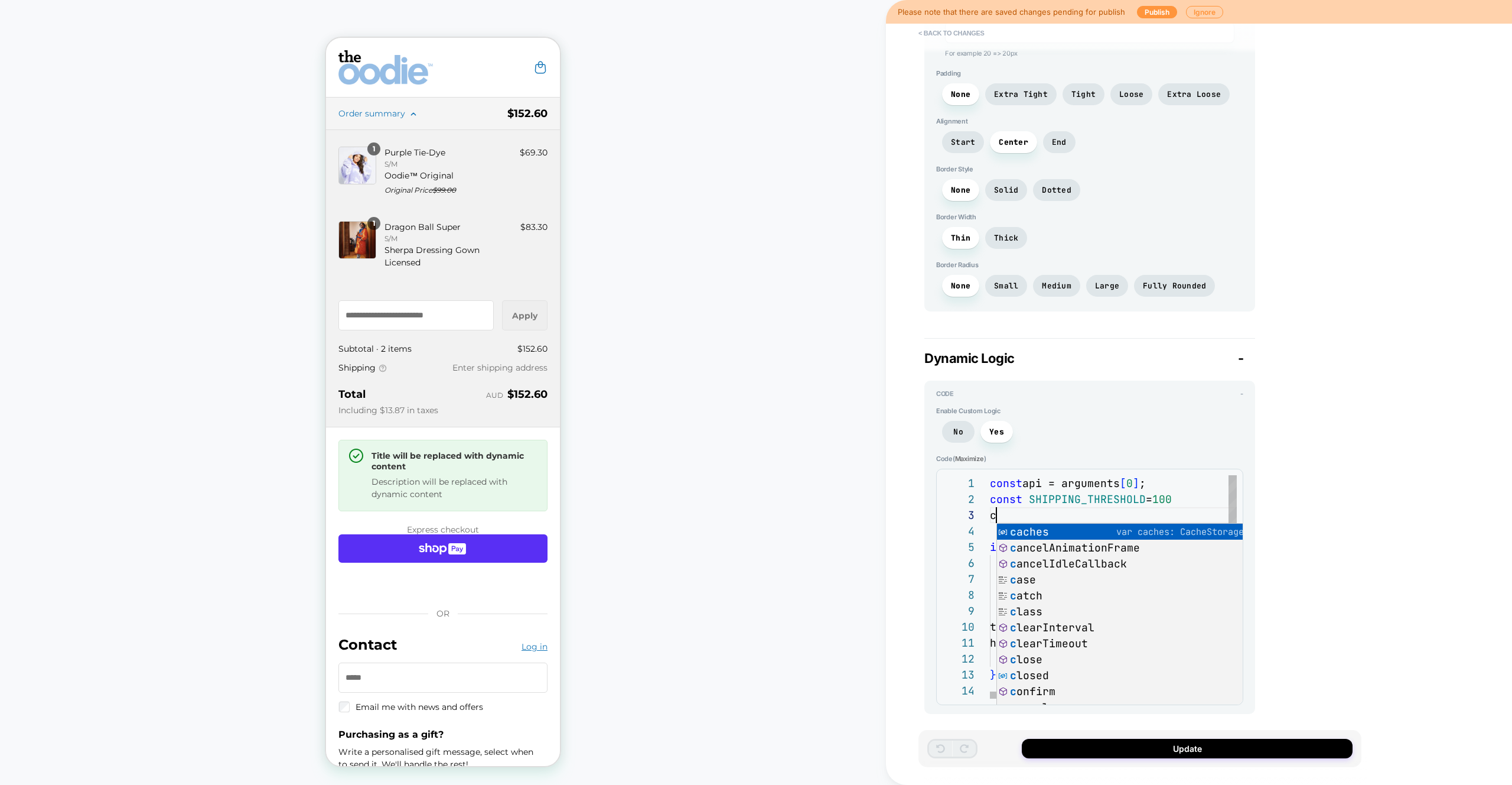
type textarea "*"
type textarea "**********"
type textarea "*"
type textarea "**********"
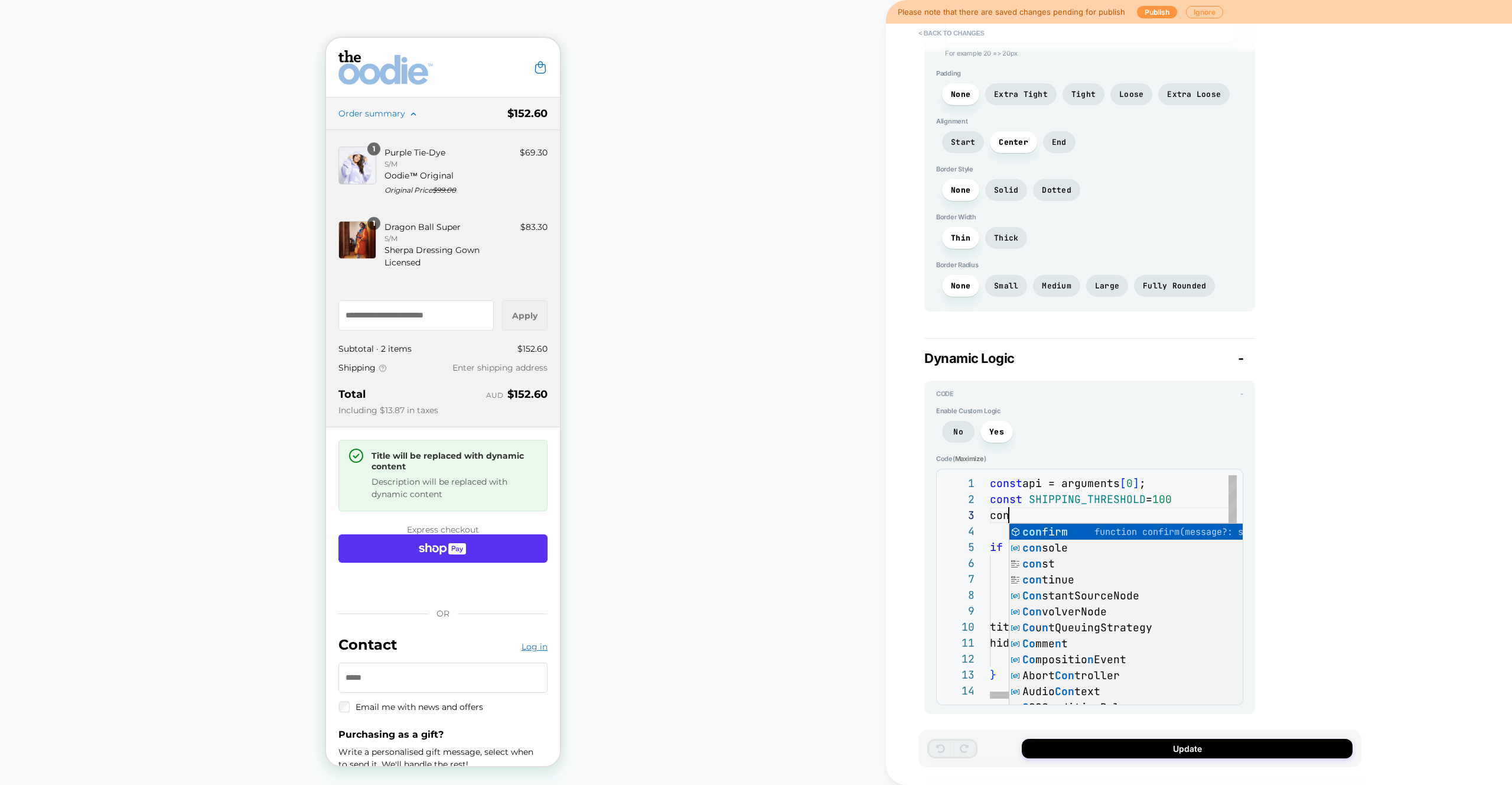
type textarea "*"
type textarea "**********"
type textarea "*"
type textarea "**********"
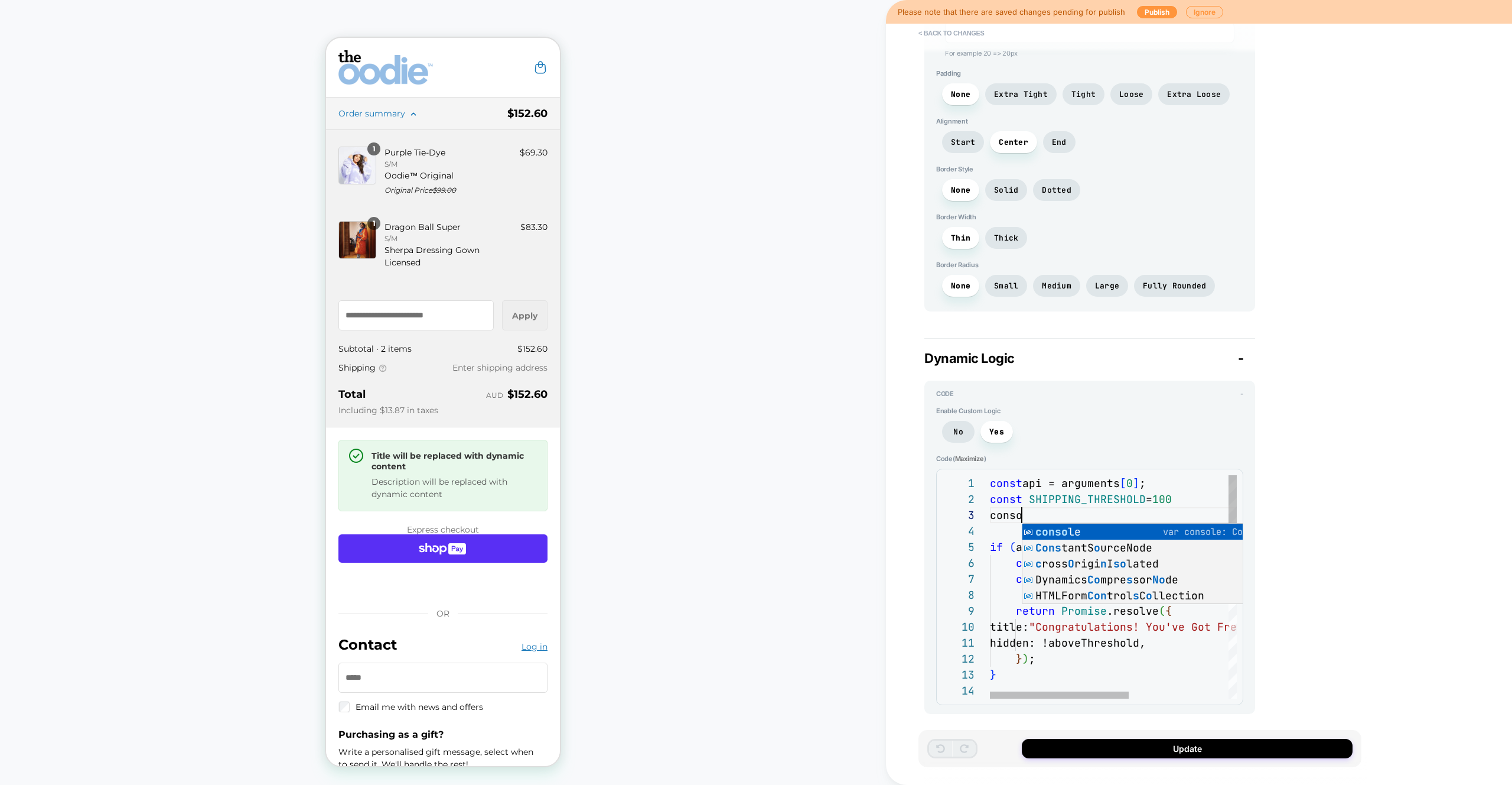
type textarea "*"
type textarea "**********"
type textarea "*"
type textarea "**********"
type textarea "*"
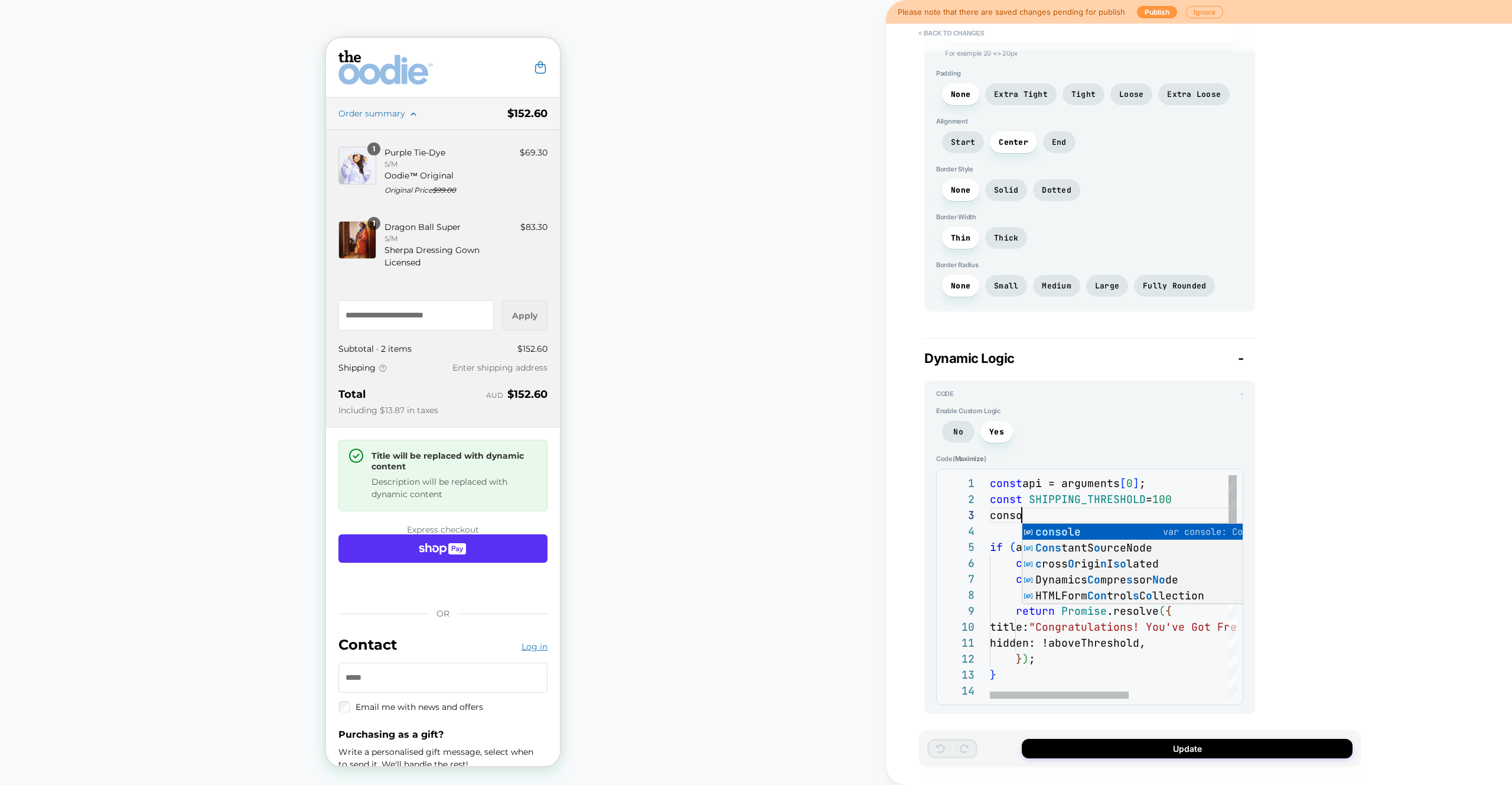
type textarea "**********"
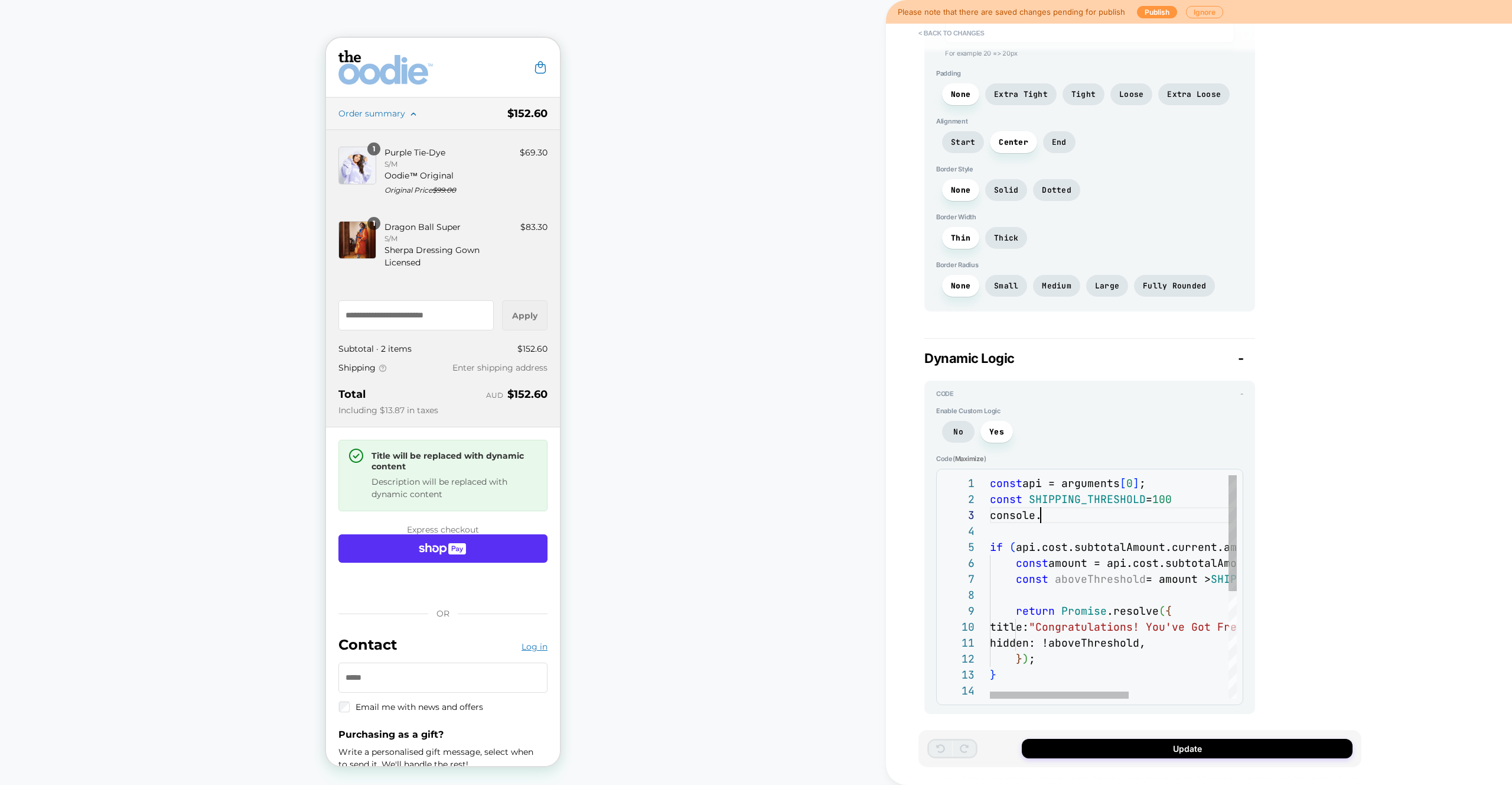
type textarea "*"
type textarea "**********"
type textarea "*"
type textarea "**********"
type textarea "*"
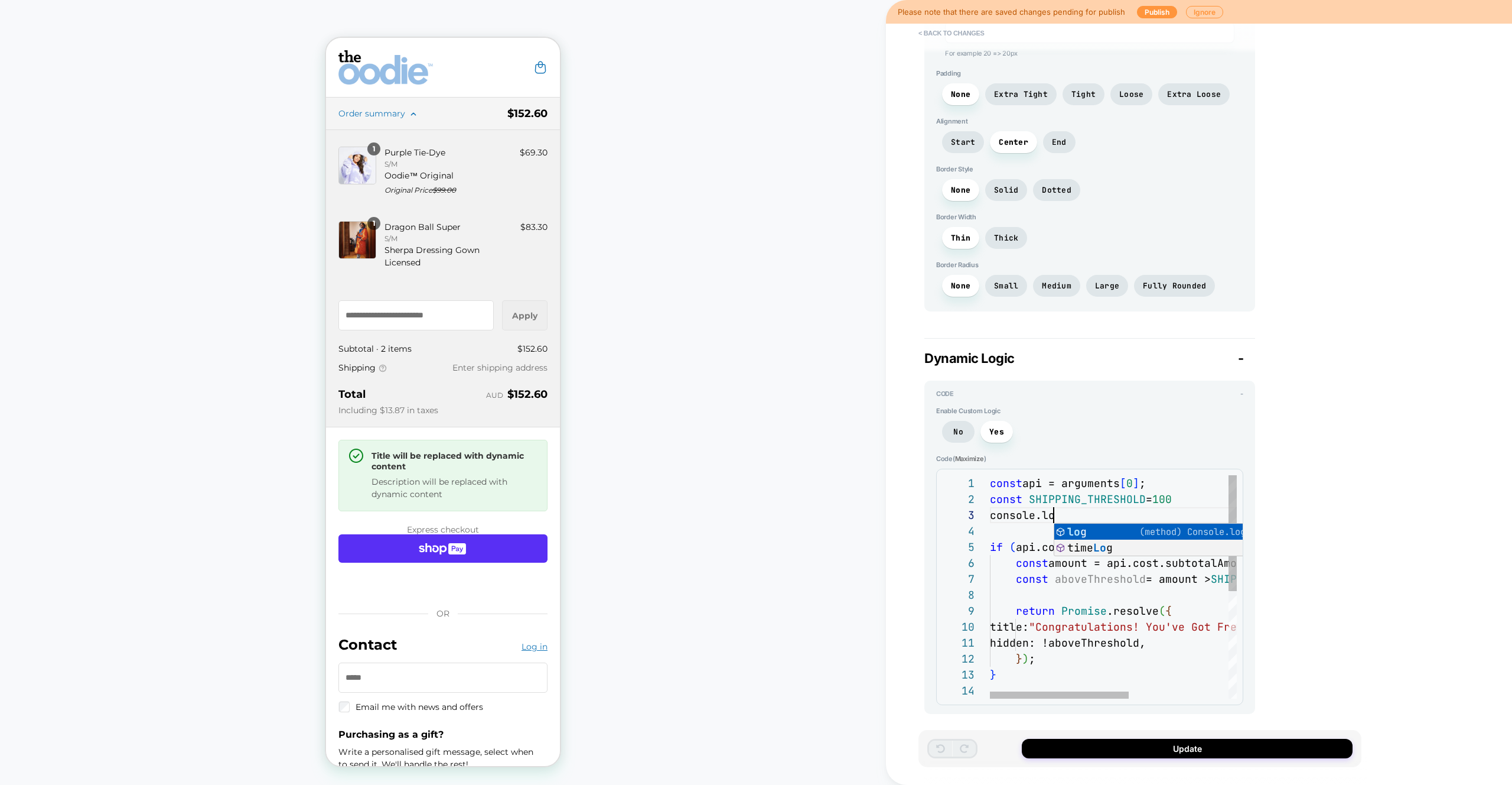
type textarea "**********"
type textarea "*"
type textarea "**********"
type textarea "*"
type textarea "**********"
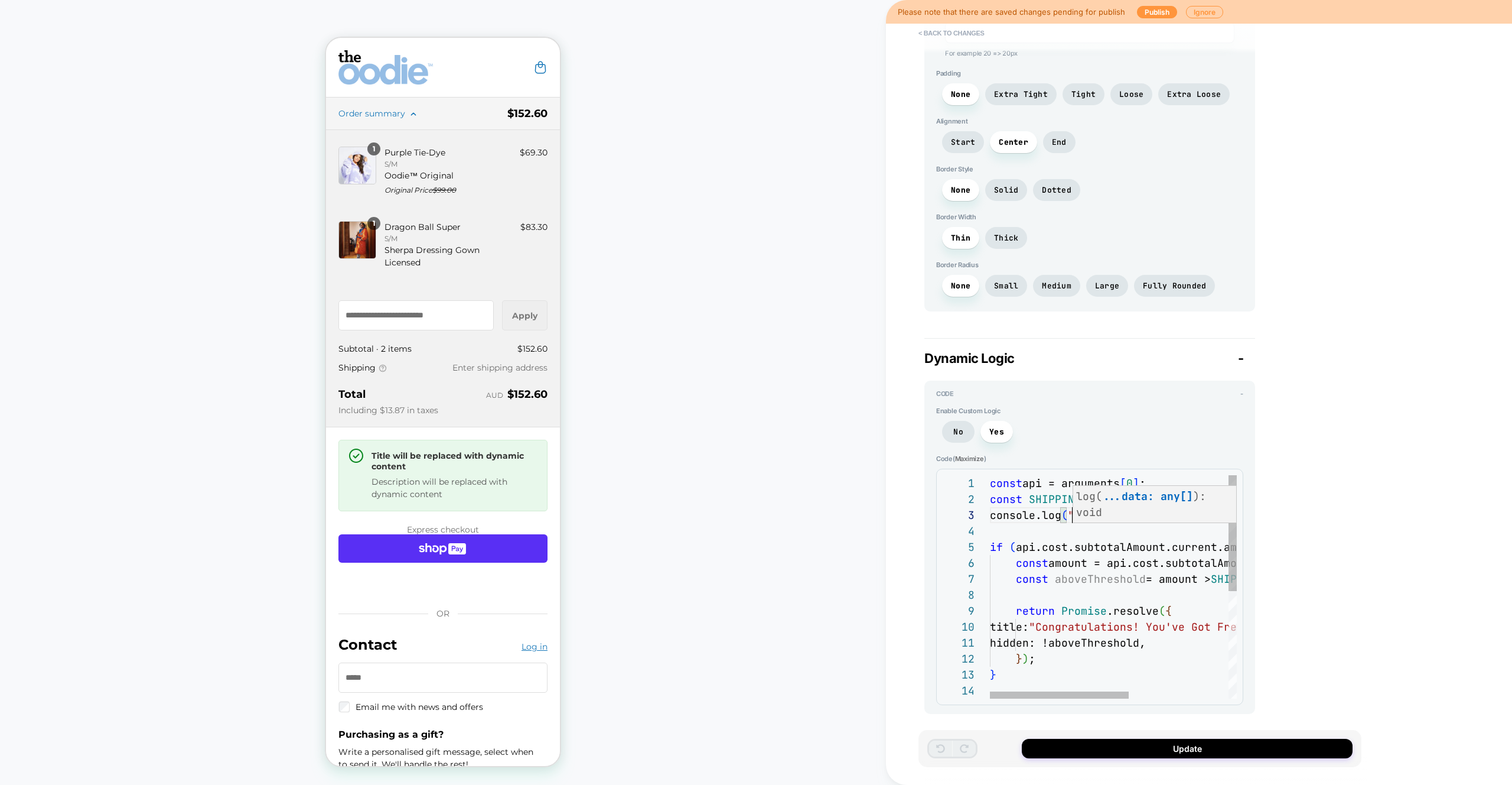
type textarea "*"
type textarea "**********"
type textarea "*"
type textarea "**********"
type textarea "*"
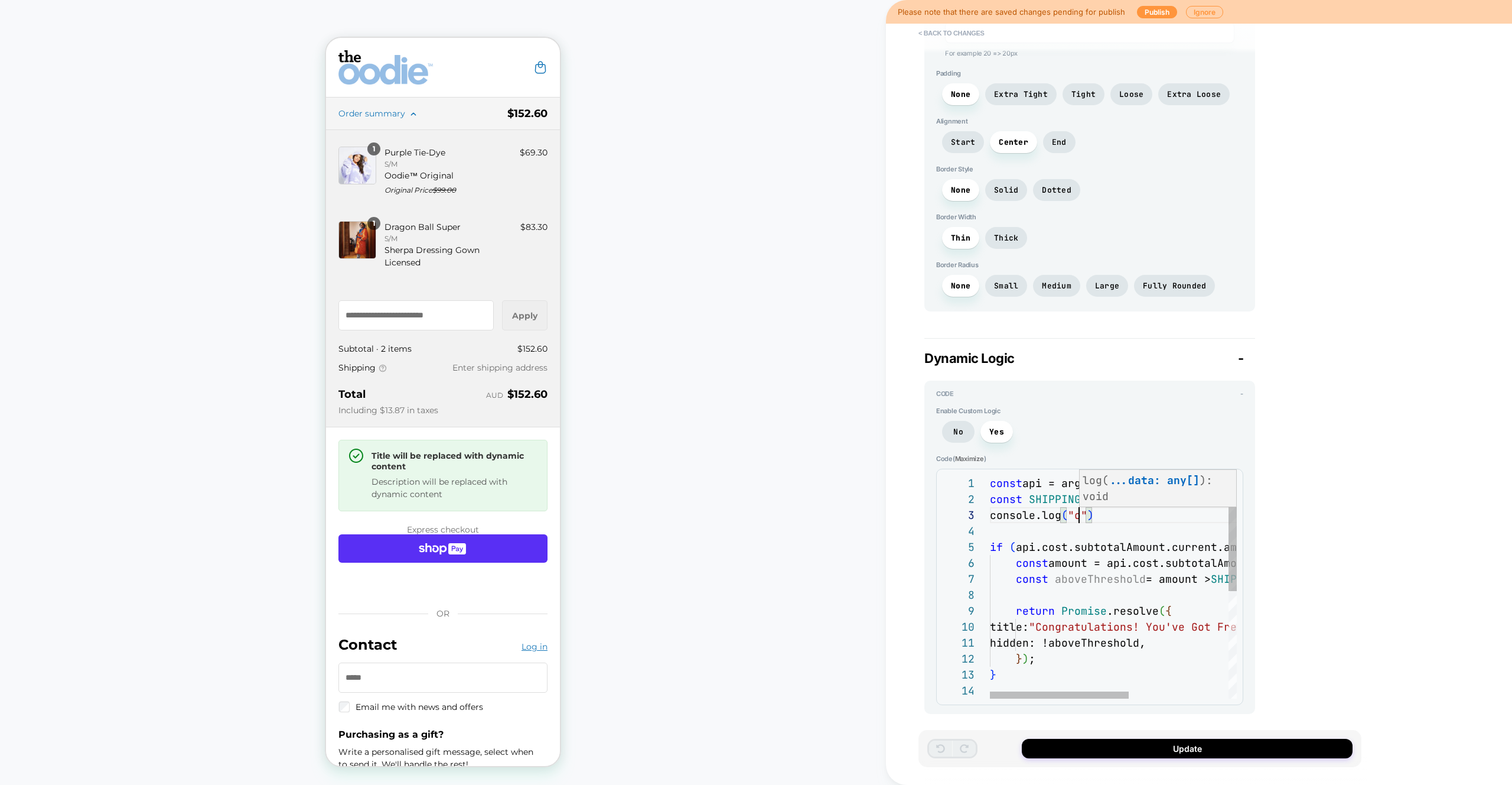
type textarea "**********"
type textarea "*"
type textarea "**********"
type textarea "*"
type textarea "**********"
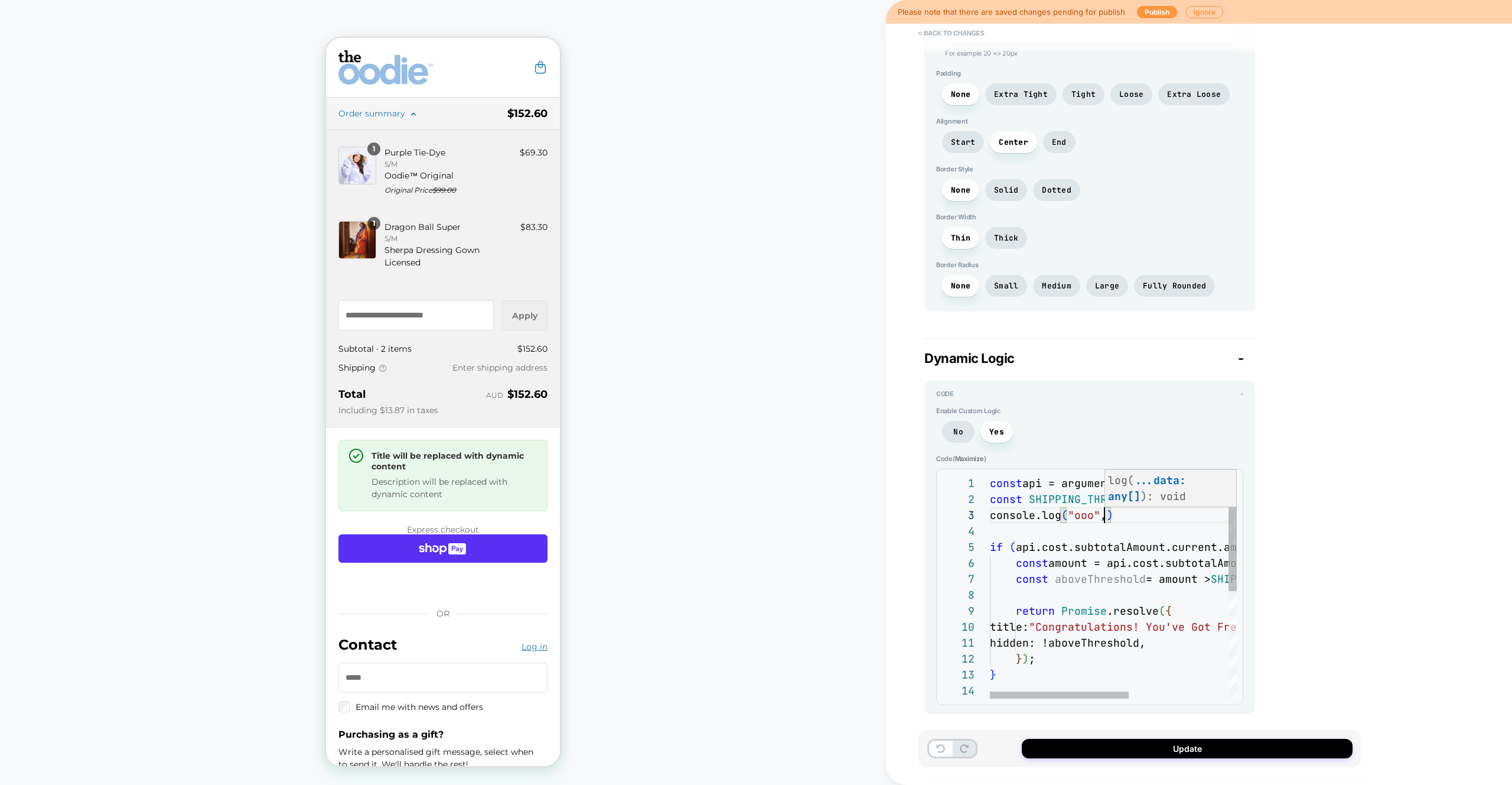
type textarea "*"
type textarea "**********"
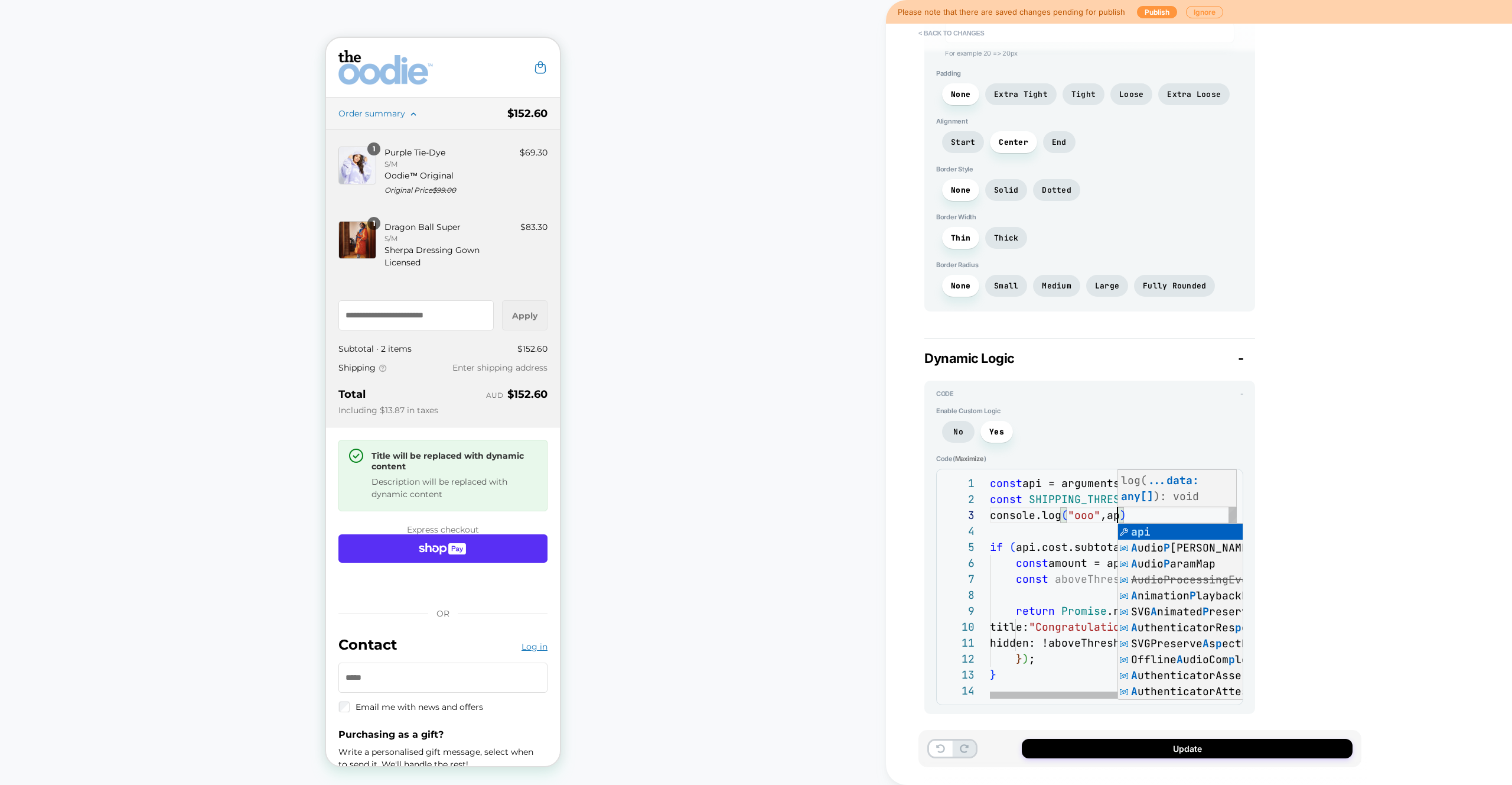
type textarea "*"
type textarea "**********"
type textarea "*"
click at [1082, 525] on div "const api = arguments [ 0 ] ; const SHIPPING_THRESHOLD = 100 if ( api.cost.subt…" at bounding box center [1201, 690] width 423 height 431
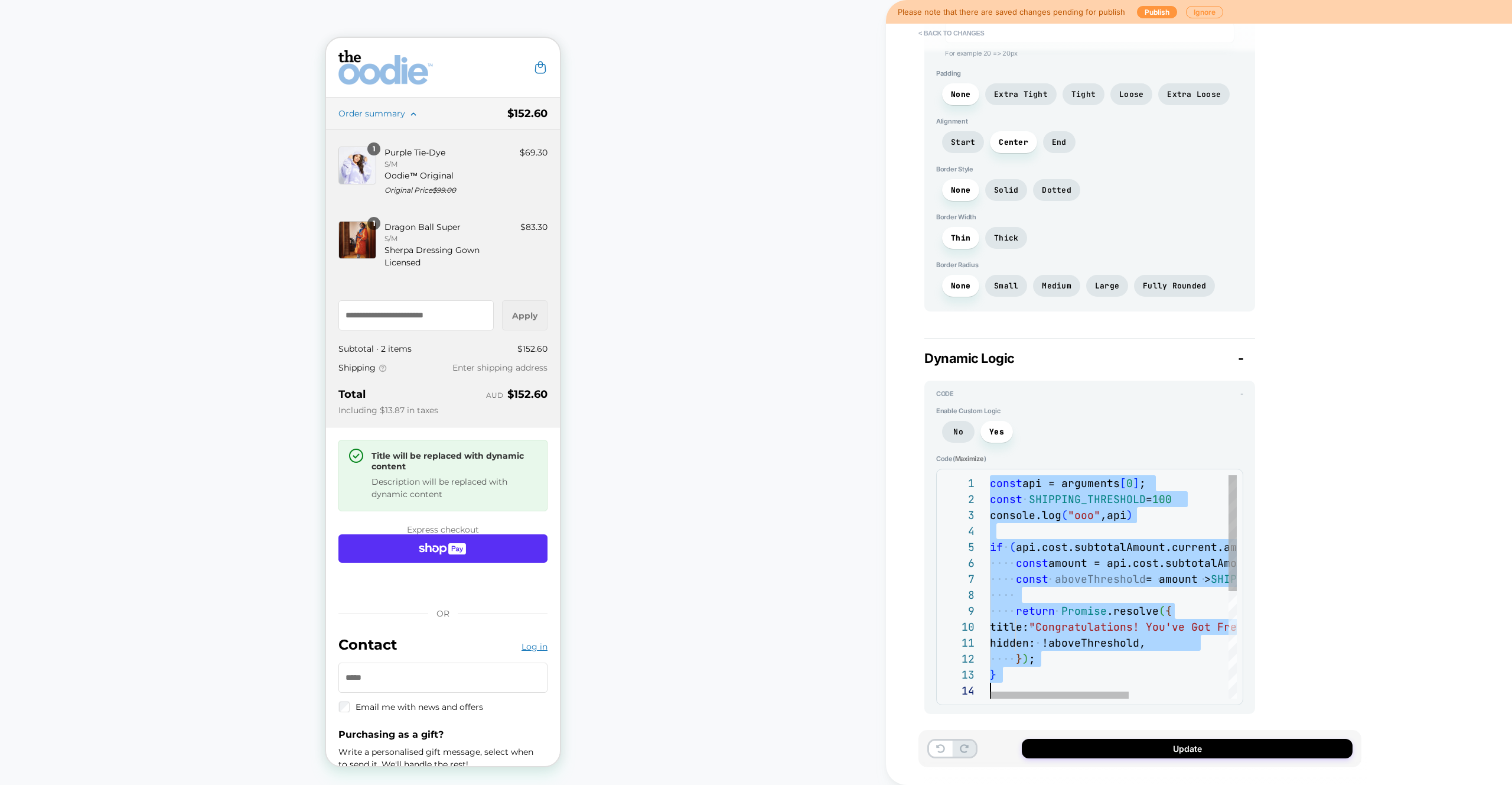
scroll to position [0, 0]
click at [1089, 608] on div "const api = arguments [ 0 ] ; const SHIPPING_THRESHOLD = 100 if ( api.cost.subt…" at bounding box center [1201, 690] width 423 height 431
type textarea "**********"
click at [1082, 593] on div "const api = arguments [ 0 ] ; const SHIPPING_THRESHOLD = 100 if ( api.cost.subt…" at bounding box center [1201, 690] width 423 height 431
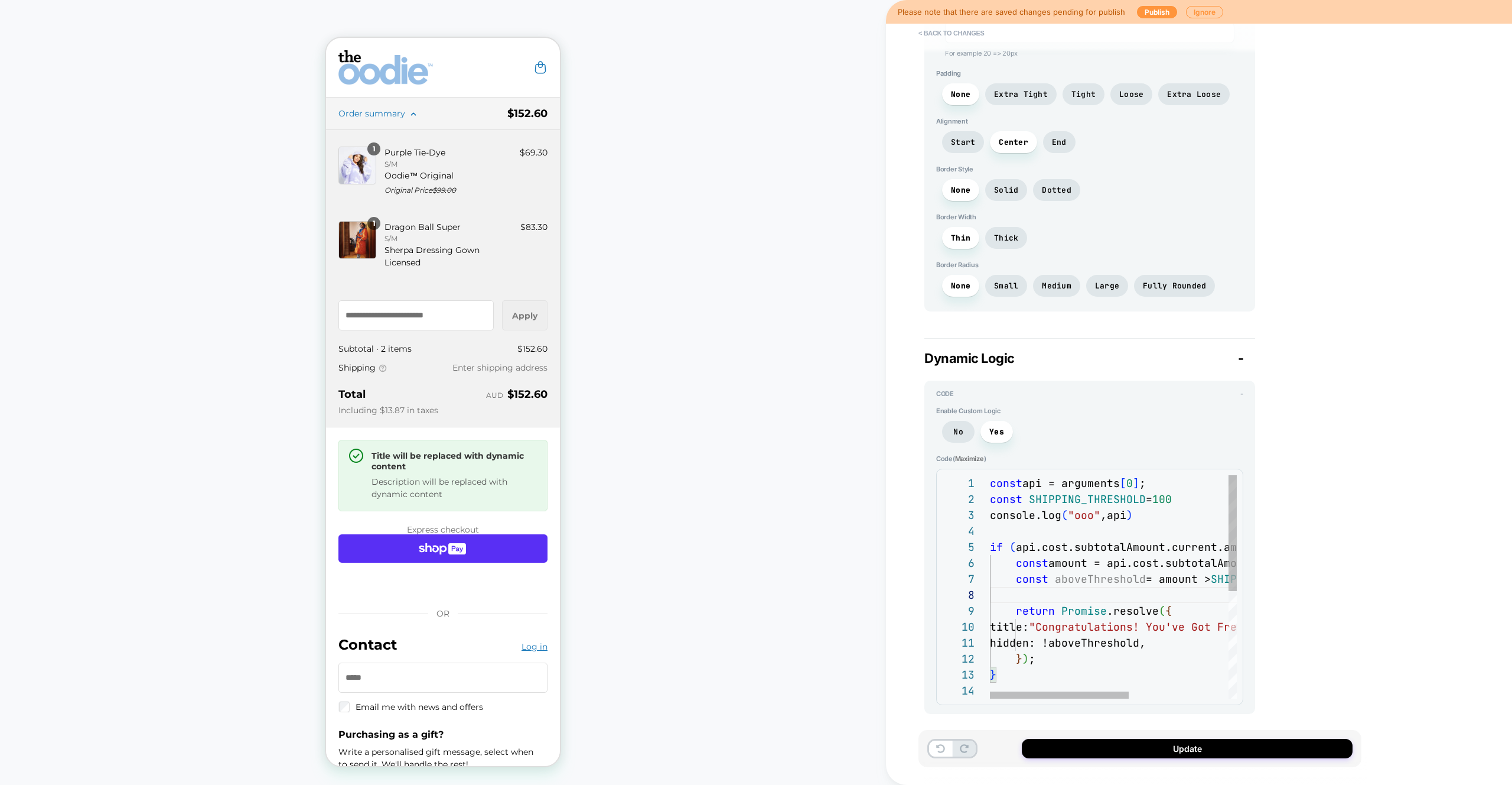
type textarea "*"
type textarea "**********"
type textarea "*"
type textarea "**********"
type textarea "*"
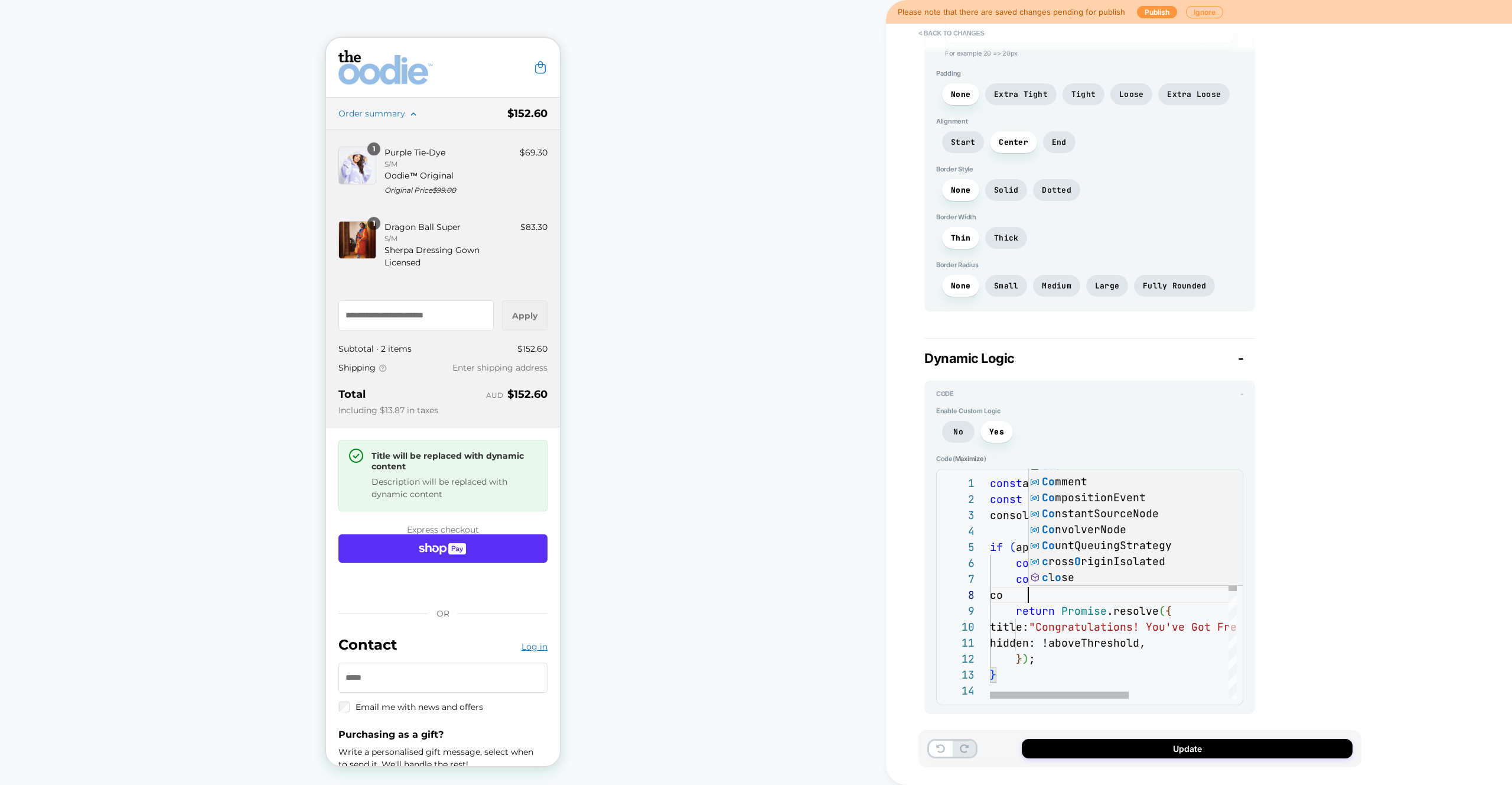
type textarea "**********"
type textarea "*"
type textarea "**********"
type textarea "*"
type textarea "**********"
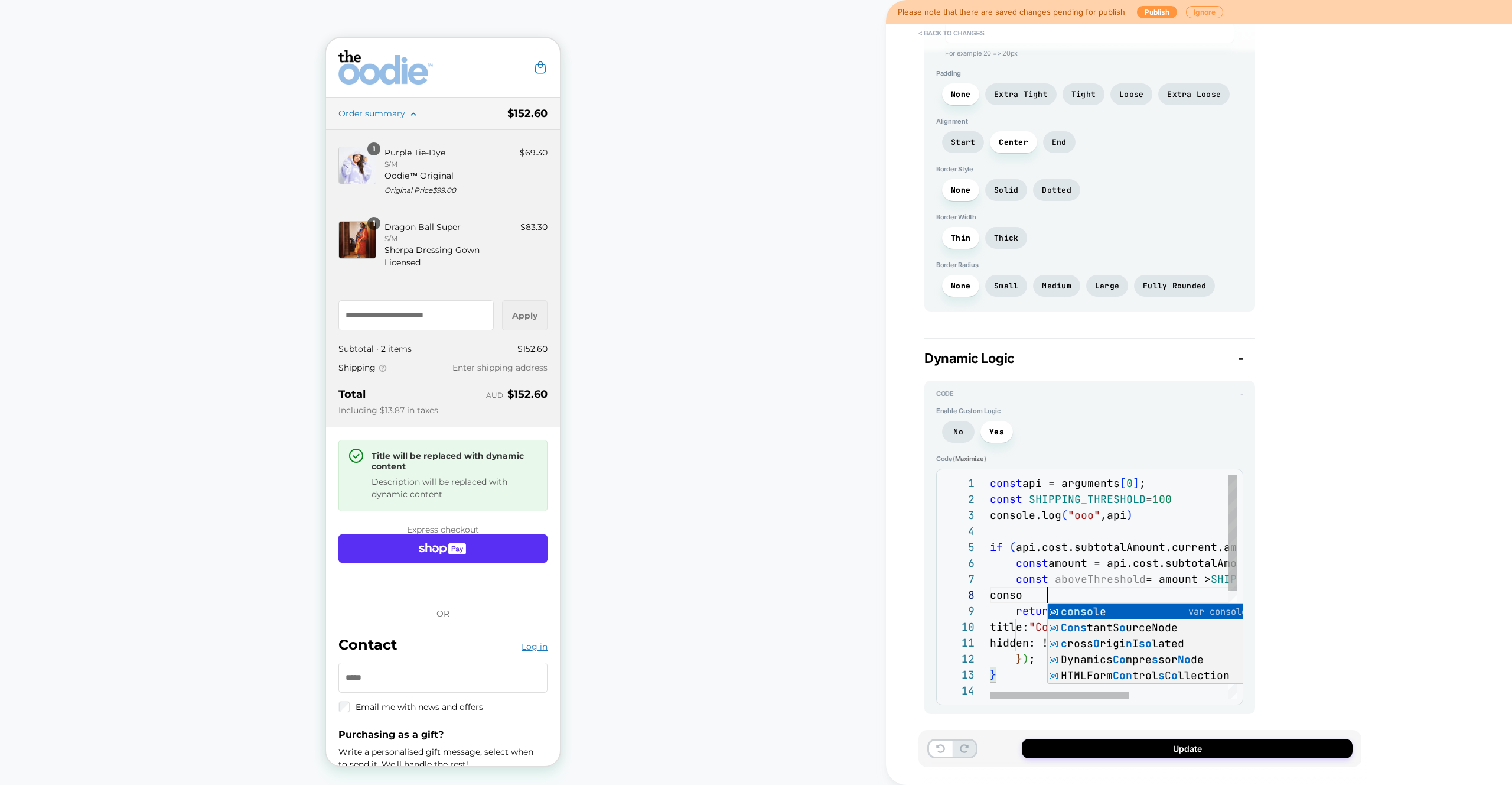
type textarea "*"
type textarea "**********"
type textarea "*"
type textarea "**********"
type textarea "*"
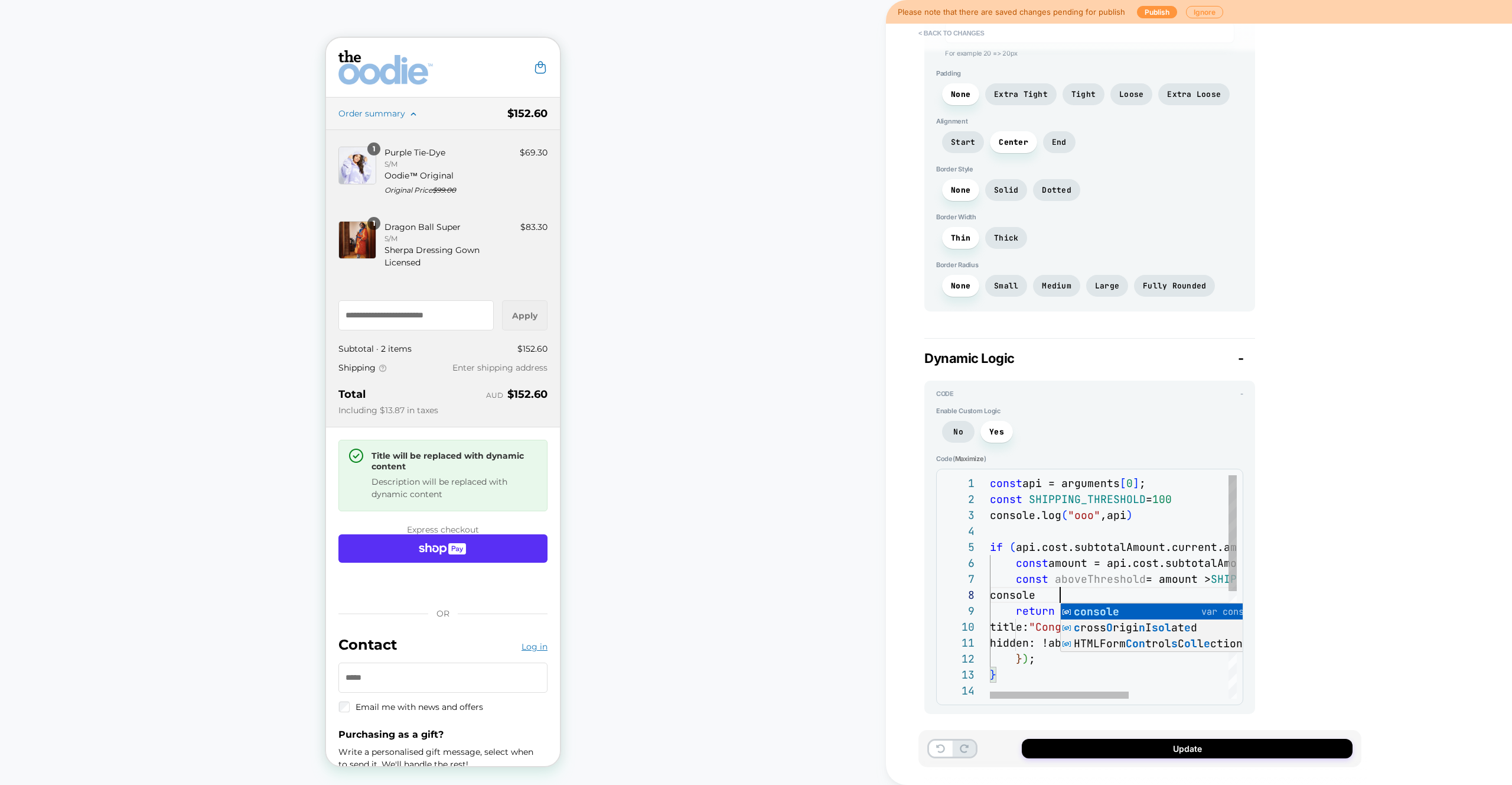
type textarea "**********"
type textarea "*"
type textarea "**********"
type textarea "*"
type textarea "**********"
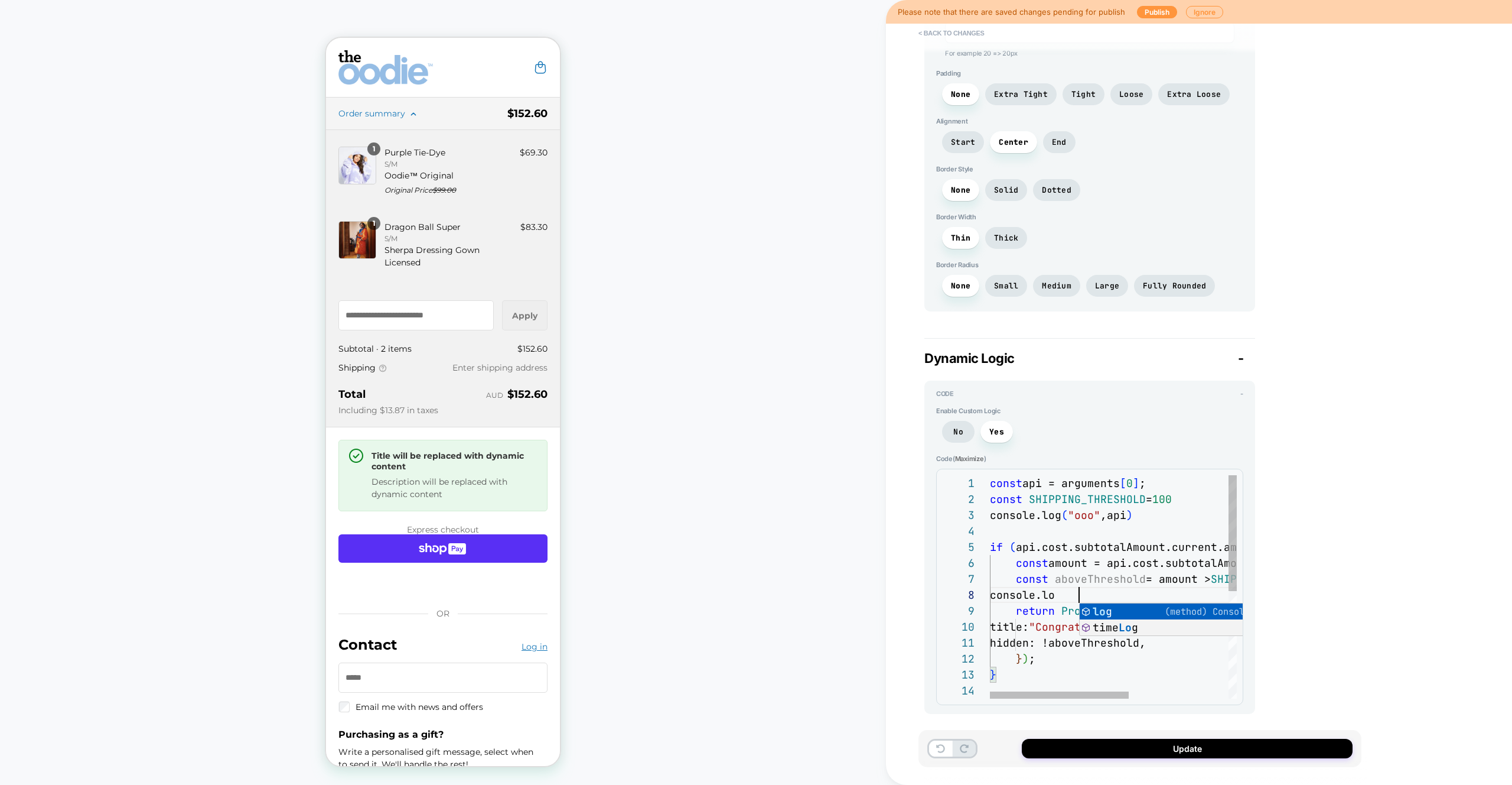
type textarea "*"
type textarea "**********"
type textarea "*"
type textarea "**********"
type textarea "*"
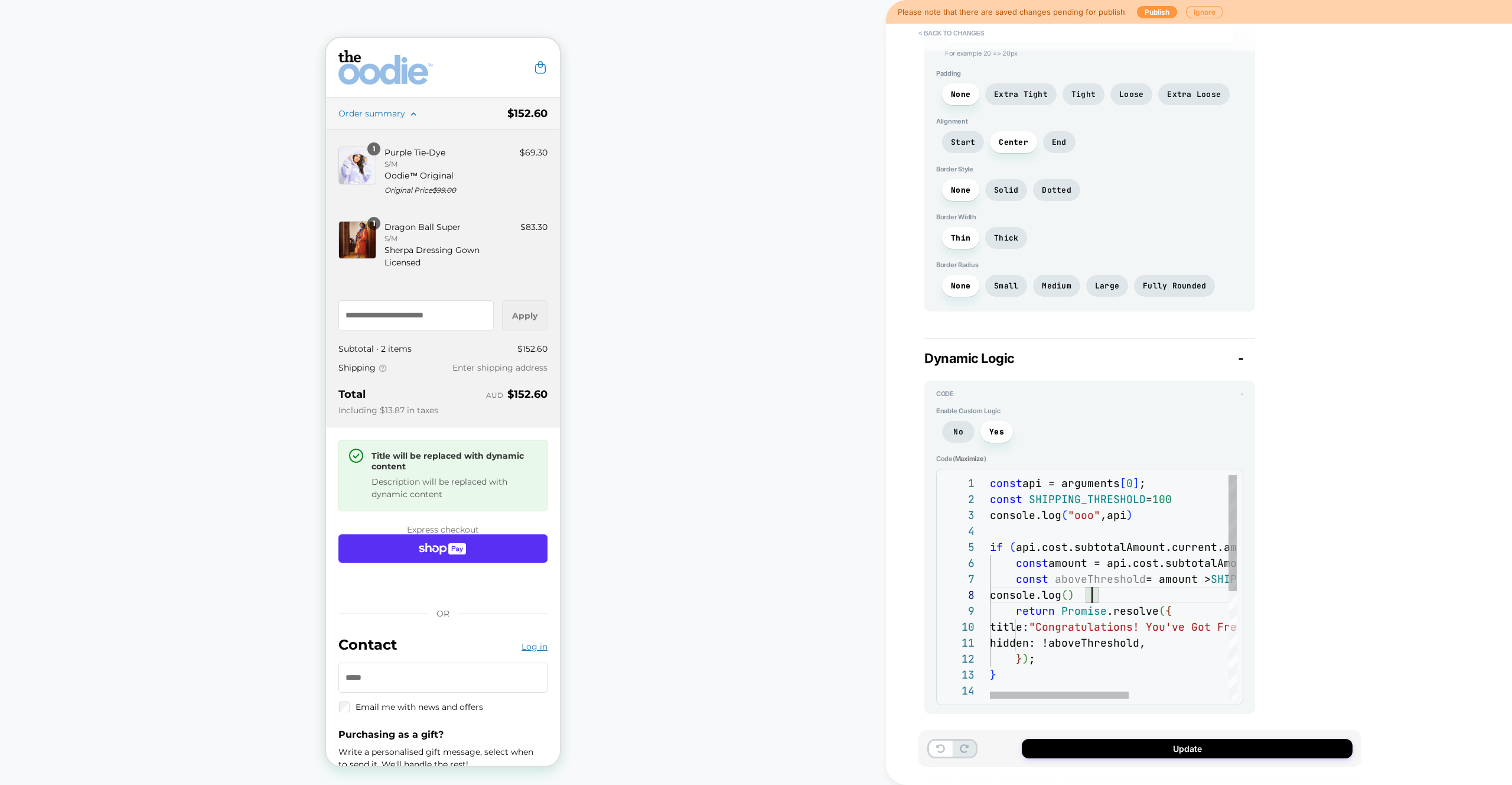
type textarea "**********"
type textarea "*"
type textarea "**********"
type textarea "*"
type textarea "**********"
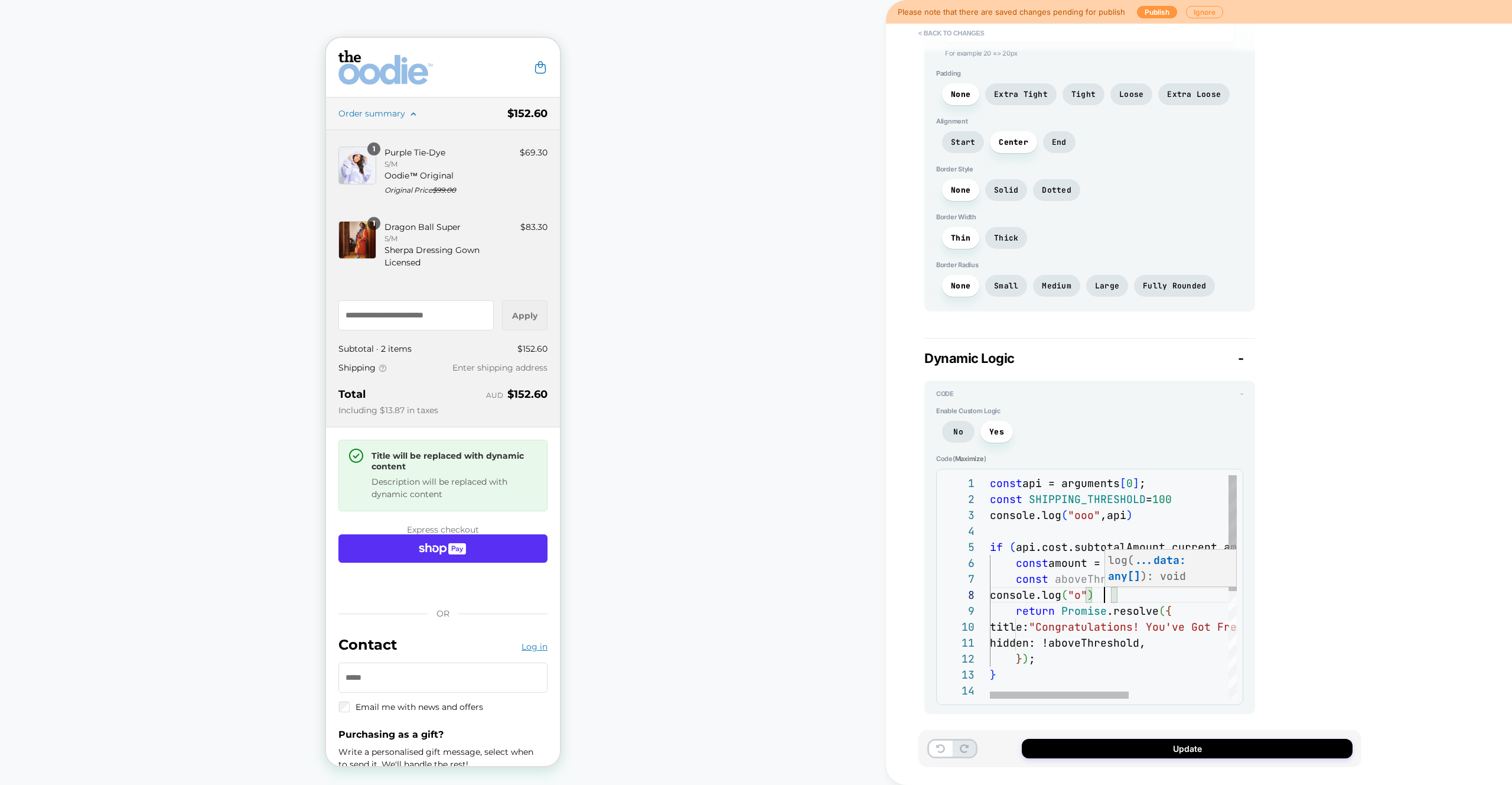
type textarea "*"
type textarea "**********"
type textarea "*"
type textarea "**********"
type textarea "*"
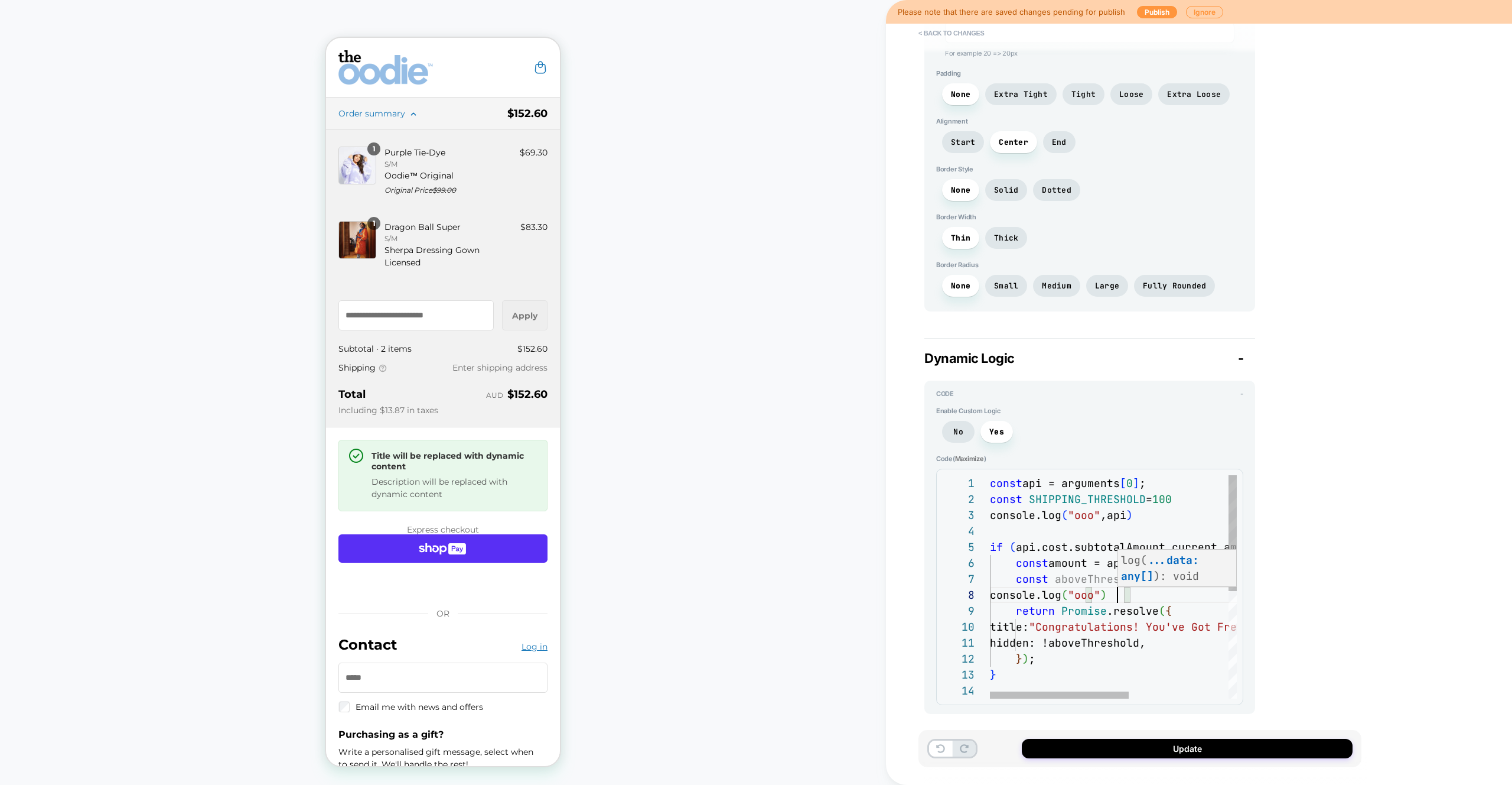
type textarea "**********"
type textarea "*"
type textarea "**********"
type textarea "*"
type textarea "**********"
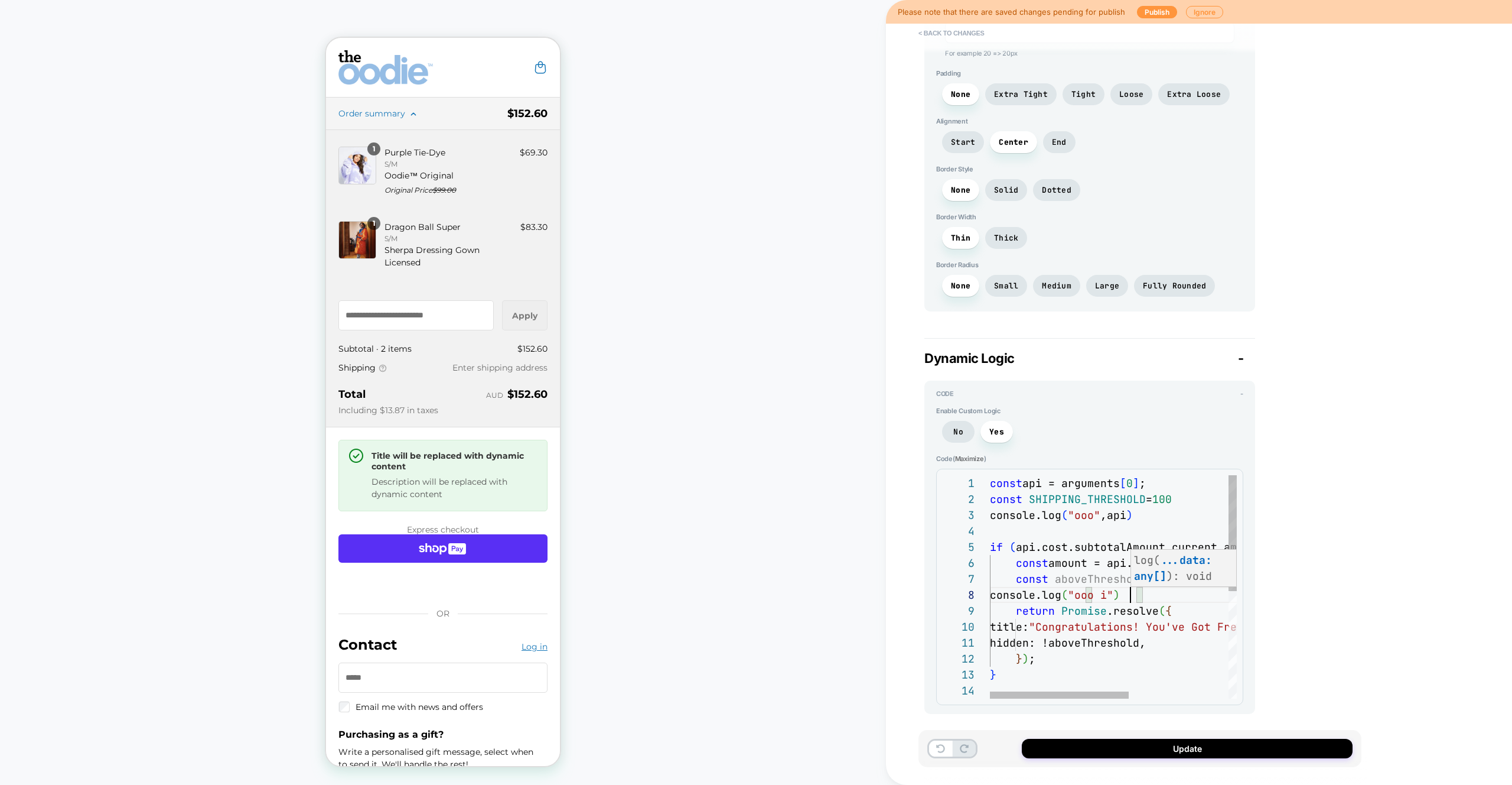
type textarea "*"
type textarea "**********"
type textarea "*"
type textarea "**********"
type textarea "*"
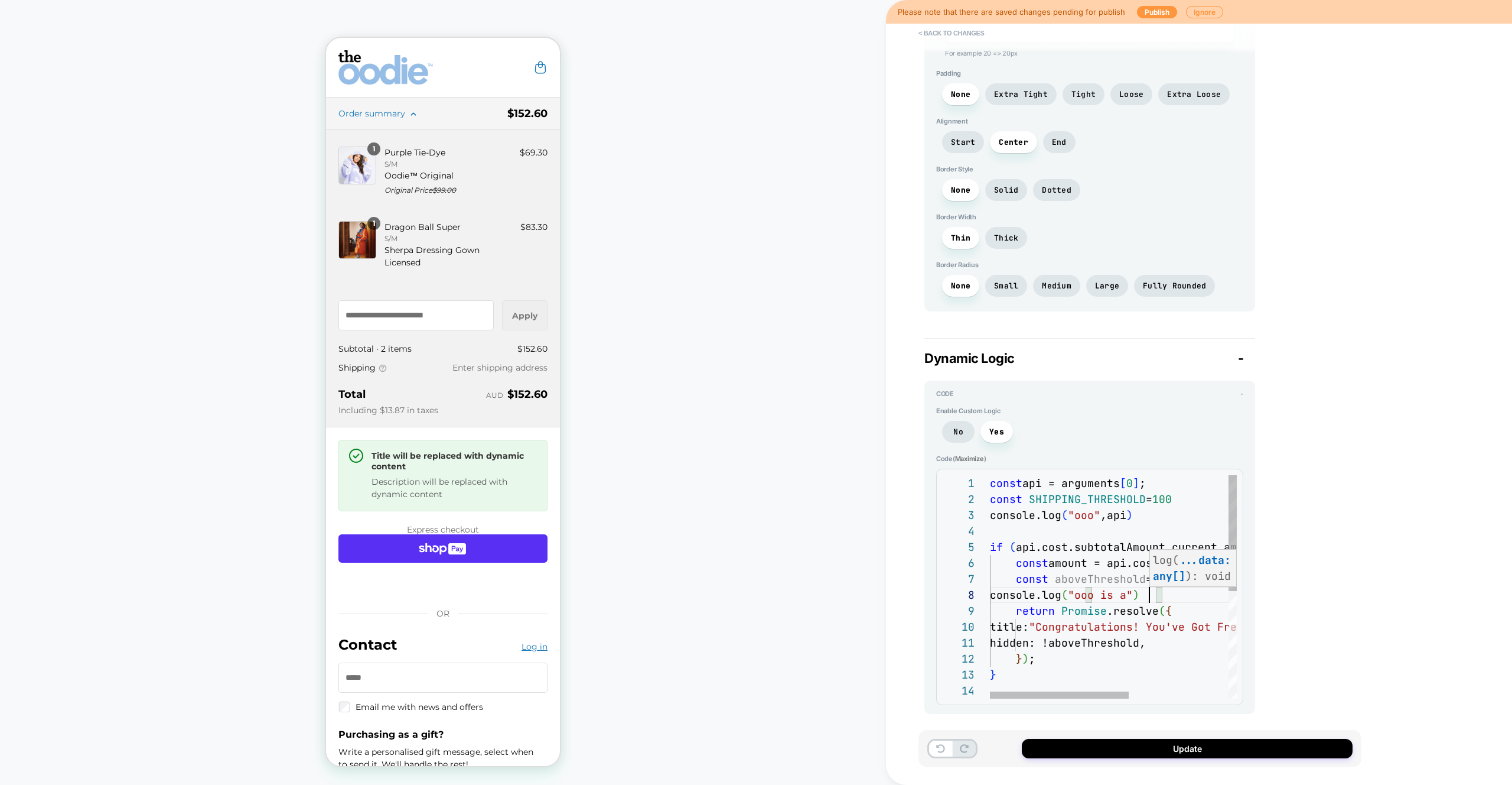
type textarea "**********"
type textarea "*"
type textarea "**********"
type textarea "*"
type textarea "**********"
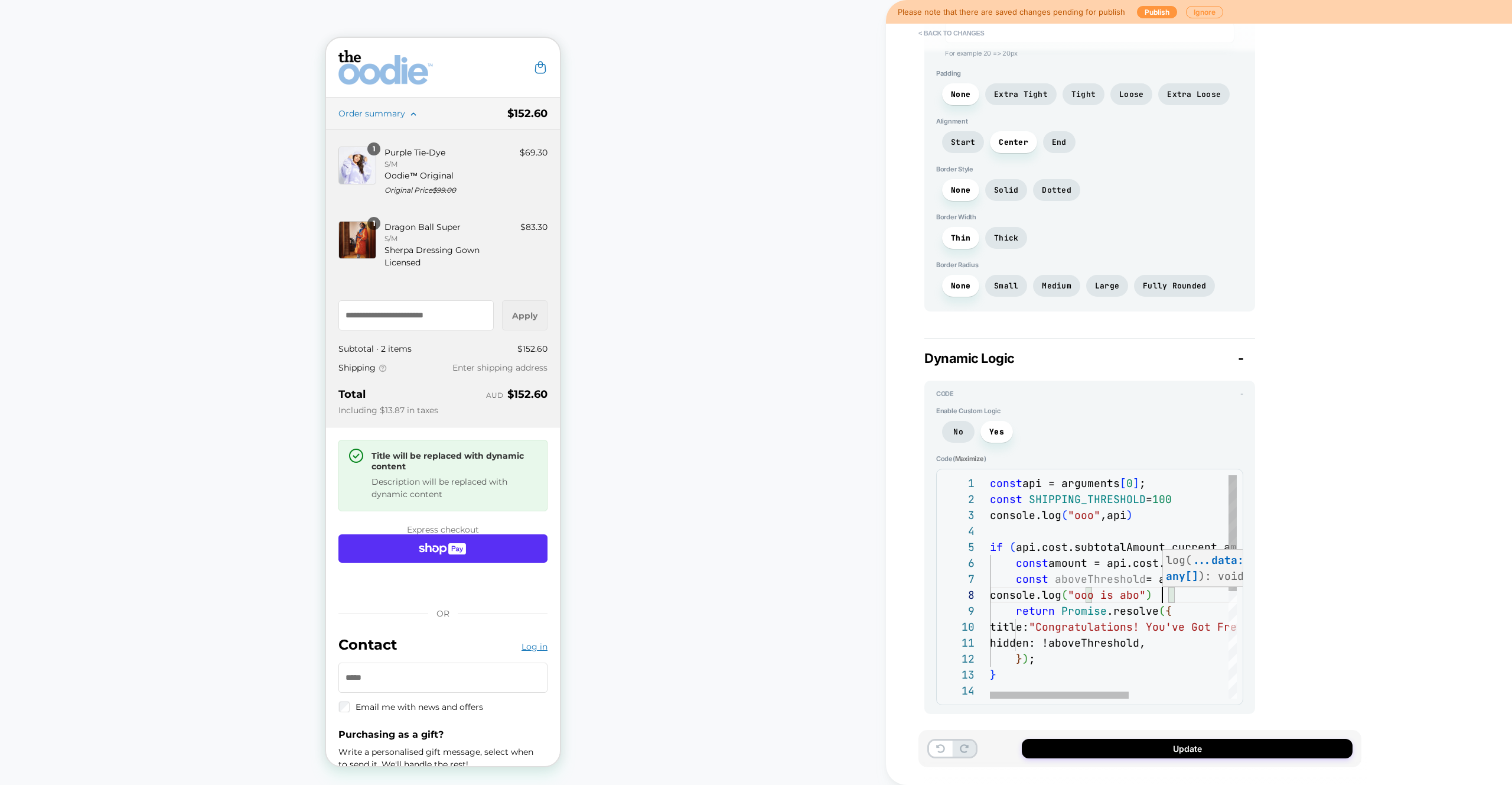
type textarea "*"
type textarea "**********"
type textarea "*"
type textarea "**********"
type textarea "*"
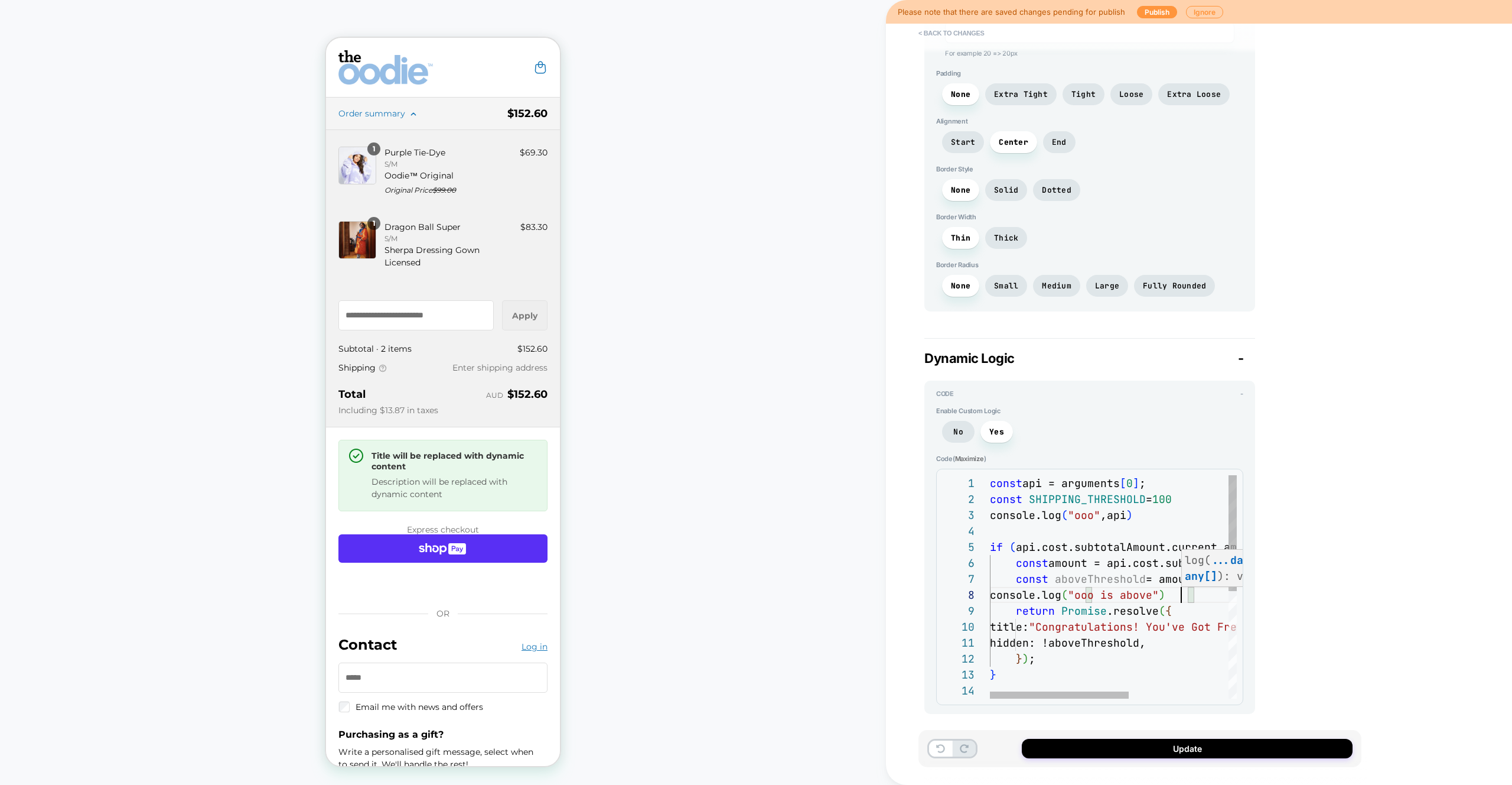
type textarea "**********"
type textarea "*"
type textarea "**********"
type textarea "*"
type textarea "**********"
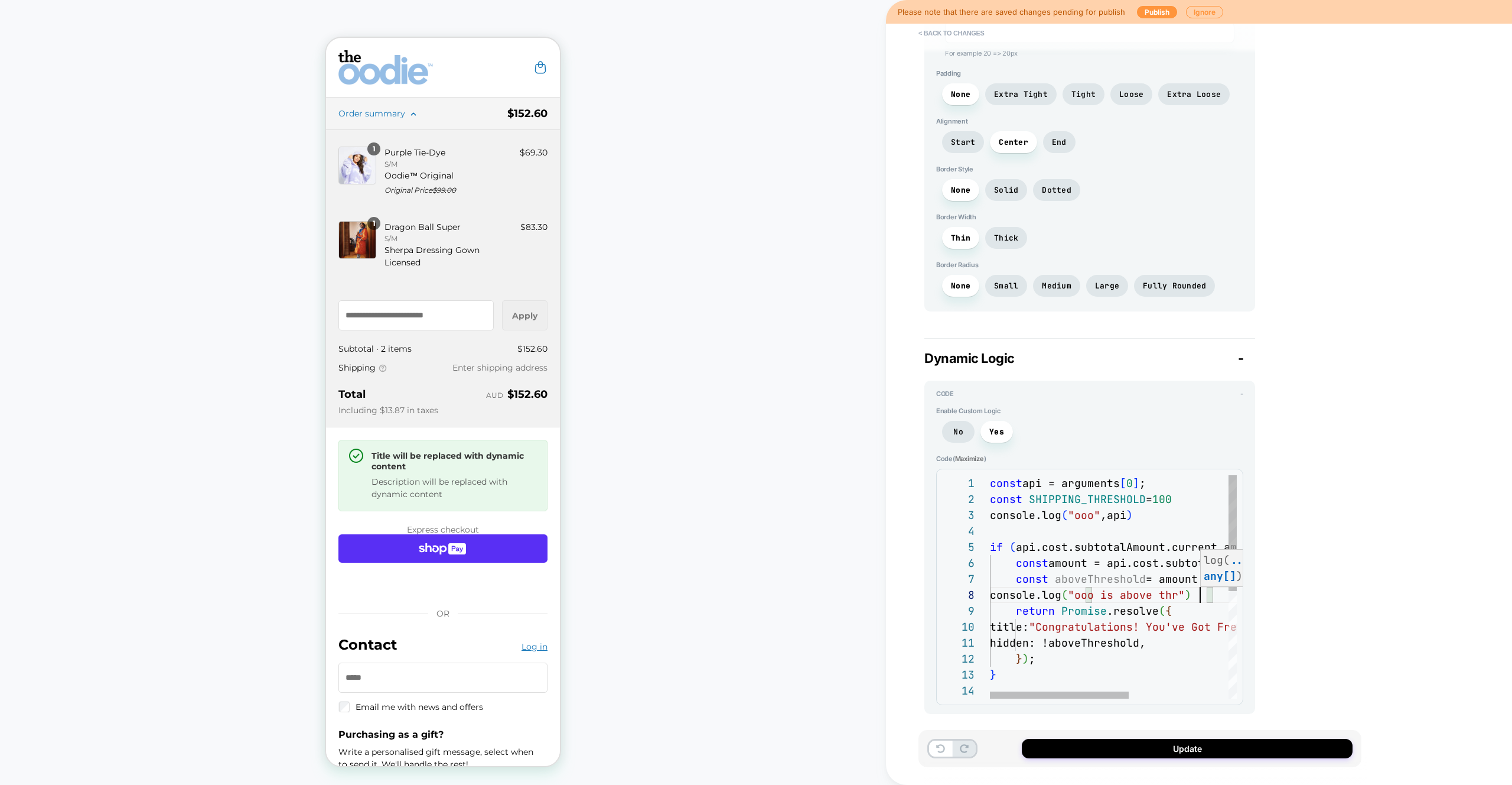
type textarea "*"
type textarea "**********"
type textarea "*"
type textarea "**********"
type textarea "*"
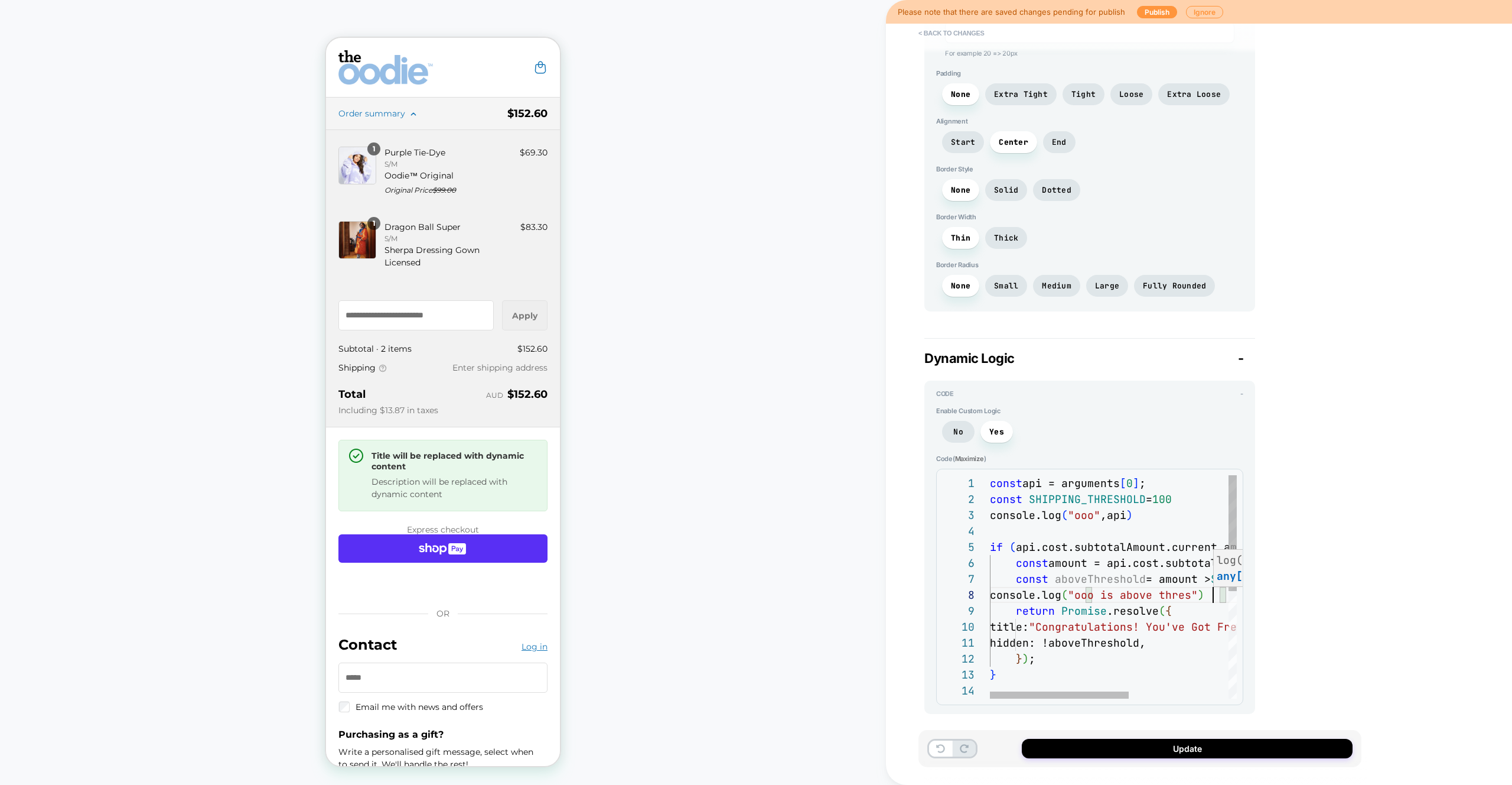
type textarea "**********"
type textarea "*"
type textarea "**********"
type textarea "*"
type textarea "**********"
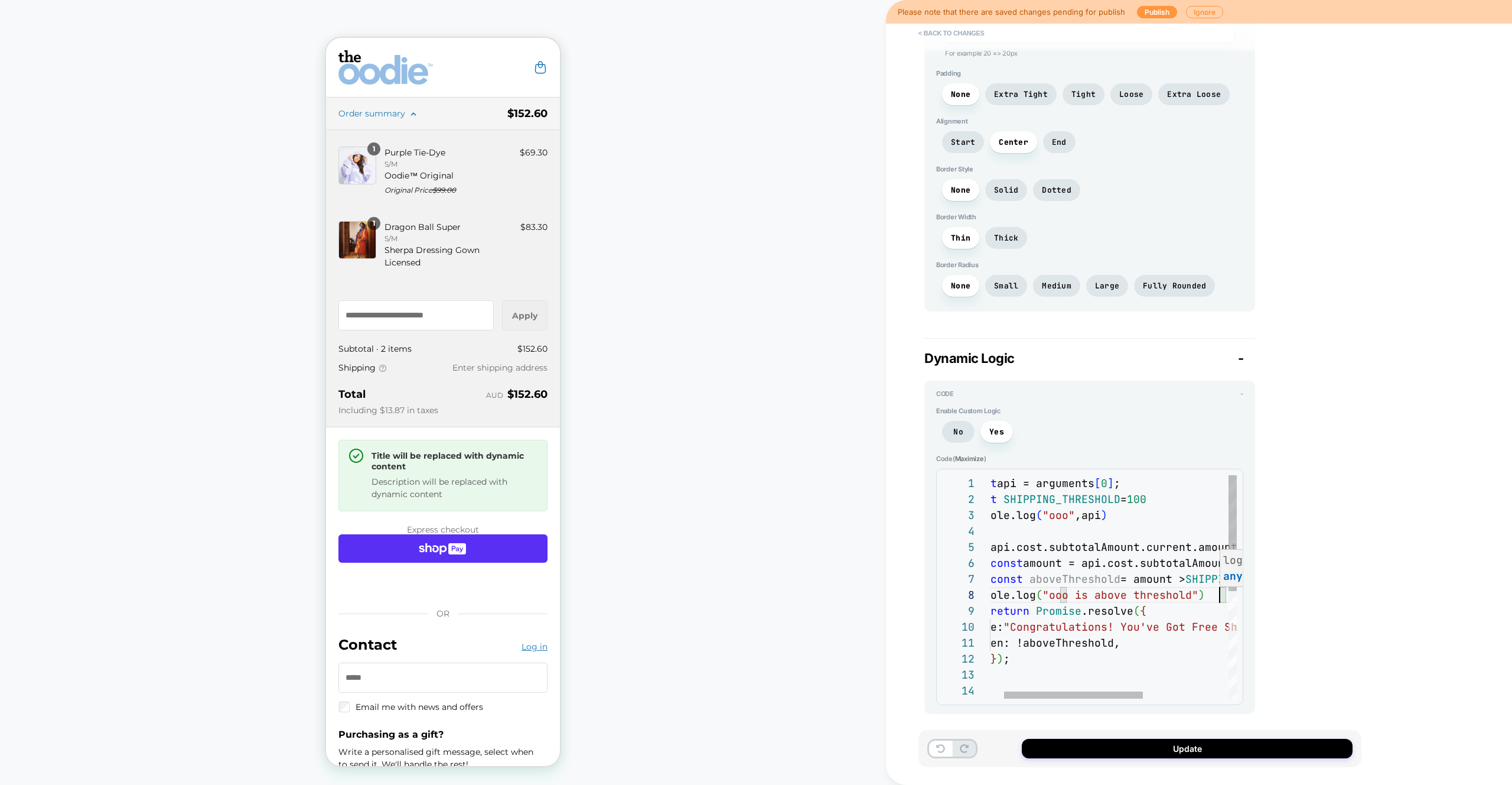
type textarea "*"
type textarea "**********"
type textarea "*"
type textarea "**********"
type textarea "*"
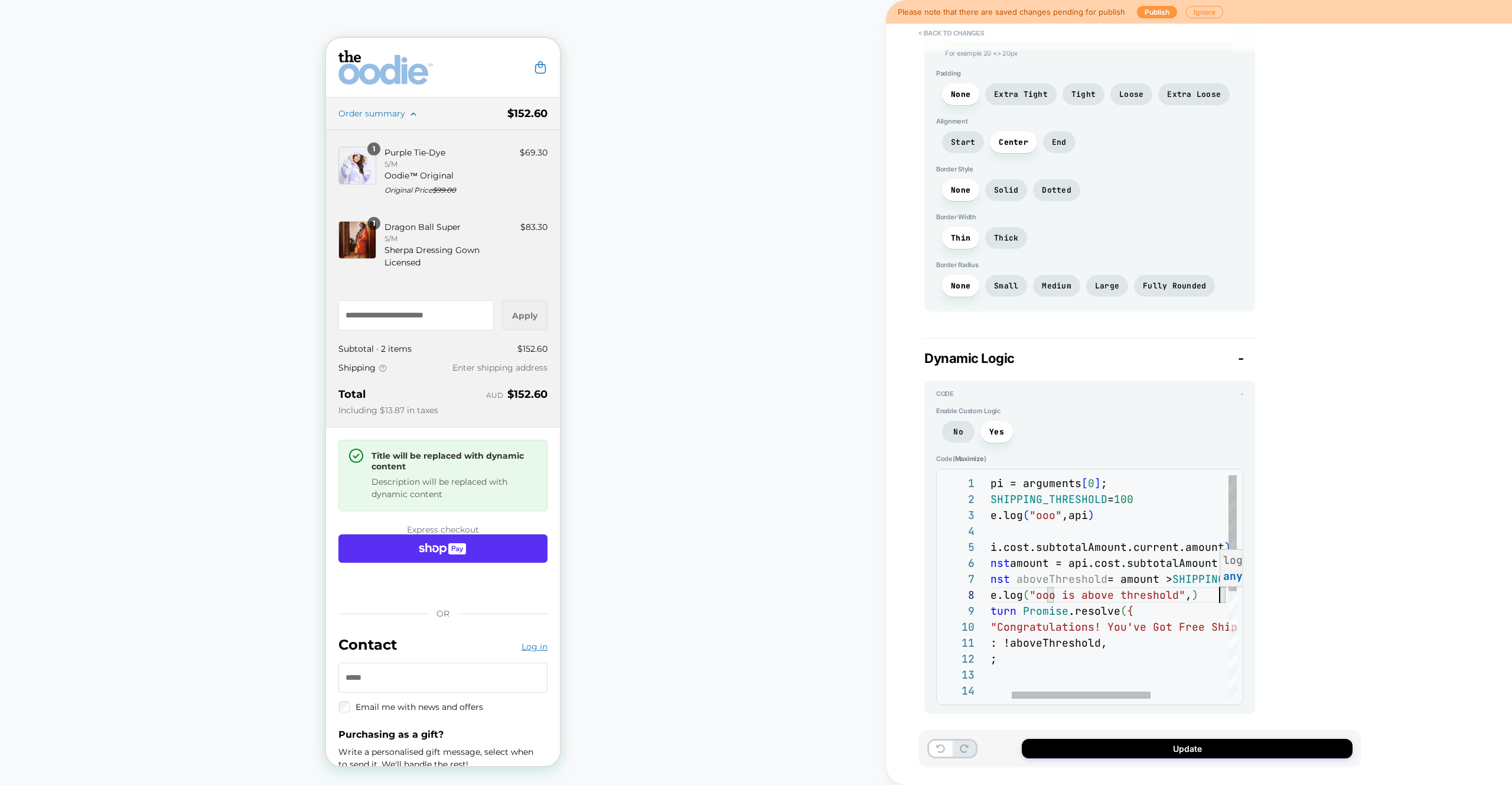
type textarea "**********"
type textarea "*"
type textarea "**********"
type textarea "*"
type textarea "**********"
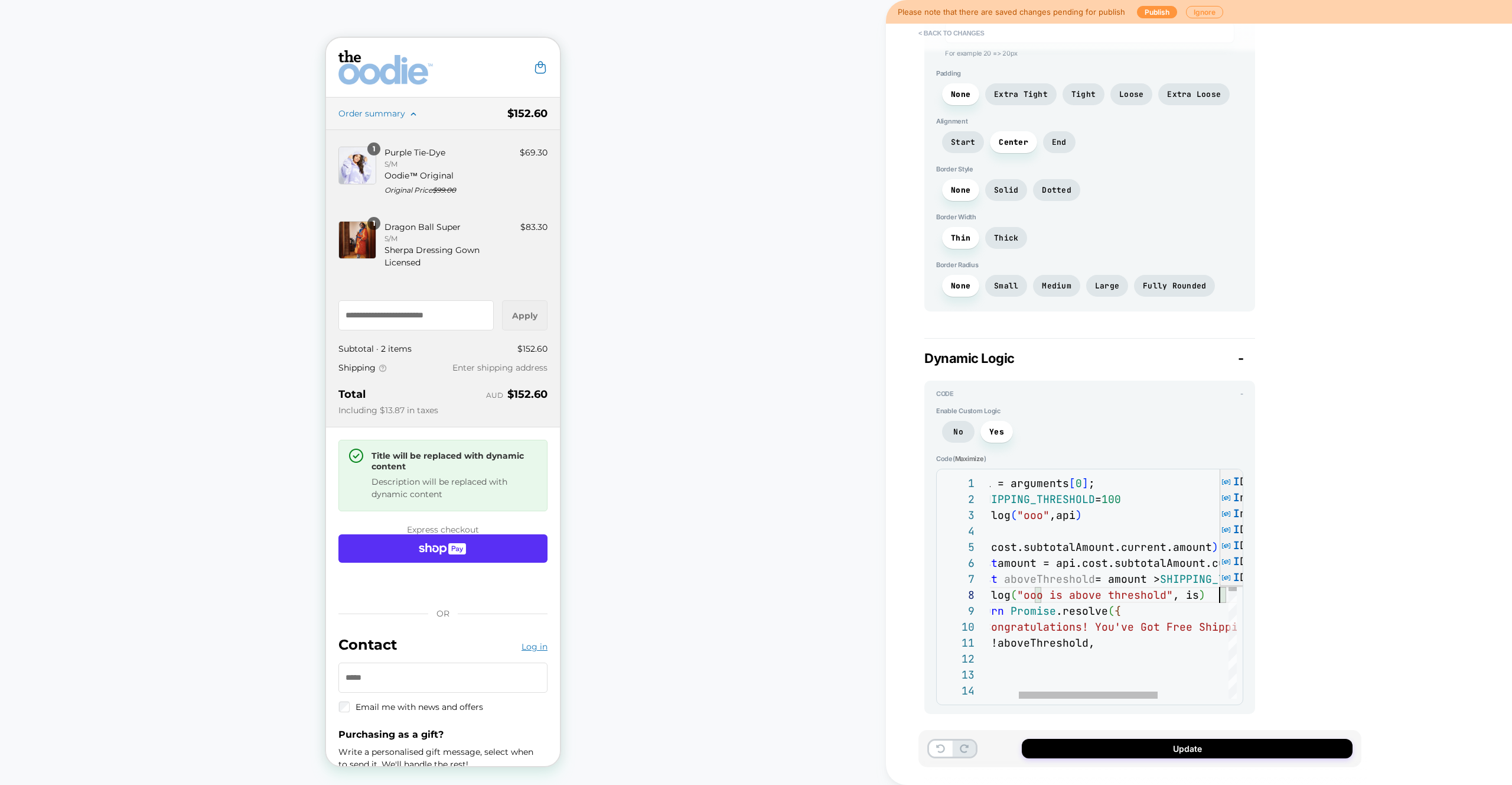
type textarea "*"
type textarea "**********"
type textarea "*"
type textarea "**********"
type textarea "*"
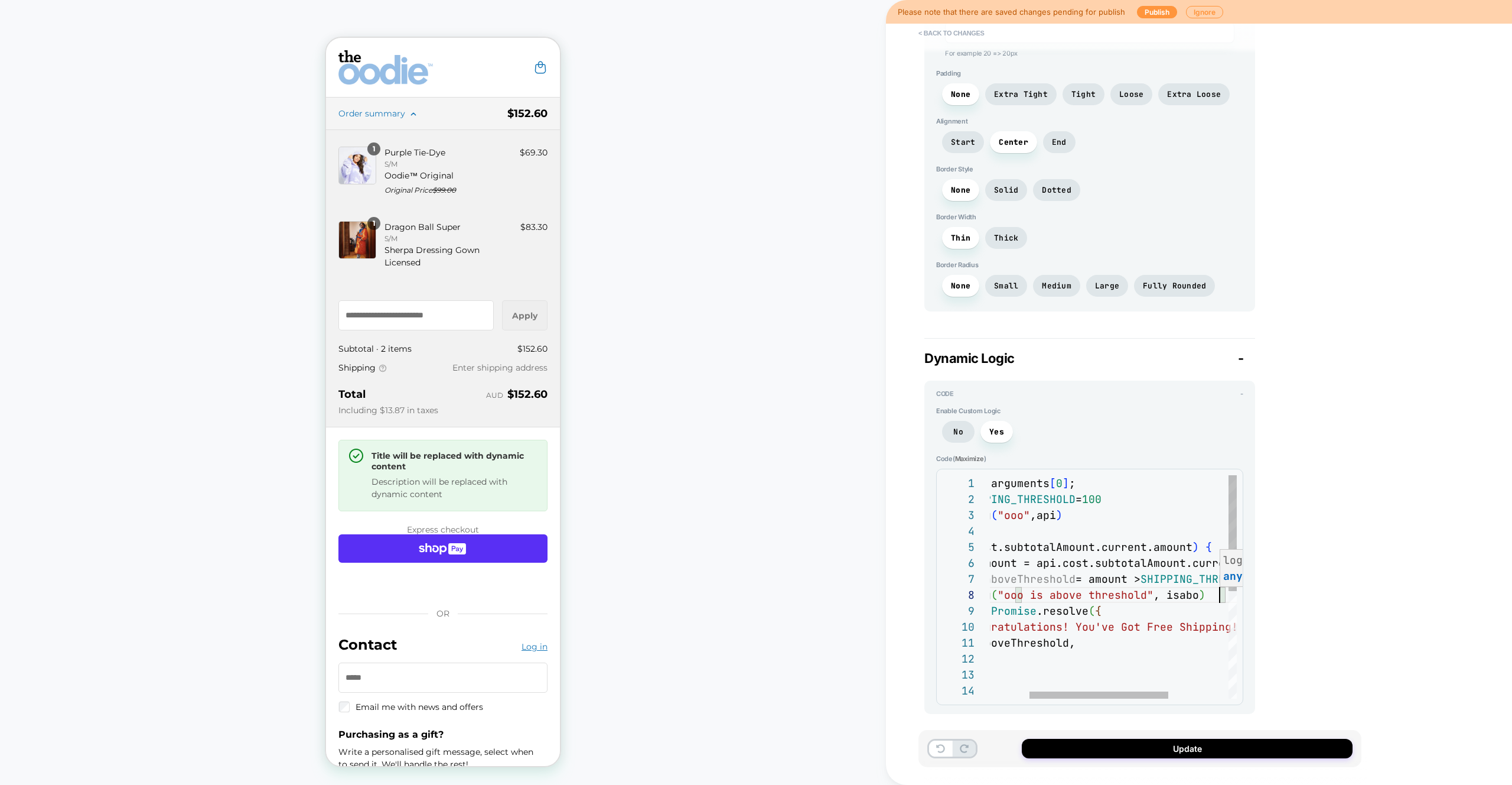
type textarea "**********"
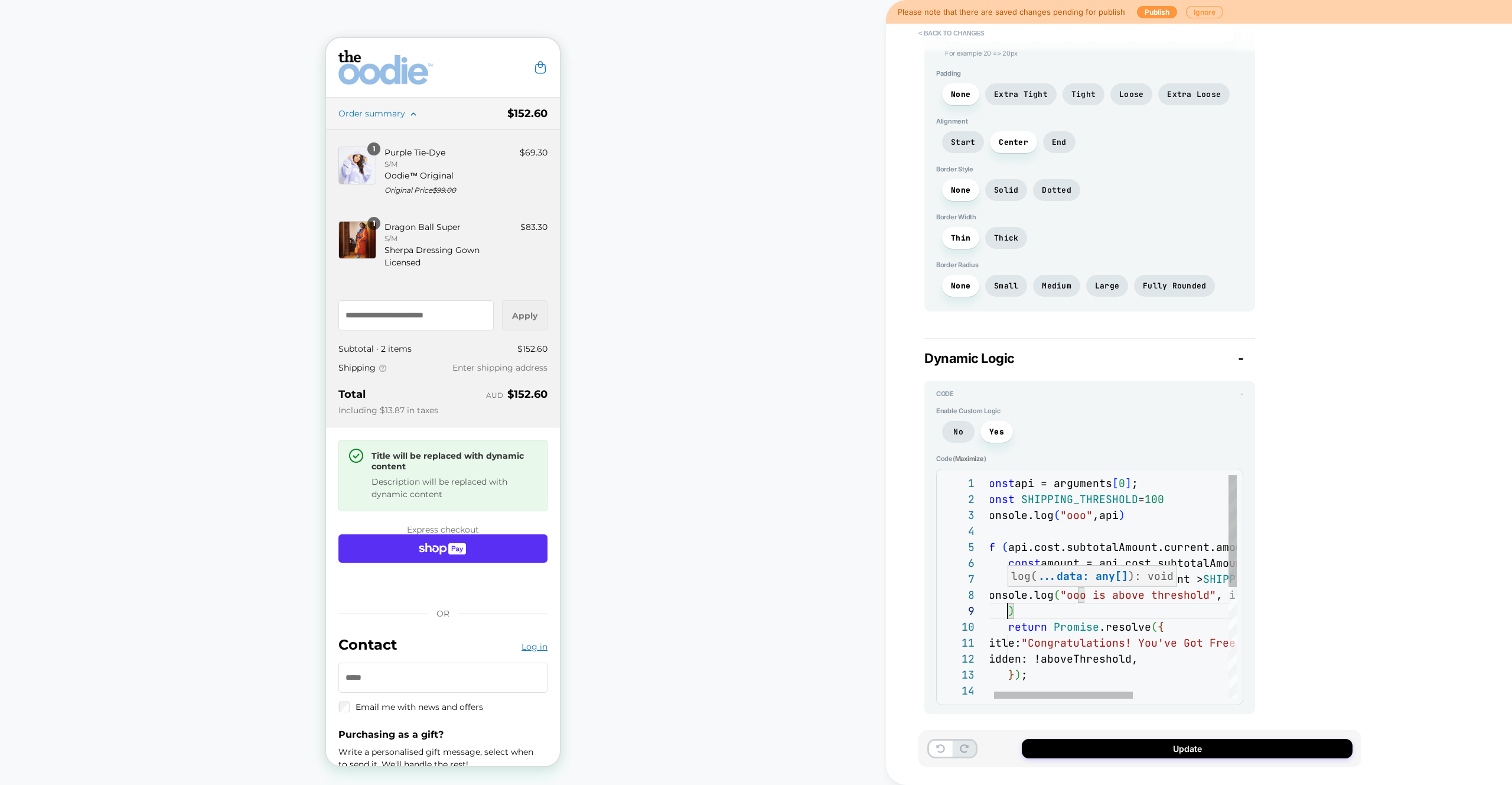
scroll to position [128, 25]
type textarea "*"
type textarea "**********"
type textarea "*"
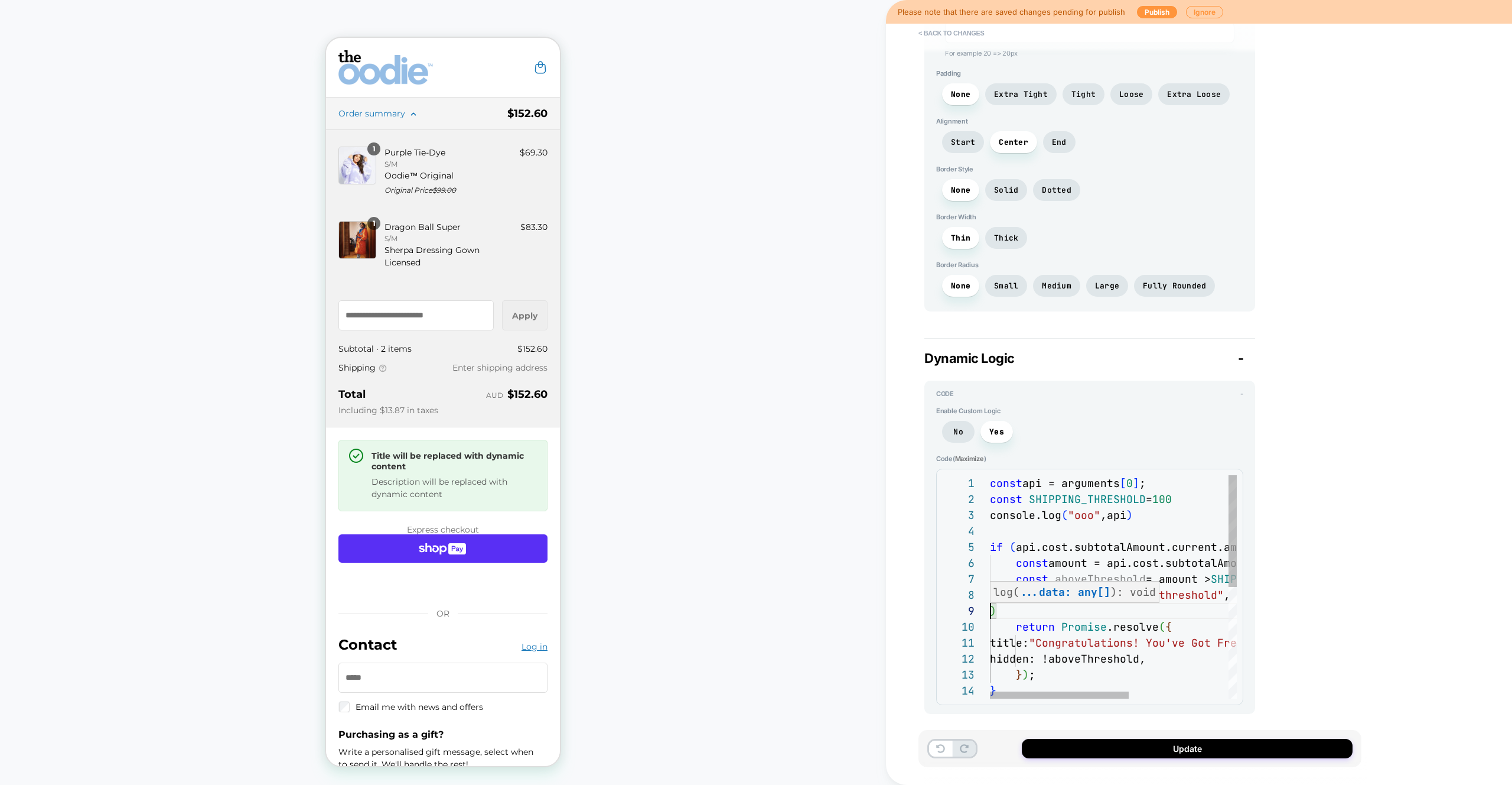
type textarea "**********"
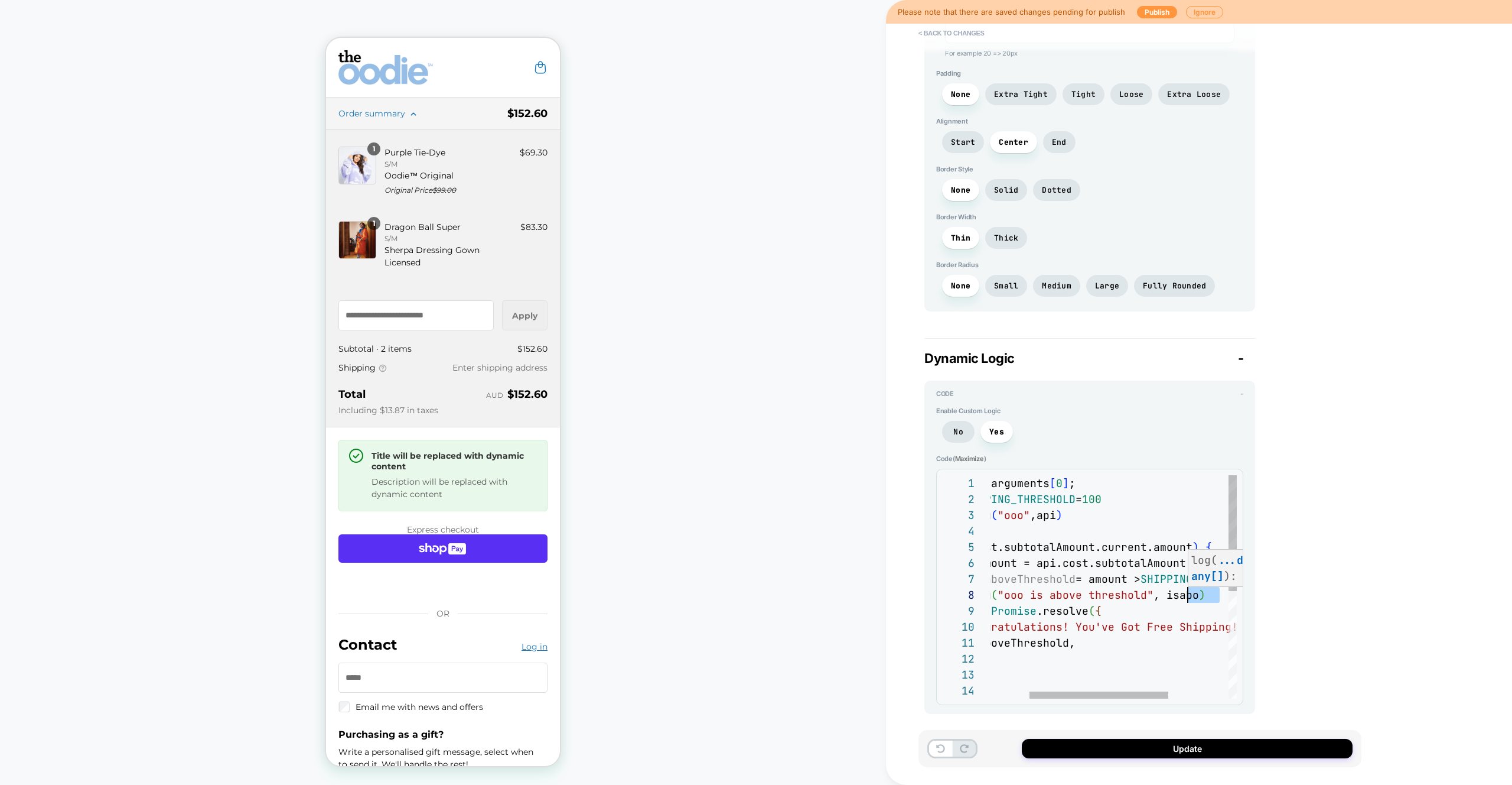
type textarea "*"
type textarea "**********"
type textarea "*"
type textarea "**********"
type textarea "*"
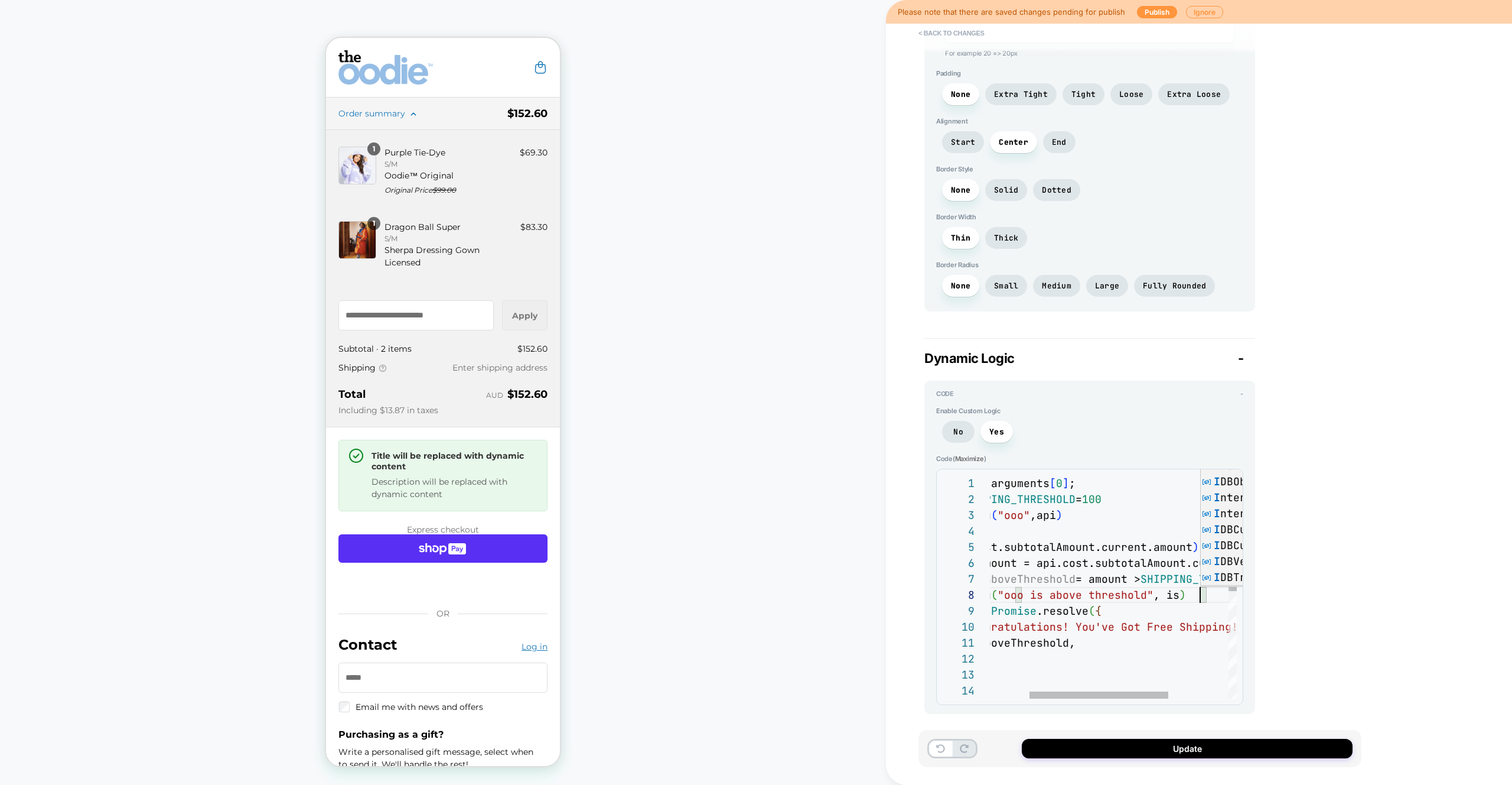
type textarea "**********"
type textarea "*"
type textarea "**********"
type textarea "*"
type textarea "**********"
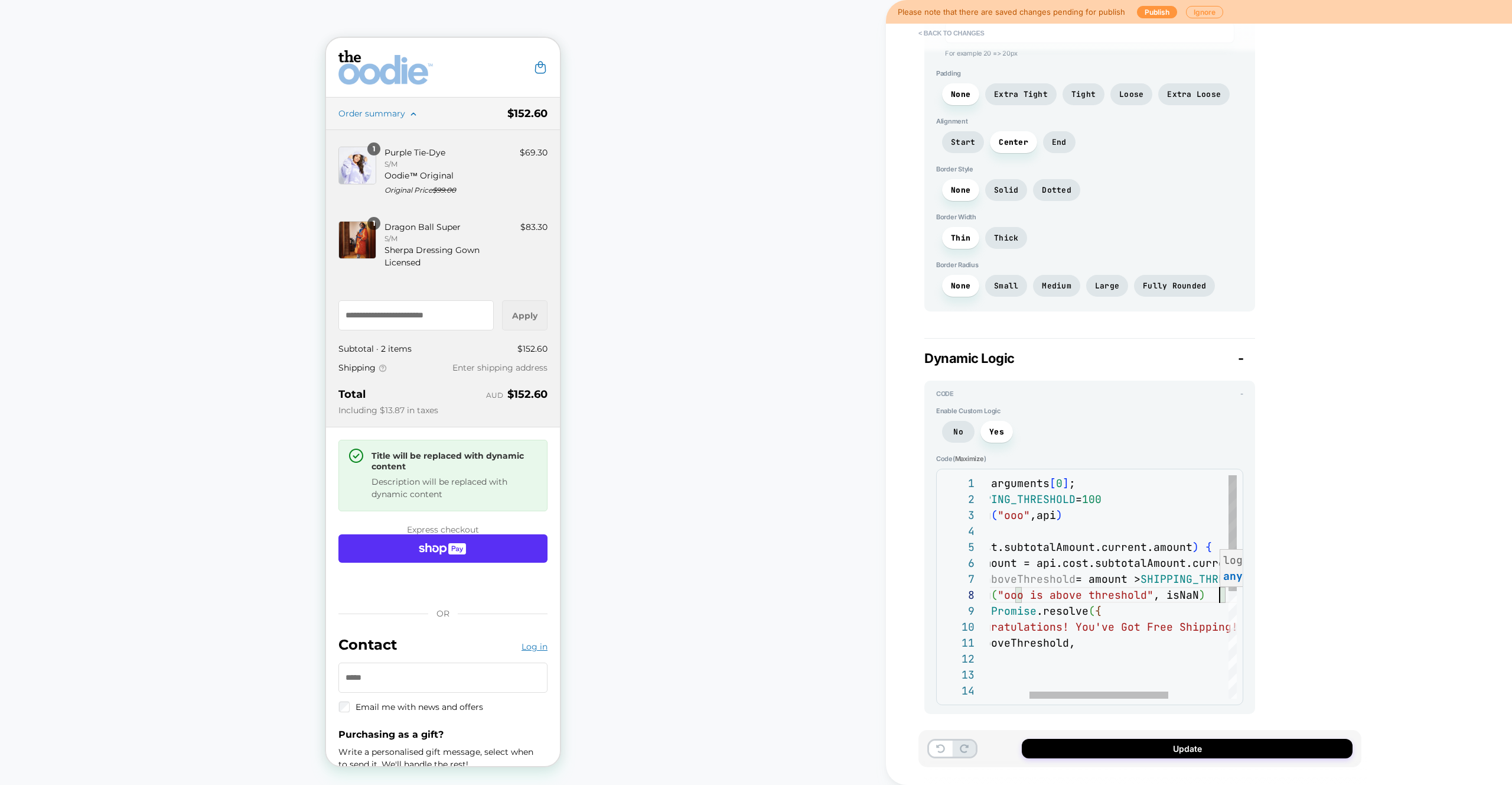
type textarea "*"
type textarea "**********"
type textarea "*"
type textarea "**********"
type textarea "*"
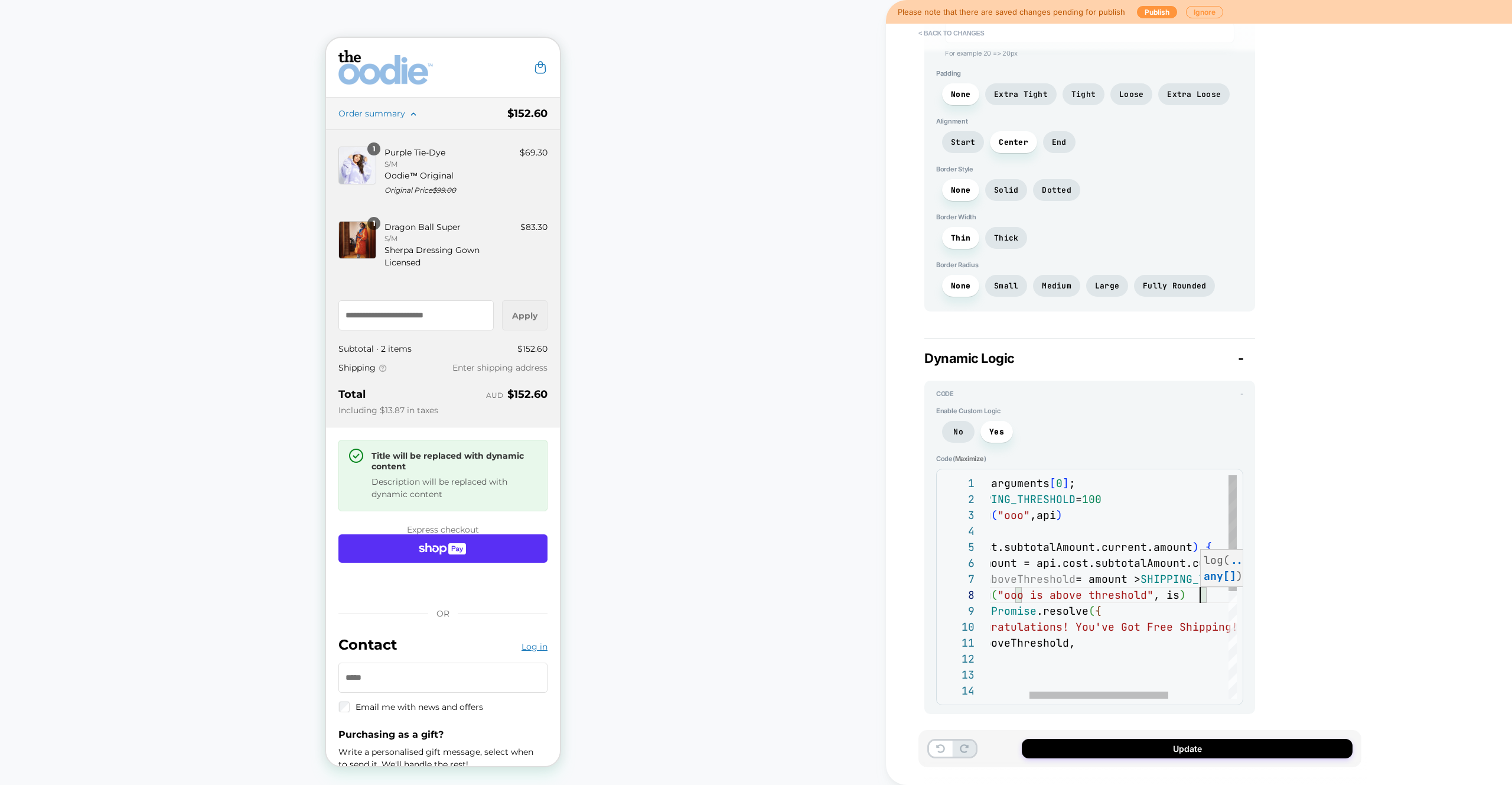
type textarea "**********"
type textarea "*"
type textarea "**********"
type textarea "*"
type textarea "**********"
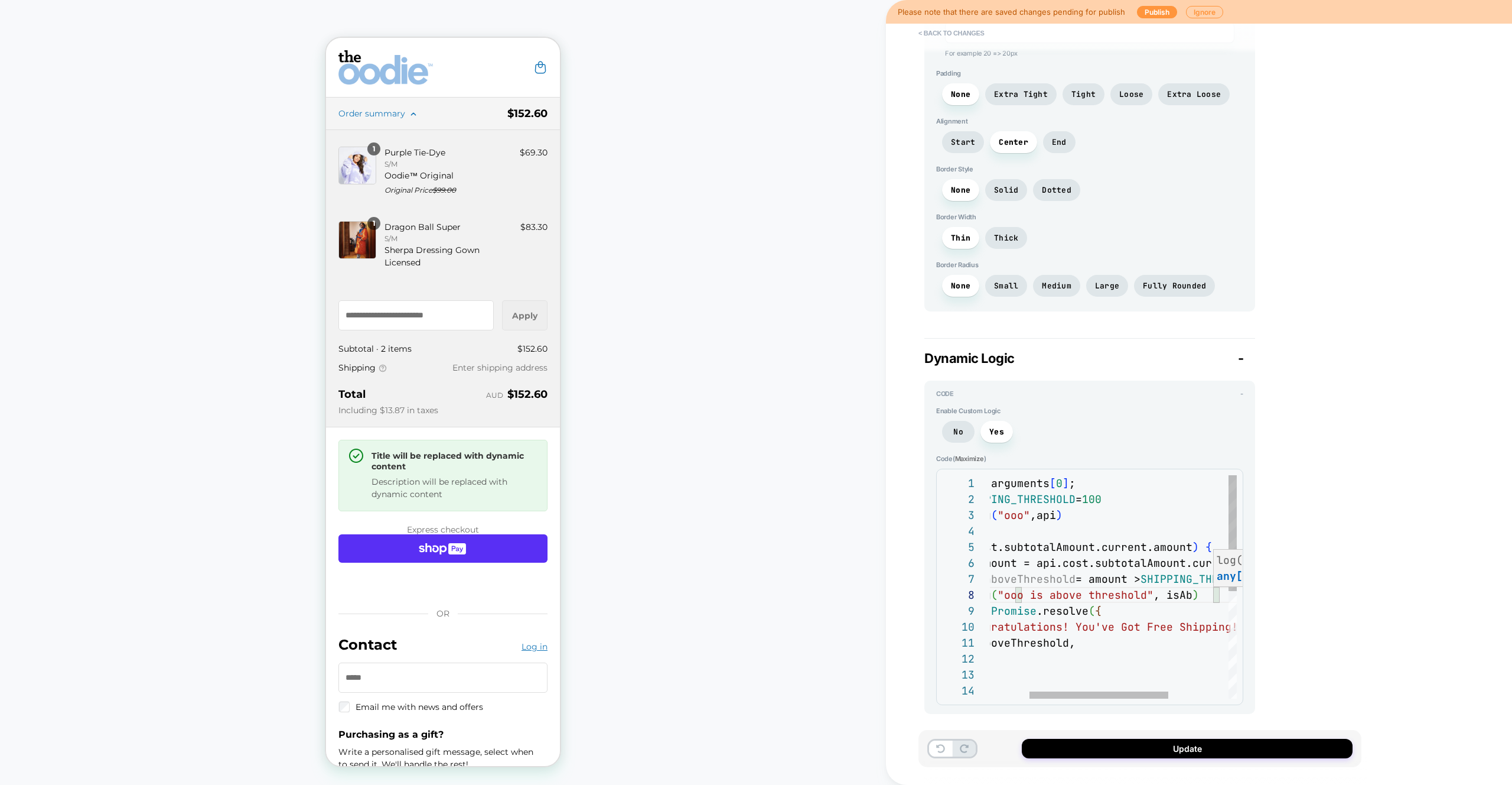
type textarea "*"
type textarea "**********"
type textarea "*"
type textarea "**********"
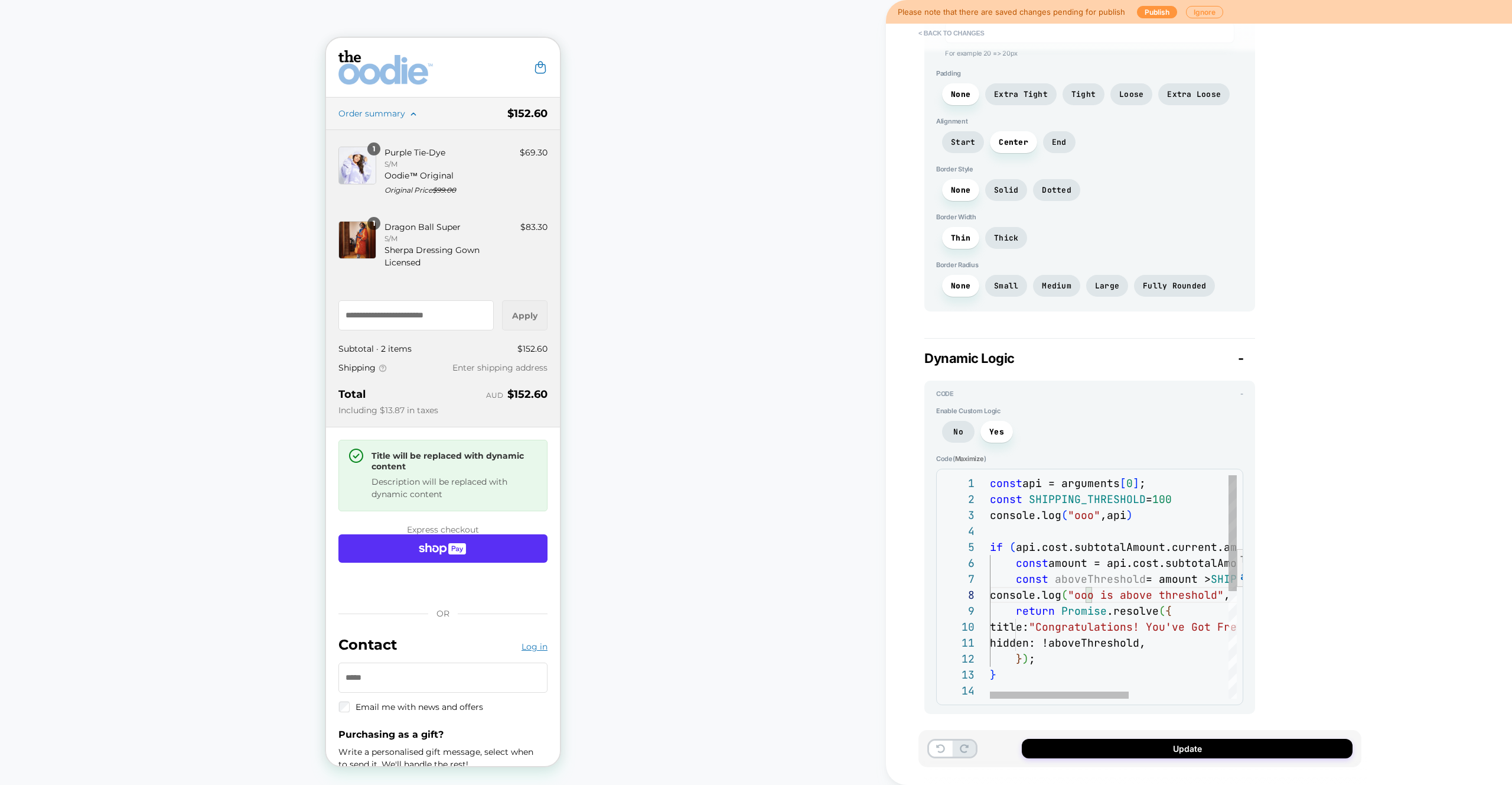
click at [1077, 583] on div "const api = arguments [ 0 ] ; const SHIPPING_THRESHOLD = 100 if ( api.cost.subt…" at bounding box center [1201, 690] width 423 height 431
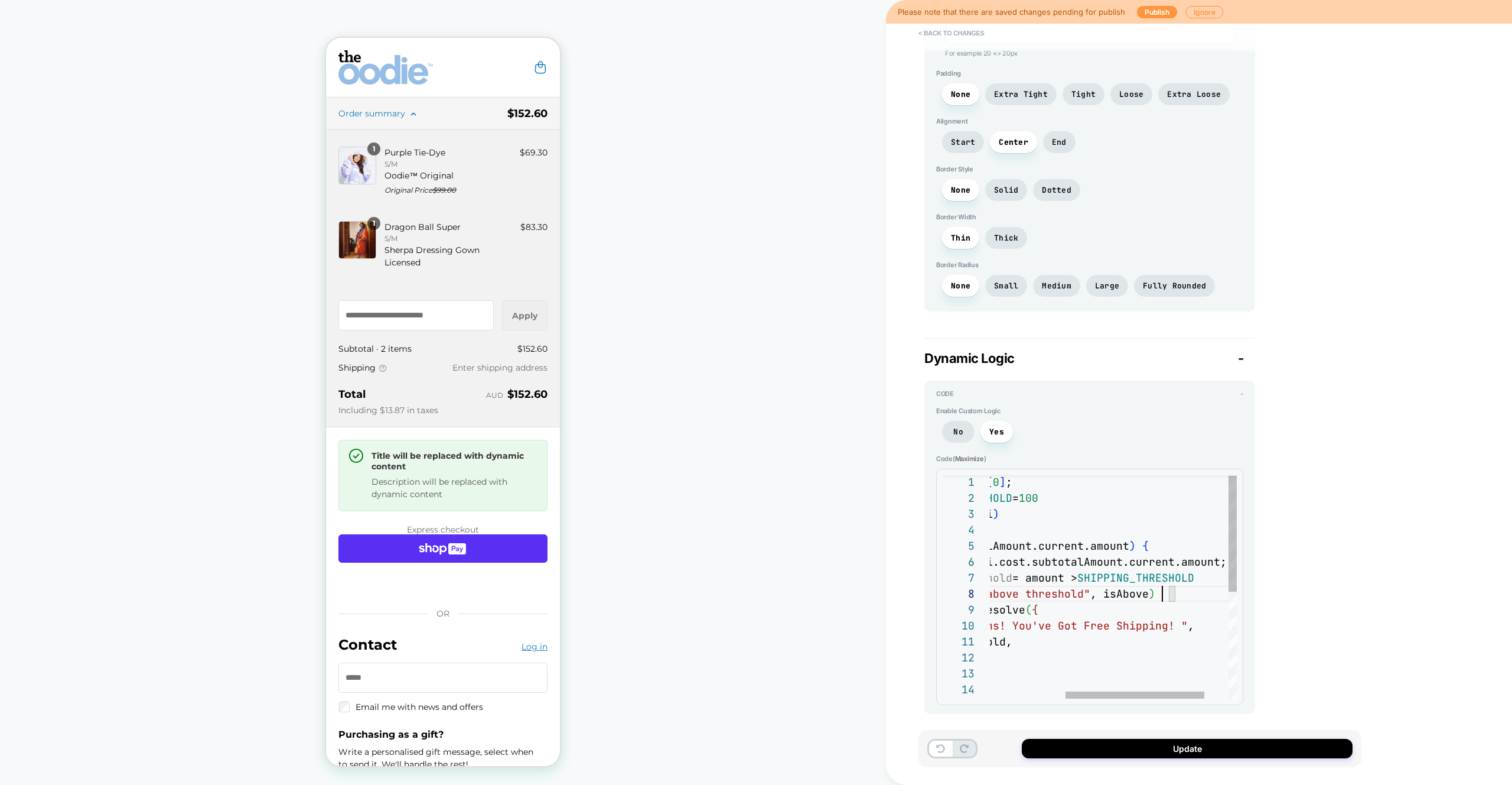
click at [1161, 596] on div "const api = arguments [ 0 ] ; const SHIPPING_THRESHOLD = 100 if ( api.cost.subt…" at bounding box center [1068, 688] width 423 height 431
type textarea "*"
type textarea "**********"
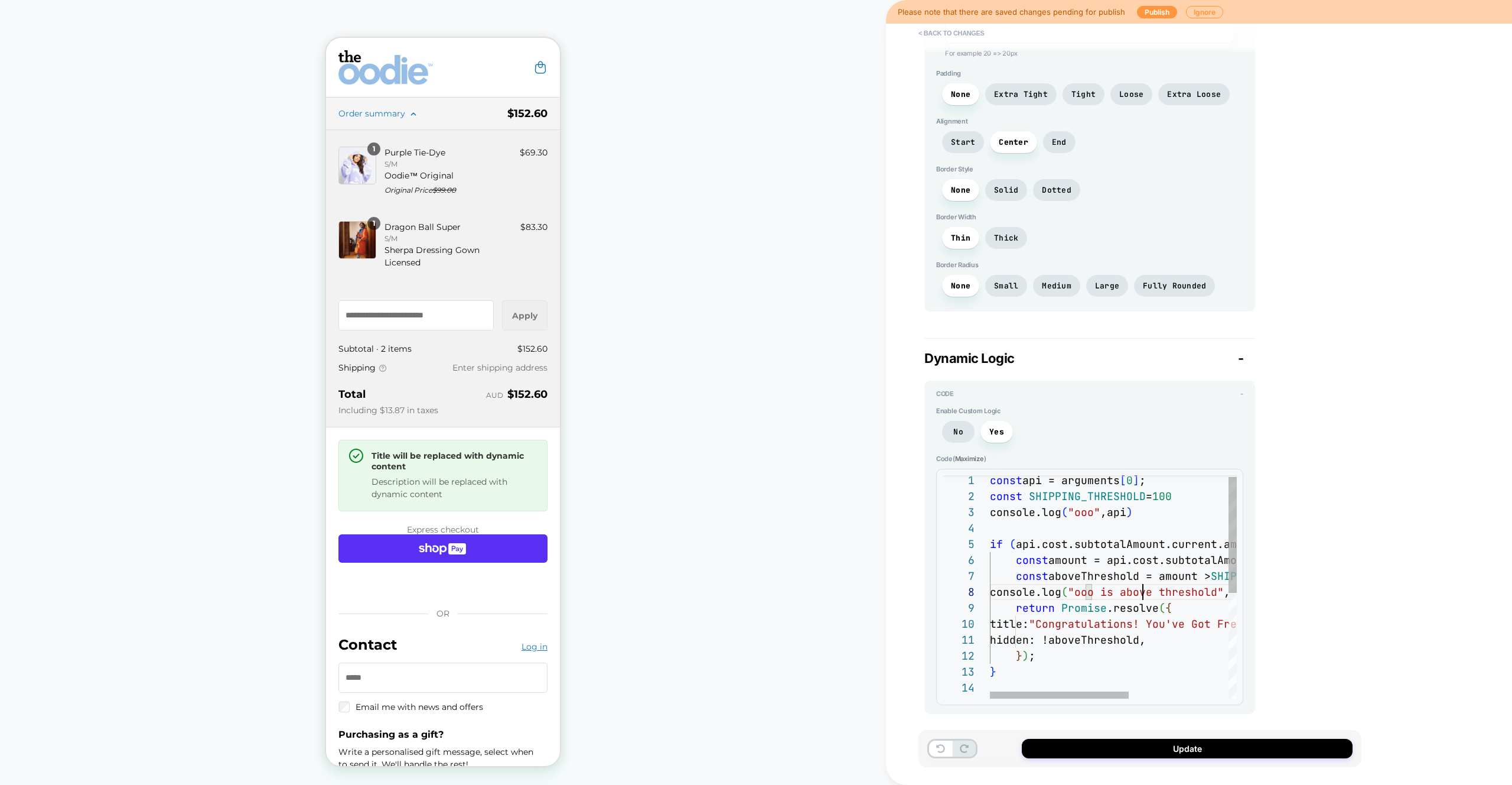
click at [1143, 590] on div "const api = arguments [ 0 ] ; const SHIPPING_THRESHOLD = 100 if ( api.cost.subt…" at bounding box center [1201, 687] width 423 height 431
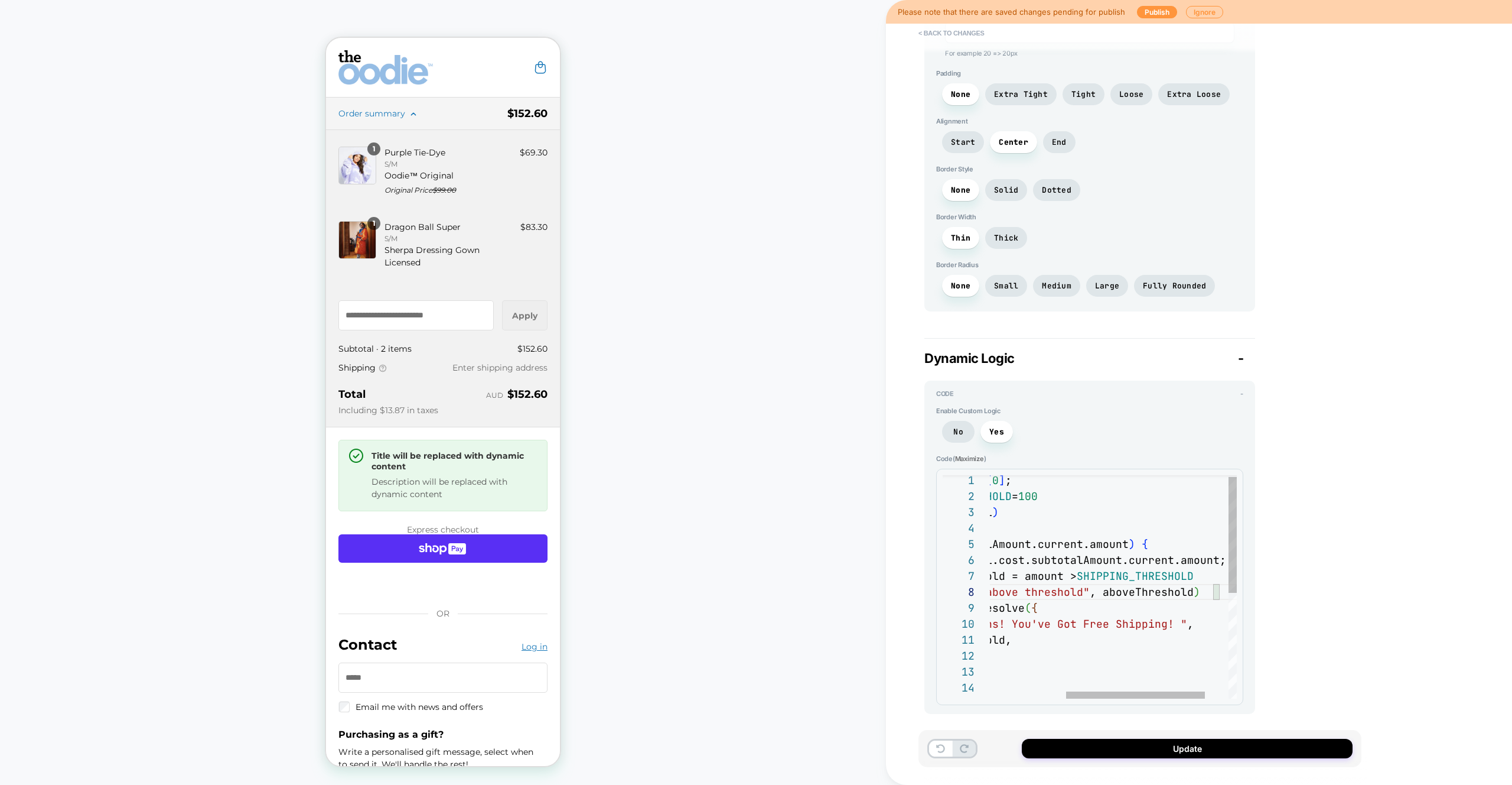
type textarea "*"
type textarea "**********"
type textarea "*"
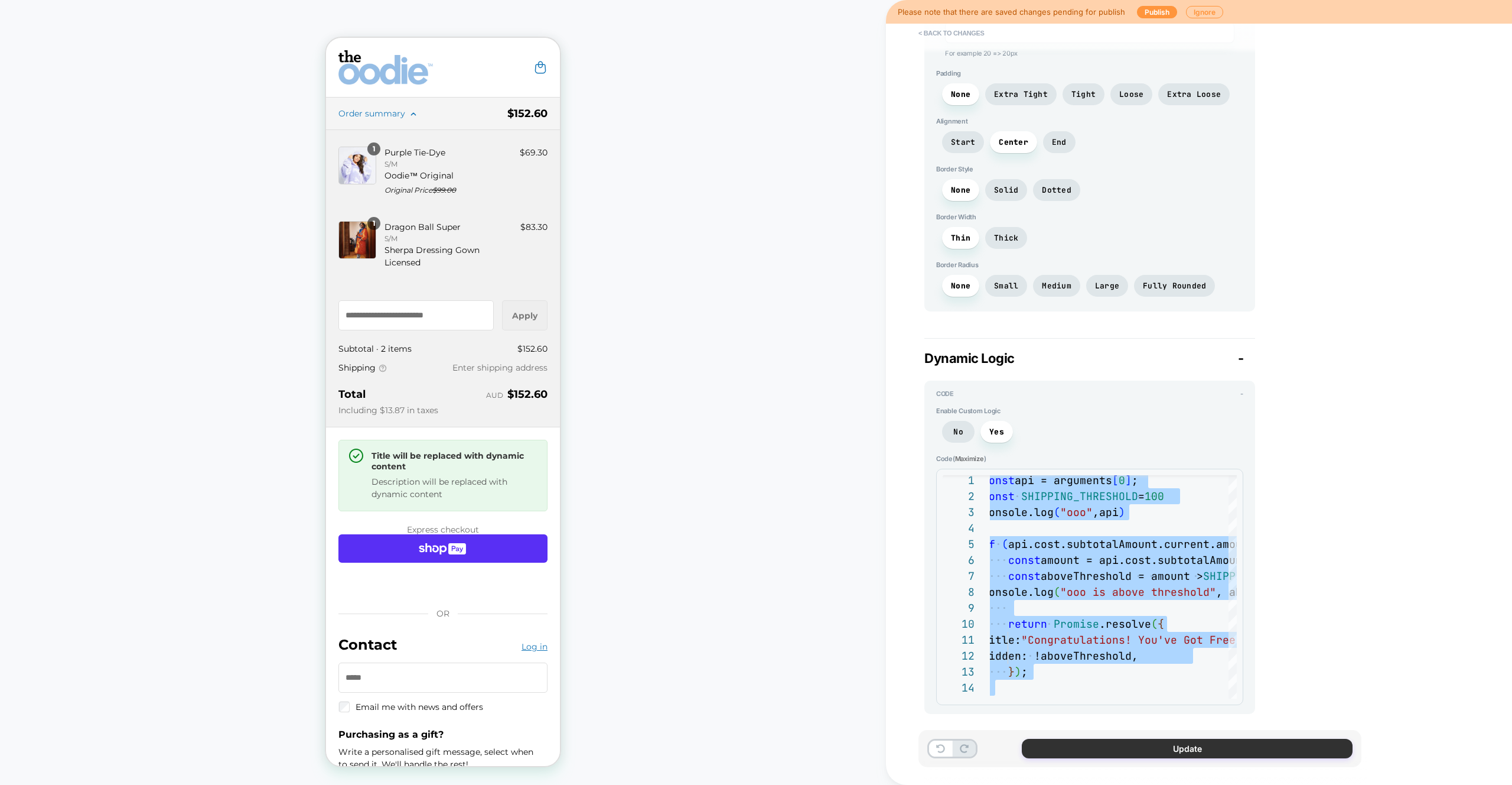
type textarea "**********"
click at [1198, 745] on button "Update" at bounding box center [1187, 749] width 331 height 20
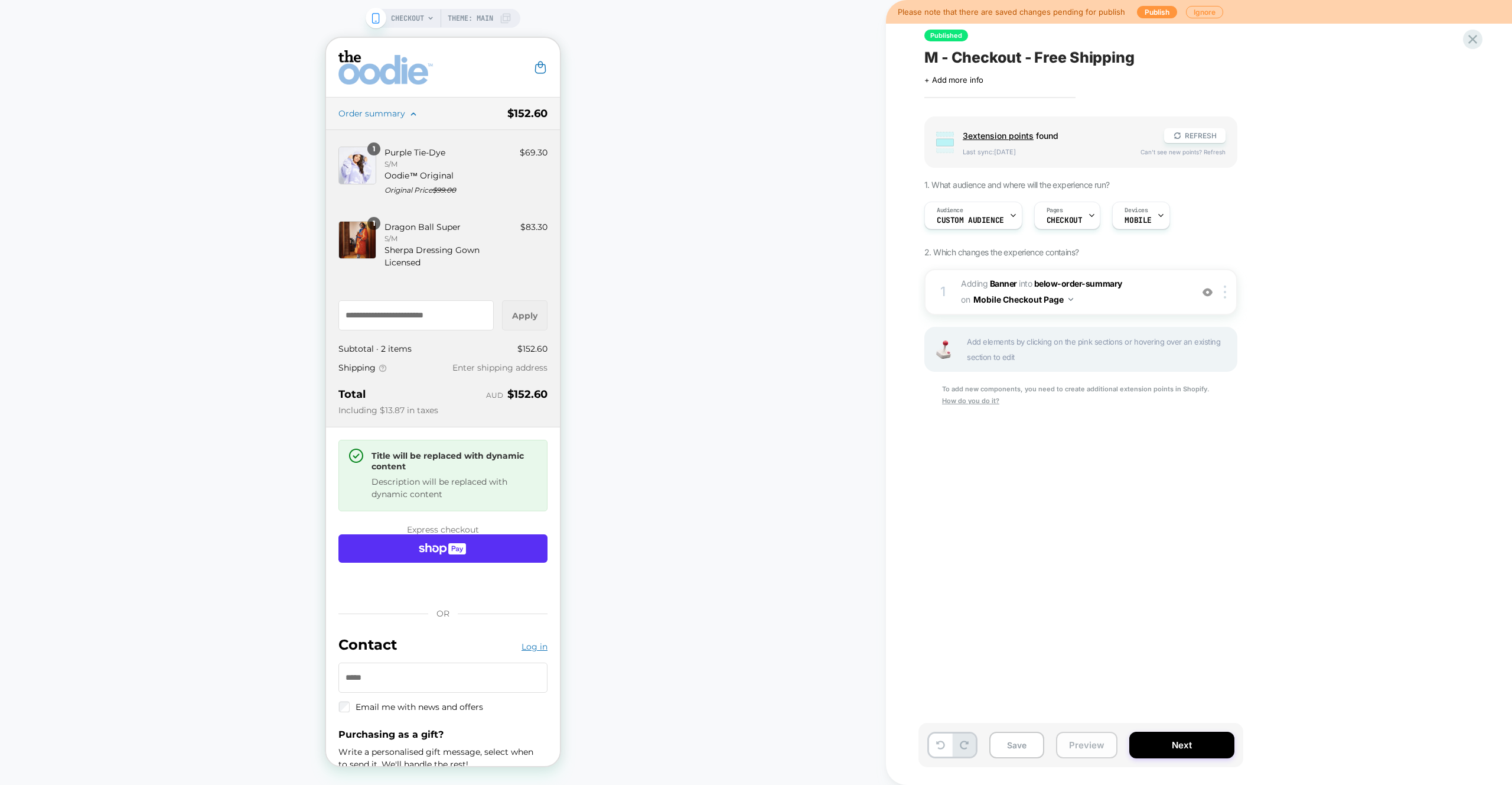
click at [1113, 746] on button "Preview" at bounding box center [1086, 744] width 61 height 26
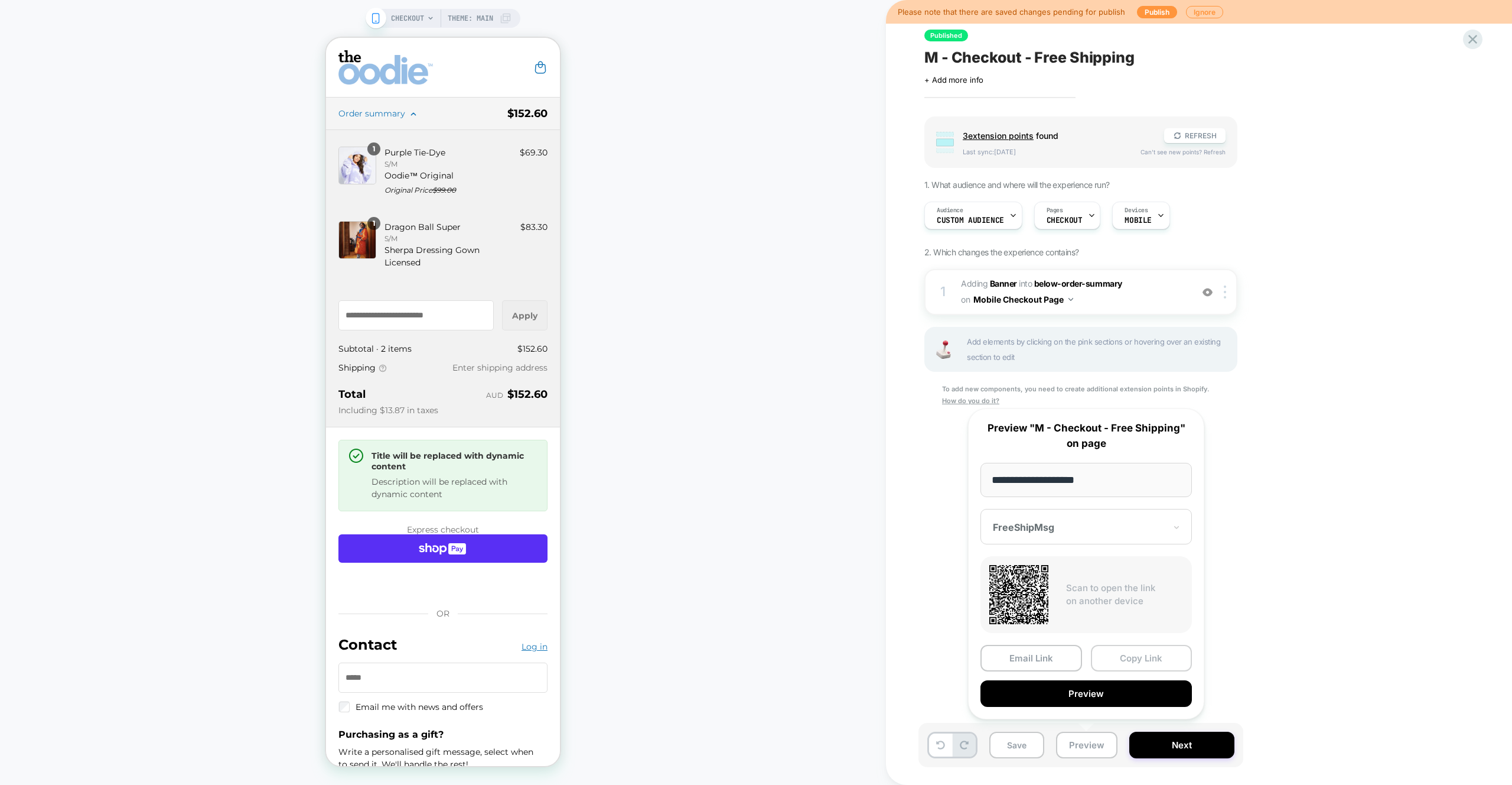
click at [1130, 646] on button "Copy Link" at bounding box center [1142, 657] width 102 height 26
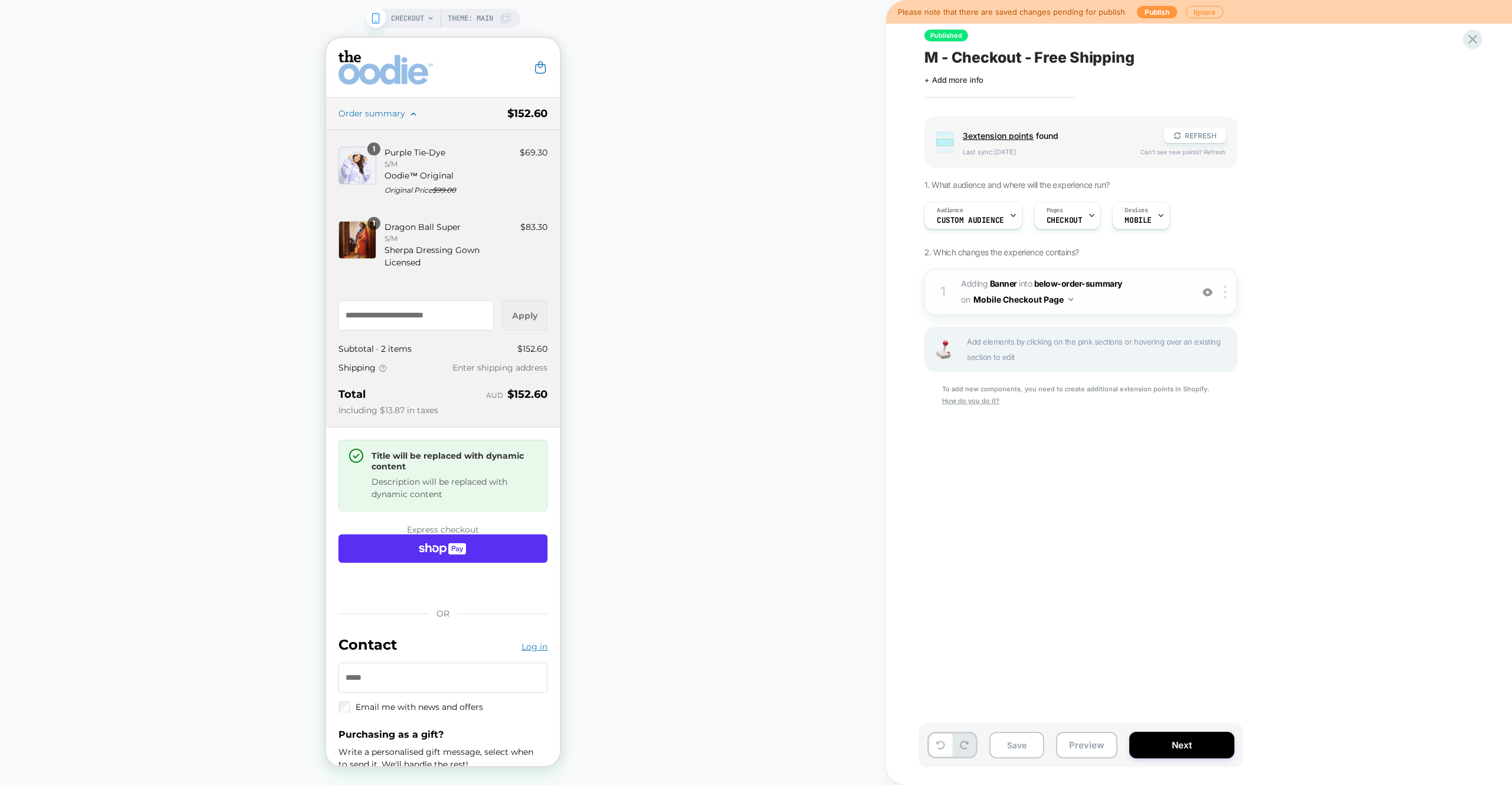
click at [1152, 297] on span "#_loomi_addon_1745470629090 Adding Banner INTO below-order-summary below-order-…" at bounding box center [1074, 292] width 225 height 32
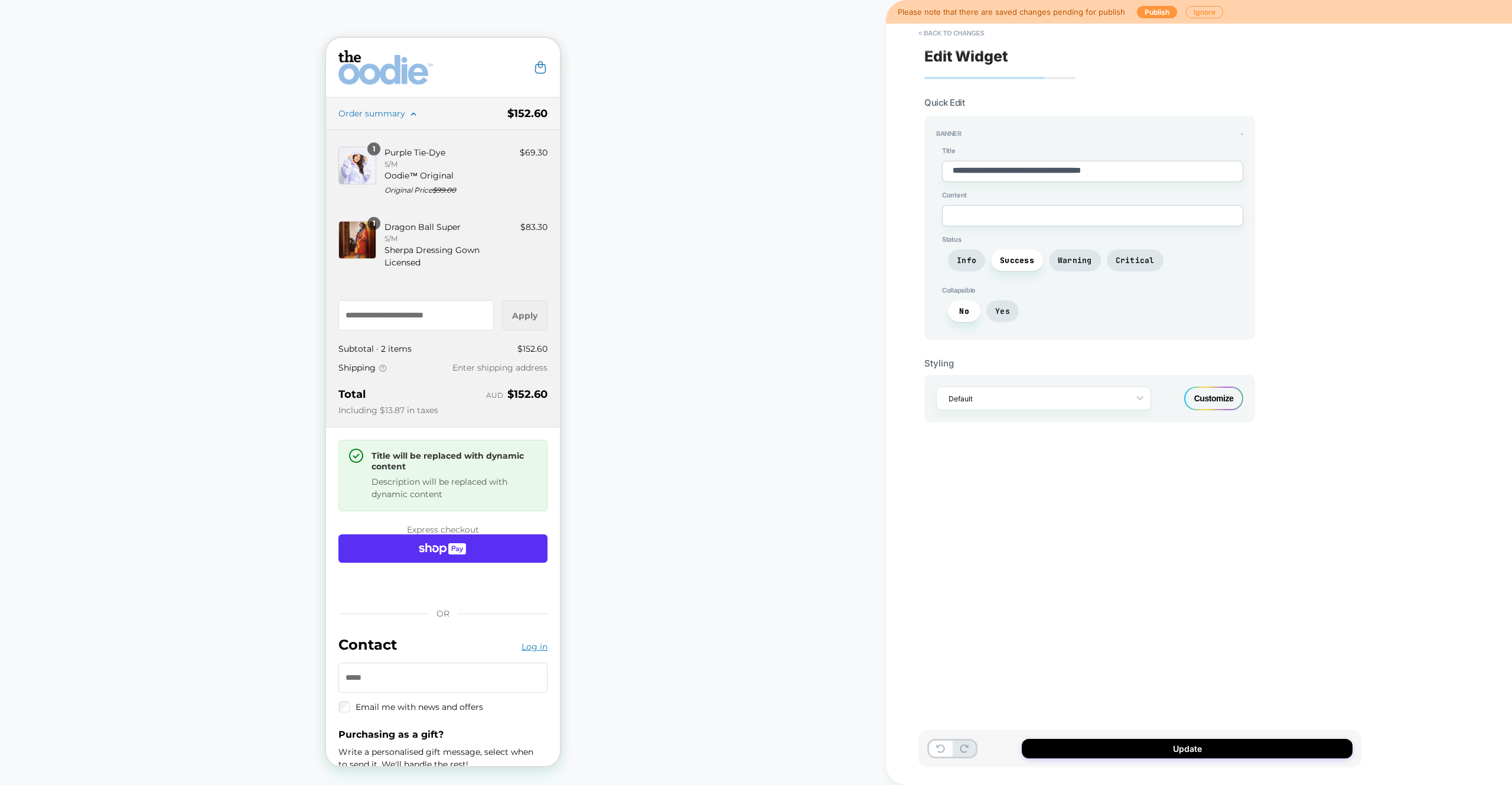
click at [1211, 394] on div "Customize" at bounding box center [1214, 398] width 60 height 23
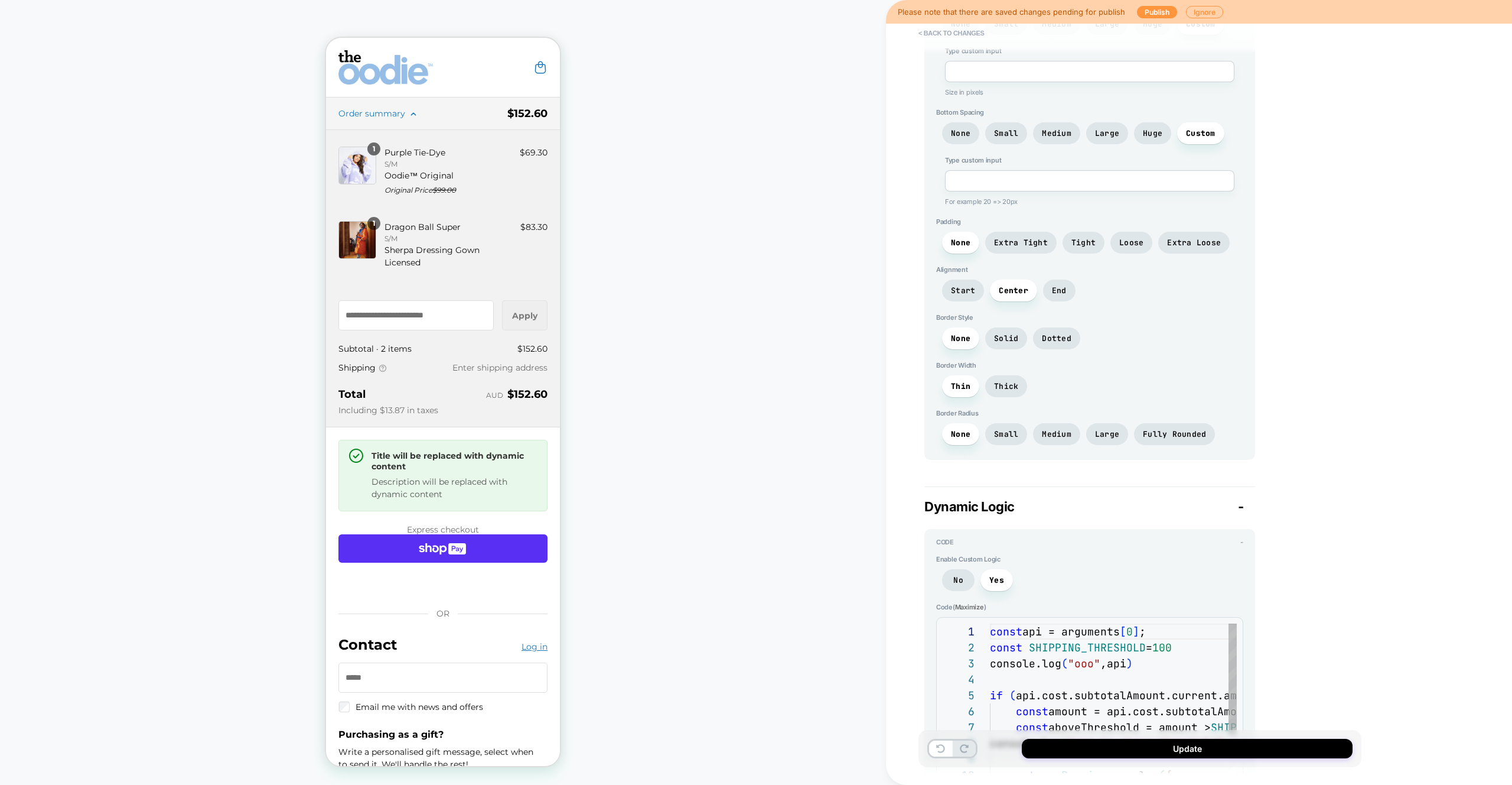
scroll to position [719, 0]
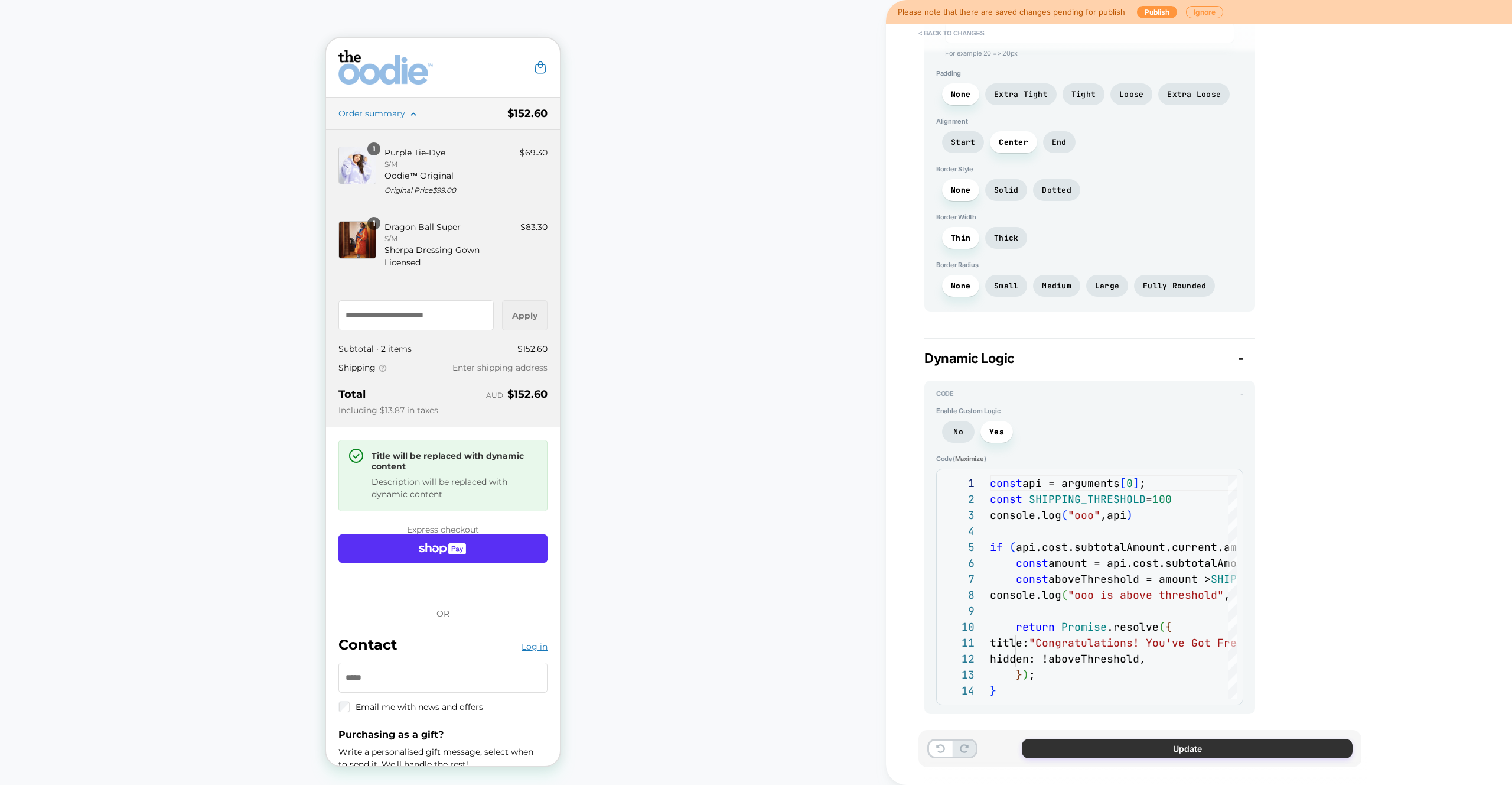
click at [1126, 746] on button "Update" at bounding box center [1187, 749] width 331 height 20
type textarea "*"
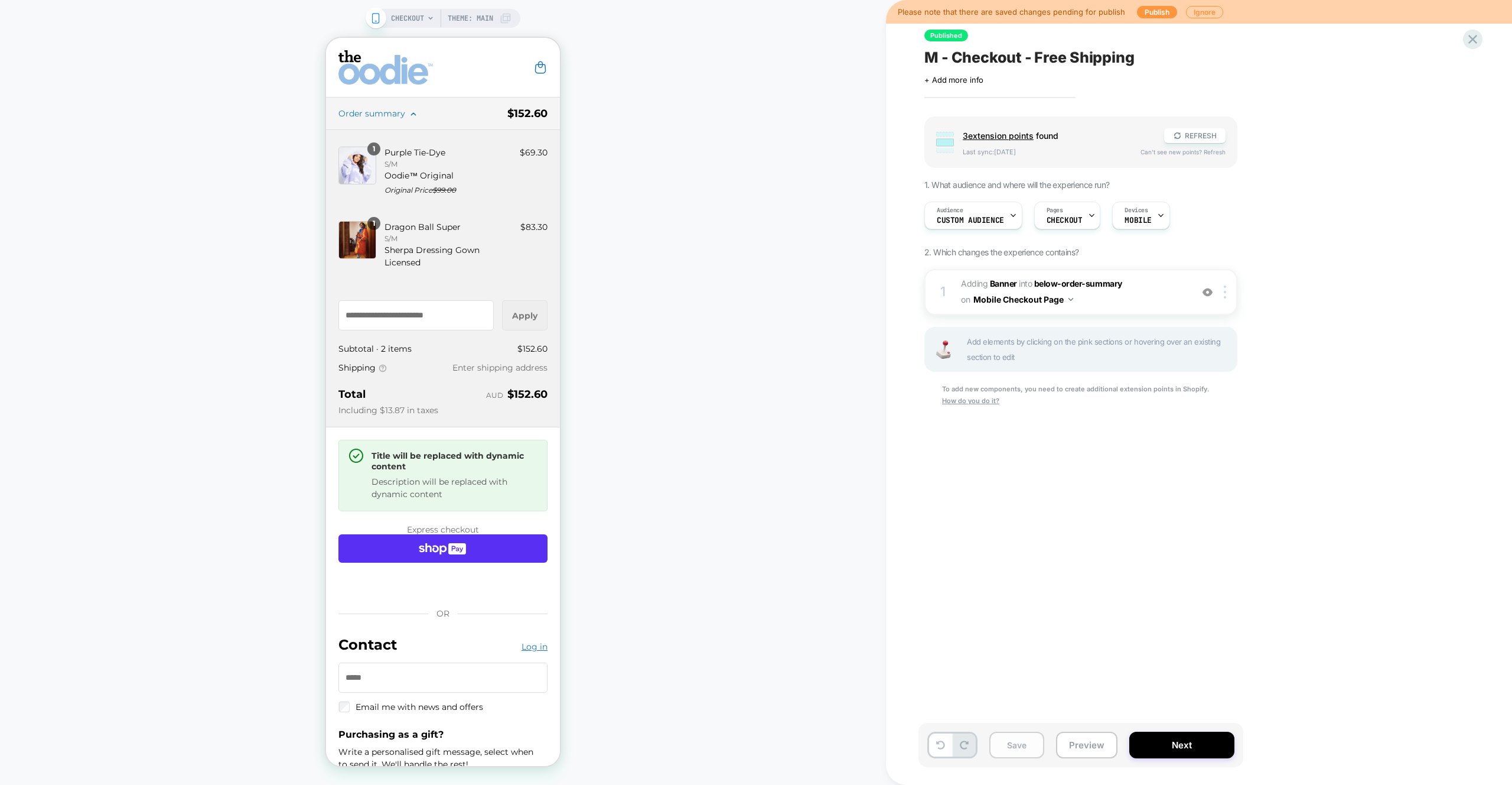
click at [1024, 742] on button "Save" at bounding box center [1017, 744] width 55 height 26
click at [1194, 135] on button "REFRESH" at bounding box center [1195, 135] width 61 height 15
click at [1194, 217] on span "Page Load" at bounding box center [1213, 221] width 40 height 8
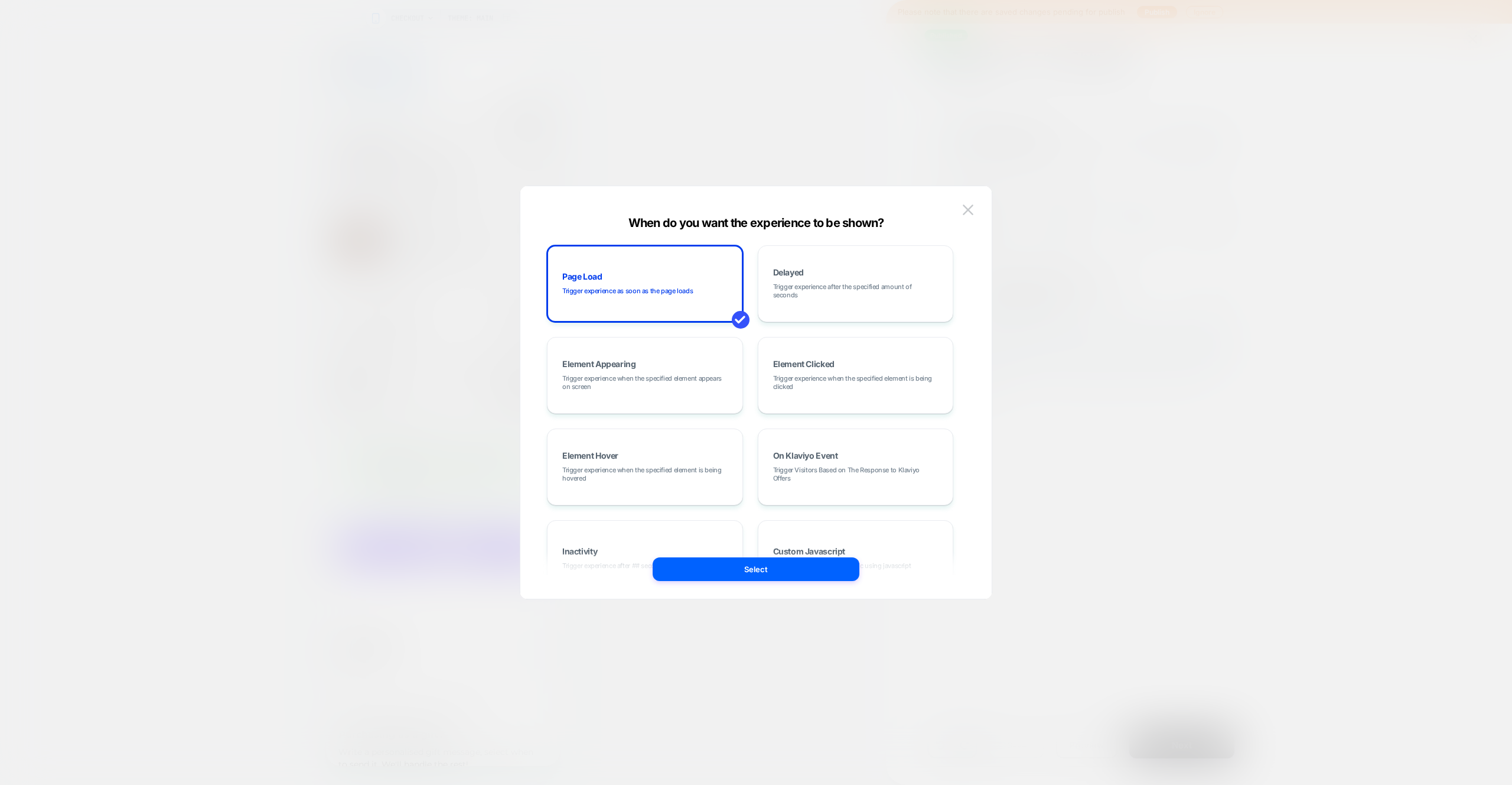
click at [971, 204] on button at bounding box center [968, 210] width 18 height 18
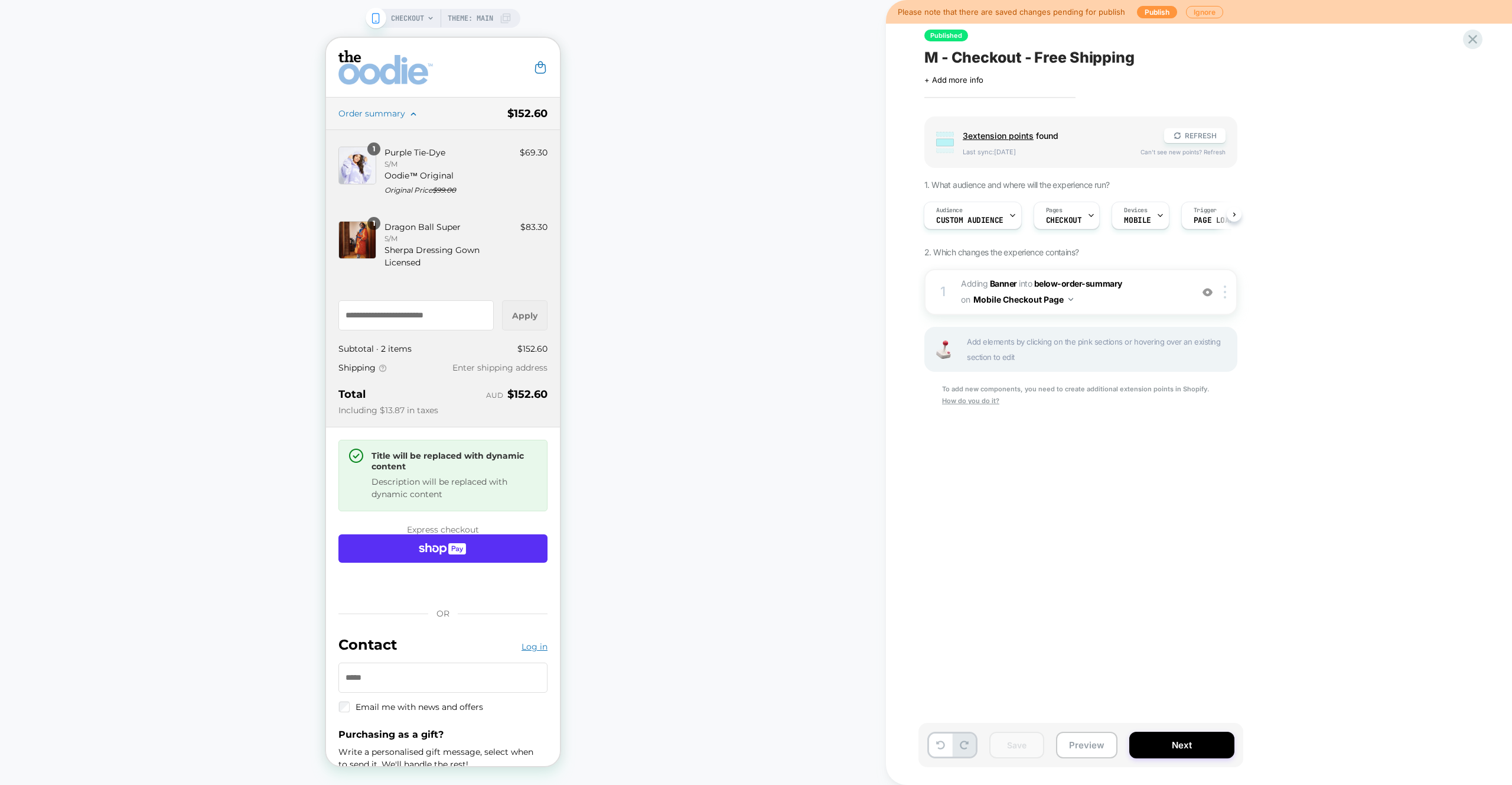
click at [827, 183] on div "CHECKOUT Theme: MAIN" at bounding box center [443, 392] width 886 height 762
click at [1185, 136] on button "REFRESH" at bounding box center [1195, 135] width 61 height 15
click at [410, 21] on span "CHECKOUT" at bounding box center [408, 18] width 33 height 19
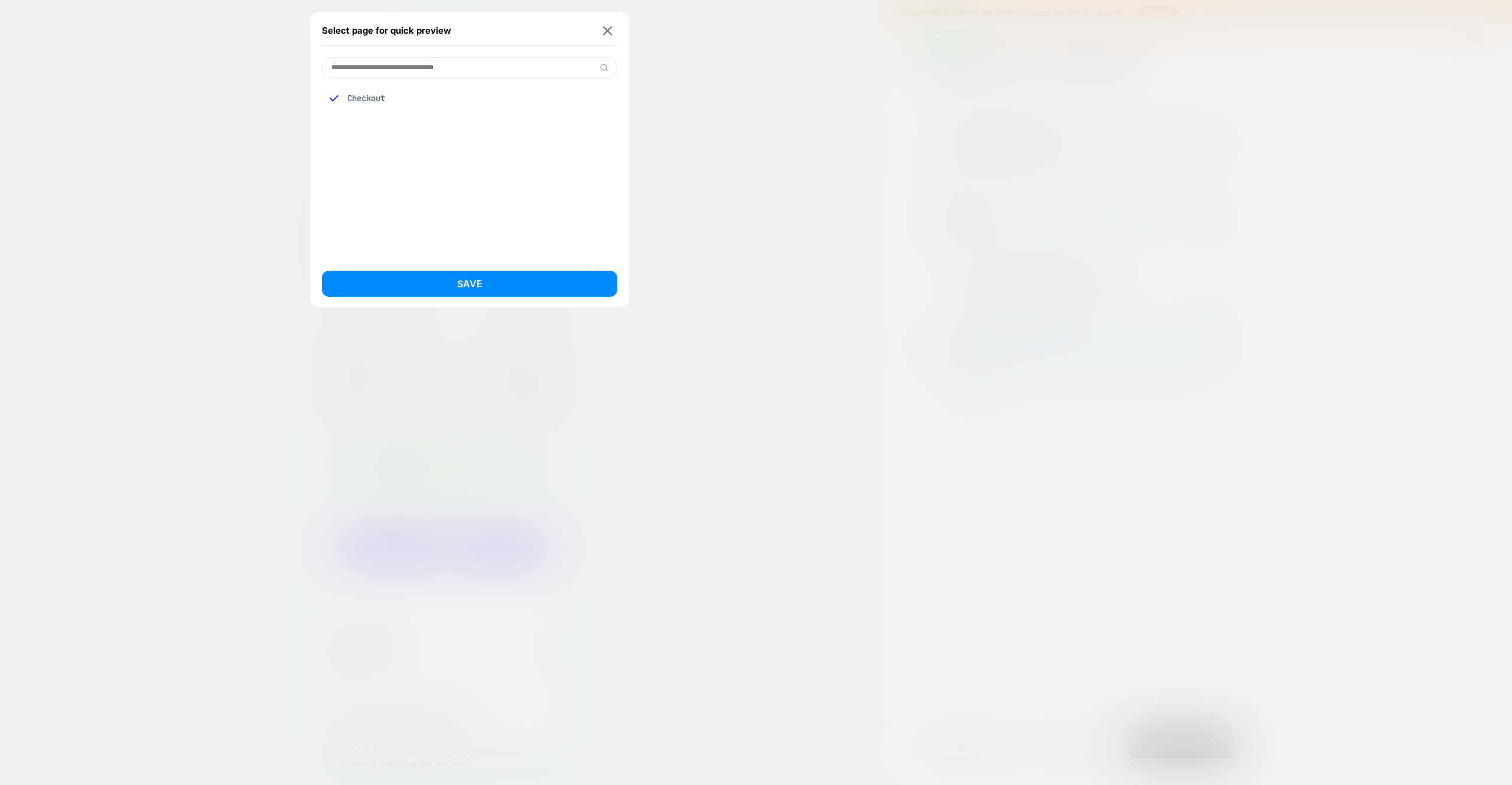
click at [388, 101] on div "Checkout" at bounding box center [470, 98] width 296 height 22
click at [457, 273] on button "Save" at bounding box center [470, 283] width 296 height 26
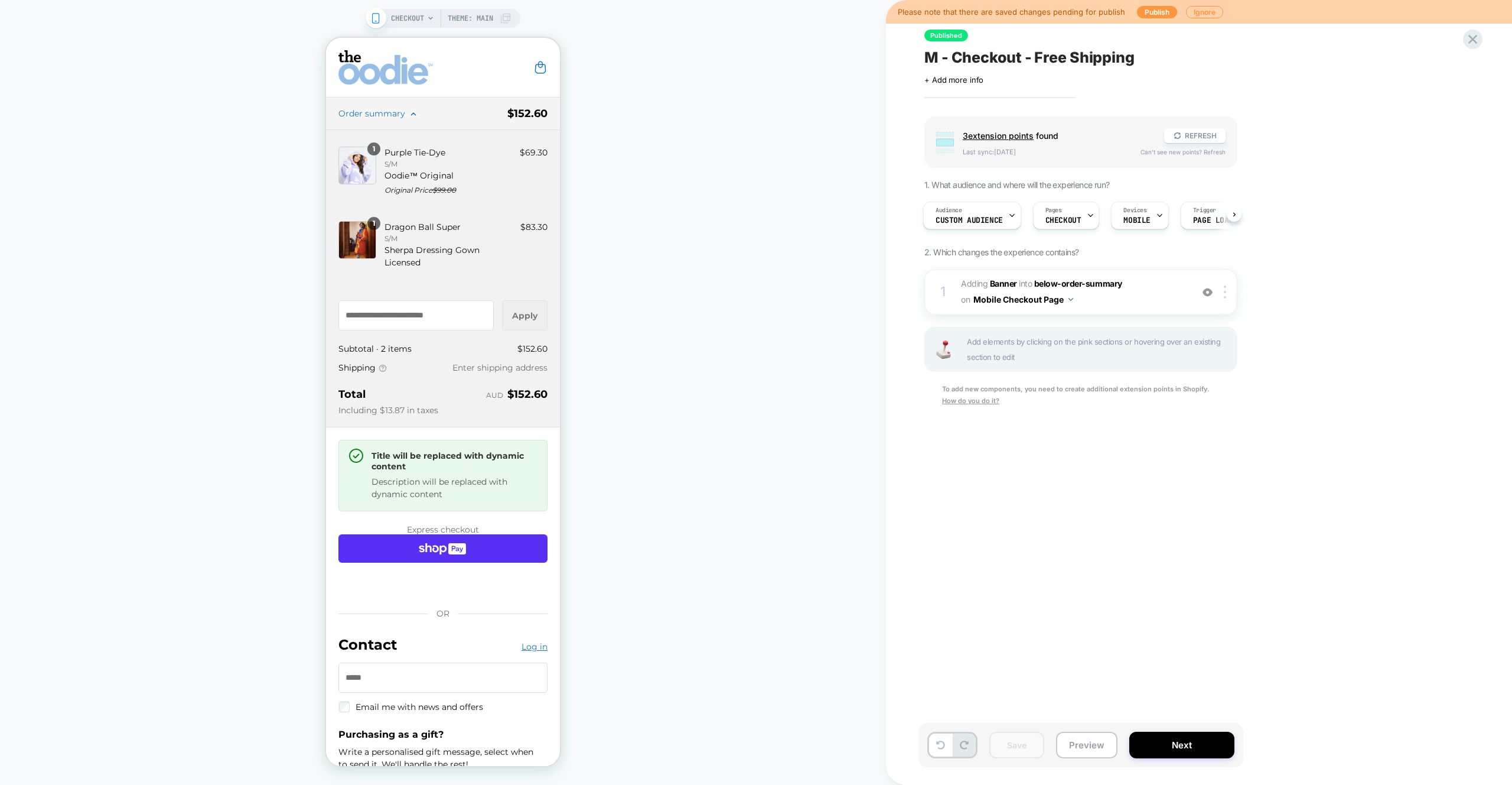
click at [415, 26] on span "CHECKOUT" at bounding box center [408, 18] width 33 height 19
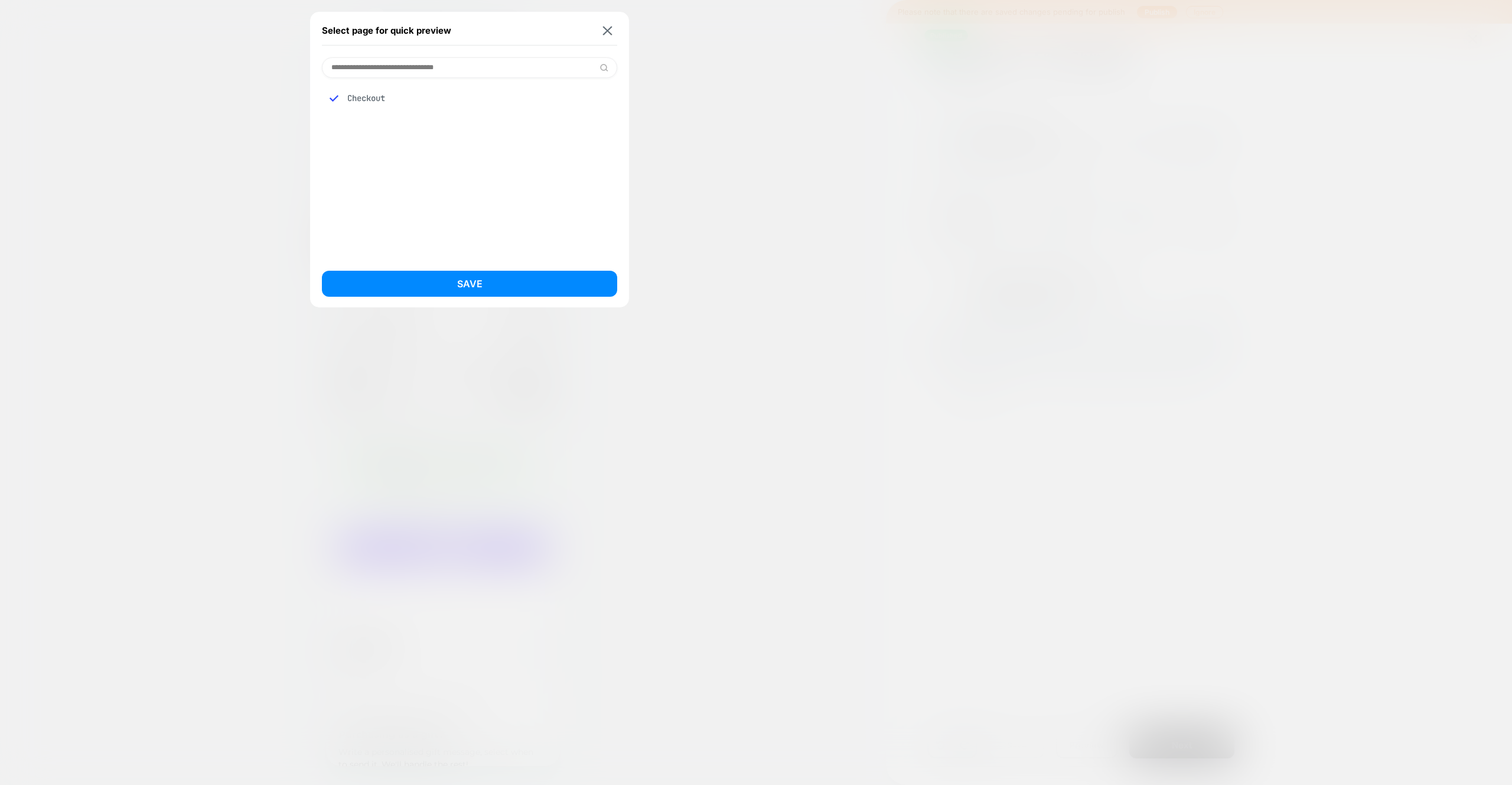
drag, startPoint x: 599, startPoint y: 32, endPoint x: 841, endPoint y: 40, distance: 242.1
click at [599, 32] on div "Select page for quick preview" at bounding box center [470, 30] width 296 height 29
click at [620, 24] on div "Select page for quick preview Checkout Save" at bounding box center [470, 159] width 319 height 296
click at [612, 28] on img at bounding box center [608, 30] width 10 height 9
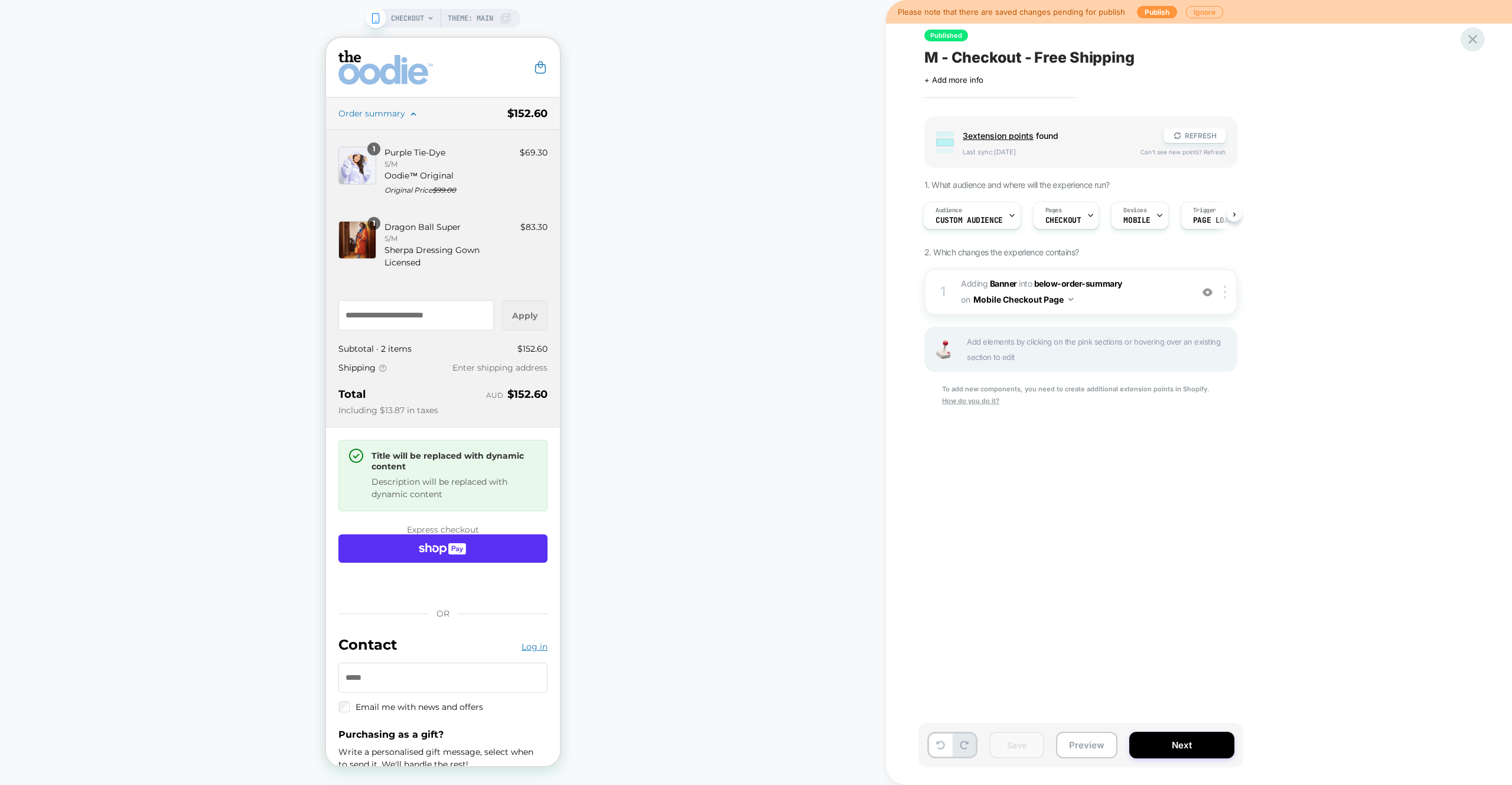
click at [1481, 40] on div at bounding box center [1473, 39] width 24 height 24
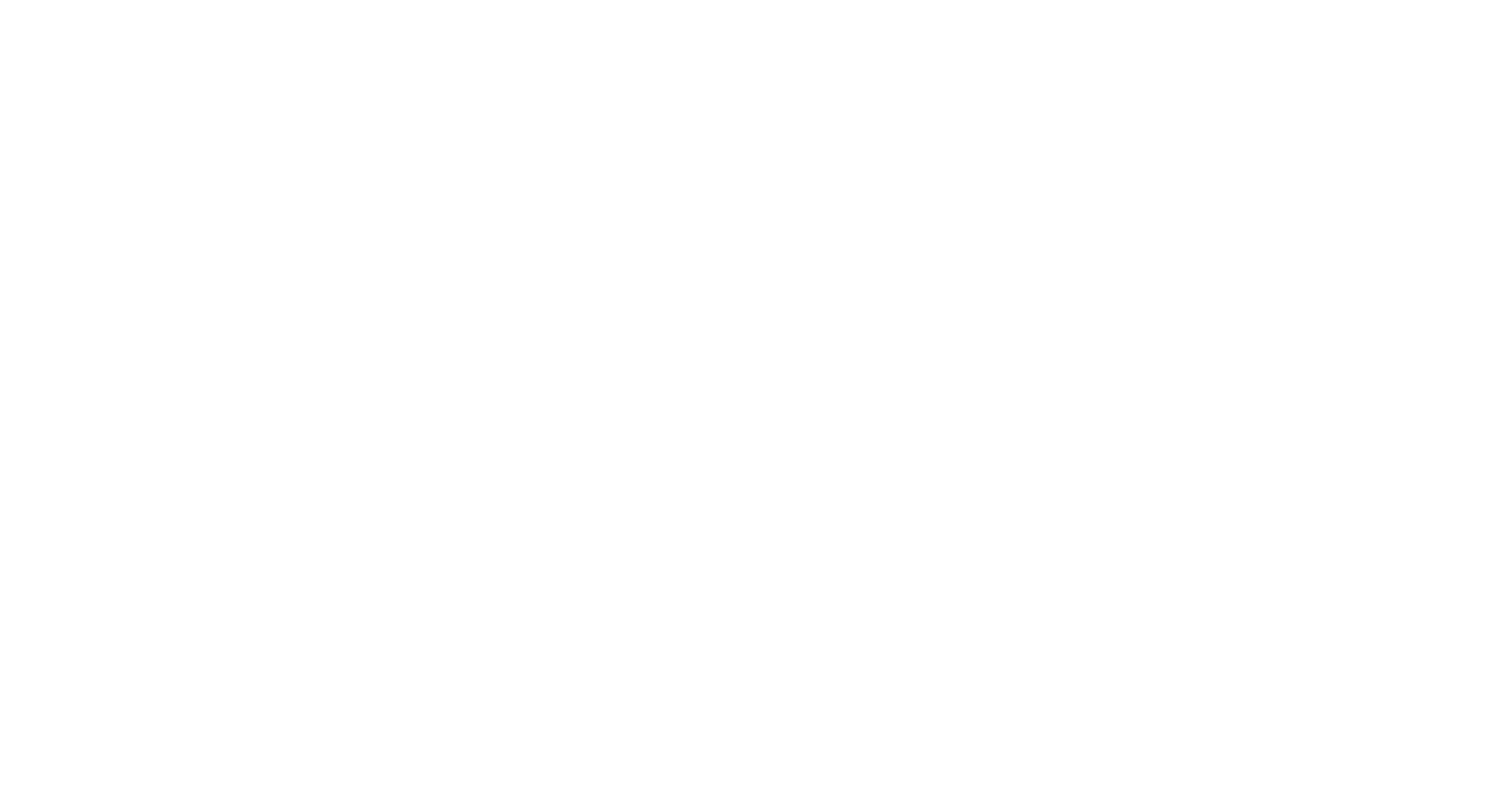
click at [1477, 39] on html "Navigated to [DOMAIN_NAME] | No-code CRO for Shopify * ...data: any[], , , hint" at bounding box center [756, 392] width 1512 height 785
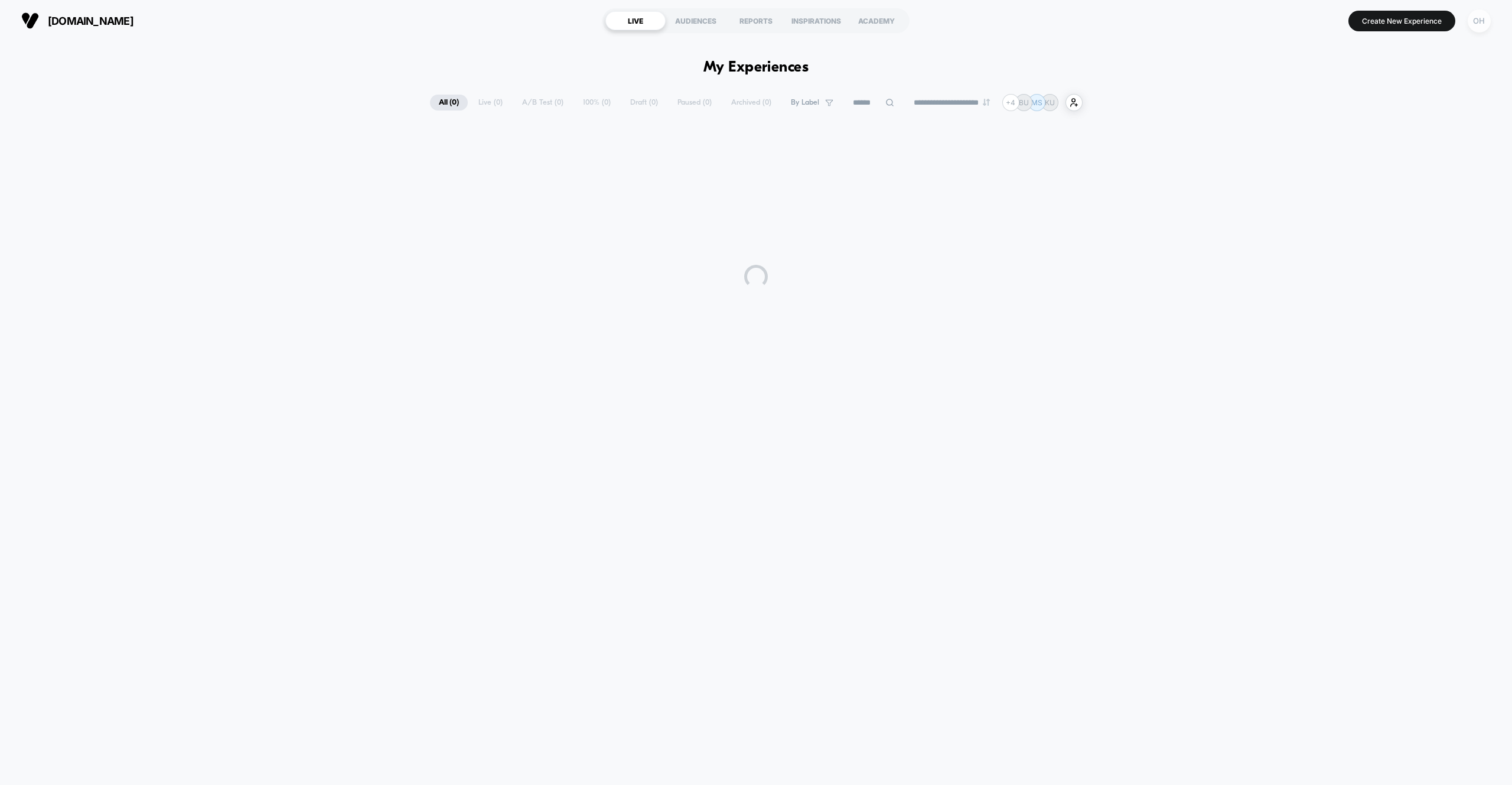
click at [1478, 24] on div "OH" at bounding box center [1480, 21] width 23 height 23
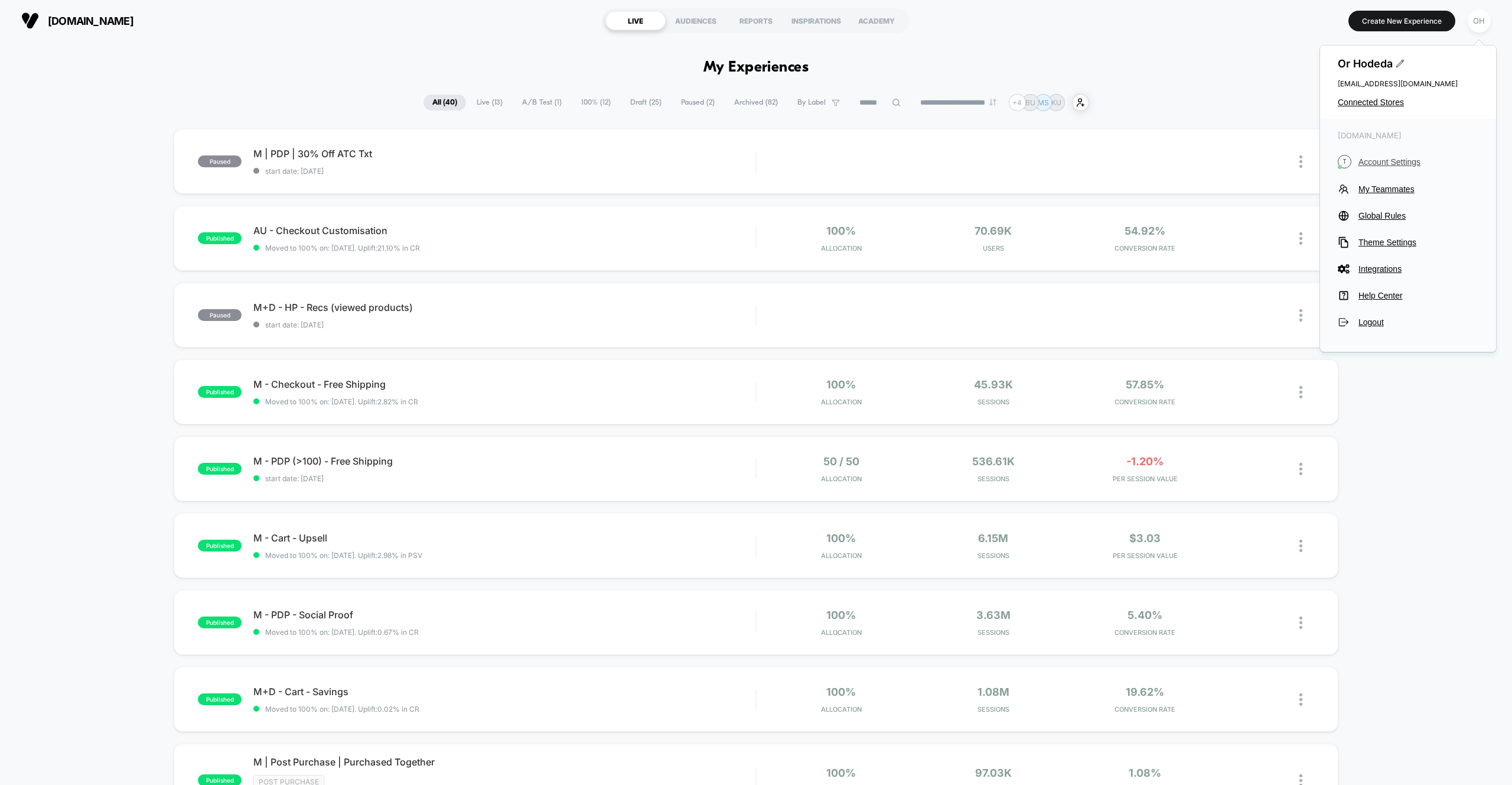
click at [1379, 159] on span "Account Settings" at bounding box center [1418, 162] width 120 height 10
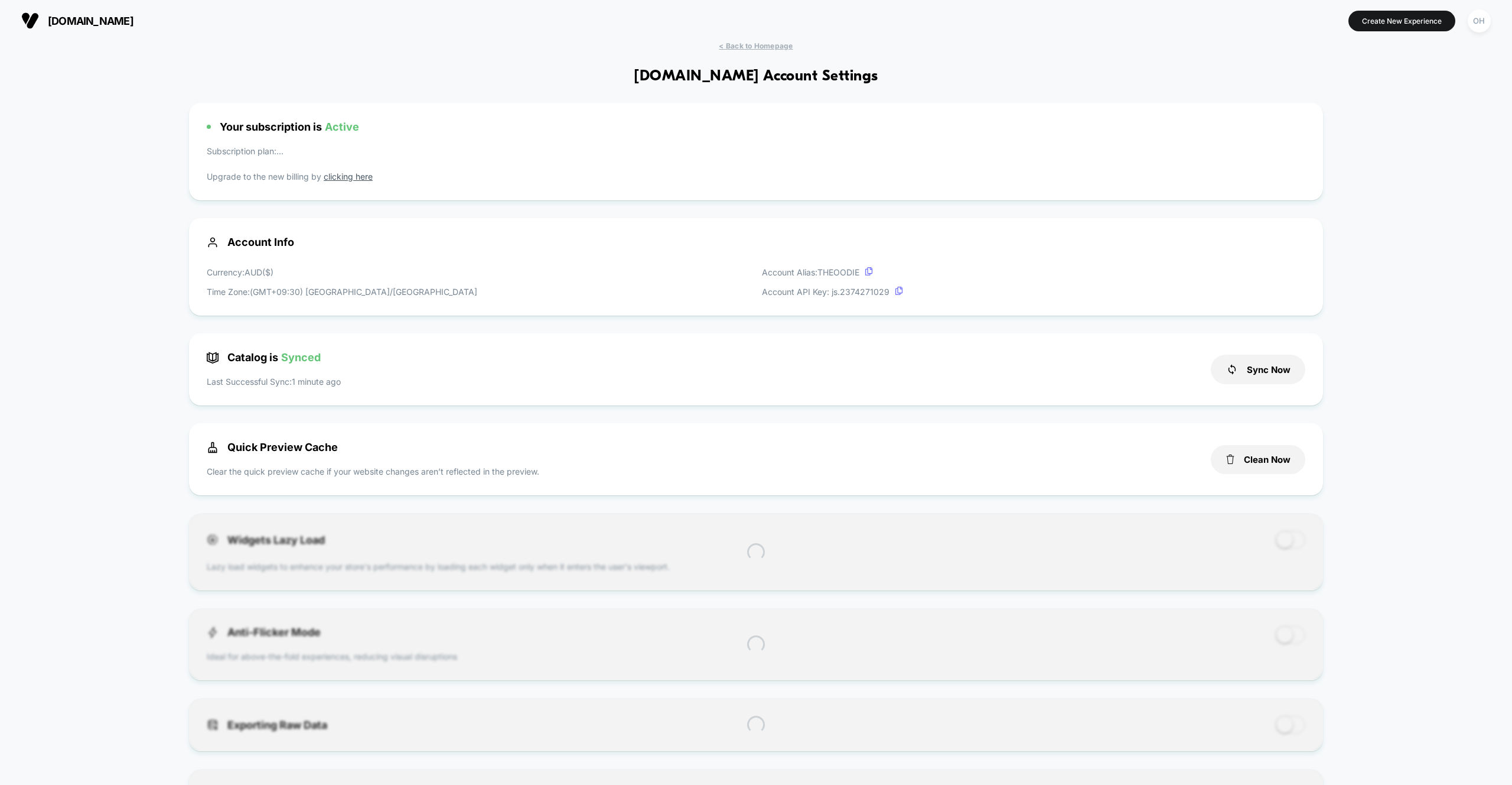
scroll to position [159, 0]
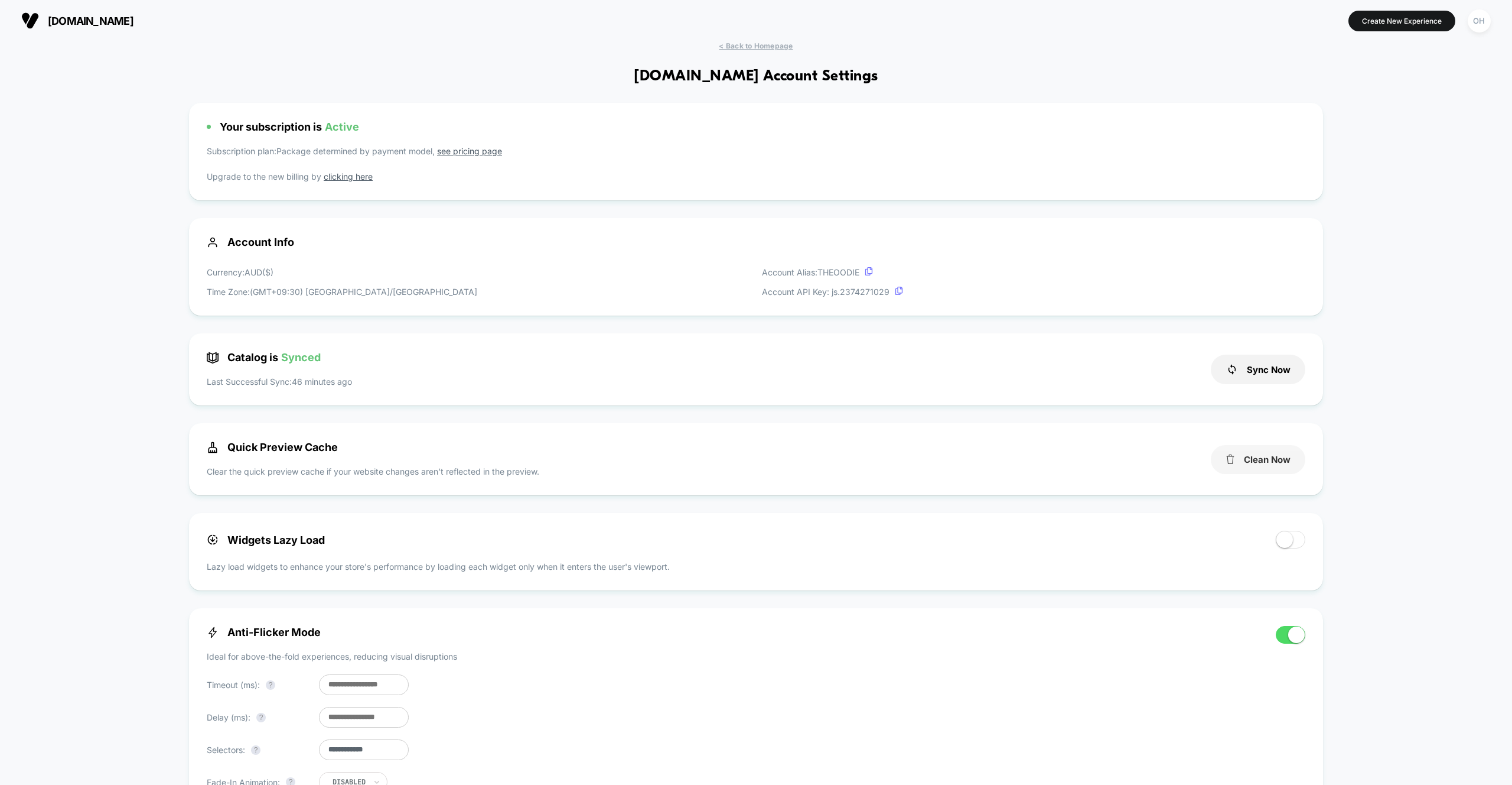
click at [1267, 463] on button "Clean Now" at bounding box center [1258, 460] width 95 height 29
click at [776, 48] on span "< Back to Homepage" at bounding box center [756, 44] width 74 height 9
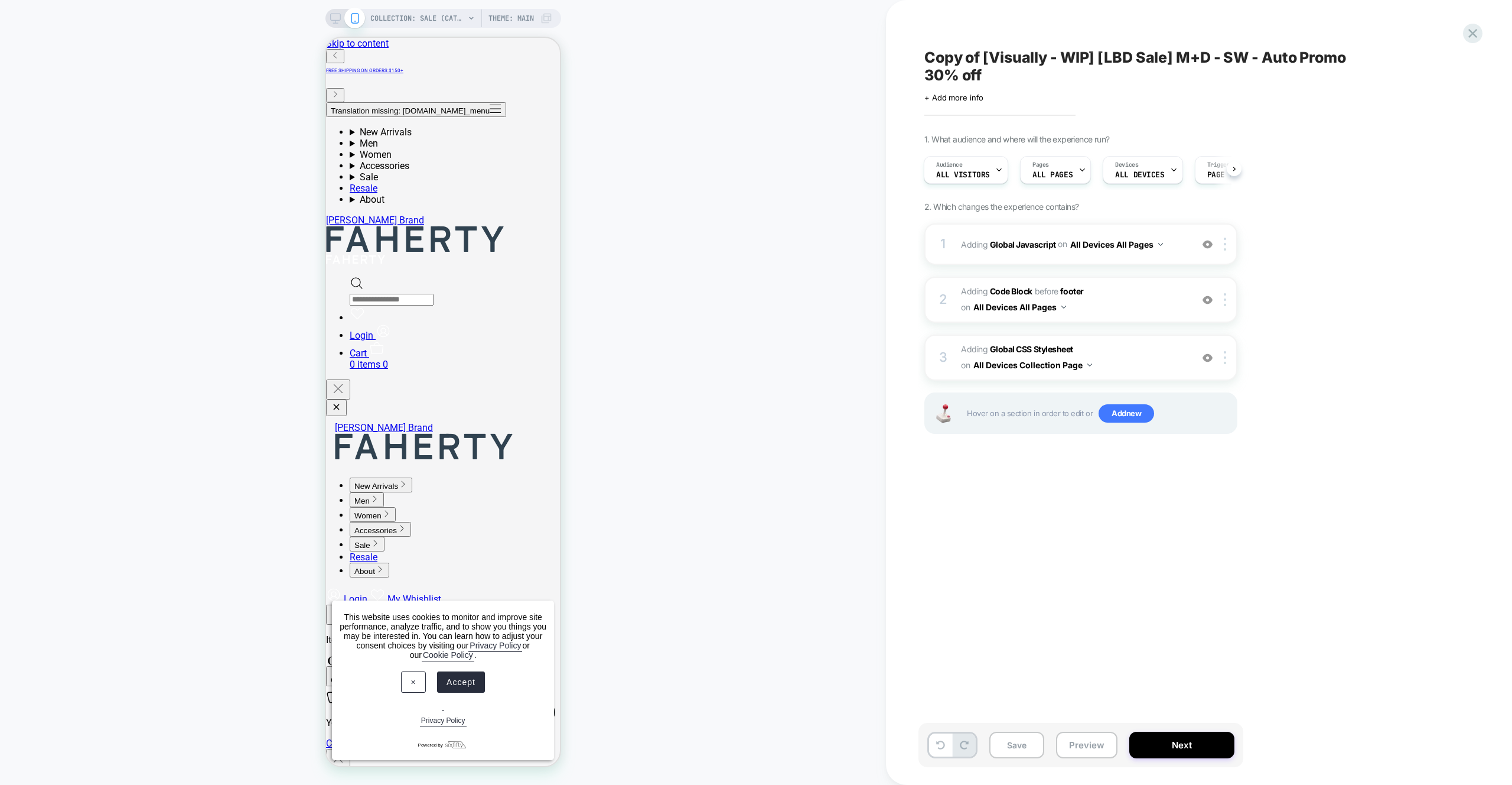
click at [813, 105] on div "COLLECTION: Sale (Category) COLLECTION: Sale (Category) Theme: MAIN" at bounding box center [443, 392] width 886 height 762
click at [1189, 235] on div "1 Adding Global Javascript on All Devices All Pages Add Before Add After Target…" at bounding box center [1081, 244] width 313 height 41
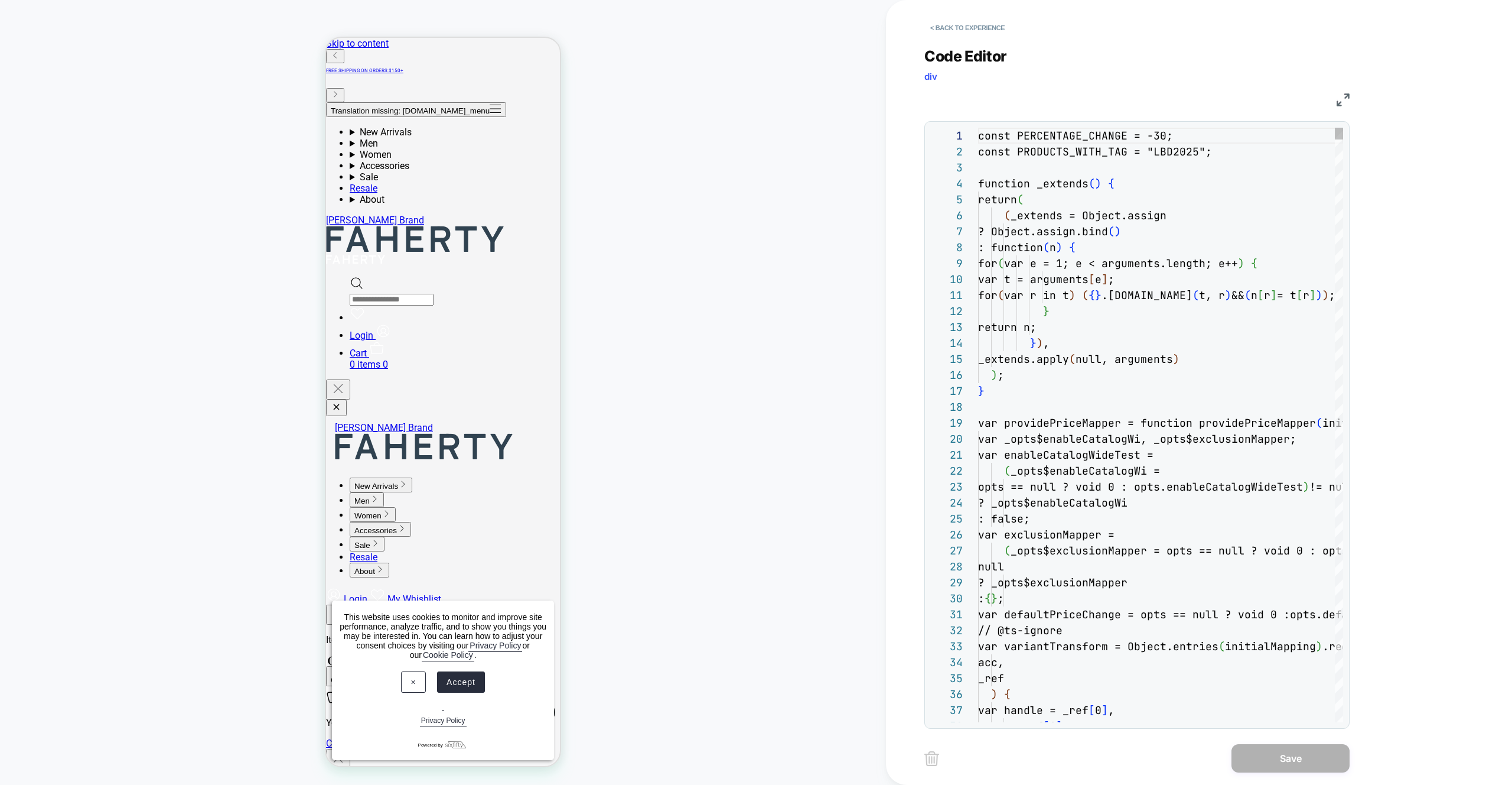
scroll to position [159, 0]
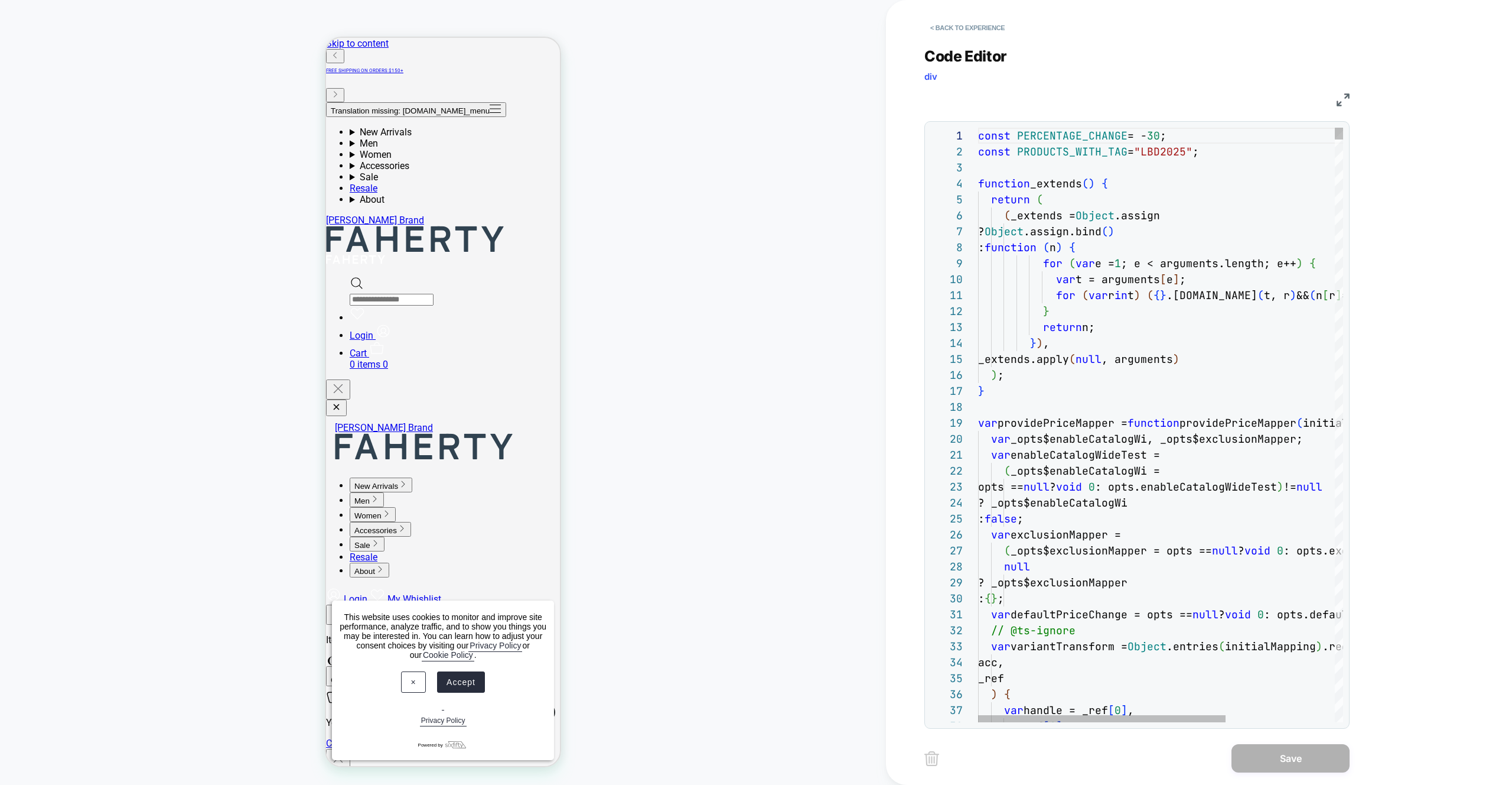
click at [1340, 103] on img at bounding box center [1343, 100] width 13 height 13
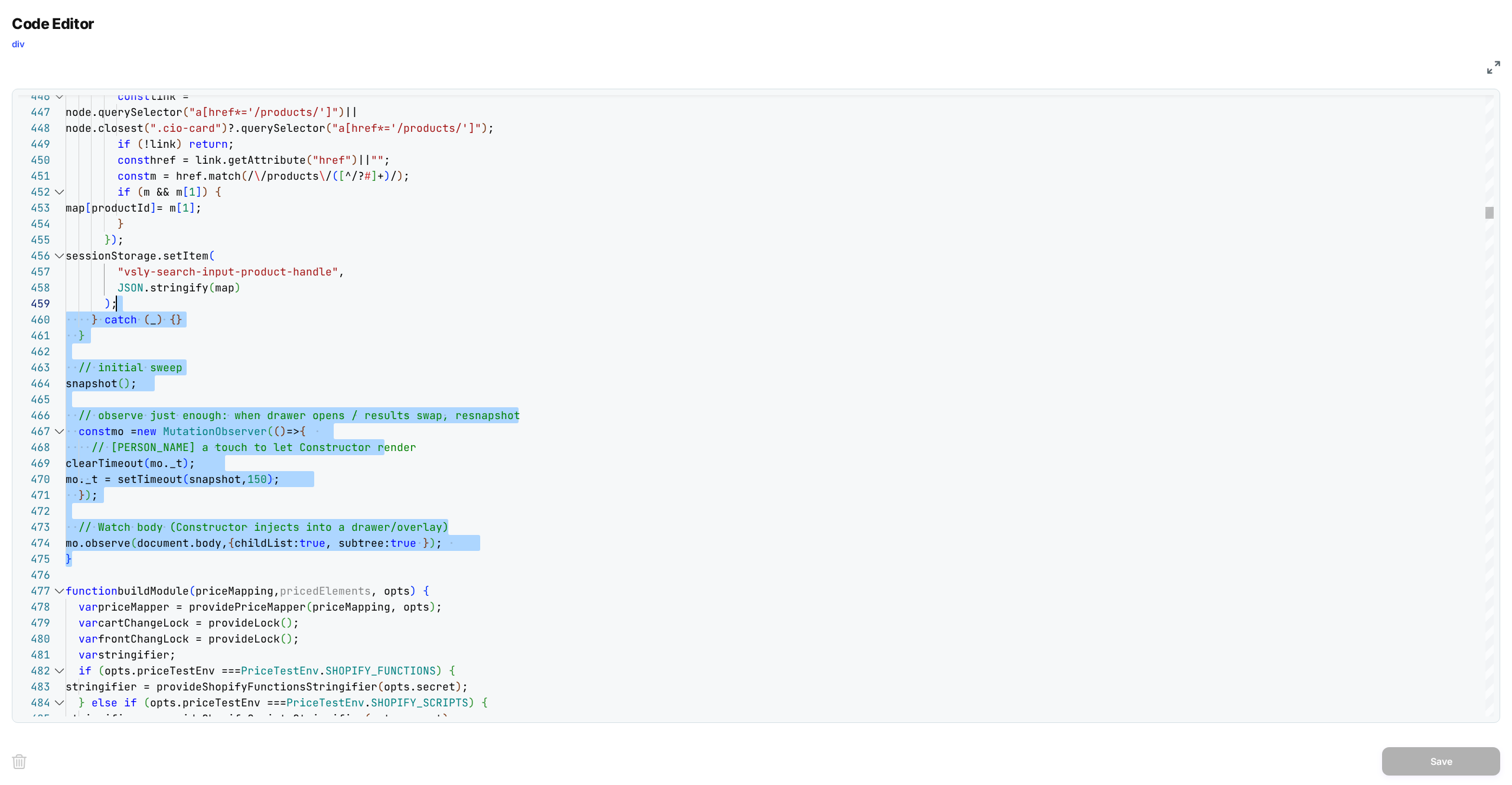
scroll to position [0, 63]
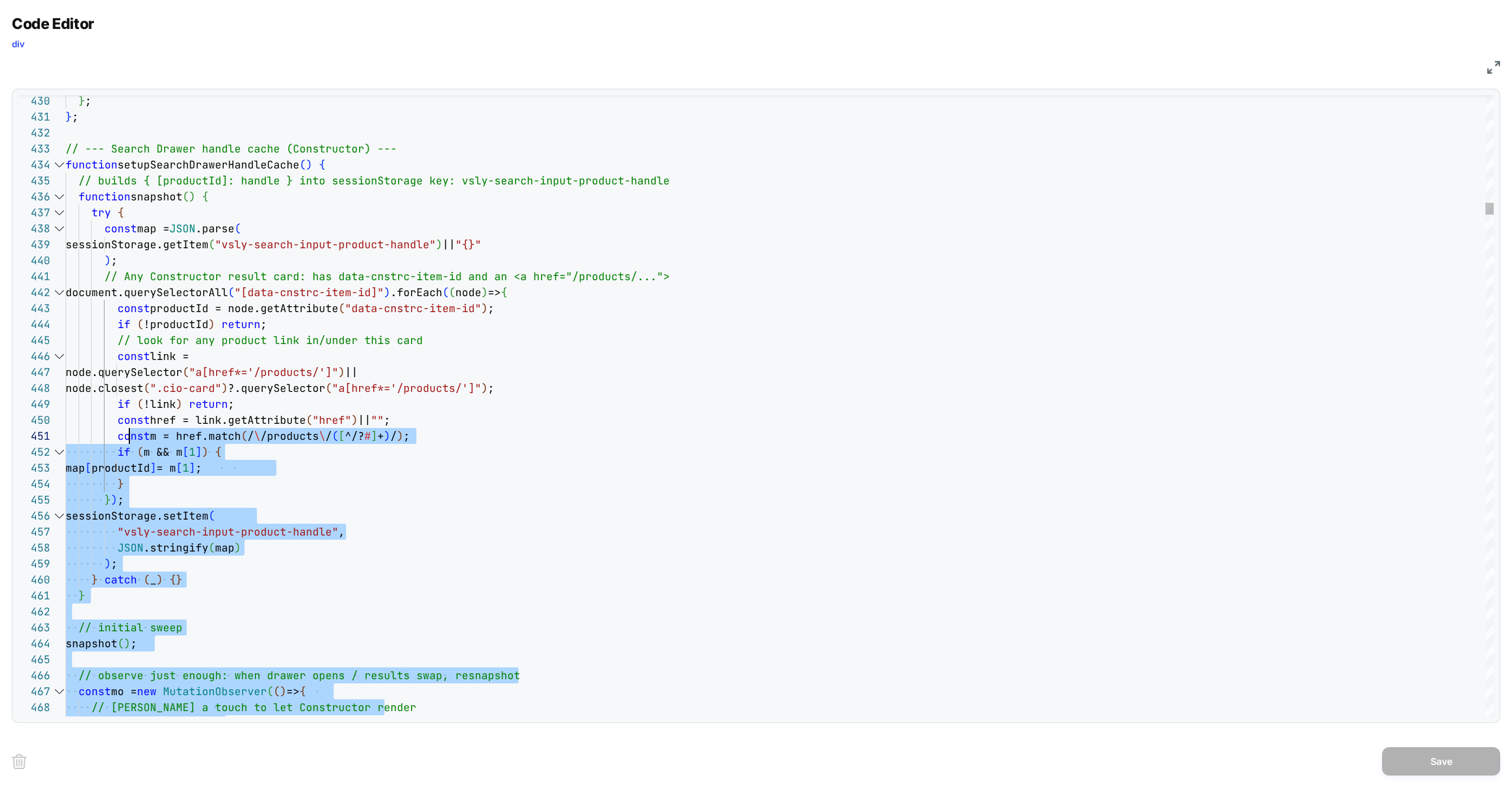
drag, startPoint x: 114, startPoint y: 496, endPoint x: 167, endPoint y: 229, distance: 272.2
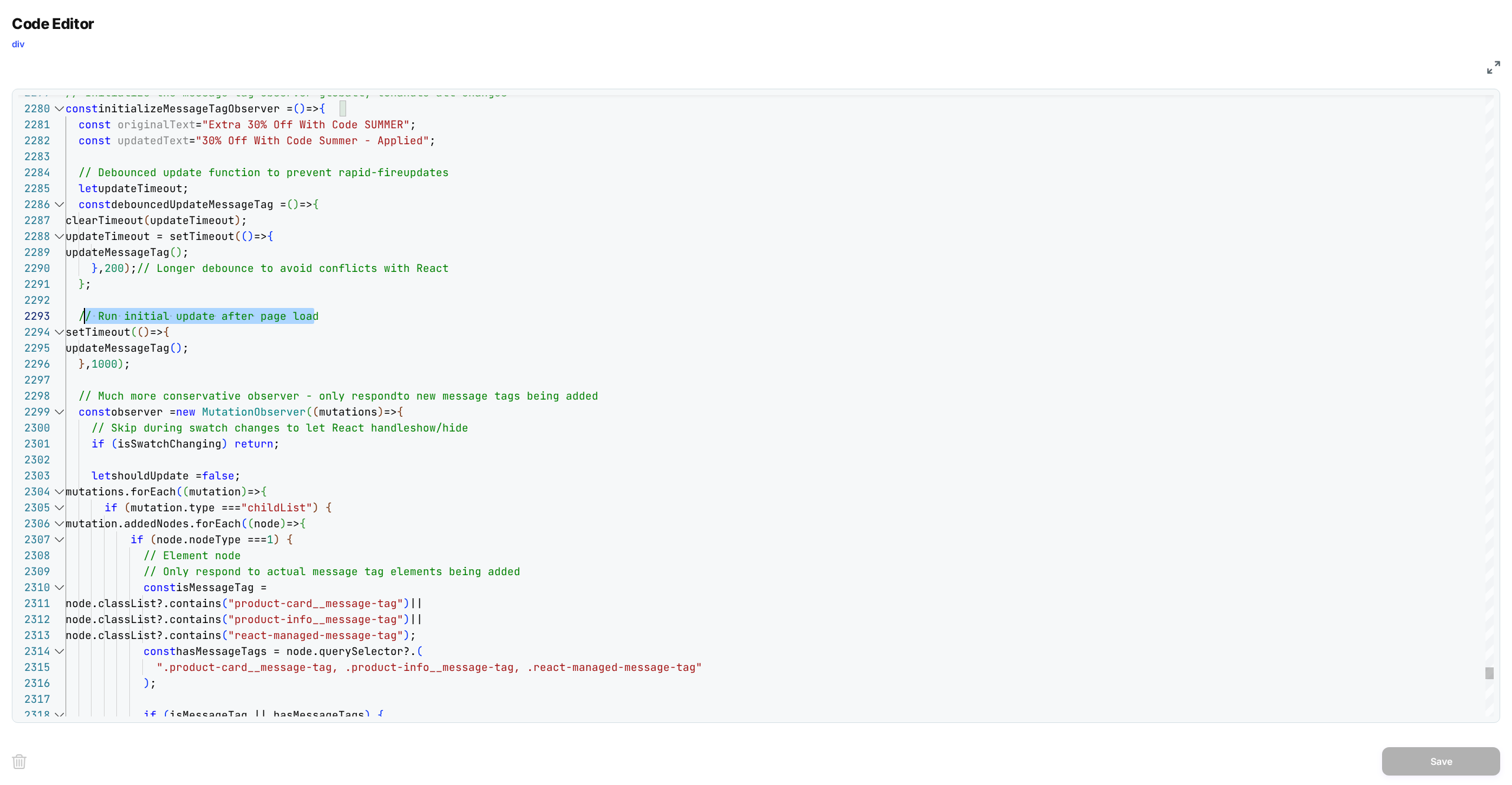
scroll to position [32, 7]
drag, startPoint x: 370, startPoint y: 318, endPoint x: 68, endPoint y: 312, distance: 302.1
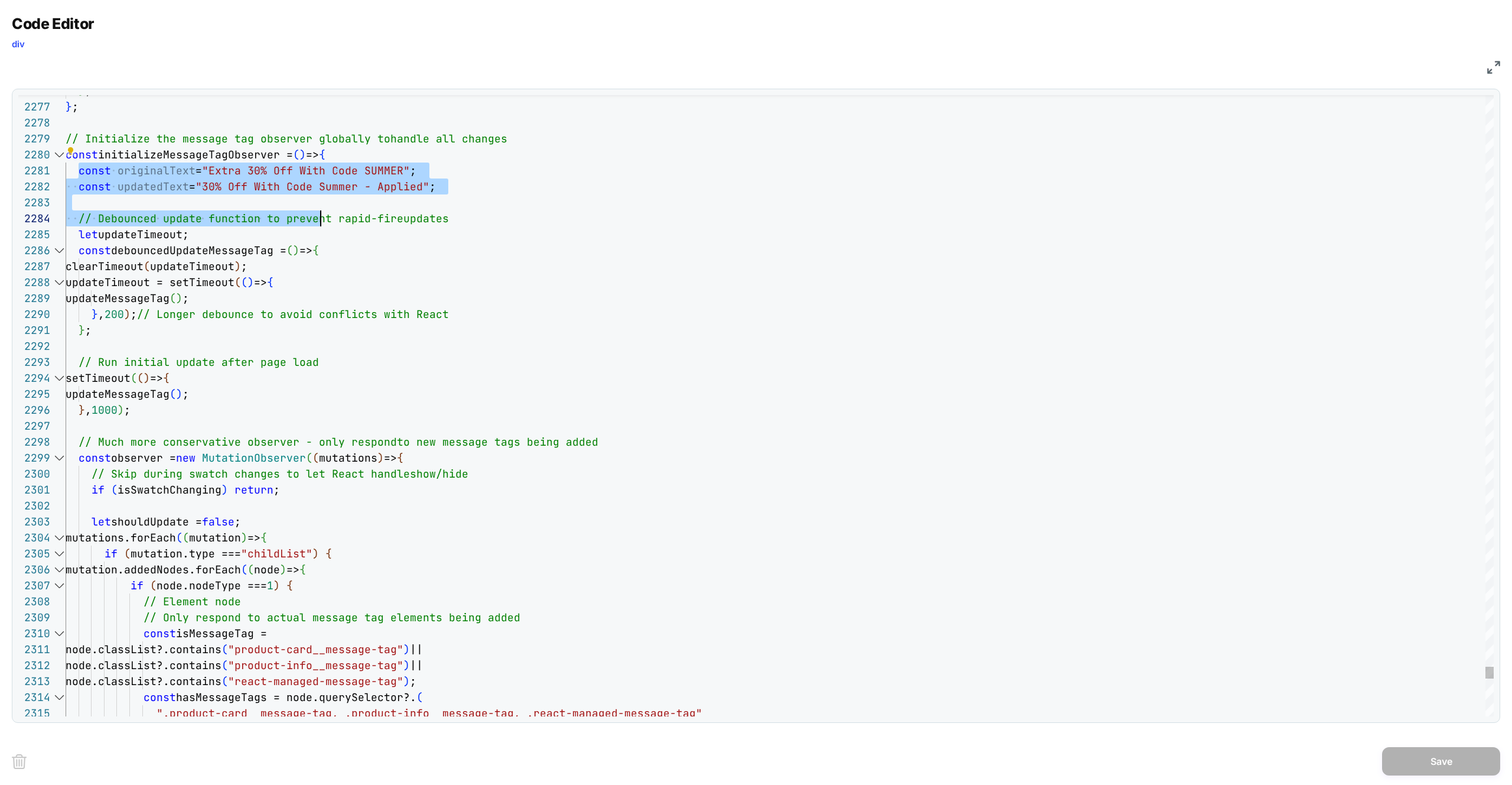
scroll to position [0, 268]
drag, startPoint x: 80, startPoint y: 170, endPoint x: 336, endPoint y: 213, distance: 259.6
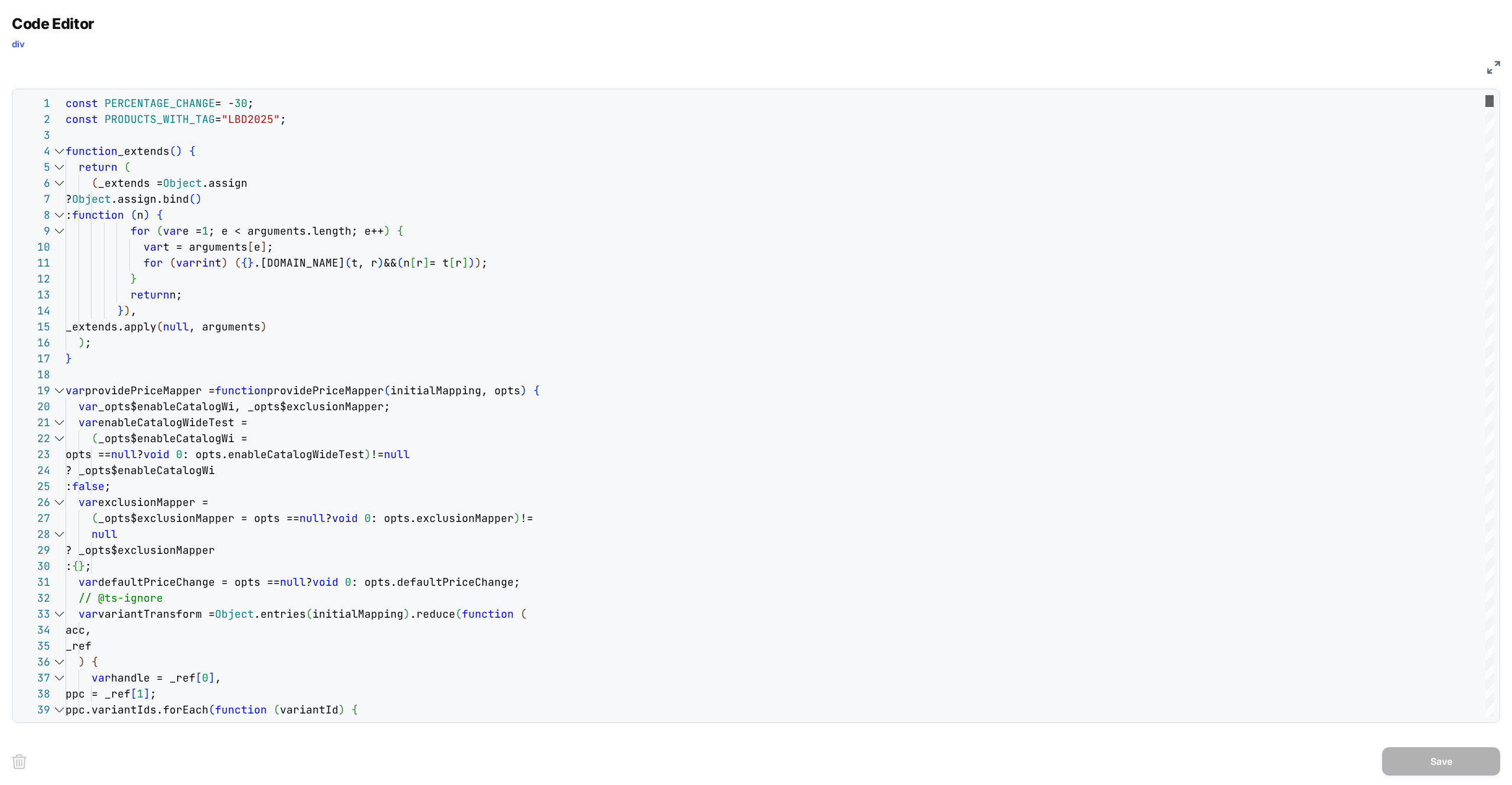
click at [1486, 95] on div at bounding box center [1490, 101] width 8 height 12
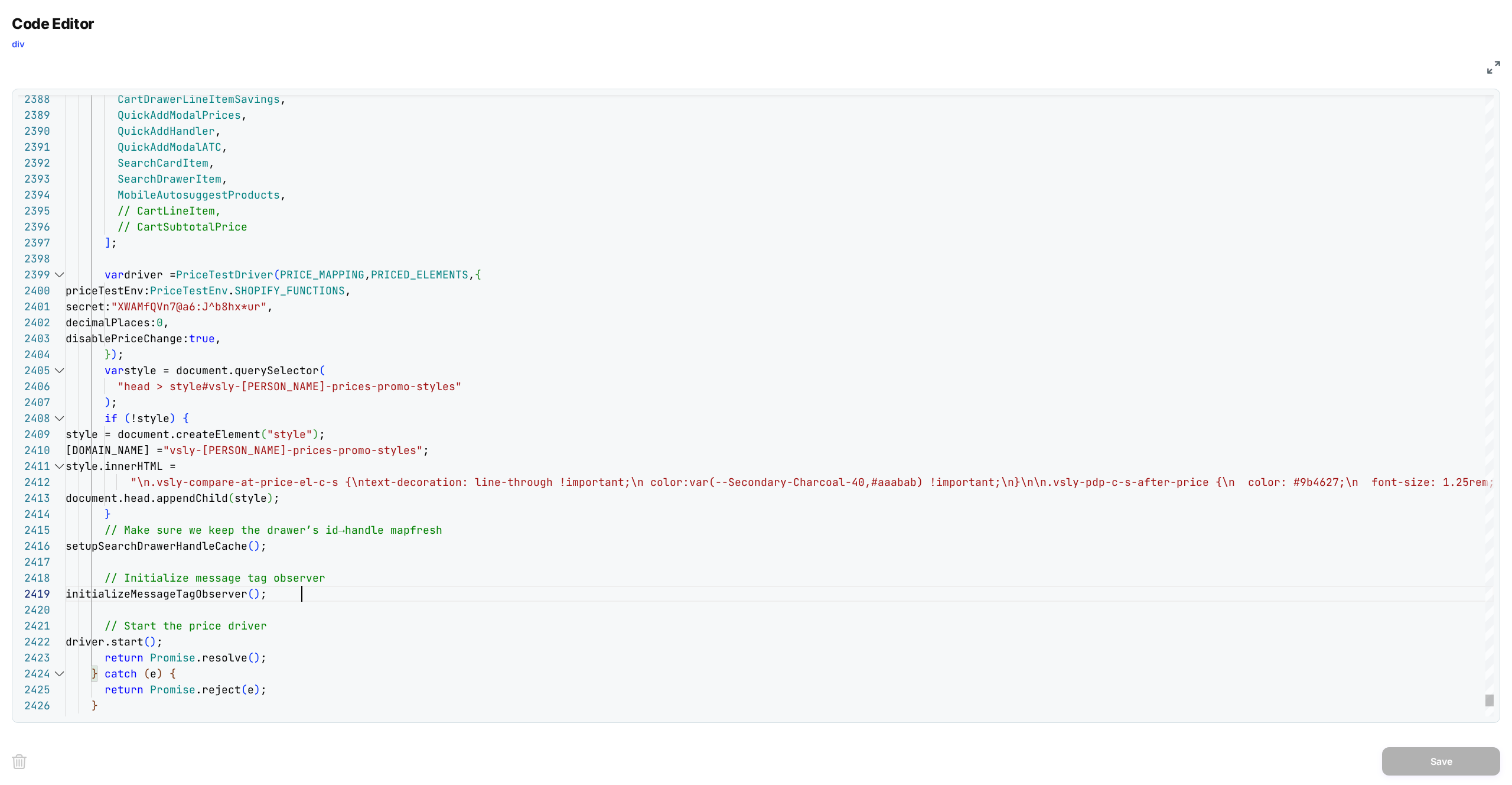
scroll to position [111, 236]
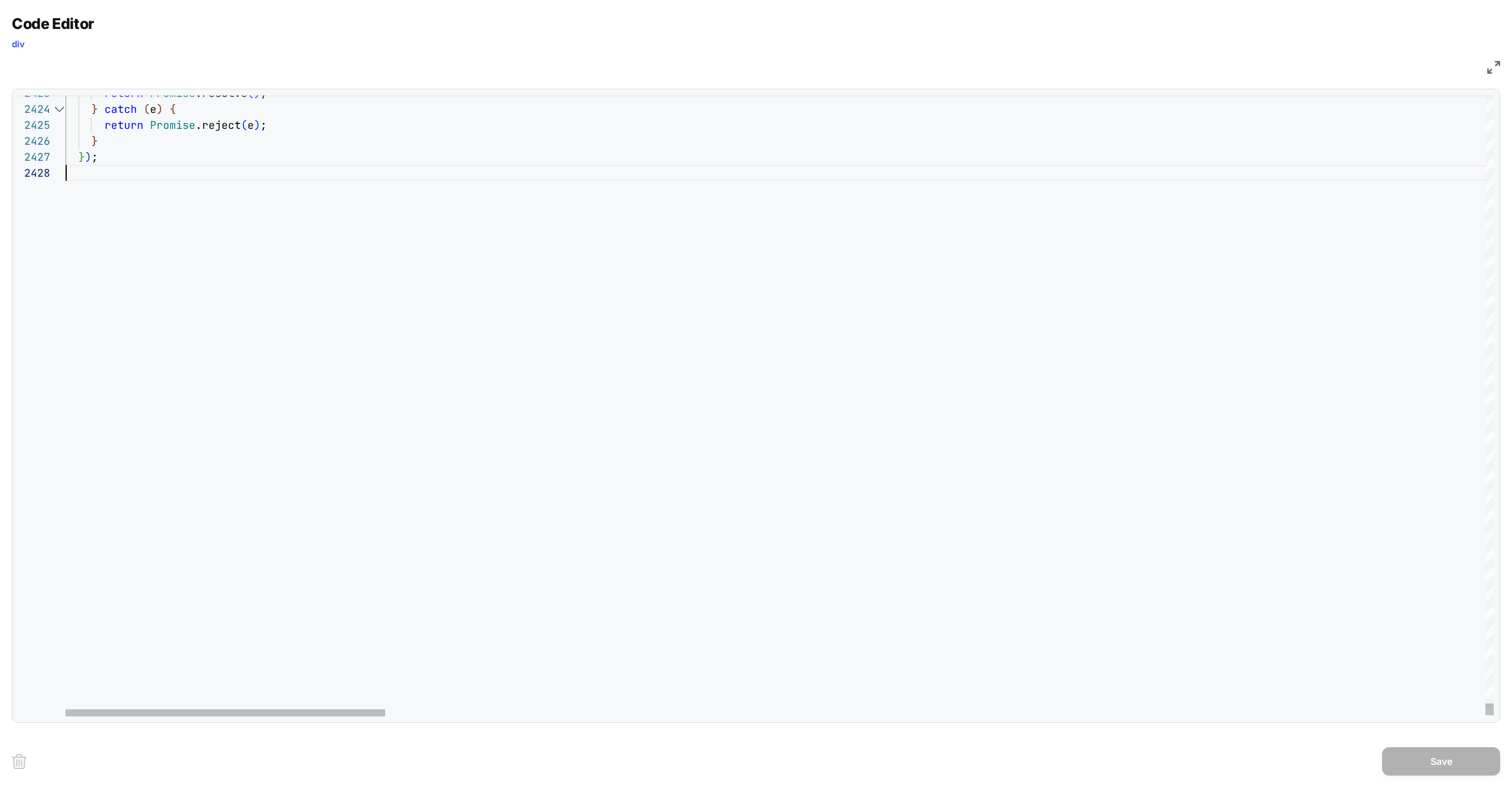
scroll to position [111, 0]
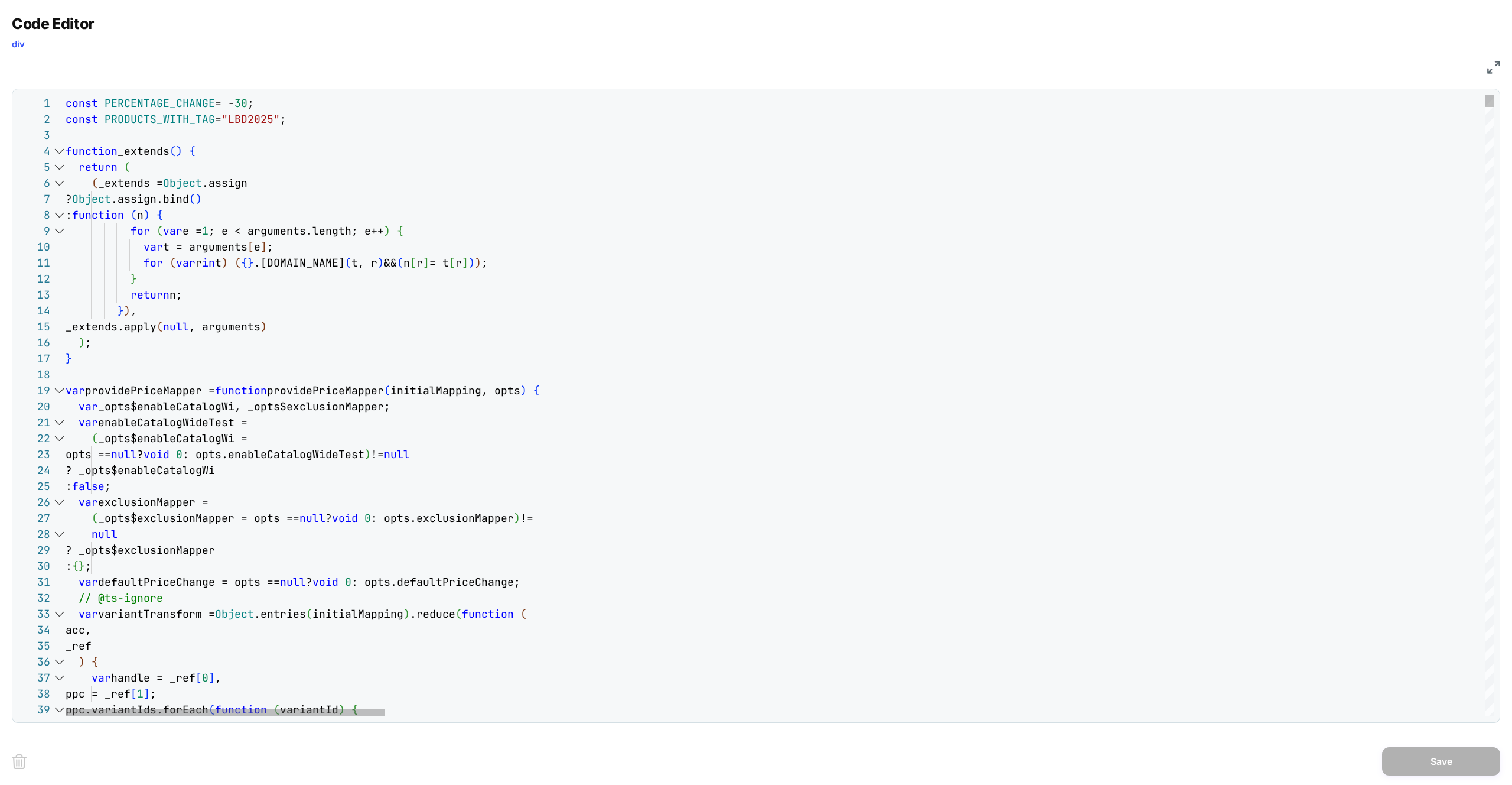
type textarea "**********"
drag, startPoint x: 315, startPoint y: 116, endPoint x: 60, endPoint y: 103, distance: 255.3
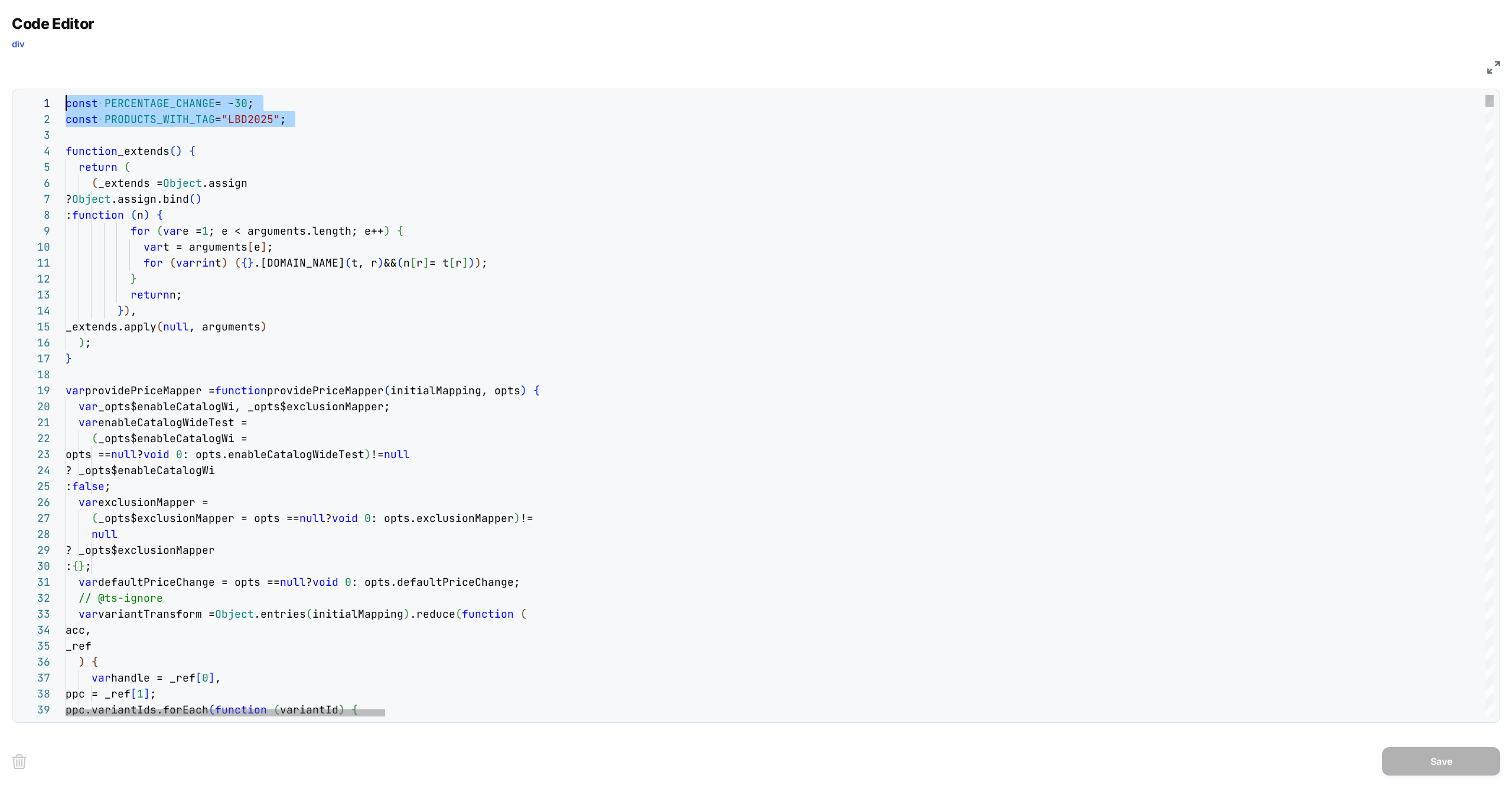
drag, startPoint x: 360, startPoint y: 113, endPoint x: 11, endPoint y: 99, distance: 349.3
drag, startPoint x: 503, startPoint y: 147, endPoint x: 515, endPoint y: 148, distance: 12.0
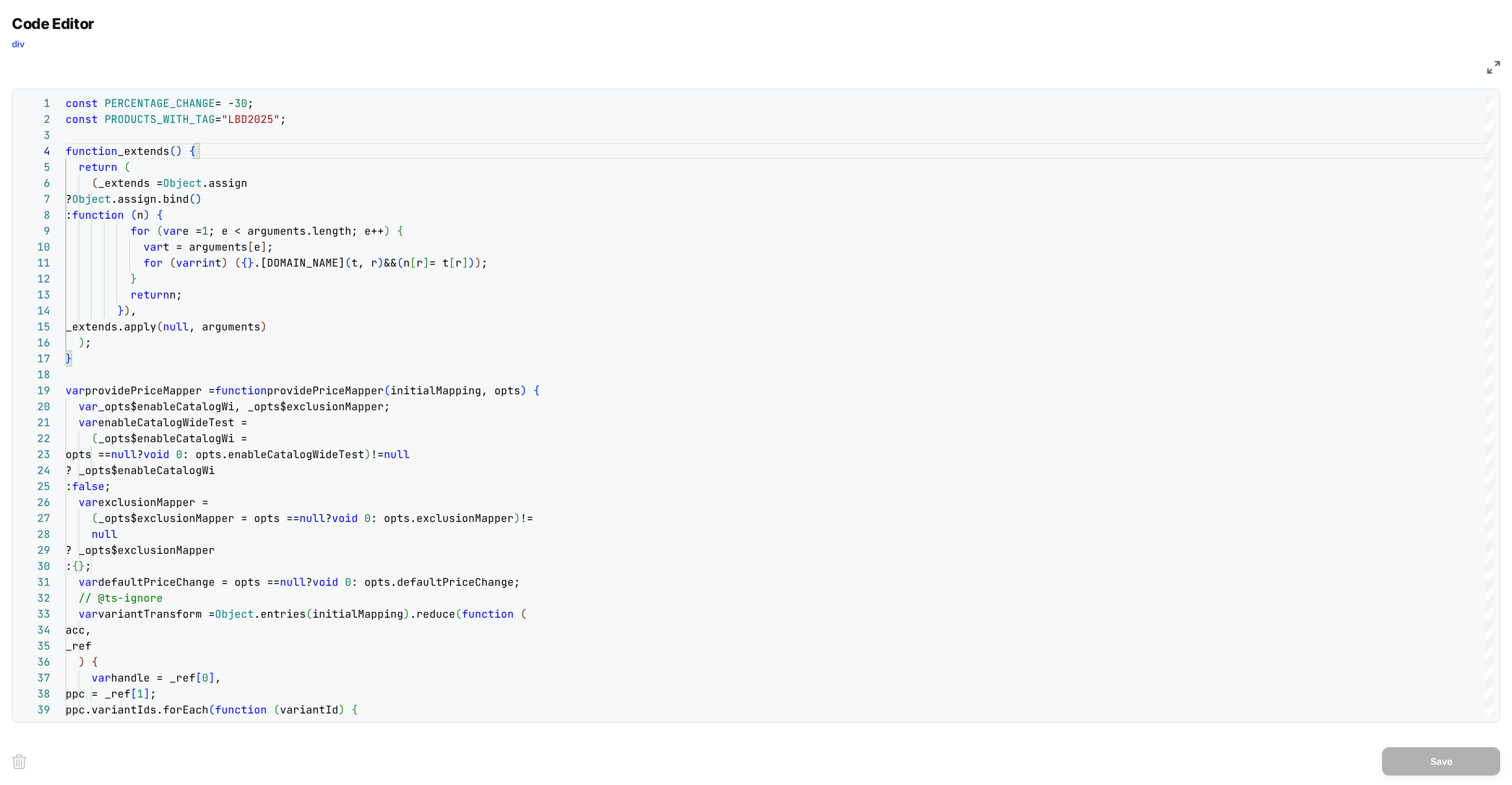
click at [1494, 71] on img at bounding box center [1493, 66] width 13 height 13
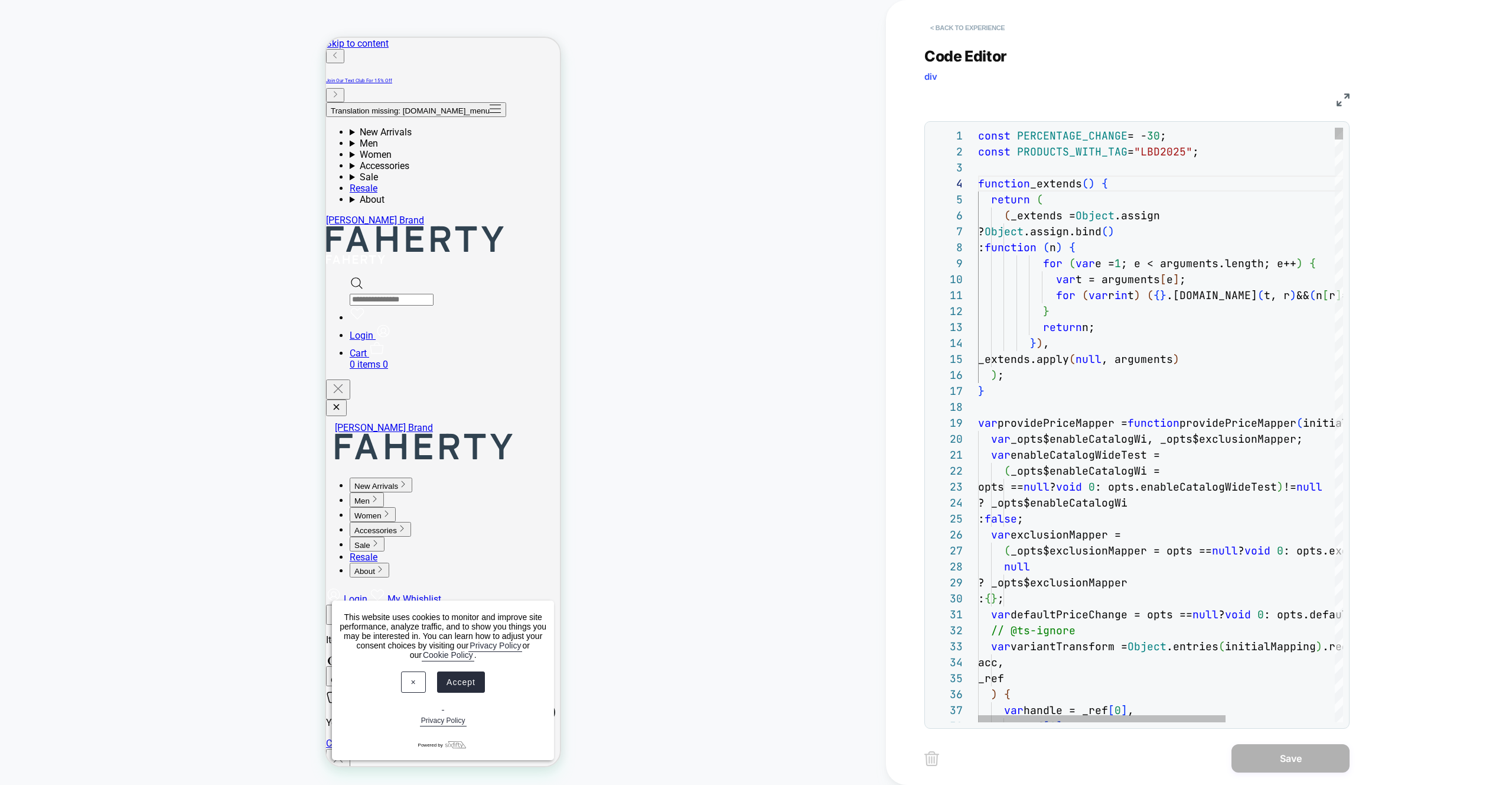
click at [979, 30] on button "< Back to experience" at bounding box center [967, 27] width 86 height 19
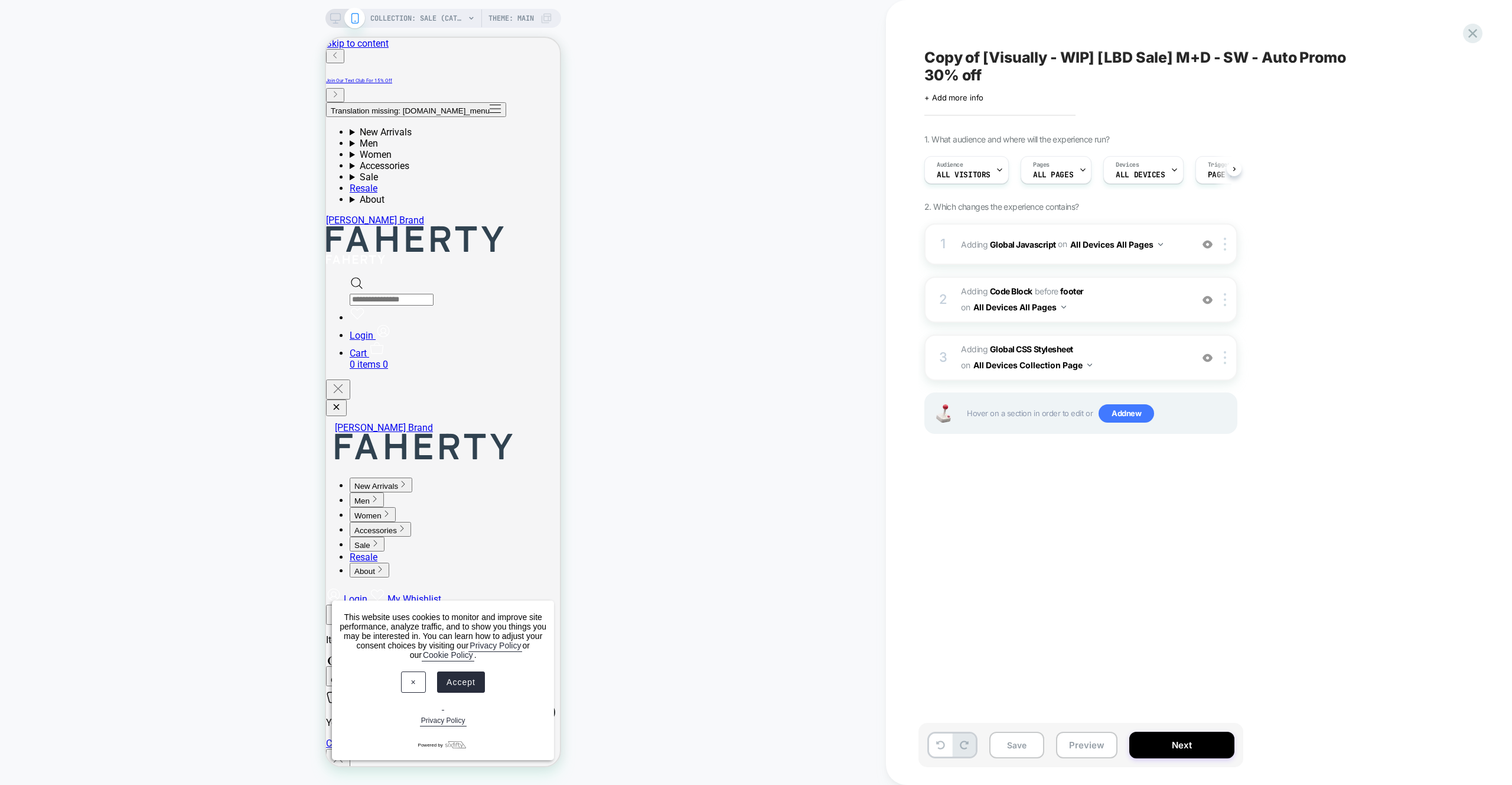
scroll to position [0, 1]
click at [925, 49] on span "Copy of [Visually - WIP] [LBD Sale] M+D - SW - Auto Promo 30% off" at bounding box center [1140, 66] width 431 height 35
click at [1472, 25] on icon at bounding box center [1473, 33] width 16 height 16
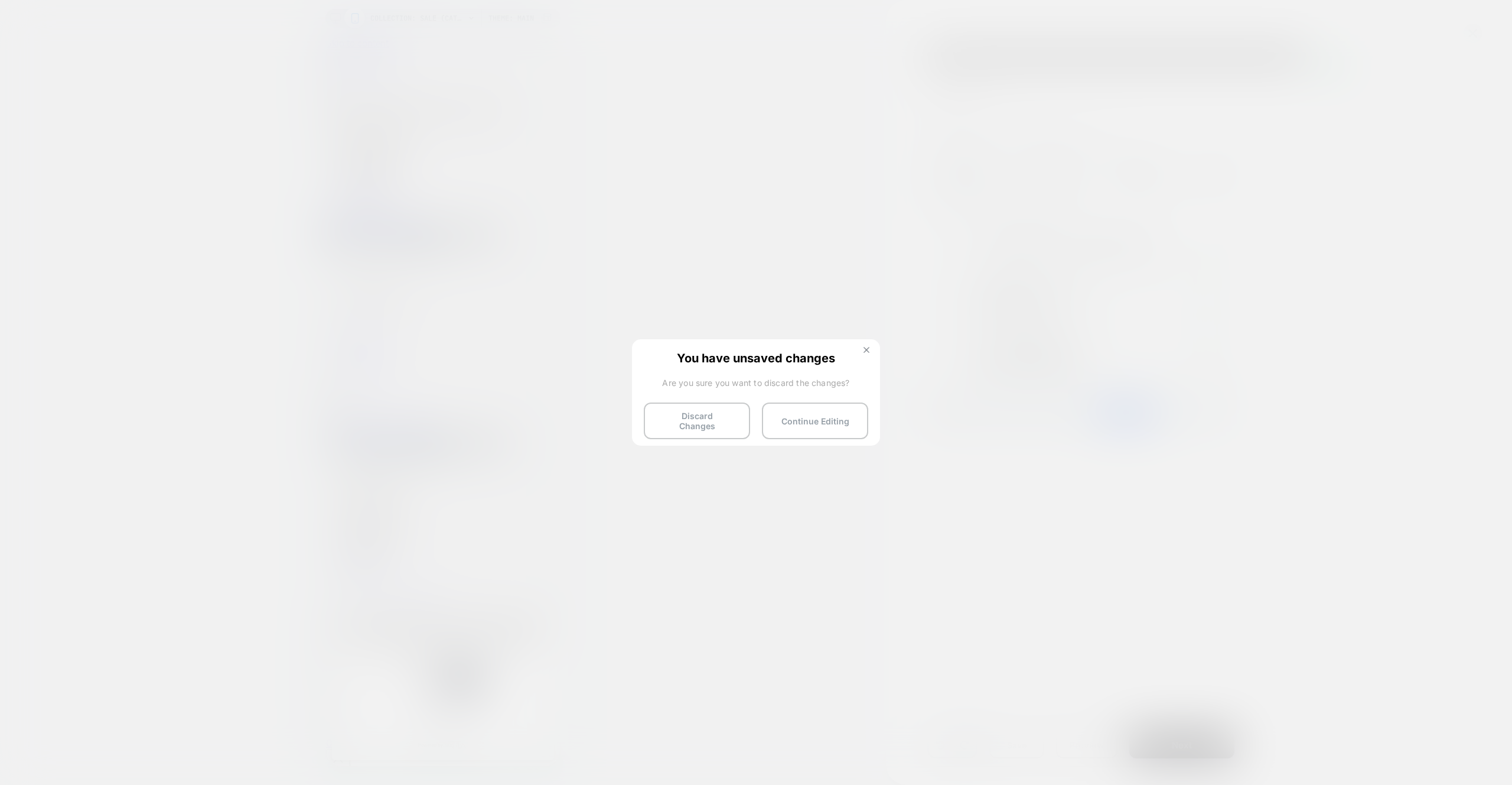
click at [865, 347] on img at bounding box center [867, 350] width 6 height 6
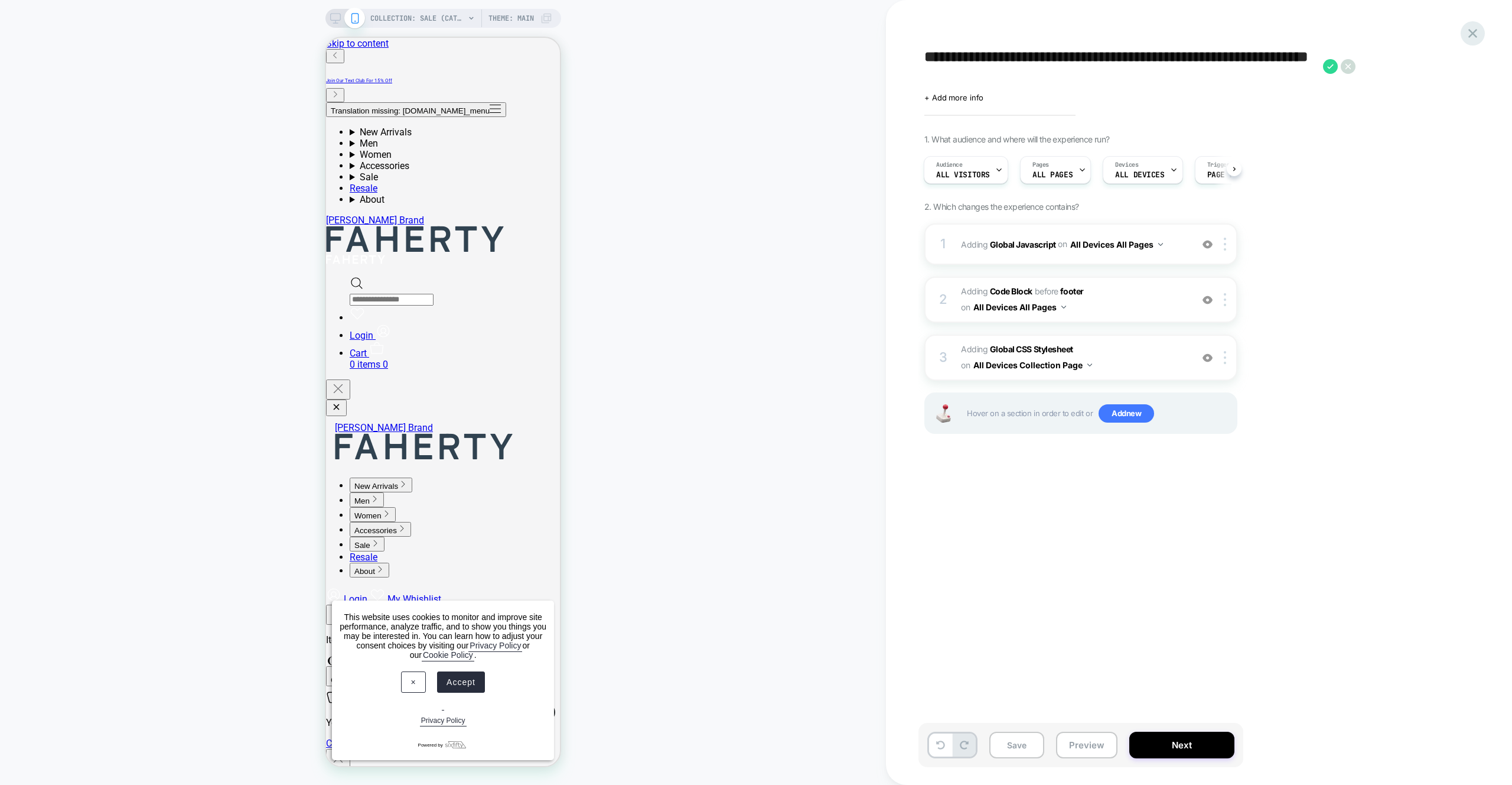
click at [1466, 33] on icon at bounding box center [1473, 33] width 16 height 16
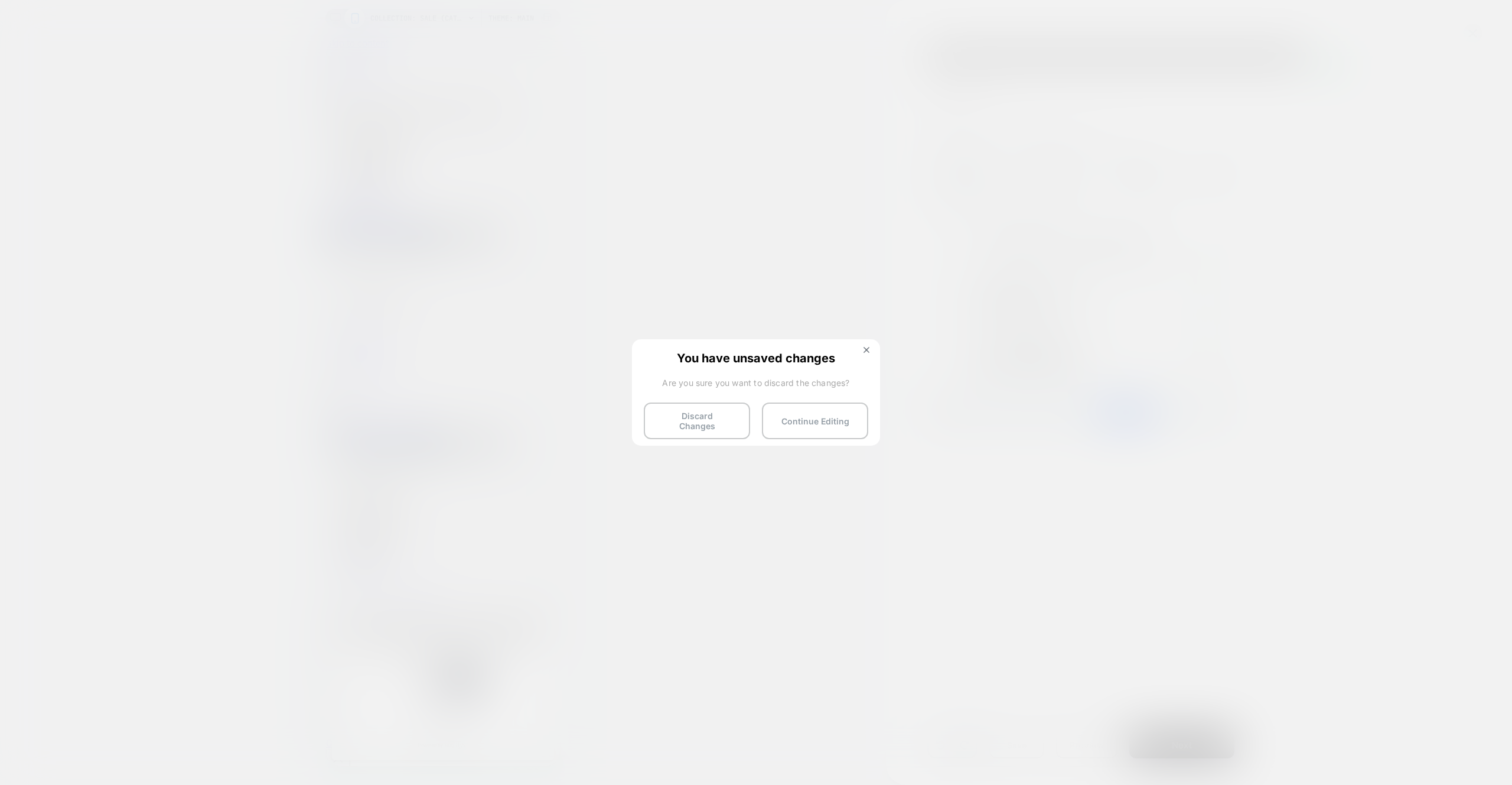
click at [658, 423] on button "Discard Changes" at bounding box center [697, 421] width 106 height 37
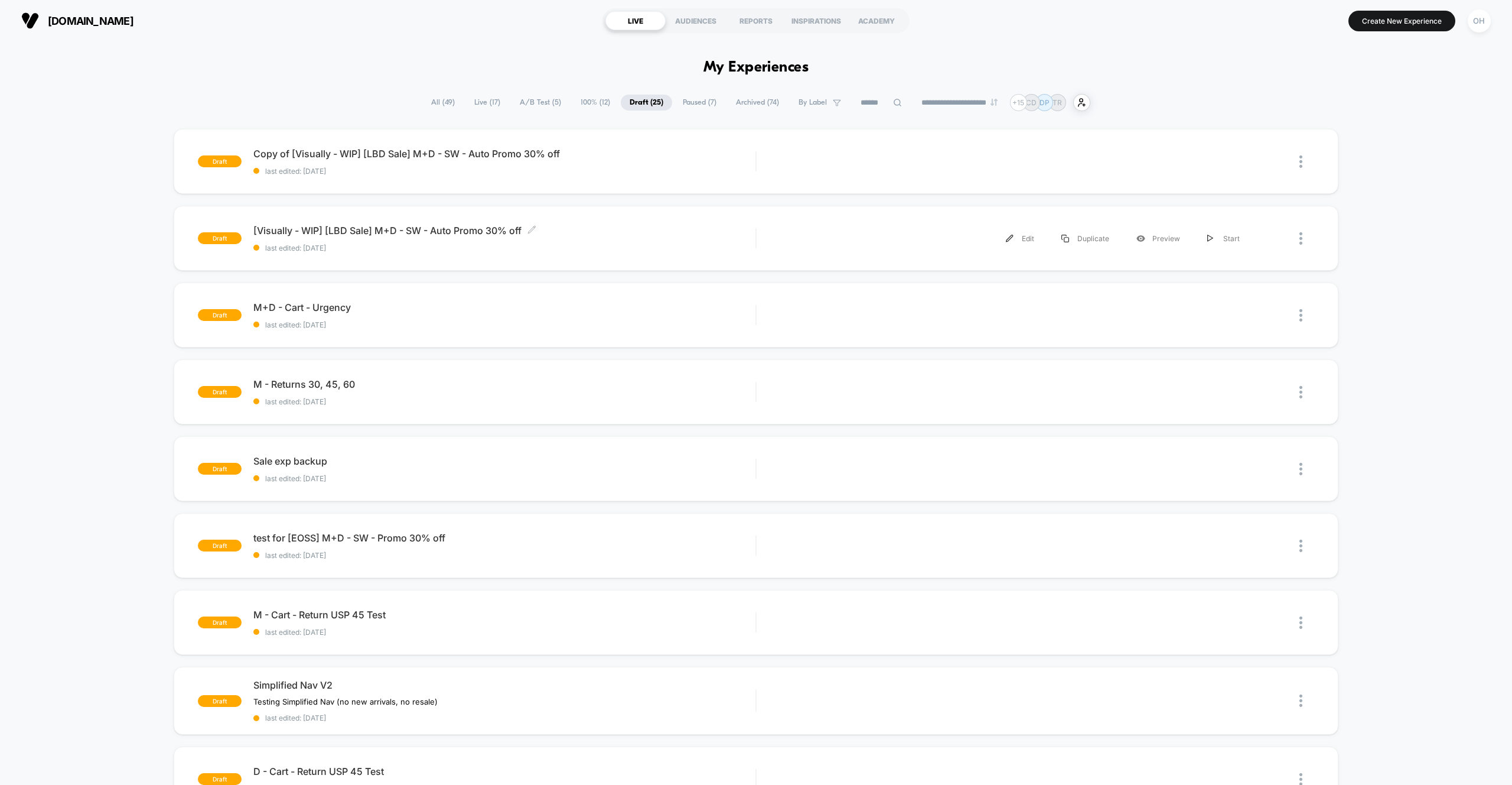
click at [628, 231] on span "[Visually - WIP] [LBD Sale] M+D - SW - Auto Promo 30% off Click to edit experie…" at bounding box center [505, 230] width 502 height 12
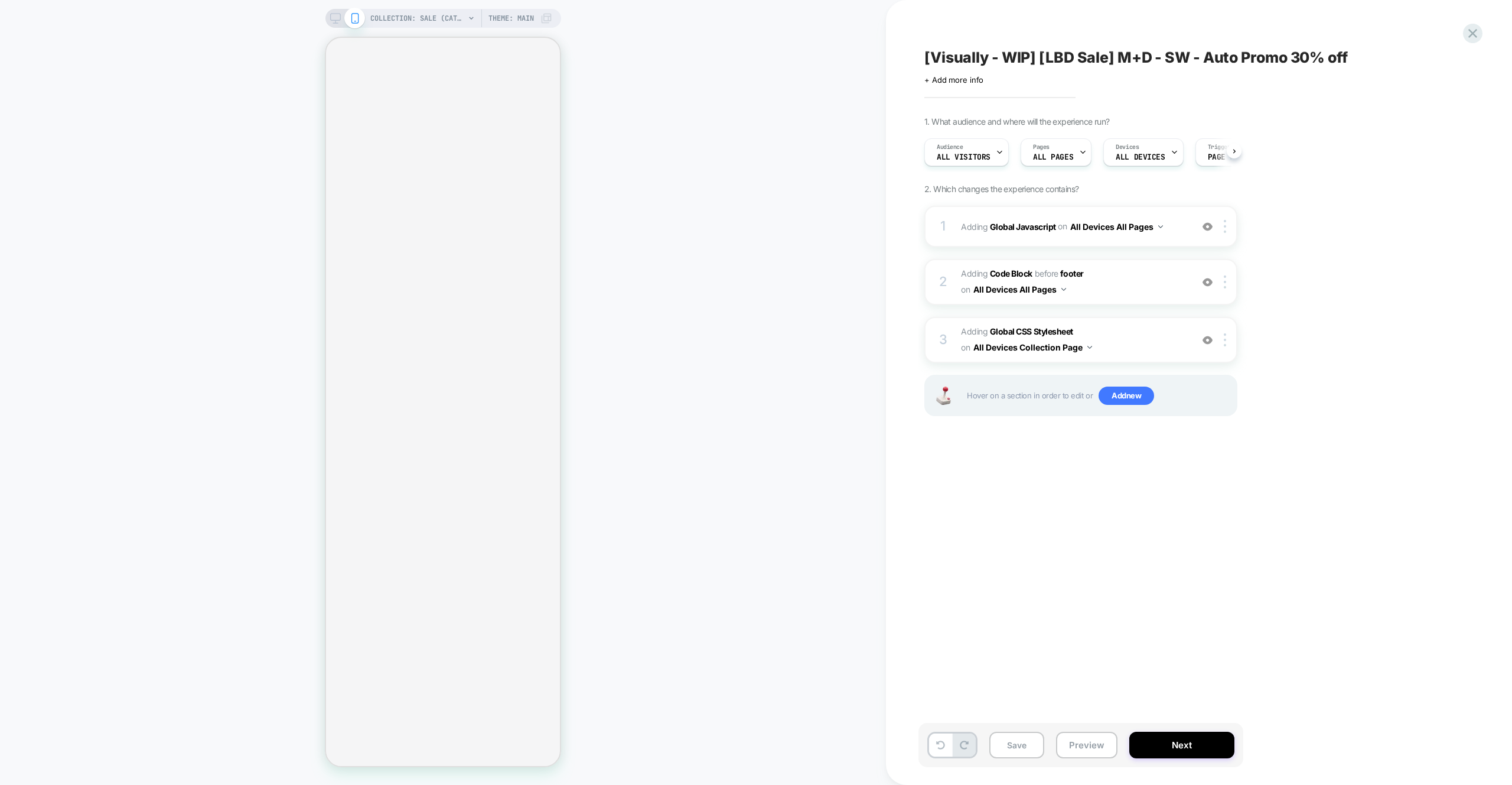
scroll to position [0, 1]
click at [1170, 207] on div "1 Adding Global Javascript on All Devices All Pages Add Before Add After Target…" at bounding box center [1081, 227] width 313 height 41
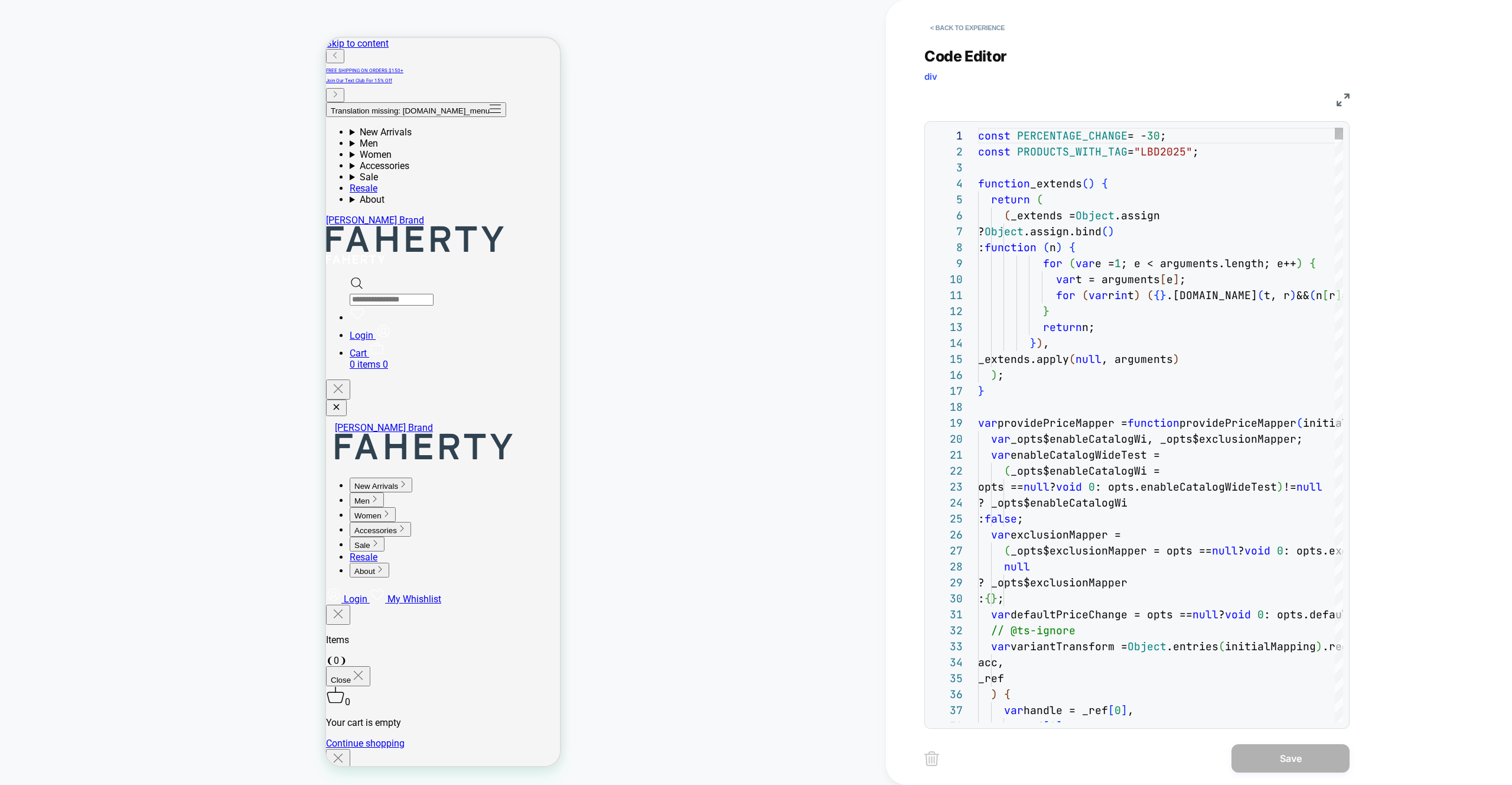
scroll to position [0, 0]
click at [953, 26] on button "< Back to experience" at bounding box center [967, 27] width 86 height 19
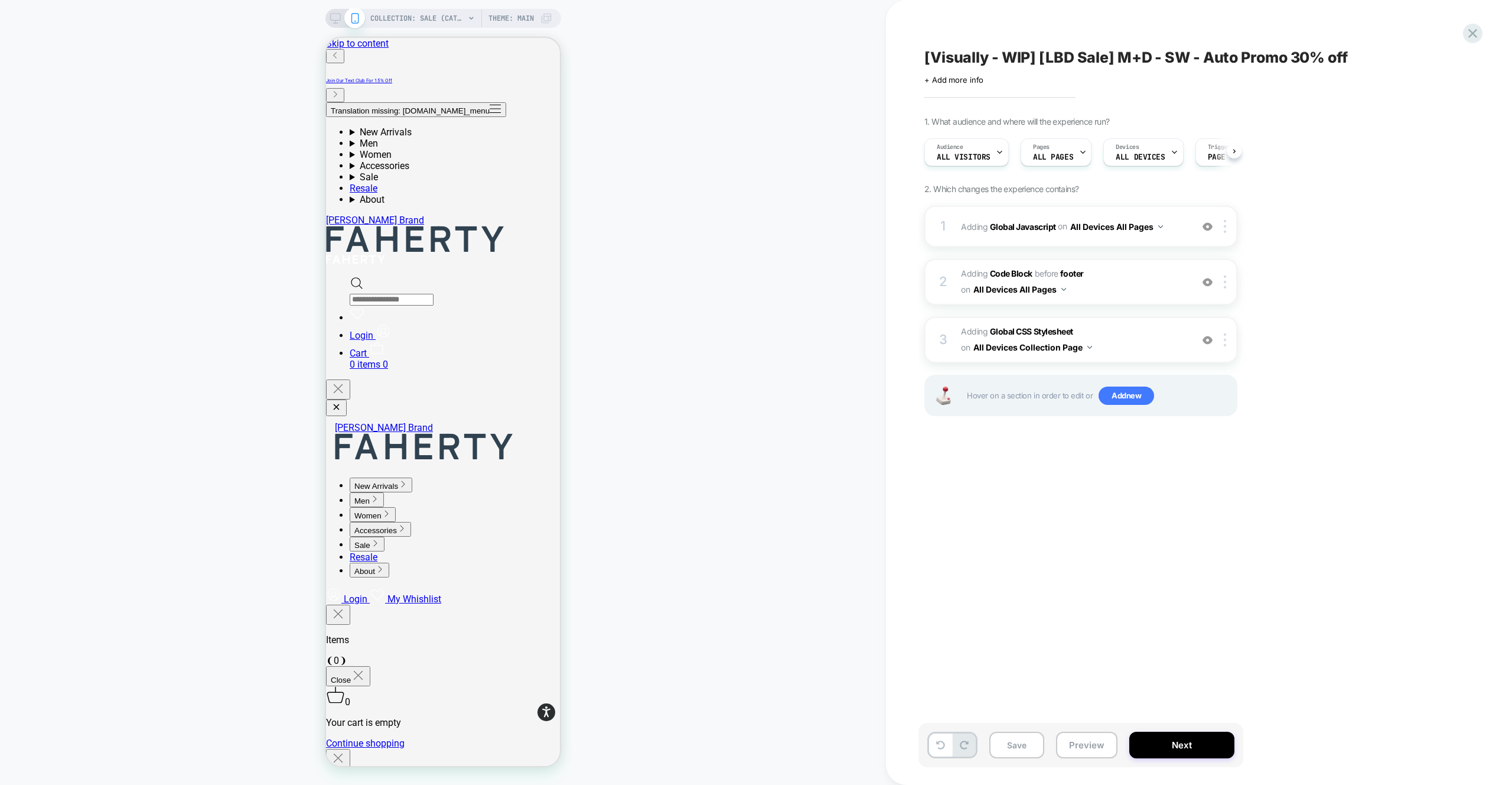
click at [900, 49] on div "[Visually - WIP] [LBD Sale] M+D - SW - Auto Promo 30% off Click to edit experie…" at bounding box center [1146, 392] width 520 height 785
click at [1466, 41] on div "[Visually - WIP] [LBD Sale] M+D - SW - Auto Promo 30% off Click to edit experie…" at bounding box center [1200, 392] width 627 height 785
click at [1466, 40] on icon at bounding box center [1473, 33] width 16 height 16
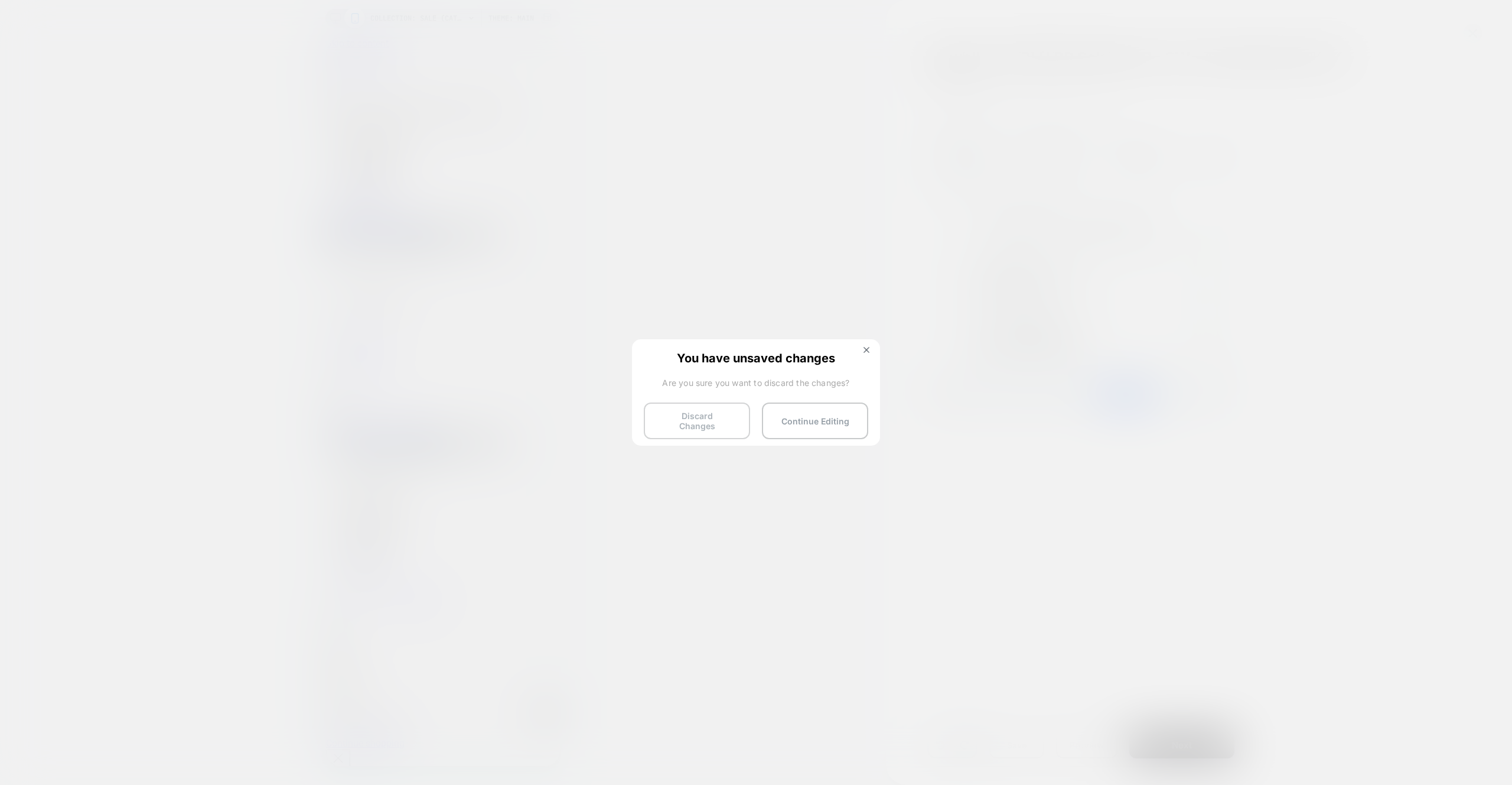
click at [703, 419] on button "Discard Changes" at bounding box center [697, 421] width 106 height 37
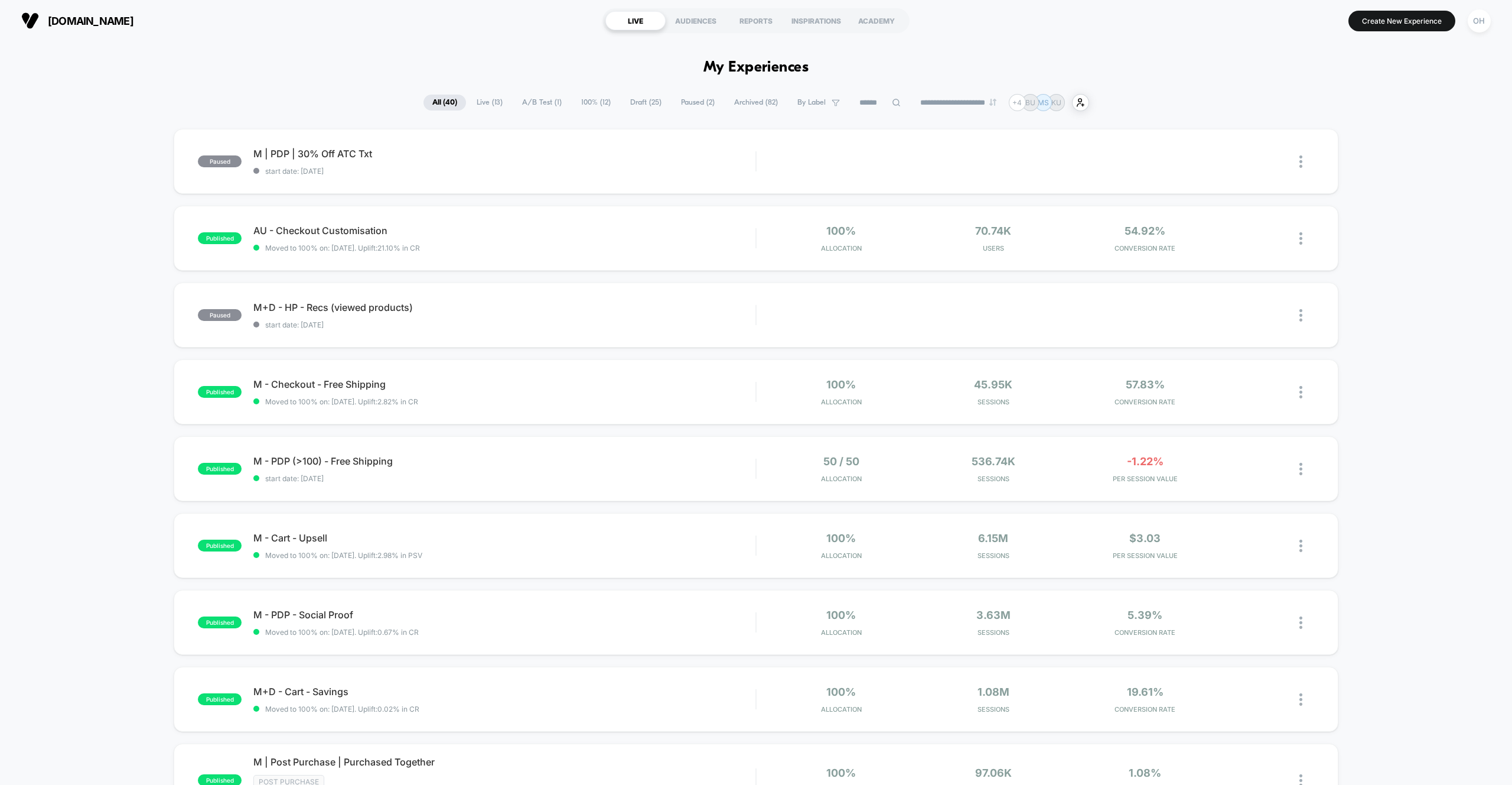
click at [486, 23] on section "[DOMAIN_NAME]" at bounding box center [261, 21] width 486 height 29
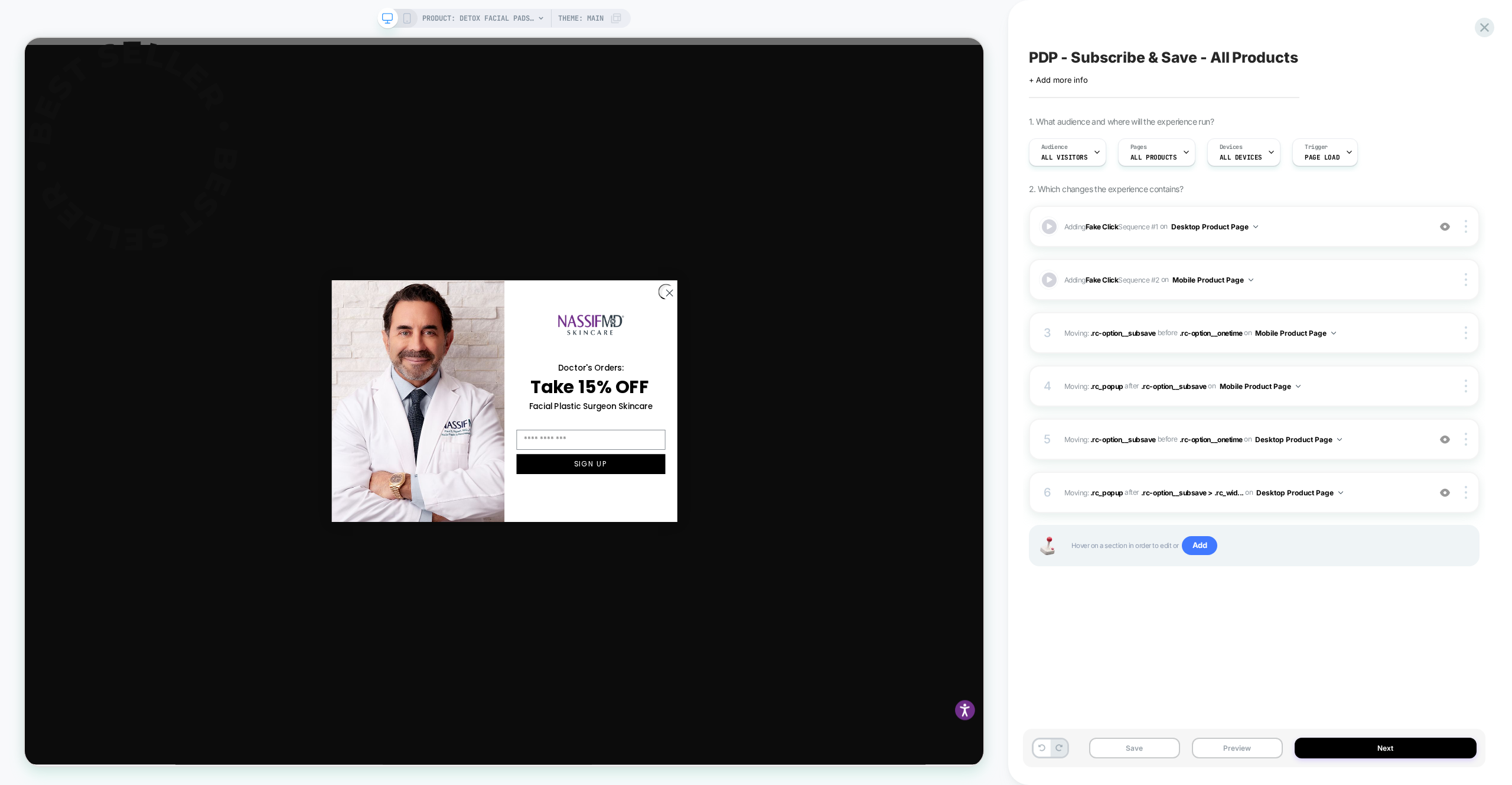
drag, startPoint x: 1462, startPoint y: 22, endPoint x: 1472, endPoint y: 21, distance: 10.0
click at [1462, 22] on div "PDP - Subscribe & Save - All Products Click to edit experience details + Add mo…" at bounding box center [1254, 392] width 463 height 762
click at [1484, 23] on icon at bounding box center [1485, 27] width 16 height 16
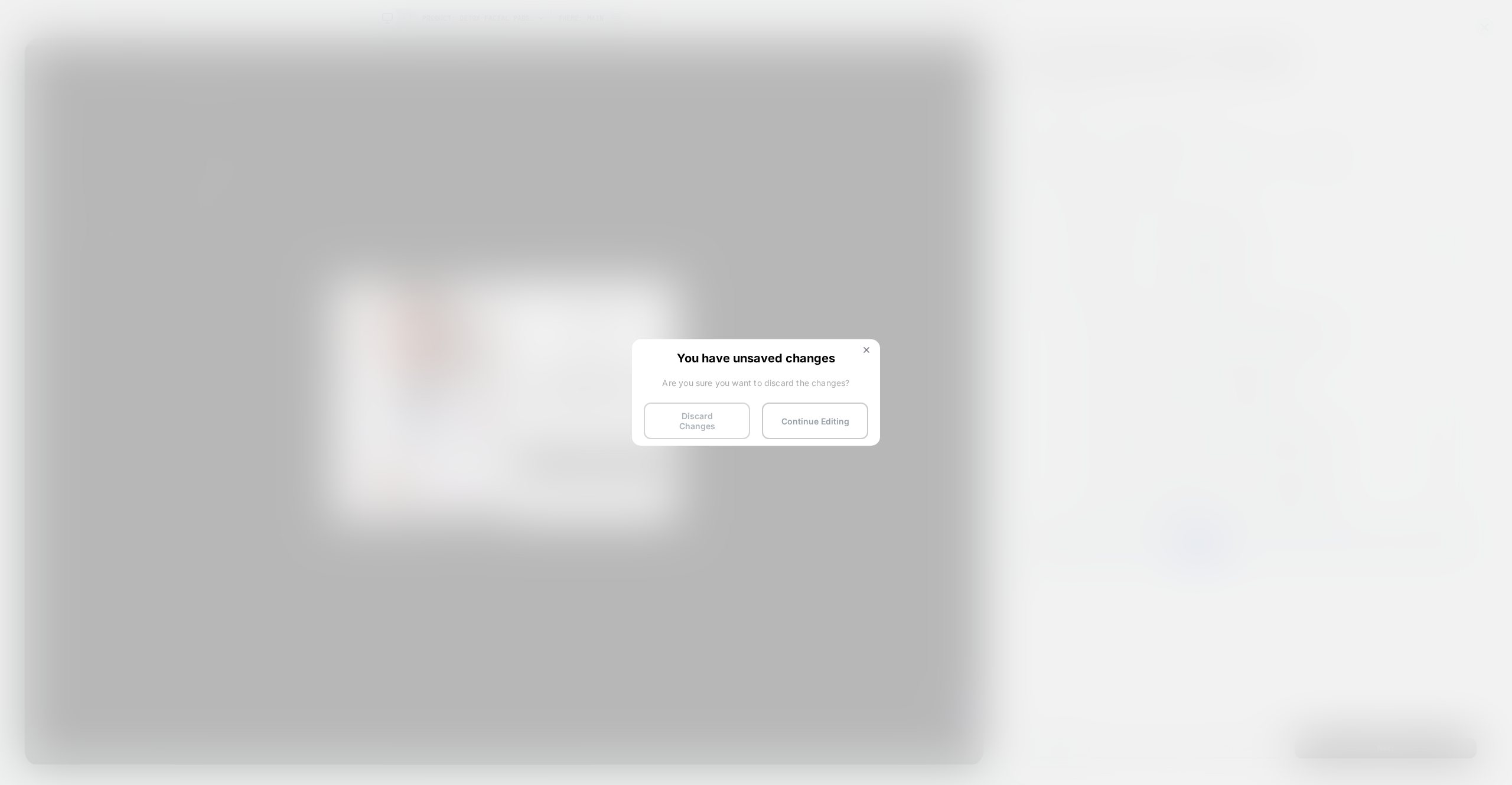
click at [731, 418] on button "Discard Changes" at bounding box center [697, 421] width 106 height 37
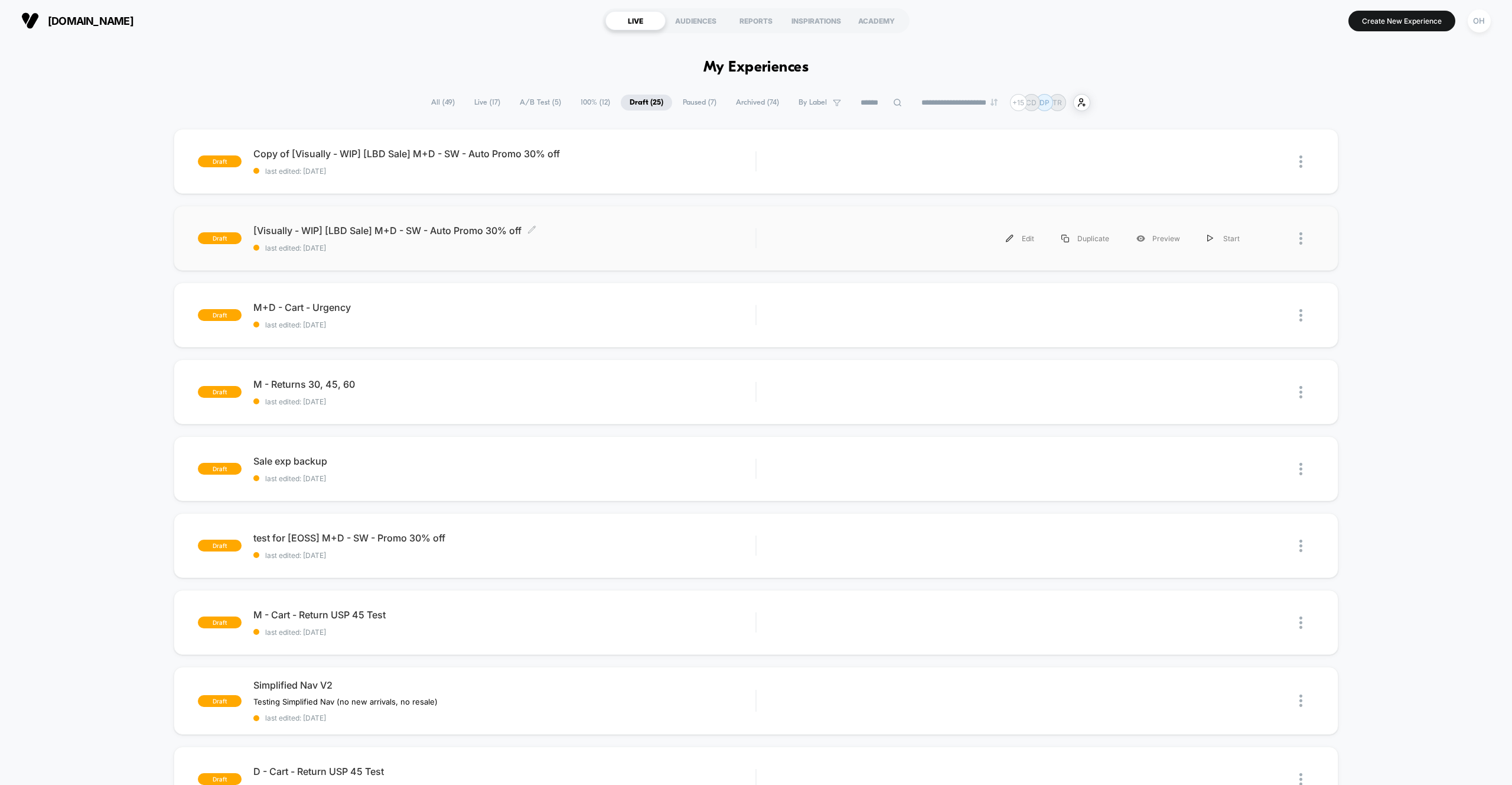
click at [639, 251] on span "last edited: [DATE]" at bounding box center [505, 247] width 502 height 9
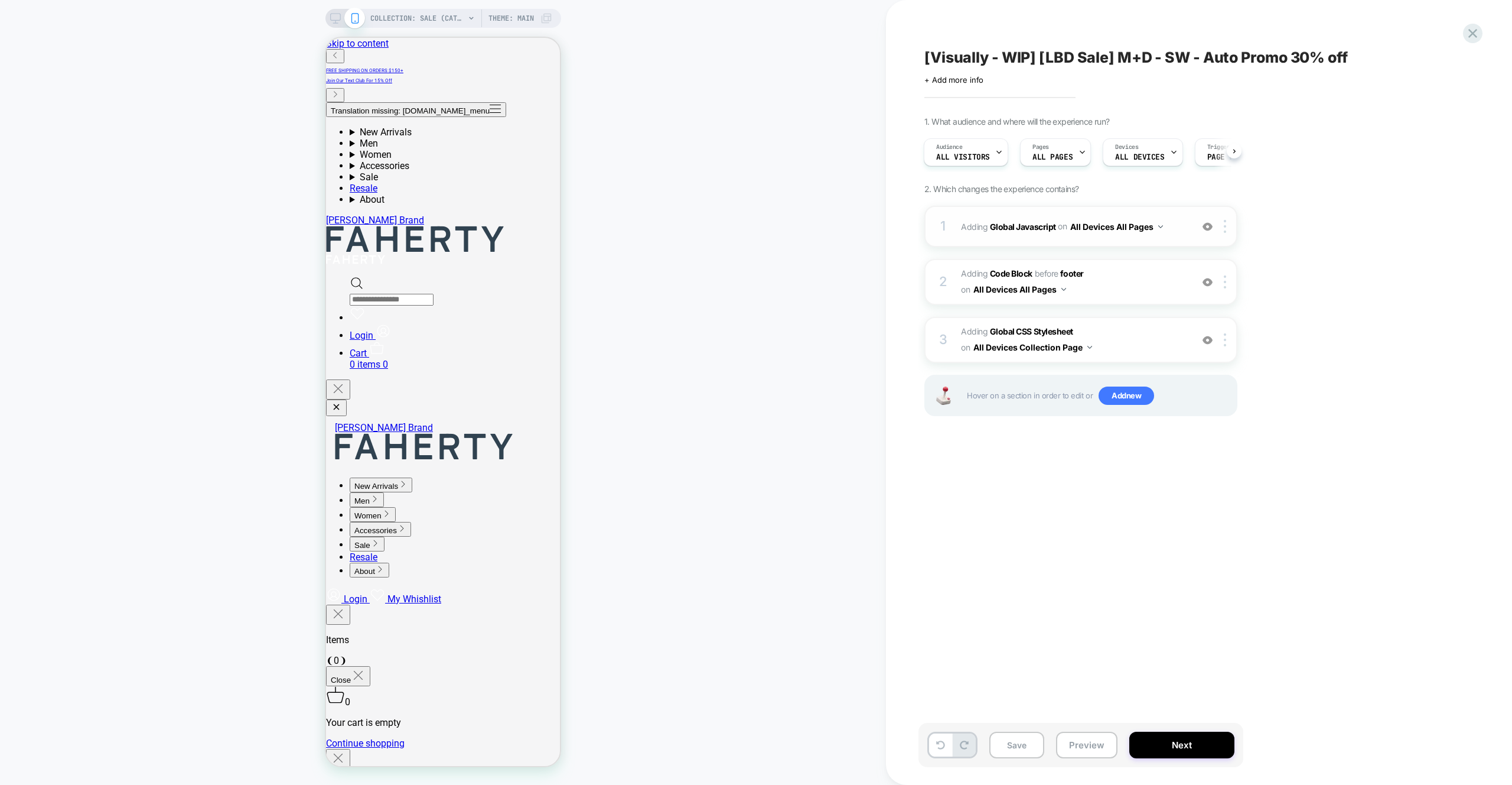
click at [1078, 210] on div "1 Adding Global Javascript on All Devices All Pages Add Before Add After Target…" at bounding box center [1081, 227] width 313 height 41
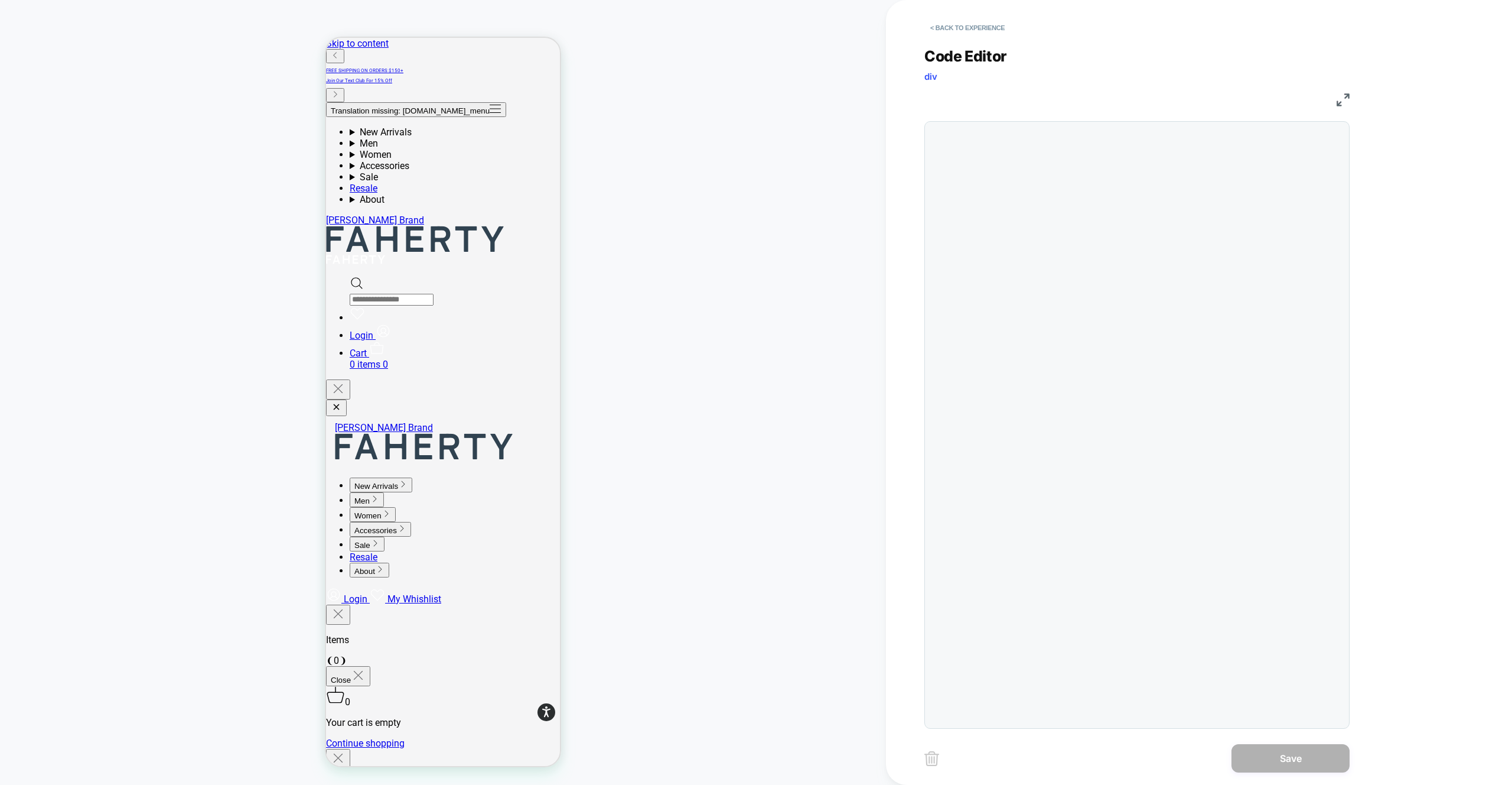
scroll to position [159, 0]
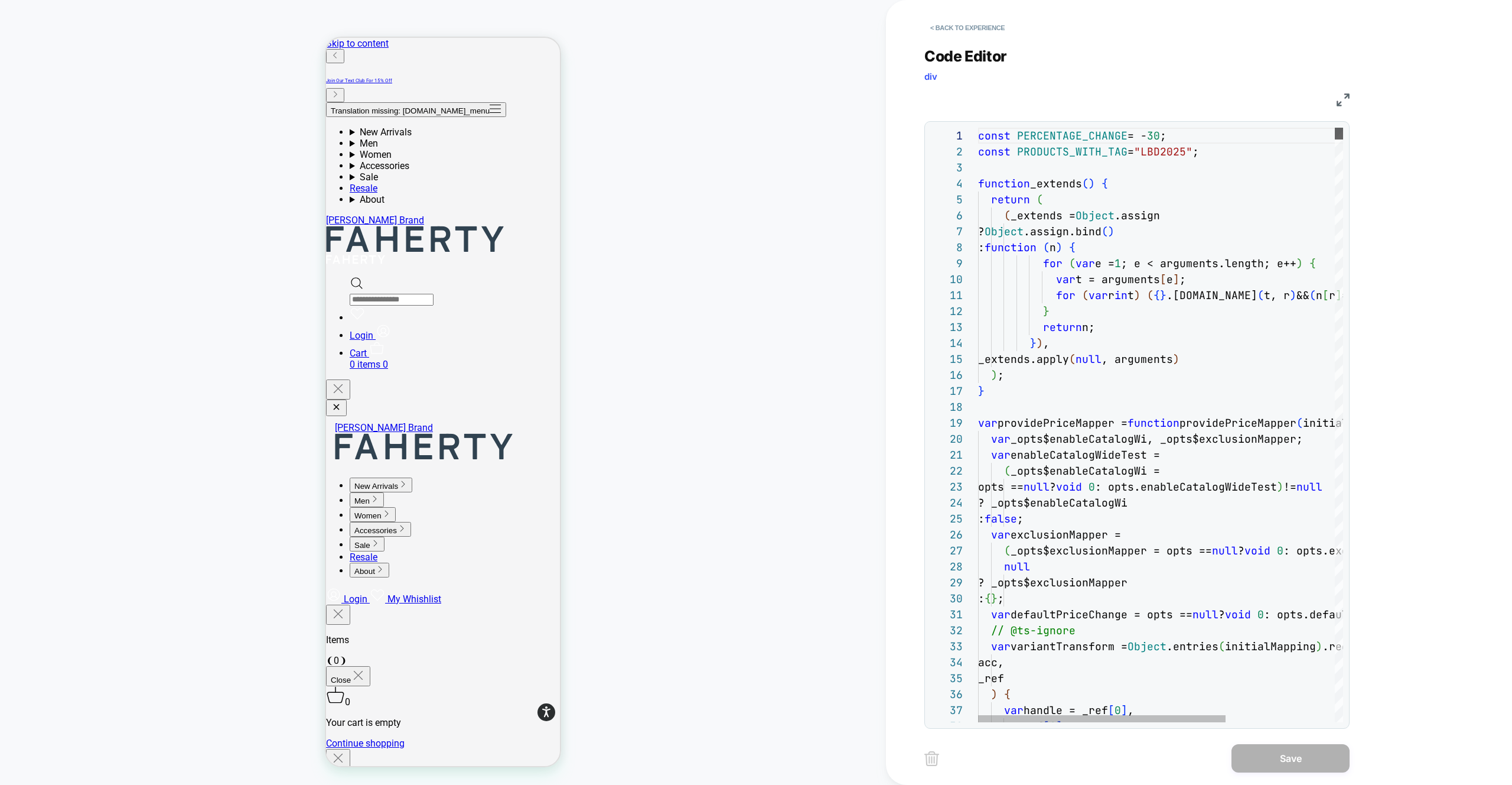
click at [1189, 0] on html "COLLECTION: Sale (Category) COLLECTION: Sale (Category) Theme: MAIN < Back to e…" at bounding box center [756, 392] width 1512 height 785
click at [966, 29] on button "< Back to experience" at bounding box center [967, 27] width 86 height 19
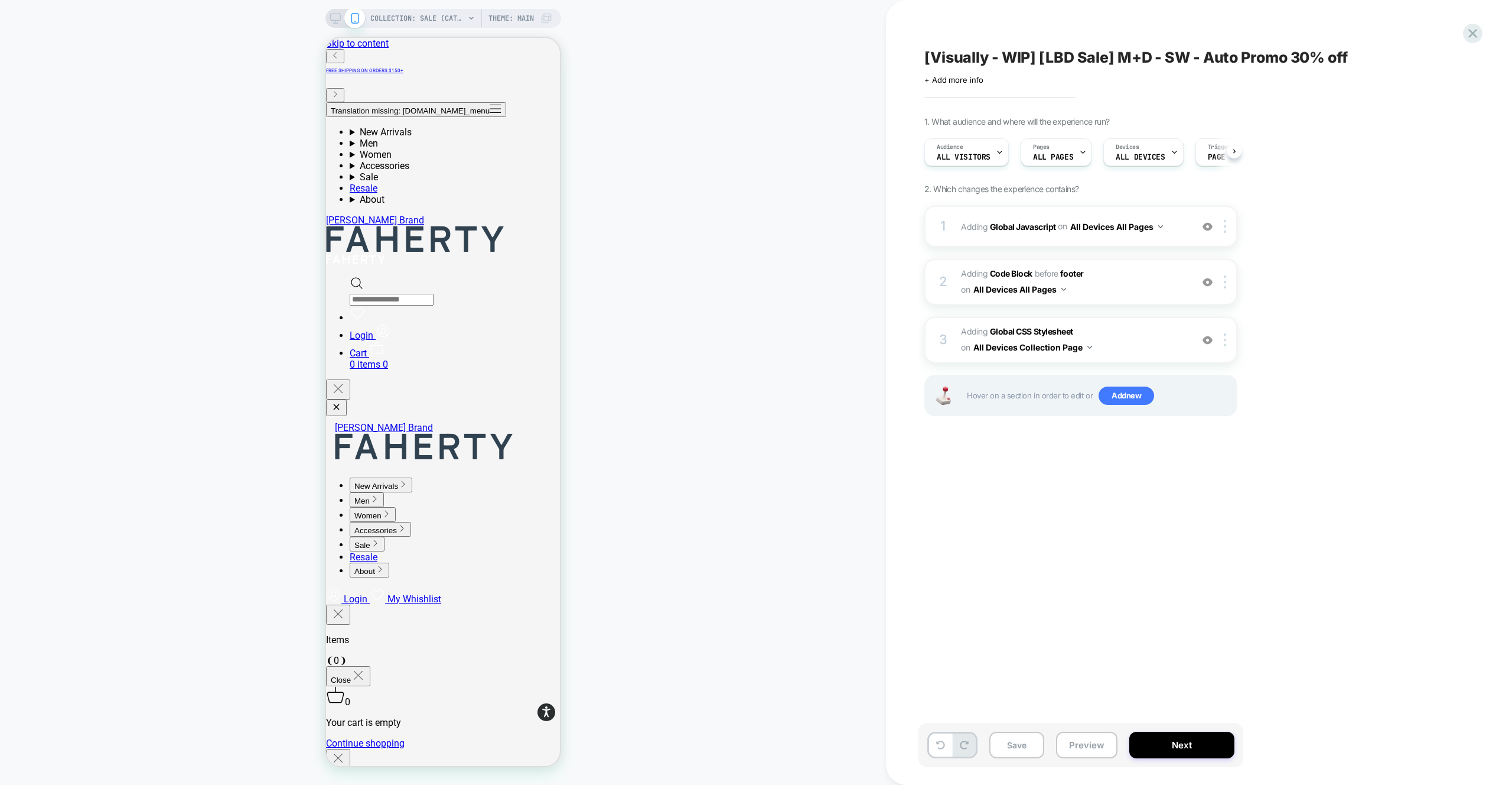
drag, startPoint x: 893, startPoint y: 35, endPoint x: 963, endPoint y: 30, distance: 70.2
click at [893, 35] on div "[Visually - WIP] [LBD Sale] M+D - SW - Auto Promo 30% off Click to edit experie…" at bounding box center [1146, 392] width 520 height 785
click at [1473, 35] on icon at bounding box center [1473, 33] width 16 height 16
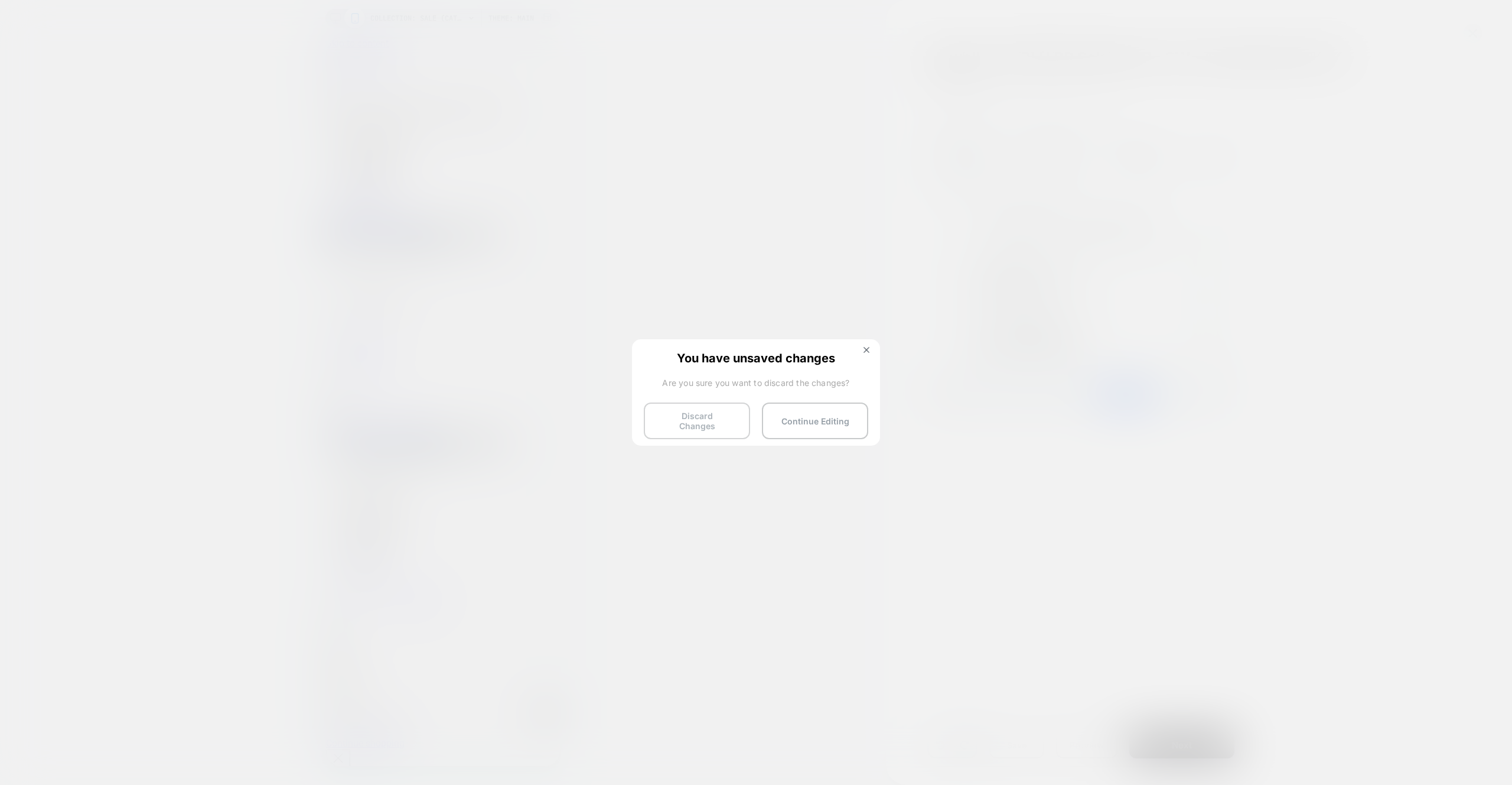
click at [715, 428] on button "Discard Changes" at bounding box center [697, 421] width 106 height 37
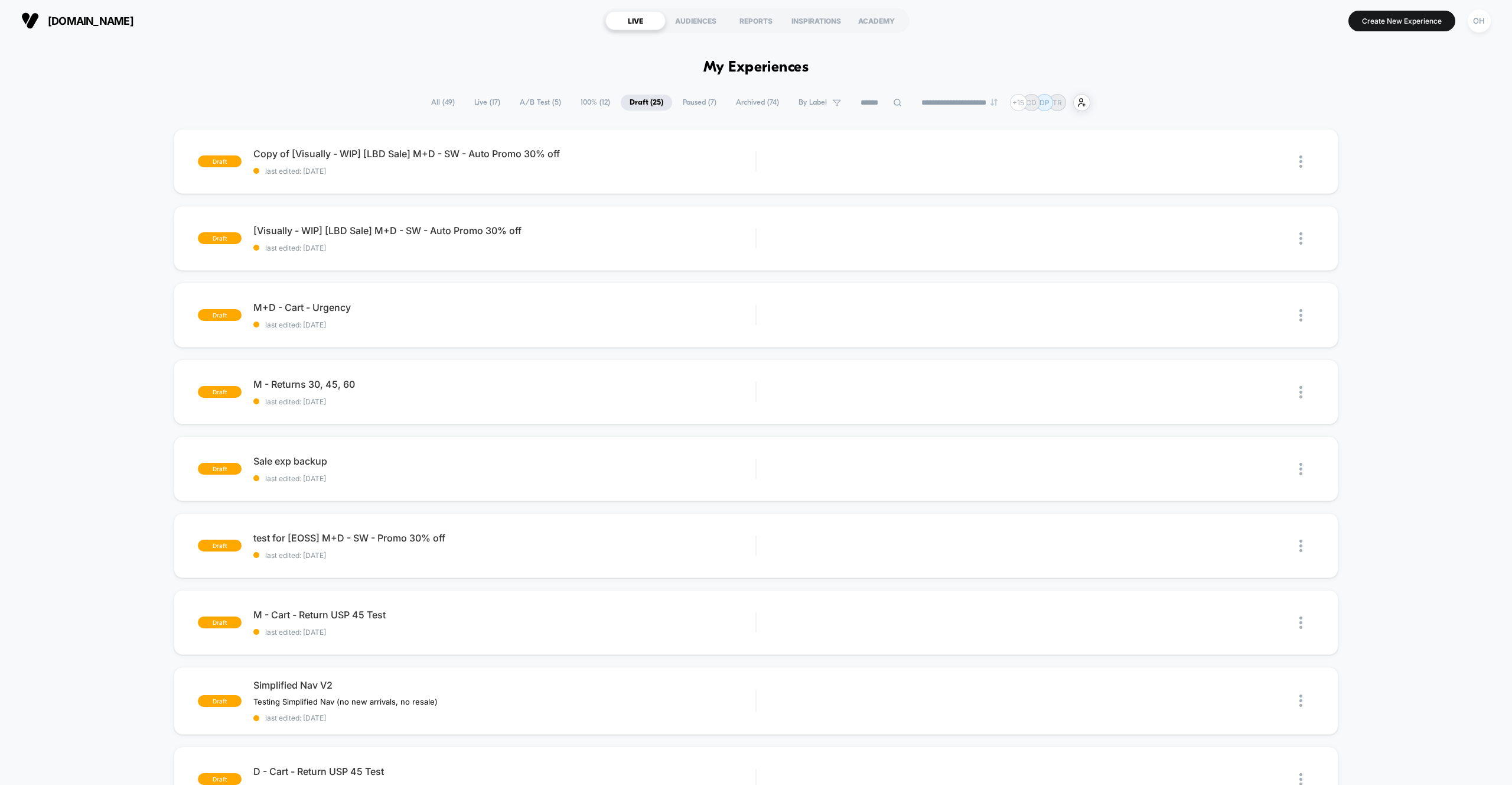
click at [555, 38] on div "[DOMAIN_NAME] LIVE AUDIENCES REPORTS INSPIRATIONS ACADEMY Create New Experience…" at bounding box center [756, 21] width 1512 height 41
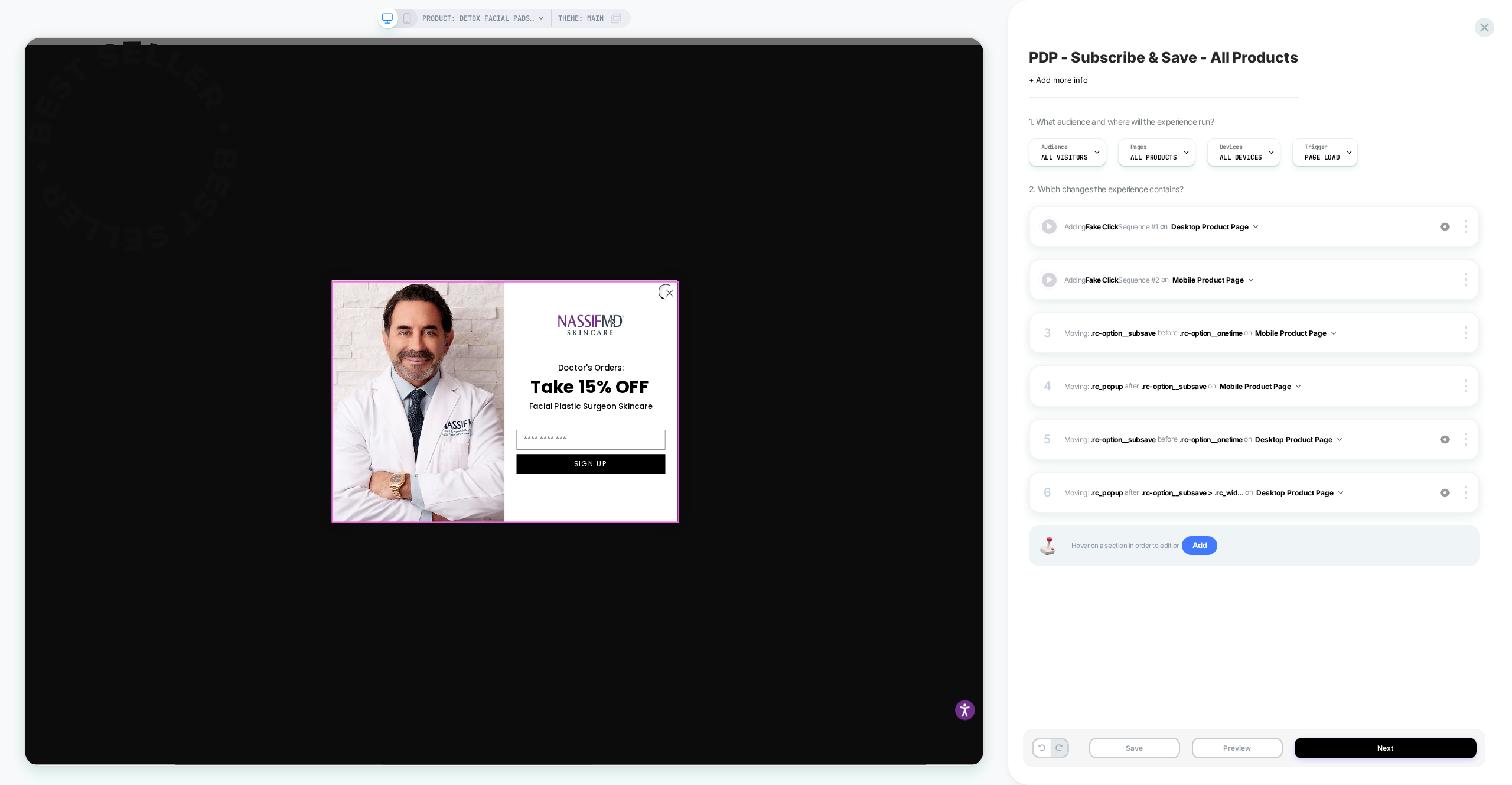
click at [885, 383] on circle "Close dialog" at bounding box center [884, 378] width 20 height 20
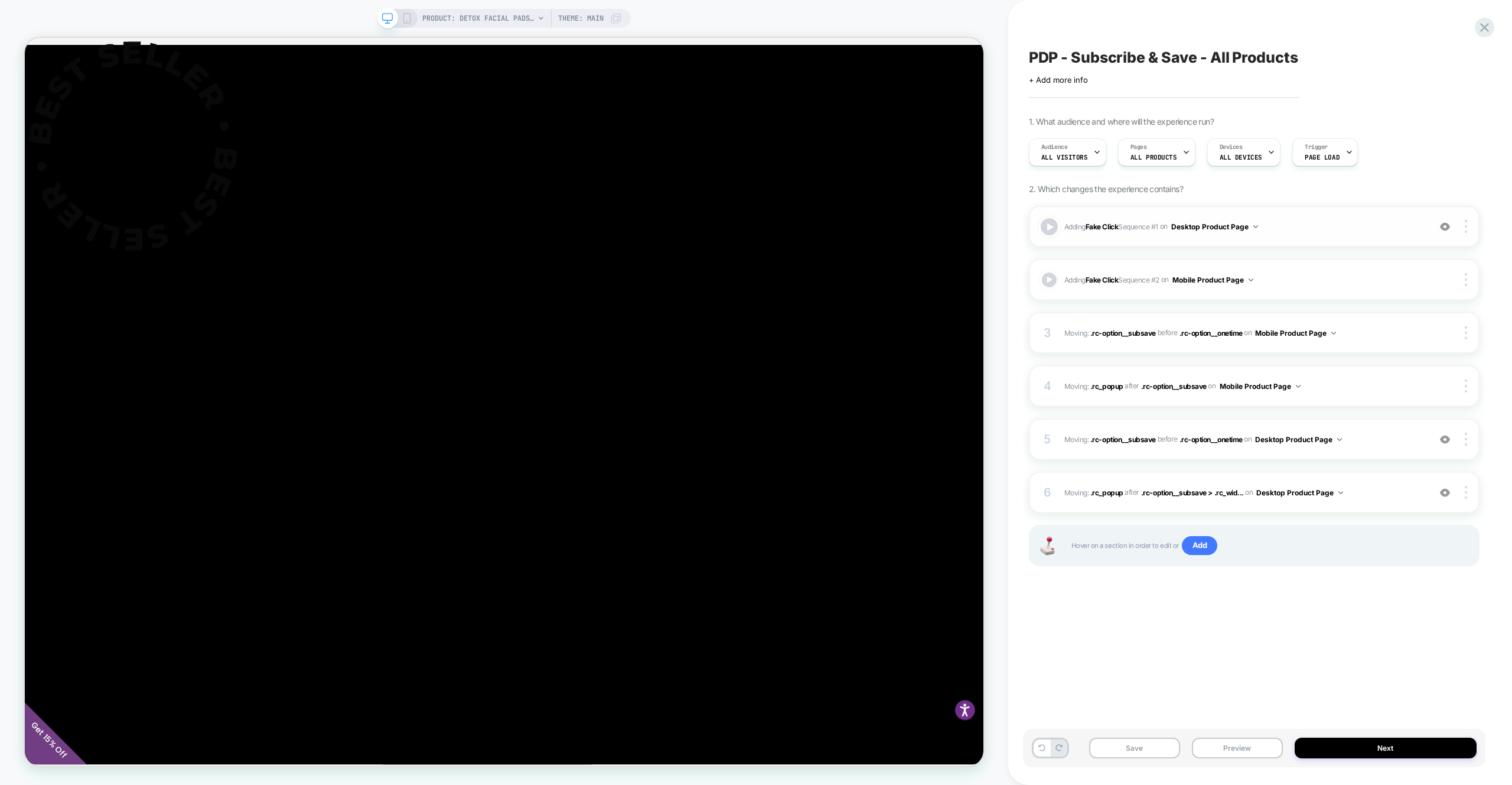
click at [1057, 224] on div at bounding box center [1049, 227] width 18 height 18
click at [1048, 271] on div at bounding box center [1049, 280] width 18 height 18
click at [1051, 279] on div at bounding box center [1049, 280] width 18 height 18
click at [1469, 228] on div at bounding box center [1467, 226] width 22 height 13
click at [1464, 223] on div at bounding box center [1467, 226] width 22 height 13
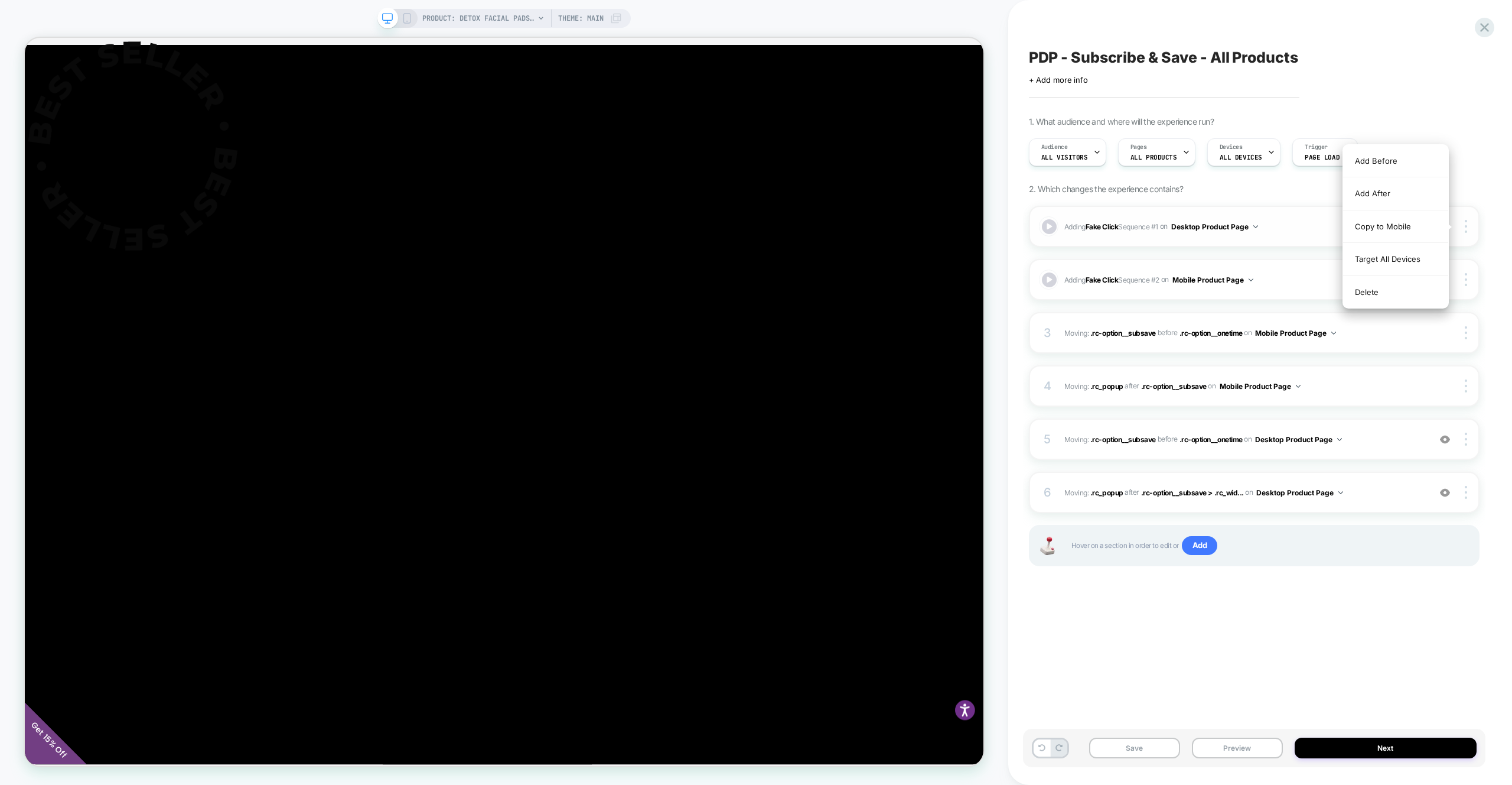
click at [1301, 230] on span "Adding Fake Click Sequence # 1 on Desktop Product Page" at bounding box center [1245, 227] width 359 height 15
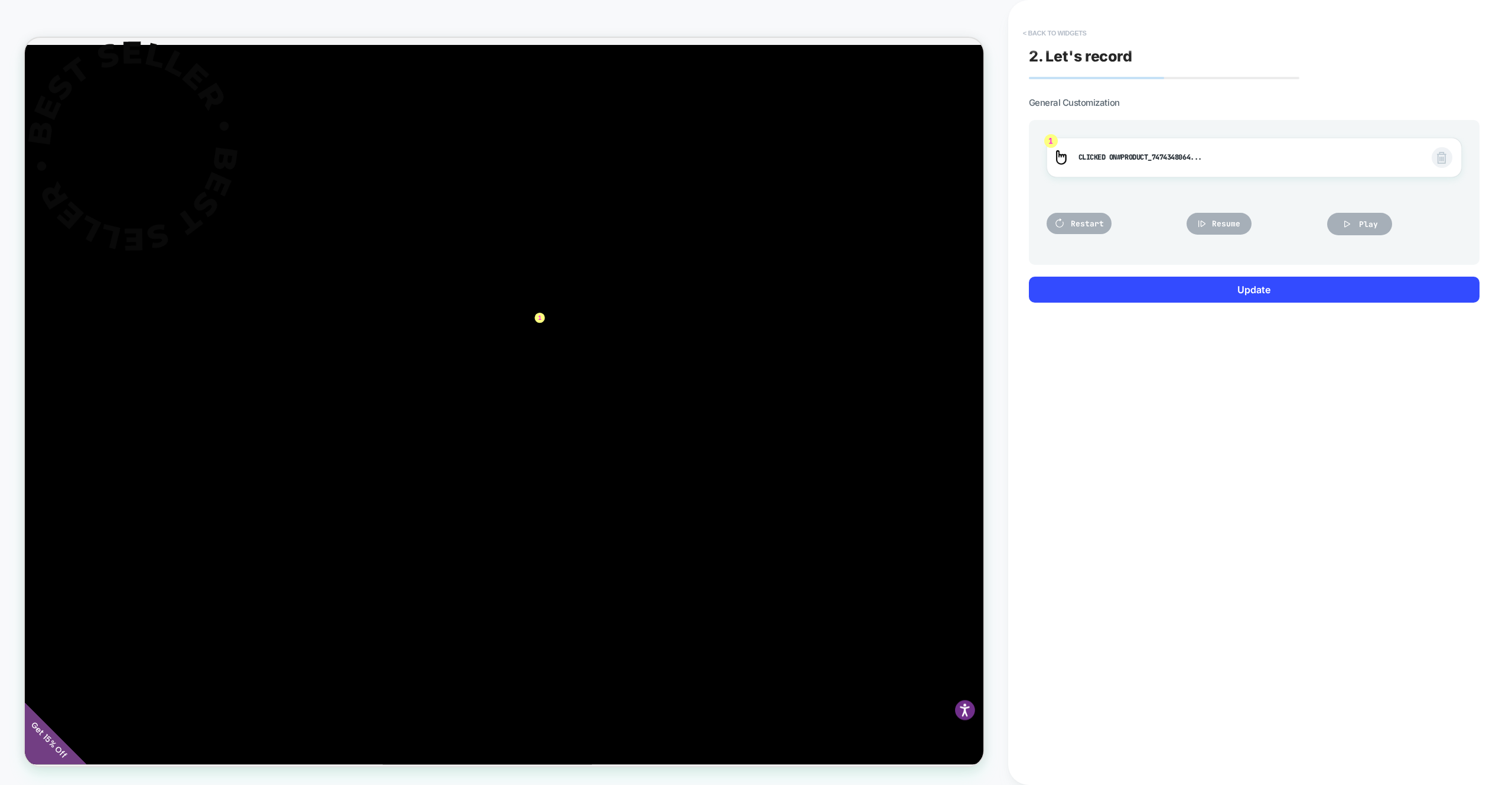
click at [1059, 36] on button "< Back to widgets" at bounding box center [1054, 32] width 75 height 19
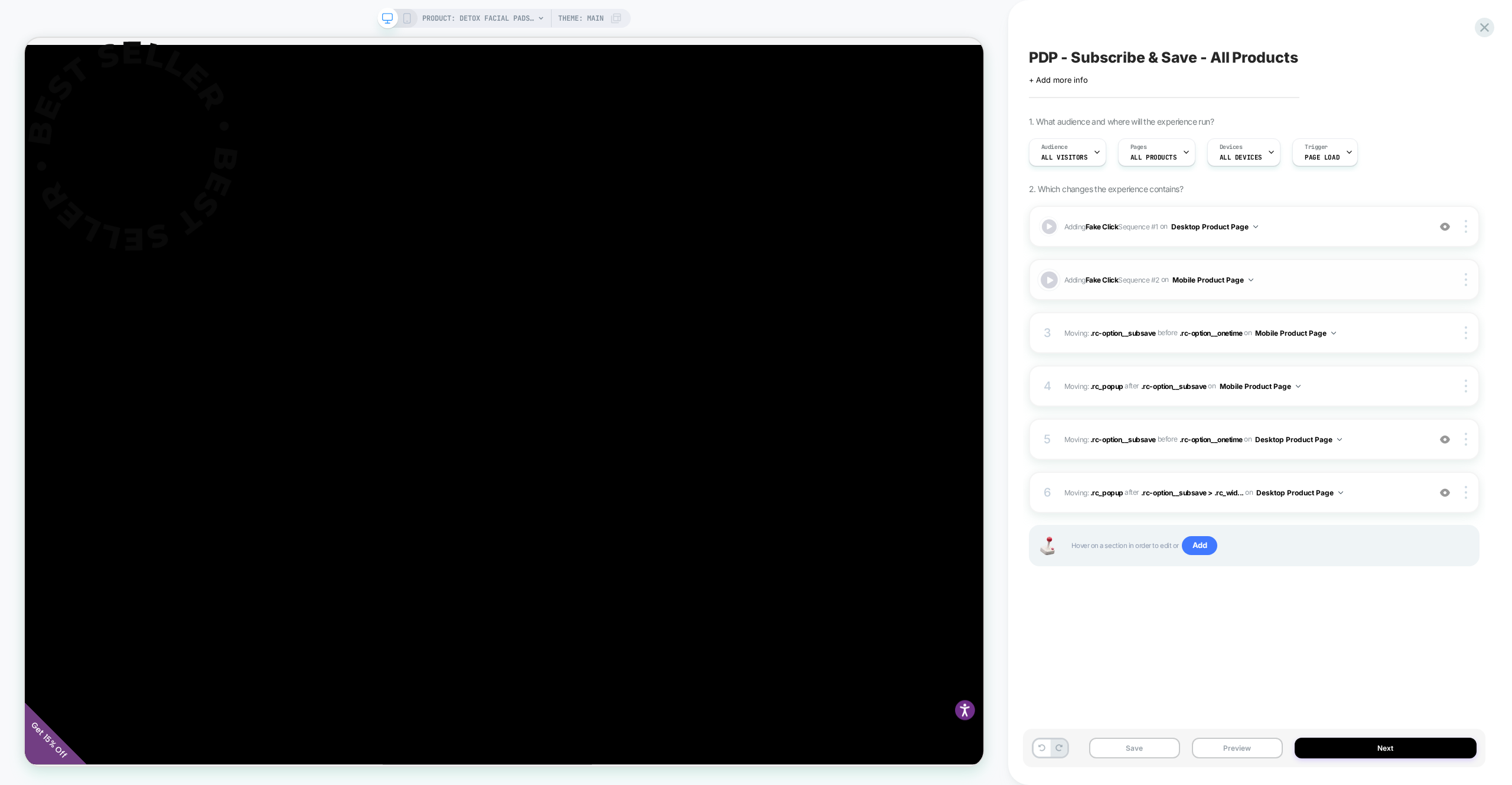
click at [1048, 280] on div at bounding box center [1049, 280] width 18 height 18
click at [1050, 280] on div at bounding box center [1049, 280] width 18 height 18
click at [1053, 228] on div at bounding box center [1049, 227] width 18 height 18
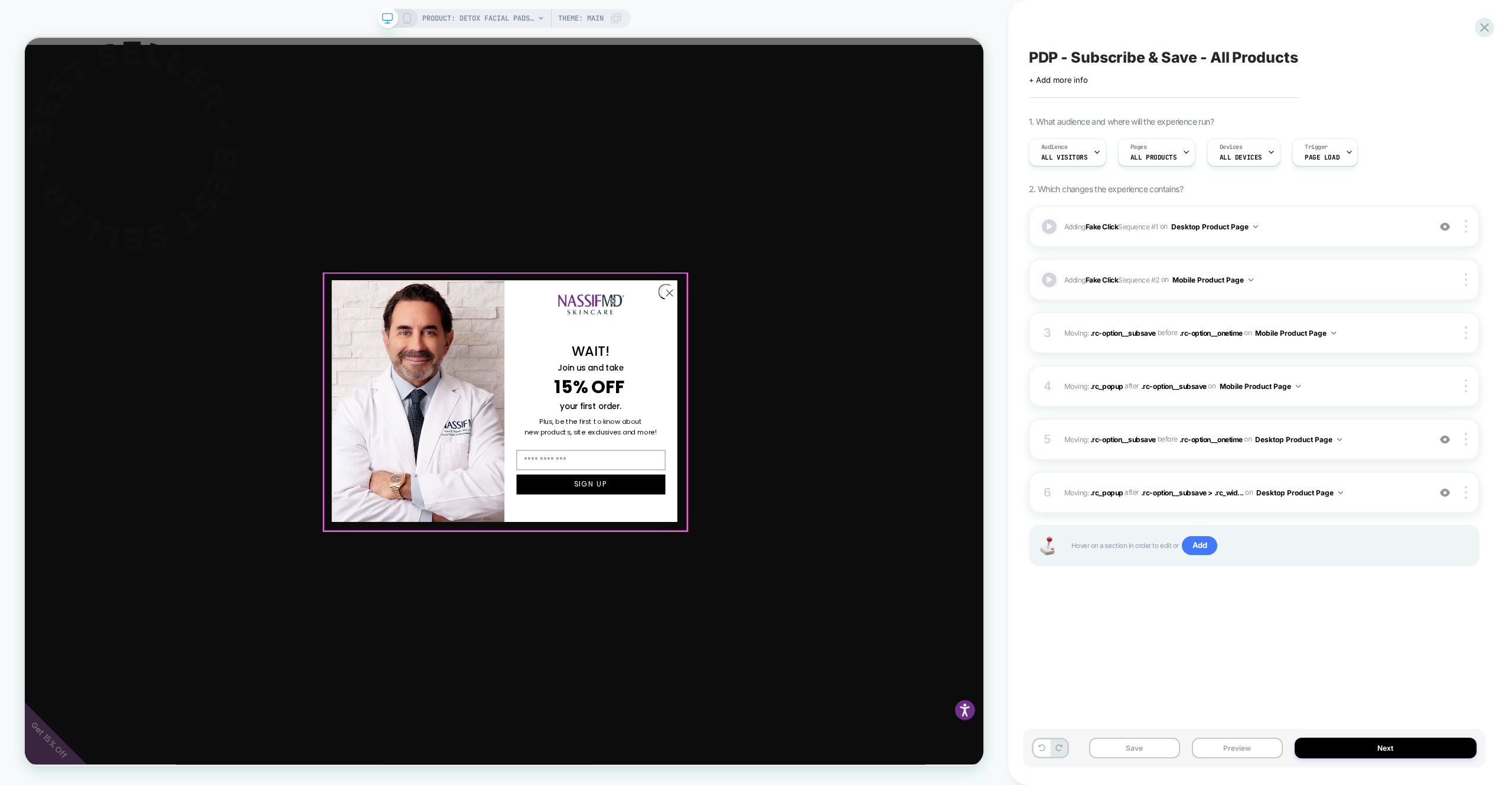
click at [894, 385] on div "Close dialog WAIT! Join us and take 15% OFF your first order. Plus, be the firs…" at bounding box center [665, 522] width 484 height 346
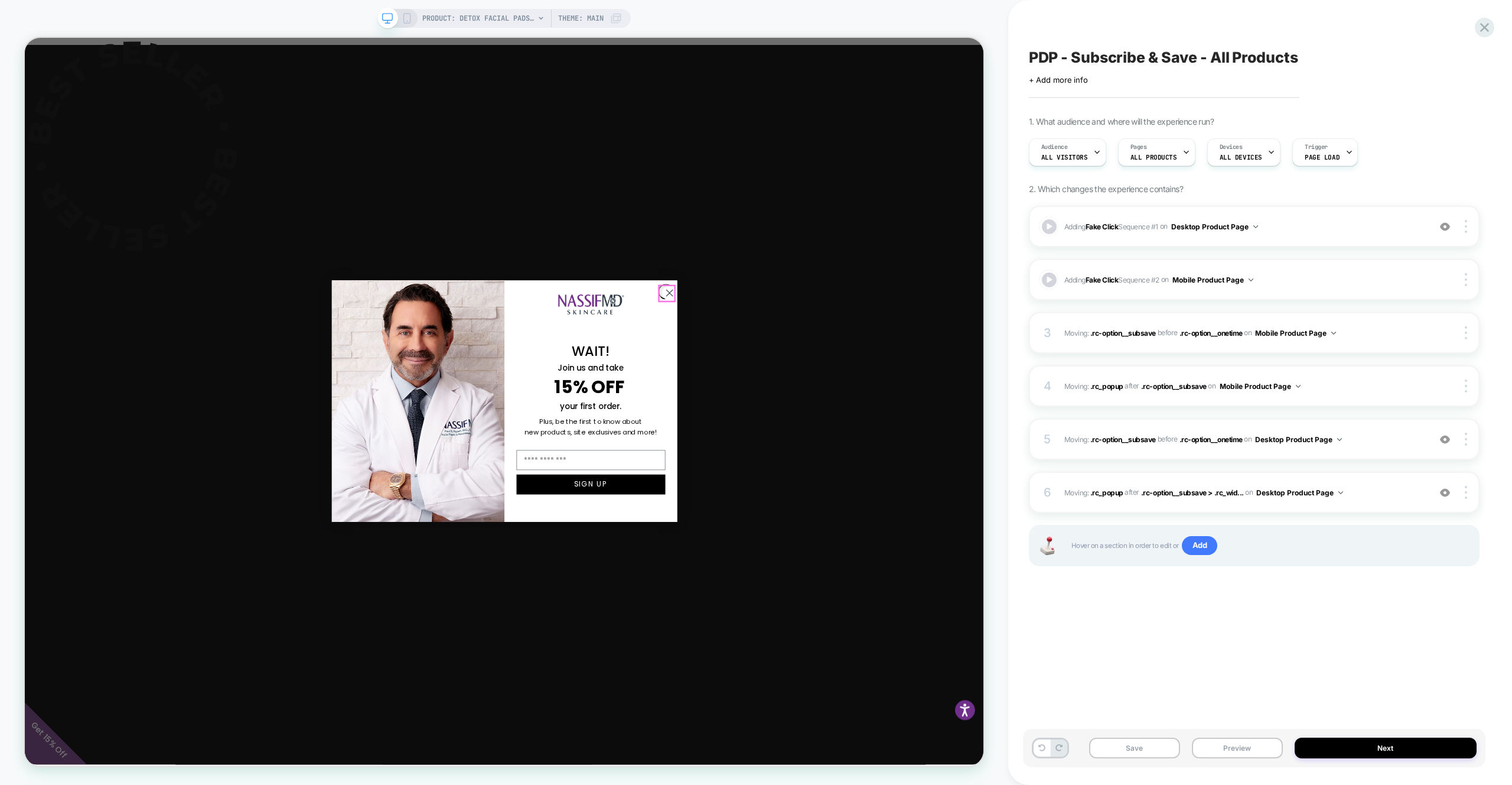
click at [880, 378] on icon "Close dialog" at bounding box center [884, 378] width 8 height 8
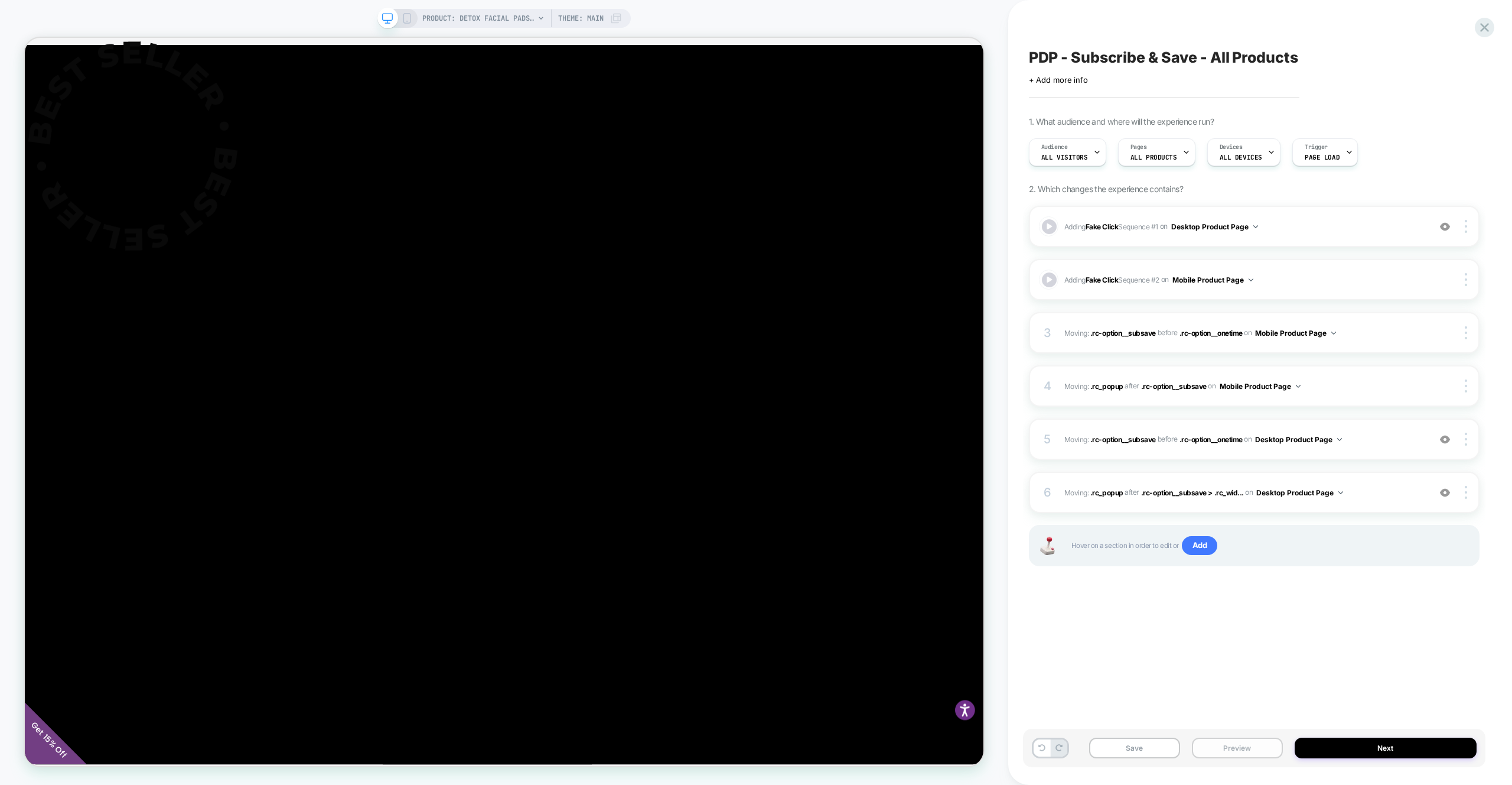
click at [1267, 748] on button "Preview" at bounding box center [1237, 747] width 91 height 21
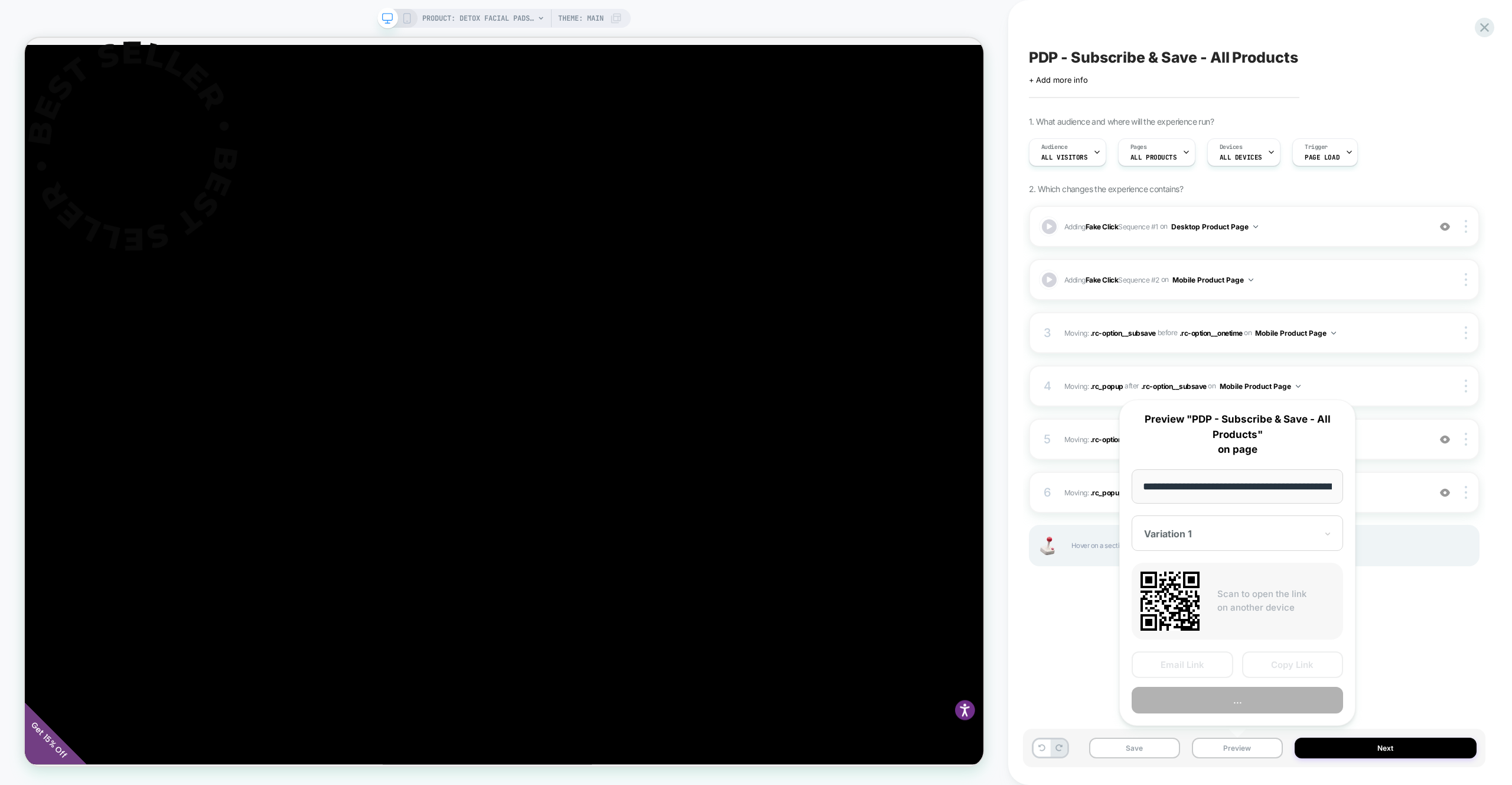
scroll to position [0, 248]
click at [1268, 710] on button "Preview" at bounding box center [1238, 700] width 212 height 26
